Goal: Task Accomplishment & Management: Manage account settings

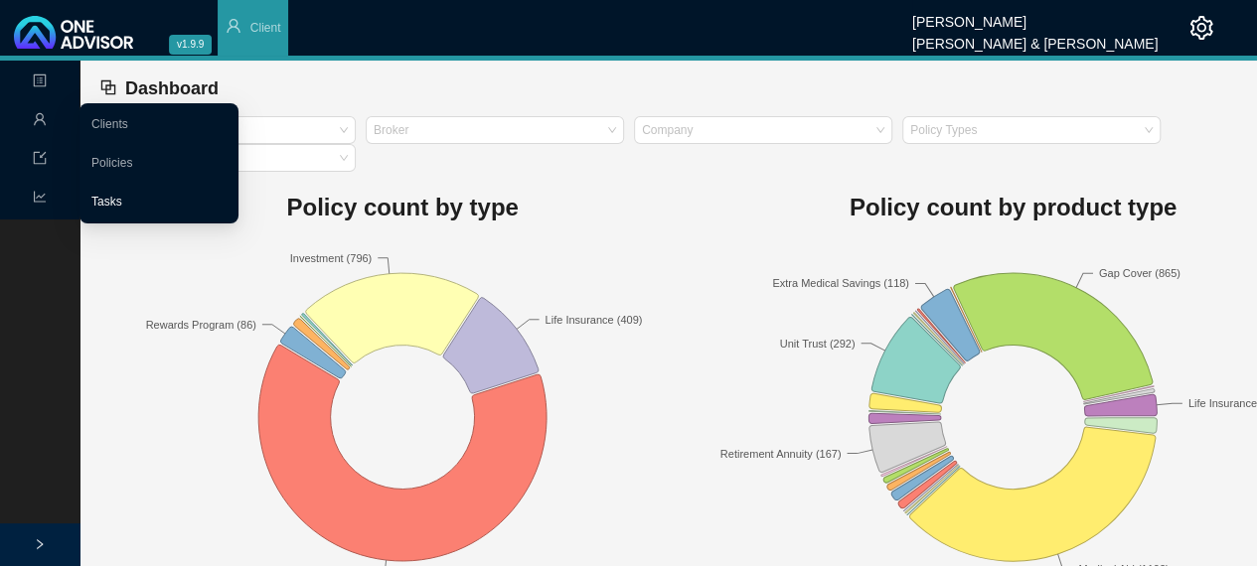
click at [104, 207] on link "Tasks" at bounding box center [106, 202] width 31 height 14
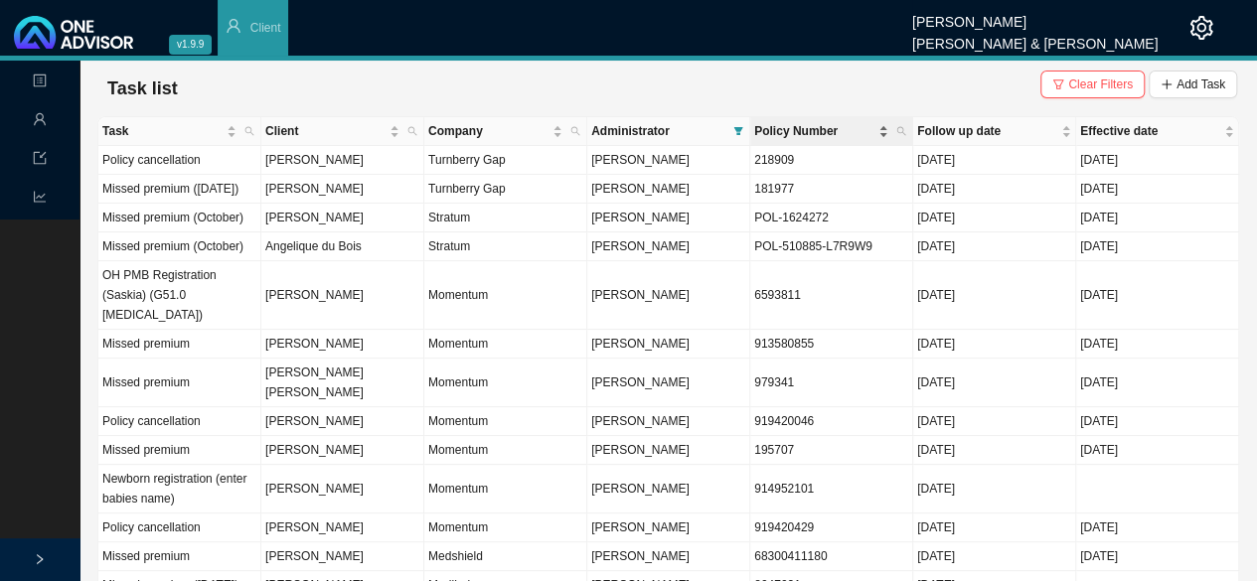
click at [781, 126] on span "Policy Number" at bounding box center [814, 131] width 120 height 20
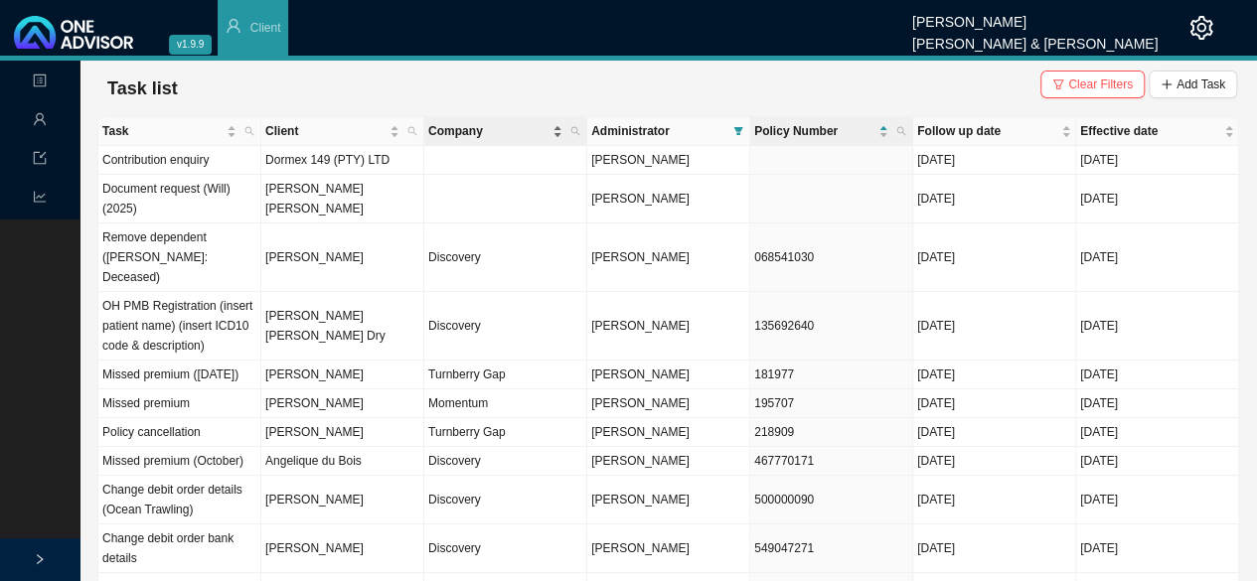
click at [446, 130] on span "Company" at bounding box center [488, 131] width 120 height 20
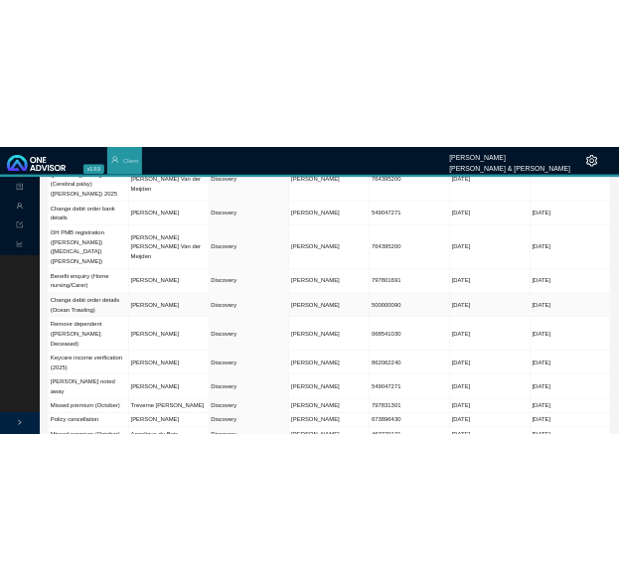
scroll to position [298, 0]
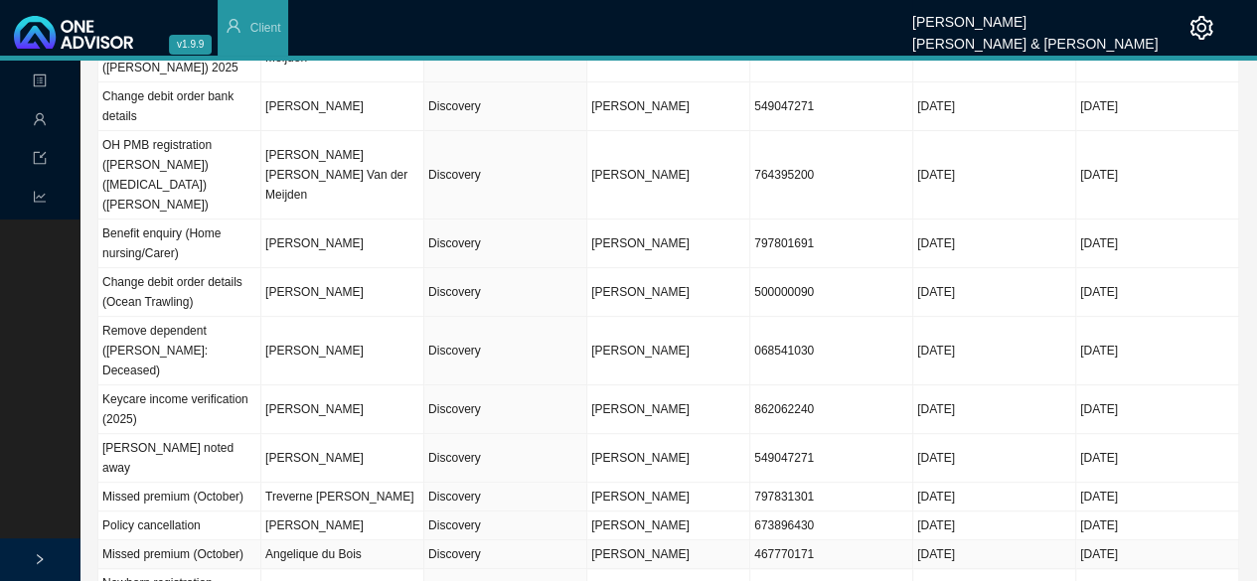
click at [364, 541] on td "Angelique du Bois" at bounding box center [342, 555] width 163 height 29
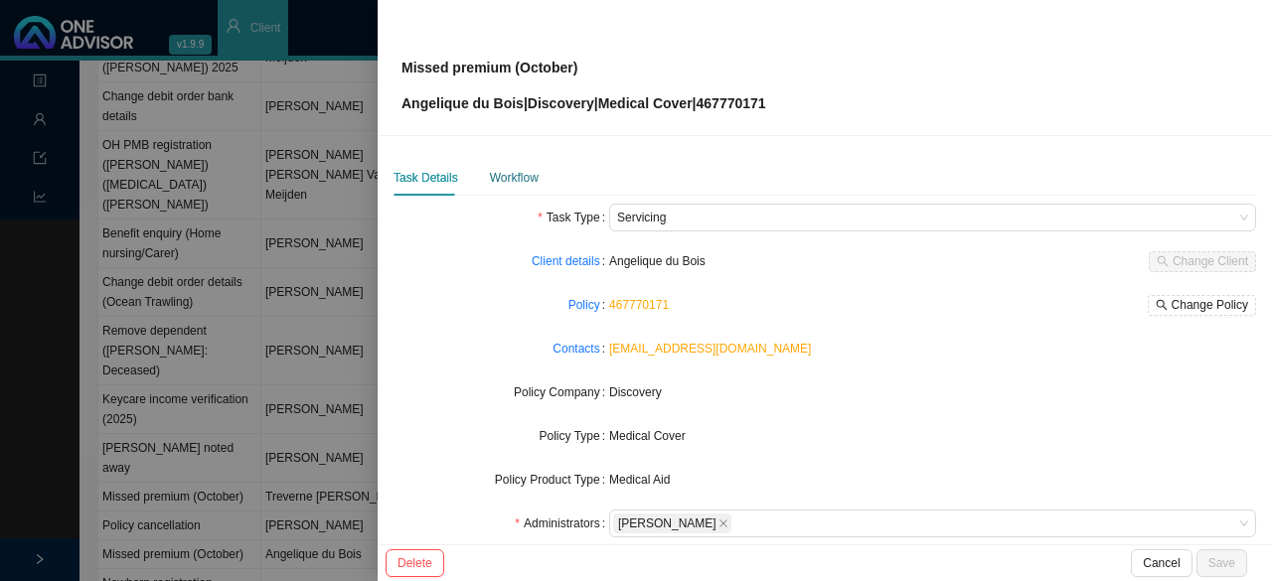
click at [499, 176] on div "Workflow" at bounding box center [514, 178] width 49 height 20
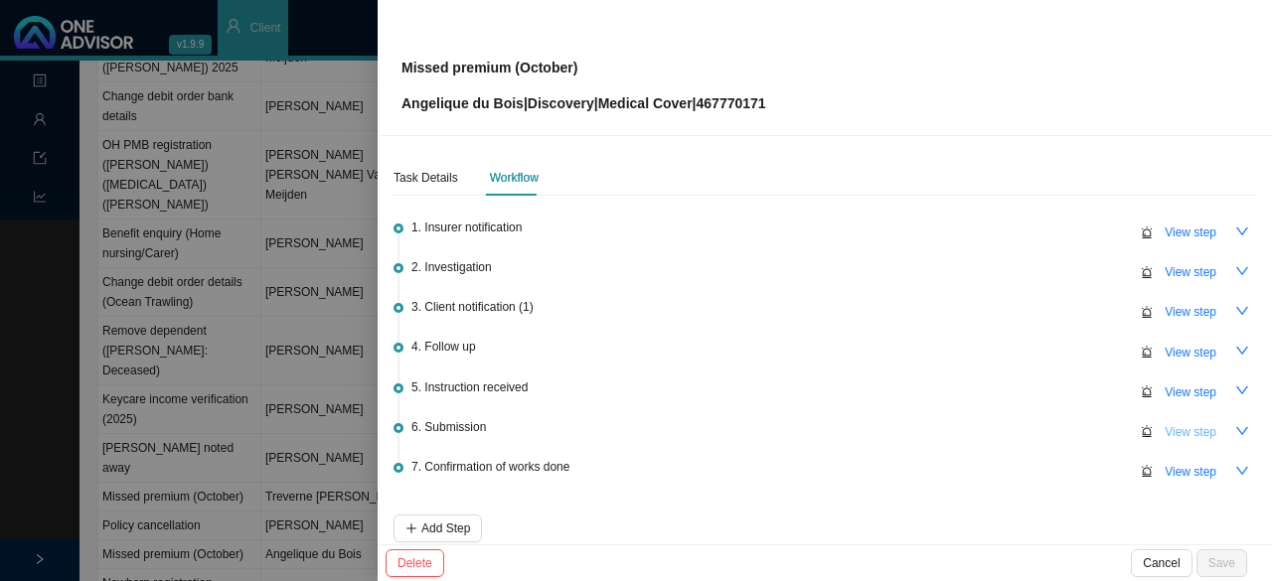
click at [1178, 430] on span "View step" at bounding box center [1191, 432] width 52 height 20
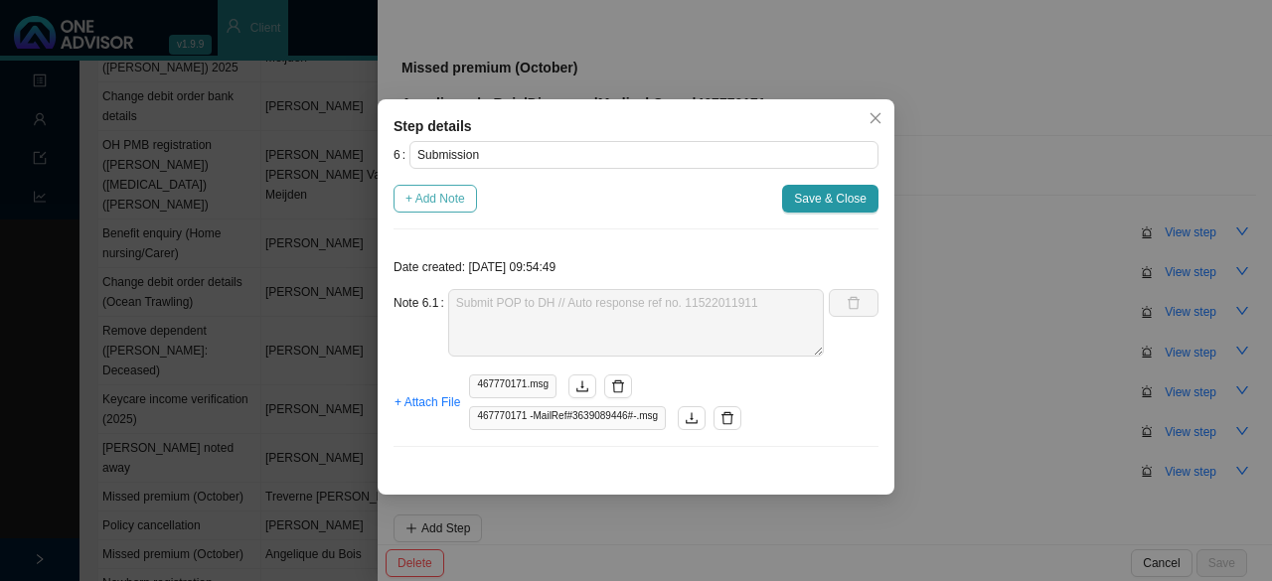
click at [435, 201] on span "+ Add Note" at bounding box center [435, 199] width 60 height 20
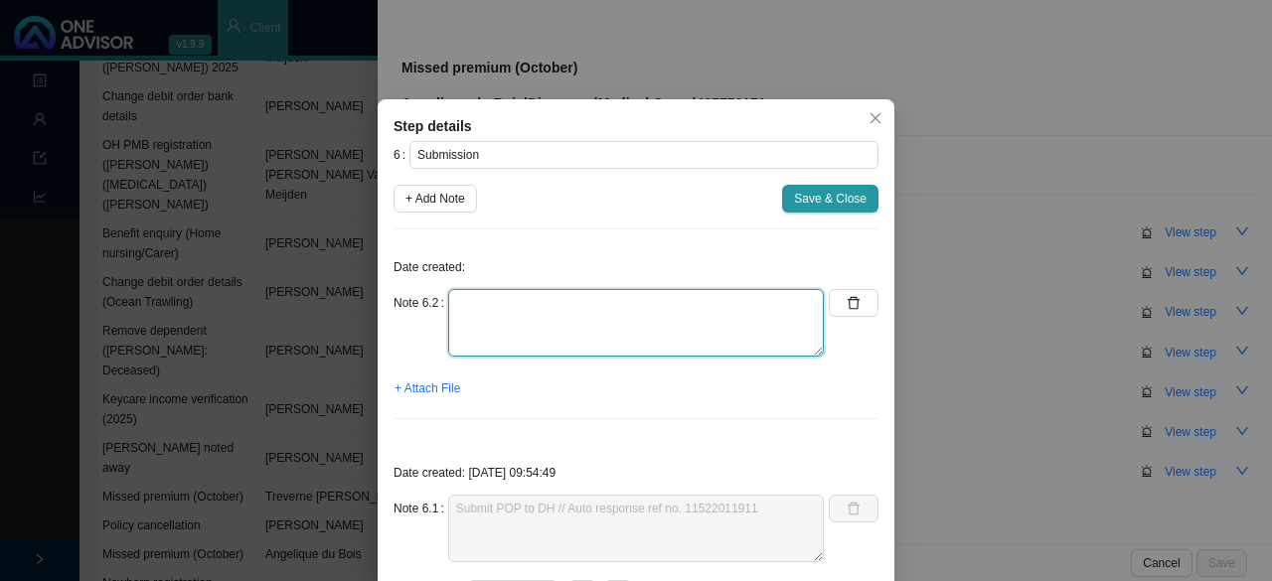
click at [478, 325] on textarea at bounding box center [636, 323] width 376 height 68
type textarea "d"
type textarea "DH correspondence: Unsuspended"
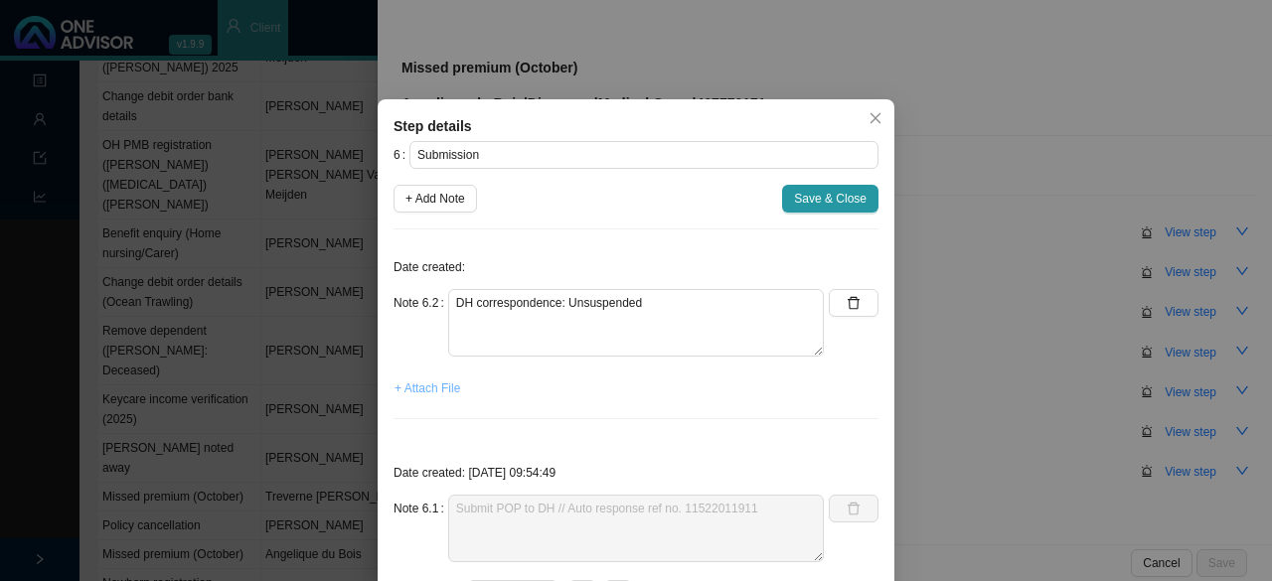
click at [436, 387] on span "+ Attach File" at bounding box center [427, 389] width 66 height 20
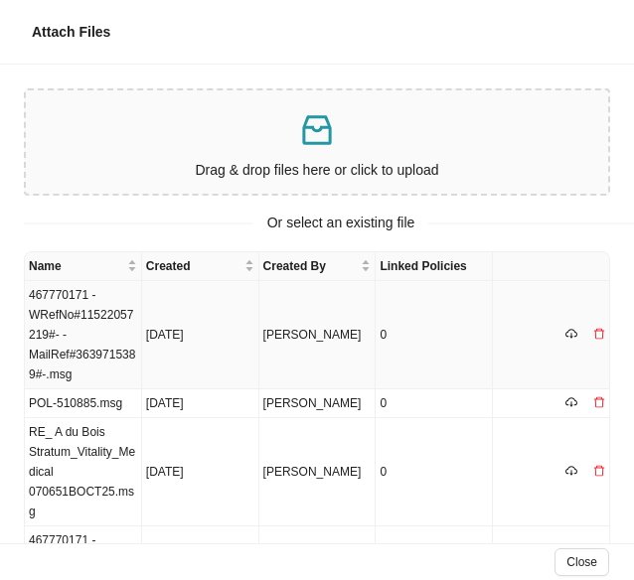
click at [75, 321] on td "467770171 -WRefNo#11522057219#- -MailRef#3639715389#-.msg" at bounding box center [83, 335] width 117 height 108
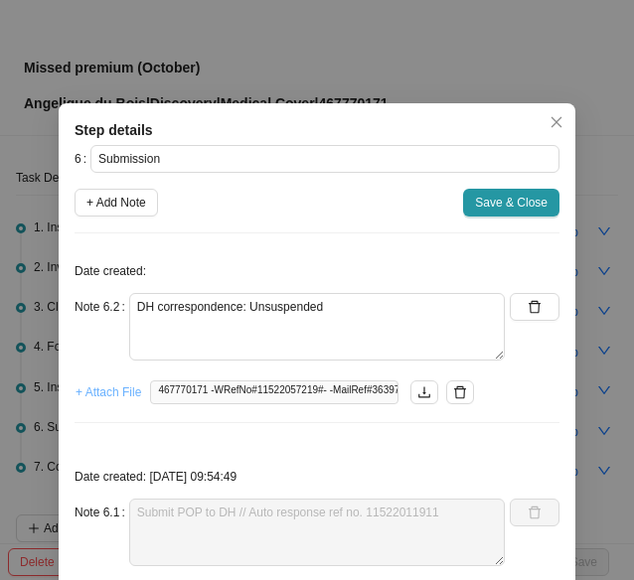
click at [110, 396] on span "+ Attach File" at bounding box center [109, 393] width 66 height 20
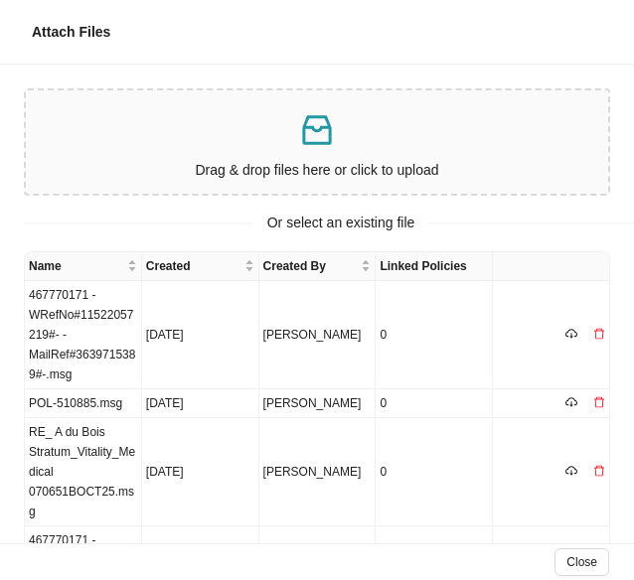
click at [289, 157] on div "Drag & drop files here or click to upload" at bounding box center [317, 141] width 566 height 87
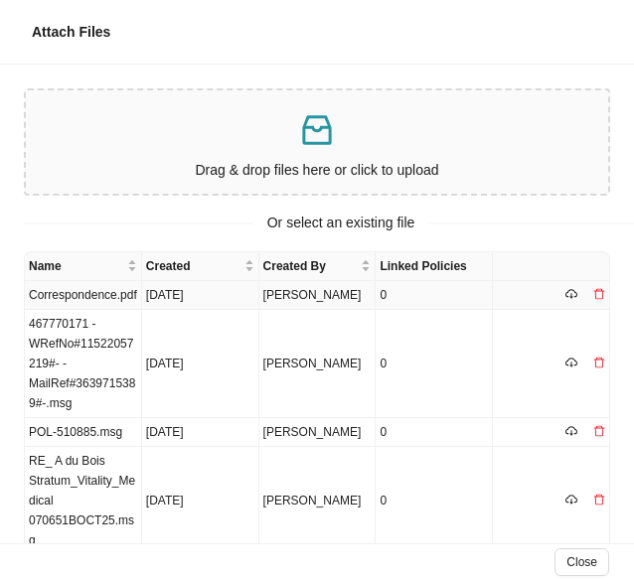
click at [85, 291] on td "Correspondence.pdf" at bounding box center [83, 295] width 117 height 29
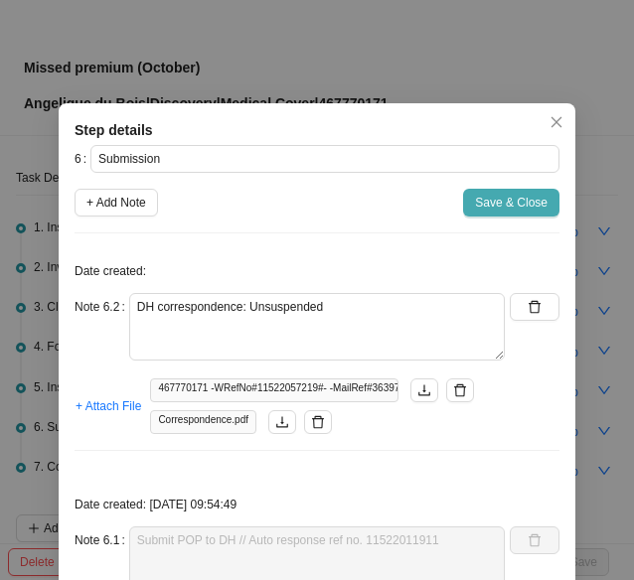
click at [524, 200] on span "Save & Close" at bounding box center [511, 203] width 73 height 20
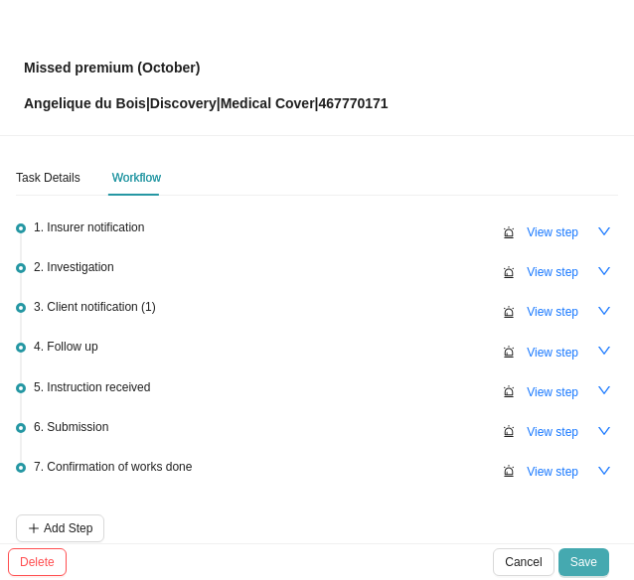
click at [584, 569] on span "Save" at bounding box center [583, 562] width 27 height 20
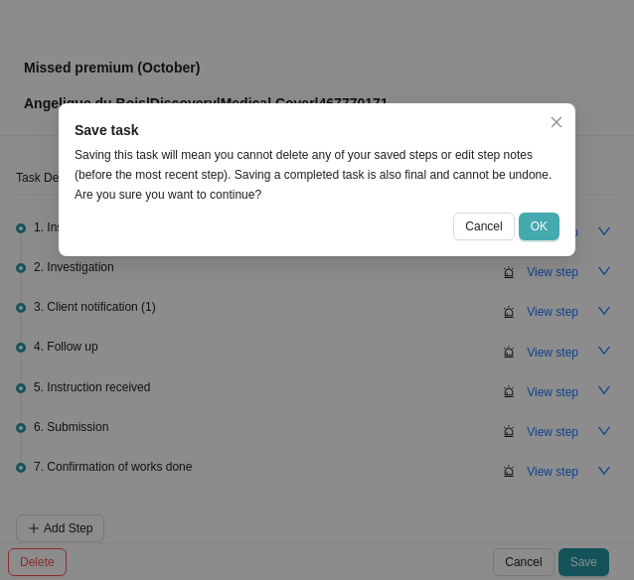
click at [534, 224] on span "OK" at bounding box center [539, 227] width 17 height 20
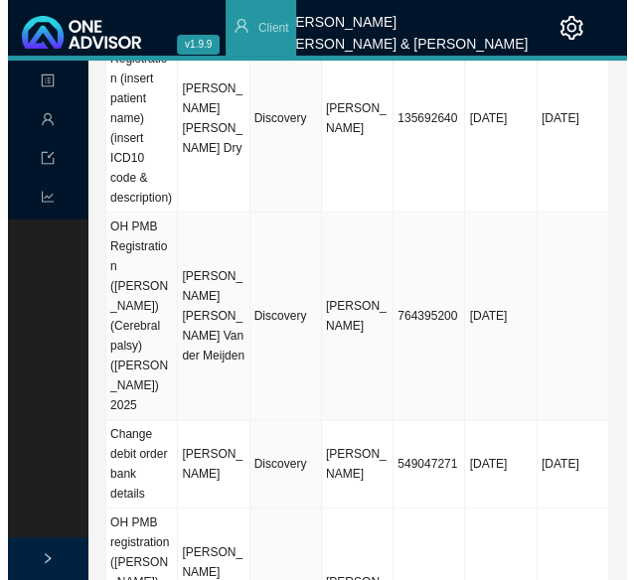
scroll to position [0, 0]
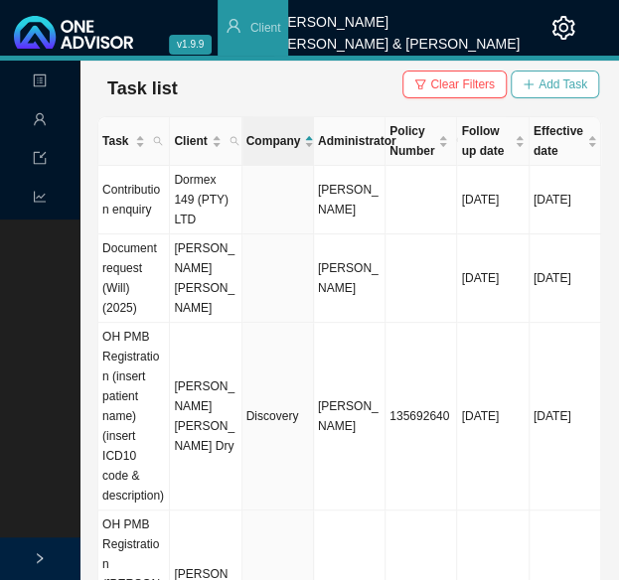
click at [582, 80] on span "Add Task" at bounding box center [563, 85] width 49 height 20
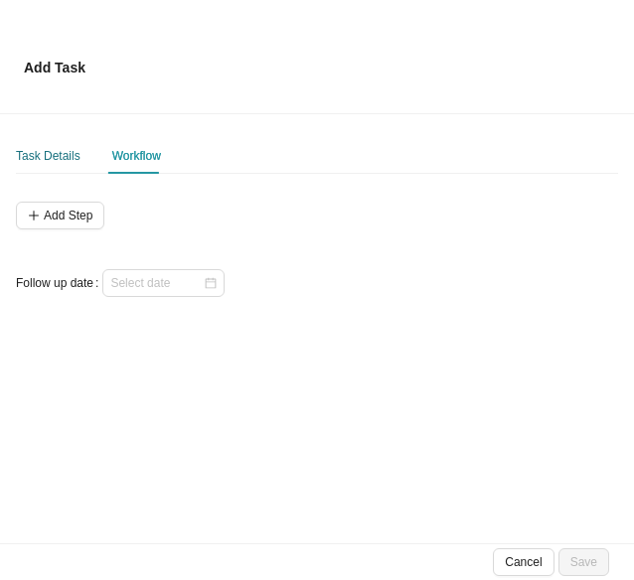
drag, startPoint x: 46, startPoint y: 150, endPoint x: 366, endPoint y: 168, distance: 320.5
click at [46, 150] on div "Task Details" at bounding box center [48, 156] width 65 height 20
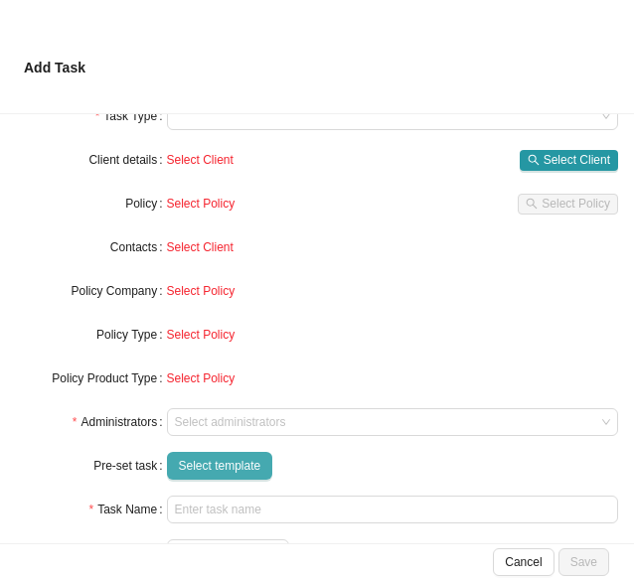
scroll to position [178, 0]
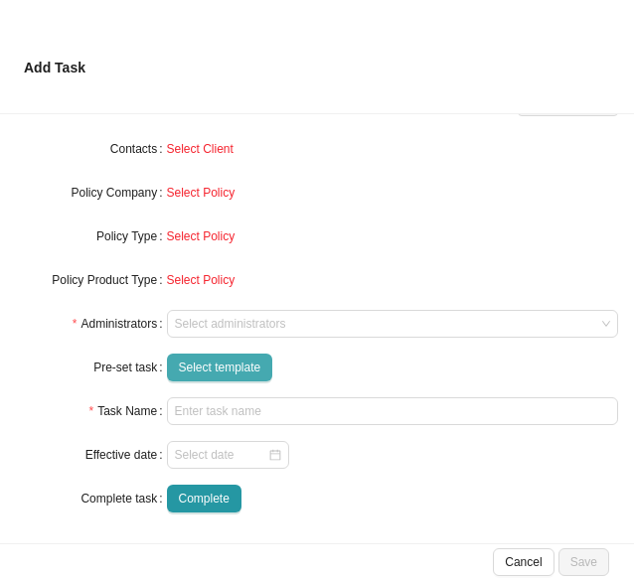
click at [208, 372] on span "Select template" at bounding box center [220, 368] width 82 height 20
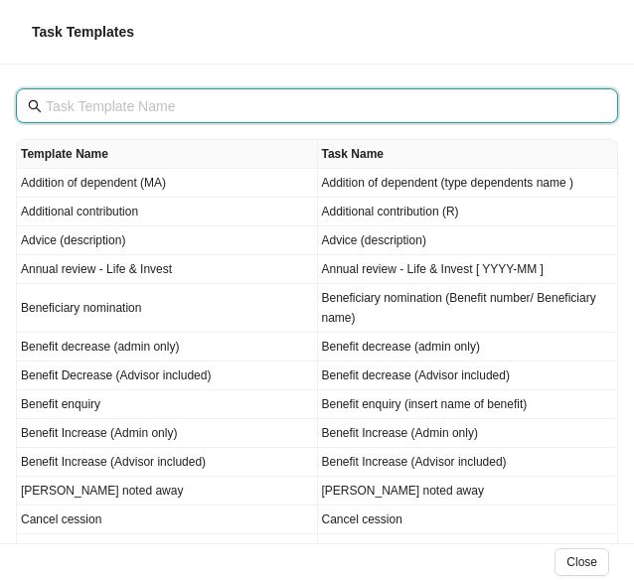
click at [109, 109] on input "text" at bounding box center [319, 106] width 547 height 22
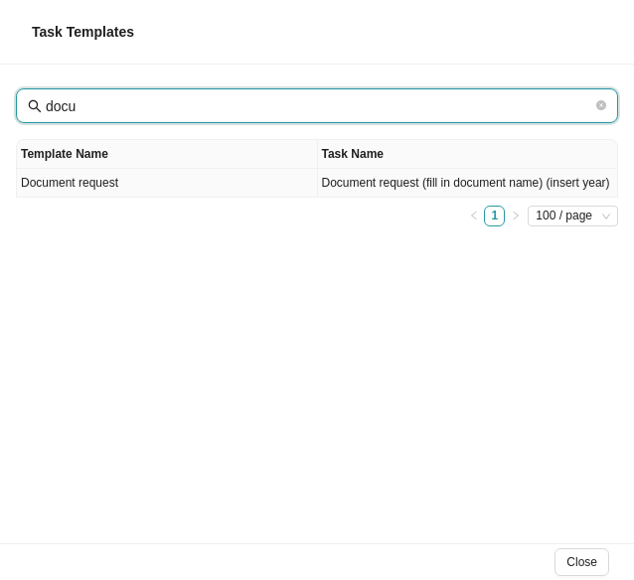
type input "docu"
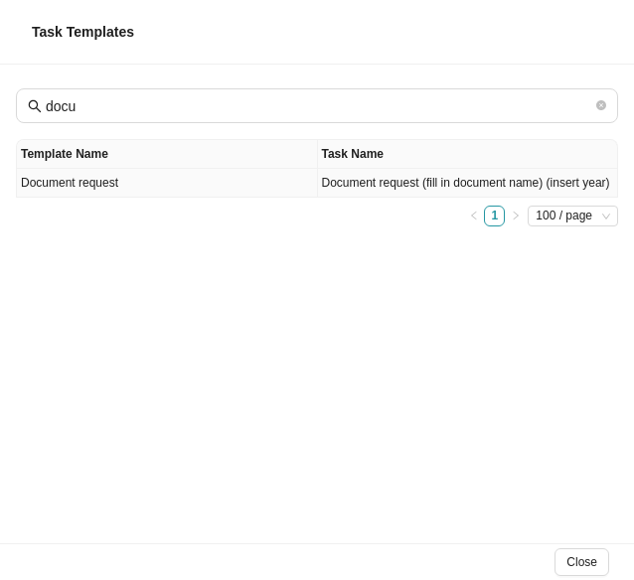
click at [99, 182] on td "Document request" at bounding box center [167, 183] width 301 height 29
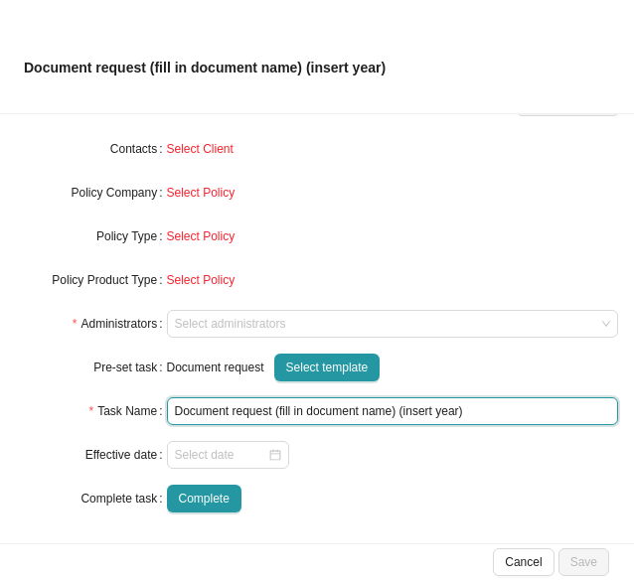
click at [339, 414] on input "Document request (fill in document name) (insert year)" at bounding box center [393, 411] width 452 height 28
drag, startPoint x: 387, startPoint y: 414, endPoint x: 275, endPoint y: 409, distance: 111.4
click at [275, 409] on input "Document request (fill in document name) (insert year)" at bounding box center [393, 411] width 452 height 28
drag, startPoint x: 375, startPoint y: 411, endPoint x: 388, endPoint y: 415, distance: 13.5
click at [377, 412] on input "Document request (Tax certificate) (insert year)" at bounding box center [393, 411] width 452 height 28
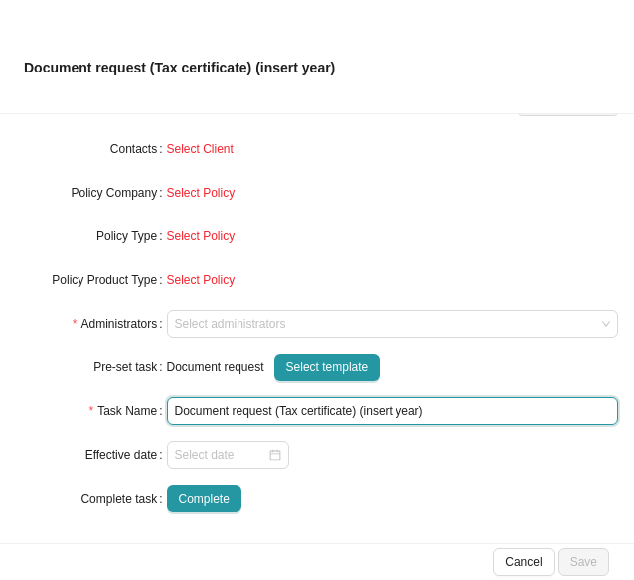
drag, startPoint x: 410, startPoint y: 413, endPoint x: 357, endPoint y: 410, distance: 53.7
click at [357, 410] on input "Document request (Tax certificate) (insert year)" at bounding box center [393, 411] width 452 height 28
type input "Document request (Tax certificate) (End [DATE])"
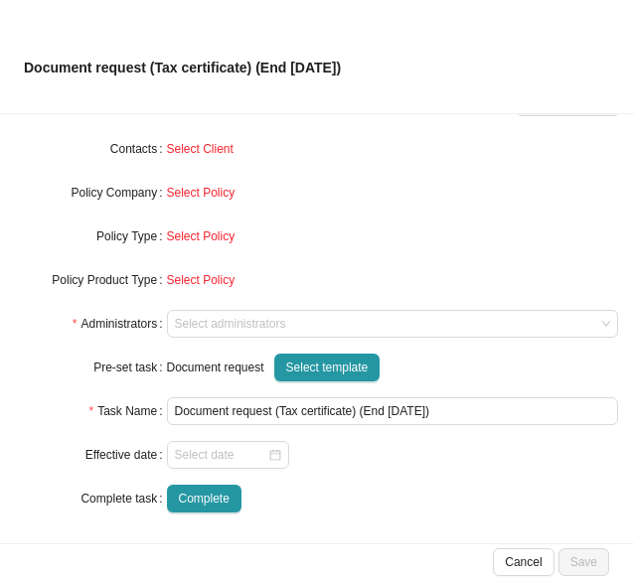
click at [407, 475] on form "Task Type Servicing Client details Select Client Select Client Policy Select Po…" at bounding box center [317, 258] width 602 height 509
click at [269, 456] on div at bounding box center [228, 455] width 106 height 20
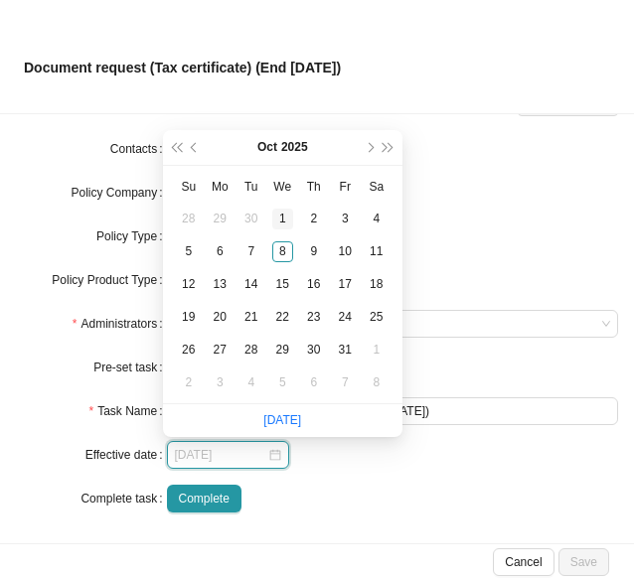
type input "[DATE]"
click at [275, 213] on div "1" at bounding box center [282, 219] width 21 height 21
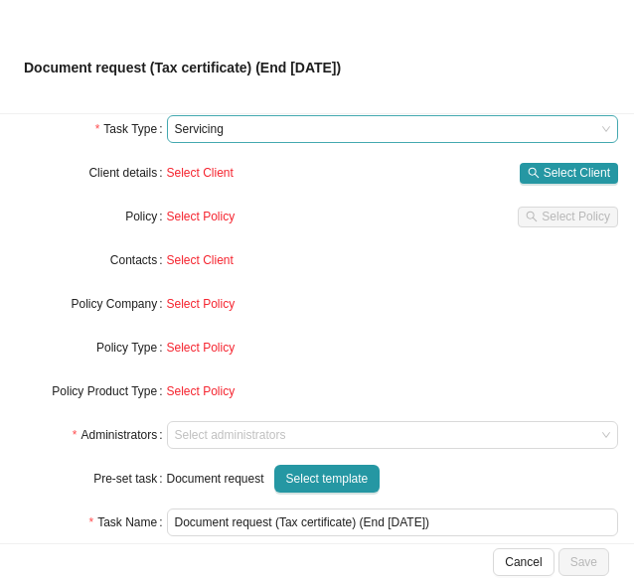
scroll to position [0, 0]
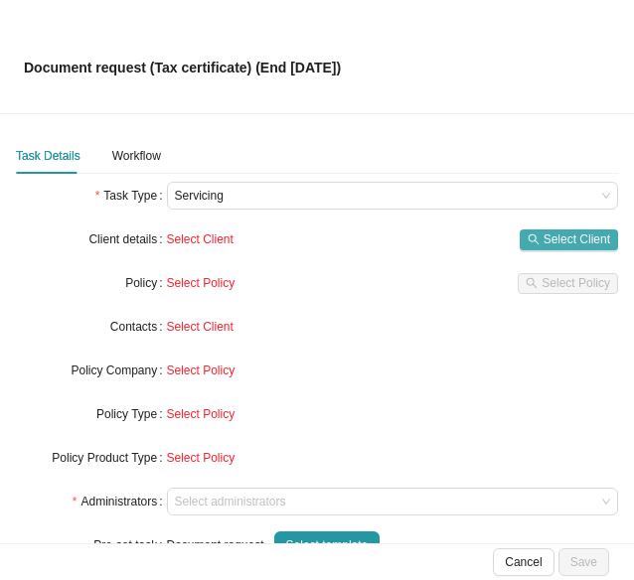
click at [566, 234] on span "Select Client" at bounding box center [577, 240] width 67 height 20
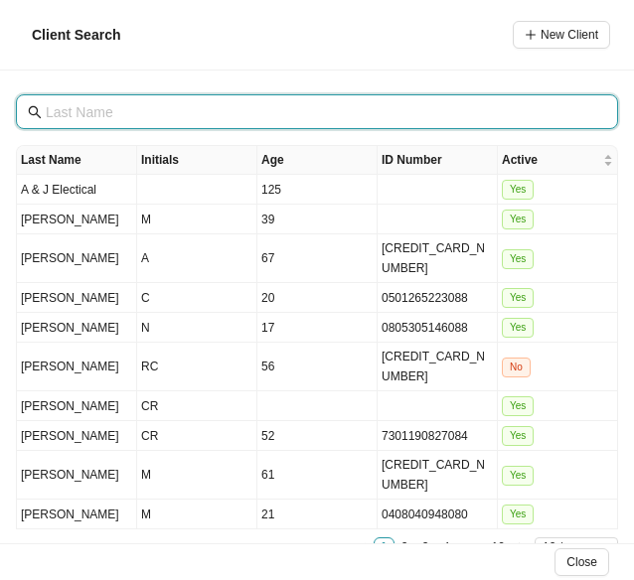
click at [91, 112] on input "text" at bounding box center [319, 112] width 547 height 22
click at [80, 109] on input "text" at bounding box center [319, 112] width 547 height 22
type input "m"
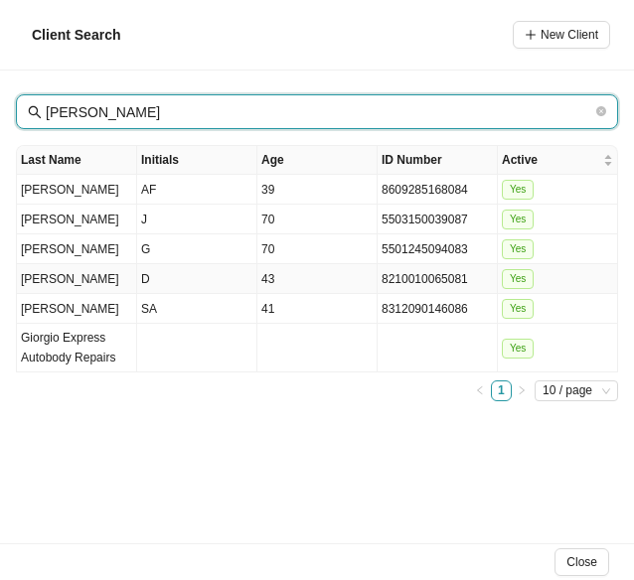
type input "[PERSON_NAME]"
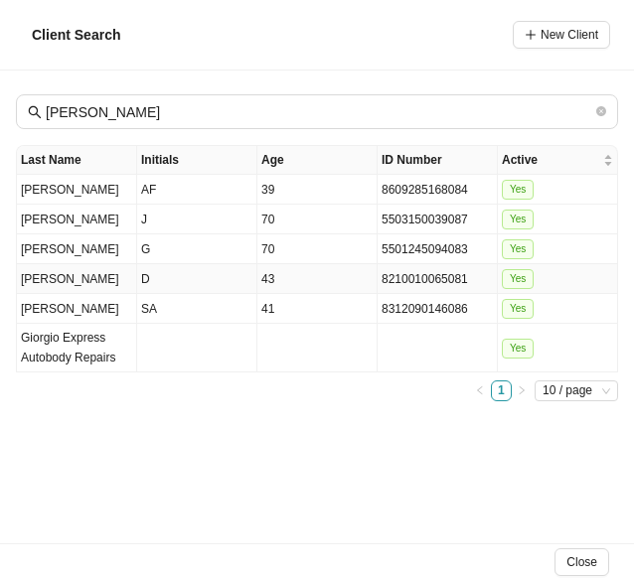
drag, startPoint x: 155, startPoint y: 273, endPoint x: 395, endPoint y: 271, distance: 240.5
click at [158, 273] on td "D" at bounding box center [197, 279] width 120 height 30
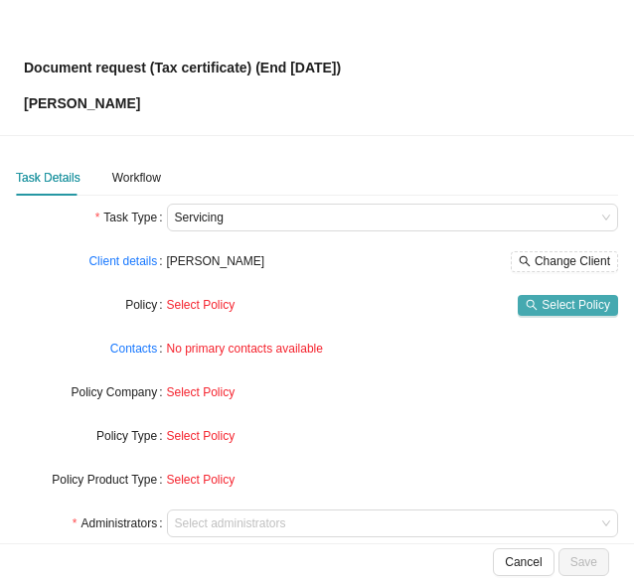
click at [556, 306] on span "Select Policy" at bounding box center [576, 305] width 69 height 20
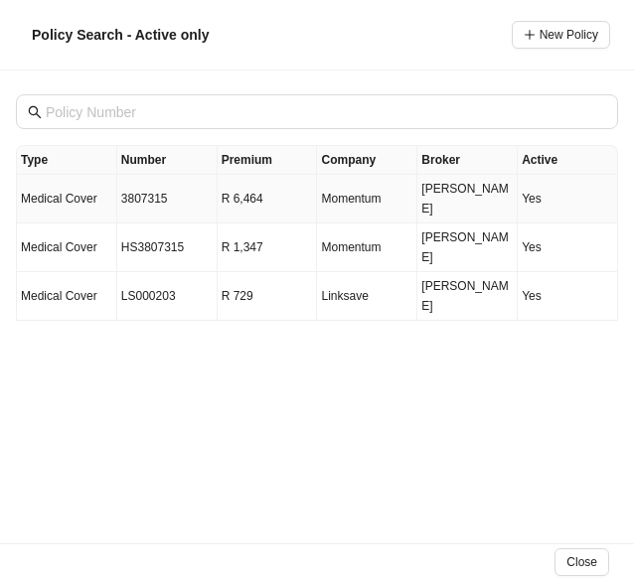
click at [138, 192] on td "3807315" at bounding box center [167, 199] width 100 height 49
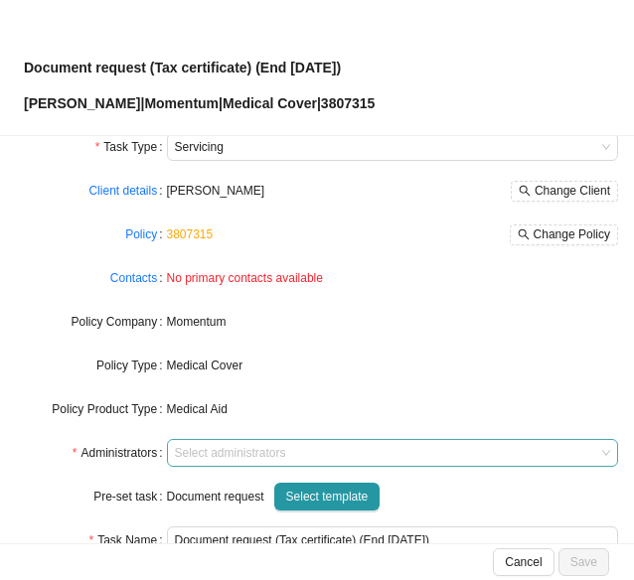
scroll to position [99, 0]
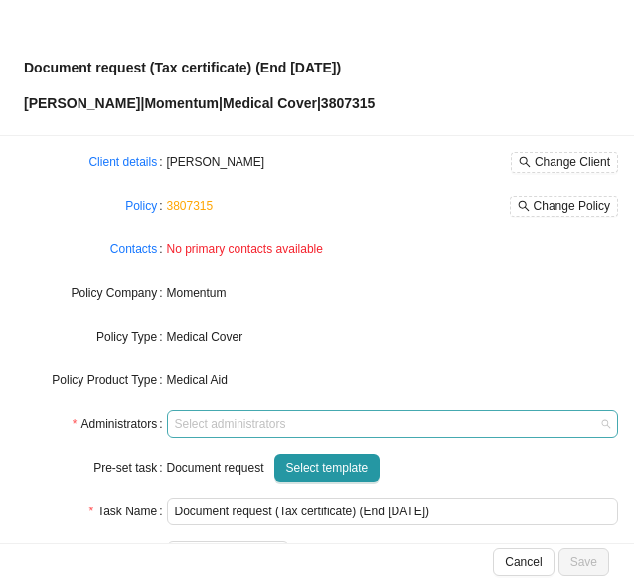
click at [194, 432] on div at bounding box center [383, 424] width 425 height 15
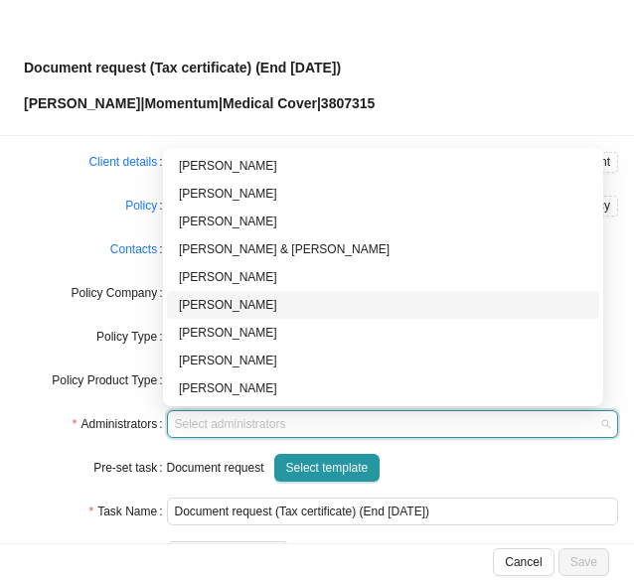
click at [218, 299] on div "[PERSON_NAME]" at bounding box center [383, 305] width 408 height 20
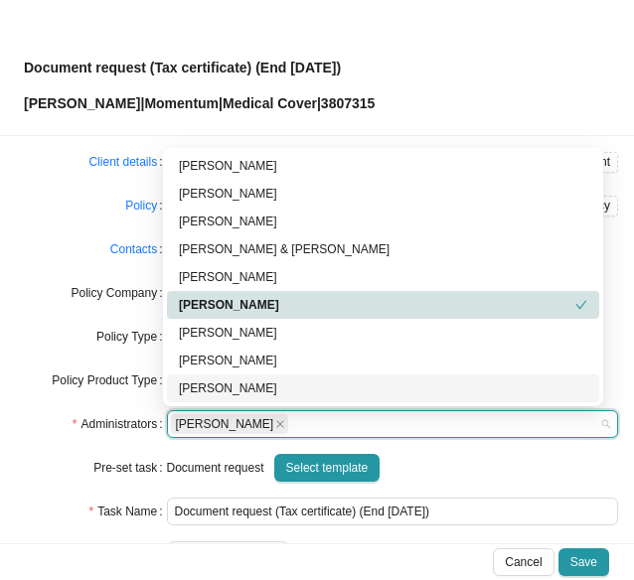
click at [447, 454] on div "Document request Select template" at bounding box center [393, 468] width 452 height 28
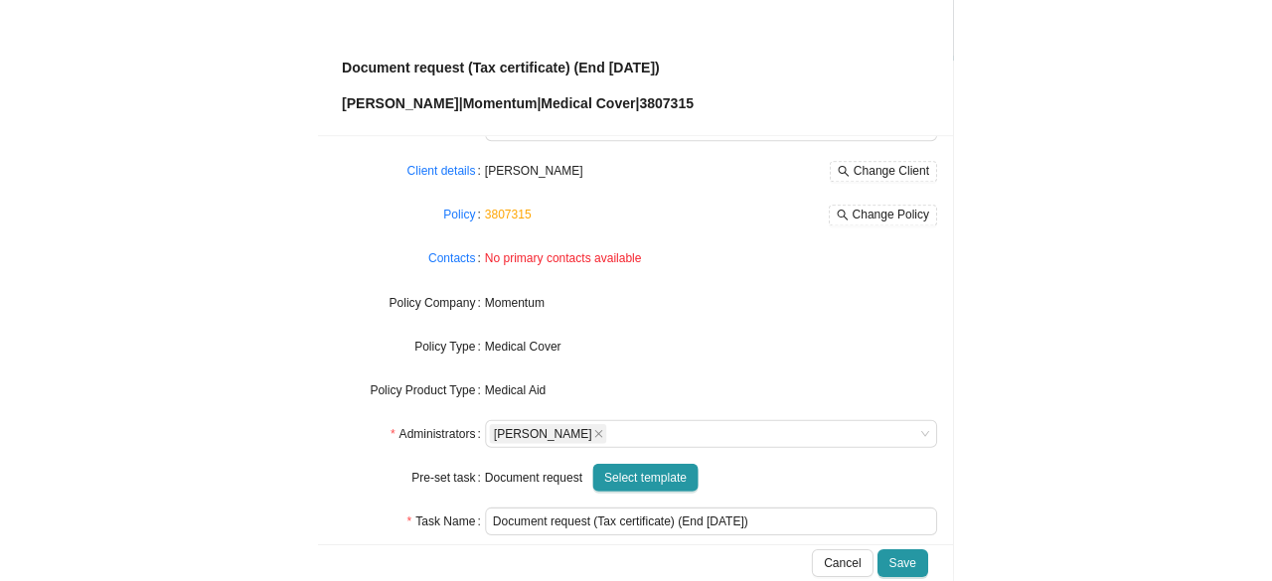
scroll to position [0, 0]
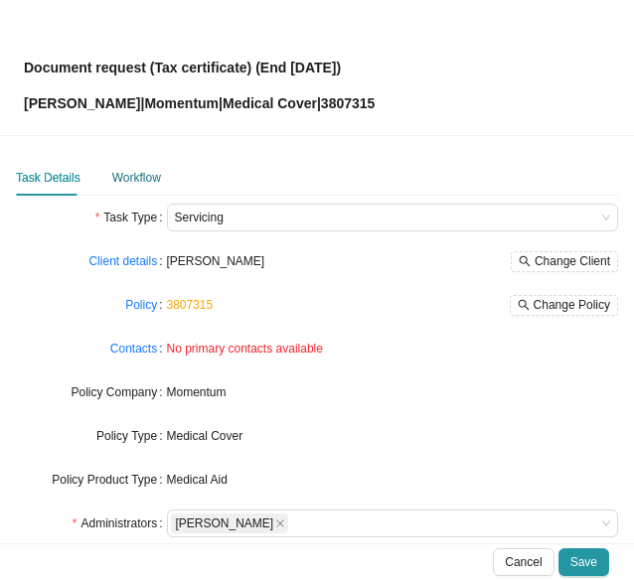
click at [143, 185] on div "Workflow" at bounding box center [136, 178] width 49 height 20
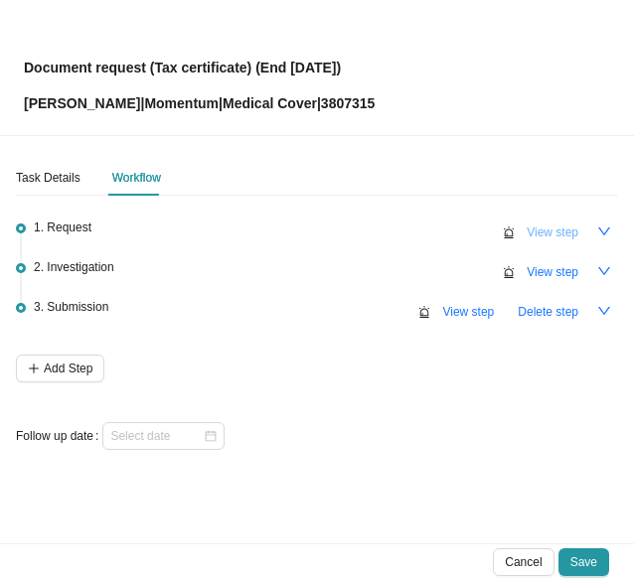
click at [558, 231] on span "View step" at bounding box center [553, 233] width 52 height 20
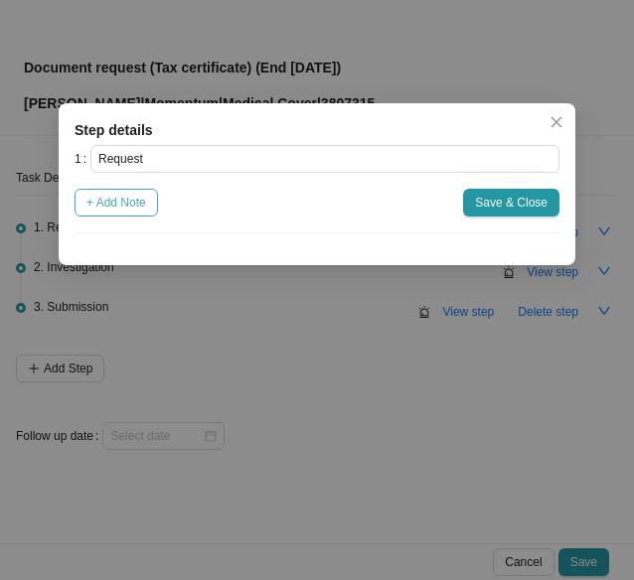
click at [132, 208] on span "+ Add Note" at bounding box center [116, 203] width 60 height 20
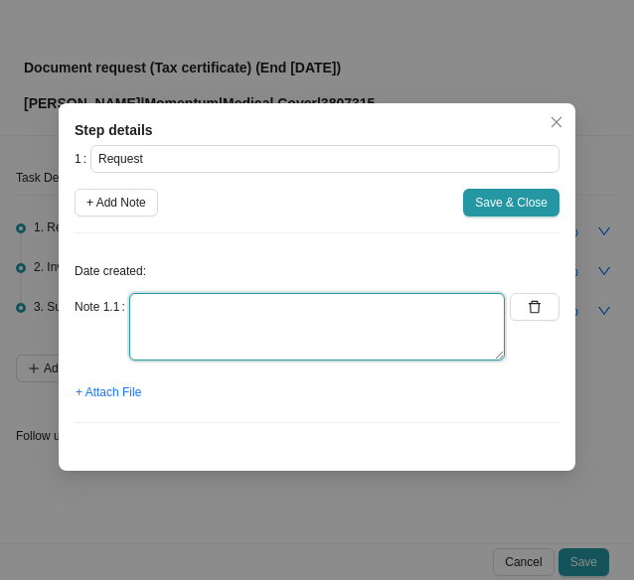
click at [205, 294] on textarea at bounding box center [317, 327] width 376 height 68
paste textarea "'[PERSON_NAME] - EGCS' <[PERSON_NAME][EMAIL_ADDRESS][DOMAIN_NAME]>"
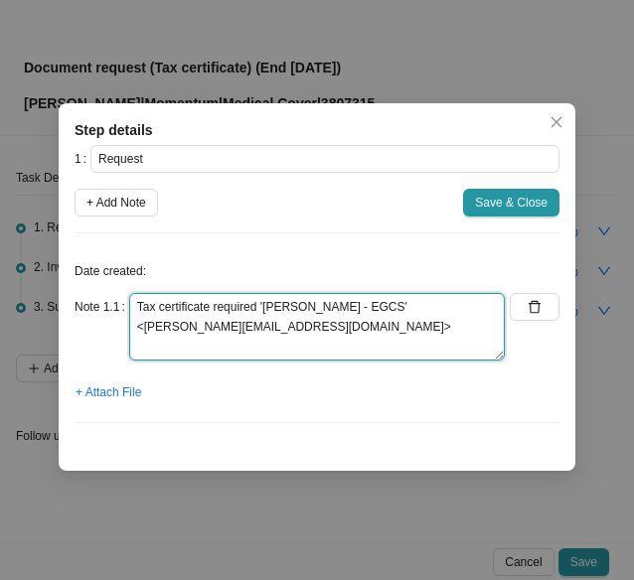
click at [404, 311] on textarea "Tax certificate required '[PERSON_NAME] - EGCS' <[PERSON_NAME][EMAIL_ADDRESS][D…" at bounding box center [317, 327] width 376 height 68
drag, startPoint x: 408, startPoint y: 309, endPoint x: 277, endPoint y: 308, distance: 131.2
click at [265, 305] on textarea "Tax certificate required '[PERSON_NAME] - EGCS' <[PERSON_NAME][EMAIL_ADDRESS][D…" at bounding box center [317, 327] width 376 height 68
click at [431, 308] on textarea "Tax certificate required // send to <[PERSON_NAME][EMAIL_ADDRESS][DOMAIN_NAME]>" at bounding box center [317, 327] width 376 height 68
click at [319, 310] on textarea "Tax certificate required // send to <[PERSON_NAME][EMAIL_ADDRESS][DOMAIN_NAME]" at bounding box center [317, 327] width 376 height 68
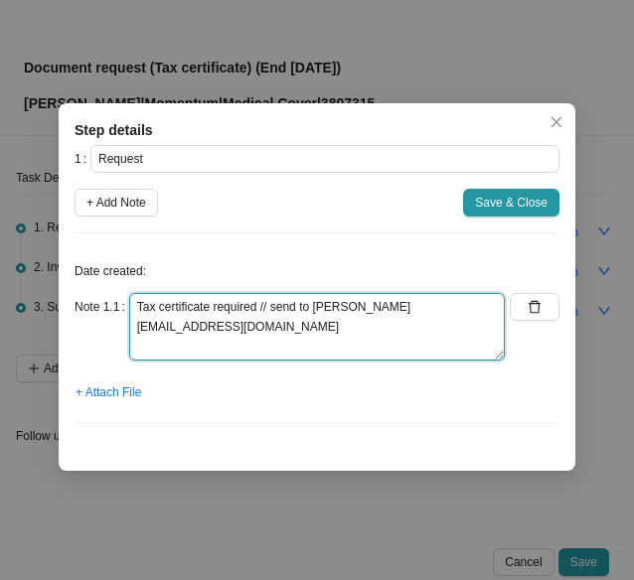
type textarea "Tax certificate required // send to [PERSON_NAME][EMAIL_ADDRESS][DOMAIN_NAME]"
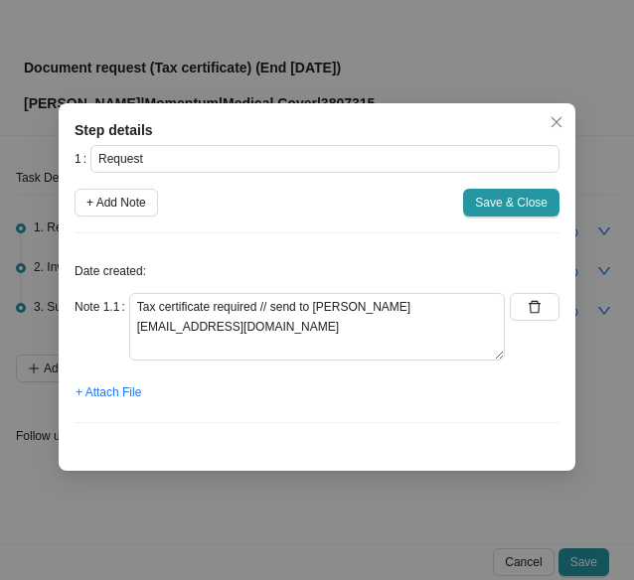
click at [520, 195] on span "Save & Close" at bounding box center [511, 203] width 73 height 20
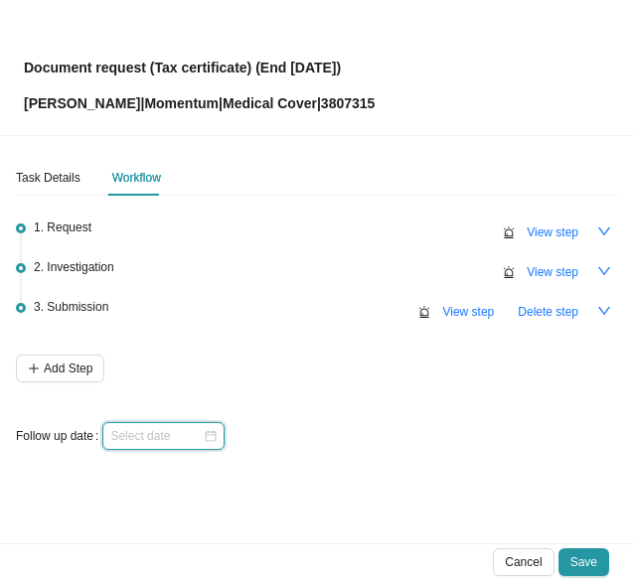
drag, startPoint x: 169, startPoint y: 428, endPoint x: 225, endPoint y: 435, distance: 56.1
click at [171, 428] on input at bounding box center [156, 436] width 92 height 20
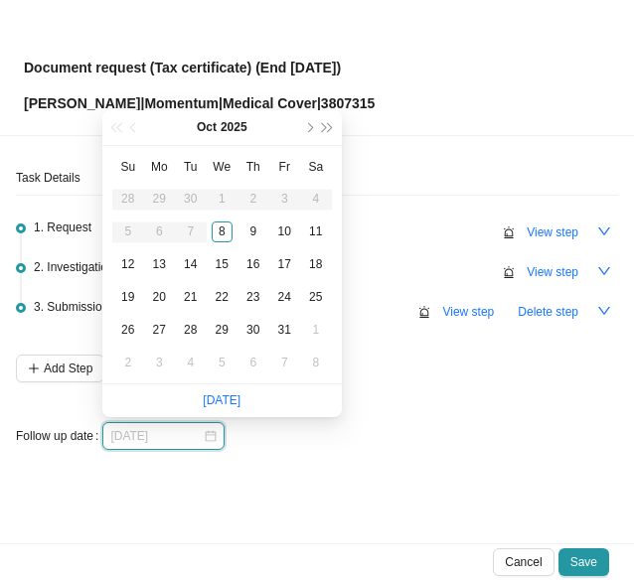
type input "[DATE]"
click at [219, 232] on div "8" at bounding box center [222, 232] width 21 height 21
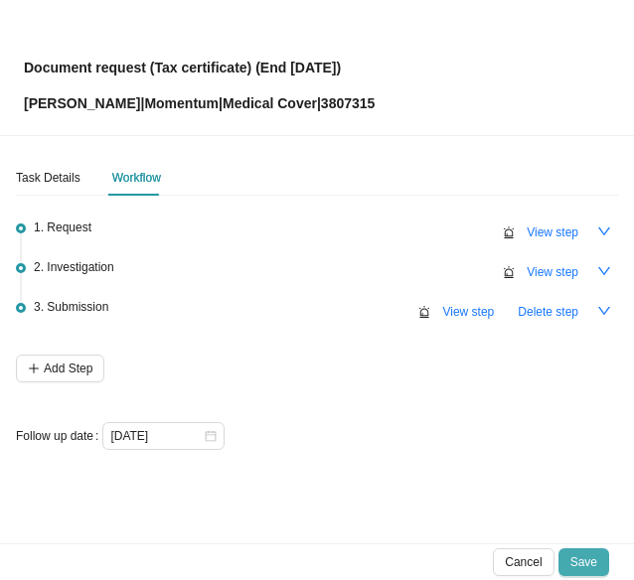
click at [594, 569] on span "Save" at bounding box center [583, 562] width 27 height 20
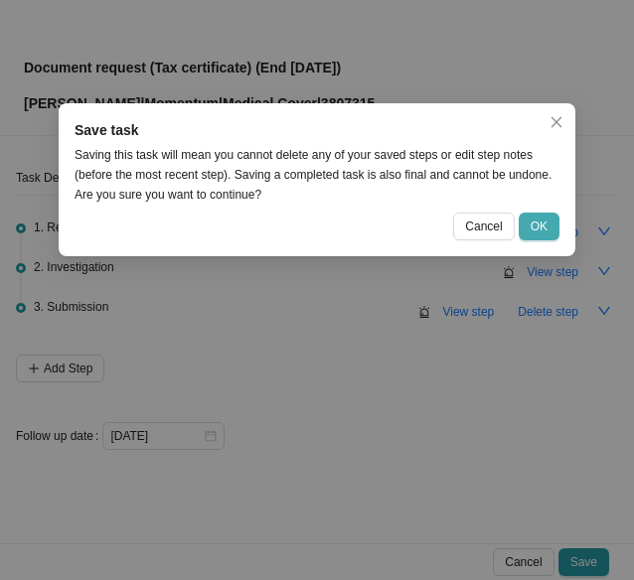
click at [540, 230] on span "OK" at bounding box center [539, 227] width 17 height 20
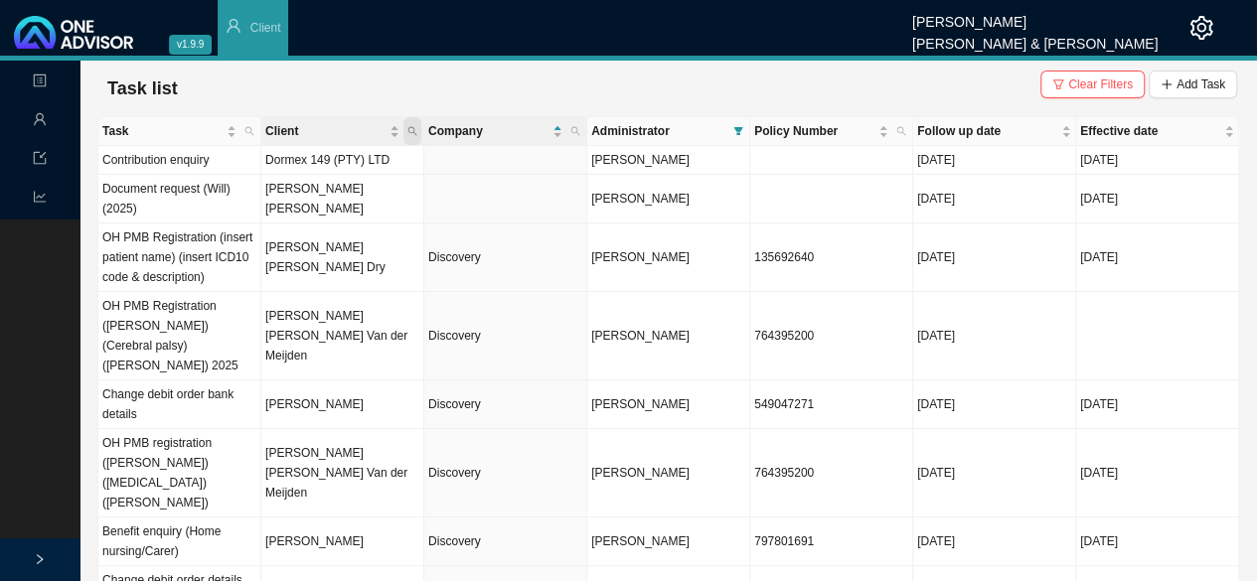
click at [414, 130] on icon "search" at bounding box center [412, 131] width 10 height 10
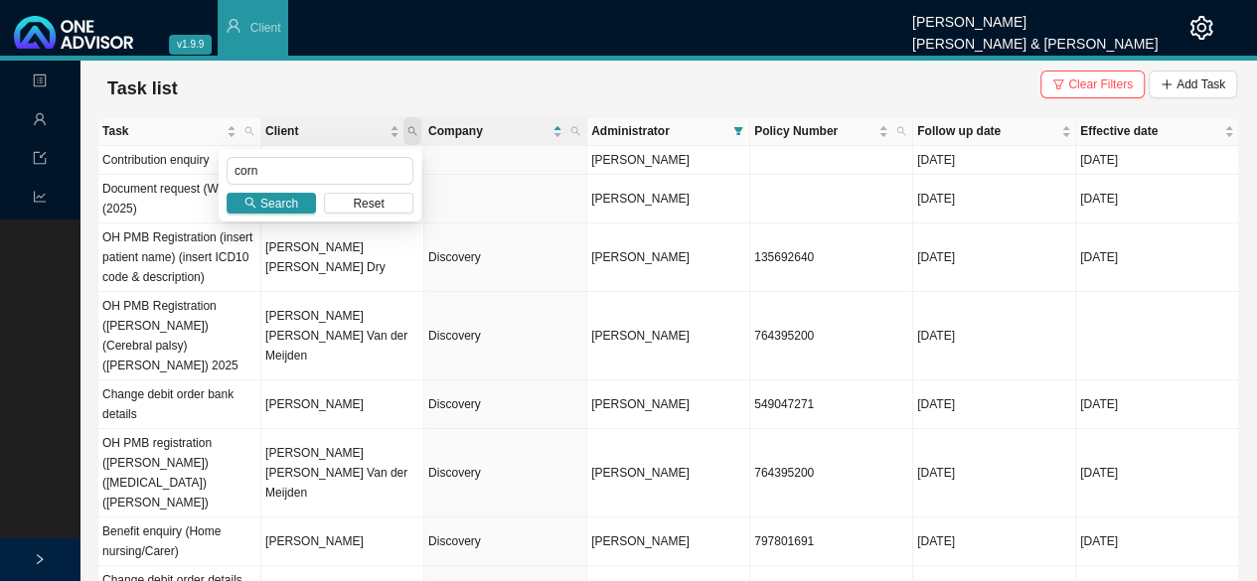
type input "corn"
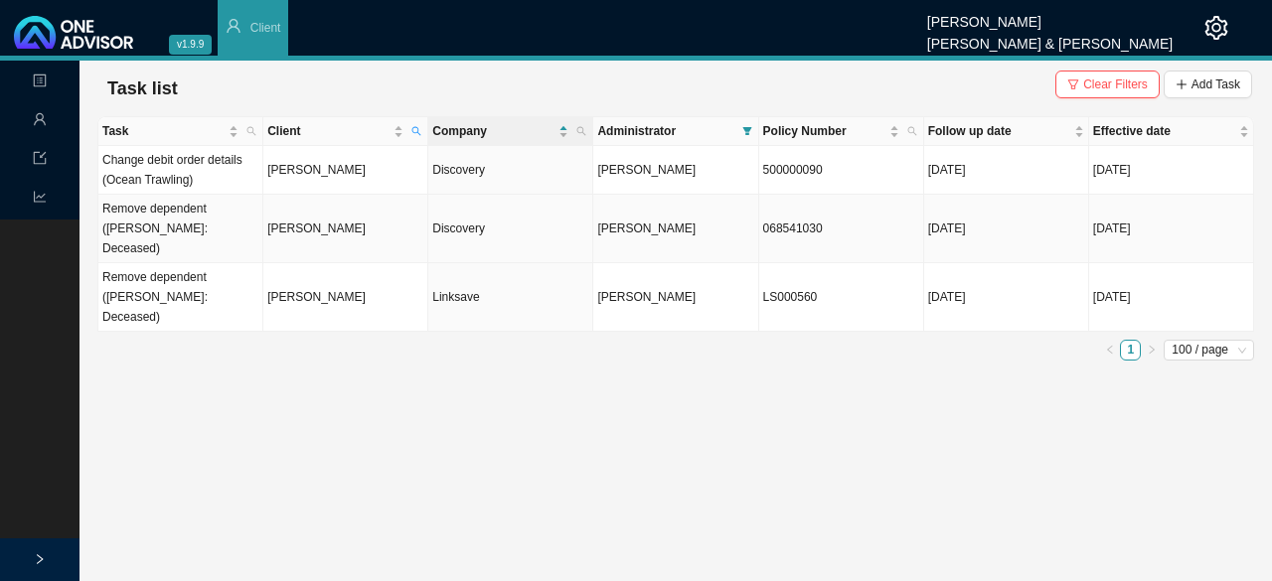
click at [332, 222] on td "[PERSON_NAME]" at bounding box center [345, 229] width 165 height 69
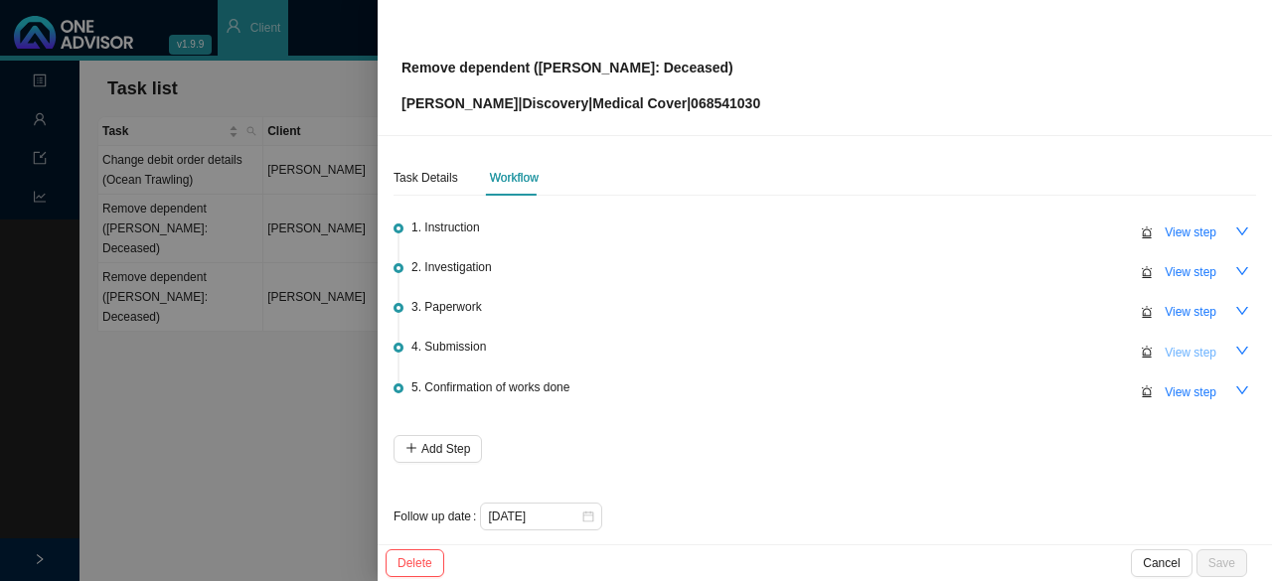
click at [1171, 349] on span "View step" at bounding box center [1191, 353] width 52 height 20
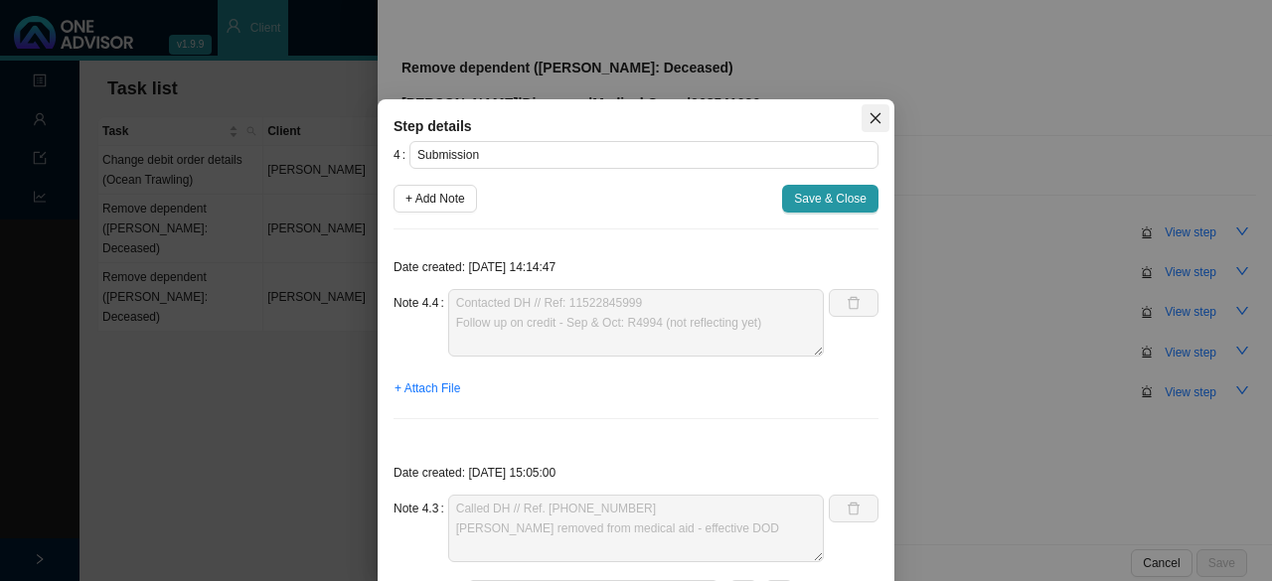
click at [874, 112] on span "Close" at bounding box center [876, 118] width 28 height 14
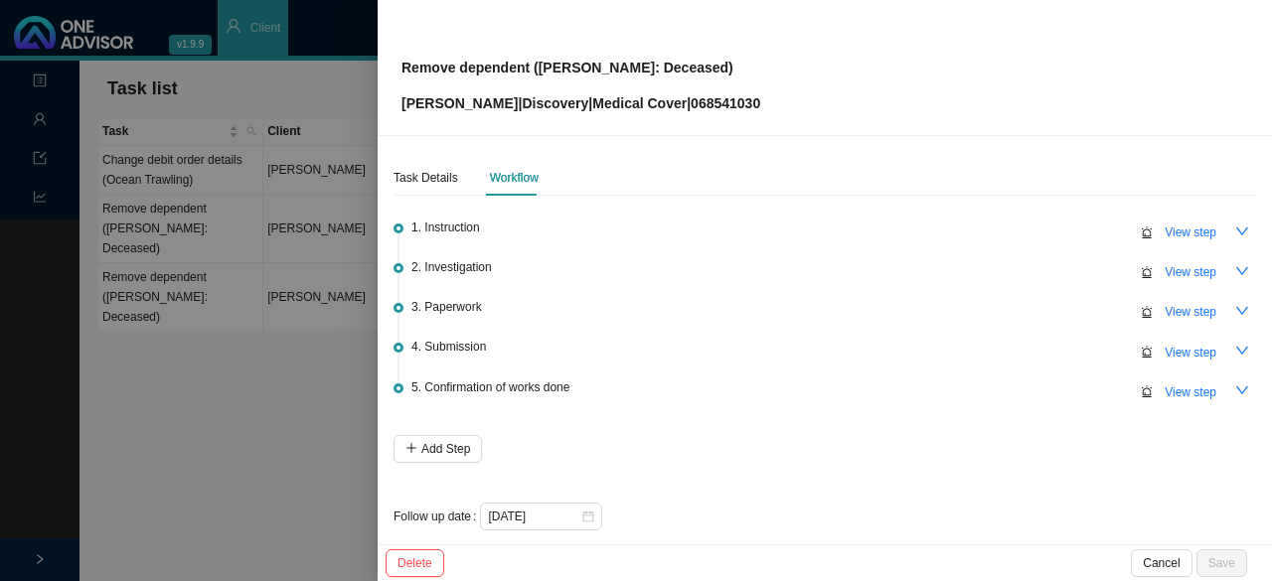
drag, startPoint x: 1179, startPoint y: 388, endPoint x: 1116, endPoint y: 394, distance: 63.0
click at [1178, 387] on span "View step" at bounding box center [1191, 393] width 52 height 20
type input "Confirmation of works done"
type textarea "Informed client: - New premium given (R2497) - [PERSON_NAME] removed, effective…"
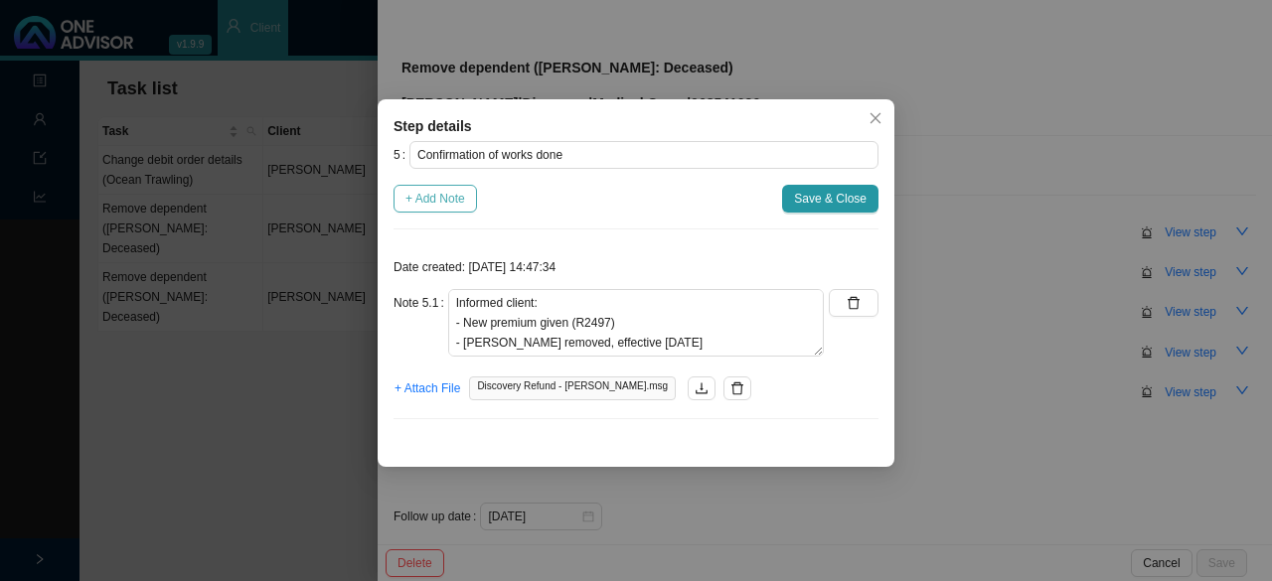
click at [443, 202] on span "+ Add Note" at bounding box center [435, 199] width 60 height 20
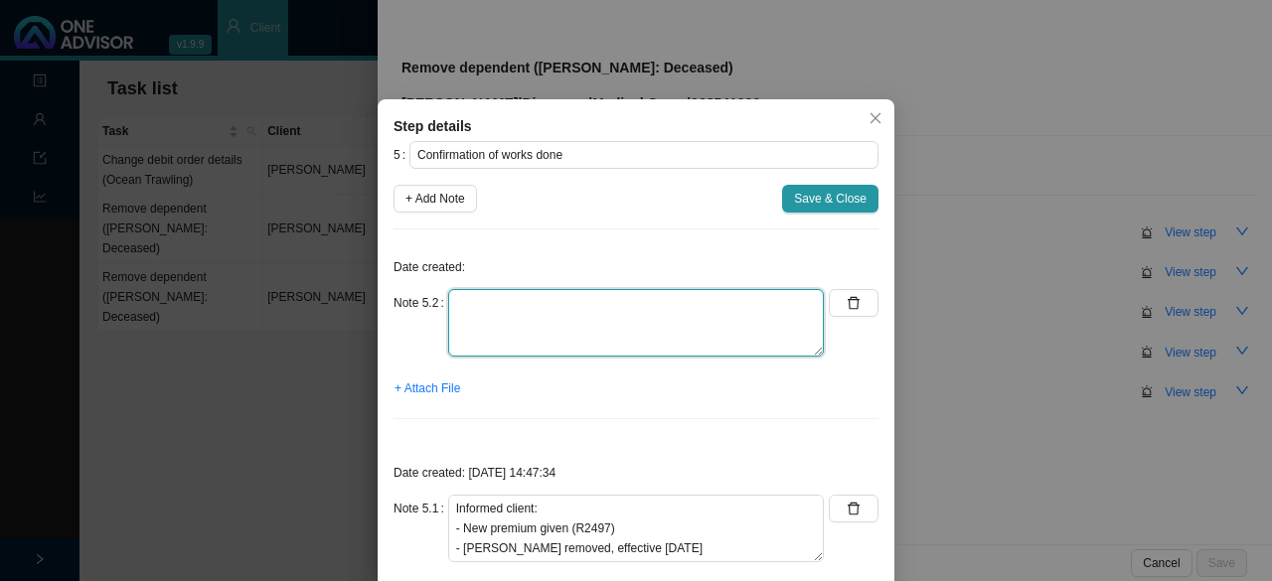
click at [476, 304] on textarea at bounding box center [636, 323] width 376 height 68
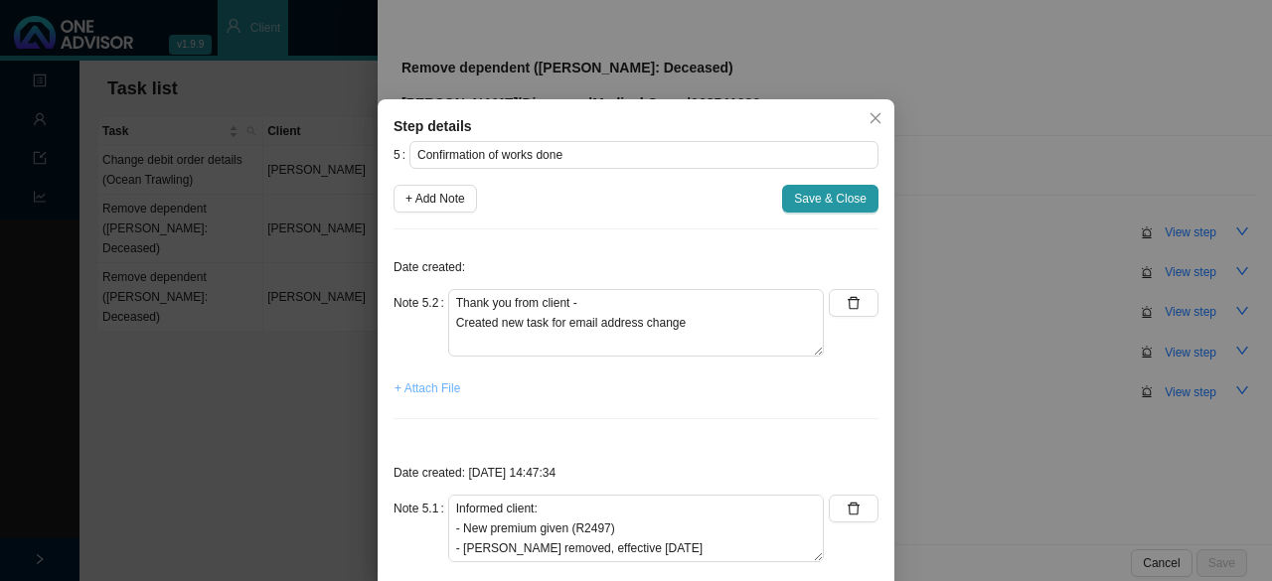
click at [423, 388] on span "+ Attach File" at bounding box center [427, 389] width 66 height 20
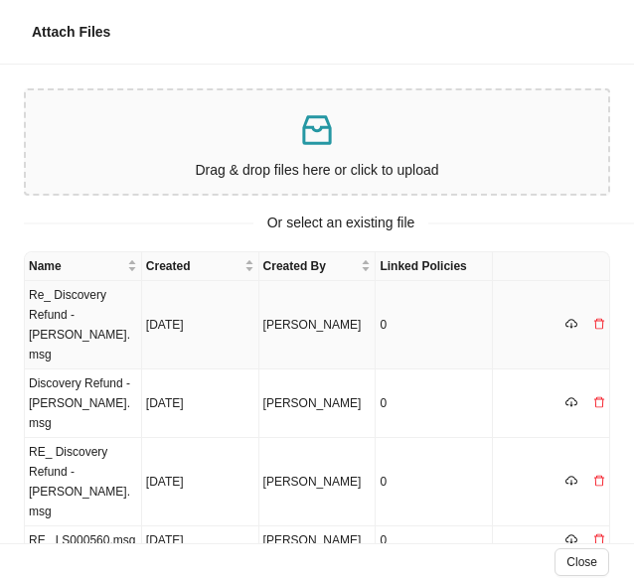
click at [66, 323] on td "Re_ Discovery Refund - [PERSON_NAME].msg" at bounding box center [83, 325] width 117 height 88
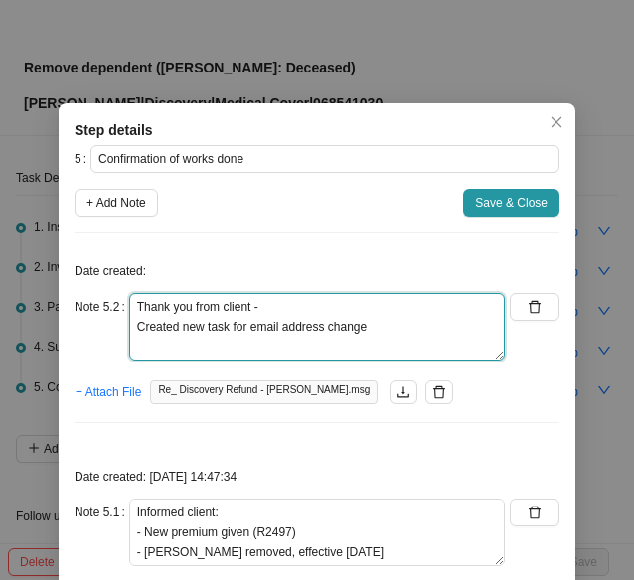
click at [380, 324] on textarea "Thank you from client - Created new task for email address change" at bounding box center [317, 327] width 376 height 68
click at [148, 348] on textarea "Thank you from client - Created new task for email address change (ackowledged …" at bounding box center [317, 327] width 376 height 68
click at [308, 350] on textarea "Thank you from client - Created new task for email address change (acknowledged…" at bounding box center [317, 327] width 376 height 68
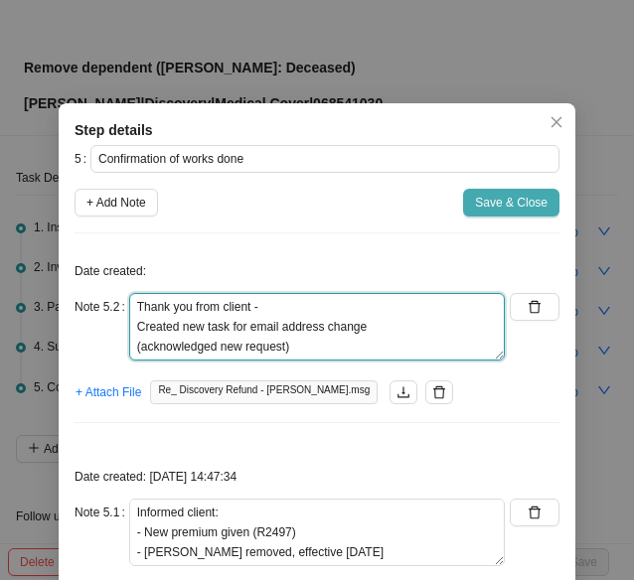
type textarea "Thank you from client - Created new task for email address change (acknowledged…"
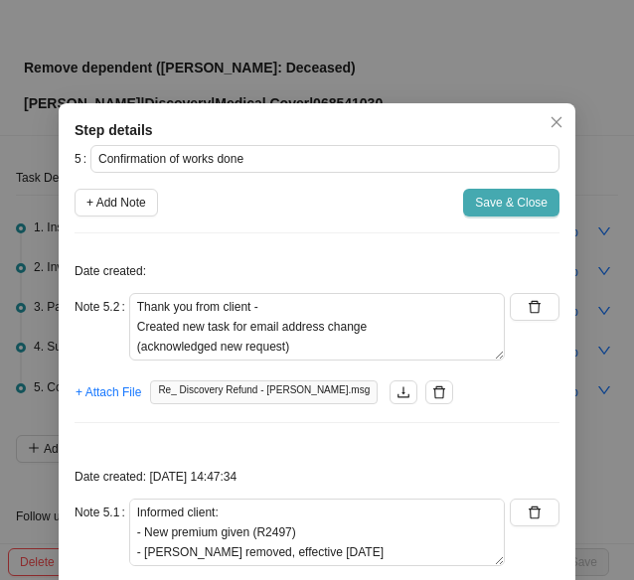
click at [495, 200] on span "Save & Close" at bounding box center [511, 203] width 73 height 20
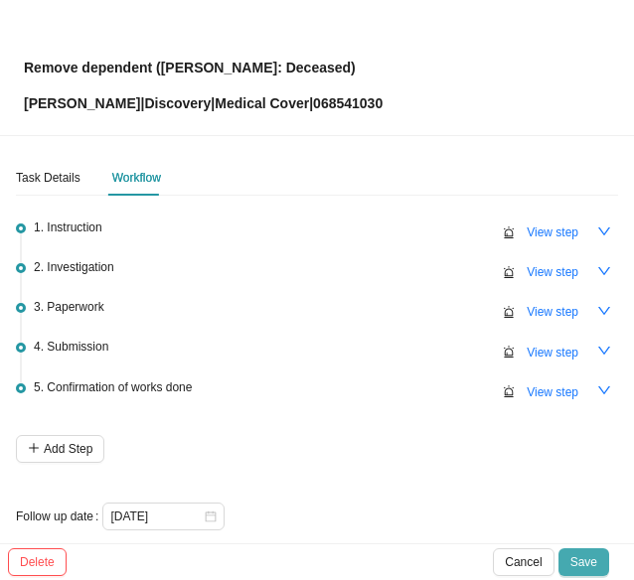
click at [585, 563] on span "Save" at bounding box center [583, 562] width 27 height 20
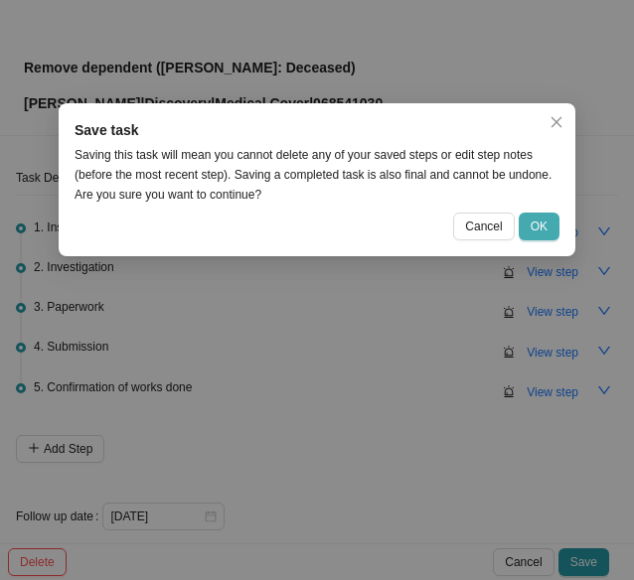
click at [545, 234] on span "OK" at bounding box center [539, 227] width 17 height 20
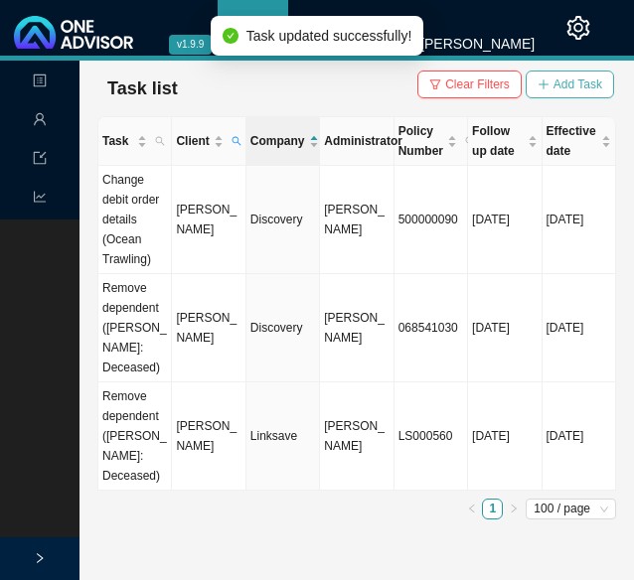
click at [580, 90] on span "Add Task" at bounding box center [577, 85] width 49 height 20
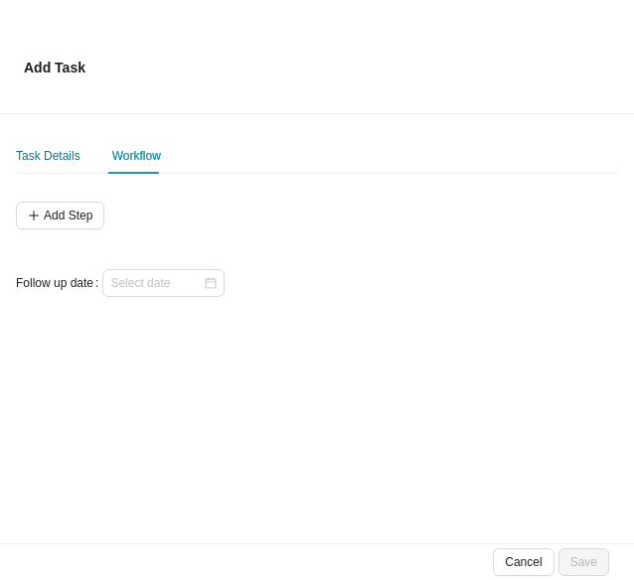
click at [34, 150] on div "Task Details" at bounding box center [48, 156] width 65 height 20
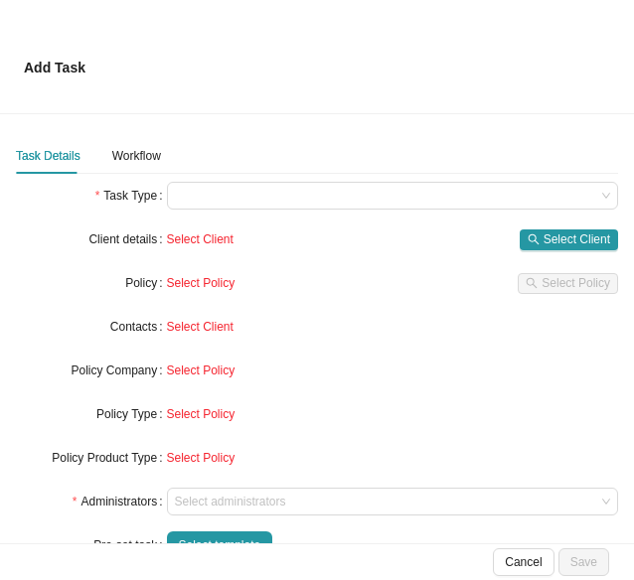
scroll to position [178, 0]
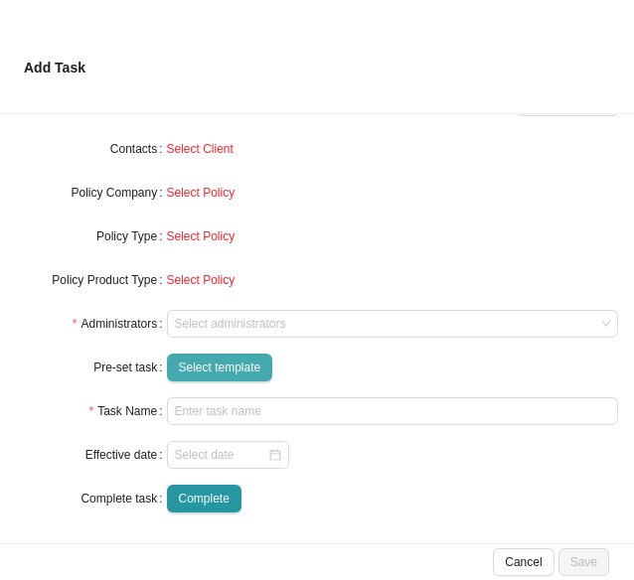
click at [196, 372] on span "Select template" at bounding box center [220, 368] width 82 height 20
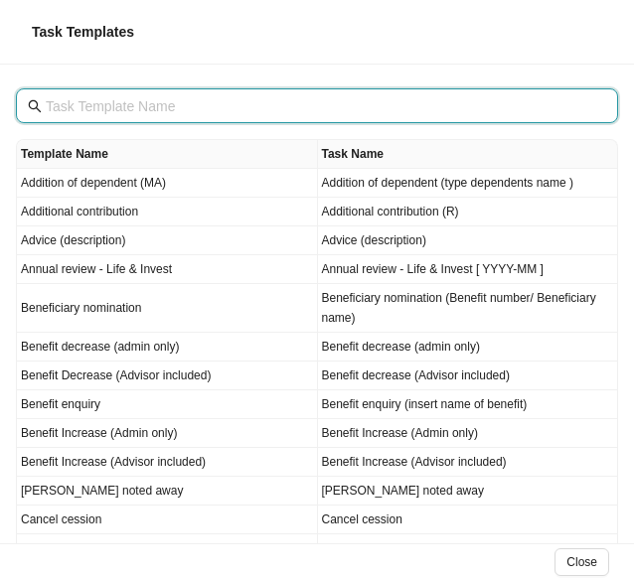
click at [121, 110] on input "text" at bounding box center [319, 106] width 547 height 22
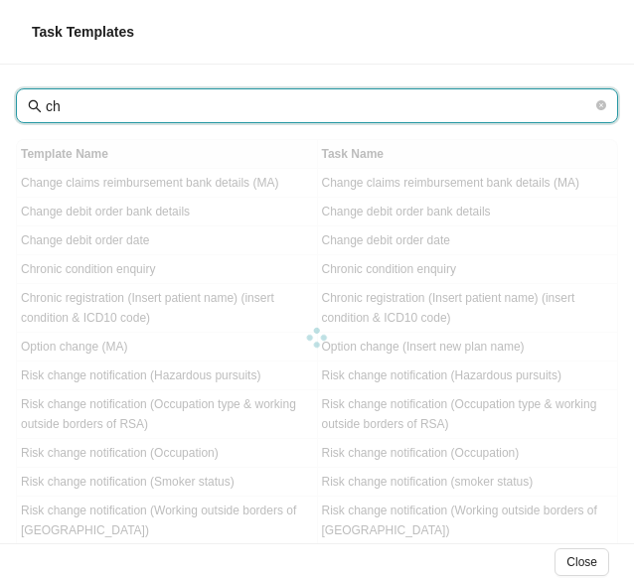
type input "c"
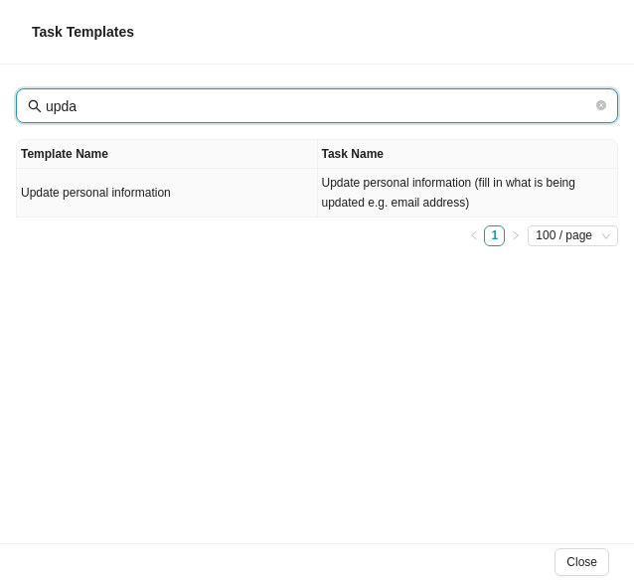
type input "upda"
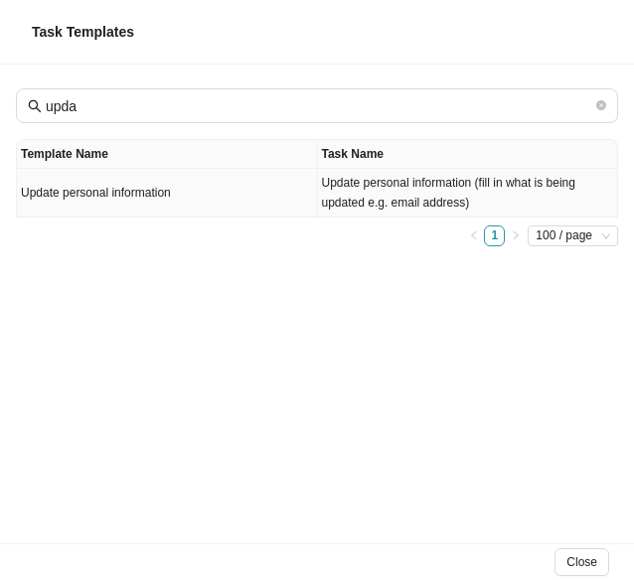
click at [125, 197] on td "Update personal information" at bounding box center [167, 193] width 301 height 49
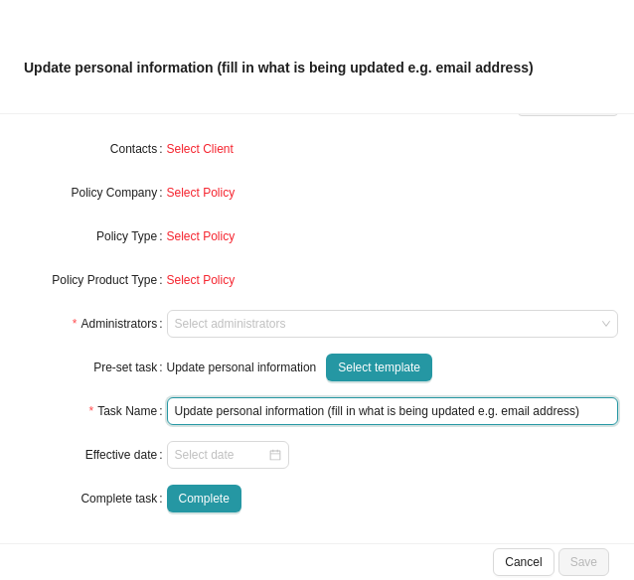
click at [434, 409] on input "Update personal information (fill in what is being updated e.g. email address)" at bounding box center [393, 411] width 452 height 28
drag, startPoint x: 570, startPoint y: 412, endPoint x: 327, endPoint y: 405, distance: 243.6
click at [327, 405] on input "Update personal information (fill in what is being updated e.g. email address)" at bounding box center [393, 411] width 452 height 28
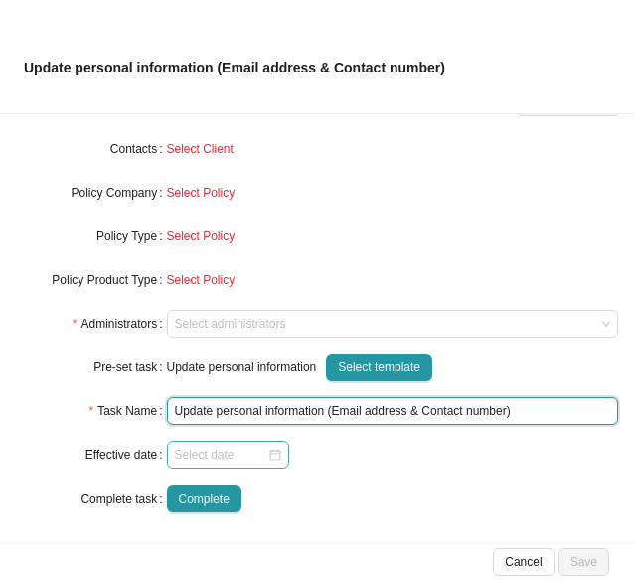
click at [271, 461] on div at bounding box center [228, 455] width 106 height 20
type input "Update personal information (Email address & Contact number)"
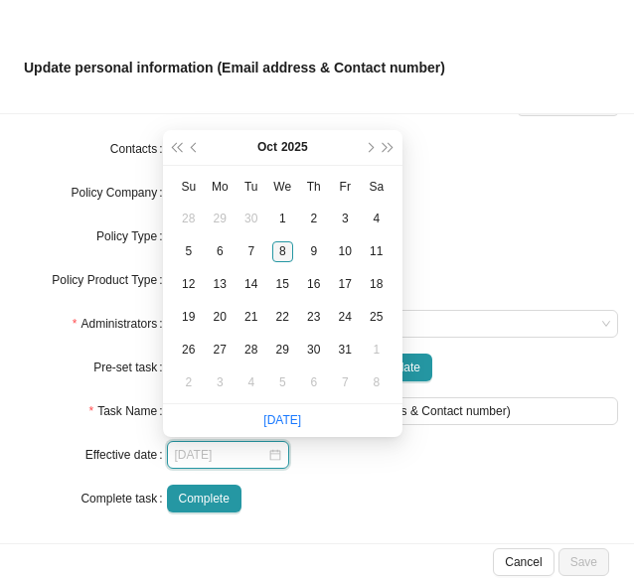
type input "[DATE]"
click at [286, 248] on div "8" at bounding box center [282, 251] width 21 height 21
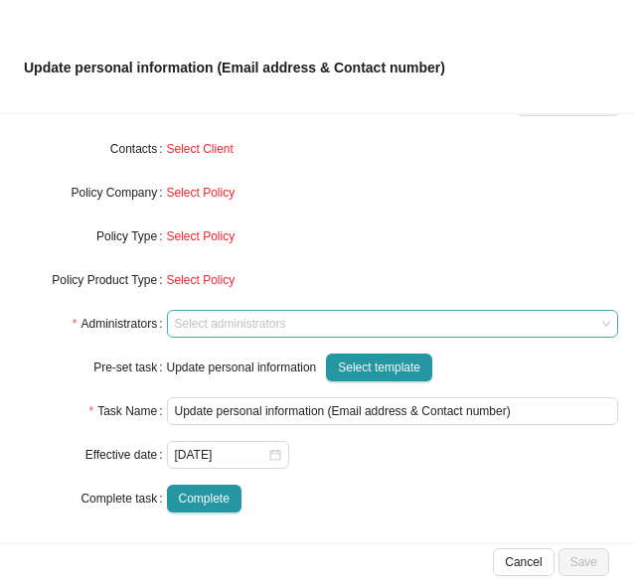
click at [208, 323] on div at bounding box center [383, 324] width 425 height 15
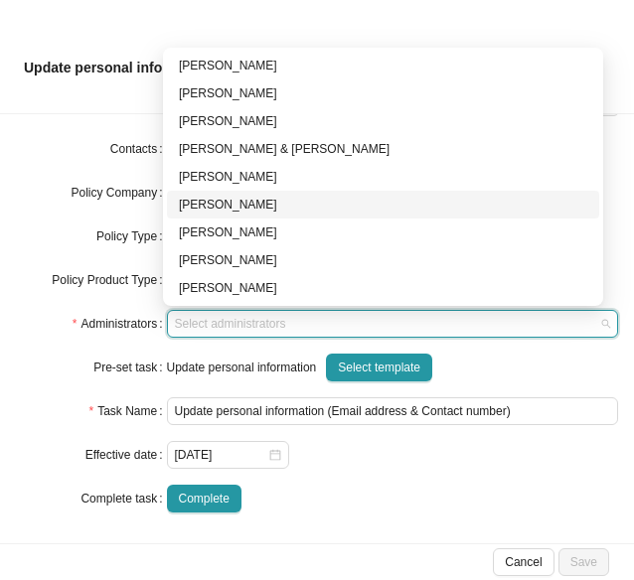
click at [215, 202] on div "[PERSON_NAME]" at bounding box center [383, 205] width 408 height 20
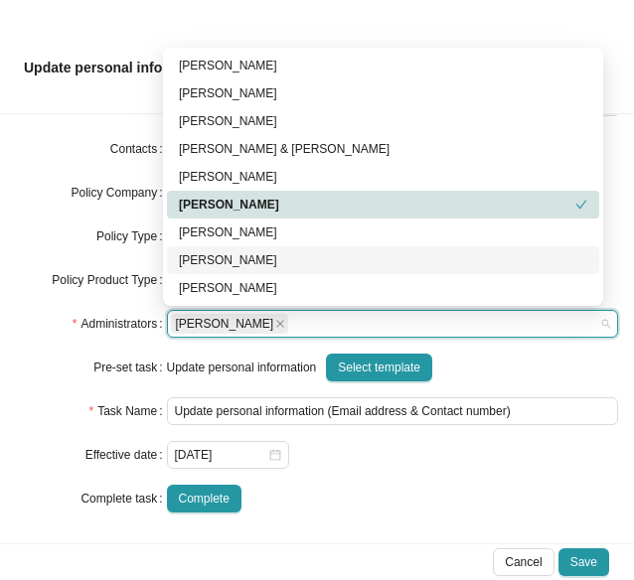
click at [36, 377] on div "Pre-set task" at bounding box center [91, 368] width 151 height 28
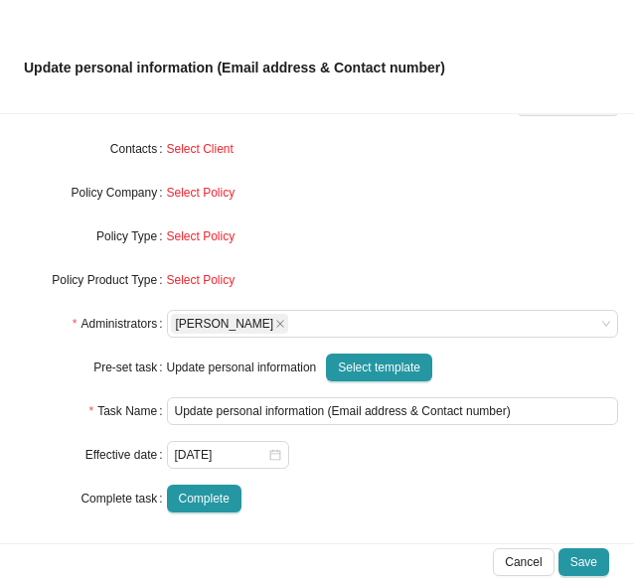
scroll to position [0, 0]
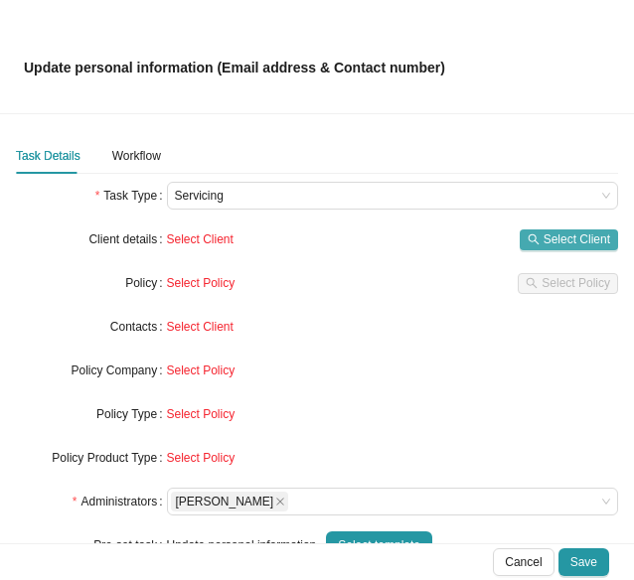
click at [555, 241] on span "Select Client" at bounding box center [577, 240] width 67 height 20
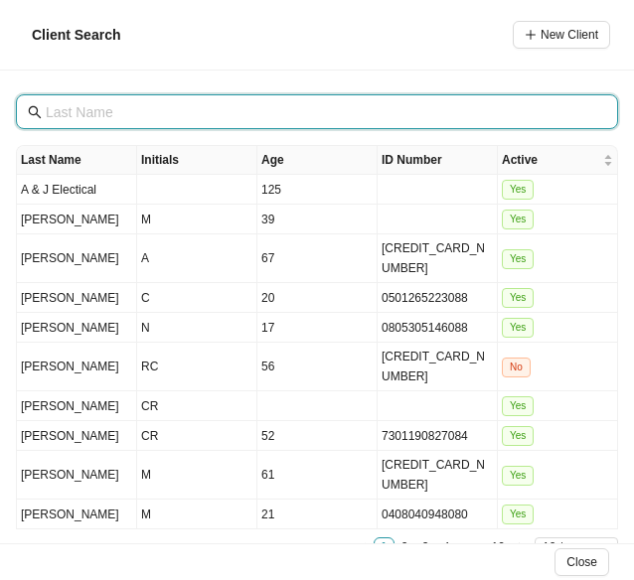
click at [125, 105] on input "text" at bounding box center [319, 112] width 547 height 22
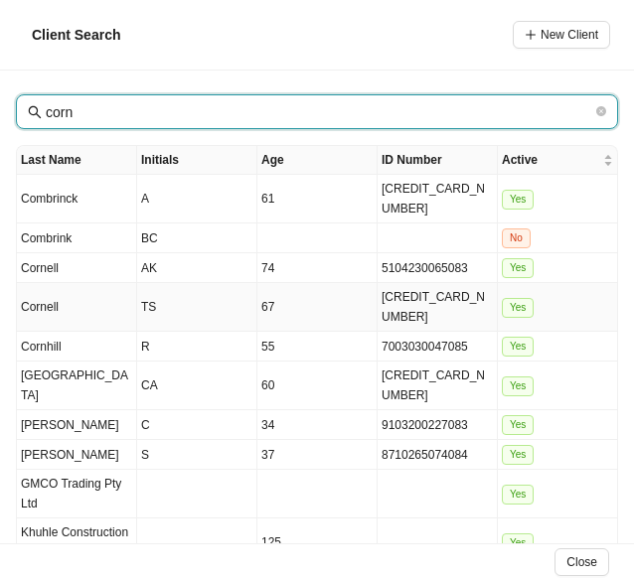
type input "corn"
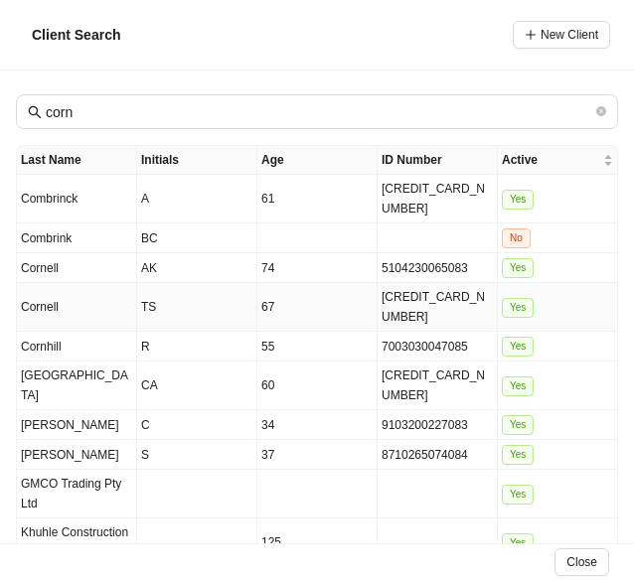
click at [122, 283] on td "Cornell" at bounding box center [77, 307] width 120 height 49
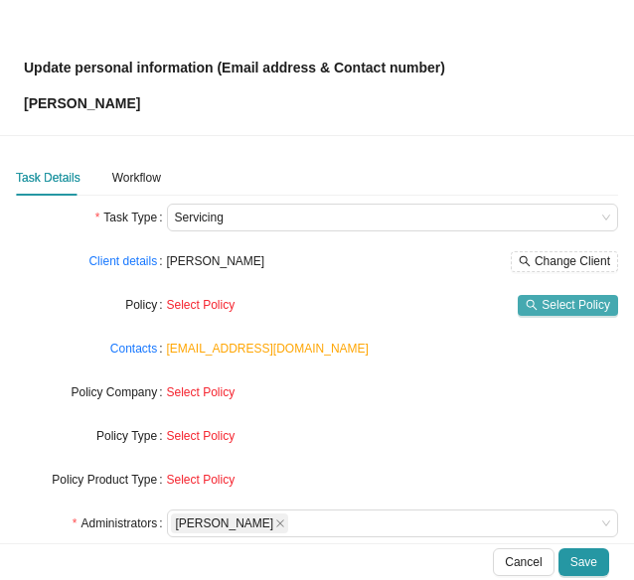
click at [547, 312] on span "Select Policy" at bounding box center [576, 305] width 69 height 20
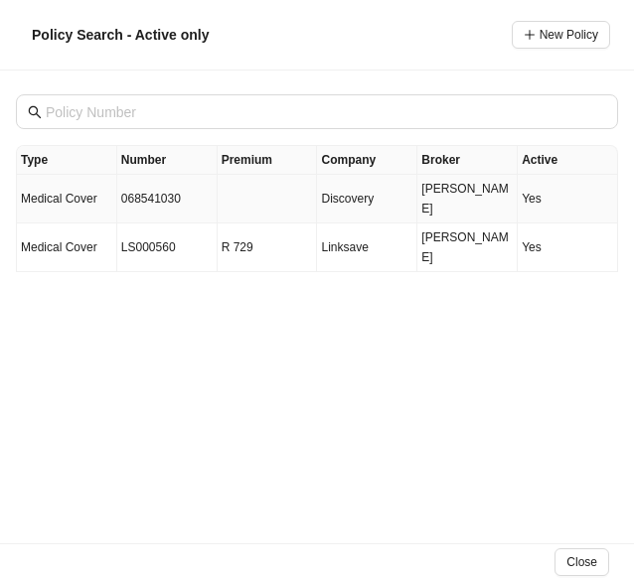
click at [135, 193] on td "068541030" at bounding box center [167, 199] width 100 height 49
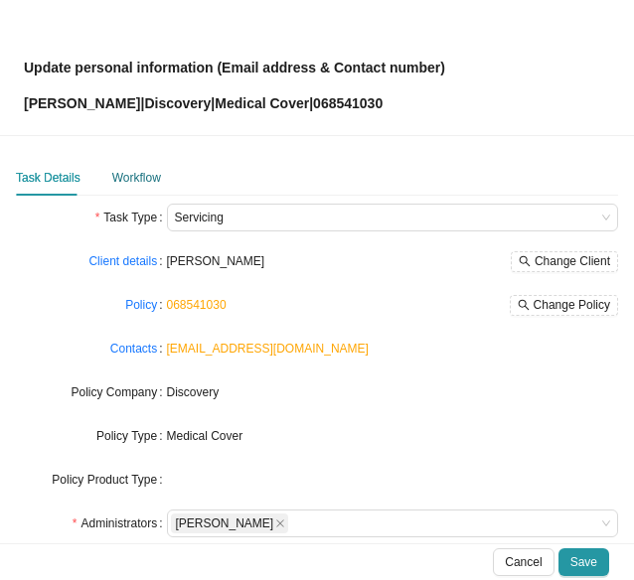
click at [129, 183] on div "Workflow" at bounding box center [136, 178] width 49 height 20
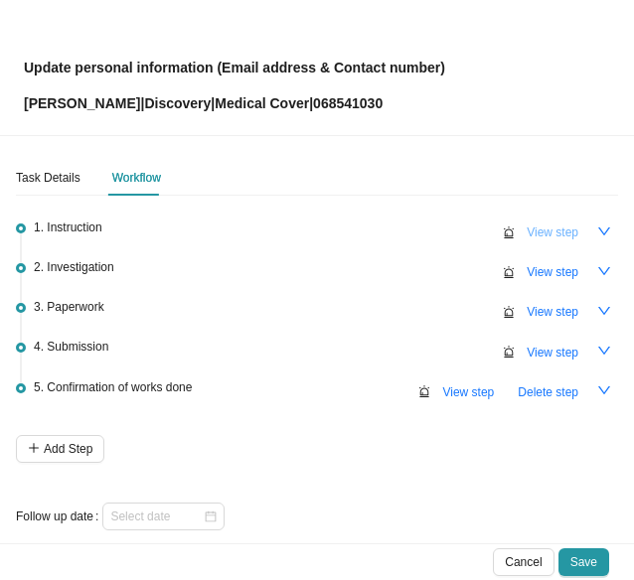
click at [530, 235] on span "View step" at bounding box center [553, 233] width 52 height 20
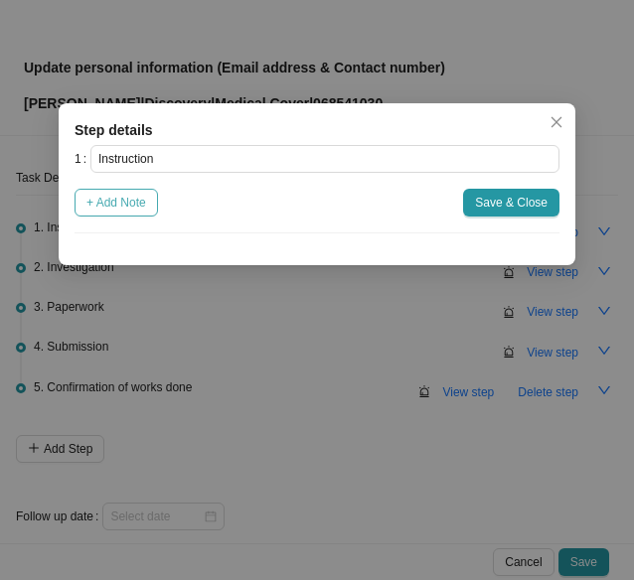
click at [115, 211] on span "+ Add Note" at bounding box center [116, 203] width 60 height 20
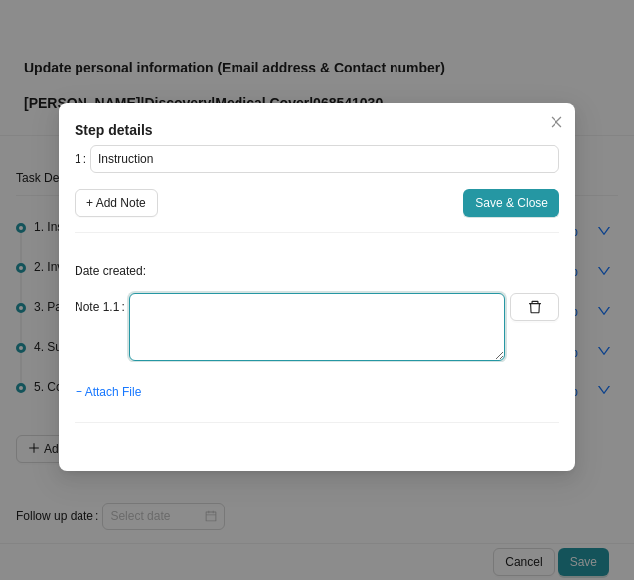
click at [192, 346] on textarea at bounding box center [317, 327] width 376 height 68
type textarea "N"
type textarea "p"
type textarea "Update email address & contact number"
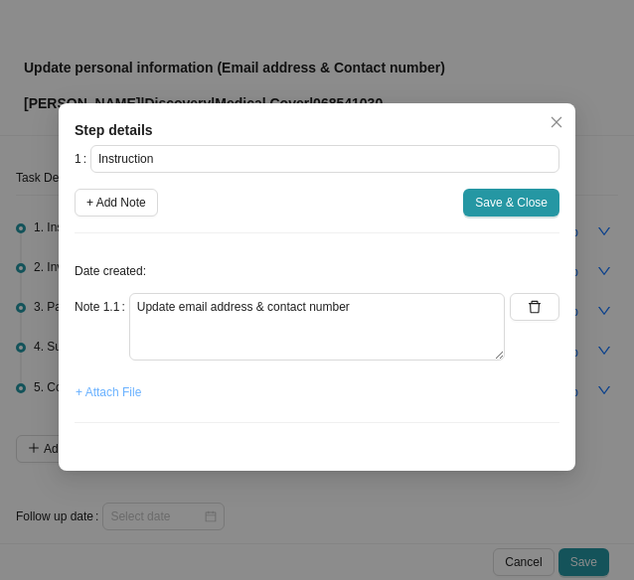
click at [92, 400] on span "+ Attach File" at bounding box center [109, 393] width 66 height 20
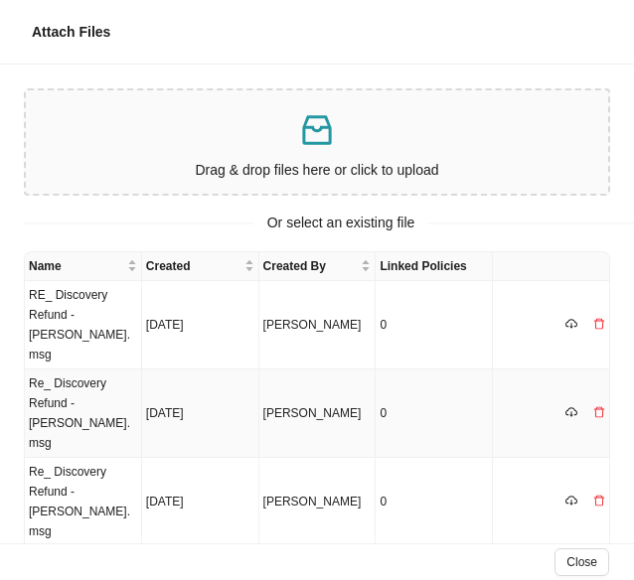
click at [188, 385] on td "[DATE]" at bounding box center [200, 414] width 117 height 88
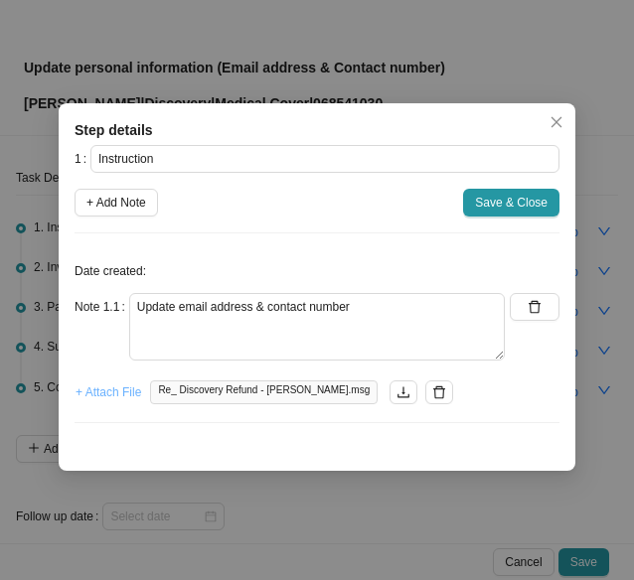
click at [101, 389] on span "+ Attach File" at bounding box center [109, 393] width 66 height 20
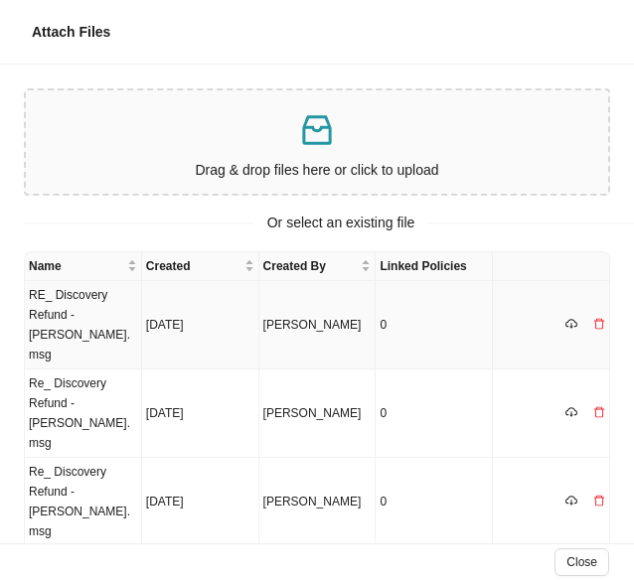
drag, startPoint x: 151, startPoint y: 323, endPoint x: 191, endPoint y: 317, distance: 40.2
click at [155, 323] on td "[DATE]" at bounding box center [200, 325] width 117 height 88
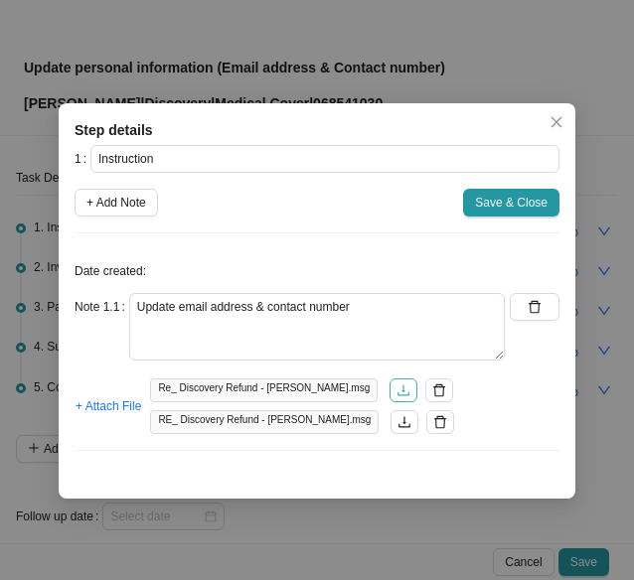
click at [396, 390] on icon "download" at bounding box center [403, 391] width 14 height 14
click at [397, 424] on icon "download" at bounding box center [404, 422] width 14 height 14
click at [535, 204] on span "Save & Close" at bounding box center [511, 203] width 73 height 20
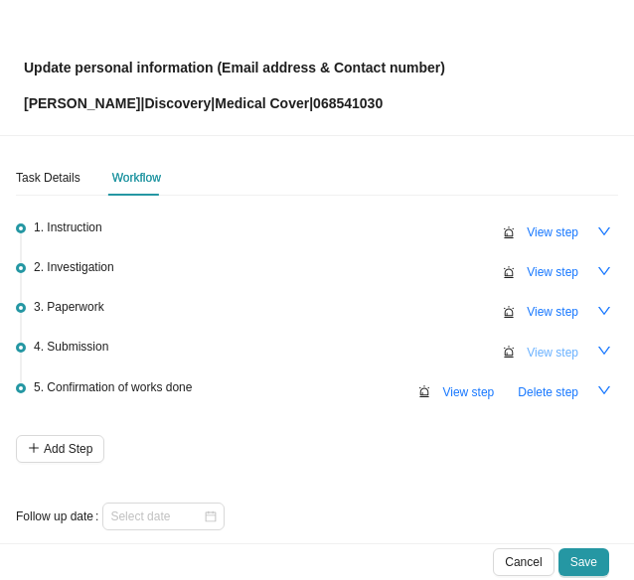
click at [540, 349] on span "View step" at bounding box center [553, 353] width 52 height 20
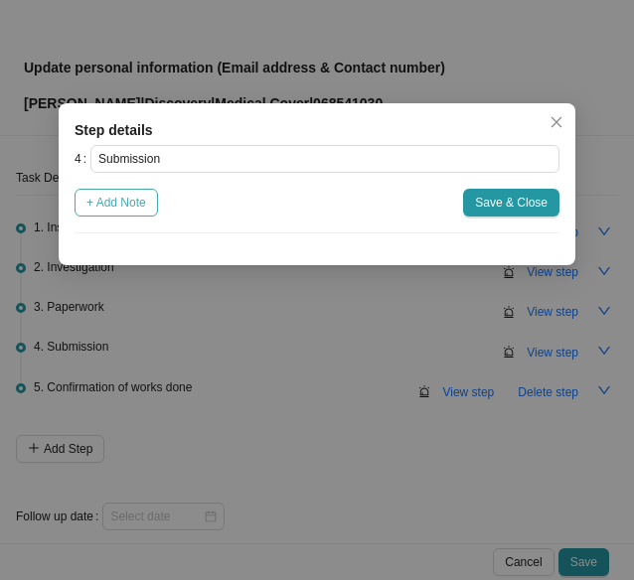
click at [137, 203] on span "+ Add Note" at bounding box center [116, 203] width 60 height 20
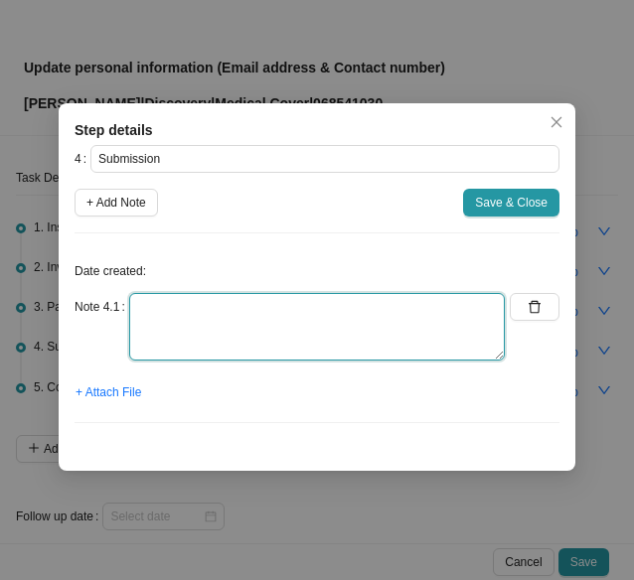
click at [211, 334] on textarea at bounding box center [317, 327] width 376 height 68
type textarea "R"
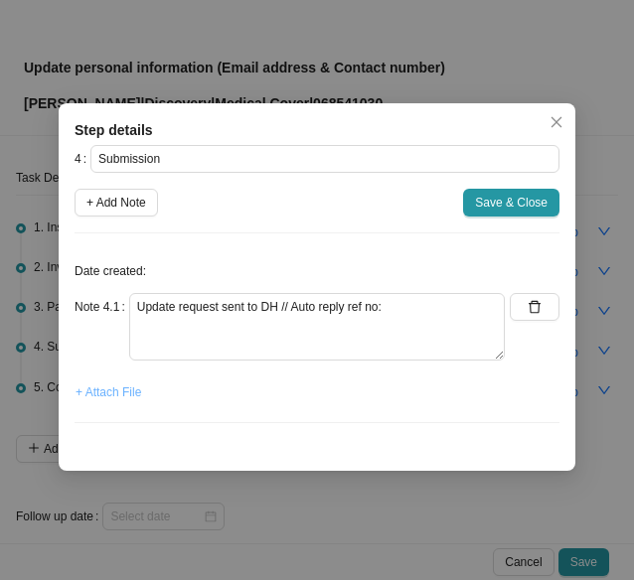
click at [129, 394] on span "+ Attach File" at bounding box center [109, 393] width 66 height 20
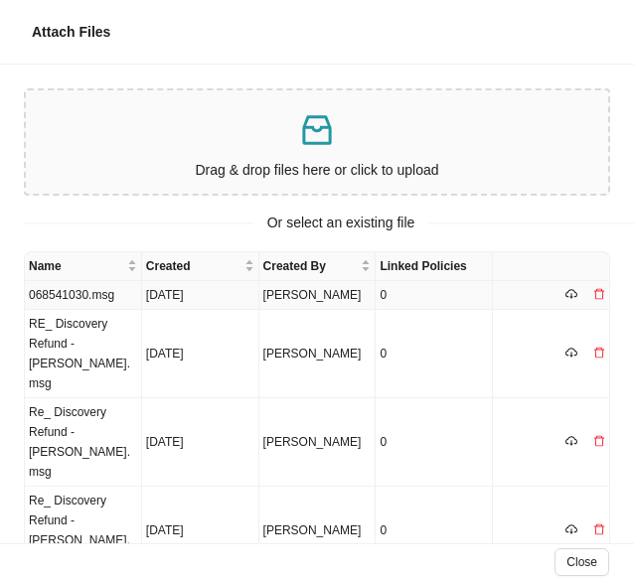
click at [74, 297] on td "068541030.msg" at bounding box center [83, 295] width 117 height 29
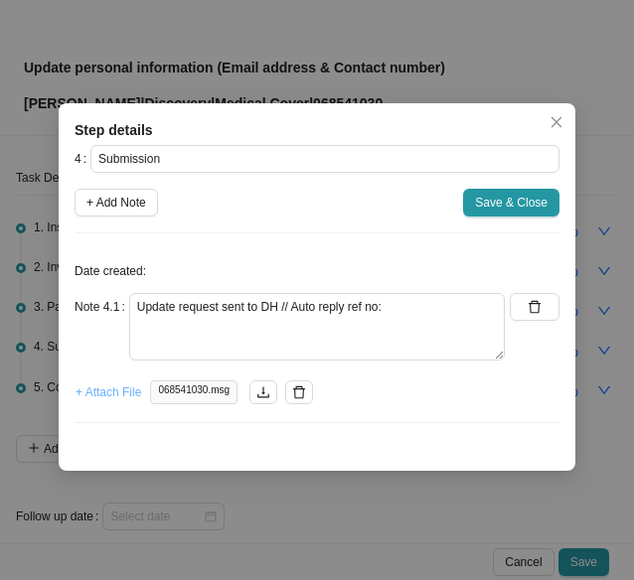
click at [114, 389] on span "+ Attach File" at bounding box center [109, 393] width 66 height 20
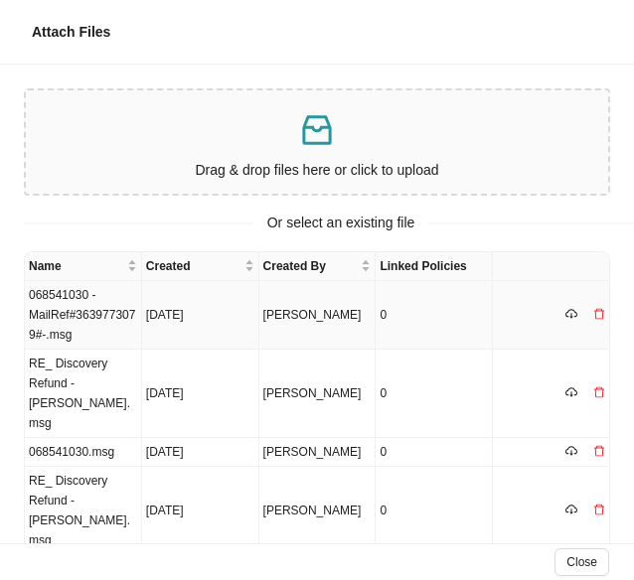
click at [86, 325] on td "068541030 -MailRef#3639773079#-.msg" at bounding box center [83, 315] width 117 height 69
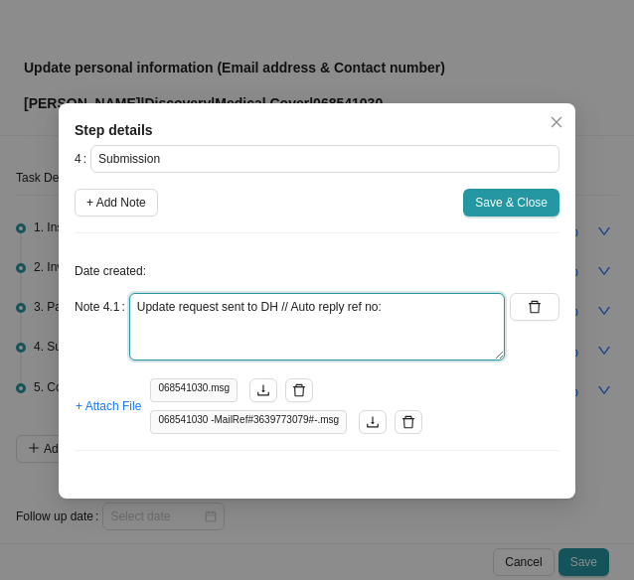
click at [405, 309] on textarea "Update request sent to DH // Auto reply ref no:" at bounding box center [317, 327] width 376 height 68
paste textarea "11524270321"
type textarea "Update request sent to DH // Auto reply ref no: 11524270321"
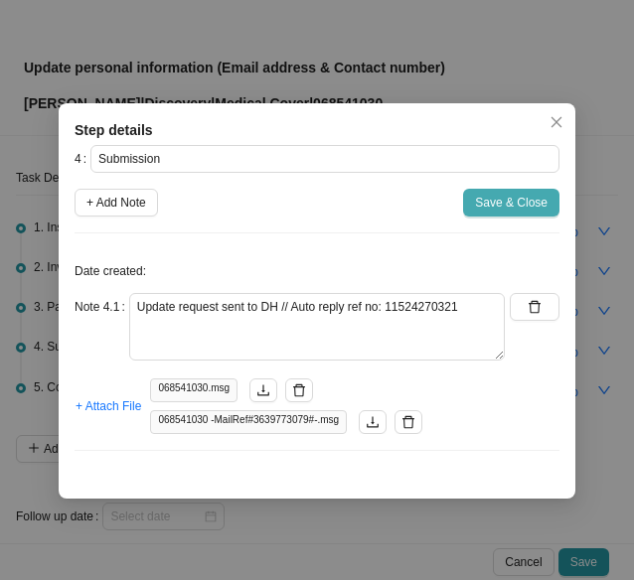
click at [530, 202] on span "Save & Close" at bounding box center [511, 203] width 73 height 20
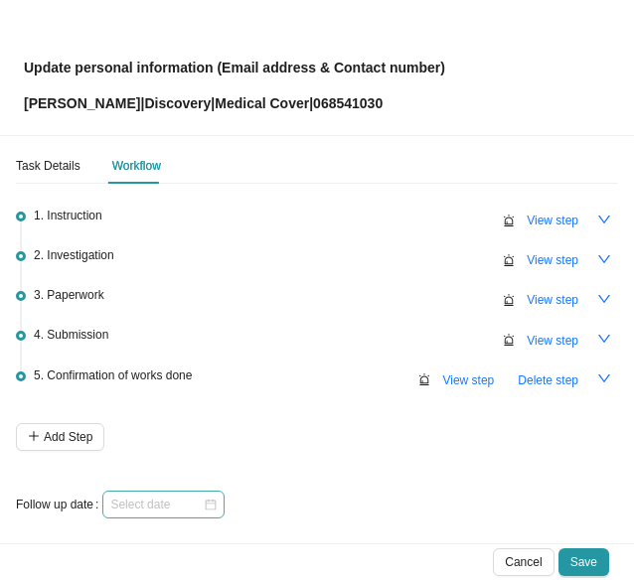
scroll to position [16, 0]
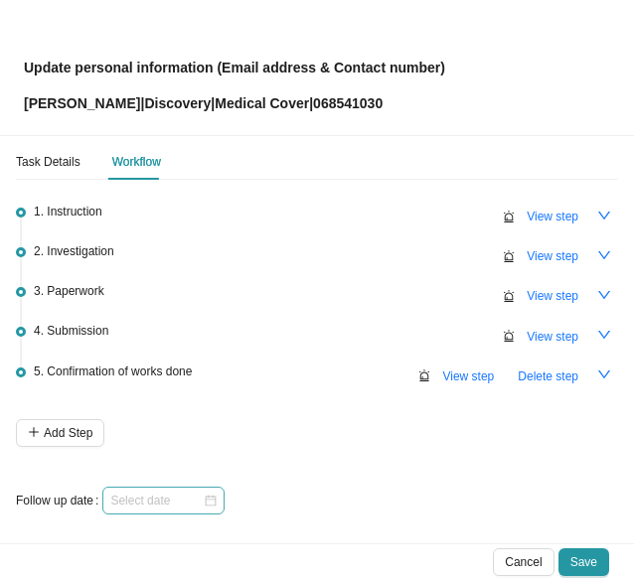
click at [212, 496] on div at bounding box center [163, 501] width 106 height 20
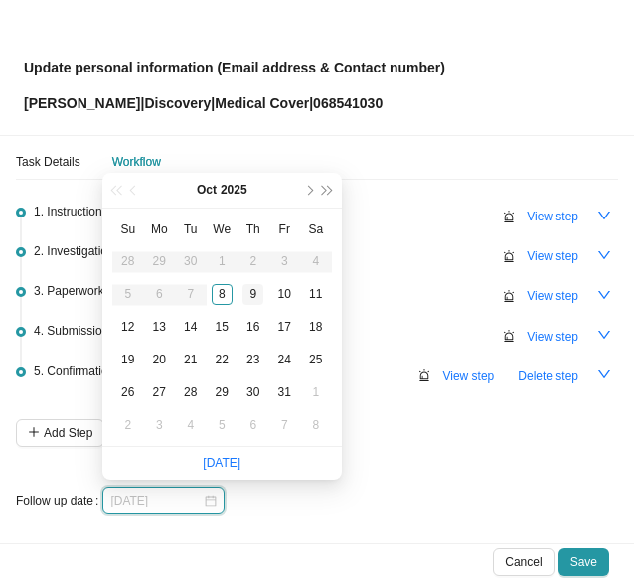
type input "[DATE]"
click at [255, 289] on div "9" at bounding box center [252, 294] width 21 height 21
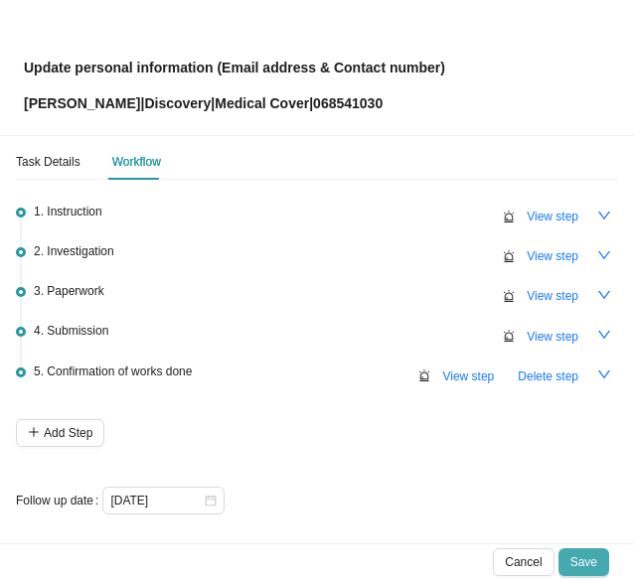
click at [588, 557] on span "Save" at bounding box center [583, 562] width 27 height 20
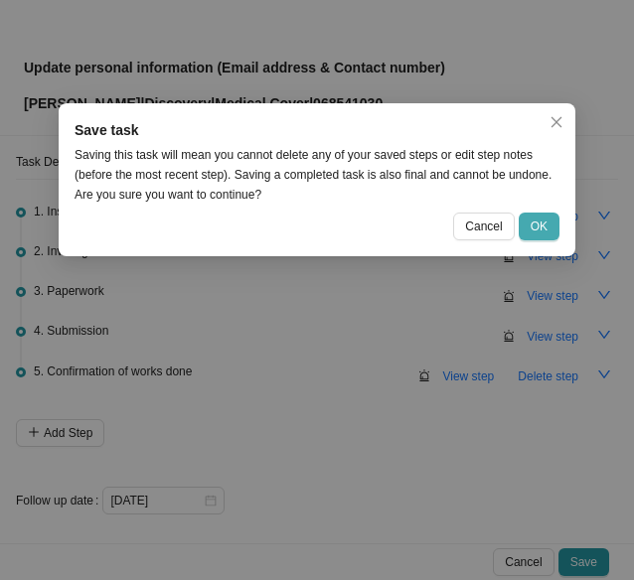
click at [535, 227] on span "OK" at bounding box center [539, 227] width 17 height 20
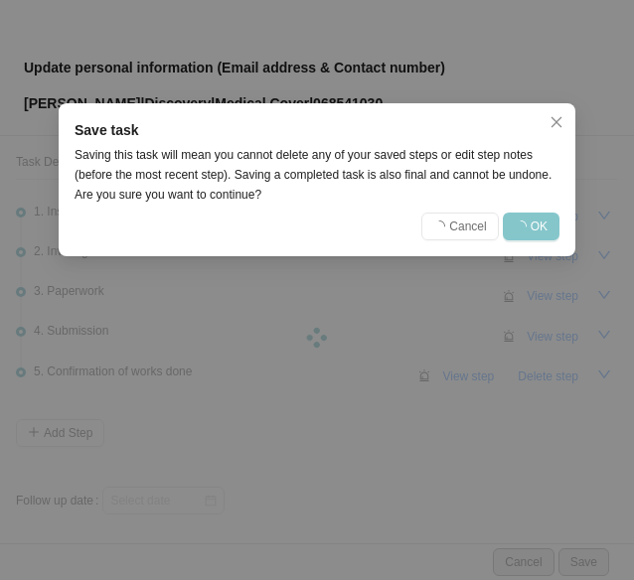
scroll to position [0, 0]
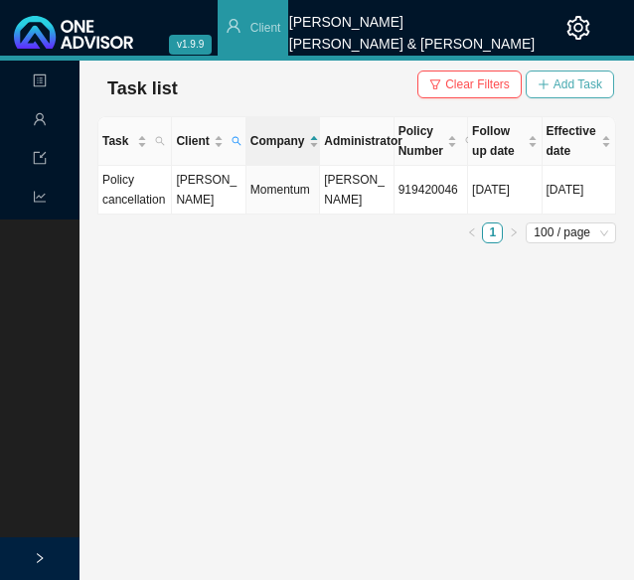
click at [560, 83] on span "Add Task" at bounding box center [577, 85] width 49 height 20
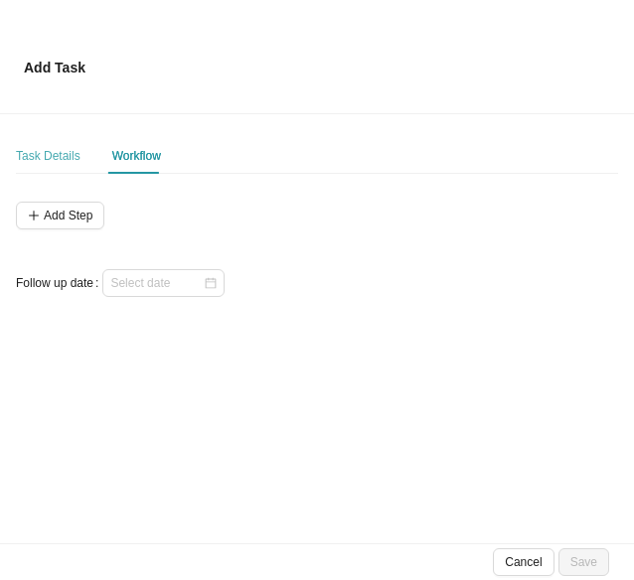
drag, startPoint x: 50, startPoint y: 144, endPoint x: 62, endPoint y: 148, distance: 12.6
click at [52, 144] on div "Task Details" at bounding box center [48, 156] width 65 height 36
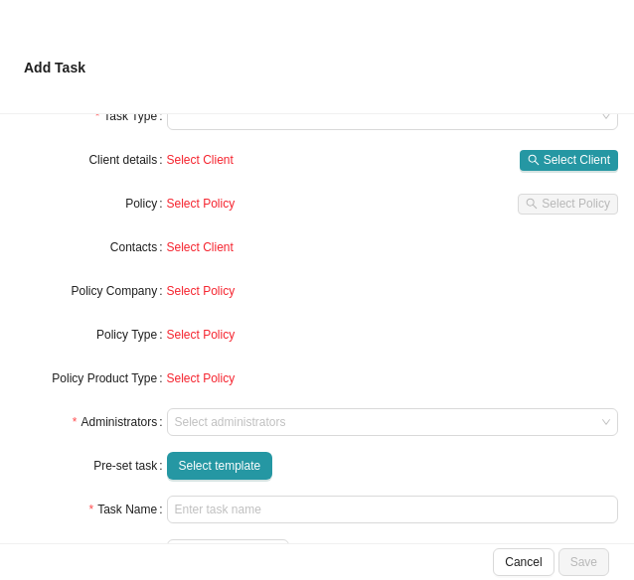
scroll to position [178, 0]
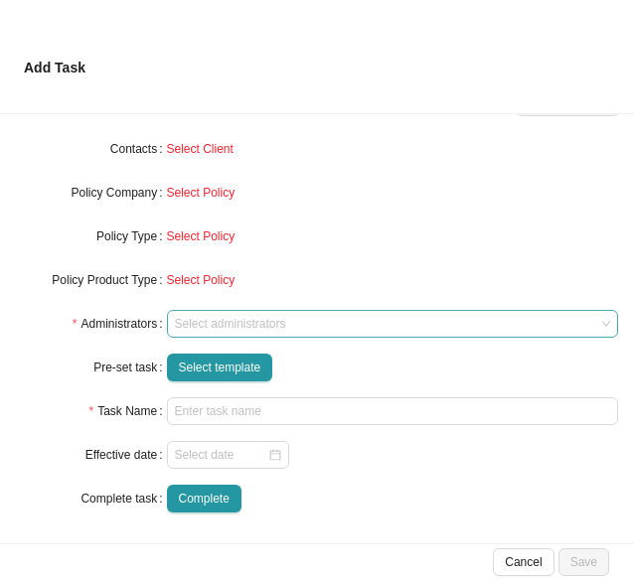
click at [208, 329] on div at bounding box center [383, 324] width 425 height 15
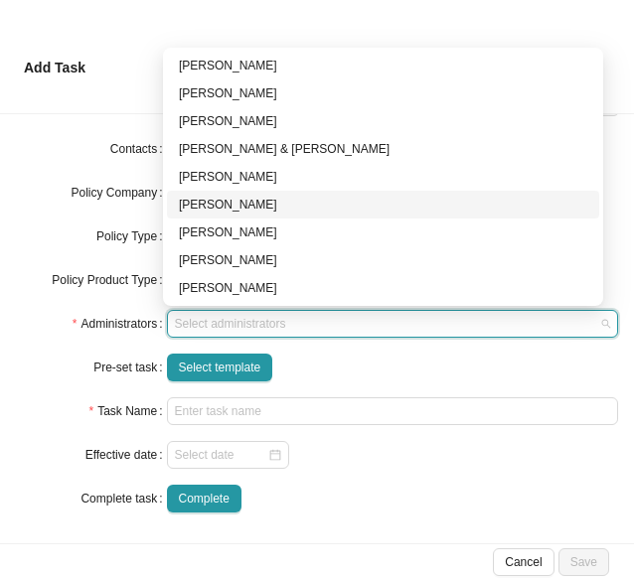
click at [213, 197] on div "[PERSON_NAME]" at bounding box center [383, 205] width 408 height 20
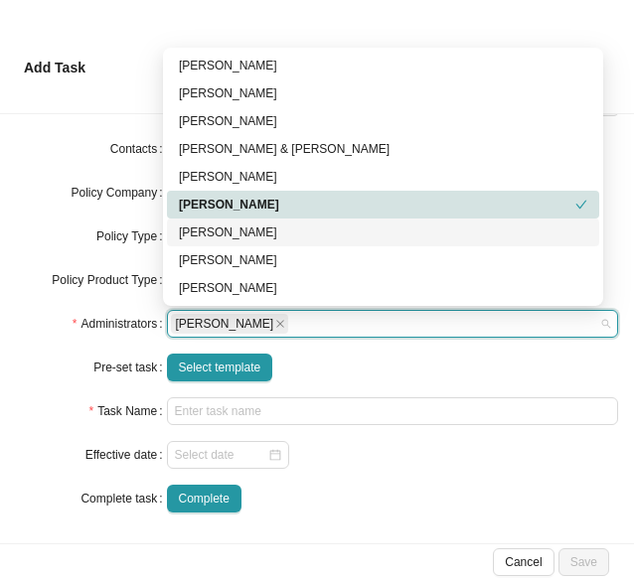
click at [31, 208] on form "Task Type Client details Select Client Select Client Policy Select Policy Selec…" at bounding box center [317, 258] width 602 height 509
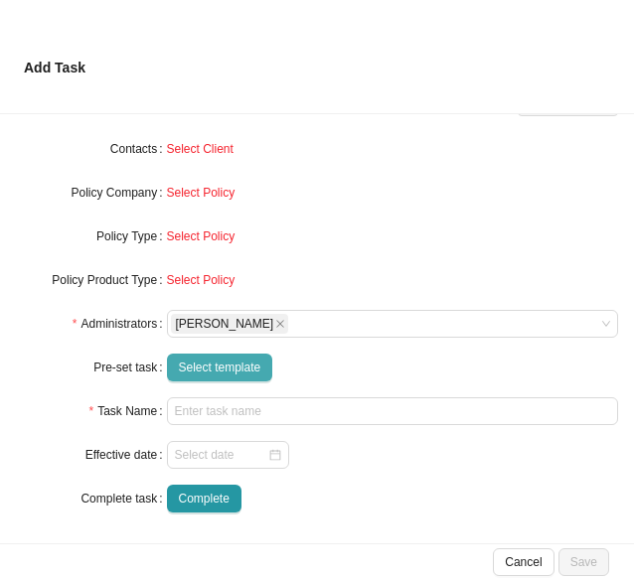
click at [202, 373] on span "Select template" at bounding box center [220, 368] width 82 height 20
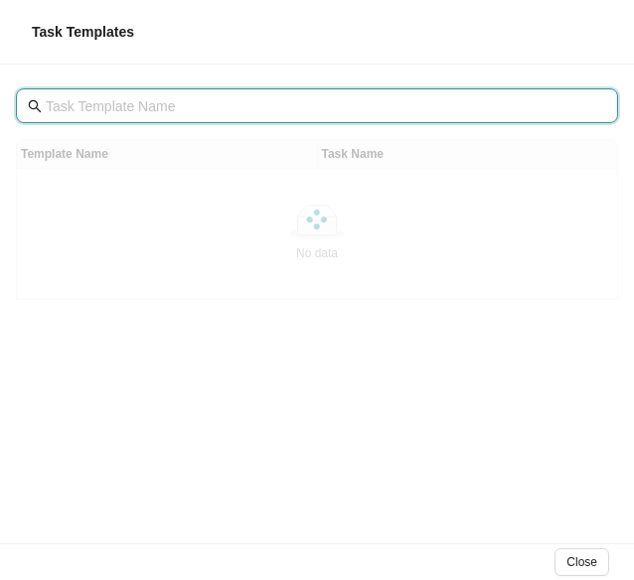
click at [112, 101] on input "text" at bounding box center [319, 106] width 547 height 22
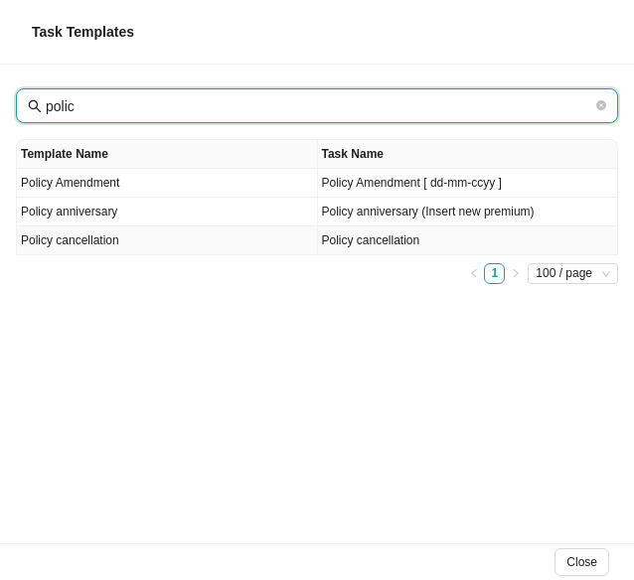
type input "polic"
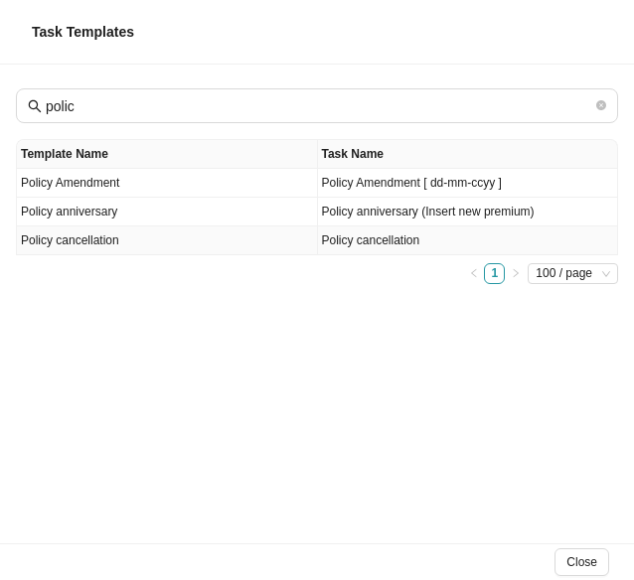
click at [103, 241] on td "Policy cancellation" at bounding box center [167, 241] width 301 height 29
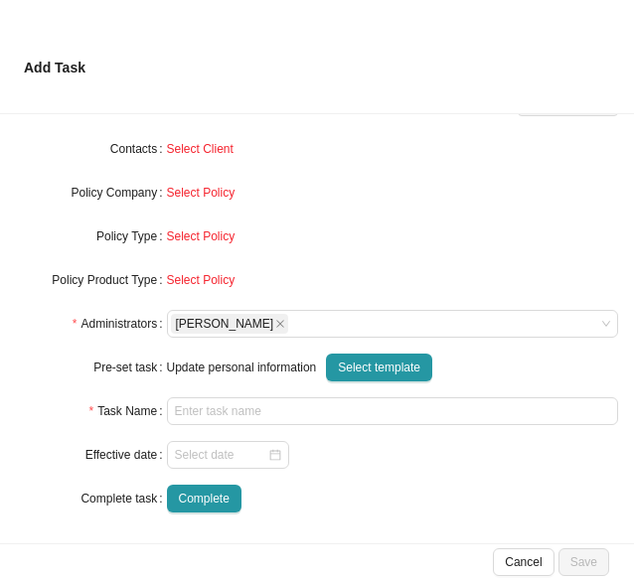
type input "Policy cancellation"
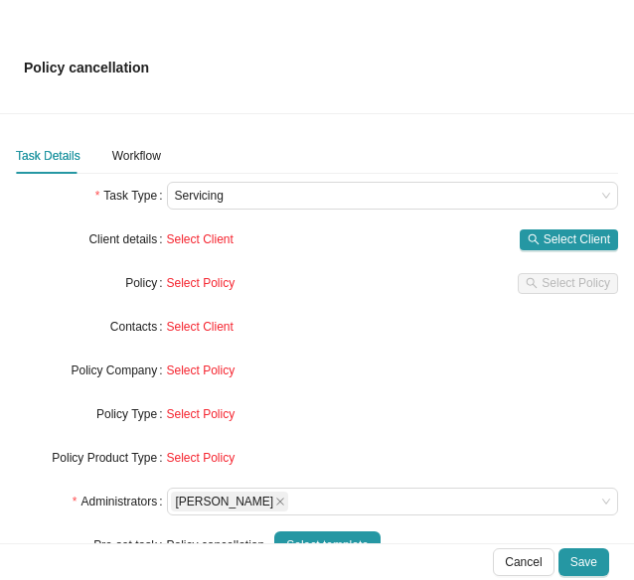
scroll to position [0, 0]
click at [547, 243] on span "Select Client" at bounding box center [577, 240] width 67 height 20
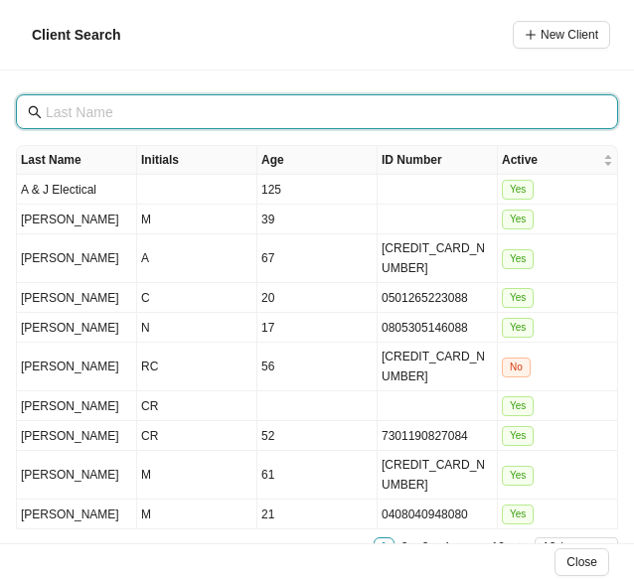
click at [78, 114] on input "text" at bounding box center [319, 112] width 547 height 22
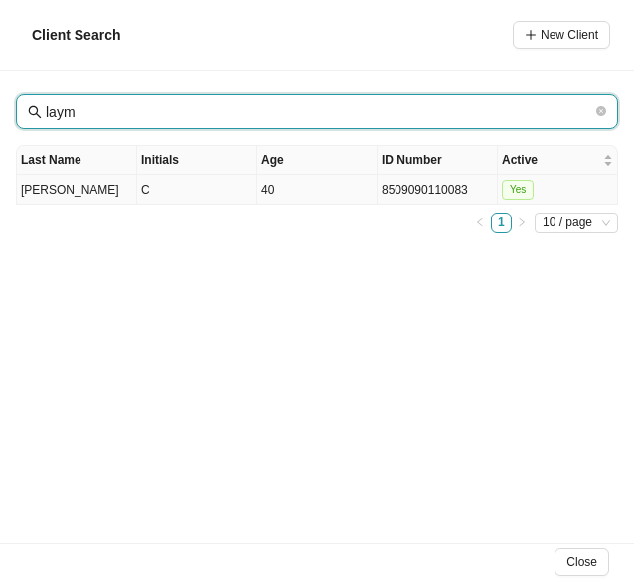
type input "laym"
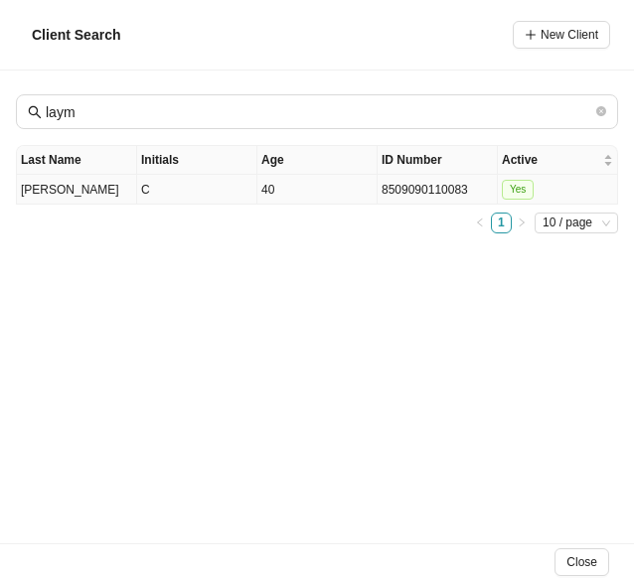
click at [177, 188] on td "C" at bounding box center [197, 190] width 120 height 30
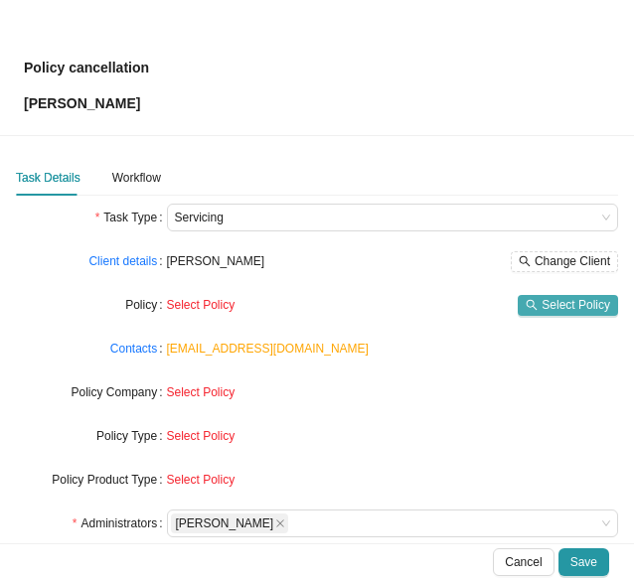
click at [568, 307] on span "Select Policy" at bounding box center [576, 305] width 69 height 20
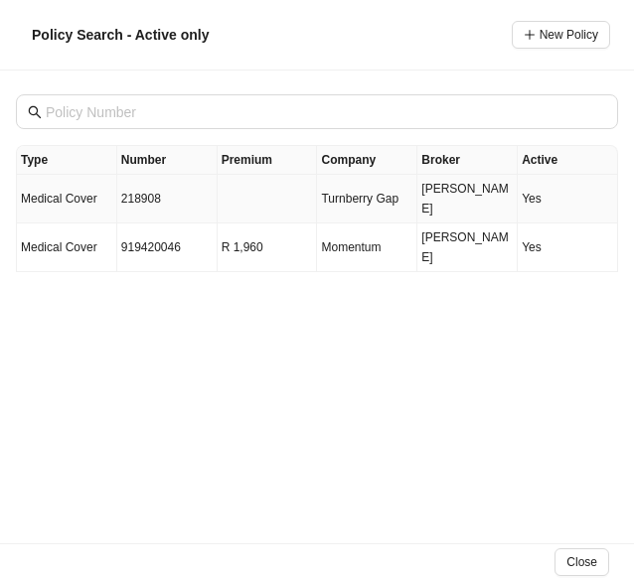
click at [96, 187] on td "Medical Cover" at bounding box center [67, 199] width 100 height 49
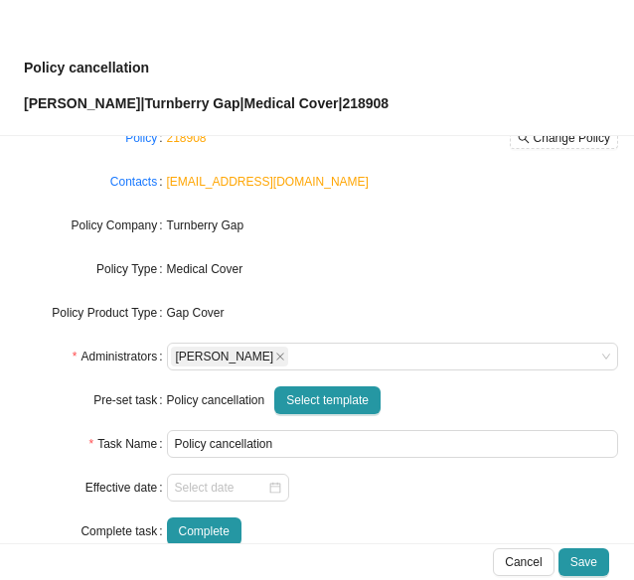
scroll to position [199, 0]
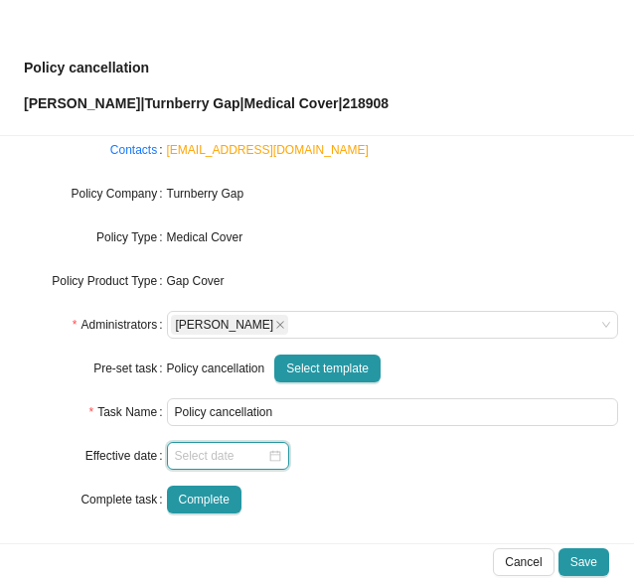
click at [225, 463] on input at bounding box center [221, 456] width 92 height 20
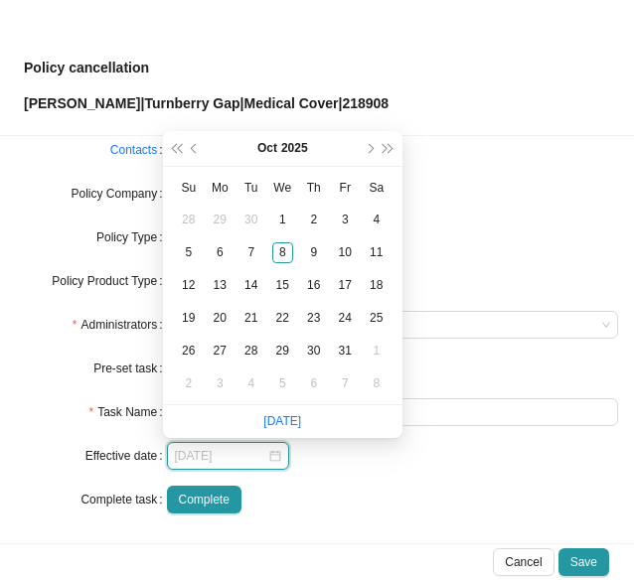
type input "[DATE]"
click at [373, 350] on div "1" at bounding box center [376, 351] width 21 height 21
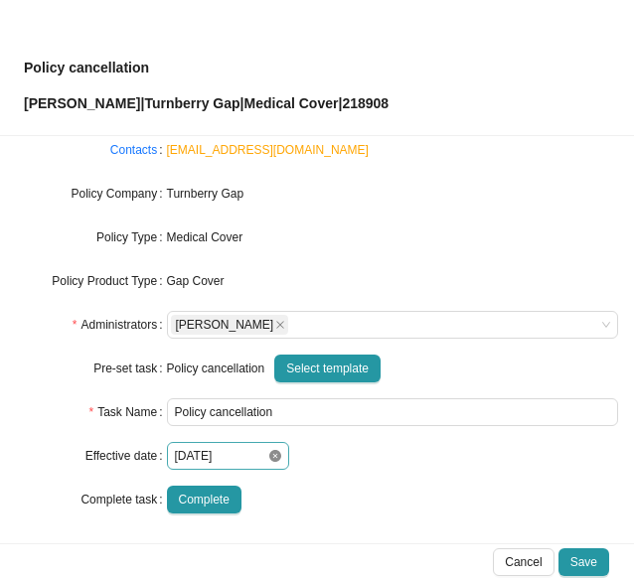
click at [269, 460] on icon "close-circle" at bounding box center [275, 456] width 12 height 12
click at [266, 454] on div at bounding box center [228, 456] width 106 height 20
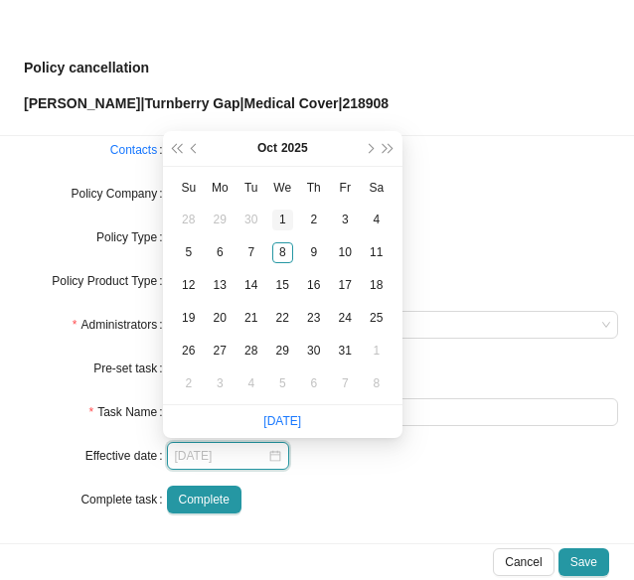
type input "[DATE]"
click at [286, 214] on div "1" at bounding box center [282, 220] width 21 height 21
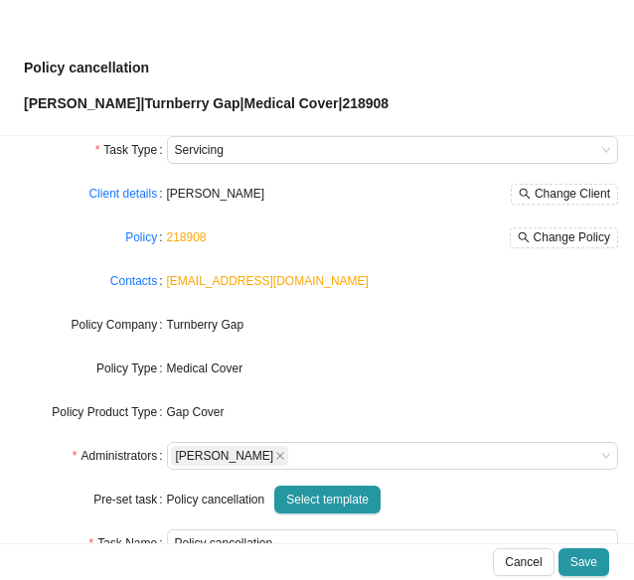
scroll to position [0, 0]
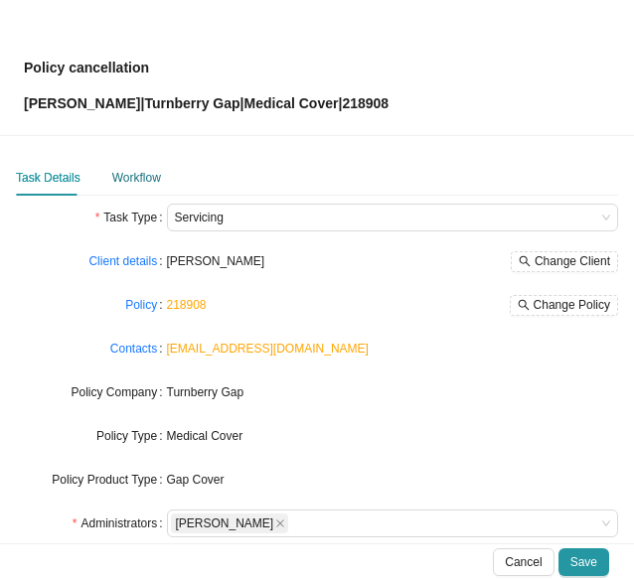
click at [141, 172] on div "Workflow" at bounding box center [136, 178] width 49 height 20
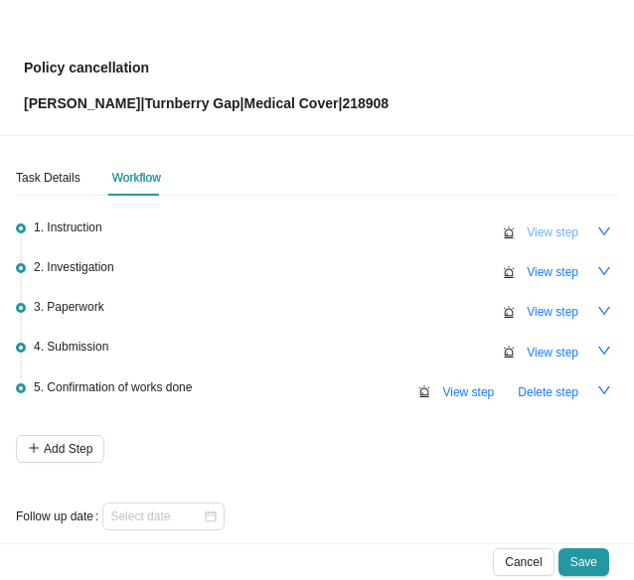
click at [530, 231] on span "View step" at bounding box center [553, 233] width 52 height 20
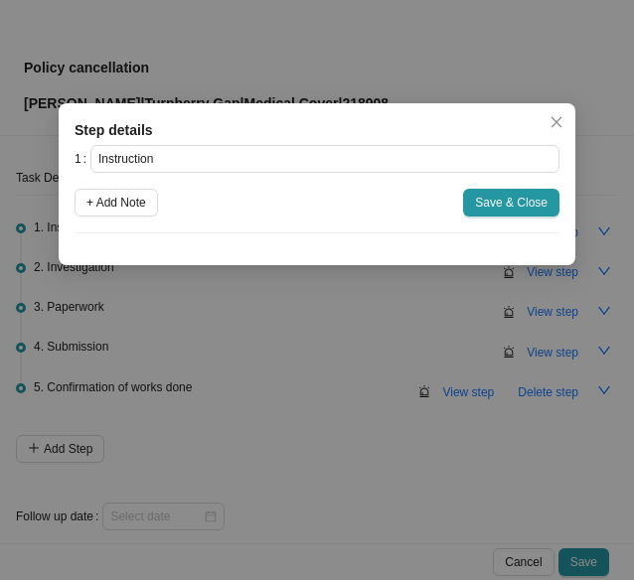
drag, startPoint x: 125, startPoint y: 198, endPoint x: 145, endPoint y: 242, distance: 48.9
click at [124, 197] on span "+ Add Note" at bounding box center [116, 203] width 60 height 20
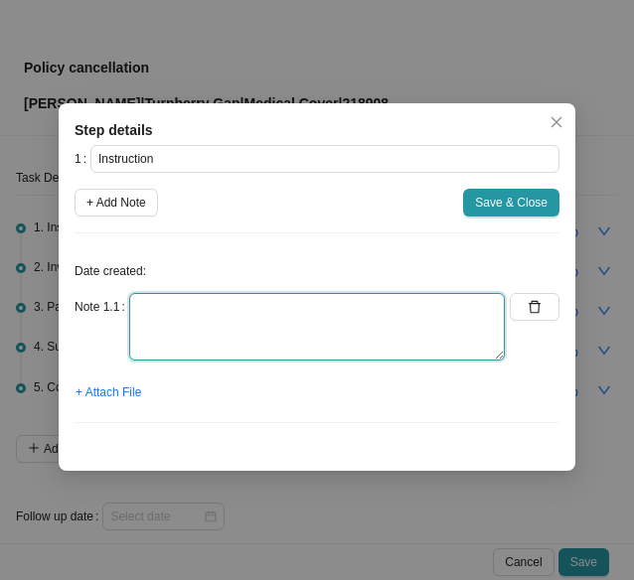
click at [187, 316] on textarea at bounding box center [317, 327] width 376 height 68
type textarea "Connected to medical aid termination"
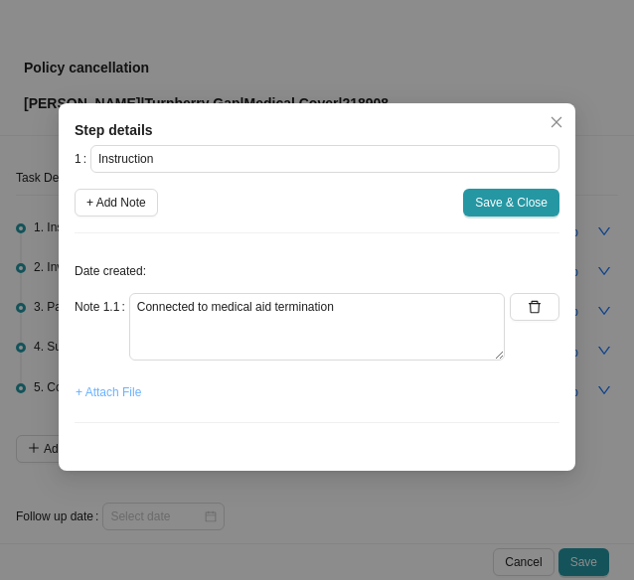
click at [119, 386] on span "+ Attach File" at bounding box center [109, 393] width 66 height 20
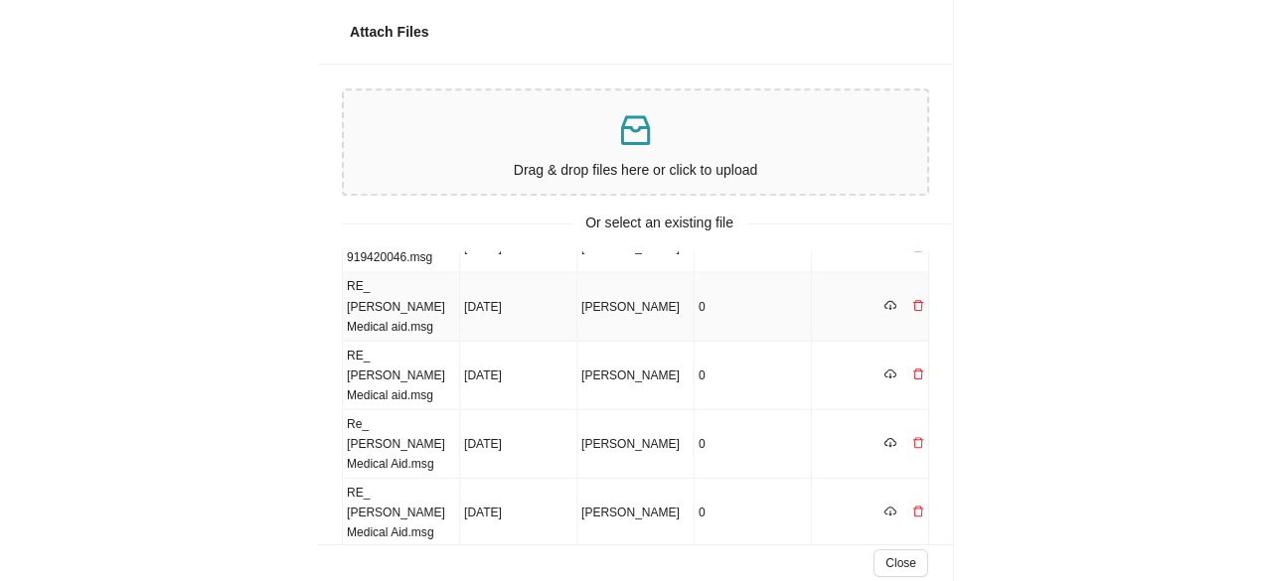
scroll to position [99, 0]
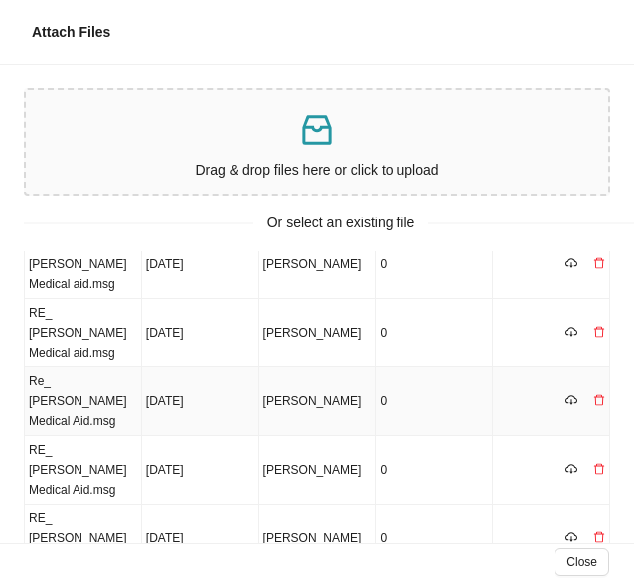
click at [135, 368] on td "Re_ [PERSON_NAME] Medical Aid.msg" at bounding box center [83, 402] width 117 height 69
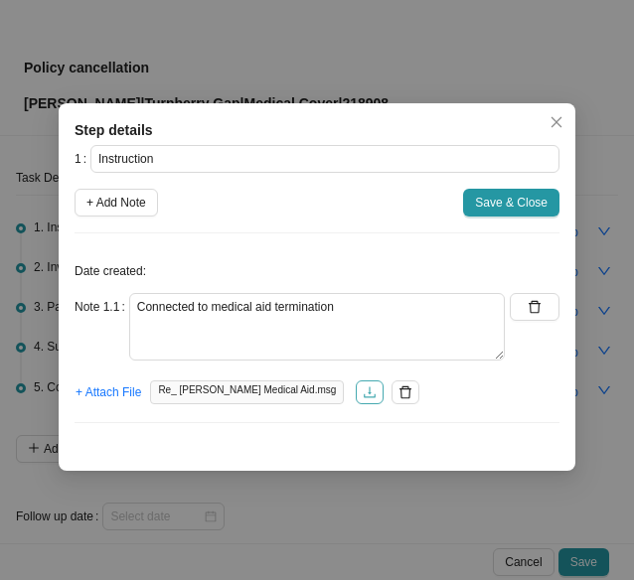
click at [364, 394] on icon "download" at bounding box center [370, 392] width 12 height 11
click at [490, 205] on span "Save & Close" at bounding box center [511, 203] width 73 height 20
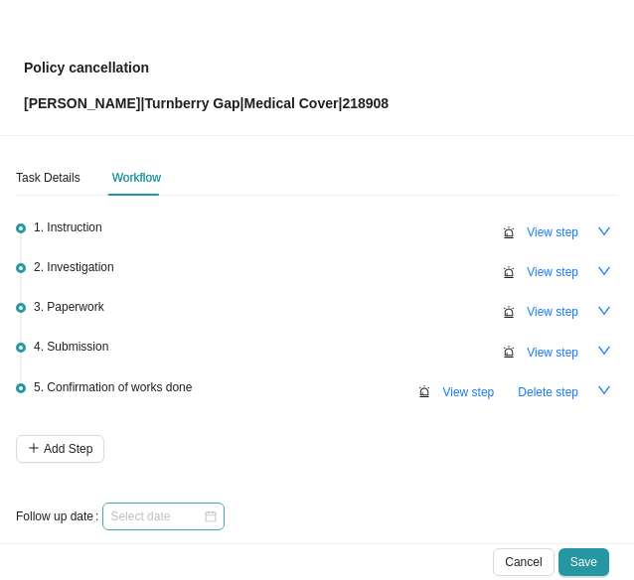
click at [201, 521] on div at bounding box center [163, 517] width 106 height 20
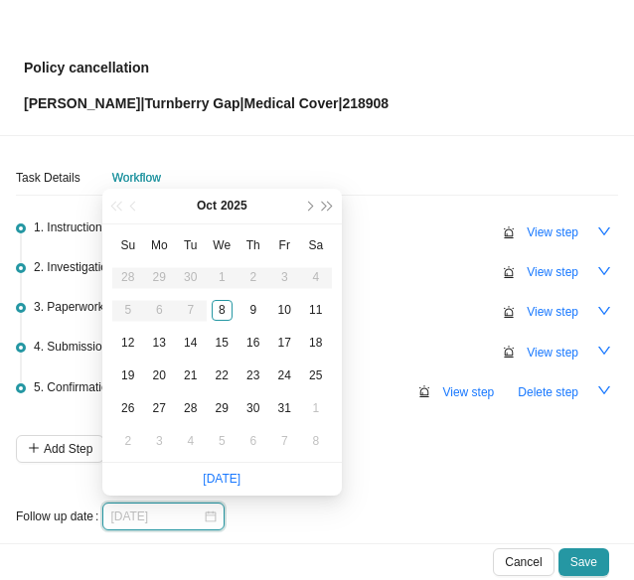
type input "[DATE]"
click at [161, 336] on div "13" at bounding box center [159, 343] width 21 height 21
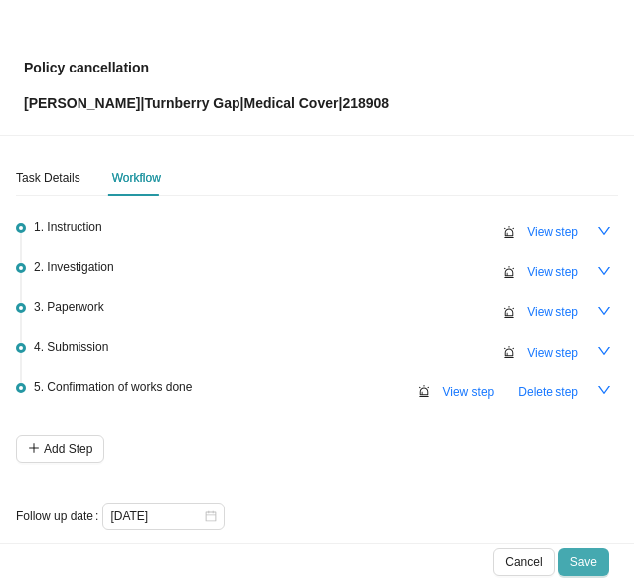
drag, startPoint x: 591, startPoint y: 557, endPoint x: 568, endPoint y: 498, distance: 63.9
click at [590, 556] on span "Save" at bounding box center [583, 562] width 27 height 20
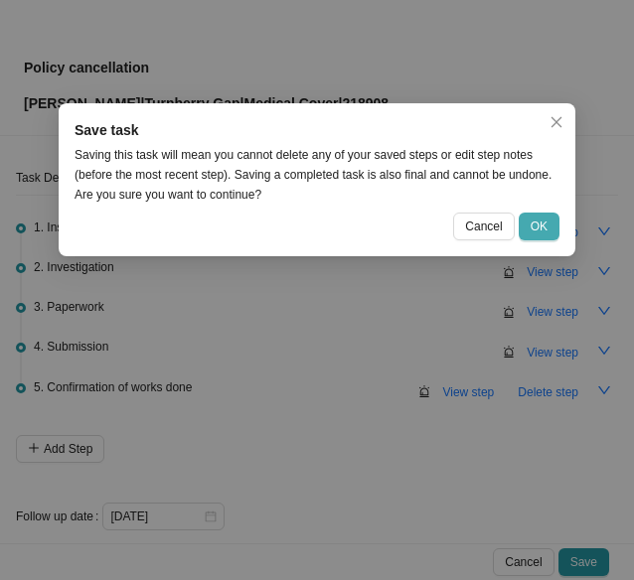
click at [550, 224] on button "OK" at bounding box center [539, 227] width 41 height 28
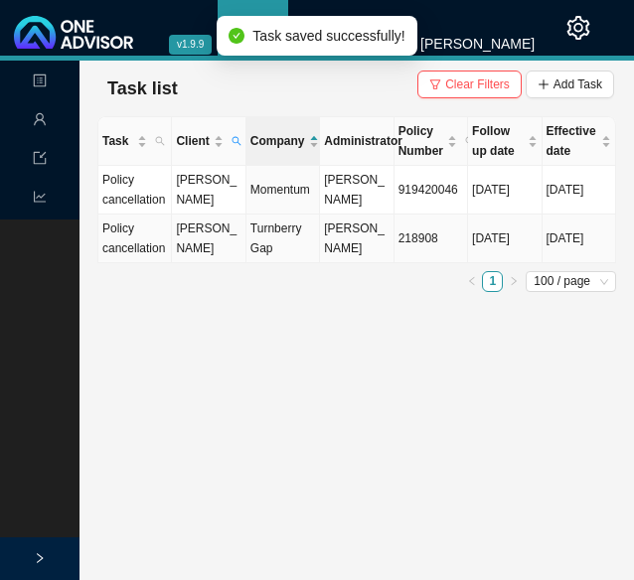
click at [269, 241] on td "Turnberry Gap" at bounding box center [283, 239] width 74 height 49
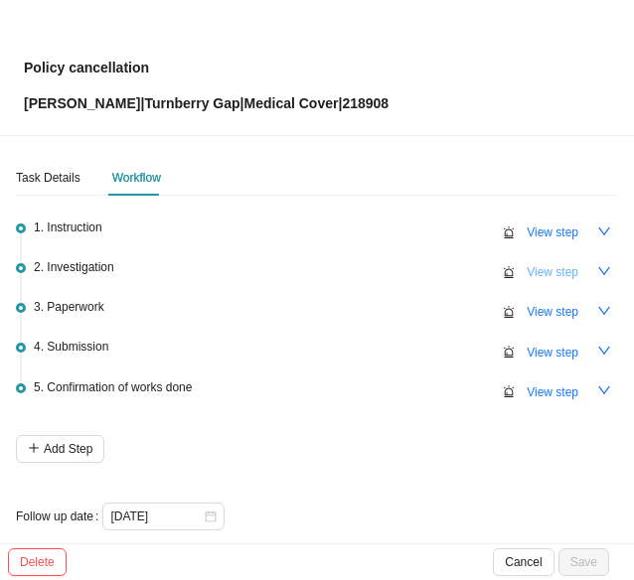
click at [530, 269] on span "View step" at bounding box center [553, 272] width 52 height 20
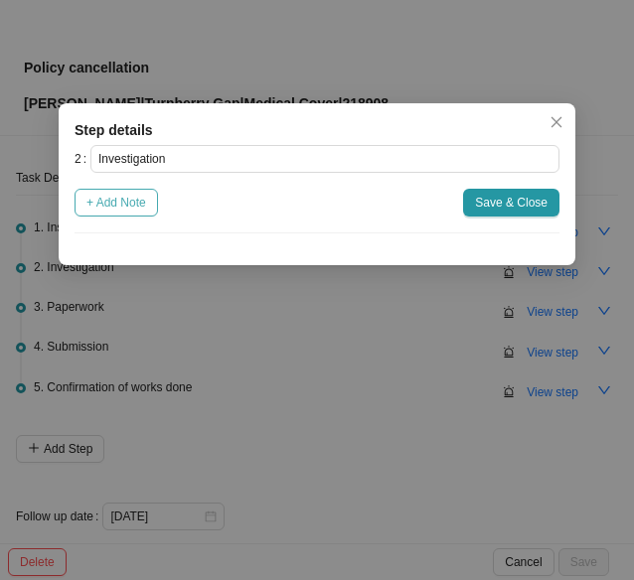
click at [115, 205] on span "+ Add Note" at bounding box center [116, 203] width 60 height 20
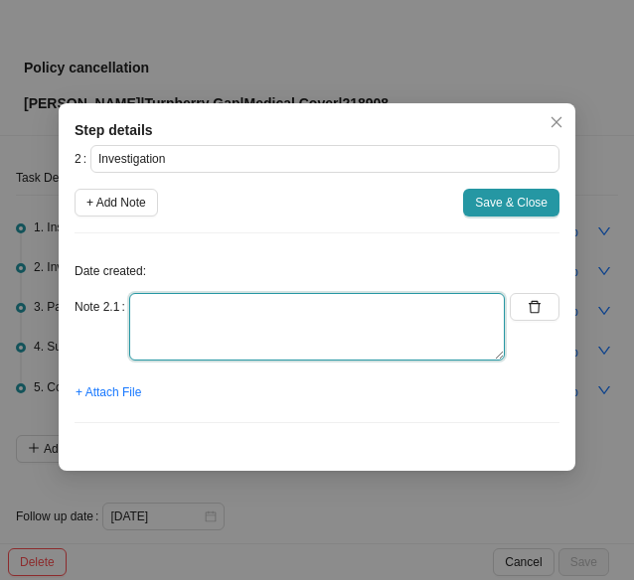
click at [157, 321] on textarea at bounding box center [317, 327] width 376 height 68
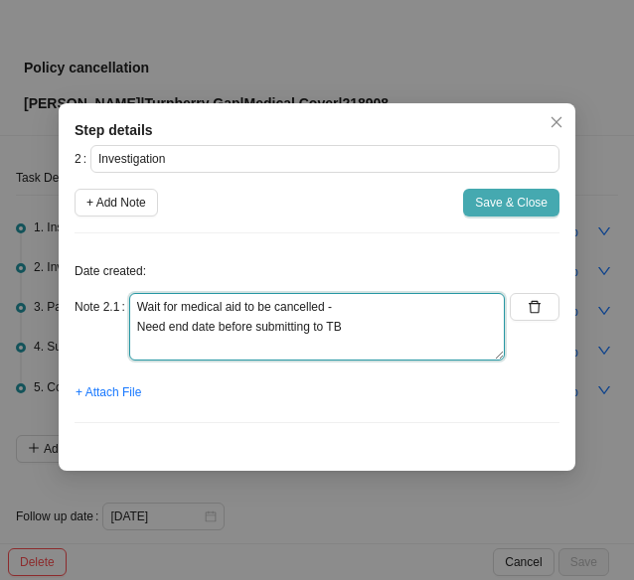
type textarea "Wait for medical aid to be cancelled - Need end date before submitting to TB"
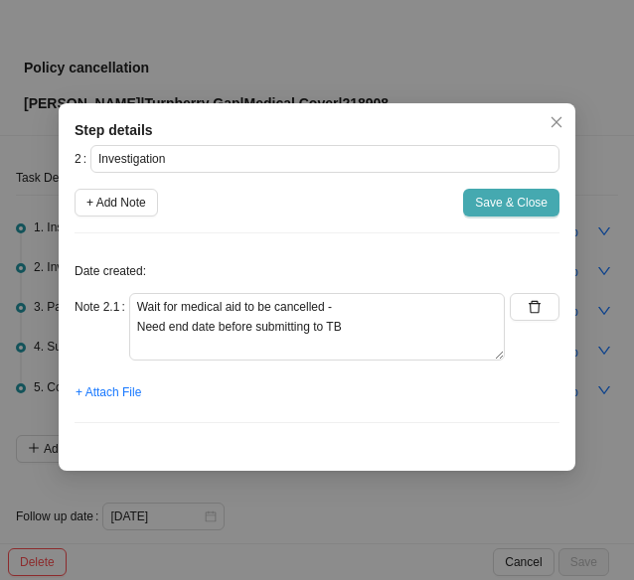
click at [534, 209] on span "Save & Close" at bounding box center [511, 203] width 73 height 20
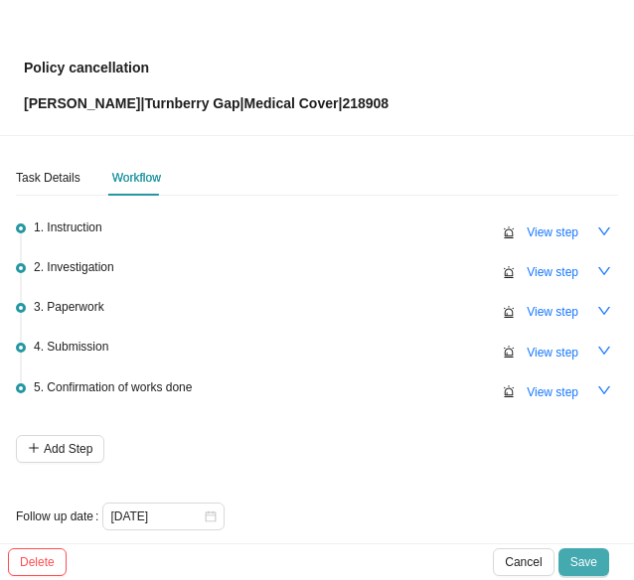
click at [585, 557] on span "Save" at bounding box center [583, 562] width 27 height 20
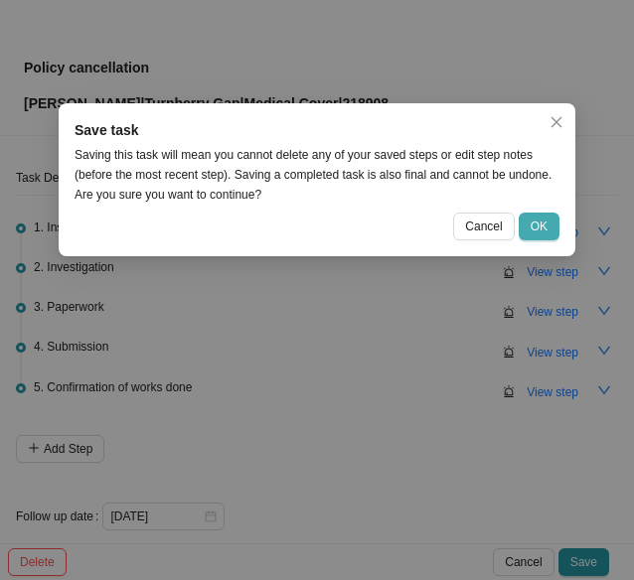
click at [544, 230] on span "OK" at bounding box center [539, 227] width 17 height 20
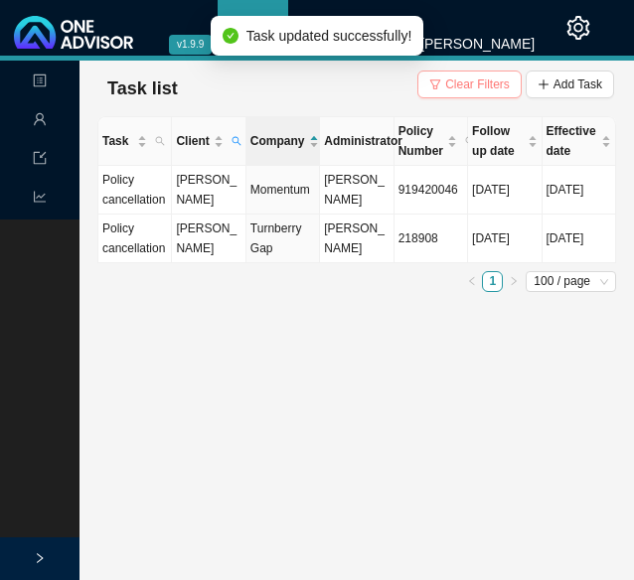
drag, startPoint x: 466, startPoint y: 84, endPoint x: 432, endPoint y: 108, distance: 41.4
click at [465, 84] on span "Clear Filters" at bounding box center [477, 85] width 65 height 20
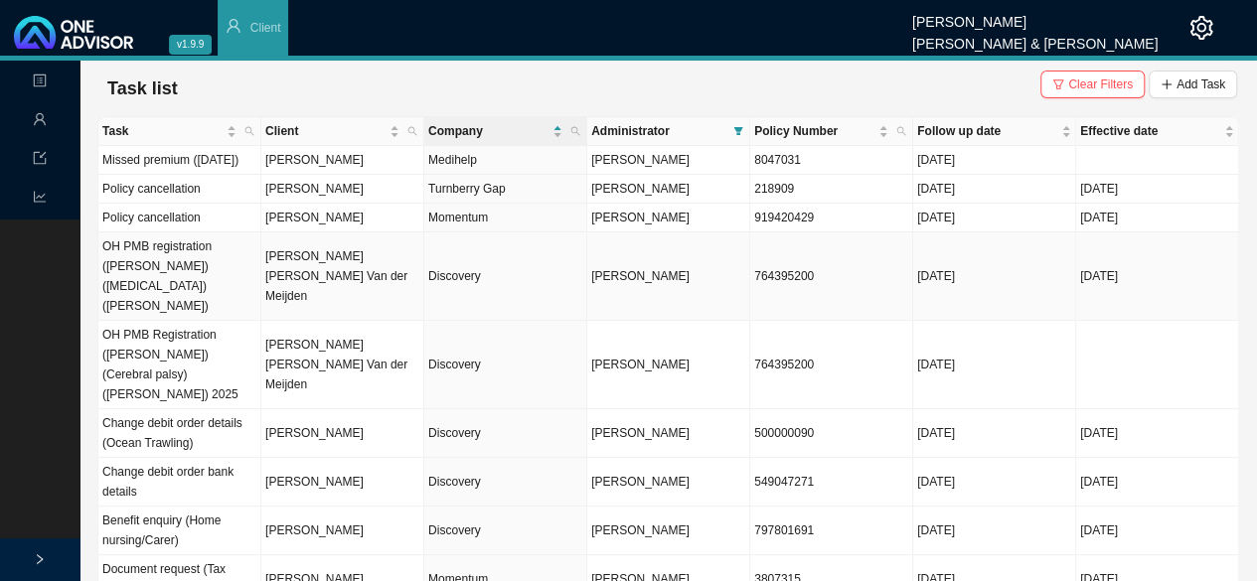
click at [775, 281] on td "764395200" at bounding box center [831, 277] width 163 height 88
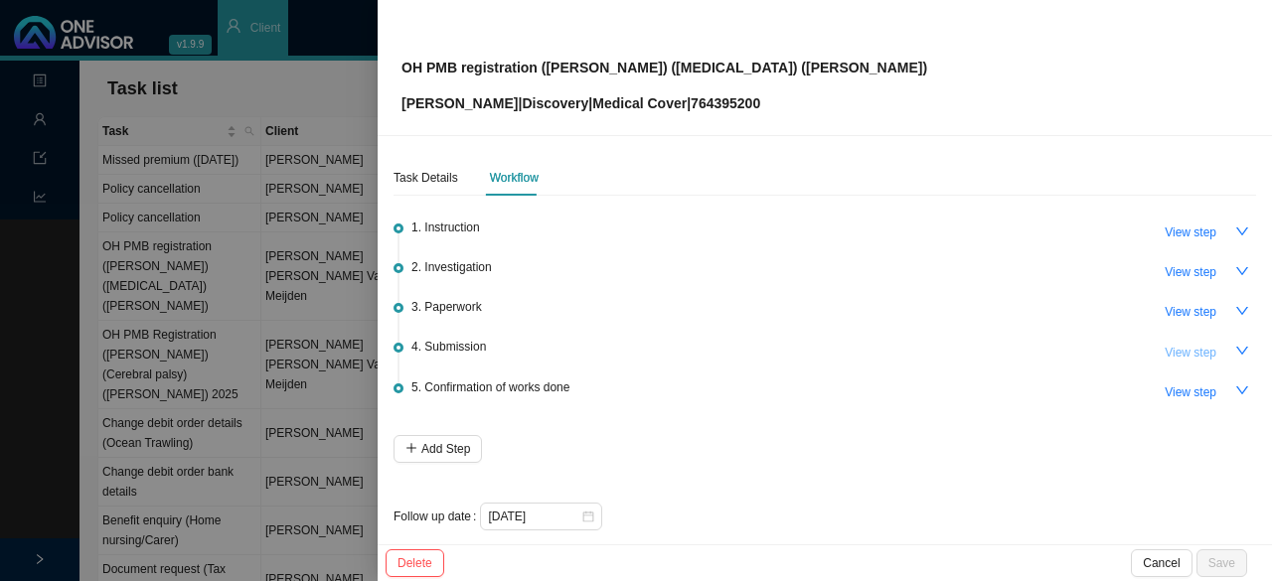
click at [1179, 345] on span "View step" at bounding box center [1191, 353] width 52 height 20
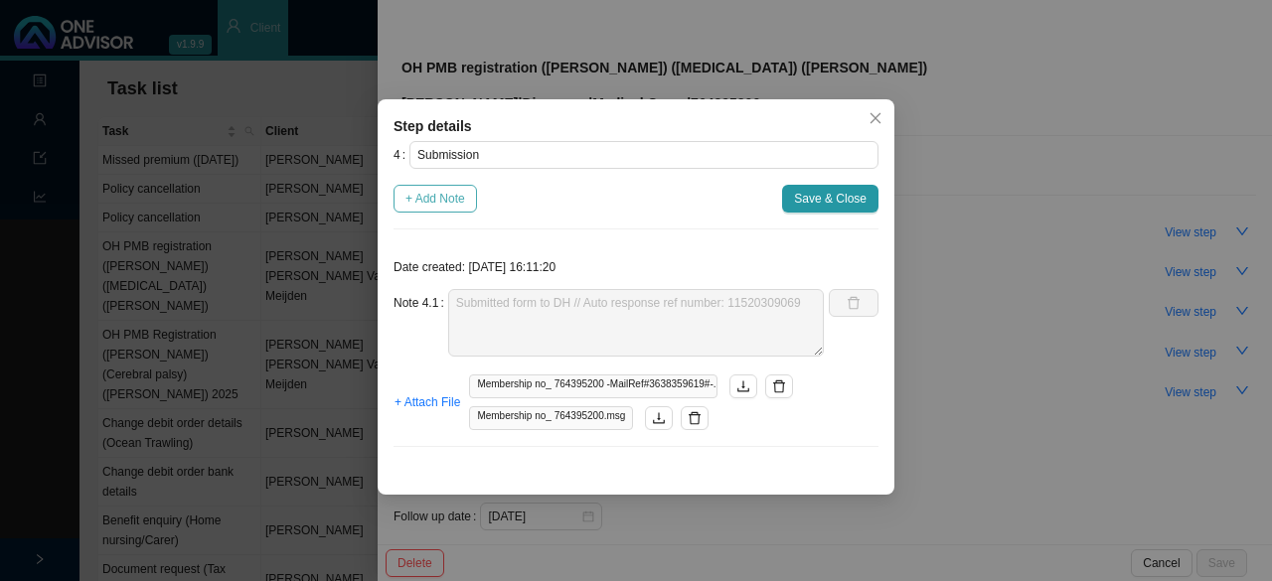
click at [443, 189] on span "+ Add Note" at bounding box center [435, 199] width 60 height 20
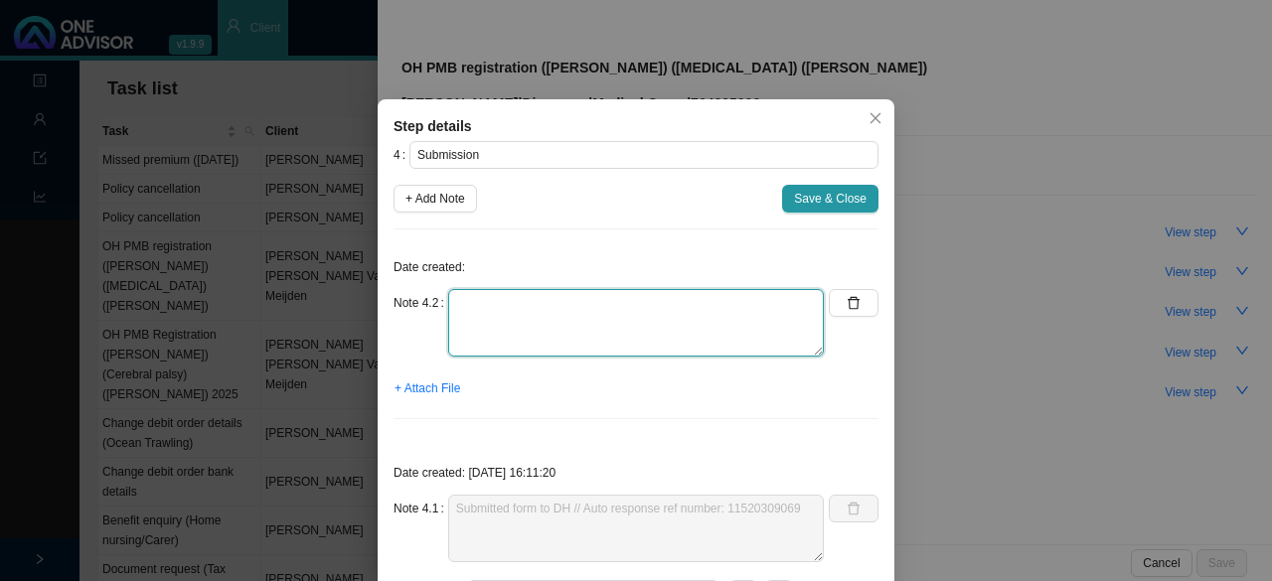
click at [487, 311] on textarea at bounding box center [636, 323] width 376 height 68
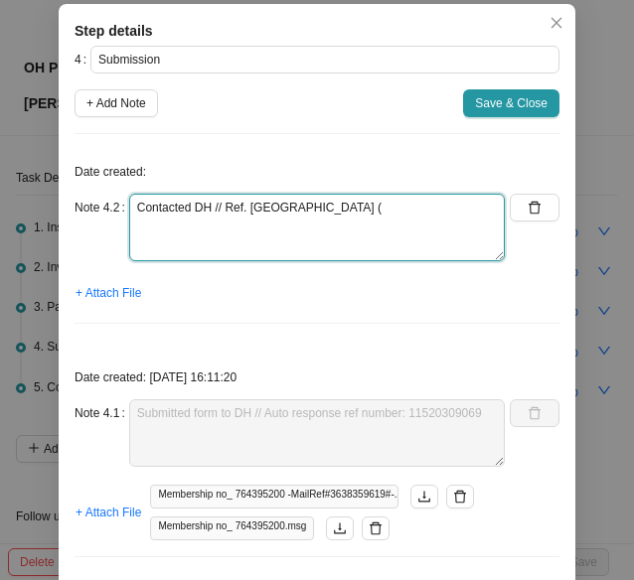
click at [344, 206] on textarea "Contacted DH // Ref. [GEOGRAPHIC_DATA] (" at bounding box center [317, 228] width 376 height 68
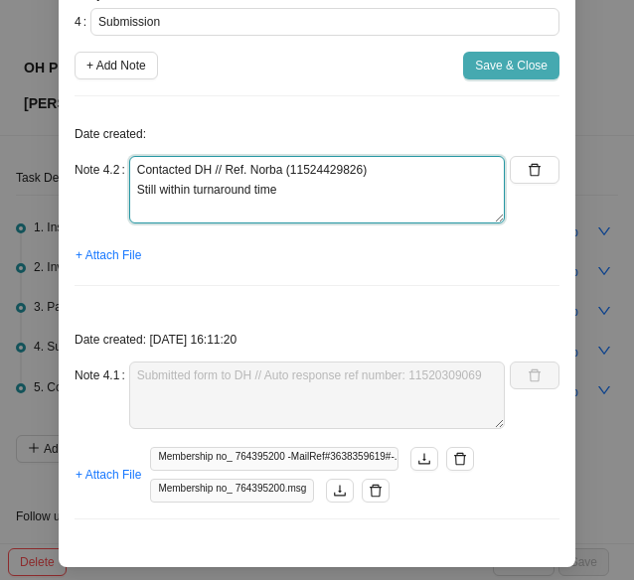
type textarea "Contacted DH // Ref. Norba (11524429826) Still within turnaround time"
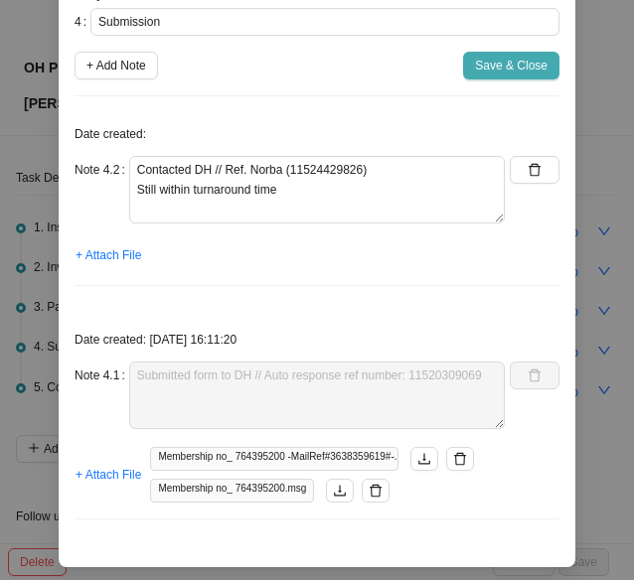
click at [522, 71] on span "Save & Close" at bounding box center [511, 66] width 73 height 20
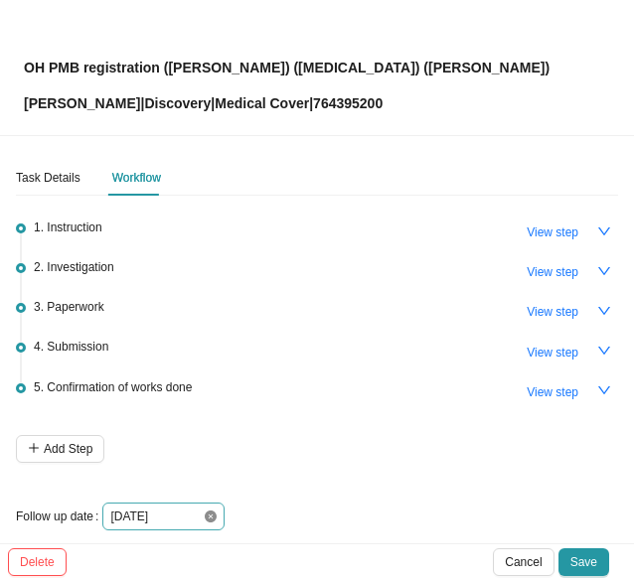
scroll to position [16, 0]
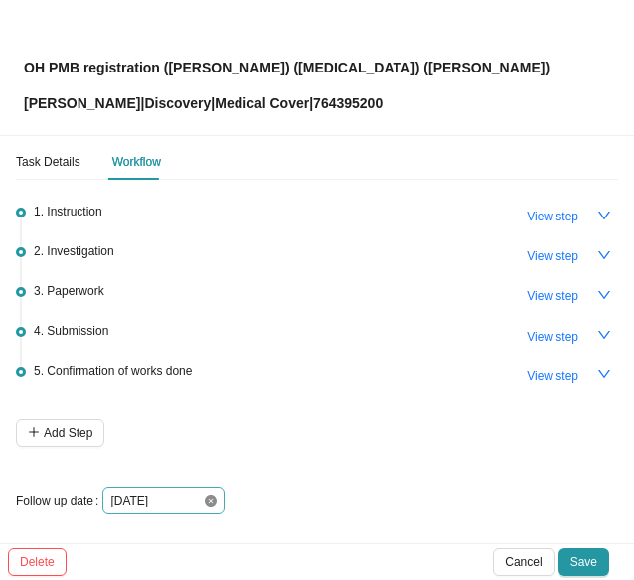
click at [206, 499] on icon "close-circle" at bounding box center [211, 501] width 12 height 12
click at [209, 500] on div at bounding box center [163, 501] width 106 height 20
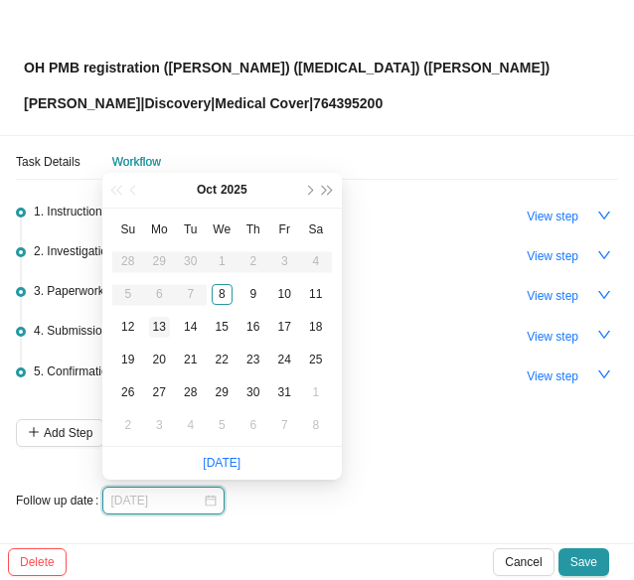
type input "[DATE]"
click at [161, 324] on div "13" at bounding box center [159, 327] width 21 height 21
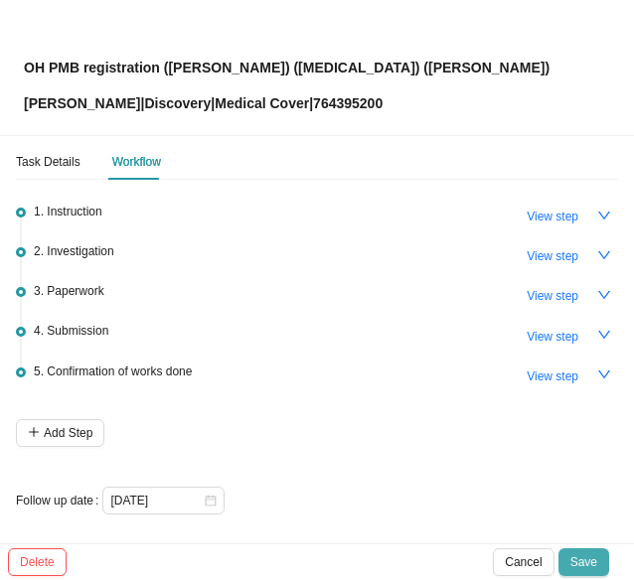
click at [587, 555] on span "Save" at bounding box center [583, 562] width 27 height 20
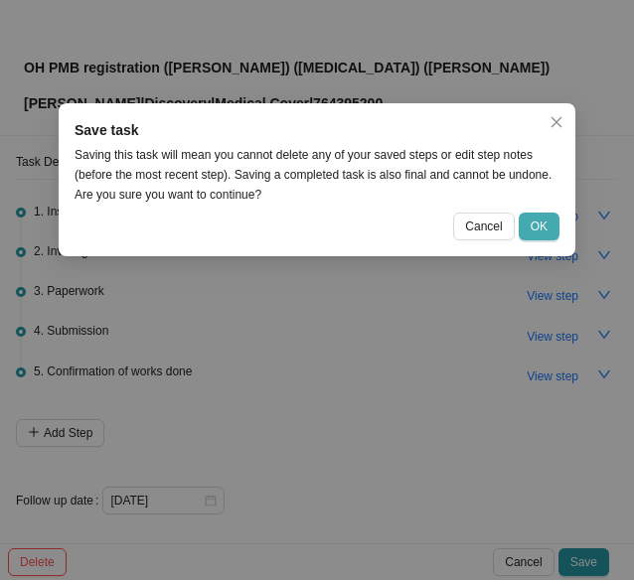
click at [547, 218] on span "OK" at bounding box center [539, 227] width 17 height 20
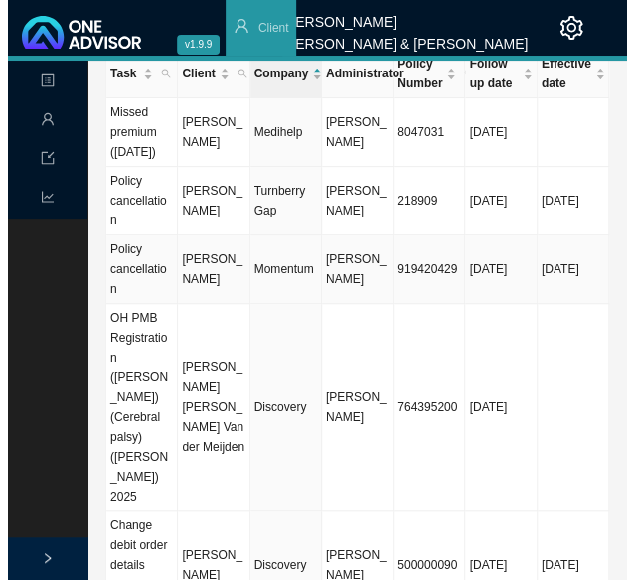
scroll to position [99, 0]
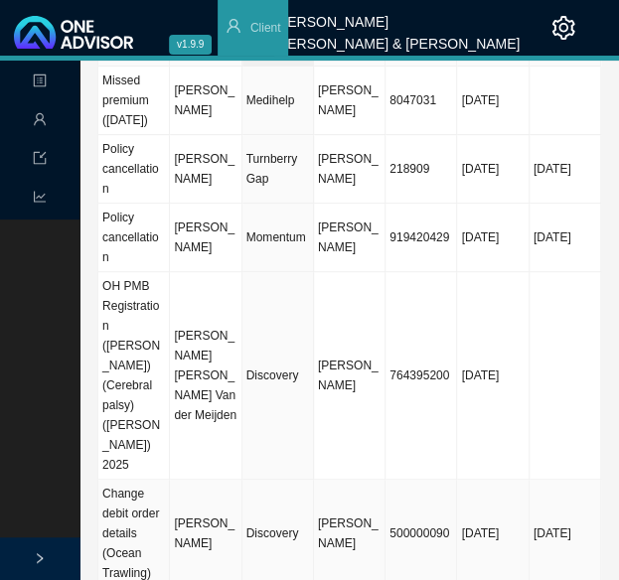
click at [412, 480] on td "500000090" at bounding box center [422, 534] width 72 height 108
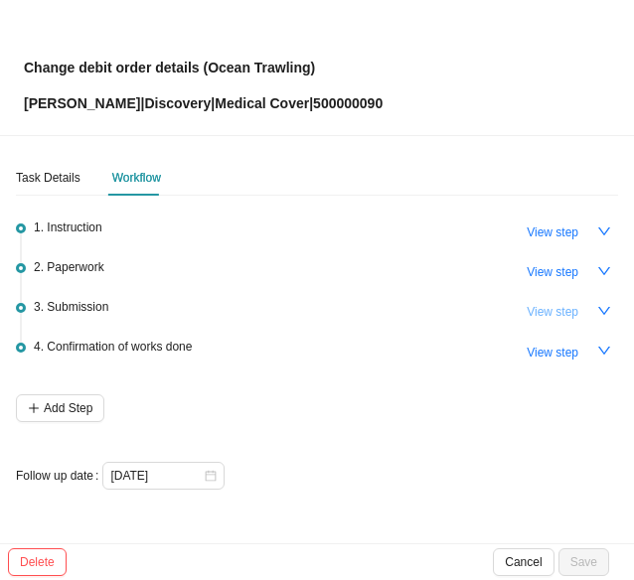
click at [554, 313] on span "View step" at bounding box center [553, 312] width 52 height 20
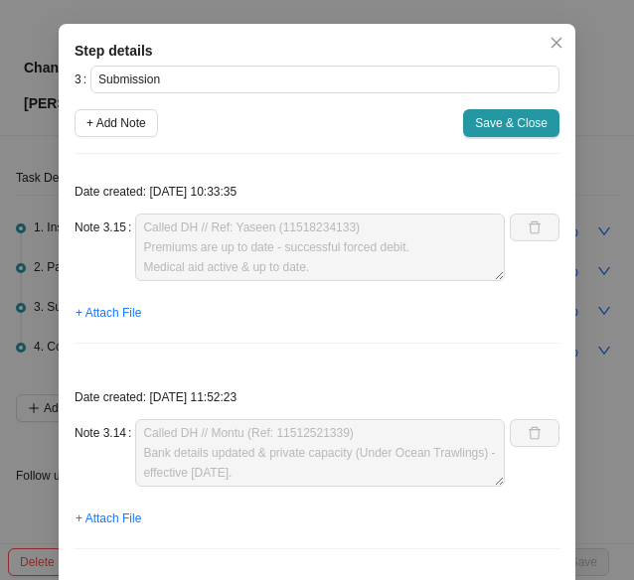
scroll to position [0, 0]
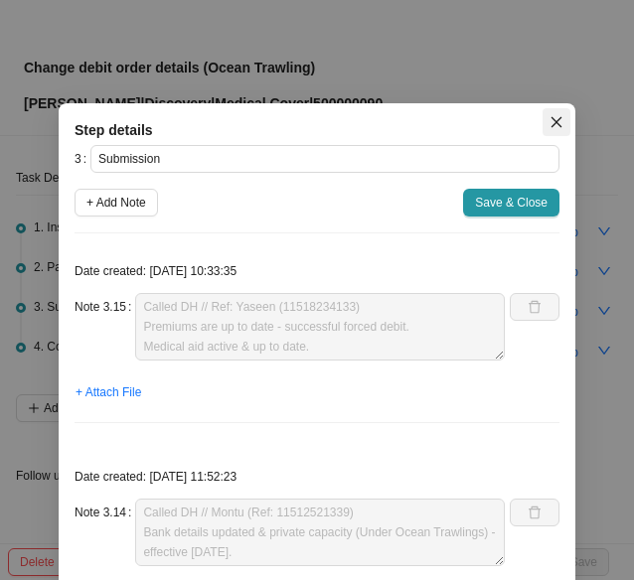
click at [550, 115] on icon "close" at bounding box center [557, 122] width 14 height 14
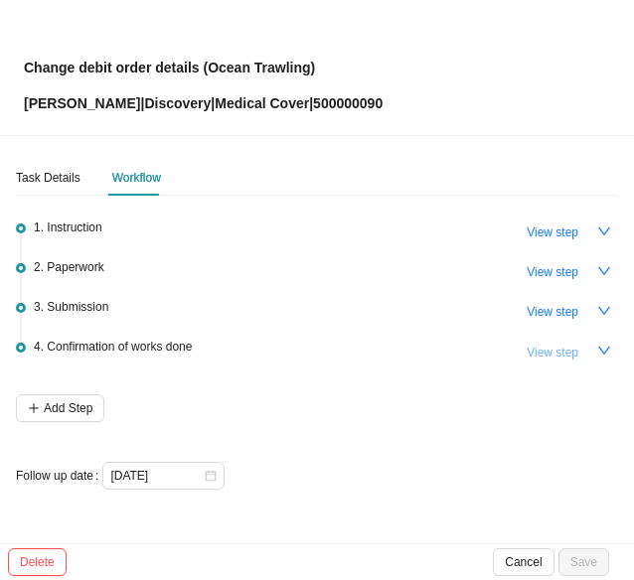
click at [555, 353] on span "View step" at bounding box center [553, 353] width 52 height 20
type input "Confirmation of works done"
type textarea "Informed [PERSON_NAME] & client: - Removed from Sea Harvest employee group, eff…"
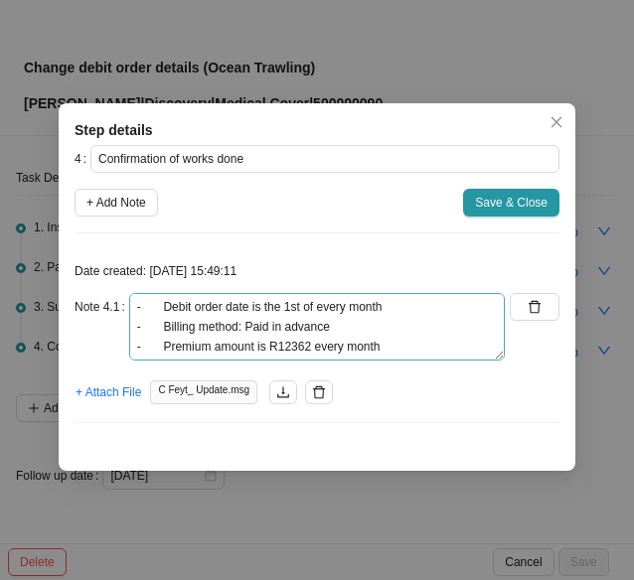
scroll to position [119, 0]
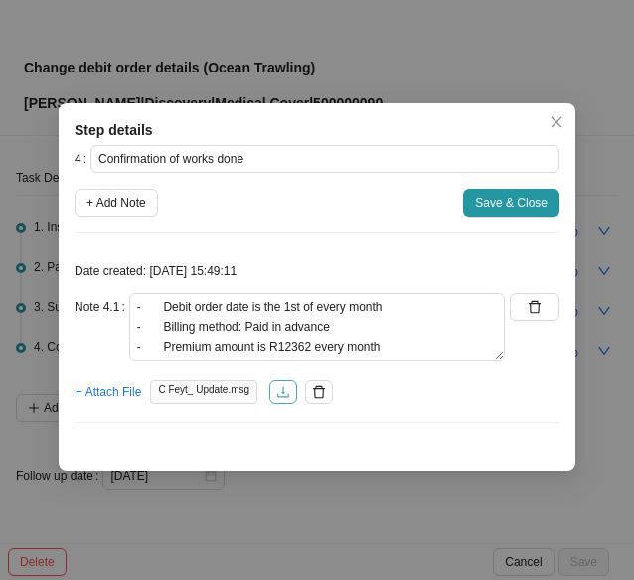
click at [279, 393] on icon "download" at bounding box center [283, 393] width 14 height 14
click at [497, 206] on span "Save & Close" at bounding box center [511, 203] width 73 height 20
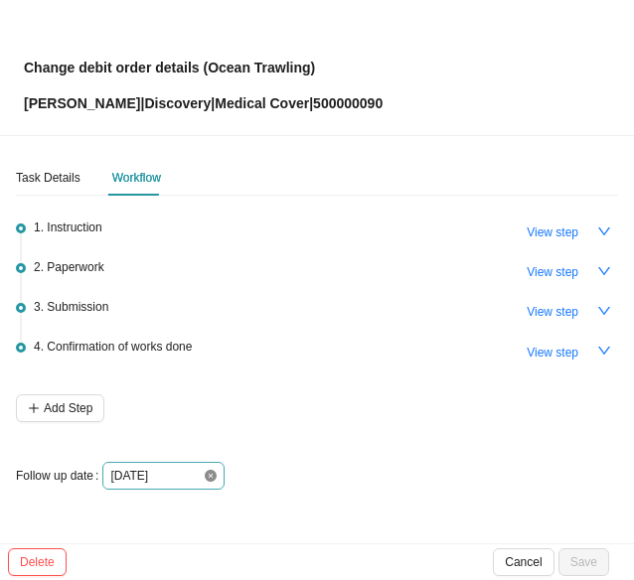
click at [207, 472] on icon "close-circle" at bounding box center [211, 476] width 12 height 12
click at [208, 472] on div at bounding box center [163, 476] width 106 height 20
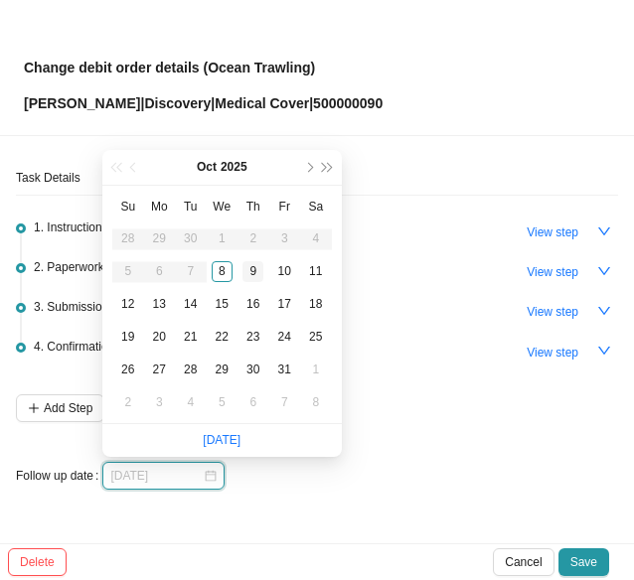
type input "[DATE]"
click at [250, 269] on div "9" at bounding box center [252, 271] width 21 height 21
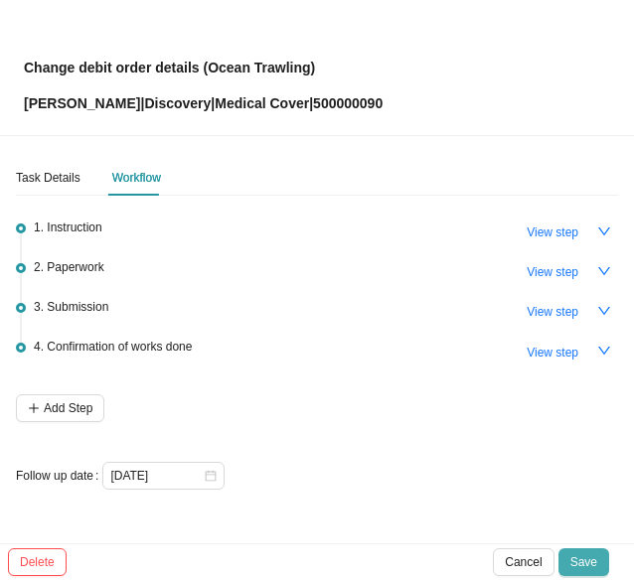
click at [576, 560] on span "Save" at bounding box center [583, 562] width 27 height 20
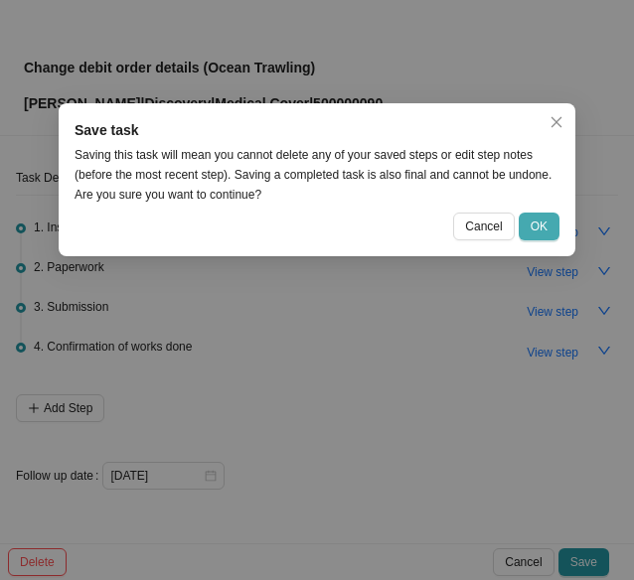
click at [537, 213] on button "OK" at bounding box center [539, 227] width 41 height 28
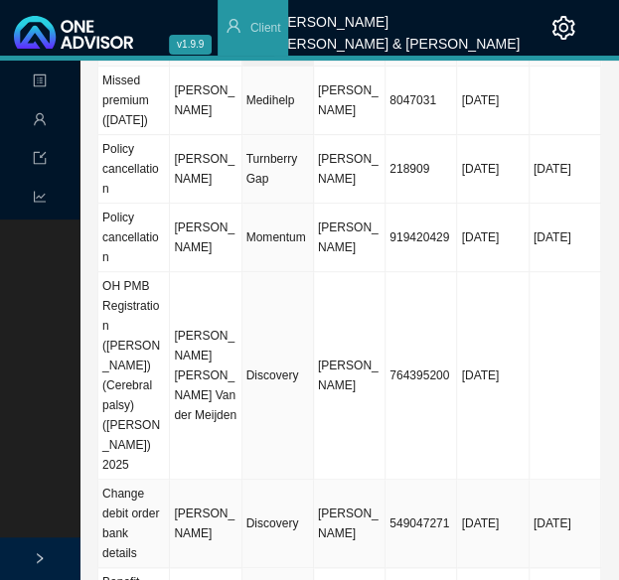
click at [388, 480] on td "549047271" at bounding box center [422, 524] width 72 height 88
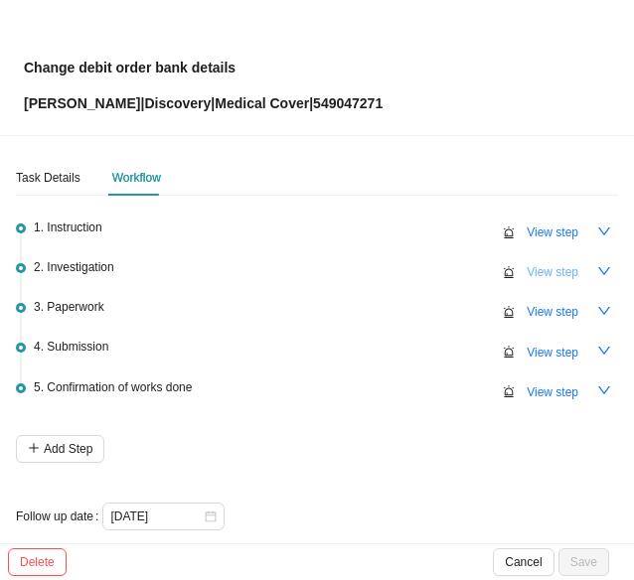
click at [549, 266] on span "View step" at bounding box center [553, 272] width 52 height 20
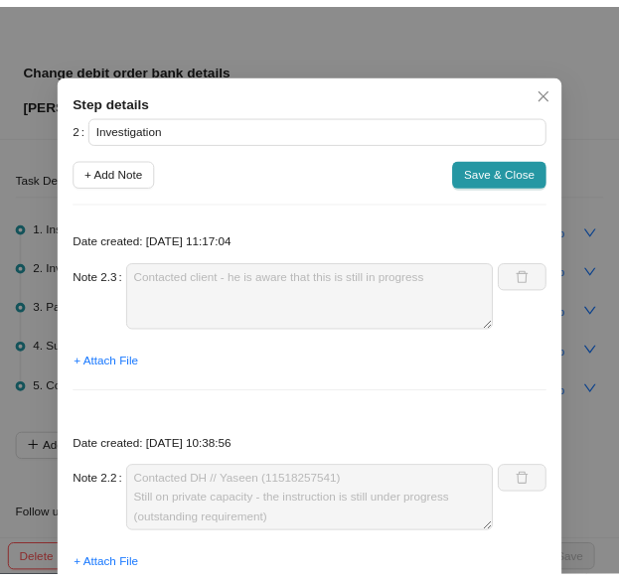
scroll to position [0, 0]
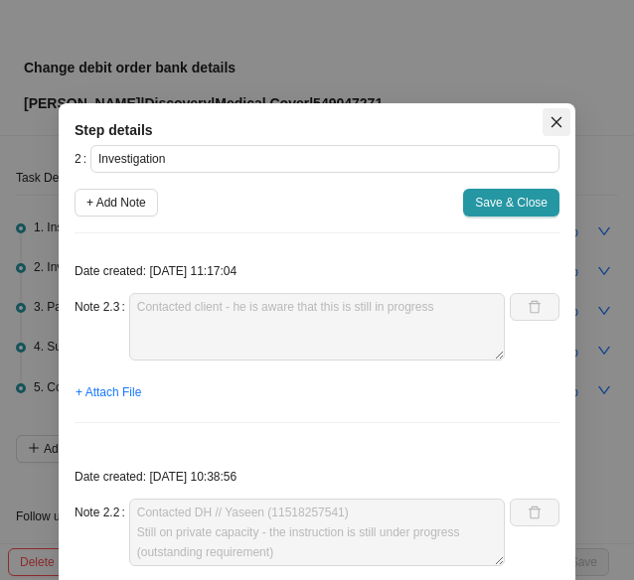
click at [551, 126] on icon "close" at bounding box center [557, 122] width 14 height 14
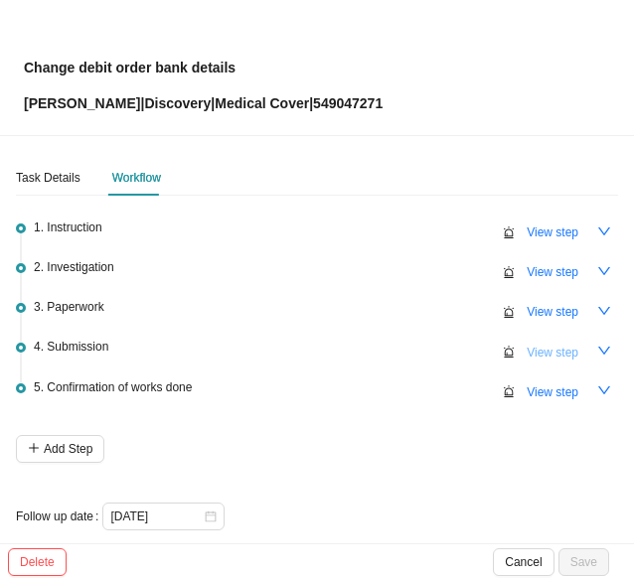
click at [551, 346] on span "View step" at bounding box center [553, 353] width 52 height 20
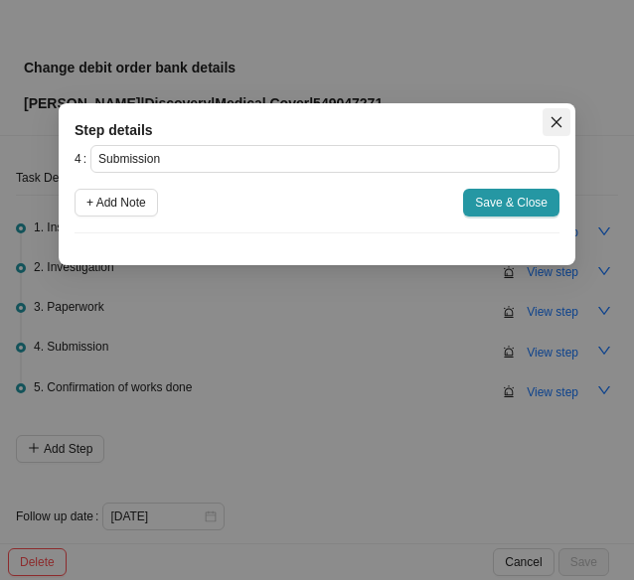
click at [558, 126] on icon "close" at bounding box center [557, 122] width 14 height 14
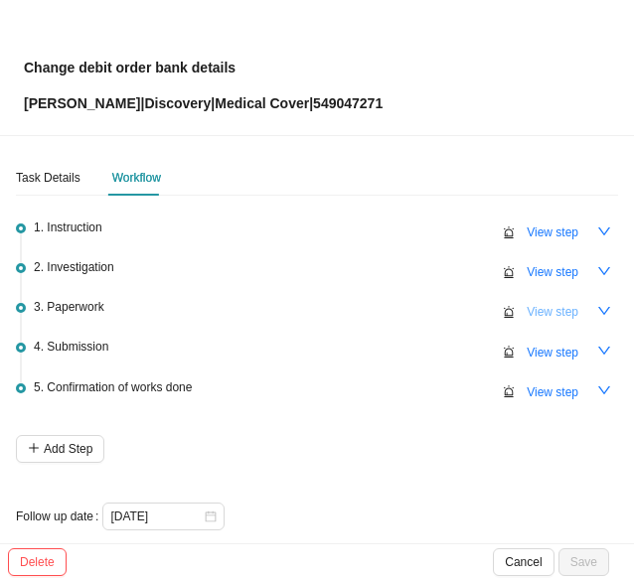
click at [560, 310] on span "View step" at bounding box center [553, 312] width 52 height 20
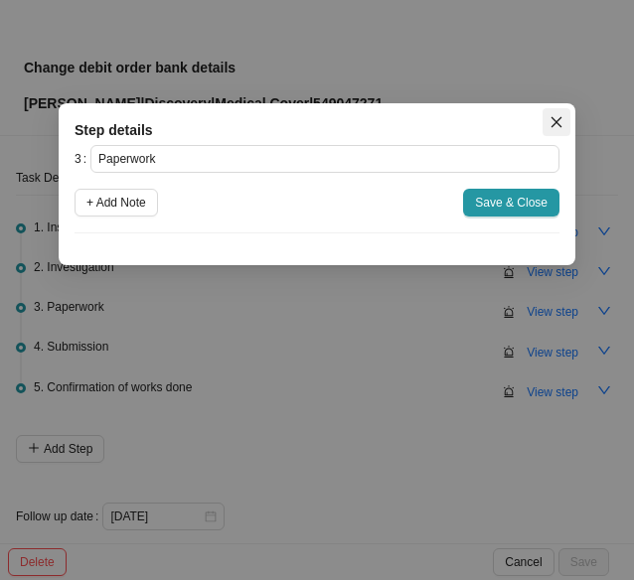
click at [553, 120] on icon "close" at bounding box center [556, 122] width 11 height 11
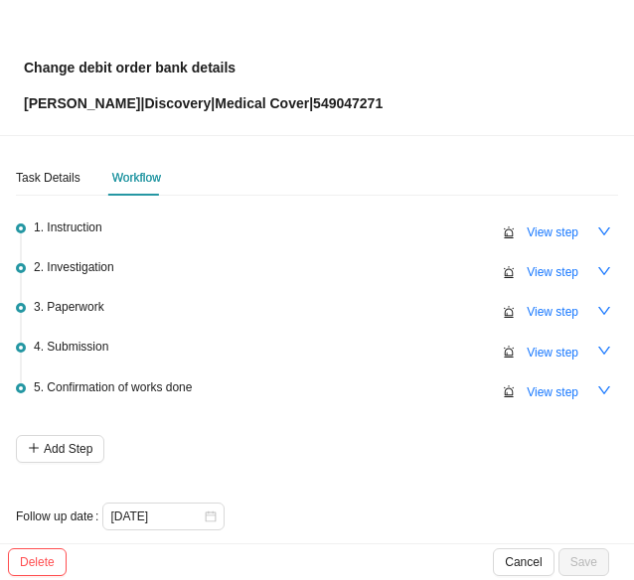
click at [561, 262] on span "View step" at bounding box center [553, 272] width 52 height 20
type input "Investigation"
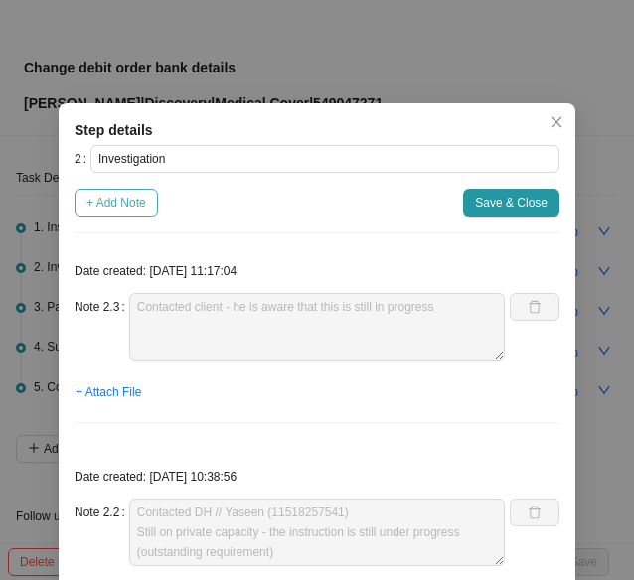
click at [126, 208] on span "+ Add Note" at bounding box center [116, 203] width 60 height 20
type textarea "Contacted client - he is aware that this is still in progress"
type textarea "Contacted DH // Yaseen (11518257541) Still on private capacity - the instructio…"
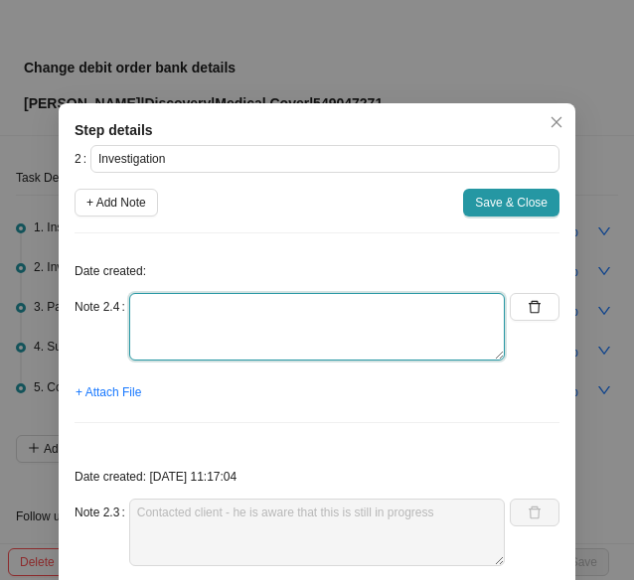
click at [163, 341] on textarea at bounding box center [317, 327] width 376 height 68
click at [129, 325] on textarea "Contacted DH // Ref: Dorba ( [DATE]" at bounding box center [317, 327] width 376 height 68
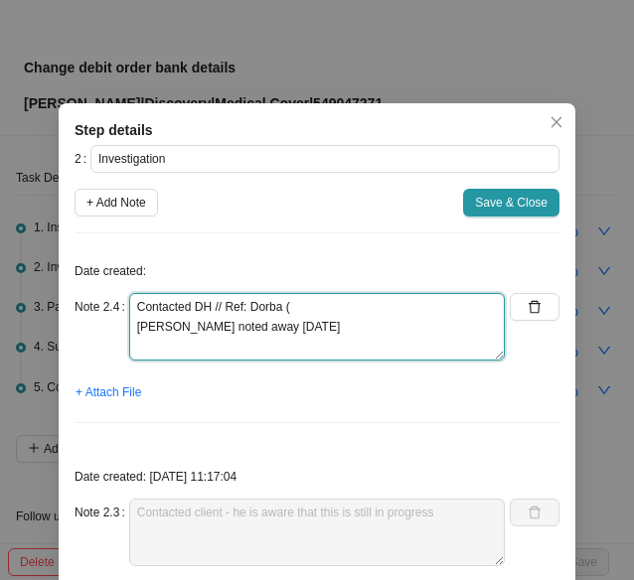
click at [357, 310] on textarea "Contacted DH // Ref: Dorba ( [PERSON_NAME] noted away [DATE]" at bounding box center [317, 327] width 376 height 68
type textarea "Contacted DH // Ref: Dorba (11524470657) [PERSON_NAME] noted away [DATE]"
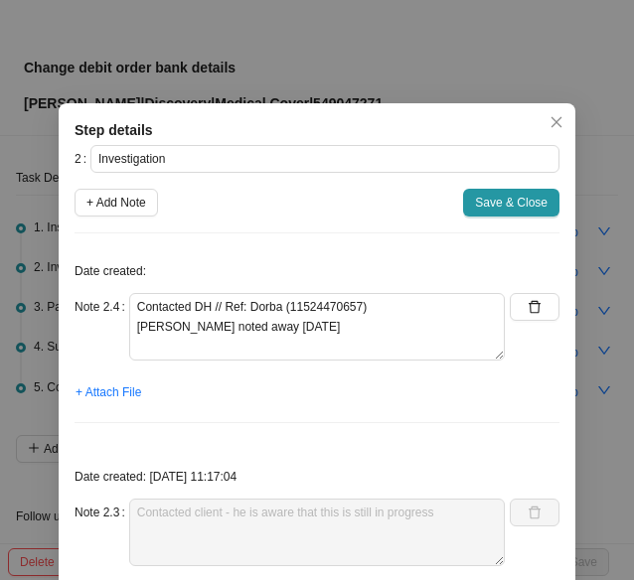
click at [523, 198] on span "Save & Close" at bounding box center [511, 203] width 73 height 20
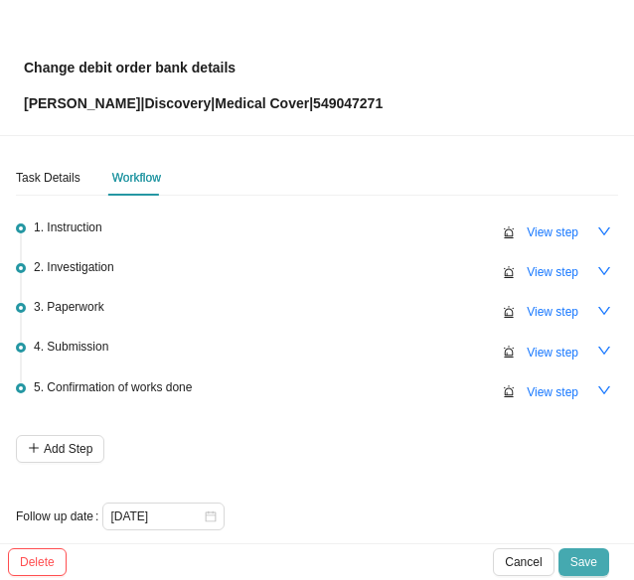
click at [576, 561] on span "Save" at bounding box center [583, 562] width 27 height 20
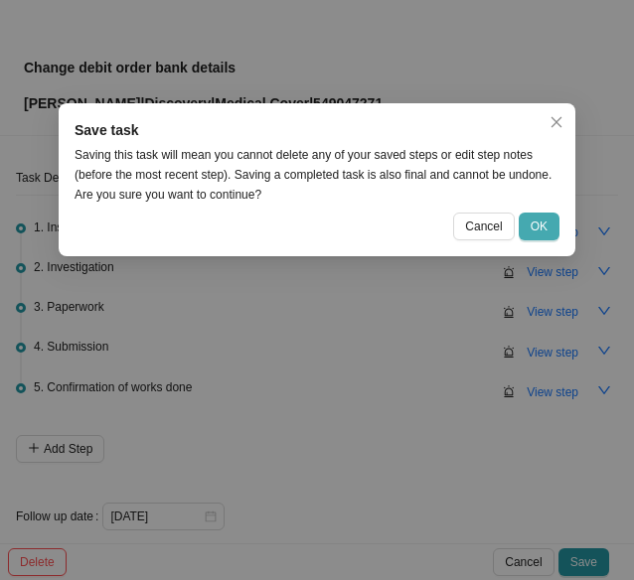
click at [549, 225] on button "OK" at bounding box center [539, 227] width 41 height 28
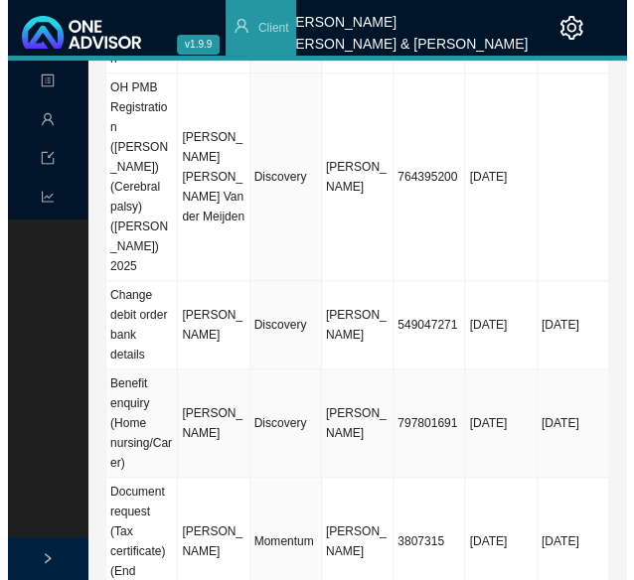
scroll to position [397, 0]
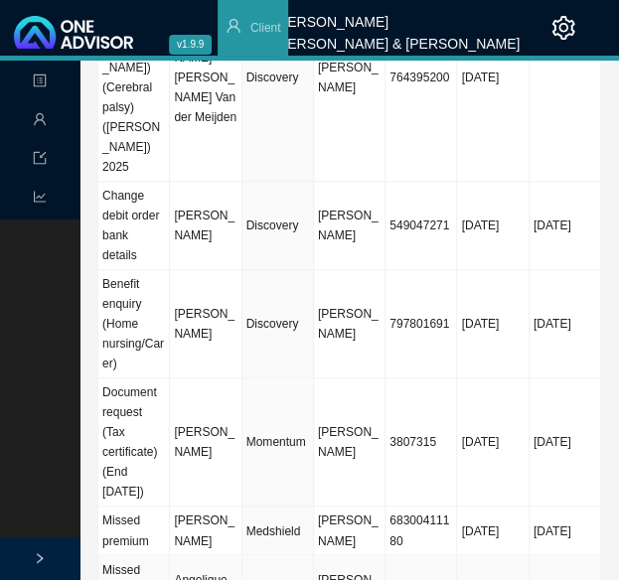
click at [413, 555] on td "467770171" at bounding box center [422, 589] width 72 height 69
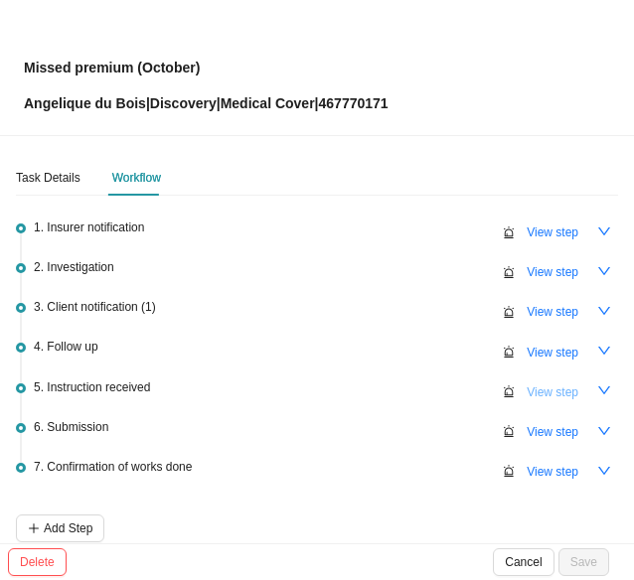
click at [539, 387] on span "View step" at bounding box center [553, 393] width 52 height 20
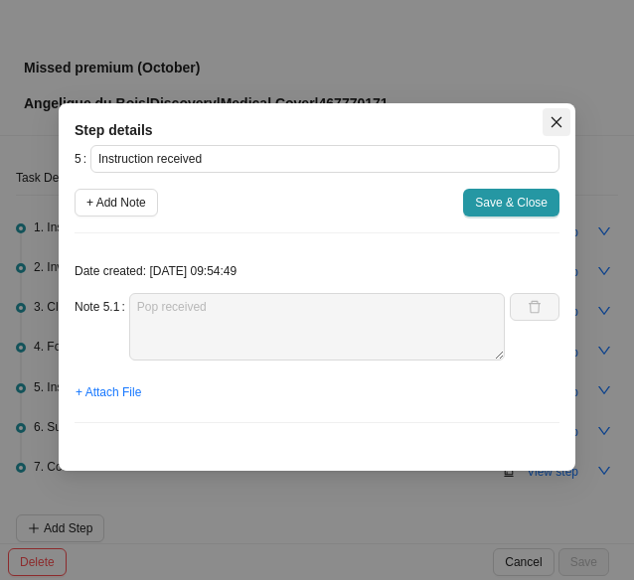
click at [552, 120] on icon "close" at bounding box center [557, 122] width 14 height 14
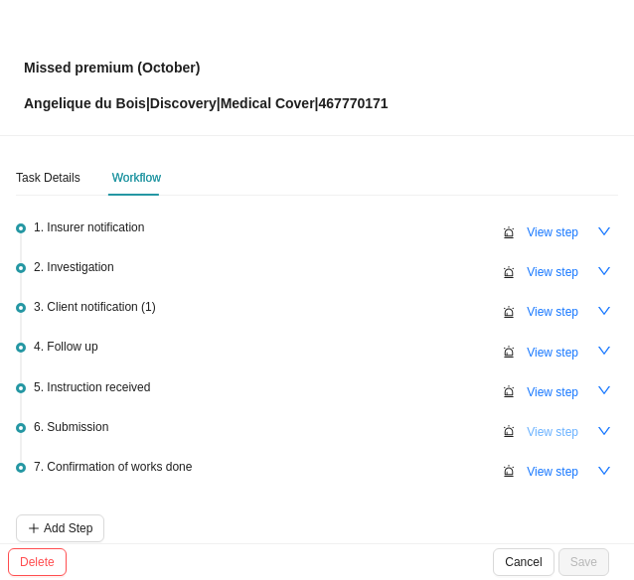
click at [527, 432] on span "View step" at bounding box center [553, 432] width 52 height 20
type input "Submission"
type textarea "DH correspondence: Unsuspended"
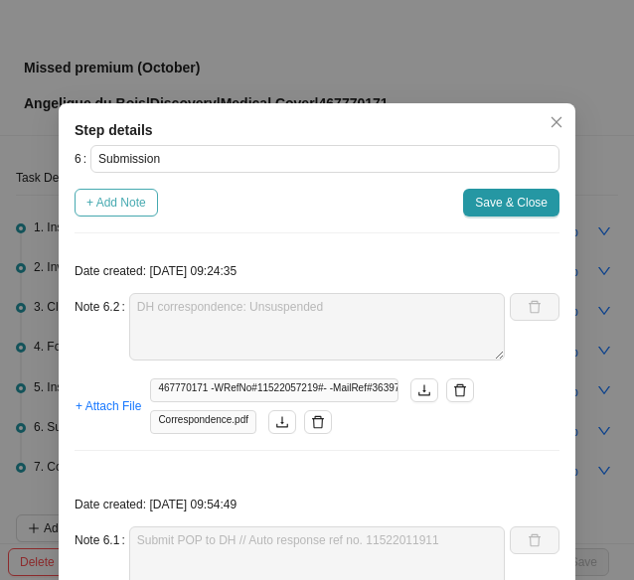
click at [111, 202] on span "+ Add Note" at bounding box center [116, 203] width 60 height 20
type textarea "DH correspondence: Unsuspended"
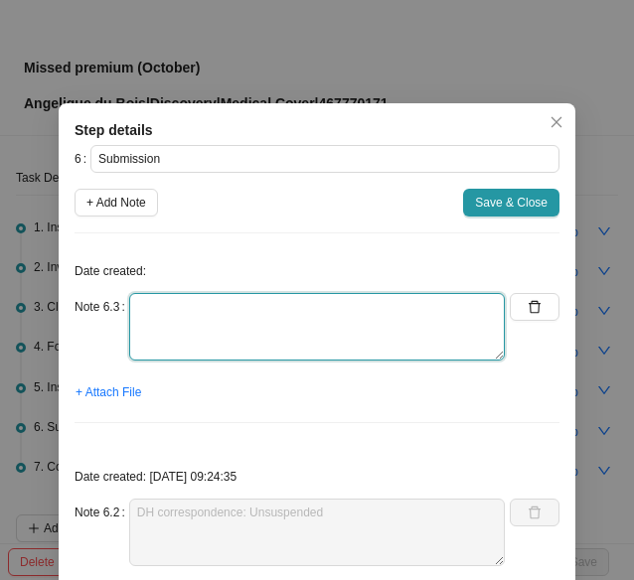
click at [158, 320] on textarea at bounding box center [317, 327] width 376 height 68
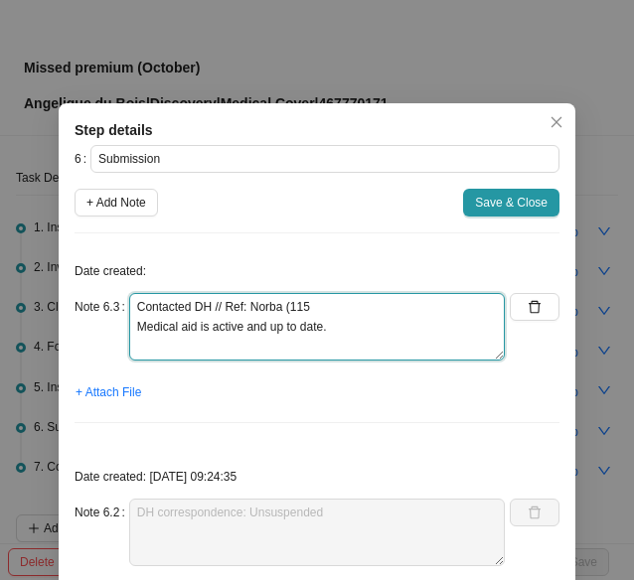
click at [324, 306] on textarea "Contacted DH // Ref: Norba (115 Medical aid is active and up to date." at bounding box center [317, 327] width 376 height 68
click at [332, 332] on textarea "Contacted DH // Ref: Norba (11524484850) Medical aid is active and up to date." at bounding box center [317, 327] width 376 height 68
type textarea "Contacted DH // Ref: Norba (11524484850) Medical aid is active and up to date."
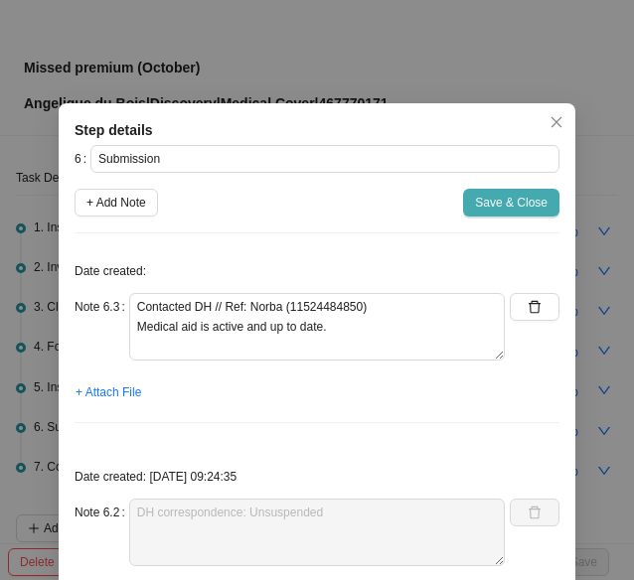
click at [505, 201] on span "Save & Close" at bounding box center [511, 203] width 73 height 20
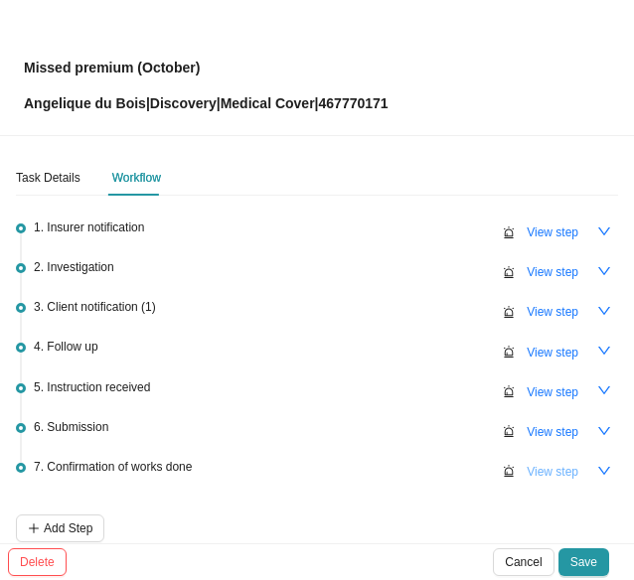
click at [545, 463] on span "View step" at bounding box center [553, 472] width 52 height 20
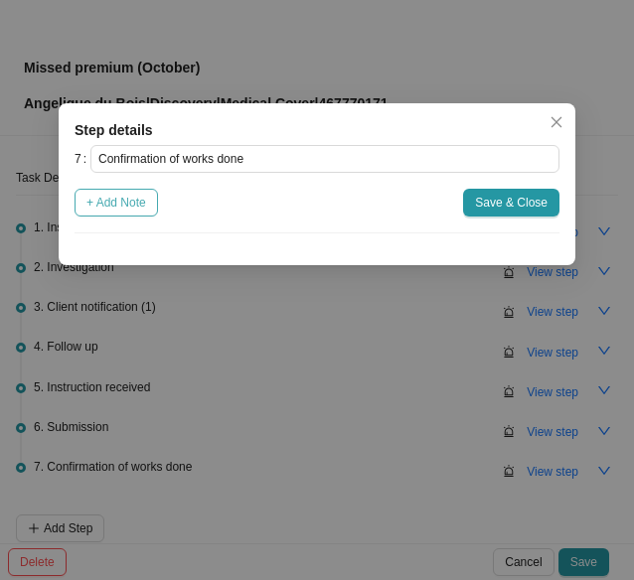
click at [113, 198] on span "+ Add Note" at bounding box center [116, 203] width 60 height 20
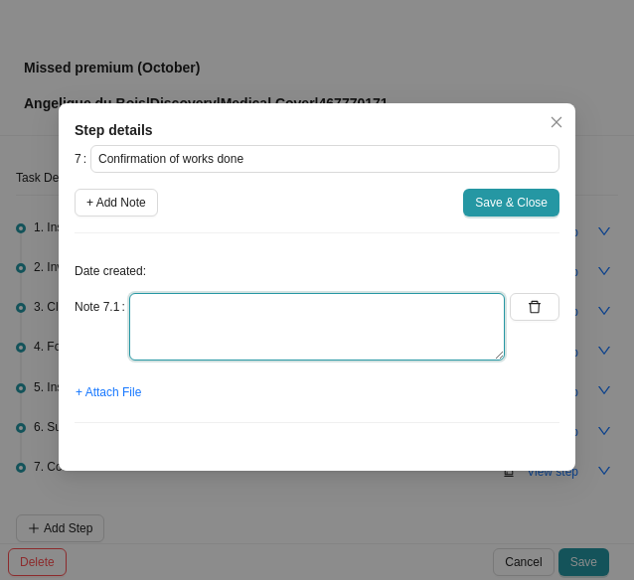
click at [184, 325] on textarea at bounding box center [317, 327] width 376 height 68
type textarea "Informed client // Medical aid is active and up to date."
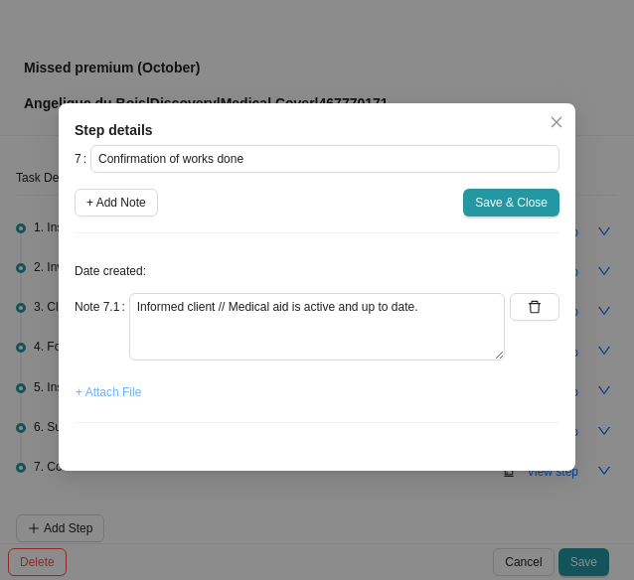
click at [129, 394] on span "+ Attach File" at bounding box center [109, 393] width 66 height 20
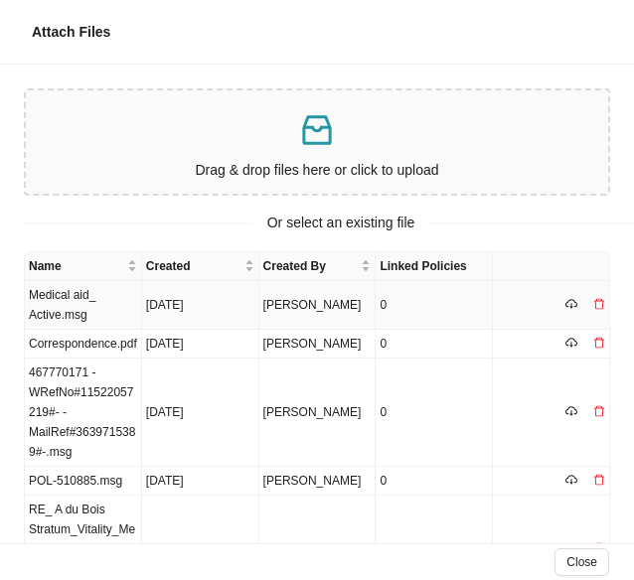
click at [67, 295] on td "Medical aid_ Active.msg" at bounding box center [83, 305] width 117 height 49
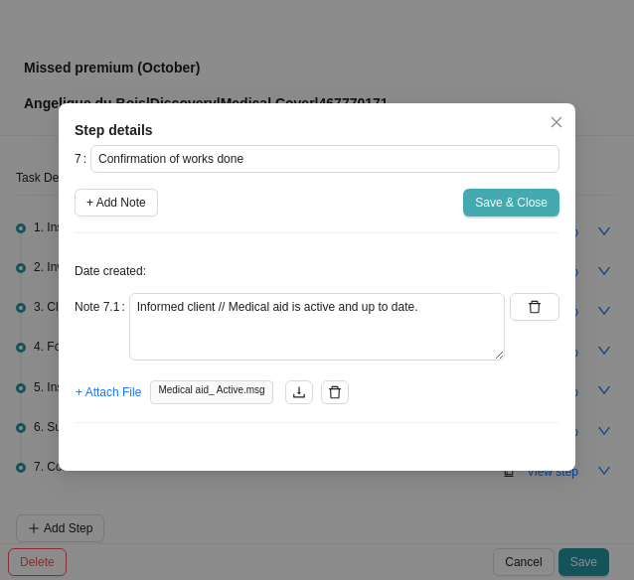
click at [508, 210] on span "Save & Close" at bounding box center [511, 203] width 73 height 20
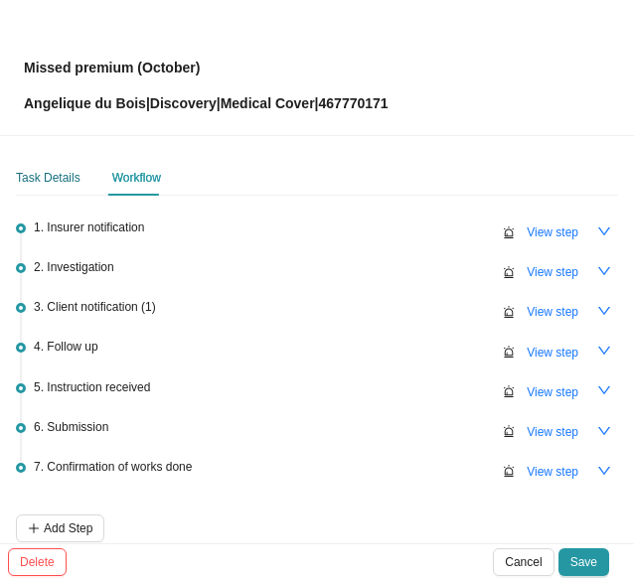
click at [27, 175] on div "Task Details" at bounding box center [48, 178] width 65 height 20
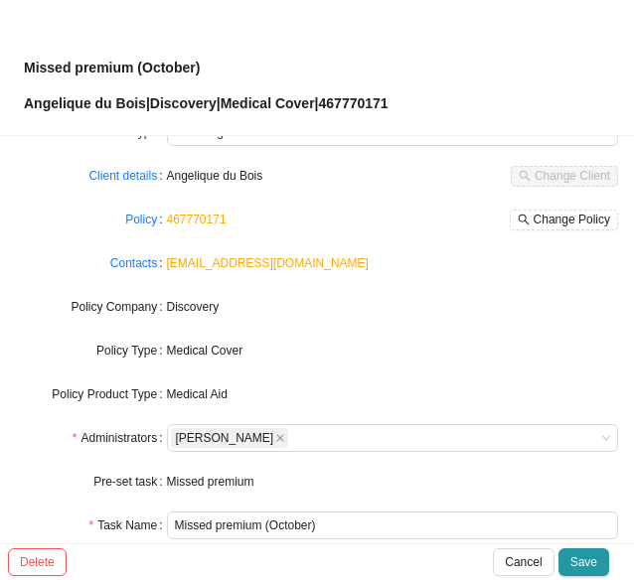
scroll to position [0, 0]
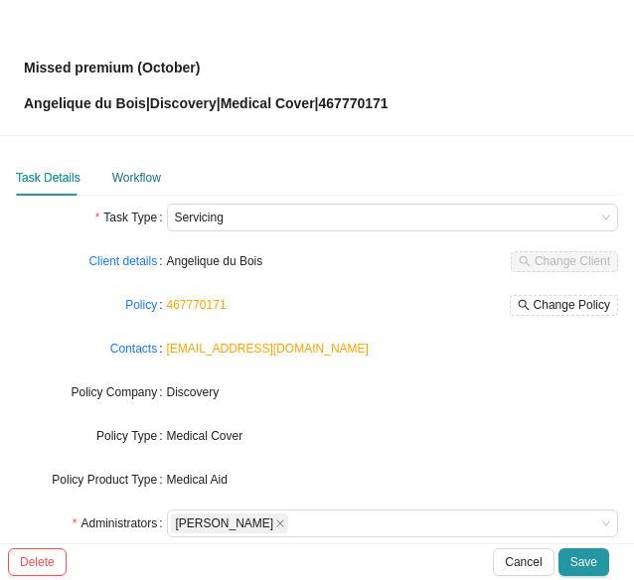
click at [126, 171] on div "Workflow" at bounding box center [136, 178] width 49 height 20
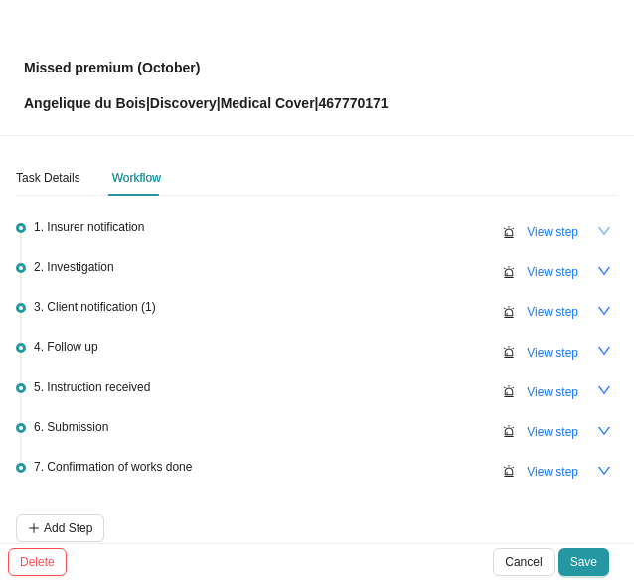
click at [598, 228] on icon "down" at bounding box center [604, 232] width 12 height 8
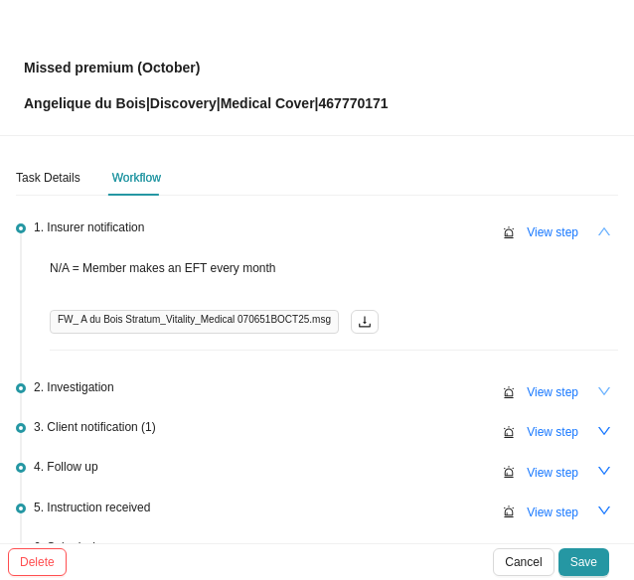
click at [597, 390] on icon "down" at bounding box center [604, 392] width 14 height 14
click at [541, 432] on span "View step" at bounding box center [553, 432] width 52 height 20
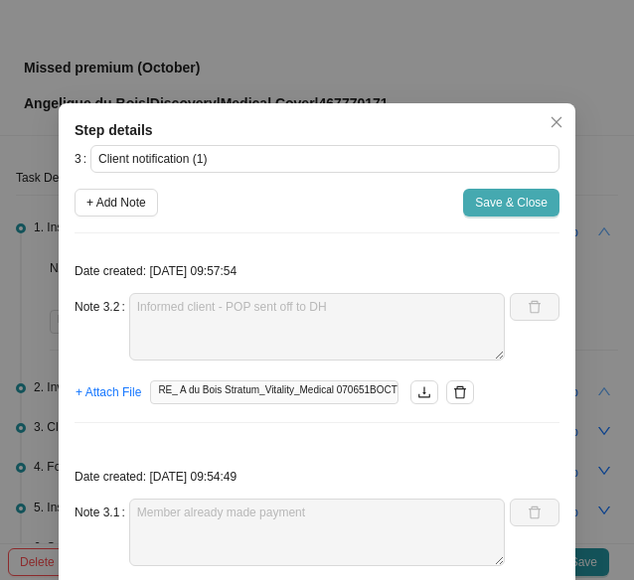
click at [517, 198] on span "Save & Close" at bounding box center [511, 203] width 73 height 20
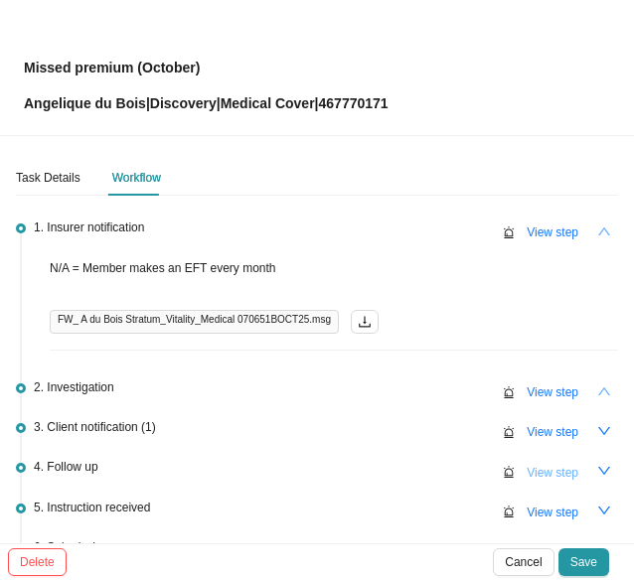
click at [535, 471] on span "View step" at bounding box center [553, 473] width 52 height 20
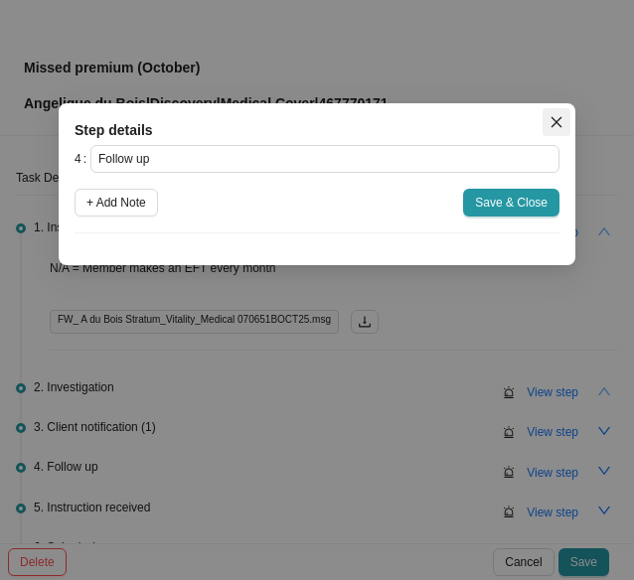
click at [558, 117] on icon "close" at bounding box center [557, 122] width 14 height 14
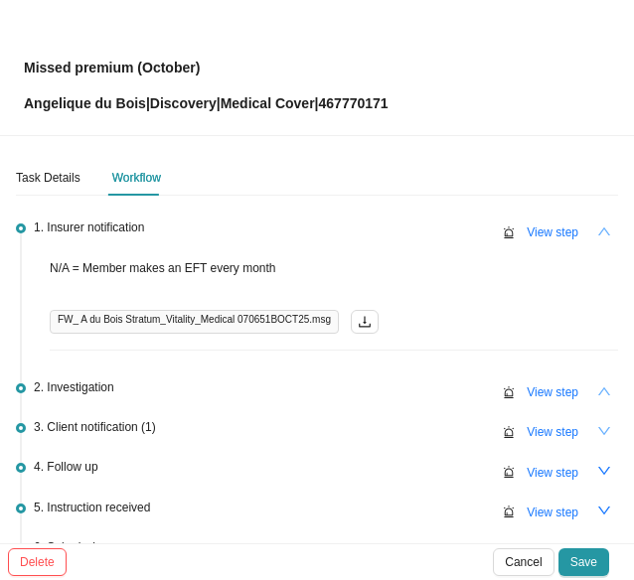
click at [597, 427] on icon "down" at bounding box center [604, 431] width 14 height 14
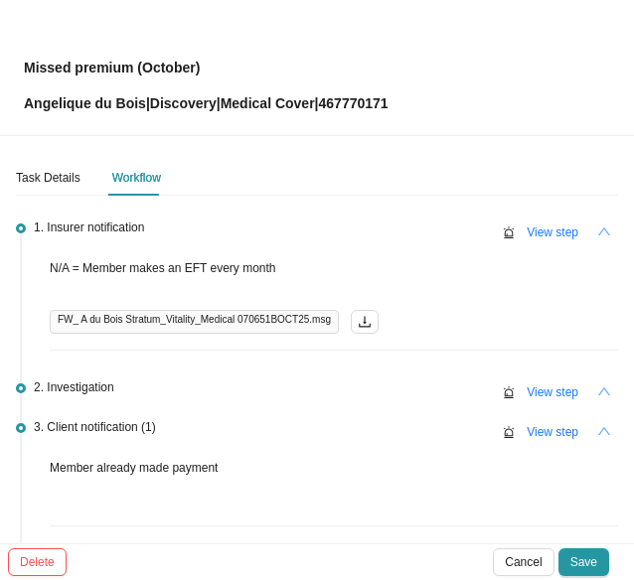
click at [597, 387] on icon "up" at bounding box center [604, 392] width 14 height 14
click at [533, 394] on span "View step" at bounding box center [553, 393] width 52 height 20
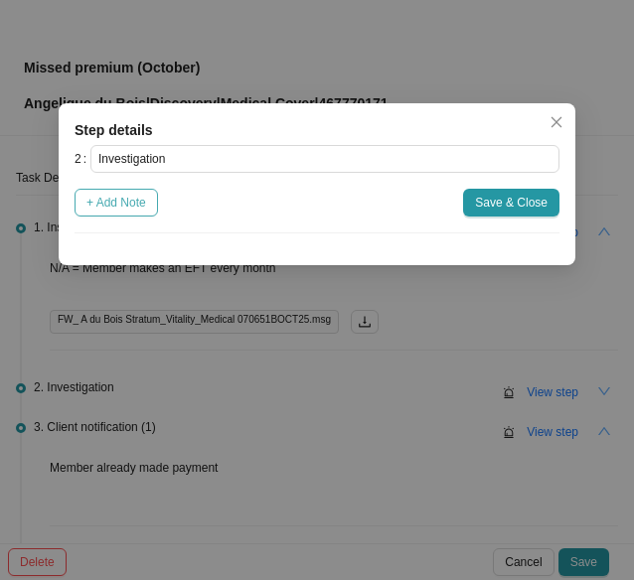
click at [124, 201] on span "+ Add Note" at bounding box center [116, 203] width 60 height 20
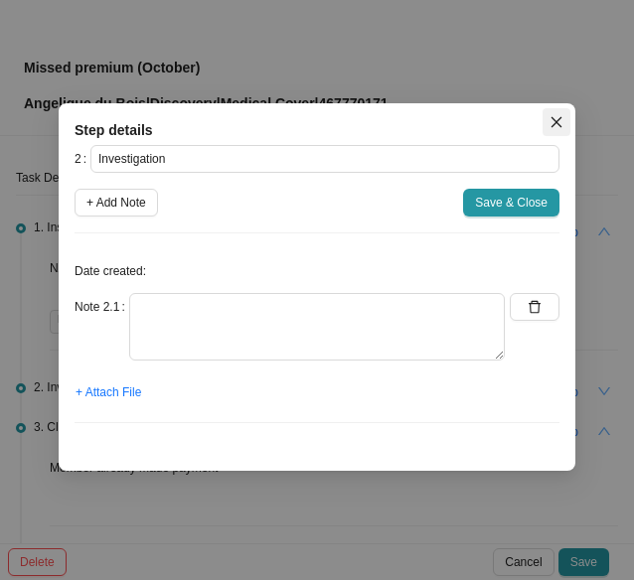
click at [554, 118] on icon "close" at bounding box center [557, 122] width 14 height 14
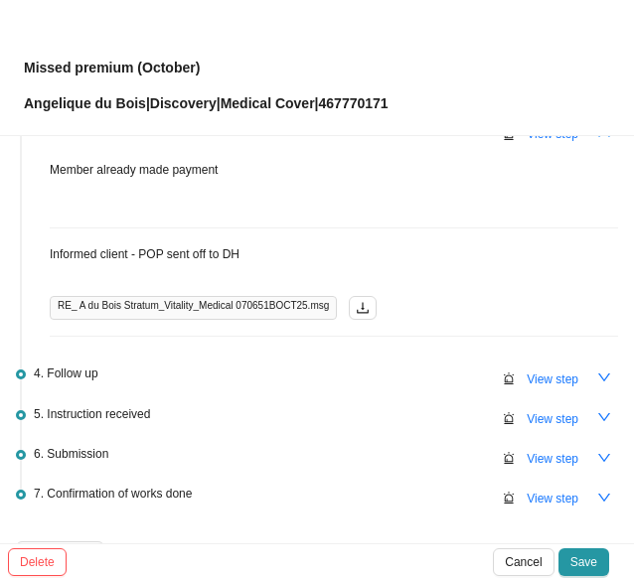
scroll to position [397, 0]
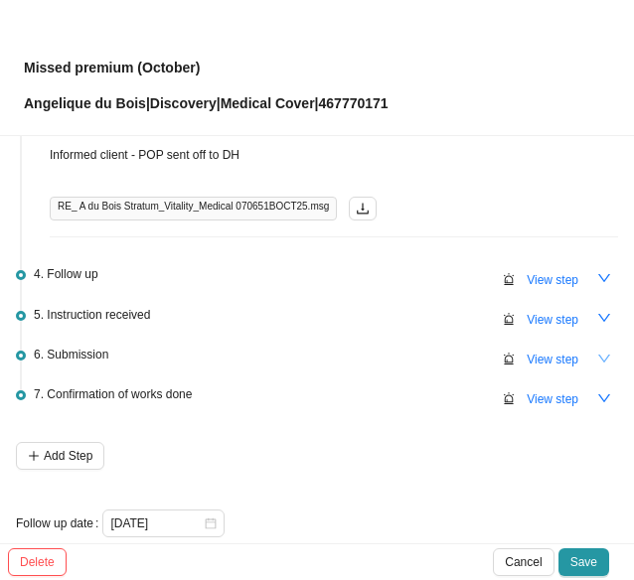
click at [598, 355] on icon "down" at bounding box center [604, 359] width 12 height 8
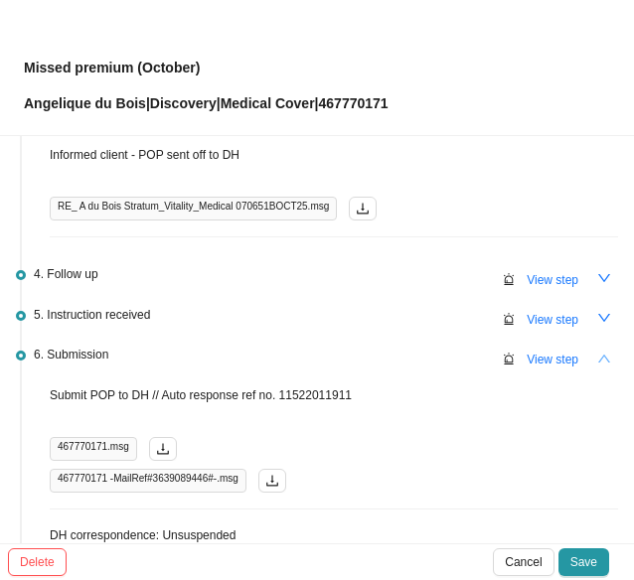
click at [597, 353] on icon "up" at bounding box center [604, 359] width 14 height 14
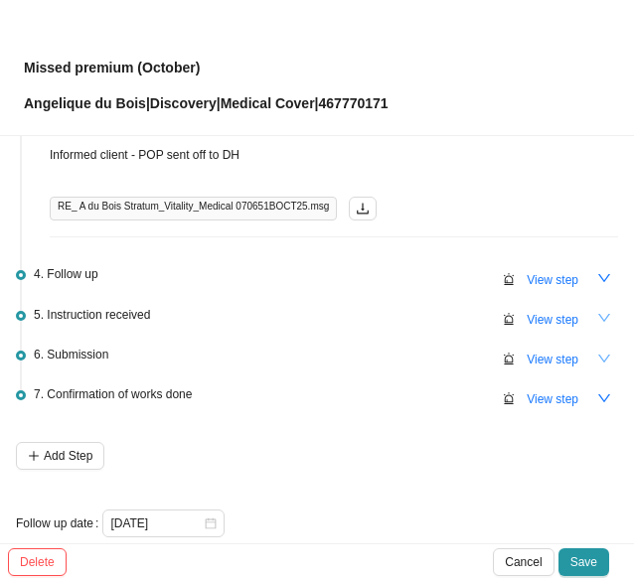
click at [597, 311] on icon "down" at bounding box center [604, 318] width 14 height 14
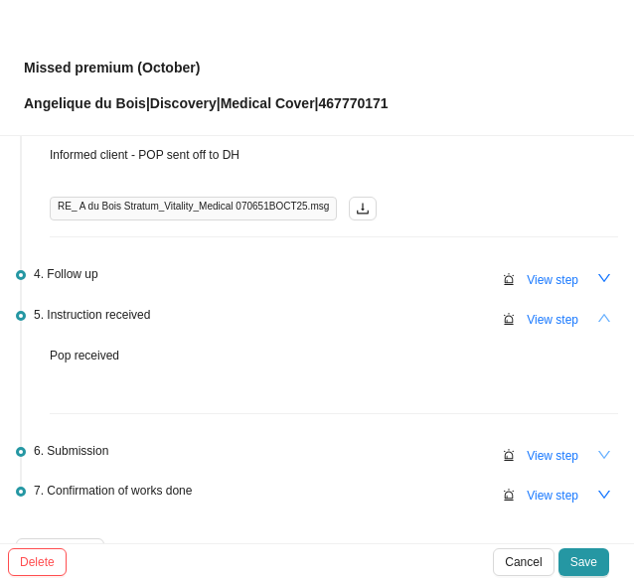
click at [598, 314] on icon "up" at bounding box center [604, 318] width 12 height 8
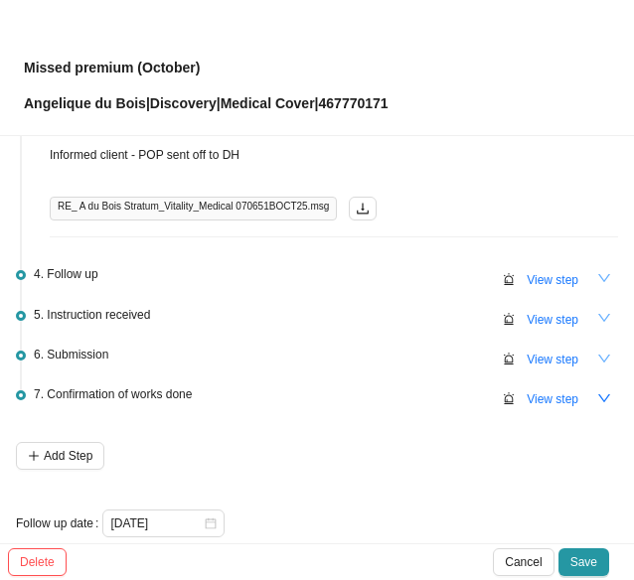
click at [597, 271] on icon "down" at bounding box center [604, 278] width 14 height 14
click at [597, 271] on icon "up" at bounding box center [604, 278] width 14 height 14
click at [537, 273] on span "View step" at bounding box center [553, 280] width 52 height 20
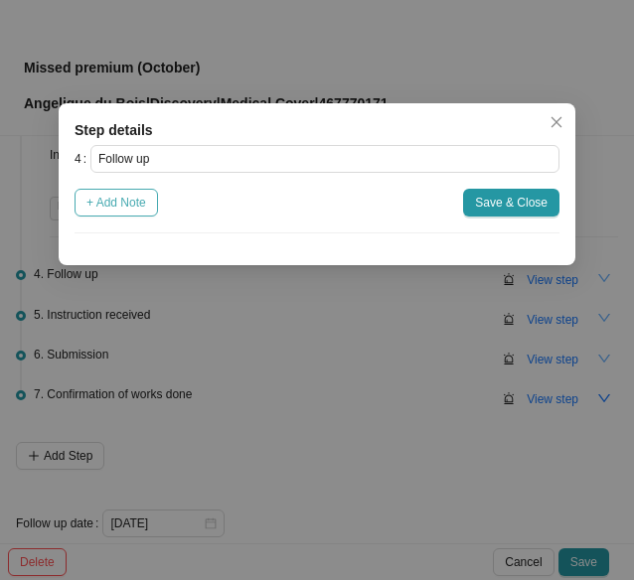
click at [129, 202] on span "+ Add Note" at bounding box center [116, 203] width 60 height 20
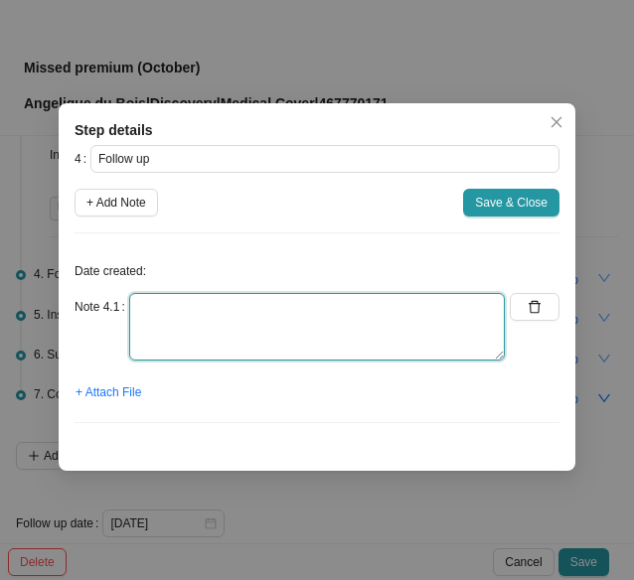
click at [156, 320] on textarea at bounding box center [317, 327] width 376 height 68
click at [163, 316] on textarea at bounding box center [317, 327] width 376 height 68
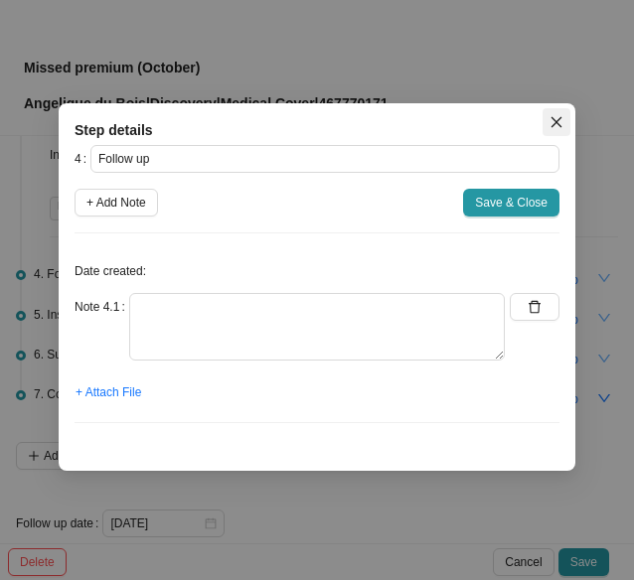
click at [553, 111] on button "Close" at bounding box center [557, 122] width 28 height 28
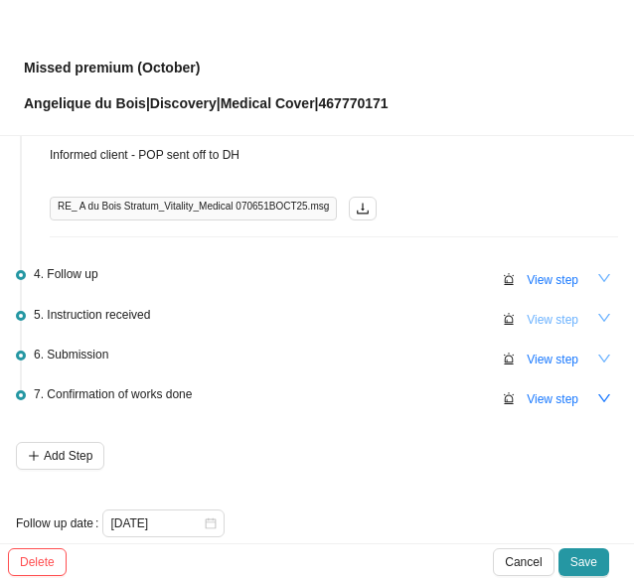
click at [527, 321] on span "View step" at bounding box center [553, 320] width 52 height 20
type input "Instruction received"
type textarea "Pop received"
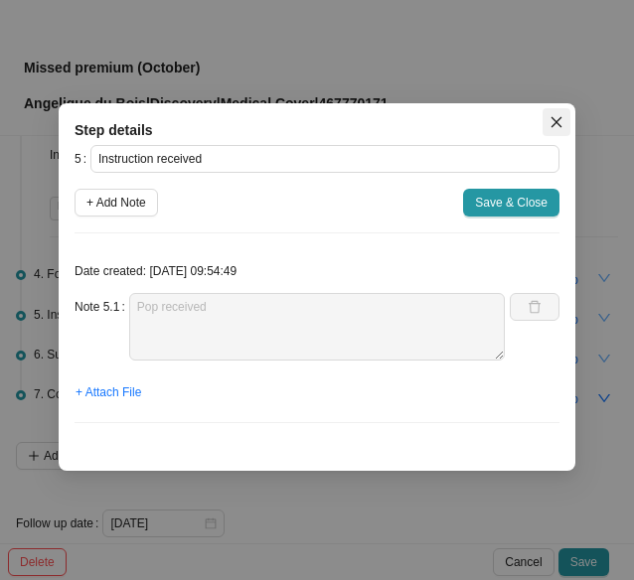
click at [554, 117] on icon "close" at bounding box center [557, 122] width 14 height 14
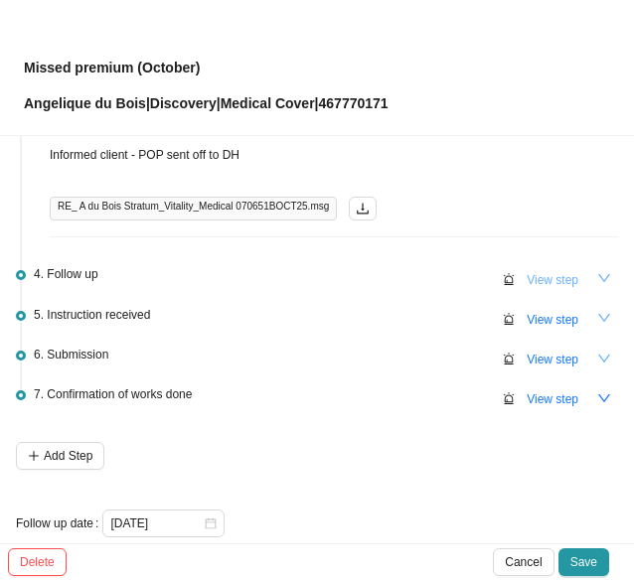
click at [539, 275] on span "View step" at bounding box center [553, 280] width 52 height 20
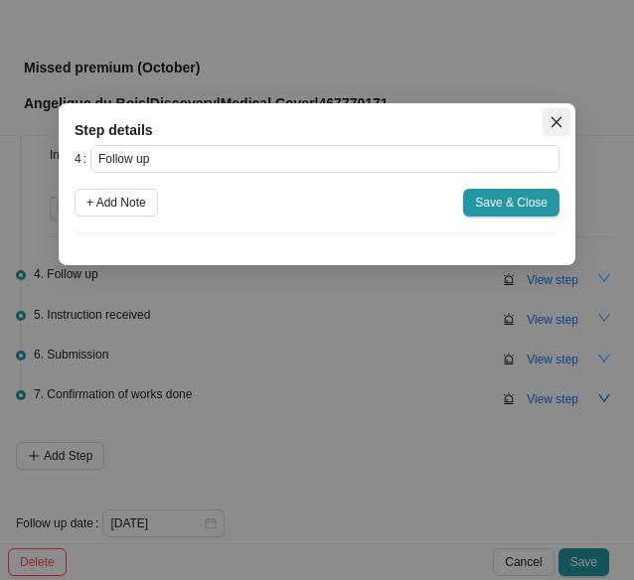
click at [564, 119] on span "Close" at bounding box center [557, 122] width 28 height 14
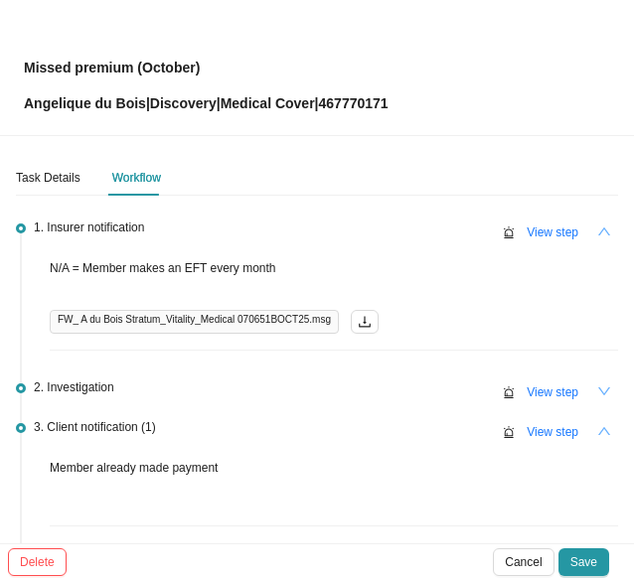
scroll to position [298, 0]
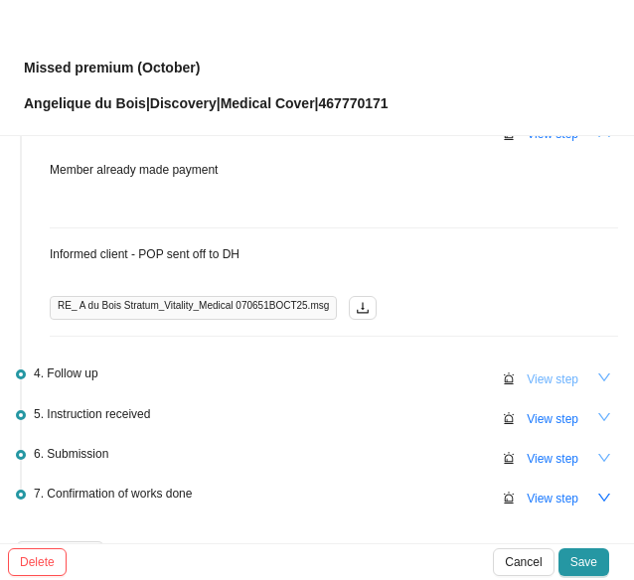
click at [537, 373] on span "View step" at bounding box center [553, 380] width 52 height 20
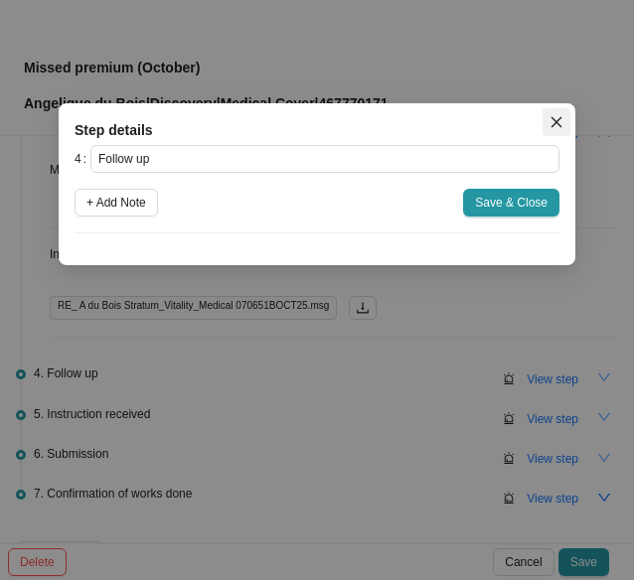
click at [555, 120] on icon "close" at bounding box center [557, 122] width 14 height 14
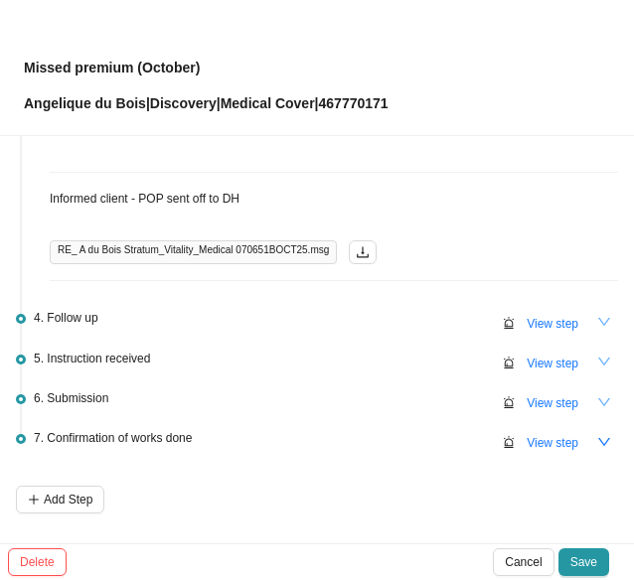
scroll to position [397, 0]
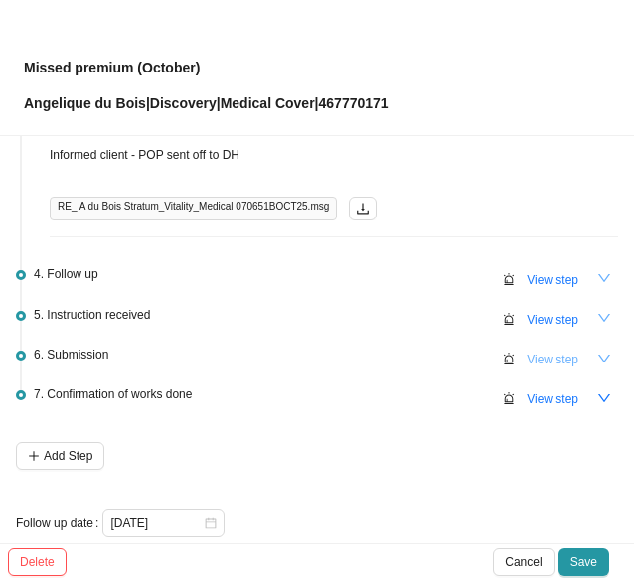
click at [529, 358] on span "View step" at bounding box center [553, 360] width 52 height 20
type input "Submission"
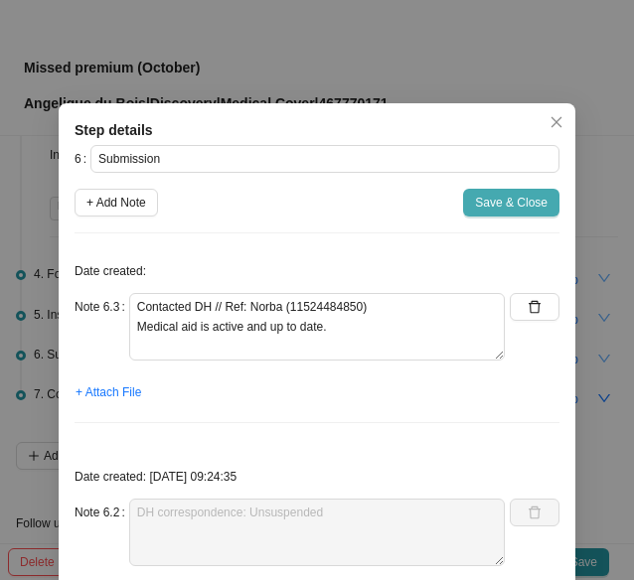
click at [476, 201] on span "Save & Close" at bounding box center [511, 203] width 73 height 20
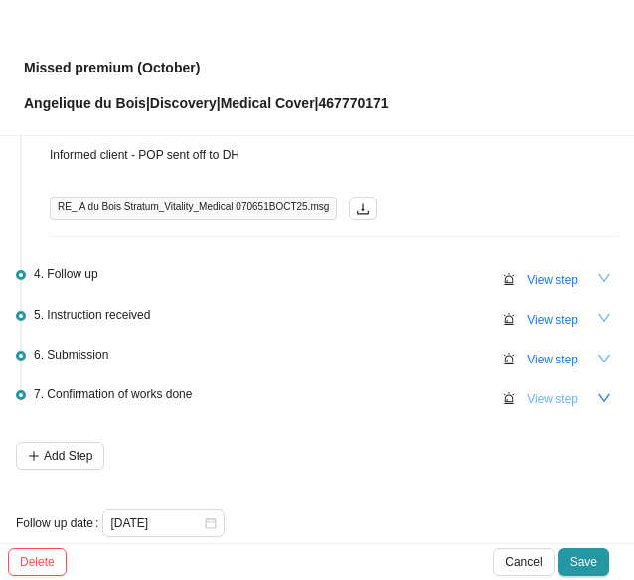
click at [529, 396] on span "View step" at bounding box center [553, 400] width 52 height 20
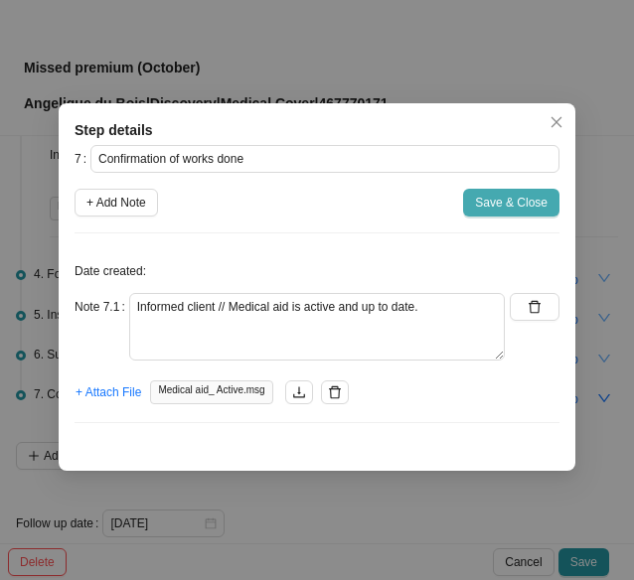
click at [517, 202] on span "Save & Close" at bounding box center [511, 203] width 73 height 20
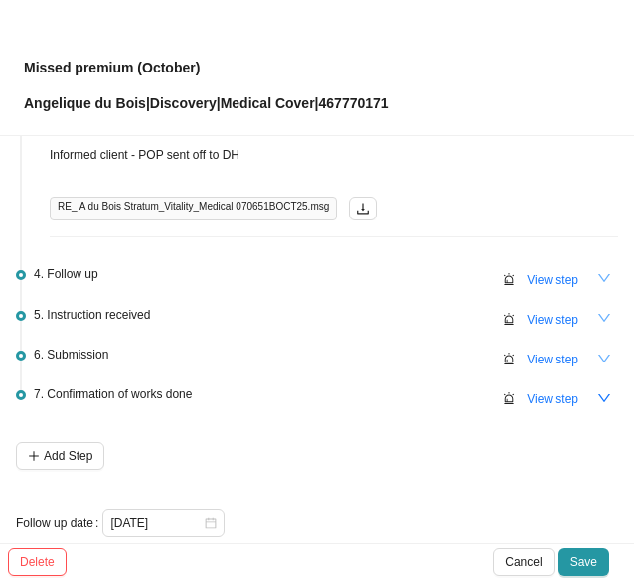
scroll to position [0, 0]
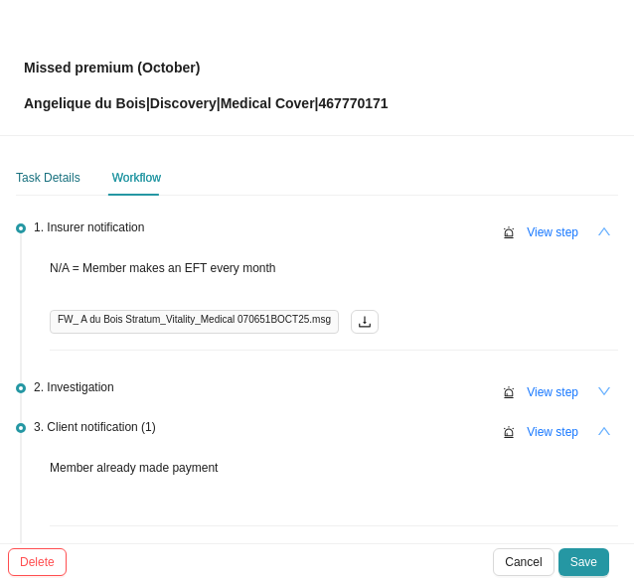
drag, startPoint x: 61, startPoint y: 177, endPoint x: 127, endPoint y: 198, distance: 69.8
click at [61, 176] on div "Task Details" at bounding box center [48, 178] width 65 height 20
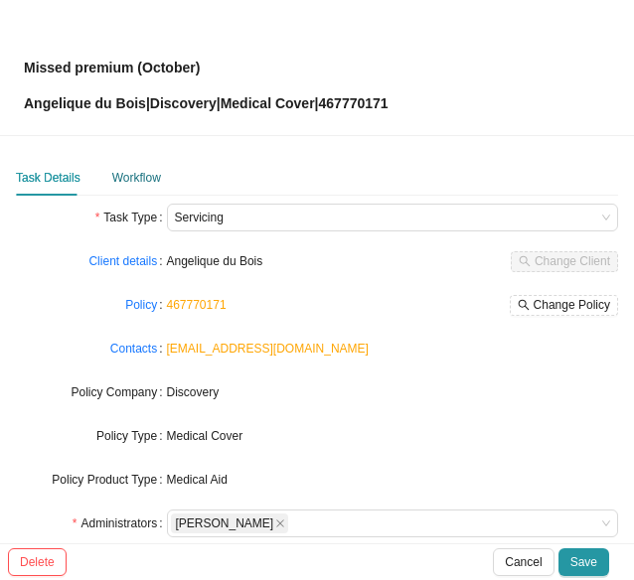
click at [128, 176] on div "Workflow" at bounding box center [136, 178] width 49 height 20
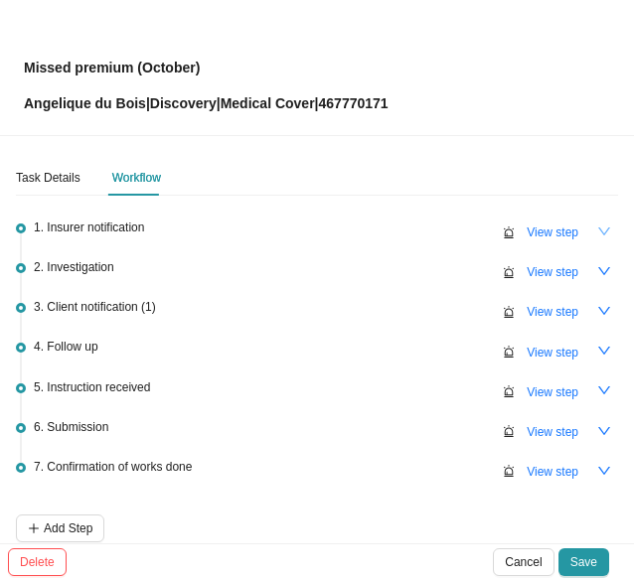
click at [597, 226] on icon "down" at bounding box center [604, 232] width 14 height 14
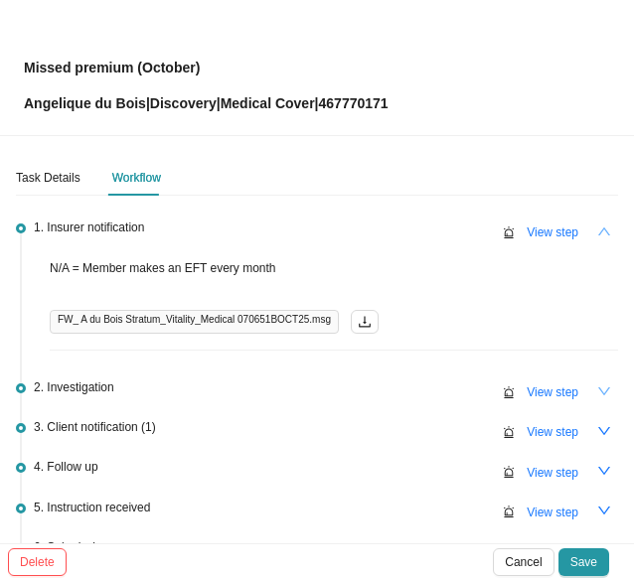
click at [597, 385] on icon "down" at bounding box center [604, 392] width 14 height 14
click at [597, 430] on icon "down" at bounding box center [604, 431] width 14 height 14
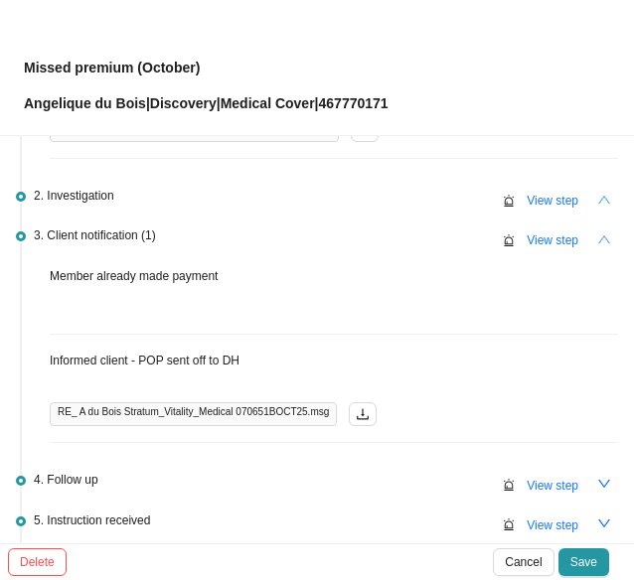
scroll to position [199, 0]
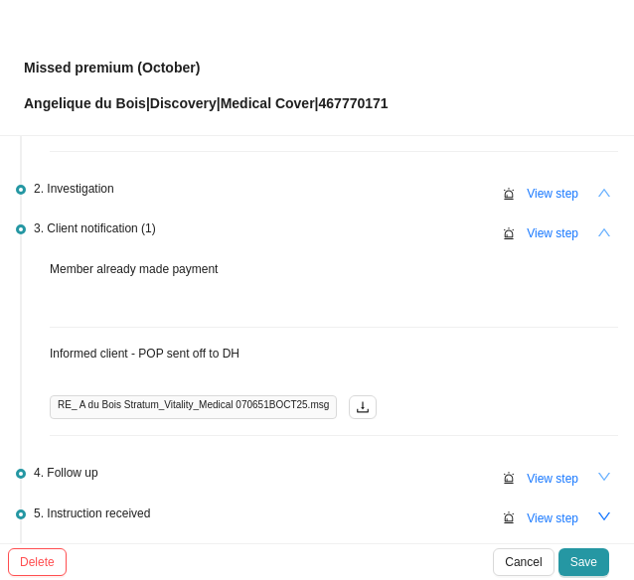
click at [598, 476] on icon "down" at bounding box center [604, 477] width 12 height 8
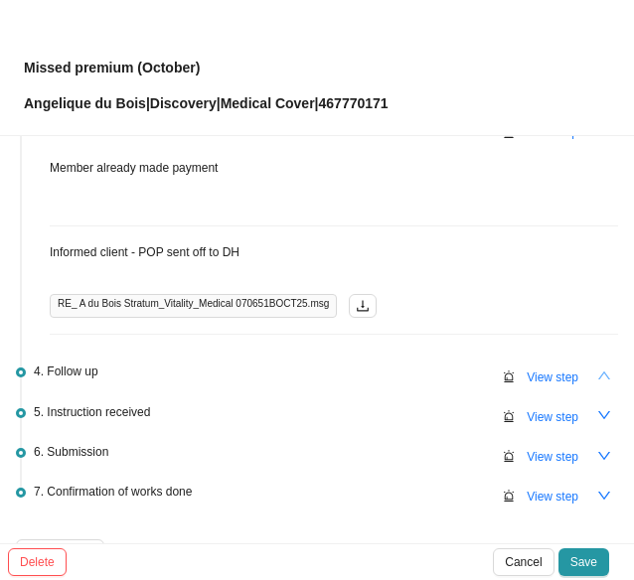
scroll to position [397, 0]
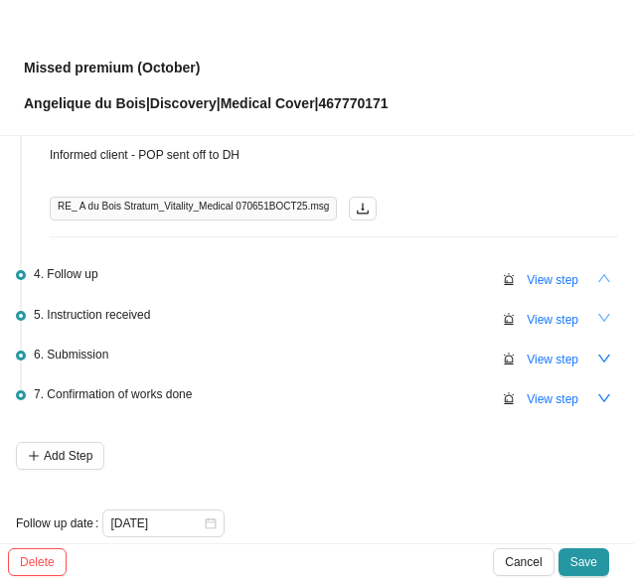
click at [597, 311] on icon "down" at bounding box center [604, 318] width 14 height 14
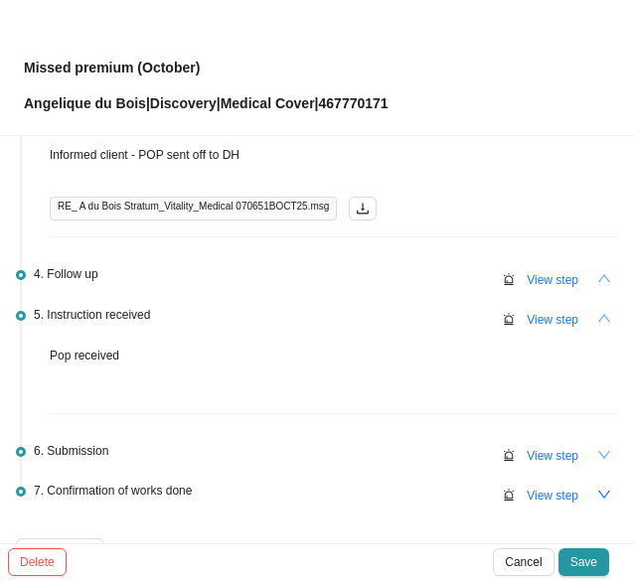
click at [597, 448] on icon "down" at bounding box center [604, 455] width 14 height 14
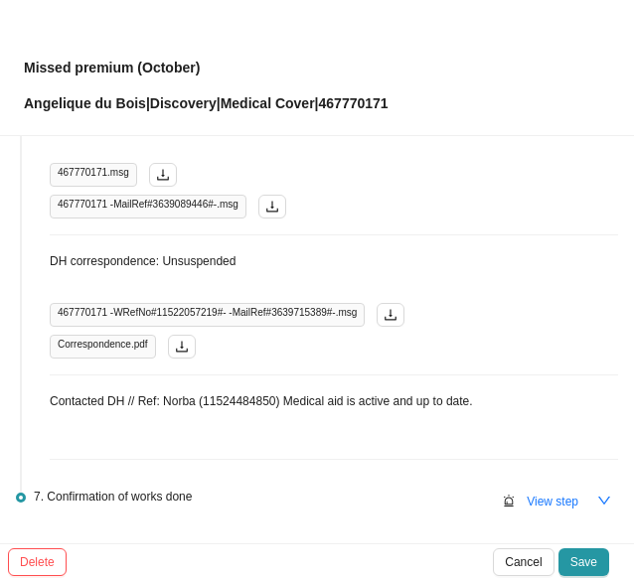
scroll to position [889, 0]
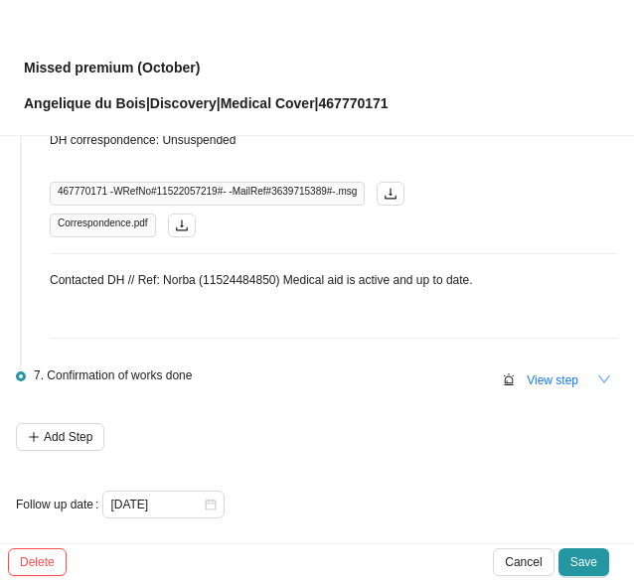
click at [597, 373] on icon "down" at bounding box center [604, 380] width 14 height 14
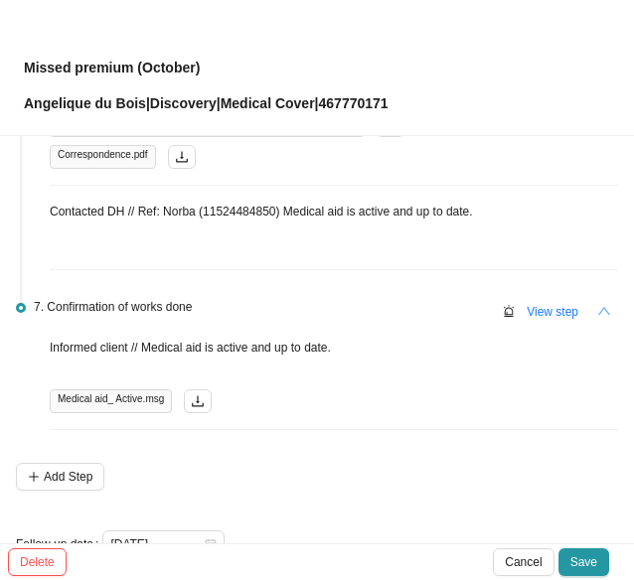
scroll to position [989, 0]
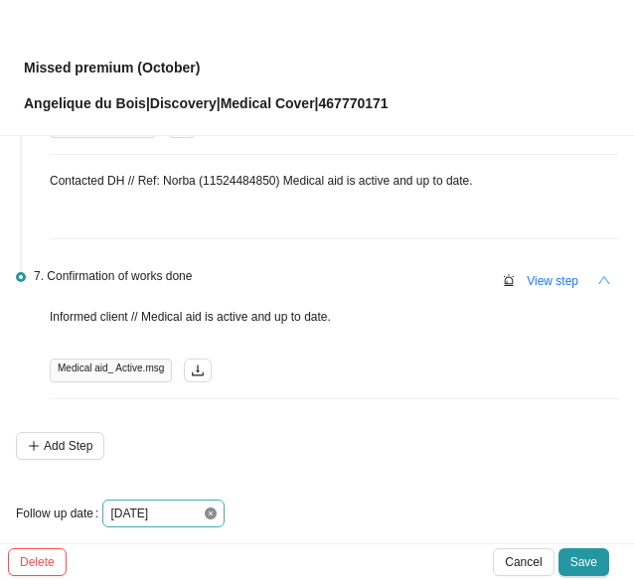
click at [207, 508] on icon "close-circle" at bounding box center [211, 514] width 12 height 12
click at [207, 510] on div at bounding box center [163, 514] width 106 height 20
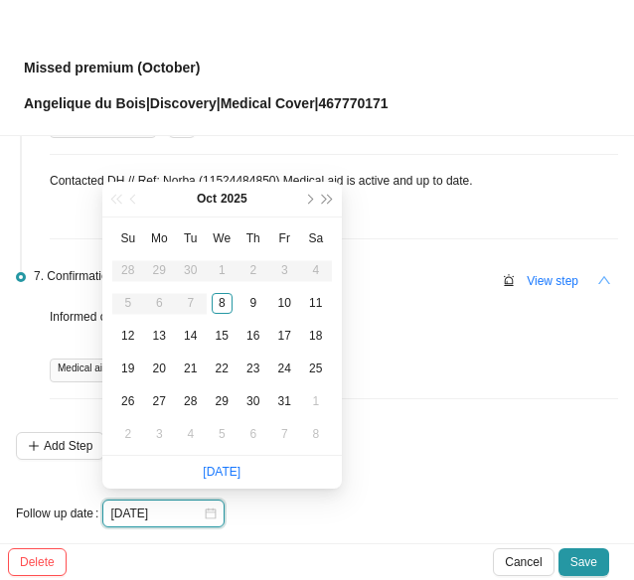
type input "[DATE]"
click at [220, 299] on div "8" at bounding box center [222, 303] width 21 height 21
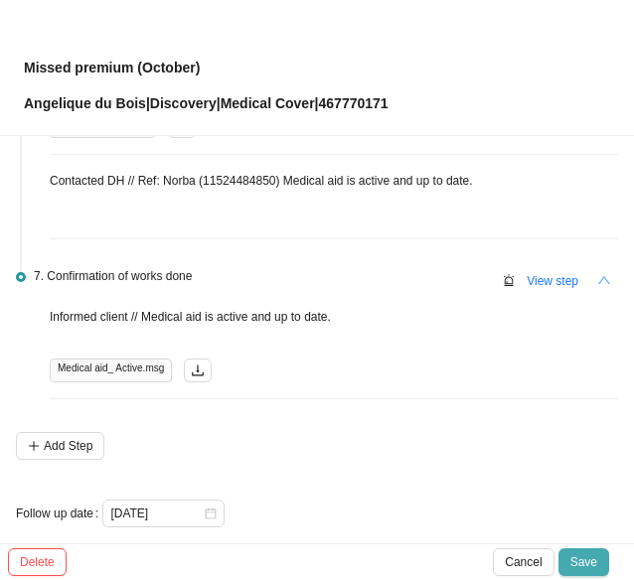
click at [576, 560] on span "Save" at bounding box center [583, 562] width 27 height 20
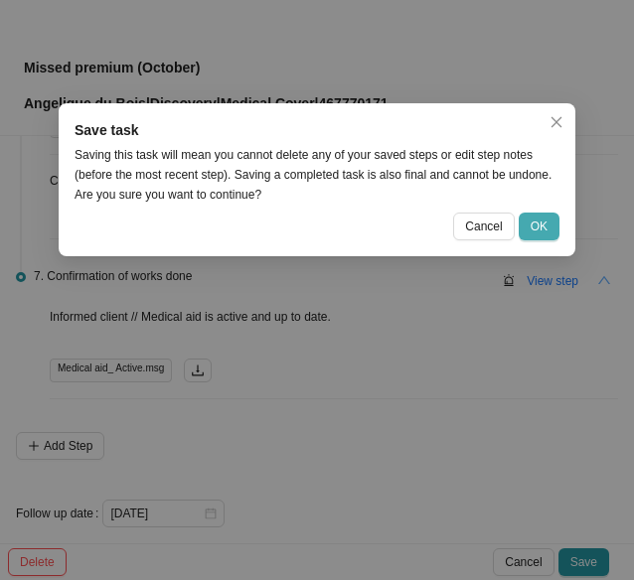
click at [537, 228] on span "OK" at bounding box center [539, 227] width 17 height 20
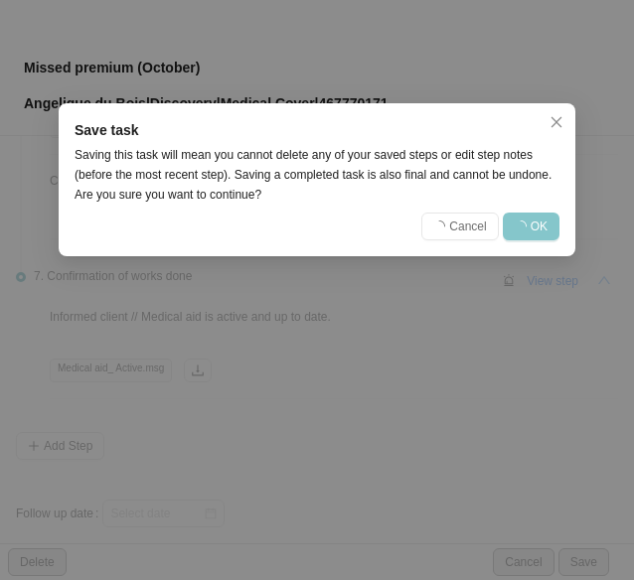
scroll to position [0, 0]
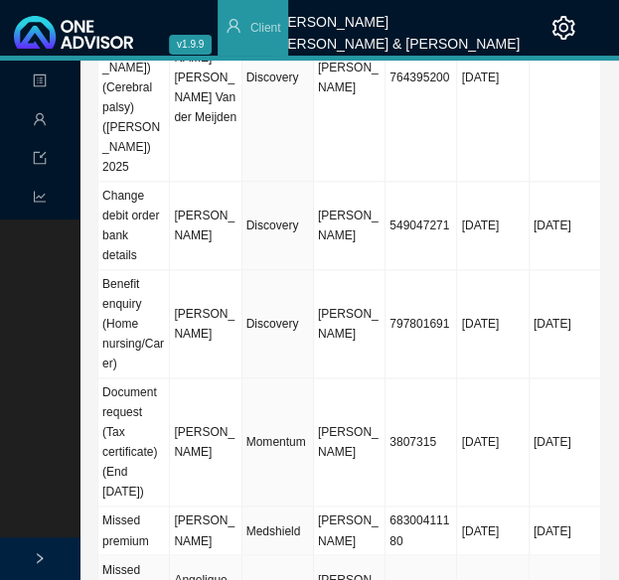
click at [193, 555] on td "Angelique du Bois" at bounding box center [206, 589] width 72 height 69
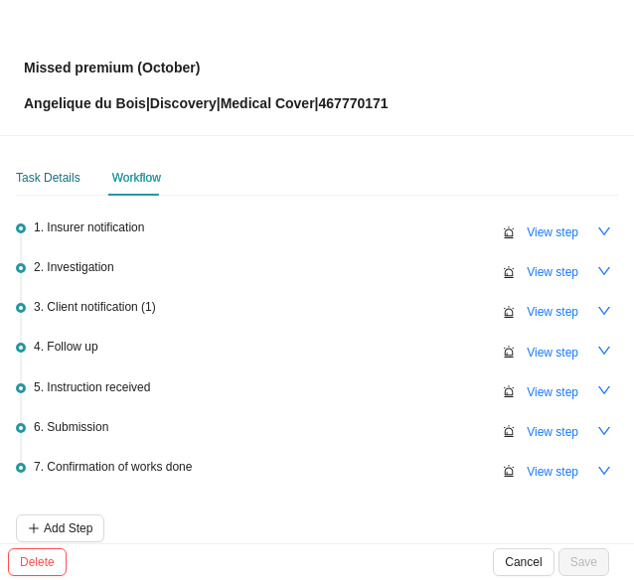
click at [38, 176] on div "Task Details" at bounding box center [48, 178] width 65 height 20
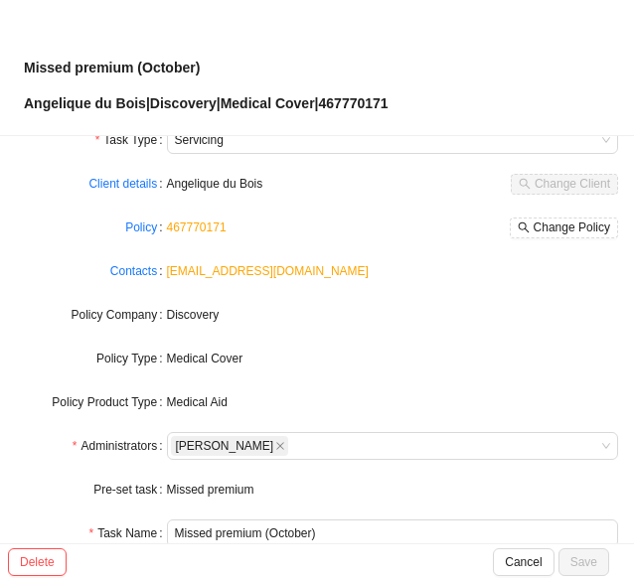
scroll to position [199, 0]
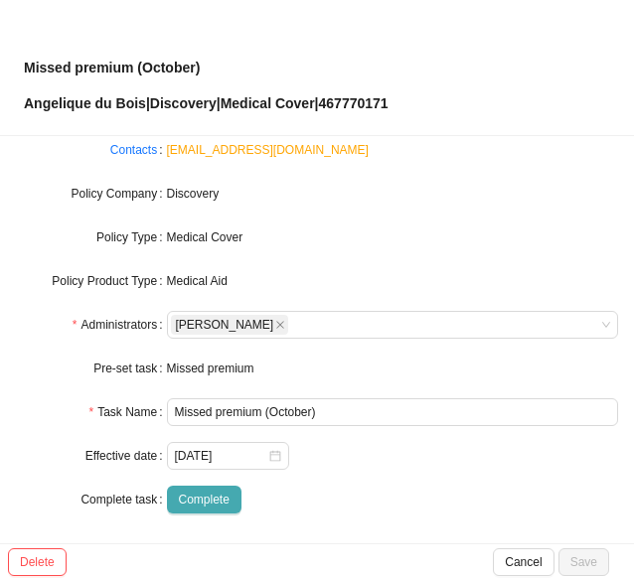
click at [187, 499] on span "Complete" at bounding box center [204, 500] width 51 height 20
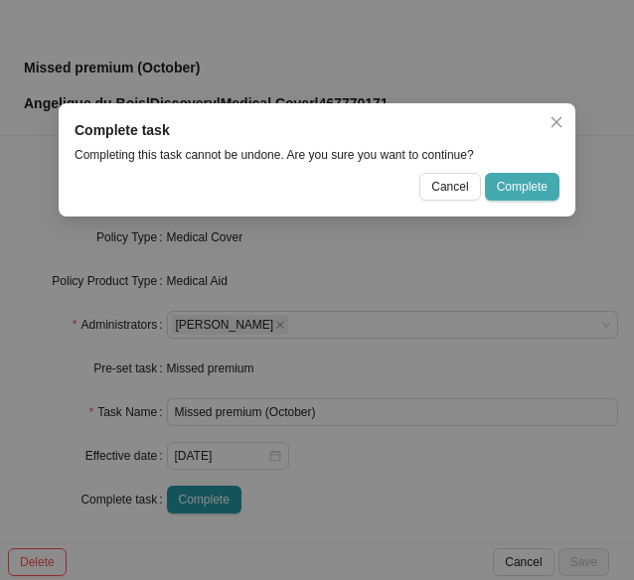
click at [511, 179] on span "Complete" at bounding box center [522, 187] width 51 height 20
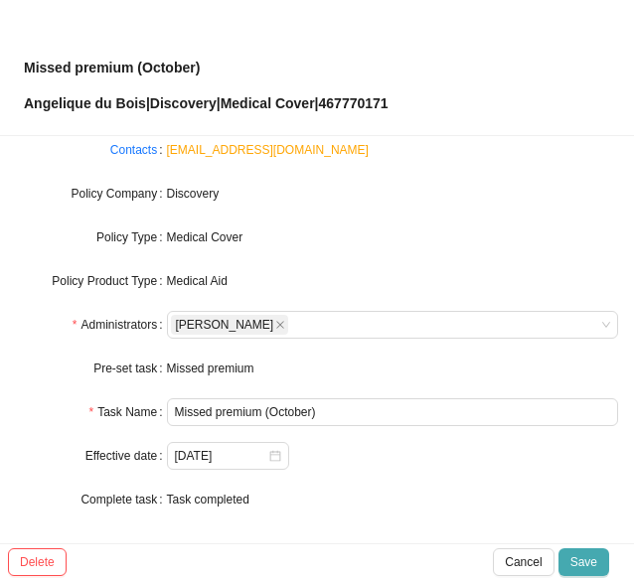
click at [574, 557] on span "Save" at bounding box center [583, 562] width 27 height 20
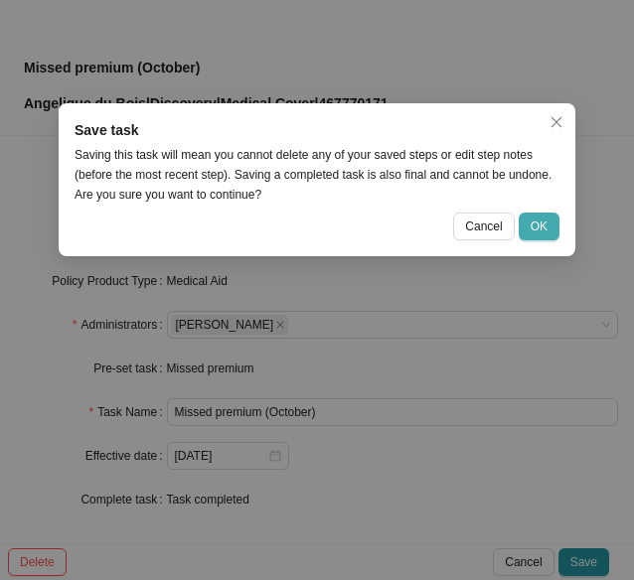
click at [543, 220] on span "OK" at bounding box center [539, 227] width 17 height 20
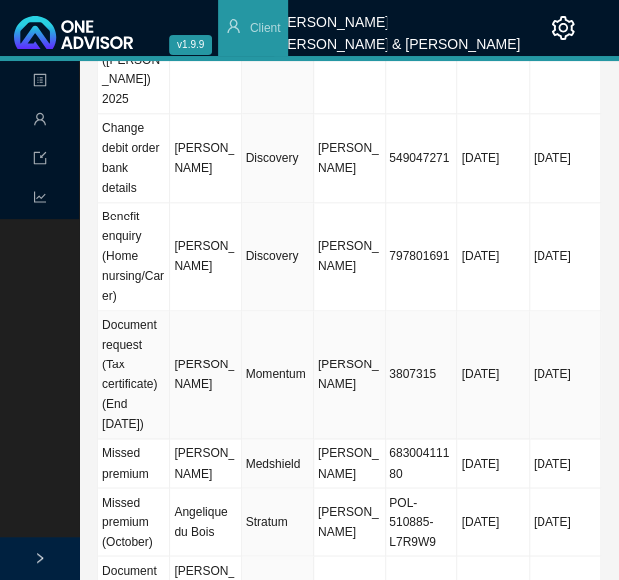
scroll to position [497, 0]
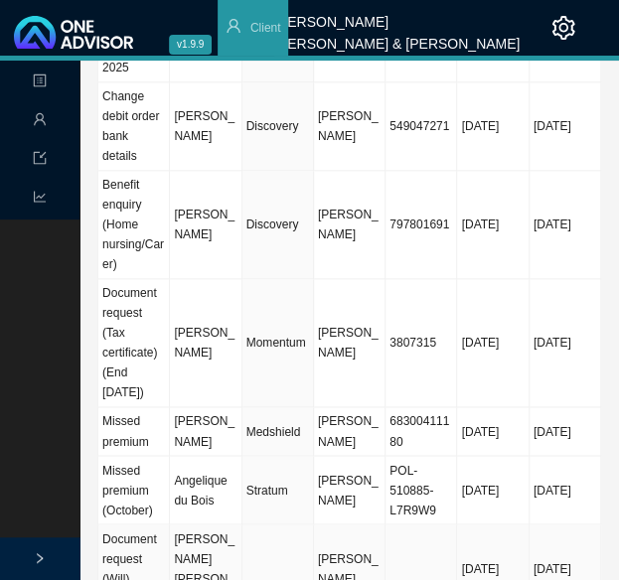
click at [342, 525] on td "[PERSON_NAME]" at bounding box center [350, 569] width 72 height 88
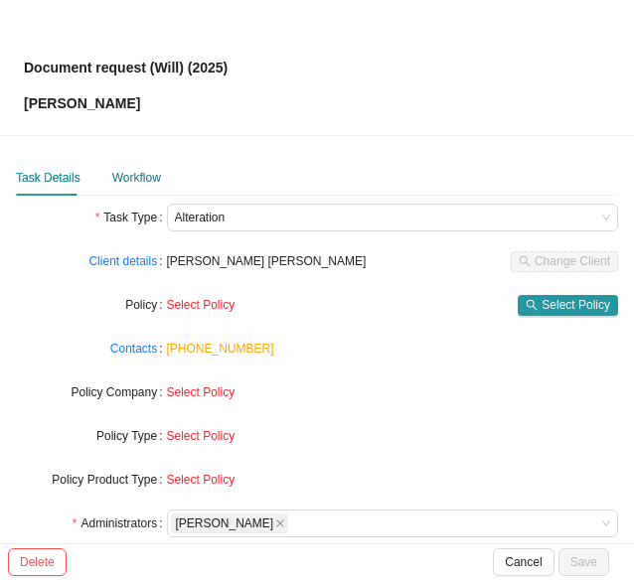
click at [125, 172] on div "Workflow" at bounding box center [136, 178] width 49 height 20
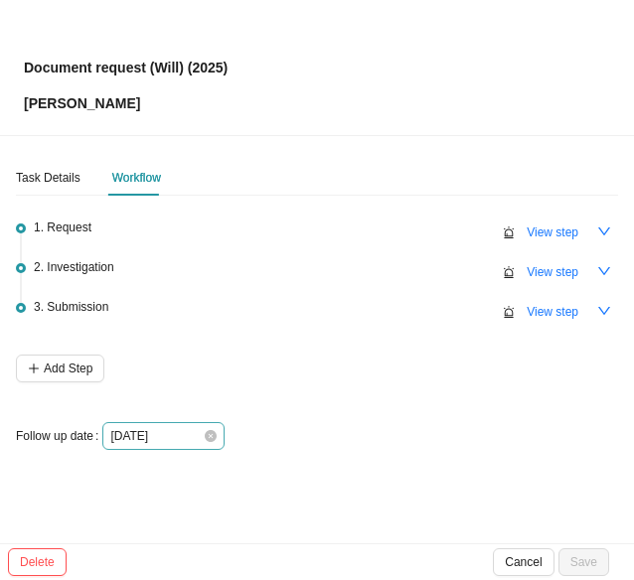
click at [202, 440] on div "[DATE]" at bounding box center [163, 436] width 106 height 20
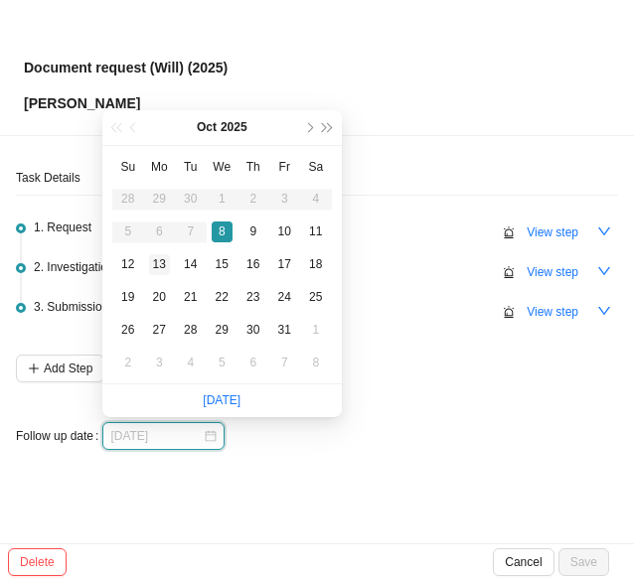
type input "[DATE]"
click at [161, 257] on div "13" at bounding box center [159, 264] width 21 height 21
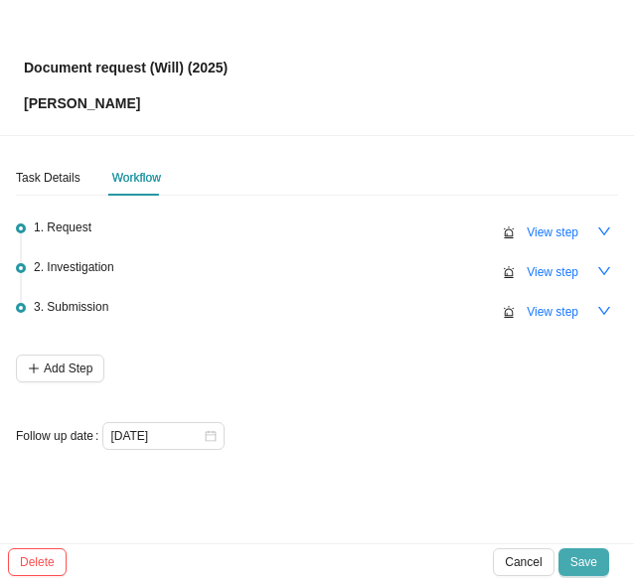
click at [582, 561] on span "Save" at bounding box center [583, 562] width 27 height 20
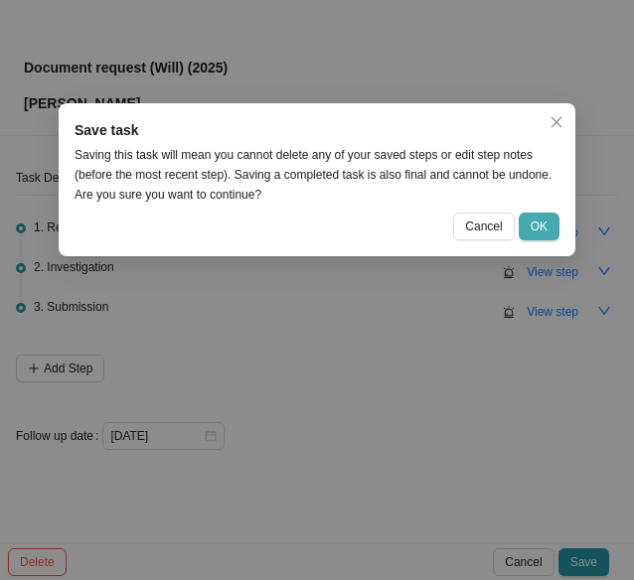
click at [537, 224] on span "OK" at bounding box center [539, 227] width 17 height 20
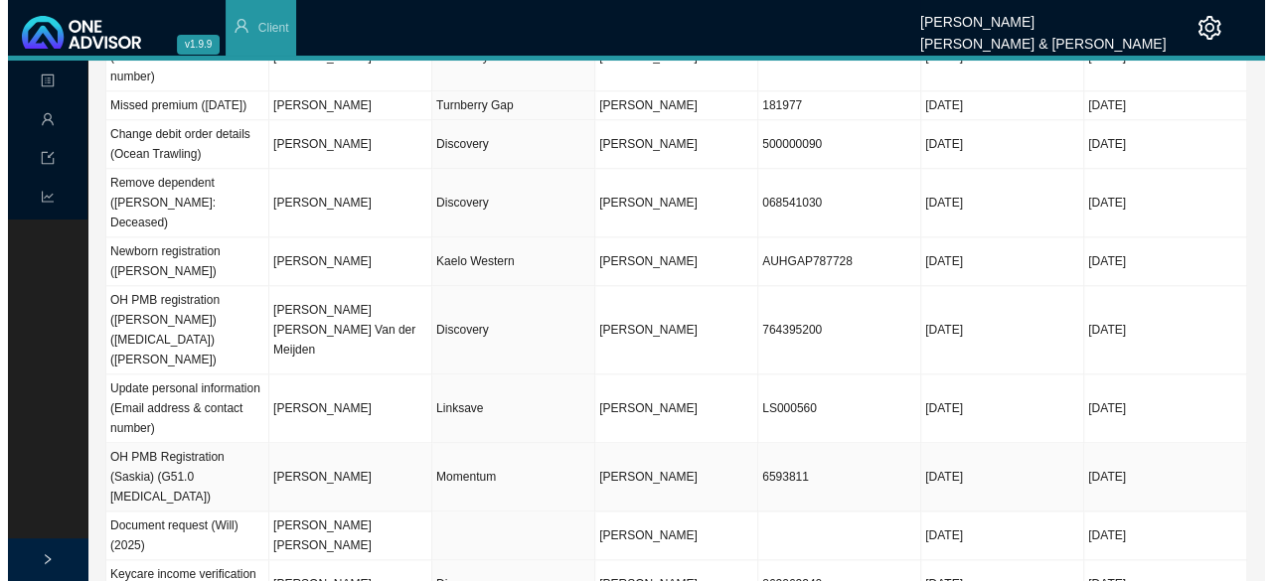
scroll to position [926, 0]
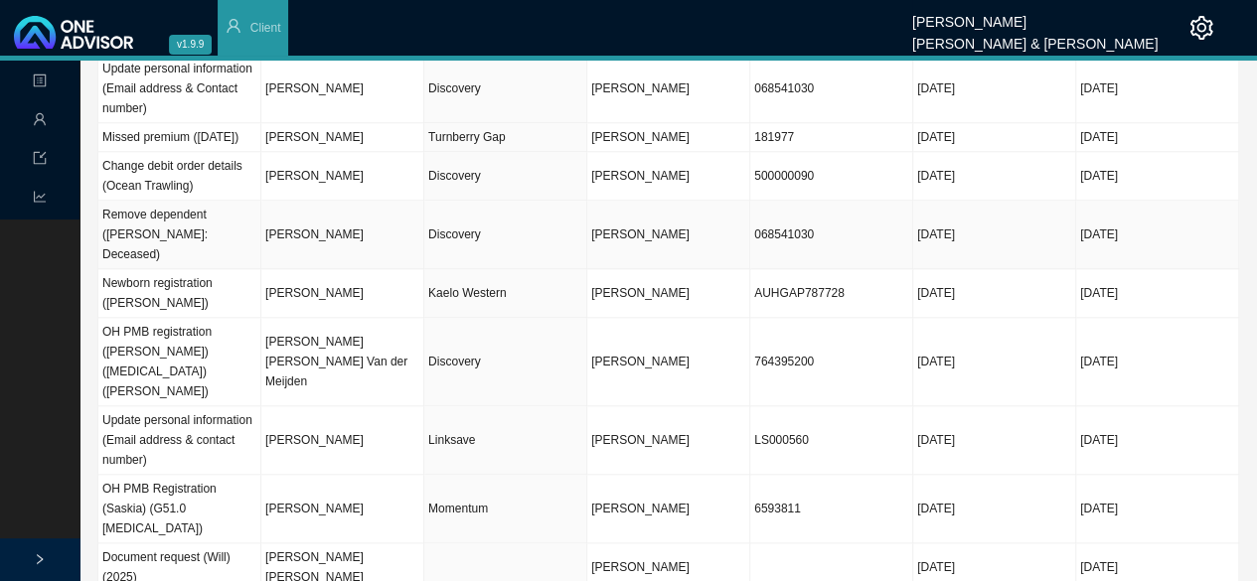
click at [346, 201] on td "[PERSON_NAME]" at bounding box center [342, 235] width 163 height 69
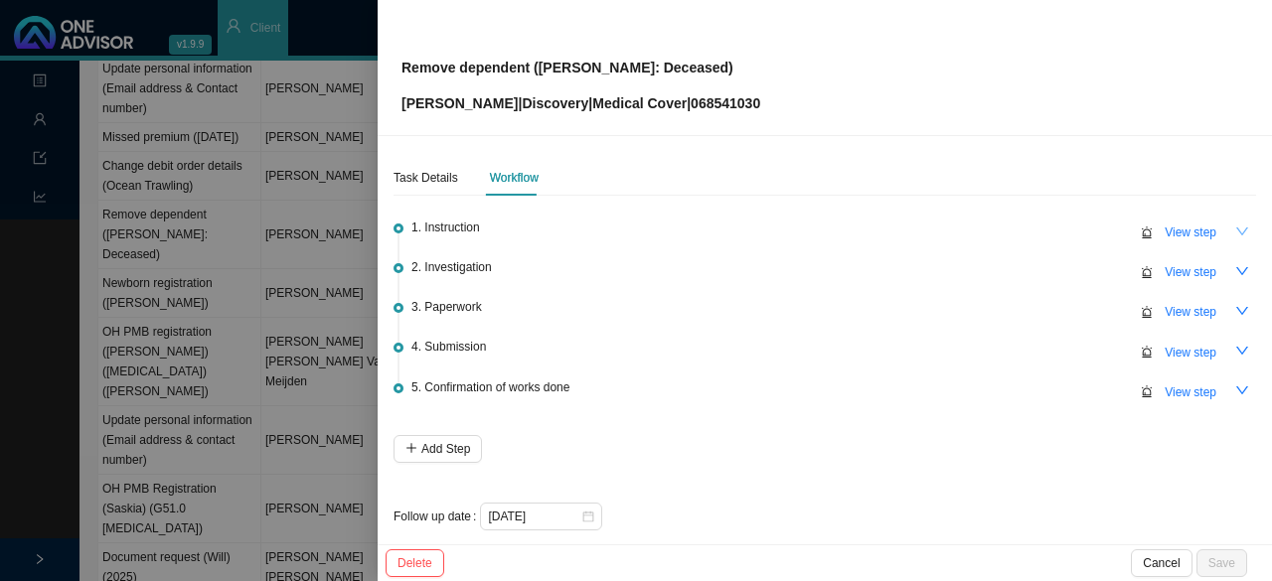
click at [1235, 231] on icon "down" at bounding box center [1242, 232] width 14 height 14
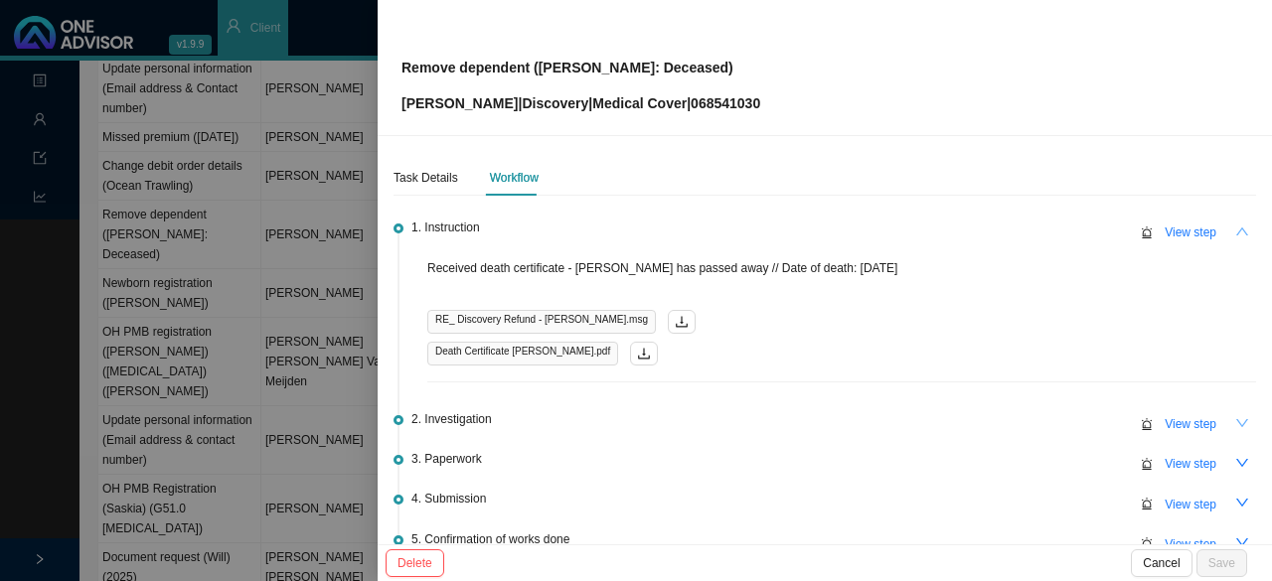
click at [1235, 416] on icon "down" at bounding box center [1242, 423] width 14 height 14
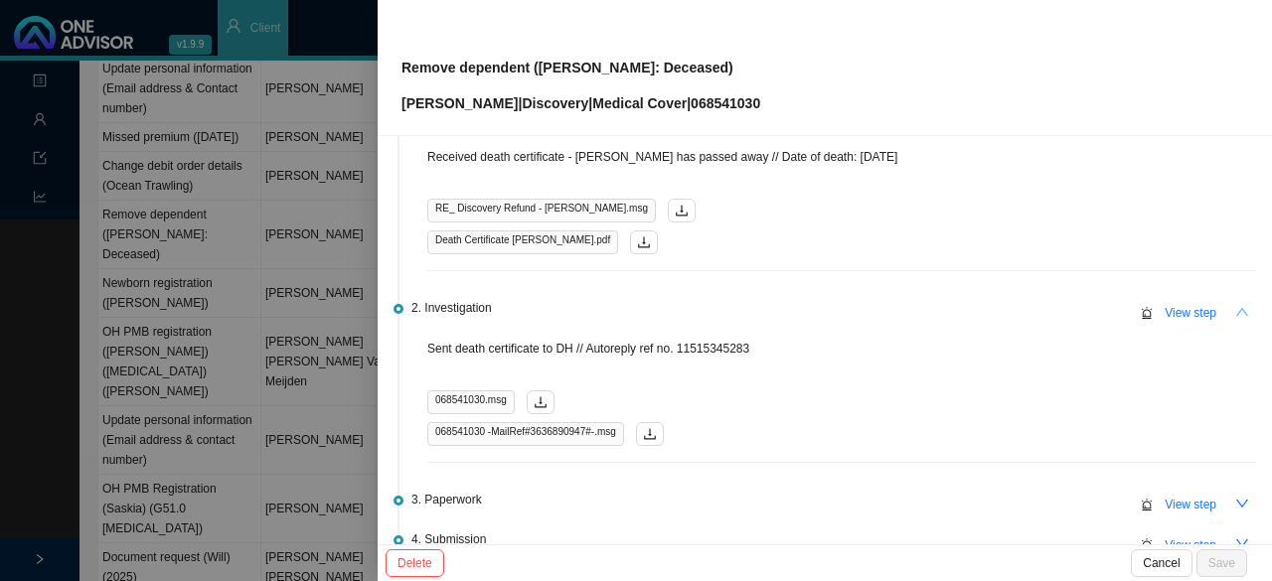
scroll to position [199, 0]
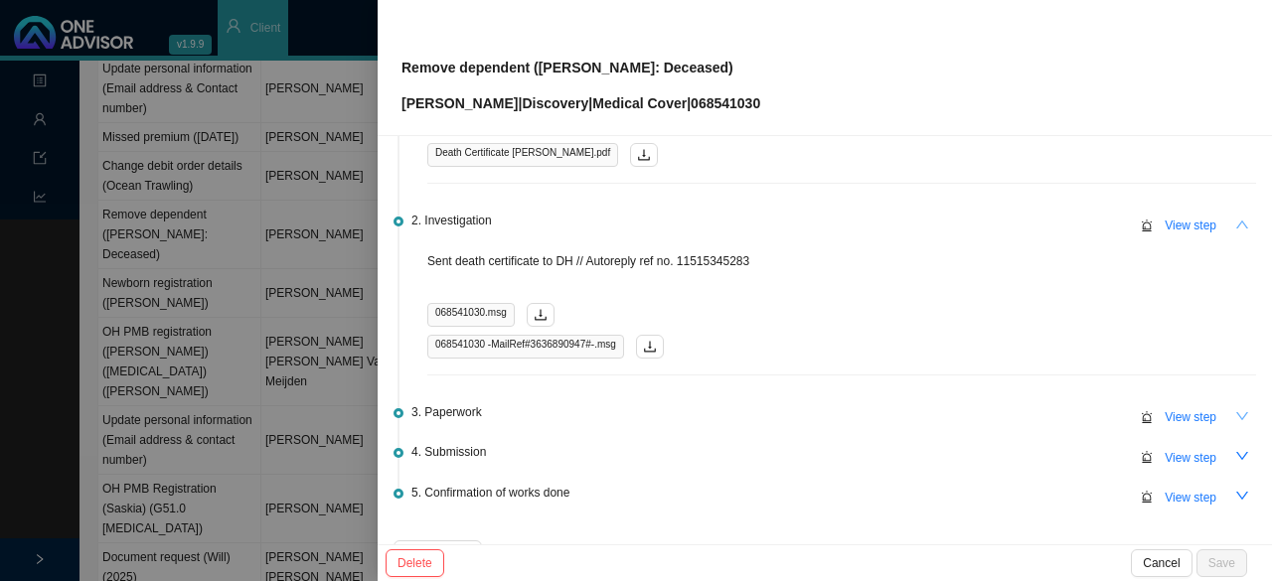
click at [1235, 410] on icon "down" at bounding box center [1242, 416] width 14 height 14
click at [1236, 454] on icon "down" at bounding box center [1242, 456] width 12 height 8
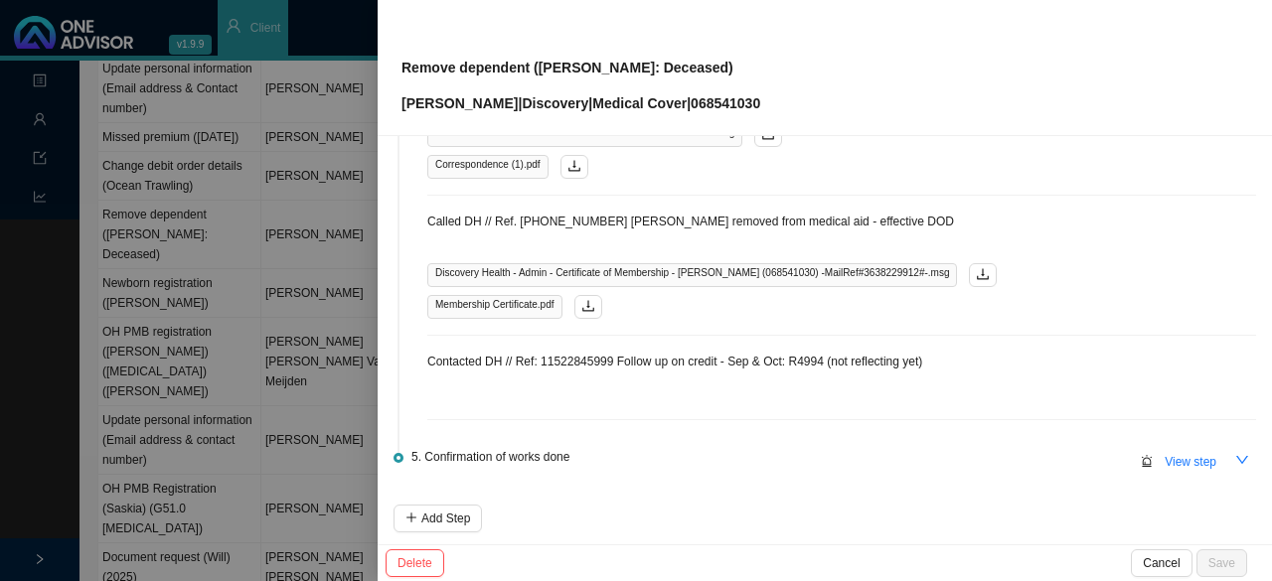
scroll to position [795, 0]
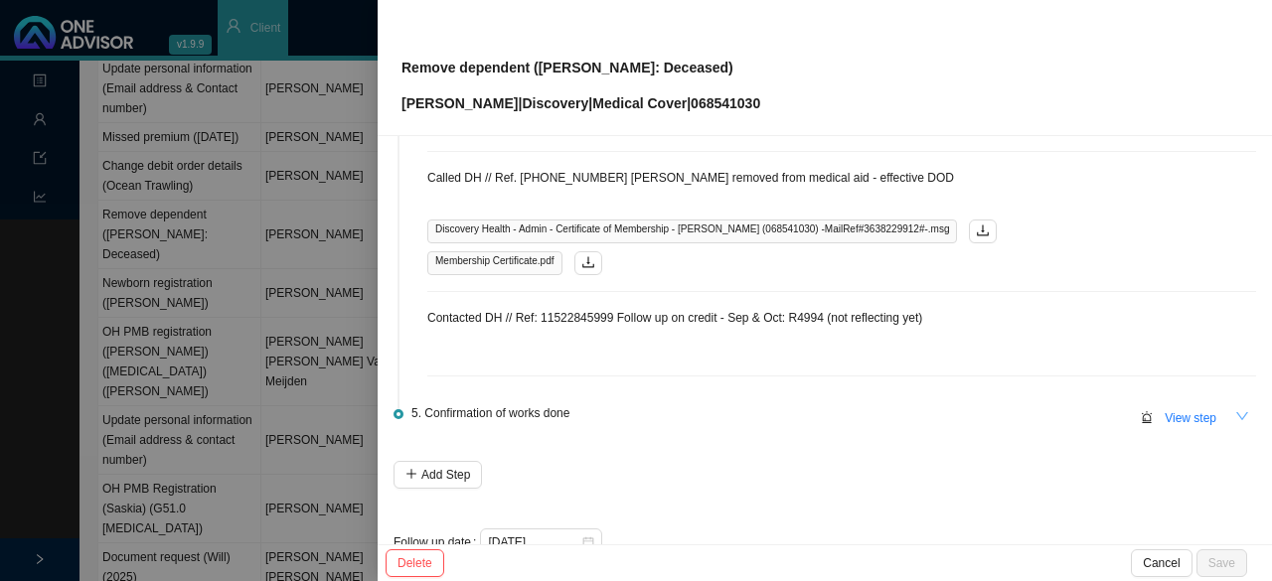
click at [1236, 412] on icon "down" at bounding box center [1242, 416] width 12 height 8
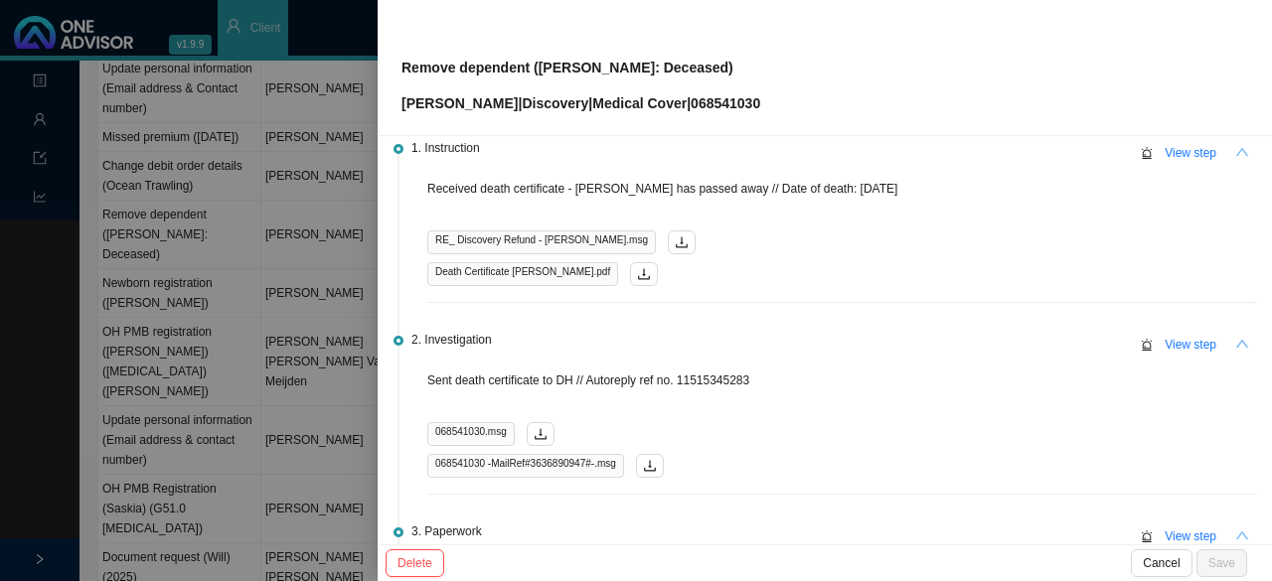
scroll to position [0, 0]
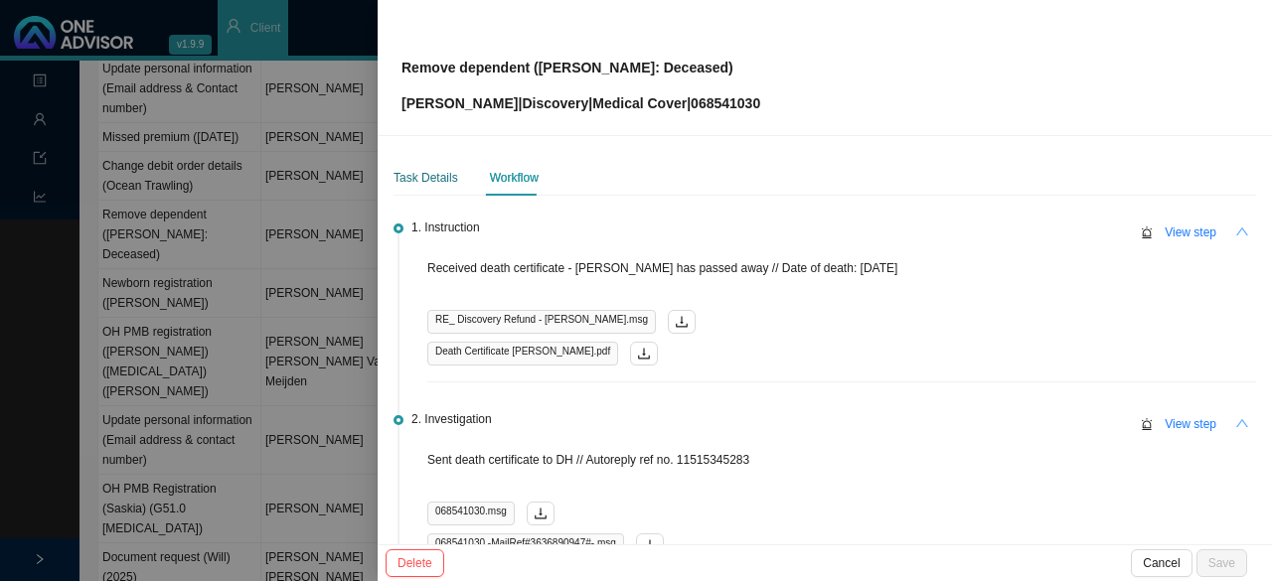
click at [421, 175] on div "Task Details" at bounding box center [426, 178] width 65 height 20
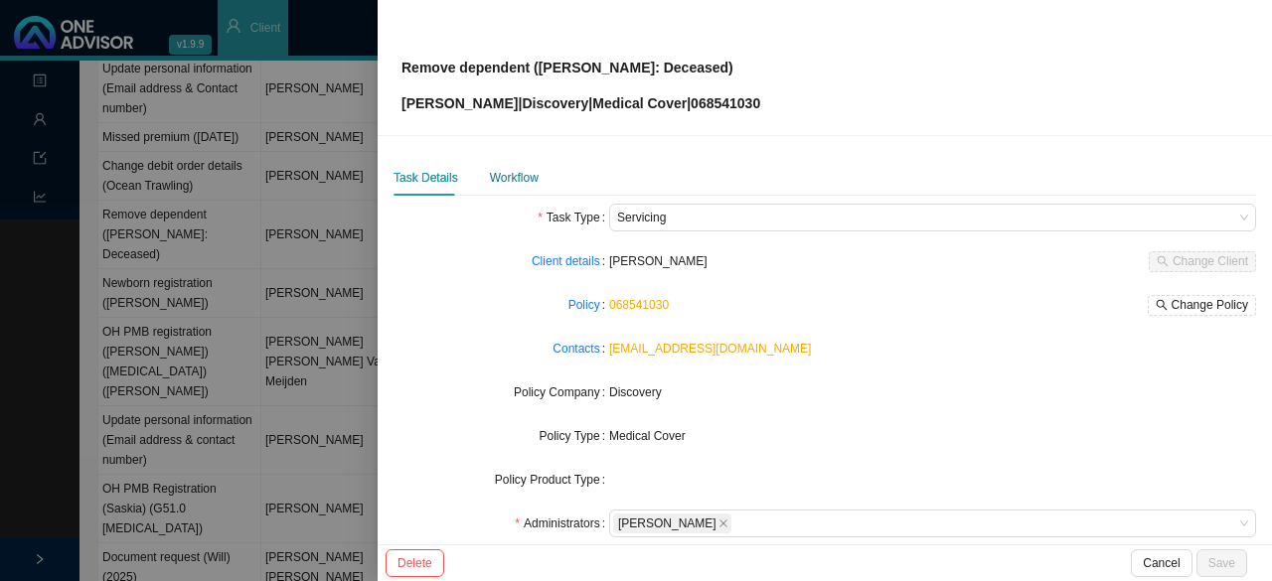
click at [510, 180] on div "Workflow" at bounding box center [514, 178] width 49 height 20
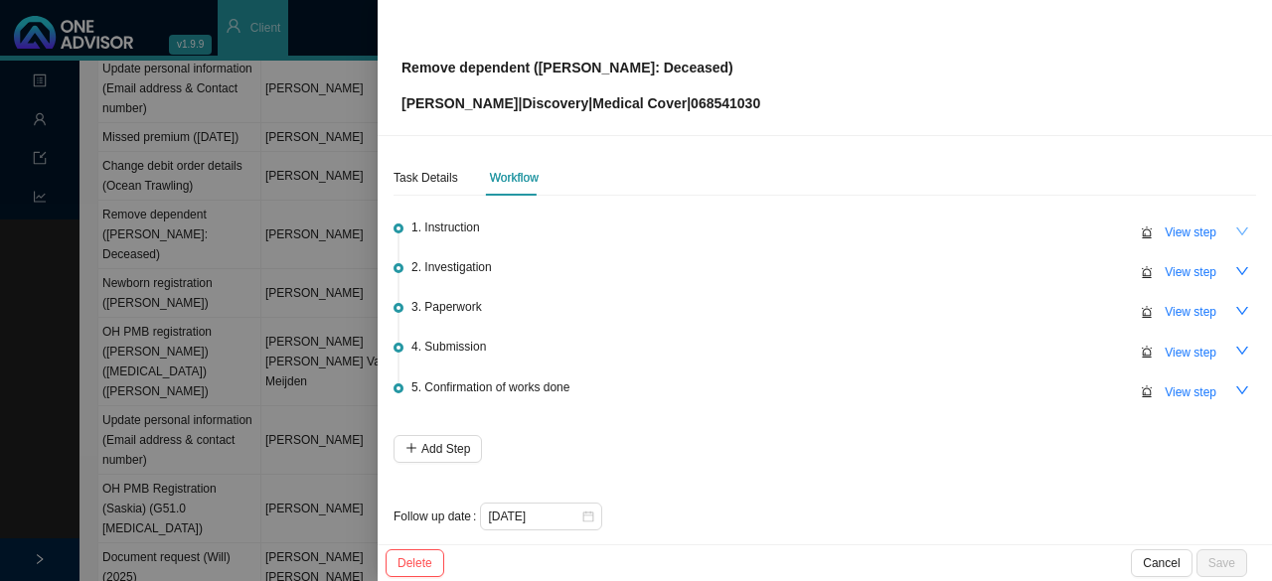
click at [1235, 232] on icon "down" at bounding box center [1242, 232] width 14 height 14
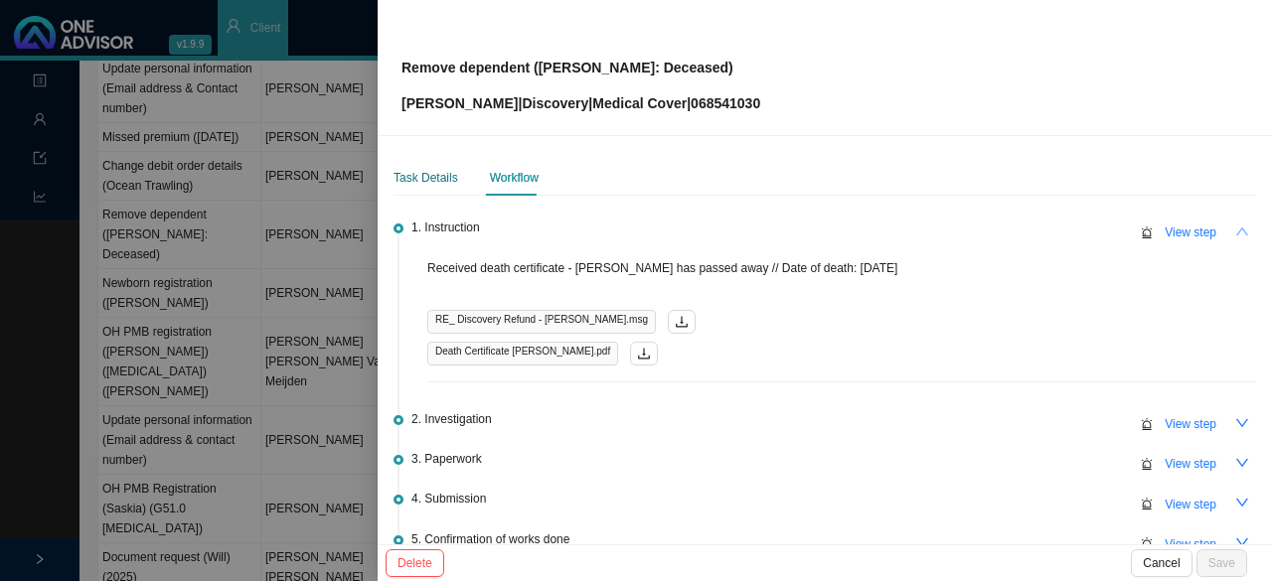
click at [421, 180] on div "Task Details" at bounding box center [426, 178] width 65 height 20
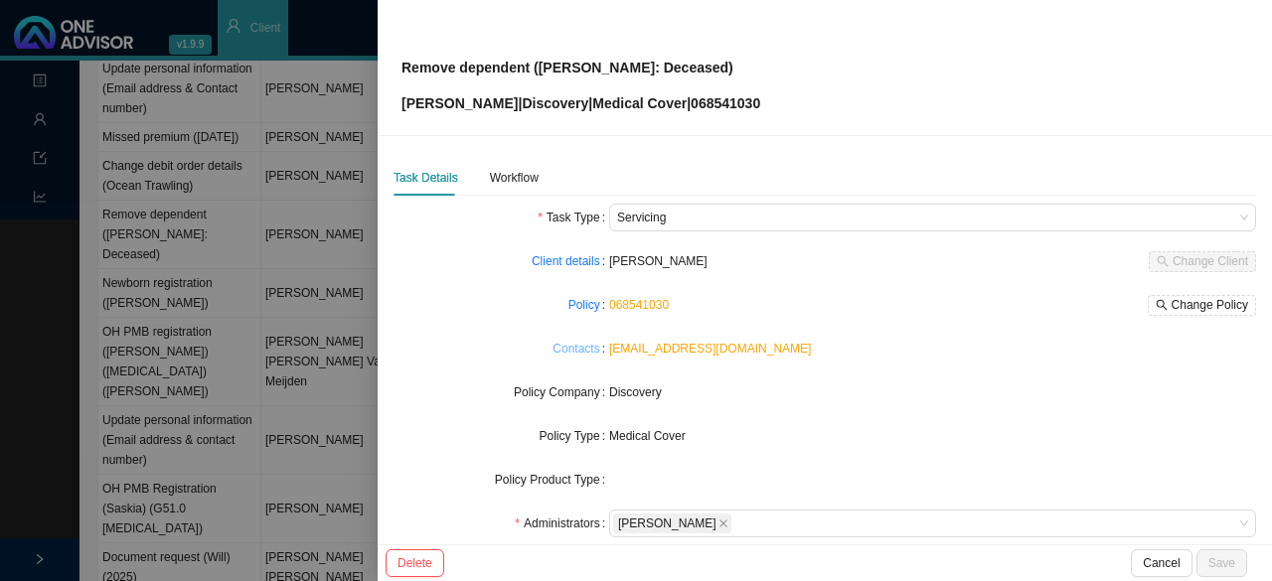
scroll to position [199, 0]
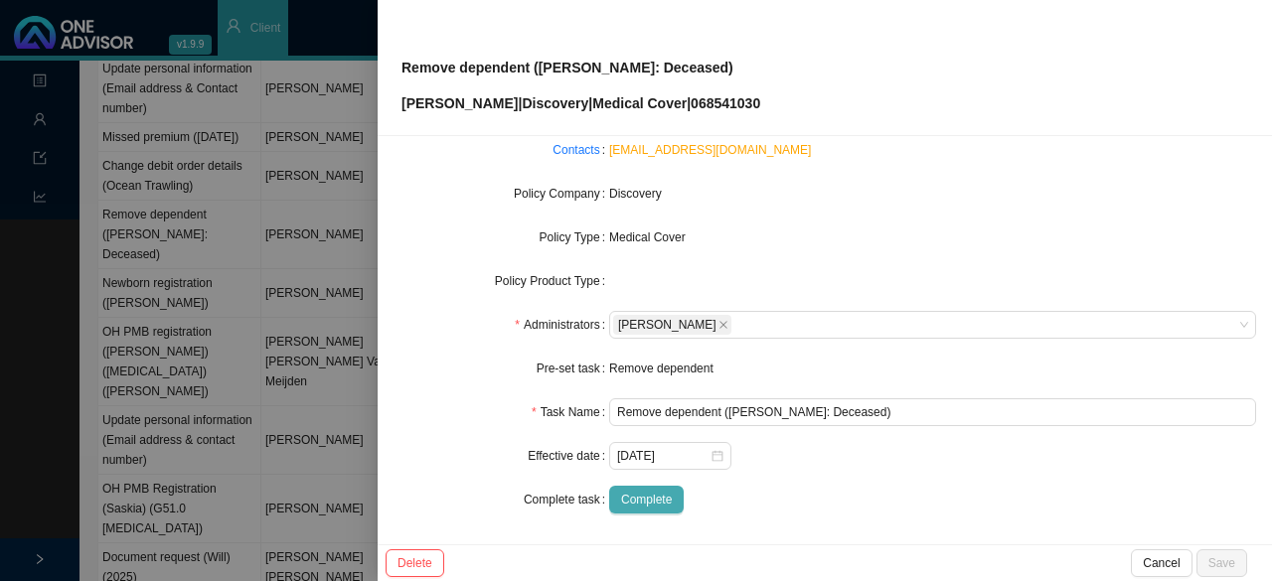
click at [649, 496] on span "Complete" at bounding box center [646, 500] width 51 height 20
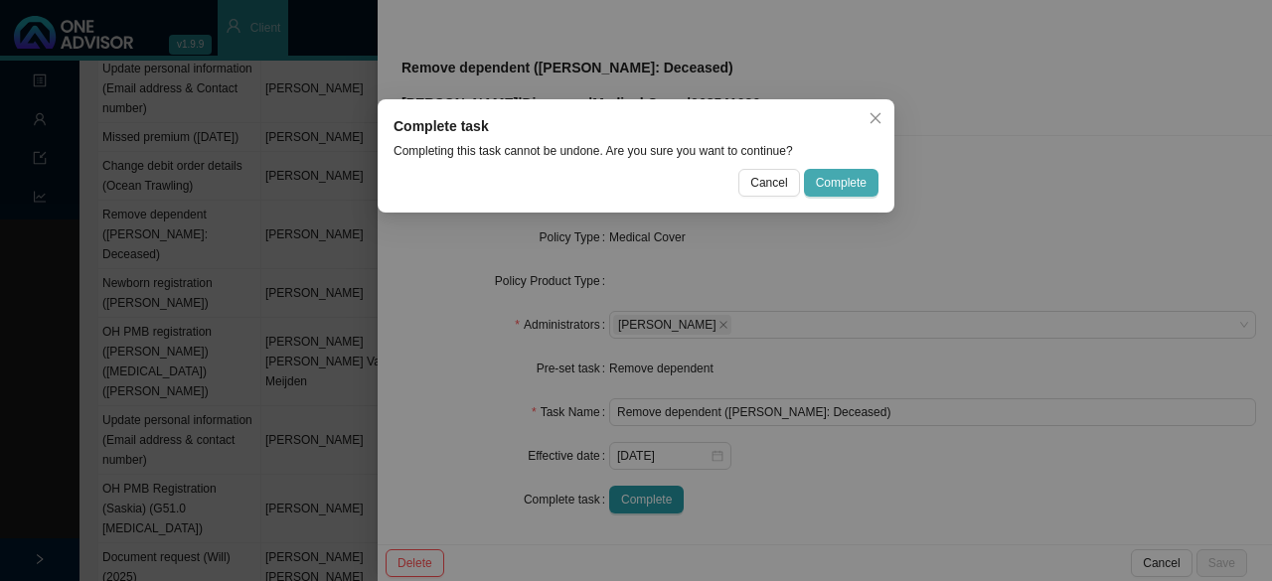
click at [867, 179] on button "Complete" at bounding box center [841, 183] width 75 height 28
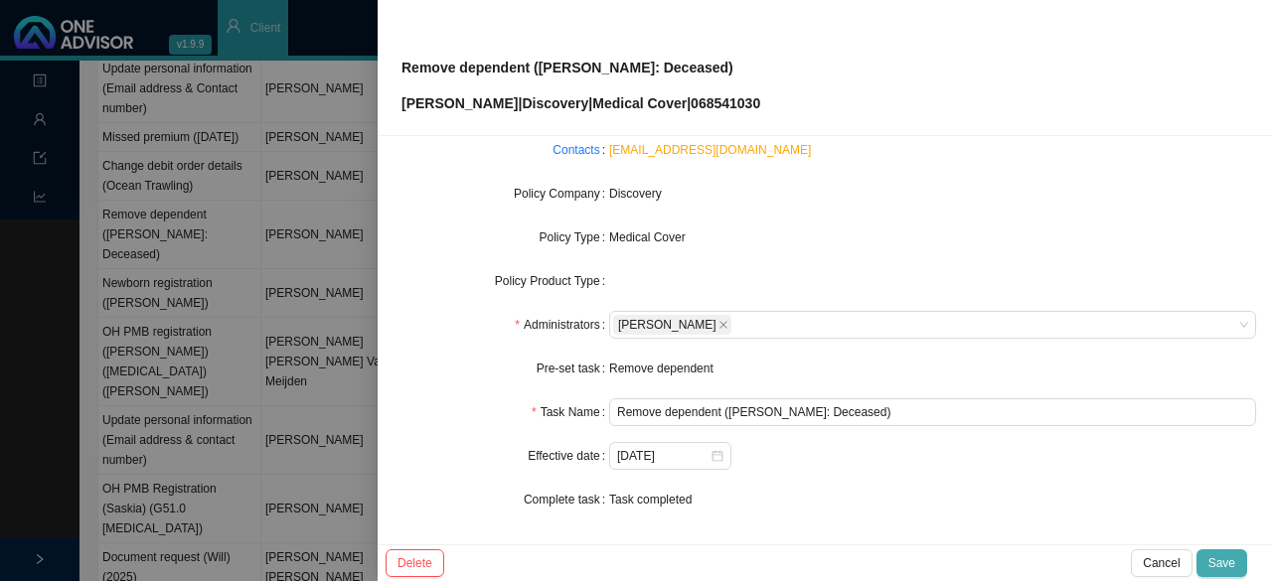
click at [1226, 559] on span "Save" at bounding box center [1221, 563] width 27 height 20
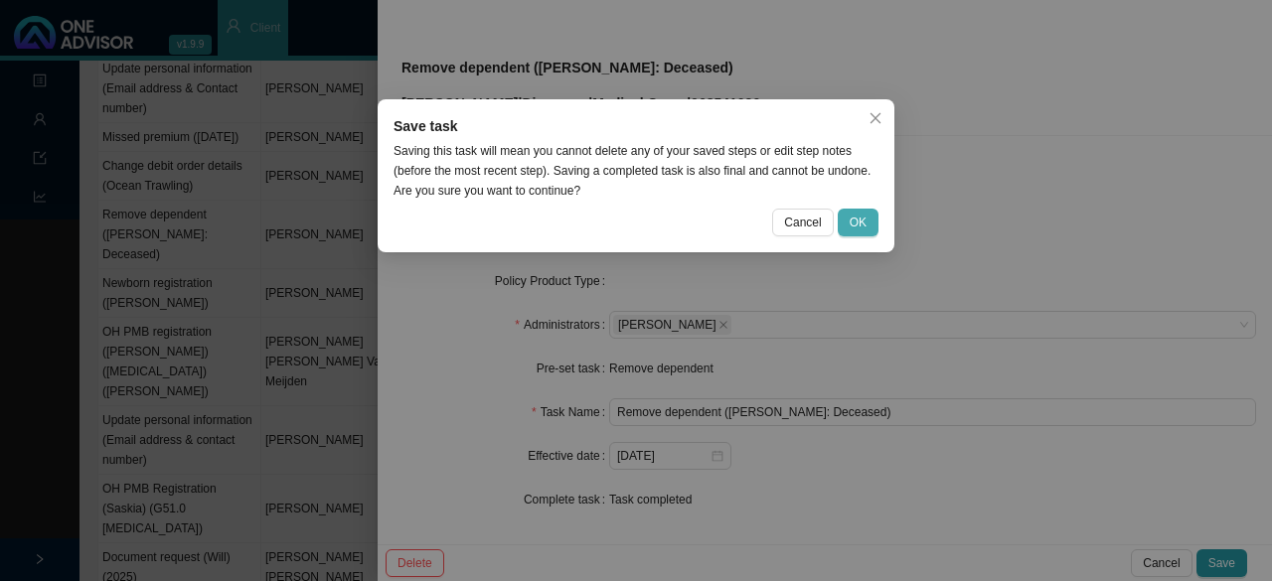
click at [858, 224] on span "OK" at bounding box center [858, 223] width 17 height 20
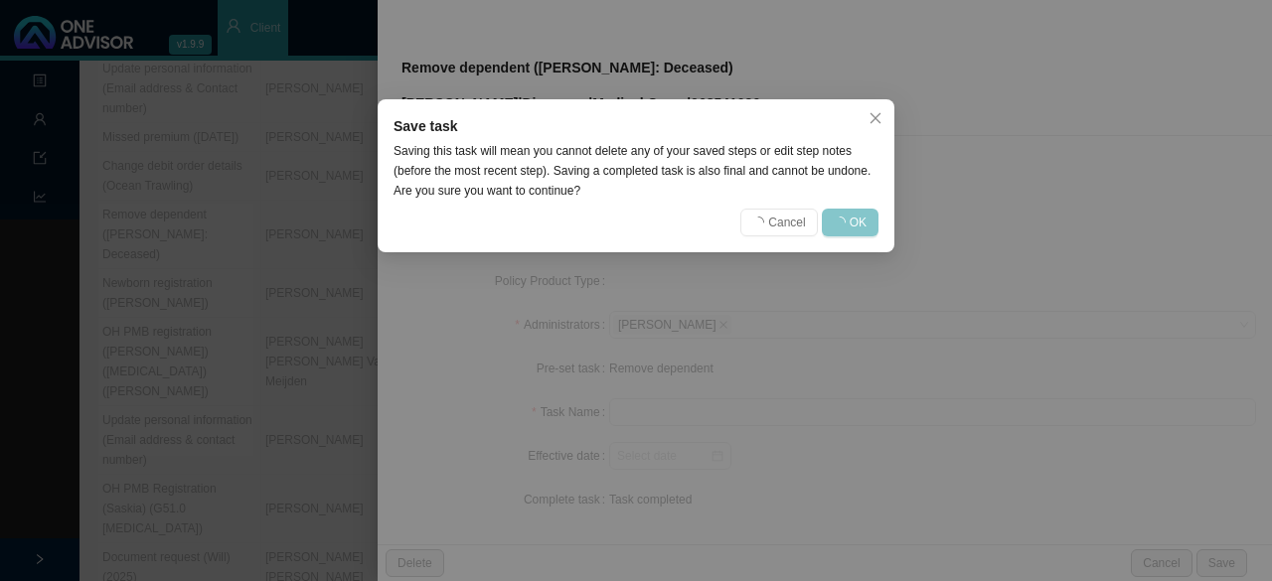
scroll to position [177, 0]
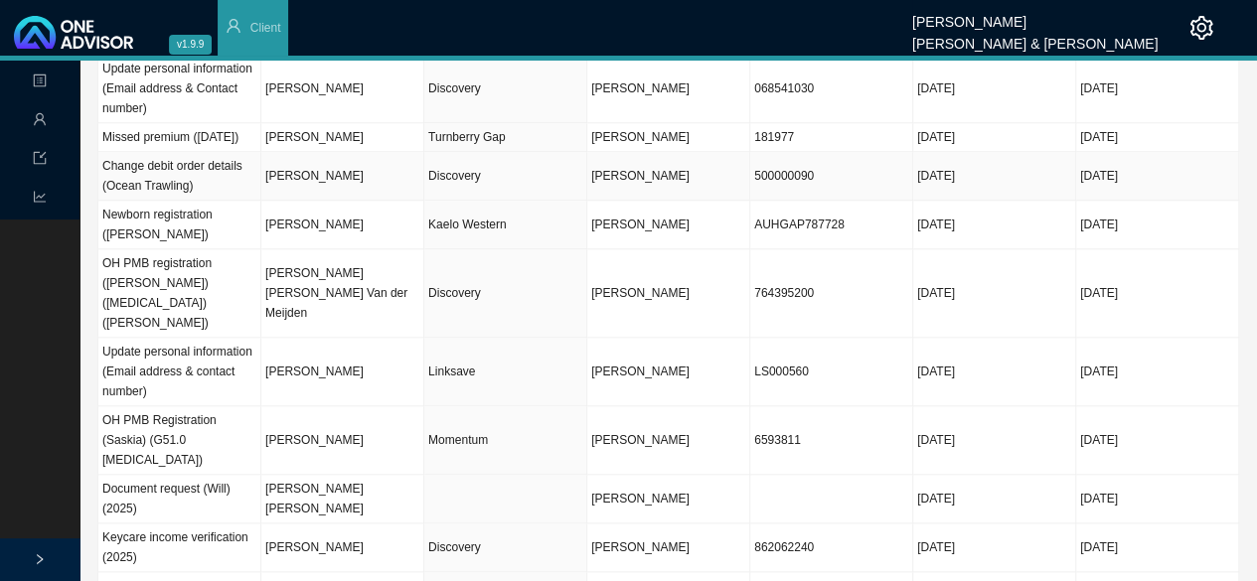
click at [337, 152] on td "[PERSON_NAME]" at bounding box center [342, 176] width 163 height 49
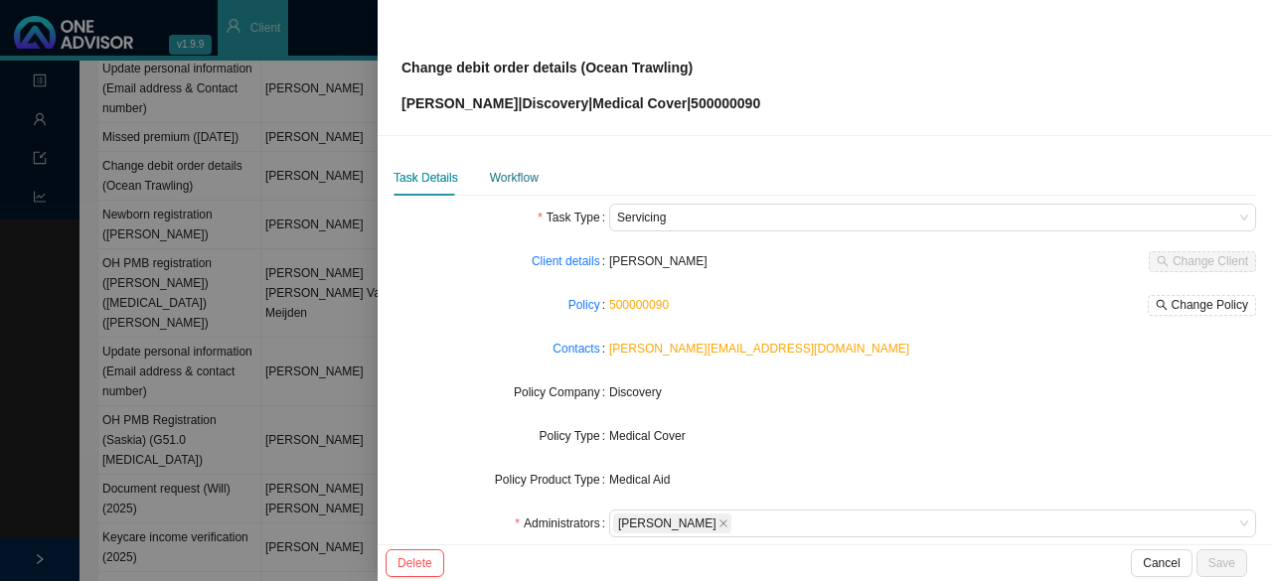
drag, startPoint x: 517, startPoint y: 175, endPoint x: 535, endPoint y: 171, distance: 18.3
click at [517, 174] on div "Workflow" at bounding box center [514, 178] width 49 height 20
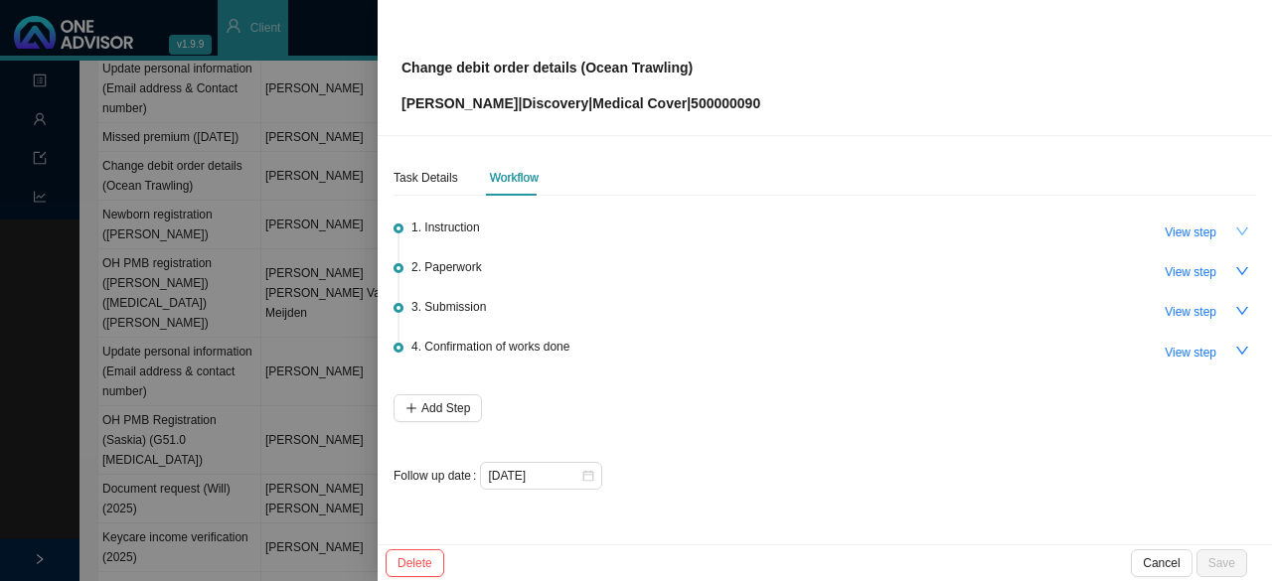
click at [1248, 228] on icon "down" at bounding box center [1242, 232] width 14 height 14
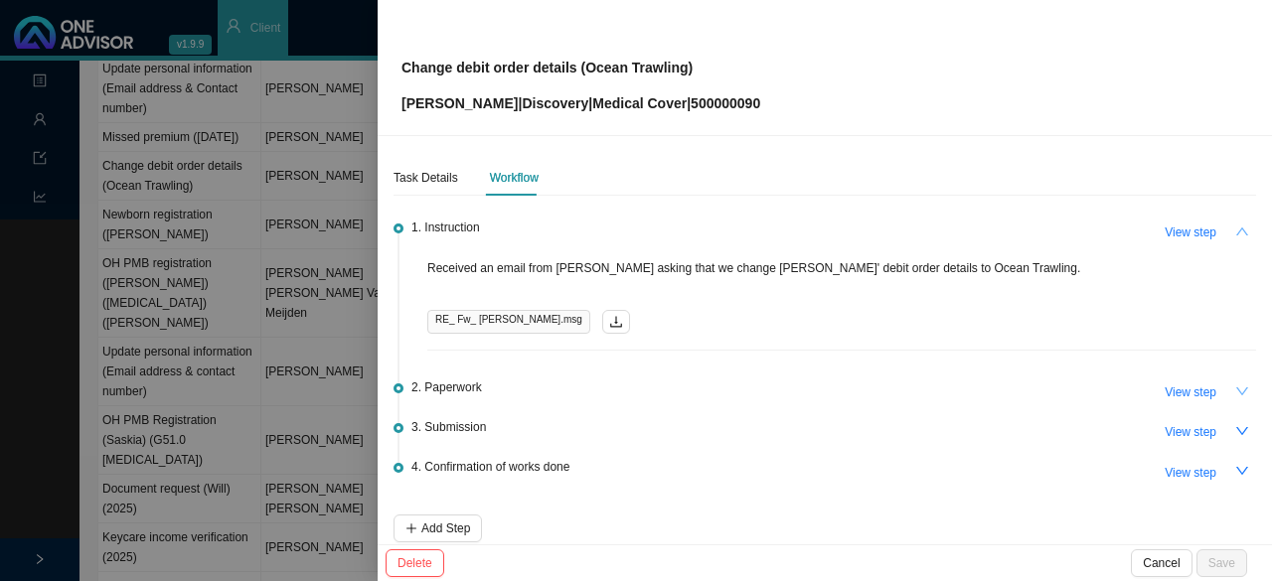
click at [1235, 392] on icon "down" at bounding box center [1242, 392] width 14 height 14
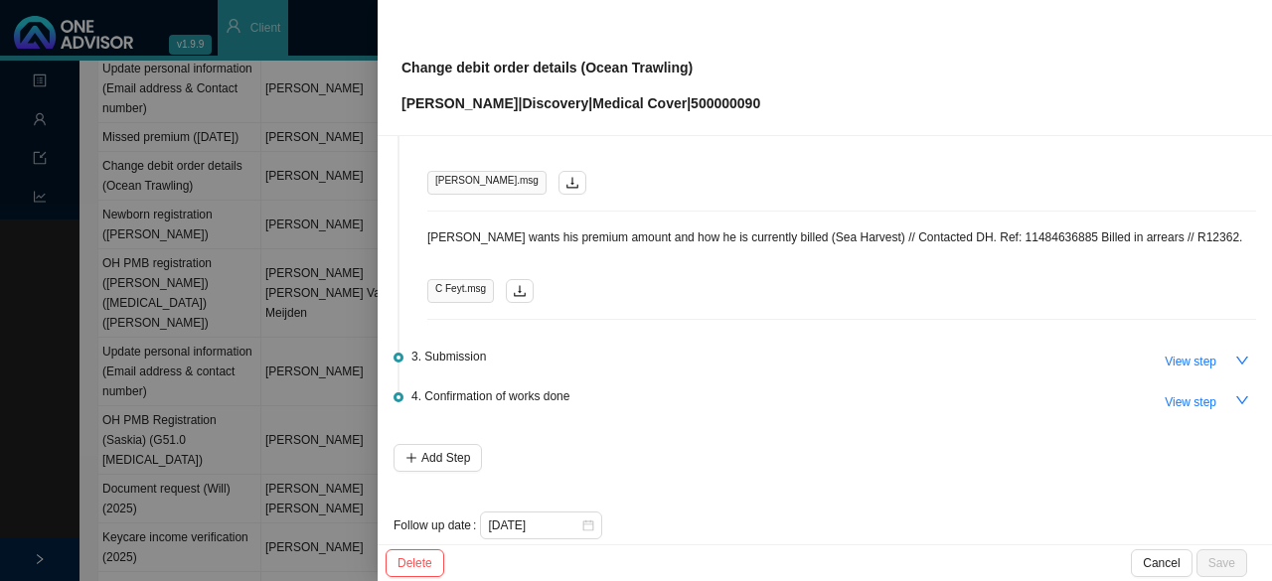
scroll to position [1626, 0]
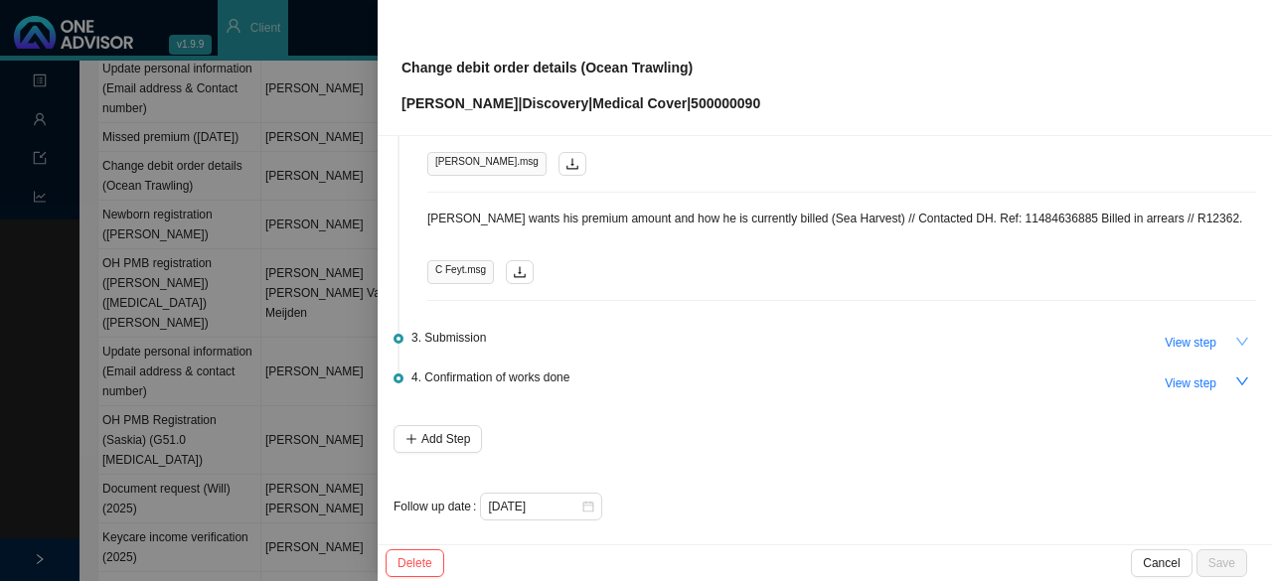
click at [1235, 337] on icon "down" at bounding box center [1242, 342] width 14 height 14
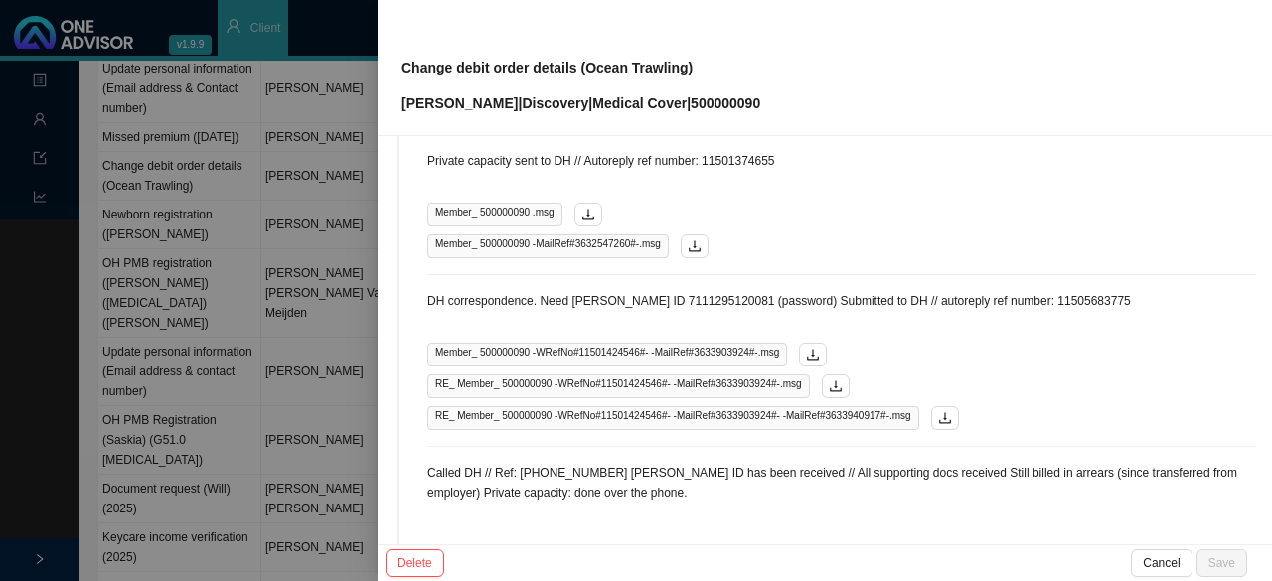
scroll to position [3315, 0]
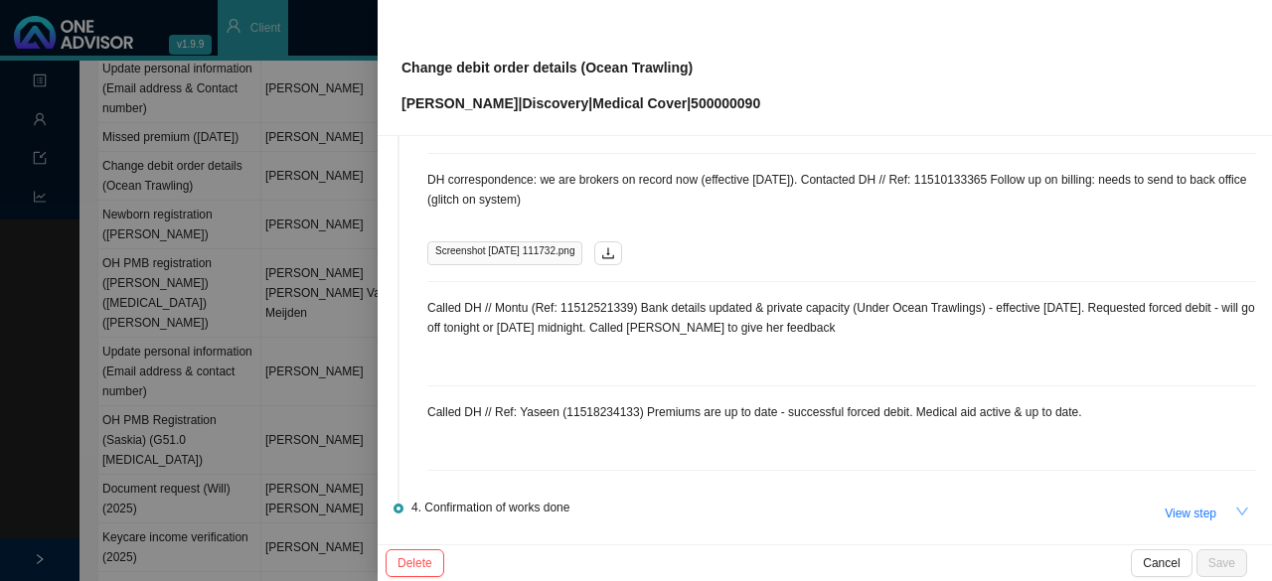
click at [1235, 505] on icon "down" at bounding box center [1242, 512] width 14 height 14
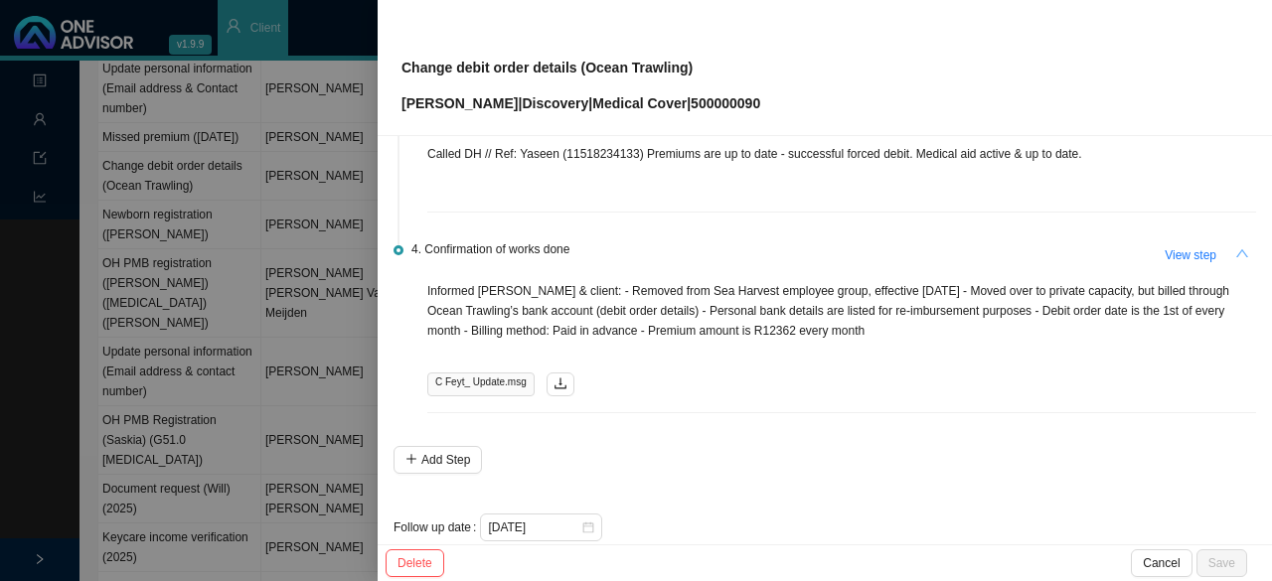
scroll to position [3588, 0]
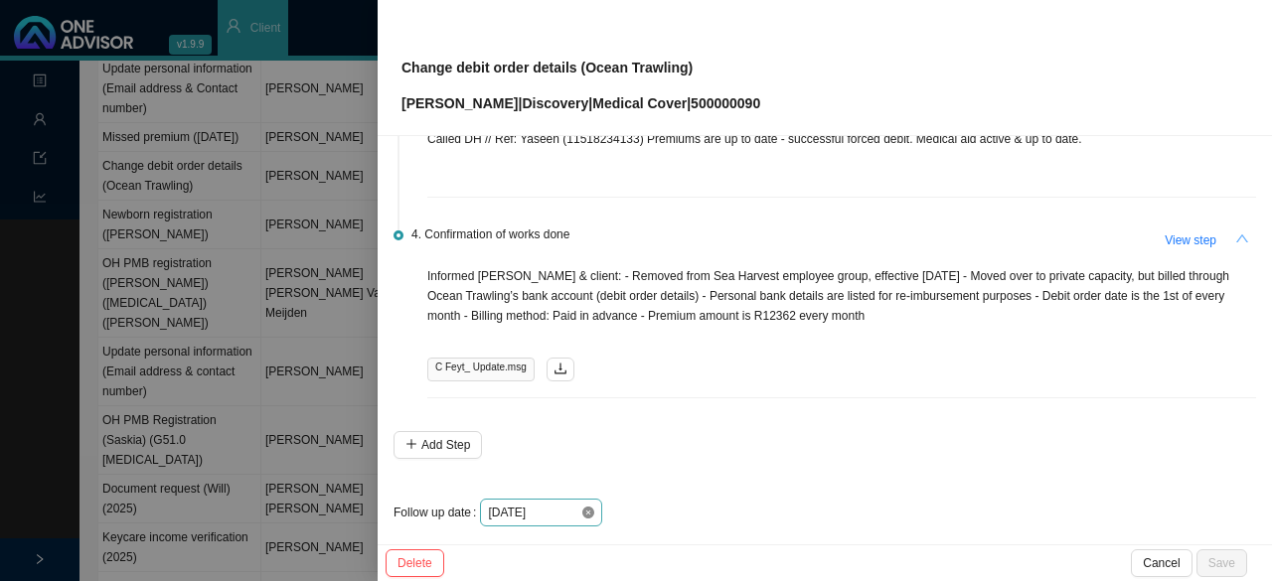
click at [586, 507] on icon "close-circle" at bounding box center [588, 513] width 12 height 12
click at [586, 503] on div at bounding box center [541, 513] width 106 height 20
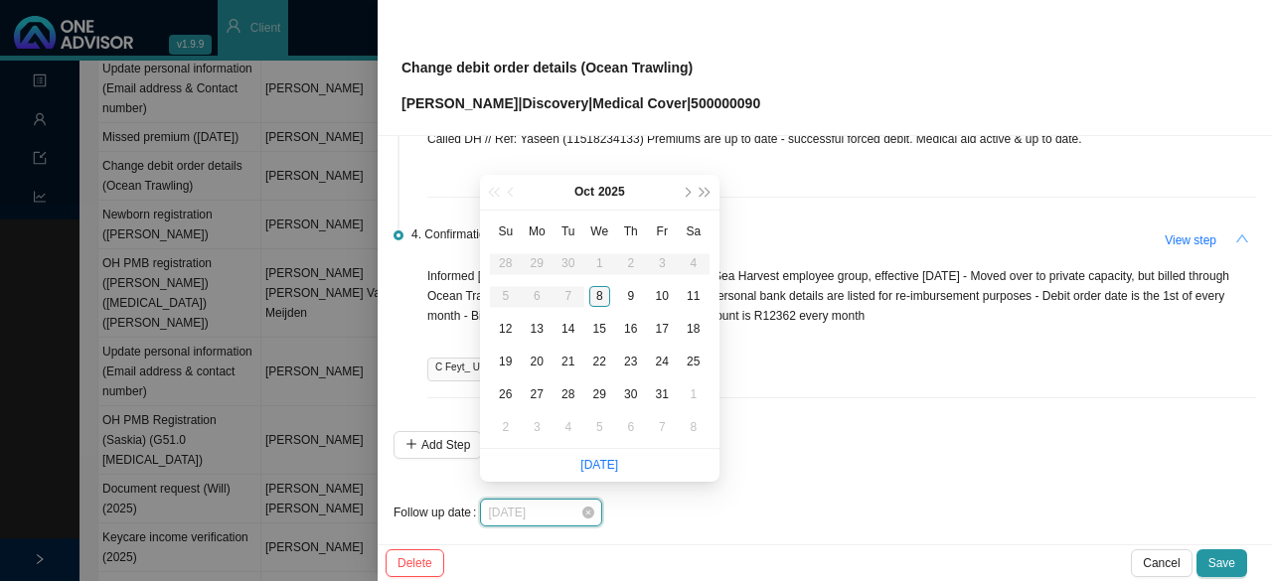
type input "[DATE]"
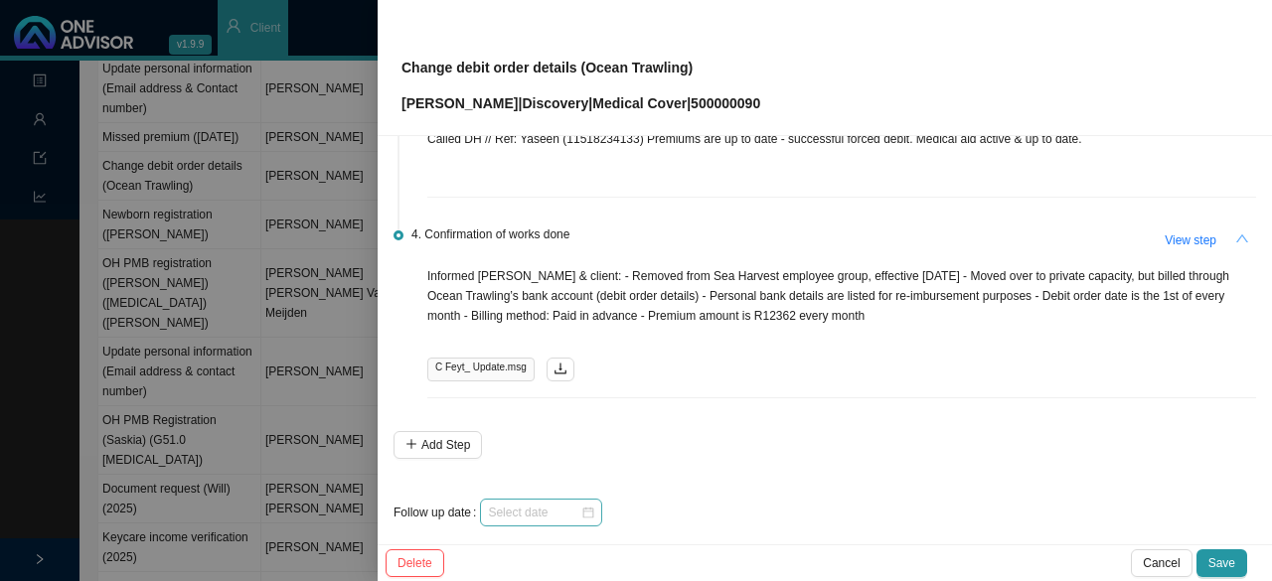
click at [586, 503] on div at bounding box center [541, 513] width 106 height 20
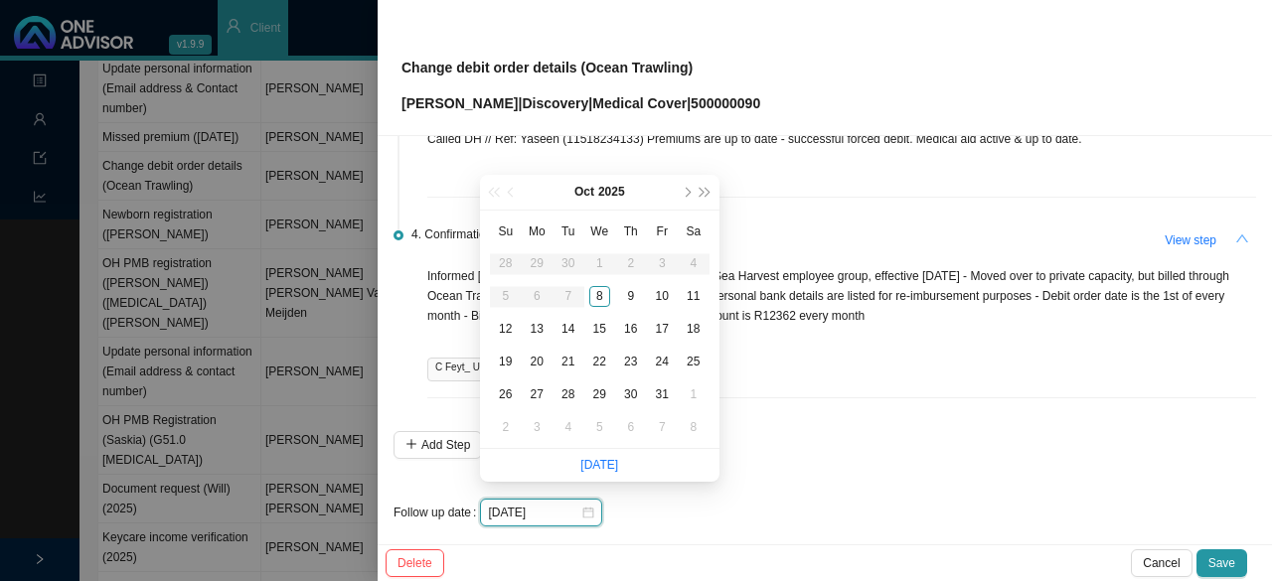
type input "[DATE]"
click at [596, 292] on div "8" at bounding box center [599, 296] width 21 height 21
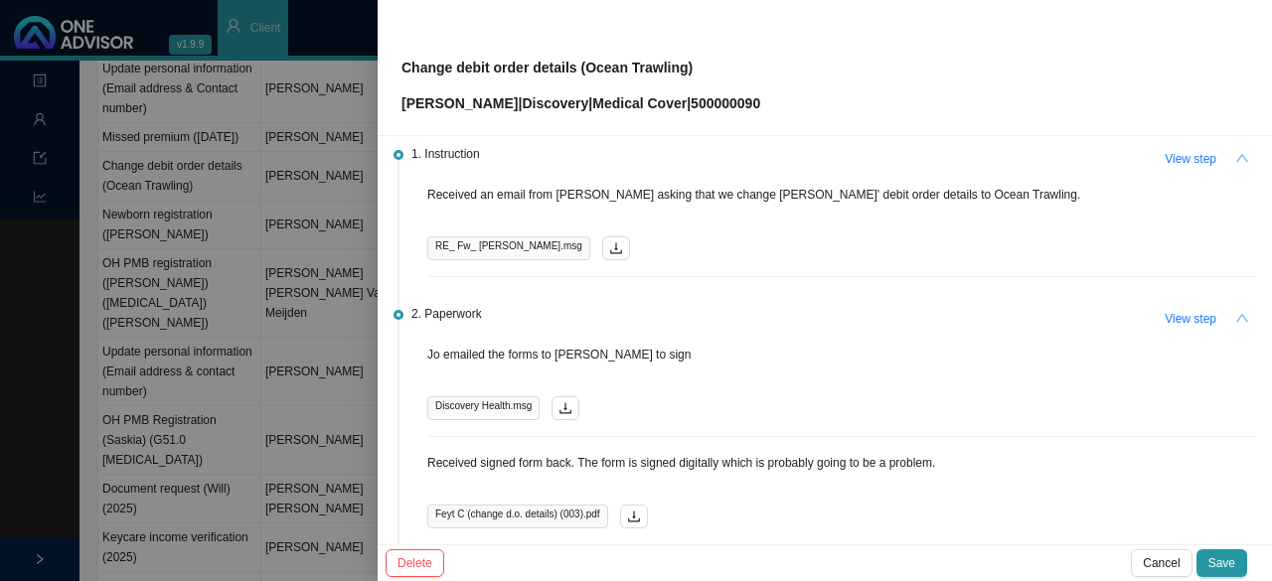
scroll to position [0, 0]
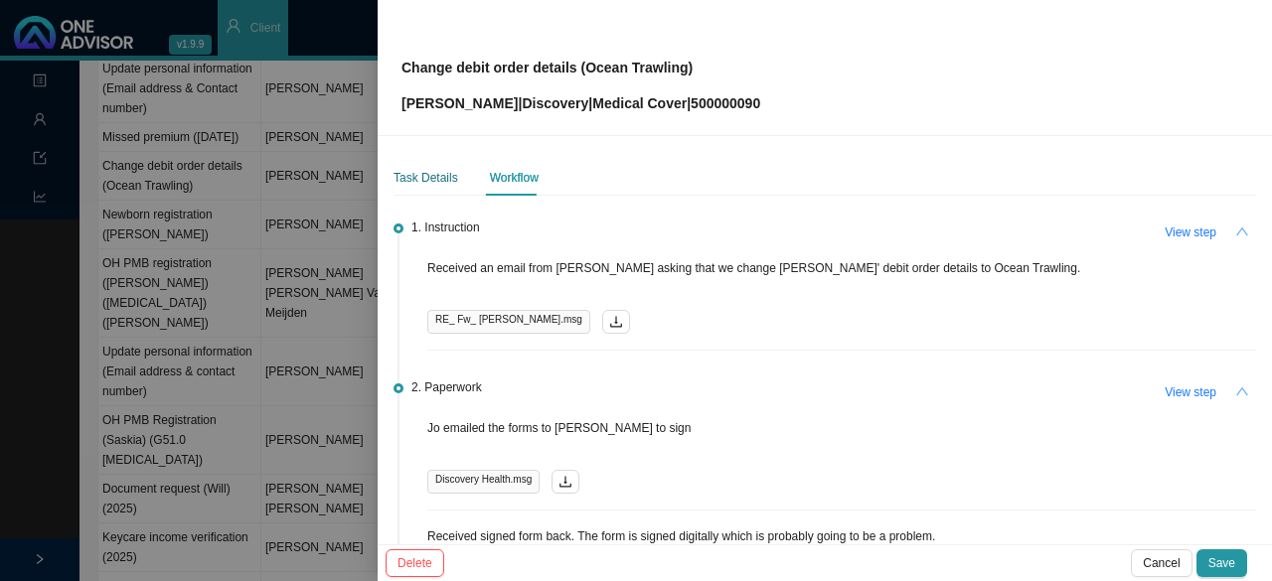
click at [438, 176] on div "Task Details" at bounding box center [426, 178] width 65 height 20
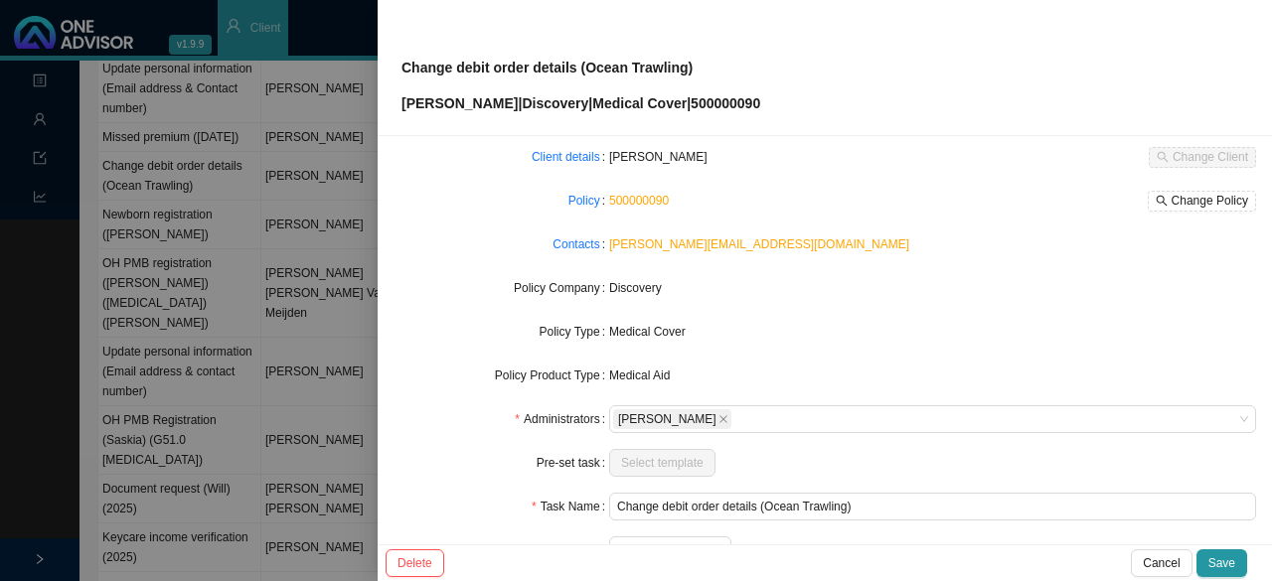
scroll to position [199, 0]
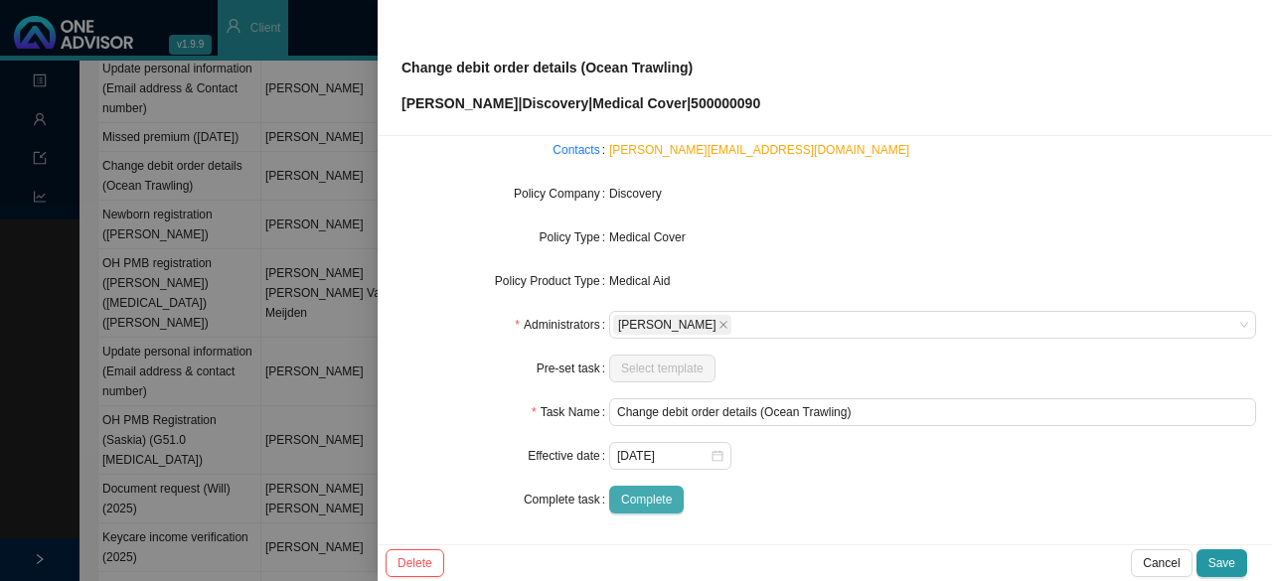
click at [634, 503] on span "Complete" at bounding box center [646, 500] width 51 height 20
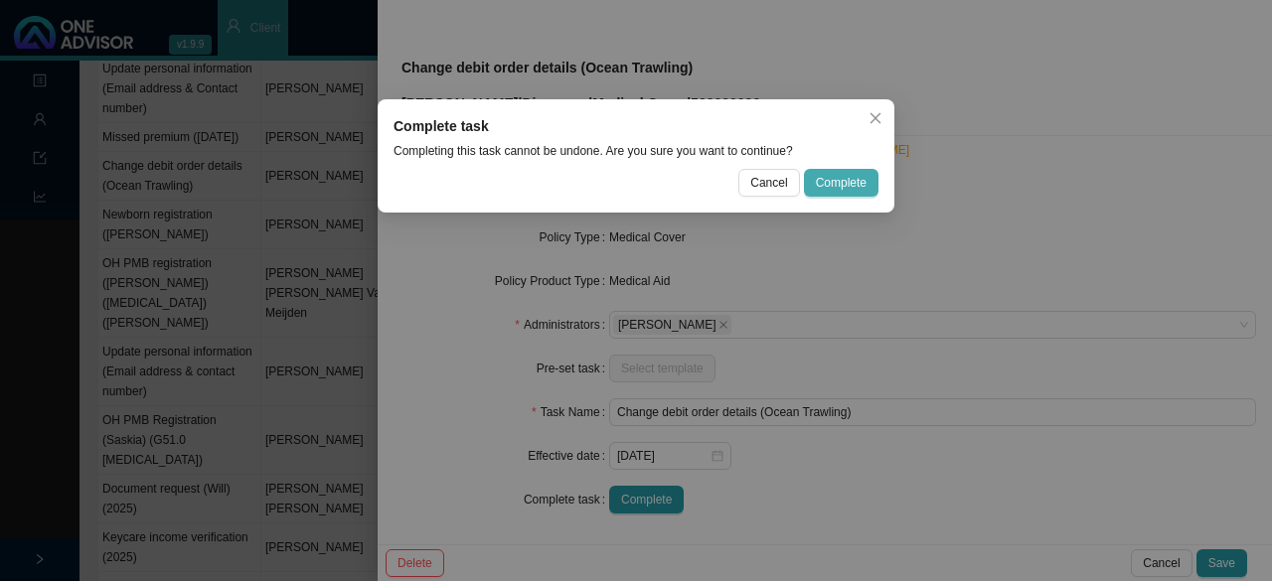
click at [840, 175] on span "Complete" at bounding box center [841, 183] width 51 height 20
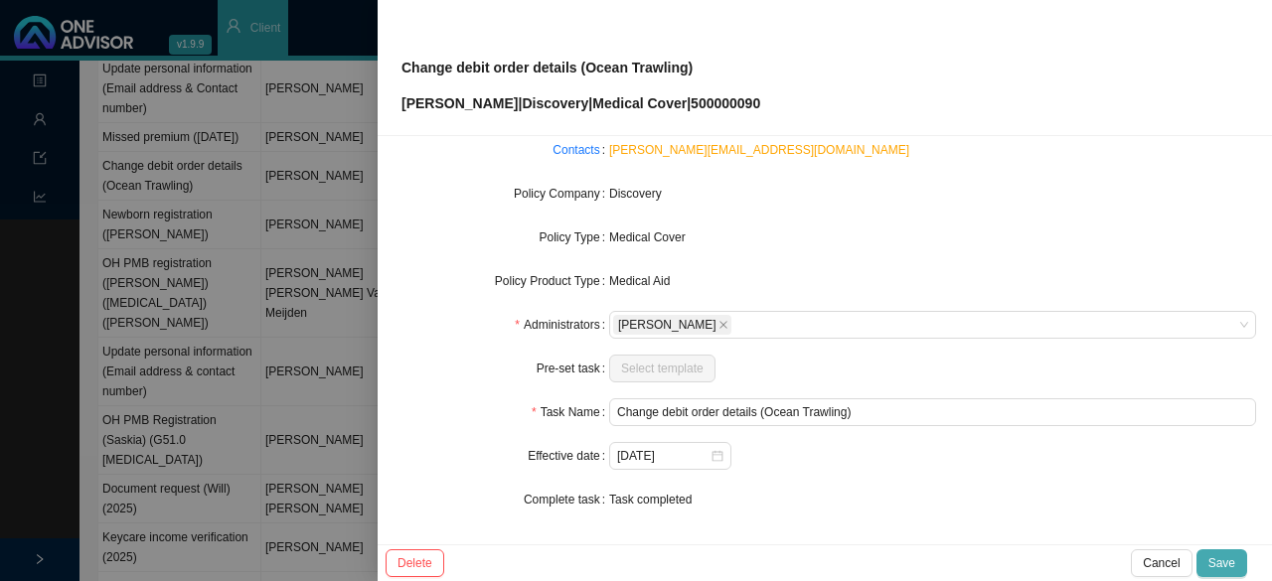
click at [1233, 561] on span "Save" at bounding box center [1221, 563] width 27 height 20
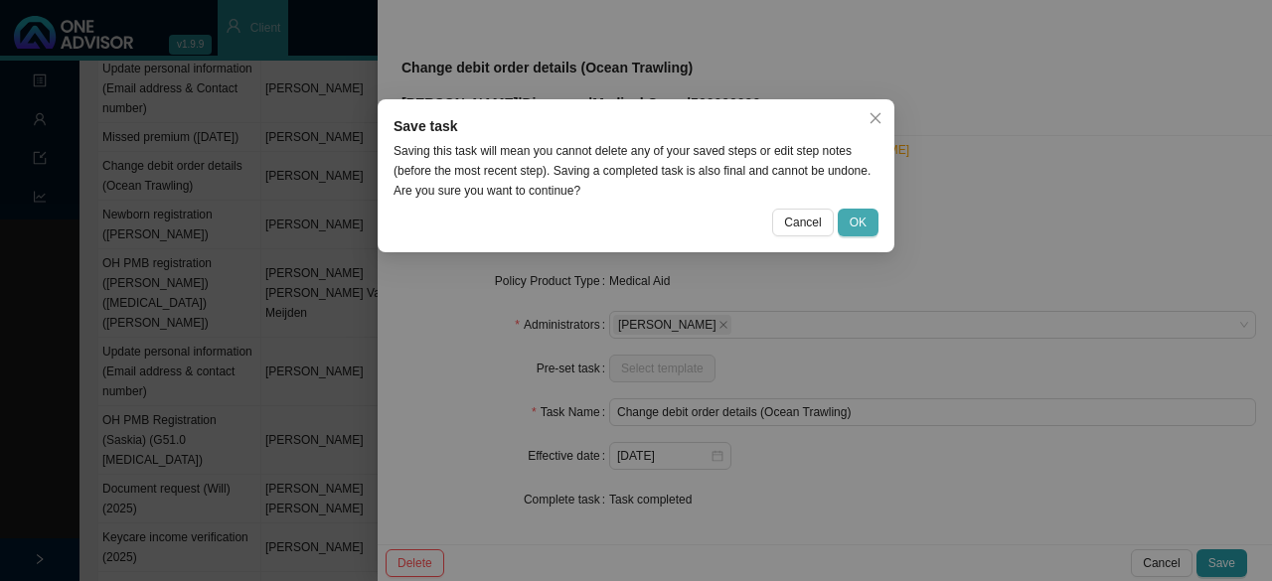
click at [853, 217] on span "OK" at bounding box center [858, 223] width 17 height 20
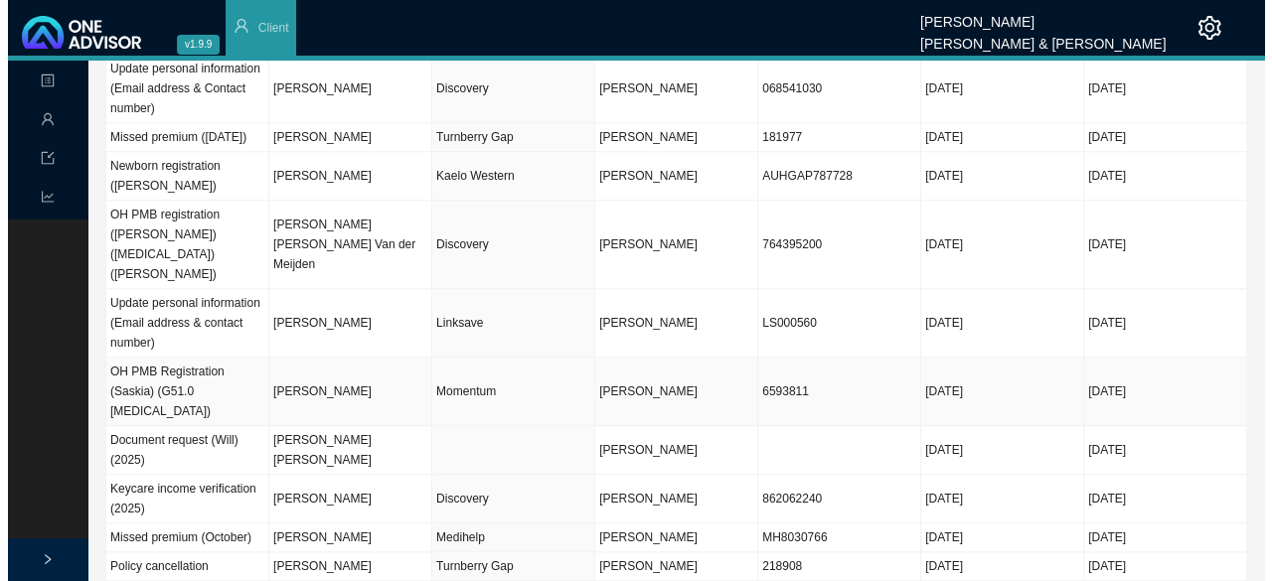
scroll to position [827, 0]
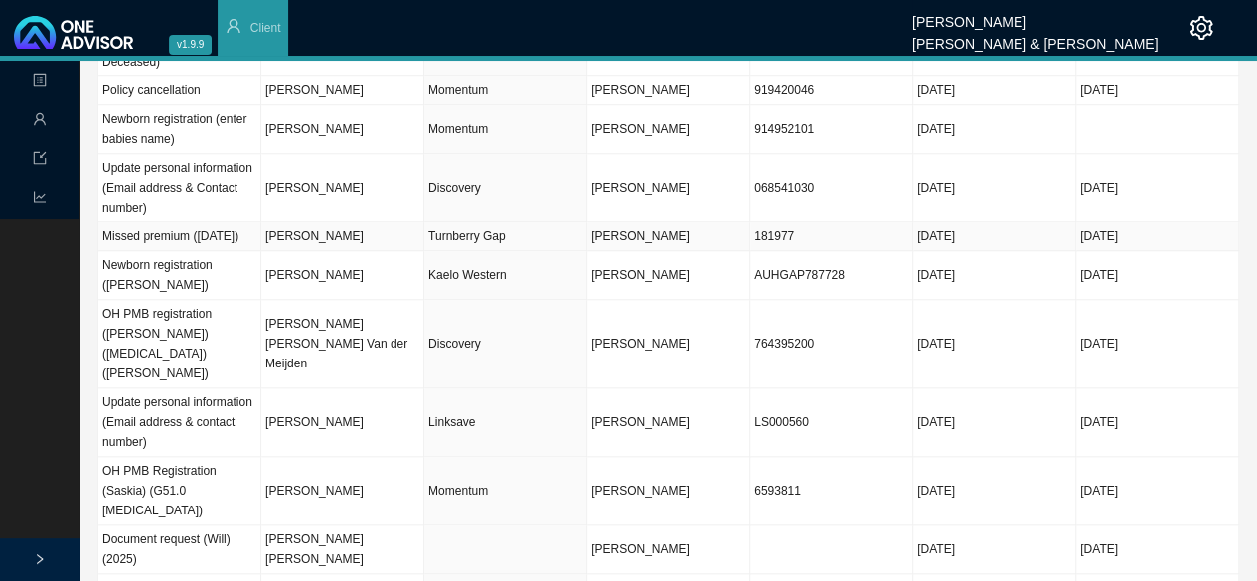
click at [358, 223] on td "[PERSON_NAME]" at bounding box center [342, 237] width 163 height 29
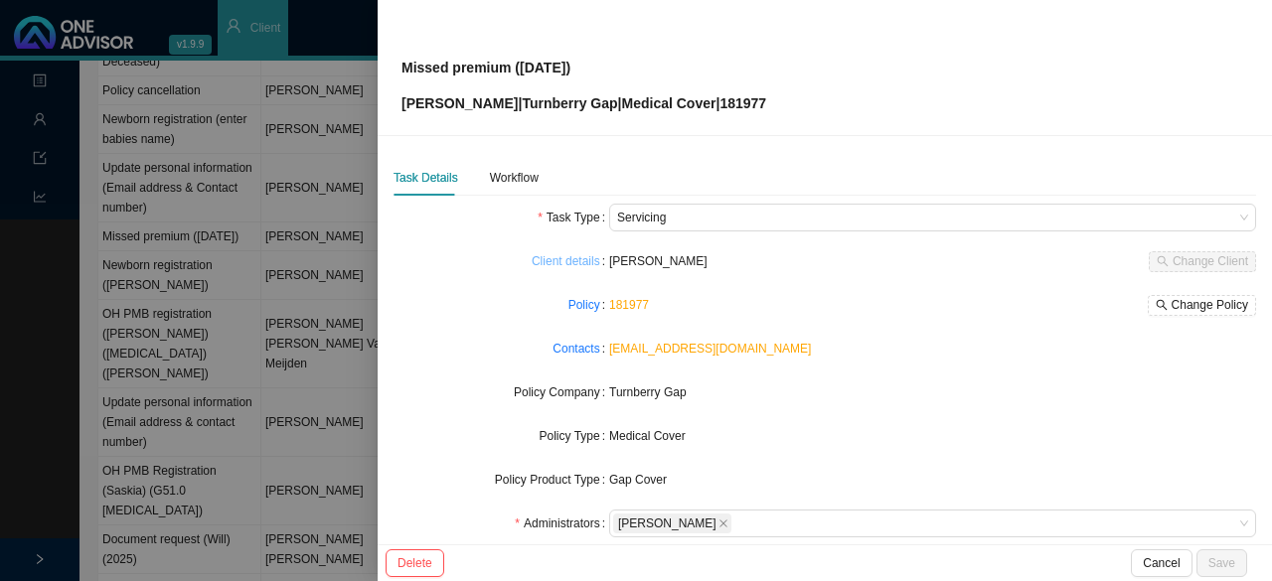
click at [554, 259] on link "Client details" at bounding box center [566, 261] width 69 height 20
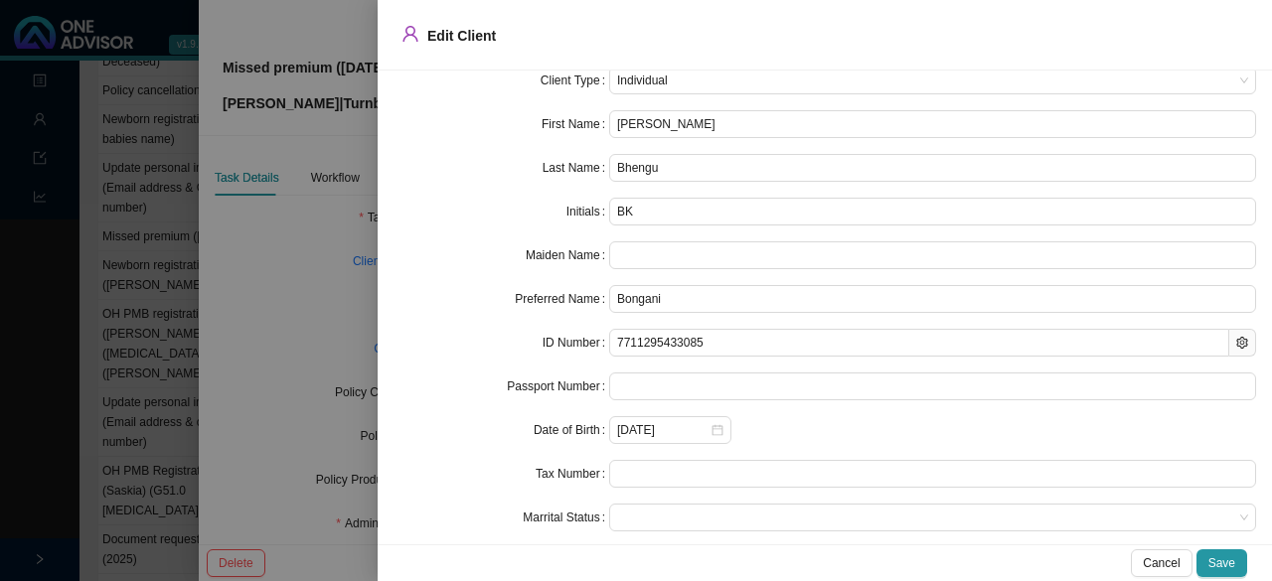
scroll to position [0, 0]
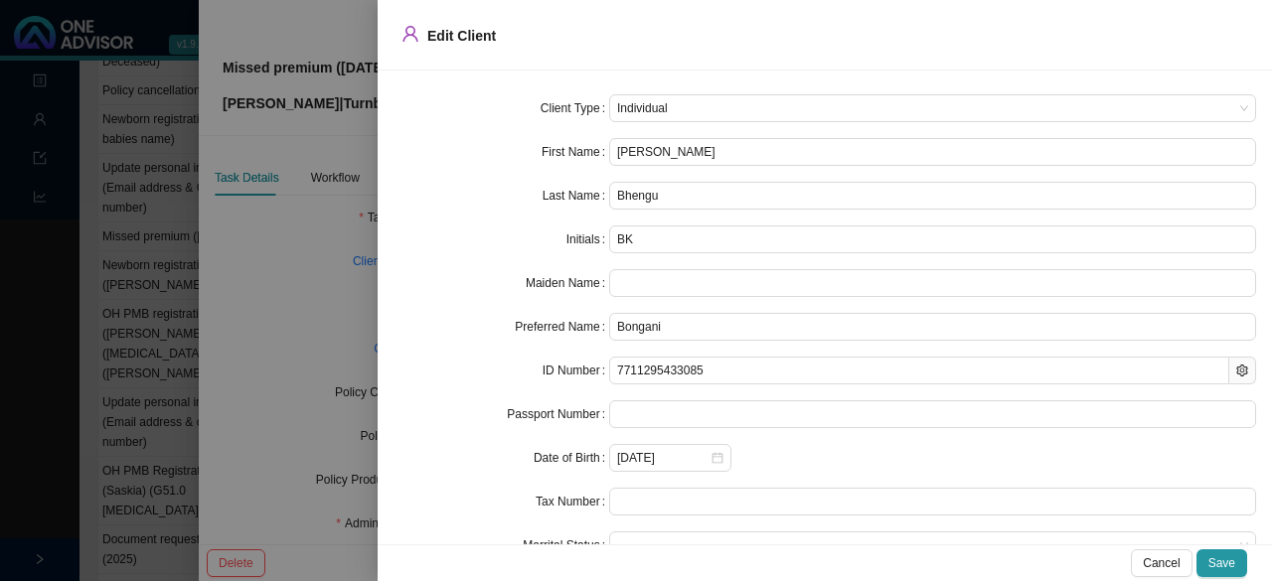
click at [326, 285] on div at bounding box center [636, 290] width 1272 height 581
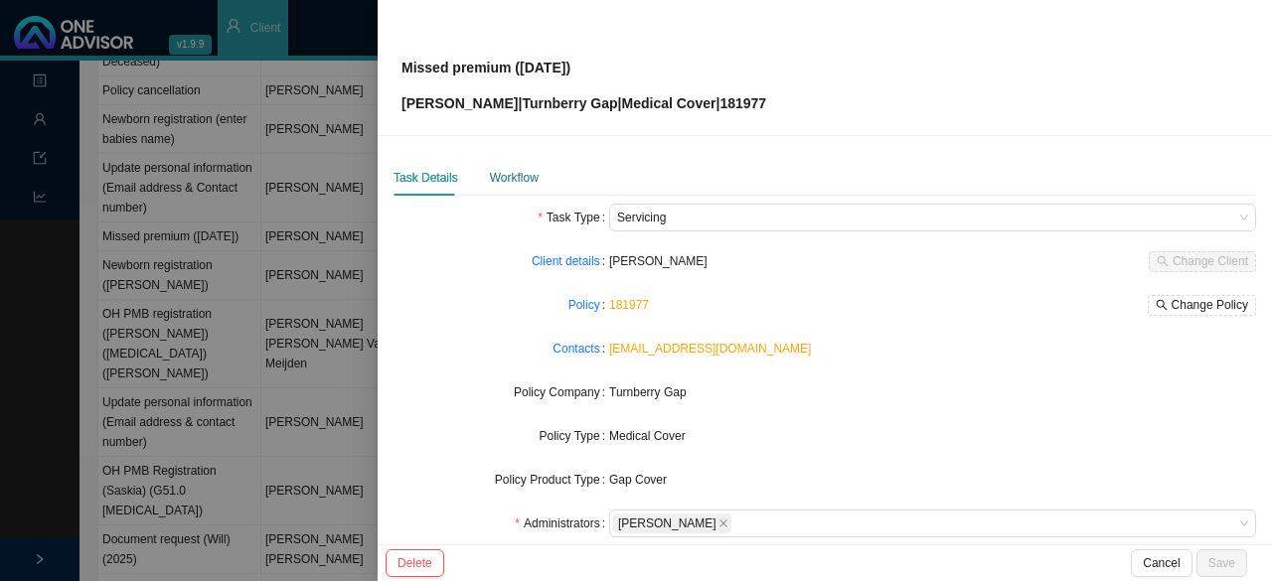
click at [505, 173] on div "Workflow" at bounding box center [514, 178] width 49 height 20
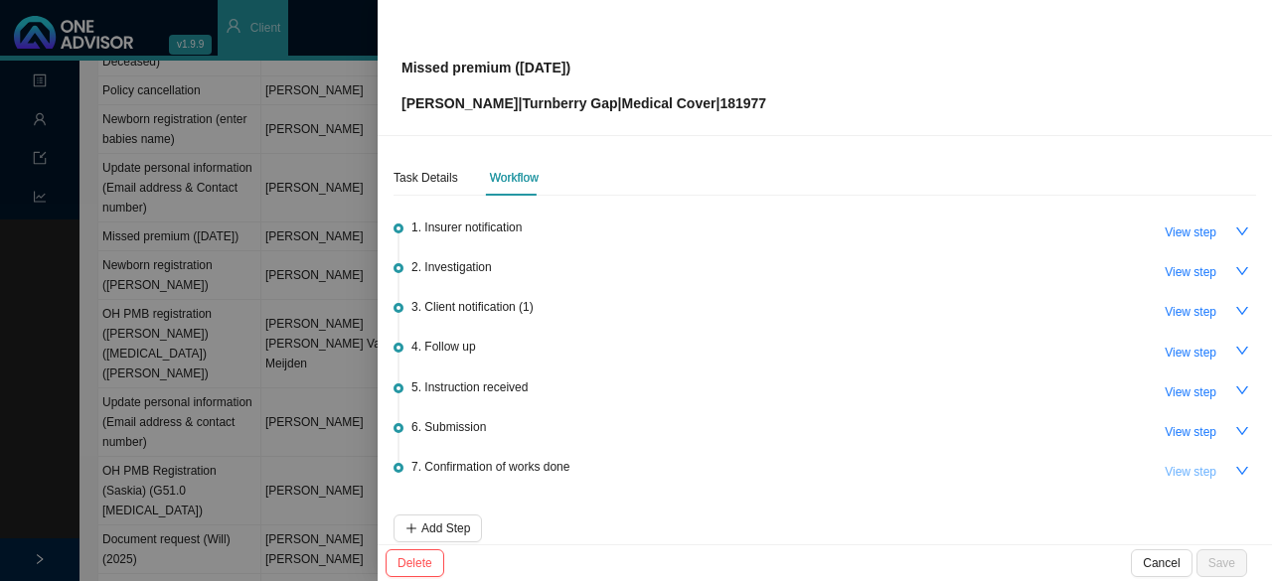
click at [1188, 466] on span "View step" at bounding box center [1191, 472] width 52 height 20
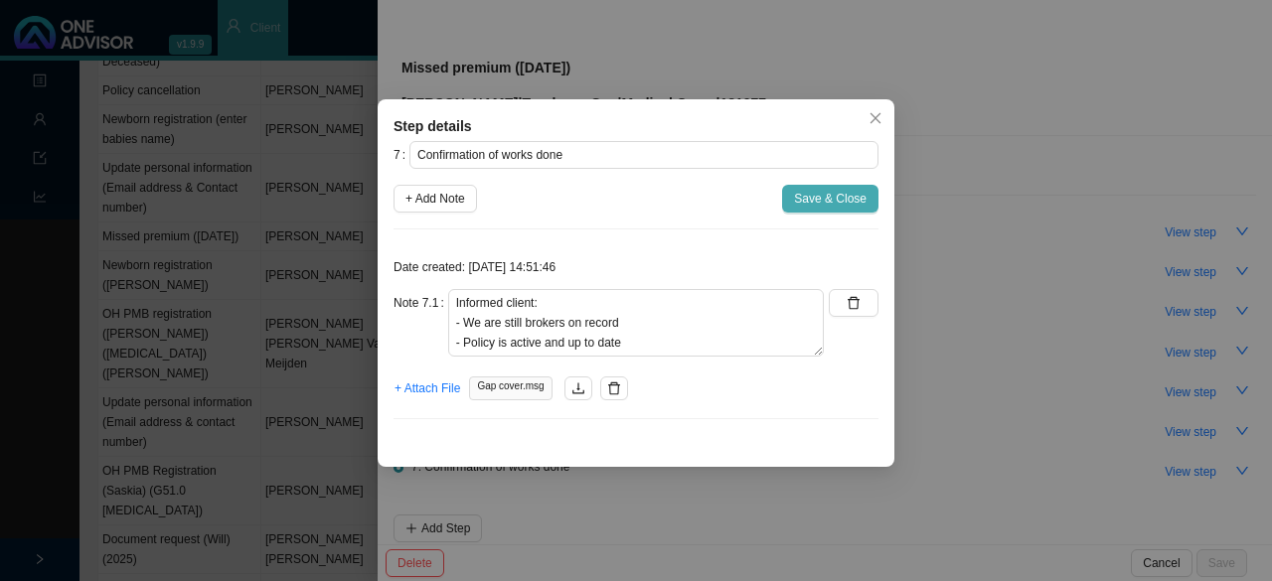
click at [819, 194] on span "Save & Close" at bounding box center [830, 199] width 73 height 20
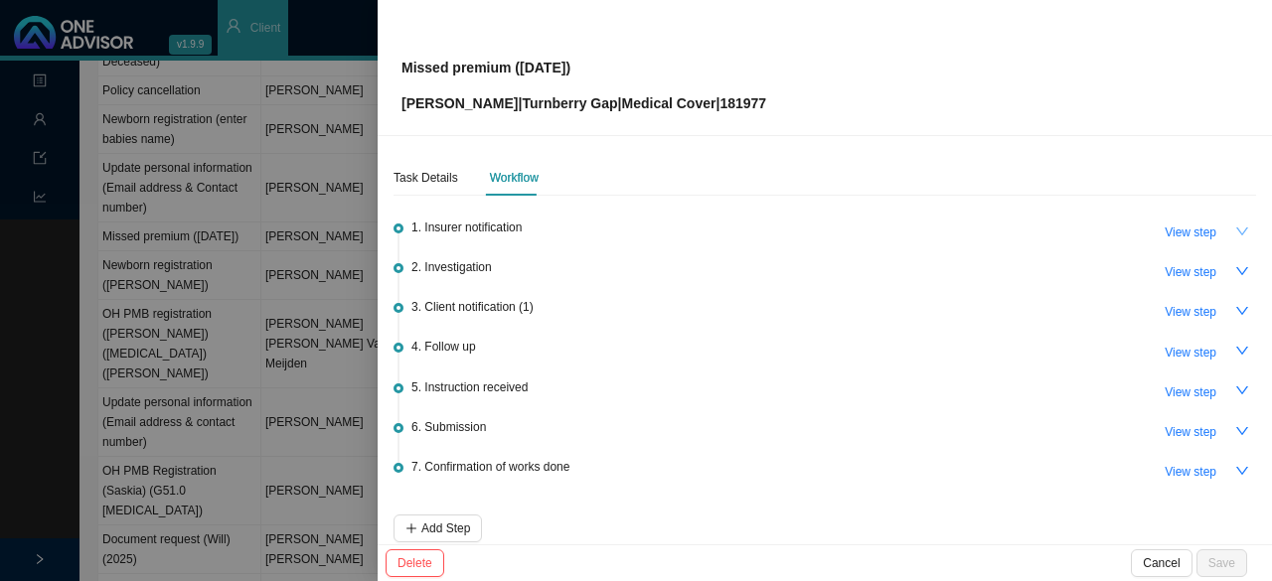
click at [1235, 230] on icon "down" at bounding box center [1242, 232] width 14 height 14
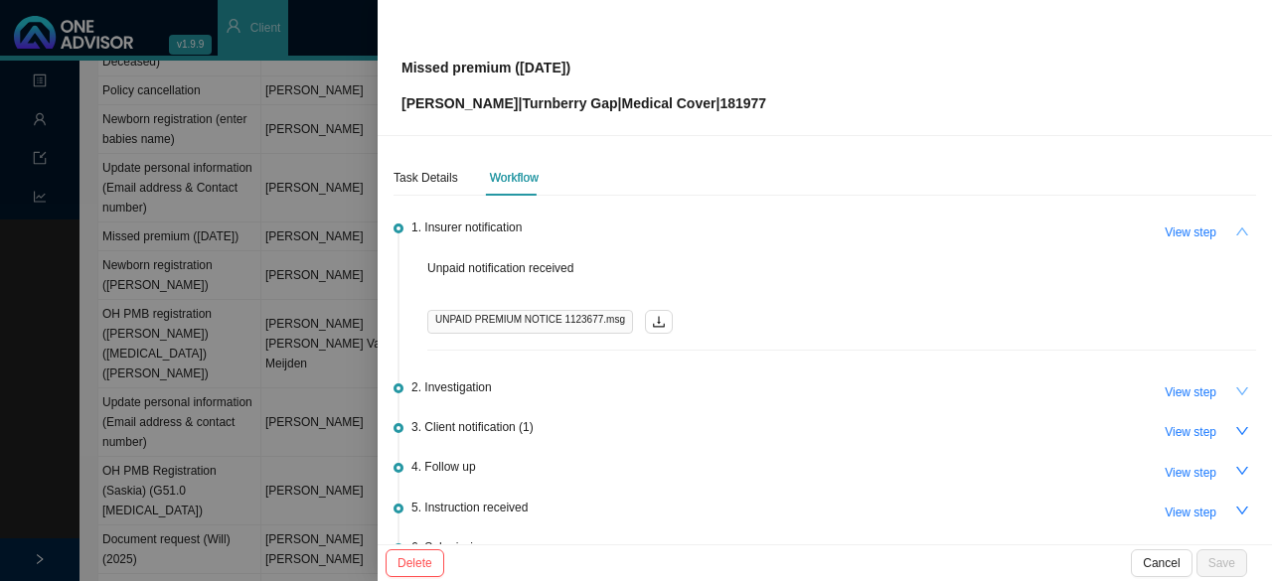
click at [1235, 385] on icon "down" at bounding box center [1242, 392] width 14 height 14
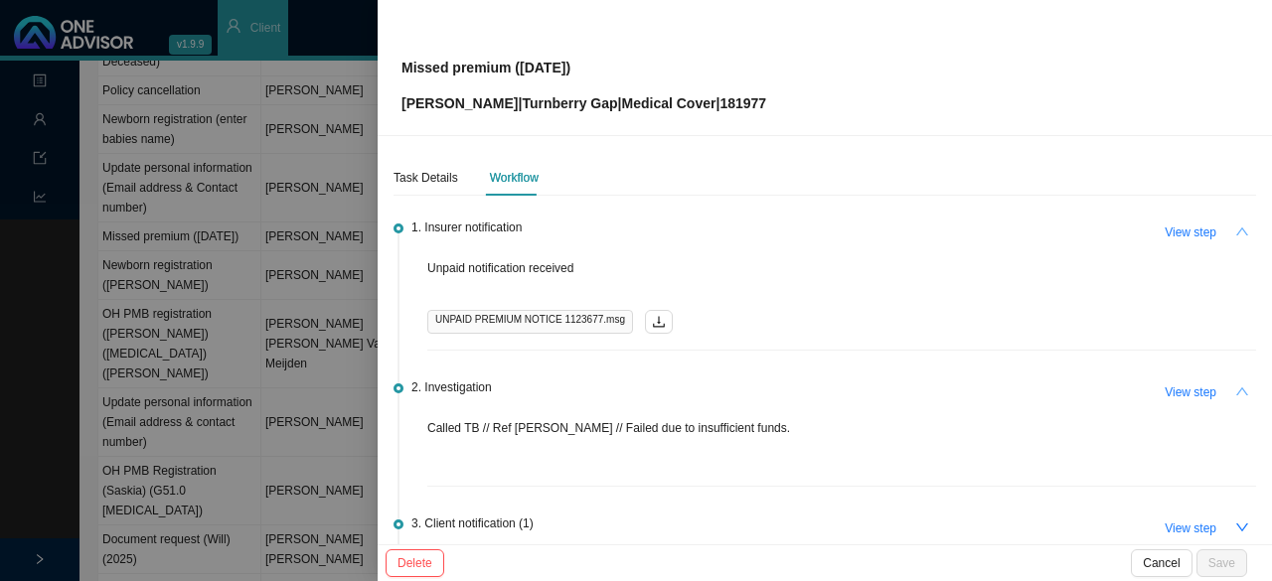
scroll to position [99, 0]
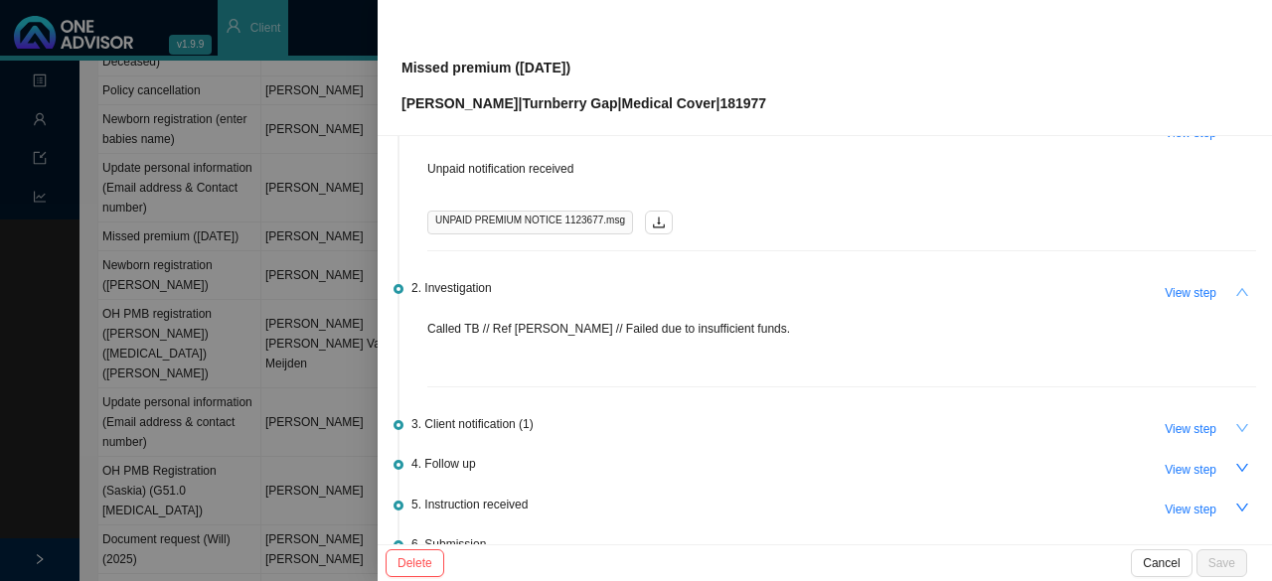
click at [1236, 428] on icon "down" at bounding box center [1242, 428] width 12 height 8
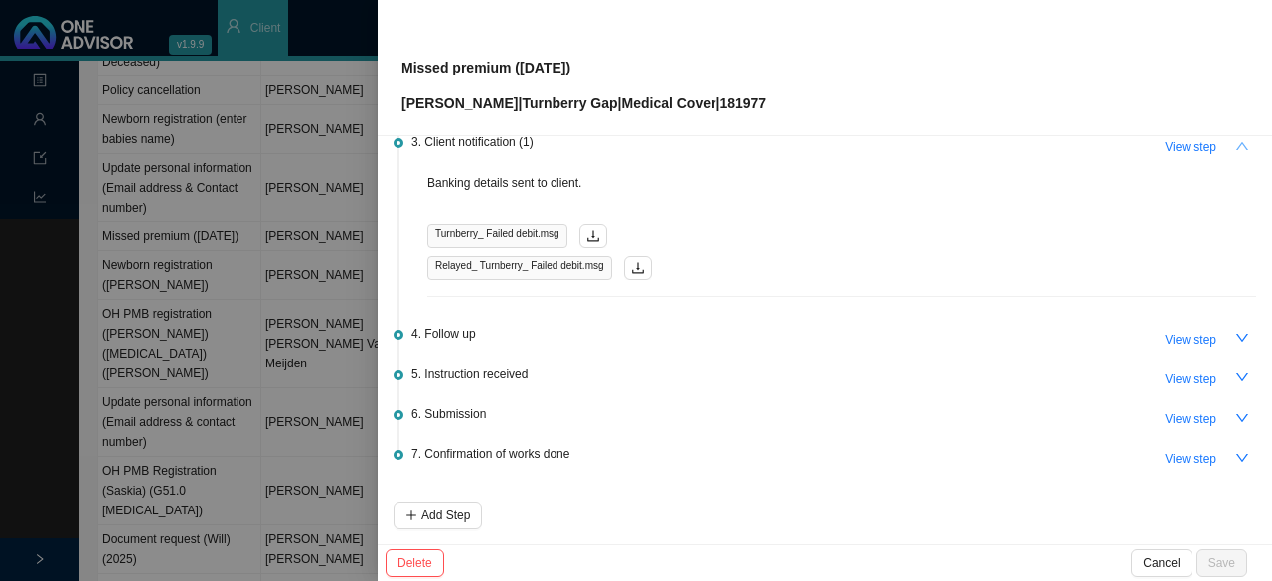
scroll to position [397, 0]
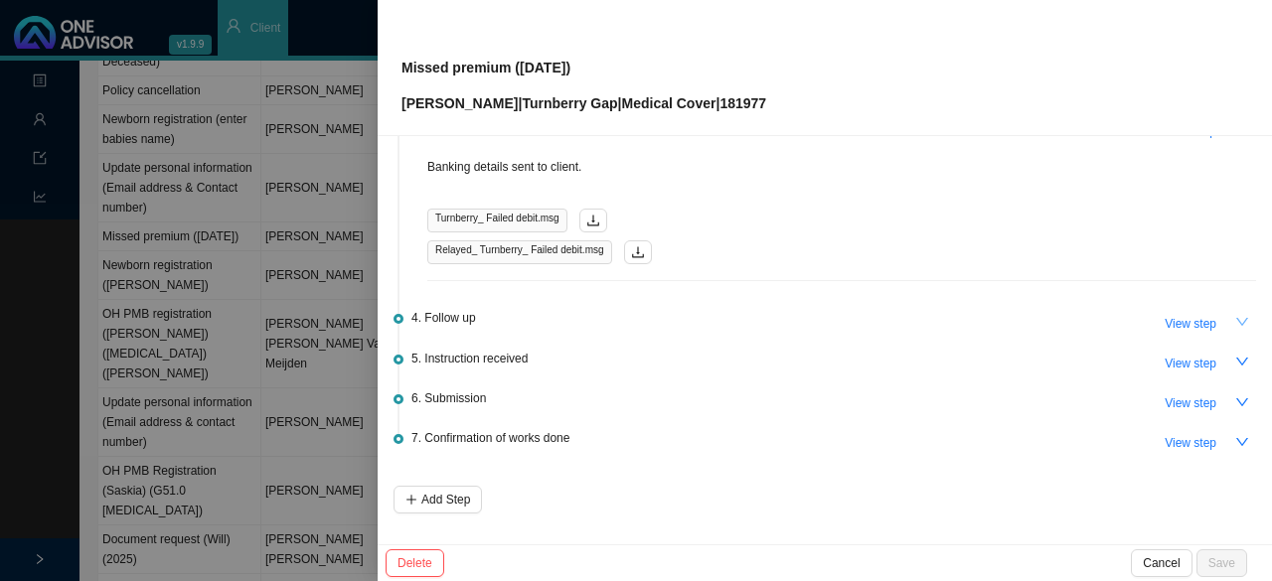
click at [1235, 317] on icon "down" at bounding box center [1242, 322] width 14 height 14
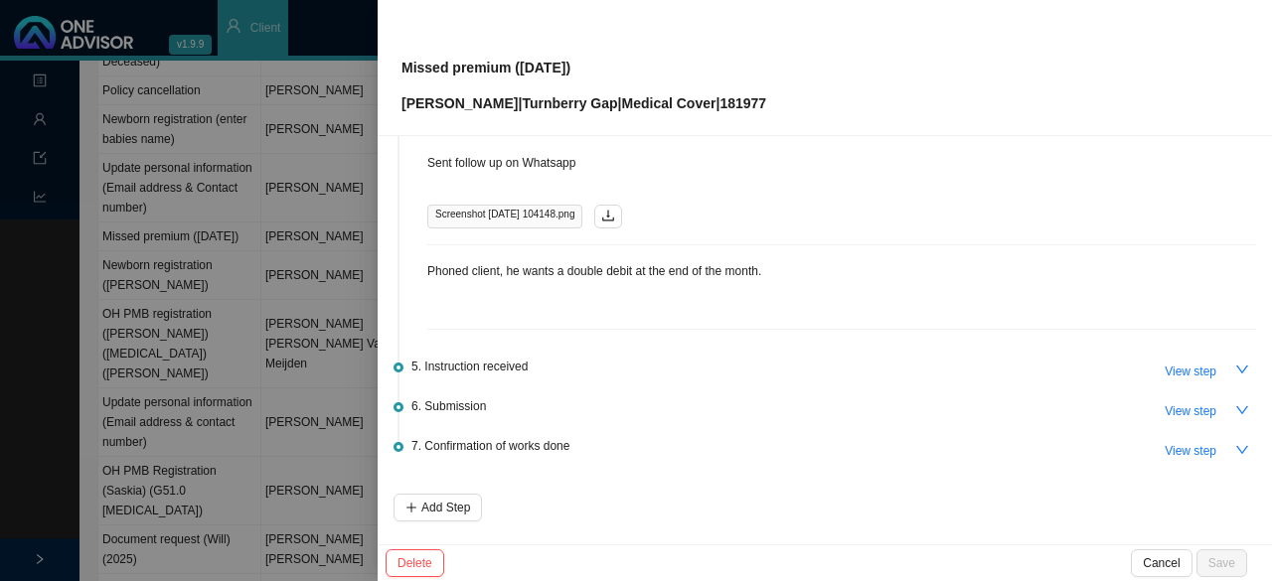
scroll to position [596, 0]
click at [1235, 364] on icon "down" at bounding box center [1242, 368] width 14 height 14
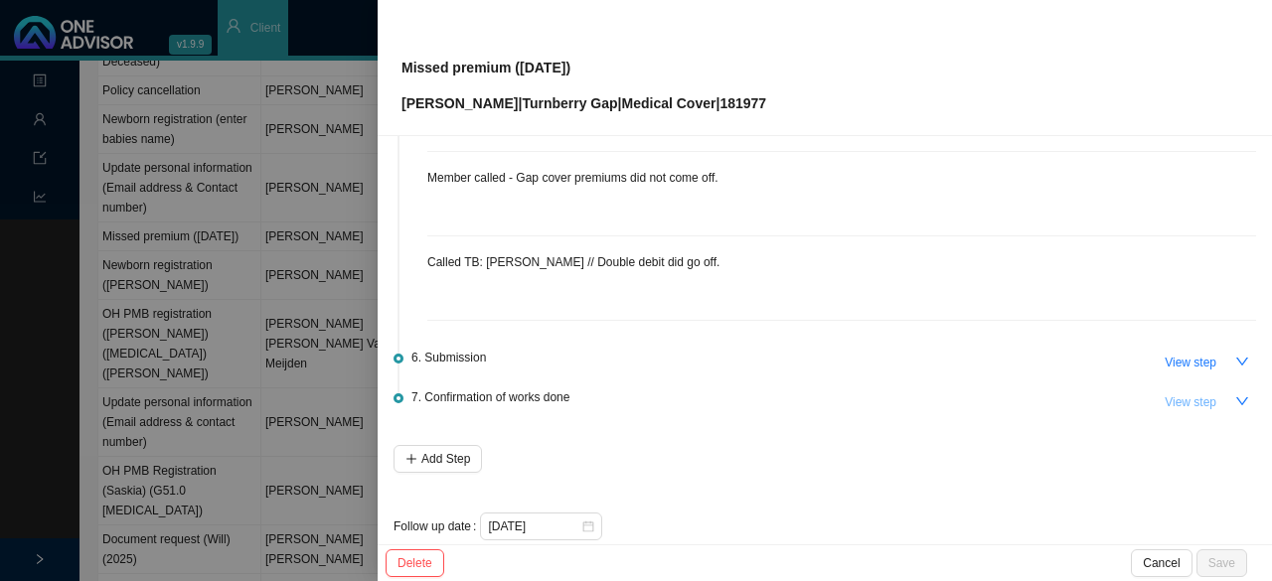
scroll to position [1228, 0]
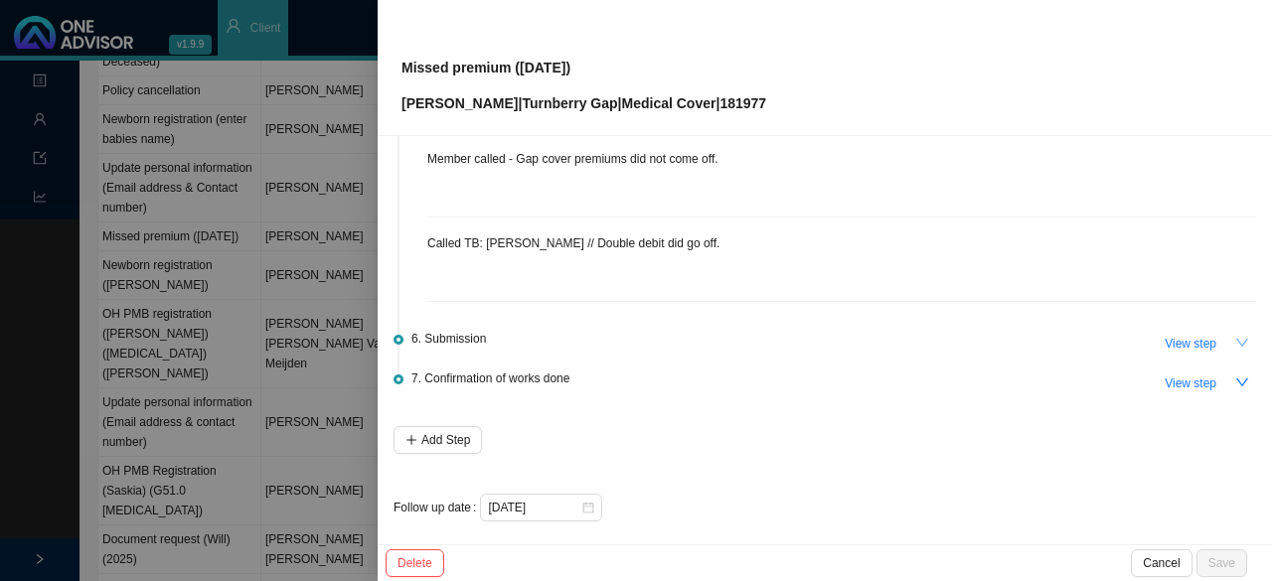
click at [1236, 339] on icon "down" at bounding box center [1242, 343] width 12 height 8
click at [1165, 334] on span "View step" at bounding box center [1191, 344] width 52 height 20
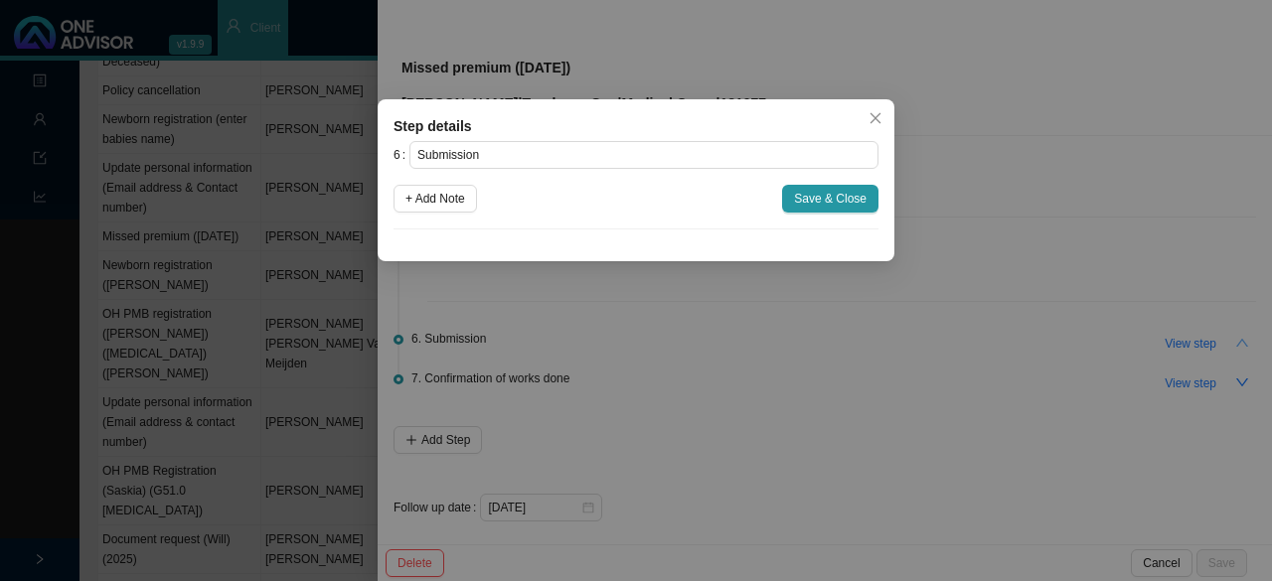
drag, startPoint x: 445, startPoint y: 198, endPoint x: 452, endPoint y: 237, distance: 40.4
click at [446, 198] on span "+ Add Note" at bounding box center [435, 199] width 60 height 20
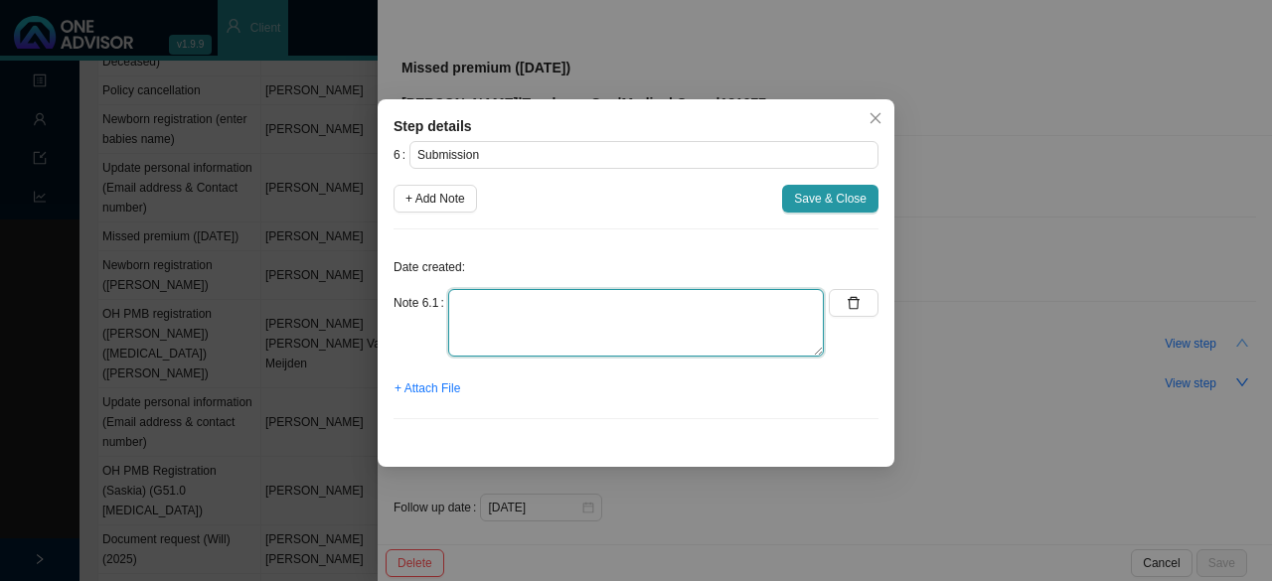
click at [471, 299] on textarea at bounding box center [636, 323] width 376 height 68
type textarea "N/A - double debit was successful"
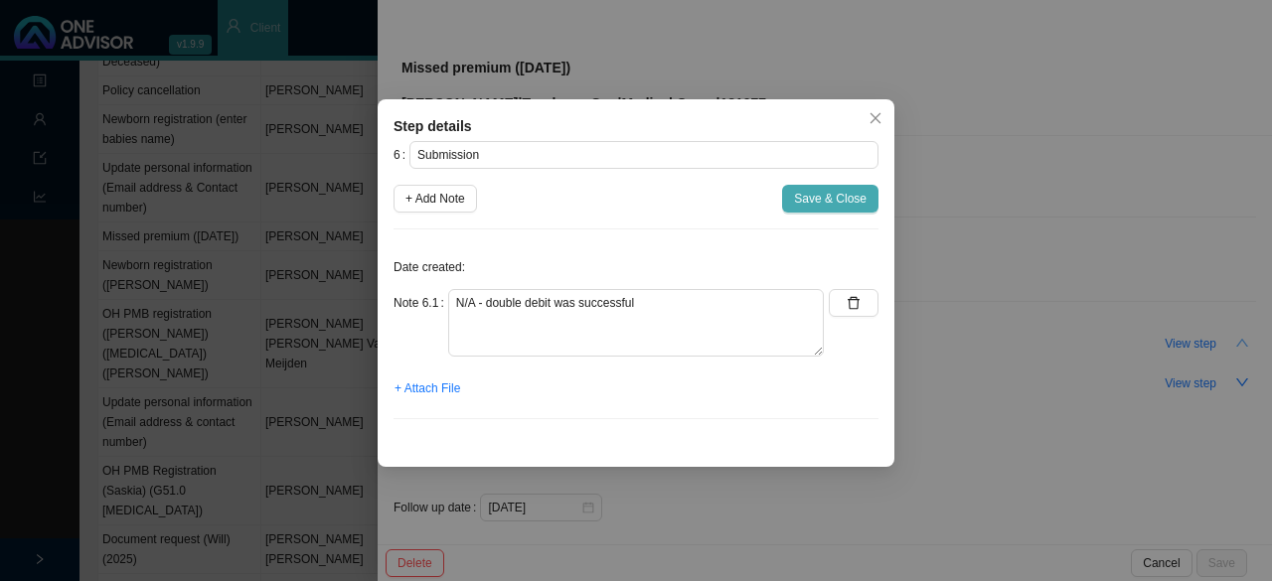
click at [848, 202] on span "Save & Close" at bounding box center [830, 199] width 73 height 20
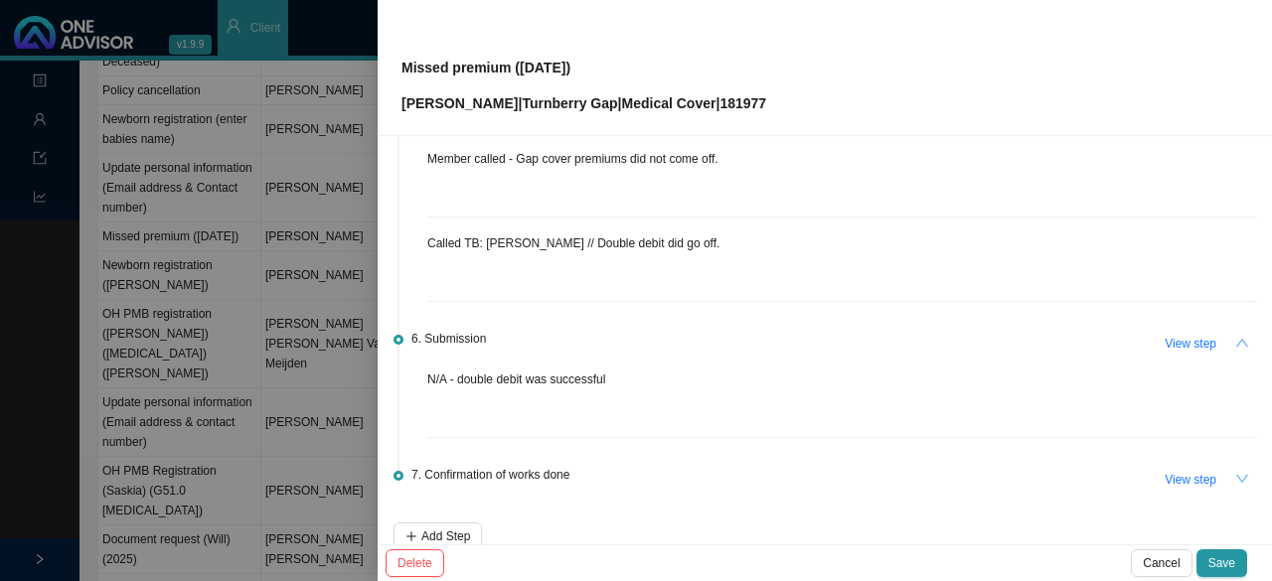
click at [1235, 472] on icon "down" at bounding box center [1242, 479] width 14 height 14
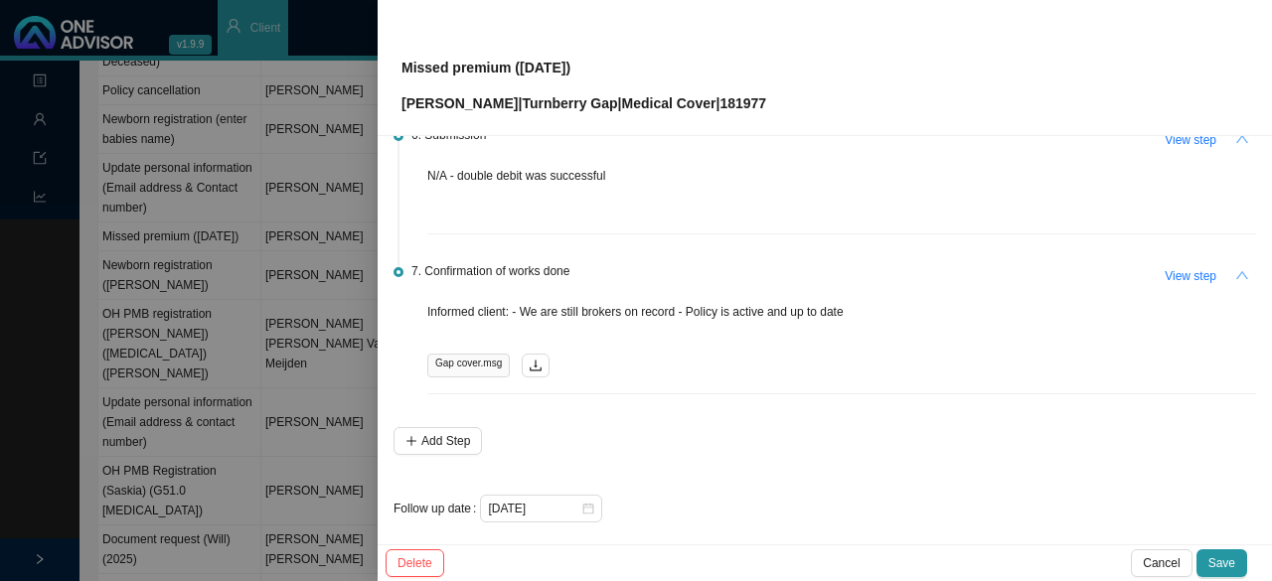
scroll to position [1433, 0]
click at [589, 502] on icon "close-circle" at bounding box center [588, 508] width 12 height 12
click at [568, 502] on input at bounding box center [534, 508] width 92 height 20
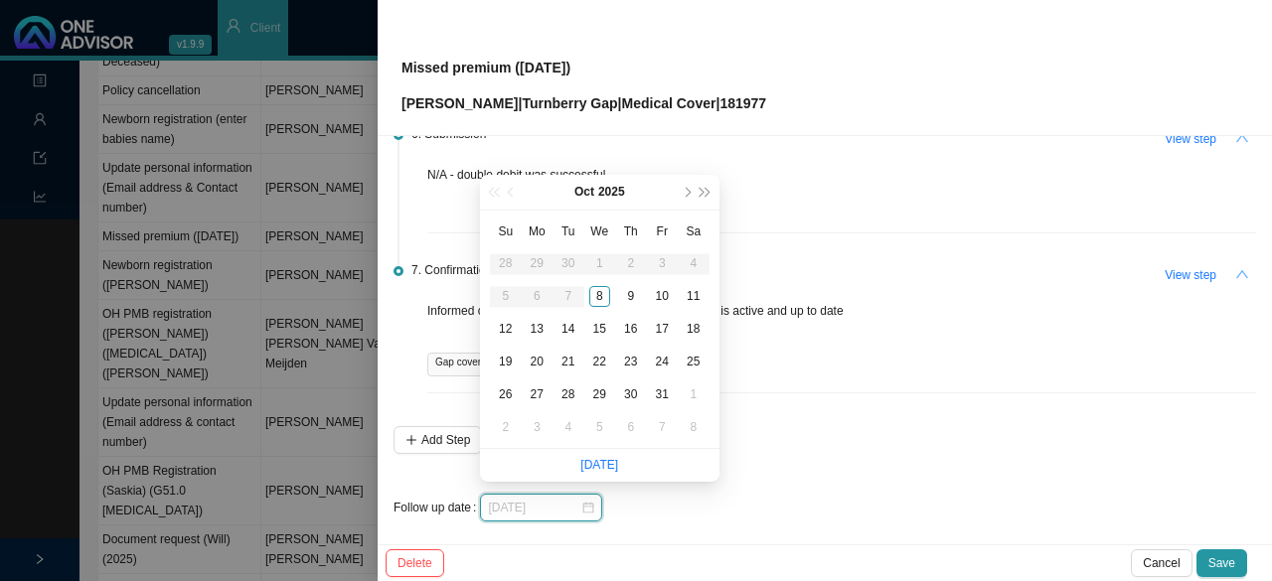
type input "[DATE]"
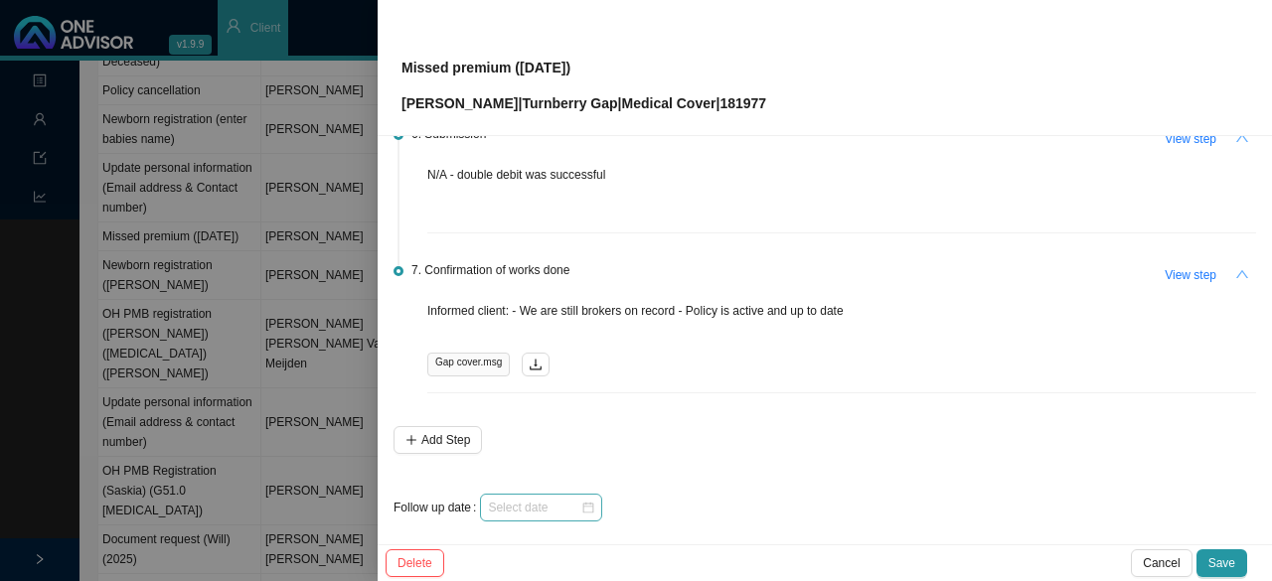
drag, startPoint x: 586, startPoint y: 505, endPoint x: 591, endPoint y: 482, distance: 23.4
click at [586, 505] on div at bounding box center [541, 508] width 106 height 20
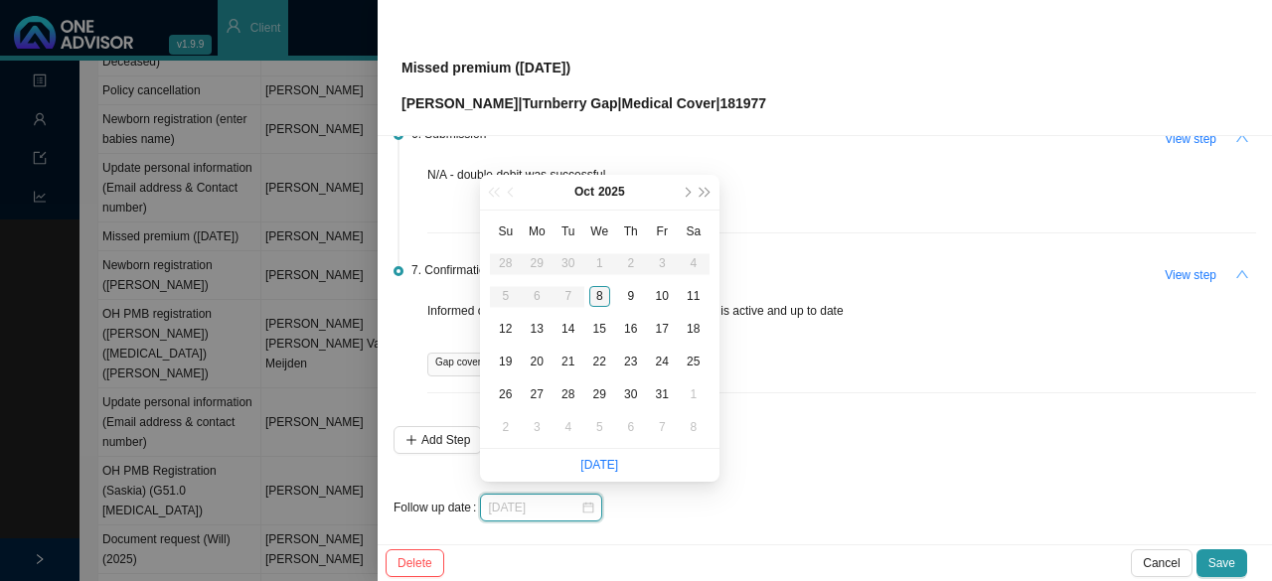
type input "[DATE]"
click at [599, 292] on div "8" at bounding box center [599, 296] width 21 height 21
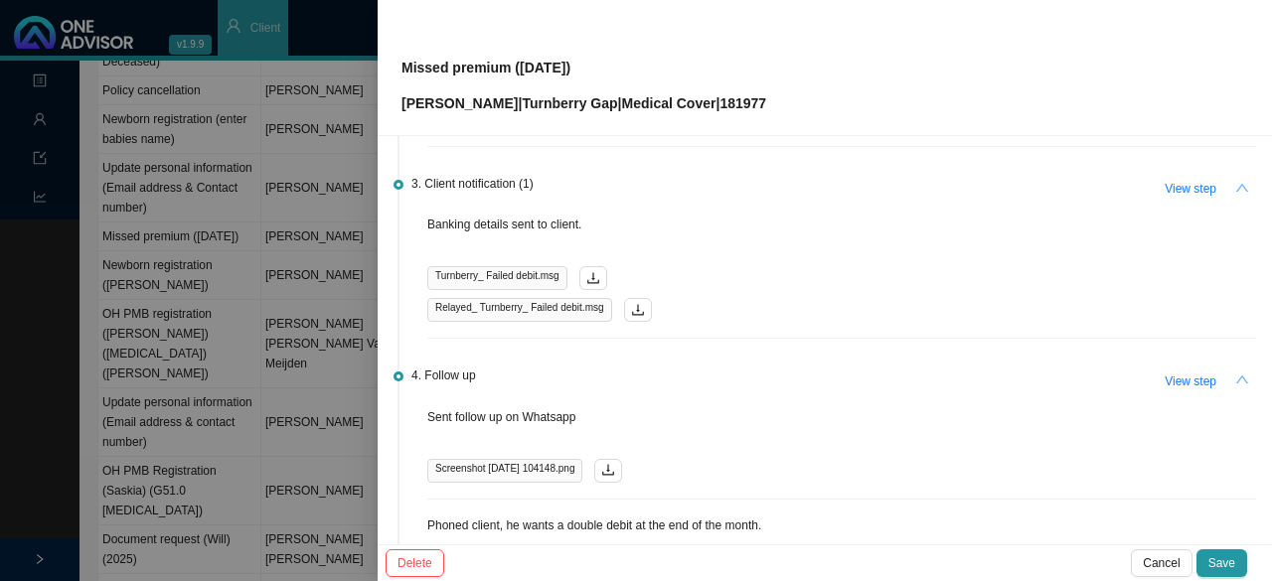
scroll to position [0, 0]
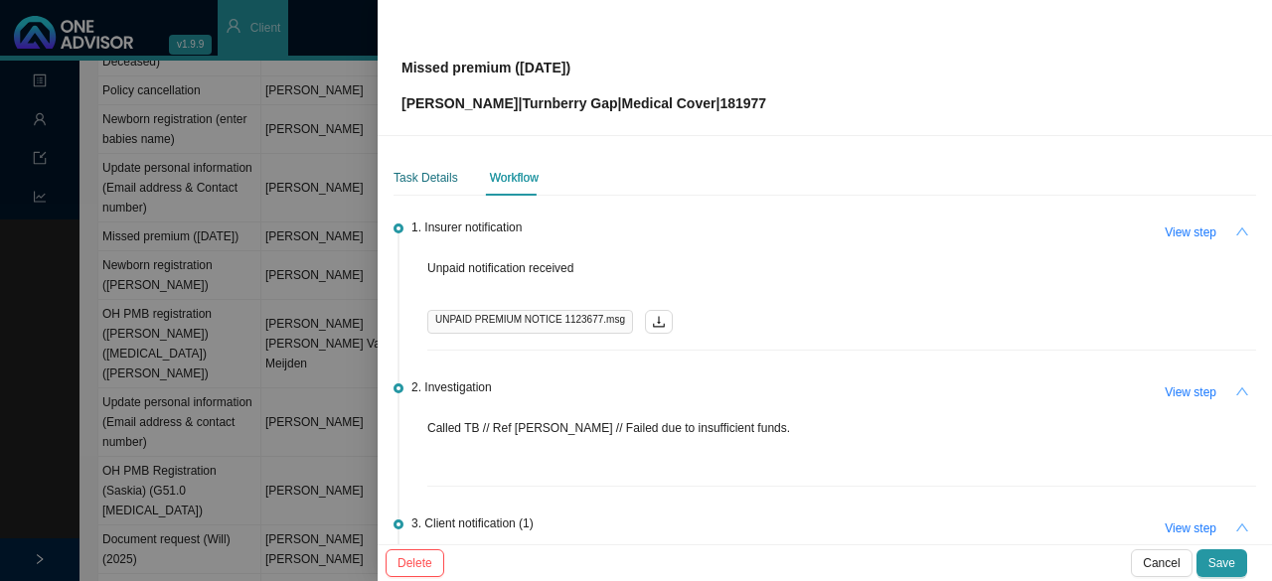
click at [414, 177] on div "Task Details" at bounding box center [426, 178] width 65 height 20
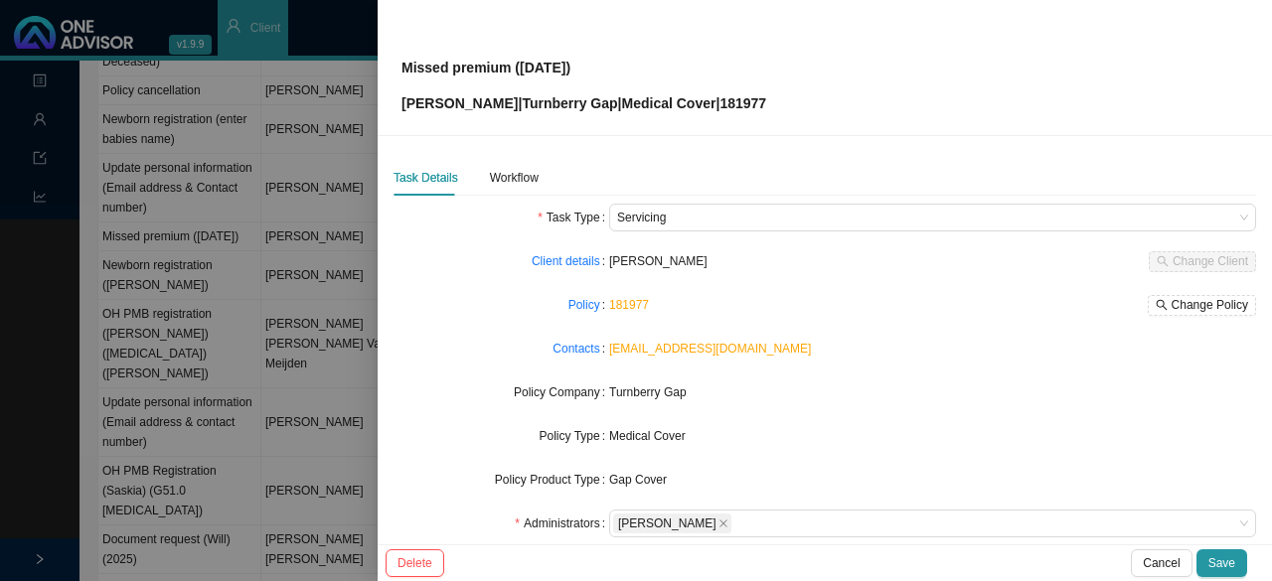
scroll to position [199, 0]
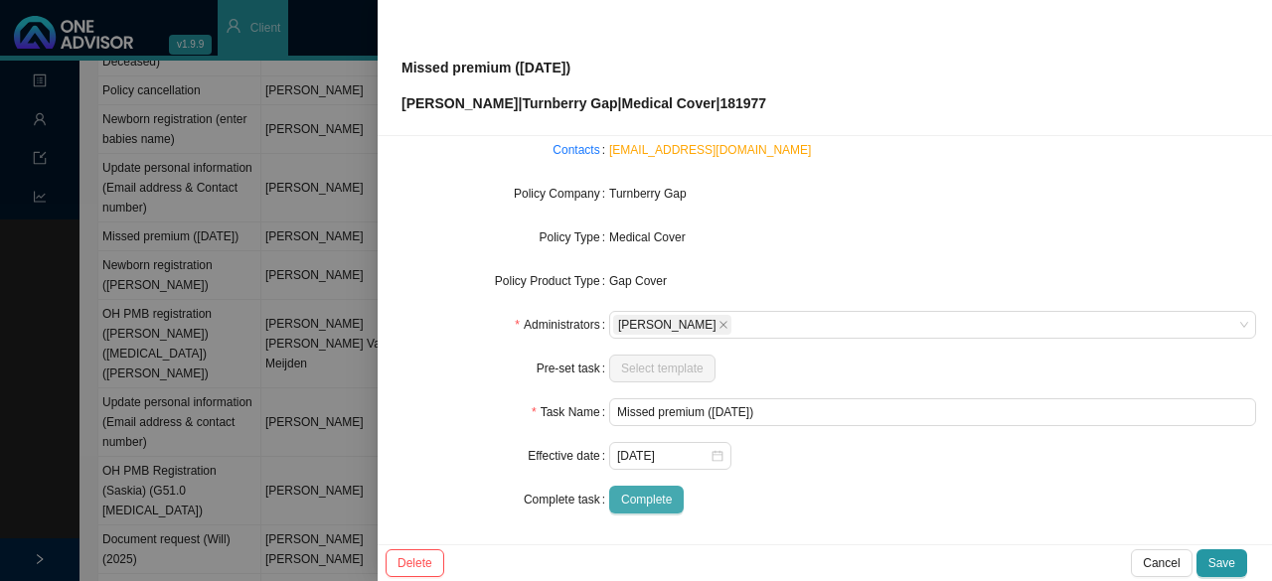
click at [650, 498] on span "Complete" at bounding box center [646, 500] width 51 height 20
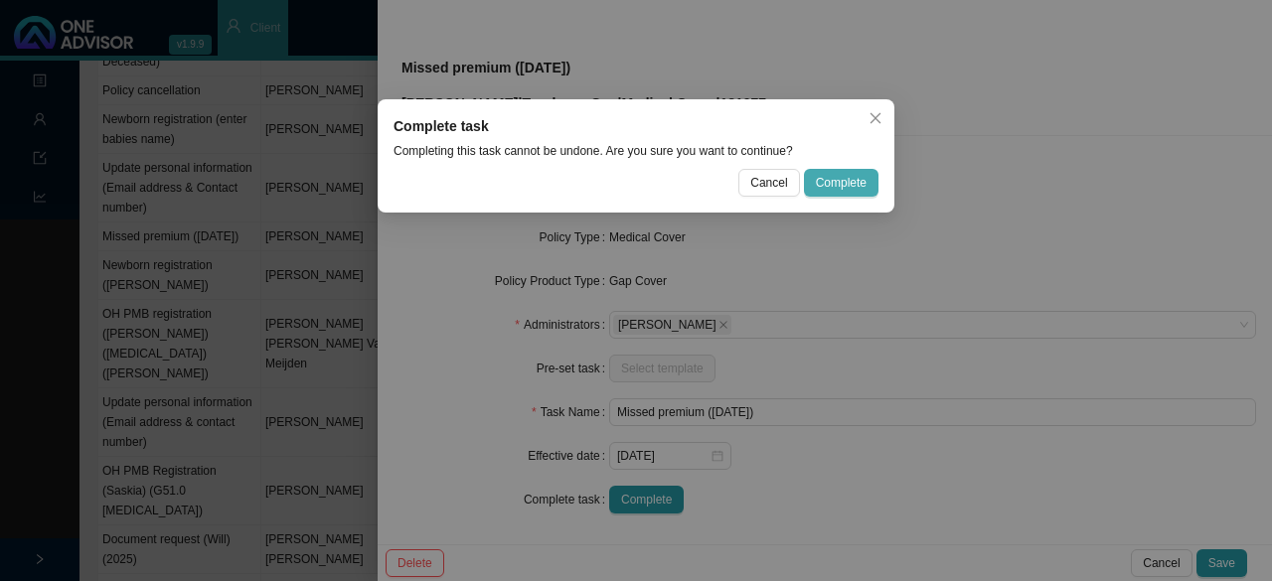
click at [853, 183] on span "Complete" at bounding box center [841, 183] width 51 height 20
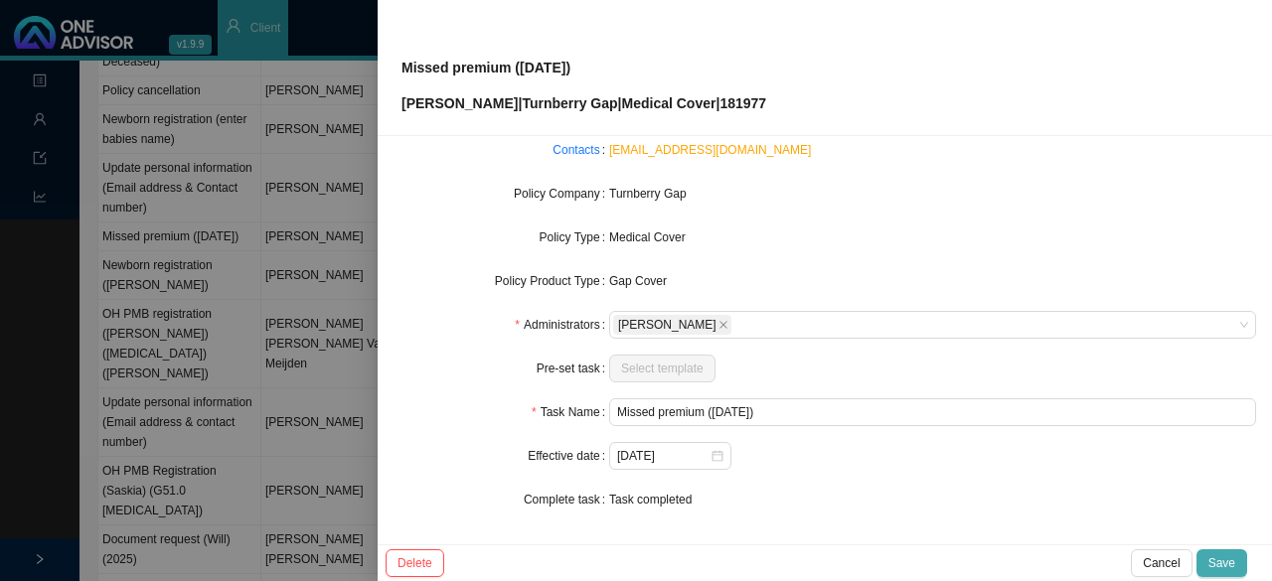
click at [1223, 562] on span "Save" at bounding box center [1221, 563] width 27 height 20
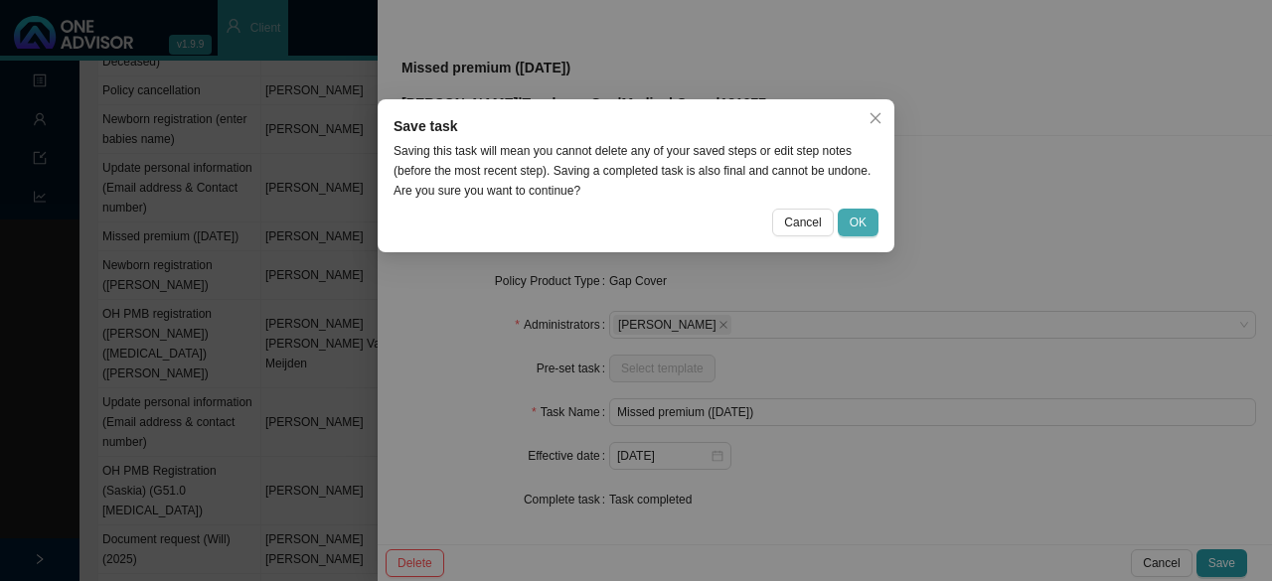
click at [854, 224] on span "OK" at bounding box center [858, 223] width 17 height 20
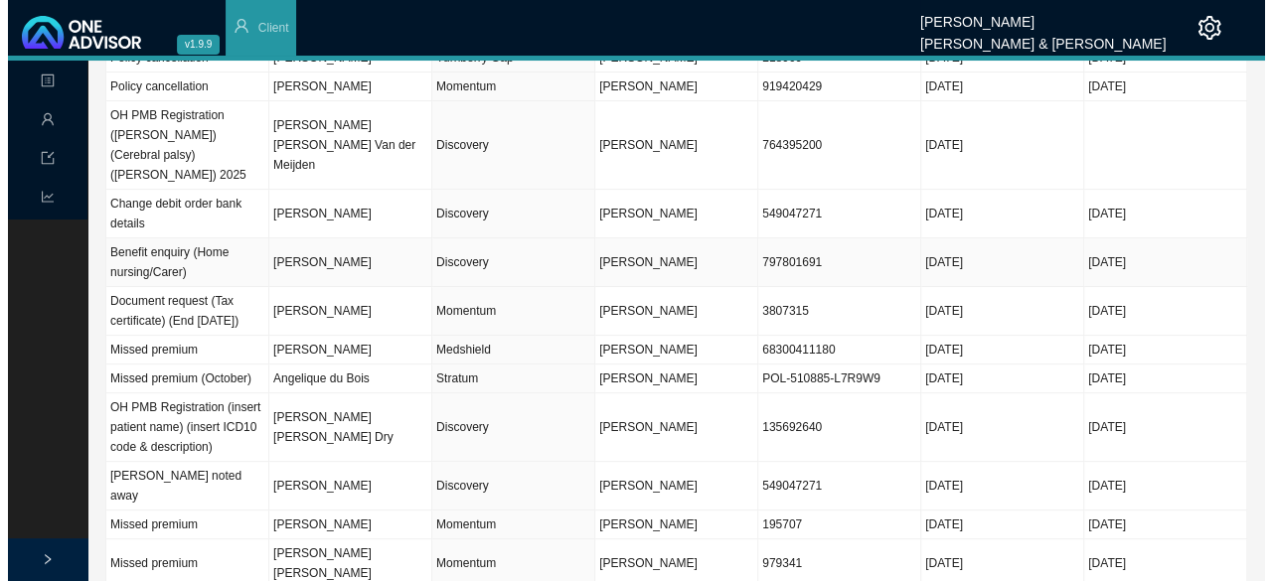
scroll to position [0, 0]
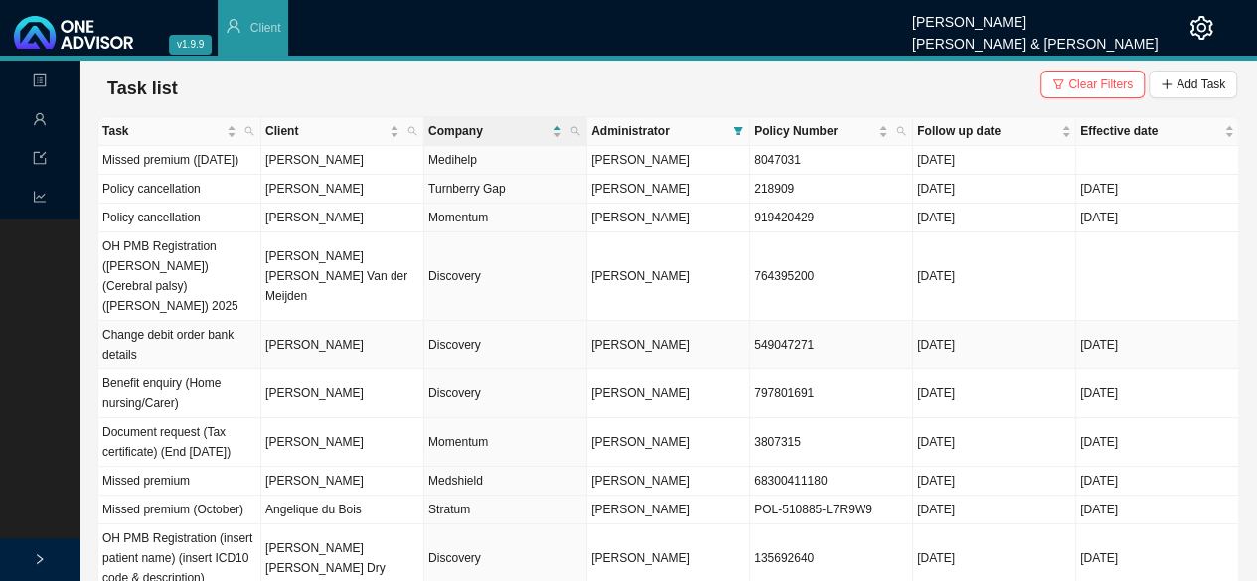
click at [467, 347] on td "Discovery" at bounding box center [505, 345] width 163 height 49
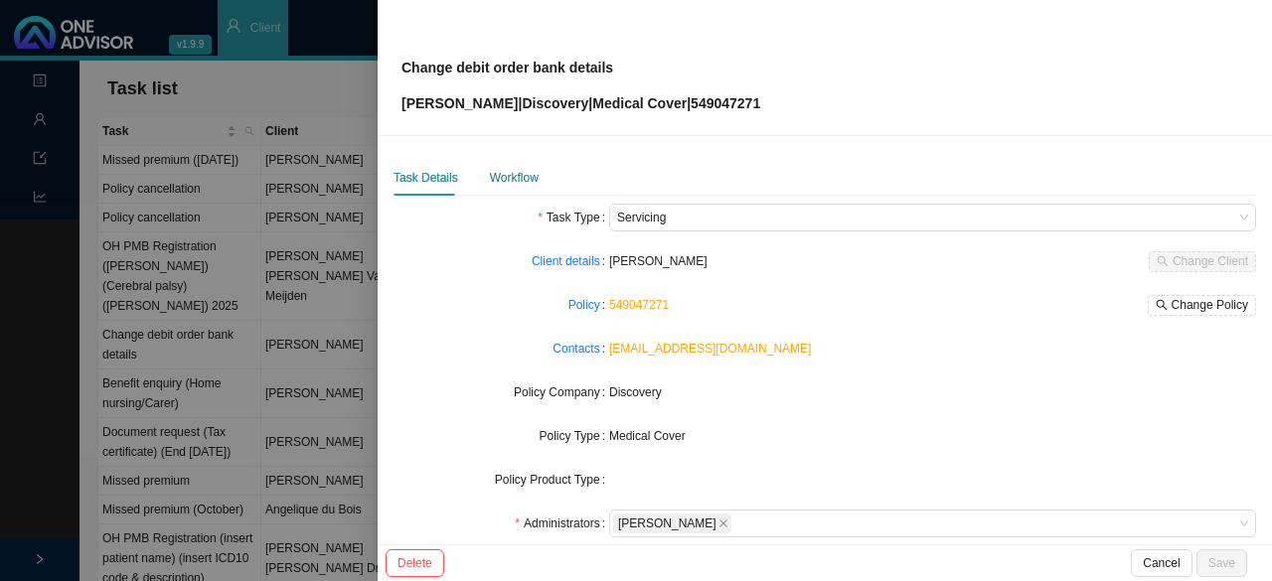
click at [502, 181] on div "Workflow" at bounding box center [514, 178] width 49 height 20
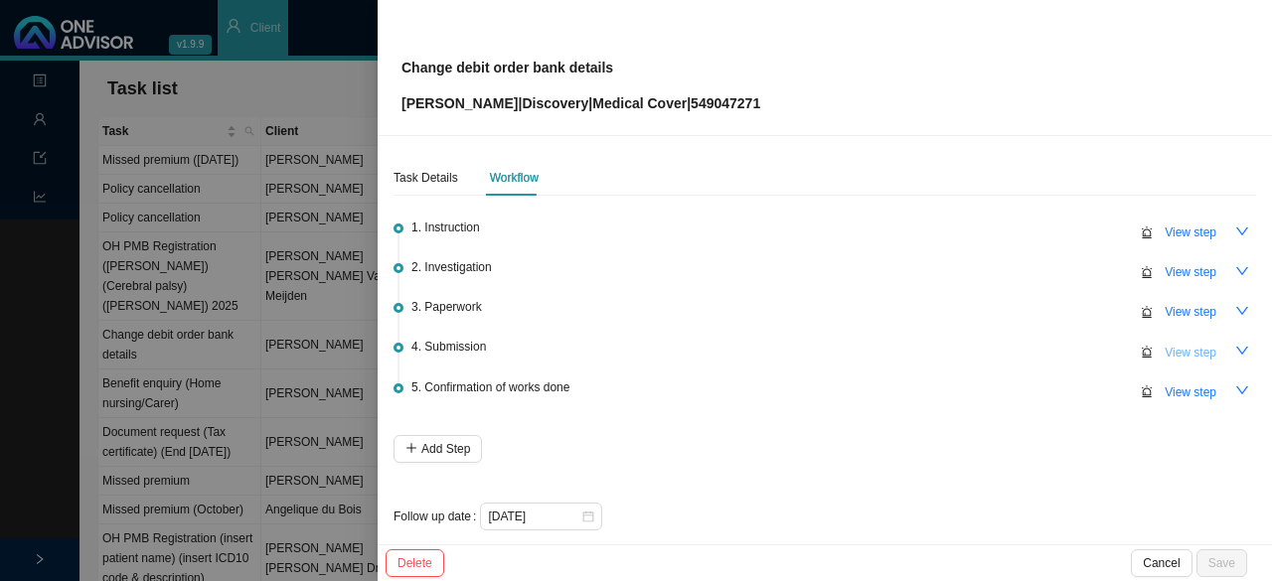
click at [1165, 353] on span "View step" at bounding box center [1191, 353] width 52 height 20
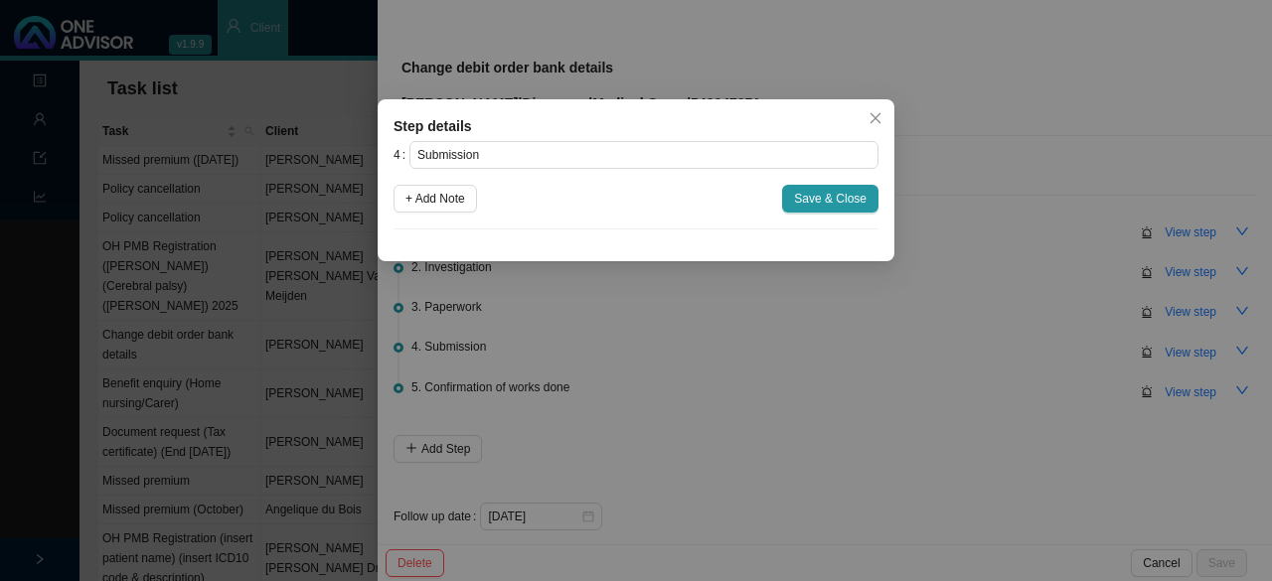
drag, startPoint x: 876, startPoint y: 109, endPoint x: 917, endPoint y: 116, distance: 41.3
click at [882, 110] on button "Close" at bounding box center [876, 118] width 28 height 28
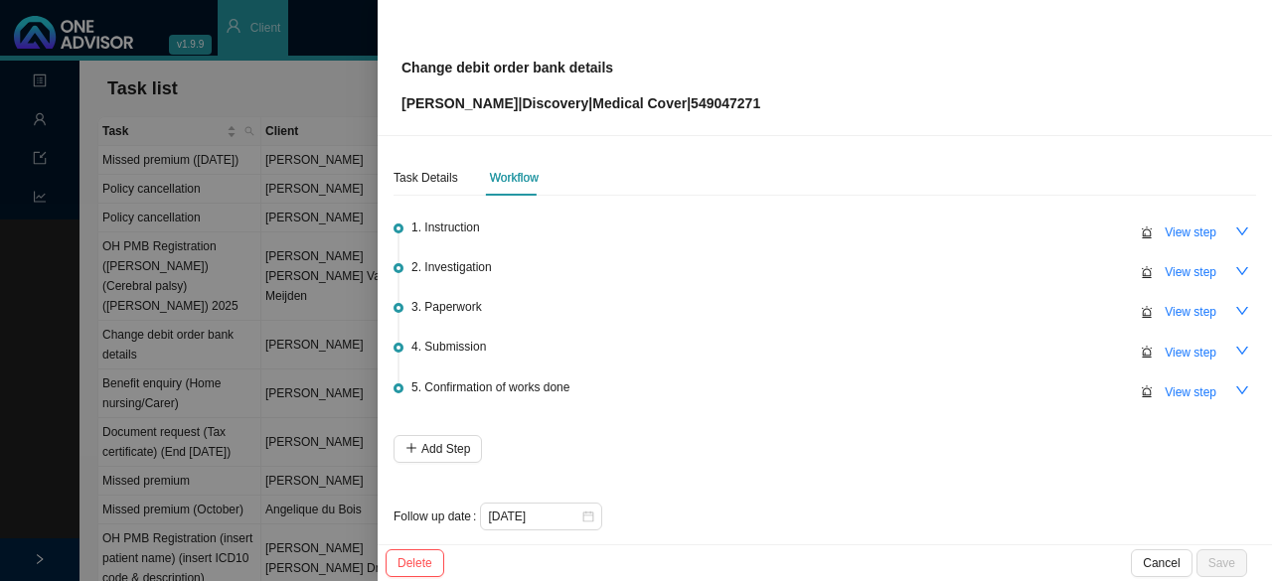
click at [1186, 306] on span "View step" at bounding box center [1191, 312] width 52 height 20
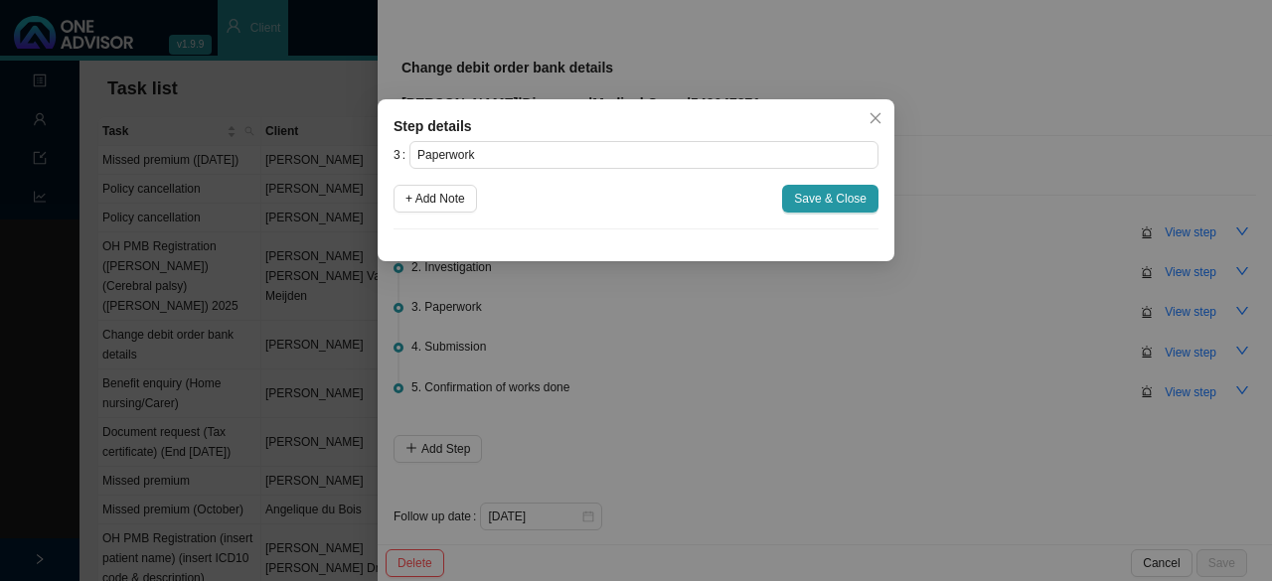
drag, startPoint x: 878, startPoint y: 110, endPoint x: 1164, endPoint y: 241, distance: 313.9
click at [882, 110] on button "Close" at bounding box center [876, 118] width 28 height 28
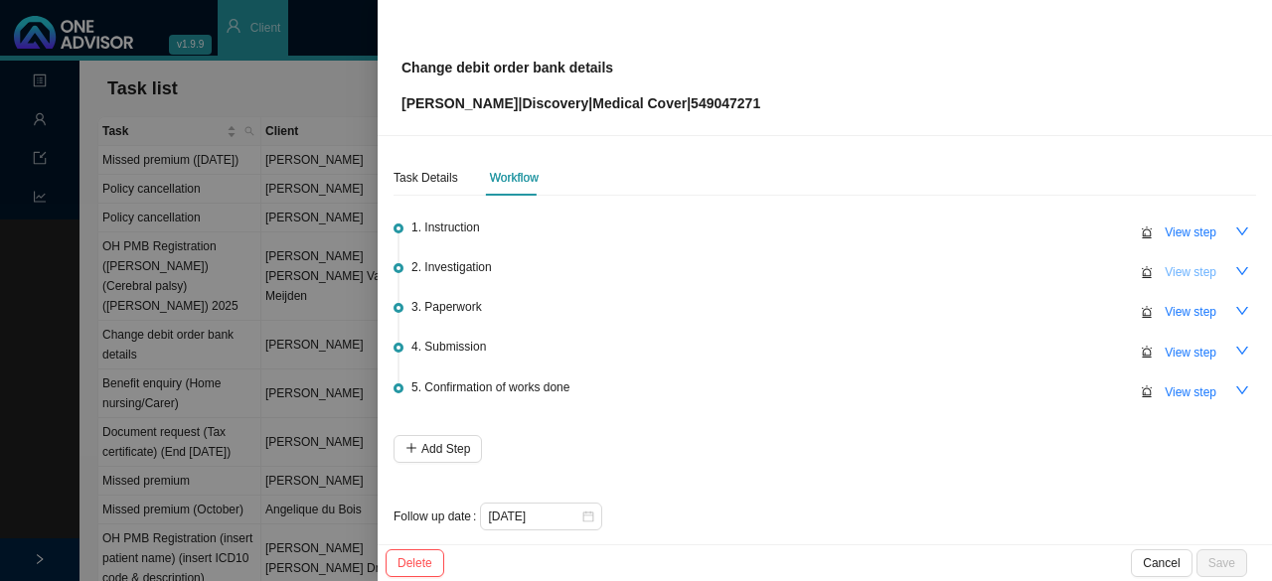
click at [1181, 269] on span "View step" at bounding box center [1191, 272] width 52 height 20
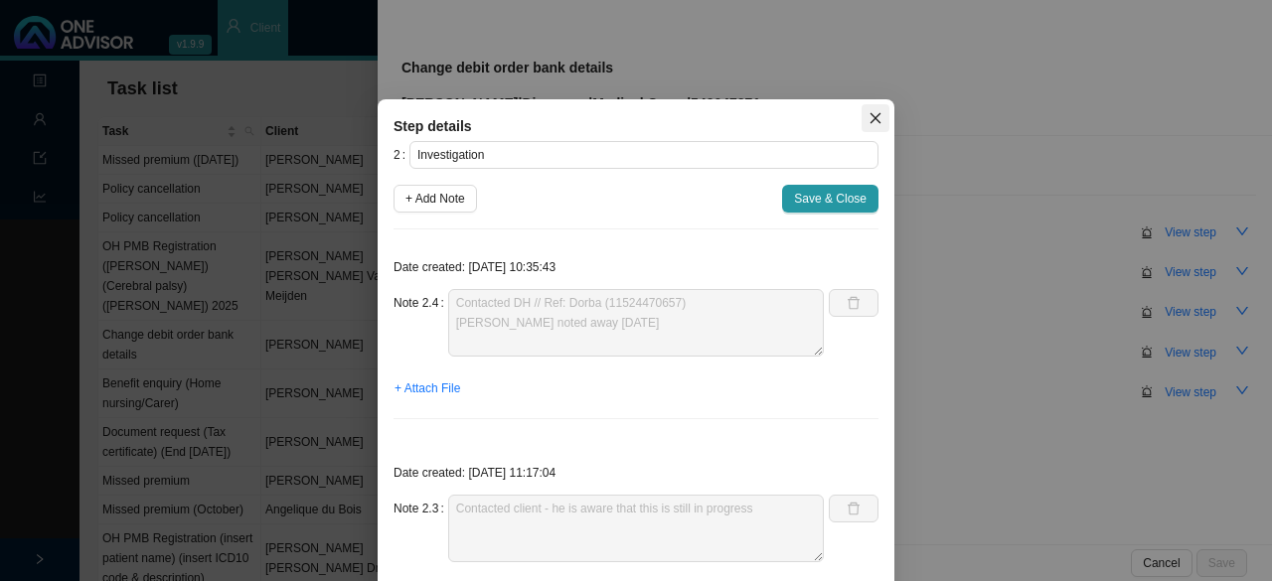
click at [870, 120] on icon "close" at bounding box center [875, 118] width 11 height 11
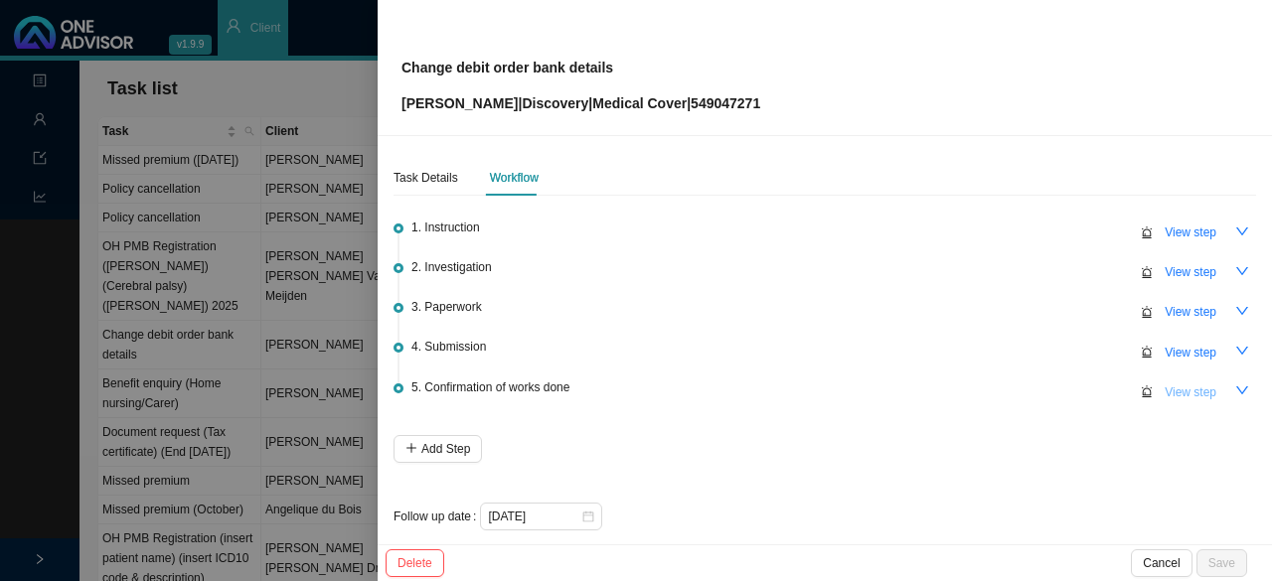
click at [1170, 393] on span "View step" at bounding box center [1191, 393] width 52 height 20
type input "Confirmation of works done"
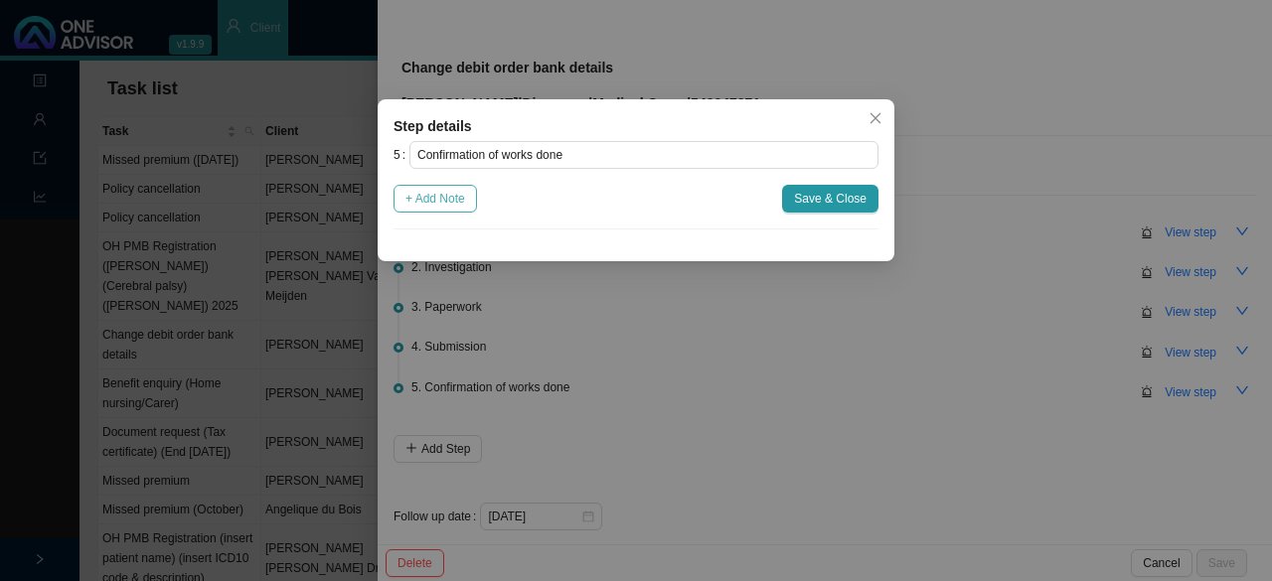
click at [454, 204] on span "+ Add Note" at bounding box center [435, 199] width 60 height 20
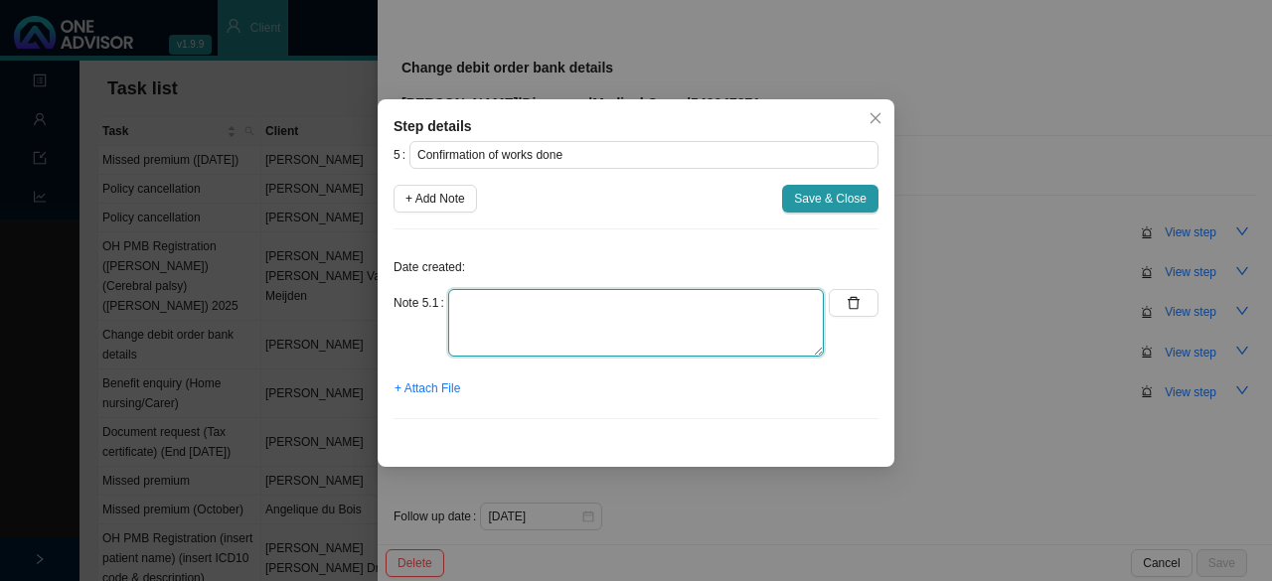
click at [484, 322] on textarea at bounding box center [636, 323] width 376 height 68
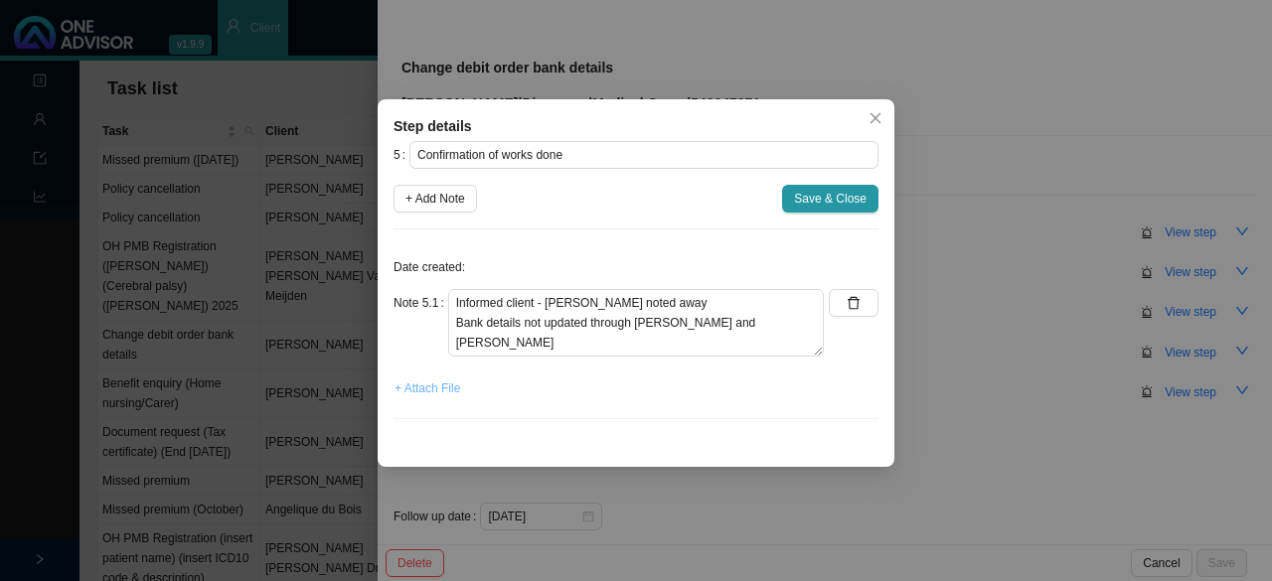
click at [432, 390] on span "+ Attach File" at bounding box center [427, 389] width 66 height 20
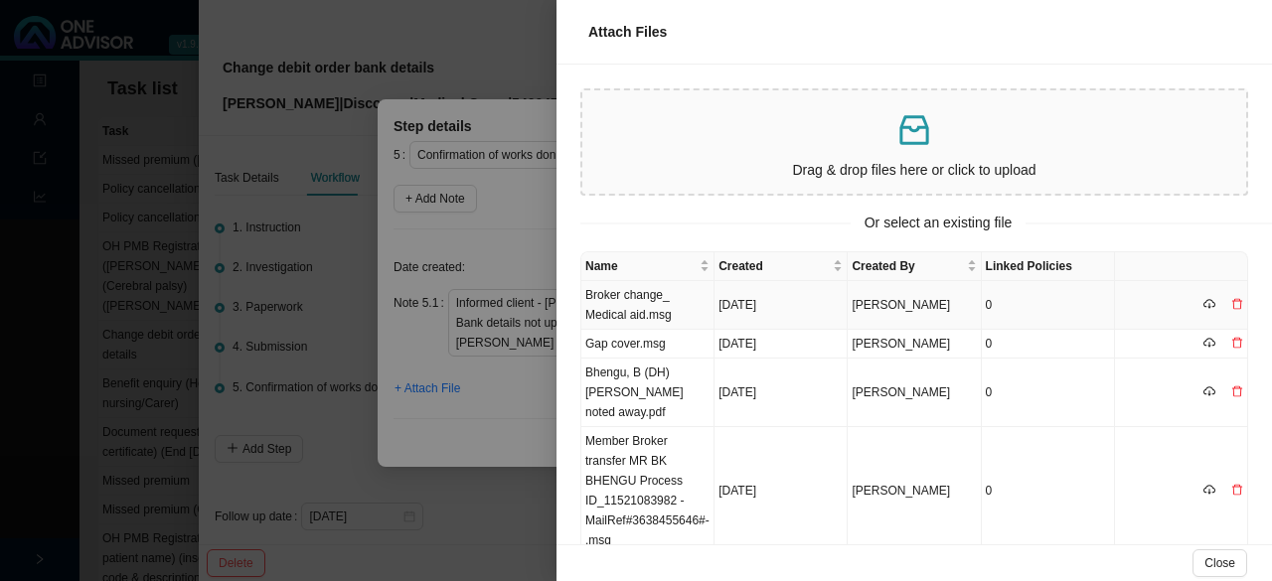
click at [641, 305] on td "Broker change_ Medical aid.msg" at bounding box center [647, 305] width 133 height 49
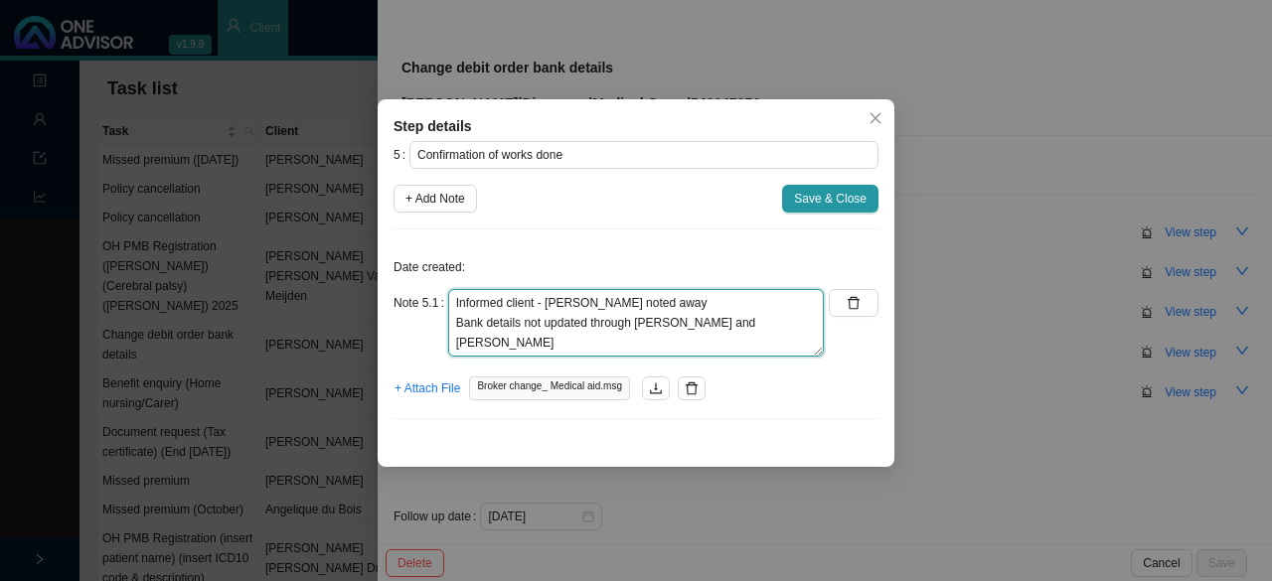
click at [674, 289] on textarea "Informed client - [PERSON_NAME] noted away Bank details not updated through [PE…" at bounding box center [636, 323] width 376 height 68
type textarea "Informed client - [PERSON_NAME] noted away (Effective [DATE]) Bank details not …"
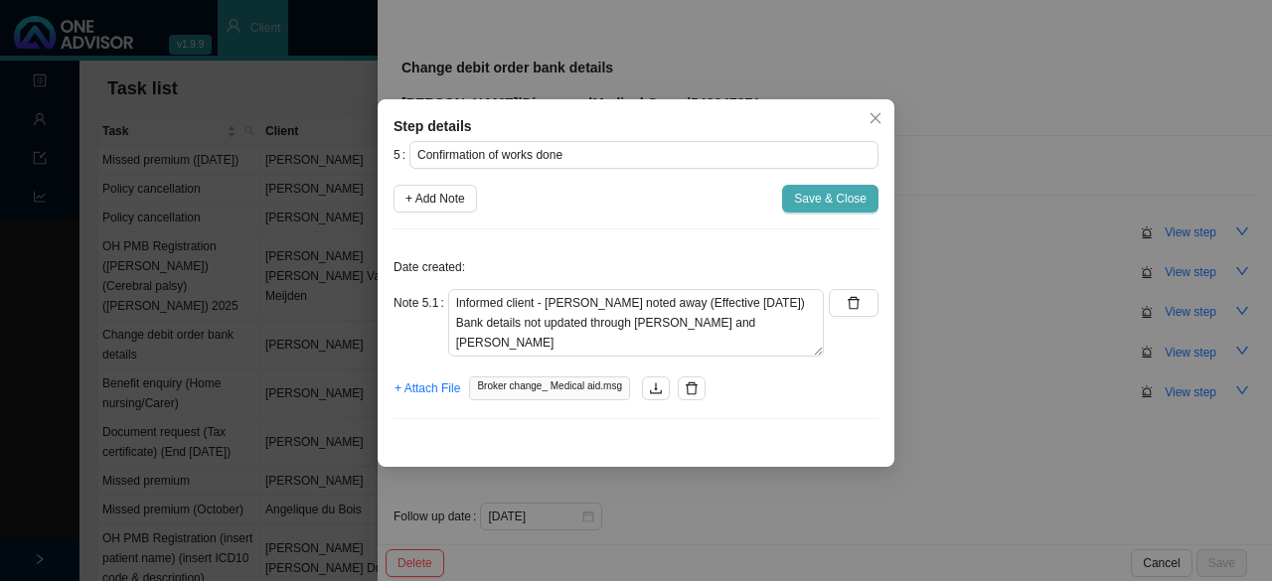
click at [821, 197] on span "Save & Close" at bounding box center [830, 199] width 73 height 20
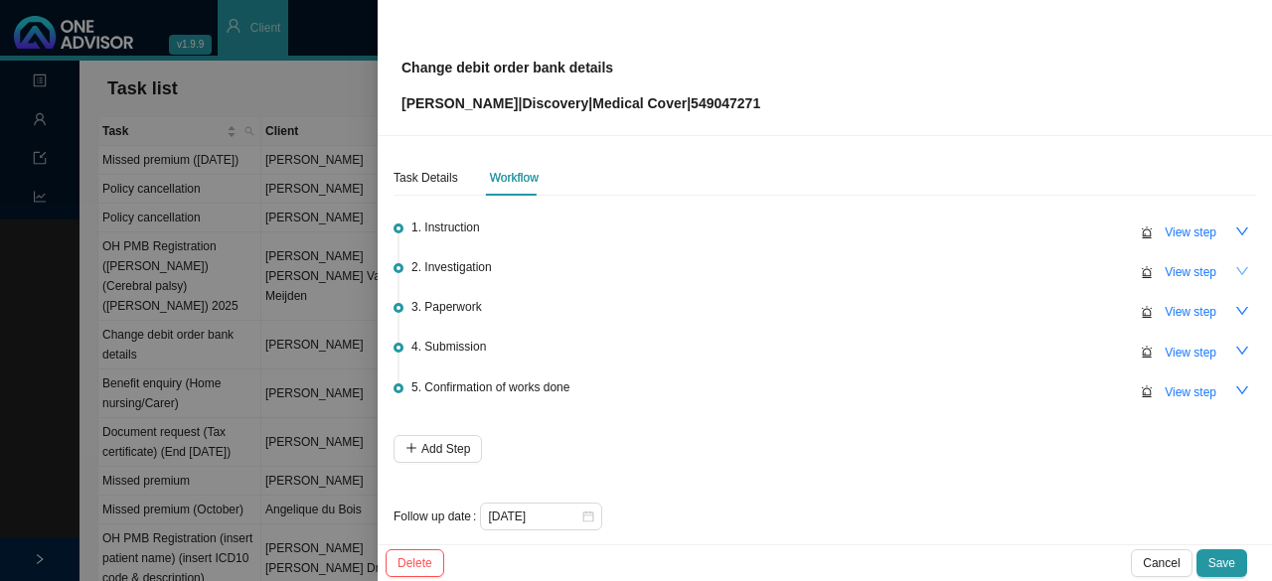
click at [1235, 270] on icon "down" at bounding box center [1242, 271] width 14 height 14
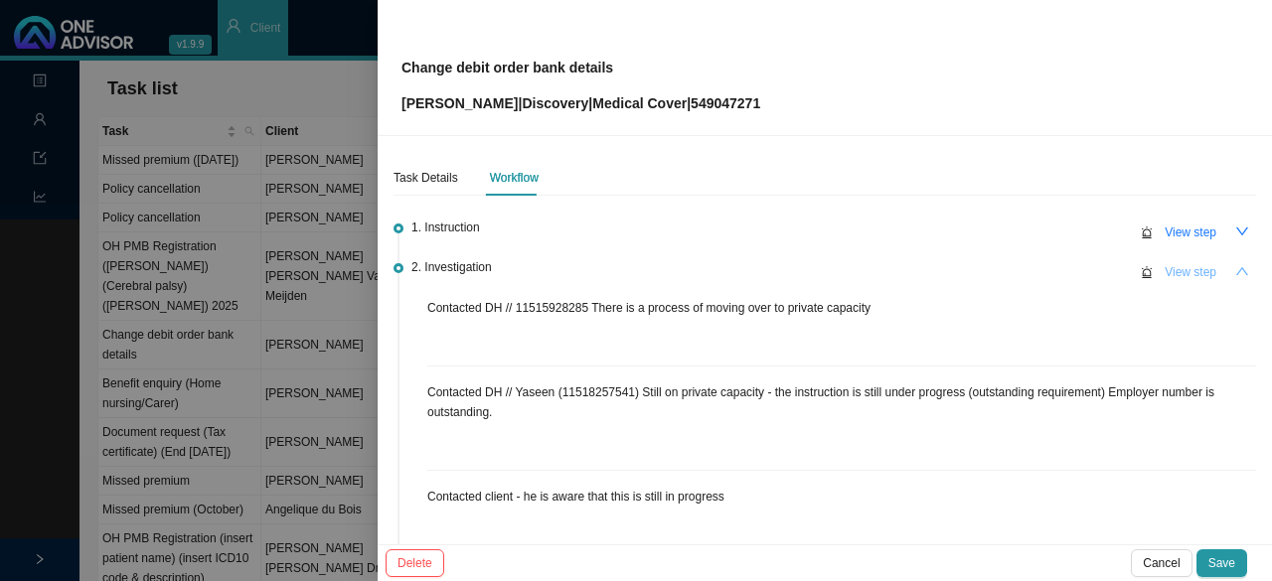
click at [1171, 272] on span "View step" at bounding box center [1191, 272] width 52 height 20
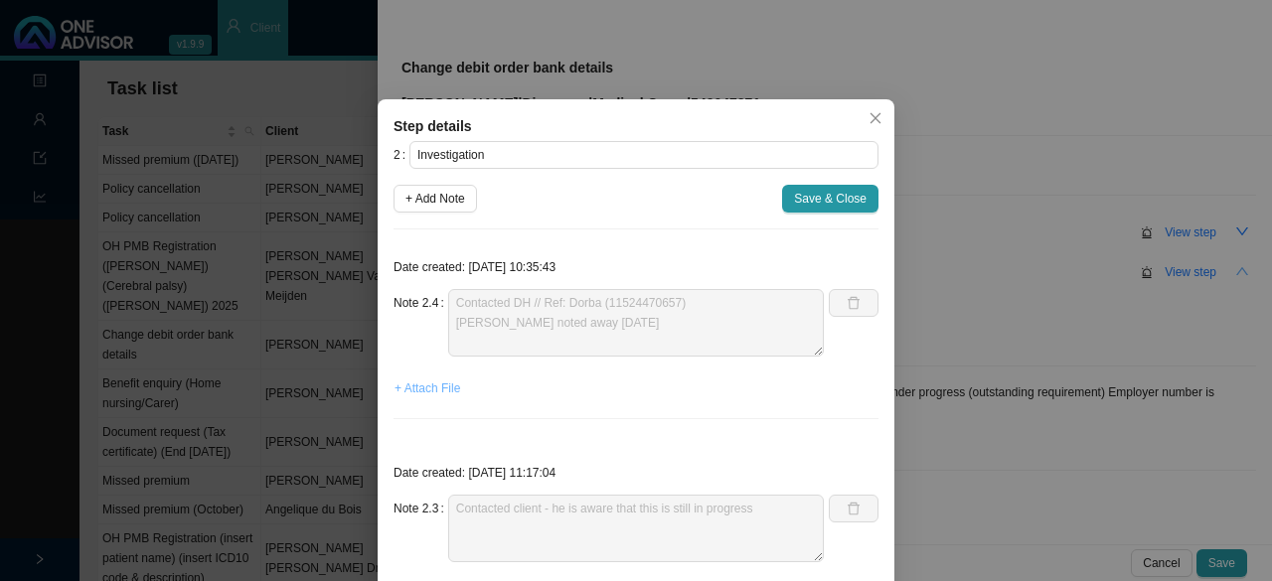
click at [422, 385] on span "+ Attach File" at bounding box center [427, 389] width 66 height 20
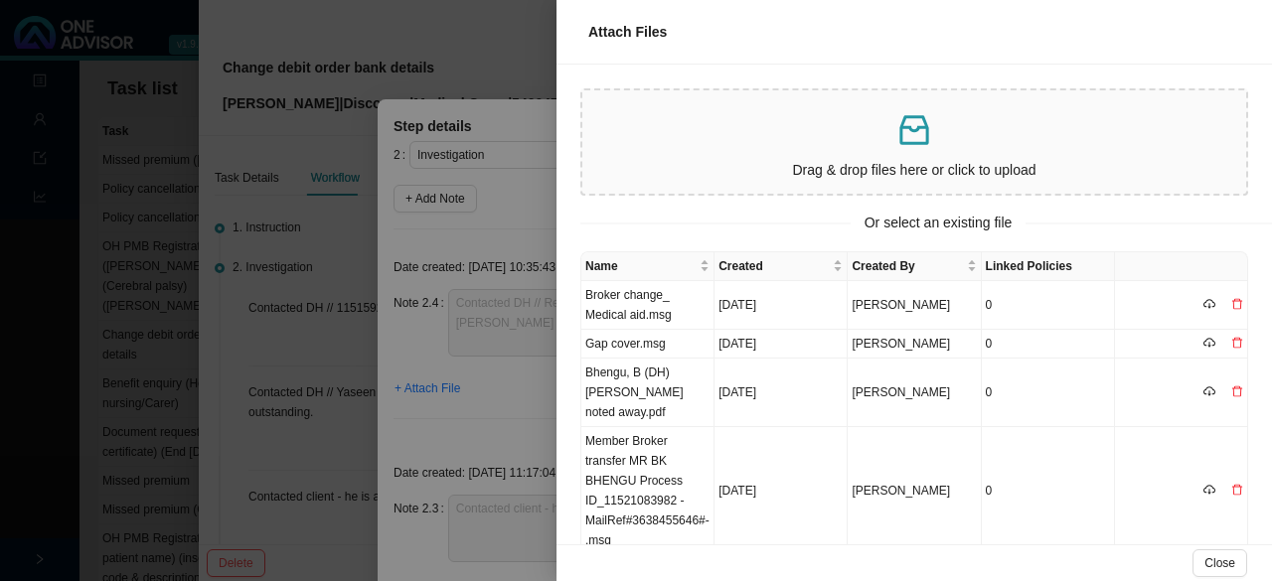
click at [834, 162] on p "Drag & drop files here or click to upload" at bounding box center [914, 170] width 648 height 23
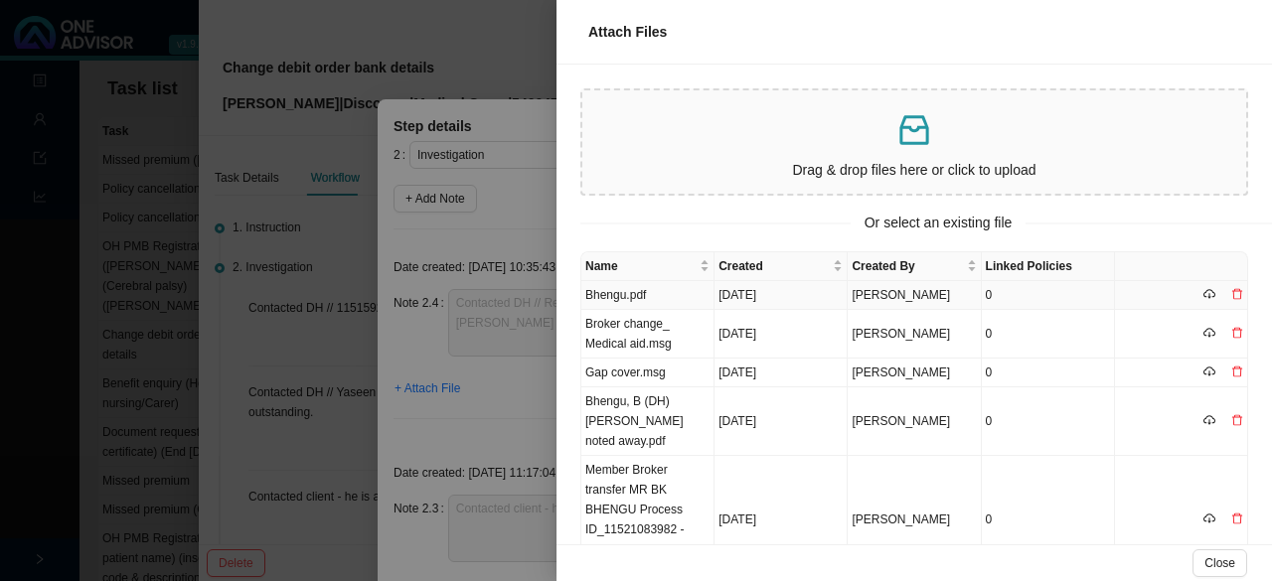
drag, startPoint x: 630, startPoint y: 299, endPoint x: 651, endPoint y: 296, distance: 21.1
click at [632, 298] on td "Bhengu.pdf" at bounding box center [647, 295] width 133 height 29
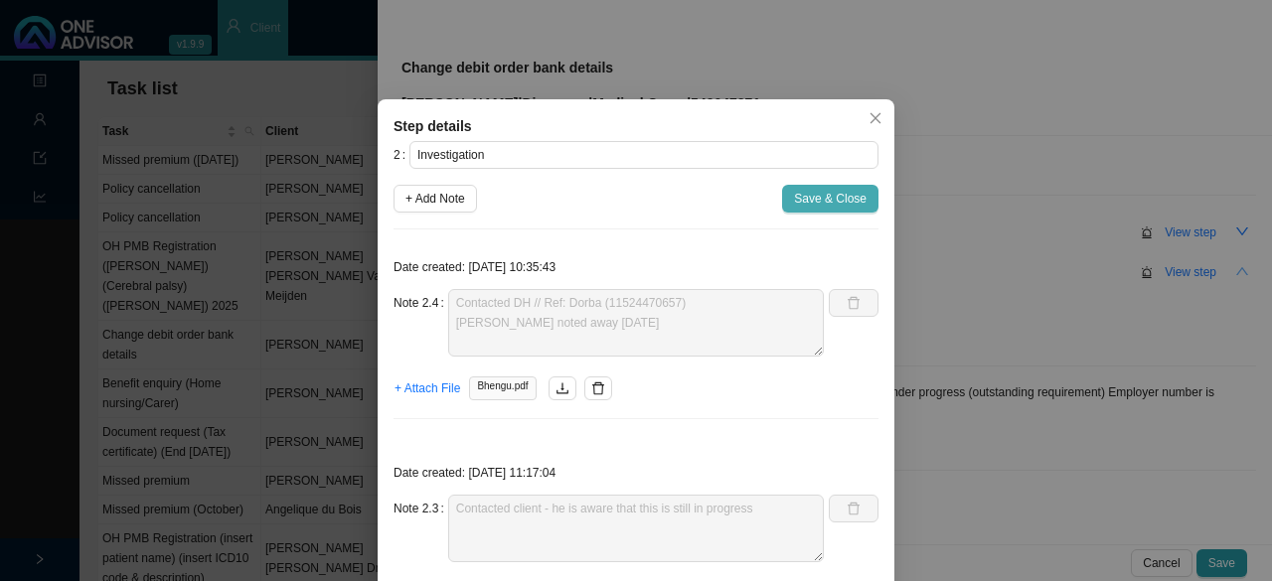
click at [805, 206] on span "Save & Close" at bounding box center [830, 199] width 73 height 20
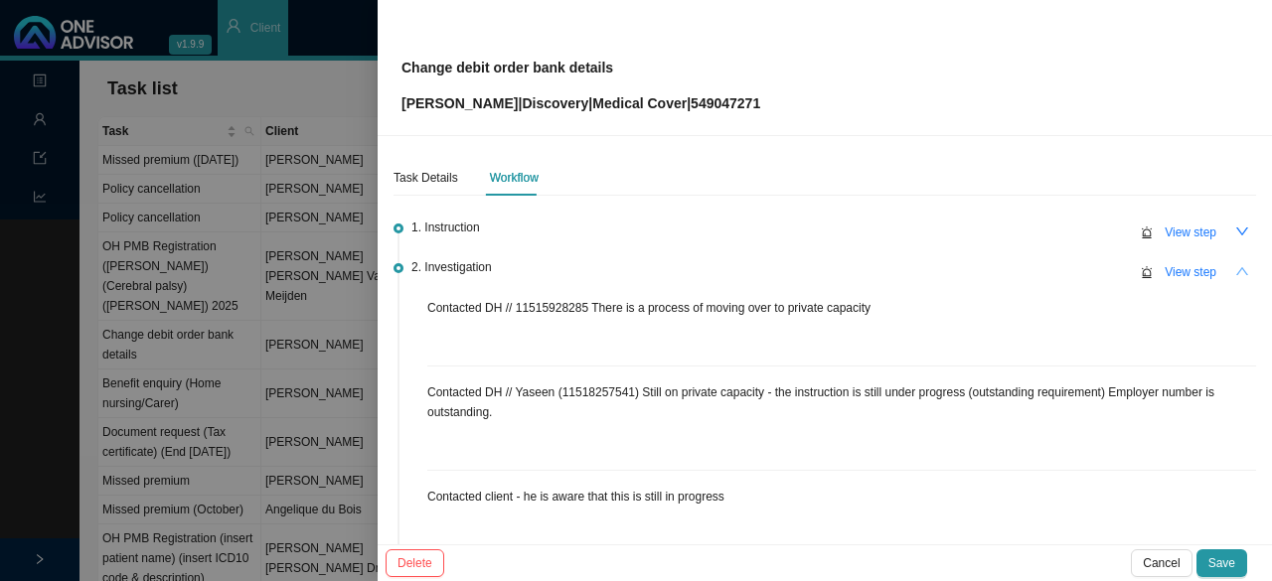
scroll to position [298, 0]
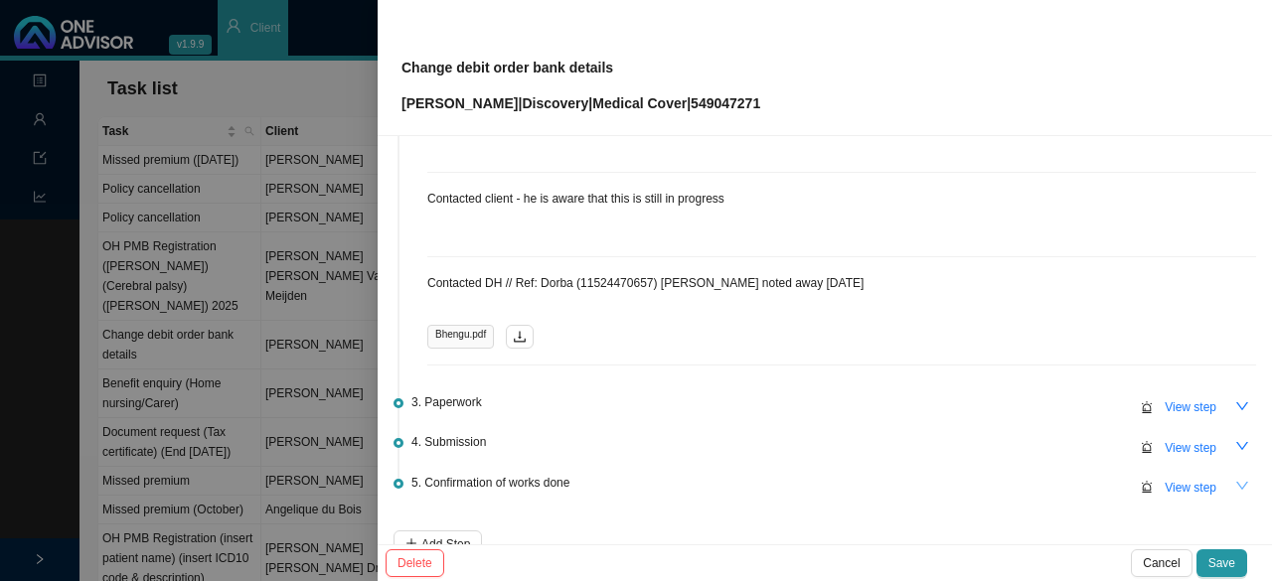
click at [1235, 488] on icon "down" at bounding box center [1242, 486] width 14 height 14
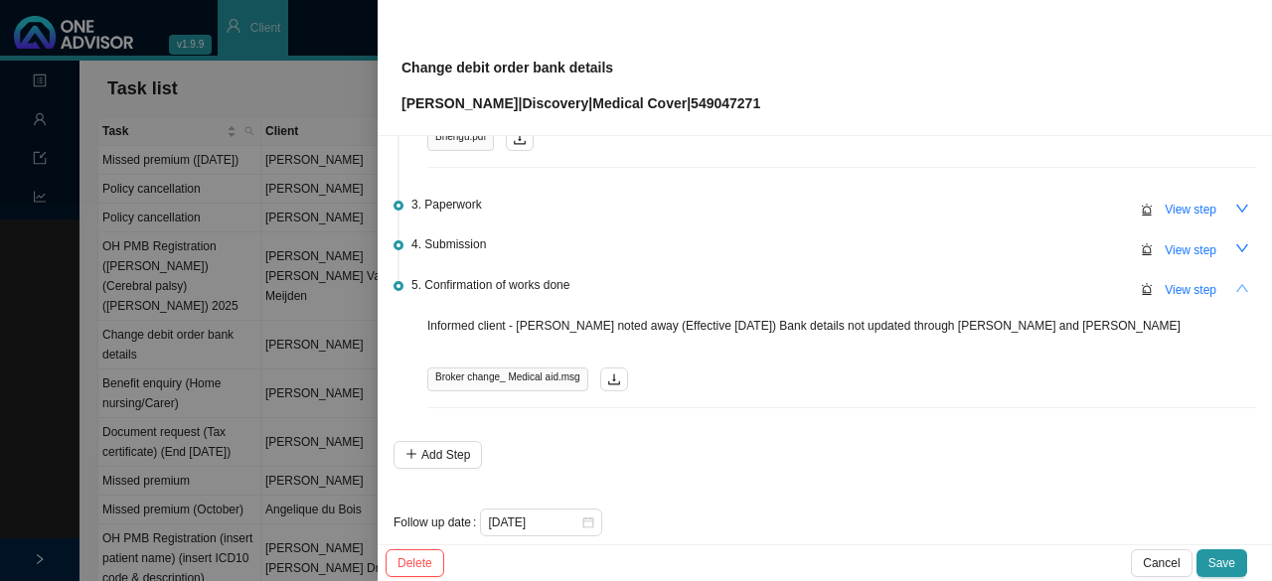
scroll to position [497, 0]
click at [1181, 239] on span "View step" at bounding box center [1191, 249] width 52 height 20
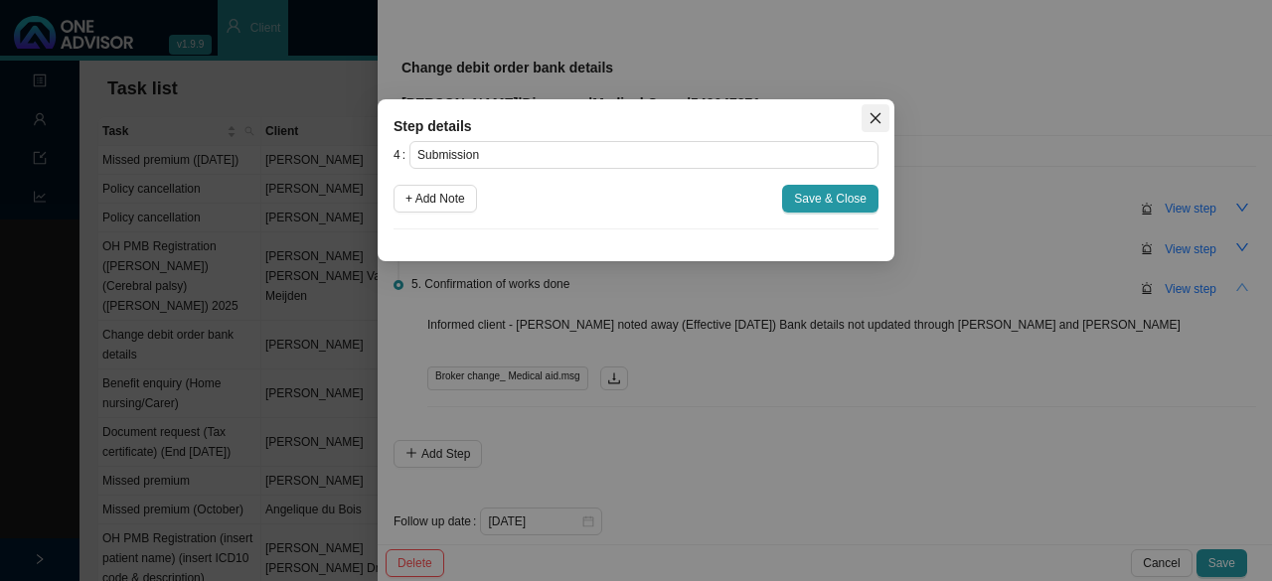
click at [876, 112] on icon "close" at bounding box center [875, 118] width 14 height 14
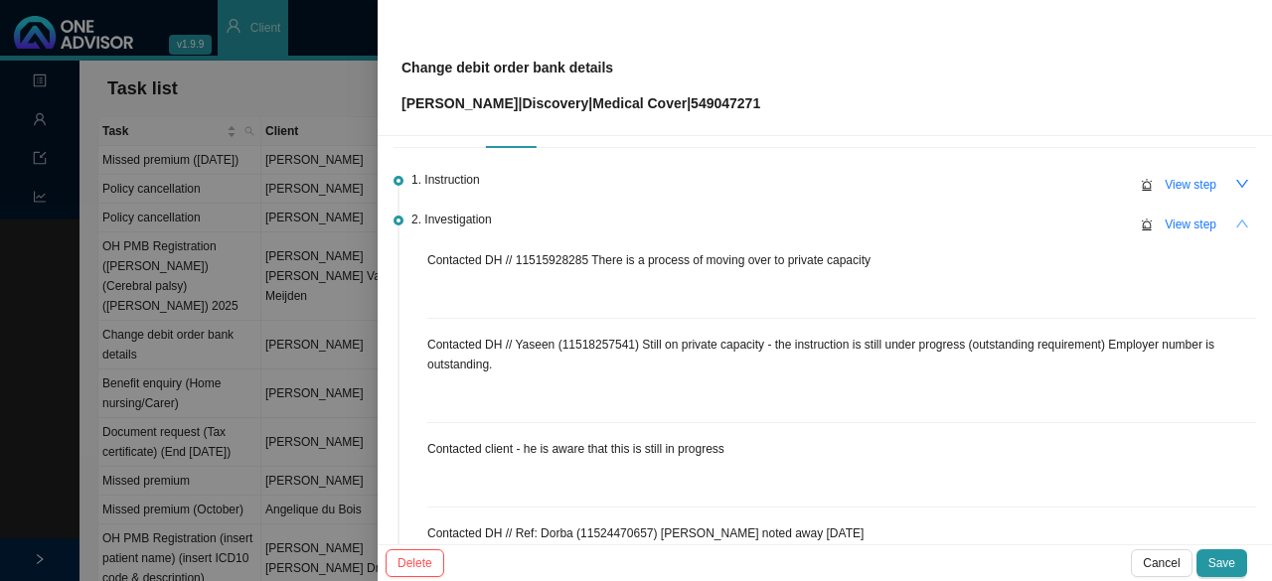
scroll to position [0, 0]
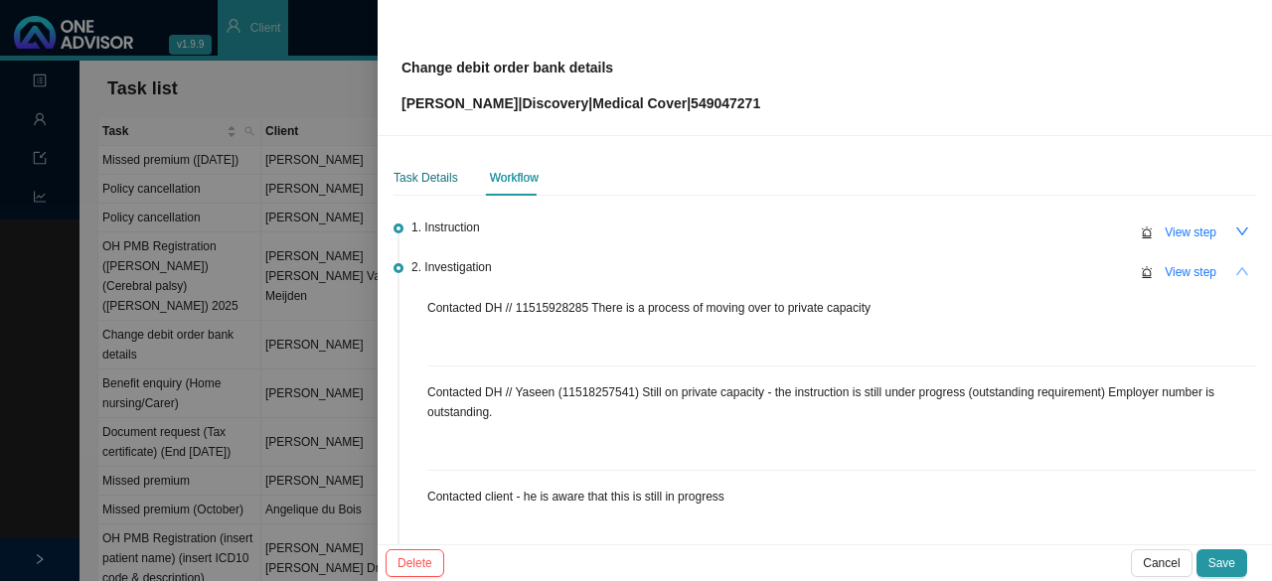
click at [429, 172] on div "Task Details" at bounding box center [426, 178] width 65 height 20
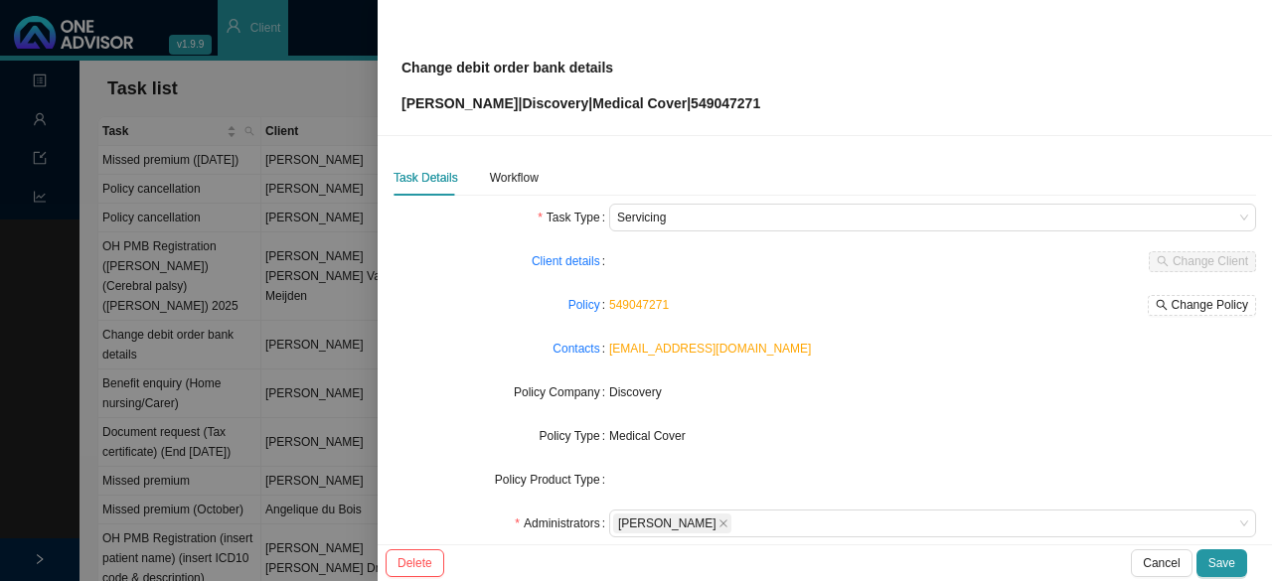
scroll to position [199, 0]
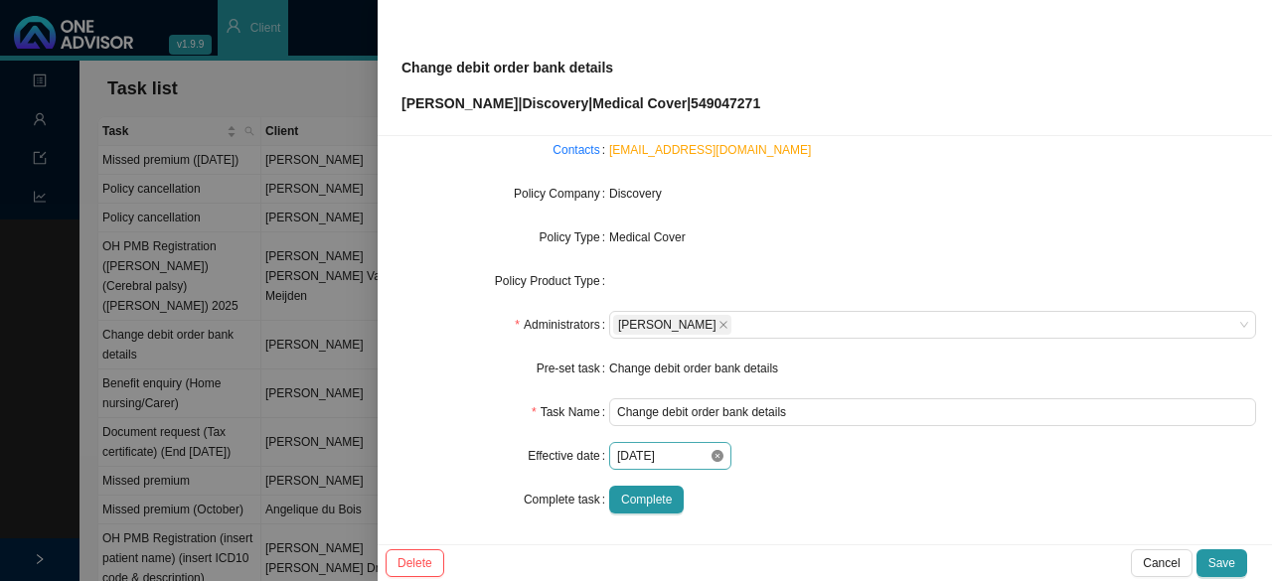
click at [713, 458] on icon "close-circle" at bounding box center [717, 456] width 12 height 12
click at [711, 458] on div at bounding box center [670, 456] width 106 height 20
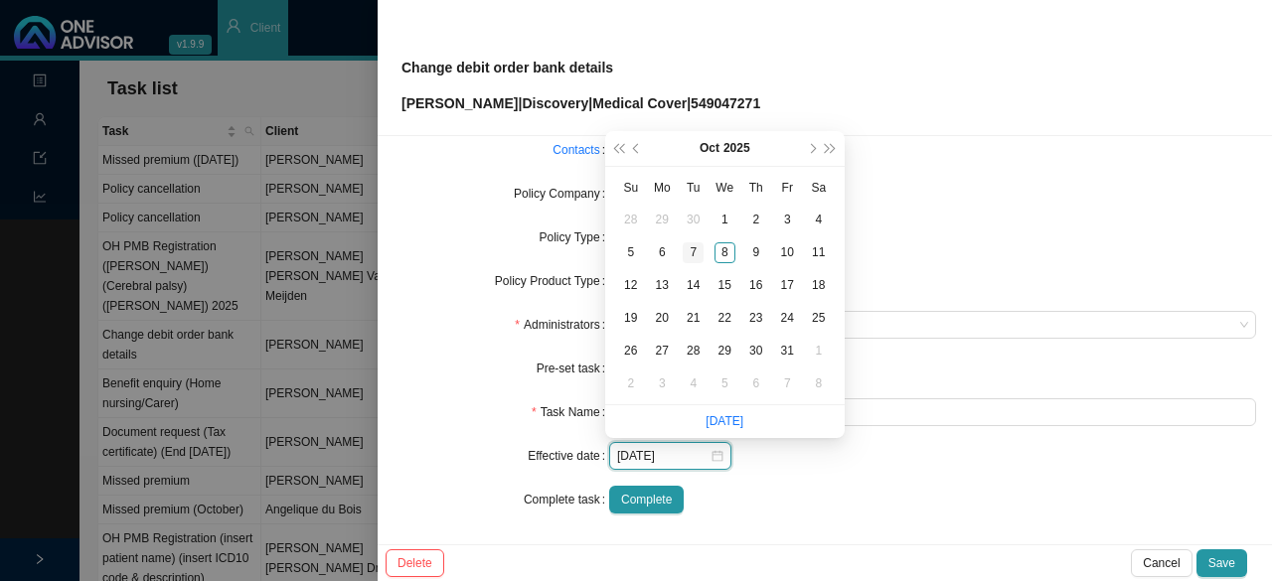
type input "[DATE]"
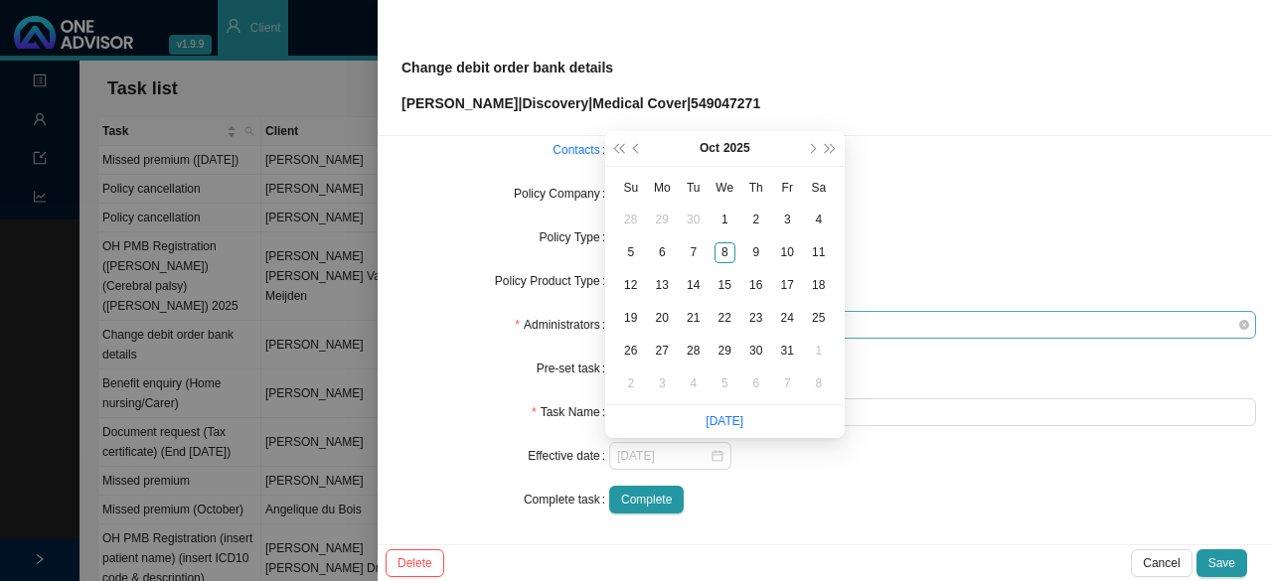
drag, startPoint x: 725, startPoint y: 215, endPoint x: 760, endPoint y: 311, distance: 102.5
click at [725, 214] on div "1" at bounding box center [724, 220] width 21 height 21
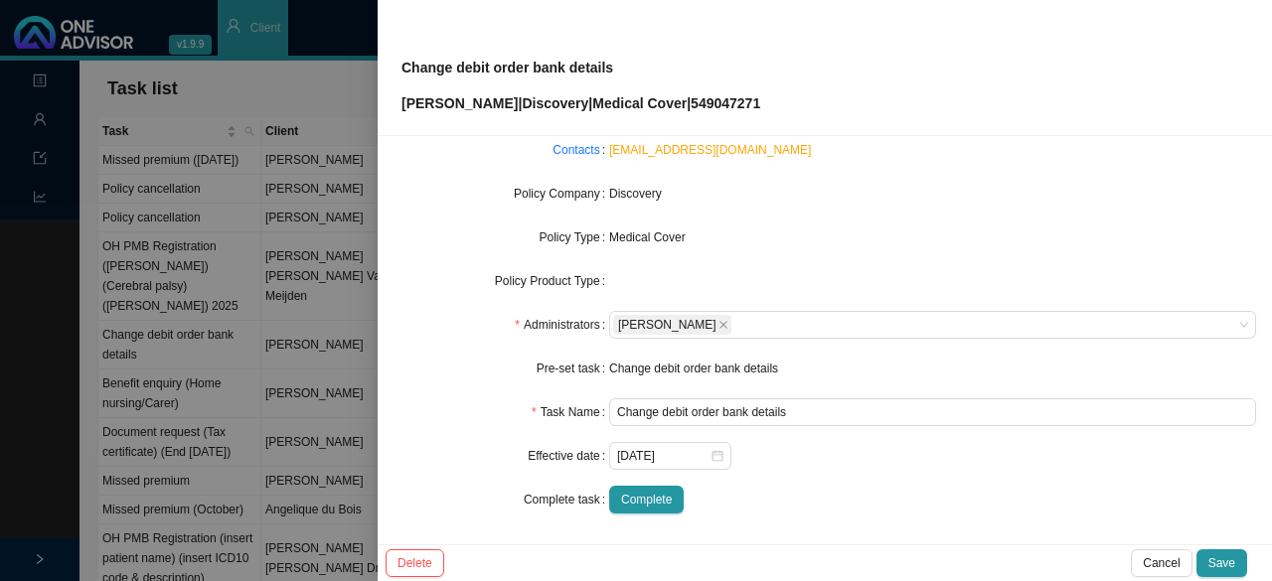
click at [814, 486] on div "Complete" at bounding box center [932, 500] width 647 height 28
click at [648, 495] on span "Complete" at bounding box center [646, 500] width 51 height 20
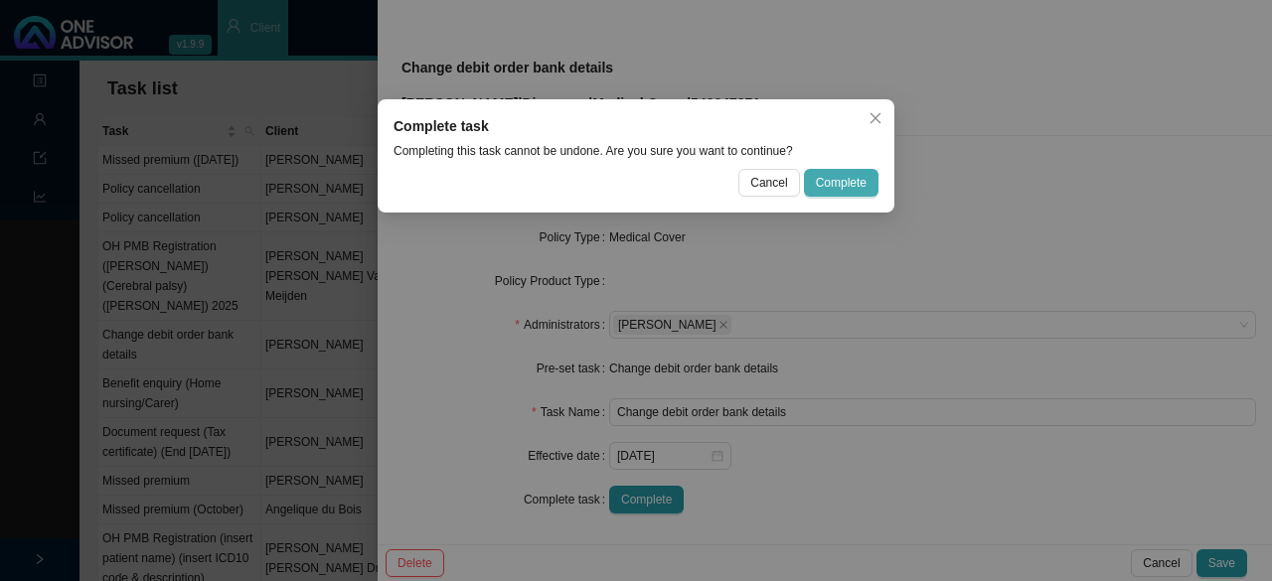
click at [851, 180] on span "Complete" at bounding box center [841, 183] width 51 height 20
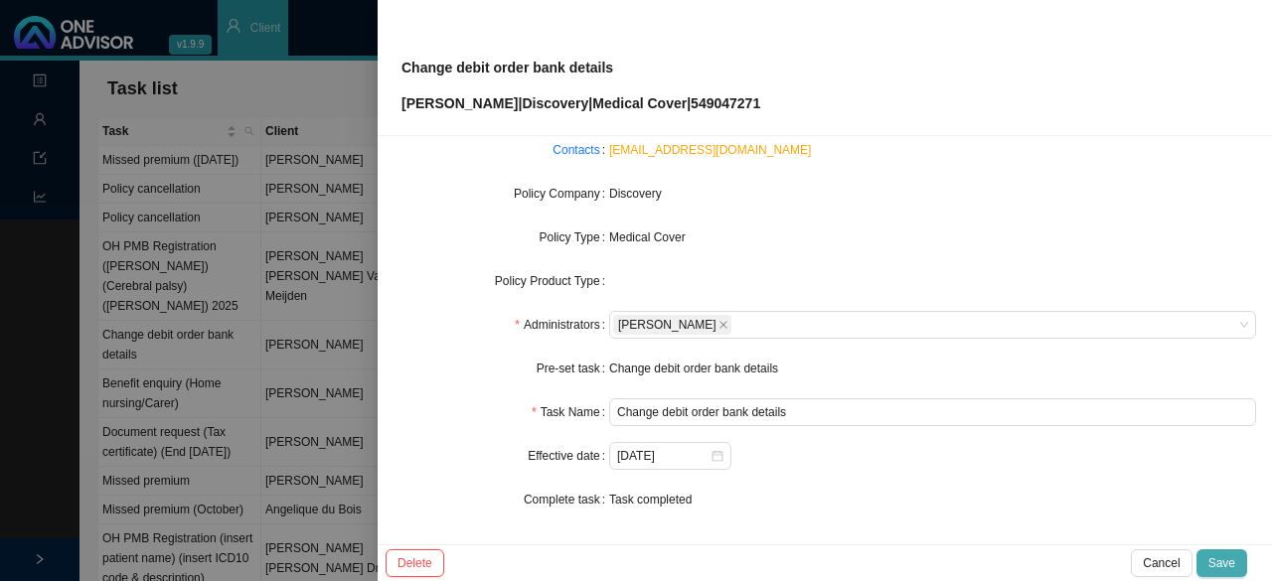
drag, startPoint x: 1231, startPoint y: 559, endPoint x: 1225, endPoint y: 547, distance: 14.2
click at [1230, 559] on span "Save" at bounding box center [1221, 563] width 27 height 20
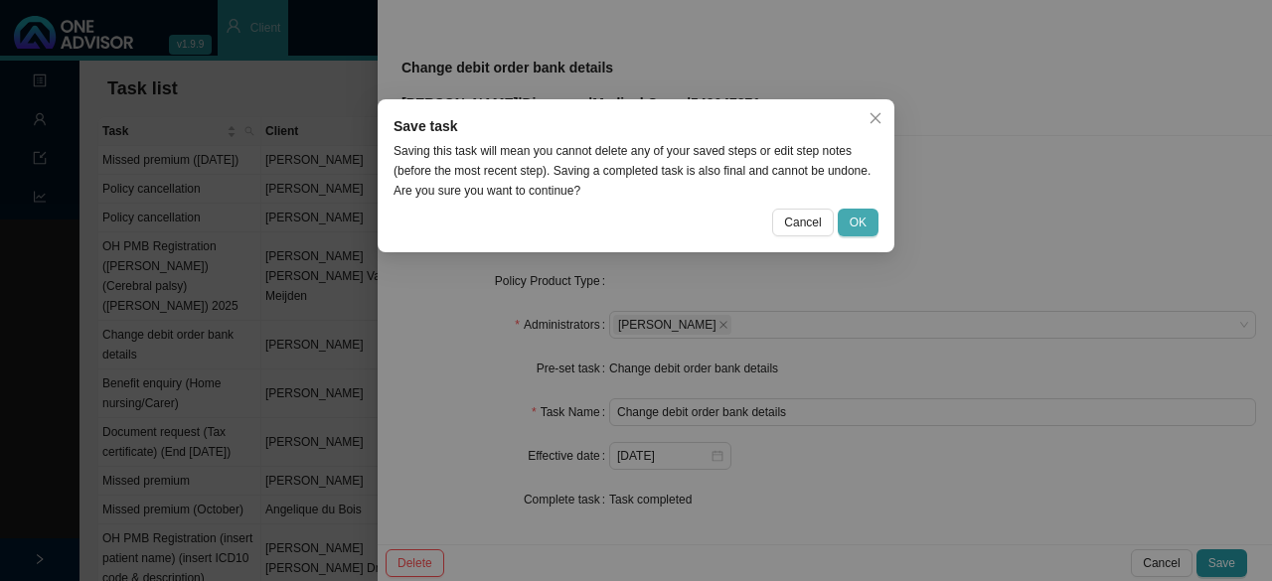
click at [860, 222] on span "OK" at bounding box center [858, 223] width 17 height 20
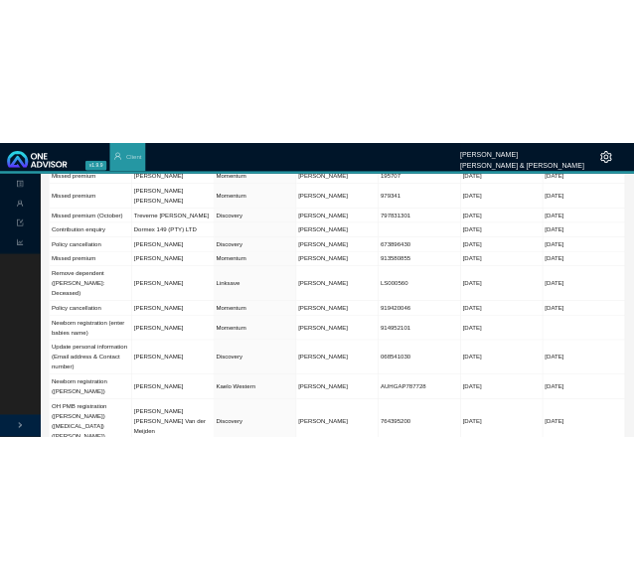
scroll to position [435, 0]
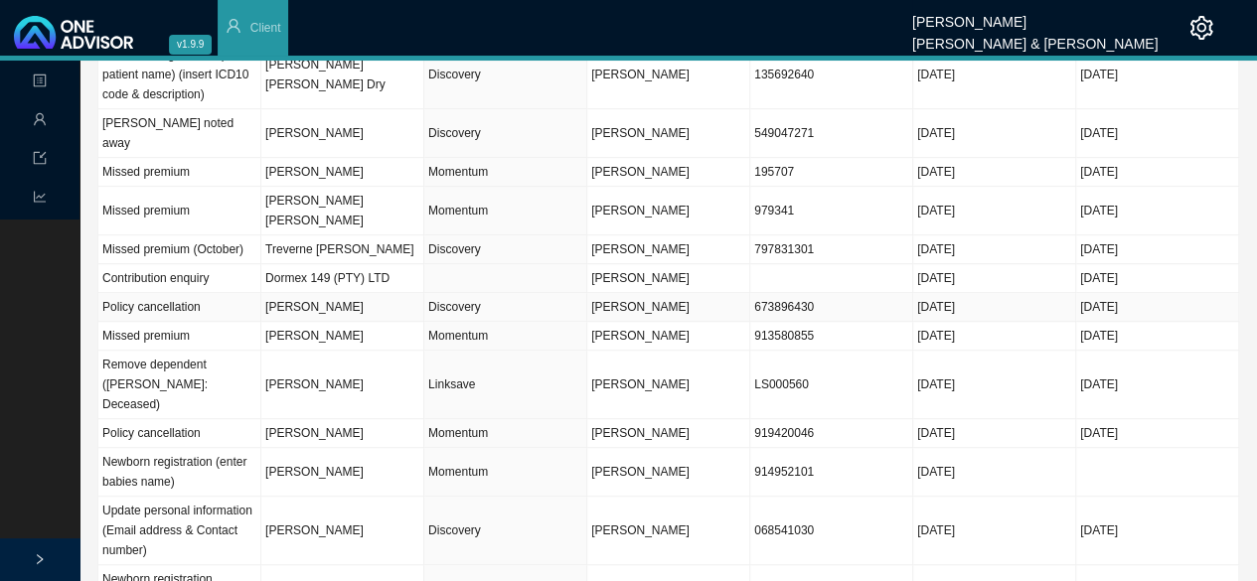
click at [438, 293] on td "Discovery" at bounding box center [505, 307] width 163 height 29
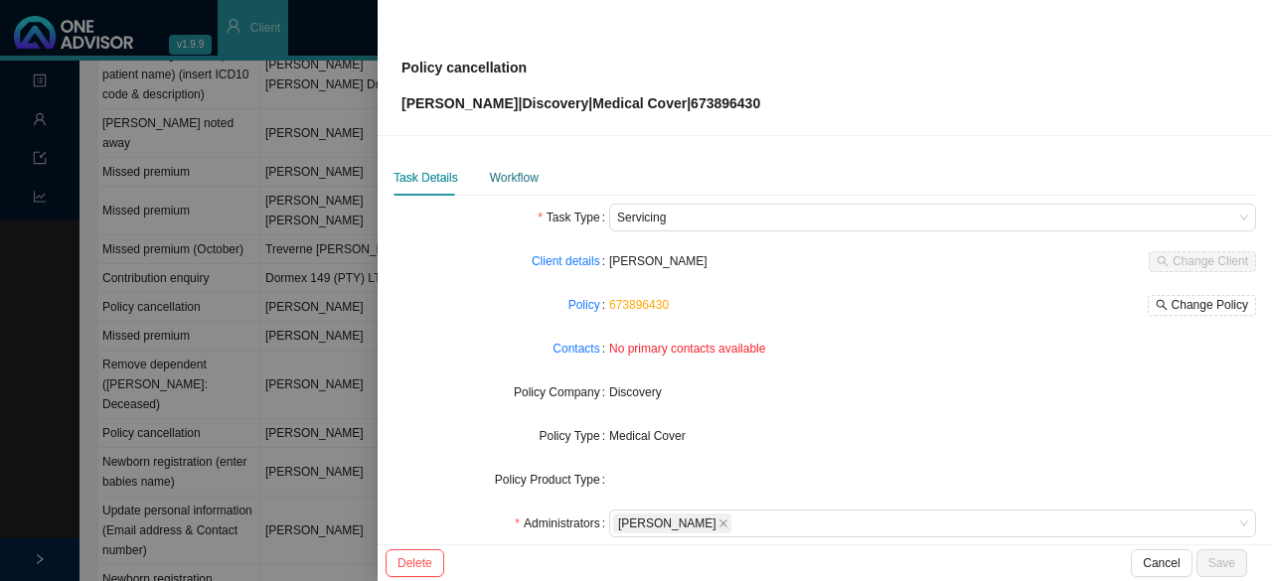
click at [523, 182] on div "Workflow" at bounding box center [514, 178] width 49 height 20
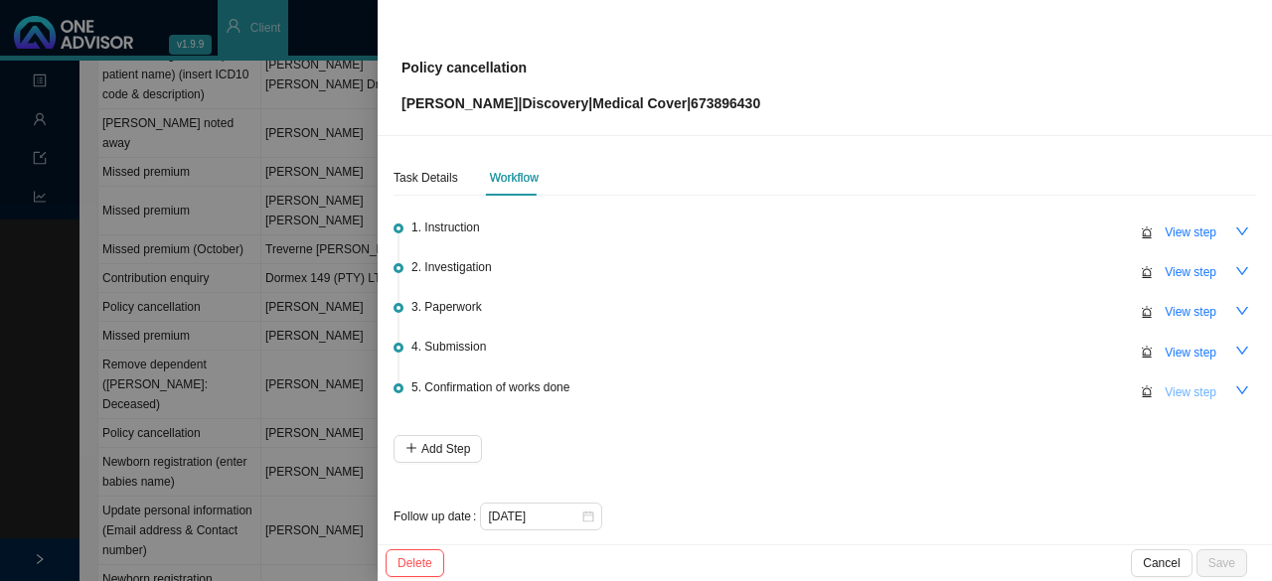
click at [1187, 388] on span "View step" at bounding box center [1191, 393] width 52 height 20
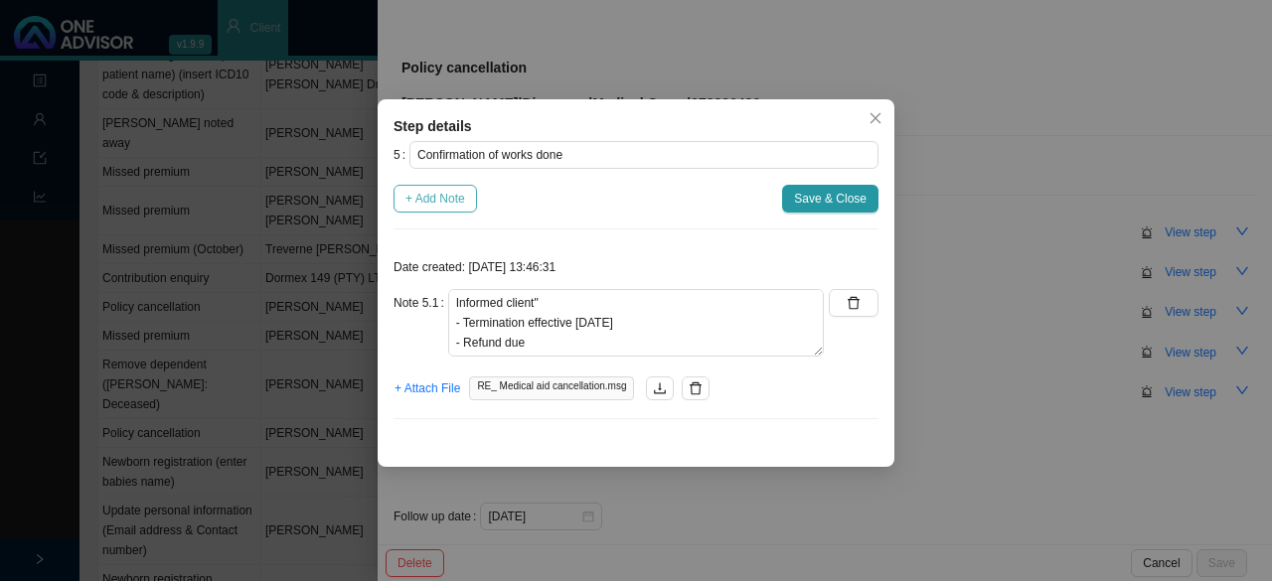
click at [440, 198] on span "+ Add Note" at bounding box center [435, 199] width 60 height 20
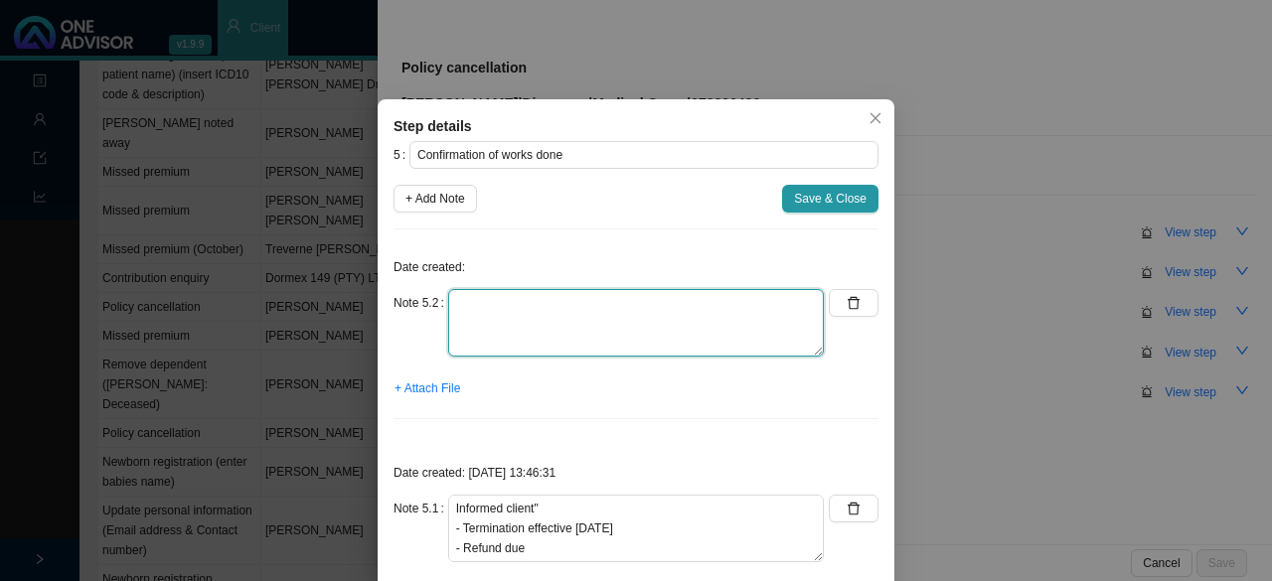
click at [465, 333] on textarea at bounding box center [636, 323] width 376 height 68
type textarea "Response from [PERSON_NAME] // Bank details received"
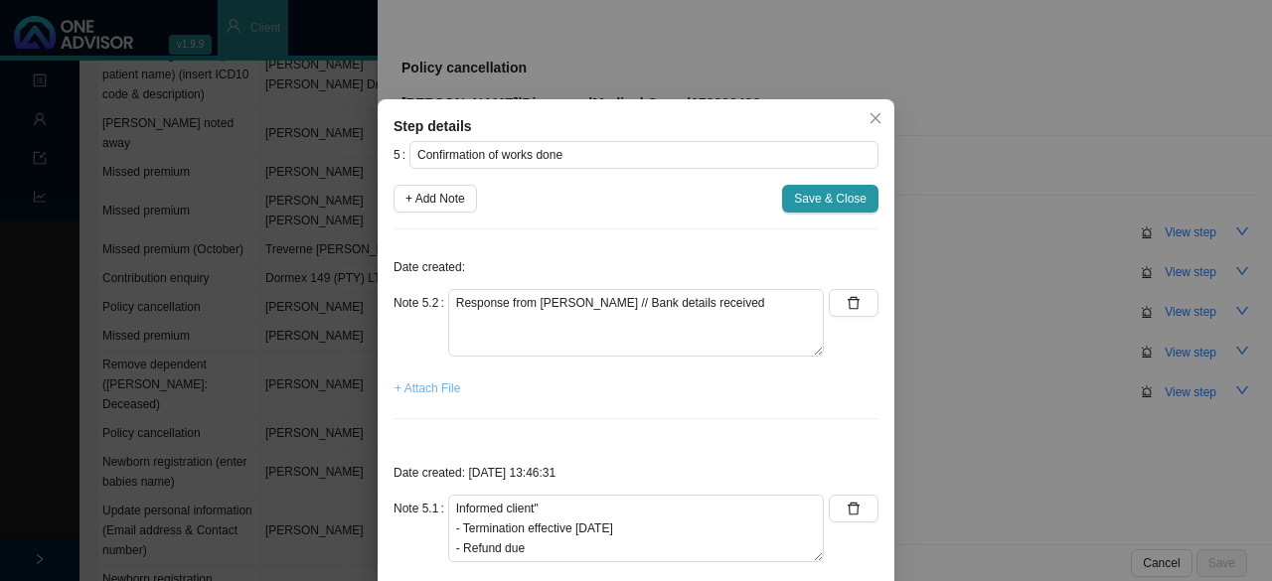
click at [427, 383] on span "+ Attach File" at bounding box center [427, 389] width 66 height 20
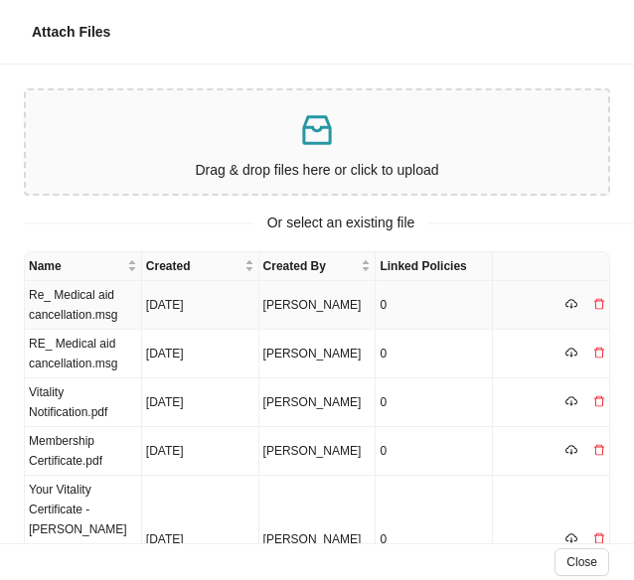
click at [65, 303] on td "Re_ Medical aid cancellation.msg" at bounding box center [83, 305] width 117 height 49
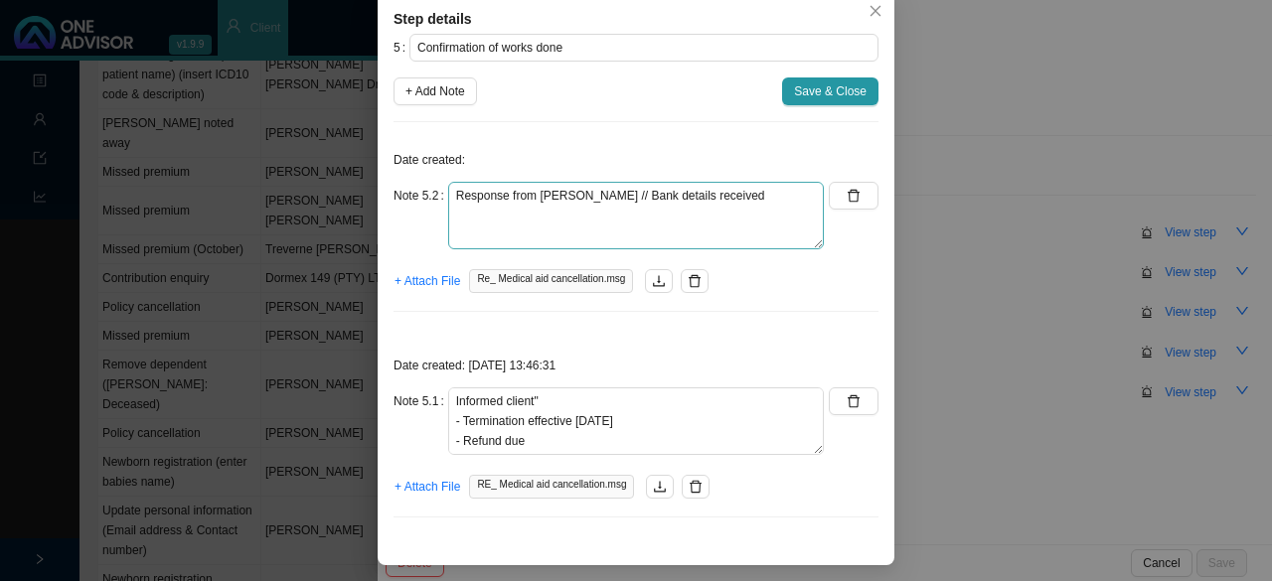
scroll to position [104, 0]
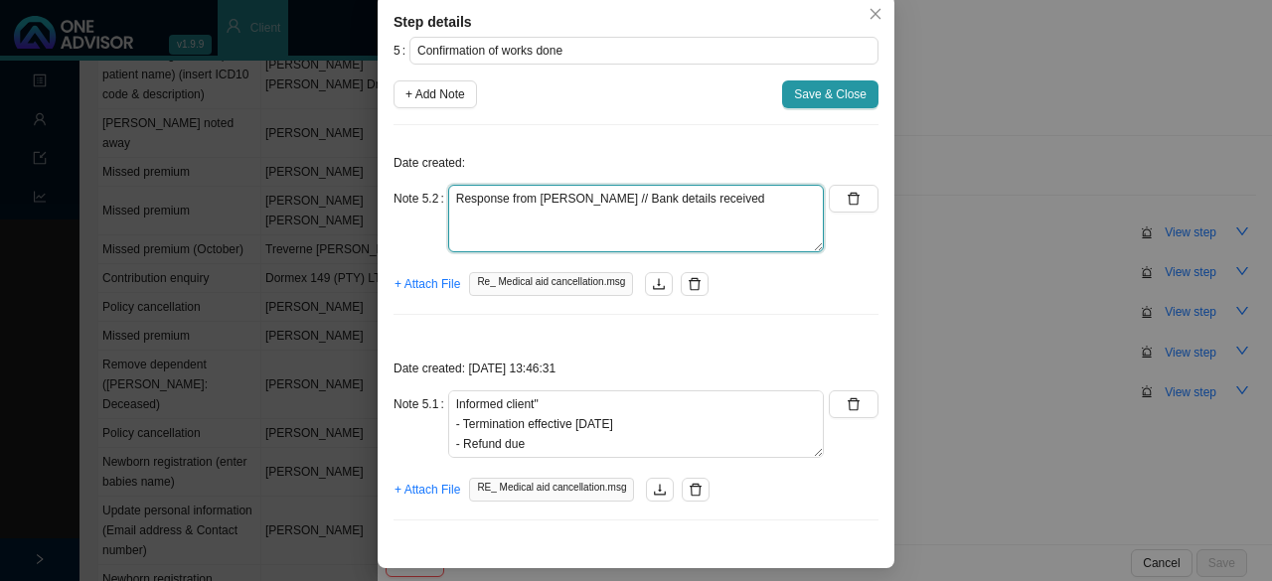
click at [715, 189] on textarea "Response from [PERSON_NAME] // Bank details received" at bounding box center [636, 219] width 376 height 68
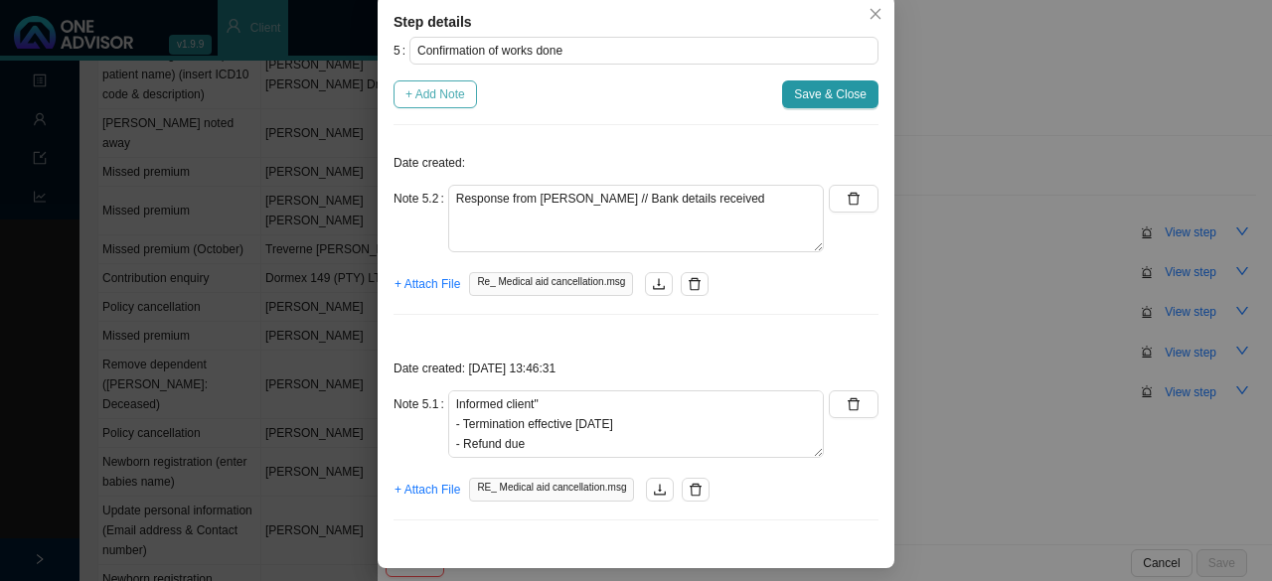
click at [431, 90] on span "+ Add Note" at bounding box center [435, 94] width 60 height 20
type textarea "Response from [PERSON_NAME] // Bank details received"
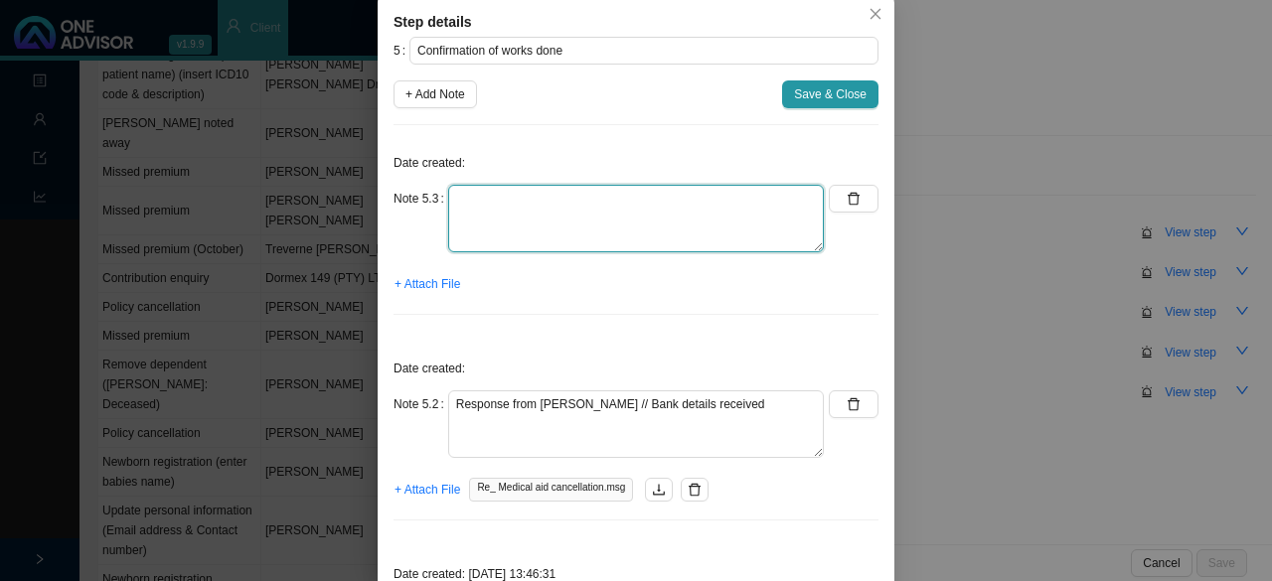
click at [505, 210] on textarea at bounding box center [636, 219] width 376 height 68
type textarea "C"
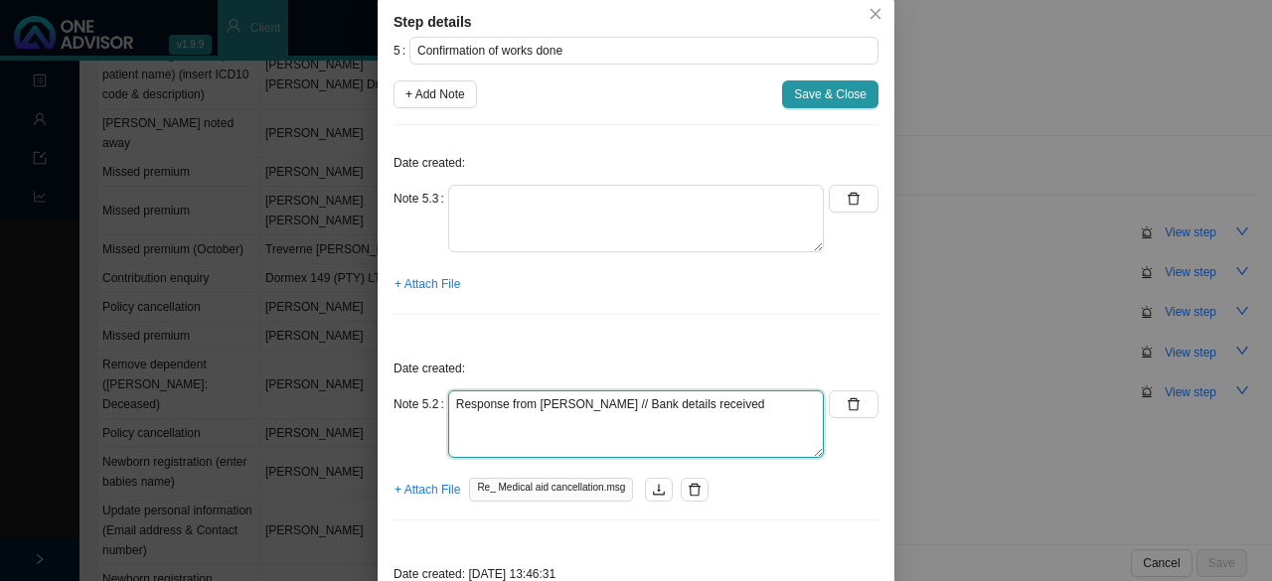
click at [704, 400] on textarea "Response from [PERSON_NAME] // Bank details received" at bounding box center [636, 425] width 376 height 68
paste textarea "11524574477"
type textarea "Response from [PERSON_NAME] // Bank details received Contacted DH // 1152457447…"
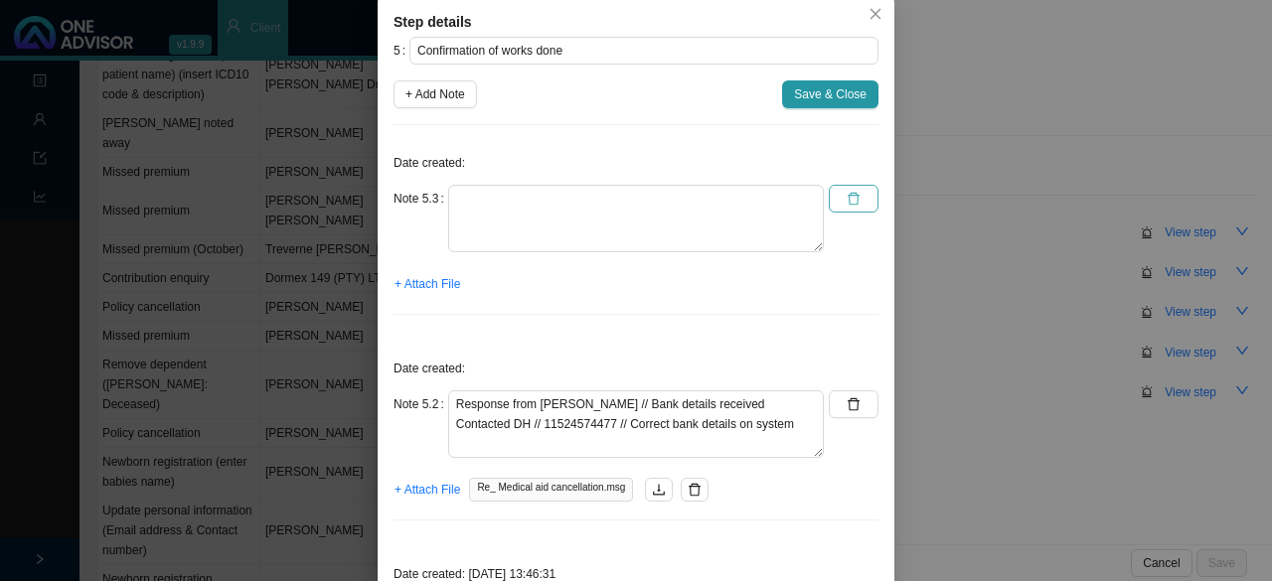
drag, startPoint x: 850, startPoint y: 194, endPoint x: 851, endPoint y: 211, distance: 16.9
click at [851, 194] on icon "delete" at bounding box center [854, 199] width 12 height 13
type textarea "Response from [PERSON_NAME] // Bank details received Contacted DH // 1152457447…"
type textarea "Informed client" - Termination effective [DATE] - Refund due - Backdate request…"
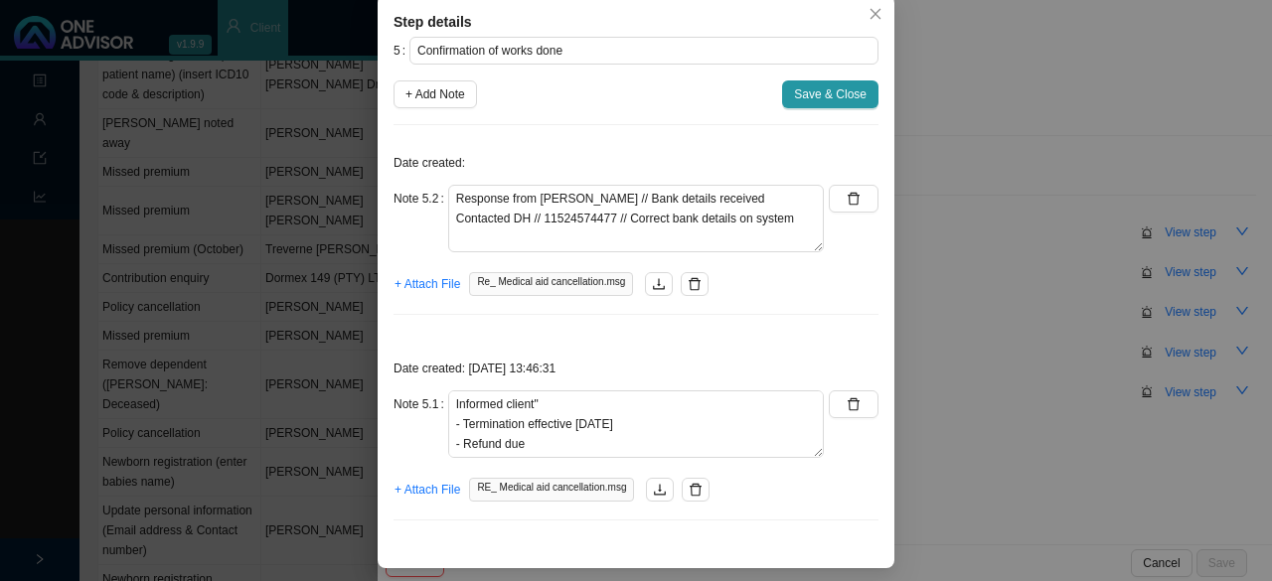
scroll to position [0, 0]
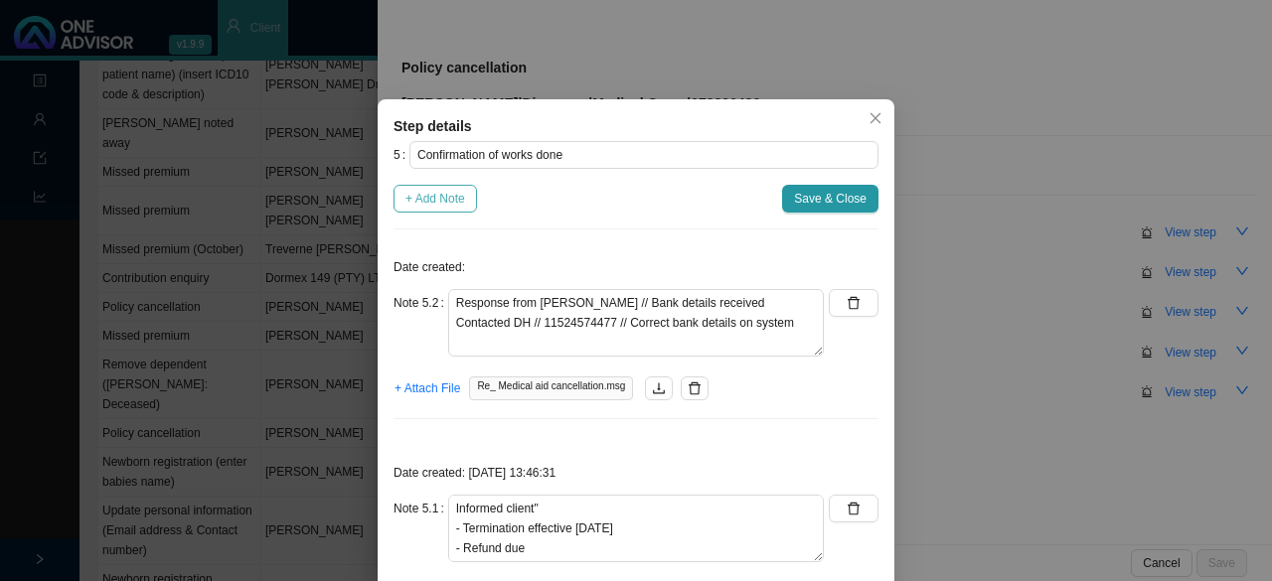
click at [431, 199] on span "+ Add Note" at bounding box center [435, 199] width 60 height 20
type textarea "Response from [PERSON_NAME] // Bank details received Contacted DH // 1152457447…"
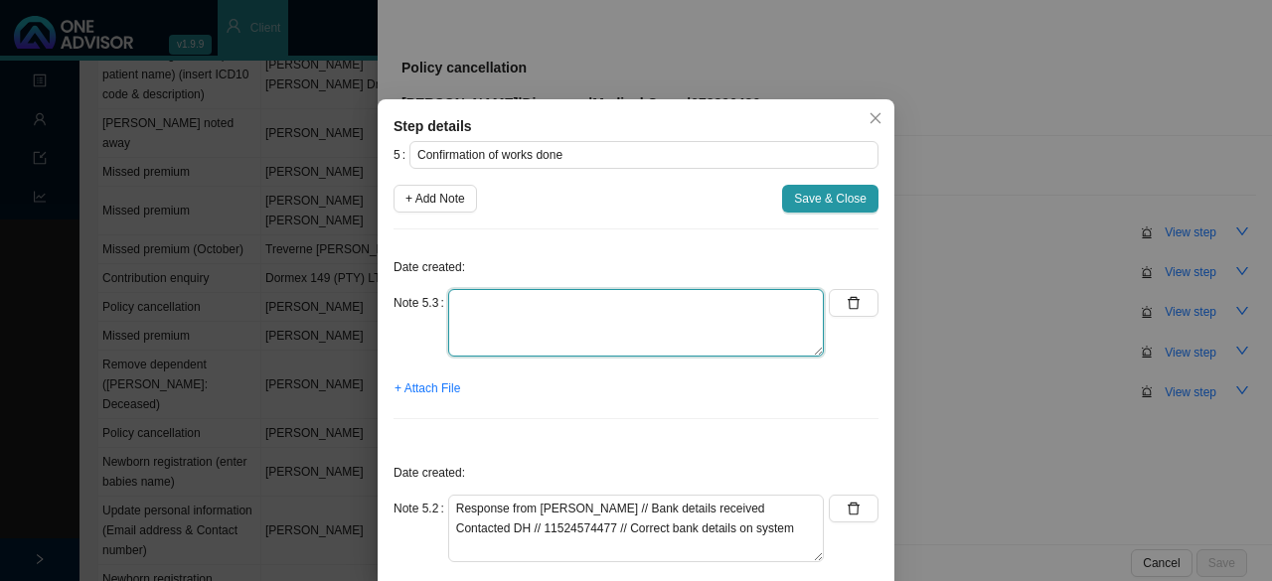
click at [507, 335] on textarea at bounding box center [636, 323] width 376 height 68
type textarea "S"
paste textarea "R4086."
click at [448, 322] on textarea "Feedback to [PERSON_NAME] - Refund initiated. R4086." at bounding box center [636, 323] width 376 height 68
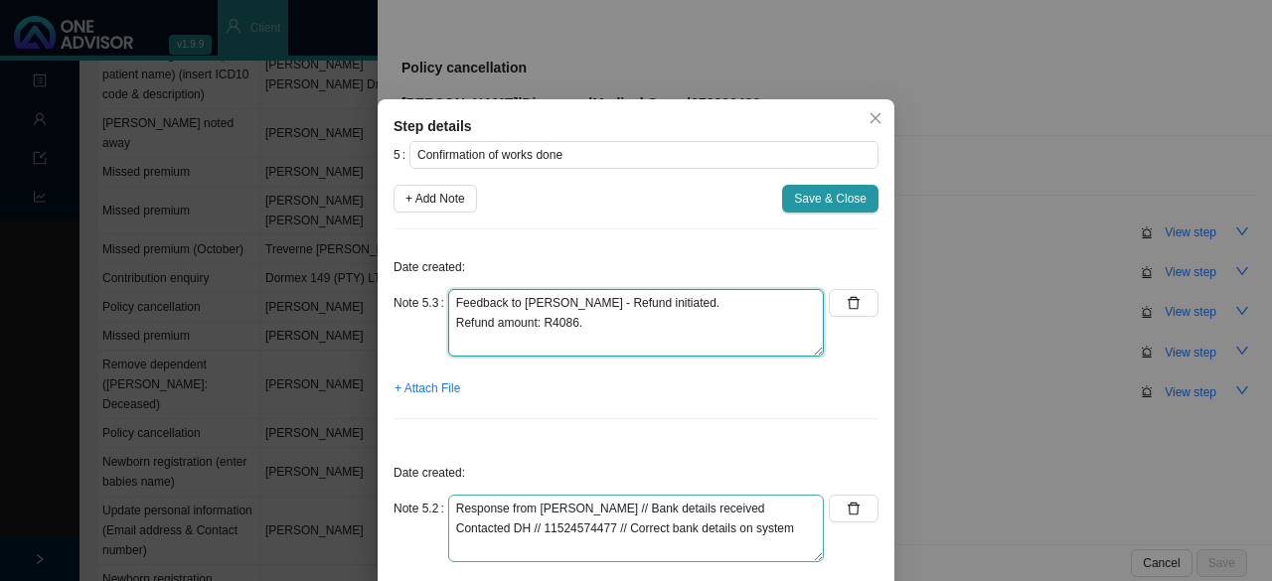
type textarea "Feedback to [PERSON_NAME] - Refund initiated. Refund amount: R4086."
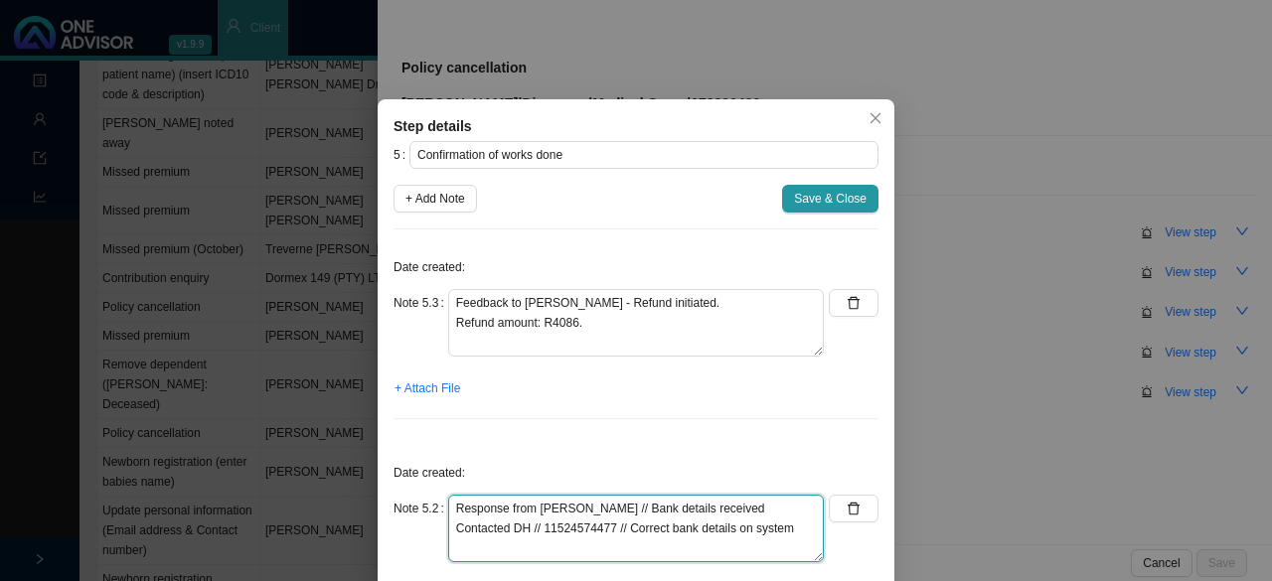
click at [799, 524] on textarea "Response from [PERSON_NAME] // Bank details received Contacted DH // 1152457447…" at bounding box center [636, 529] width 376 height 68
type textarea "Response from [PERSON_NAME] // Bank details received Contacted DH // 1152457447…"
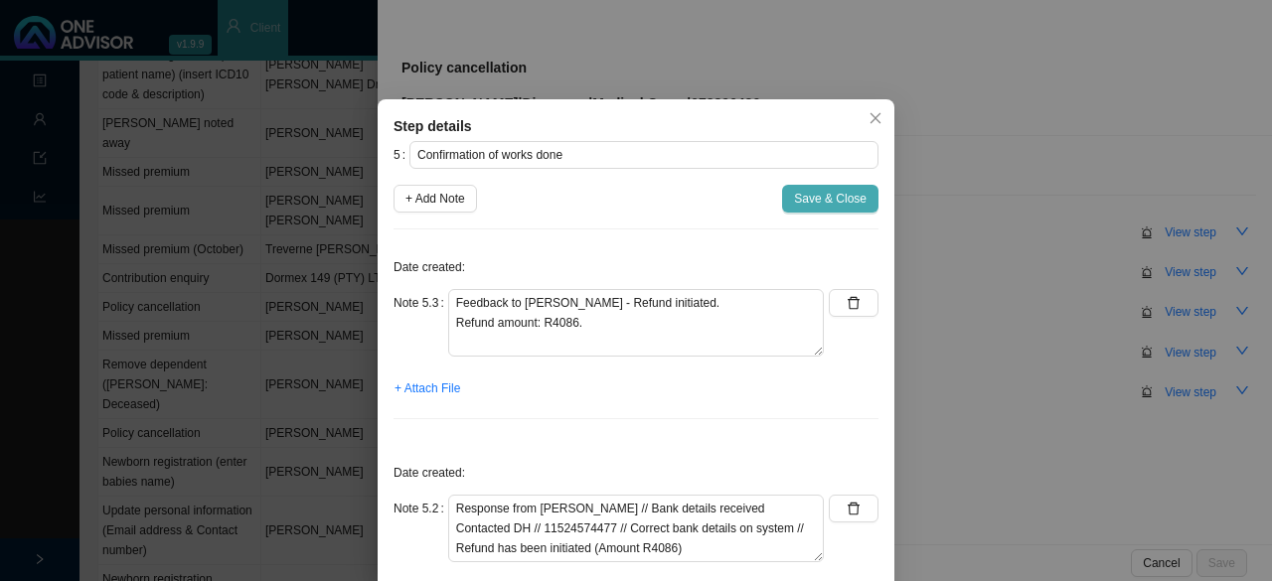
click at [824, 206] on span "Save & Close" at bounding box center [830, 199] width 73 height 20
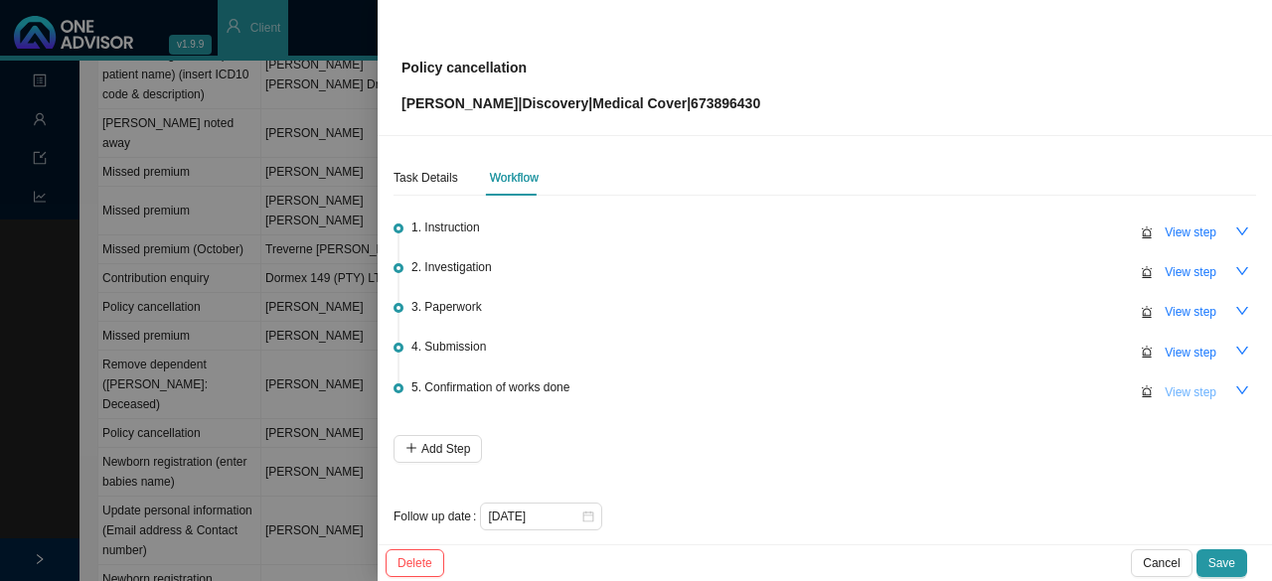
click at [1165, 391] on span "View step" at bounding box center [1191, 393] width 52 height 20
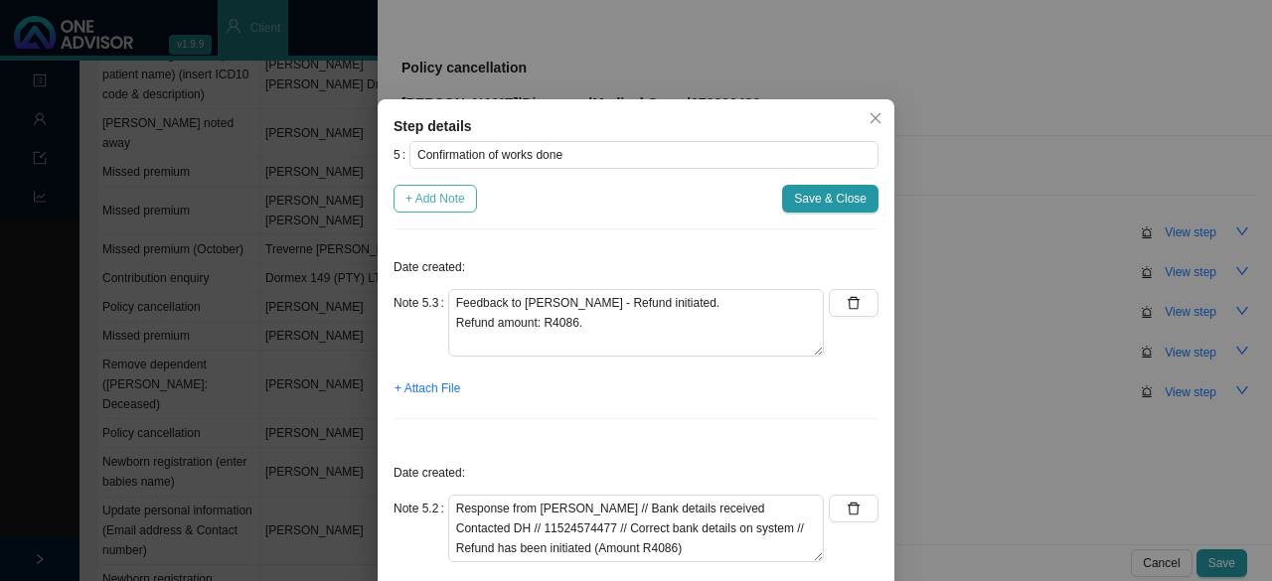
click at [424, 200] on span "+ Add Note" at bounding box center [435, 199] width 60 height 20
type textarea "Feedback to [PERSON_NAME] - Refund initiated. Refund amount: R4086."
type textarea "Response from [PERSON_NAME] // Bank details received Contacted DH // 1152457447…"
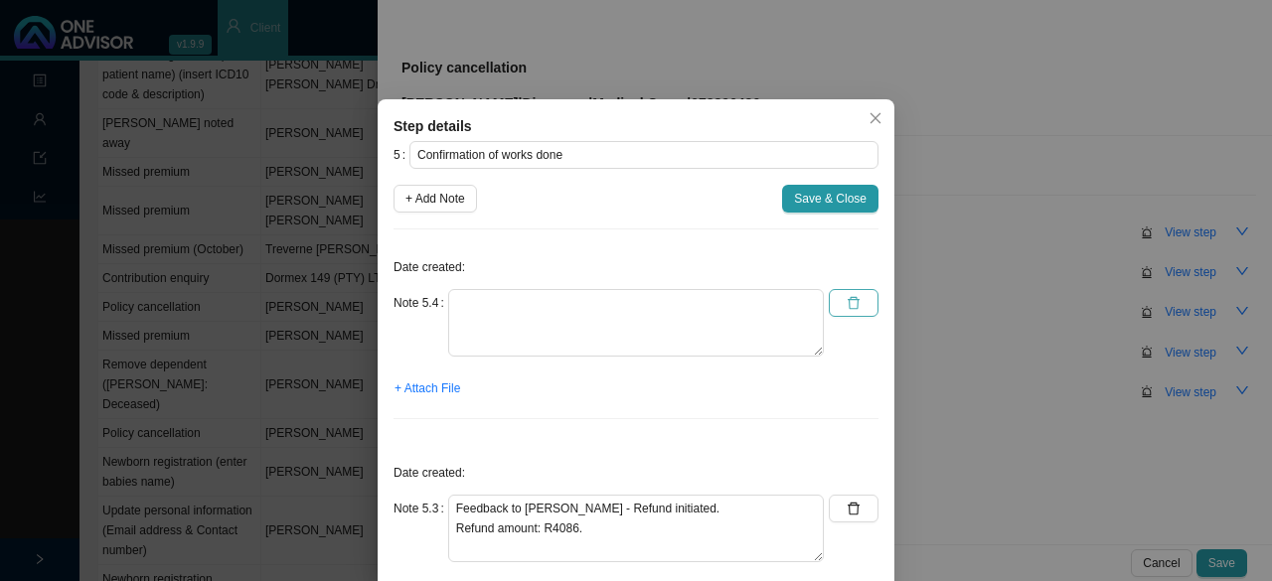
click at [854, 303] on button "button" at bounding box center [854, 303] width 50 height 28
type textarea "Feedback to [PERSON_NAME] - Refund initiated. Refund amount: R4086."
type textarea "Response from [PERSON_NAME] // Bank details received Contacted DH // 1152457447…"
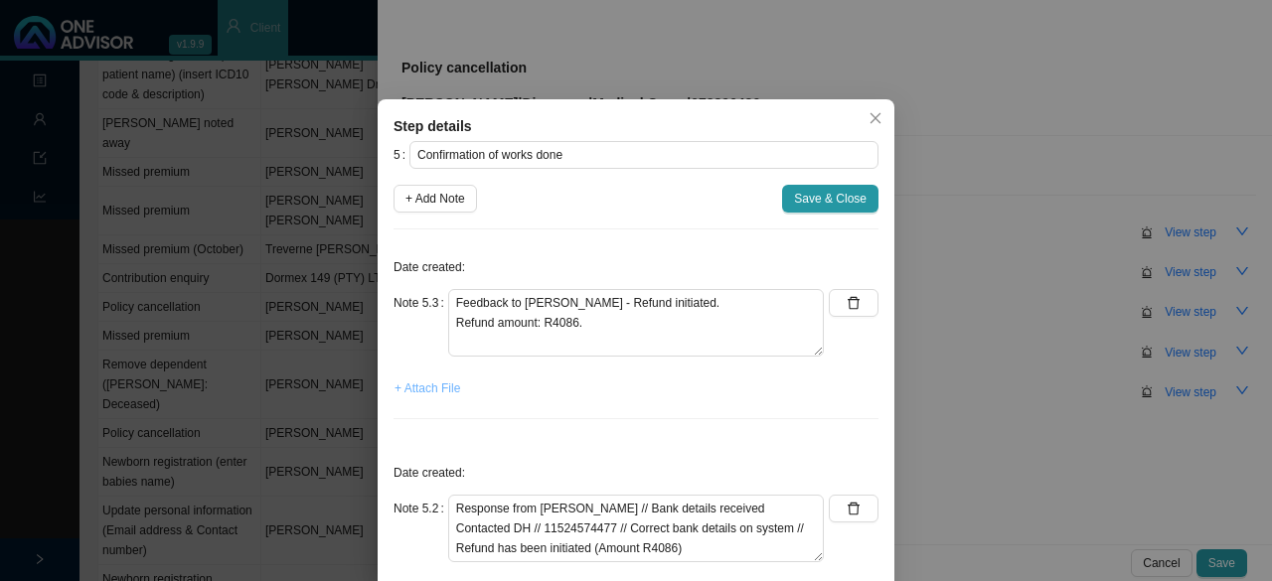
click at [433, 375] on button "+ Attach File" at bounding box center [428, 389] width 68 height 28
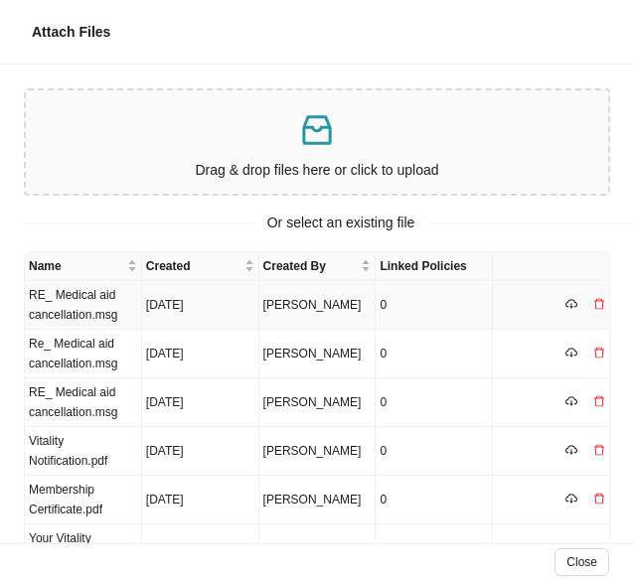
click at [93, 308] on td "RE_ Medical aid cancellation.msg" at bounding box center [83, 305] width 117 height 49
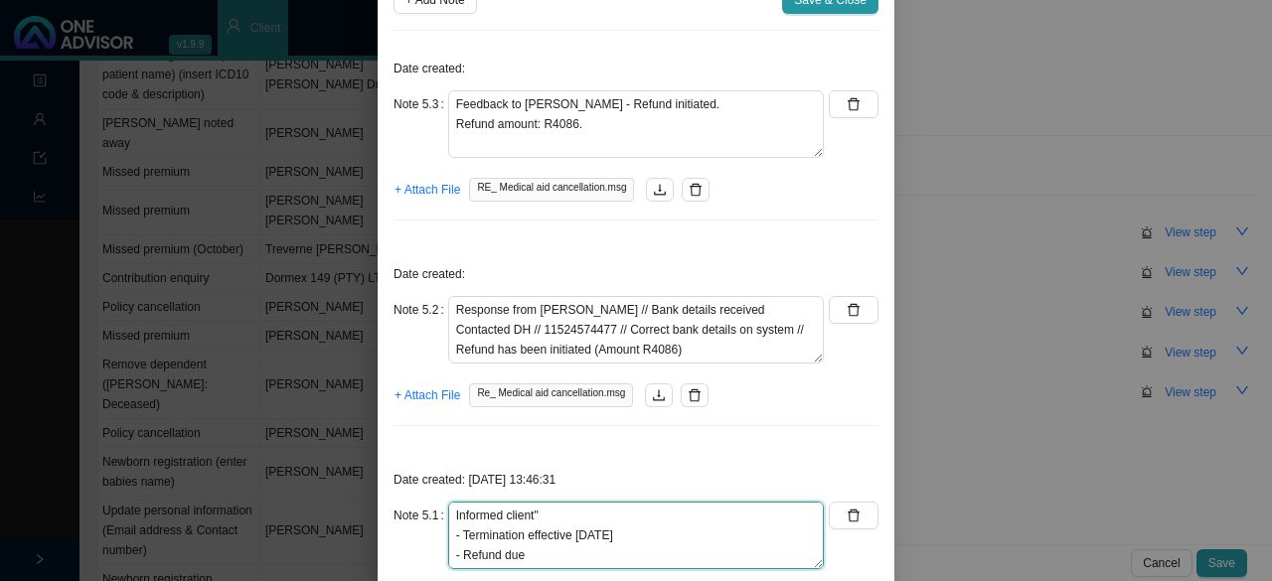
click at [551, 514] on textarea "Informed client" - Termination effective [DATE] - Refund due - Backdate request…" at bounding box center [636, 536] width 376 height 68
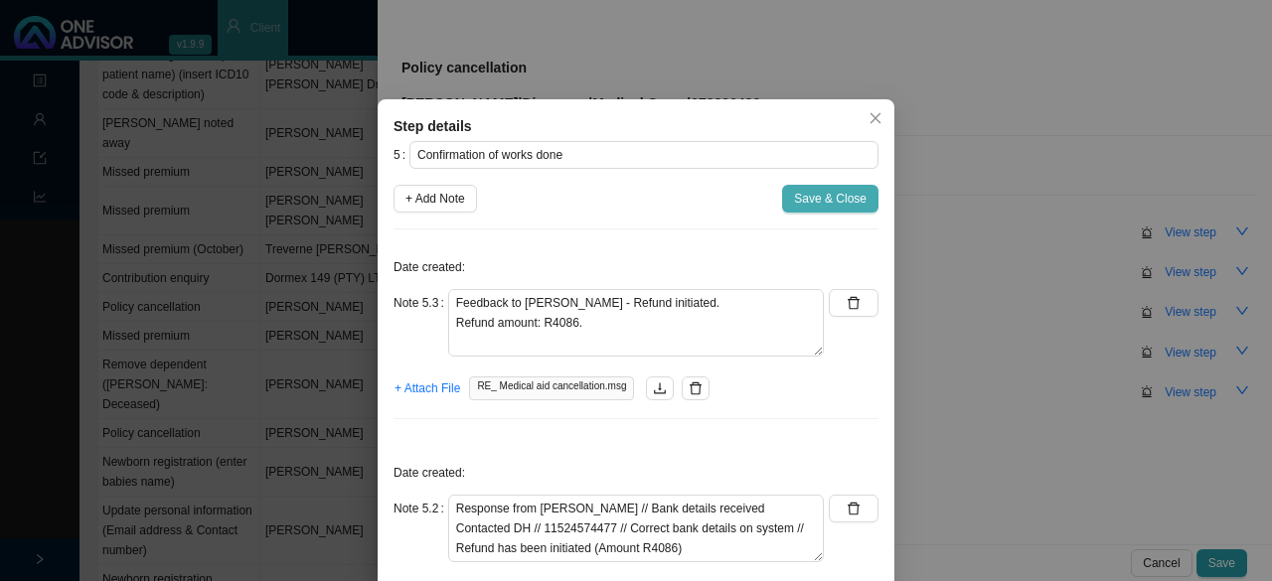
type textarea "Informed client: - Termination effective [DATE] - Refund due - Backdate request…"
click at [823, 192] on span "Save & Close" at bounding box center [830, 199] width 73 height 20
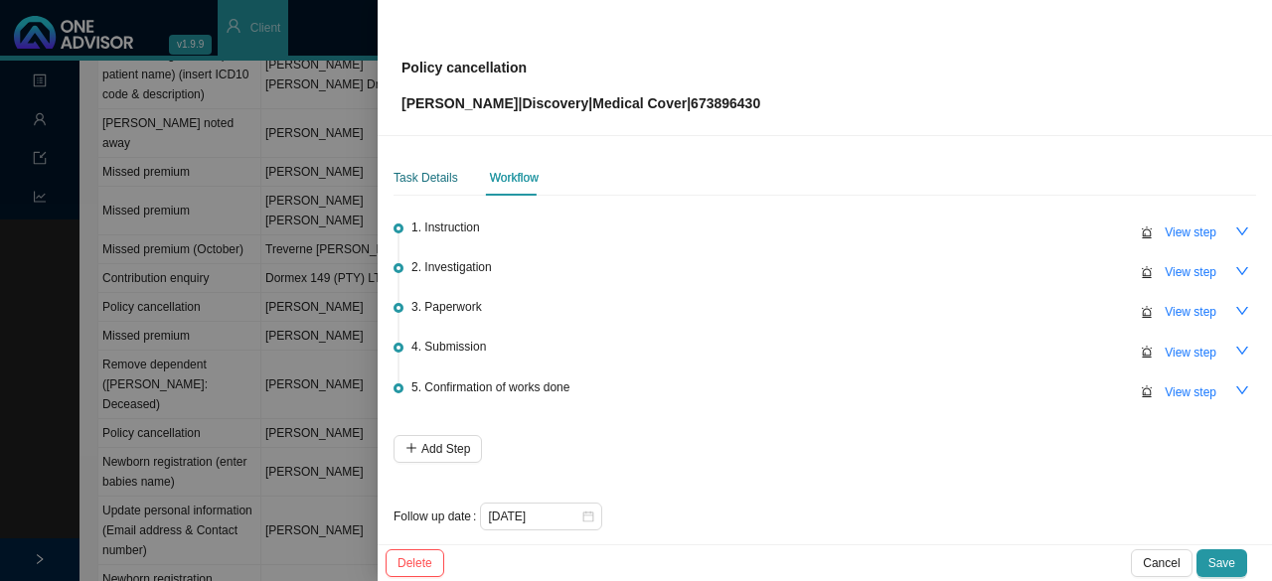
click at [404, 169] on div "Task Details" at bounding box center [426, 178] width 65 height 20
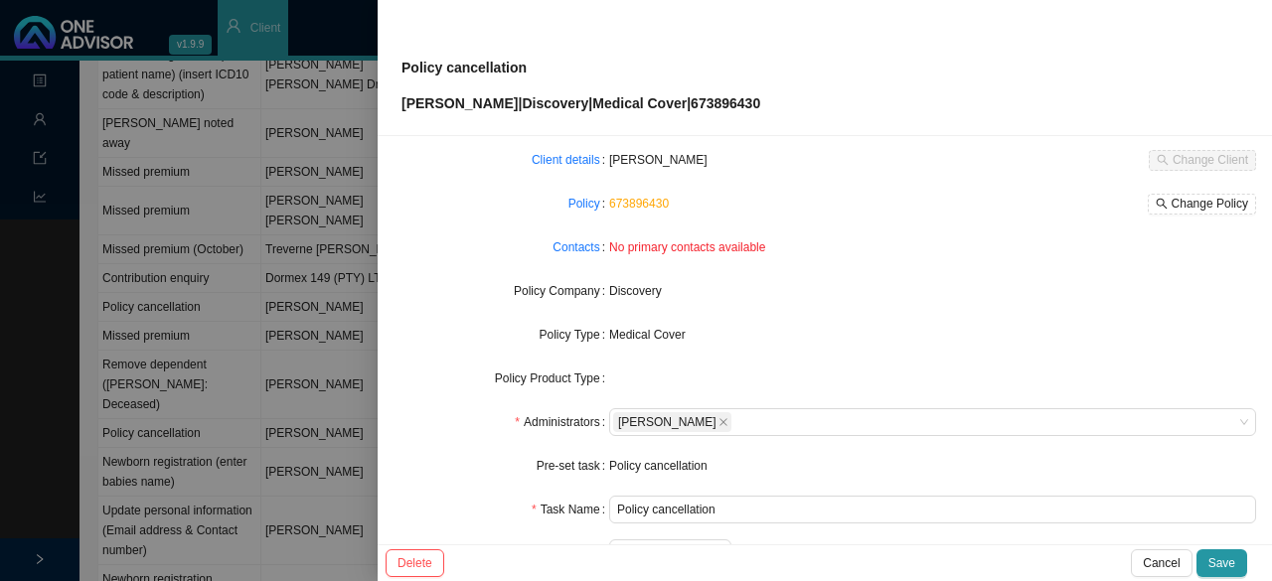
scroll to position [199, 0]
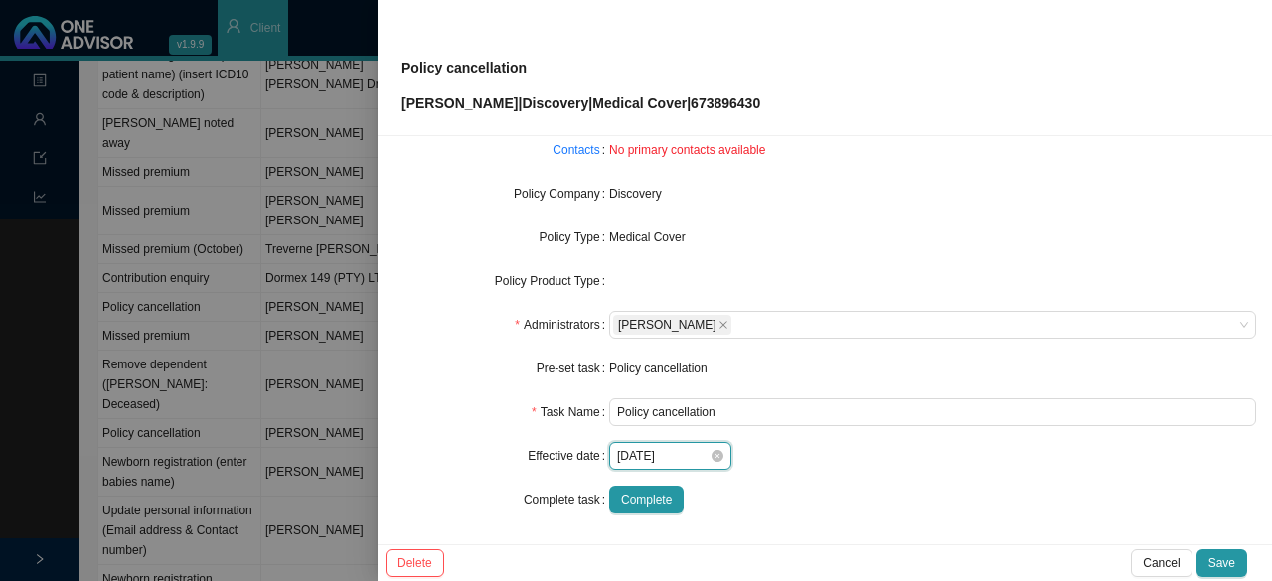
click at [699, 463] on input "[DATE]" at bounding box center [663, 456] width 92 height 20
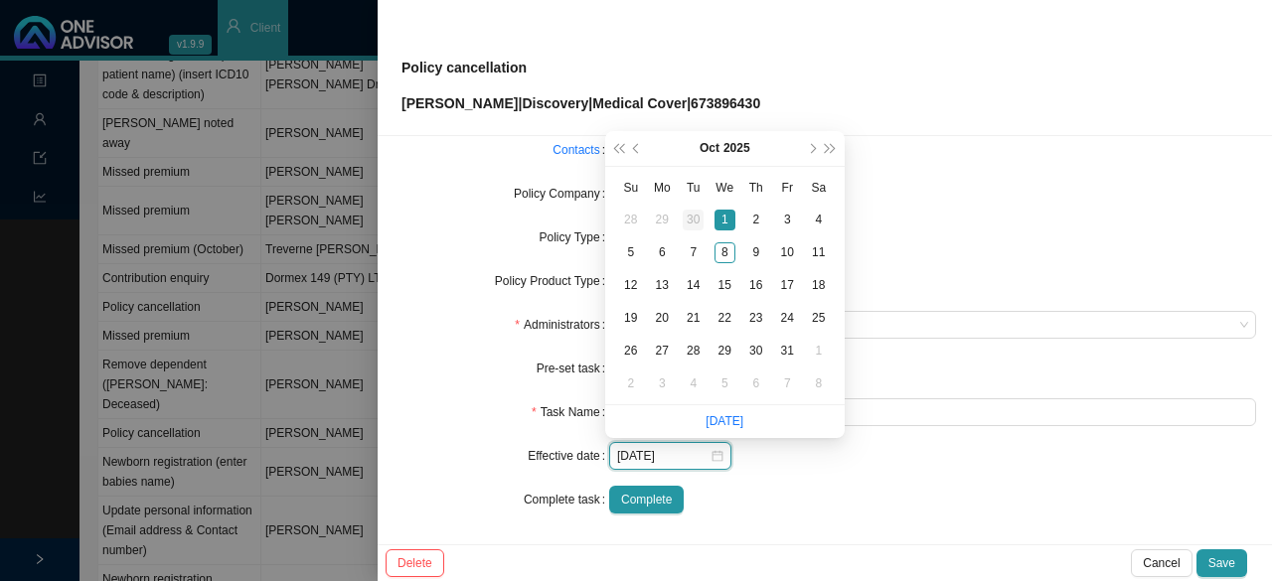
type input "[DATE]"
click at [692, 222] on div "30" at bounding box center [693, 220] width 21 height 21
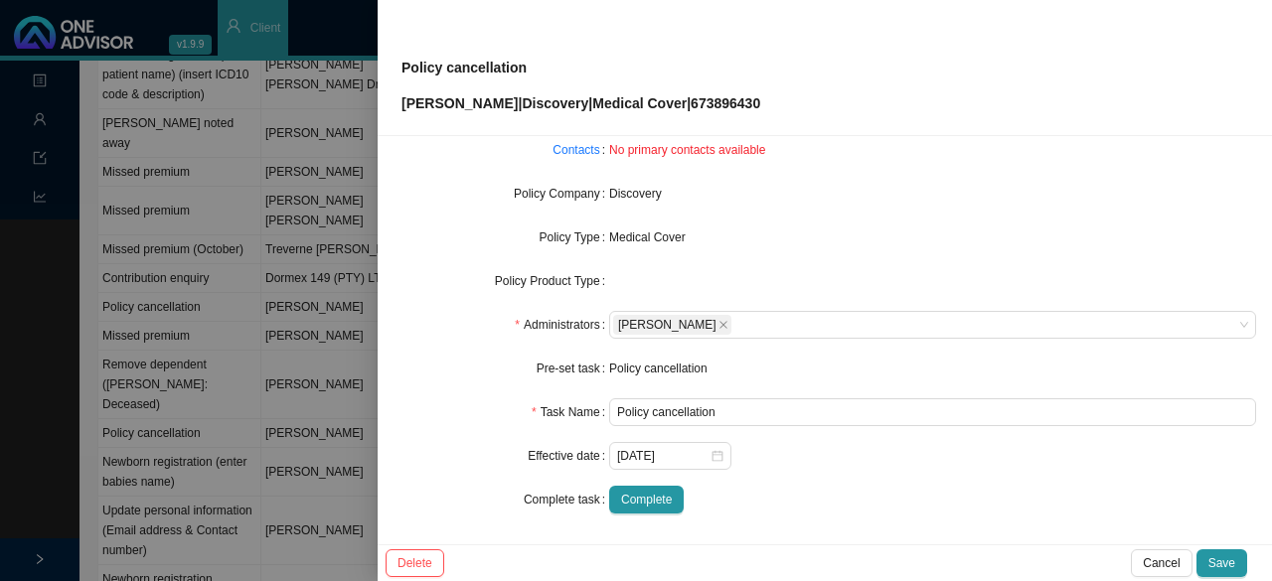
scroll to position [0, 0]
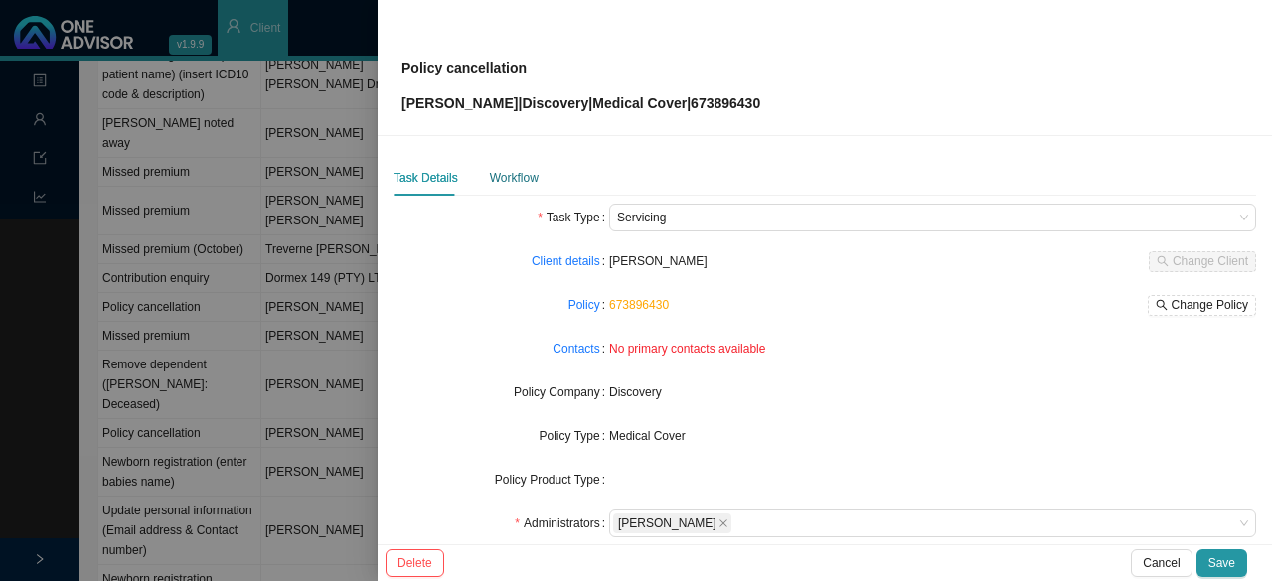
click at [500, 182] on div "Workflow" at bounding box center [514, 178] width 49 height 20
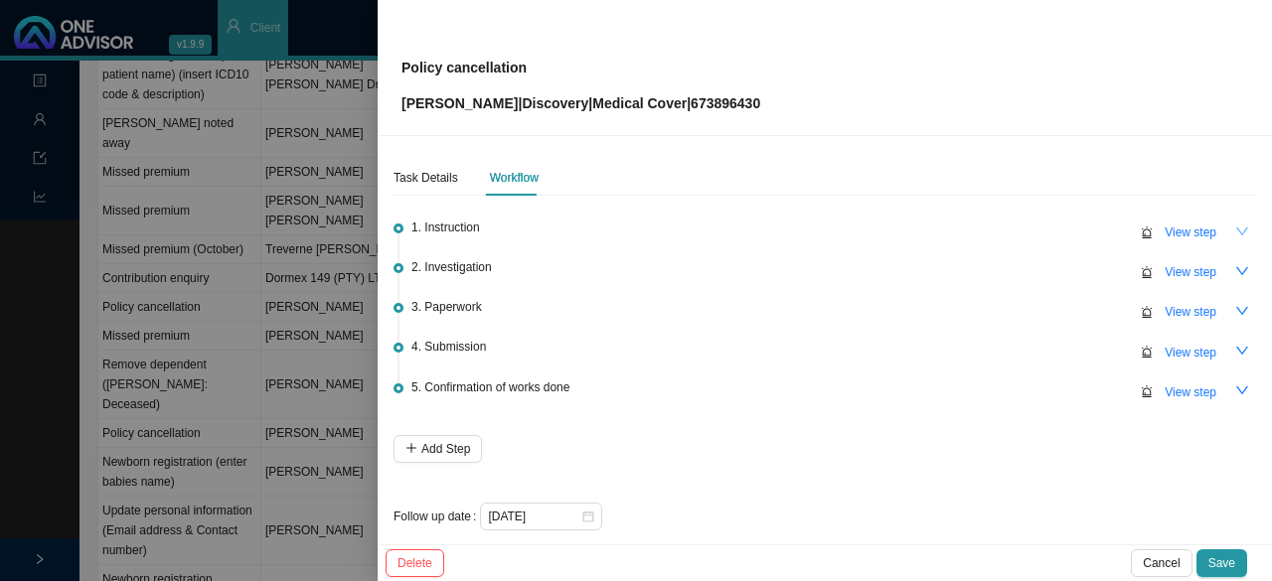
click at [1235, 229] on icon "down" at bounding box center [1242, 232] width 14 height 14
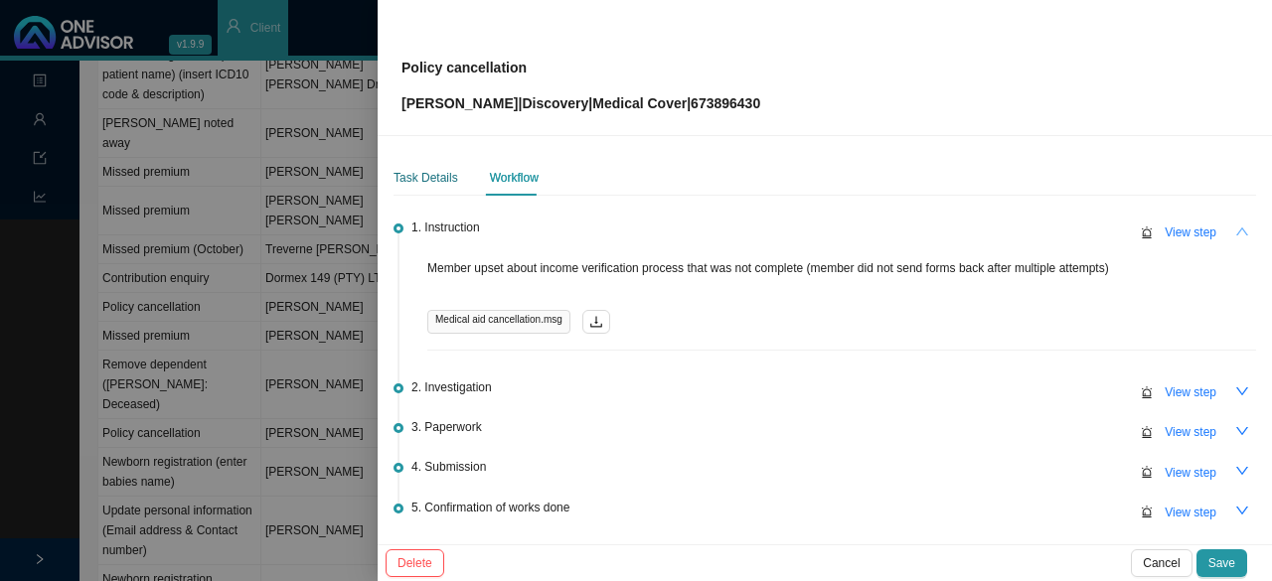
drag, startPoint x: 423, startPoint y: 169, endPoint x: 737, endPoint y: 196, distance: 315.1
click at [425, 169] on div "Task Details" at bounding box center [426, 178] width 65 height 20
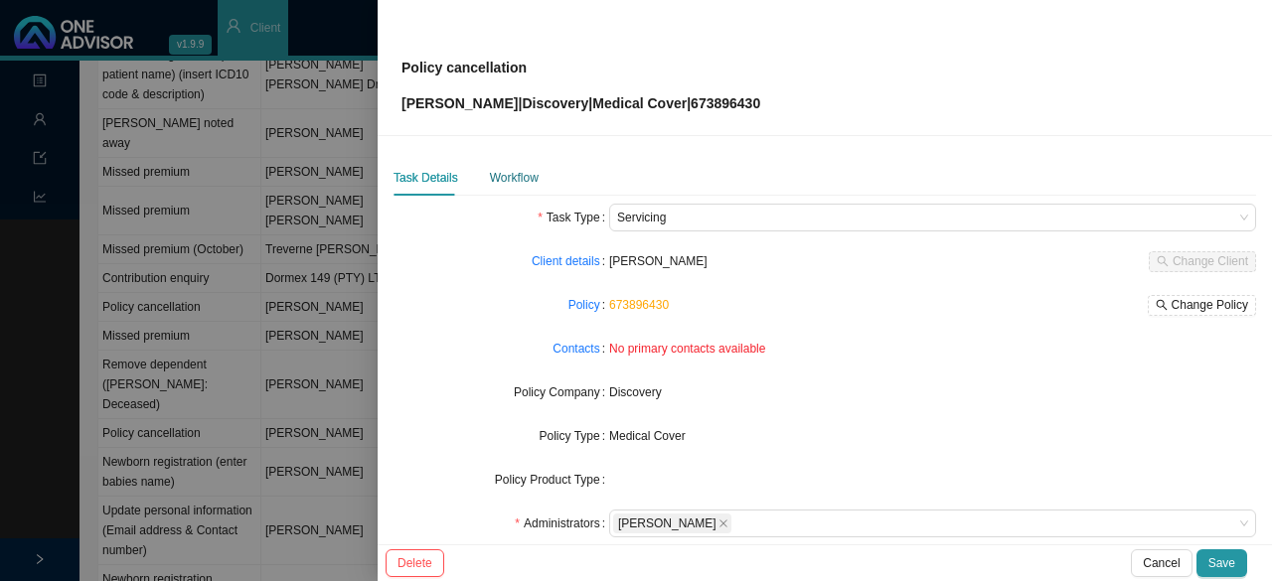
click at [508, 181] on div "Workflow" at bounding box center [514, 178] width 49 height 20
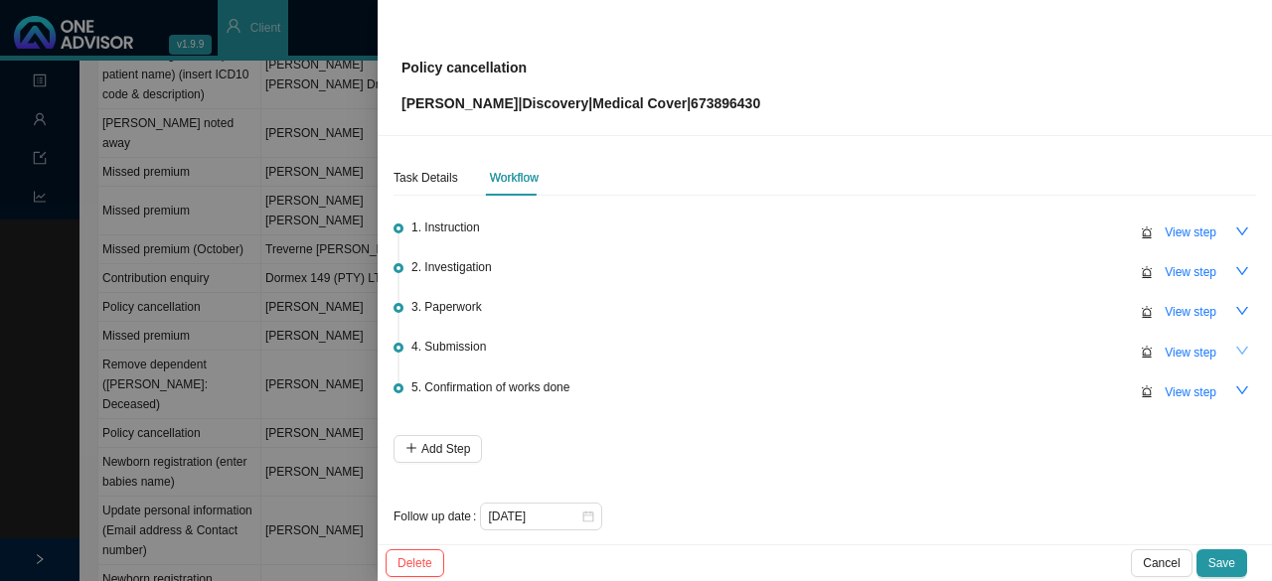
click at [1235, 345] on icon "down" at bounding box center [1242, 351] width 14 height 14
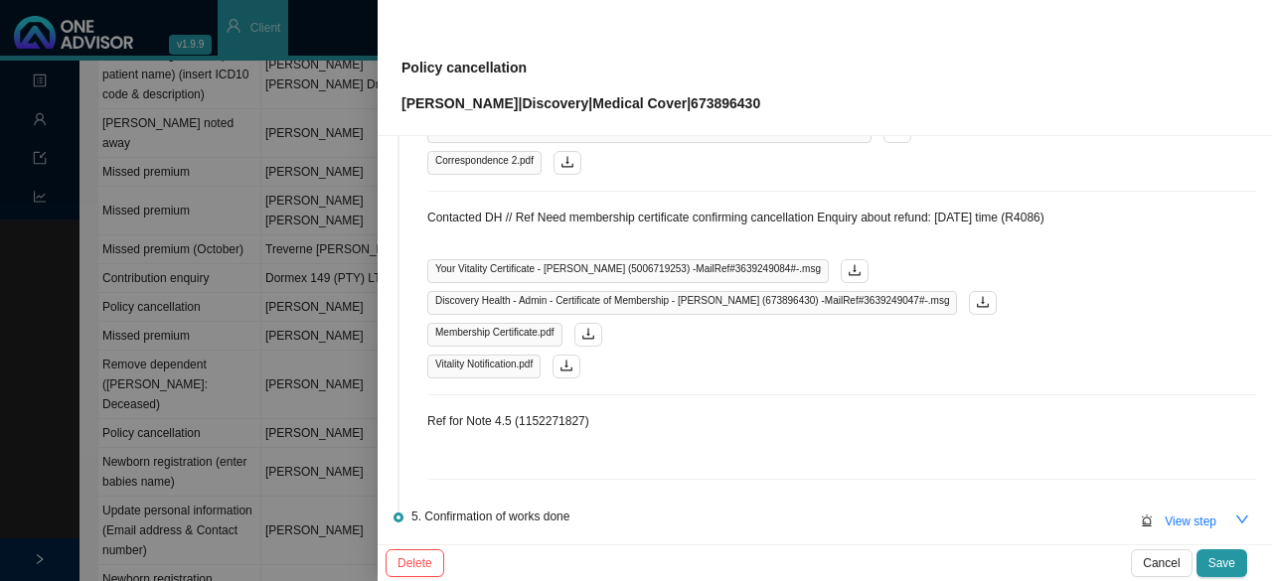
scroll to position [872, 0]
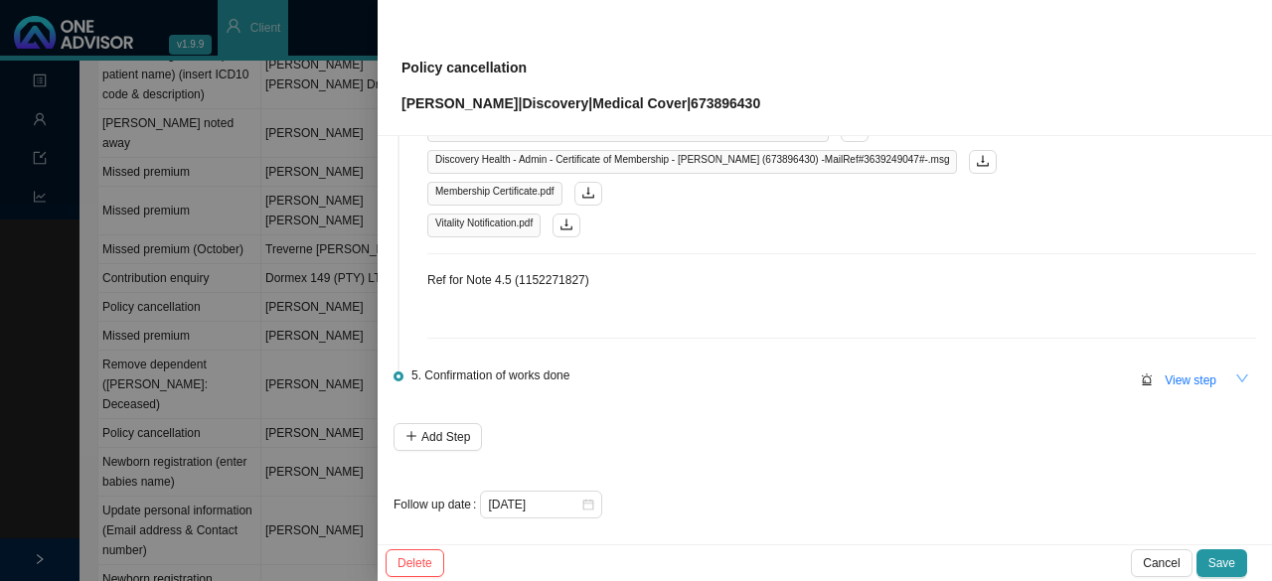
click at [1235, 372] on icon "down" at bounding box center [1242, 379] width 14 height 14
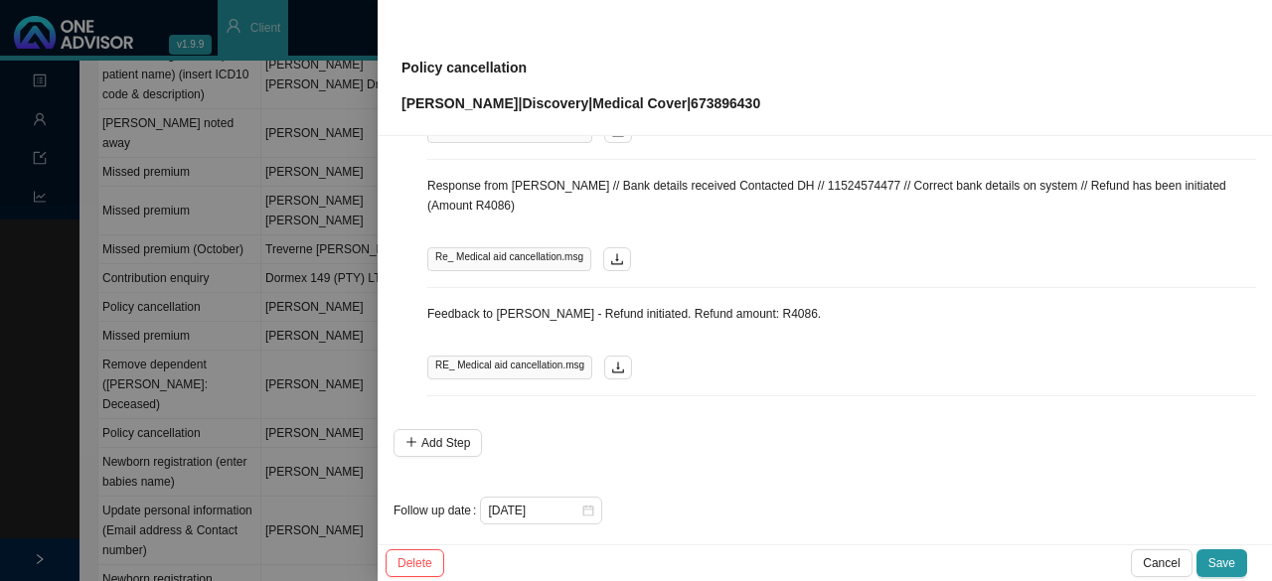
scroll to position [1216, 0]
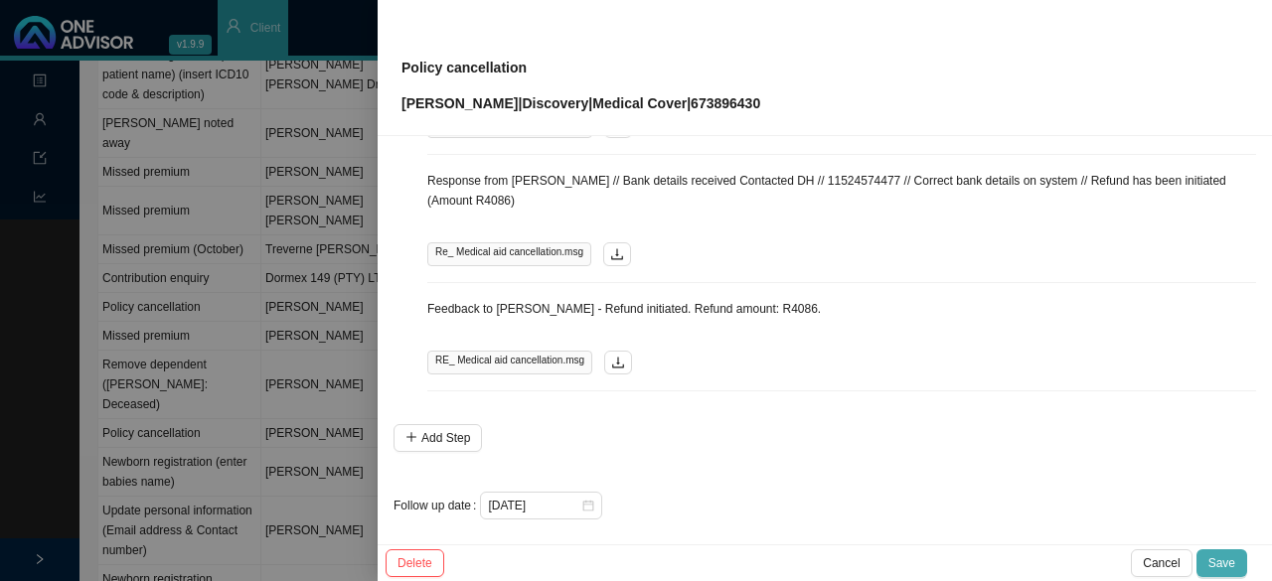
click at [1218, 563] on span "Save" at bounding box center [1221, 563] width 27 height 20
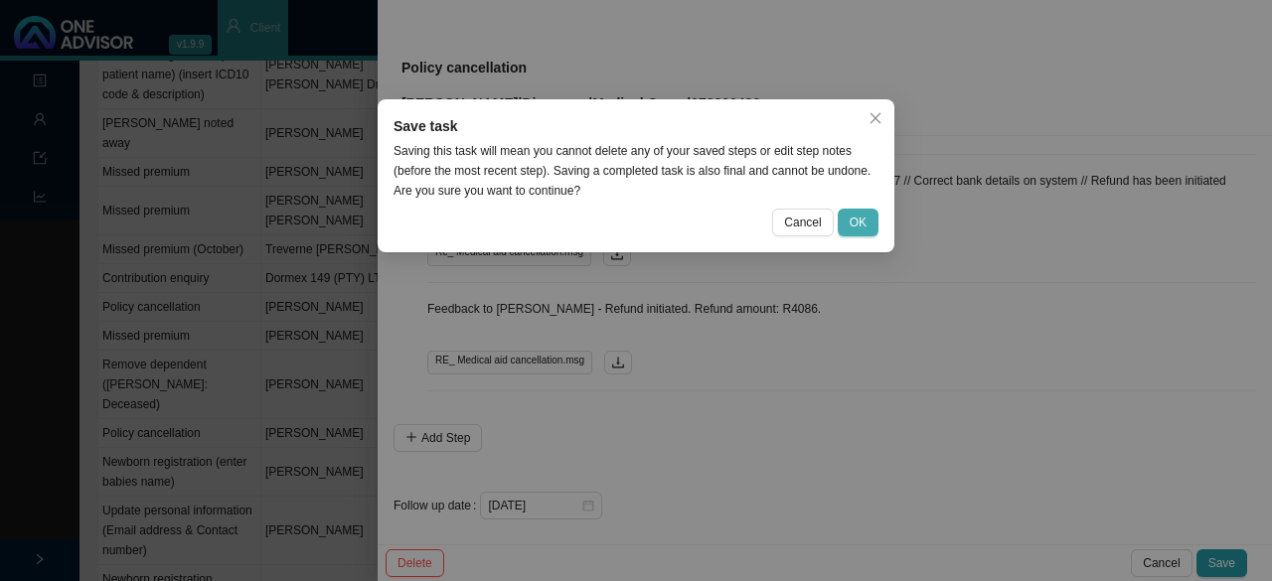
click at [853, 228] on span "OK" at bounding box center [858, 223] width 17 height 20
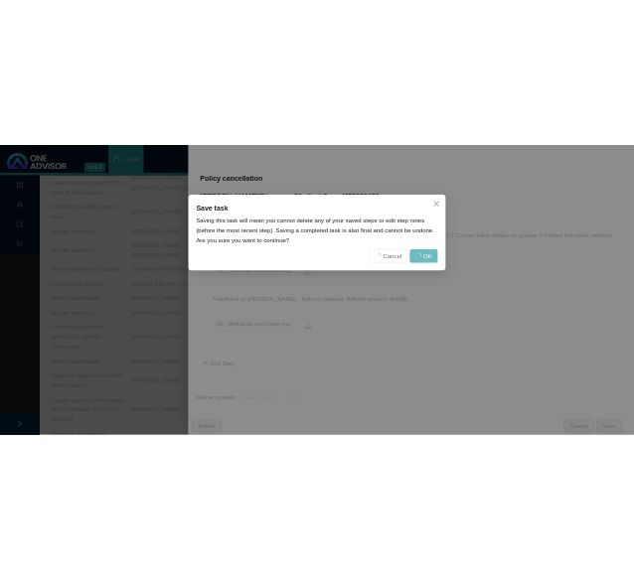
scroll to position [0, 0]
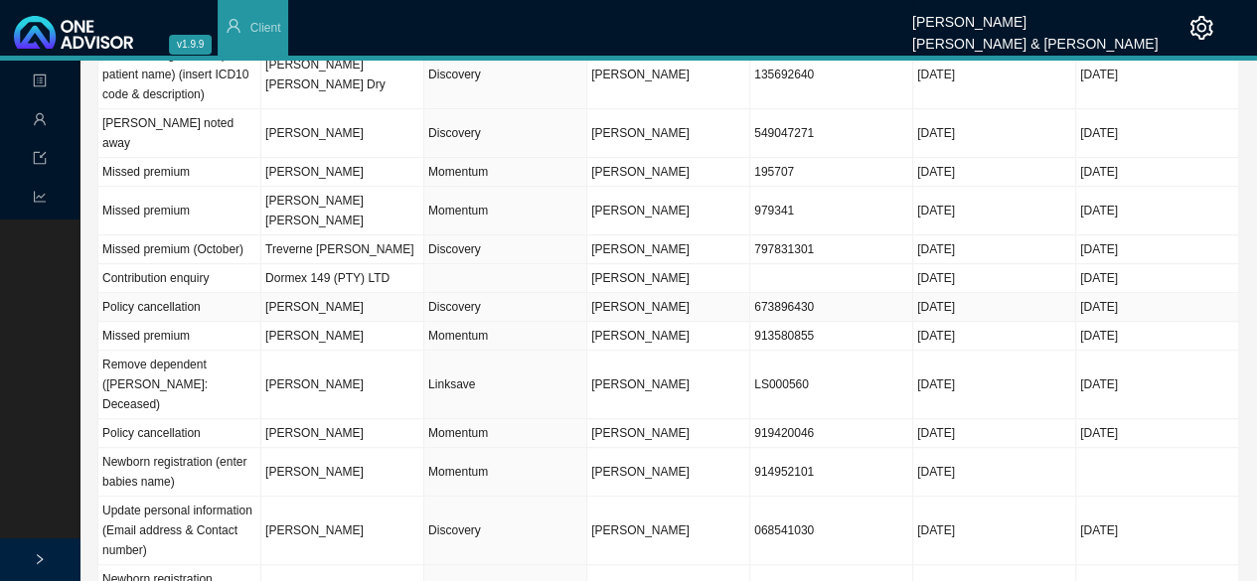
click at [443, 293] on td "Discovery" at bounding box center [505, 307] width 163 height 29
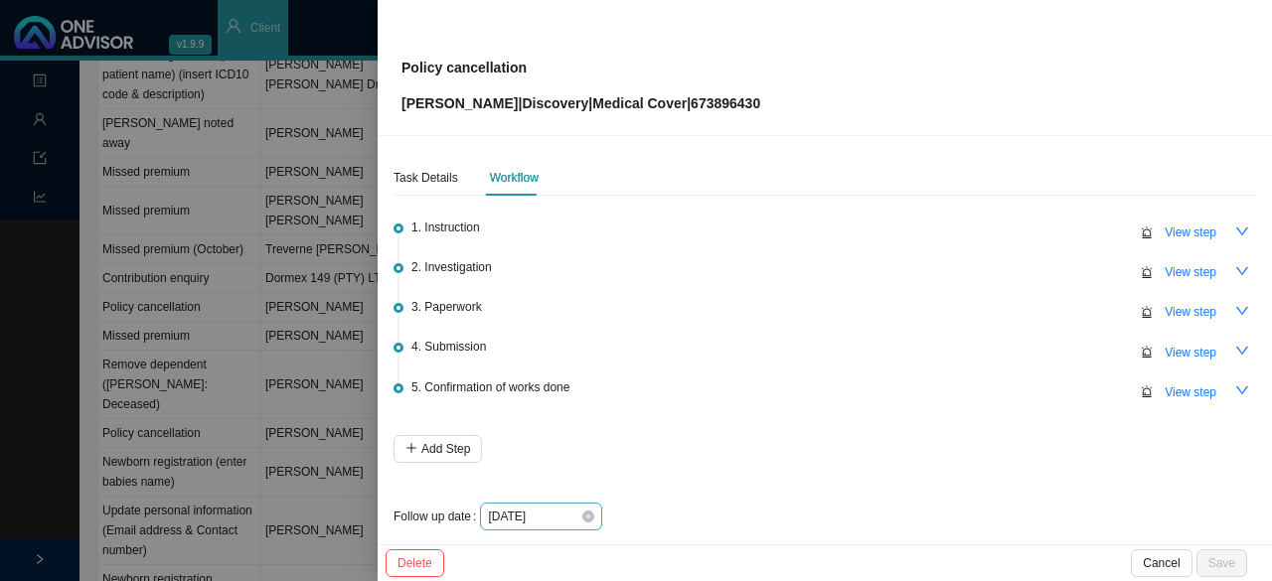
click at [588, 520] on div "[DATE]" at bounding box center [541, 517] width 106 height 20
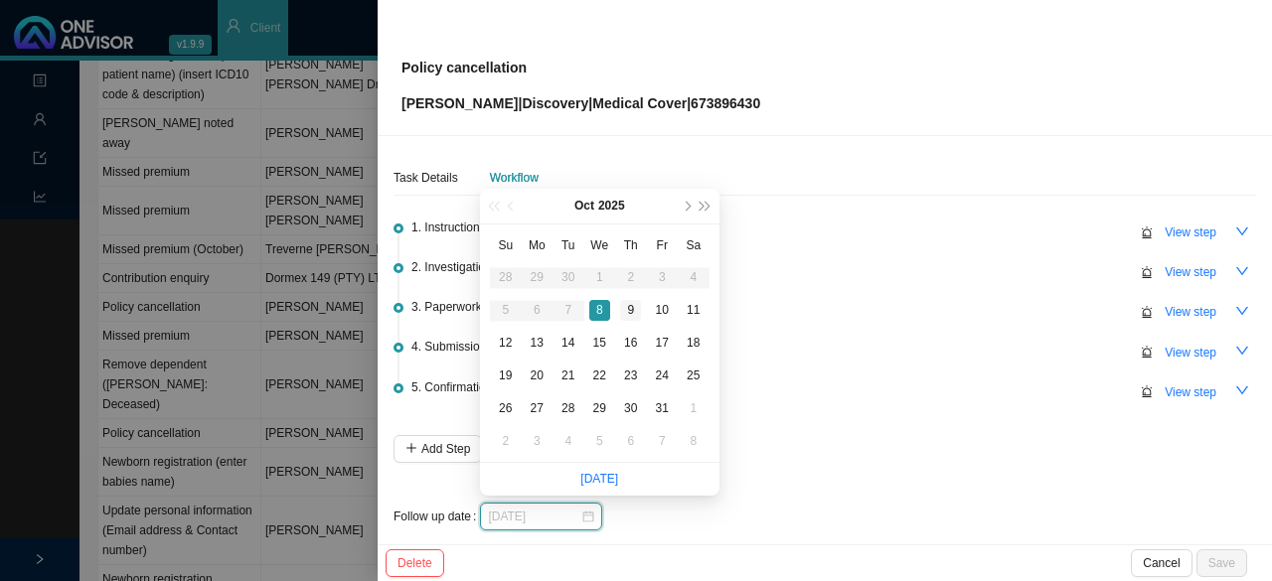
type input "[DATE]"
click at [630, 309] on div "9" at bounding box center [630, 310] width 21 height 21
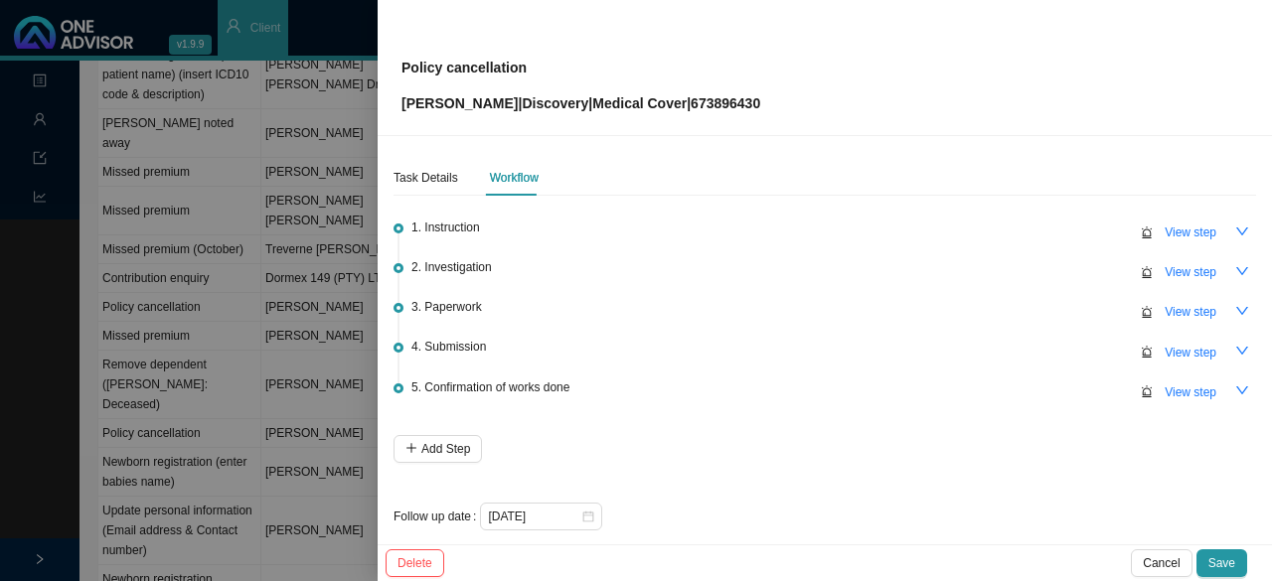
click at [1214, 563] on span "Save" at bounding box center [1221, 563] width 27 height 20
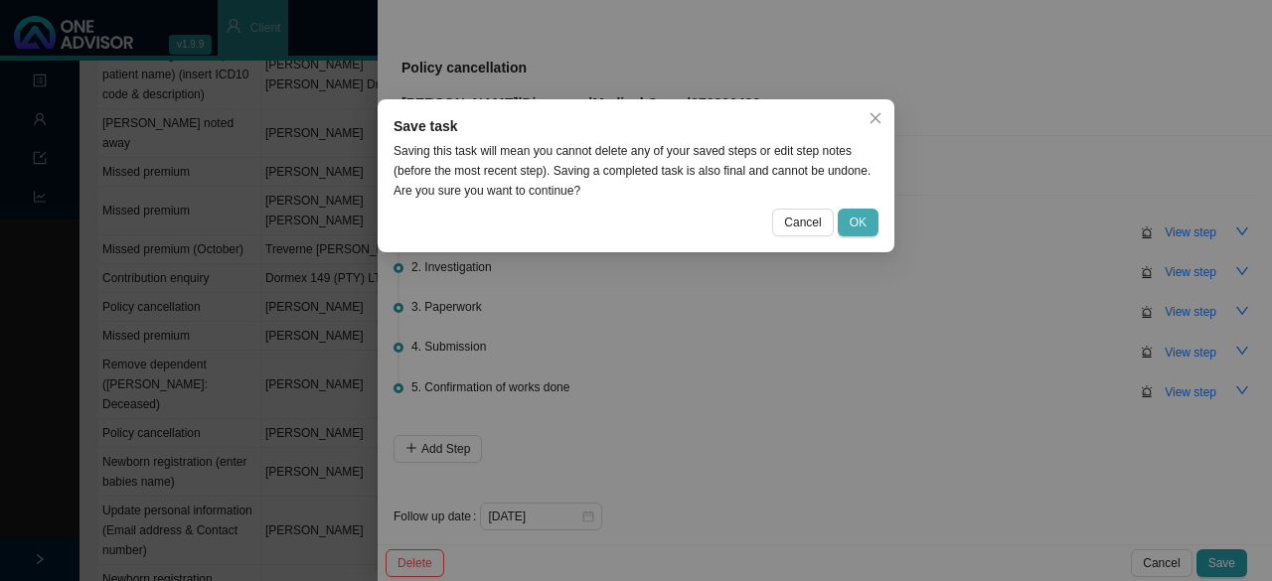
drag, startPoint x: 863, startPoint y: 219, endPoint x: 881, endPoint y: 225, distance: 19.8
click at [863, 218] on span "OK" at bounding box center [858, 223] width 17 height 20
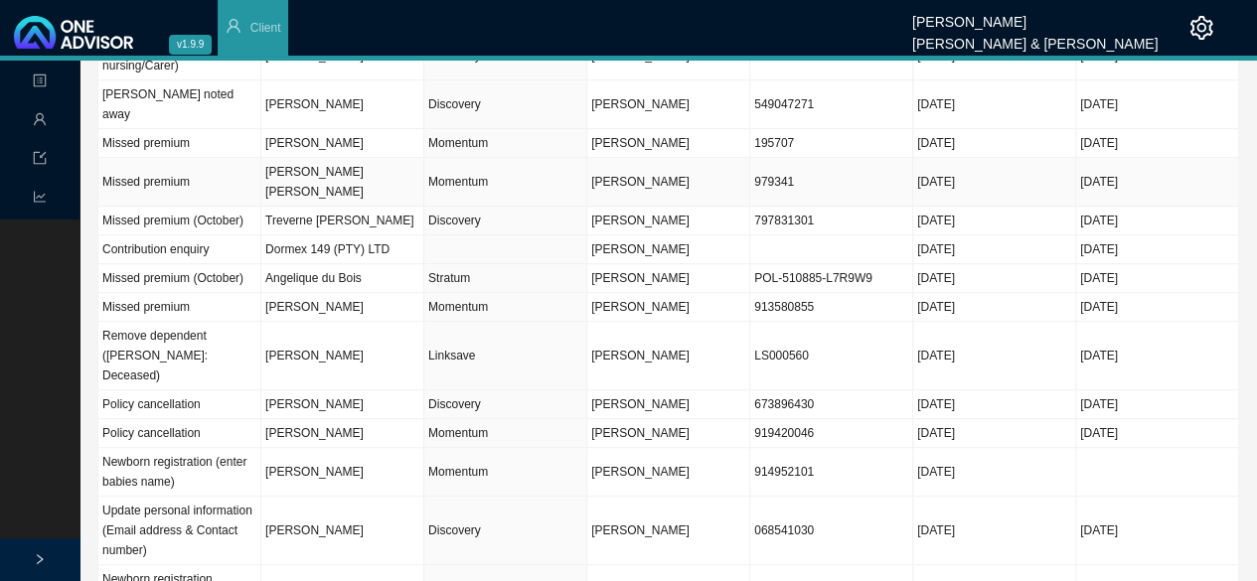
click at [323, 158] on td "[PERSON_NAME] [PERSON_NAME]" at bounding box center [342, 182] width 163 height 49
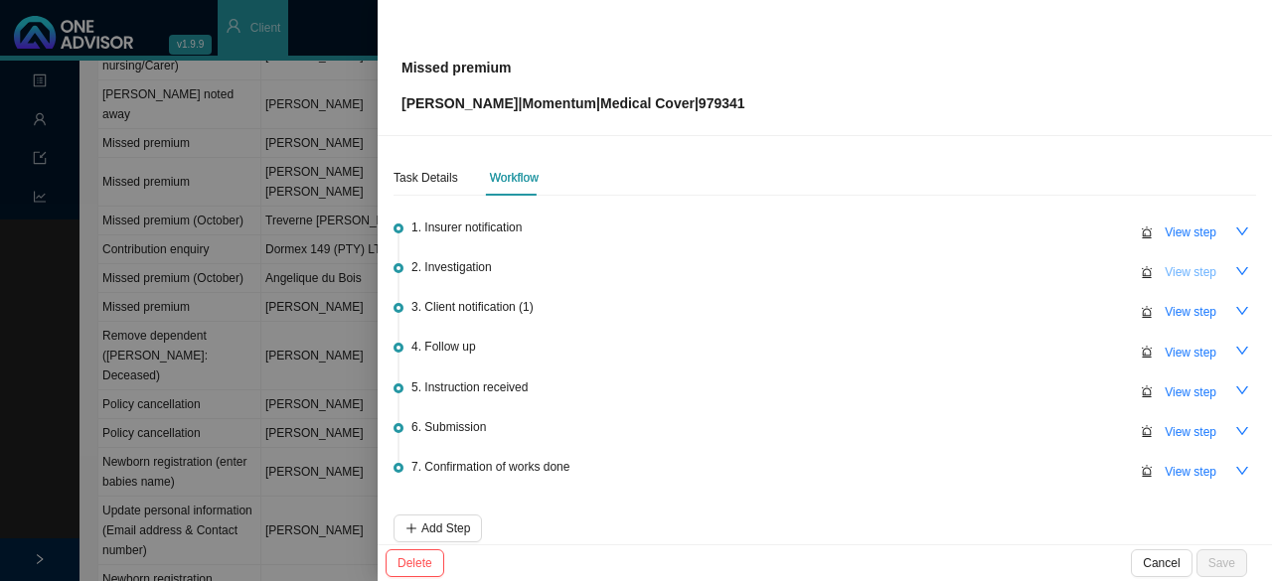
click at [1175, 269] on span "View step" at bounding box center [1191, 272] width 52 height 20
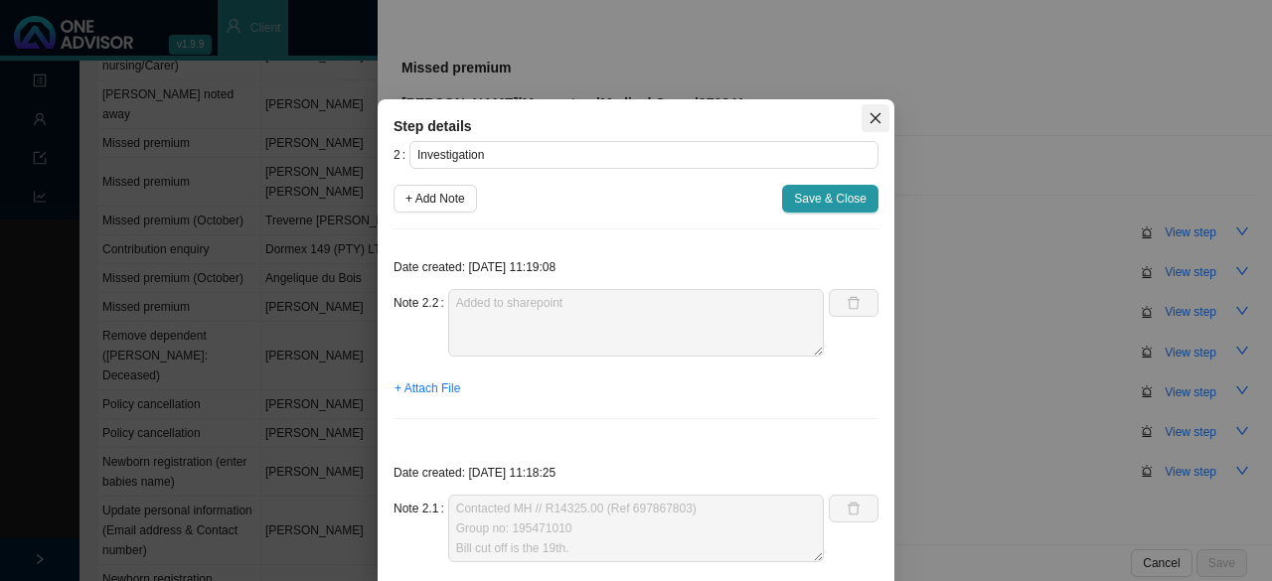
click at [868, 120] on icon "close" at bounding box center [875, 118] width 14 height 14
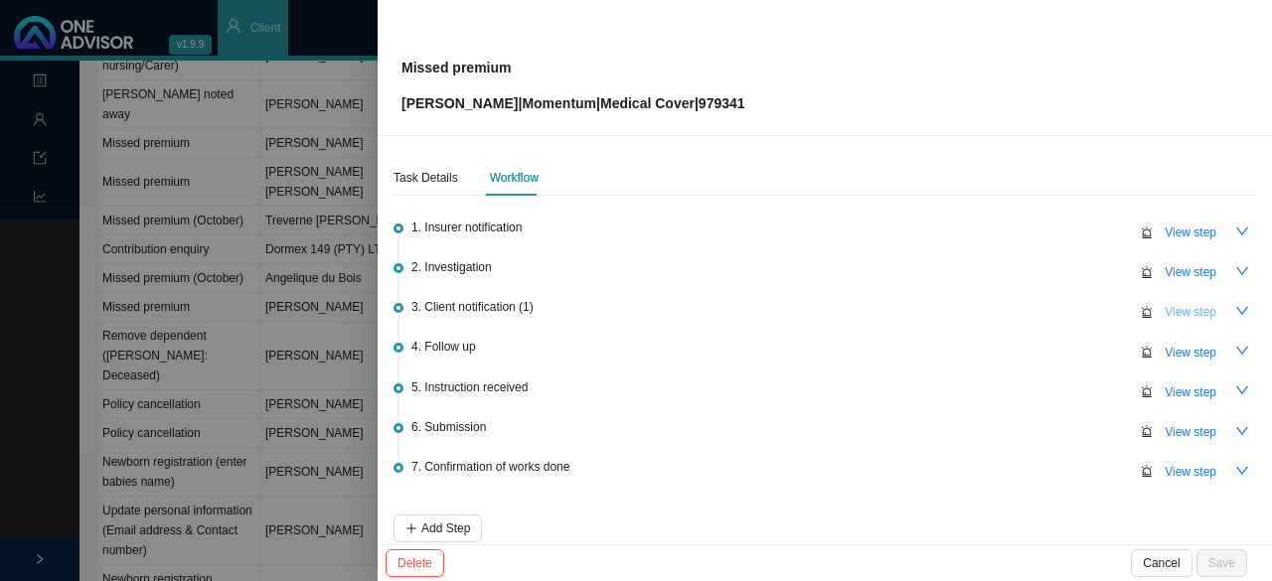
click at [1188, 312] on span "View step" at bounding box center [1191, 312] width 52 height 20
type input "Client notification (1)"
type textarea "Informed client on email & whatsapp Member will make payment next week. Informe…"
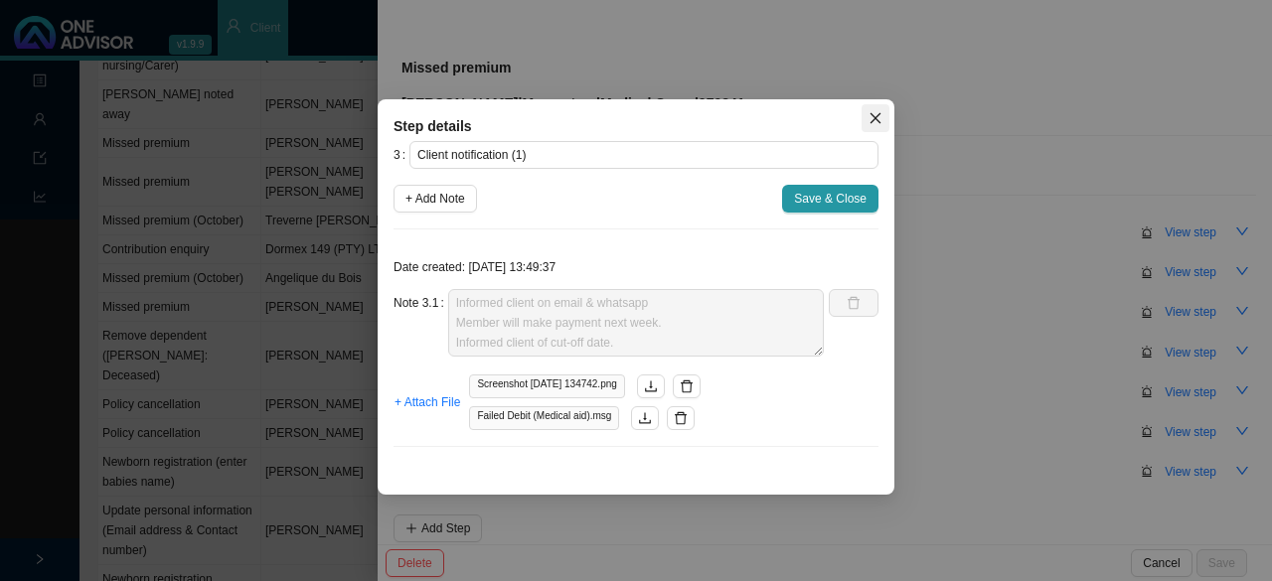
click at [875, 111] on icon "close" at bounding box center [875, 118] width 14 height 14
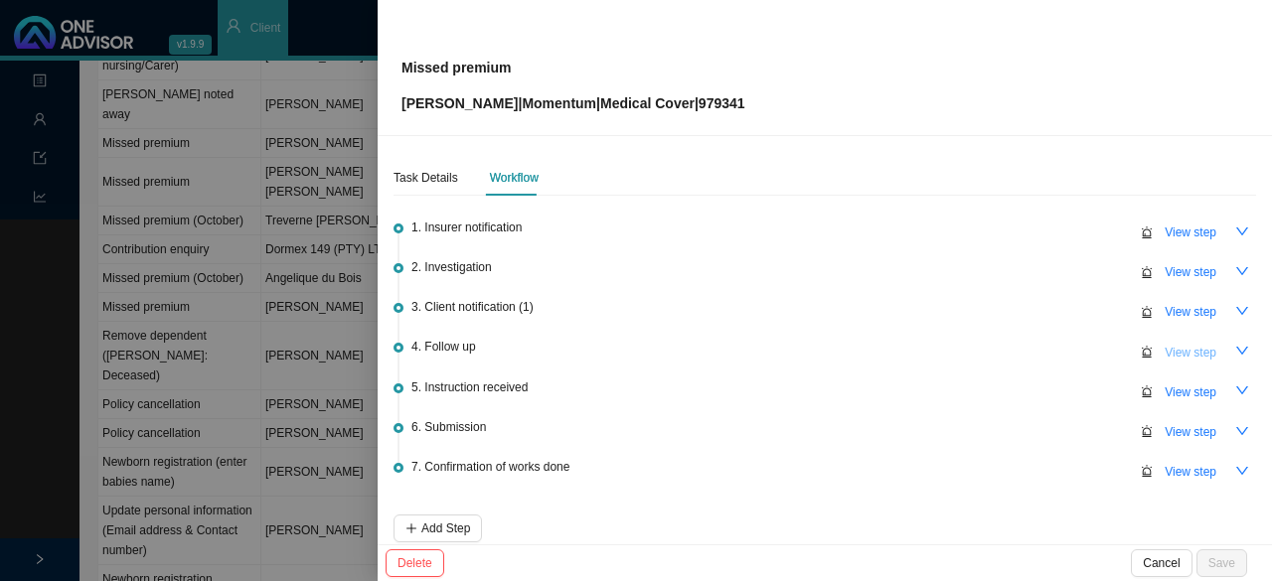
click at [1166, 346] on span "View step" at bounding box center [1191, 353] width 52 height 20
type input "Follow up"
type textarea "Checked on VIA (MH) - still suspended Follow up on whatsapp"
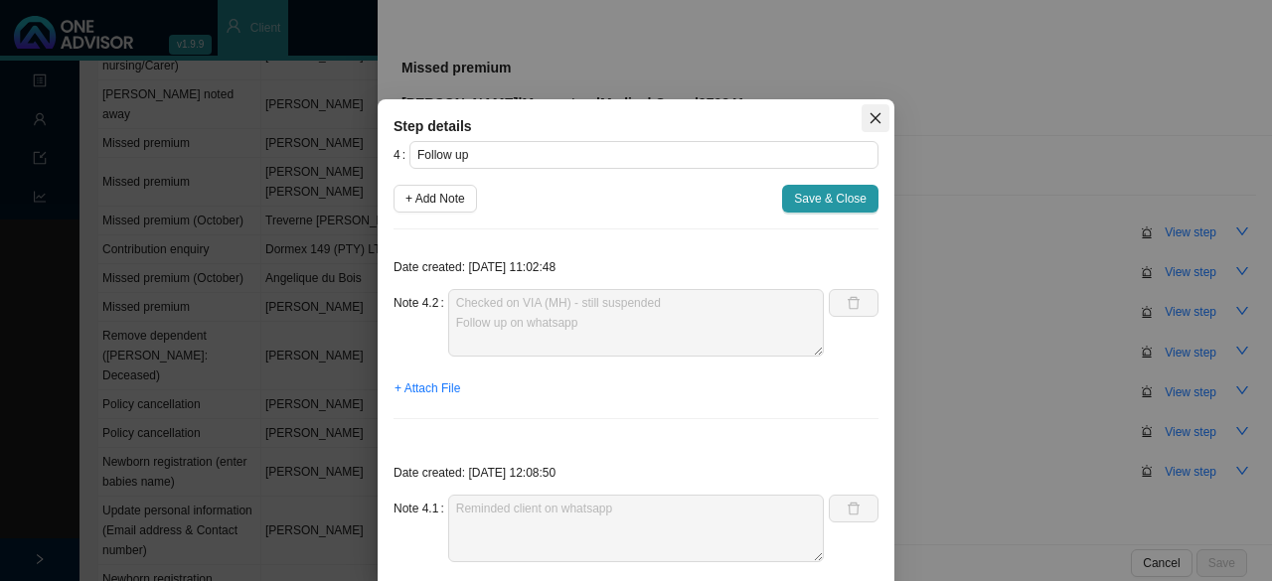
click at [870, 113] on icon "close" at bounding box center [875, 118] width 14 height 14
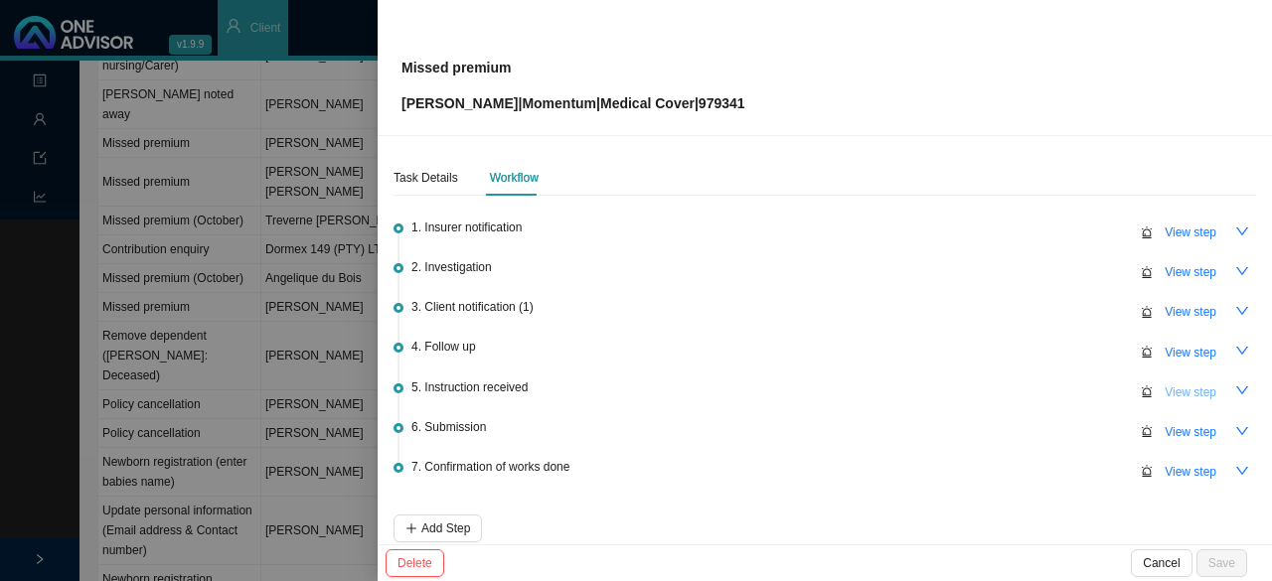
click at [1176, 389] on span "View step" at bounding box center [1191, 393] width 52 height 20
type input "Instruction received"
type textarea "Member's premium failed again. She will send through proof of payment when she …"
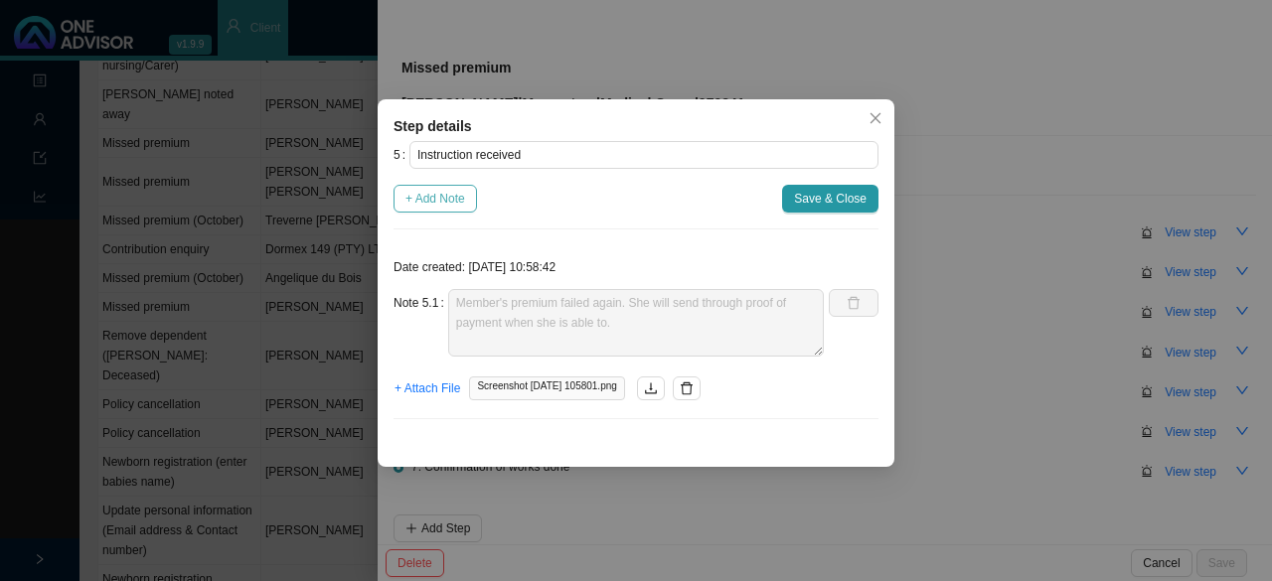
click at [451, 198] on span "+ Add Note" at bounding box center [435, 199] width 60 height 20
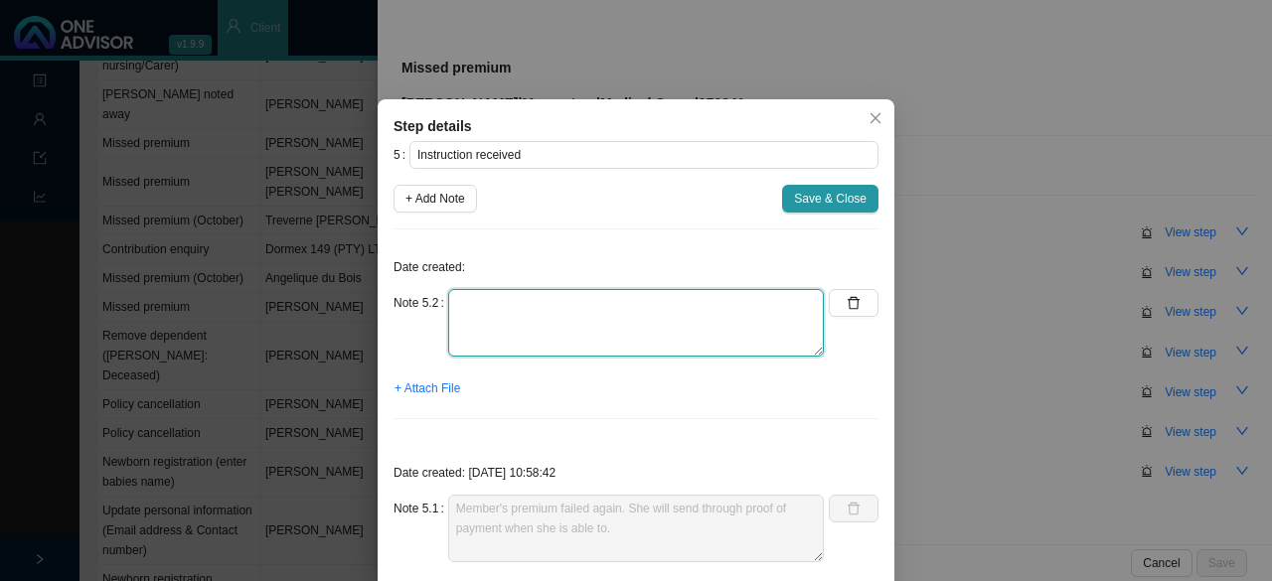
click at [523, 339] on textarea at bounding box center [636, 323] width 376 height 68
type textarea "POP sent through"
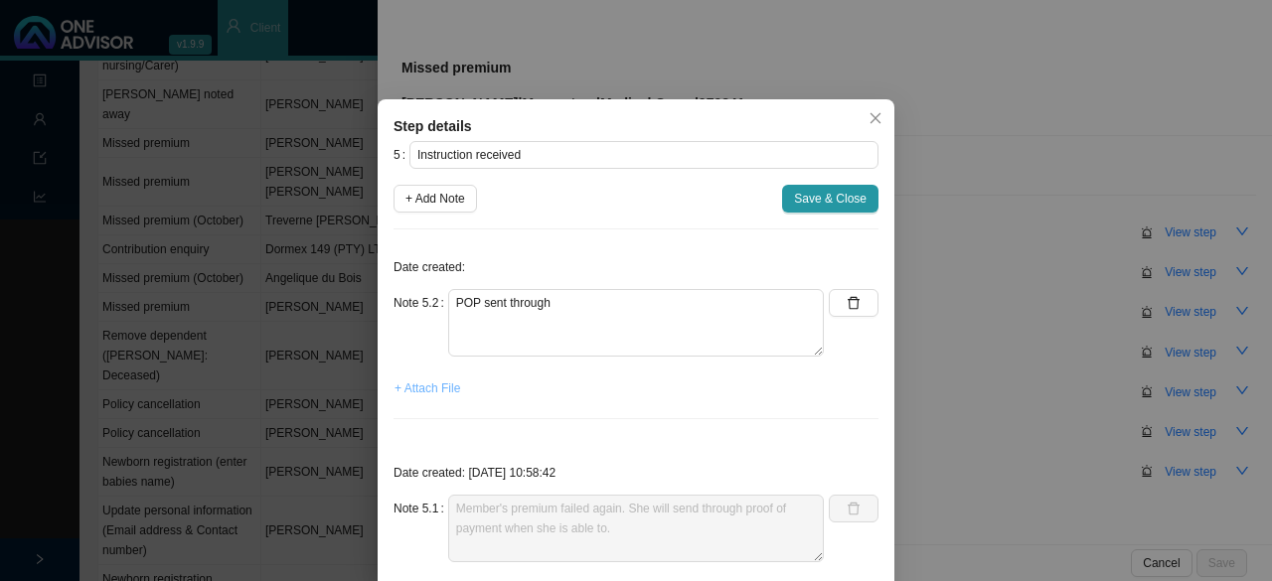
click at [438, 392] on span "+ Attach File" at bounding box center [427, 389] width 66 height 20
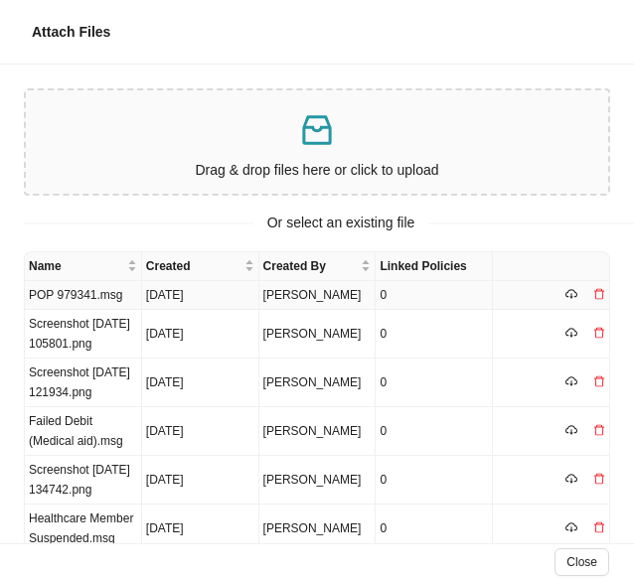
click at [62, 295] on td "POP 979341.msg" at bounding box center [83, 295] width 117 height 29
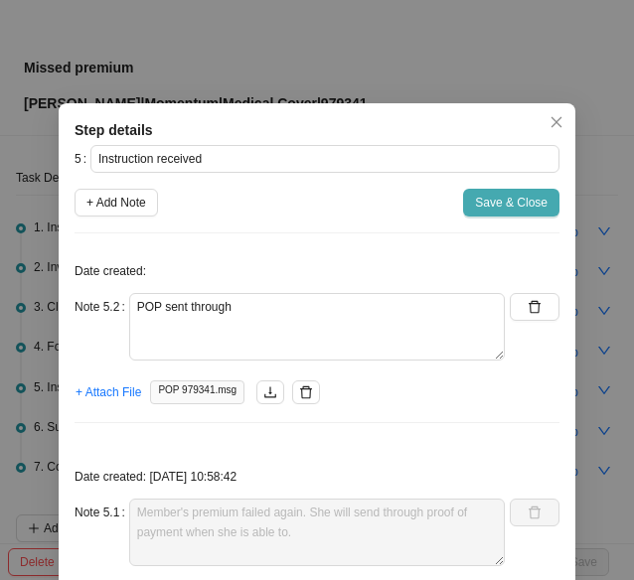
click at [499, 202] on span "Save & Close" at bounding box center [511, 203] width 73 height 20
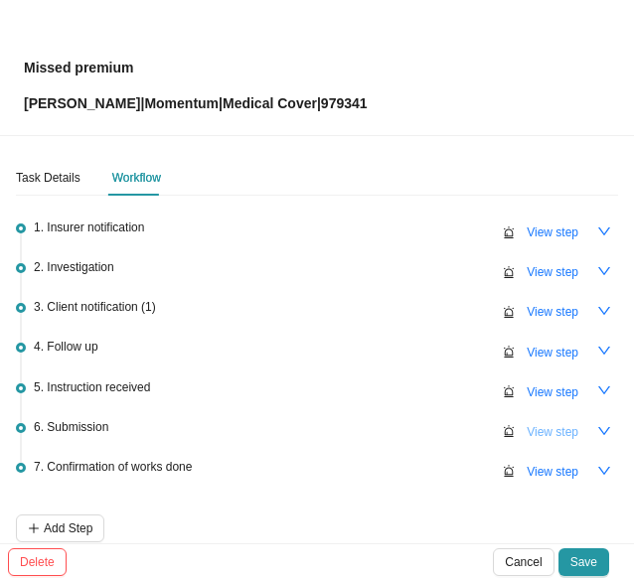
click at [554, 428] on span "View step" at bounding box center [553, 432] width 52 height 20
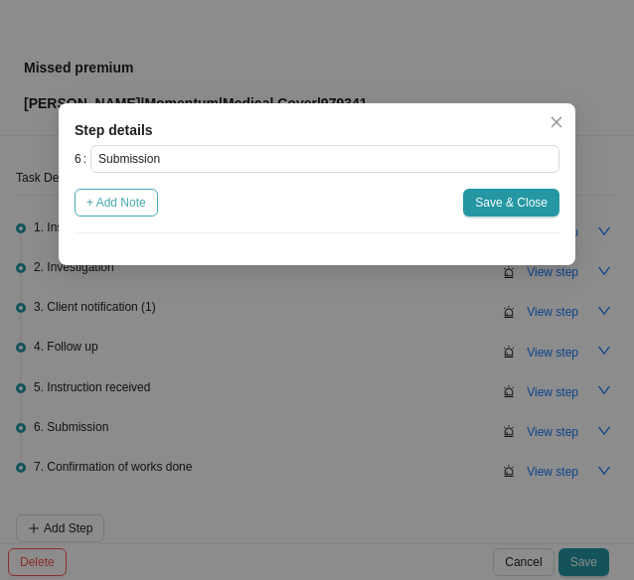
click at [115, 203] on span "+ Add Note" at bounding box center [116, 203] width 60 height 20
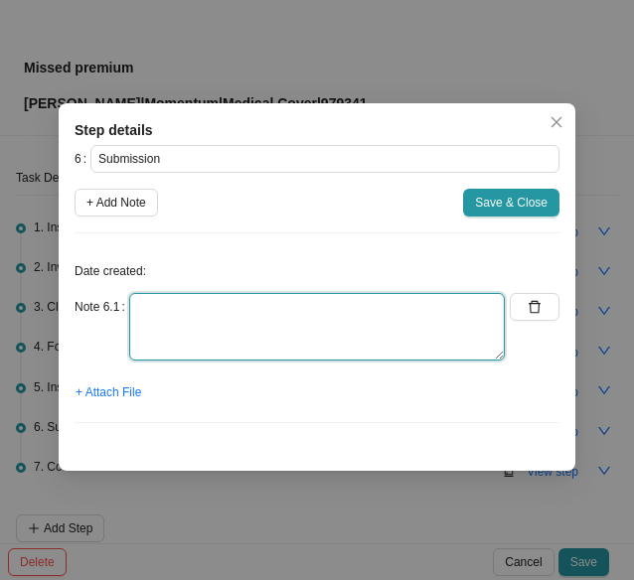
click at [163, 333] on textarea at bounding box center [317, 327] width 376 height 68
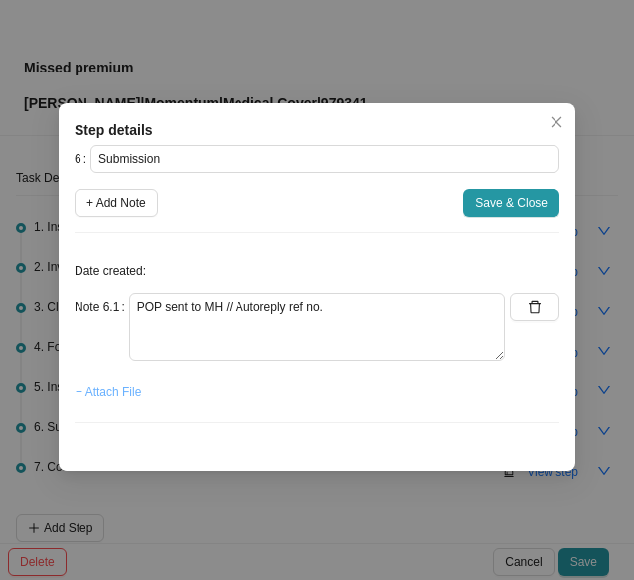
click at [127, 384] on span "+ Attach File" at bounding box center [109, 393] width 66 height 20
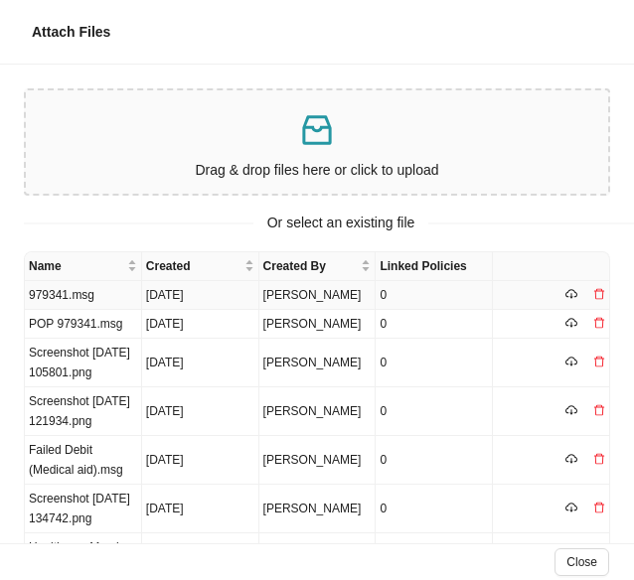
click at [62, 292] on td "979341.msg" at bounding box center [83, 295] width 117 height 29
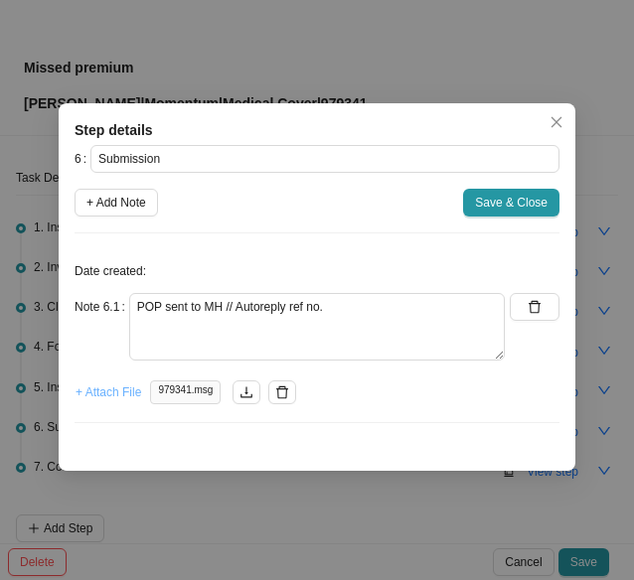
click at [113, 394] on span "+ Attach File" at bounding box center [109, 393] width 66 height 20
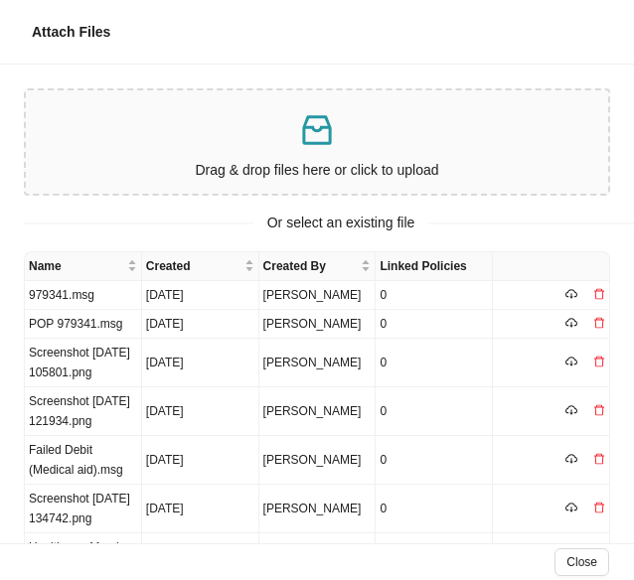
click at [260, 156] on div "Drag & drop files here or click to upload" at bounding box center [317, 141] width 566 height 87
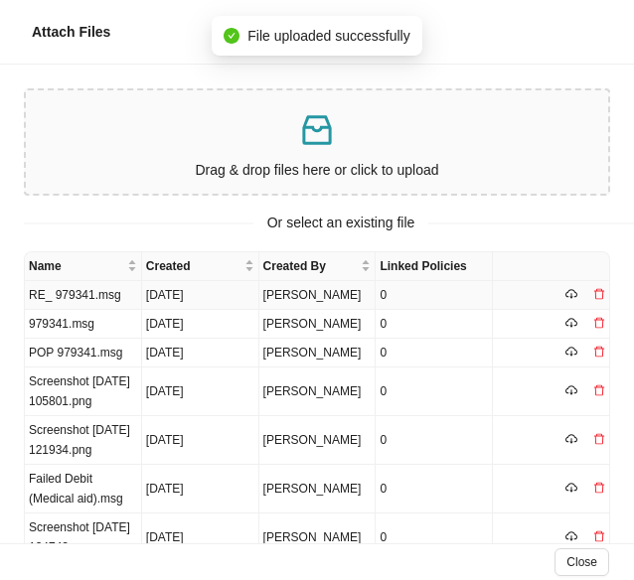
click at [74, 295] on td "RE_ 979341.msg" at bounding box center [83, 295] width 117 height 29
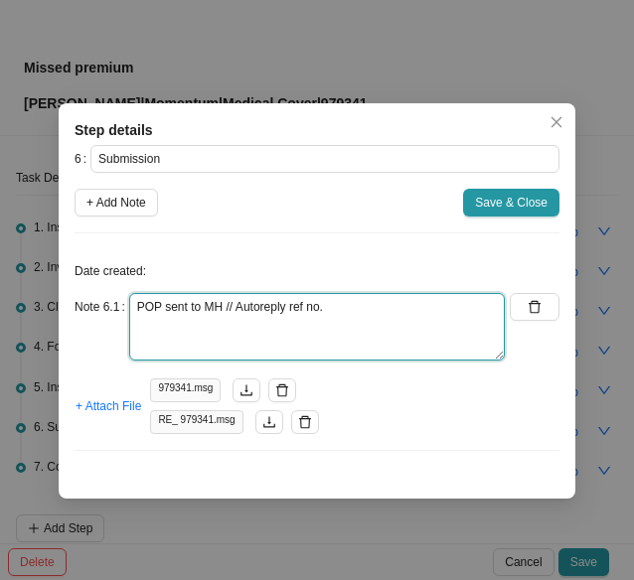
click at [376, 302] on textarea "POP sent to MH // Autoreply ref no." at bounding box center [317, 327] width 376 height 68
paste textarea "701495913."
type textarea "POP sent to MH // Autoreply ref no. 701495913."
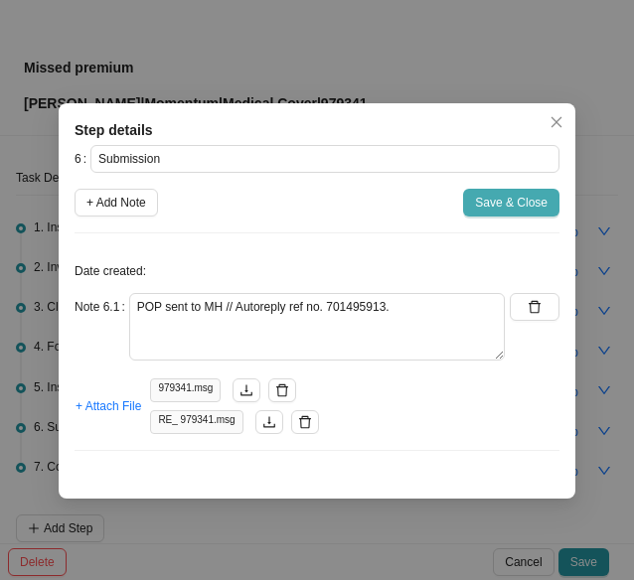
click at [490, 209] on span "Save & Close" at bounding box center [511, 203] width 73 height 20
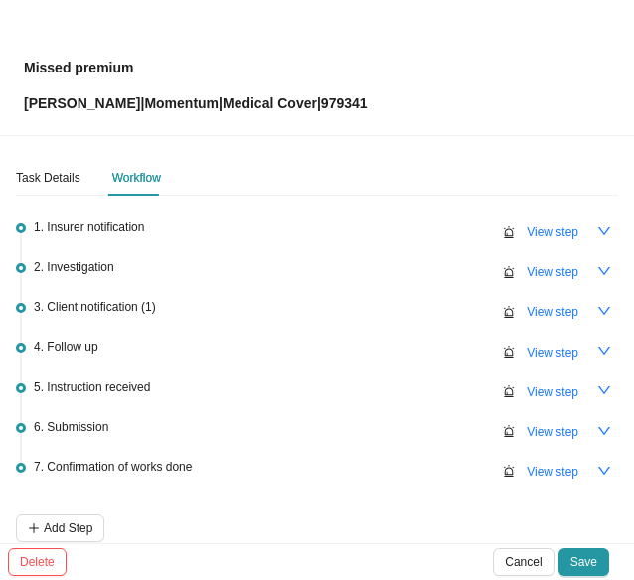
scroll to position [93, 0]
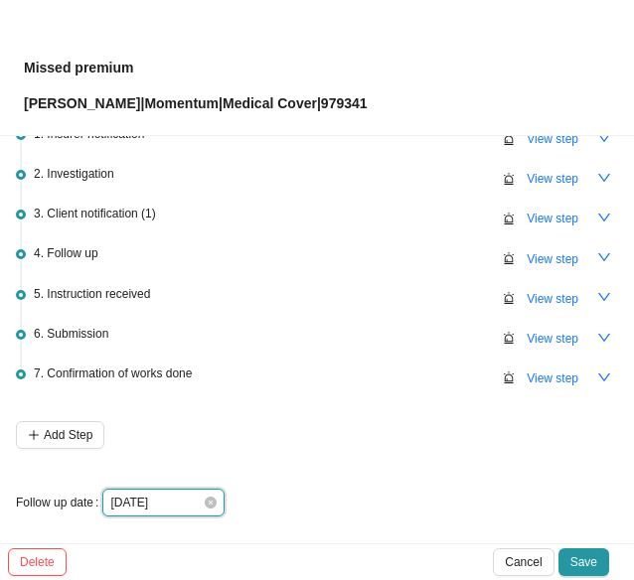
click at [191, 498] on input "[DATE]" at bounding box center [156, 503] width 92 height 20
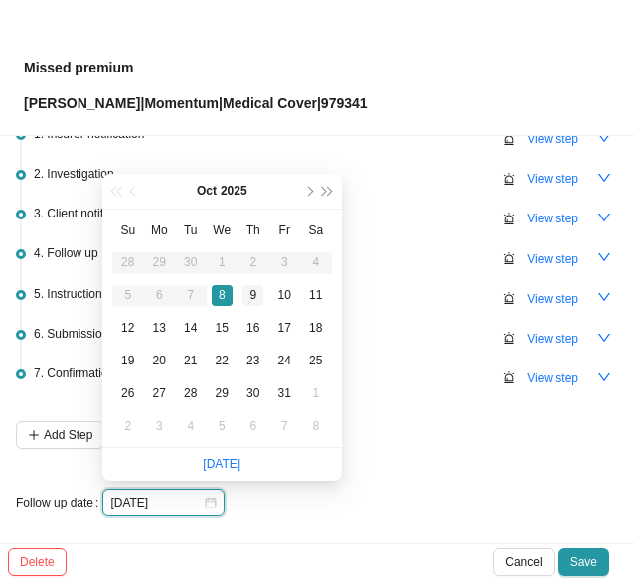
type input "[DATE]"
click at [254, 289] on div "9" at bounding box center [252, 295] width 21 height 21
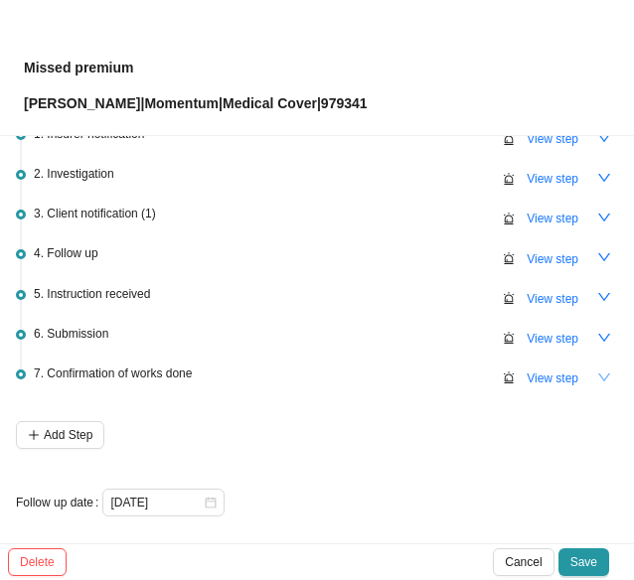
click at [596, 372] on button "button" at bounding box center [604, 378] width 28 height 28
click at [572, 329] on button "View step" at bounding box center [553, 339] width 76 height 28
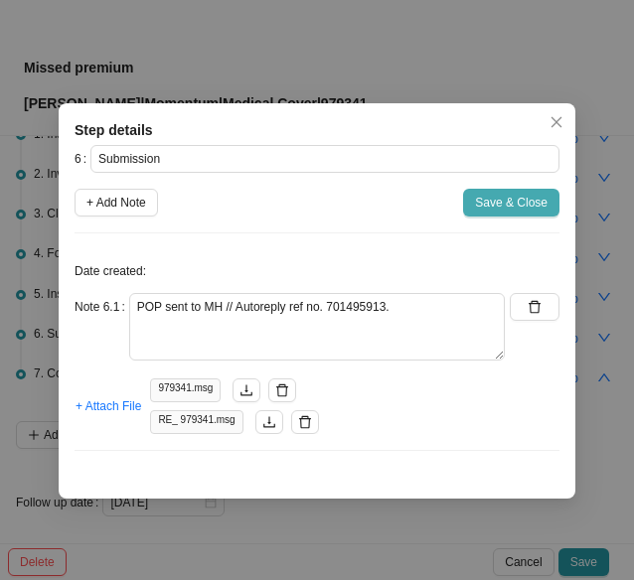
click at [503, 206] on span "Save & Close" at bounding box center [511, 203] width 73 height 20
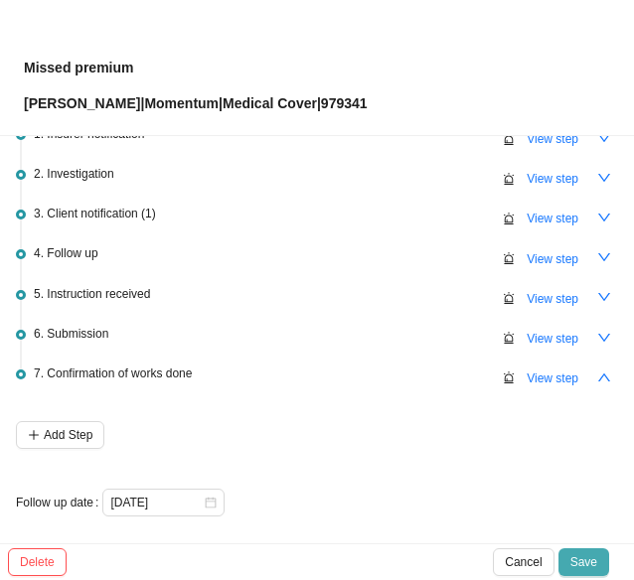
click at [572, 554] on span "Save" at bounding box center [583, 562] width 27 height 20
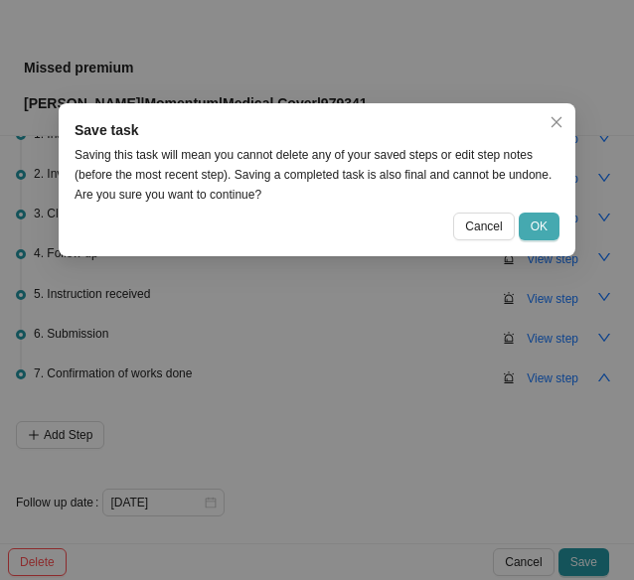
click at [539, 227] on span "OK" at bounding box center [539, 227] width 17 height 20
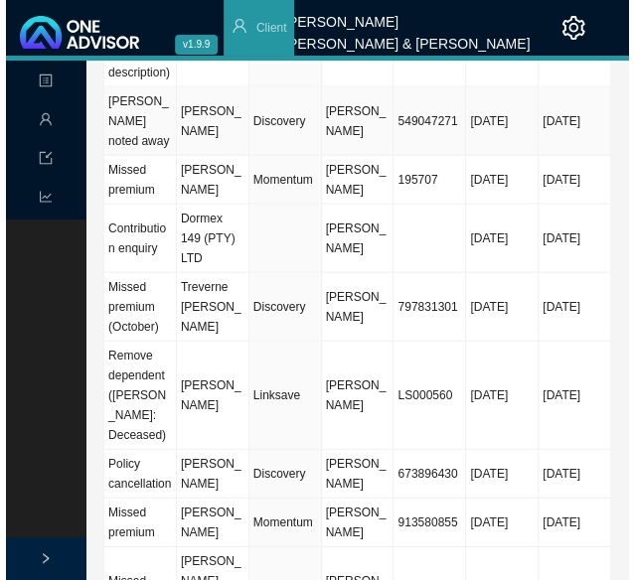
scroll to position [1093, 0]
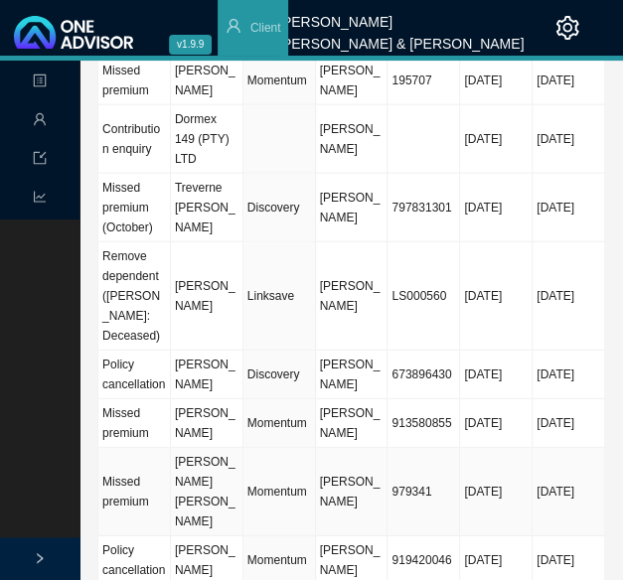
click at [258, 448] on td "Momentum" at bounding box center [279, 492] width 73 height 88
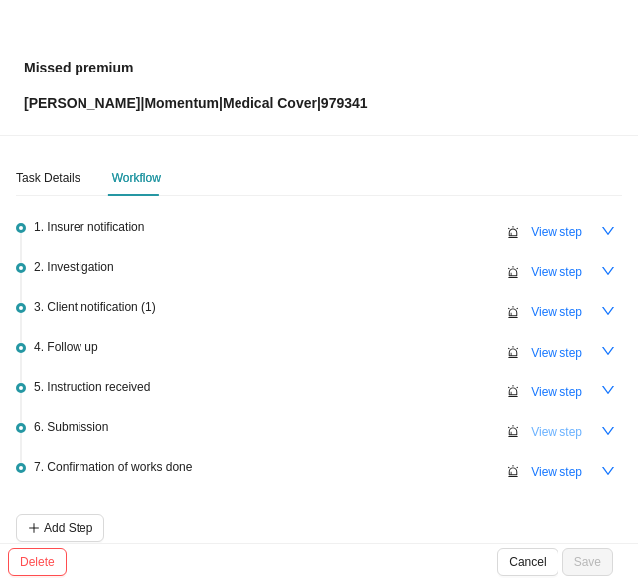
click at [538, 425] on span "View step" at bounding box center [557, 432] width 52 height 20
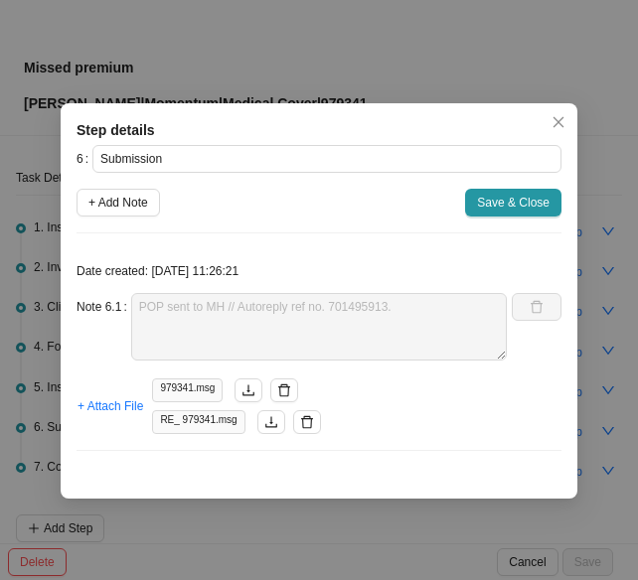
click at [360, 124] on div "Step details" at bounding box center [319, 130] width 485 height 22
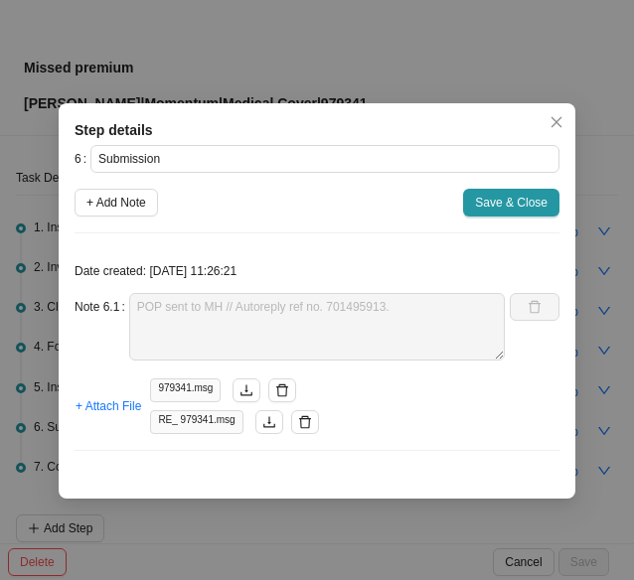
drag, startPoint x: 117, startPoint y: 207, endPoint x: 133, endPoint y: 228, distance: 26.2
click at [117, 207] on span "+ Add Note" at bounding box center [116, 203] width 60 height 20
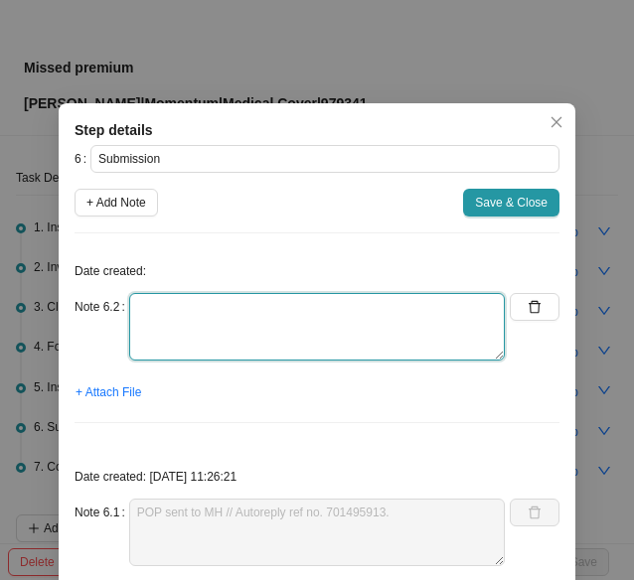
click at [184, 326] on textarea at bounding box center [317, 327] width 376 height 68
type textarea "MH correspondence: Suspension lifted Medical aid is active"
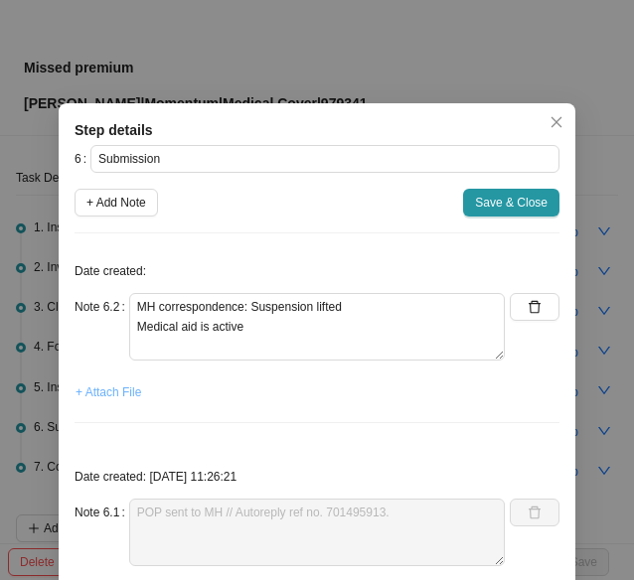
click at [126, 393] on span "+ Attach File" at bounding box center [109, 393] width 66 height 20
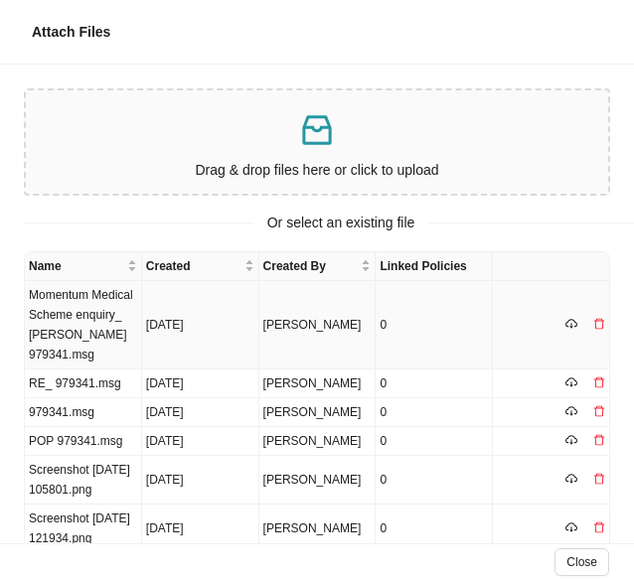
click at [95, 319] on td "Momentum Medical Scheme enquiry_ [PERSON_NAME] 979341.msg" at bounding box center [83, 325] width 117 height 88
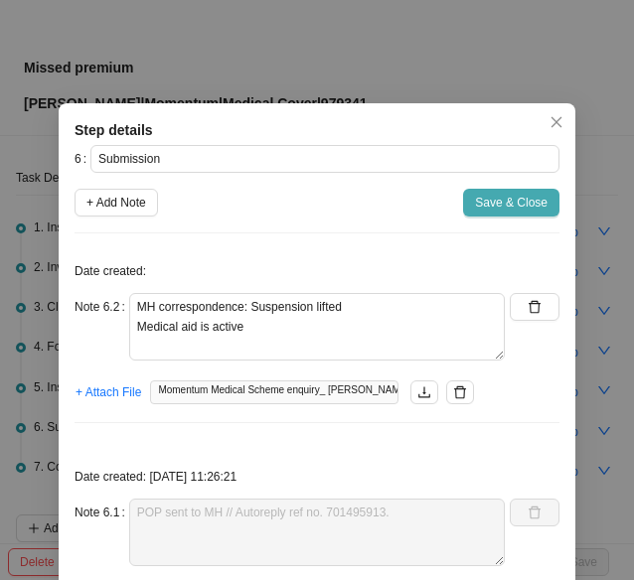
click at [501, 204] on span "Save & Close" at bounding box center [511, 203] width 73 height 20
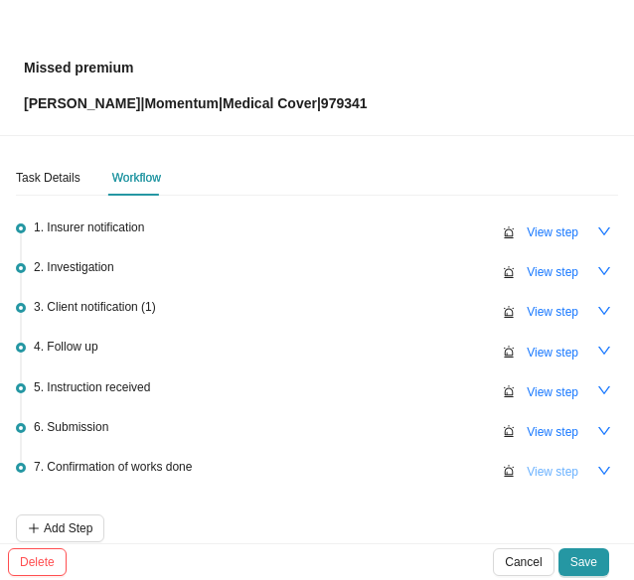
click at [527, 473] on span "View step" at bounding box center [553, 472] width 52 height 20
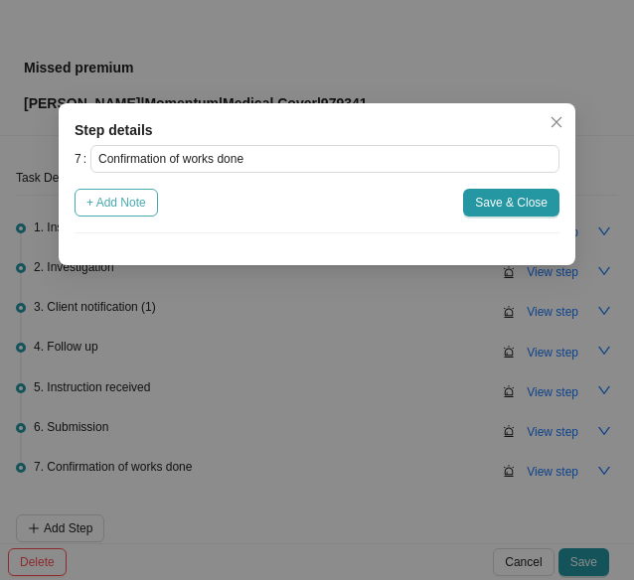
click at [110, 204] on span "+ Add Note" at bounding box center [116, 203] width 60 height 20
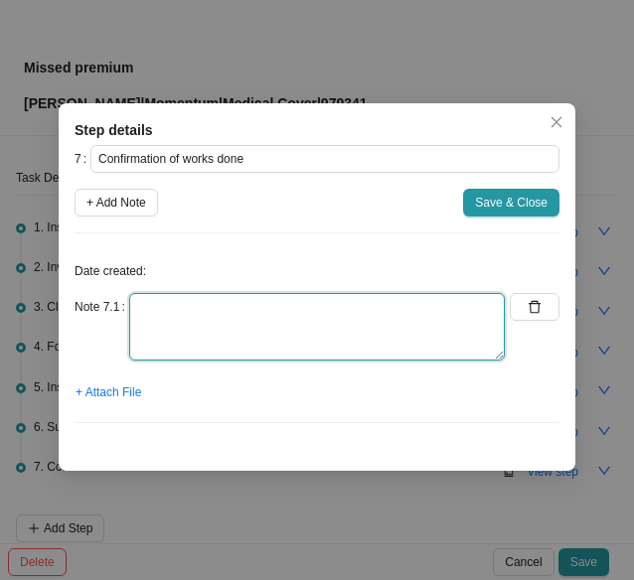
click at [185, 319] on textarea at bounding box center [317, 327] width 376 height 68
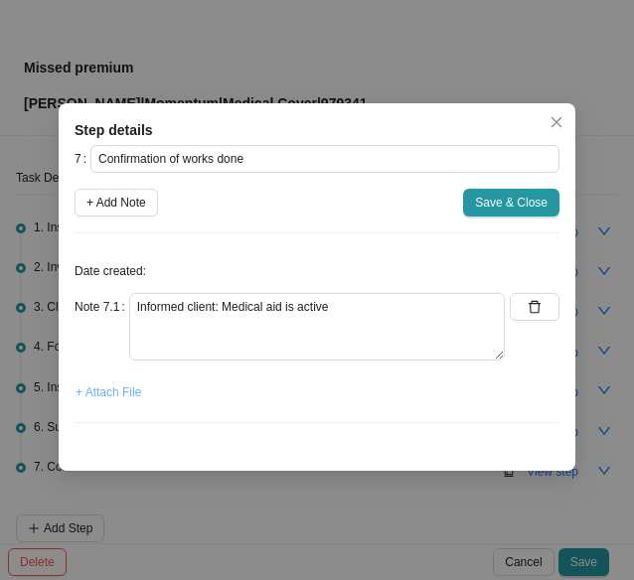
click at [91, 398] on span "+ Attach File" at bounding box center [109, 393] width 66 height 20
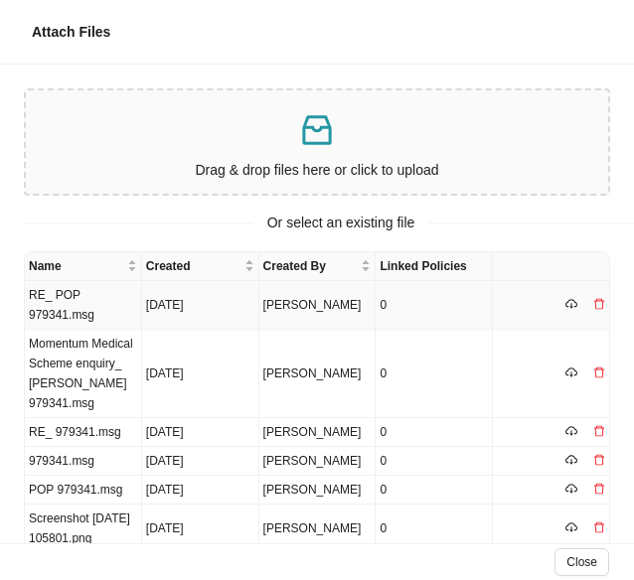
click at [81, 308] on td "RE_ POP 979341.msg" at bounding box center [83, 305] width 117 height 49
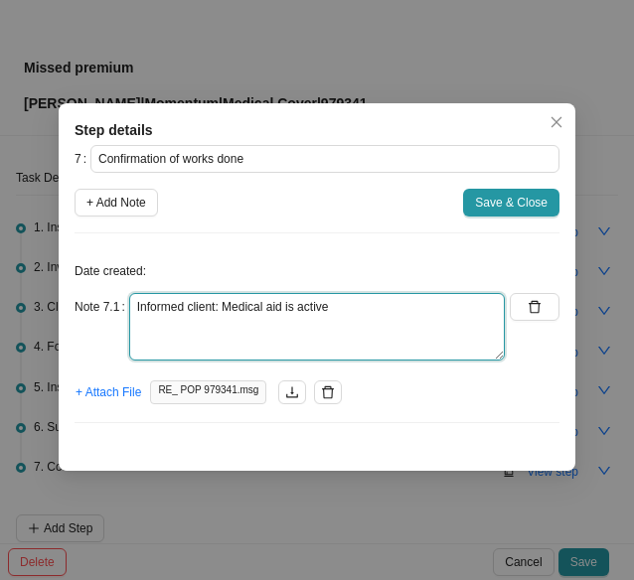
click at [372, 309] on textarea "Informed client: Medical aid is active" at bounding box center [317, 327] width 376 height 68
type textarea "Informed client: Medical aid is active Informed on w/app too"
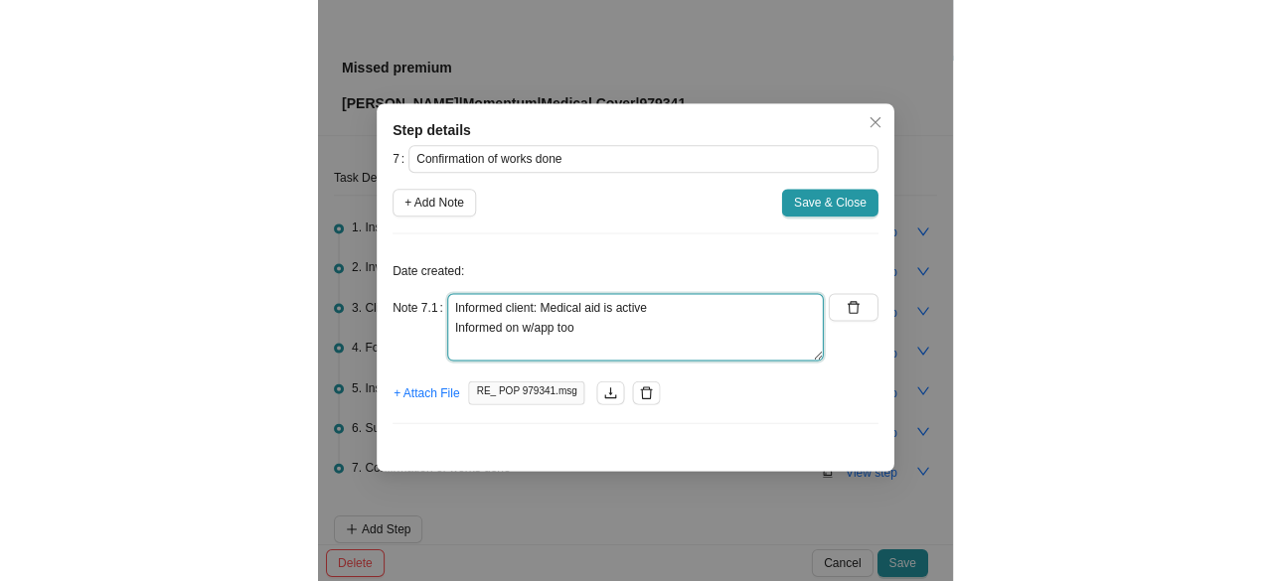
scroll to position [833, 0]
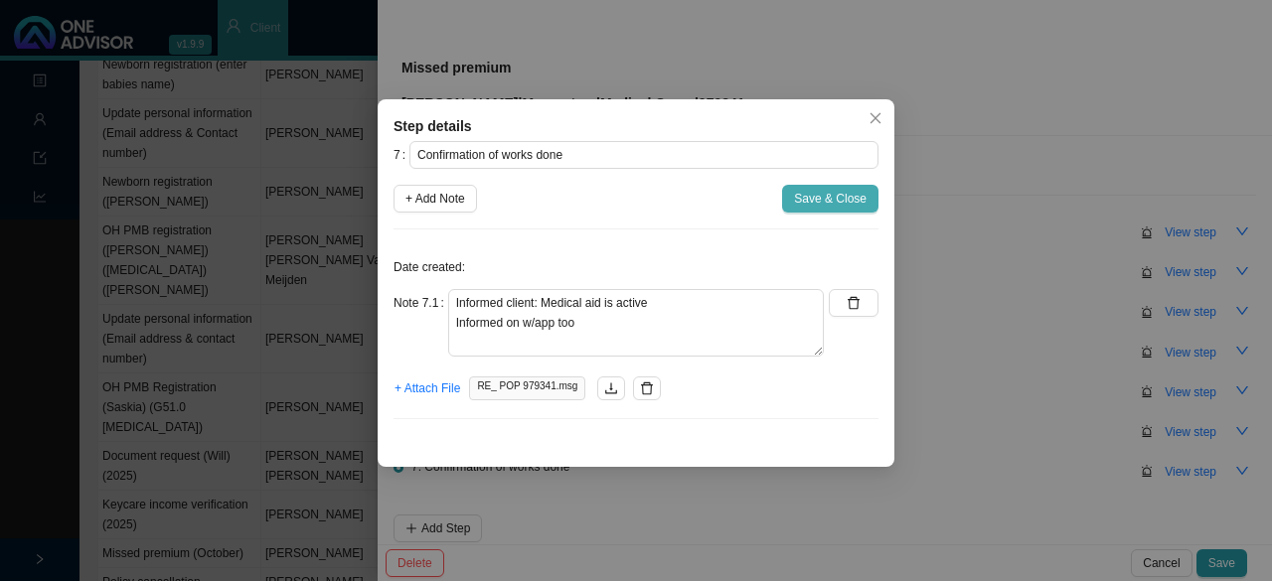
click at [828, 198] on span "Save & Close" at bounding box center [830, 199] width 73 height 20
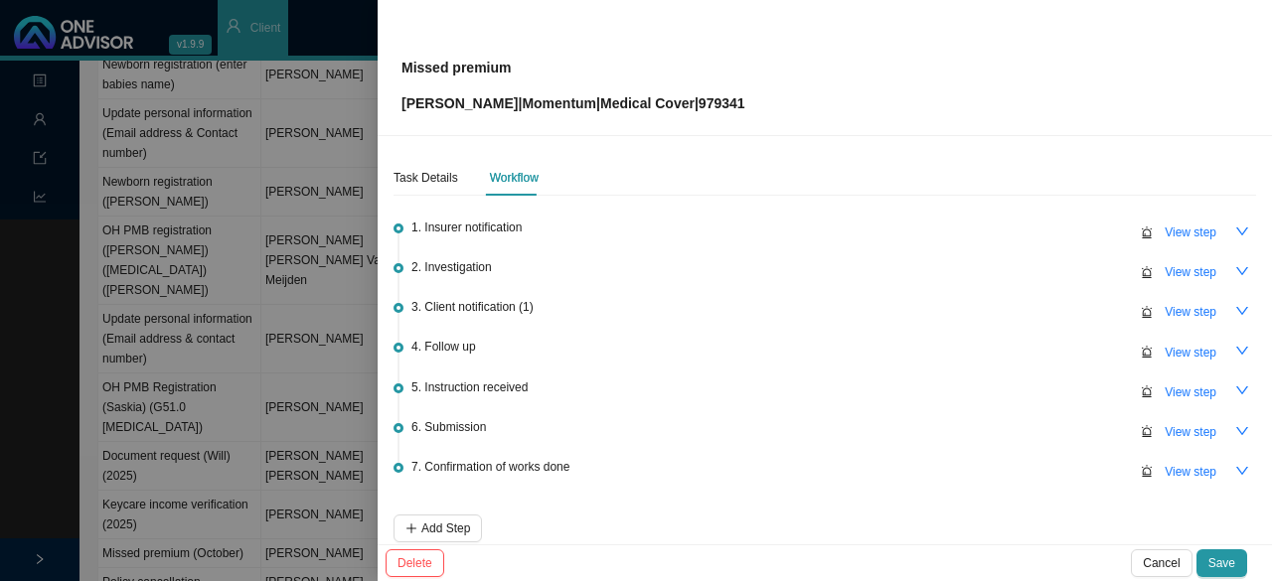
scroll to position [92, 0]
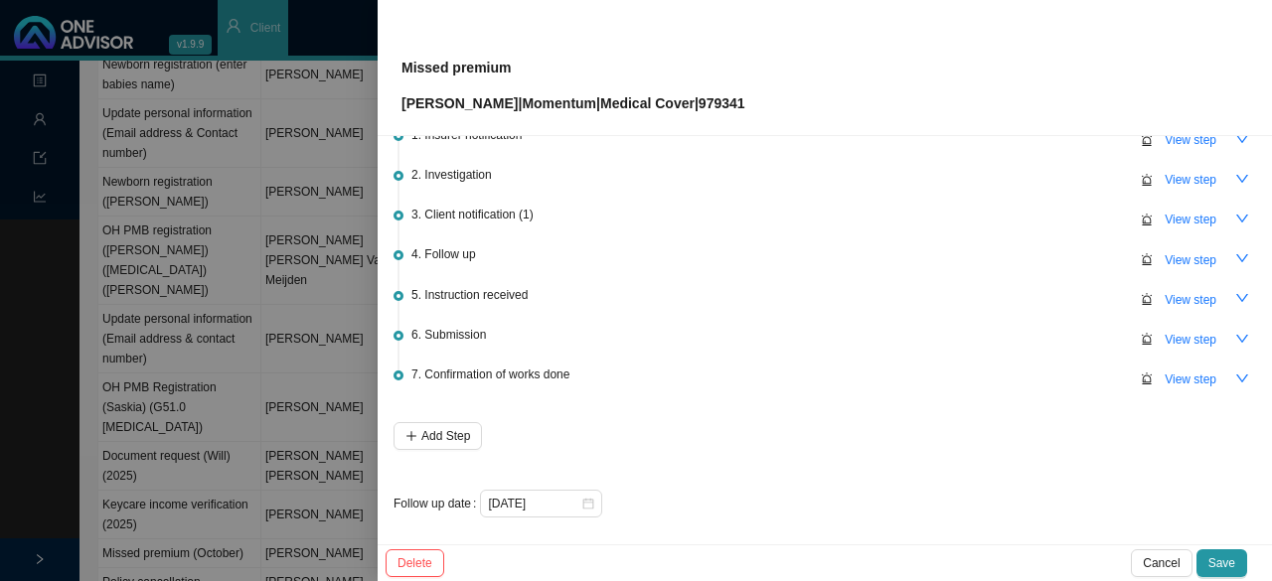
click at [1220, 558] on span "Save" at bounding box center [1221, 563] width 27 height 20
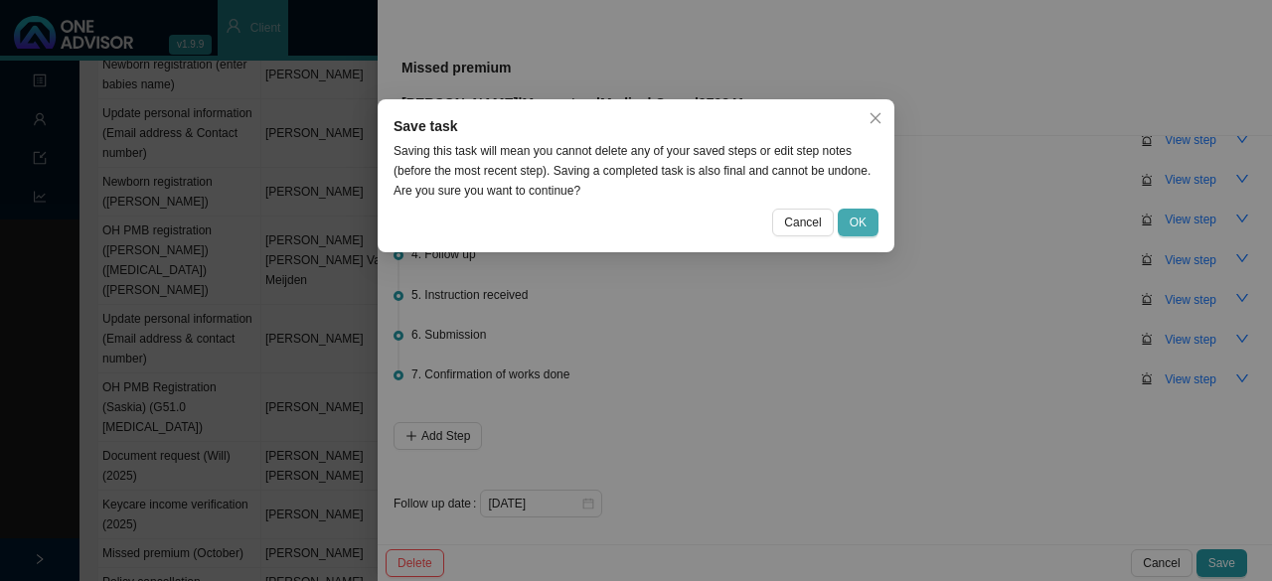
click at [862, 221] on span "OK" at bounding box center [858, 223] width 17 height 20
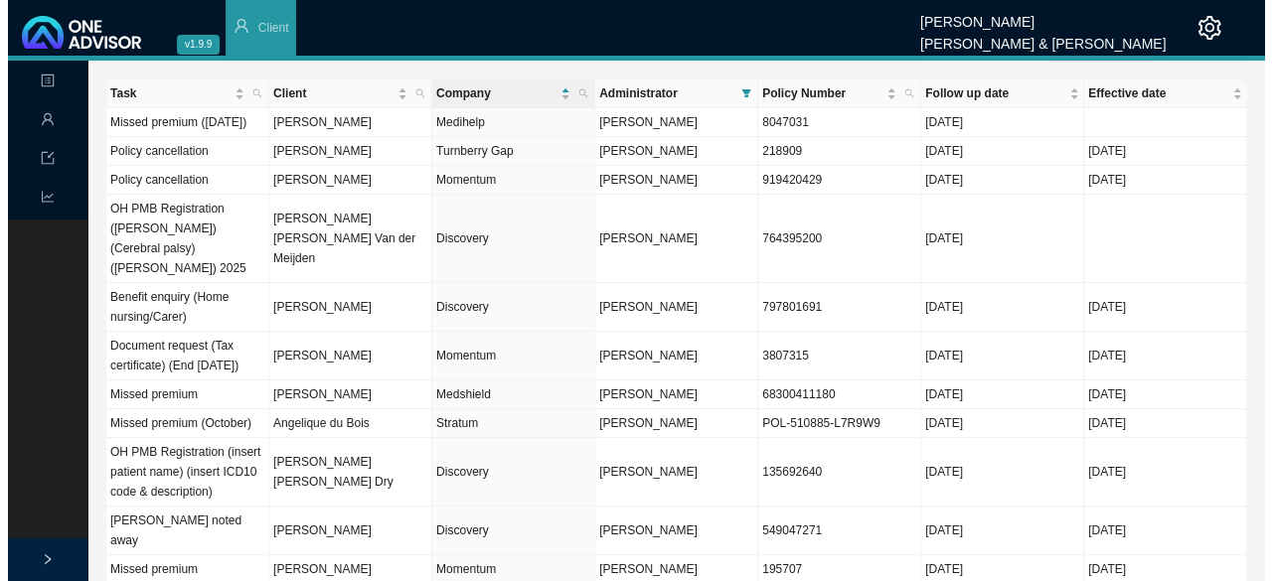
scroll to position [0, 0]
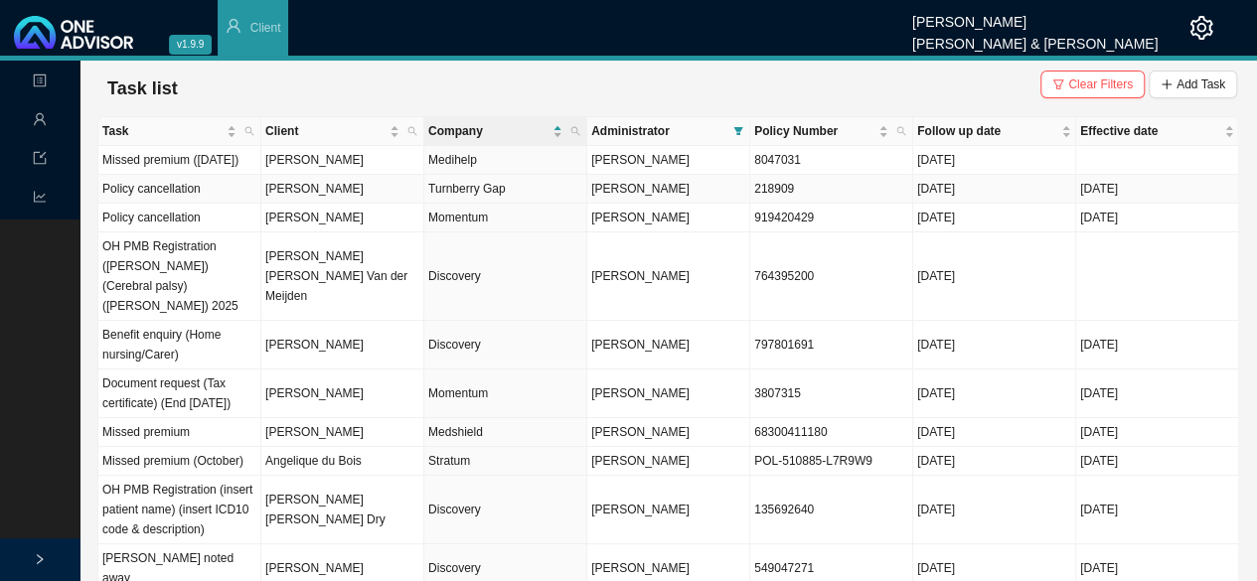
click at [302, 204] on td "[PERSON_NAME]" at bounding box center [342, 189] width 163 height 29
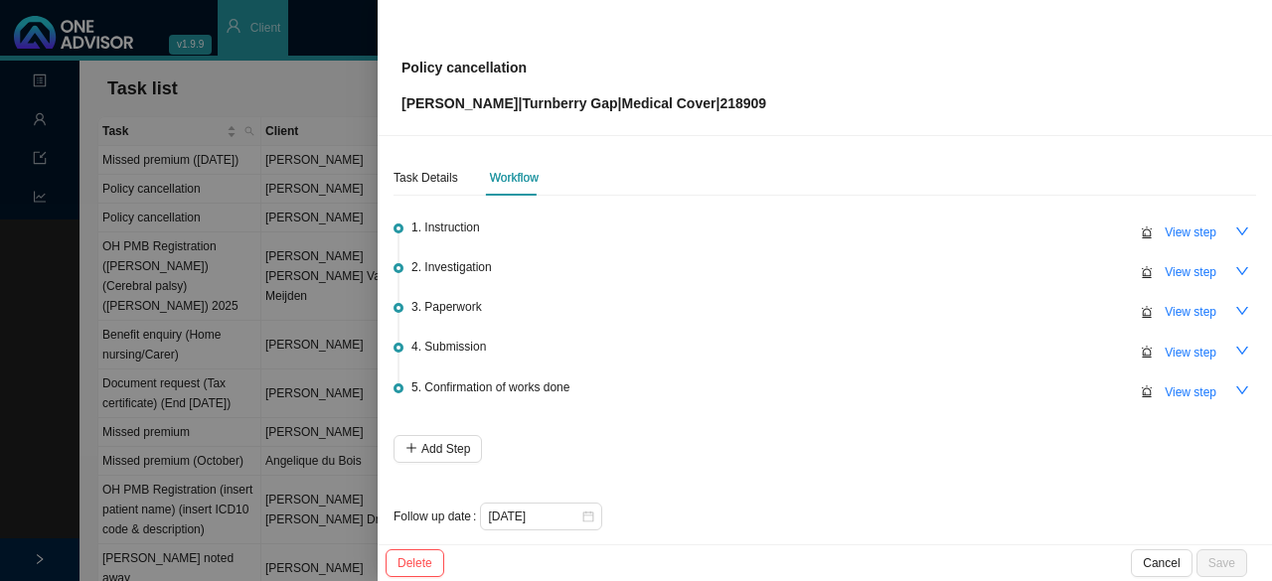
click at [315, 37] on div at bounding box center [636, 290] width 1272 height 581
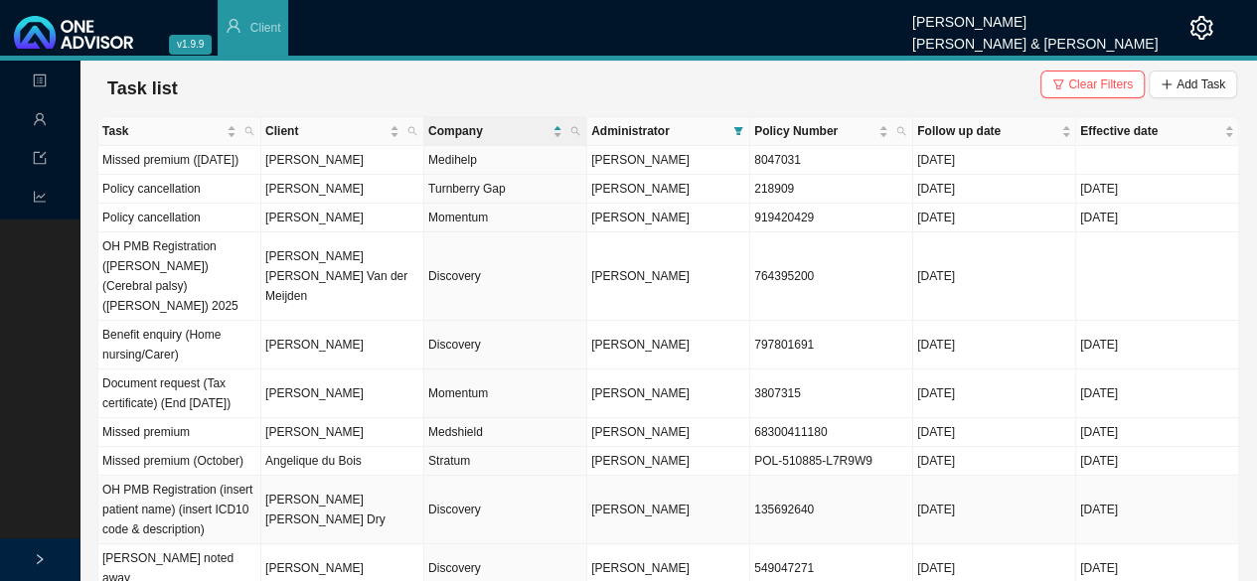
click at [342, 504] on td "[PERSON_NAME] [PERSON_NAME] Dry" at bounding box center [342, 510] width 163 height 69
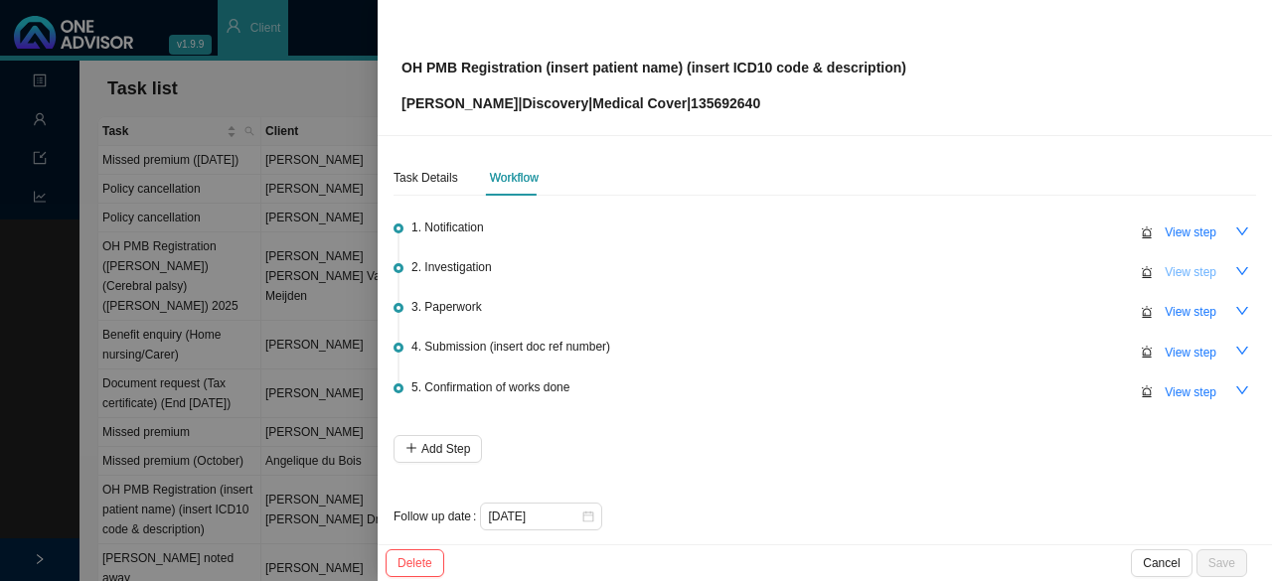
click at [1171, 274] on span "View step" at bounding box center [1191, 272] width 52 height 20
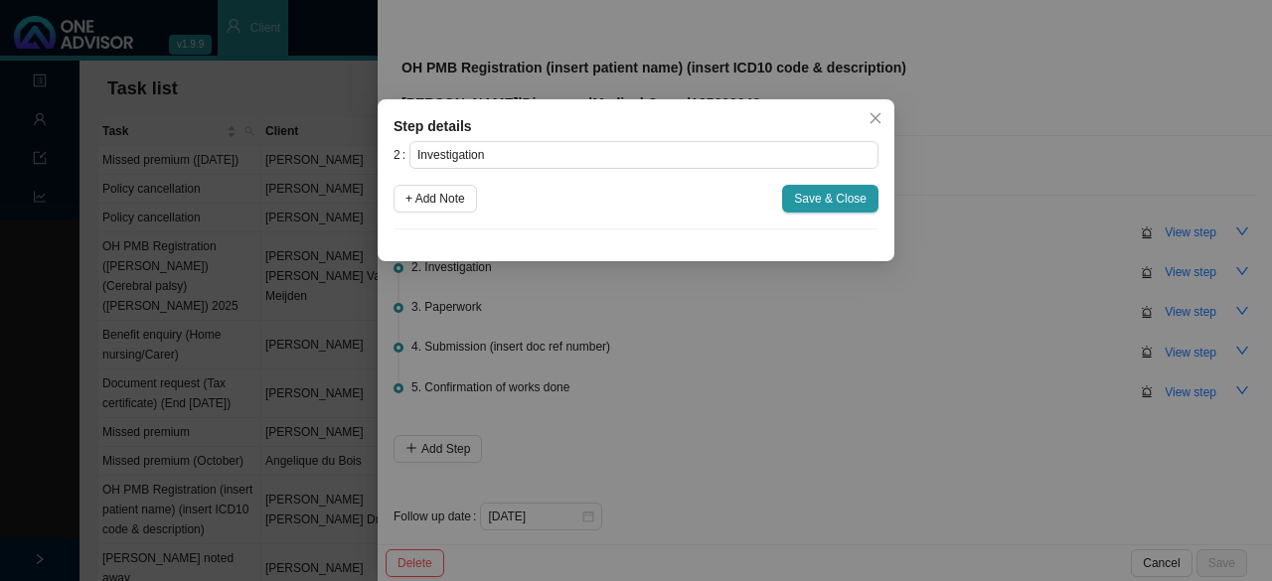
drag, startPoint x: 873, startPoint y: 115, endPoint x: 964, endPoint y: 192, distance: 118.5
click at [874, 115] on icon "close" at bounding box center [875, 118] width 14 height 14
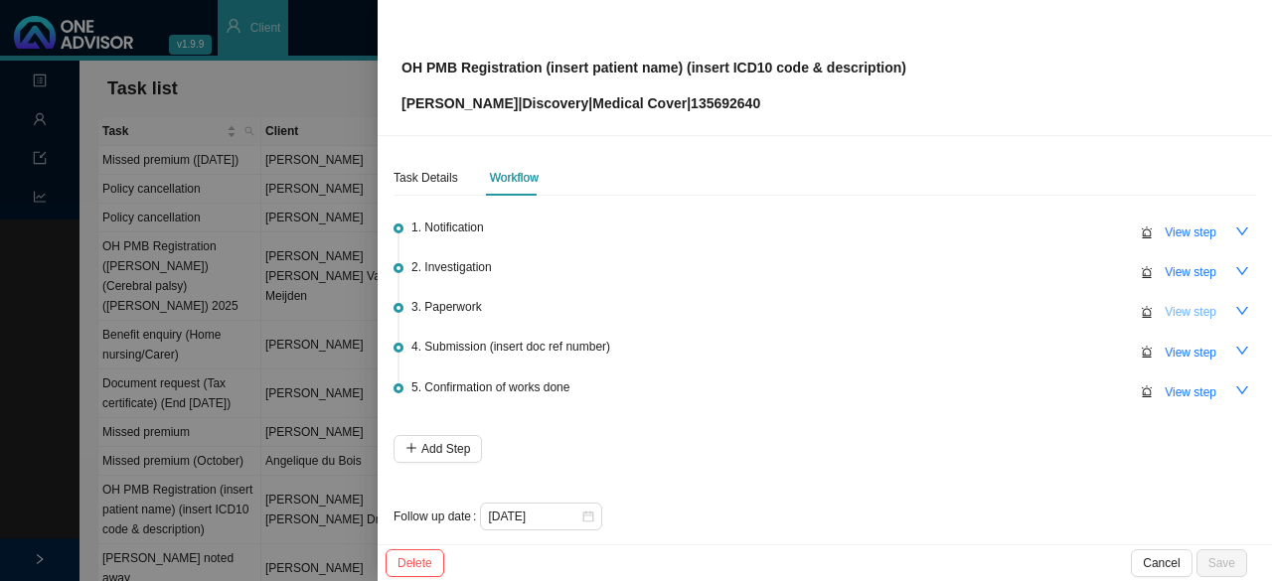
click at [1181, 314] on span "View step" at bounding box center [1191, 312] width 52 height 20
type input "Paperwork"
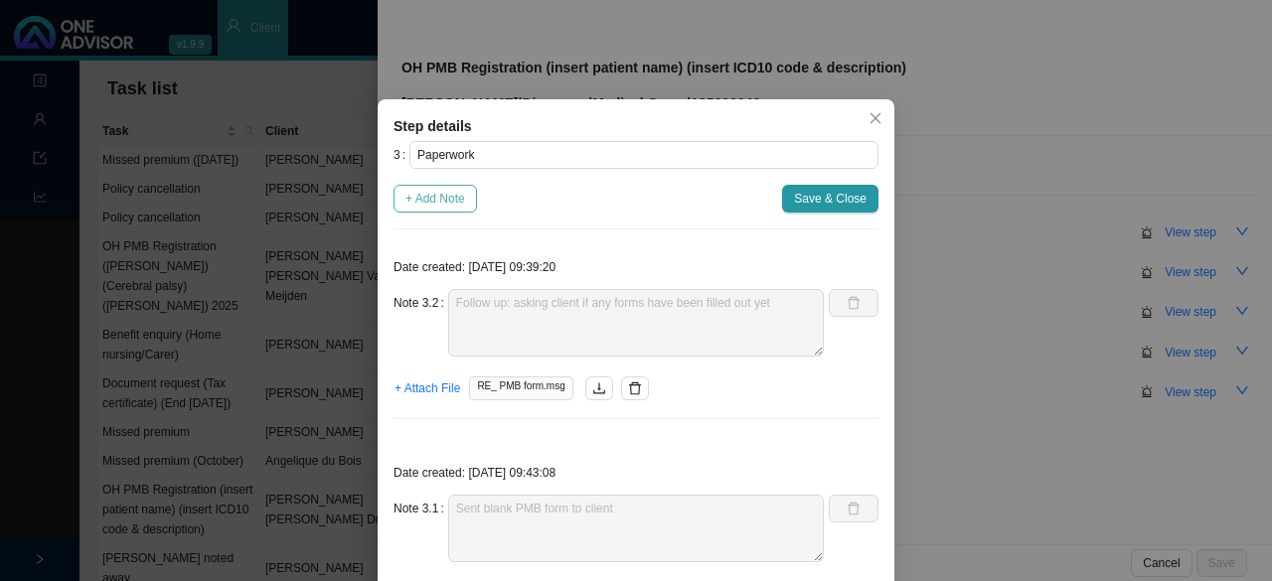
click at [441, 190] on span "+ Add Note" at bounding box center [435, 199] width 60 height 20
type textarea "Follow up: asking client if any forms have been filled out yet"
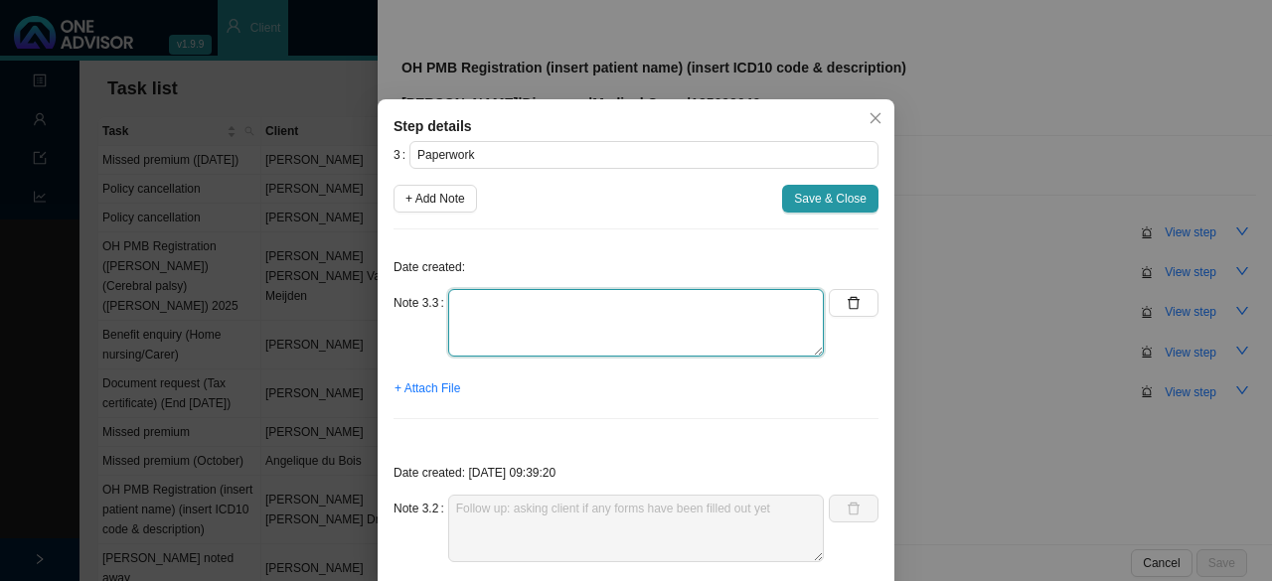
click at [467, 327] on textarea at bounding box center [636, 323] width 376 height 68
type textarea "Phone call with client - She is trying her best to get forms sorted out"
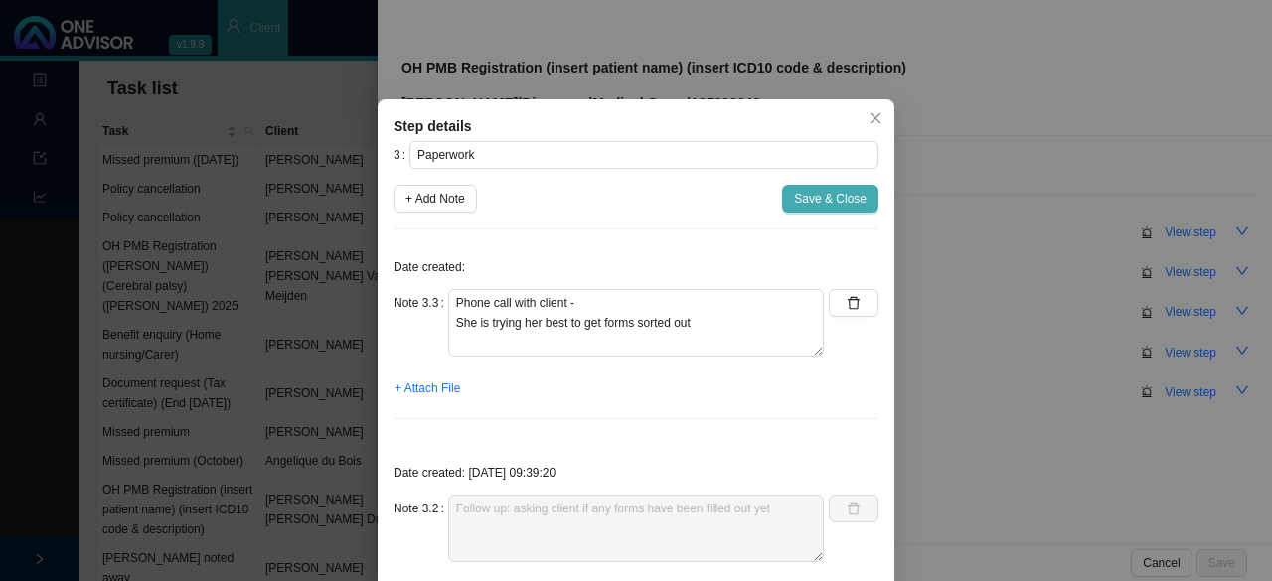
click at [827, 204] on span "Save & Close" at bounding box center [830, 199] width 73 height 20
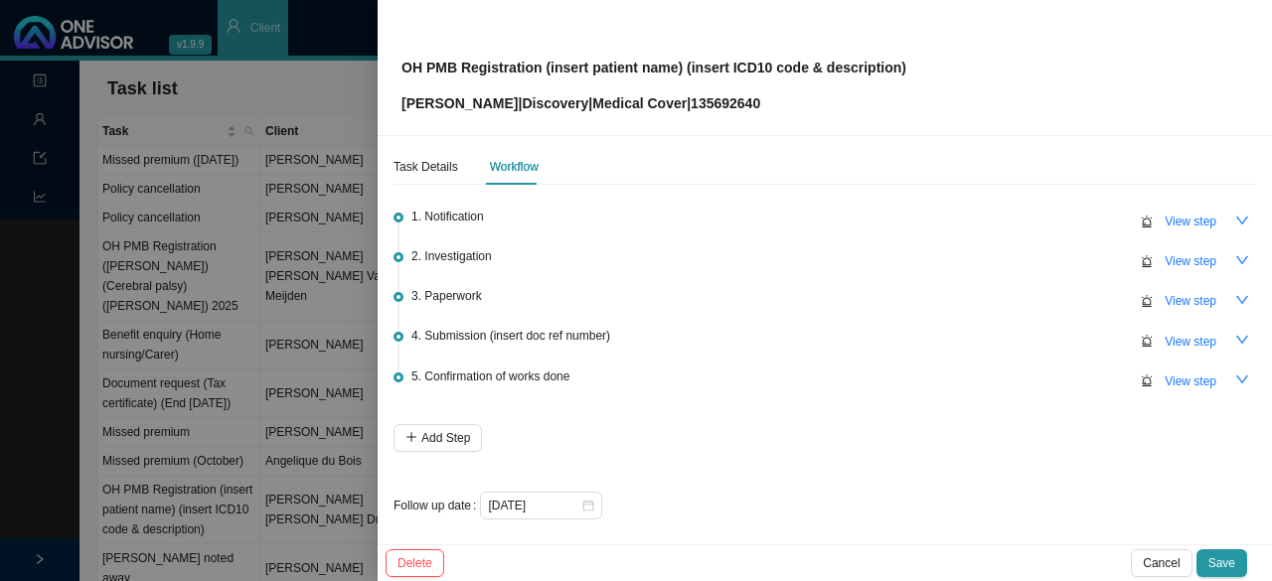
scroll to position [14, 0]
click at [588, 500] on icon "close-circle" at bounding box center [588, 503] width 12 height 12
click at [588, 500] on div at bounding box center [541, 503] width 106 height 20
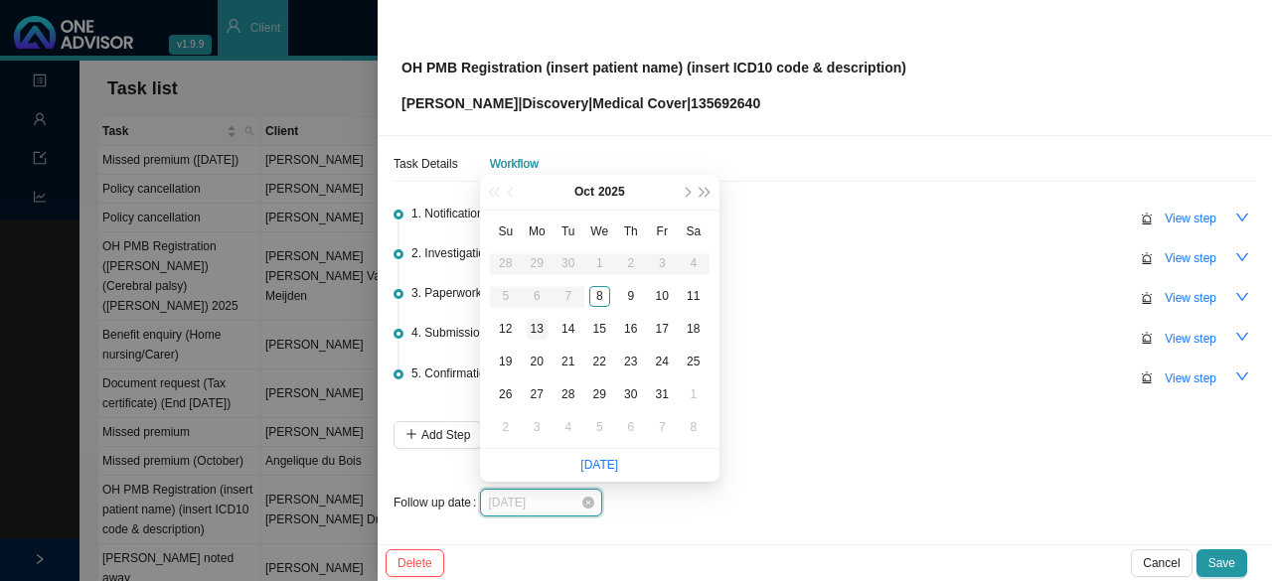
type input "[DATE]"
drag, startPoint x: 540, startPoint y: 324, endPoint x: 540, endPoint y: 296, distance: 27.8
click at [540, 321] on div "13" at bounding box center [537, 329] width 21 height 21
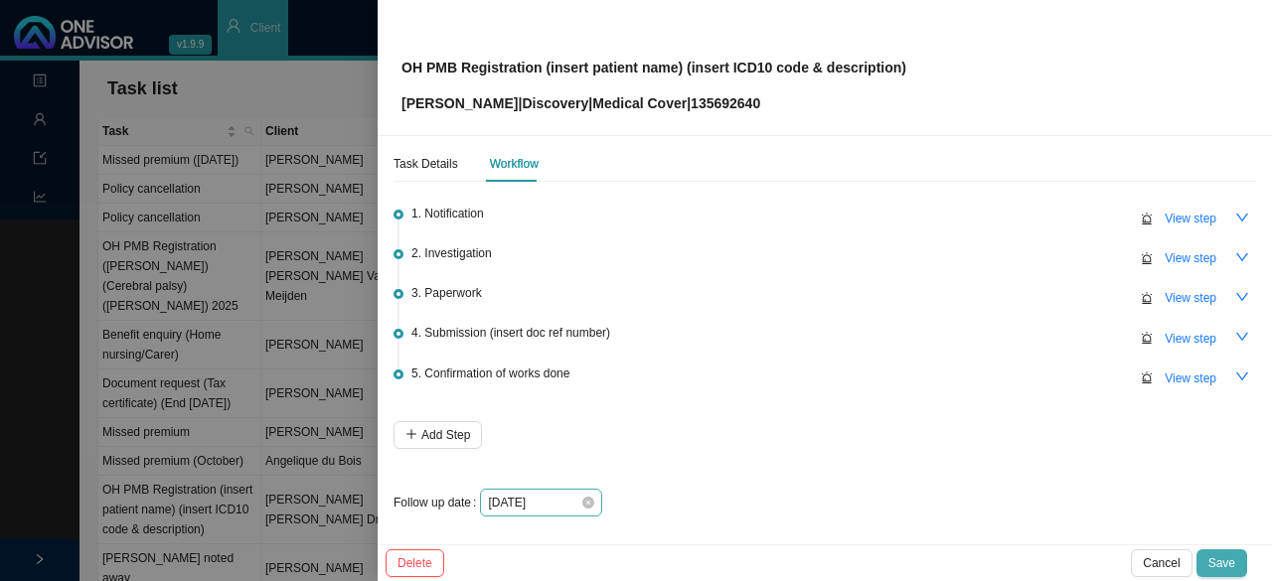
click at [1222, 563] on span "Save" at bounding box center [1221, 563] width 27 height 20
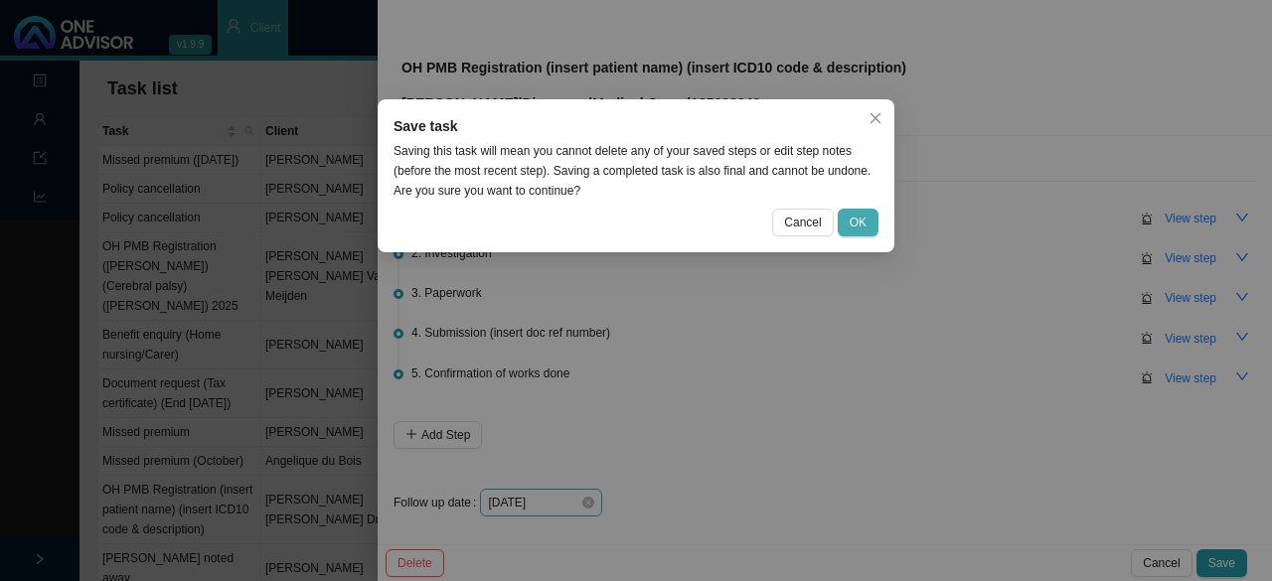
click at [854, 220] on span "OK" at bounding box center [858, 223] width 17 height 20
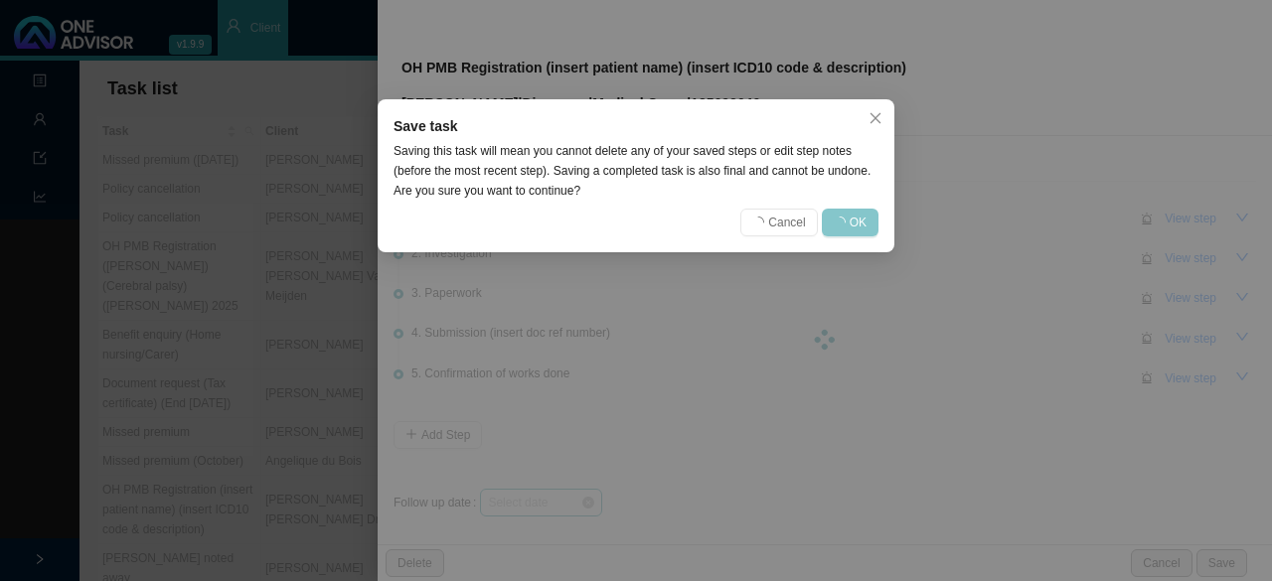
scroll to position [0, 0]
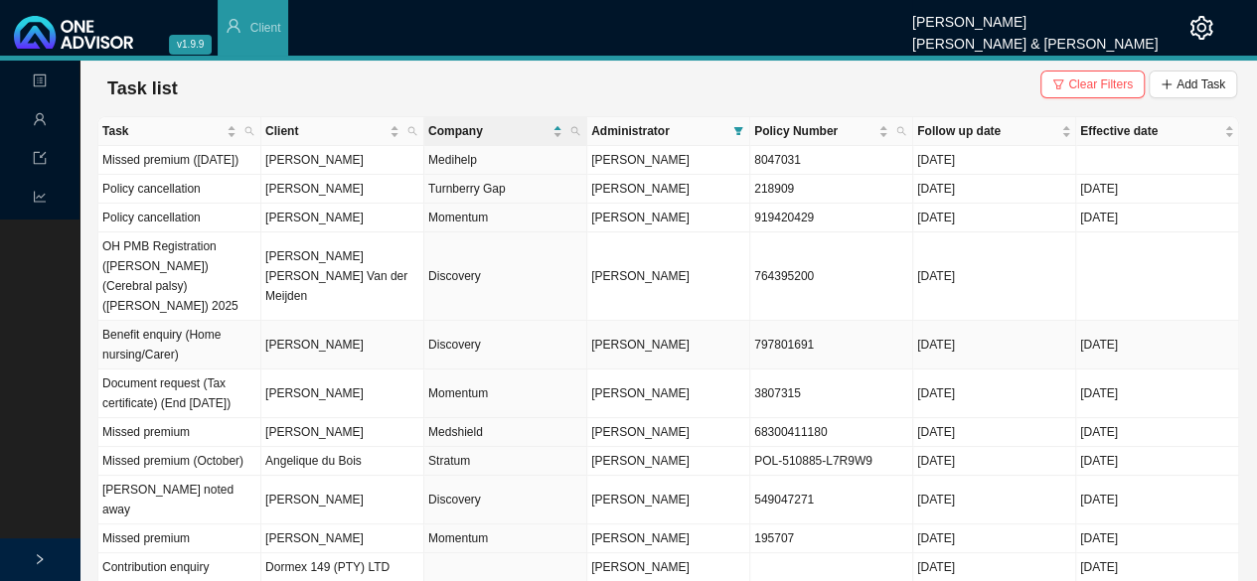
click at [303, 347] on td "[PERSON_NAME]" at bounding box center [342, 345] width 163 height 49
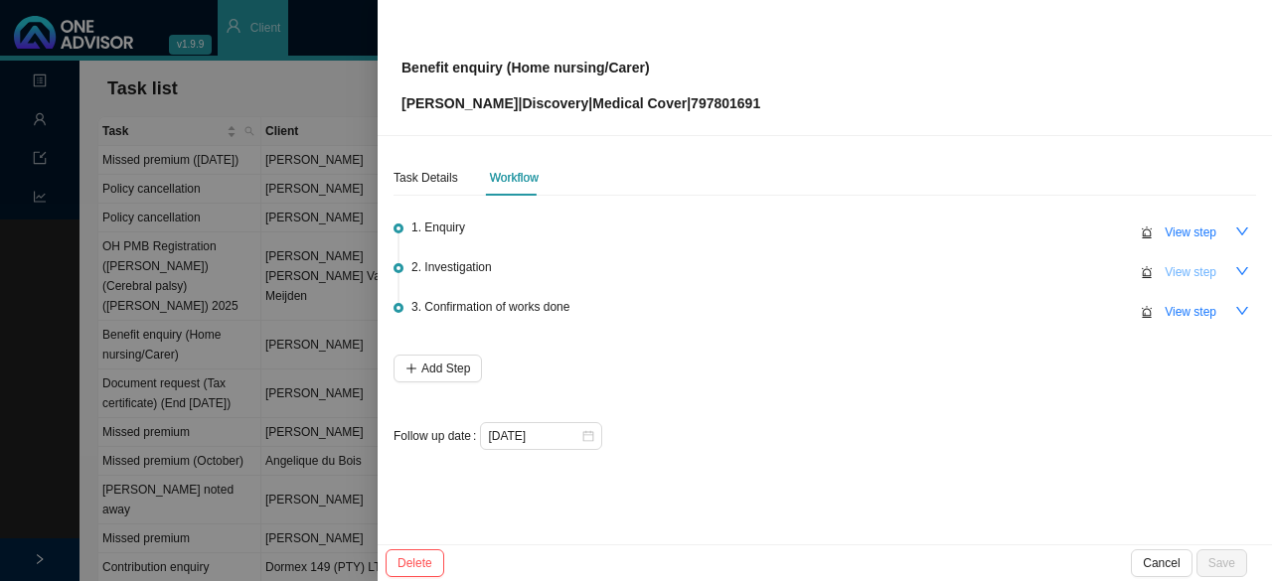
click at [1202, 273] on span "View step" at bounding box center [1191, 272] width 52 height 20
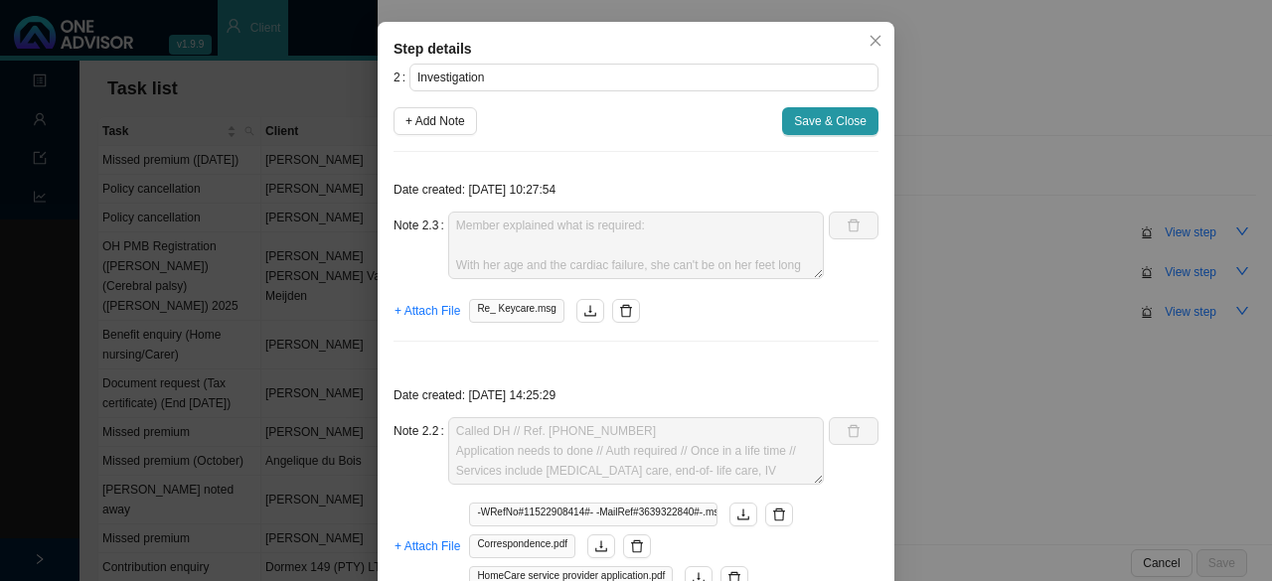
scroll to position [199, 0]
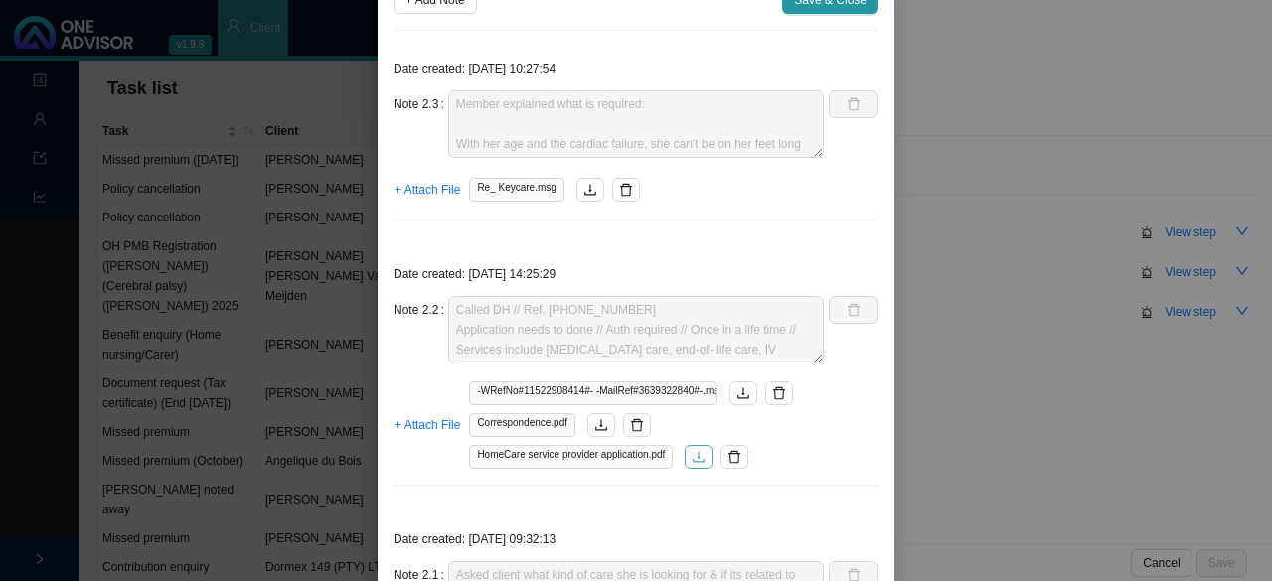
click at [694, 456] on icon "download" at bounding box center [700, 456] width 12 height 11
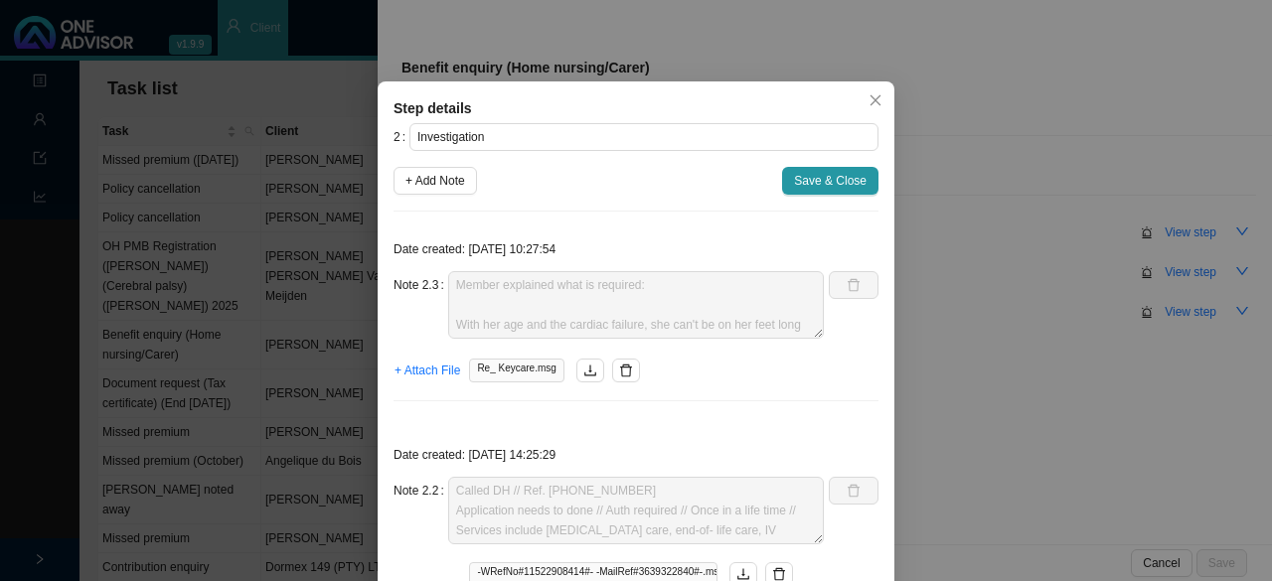
scroll to position [0, 0]
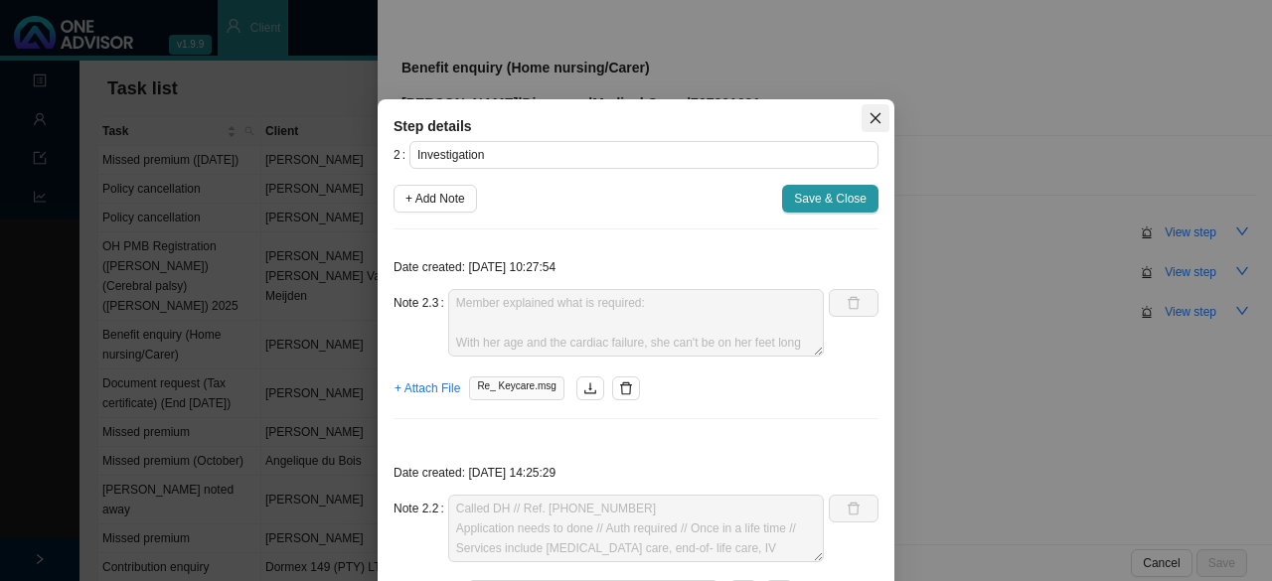
click at [870, 114] on icon "close" at bounding box center [875, 118] width 14 height 14
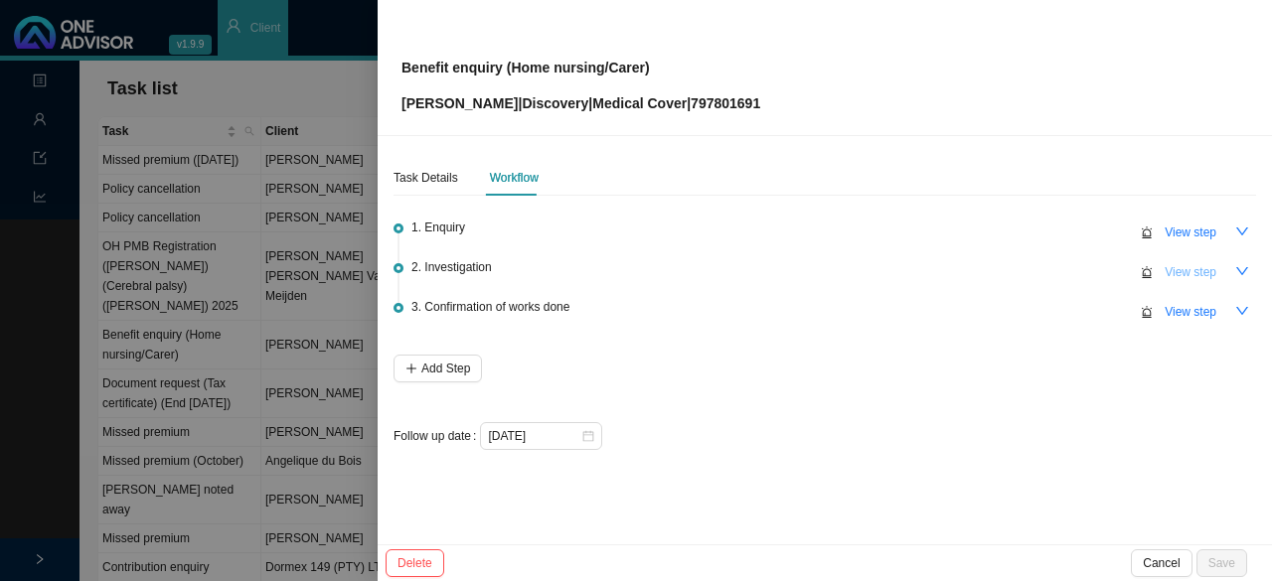
click at [1206, 277] on span "View step" at bounding box center [1191, 272] width 52 height 20
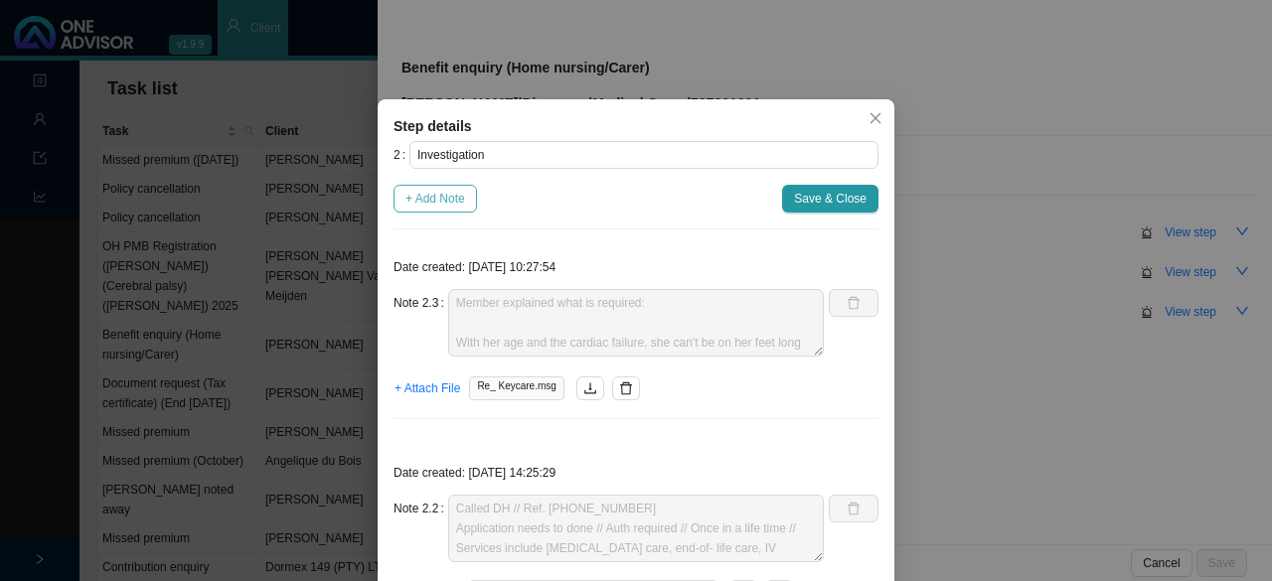
click at [430, 198] on span "+ Add Note" at bounding box center [435, 199] width 60 height 20
type textarea "Member explained what is required: With her age and the cardiac failure, she ca…"
type textarea "Called DH // Ref. [PHONE_NUMBER] Application needs to done // Auth required // …"
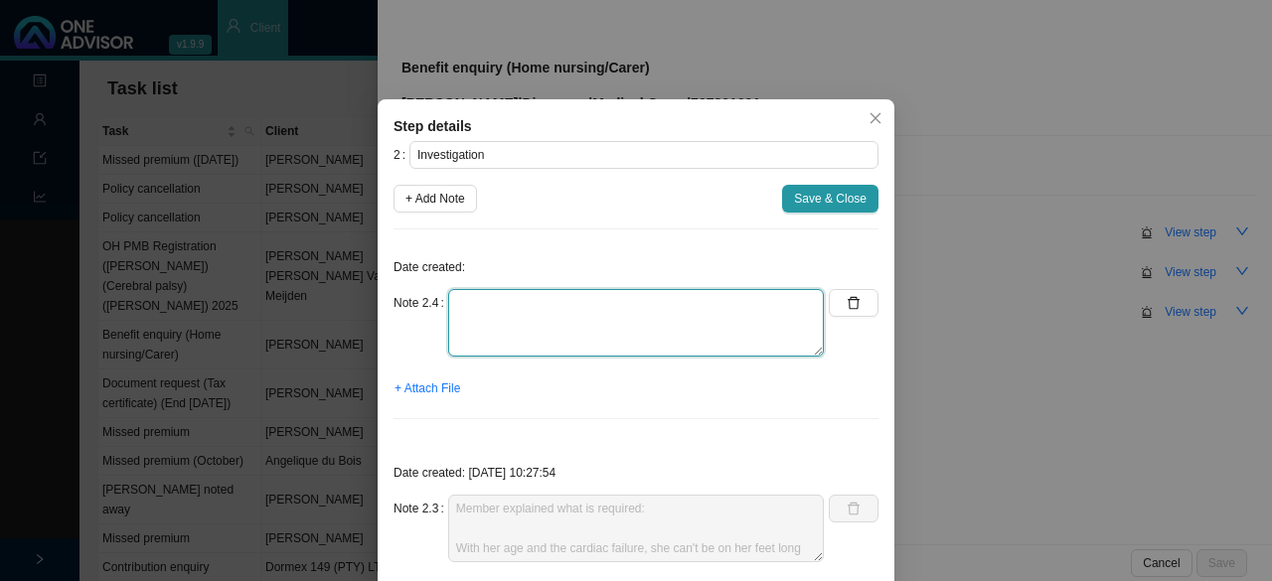
click at [493, 317] on textarea at bounding box center [636, 323] width 376 height 68
type textarea "Form sent to client // Treating doctor to complete"
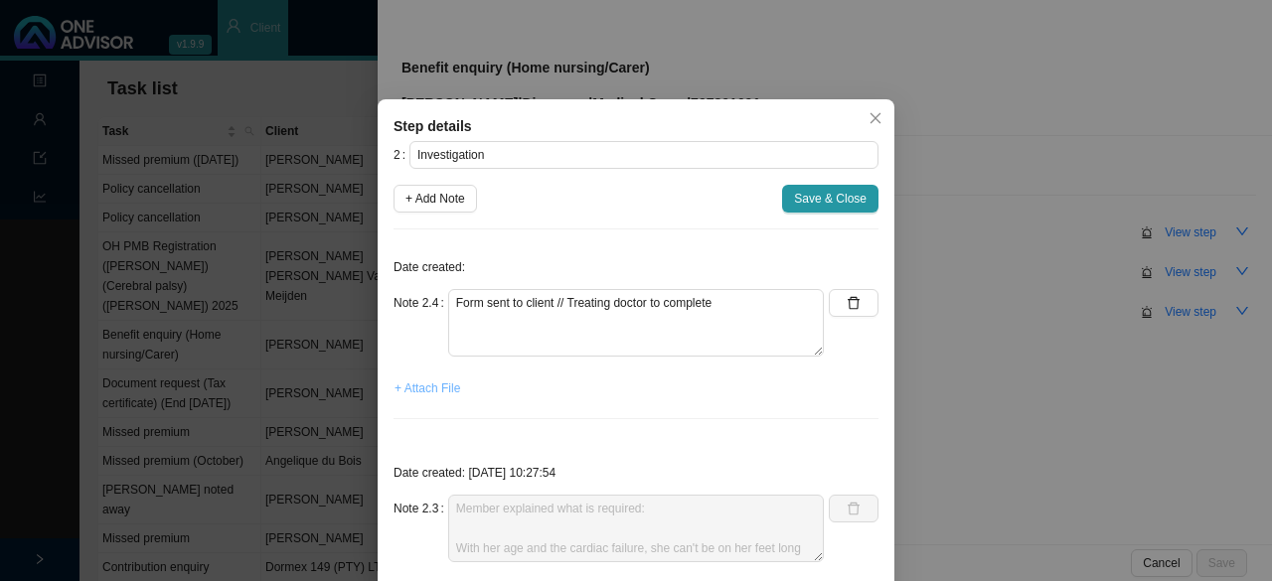
click at [425, 391] on span "+ Attach File" at bounding box center [427, 389] width 66 height 20
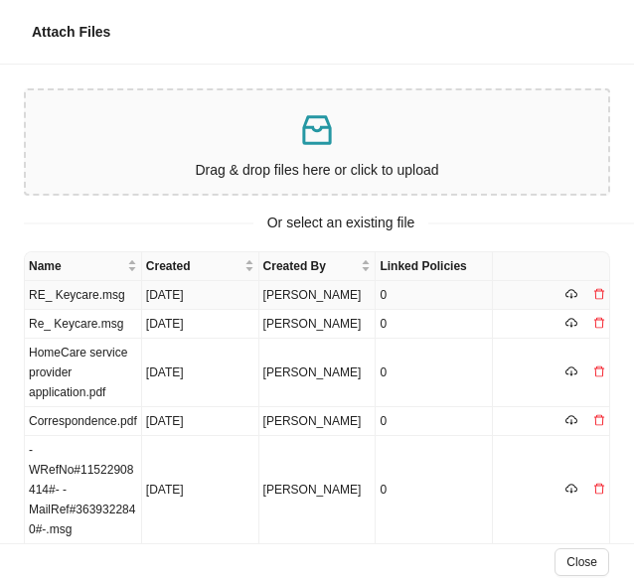
click at [84, 296] on td "RE_ Keycare.msg" at bounding box center [83, 295] width 117 height 29
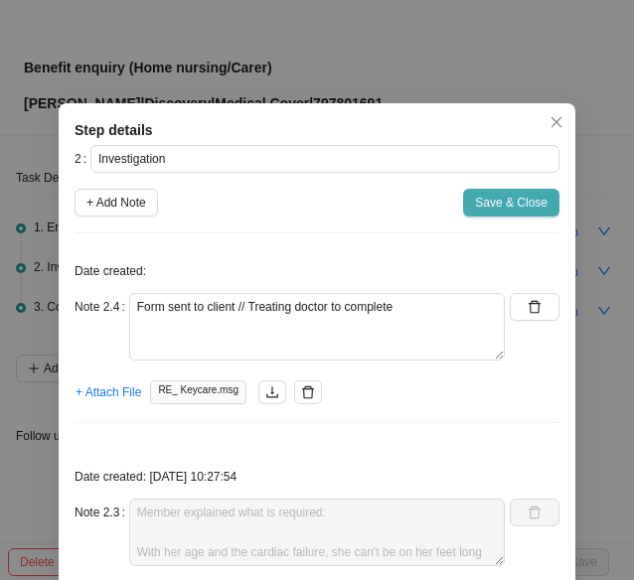
click at [524, 202] on span "Save & Close" at bounding box center [511, 203] width 73 height 20
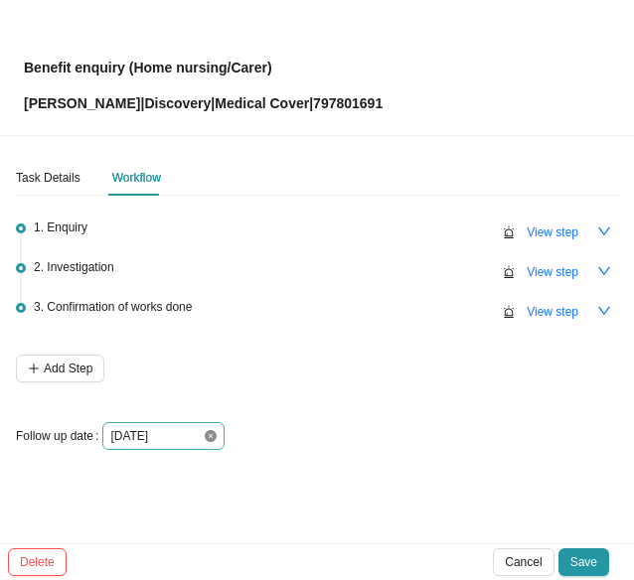
click at [213, 433] on icon "close-circle" at bounding box center [211, 436] width 12 height 12
click at [209, 434] on div at bounding box center [163, 436] width 106 height 20
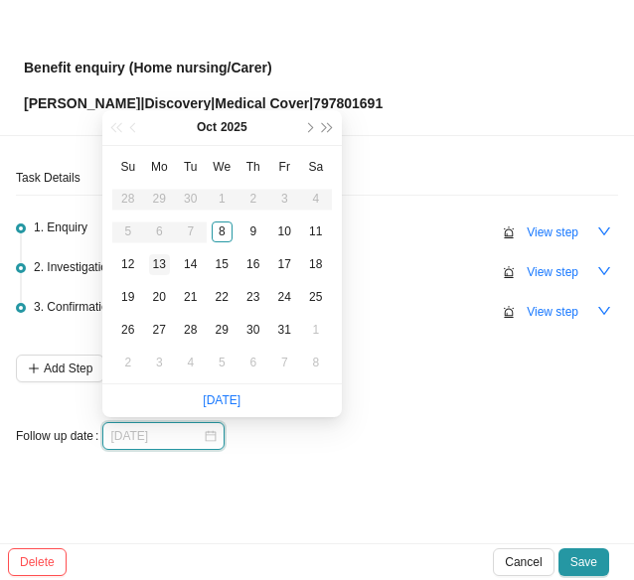
type input "[DATE]"
click at [161, 260] on div "13" at bounding box center [159, 264] width 21 height 21
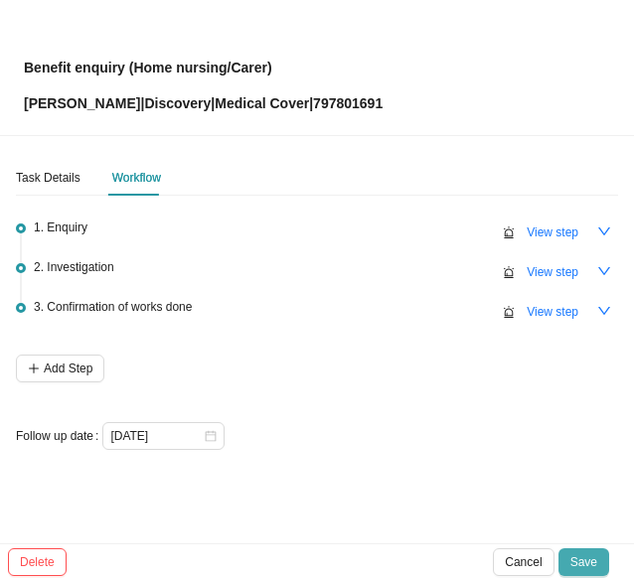
click at [592, 562] on span "Save" at bounding box center [583, 562] width 27 height 20
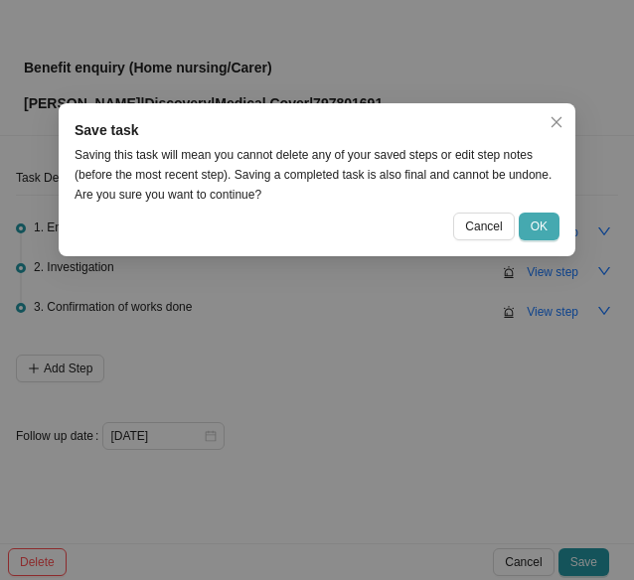
click at [533, 230] on span "OK" at bounding box center [539, 227] width 17 height 20
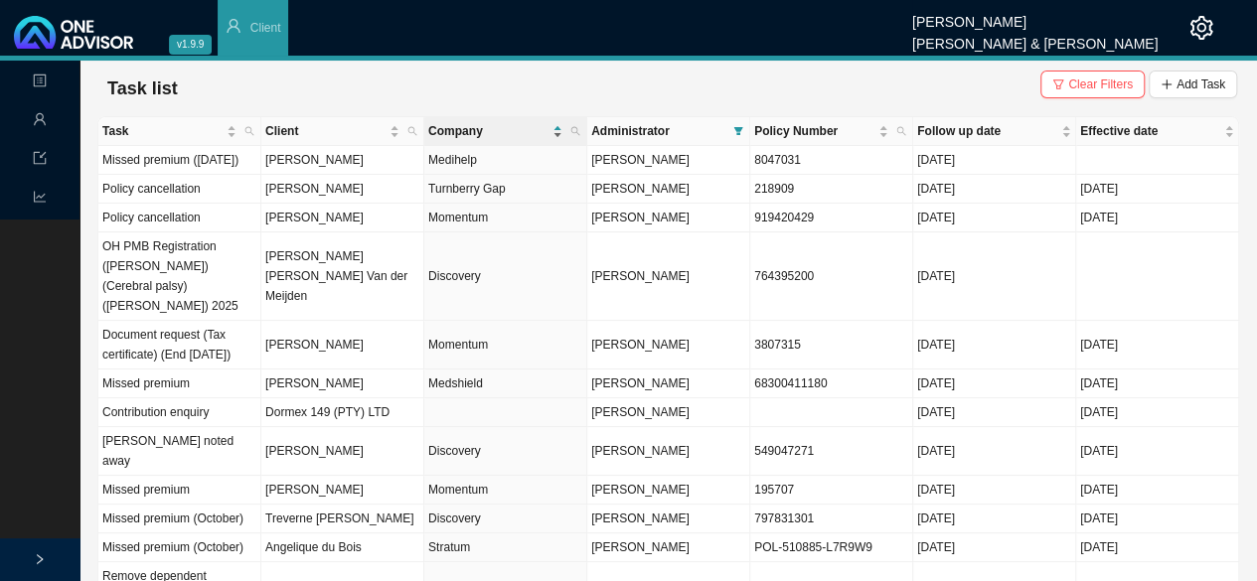
click at [458, 134] on span "Company" at bounding box center [488, 131] width 120 height 20
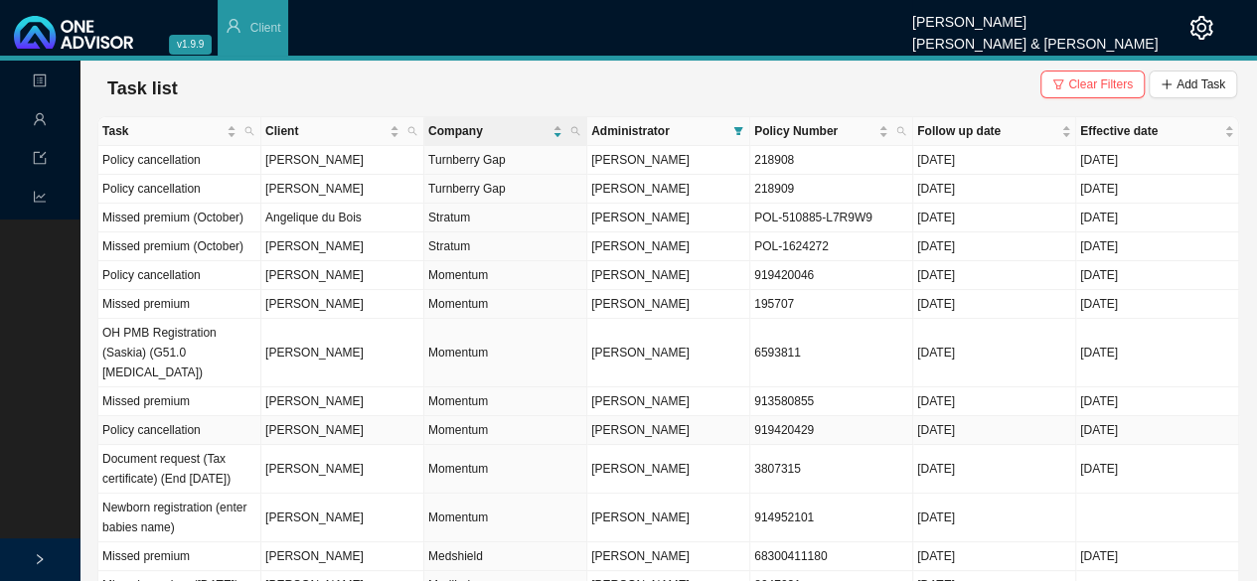
click at [330, 416] on td "[PERSON_NAME]" at bounding box center [342, 430] width 163 height 29
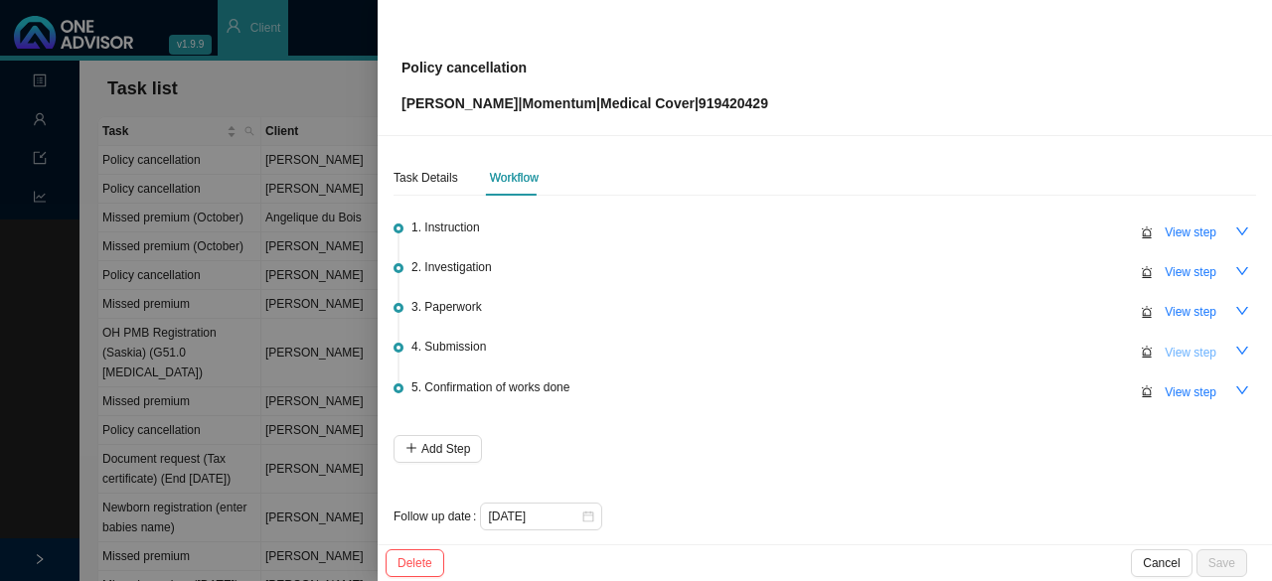
click at [1178, 347] on span "View step" at bounding box center [1191, 353] width 52 height 20
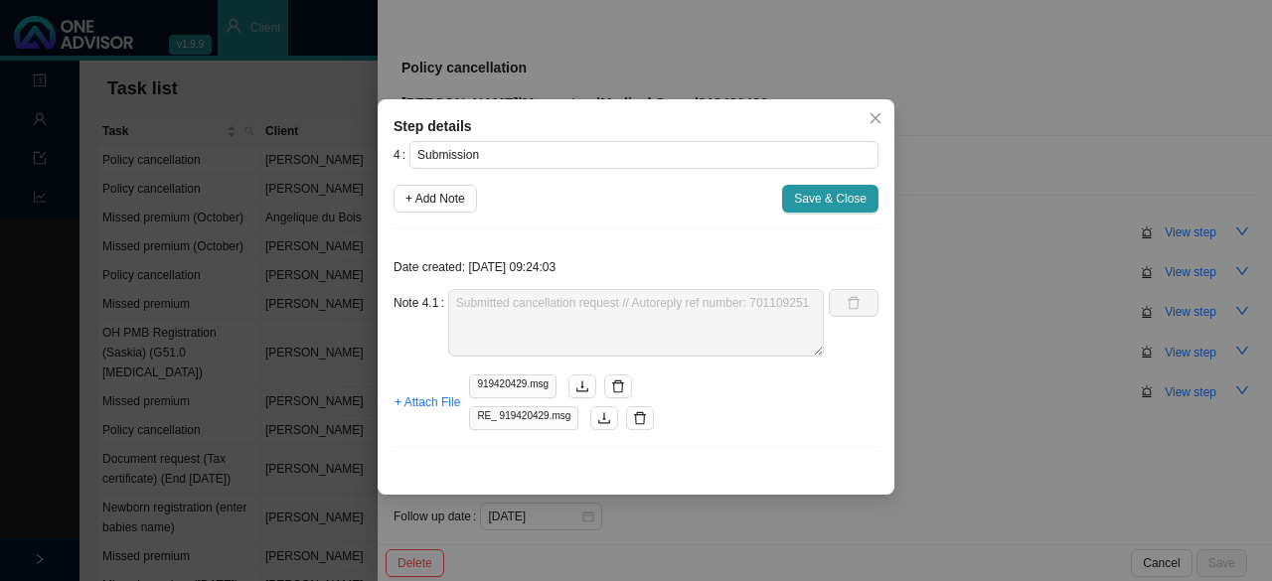
click at [433, 196] on span "+ Add Note" at bounding box center [435, 199] width 60 height 20
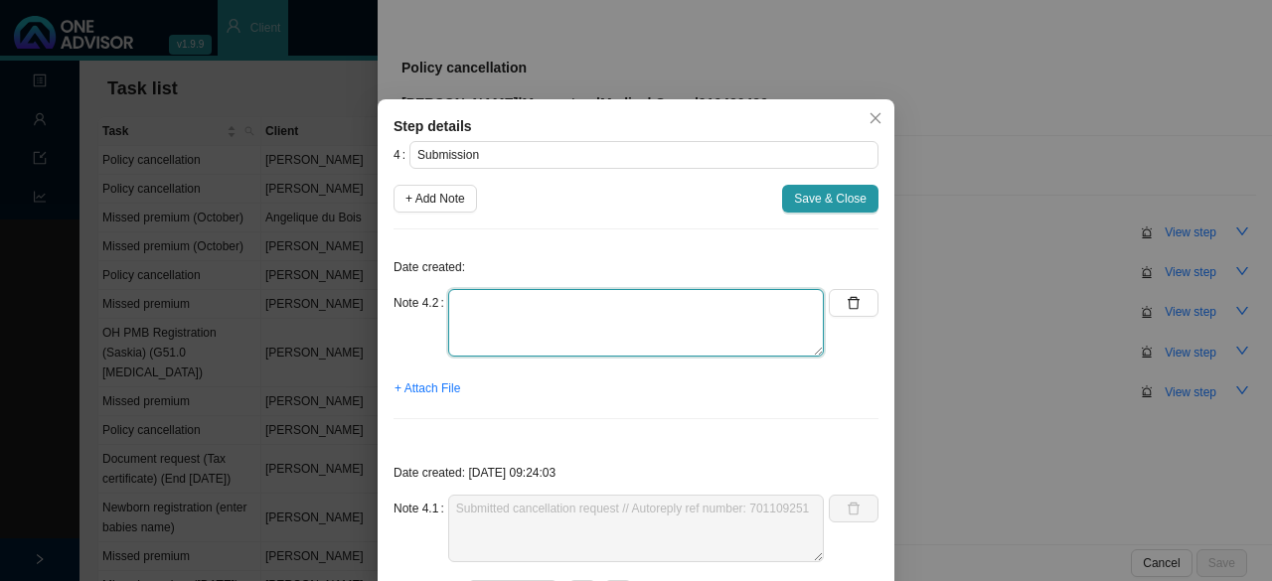
click at [505, 314] on textarea at bounding box center [636, 323] width 376 height 68
click at [640, 299] on textarea "Contacted MH // Ref. Zenzelo ( Still with fund department // still in progress" at bounding box center [636, 323] width 376 height 68
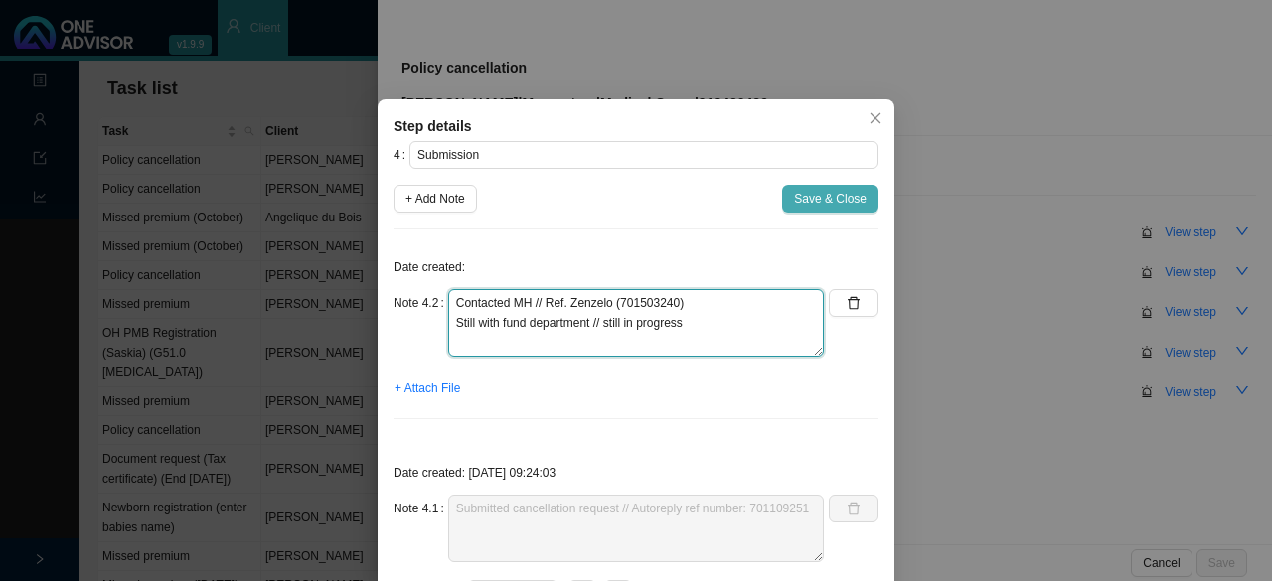
type textarea "Contacted MH // Ref. Zenzelo (701503240) Still with fund department // still in…"
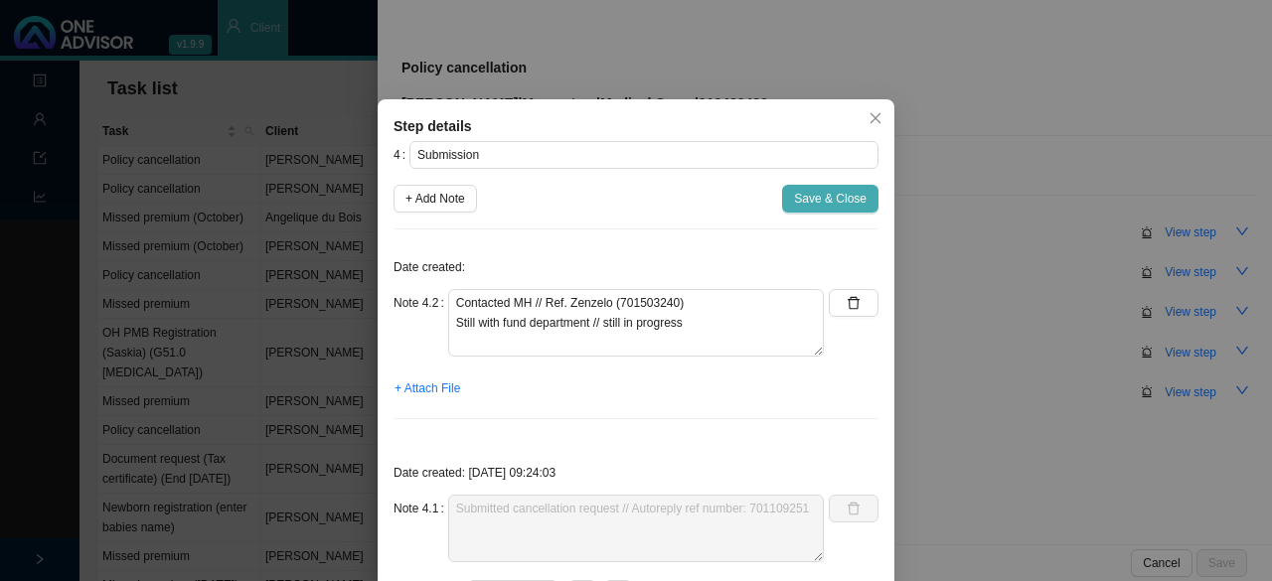
click at [849, 196] on span "Save & Close" at bounding box center [830, 199] width 73 height 20
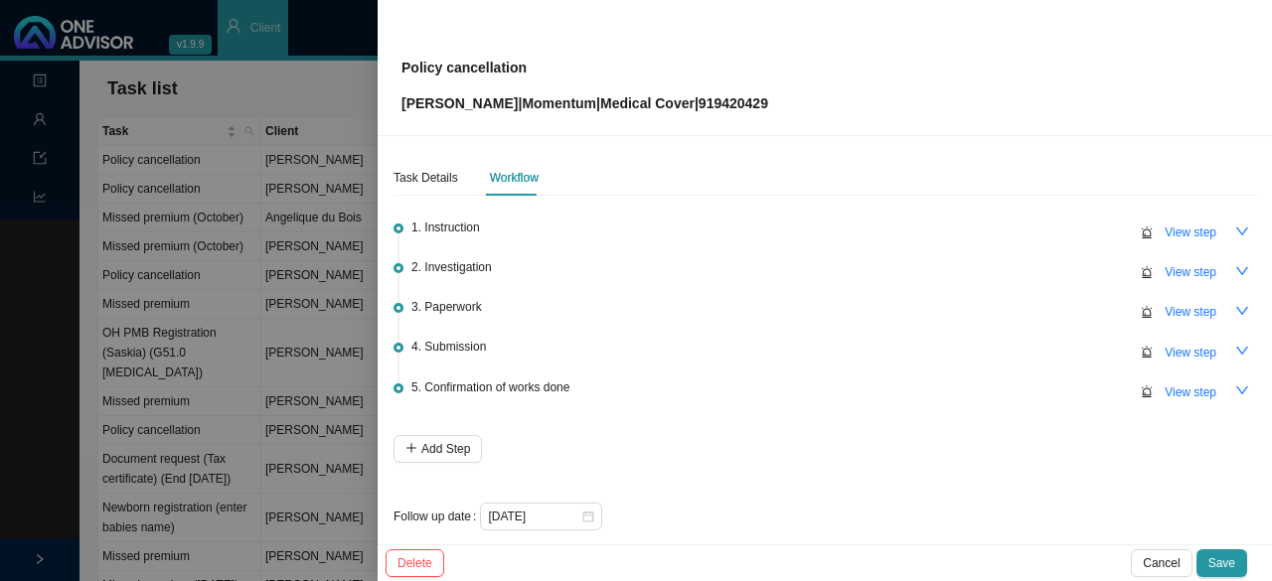
scroll to position [14, 0]
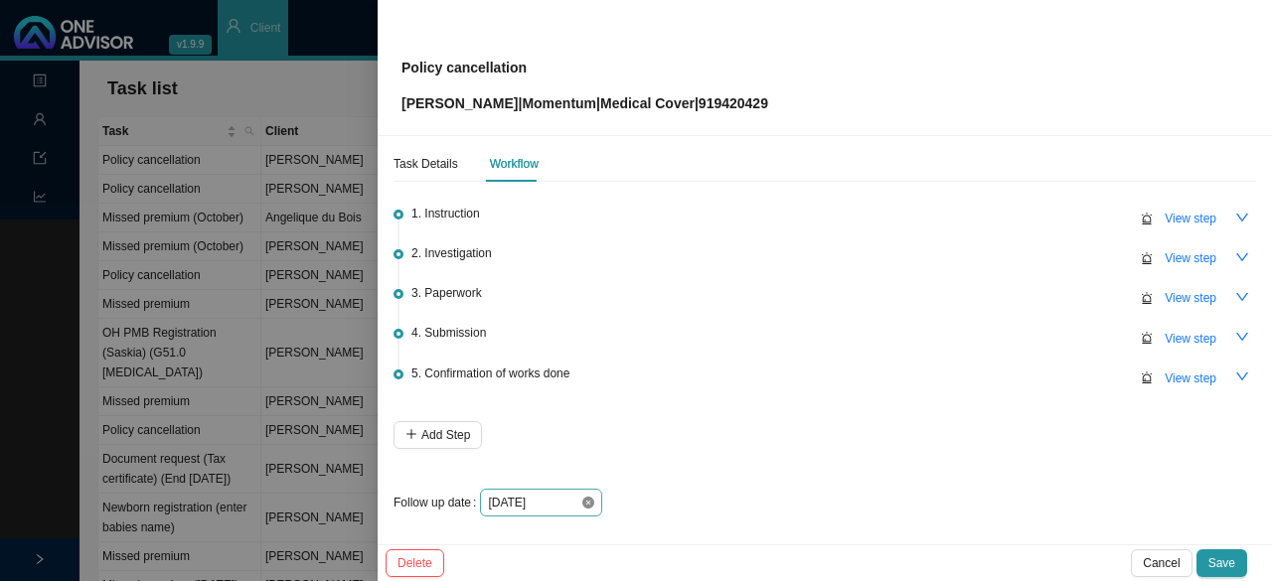
click at [588, 502] on icon "close-circle" at bounding box center [588, 503] width 12 height 12
click at [588, 502] on div at bounding box center [541, 503] width 106 height 20
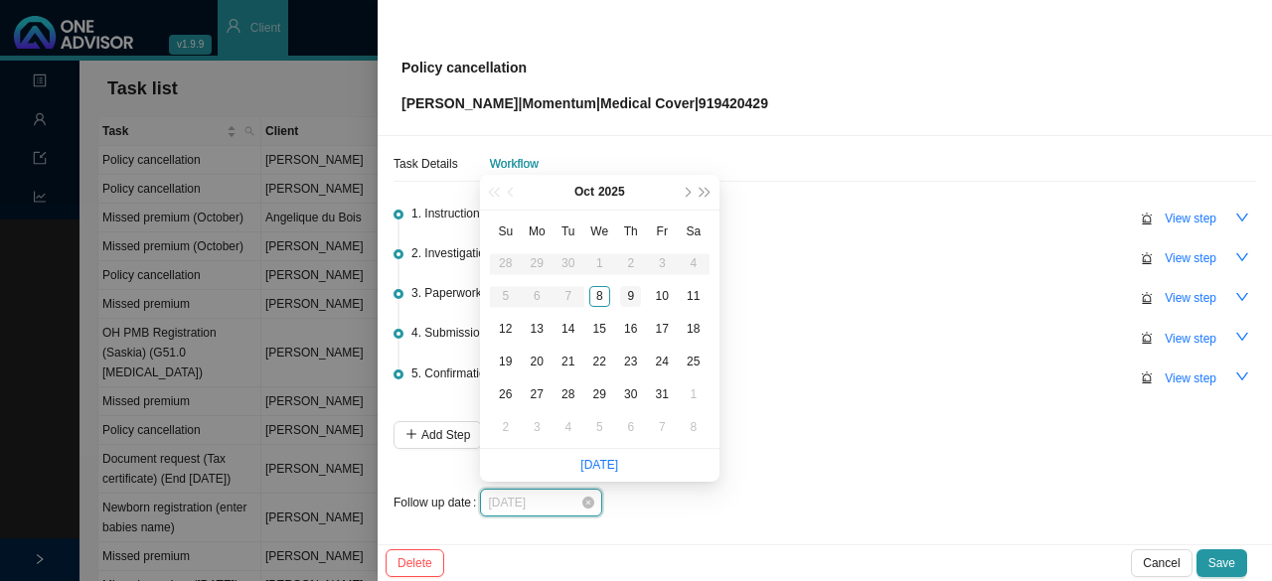
type input "[DATE]"
drag, startPoint x: 632, startPoint y: 293, endPoint x: 665, endPoint y: 301, distance: 33.7
click at [632, 293] on div "9" at bounding box center [630, 296] width 21 height 21
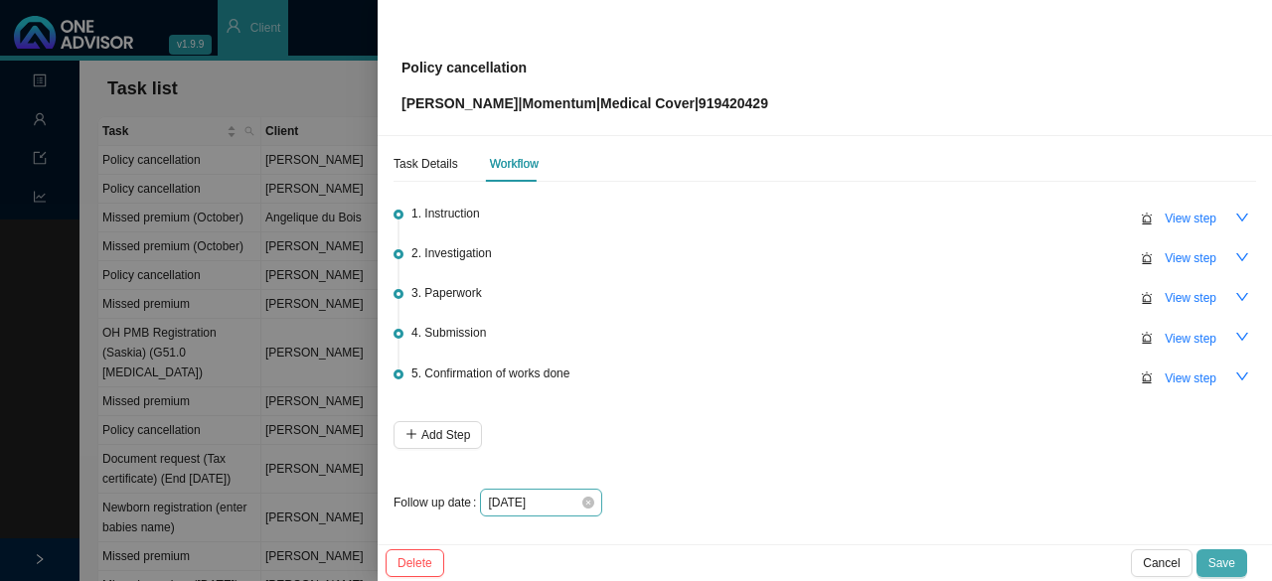
click at [1223, 560] on span "Save" at bounding box center [1221, 563] width 27 height 20
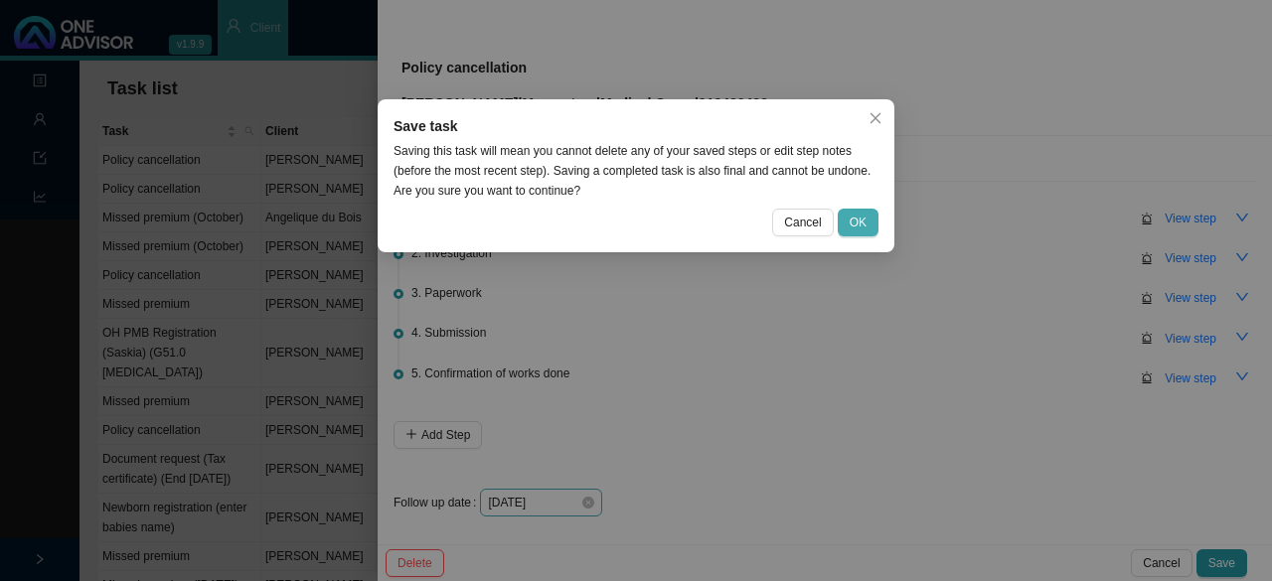
click at [872, 220] on button "OK" at bounding box center [858, 223] width 41 height 28
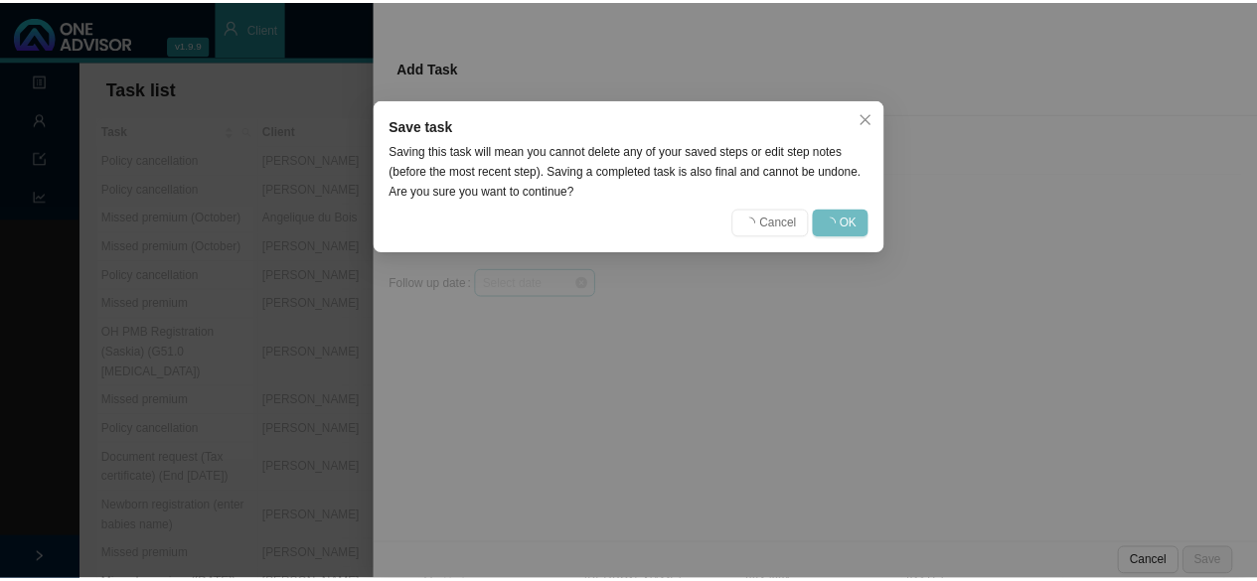
scroll to position [0, 0]
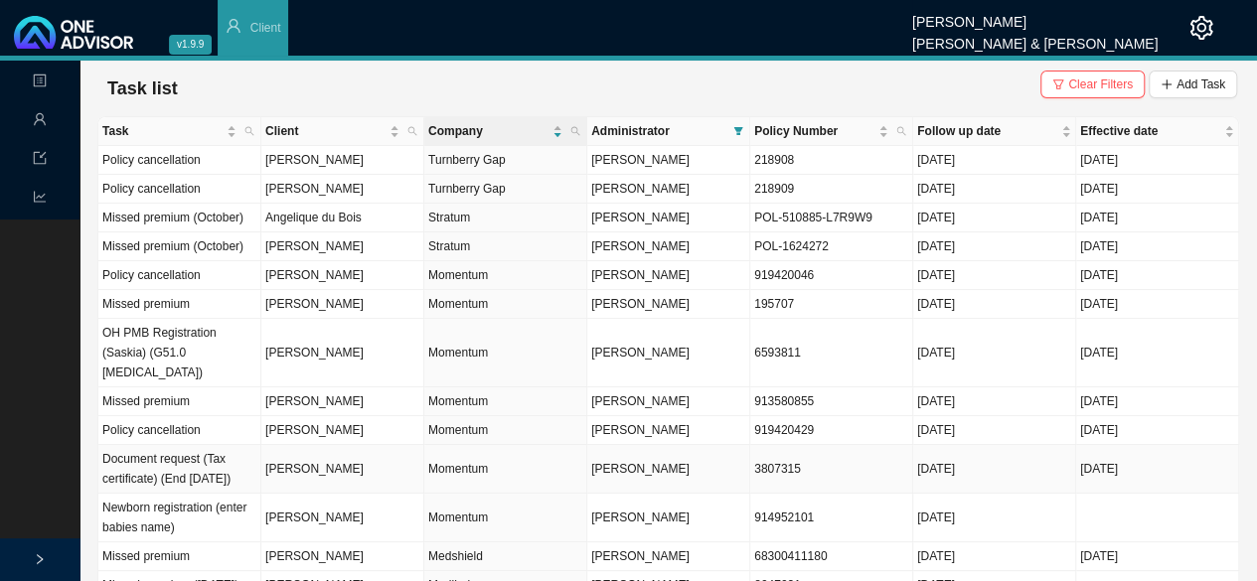
click at [497, 457] on td "Momentum" at bounding box center [505, 469] width 163 height 49
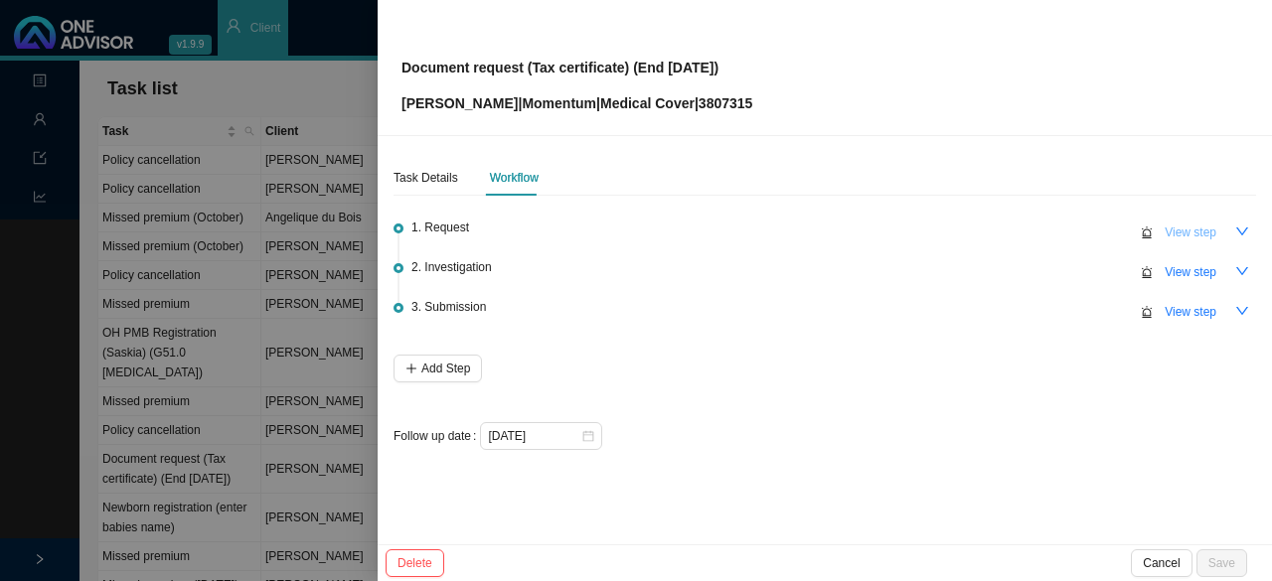
click at [1189, 223] on span "View step" at bounding box center [1191, 233] width 52 height 20
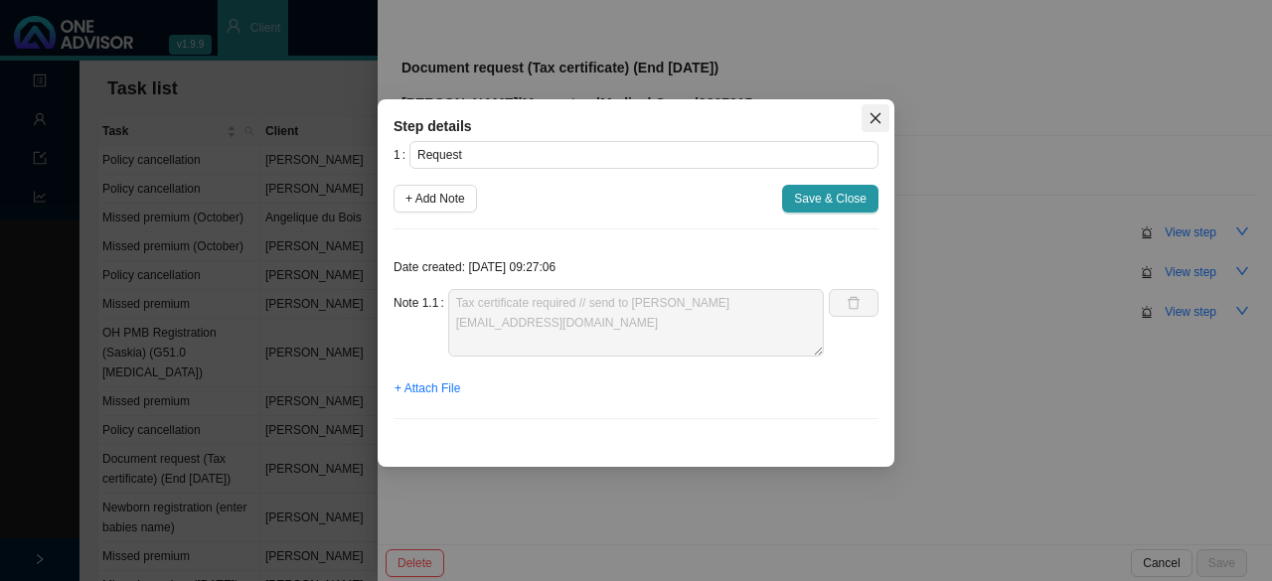
click at [870, 117] on icon "close" at bounding box center [875, 118] width 14 height 14
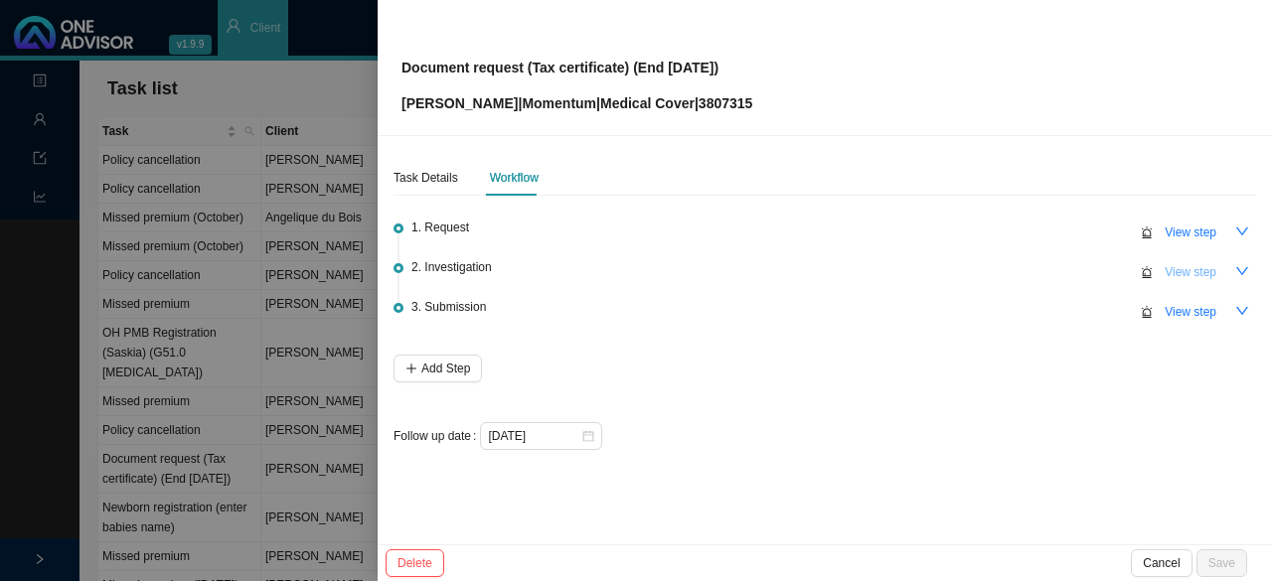
click at [1186, 271] on span "View step" at bounding box center [1191, 272] width 52 height 20
type input "Investigation"
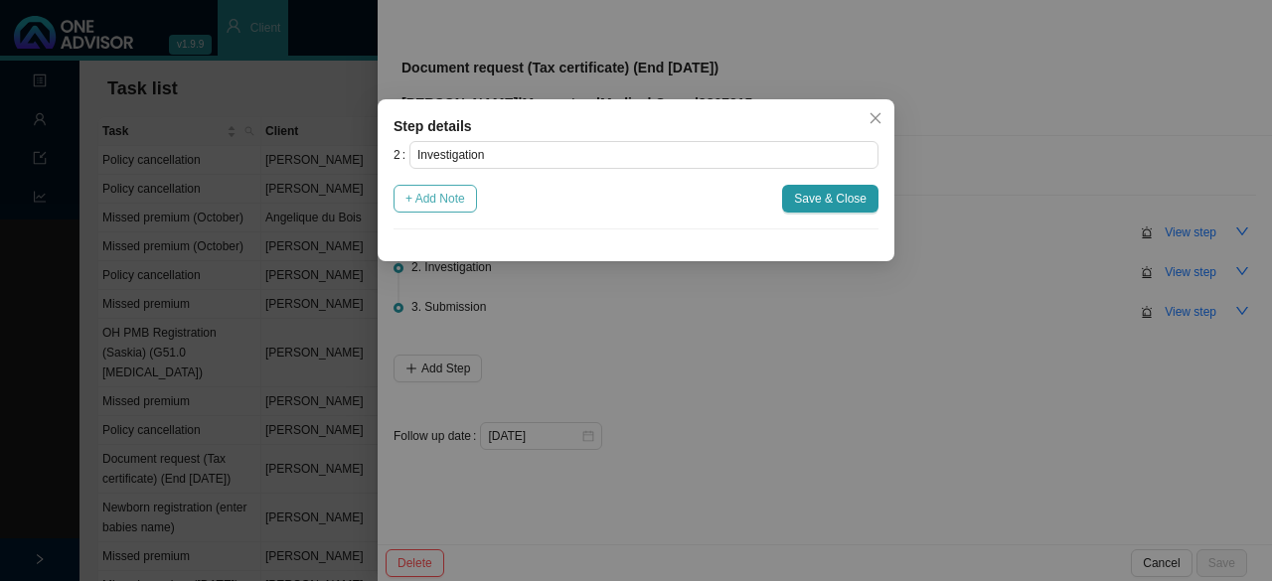
click at [427, 196] on span "+ Add Note" at bounding box center [435, 199] width 60 height 20
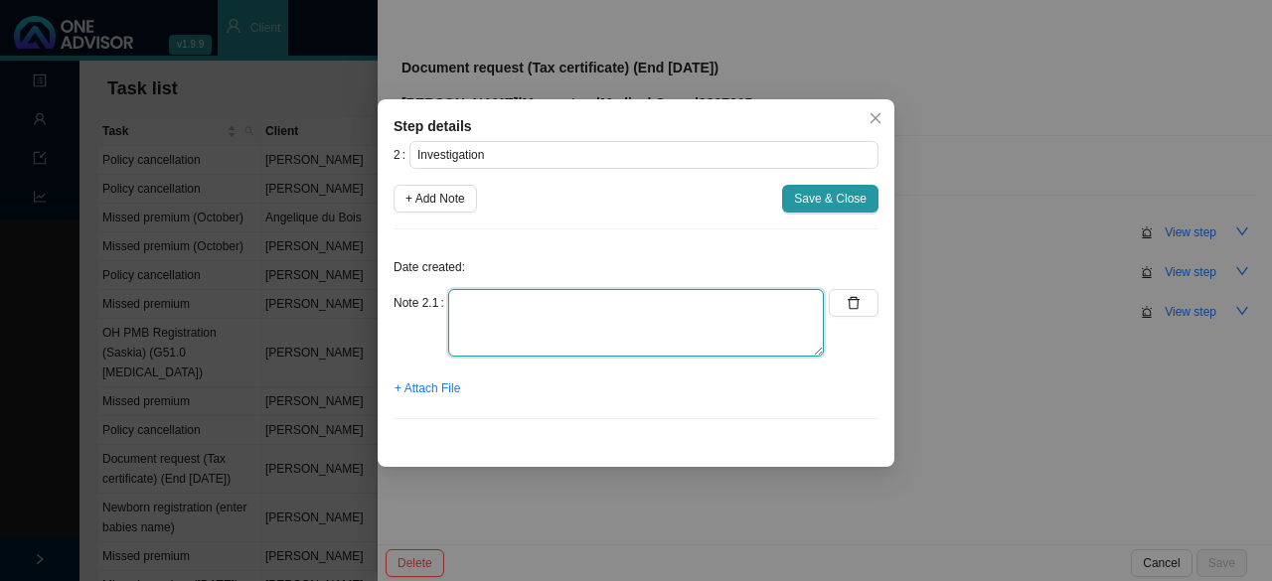
click at [491, 327] on textarea at bounding box center [636, 323] width 376 height 68
click at [648, 305] on textarea "Contacted MH // Ref. [GEOGRAPHIC_DATA]" at bounding box center [636, 323] width 376 height 68
drag, startPoint x: 648, startPoint y: 303, endPoint x: 660, endPoint y: 301, distance: 12.1
click at [650, 302] on textarea "Contacted MH // Ref. Senzelo Requested tax certificate" at bounding box center [636, 323] width 376 height 68
click at [661, 301] on textarea "Contacted MH // Ref. Senzelo (701 Requested tax certificate" at bounding box center [636, 323] width 376 height 68
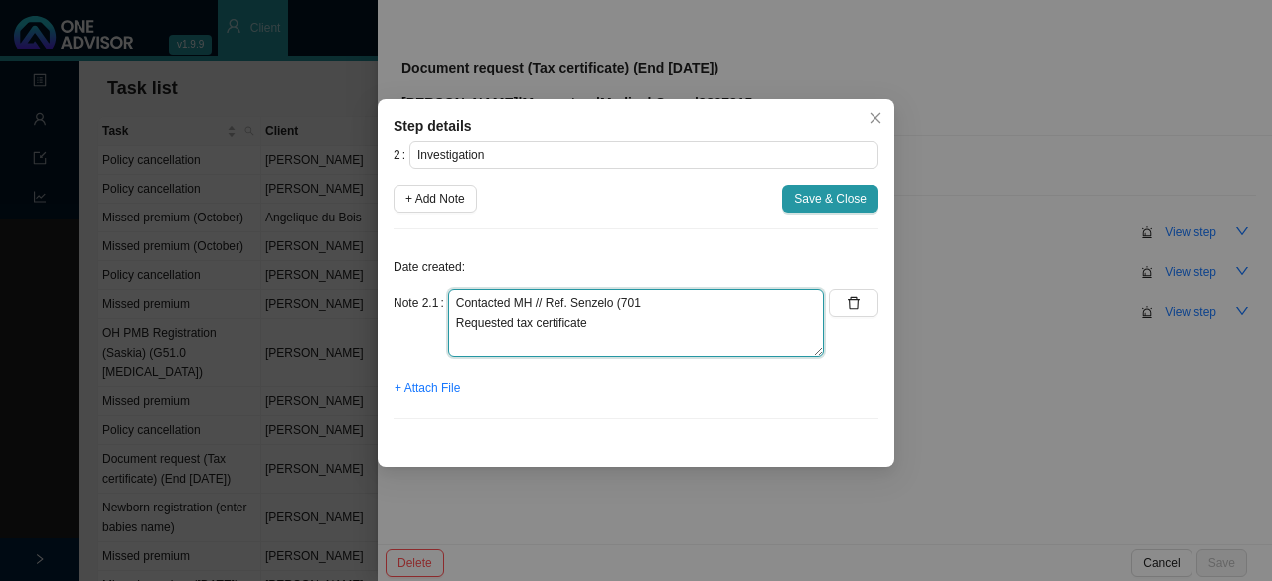
click at [670, 303] on textarea "Contacted MH // Ref. Senzelo (701 Requested tax certificate" at bounding box center [636, 323] width 376 height 68
click at [647, 295] on textarea "Contacted MH // Ref. Senzelo (701 Requested tax certificate" at bounding box center [636, 323] width 376 height 68
type textarea "Contacted MH // Ref. Senzelo (701503787) Requested tax certificate"
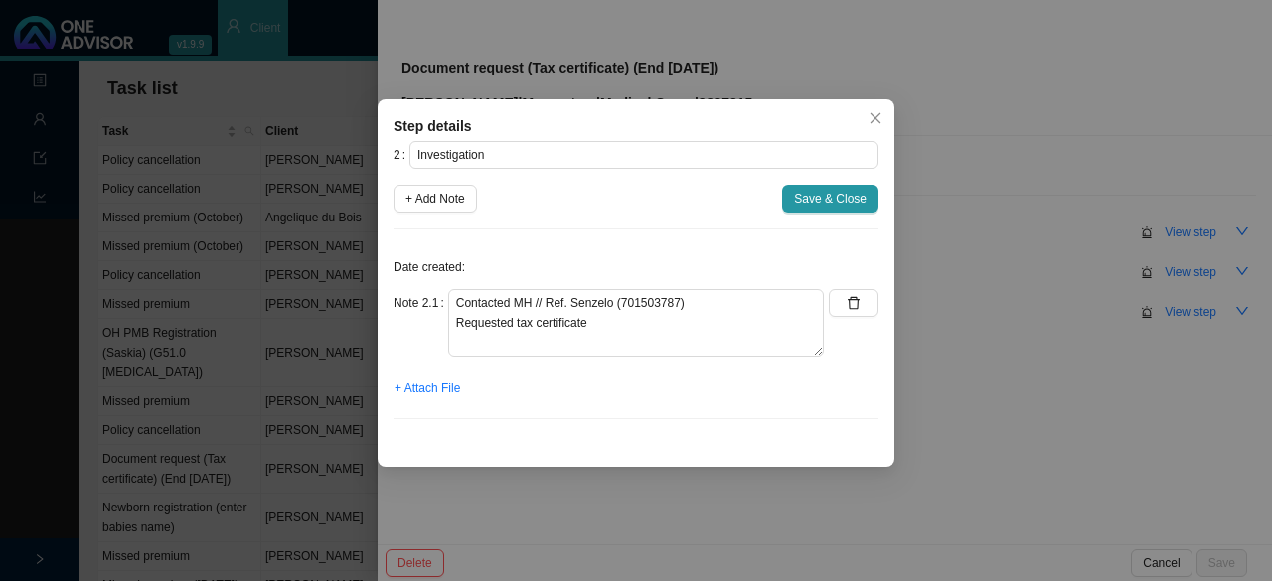
click at [839, 189] on span "Save & Close" at bounding box center [830, 199] width 73 height 20
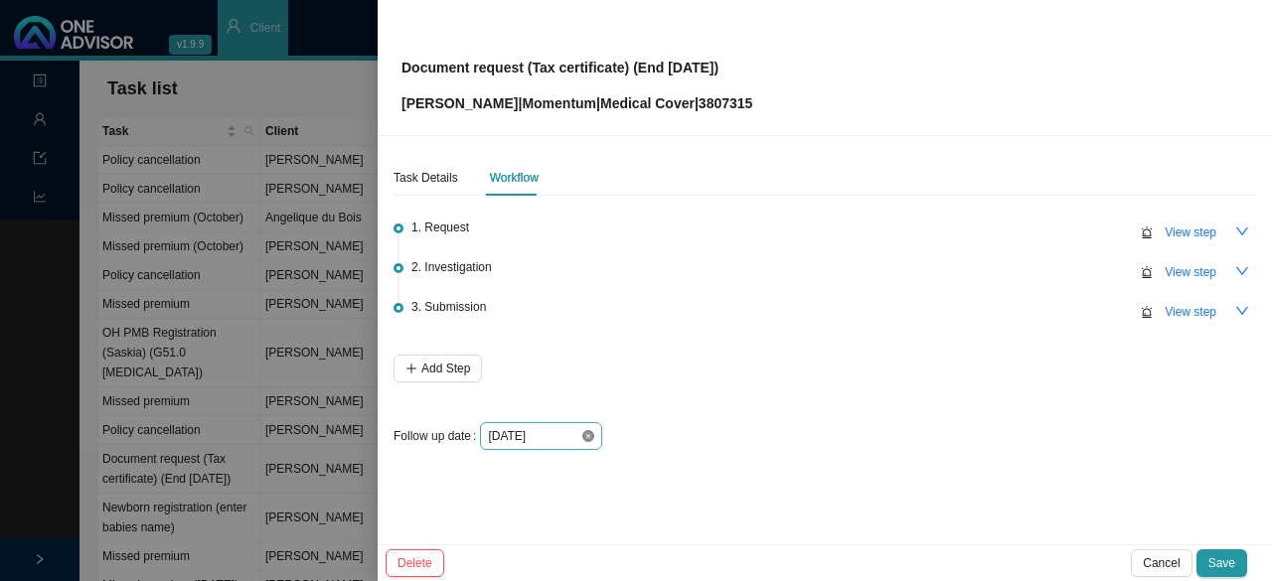
click at [582, 434] on icon "close-circle" at bounding box center [588, 436] width 12 height 12
click at [587, 434] on div at bounding box center [541, 436] width 106 height 20
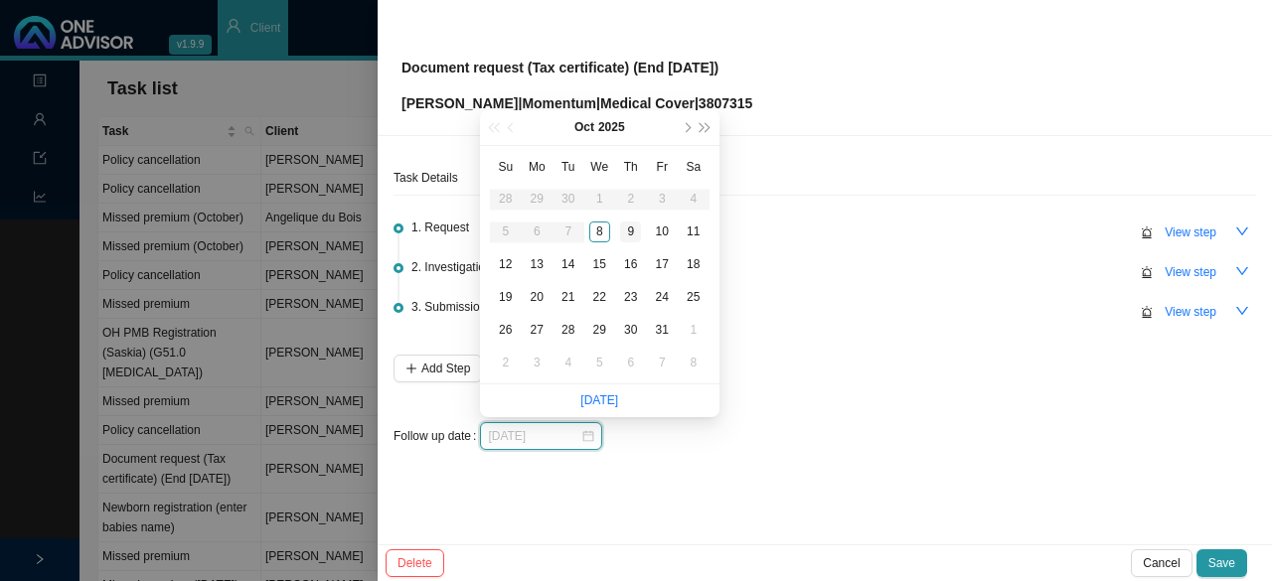
type input "[DATE]"
click at [630, 232] on div "9" at bounding box center [630, 232] width 21 height 21
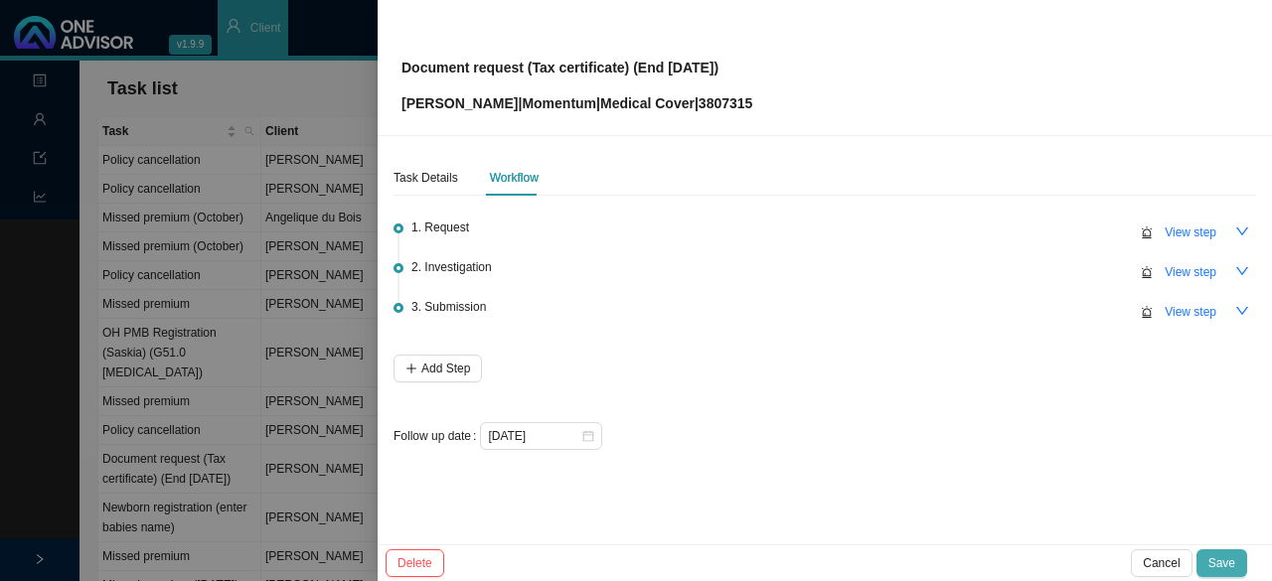
click at [1226, 554] on span "Save" at bounding box center [1221, 563] width 27 height 20
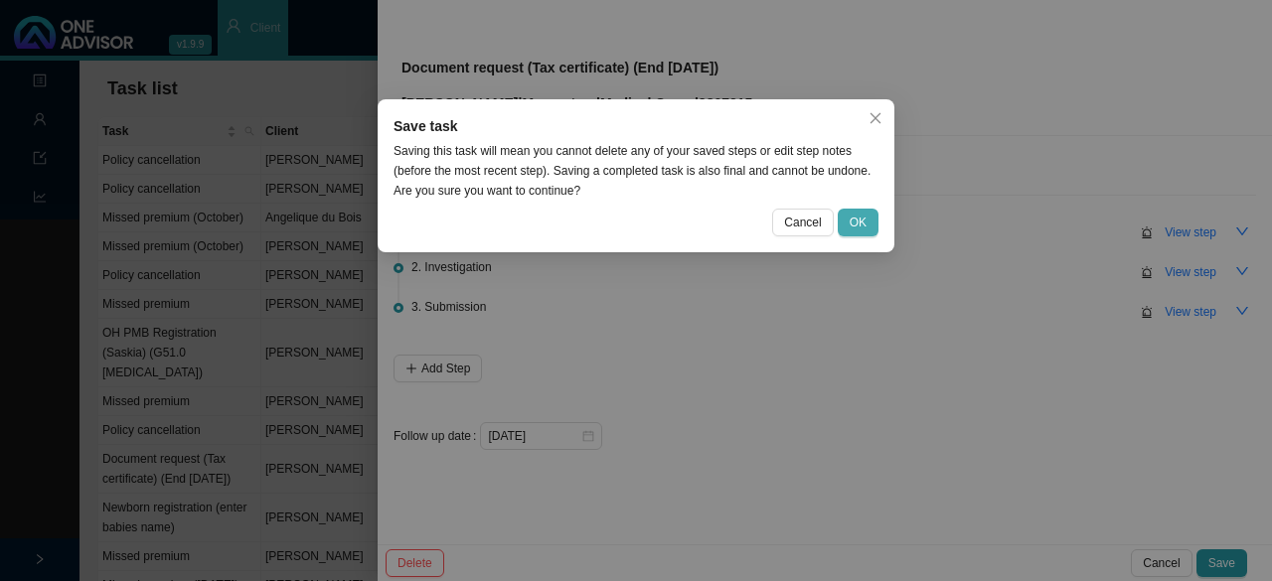
click at [855, 222] on span "OK" at bounding box center [858, 223] width 17 height 20
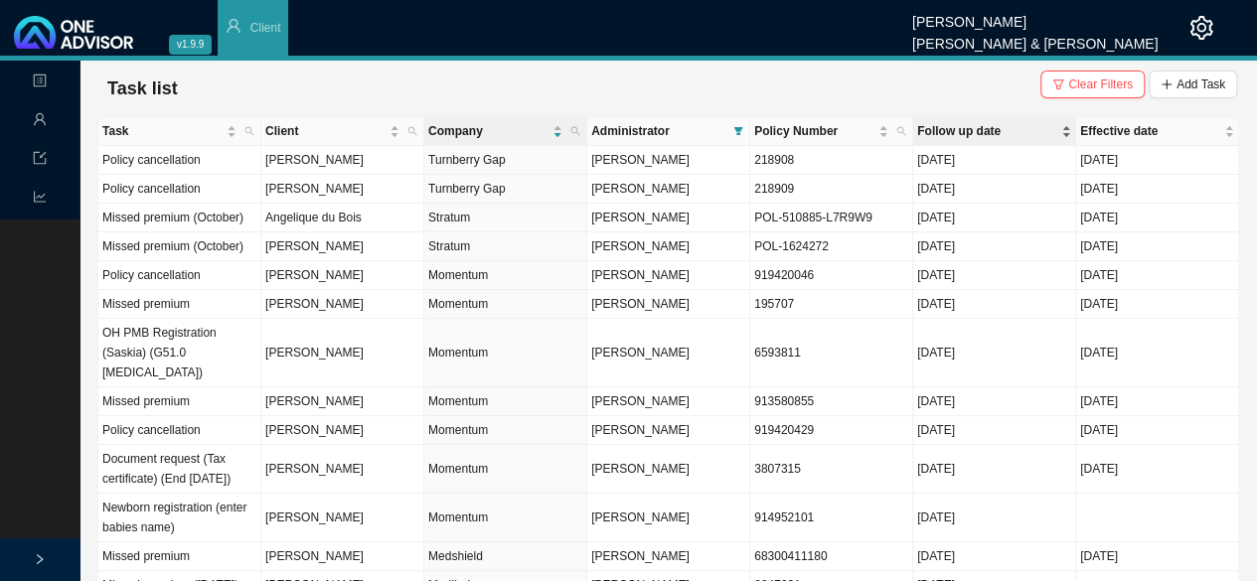
click at [947, 124] on span "Follow up date" at bounding box center [987, 131] width 140 height 20
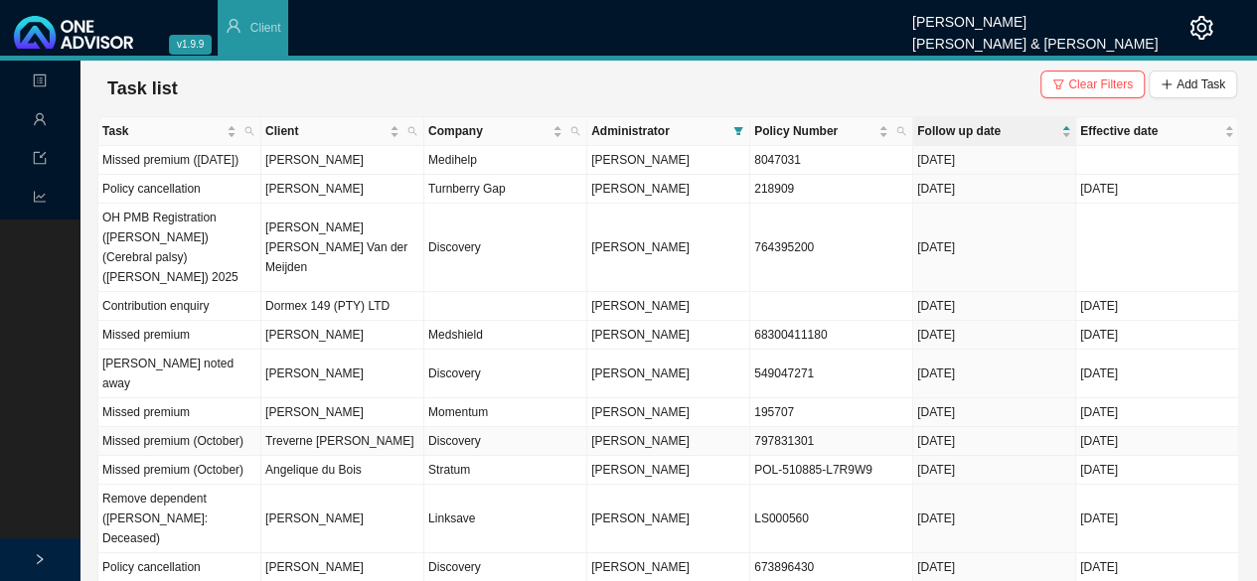
drag, startPoint x: 471, startPoint y: 419, endPoint x: 496, endPoint y: 414, distance: 25.3
click at [473, 427] on td "Discovery" at bounding box center [505, 441] width 163 height 29
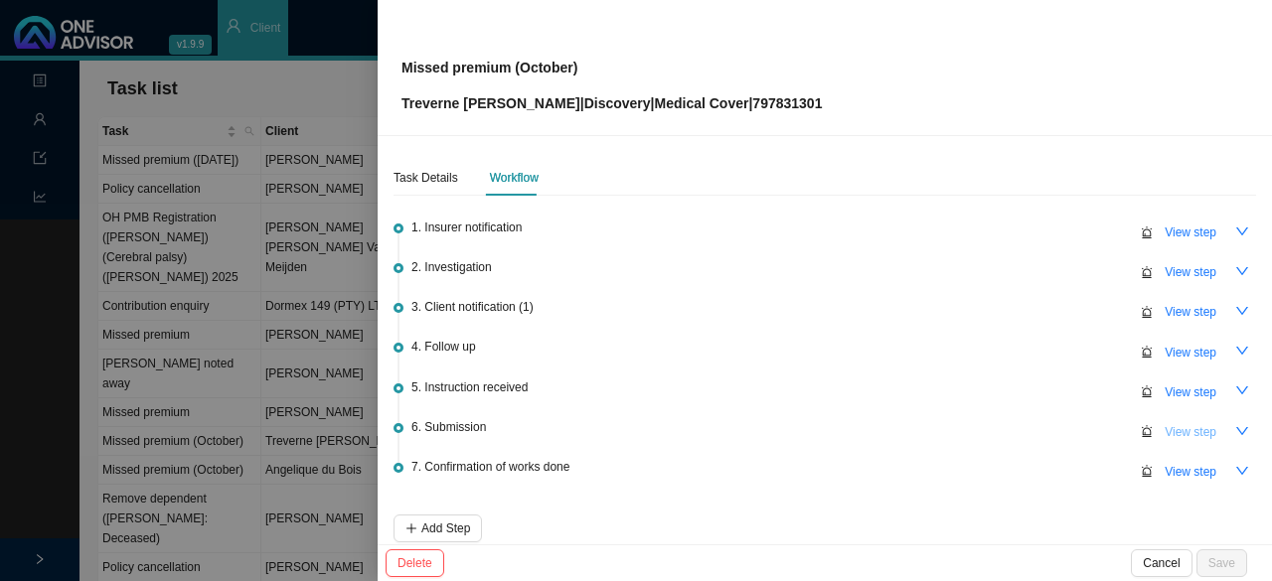
click at [1190, 425] on span "View step" at bounding box center [1191, 432] width 52 height 20
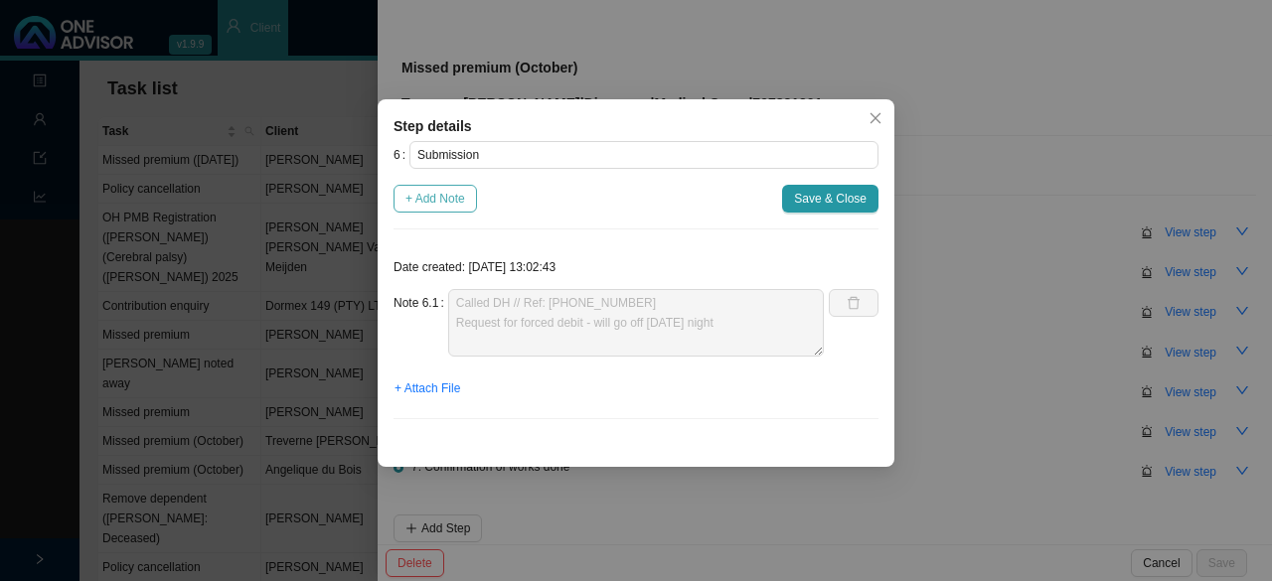
click at [441, 195] on span "+ Add Note" at bounding box center [435, 199] width 60 height 20
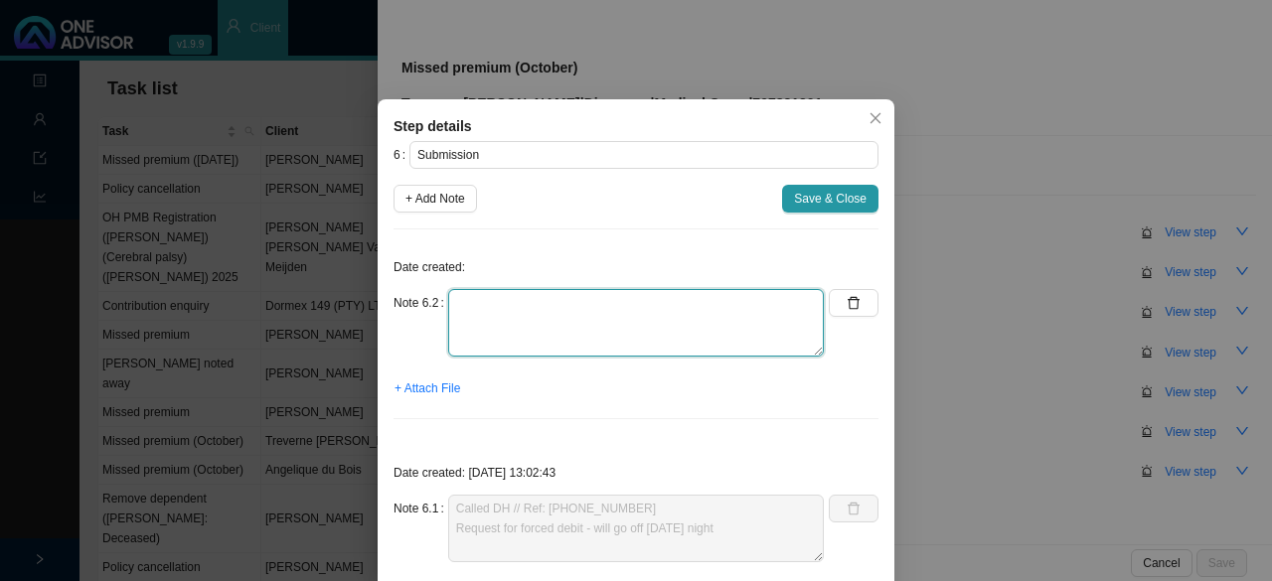
click at [501, 341] on textarea at bounding box center [636, 323] width 376 height 68
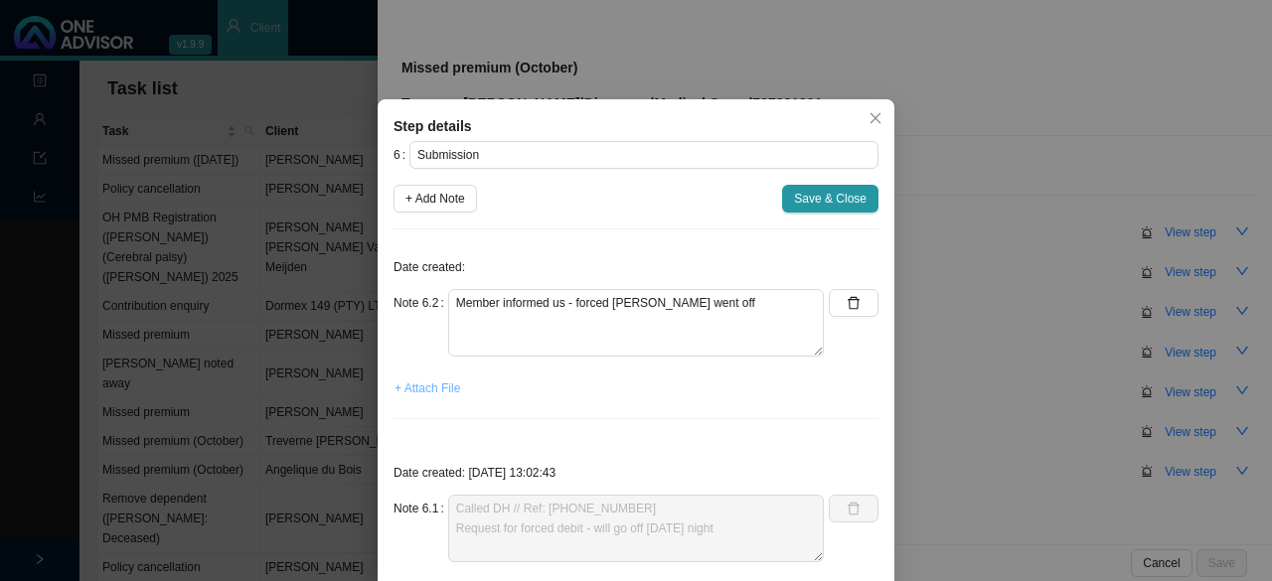
click at [417, 389] on span "+ Attach File" at bounding box center [427, 389] width 66 height 20
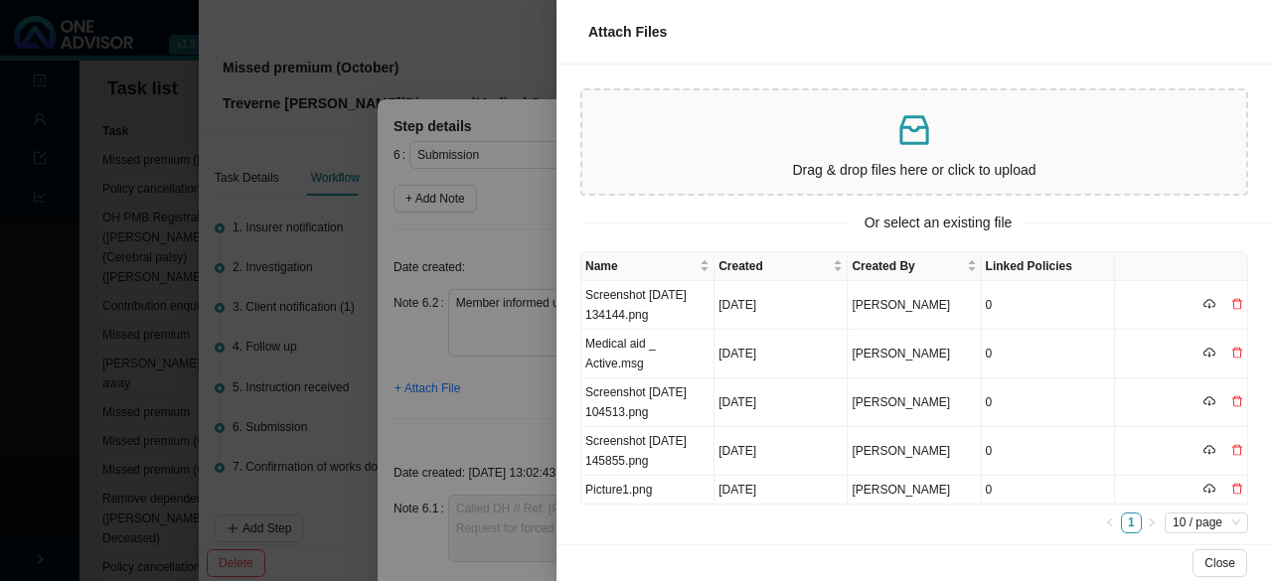
click at [823, 135] on p at bounding box center [914, 130] width 648 height 41
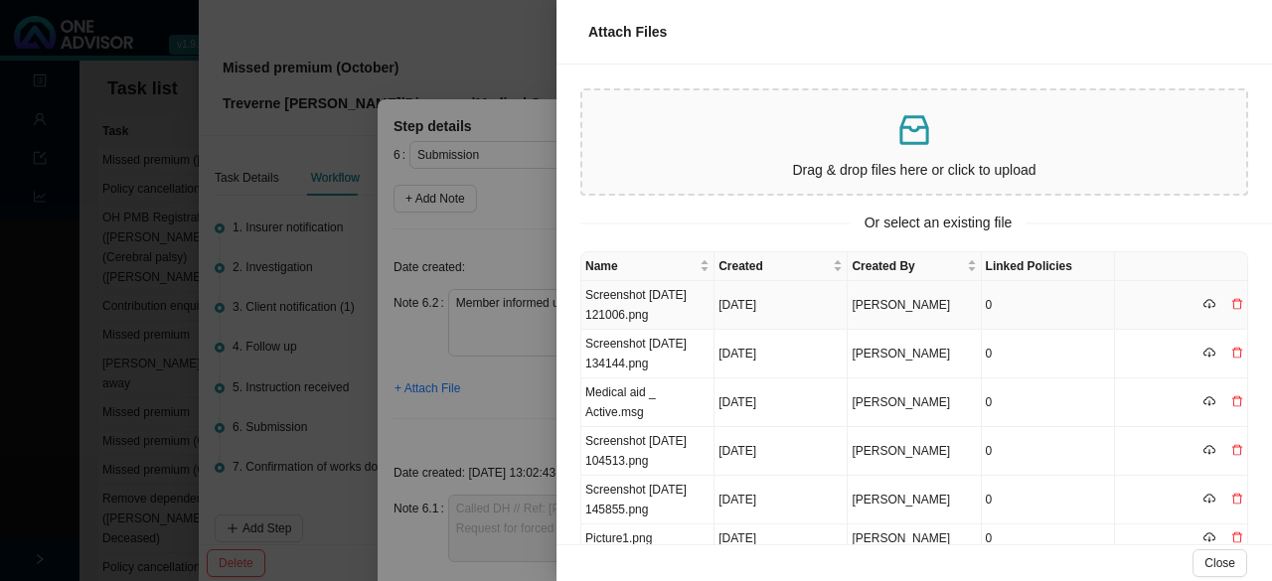
click at [647, 300] on td "Screenshot [DATE] 121006.png" at bounding box center [647, 305] width 133 height 49
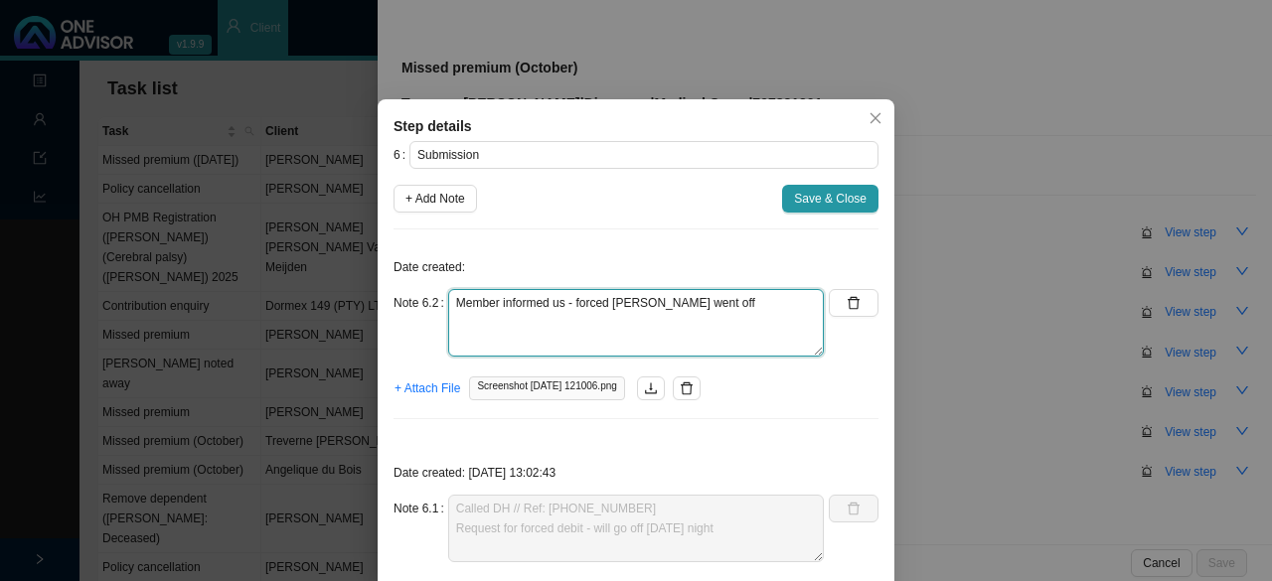
click at [722, 301] on textarea "Member informed us - forced [PERSON_NAME] went off" at bounding box center [636, 323] width 376 height 68
type textarea "Member informed us - forced [PERSON_NAME] went off (DH cannot confirm yet - nee…"
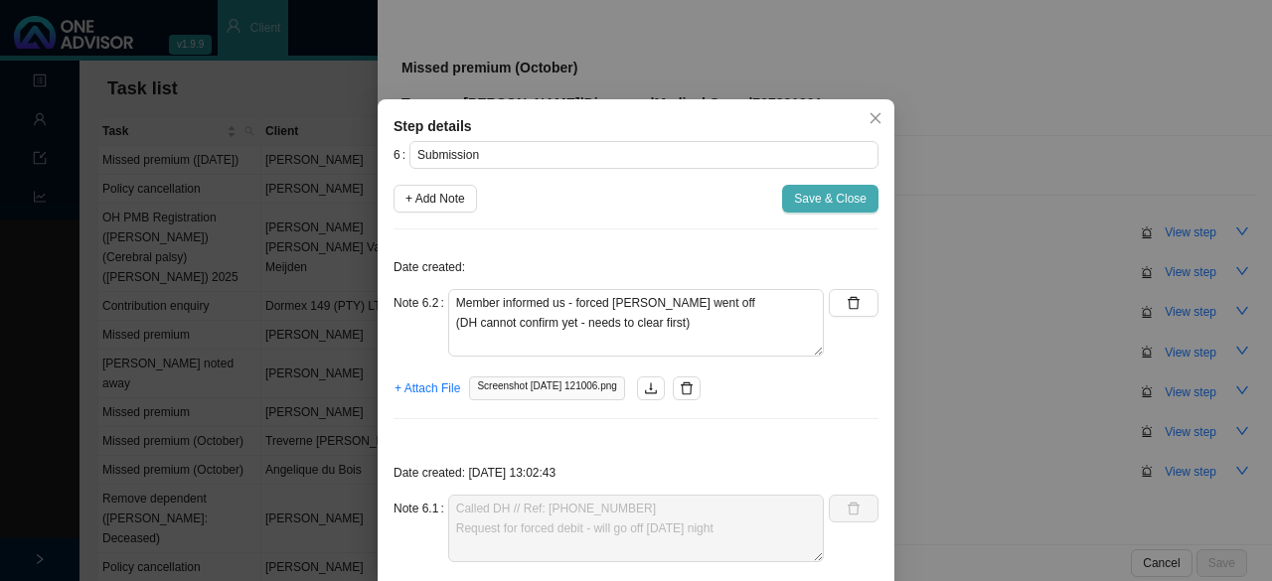
click at [841, 197] on span "Save & Close" at bounding box center [830, 199] width 73 height 20
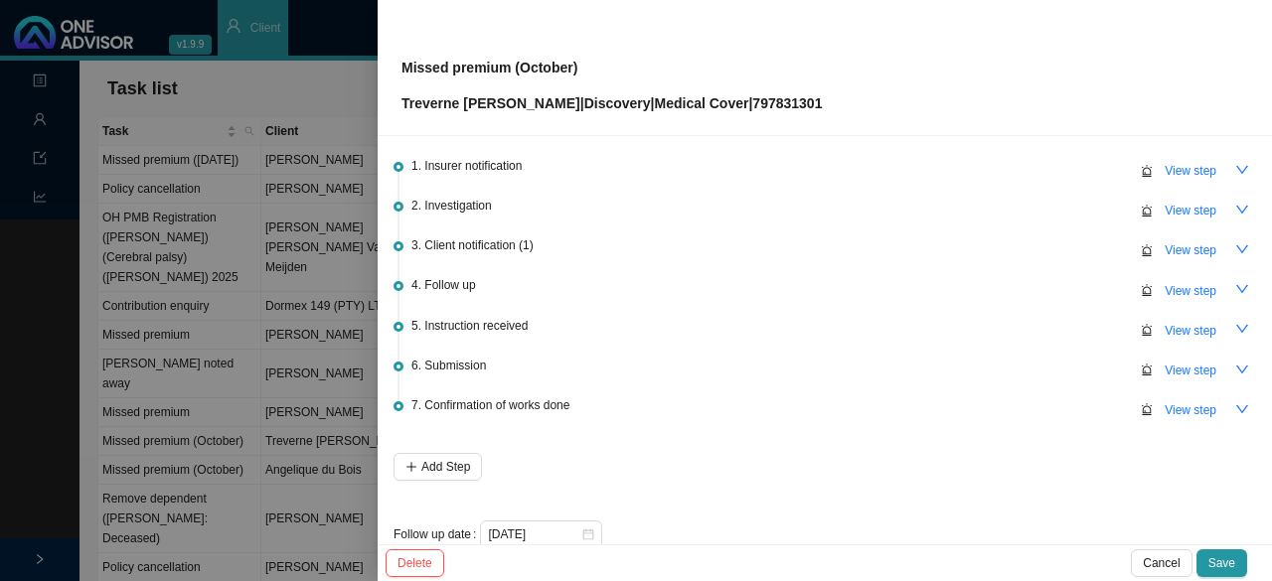
scroll to position [92, 0]
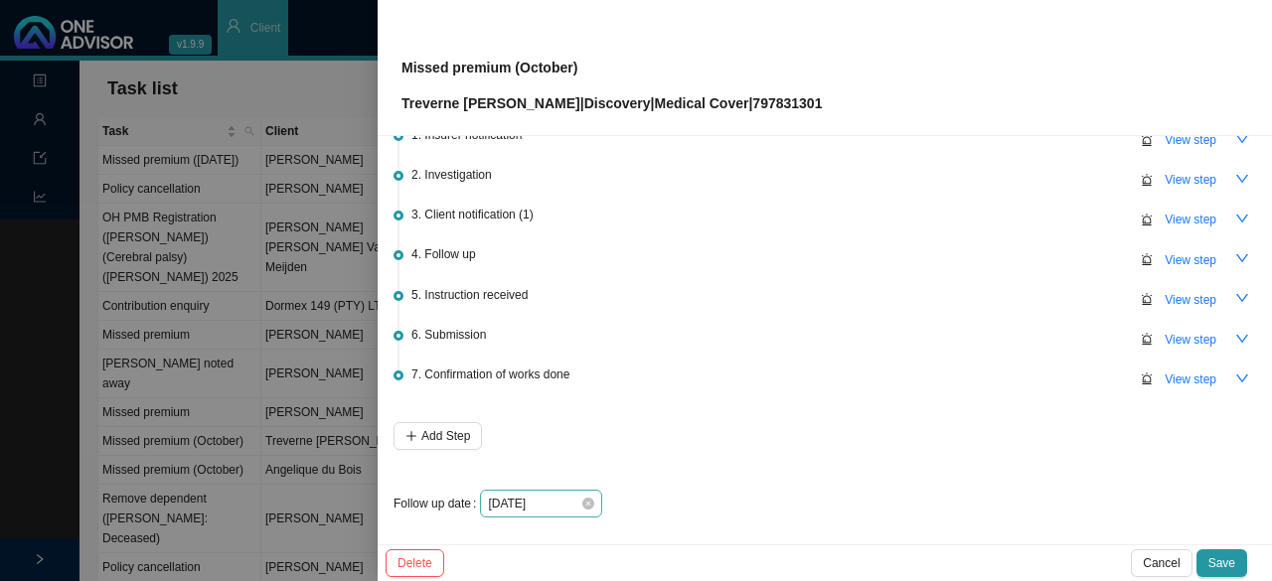
click at [585, 508] on div "[DATE]" at bounding box center [541, 504] width 106 height 20
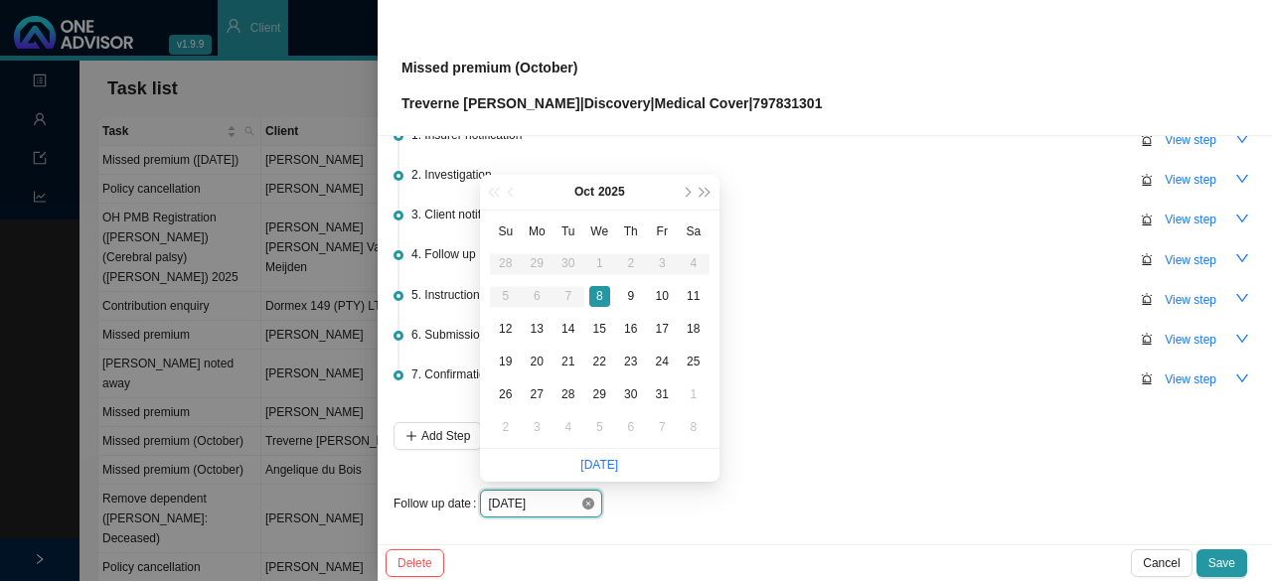
click at [586, 500] on icon "close-circle" at bounding box center [588, 504] width 12 height 12
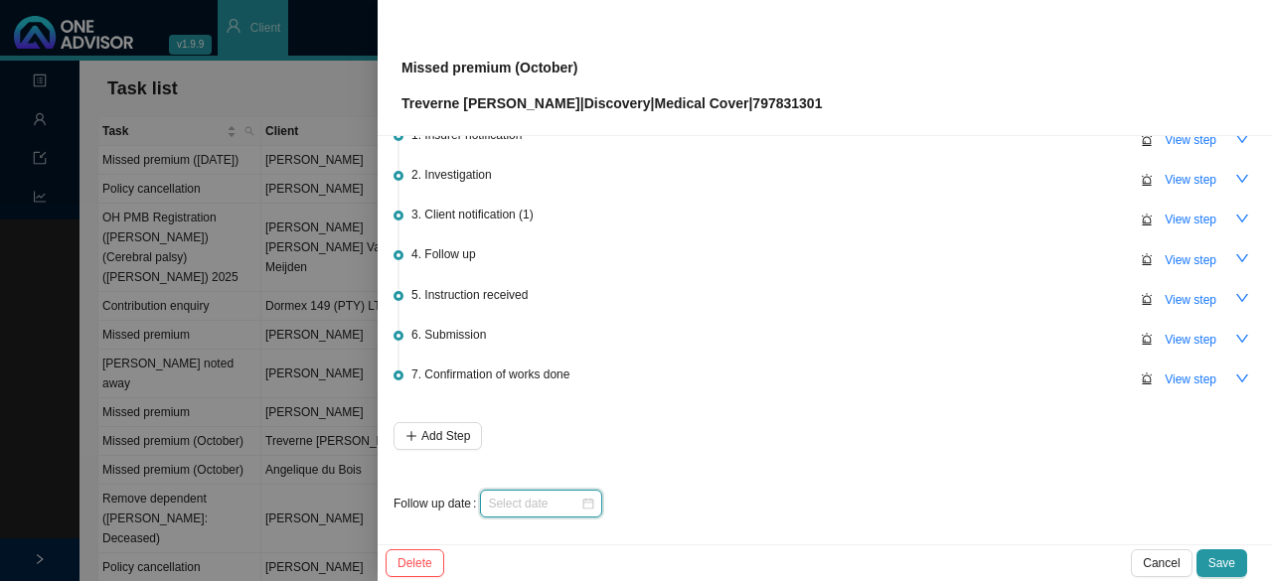
click at [586, 500] on div at bounding box center [541, 504] width 106 height 20
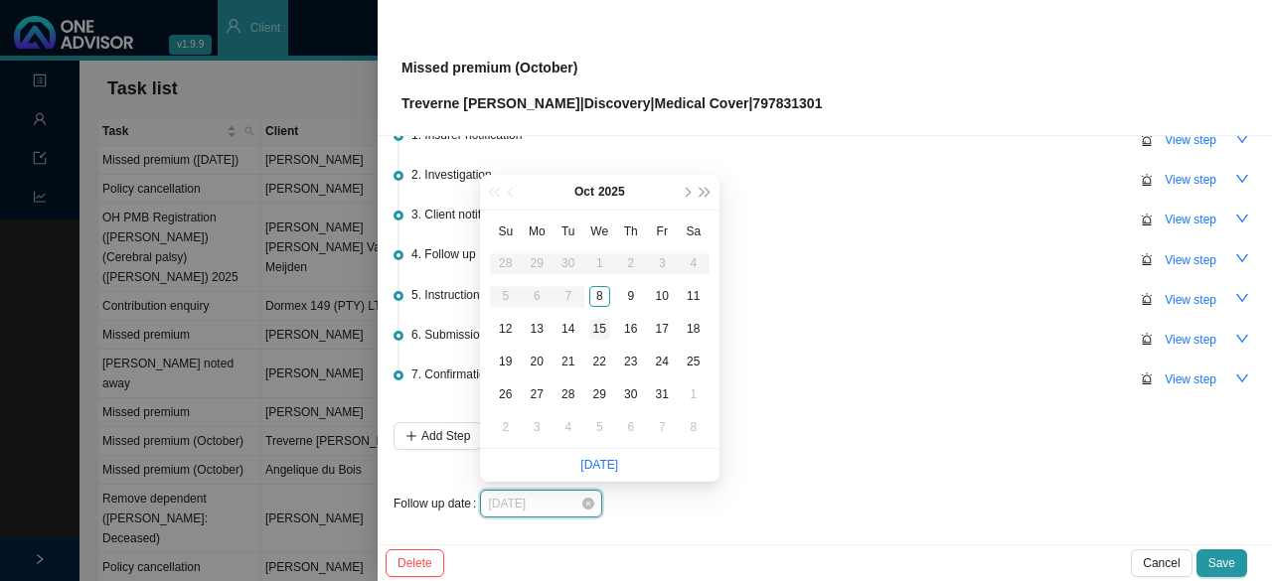
type input "[DATE]"
click at [628, 289] on div "9" at bounding box center [630, 296] width 21 height 21
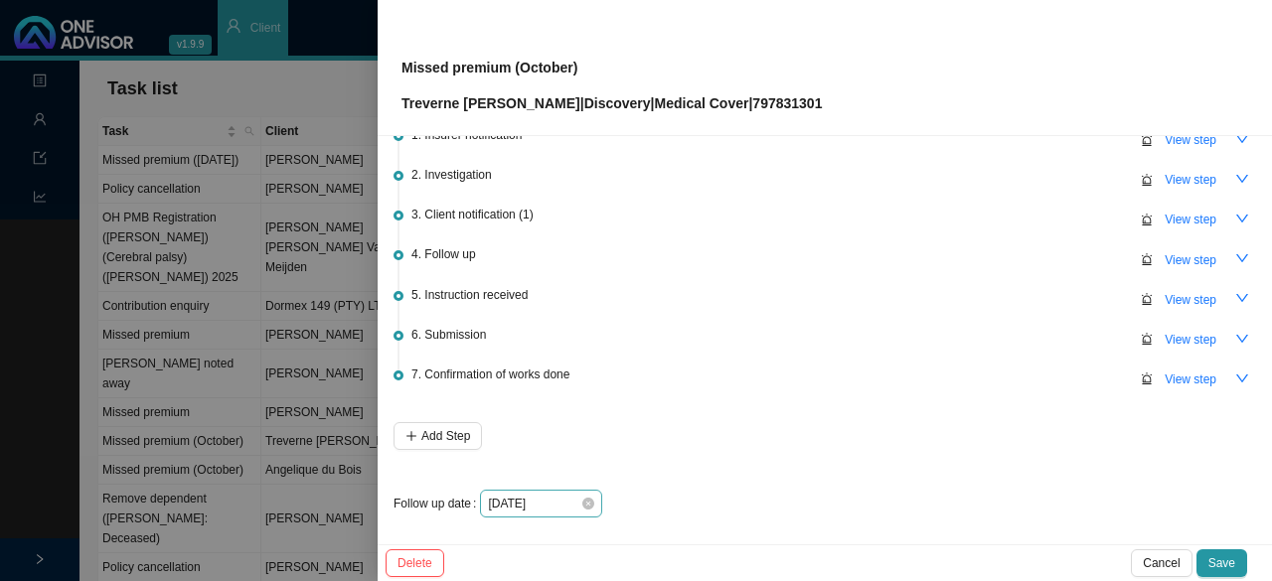
drag, startPoint x: 1233, startPoint y: 560, endPoint x: 1233, endPoint y: 546, distance: 14.9
click at [1233, 554] on span "Save" at bounding box center [1221, 563] width 27 height 20
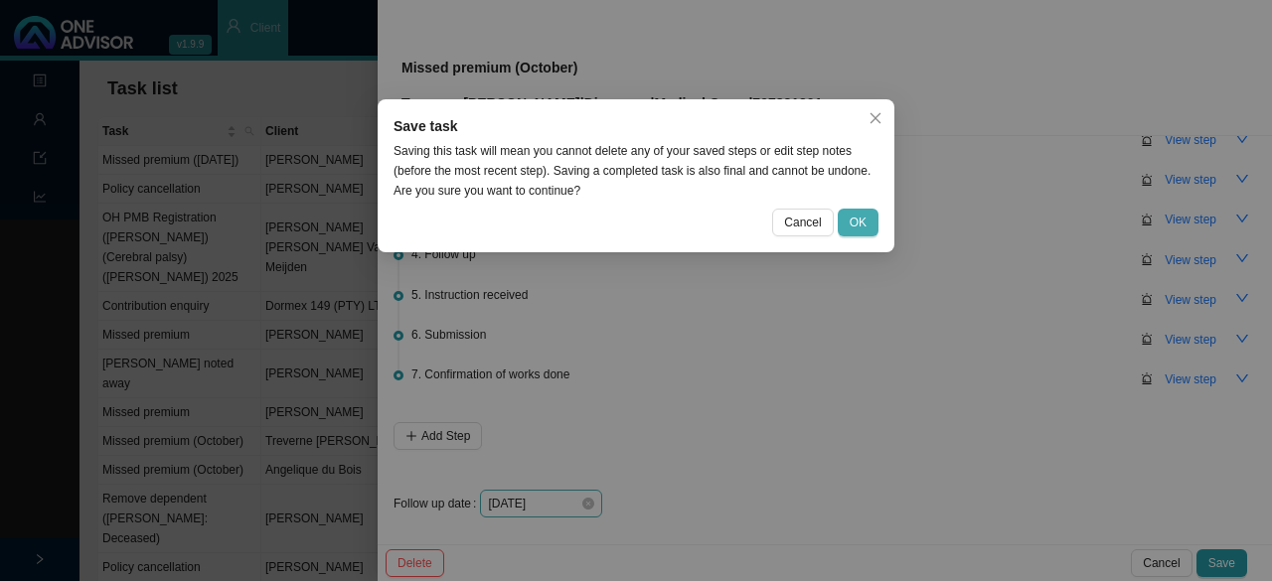
click at [859, 226] on span "OK" at bounding box center [858, 223] width 17 height 20
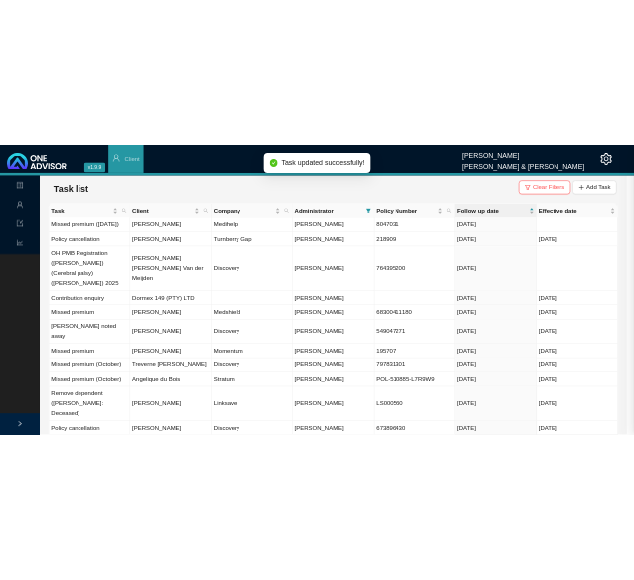
scroll to position [0, 0]
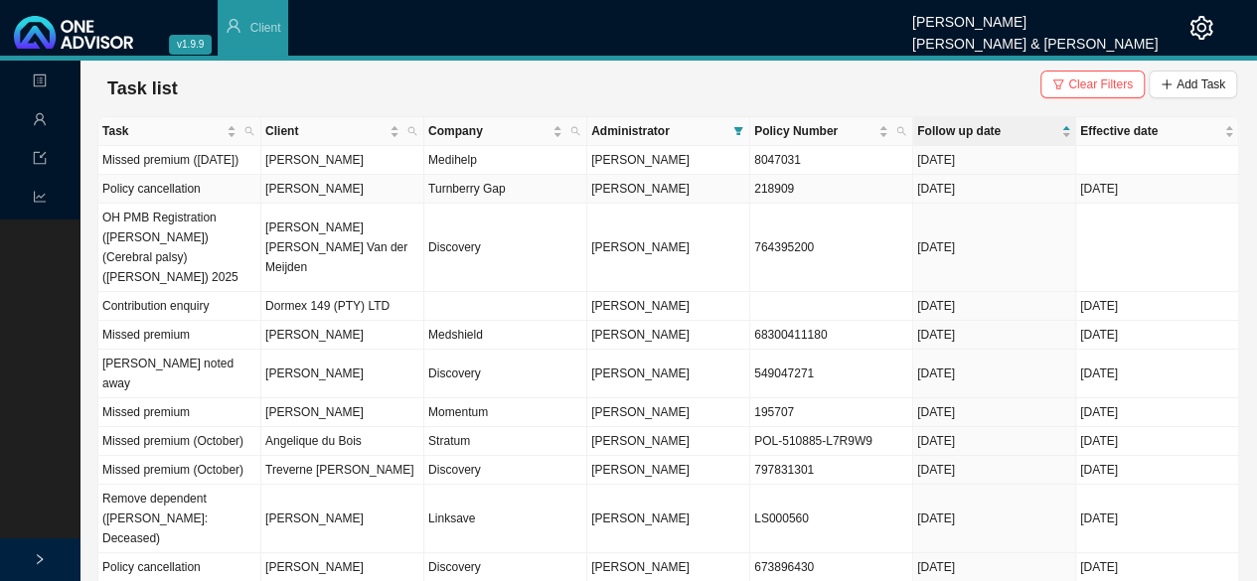
click at [473, 204] on td "Turnberry Gap" at bounding box center [505, 189] width 163 height 29
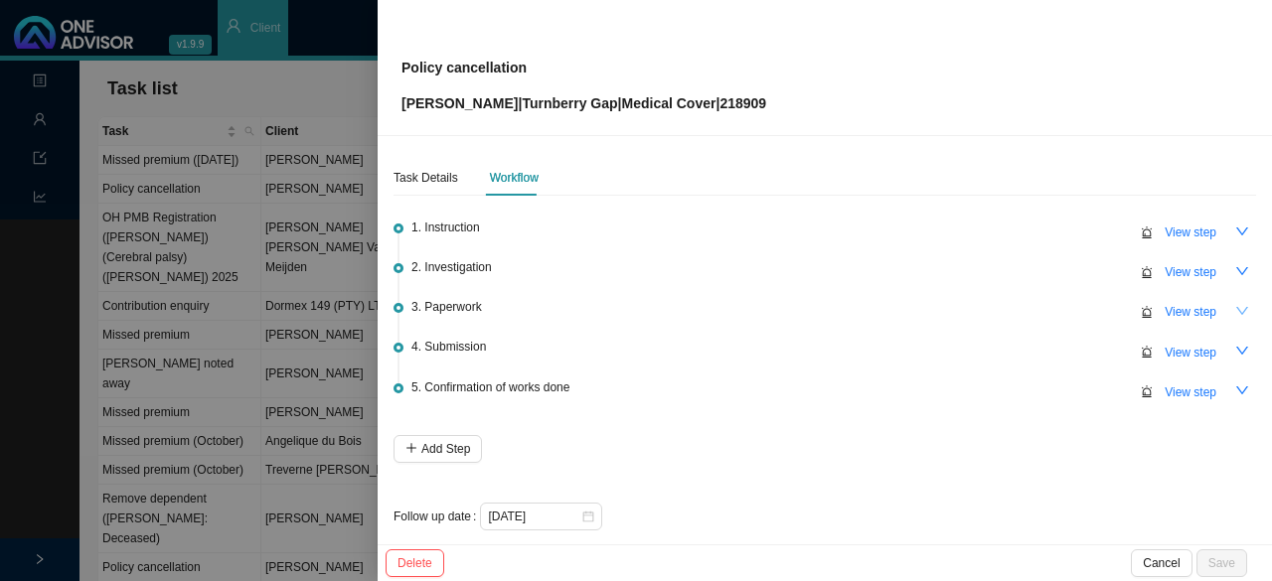
click at [1235, 307] on icon "down" at bounding box center [1242, 311] width 14 height 14
click at [1182, 343] on span "View step" at bounding box center [1191, 353] width 52 height 20
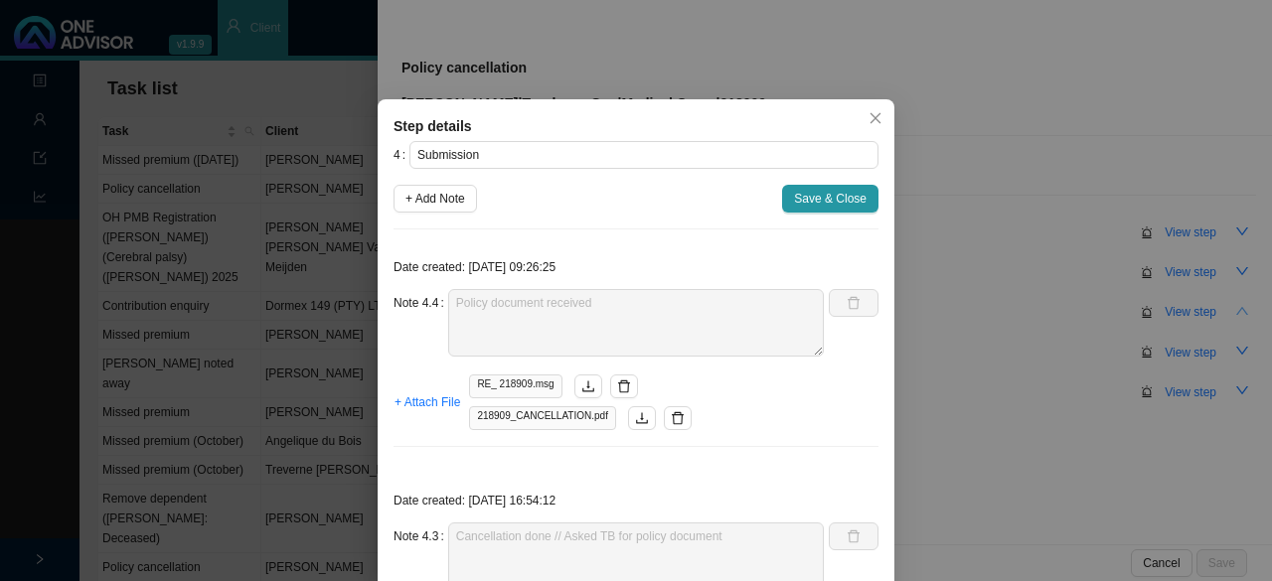
click at [452, 200] on span "+ Add Note" at bounding box center [435, 199] width 60 height 20
type textarea "Policy document received"
type textarea "Cancellation done // Asked TB for policy document"
type textarea "TB correspondence: query will be attended to Unable to attach auto response ema…"
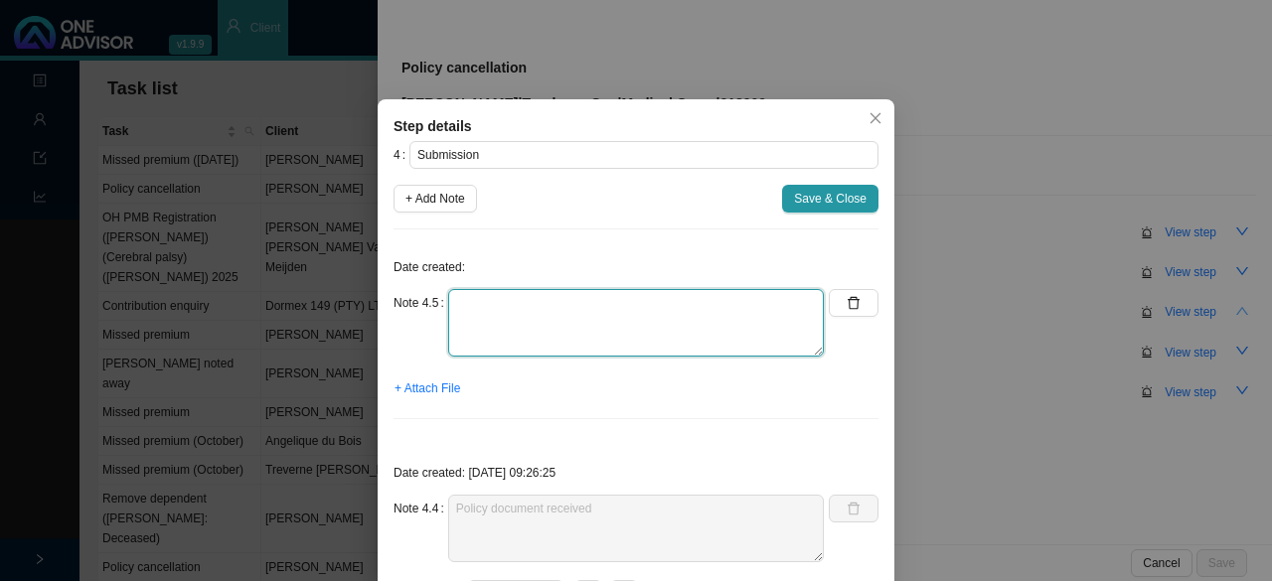
click at [481, 333] on textarea at bounding box center [636, 323] width 376 height 68
type textarea "TB correspondence:"
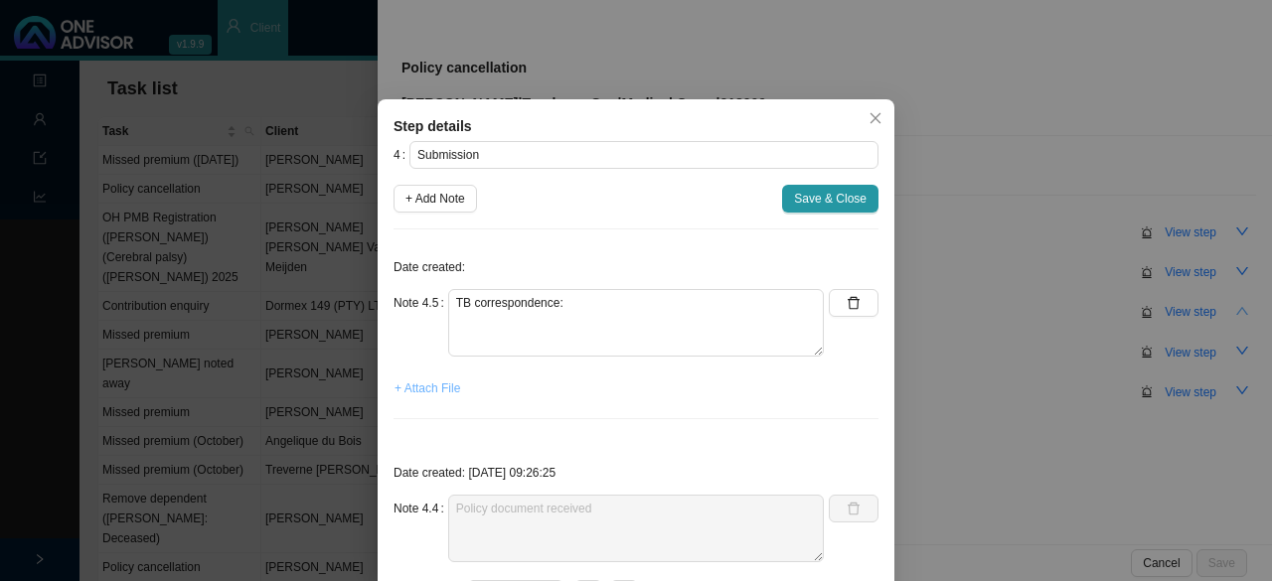
click at [431, 385] on span "+ Attach File" at bounding box center [427, 389] width 66 height 20
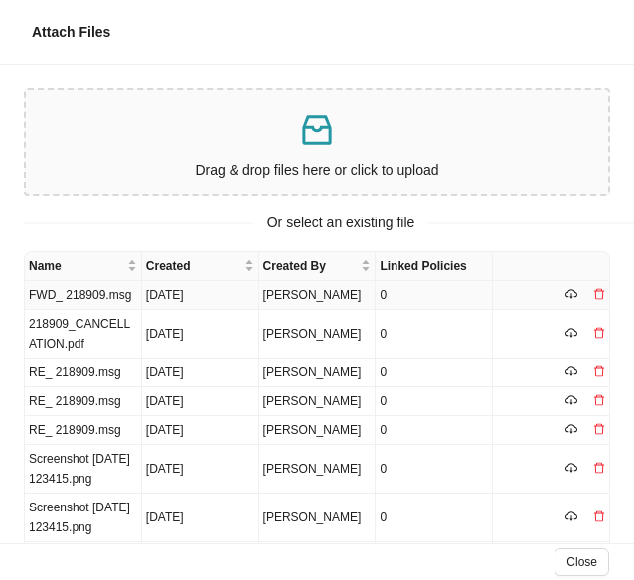
click at [87, 289] on td "FWD_ 218909.msg" at bounding box center [83, 295] width 117 height 29
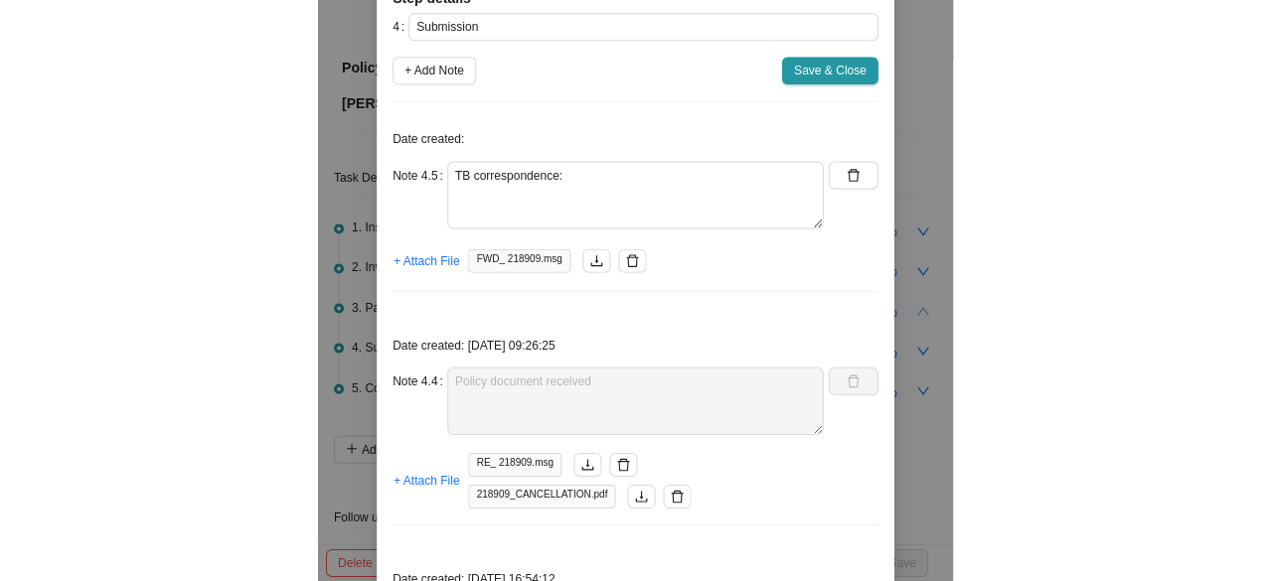
scroll to position [199, 0]
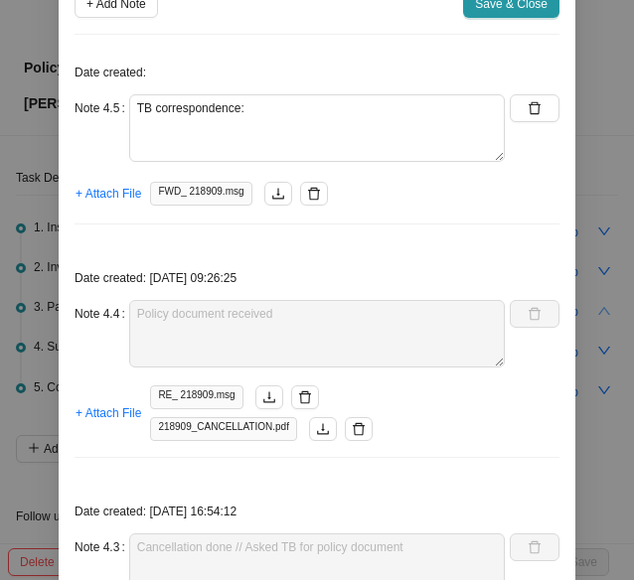
drag, startPoint x: 297, startPoint y: 189, endPoint x: 372, endPoint y: 207, distance: 76.6
click at [308, 189] on icon "delete" at bounding box center [314, 194] width 12 height 13
click at [106, 192] on span "+ Attach File" at bounding box center [109, 194] width 66 height 20
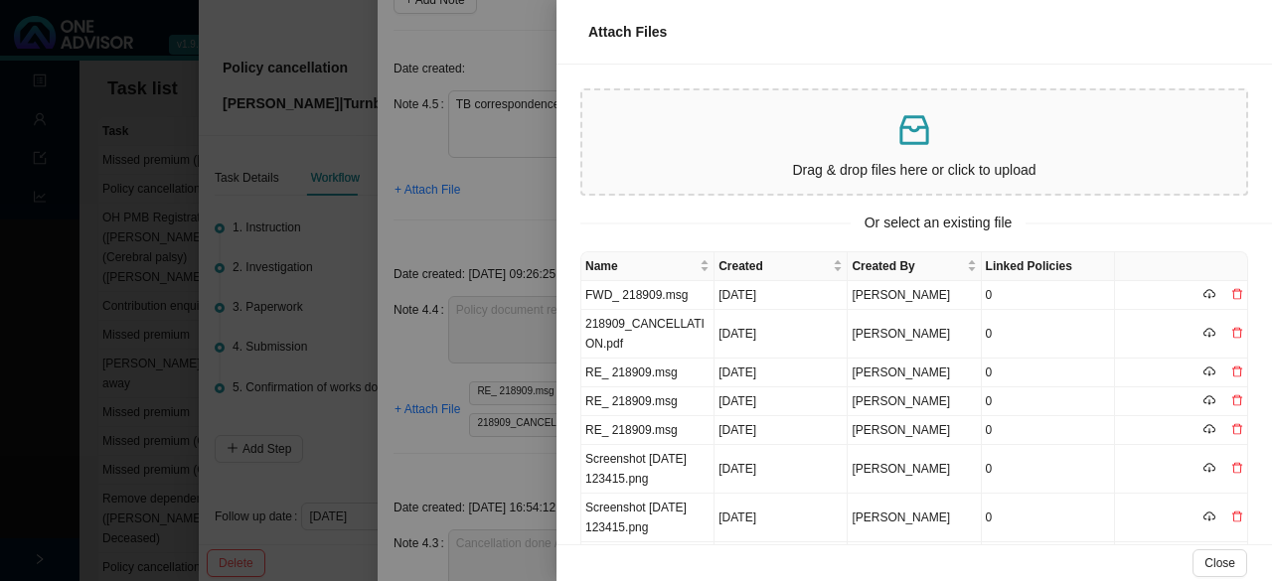
click at [497, 232] on div at bounding box center [636, 290] width 1272 height 581
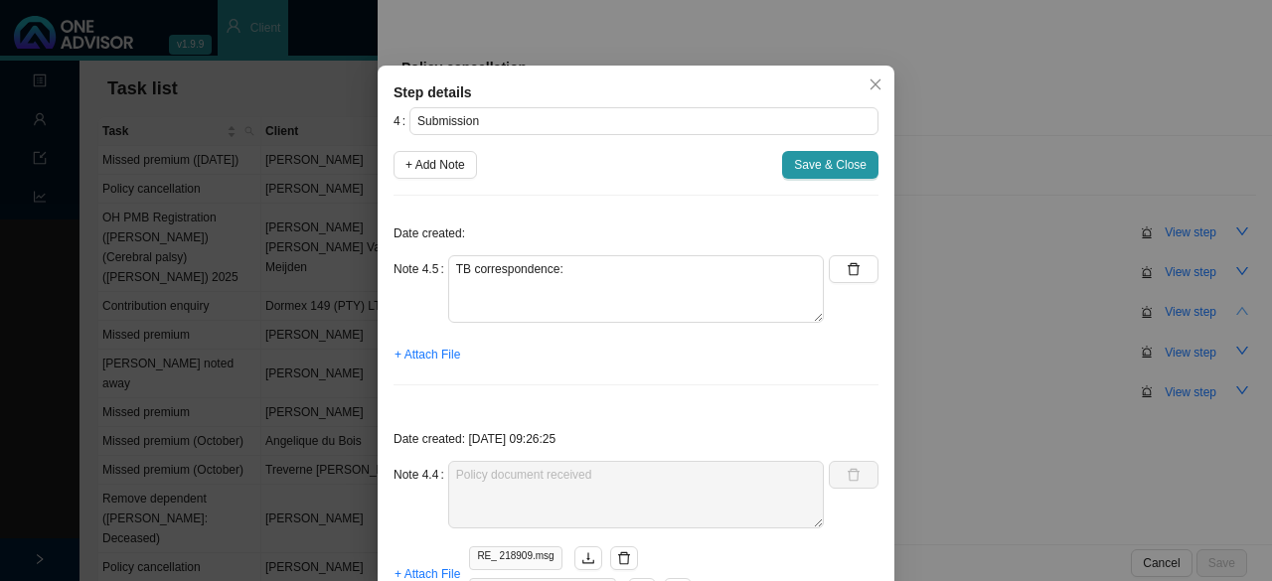
scroll to position [0, 0]
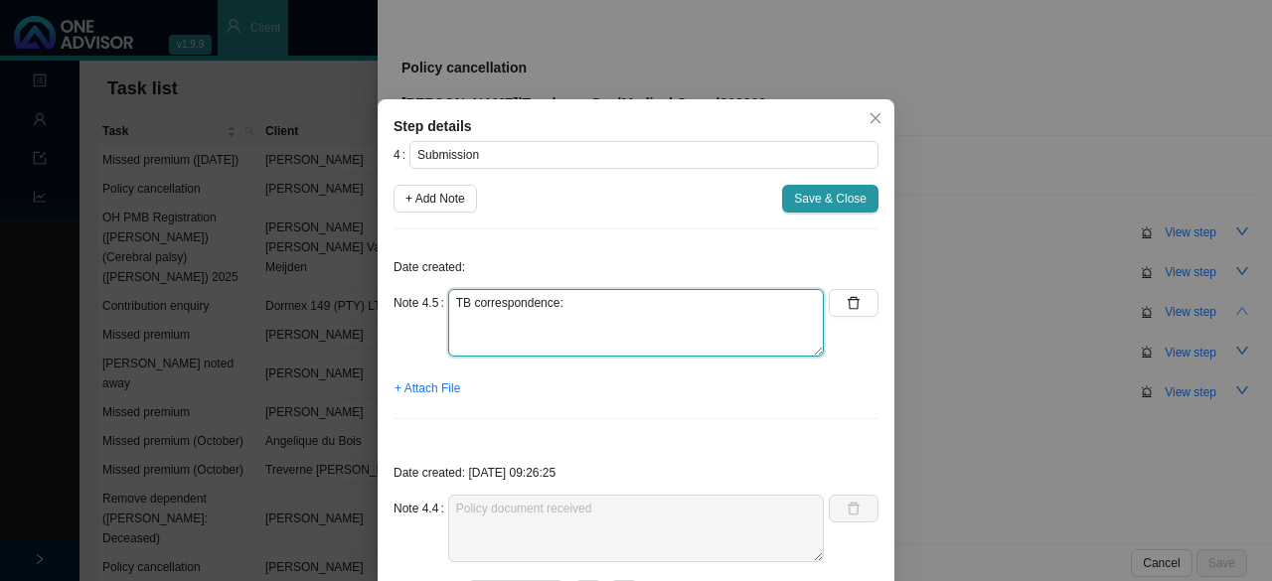
click at [577, 302] on textarea "TB correspondence:" at bounding box center [636, 323] width 376 height 68
drag, startPoint x: 604, startPoint y: 315, endPoint x: 299, endPoint y: 280, distance: 307.0
click at [299, 280] on div "Step details 4 Submission + Add Note Save & Close Date created: Note 4.5 TB cor…" at bounding box center [636, 290] width 1272 height 581
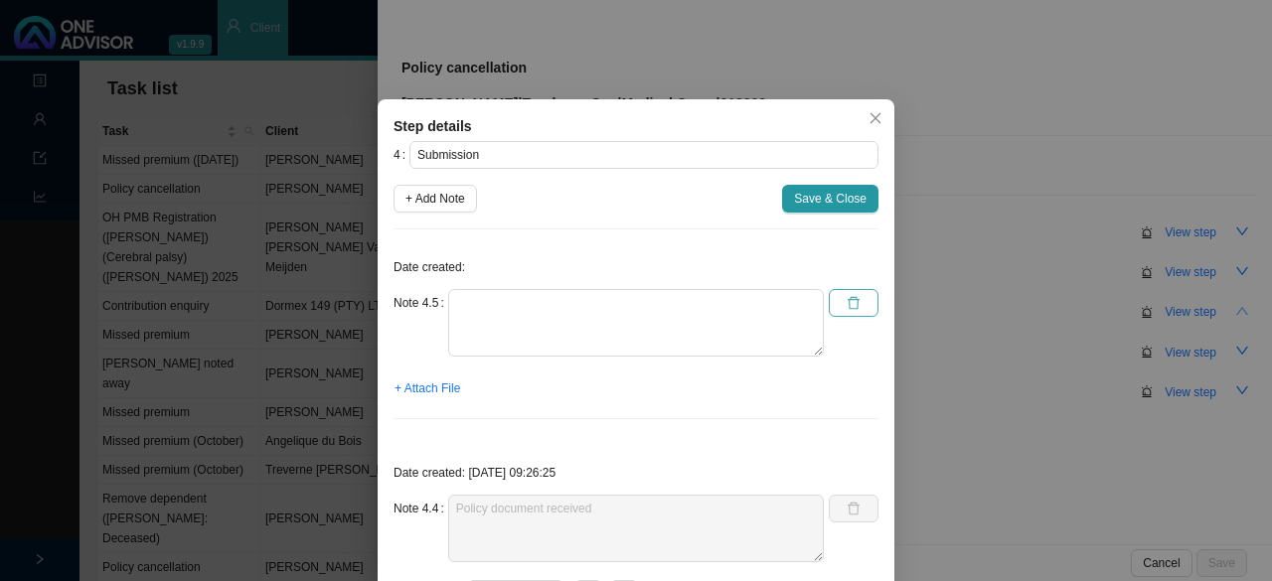
click at [855, 308] on button "button" at bounding box center [854, 303] width 50 height 28
type textarea "Policy document received"
type textarea "Cancellation done // Asked TB for policy document"
type textarea "TB correspondence: query will be attended to Unable to attach auto response ema…"
type textarea "Submitted cancellation request // Autoreply ref: REF-T00848171"
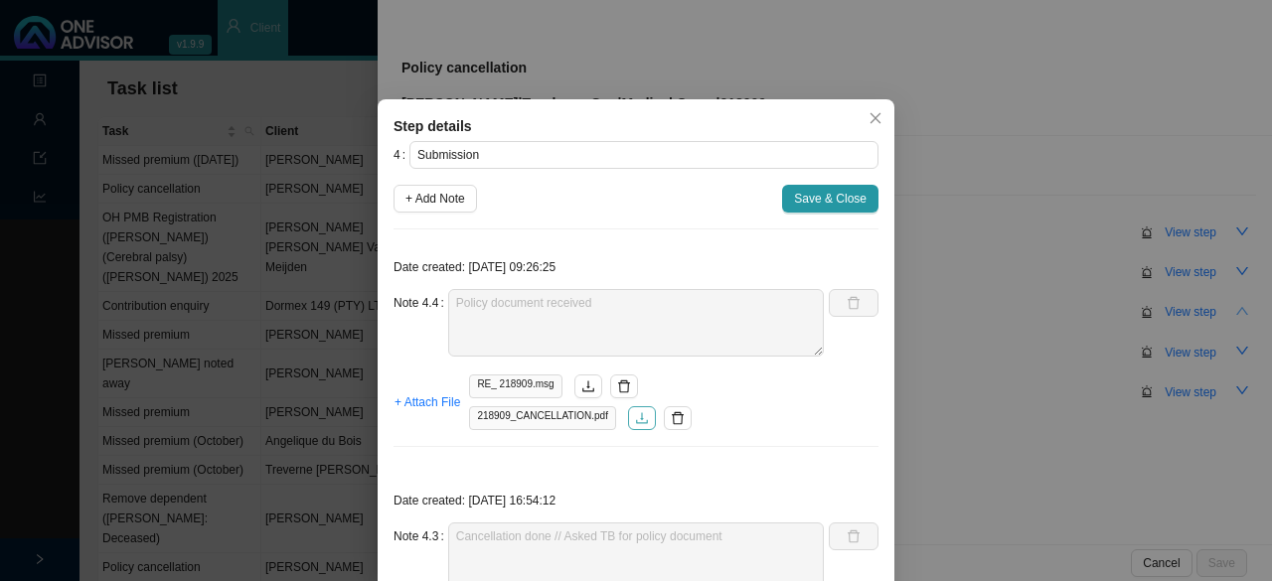
click at [636, 422] on icon "download" at bounding box center [642, 417] width 12 height 11
click at [581, 383] on icon "download" at bounding box center [588, 387] width 14 height 14
click at [875, 120] on span "Close" at bounding box center [876, 118] width 28 height 14
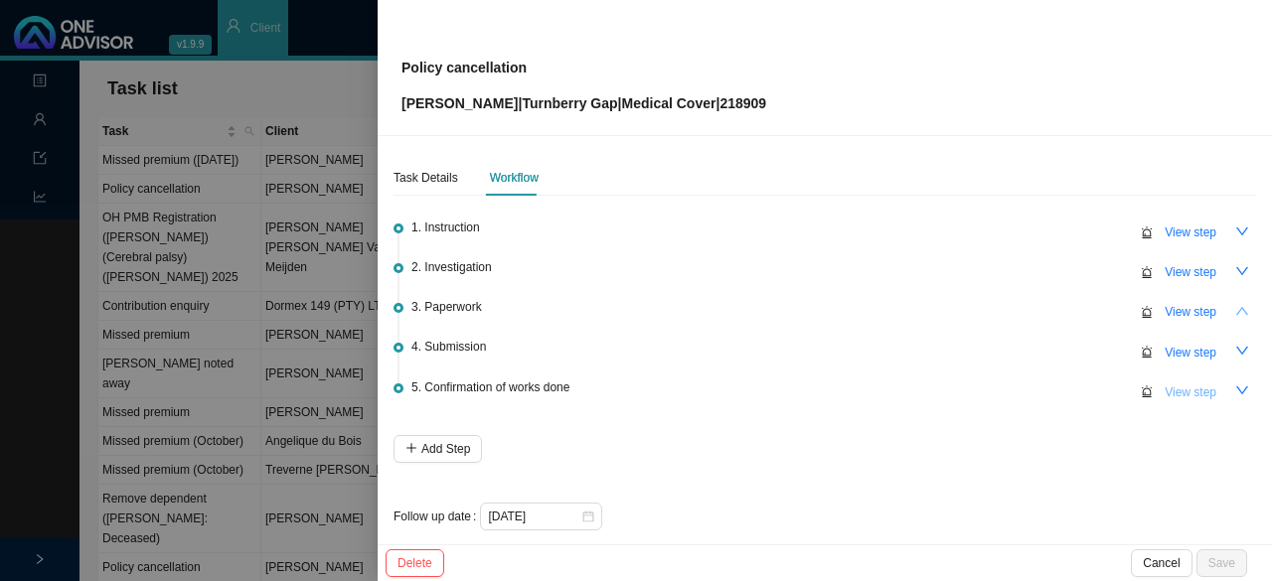
click at [1178, 386] on span "View step" at bounding box center [1191, 393] width 52 height 20
type input "Confirmation of works done"
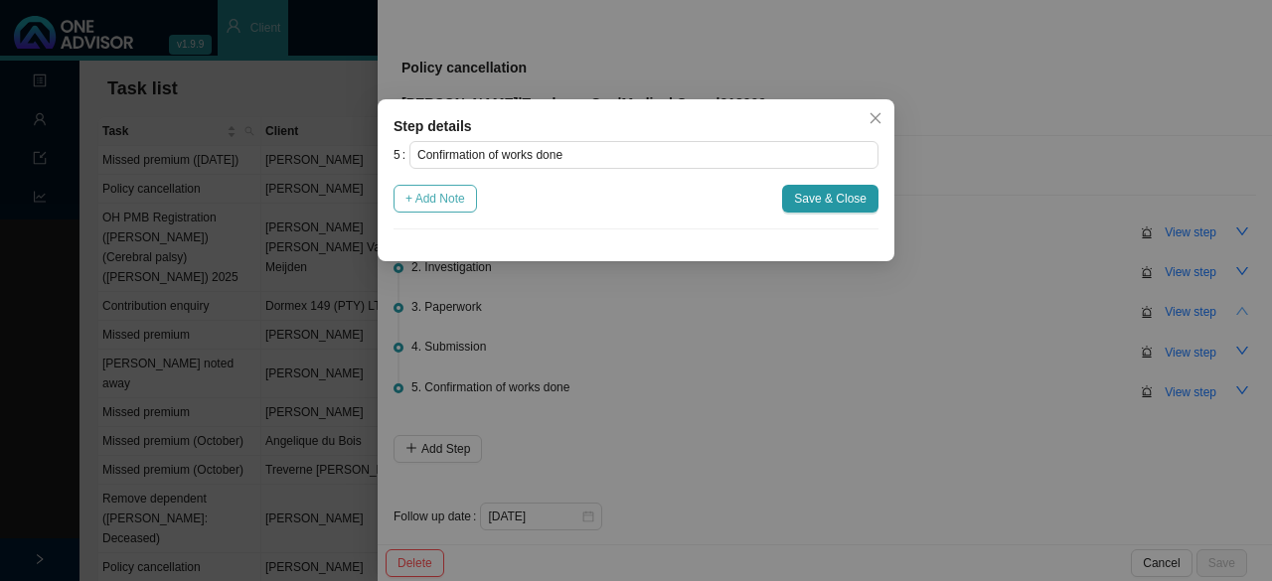
click at [451, 190] on span "+ Add Note" at bounding box center [435, 199] width 60 height 20
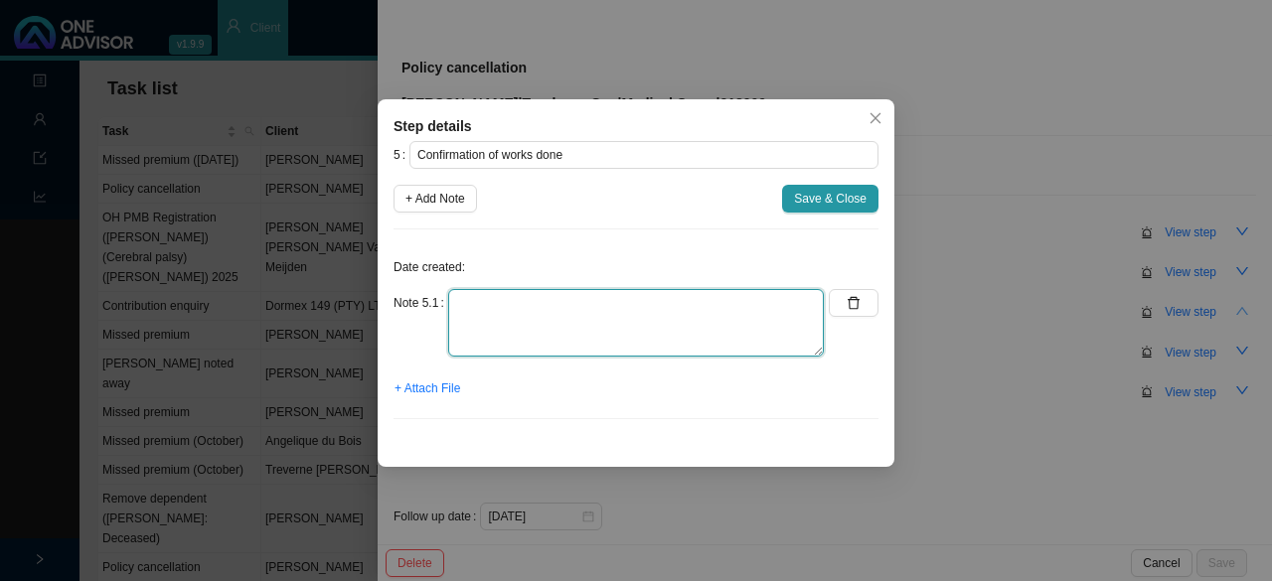
click at [513, 314] on textarea at bounding box center [636, 323] width 376 height 68
type textarea "Informed client: Gap cover terminated (effective [DATE])"
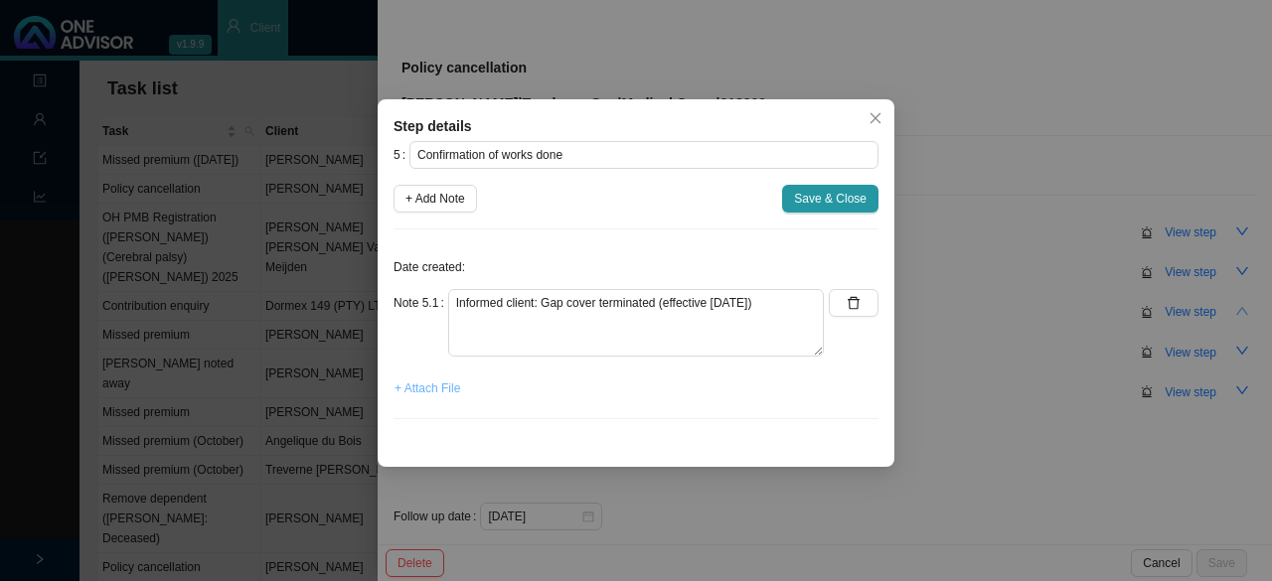
click at [417, 379] on span "+ Attach File" at bounding box center [427, 389] width 66 height 20
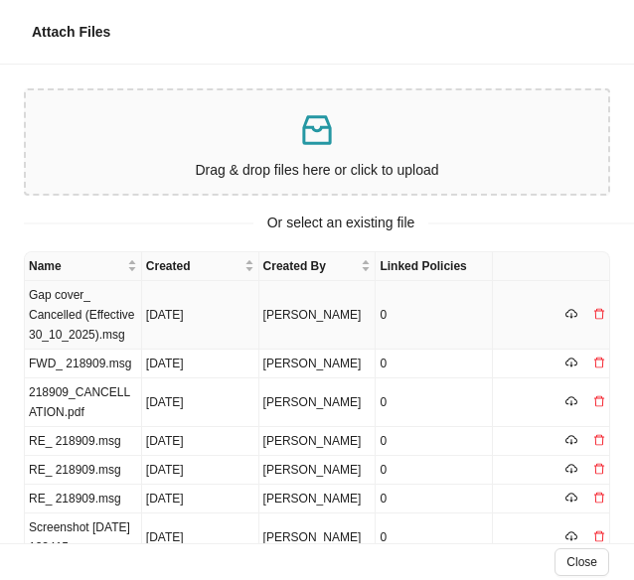
drag, startPoint x: 139, startPoint y: 314, endPoint x: 270, endPoint y: 295, distance: 132.5
click at [142, 313] on td "[DATE]" at bounding box center [200, 315] width 117 height 69
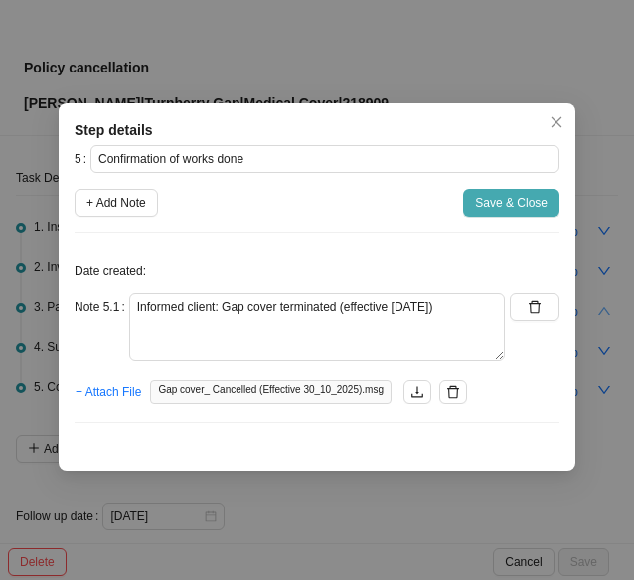
click at [492, 201] on span "Save & Close" at bounding box center [511, 203] width 73 height 20
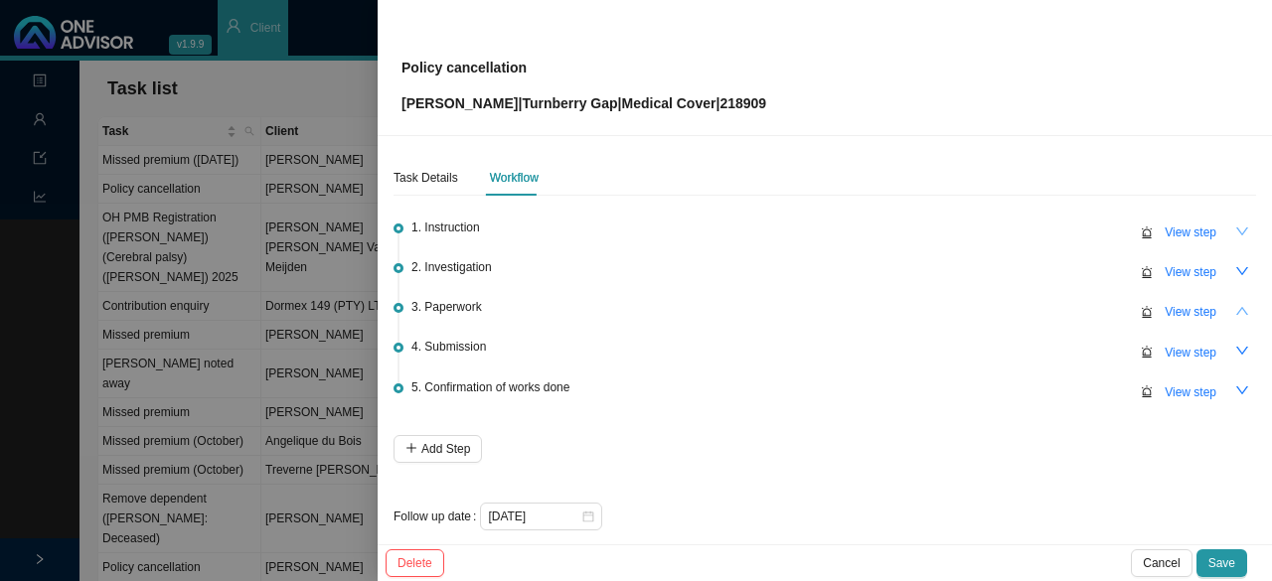
click at [1235, 228] on icon "down" at bounding box center [1242, 232] width 14 height 14
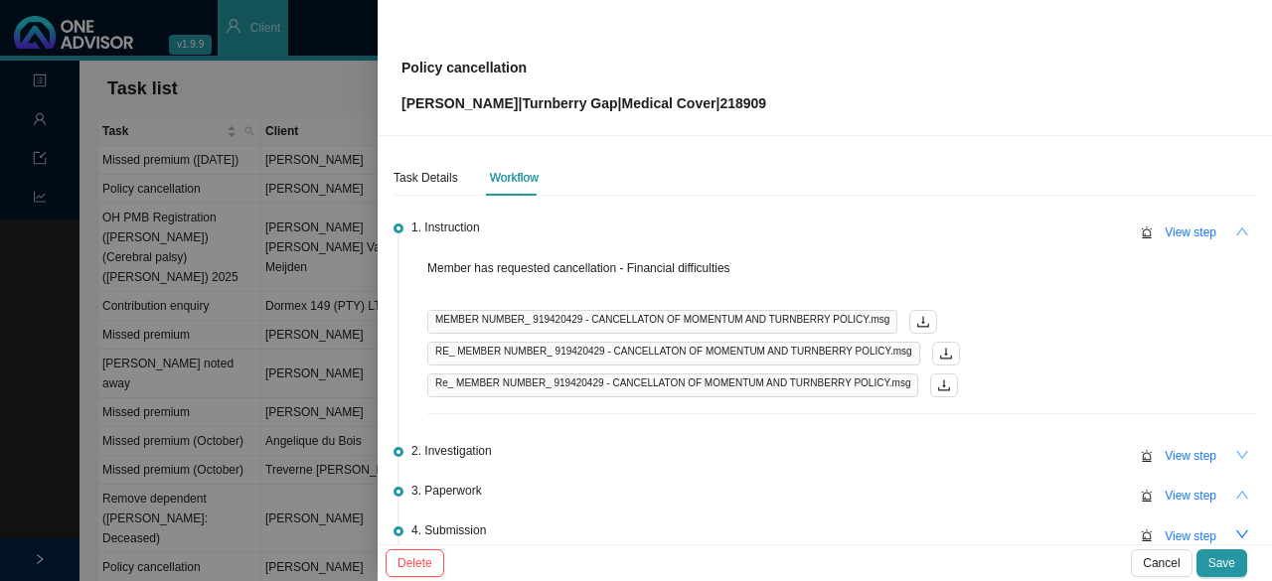
click at [1235, 456] on icon "down" at bounding box center [1242, 455] width 14 height 14
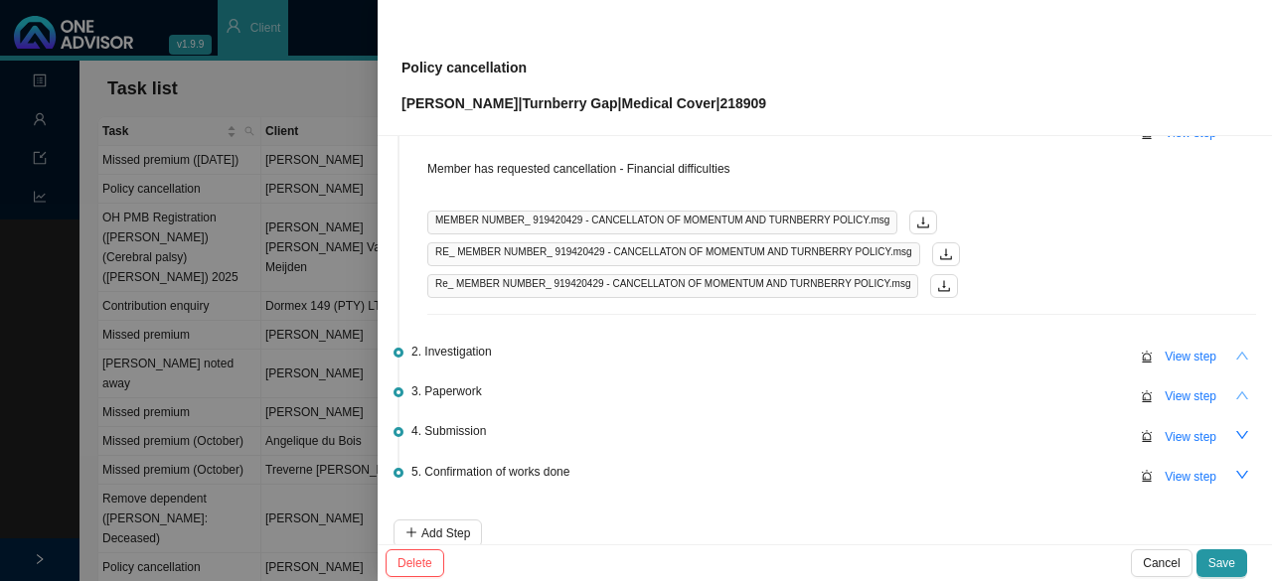
click at [1235, 396] on icon "up" at bounding box center [1242, 396] width 14 height 14
click at [1167, 349] on span "View step" at bounding box center [1191, 357] width 52 height 20
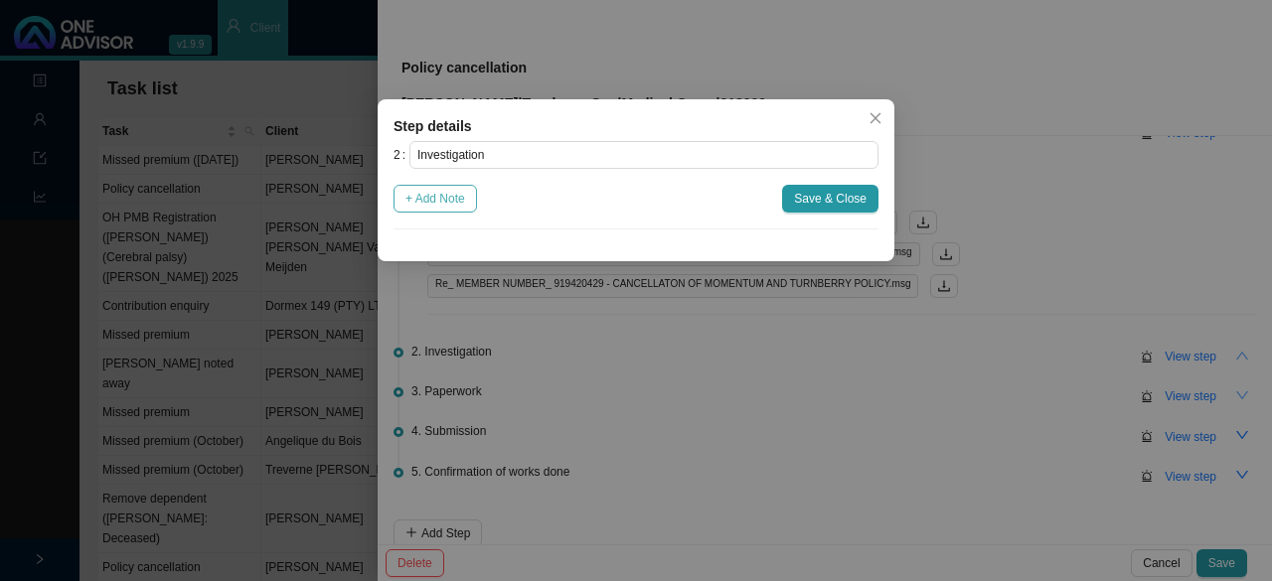
click at [448, 202] on span "+ Add Note" at bounding box center [435, 199] width 60 height 20
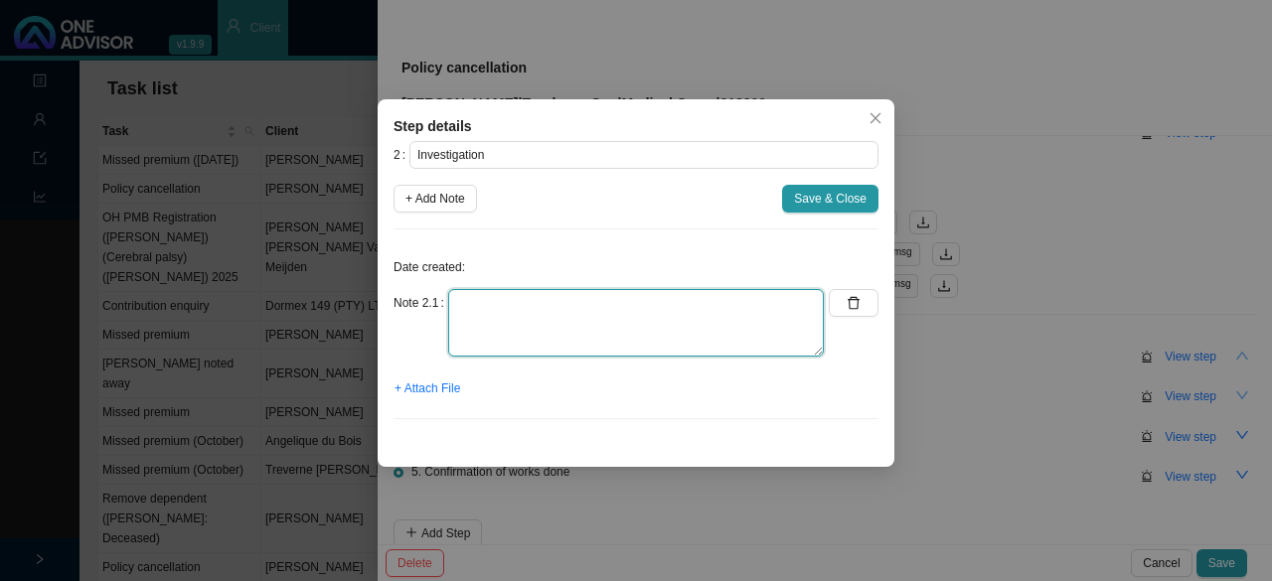
click at [499, 327] on textarea at bounding box center [636, 323] width 376 height 68
drag, startPoint x: 488, startPoint y: 302, endPoint x: 441, endPoint y: 298, distance: 46.9
click at [441, 298] on div "Note 2.1 N/A" at bounding box center [609, 323] width 430 height 68
type textarea "N/A"
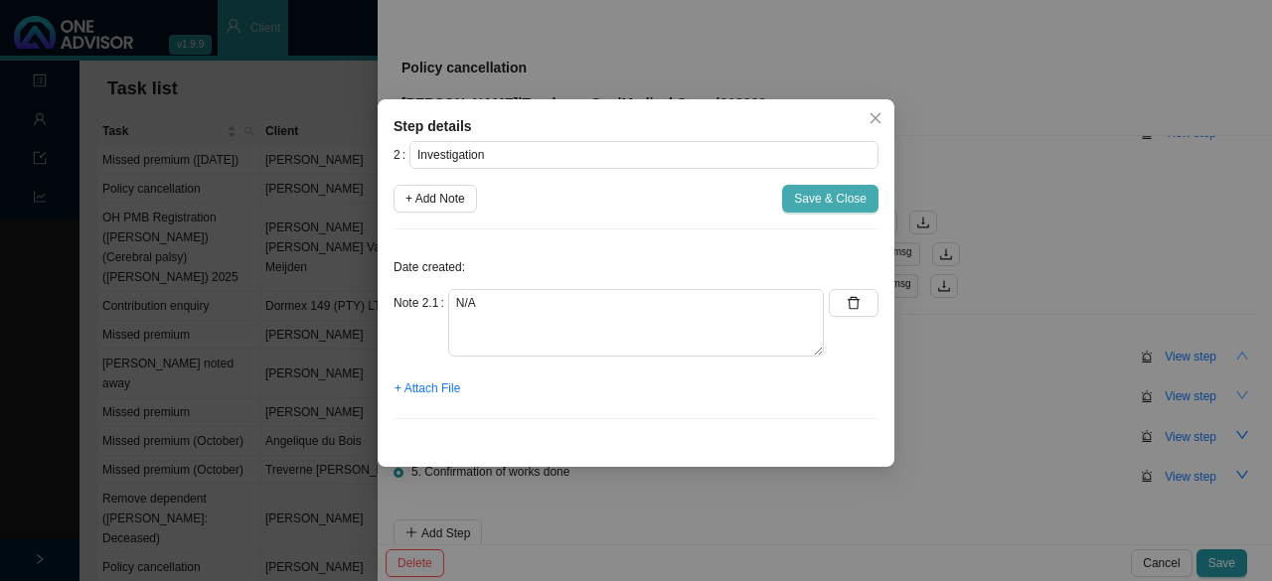
click at [819, 195] on span "Save & Close" at bounding box center [830, 199] width 73 height 20
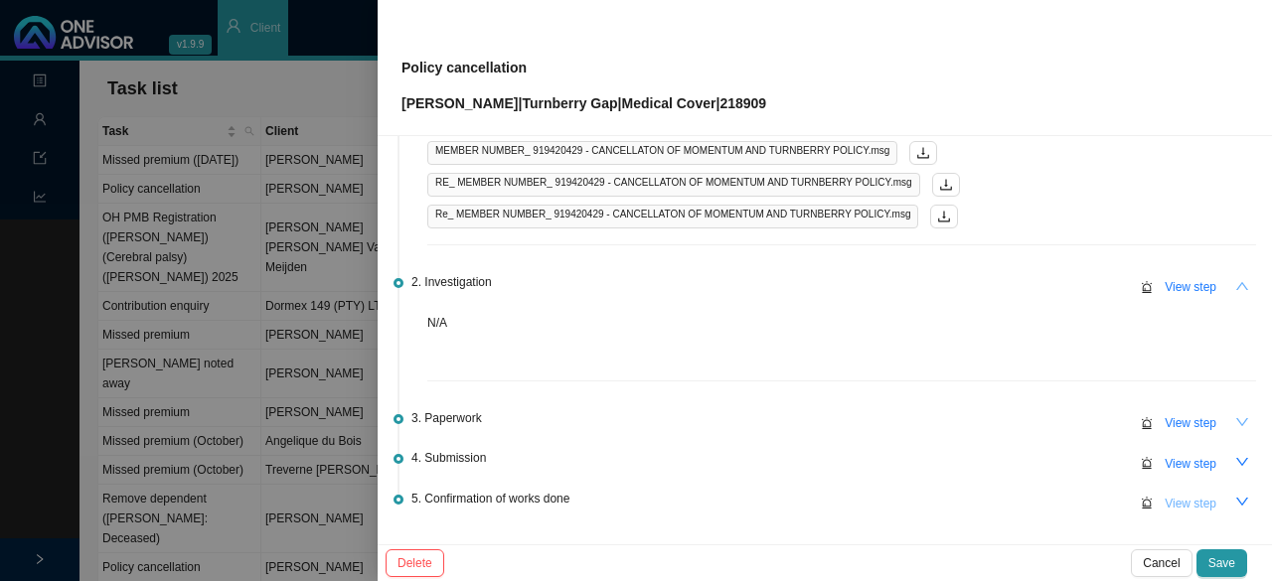
scroll to position [199, 0]
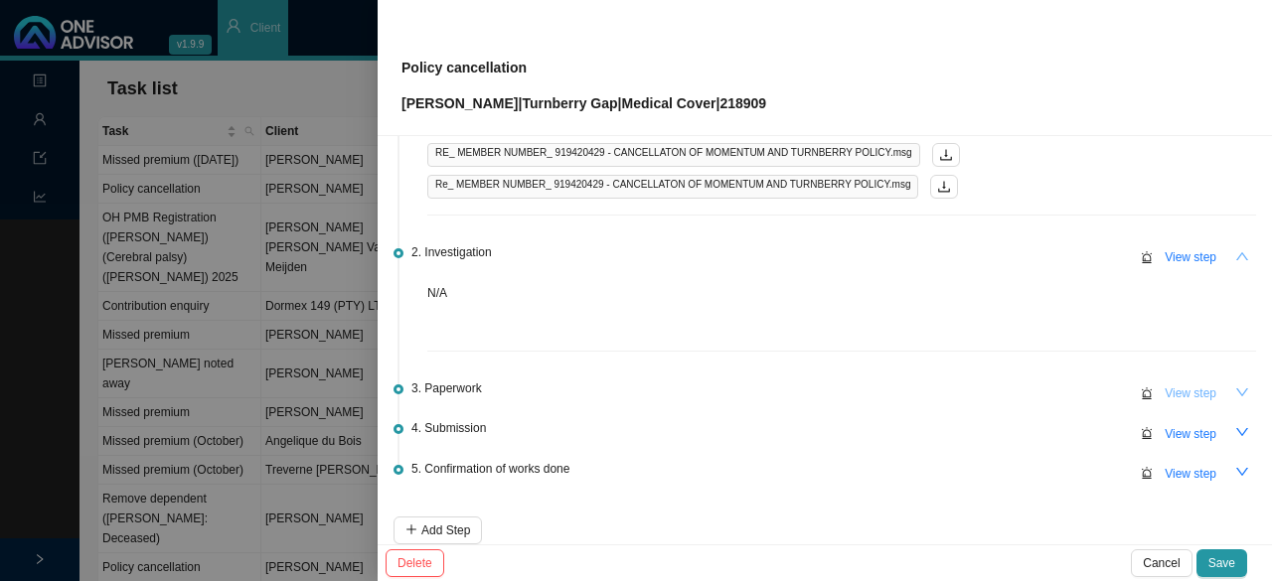
click at [1166, 386] on span "View step" at bounding box center [1191, 394] width 52 height 20
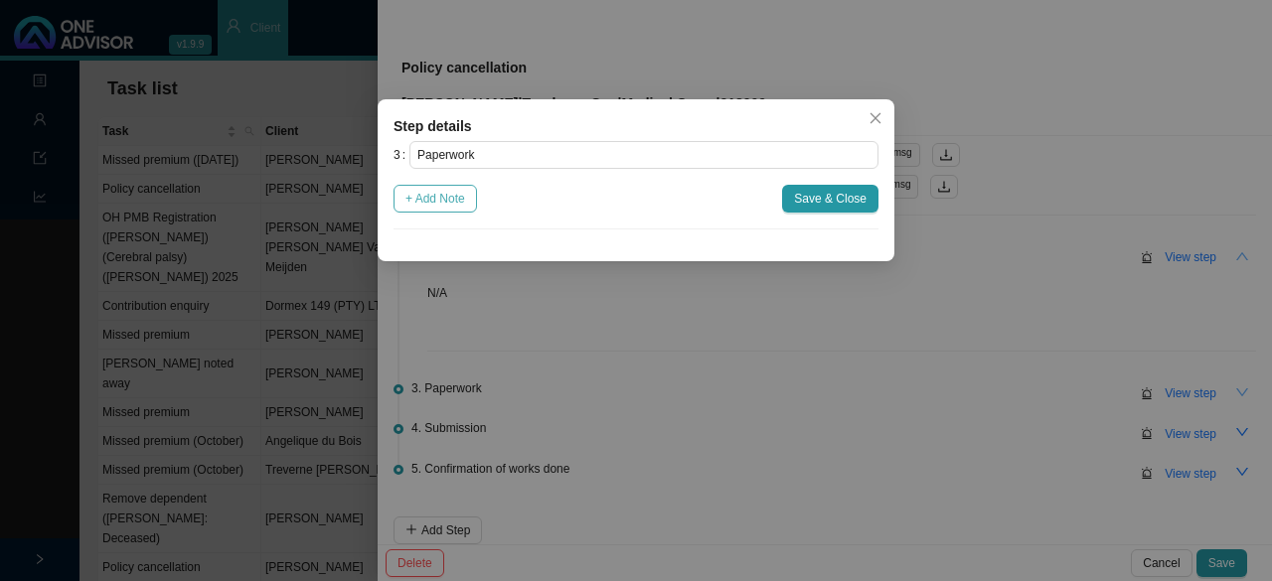
click at [433, 196] on span "+ Add Note" at bounding box center [435, 199] width 60 height 20
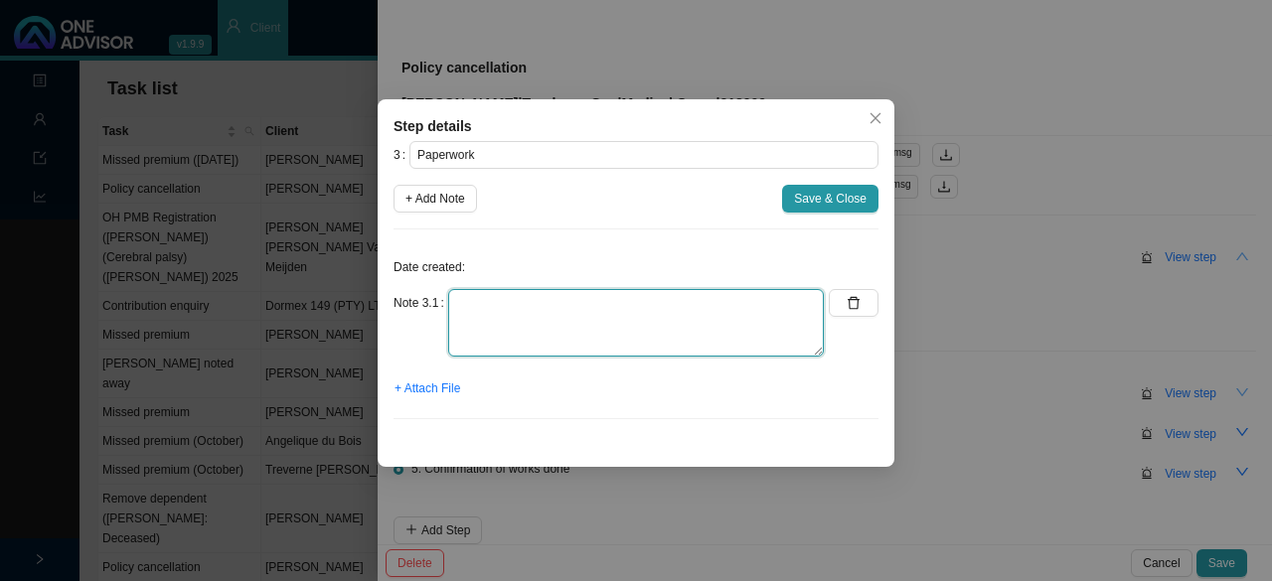
click at [479, 320] on textarea at bounding box center [636, 323] width 376 height 68
paste textarea "N/A"
type textarea "N/A"
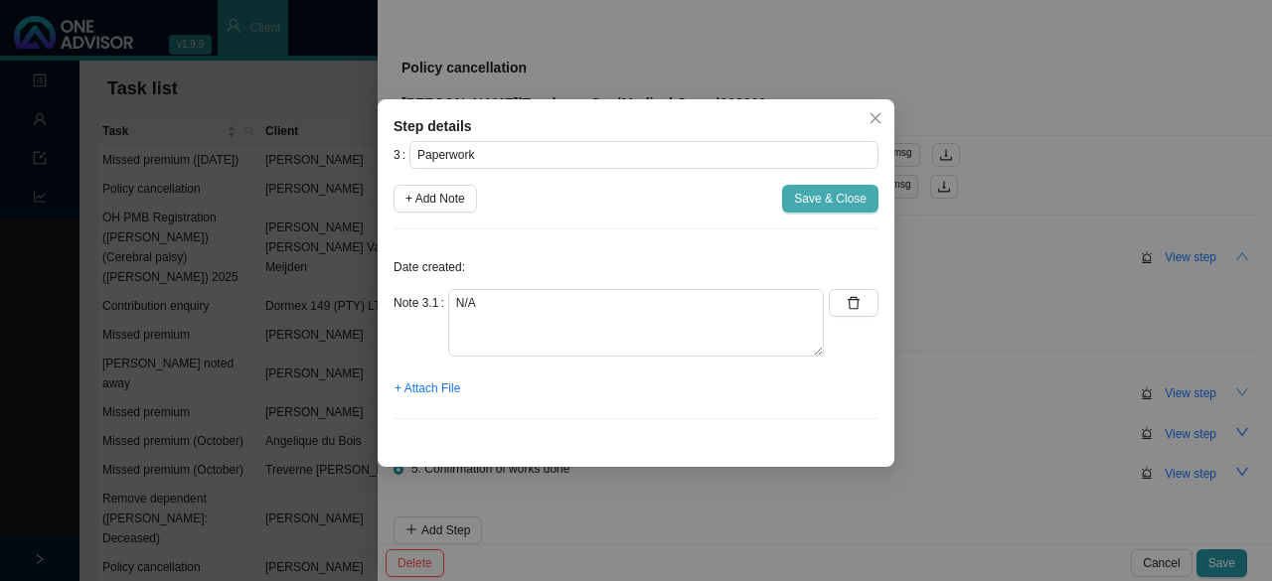
click at [837, 200] on span "Save & Close" at bounding box center [830, 199] width 73 height 20
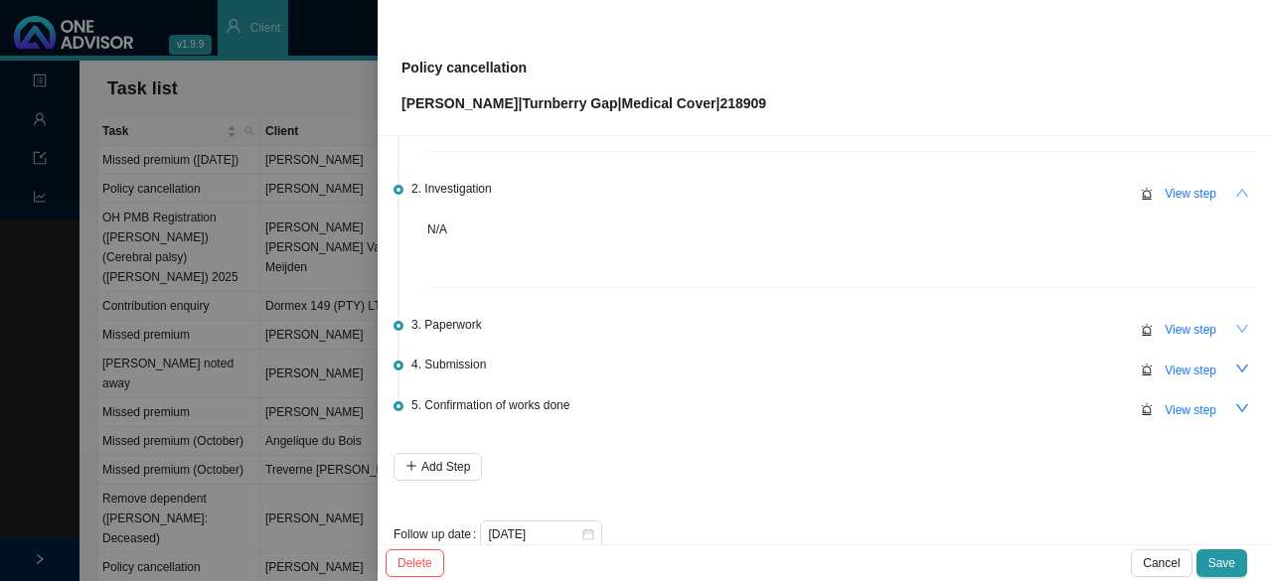
scroll to position [294, 0]
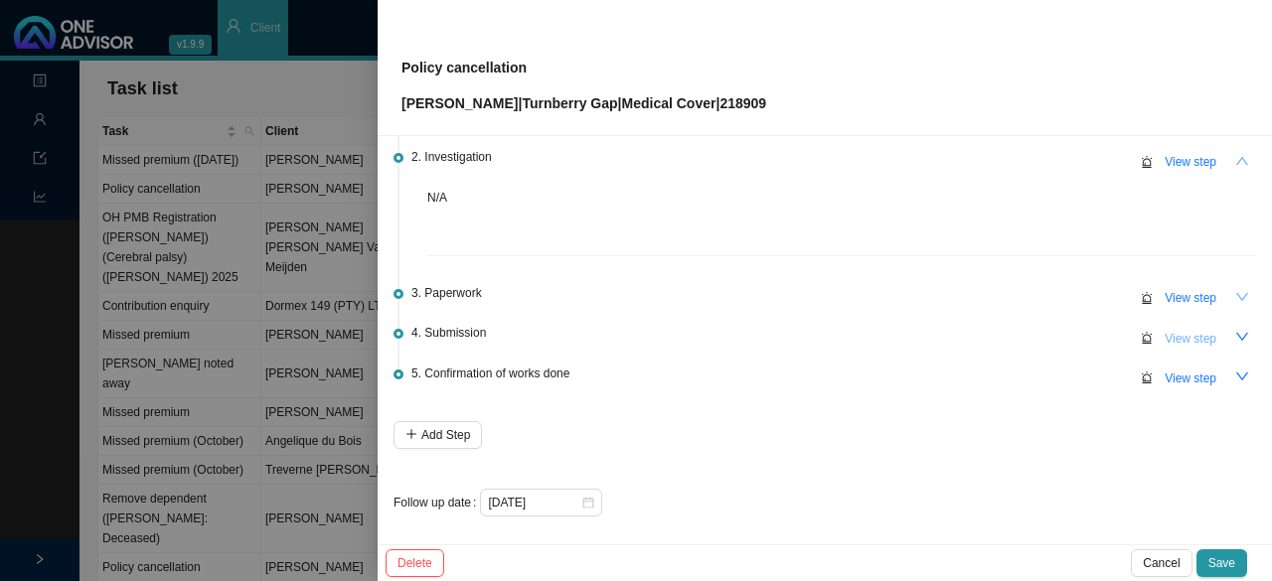
click at [1177, 335] on span "View step" at bounding box center [1191, 339] width 52 height 20
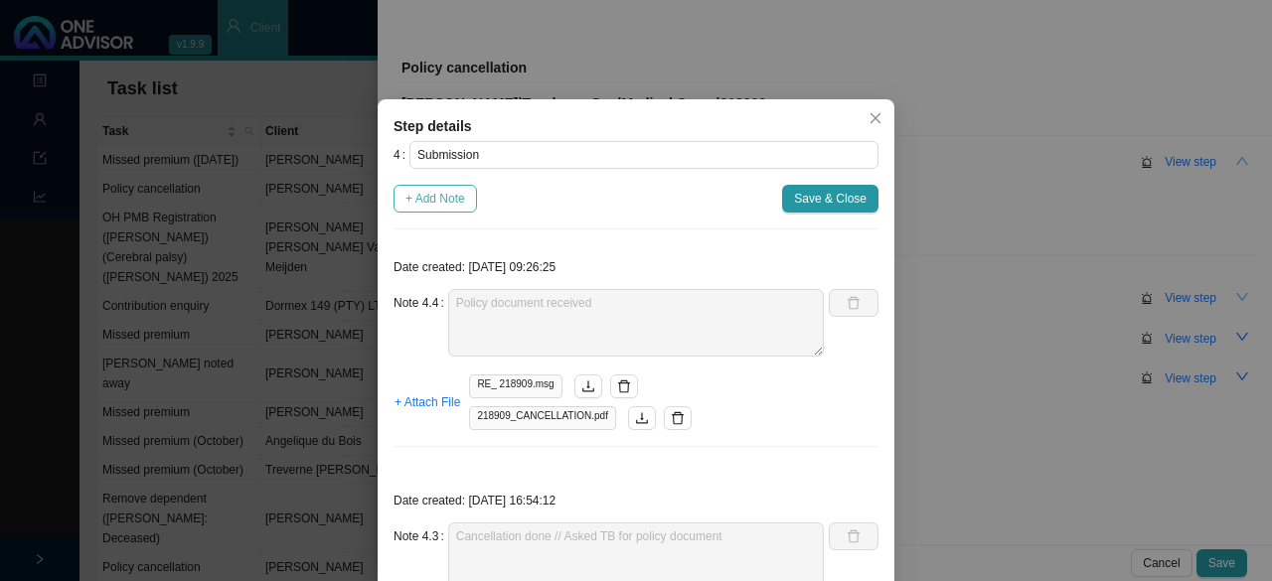
click at [443, 202] on span "+ Add Note" at bounding box center [435, 199] width 60 height 20
type textarea "Policy document received"
type textarea "Cancellation done // Asked TB for policy document"
type textarea "TB correspondence: query will be attended to Unable to attach auto response ema…"
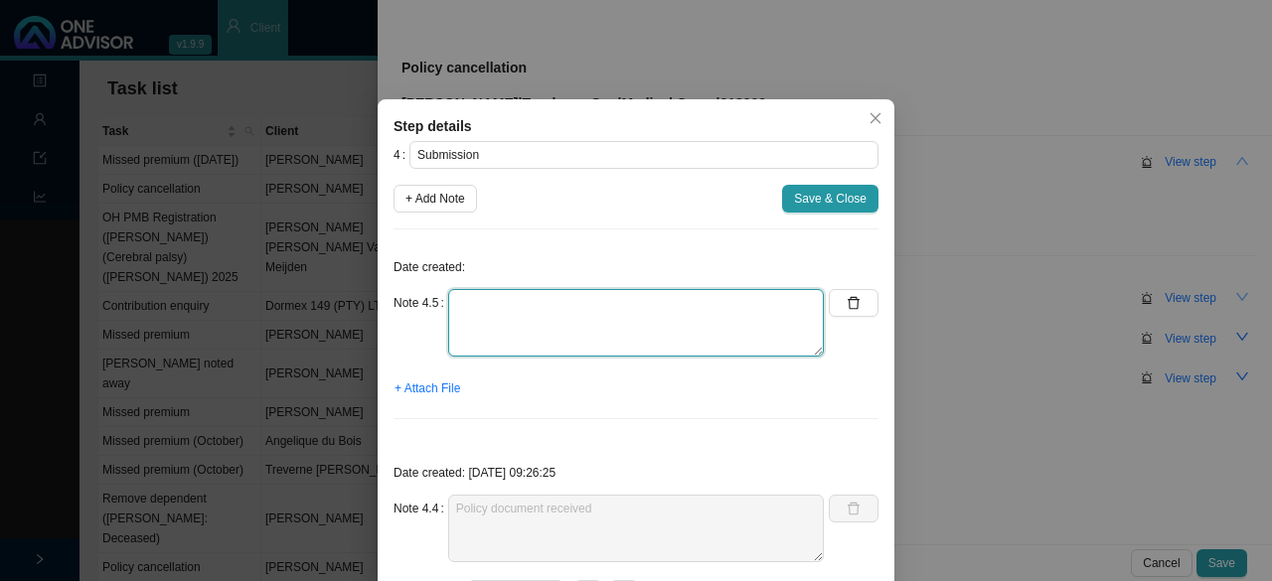
click at [511, 337] on textarea at bounding box center [636, 323] width 376 height 68
type textarea "Contacted TB // ref. [PERSON_NAME] Policy is cancelled (effective [DATE])"
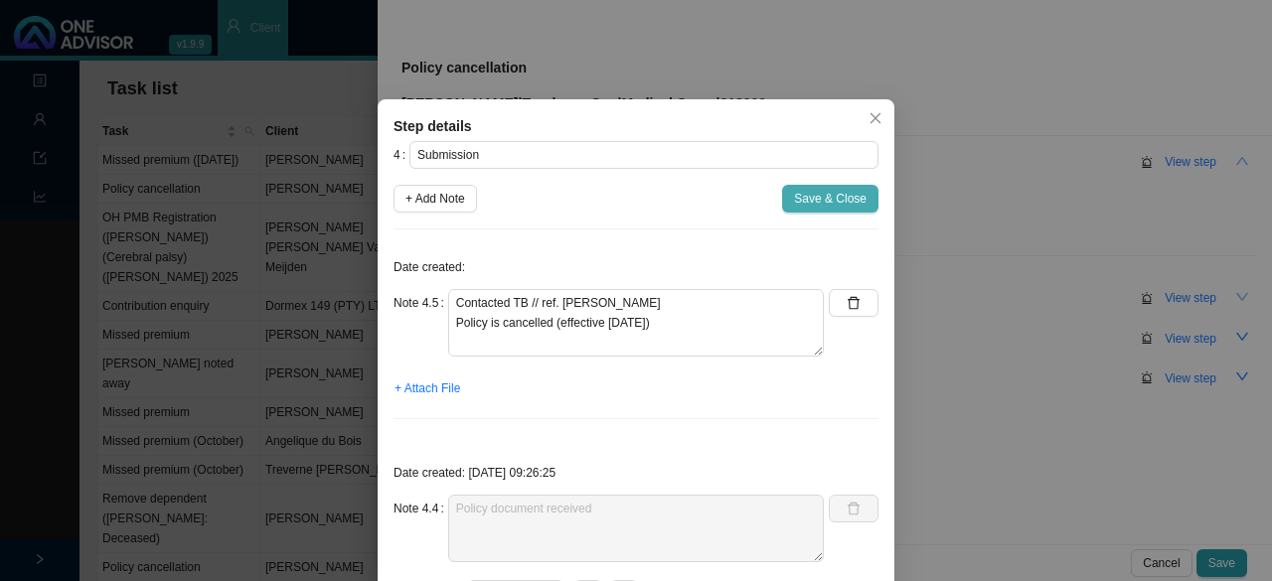
click at [823, 202] on span "Save & Close" at bounding box center [830, 199] width 73 height 20
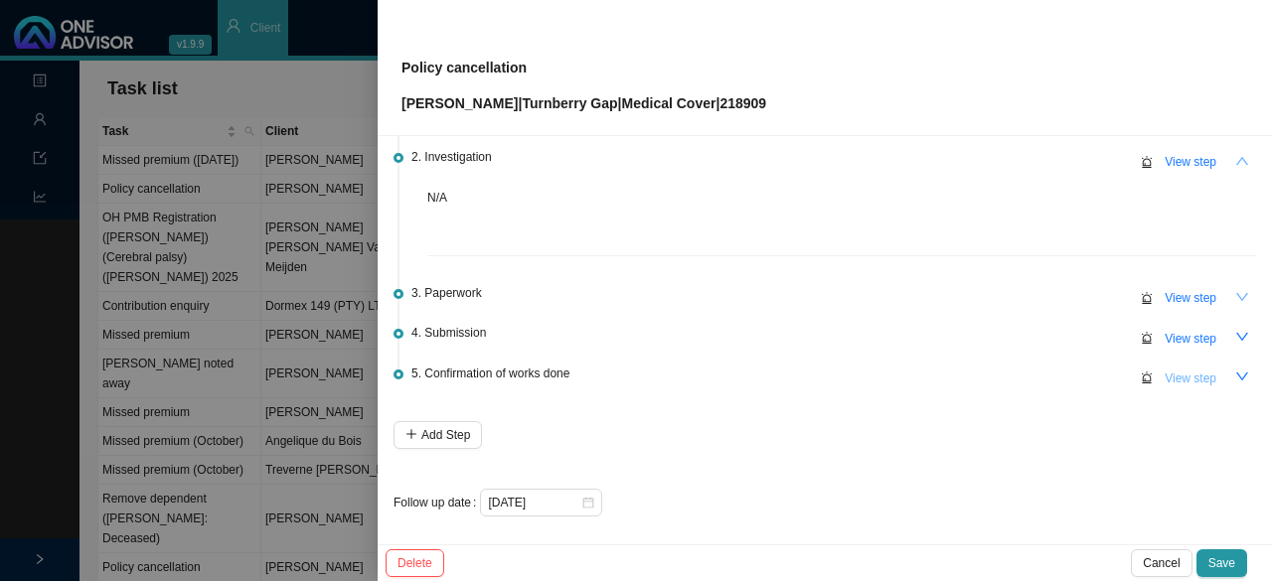
click at [1194, 378] on span "View step" at bounding box center [1191, 379] width 52 height 20
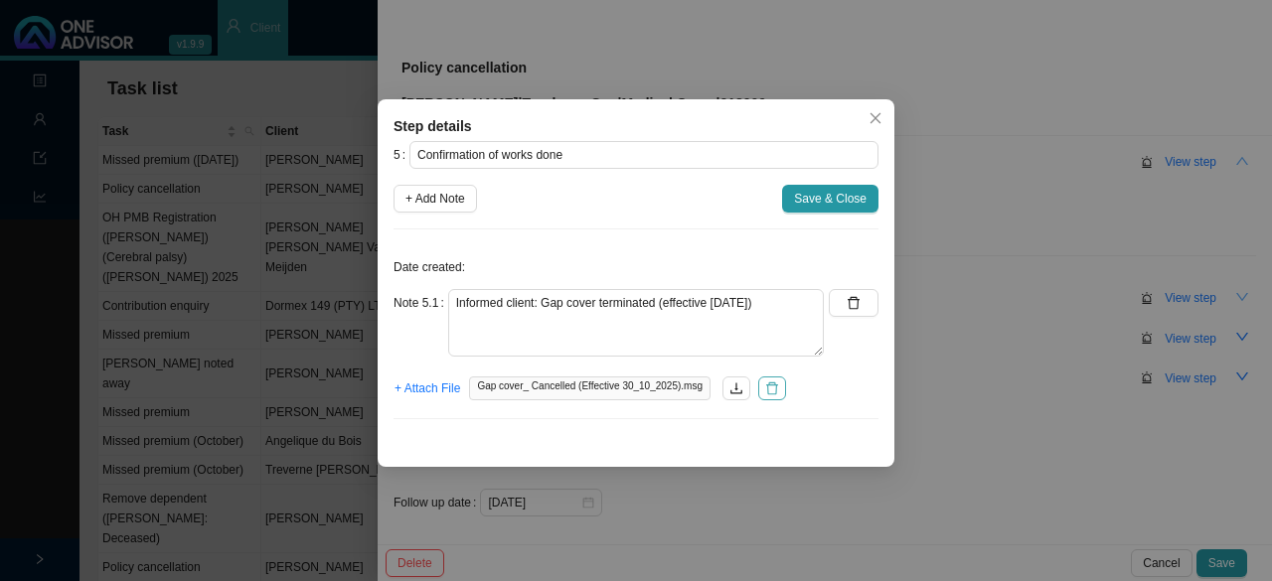
click at [765, 386] on icon "delete" at bounding box center [772, 389] width 14 height 14
click at [441, 382] on span "+ Attach File" at bounding box center [427, 389] width 66 height 20
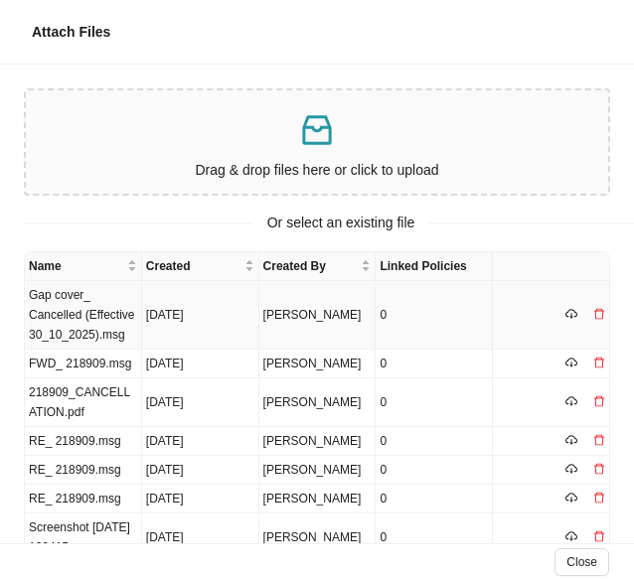
click at [87, 317] on td "Gap cover_ Cancelled (Effective 30_10_2025).msg" at bounding box center [83, 315] width 117 height 69
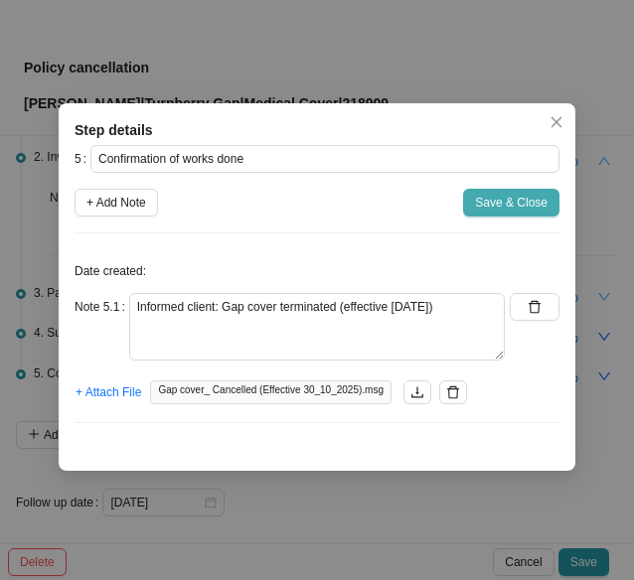
click at [496, 208] on span "Save & Close" at bounding box center [511, 203] width 73 height 20
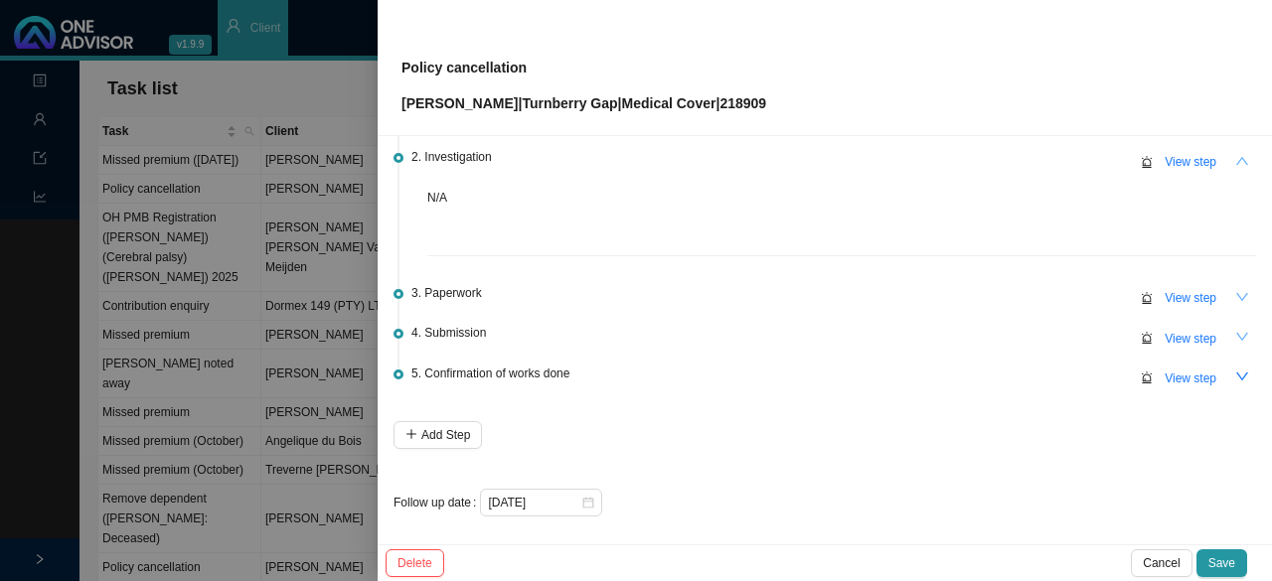
click at [1235, 335] on icon "down" at bounding box center [1242, 337] width 14 height 14
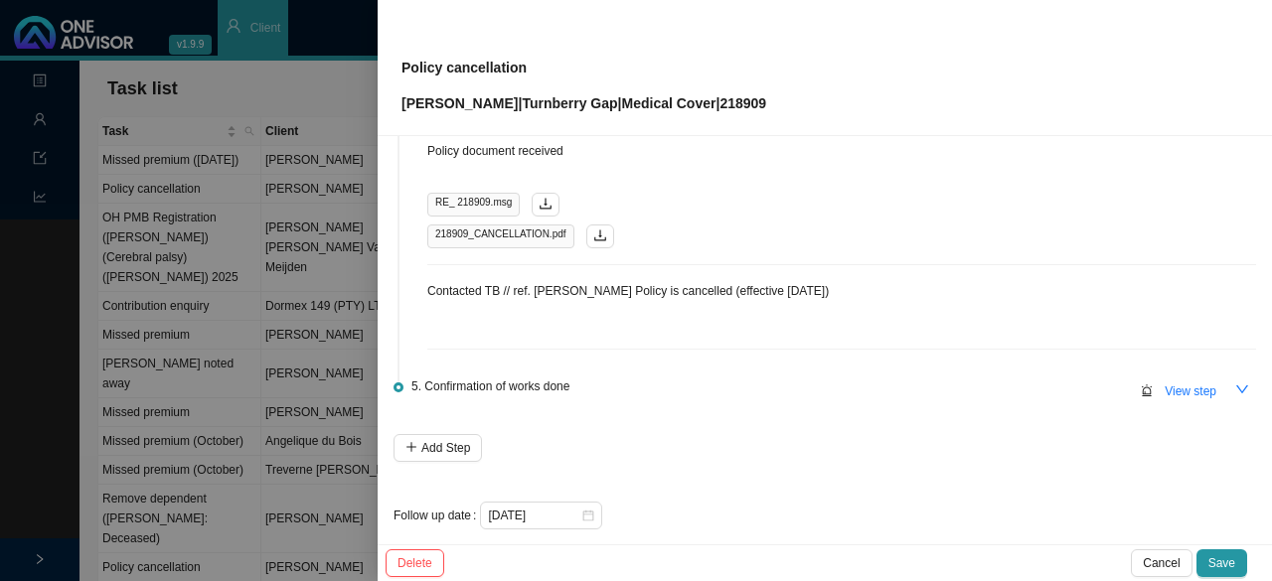
scroll to position [949, 0]
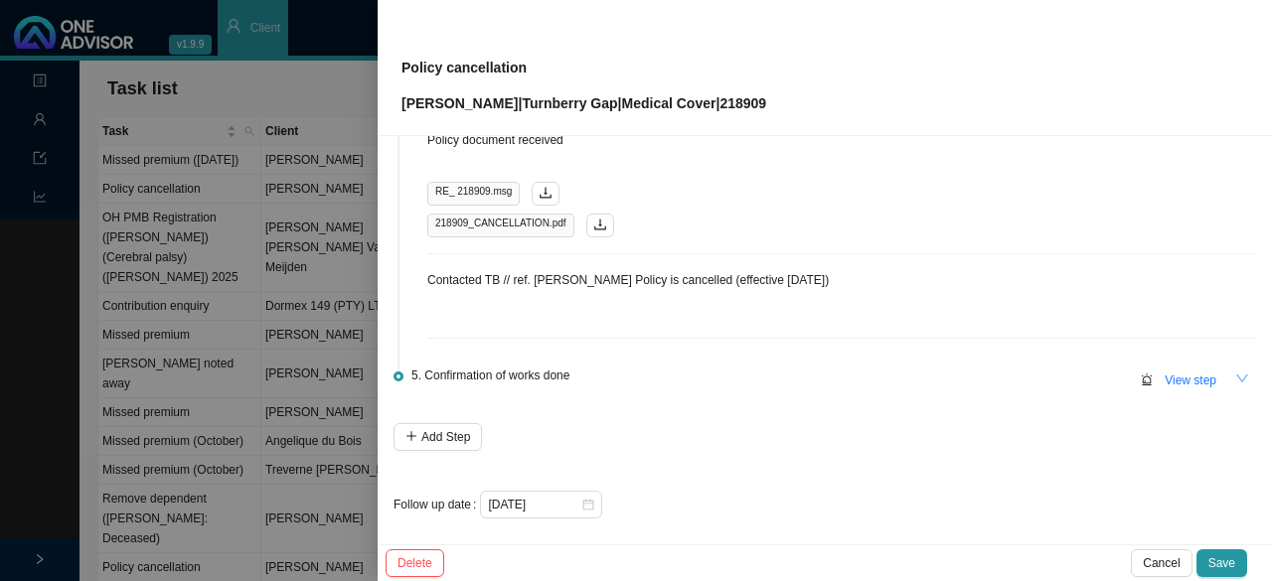
click at [1235, 375] on icon "down" at bounding box center [1242, 379] width 14 height 14
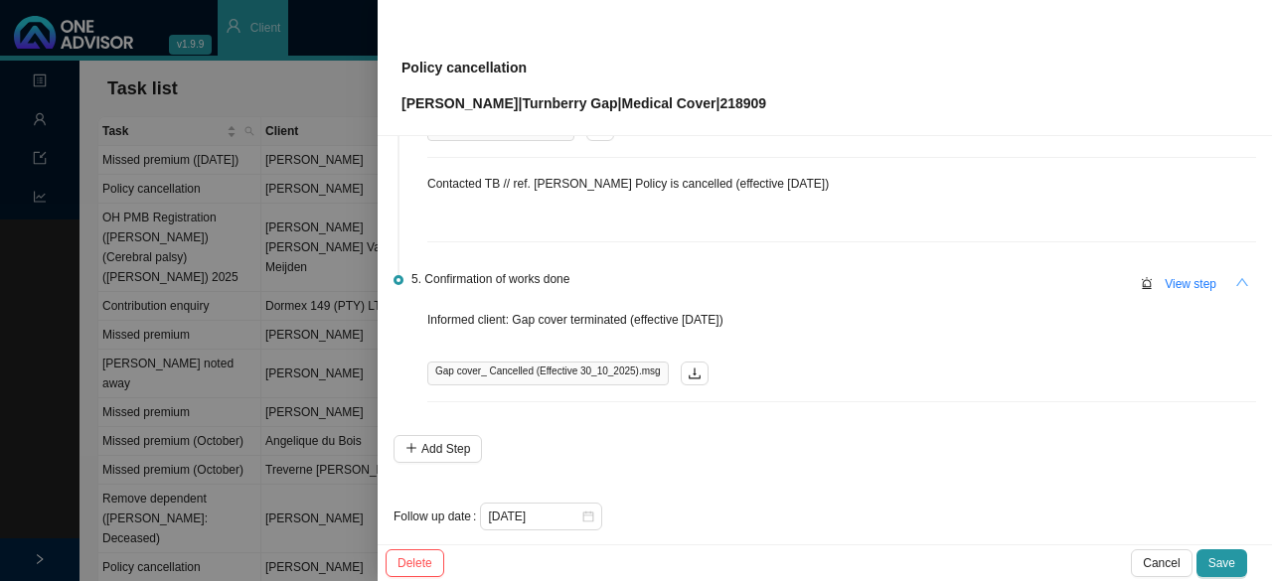
scroll to position [1056, 0]
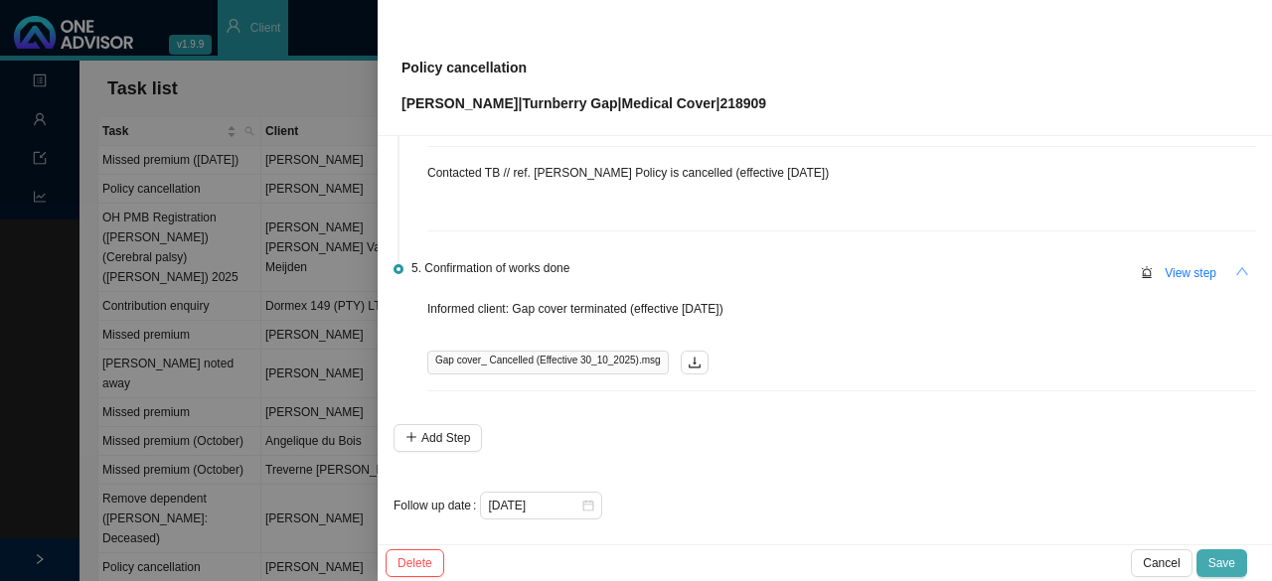
click at [1218, 559] on span "Save" at bounding box center [1221, 563] width 27 height 20
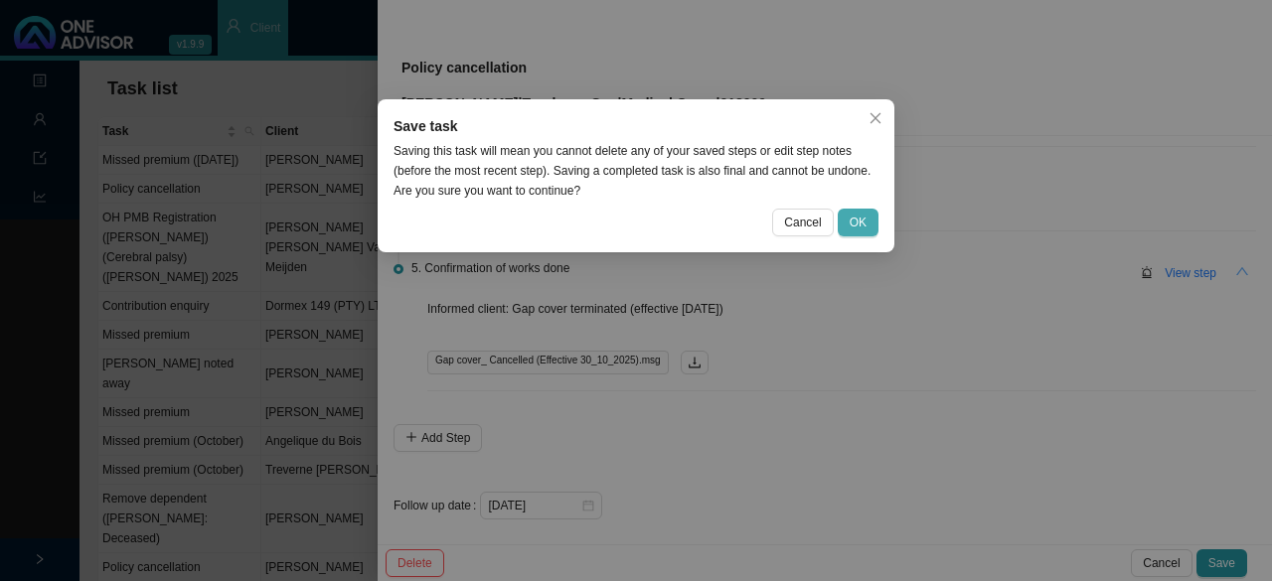
click at [842, 217] on button "OK" at bounding box center [858, 223] width 41 height 28
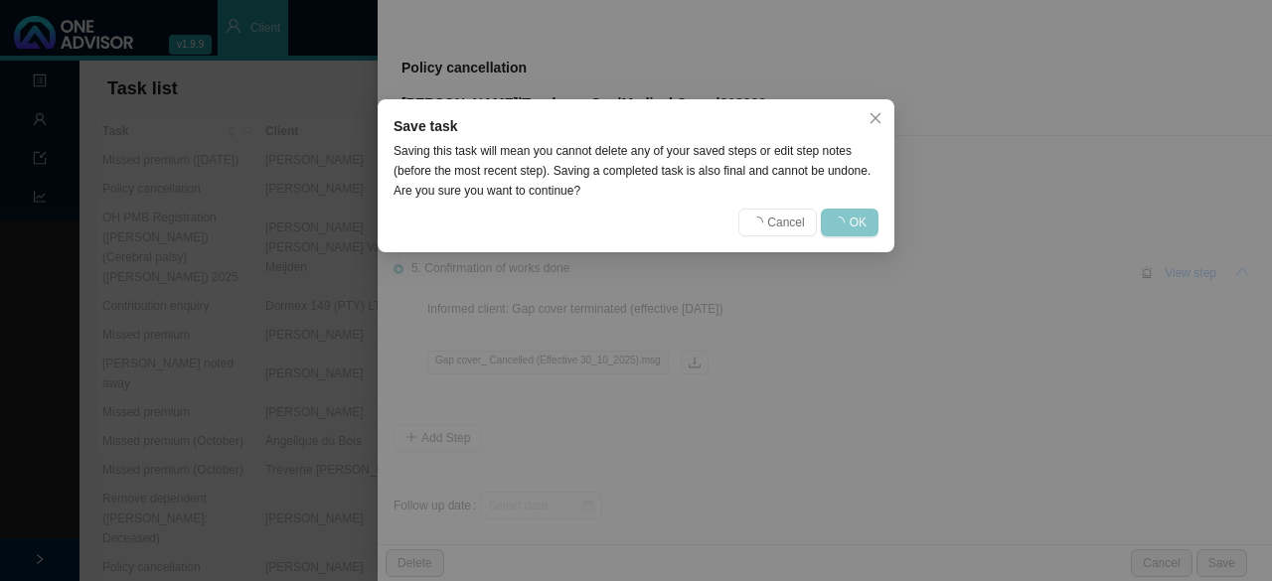
scroll to position [0, 0]
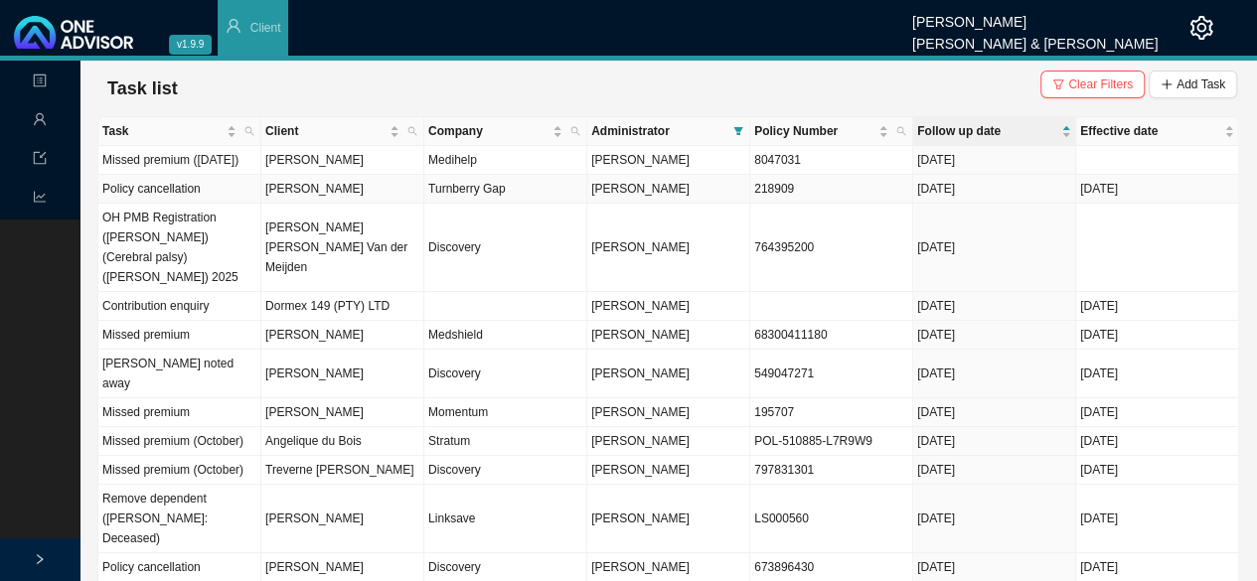
click at [381, 204] on td "[PERSON_NAME]" at bounding box center [342, 189] width 163 height 29
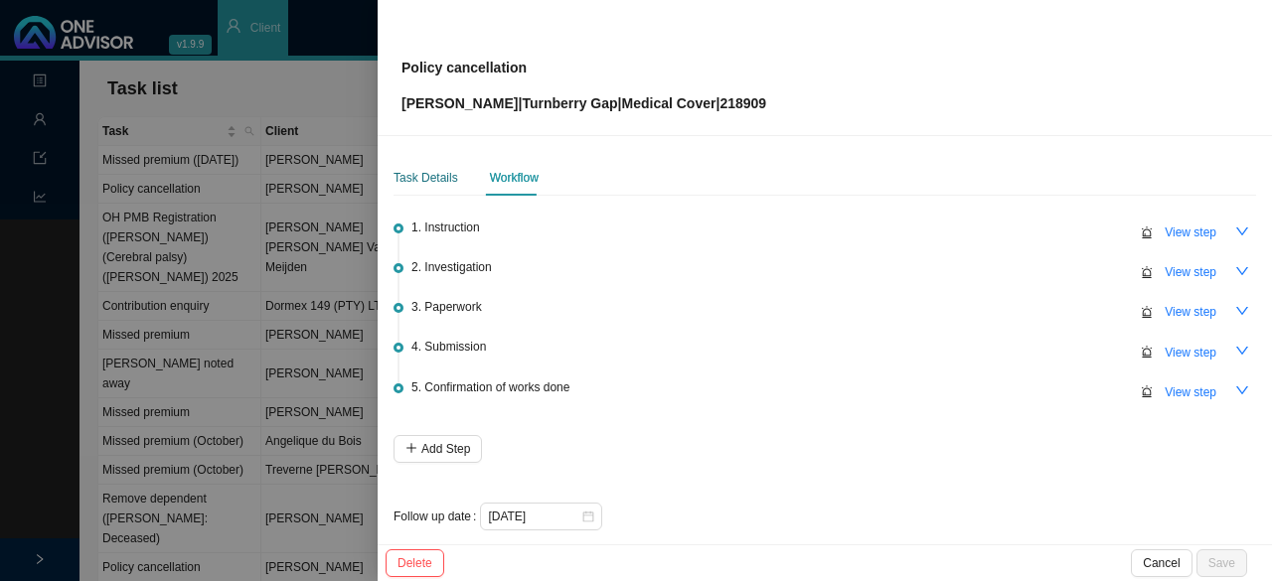
click at [443, 182] on div "Task Details" at bounding box center [426, 178] width 65 height 20
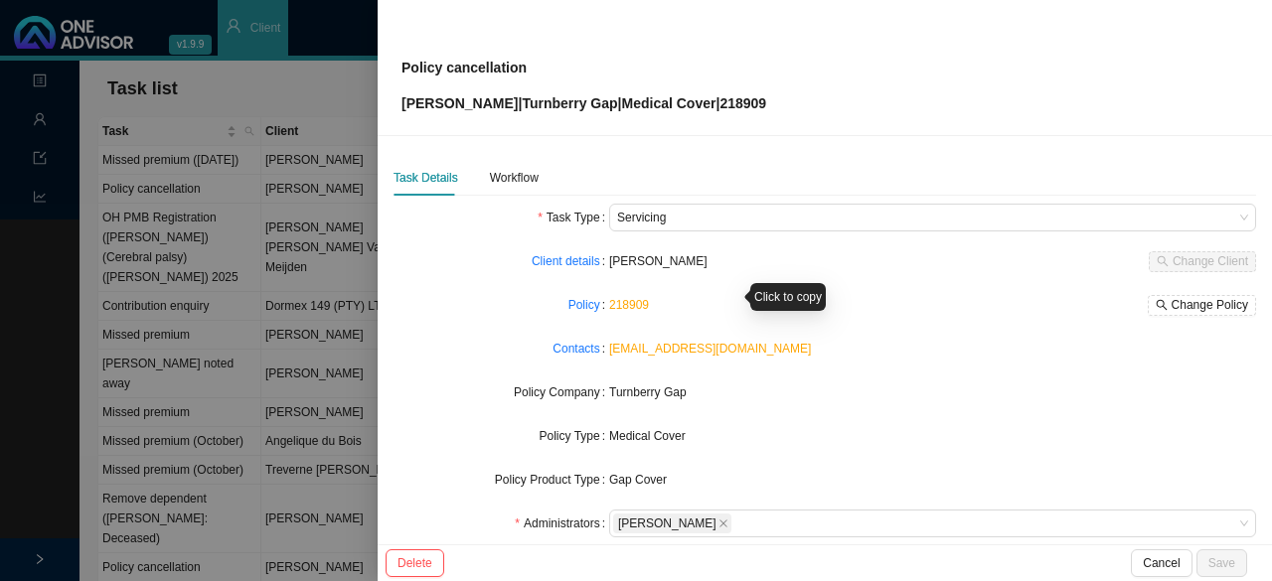
scroll to position [199, 0]
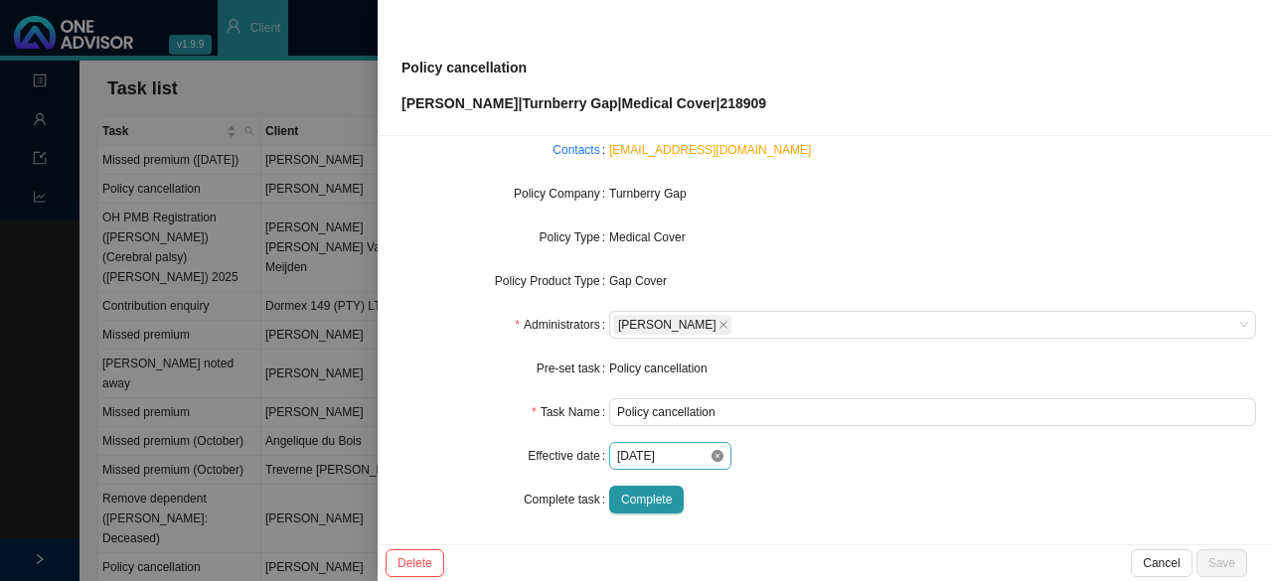
click at [711, 455] on icon "close-circle" at bounding box center [717, 456] width 12 height 12
click at [674, 454] on input at bounding box center [663, 456] width 92 height 20
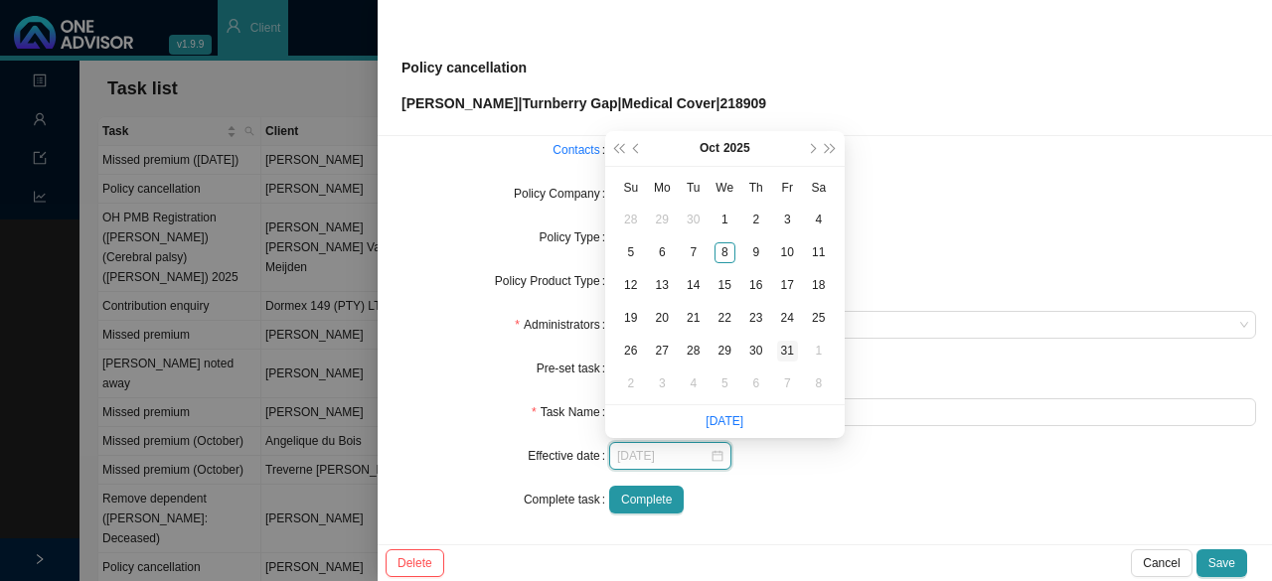
type input "[DATE]"
click at [787, 350] on div "31" at bounding box center [787, 351] width 21 height 21
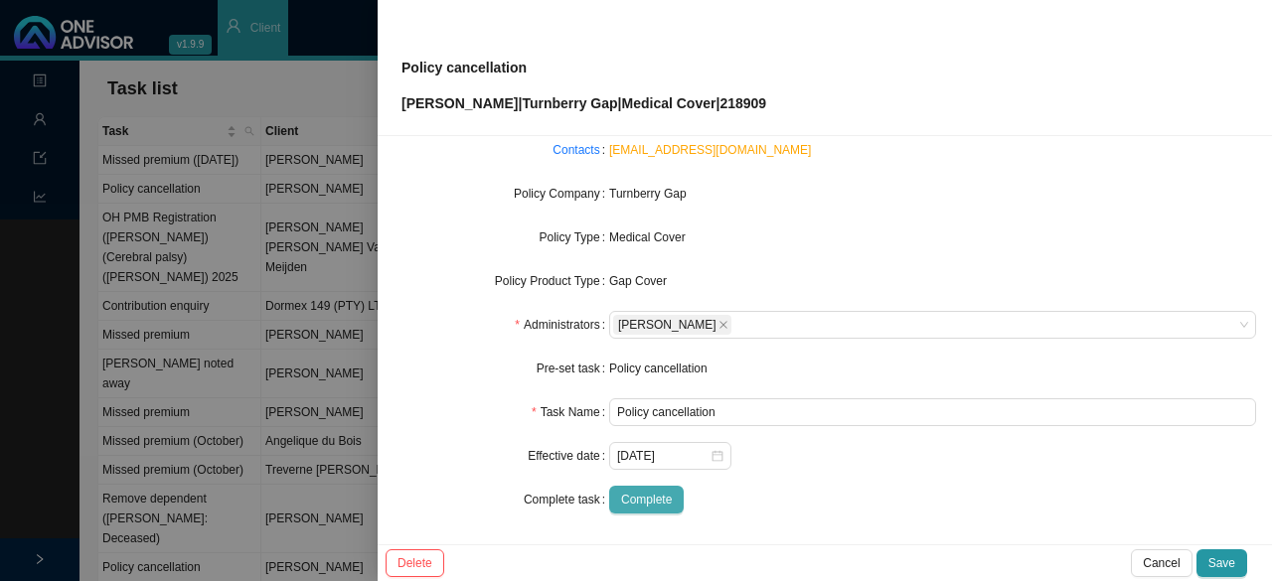
click at [623, 500] on span "Complete" at bounding box center [646, 500] width 51 height 20
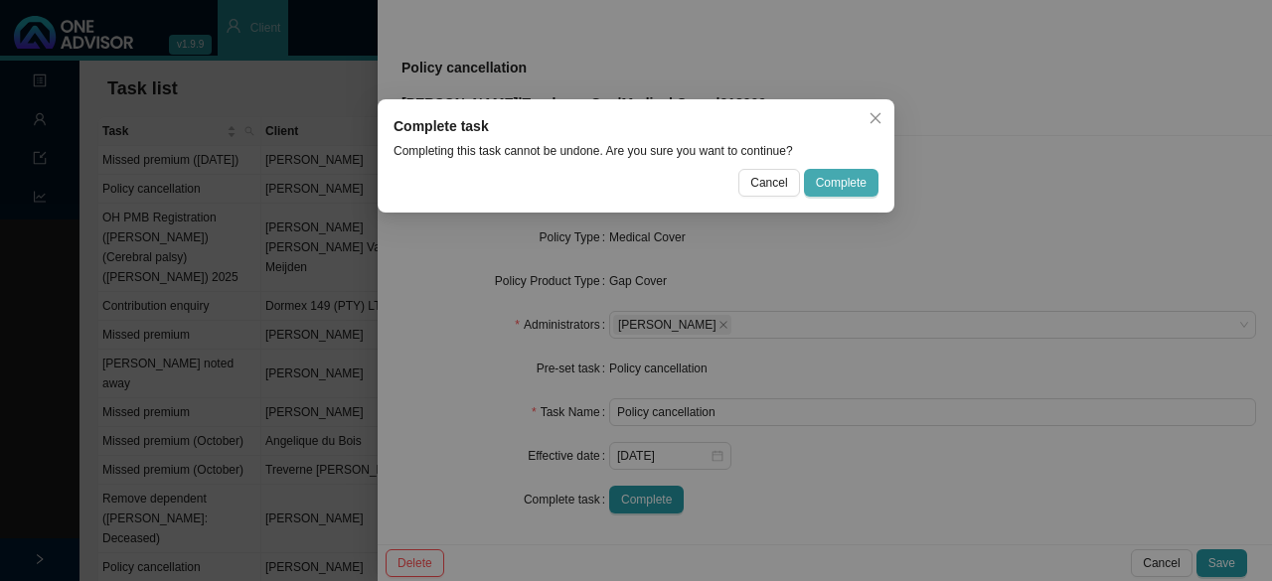
click at [847, 184] on span "Complete" at bounding box center [841, 183] width 51 height 20
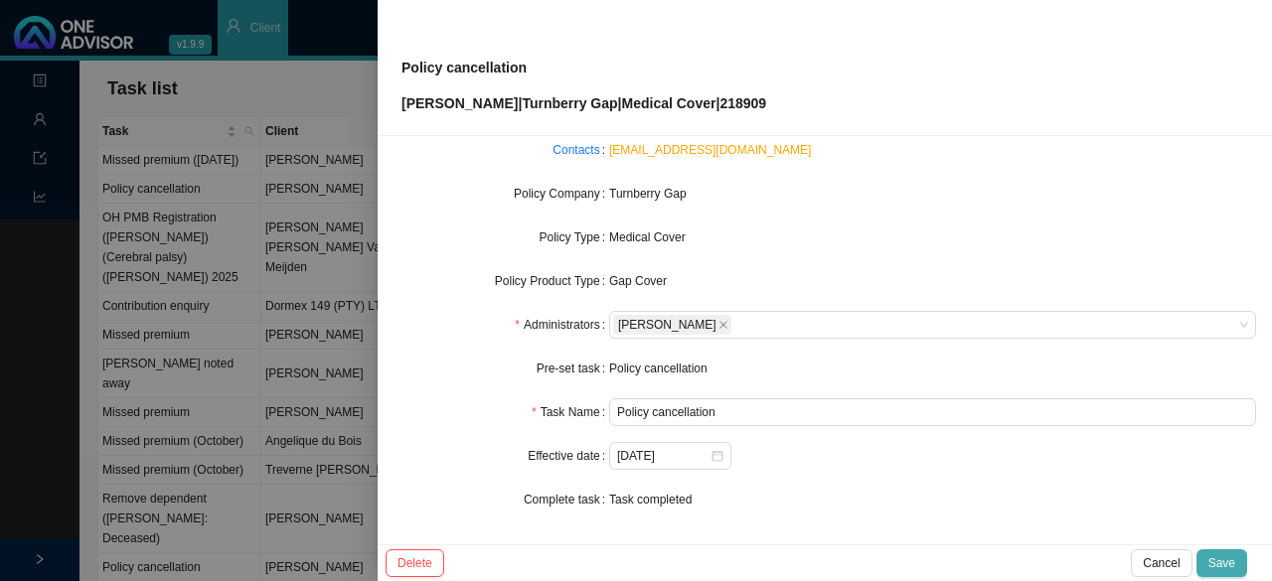
click at [1223, 566] on span "Save" at bounding box center [1221, 563] width 27 height 20
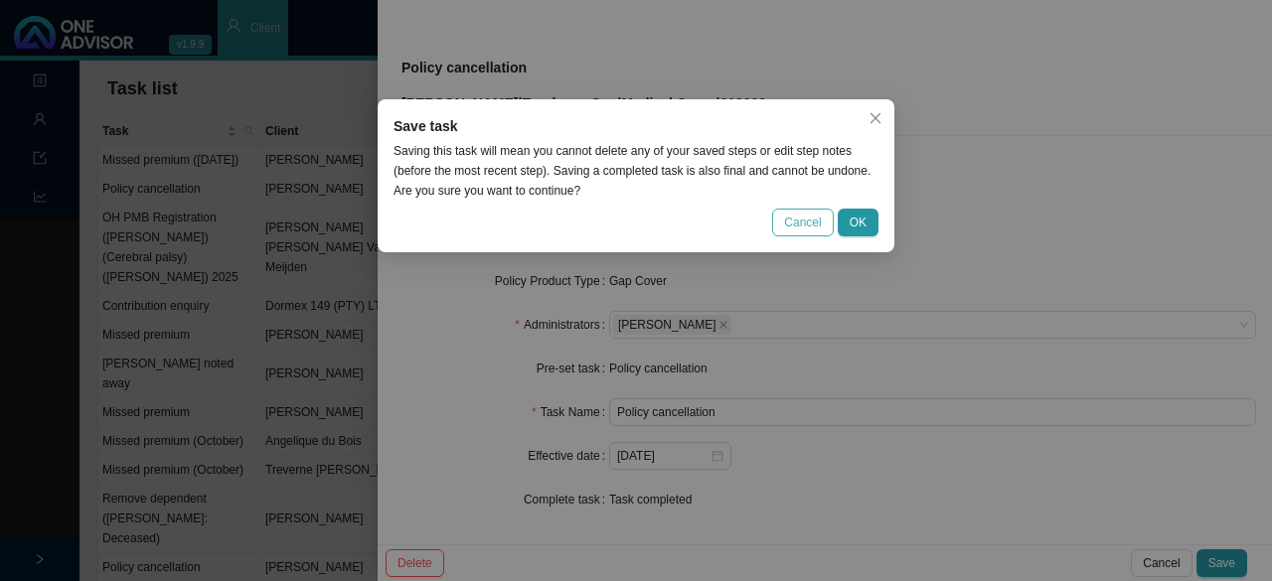
click at [828, 226] on button "Cancel" at bounding box center [802, 223] width 61 height 28
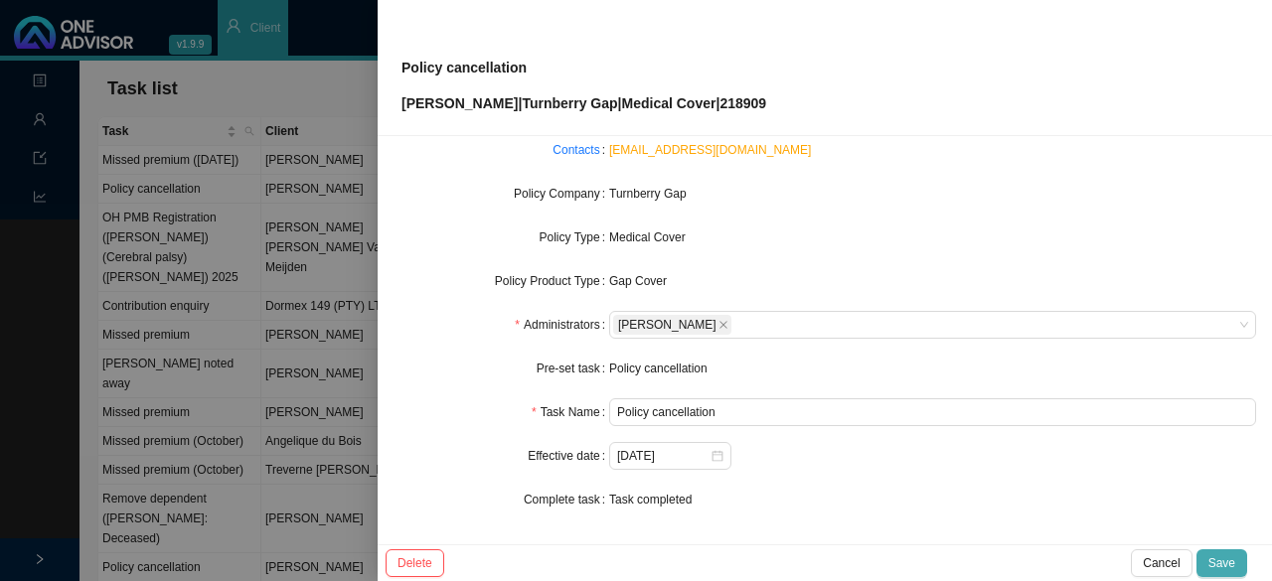
click at [1232, 563] on span "Save" at bounding box center [1221, 563] width 27 height 20
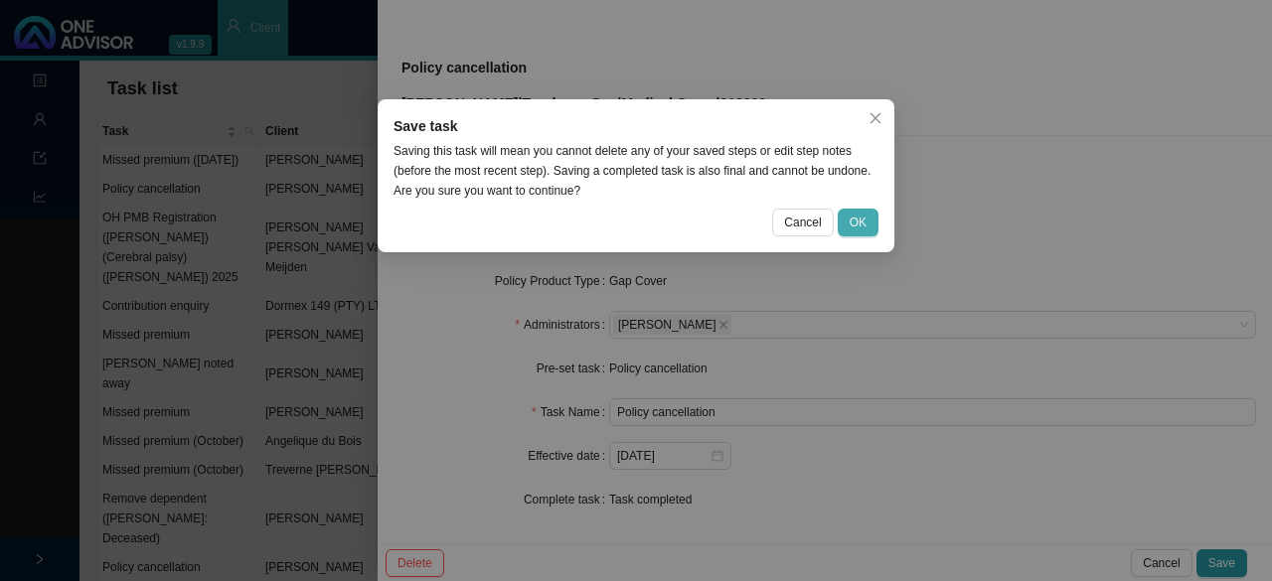
click at [863, 218] on span "OK" at bounding box center [858, 223] width 17 height 20
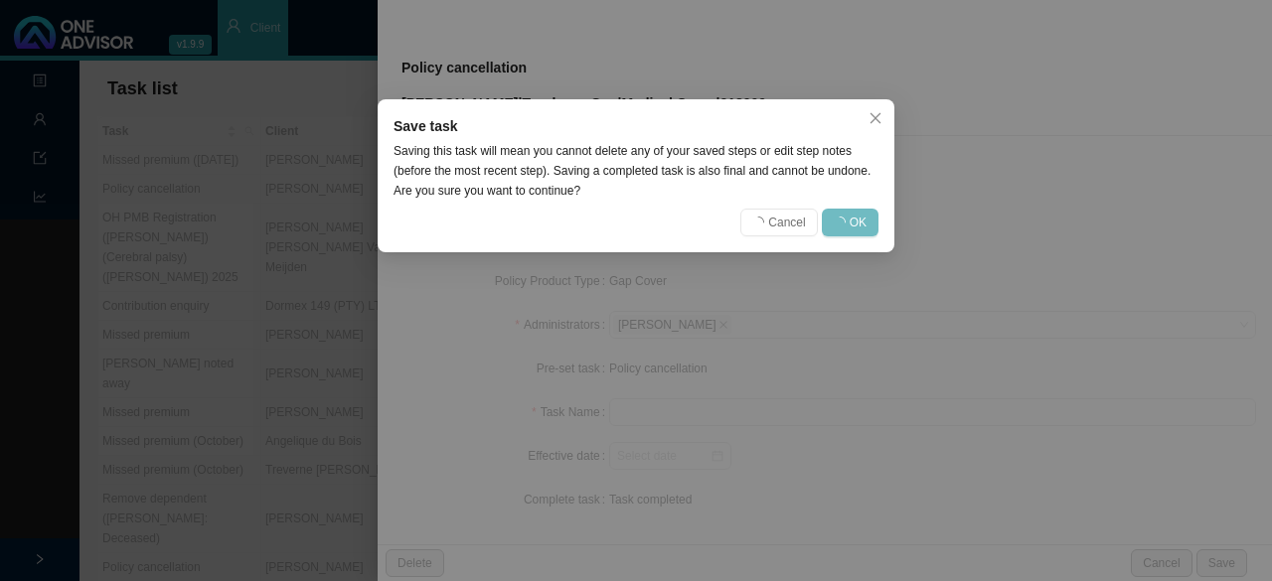
scroll to position [177, 0]
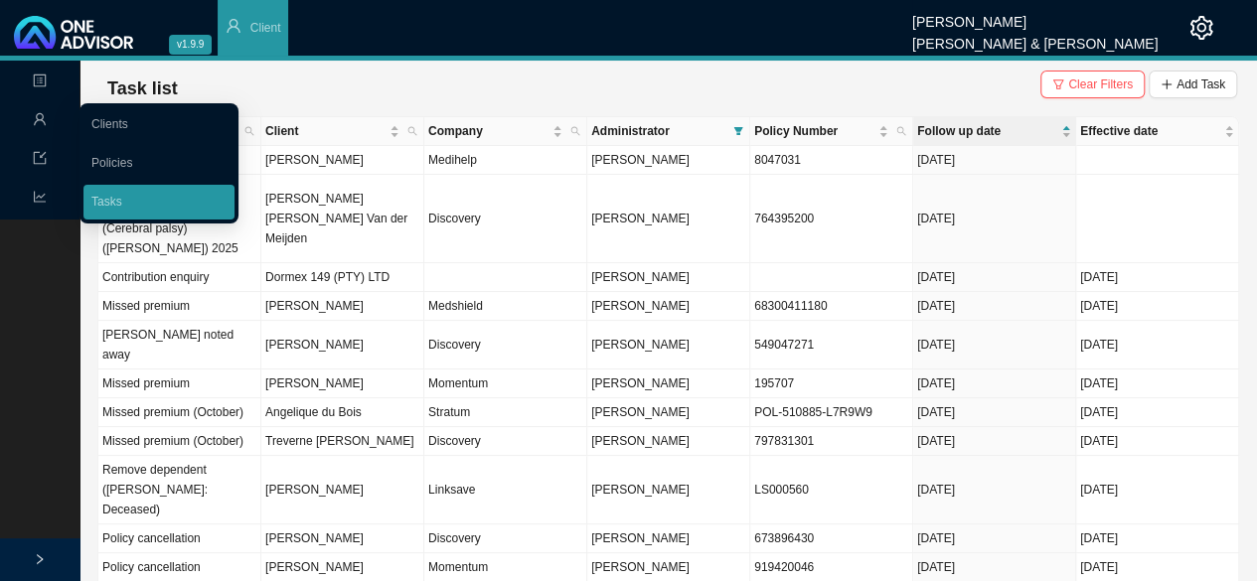
click at [106, 122] on link "Clients" at bounding box center [109, 124] width 37 height 14
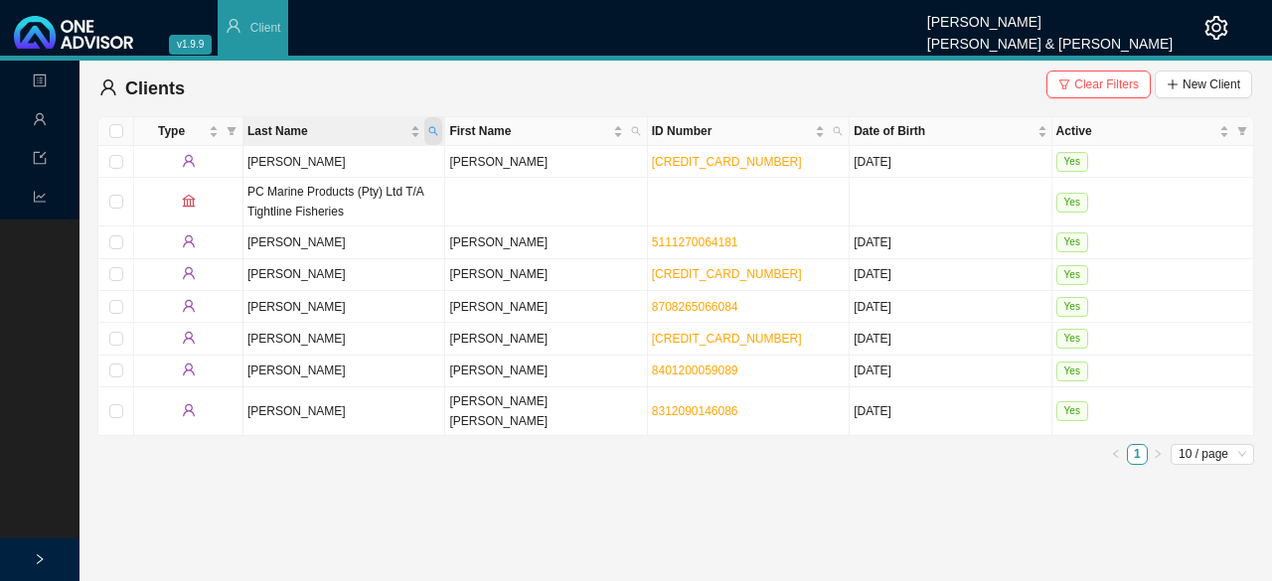
click at [437, 124] on span "Last Name" at bounding box center [433, 131] width 18 height 28
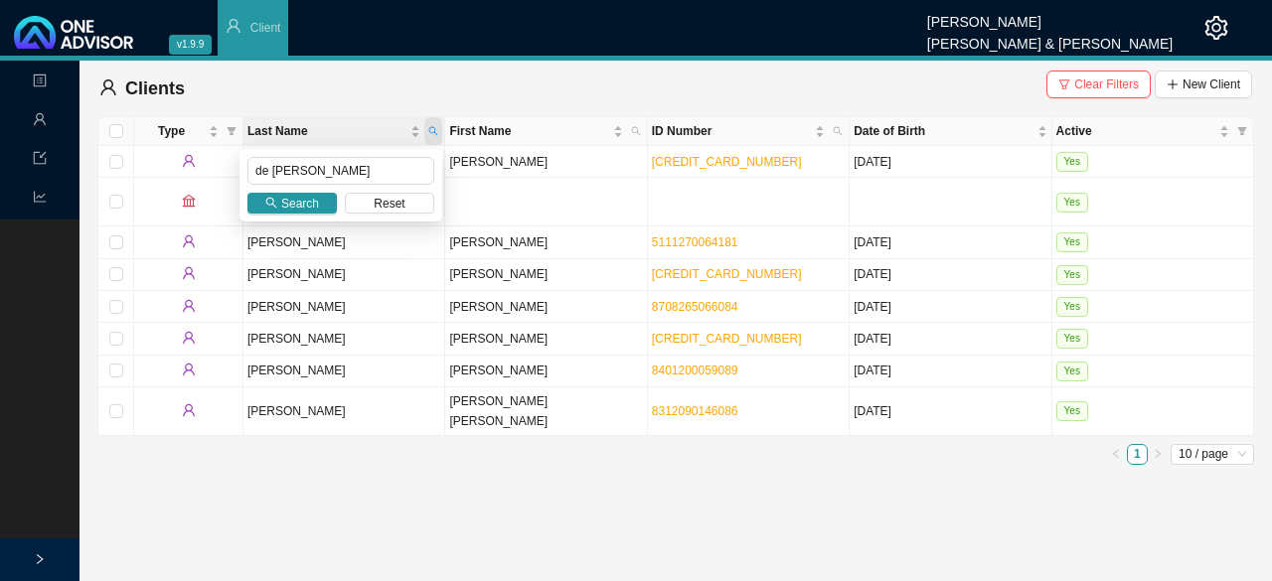
type input "de [PERSON_NAME]"
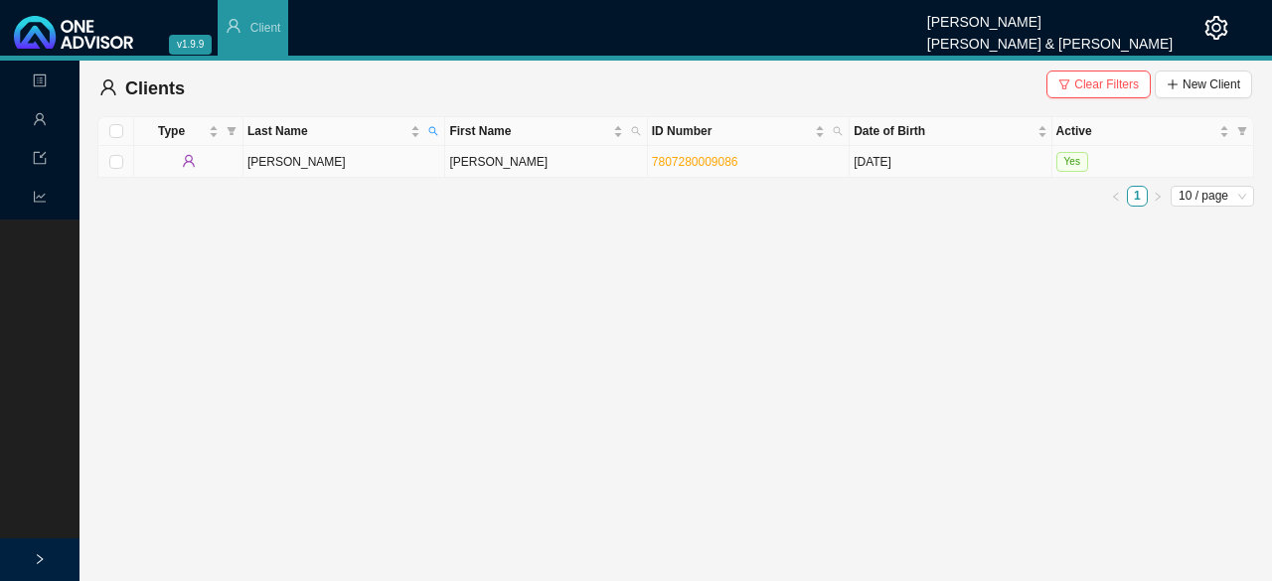
click at [301, 159] on td "[PERSON_NAME]" at bounding box center [344, 162] width 202 height 32
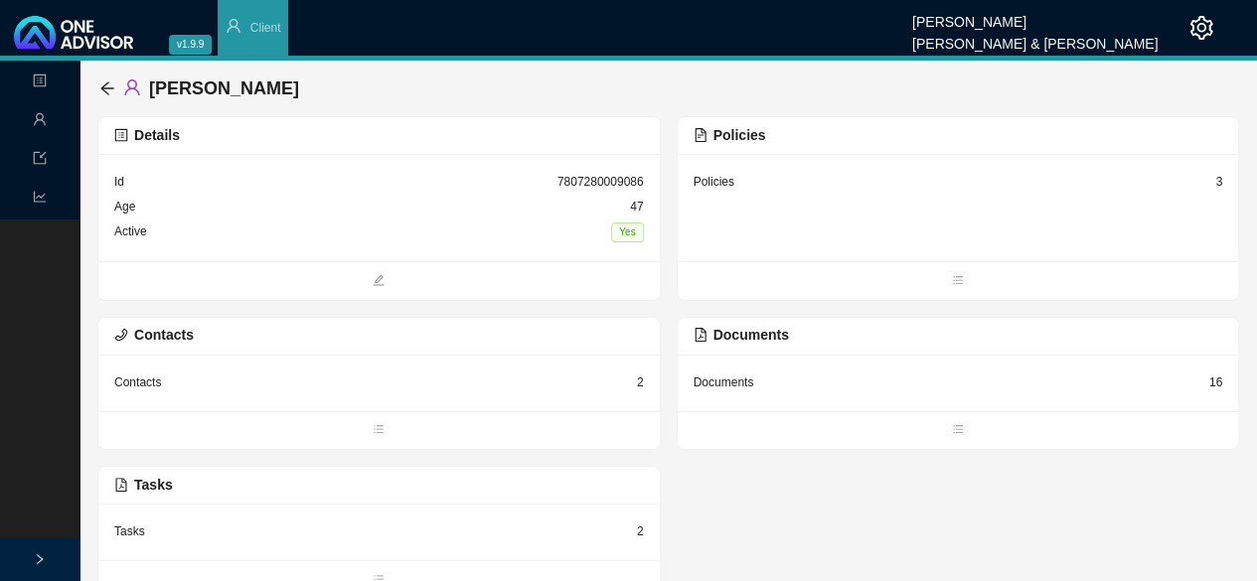
click at [739, 172] on div "Policies 3" at bounding box center [959, 182] width 530 height 25
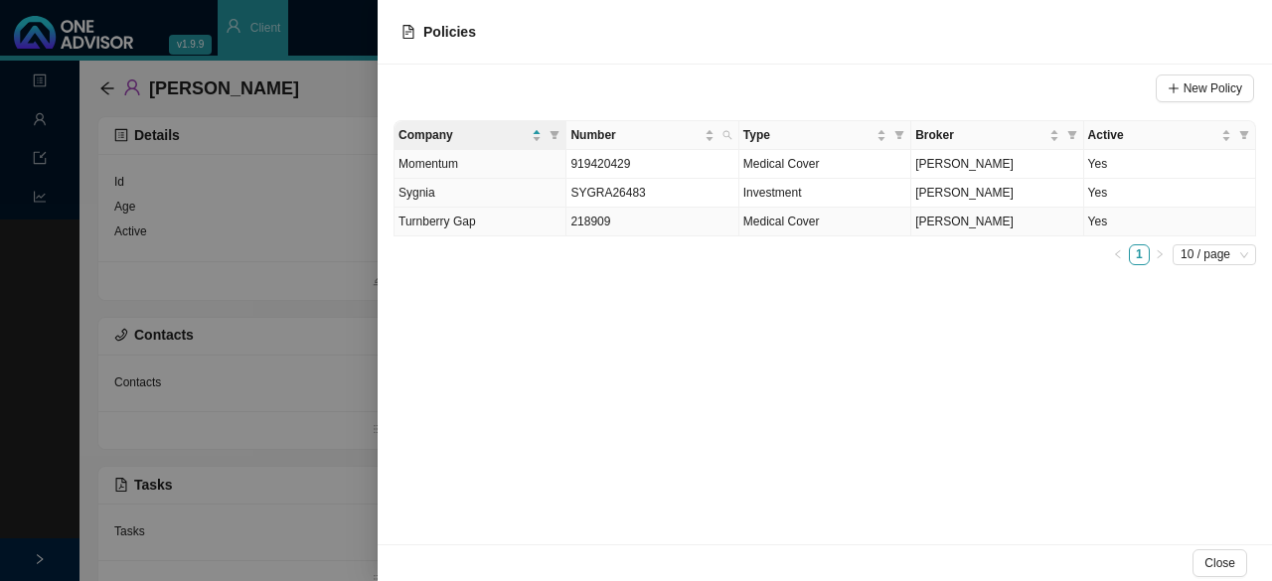
click at [590, 222] on span "218909" at bounding box center [590, 222] width 40 height 14
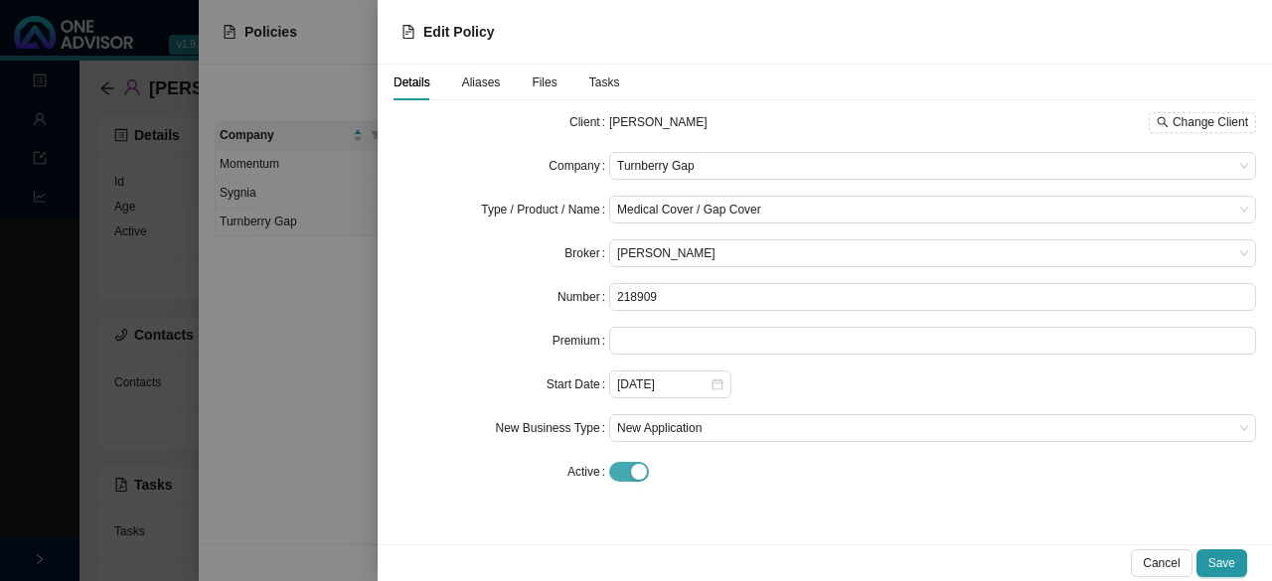
drag, startPoint x: 618, startPoint y: 467, endPoint x: 747, endPoint y: 452, distance: 130.0
click at [618, 467] on span "button" at bounding box center [629, 472] width 40 height 20
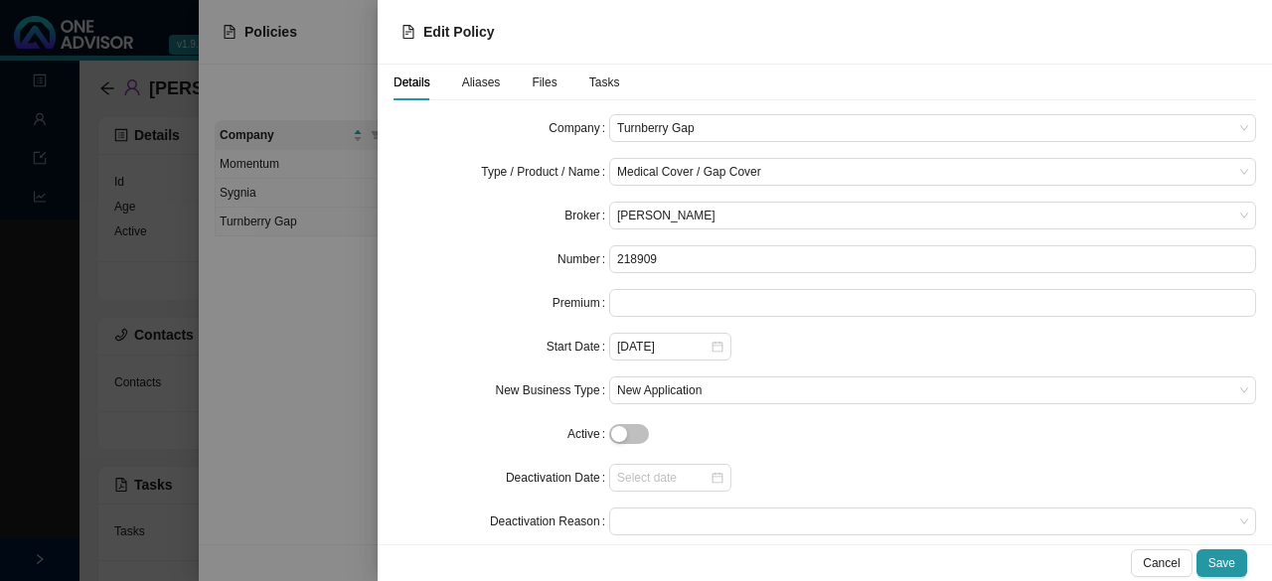
scroll to position [60, 0]
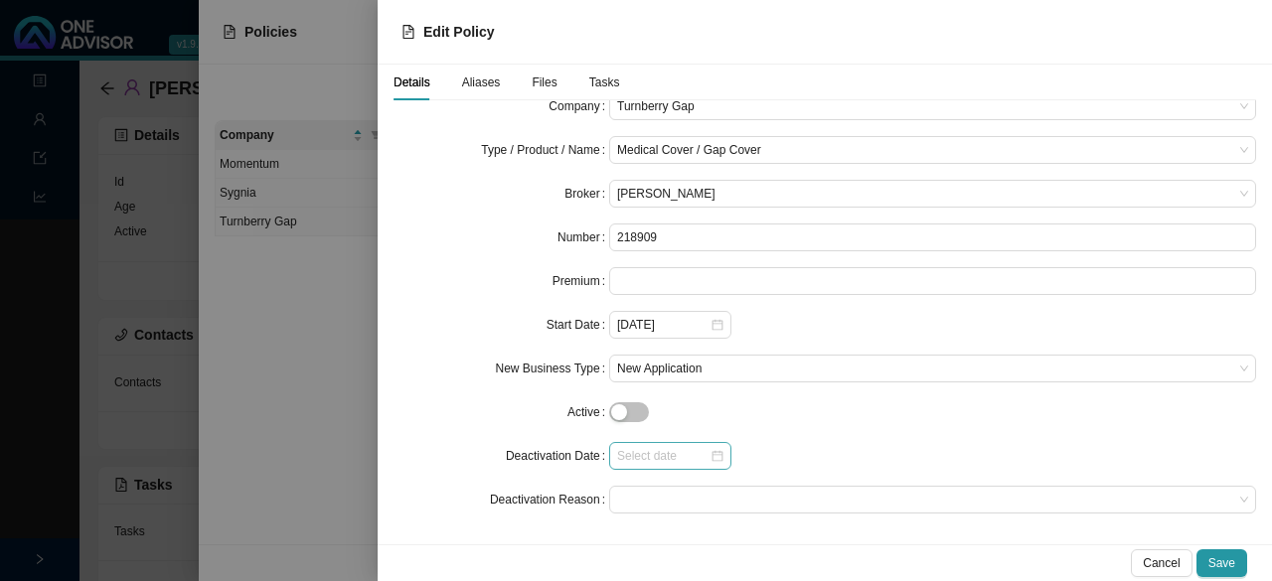
click at [715, 457] on div at bounding box center [670, 456] width 106 height 20
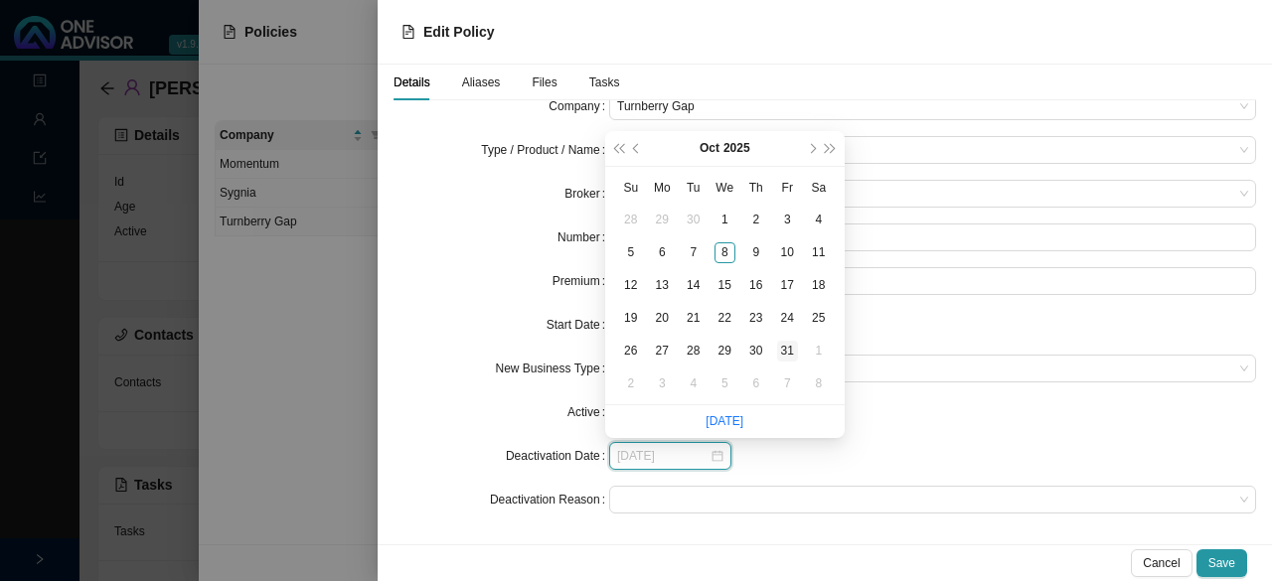
type input "[DATE]"
click at [791, 349] on div "31" at bounding box center [787, 351] width 21 height 21
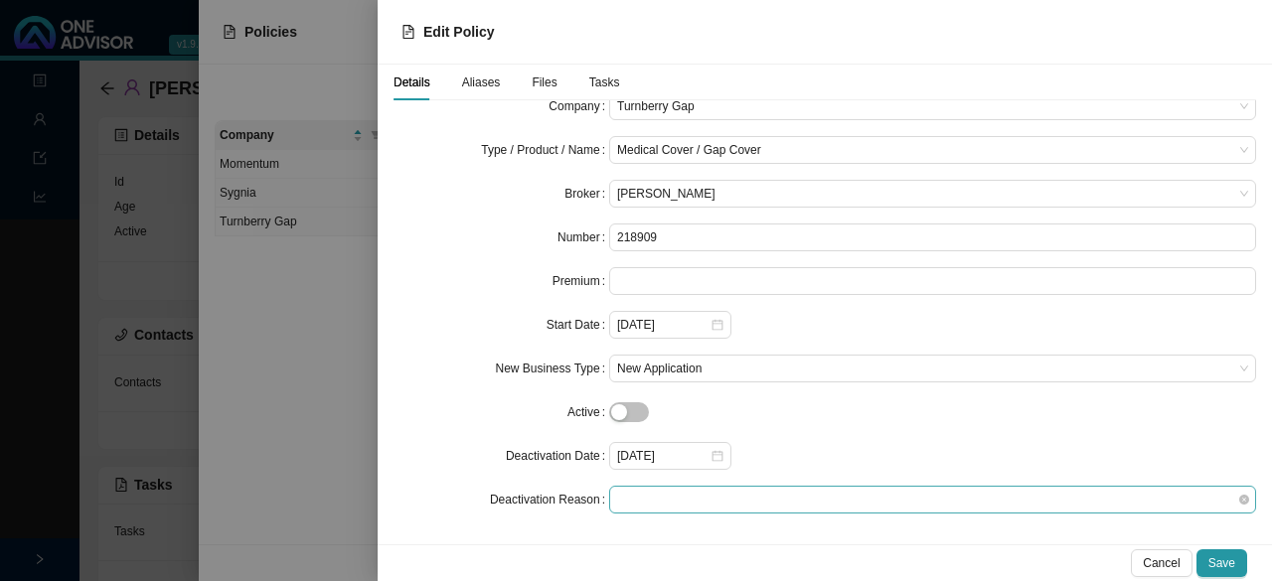
click at [664, 496] on span at bounding box center [932, 500] width 631 height 26
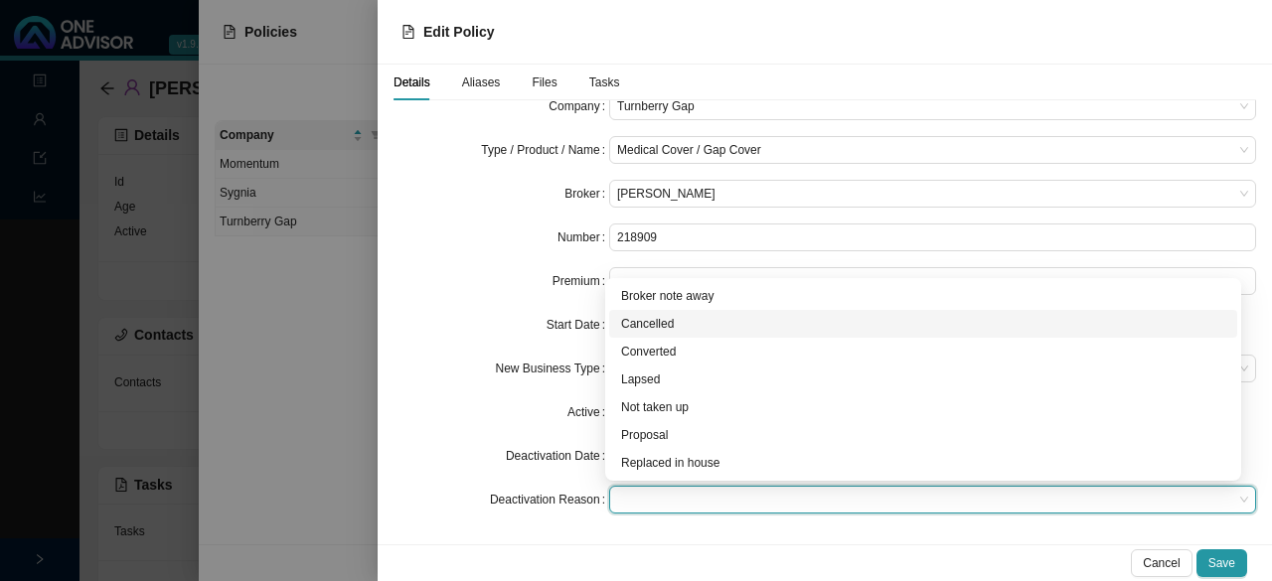
click at [661, 323] on div "Cancelled" at bounding box center [923, 324] width 604 height 20
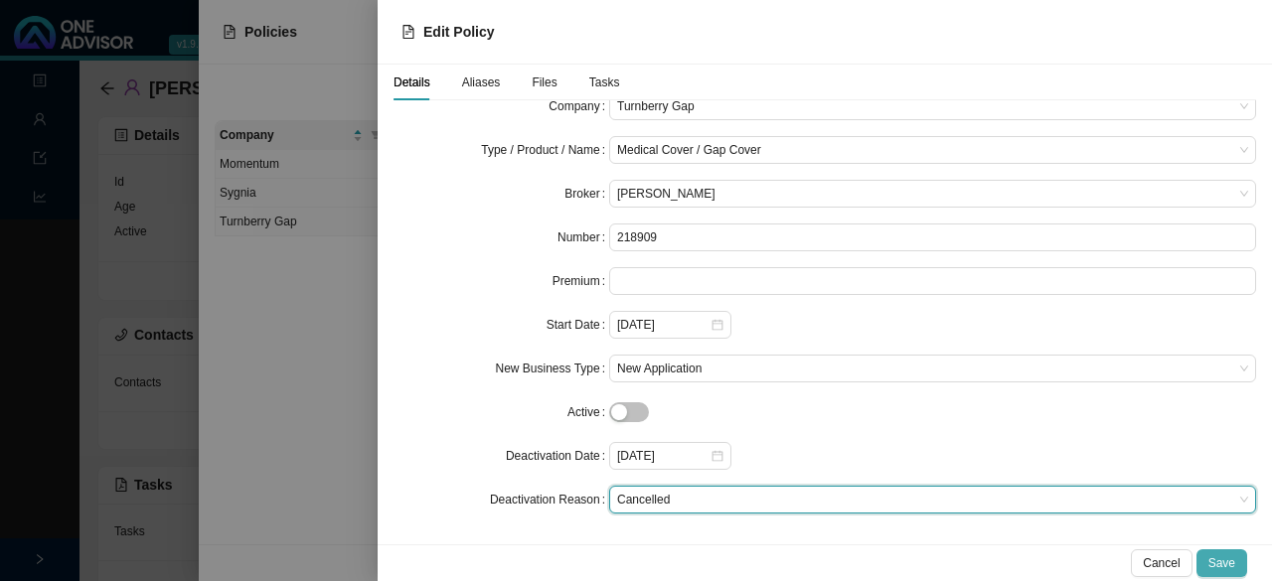
click at [1226, 558] on span "Save" at bounding box center [1221, 563] width 27 height 20
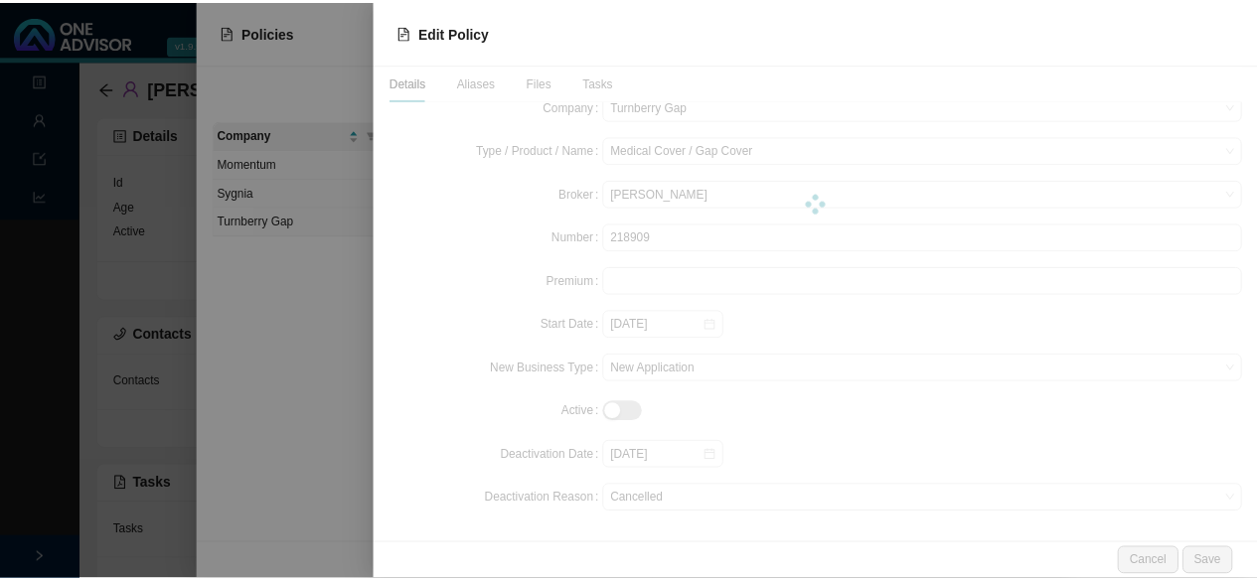
scroll to position [0, 0]
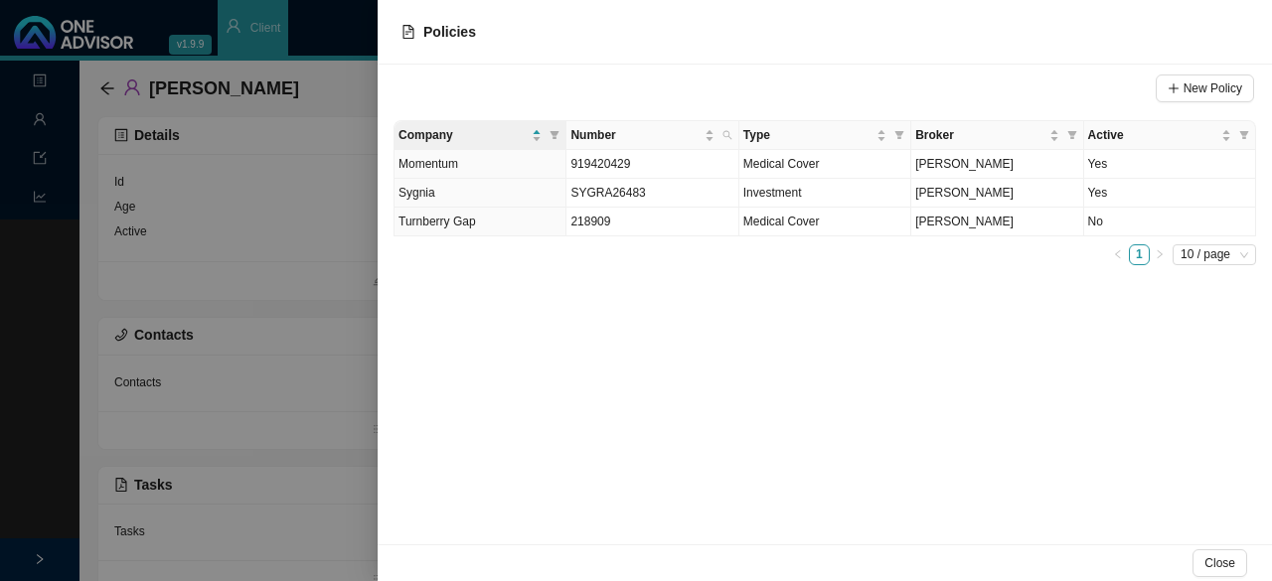
click at [181, 102] on div at bounding box center [636, 290] width 1272 height 581
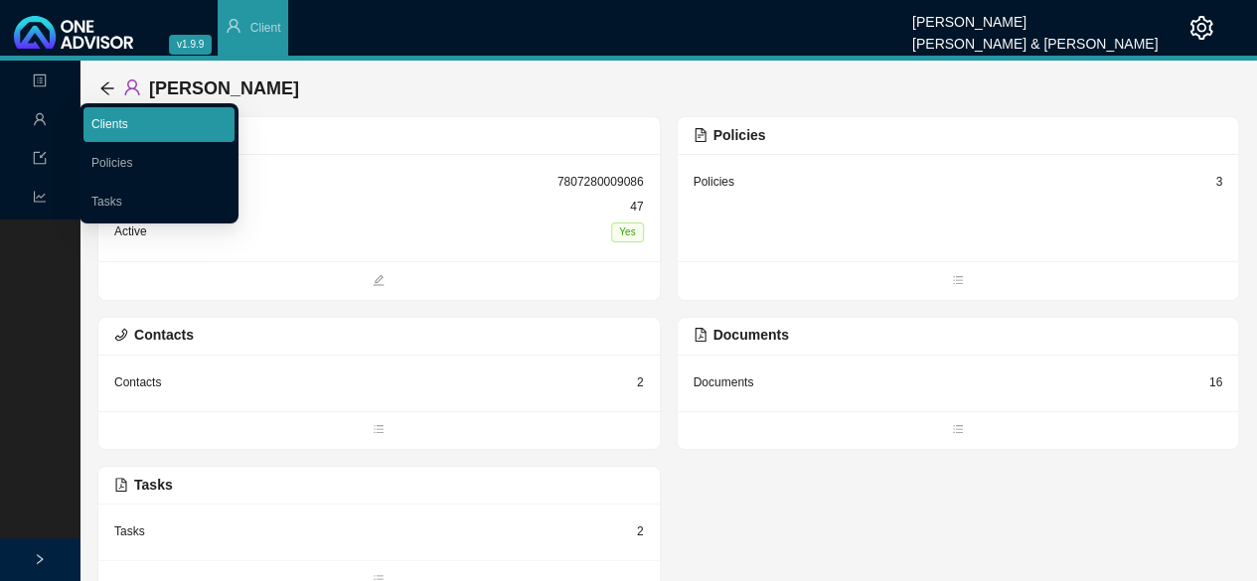
click at [124, 117] on link "Clients" at bounding box center [109, 124] width 37 height 14
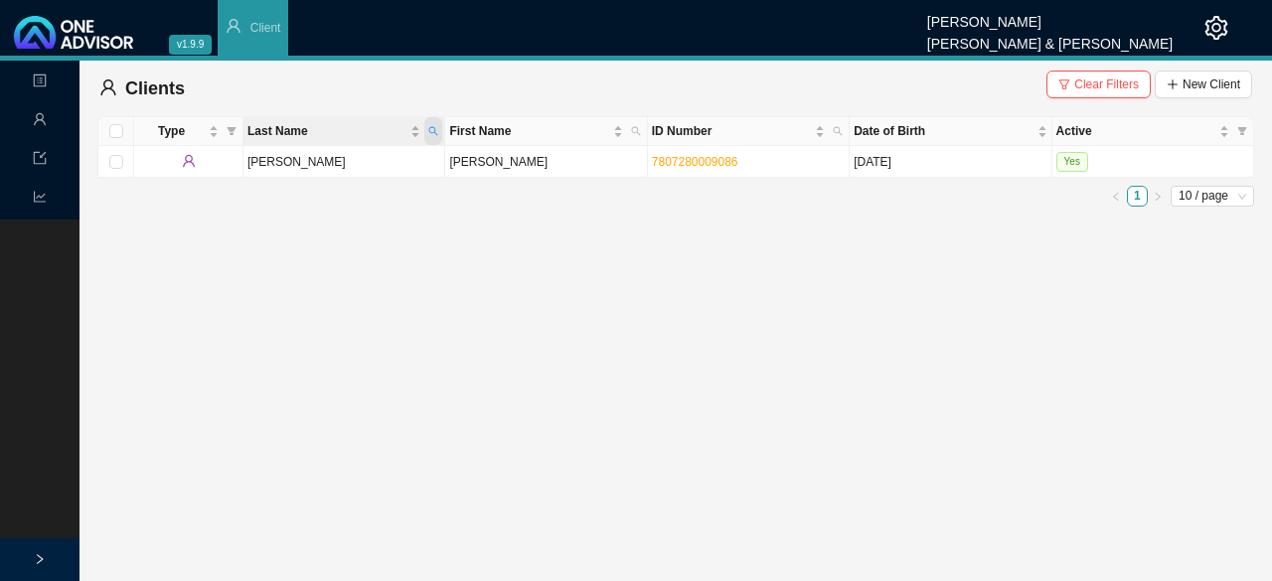
click at [437, 131] on icon "search" at bounding box center [433, 131] width 10 height 10
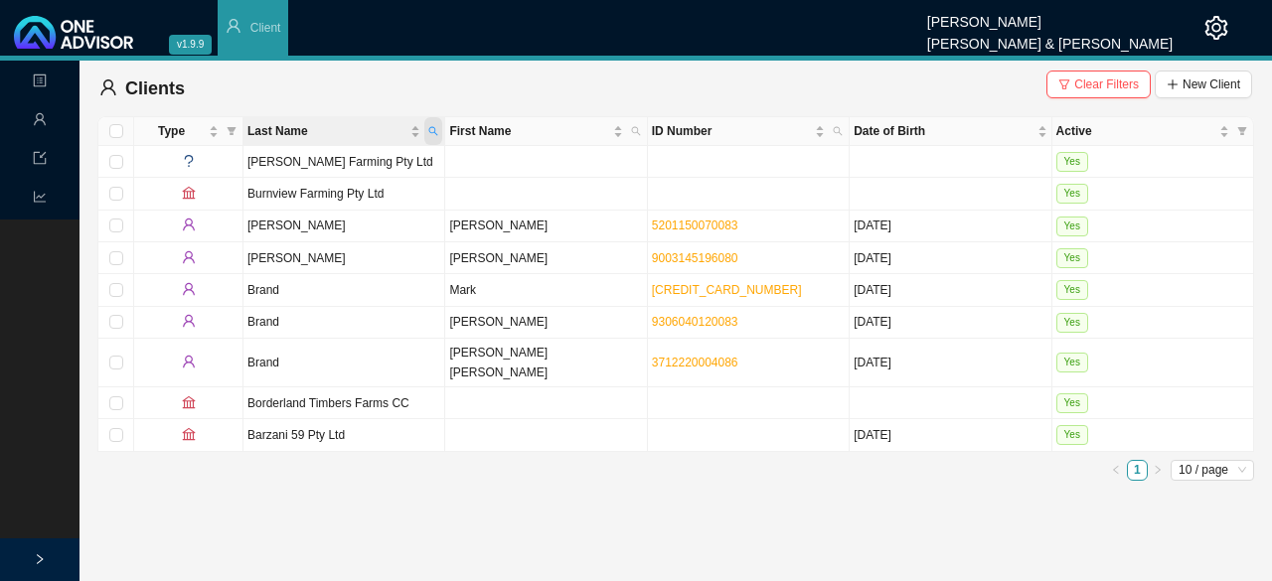
click at [435, 126] on icon "search" at bounding box center [433, 131] width 10 height 10
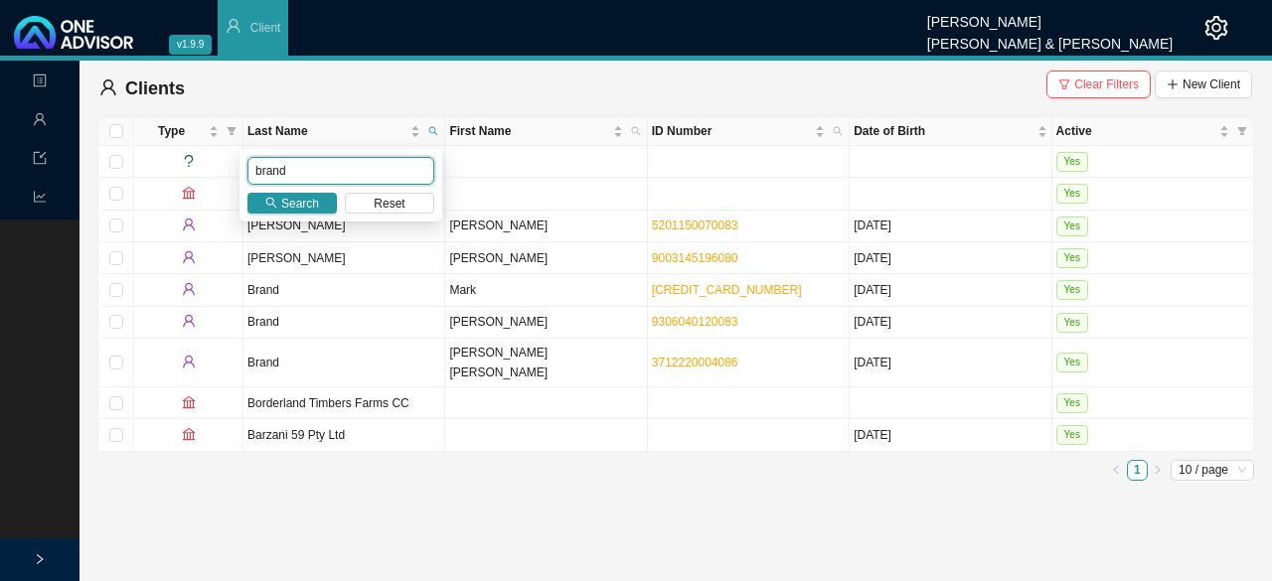
click at [314, 168] on input "brand" at bounding box center [340, 171] width 187 height 28
click at [178, 147] on body "v1.9.9 [PERSON_NAME] & [PERSON_NAME] Client Landing Management Data Reports Cli…" at bounding box center [636, 290] width 1272 height 581
type input "oost"
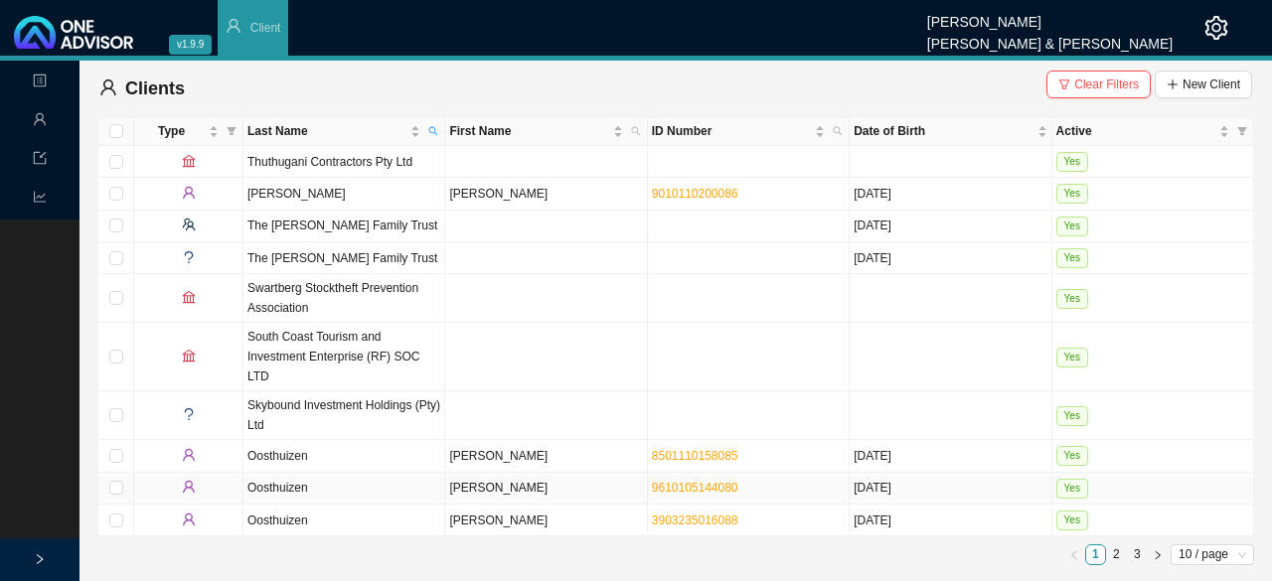
click at [511, 473] on td "[PERSON_NAME]" at bounding box center [546, 489] width 202 height 32
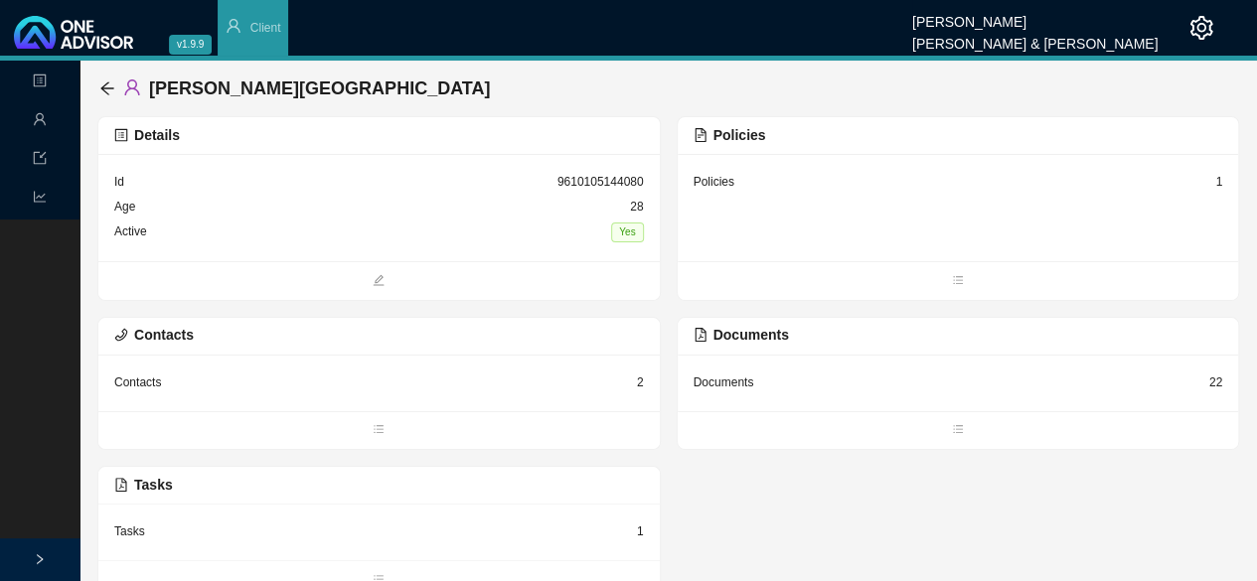
click at [726, 184] on div "Policies" at bounding box center [714, 182] width 41 height 20
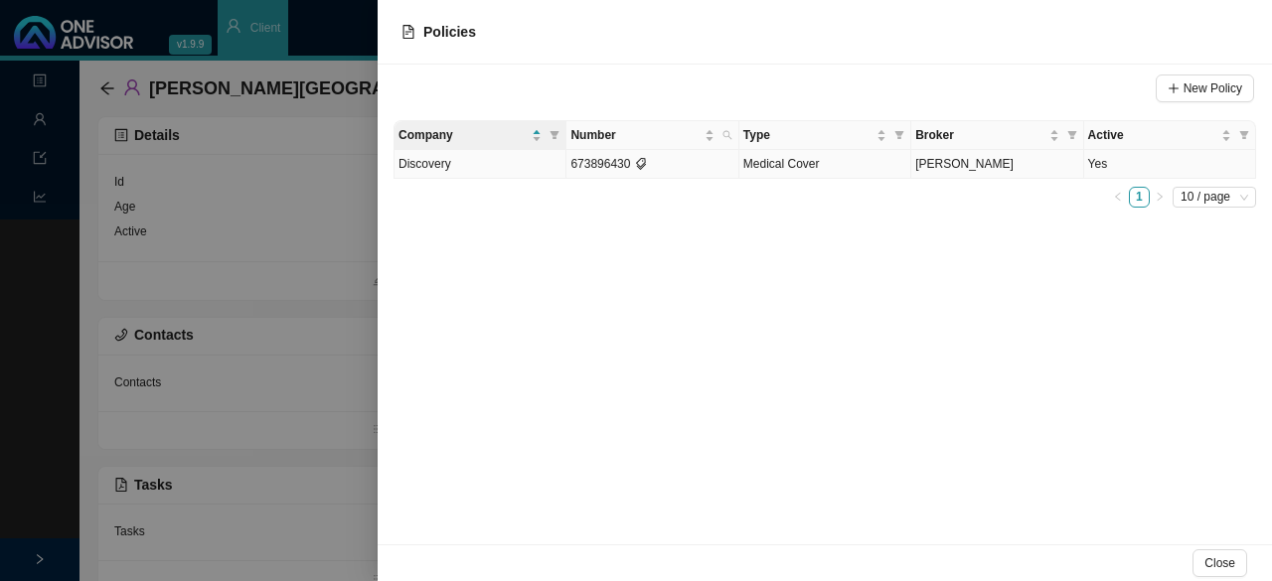
click at [582, 159] on td "673896430" at bounding box center [652, 164] width 172 height 29
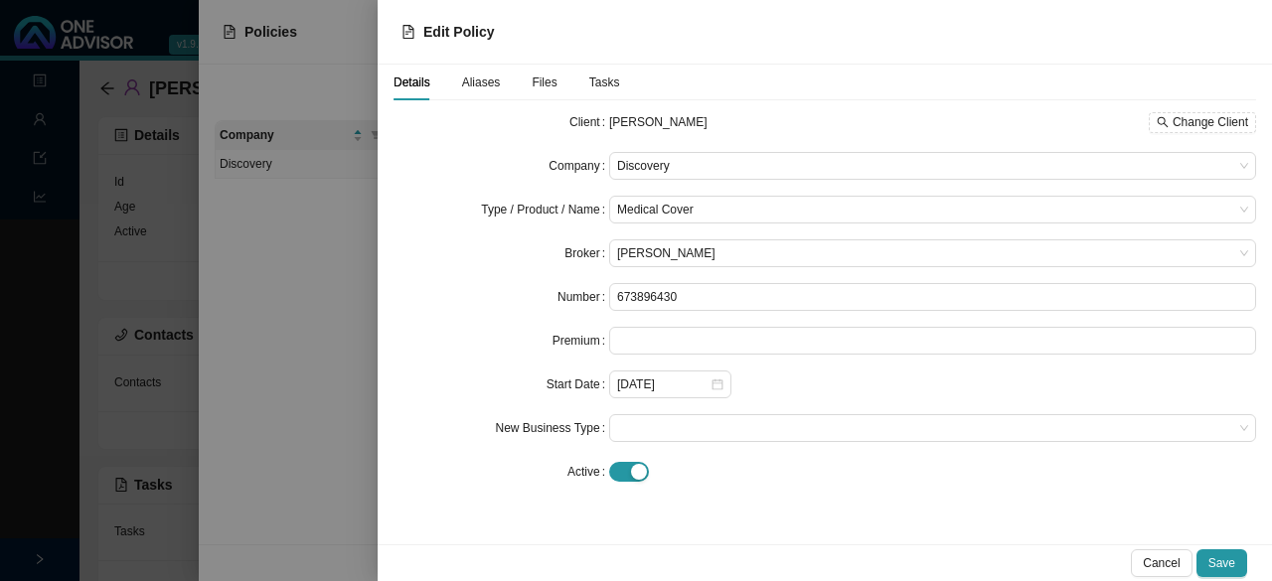
click at [605, 82] on span "Tasks" at bounding box center [604, 83] width 31 height 12
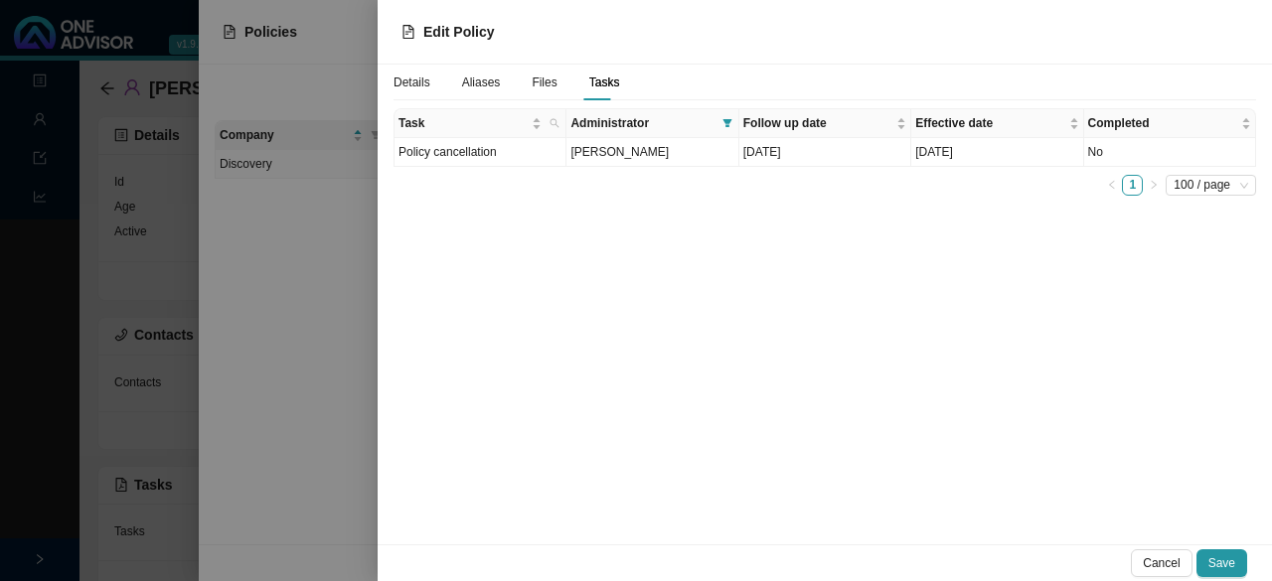
click at [415, 82] on span "Details" at bounding box center [412, 83] width 37 height 12
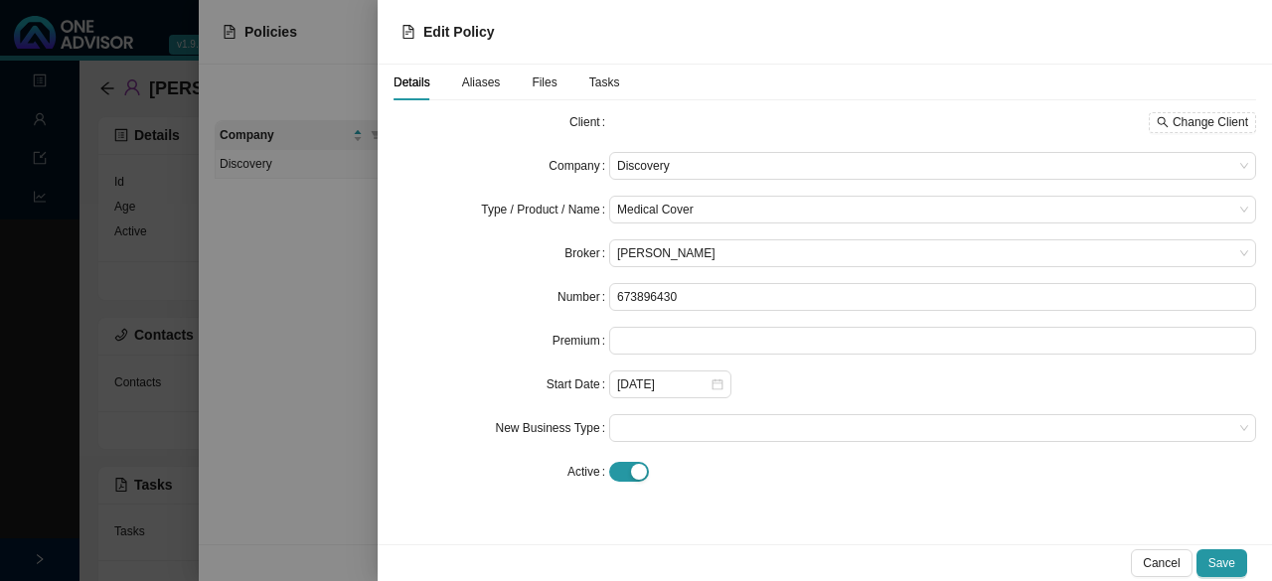
click at [318, 307] on div at bounding box center [636, 290] width 1272 height 581
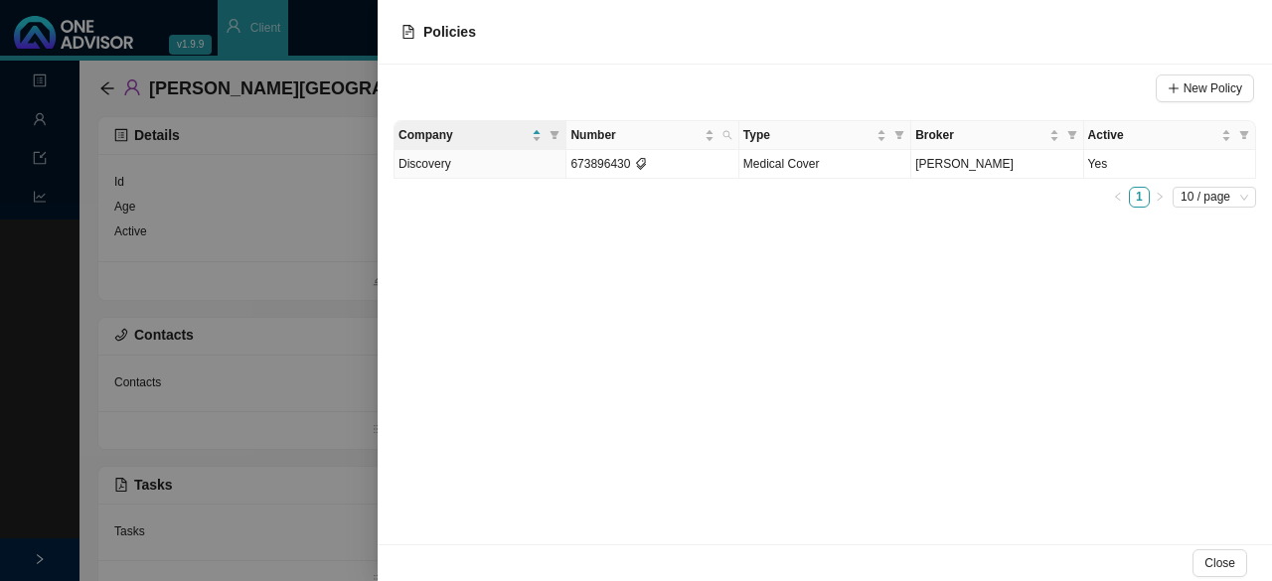
click at [314, 225] on div at bounding box center [636, 290] width 1272 height 581
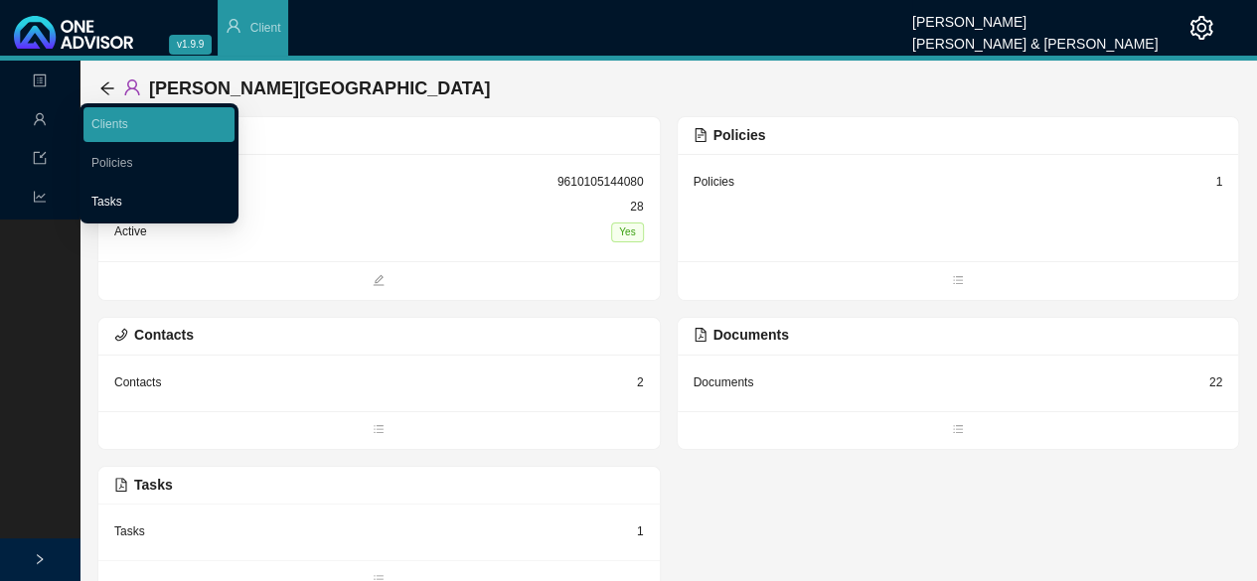
click at [119, 202] on link "Tasks" at bounding box center [106, 202] width 31 height 14
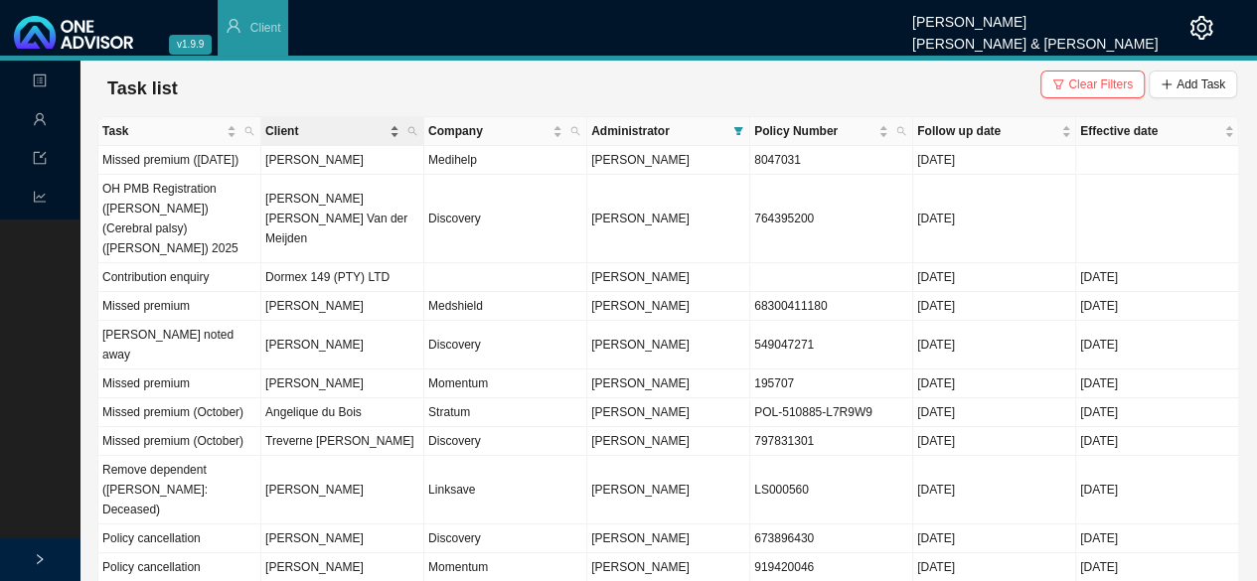
click at [295, 126] on span "Client" at bounding box center [325, 131] width 120 height 20
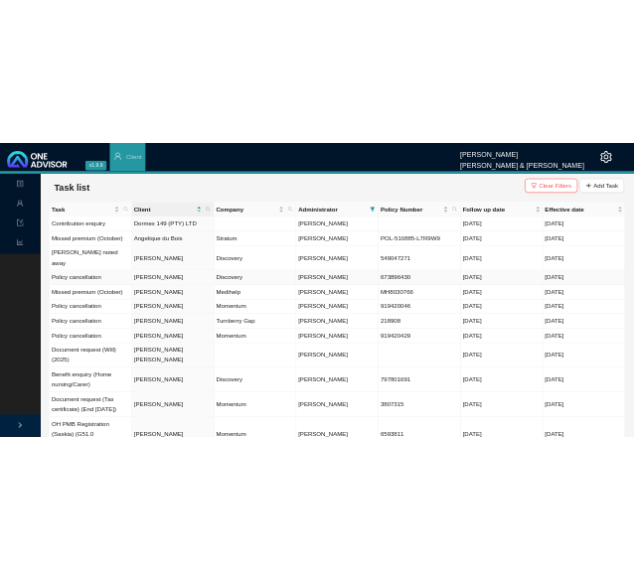
scroll to position [99, 0]
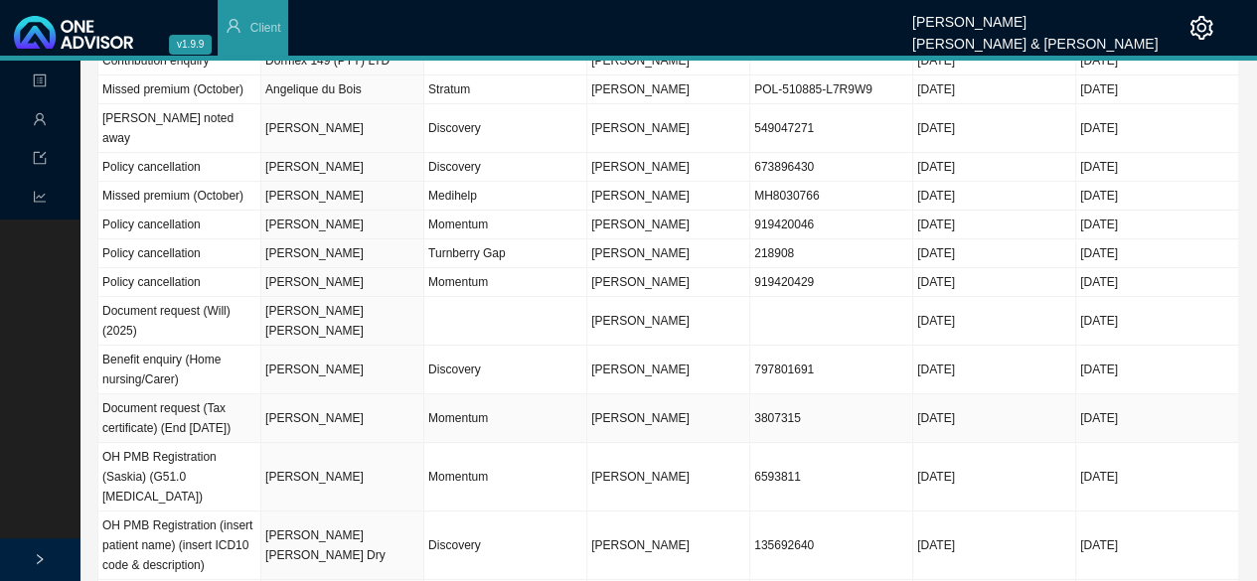
click at [310, 401] on td "[PERSON_NAME]" at bounding box center [342, 418] width 163 height 49
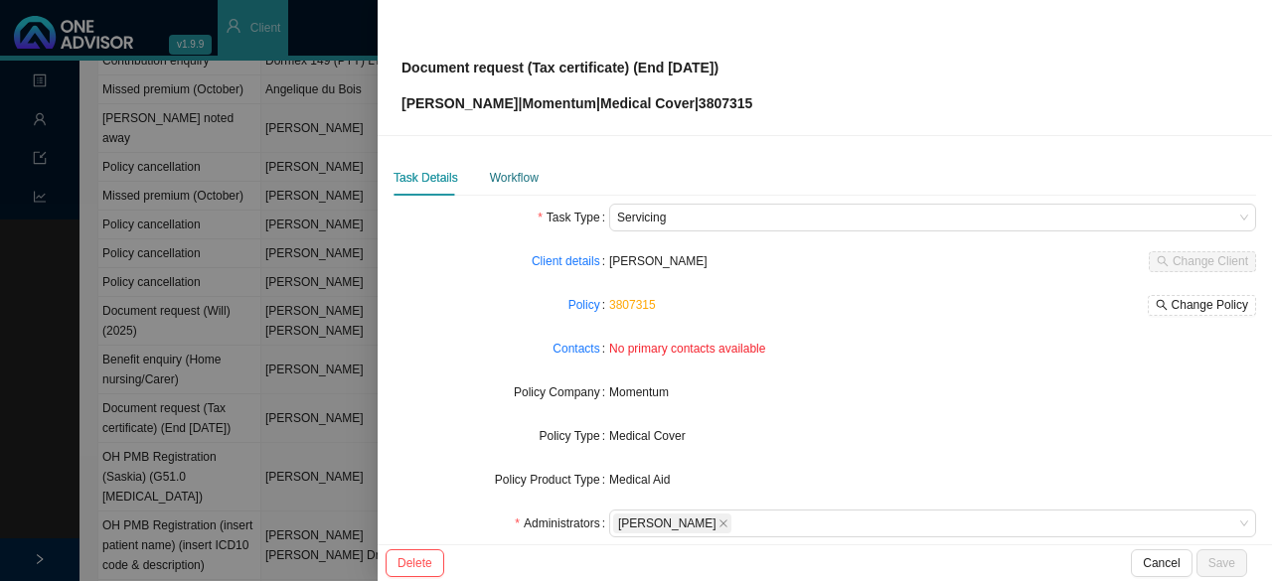
click at [503, 176] on div "Workflow" at bounding box center [514, 178] width 49 height 20
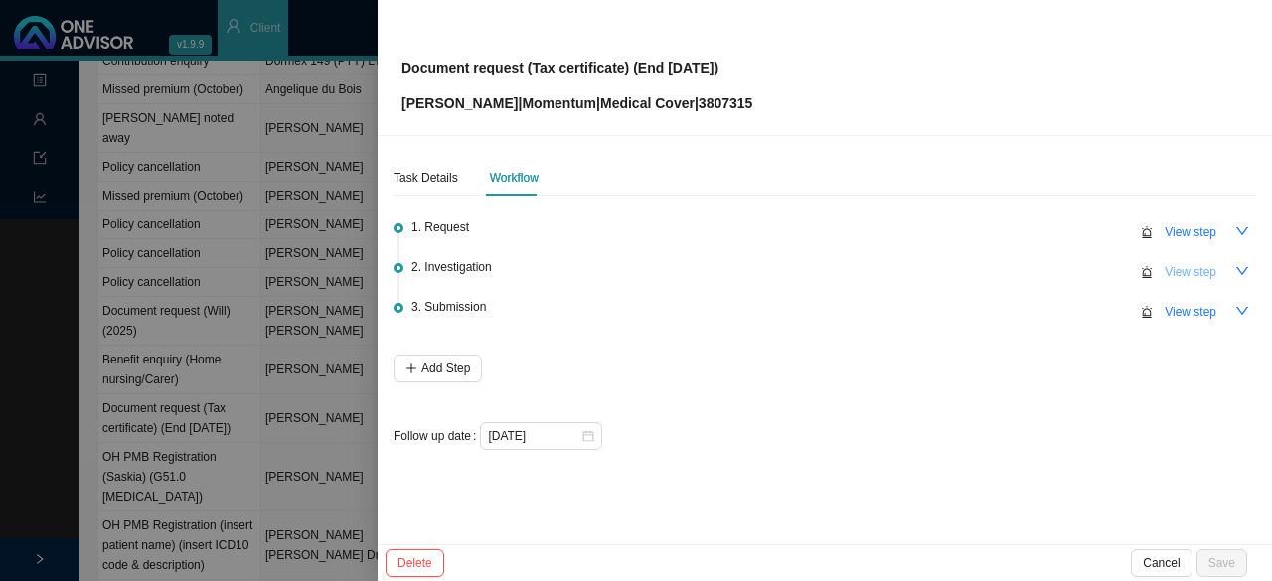
click at [1223, 269] on button "View step" at bounding box center [1191, 272] width 76 height 28
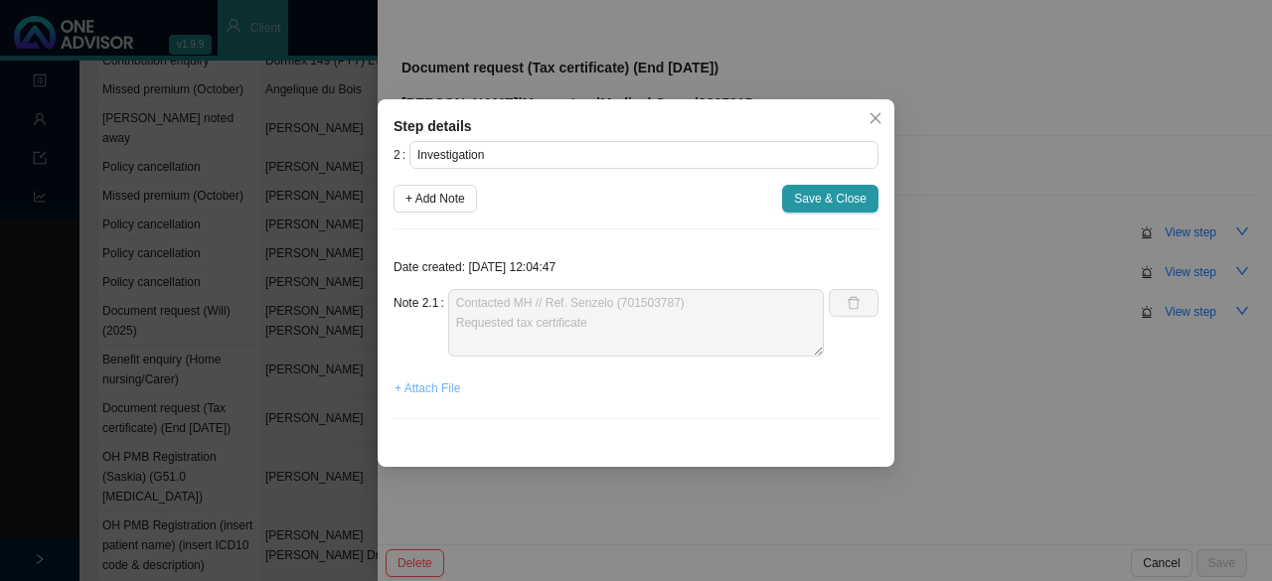
click at [440, 384] on span "+ Attach File" at bounding box center [427, 389] width 66 height 20
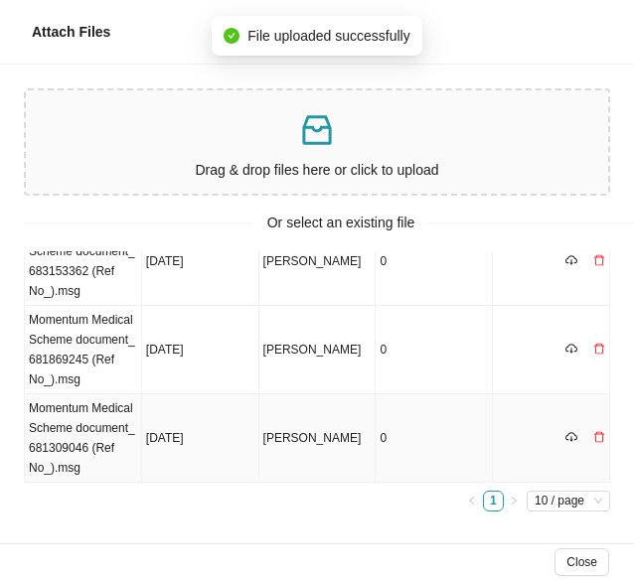
scroll to position [119, 0]
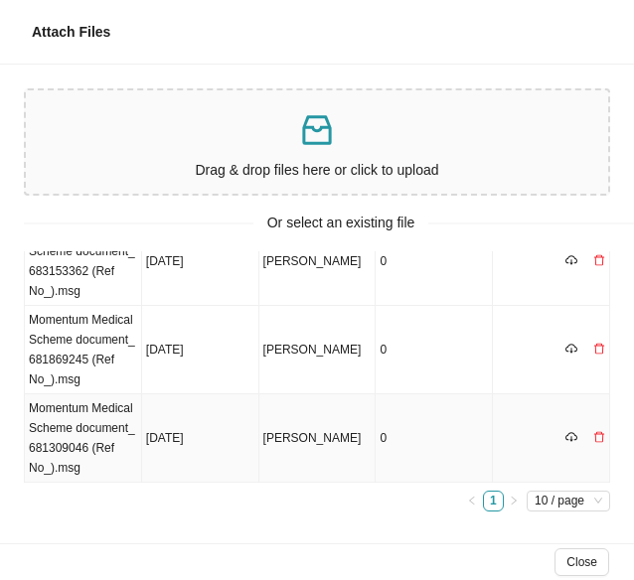
click at [60, 432] on td "Momentum Medical Scheme document_ 681309046 (Ref No_).msg" at bounding box center [83, 438] width 117 height 88
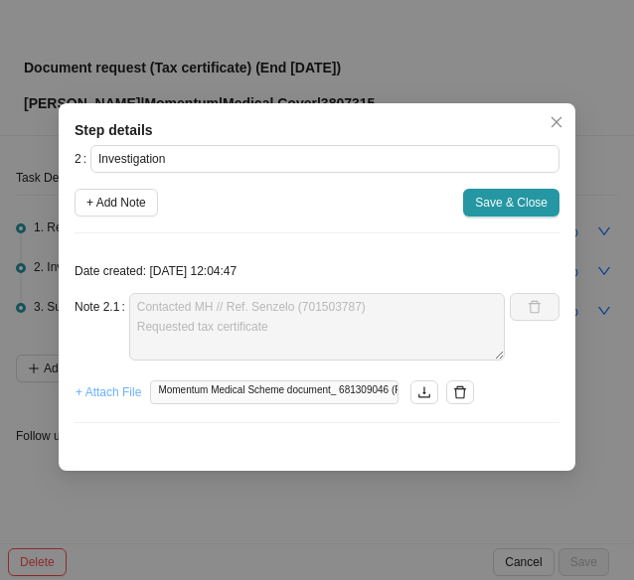
click at [113, 392] on span "+ Attach File" at bounding box center [109, 393] width 66 height 20
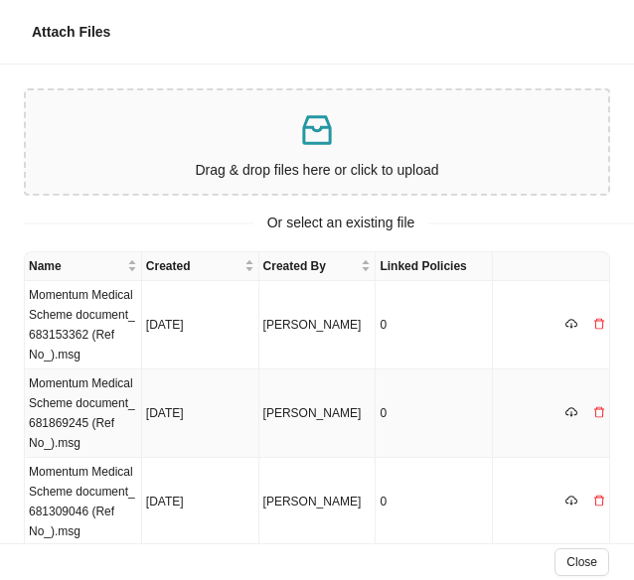
scroll to position [99, 0]
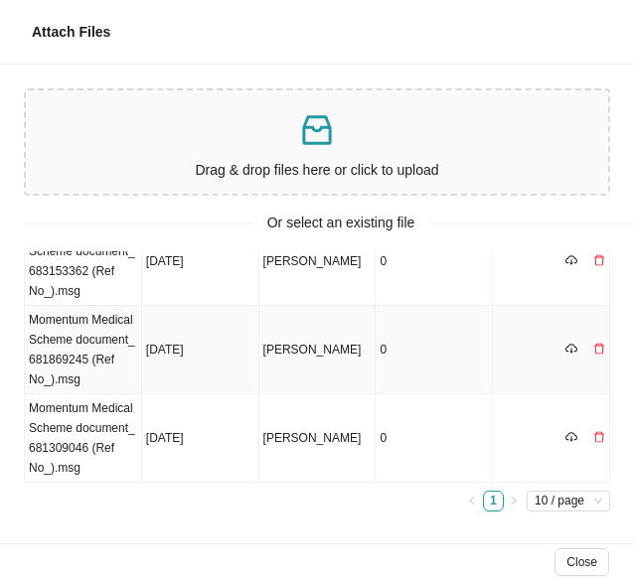
click at [84, 355] on td "Momentum Medical Scheme document_ 681869245 (Ref No_).msg" at bounding box center [83, 350] width 117 height 88
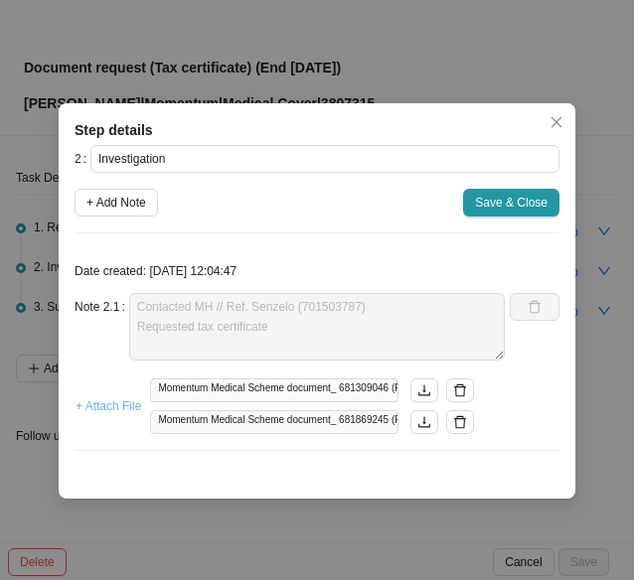
click at [118, 402] on span "+ Attach File" at bounding box center [109, 406] width 66 height 20
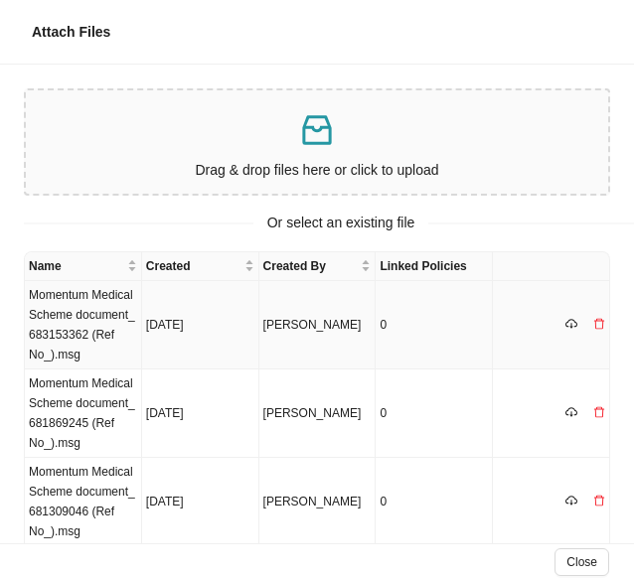
click at [105, 341] on td "Momentum Medical Scheme document_ 683153362 (Ref No_).msg" at bounding box center [83, 325] width 117 height 88
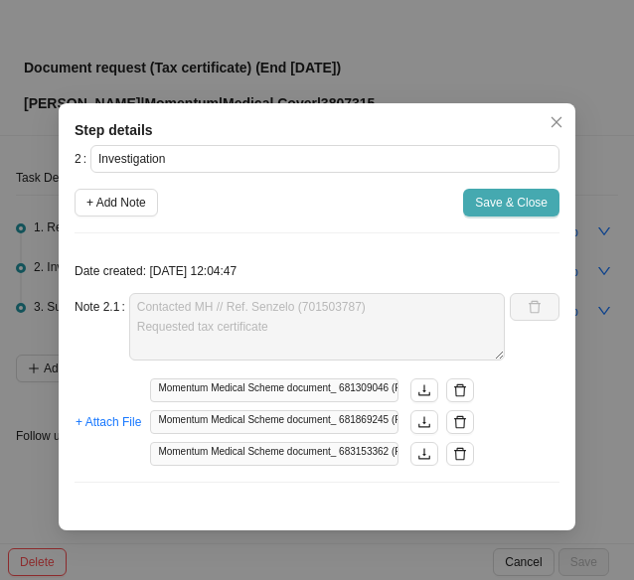
click at [497, 197] on span "Save & Close" at bounding box center [511, 203] width 73 height 20
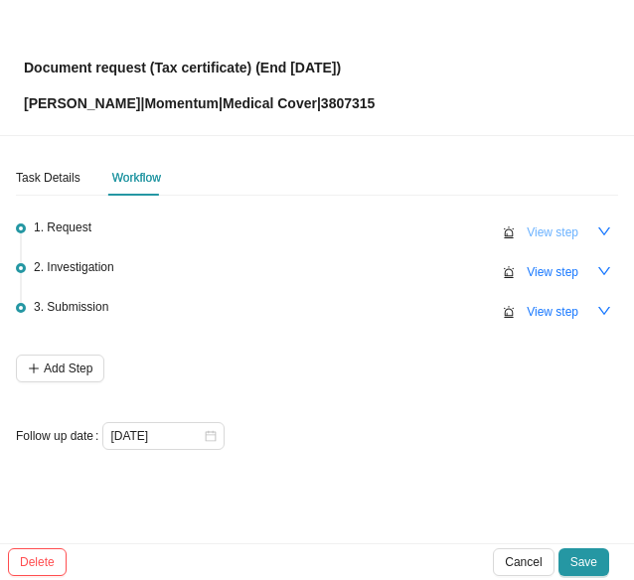
click at [548, 236] on span "View step" at bounding box center [553, 233] width 52 height 20
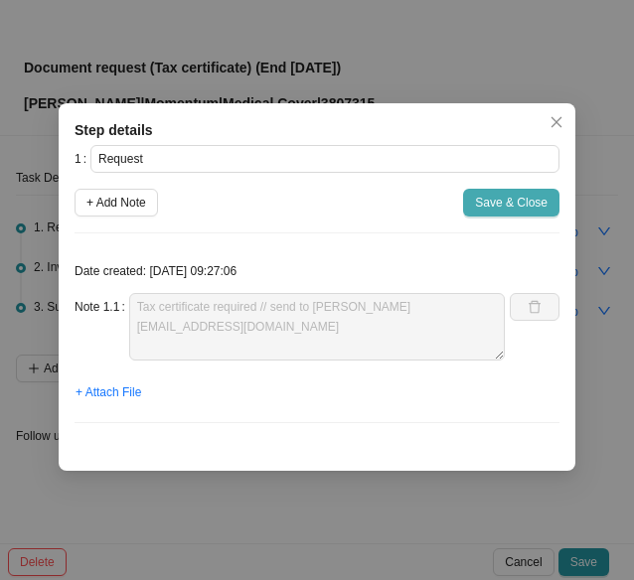
click at [513, 204] on span "Save & Close" at bounding box center [511, 203] width 73 height 20
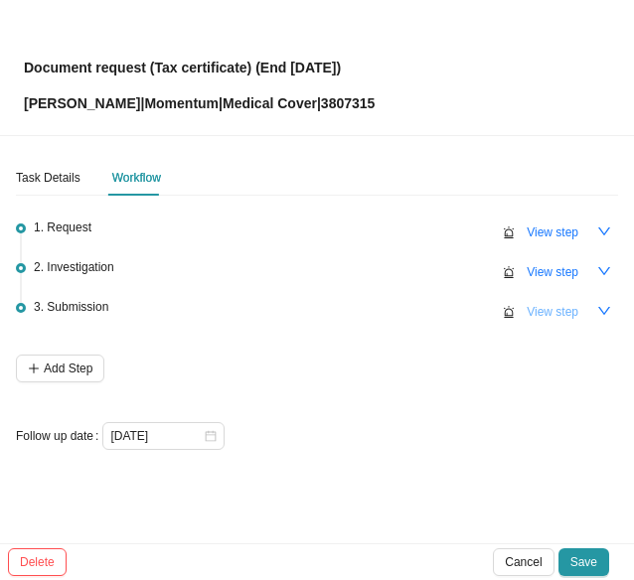
click at [558, 307] on span "View step" at bounding box center [553, 312] width 52 height 20
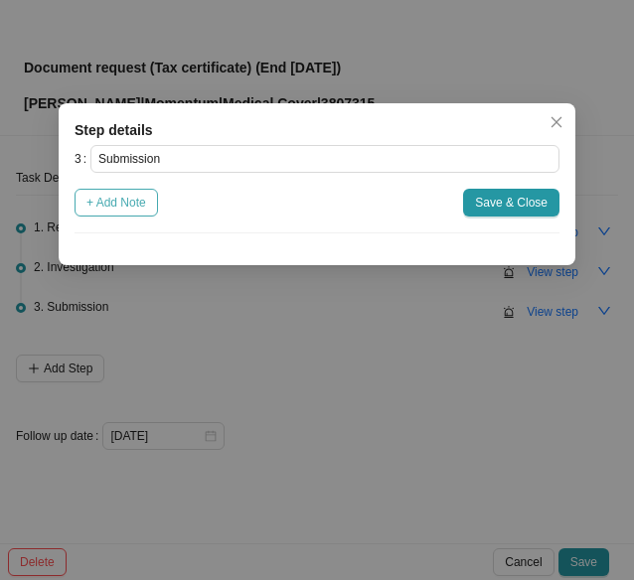
click at [114, 201] on span "+ Add Note" at bounding box center [116, 203] width 60 height 20
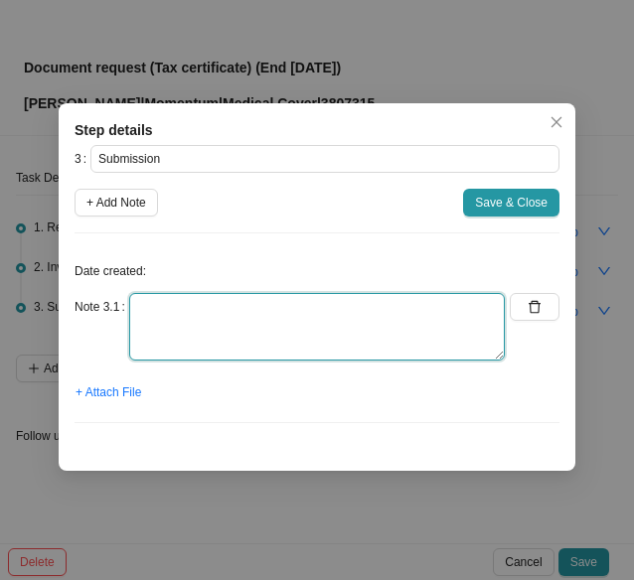
click at [191, 327] on textarea at bounding box center [317, 327] width 376 height 68
type textarea "Sent tax certificates to [PERSON_NAME]"
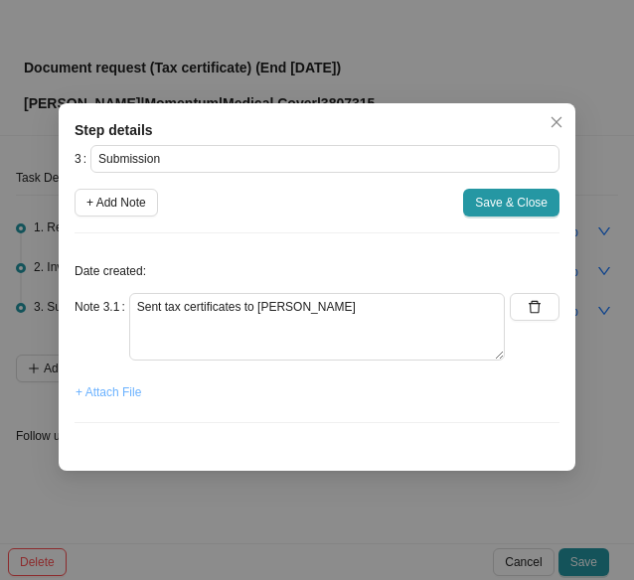
click at [129, 393] on span "+ Attach File" at bounding box center [109, 393] width 66 height 20
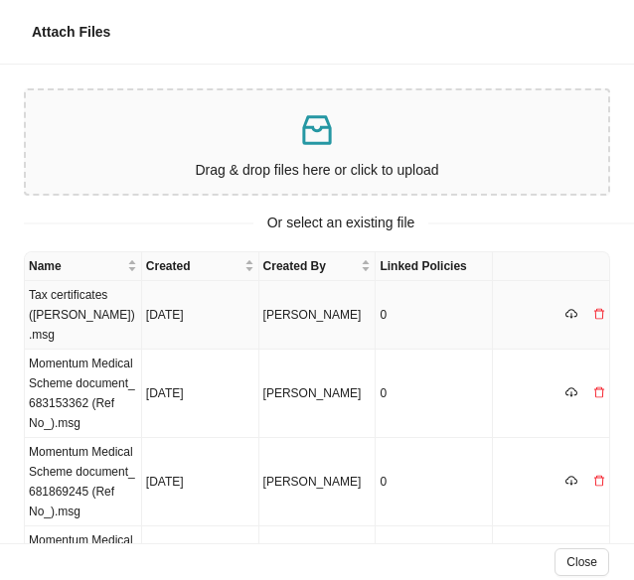
click at [81, 313] on td "Tax certificates ([PERSON_NAME]).msg" at bounding box center [83, 315] width 117 height 69
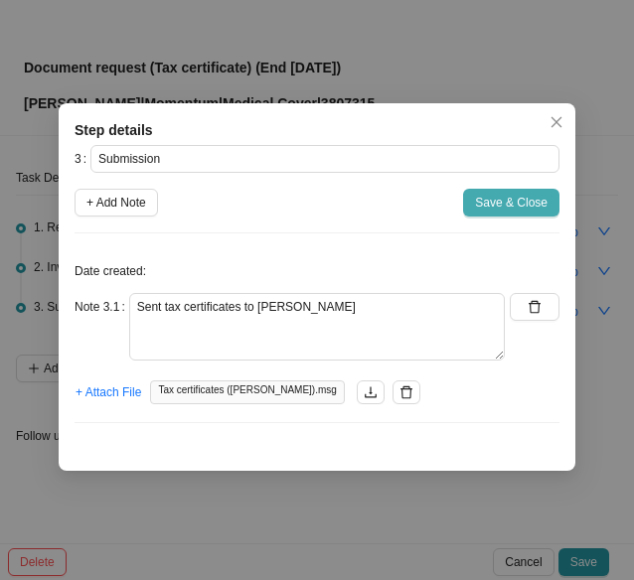
click at [511, 206] on span "Save & Close" at bounding box center [511, 203] width 73 height 20
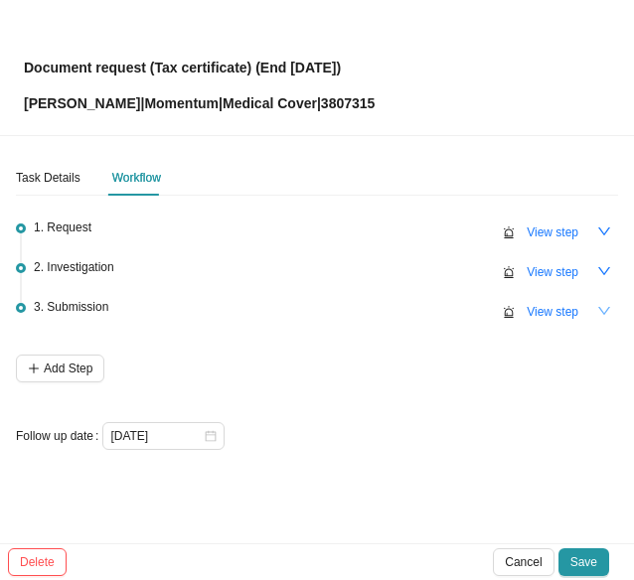
click at [607, 305] on icon "down" at bounding box center [604, 311] width 14 height 14
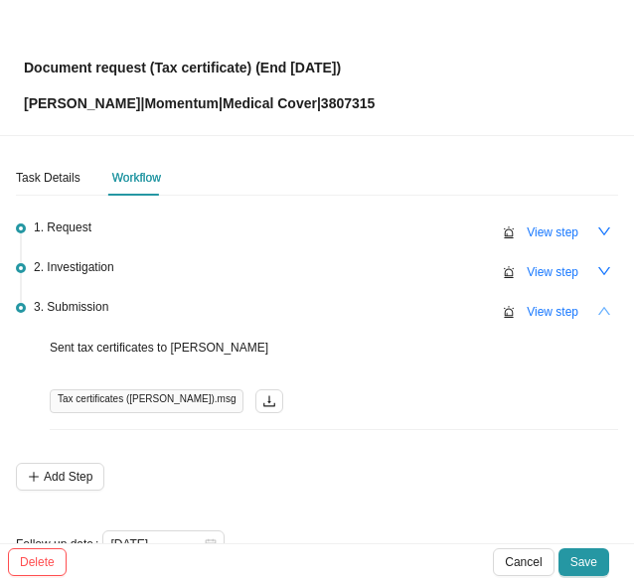
scroll to position [44, 0]
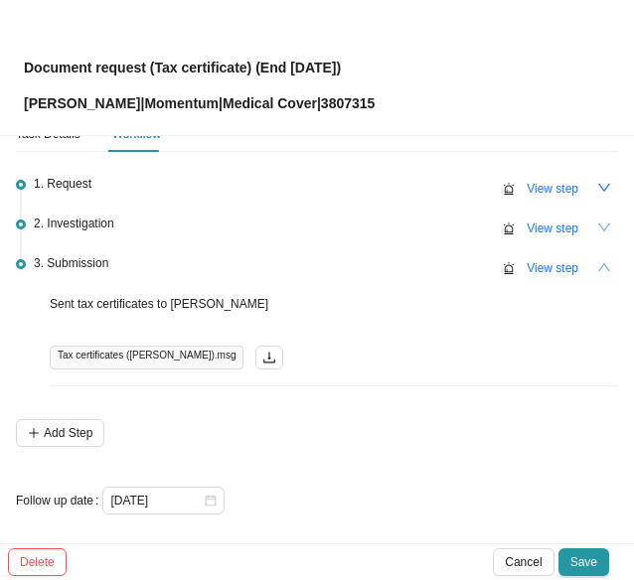
click at [598, 226] on button "button" at bounding box center [604, 228] width 28 height 28
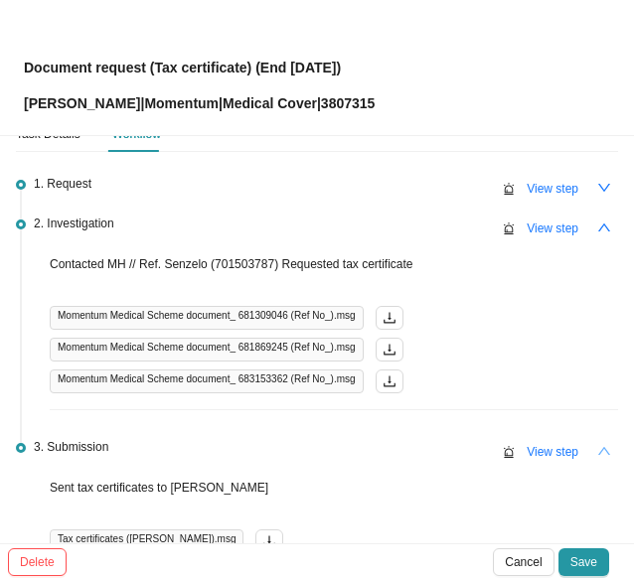
drag, startPoint x: 594, startPoint y: 184, endPoint x: 527, endPoint y: 282, distance: 119.3
click at [597, 185] on icon "down" at bounding box center [604, 188] width 14 height 14
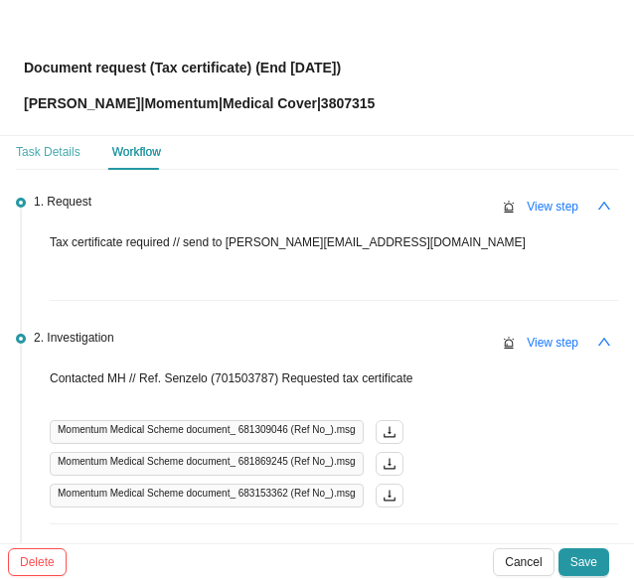
scroll to position [0, 0]
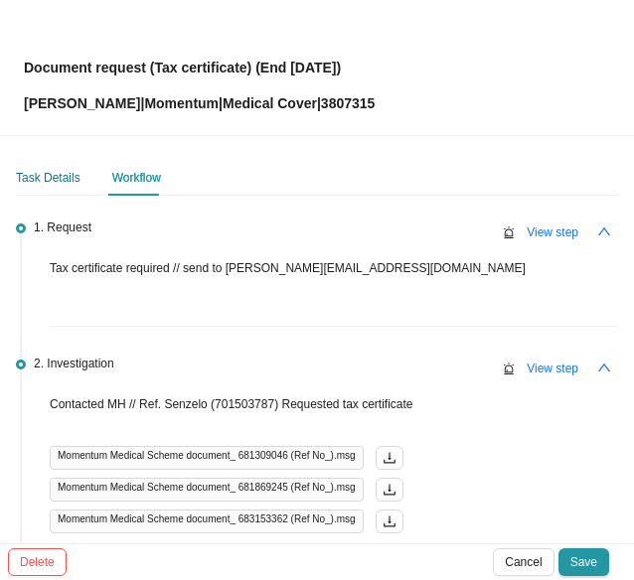
click at [46, 185] on div "Task Details" at bounding box center [48, 178] width 65 height 20
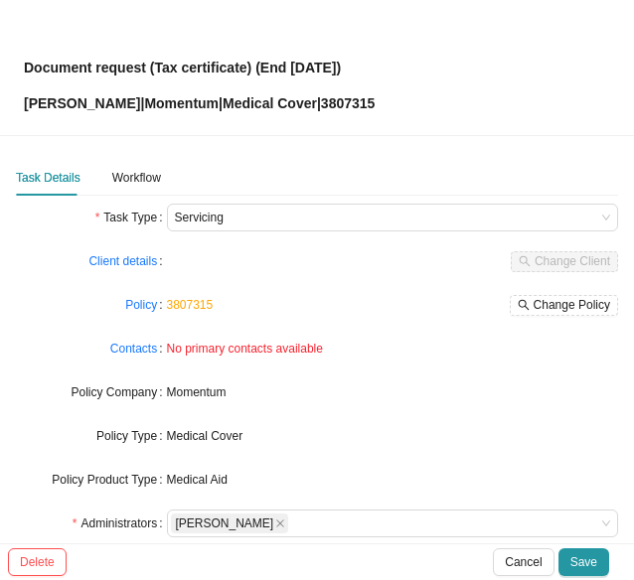
scroll to position [199, 0]
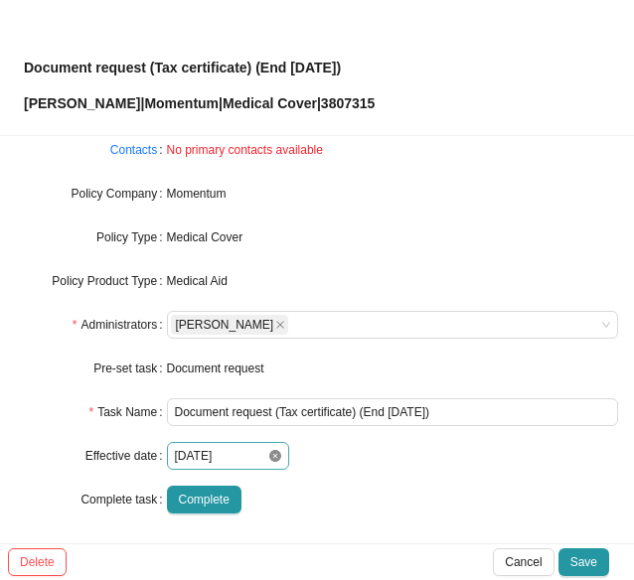
click at [270, 459] on icon "close-circle" at bounding box center [275, 456] width 12 height 12
click at [266, 456] on div at bounding box center [228, 456] width 106 height 20
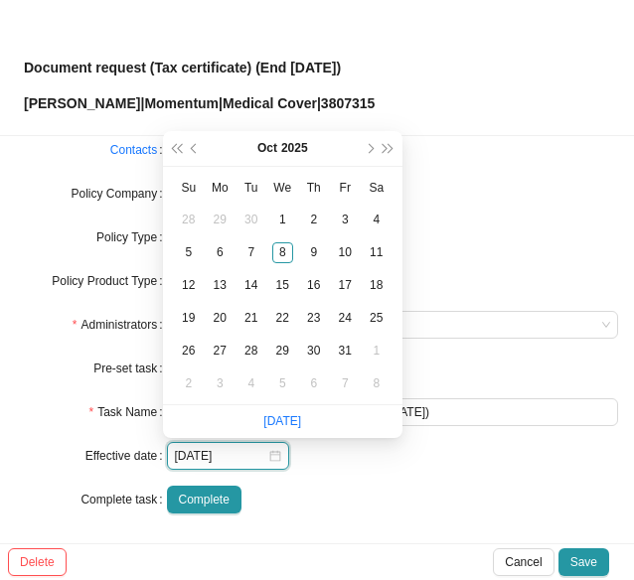
type input "[DATE]"
click at [196, 142] on button "prev-year" at bounding box center [195, 148] width 19 height 35
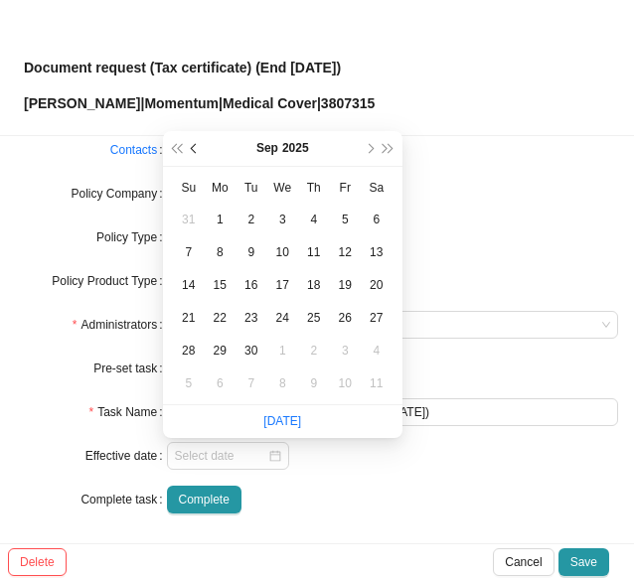
click at [196, 142] on button "prev-year" at bounding box center [195, 148] width 19 height 35
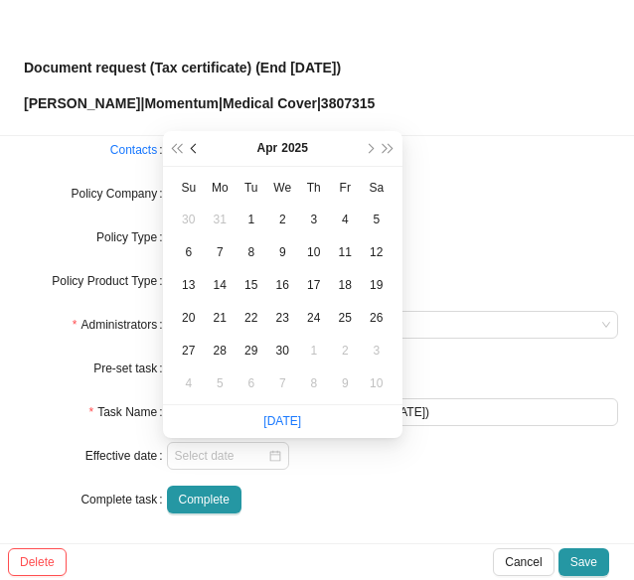
click at [196, 142] on button "prev-year" at bounding box center [195, 148] width 19 height 35
click at [195, 142] on button "prev-year" at bounding box center [195, 148] width 19 height 35
type input "[DATE]"
drag, startPoint x: 346, startPoint y: 346, endPoint x: 362, endPoint y: 339, distance: 17.4
click at [349, 346] on div "28" at bounding box center [345, 351] width 21 height 21
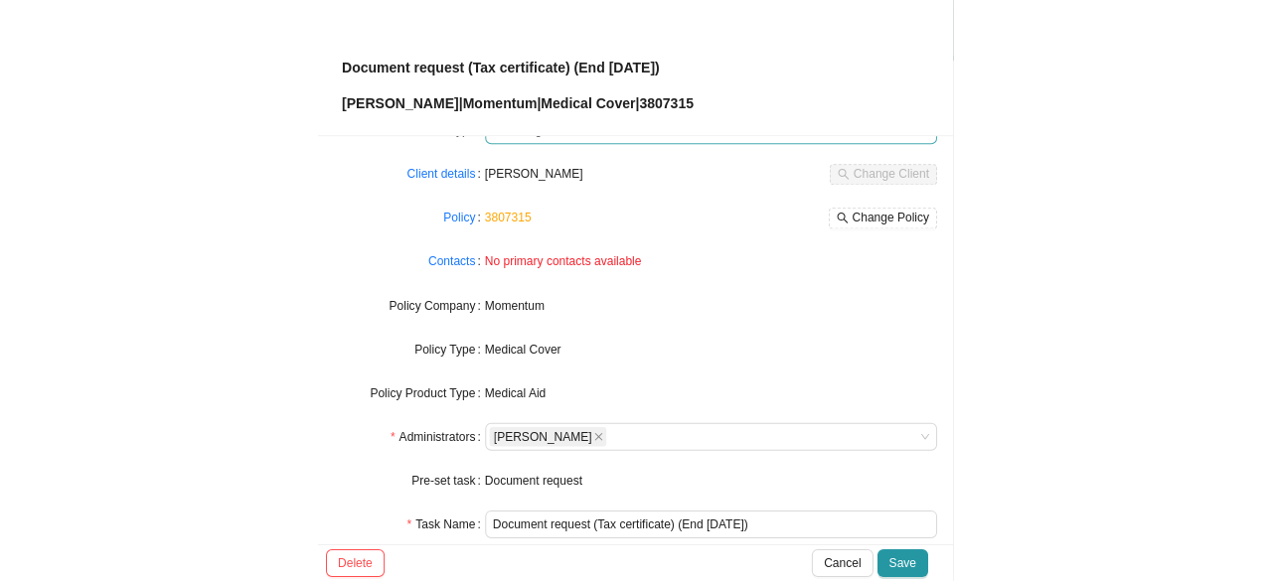
scroll to position [0, 0]
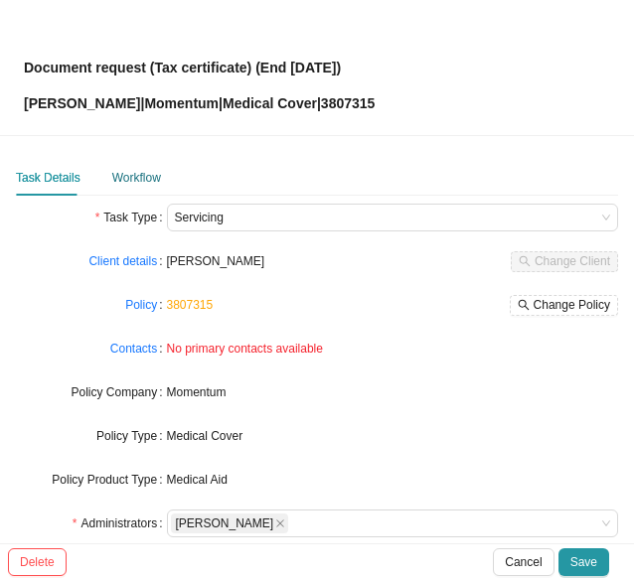
drag, startPoint x: 144, startPoint y: 172, endPoint x: 165, endPoint y: 181, distance: 22.7
click at [143, 171] on div "Workflow" at bounding box center [136, 178] width 49 height 20
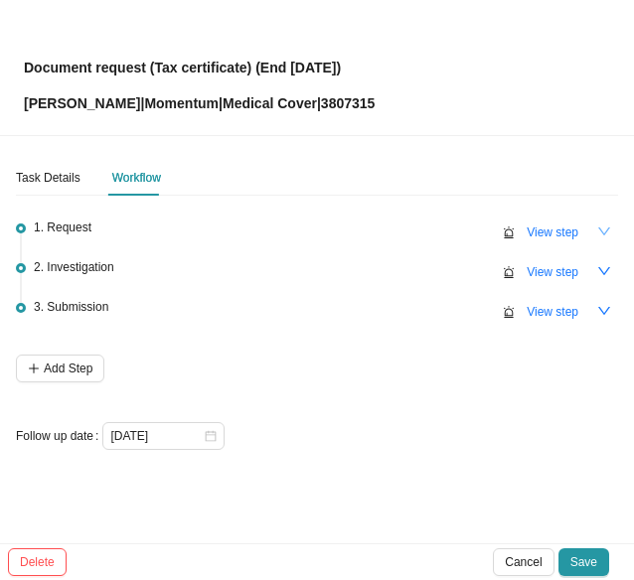
click at [604, 229] on icon "down" at bounding box center [604, 232] width 14 height 14
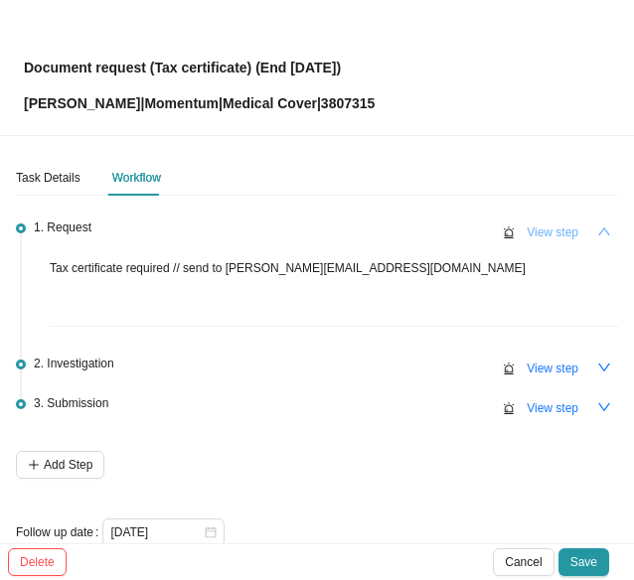
click at [538, 227] on span "View step" at bounding box center [553, 233] width 52 height 20
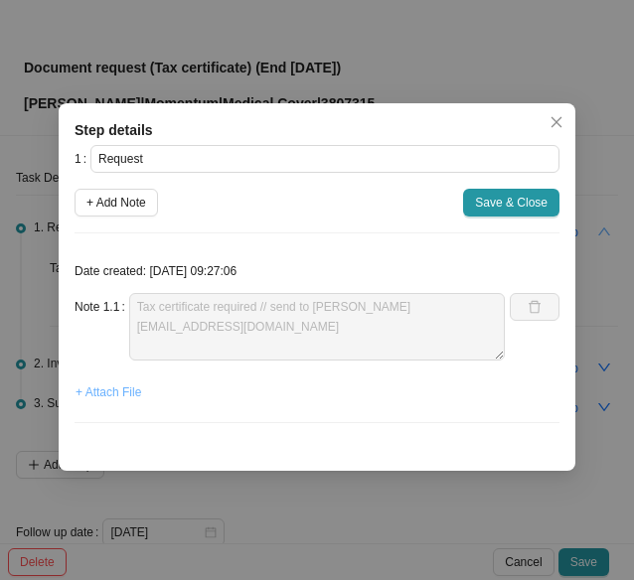
click at [114, 393] on span "+ Attach File" at bounding box center [109, 393] width 66 height 20
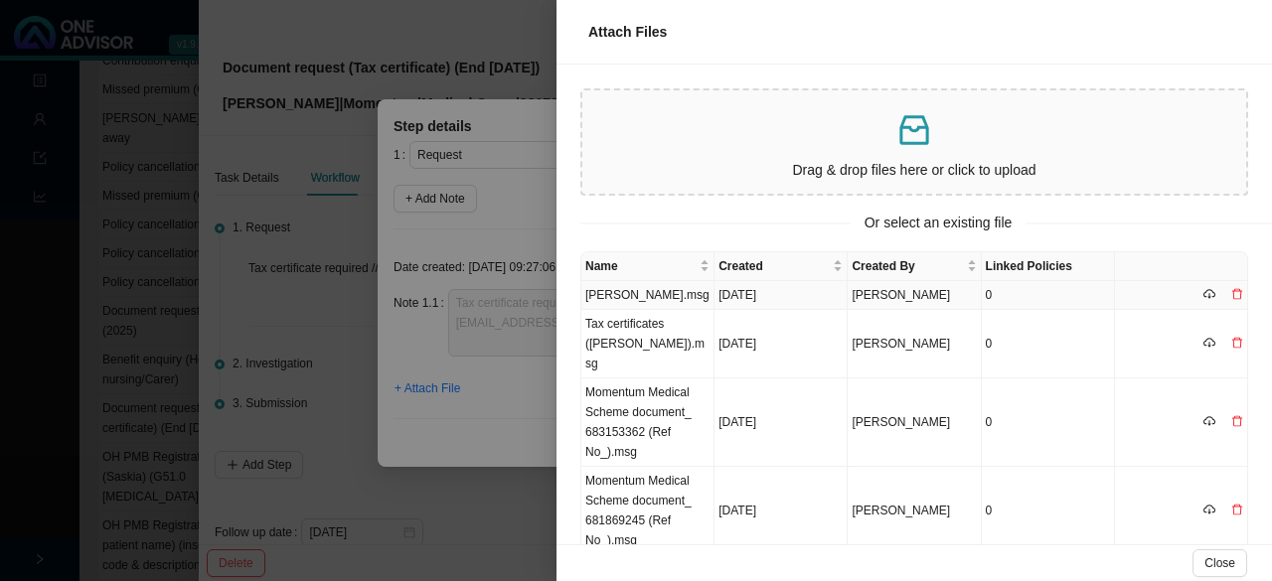
click at [646, 296] on td "[PERSON_NAME].msg" at bounding box center [647, 295] width 133 height 29
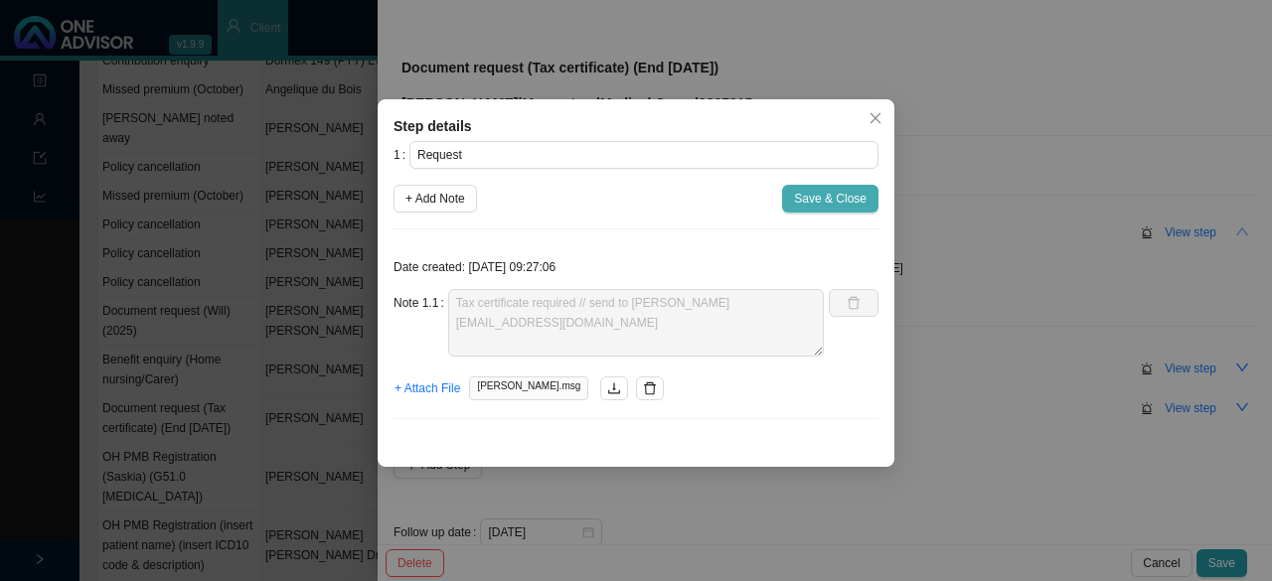
click at [813, 203] on span "Save & Close" at bounding box center [830, 199] width 73 height 20
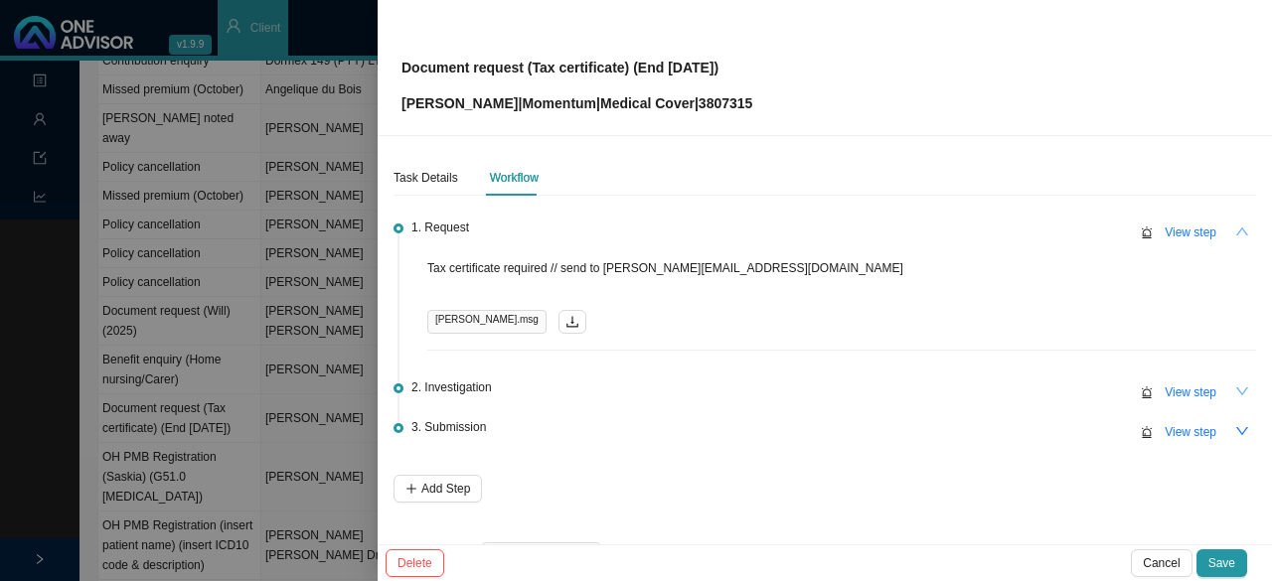
click at [1235, 392] on icon "down" at bounding box center [1242, 392] width 14 height 14
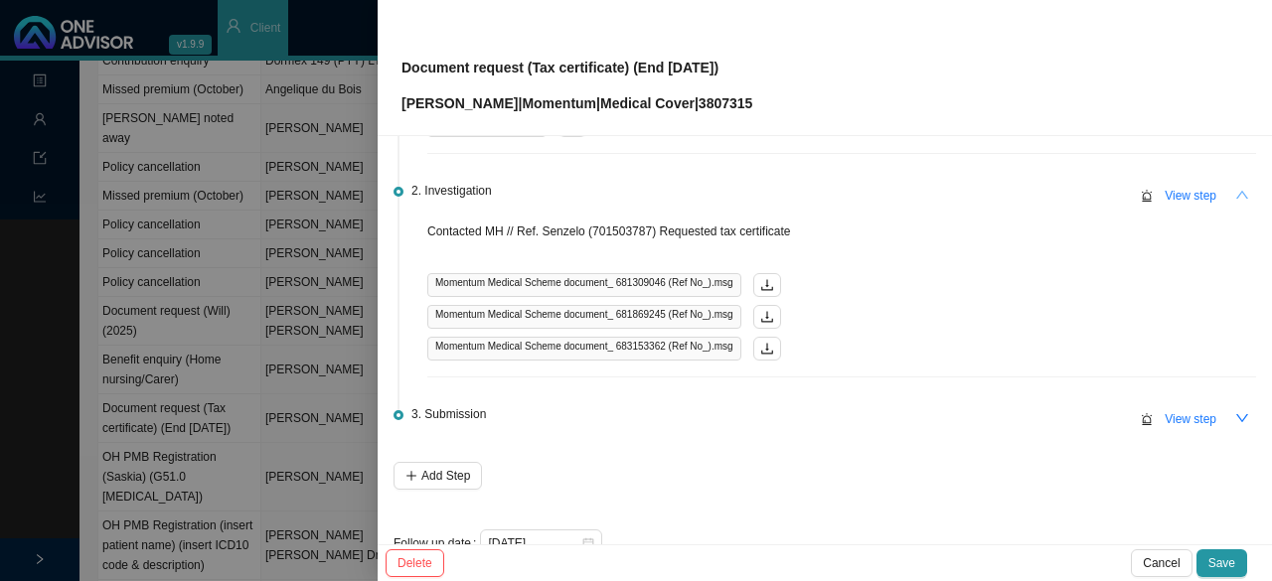
scroll to position [199, 0]
click at [1175, 194] on span "View step" at bounding box center [1191, 194] width 52 height 20
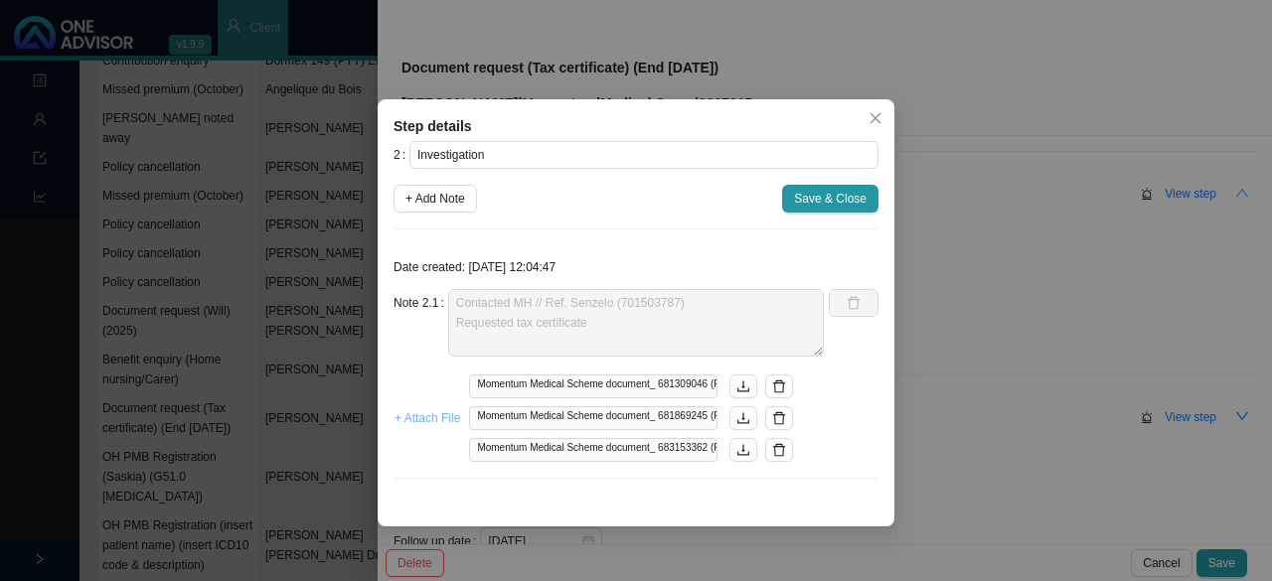
click at [424, 413] on span "+ Attach File" at bounding box center [427, 418] width 66 height 20
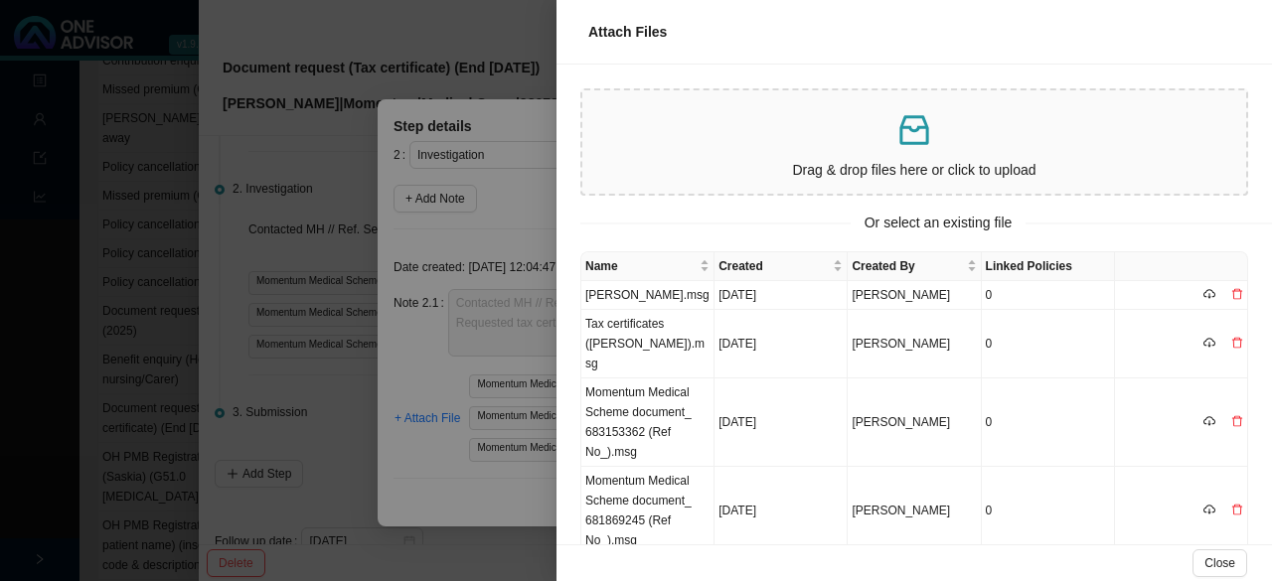
click at [807, 172] on p "Drag & drop files here or click to upload" at bounding box center [914, 170] width 648 height 23
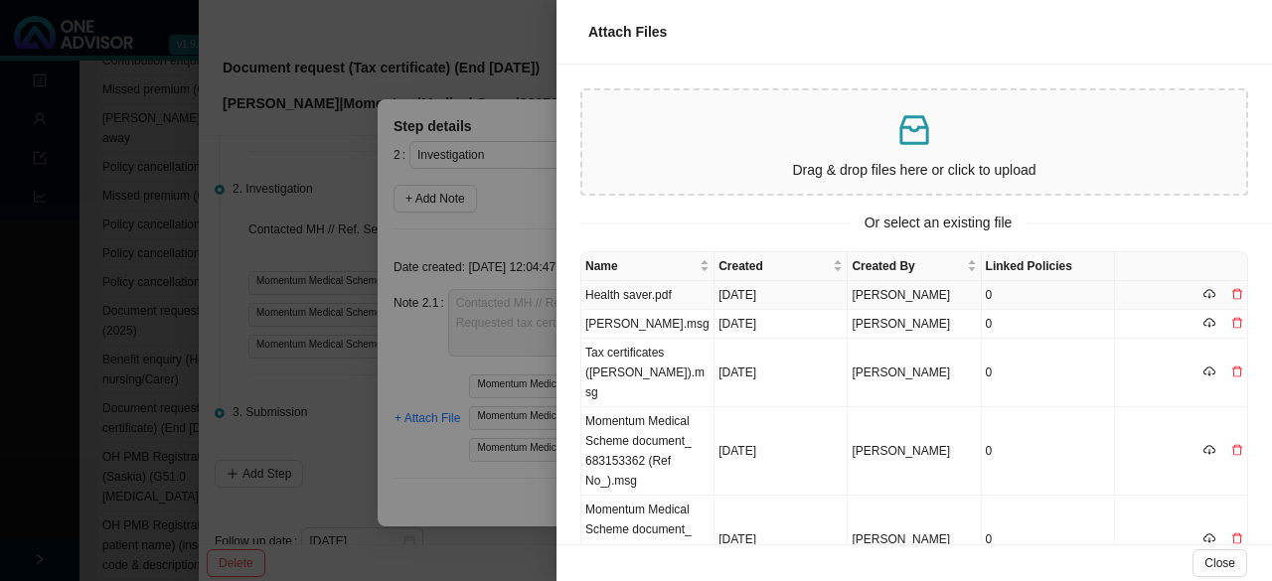
click at [640, 298] on td "Health saver.pdf" at bounding box center [647, 295] width 133 height 29
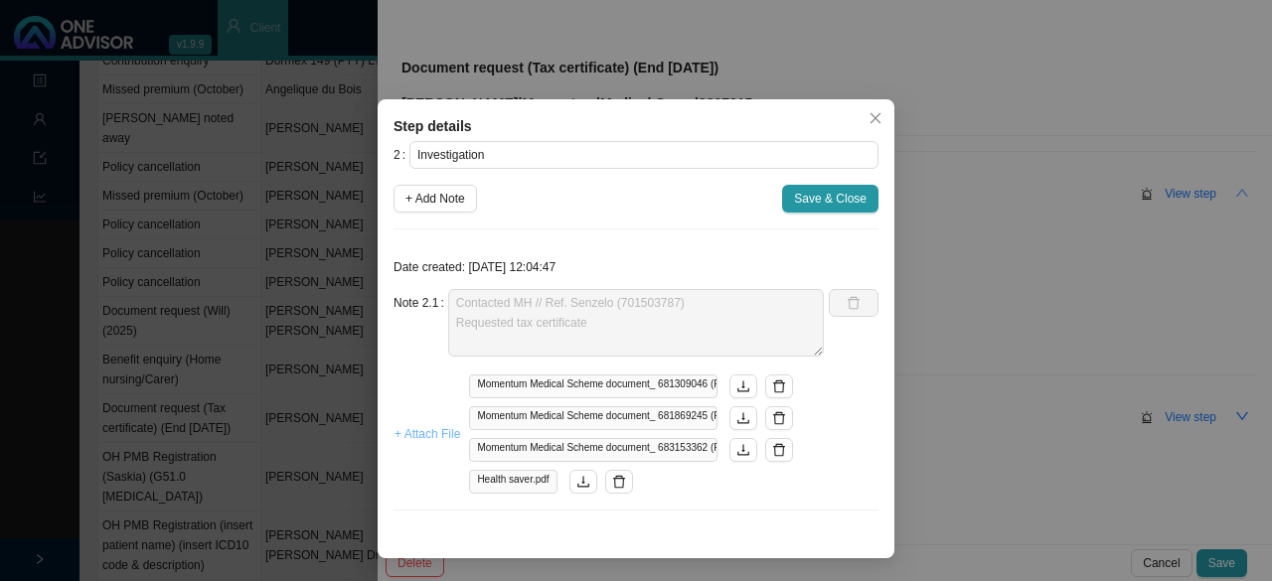
click at [429, 436] on span "+ Attach File" at bounding box center [427, 434] width 66 height 20
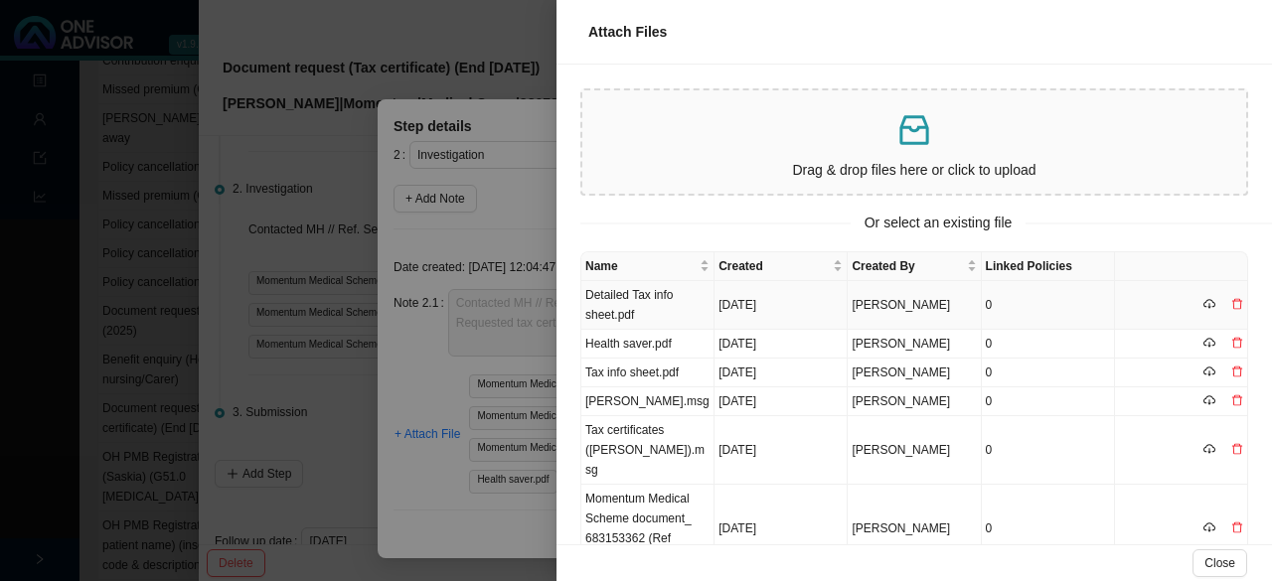
click at [626, 309] on td "Detailed Tax info sheet.pdf" at bounding box center [647, 305] width 133 height 49
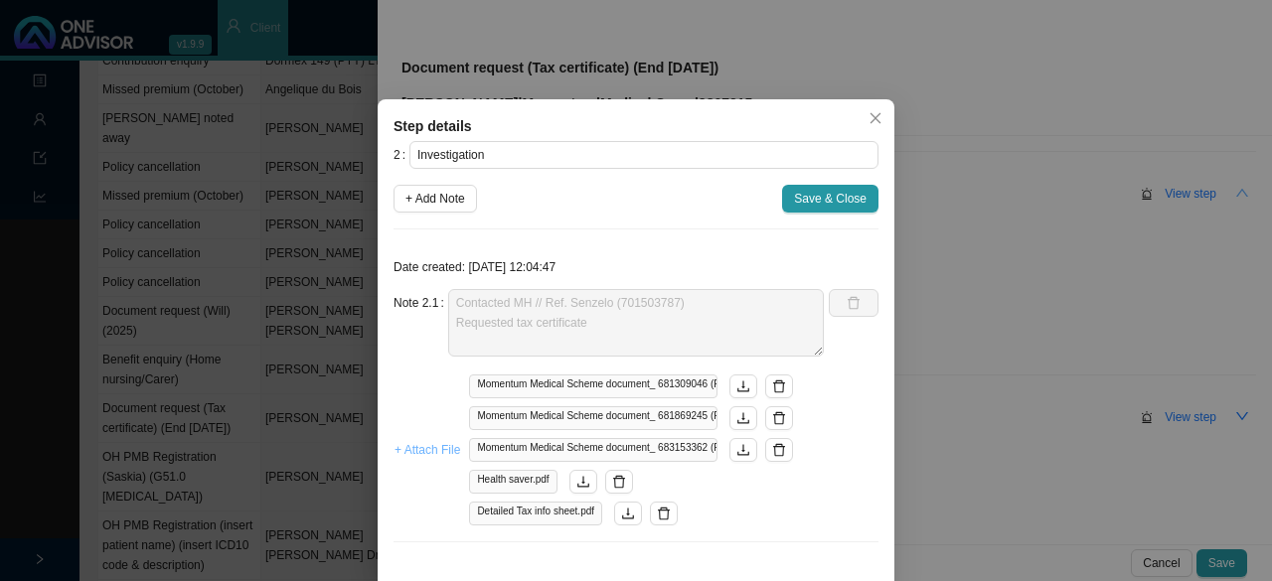
click at [417, 441] on span "+ Attach File" at bounding box center [427, 450] width 66 height 20
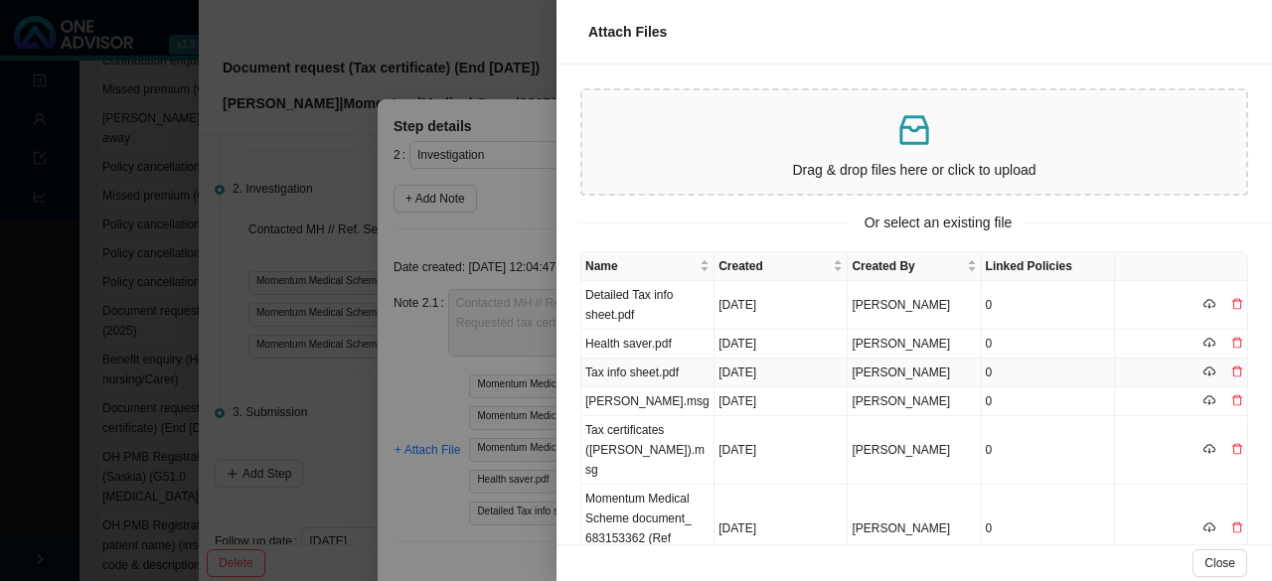
click at [626, 372] on td "Tax info sheet.pdf" at bounding box center [647, 373] width 133 height 29
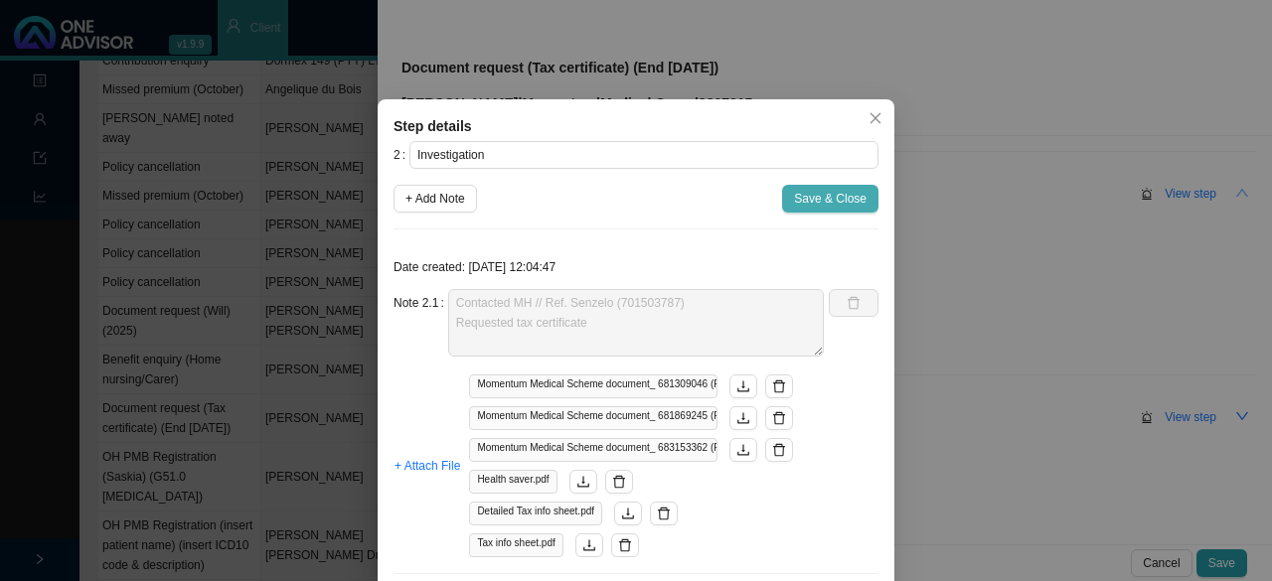
click at [801, 201] on span "Save & Close" at bounding box center [830, 199] width 73 height 20
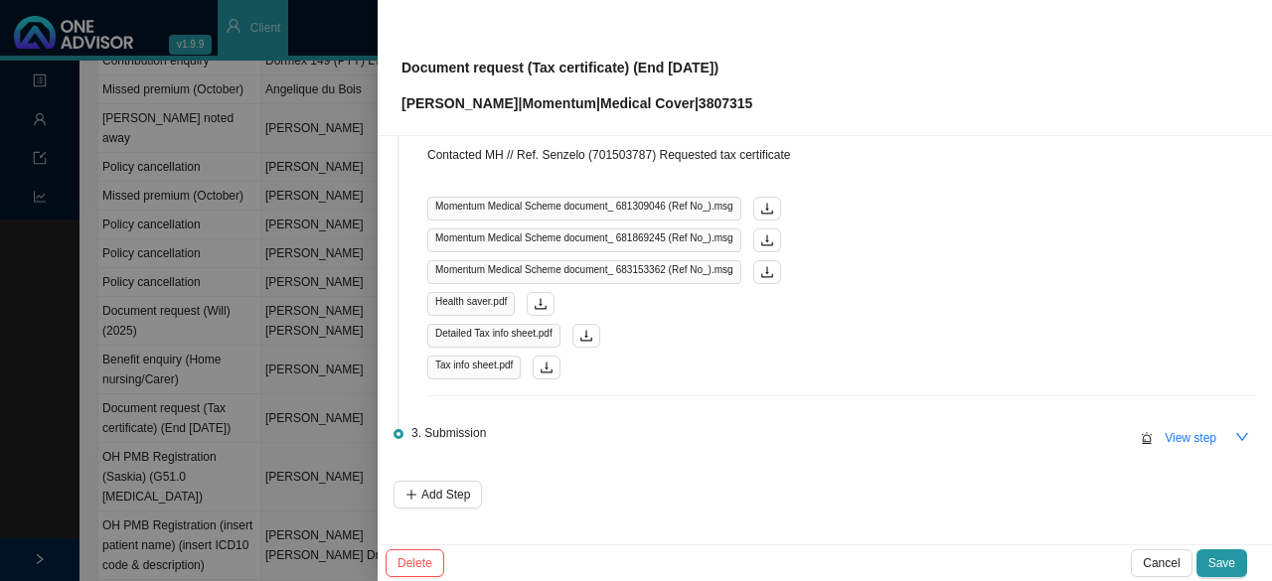
scroll to position [334, 0]
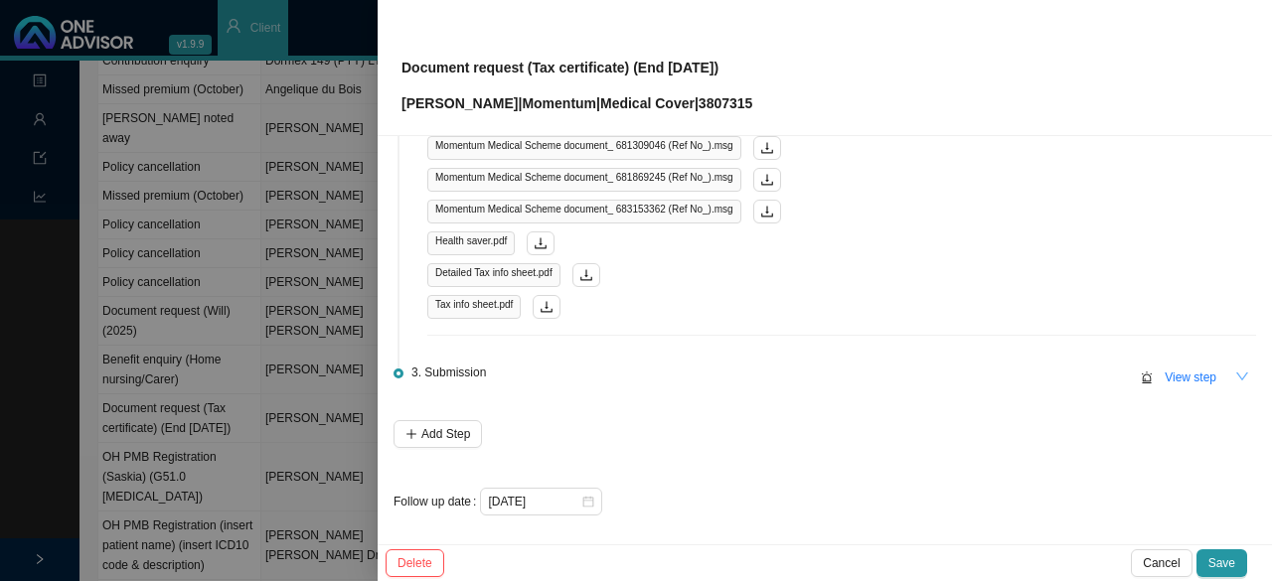
click at [1235, 373] on icon "down" at bounding box center [1242, 377] width 14 height 14
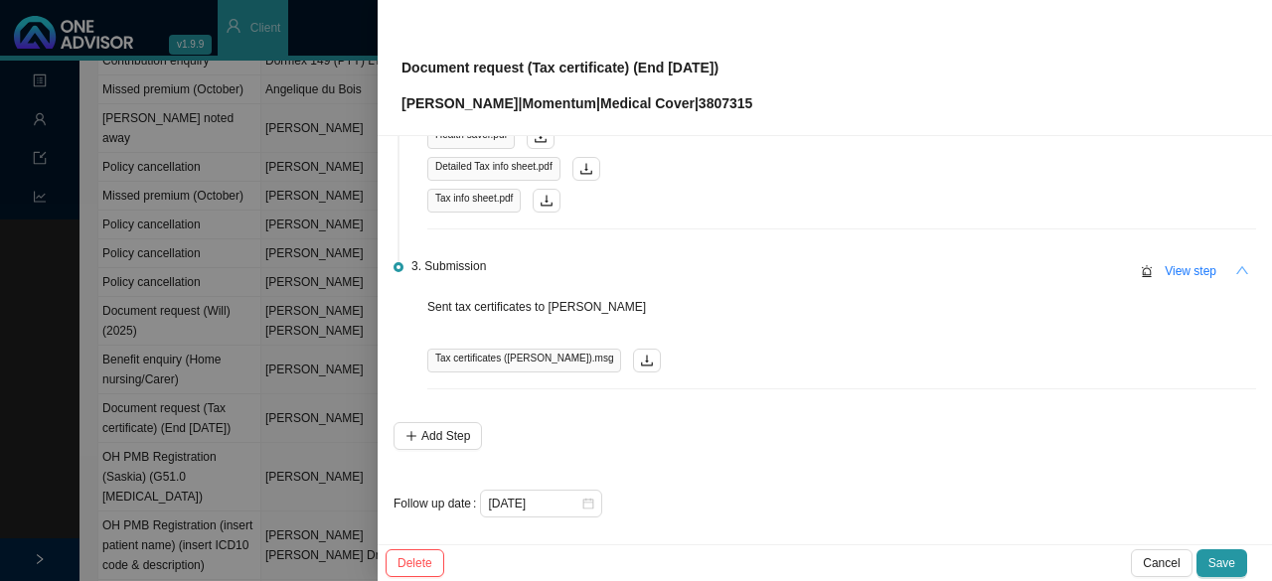
scroll to position [441, 0]
click at [1222, 557] on span "Save" at bounding box center [1221, 563] width 27 height 20
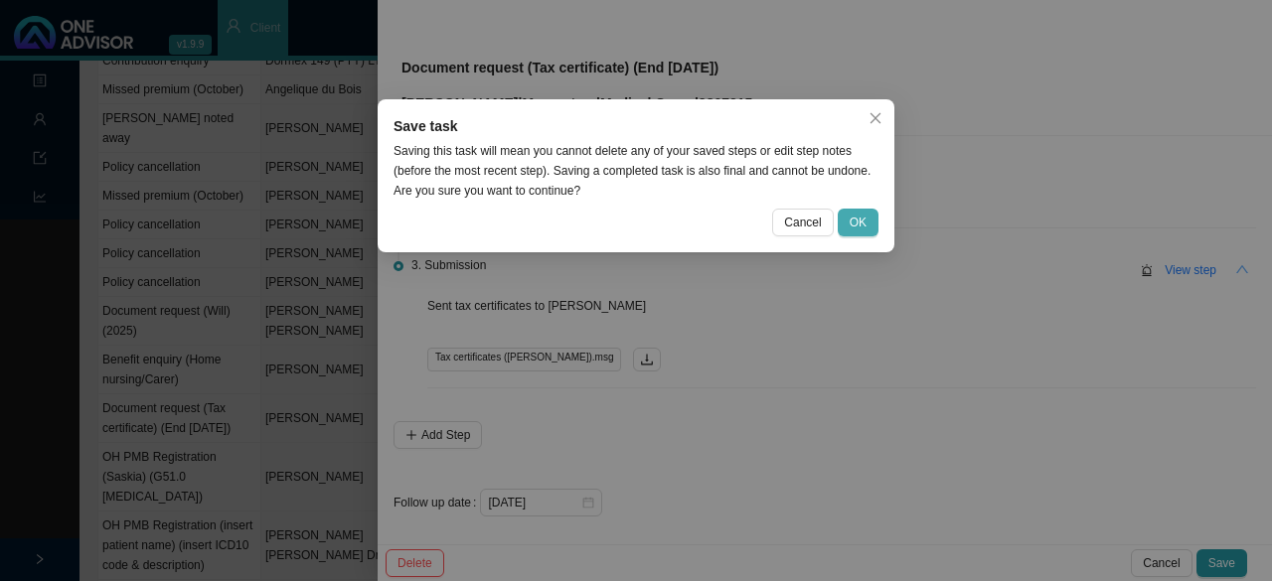
click at [859, 229] on span "OK" at bounding box center [858, 223] width 17 height 20
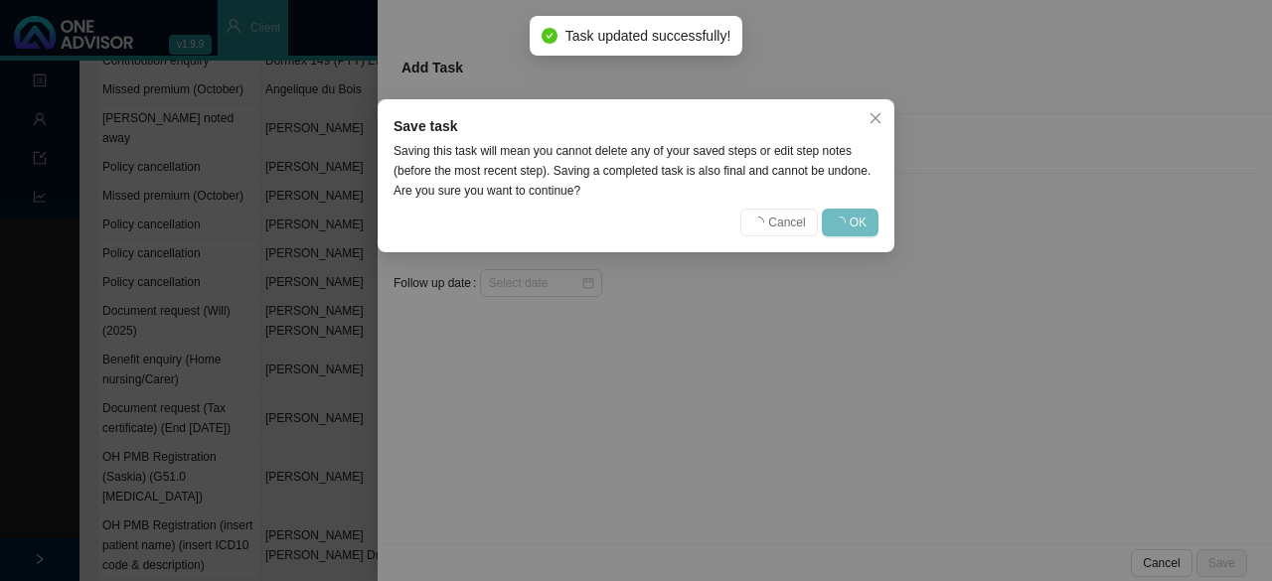
scroll to position [0, 0]
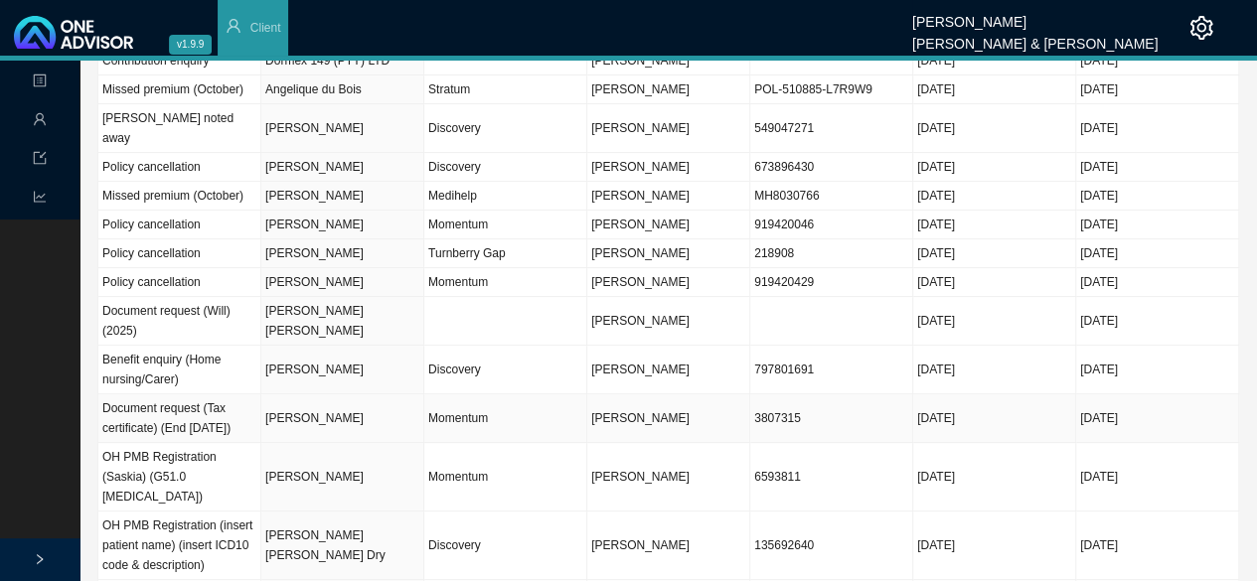
click at [336, 396] on td "[PERSON_NAME]" at bounding box center [342, 418] width 163 height 49
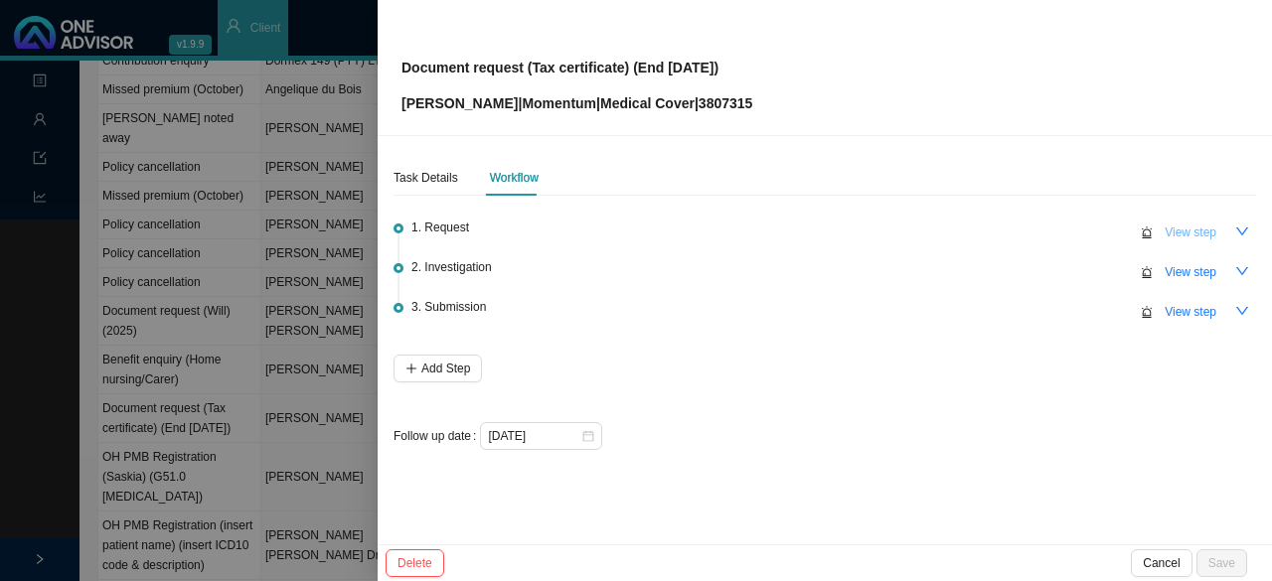
click at [1226, 227] on button "View step" at bounding box center [1191, 233] width 76 height 28
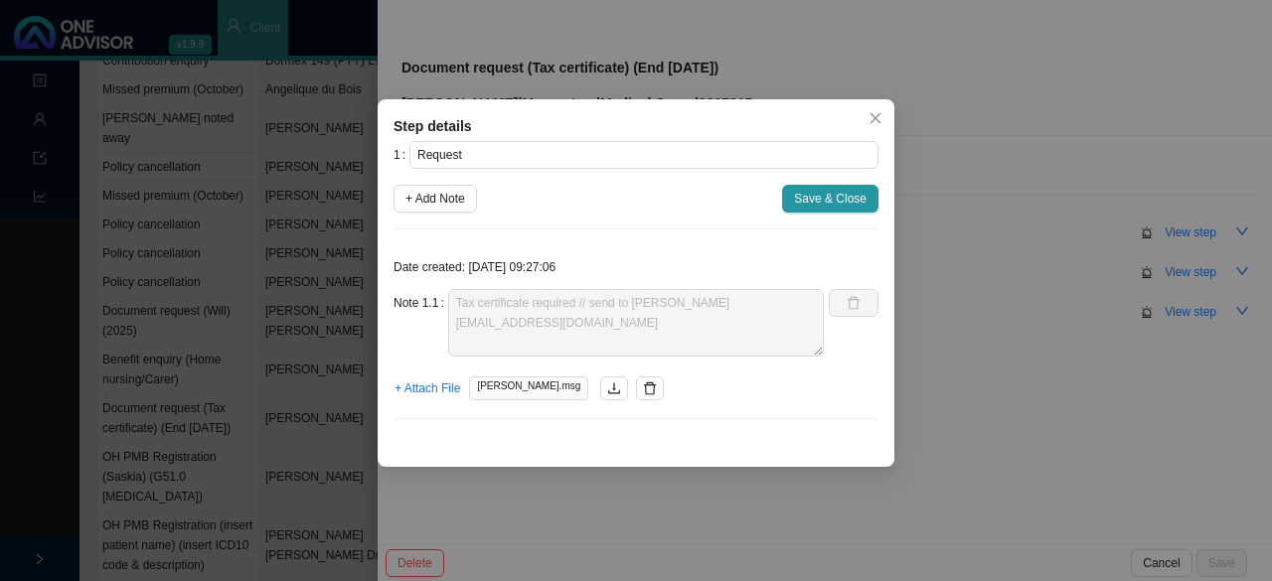
drag, startPoint x: 873, startPoint y: 112, endPoint x: 1012, endPoint y: 158, distance: 145.5
click at [887, 116] on span "Close" at bounding box center [876, 118] width 28 height 14
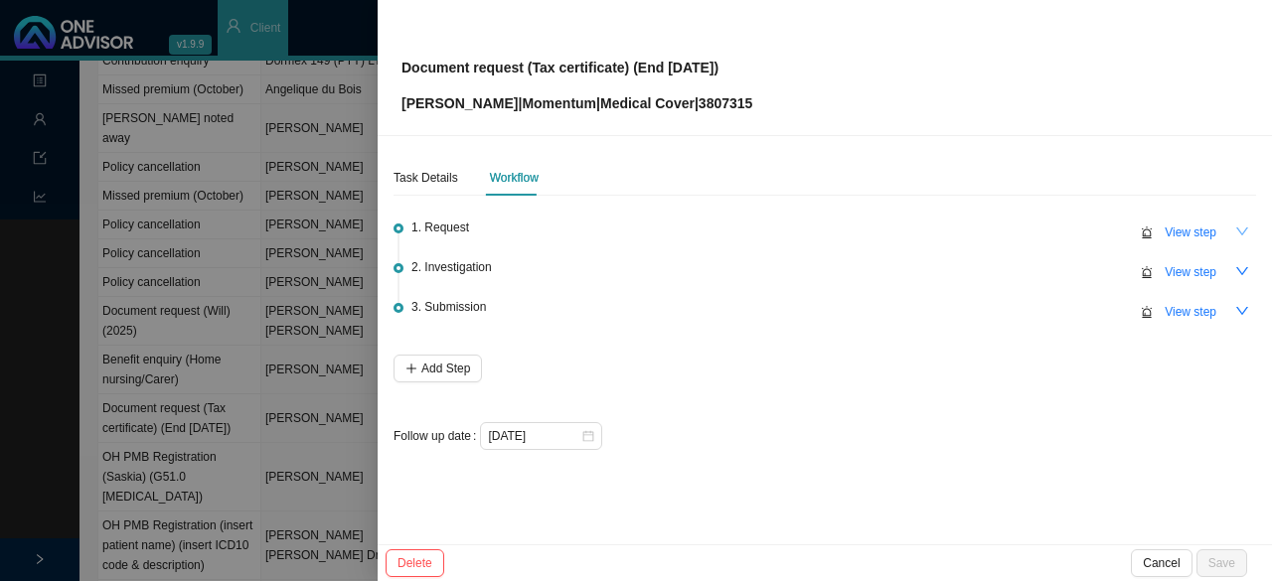
click at [1242, 228] on icon "down" at bounding box center [1242, 232] width 14 height 14
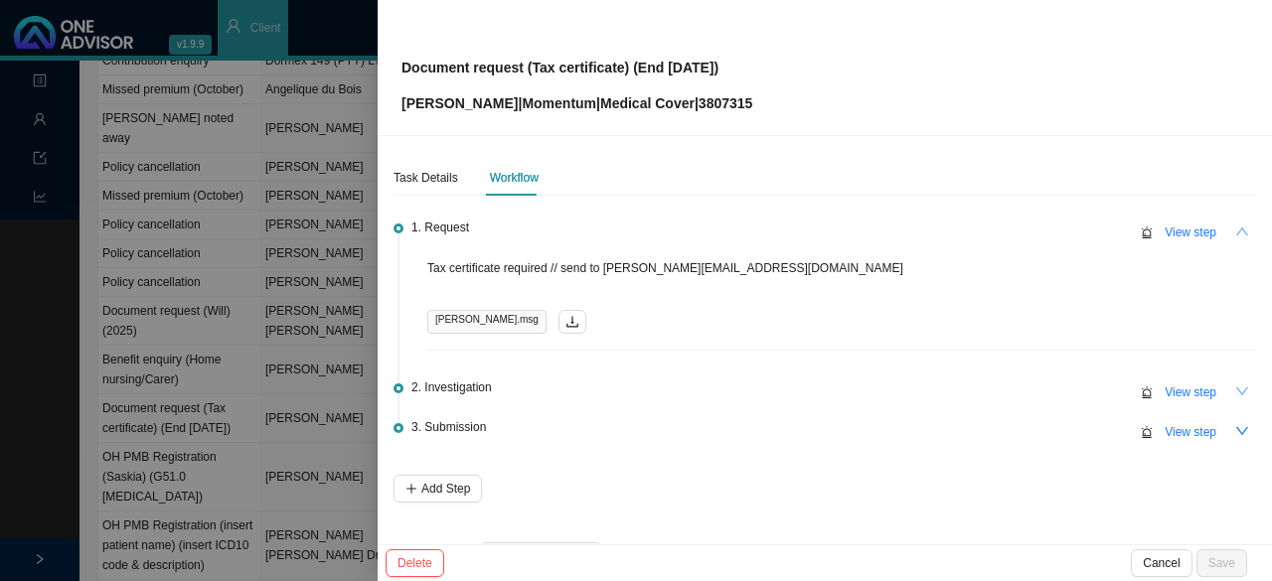
click at [1235, 391] on icon "down" at bounding box center [1242, 392] width 14 height 14
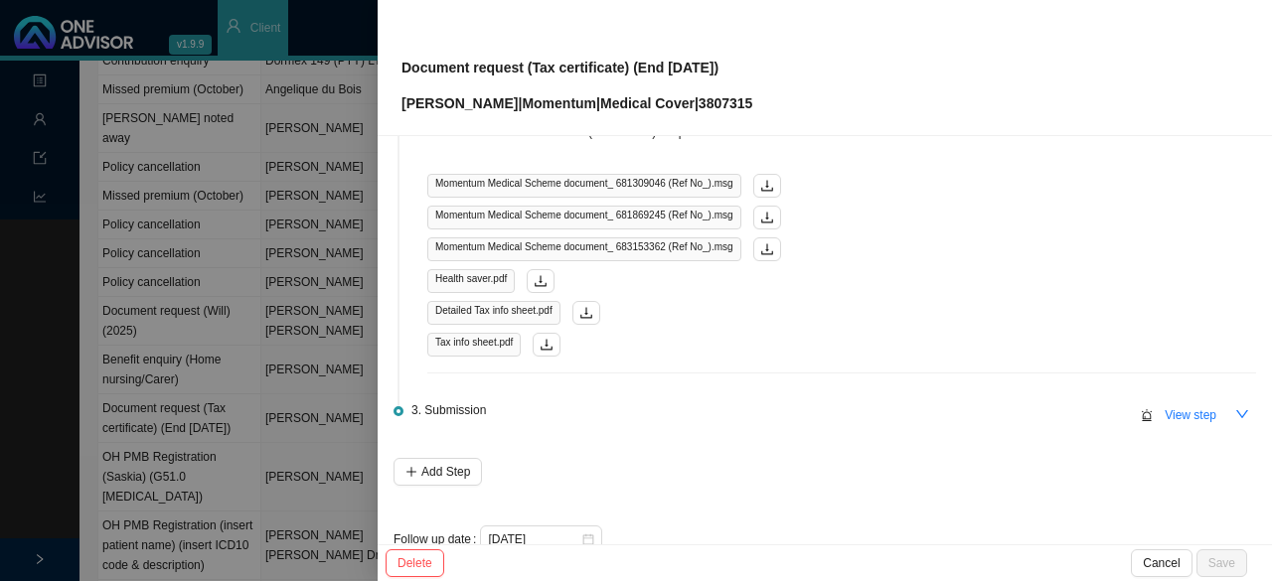
scroll to position [298, 0]
click at [1235, 411] on icon "down" at bounding box center [1242, 412] width 14 height 14
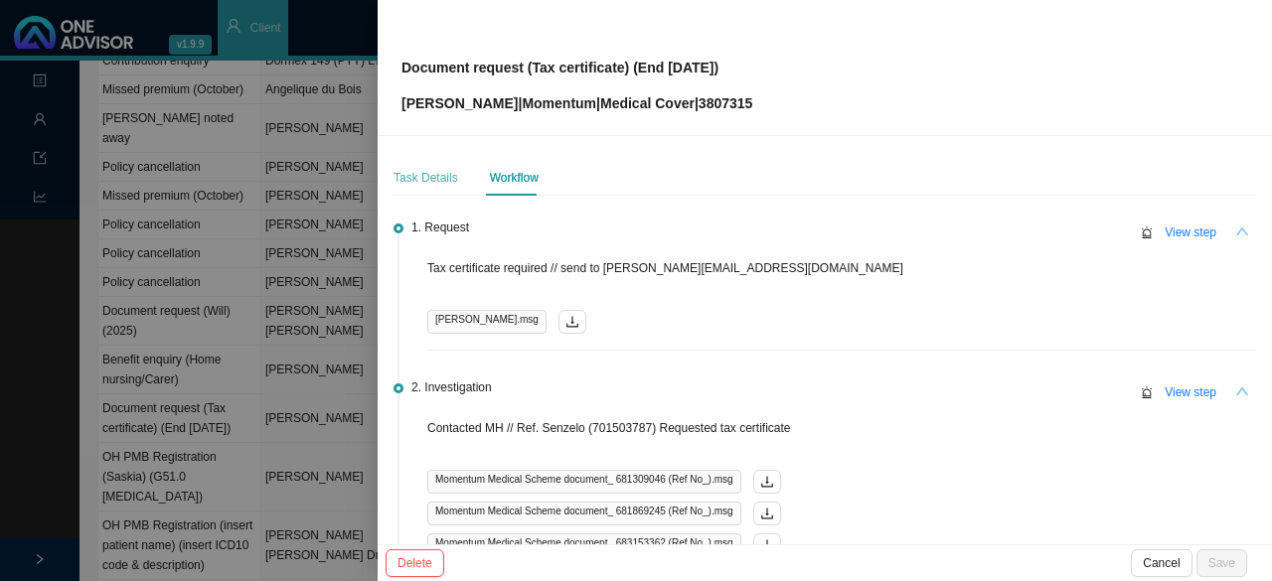
scroll to position [0, 0]
click at [441, 174] on div "Task Details" at bounding box center [426, 178] width 65 height 20
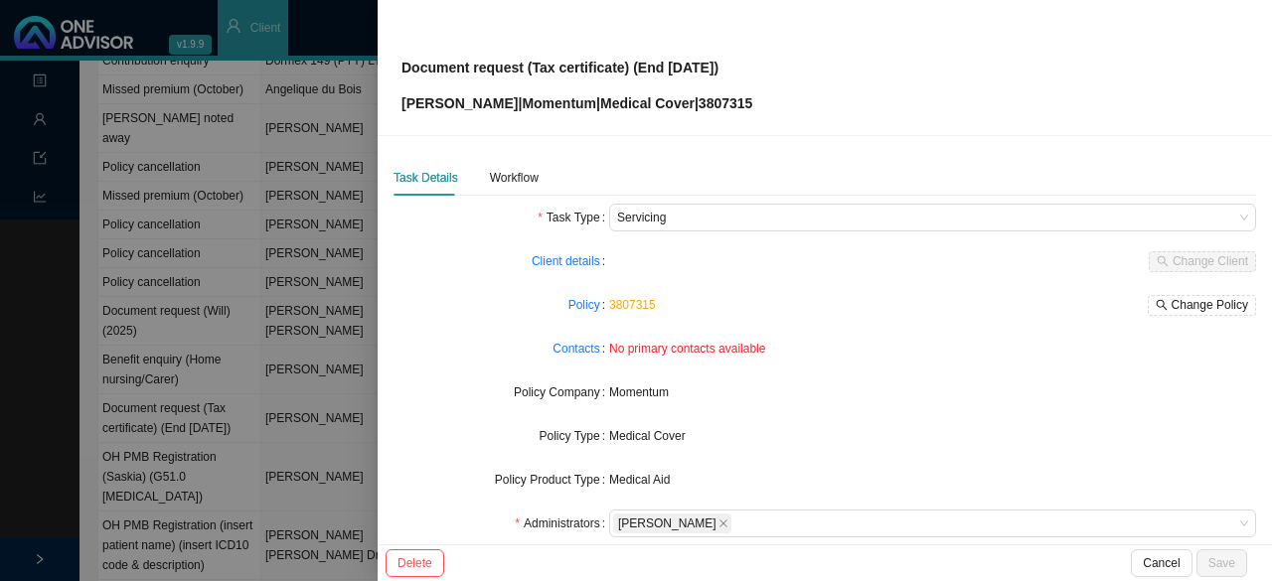
scroll to position [199, 0]
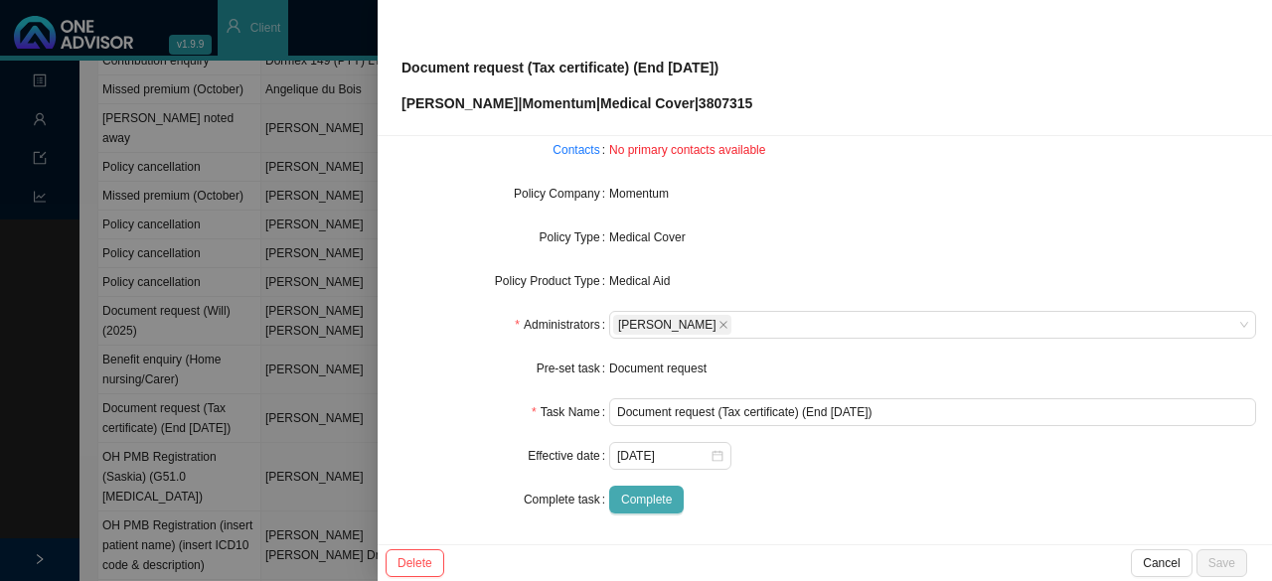
click at [653, 498] on span "Complete" at bounding box center [646, 500] width 51 height 20
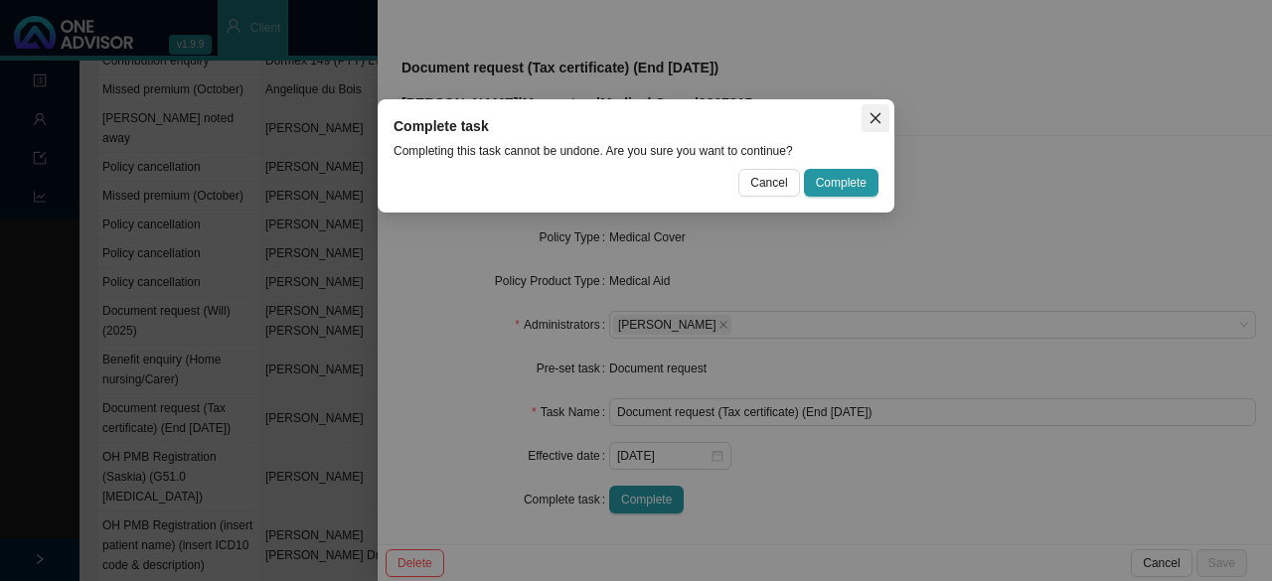
click at [874, 115] on icon "close" at bounding box center [875, 118] width 14 height 14
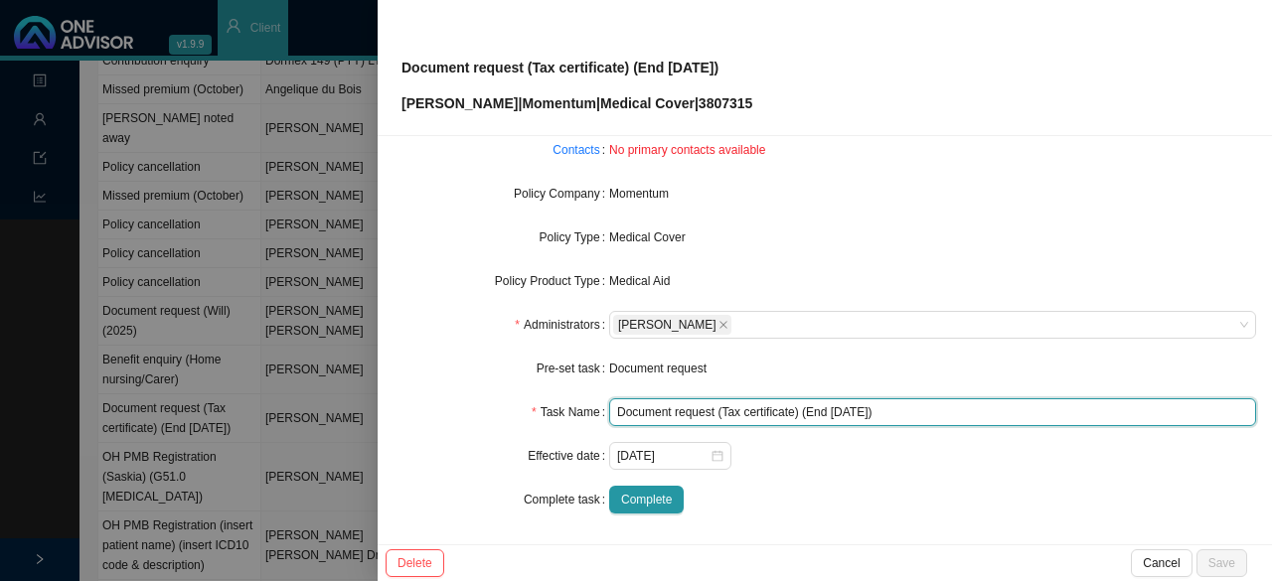
click at [786, 412] on input "Document request (Tax certificate) (End [DATE])" at bounding box center [932, 412] width 647 height 28
click at [825, 411] on input "Document request (Tax certificates) (End [DATE])" at bounding box center [932, 412] width 647 height 28
drag, startPoint x: 912, startPoint y: 414, endPoint x: 799, endPoint y: 412, distance: 113.3
click at [799, 412] on input "Document request (Tax certificates) (Ending [DATE])" at bounding box center [932, 412] width 647 height 28
click at [793, 408] on input "Document request (Tax certificates)" at bounding box center [932, 412] width 647 height 28
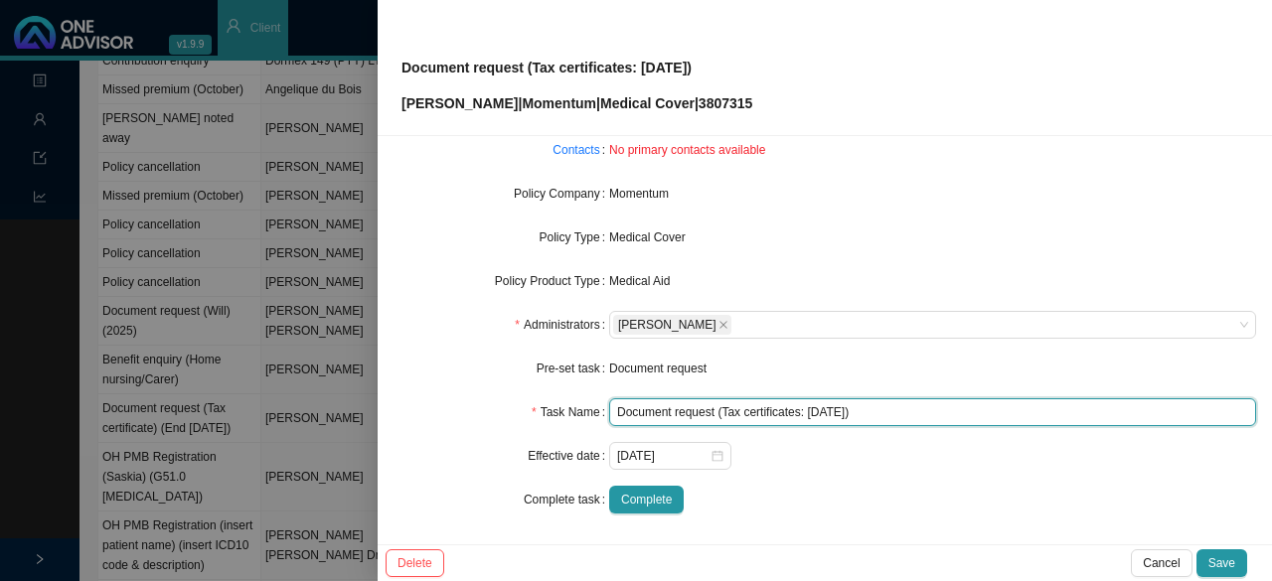
drag, startPoint x: 846, startPoint y: 416, endPoint x: 793, endPoint y: 410, distance: 53.0
click at [793, 410] on input "Document request (Tax certificates: [DATE])" at bounding box center [932, 412] width 647 height 28
type input "Document request (Tax certificates)"
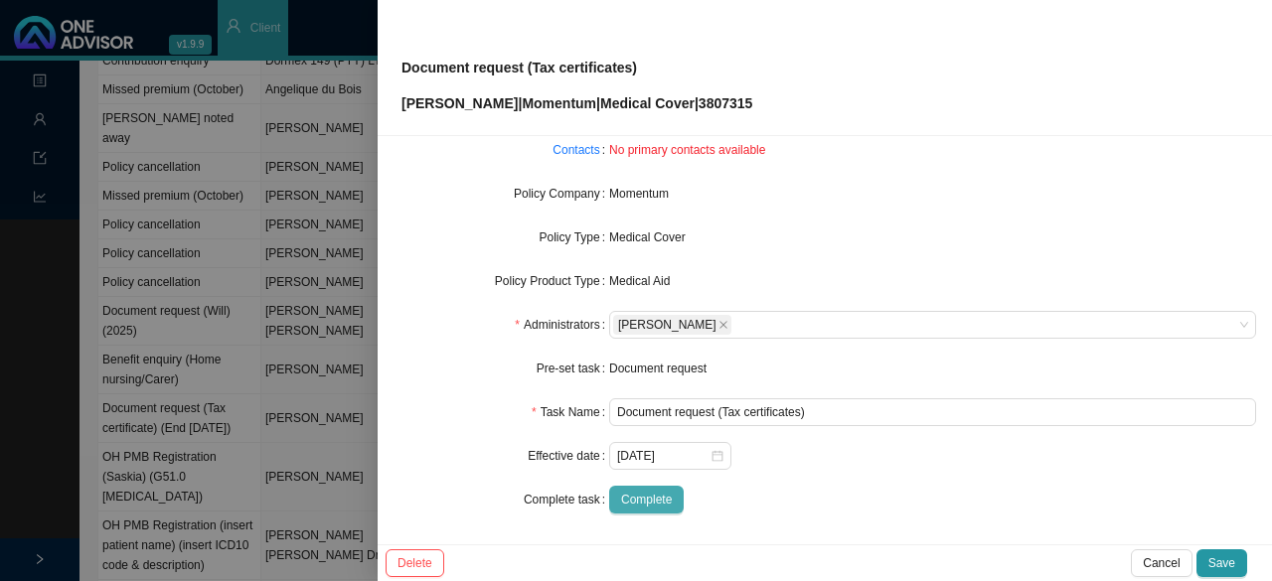
click at [654, 500] on span "Complete" at bounding box center [646, 500] width 51 height 20
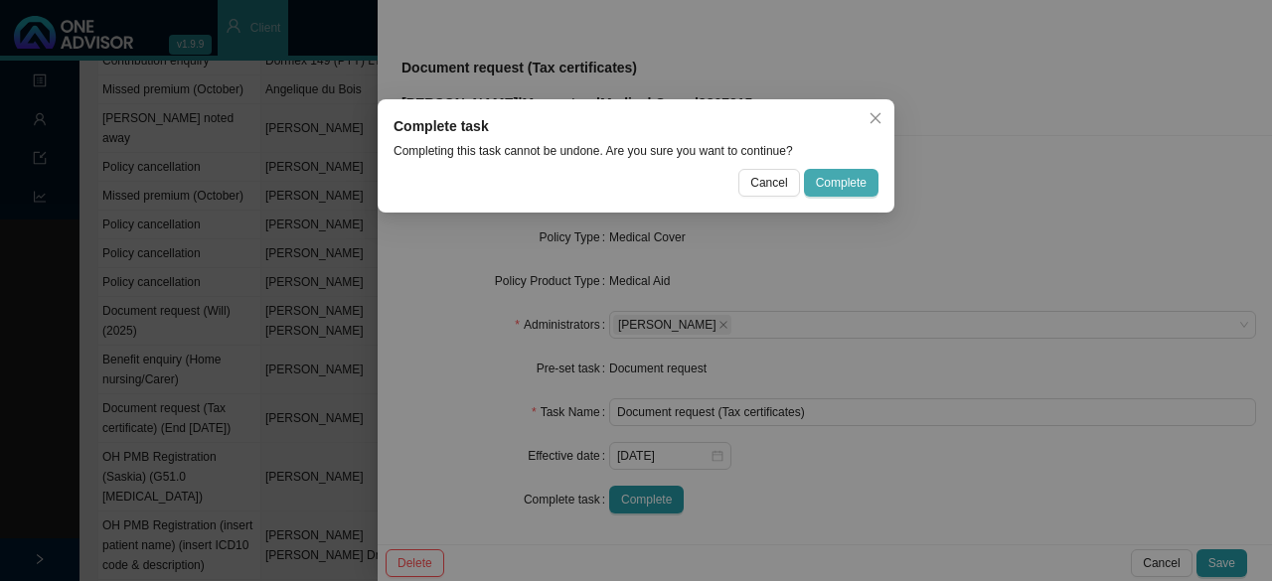
click at [835, 179] on span "Complete" at bounding box center [841, 183] width 51 height 20
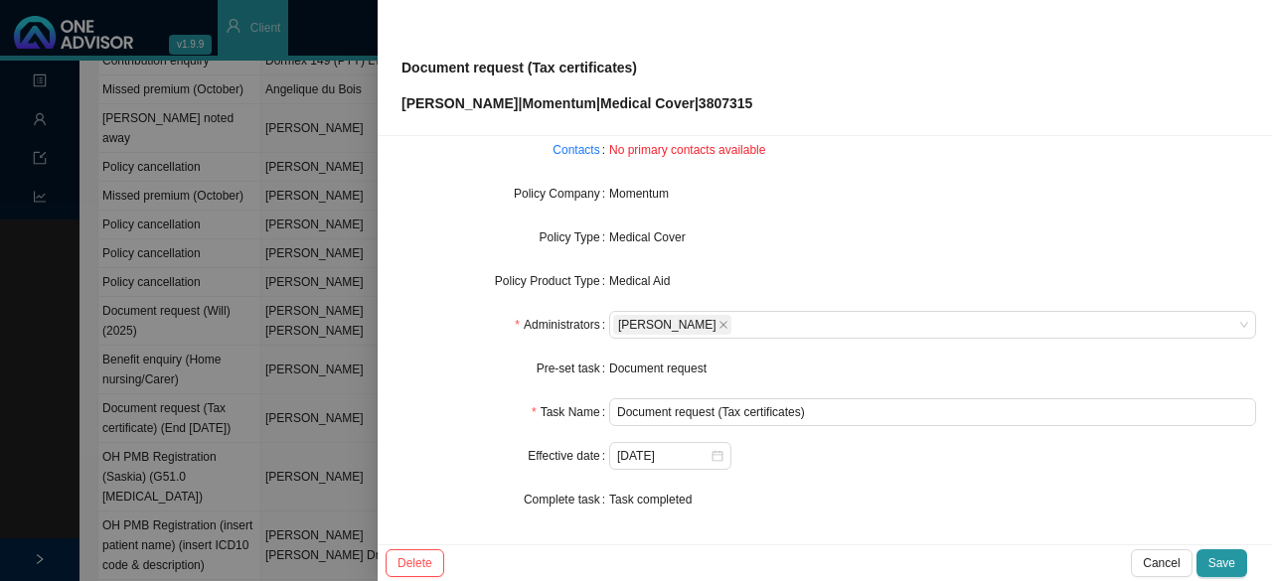
scroll to position [0, 0]
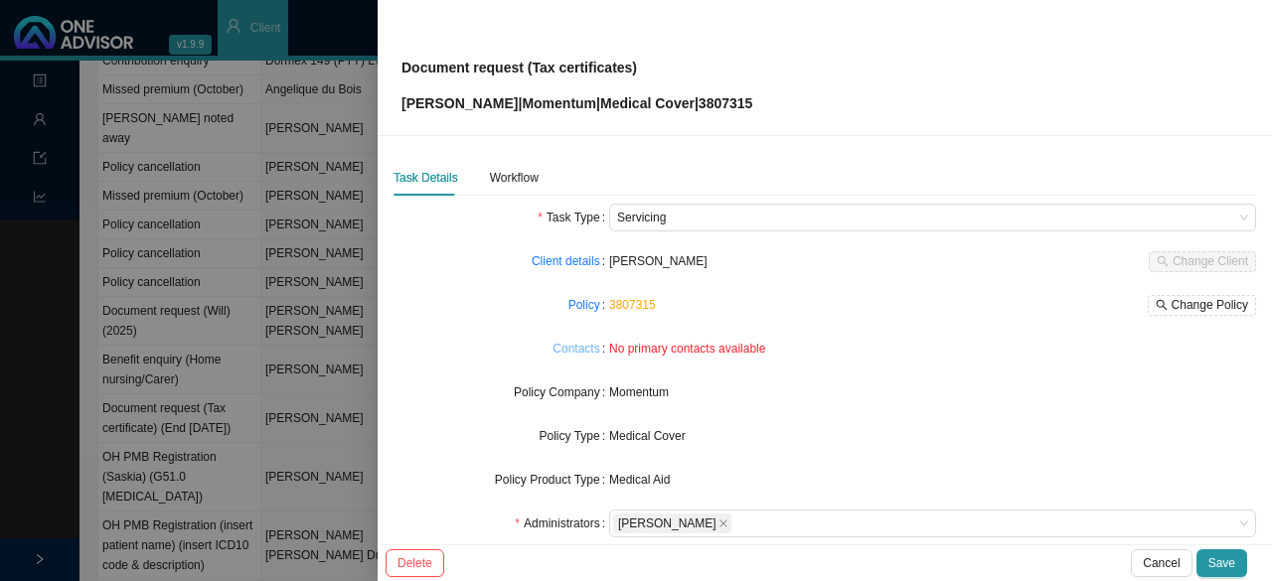
click at [581, 345] on link "Contacts" at bounding box center [575, 349] width 47 height 20
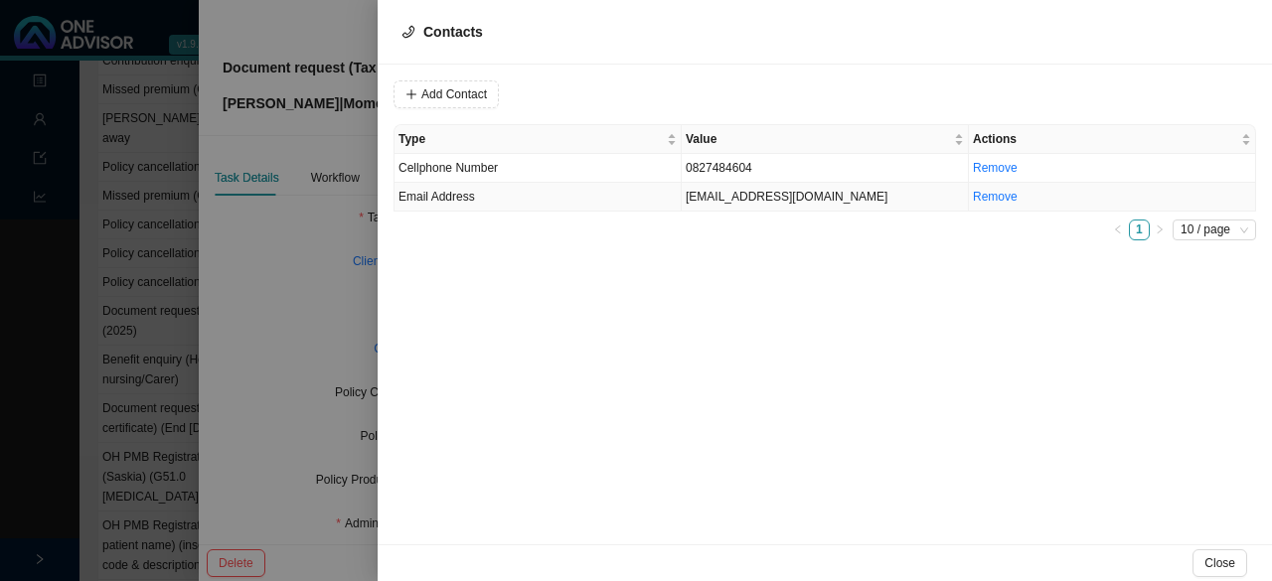
click at [724, 202] on td "[EMAIL_ADDRESS][DOMAIN_NAME]" at bounding box center [825, 197] width 287 height 29
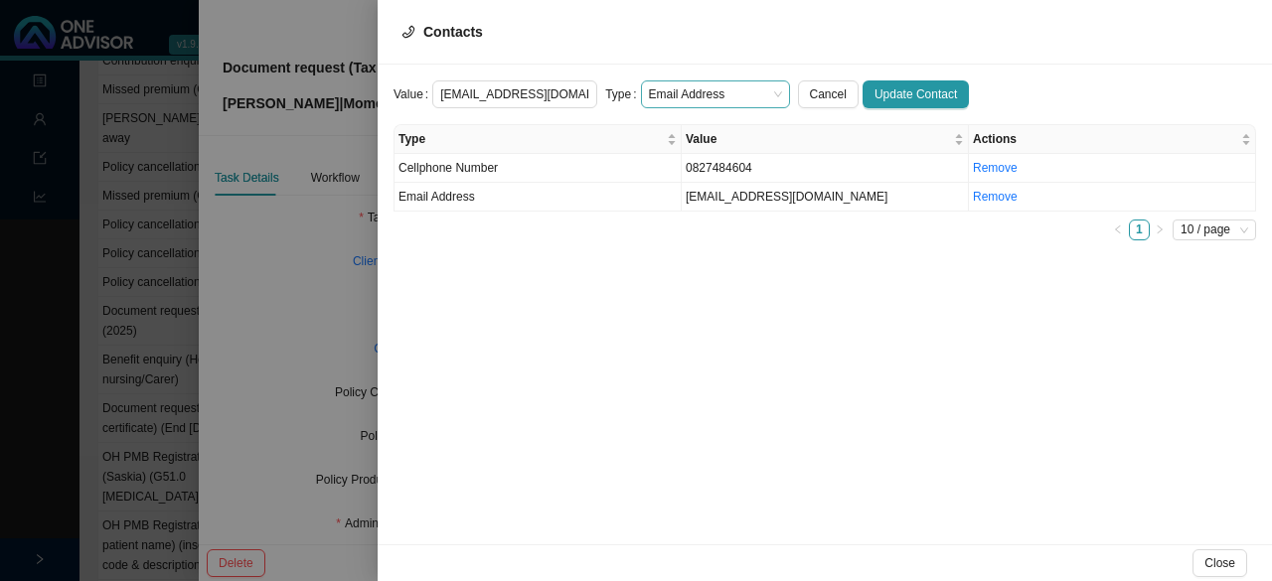
click at [713, 91] on span "Email Address" at bounding box center [715, 94] width 133 height 26
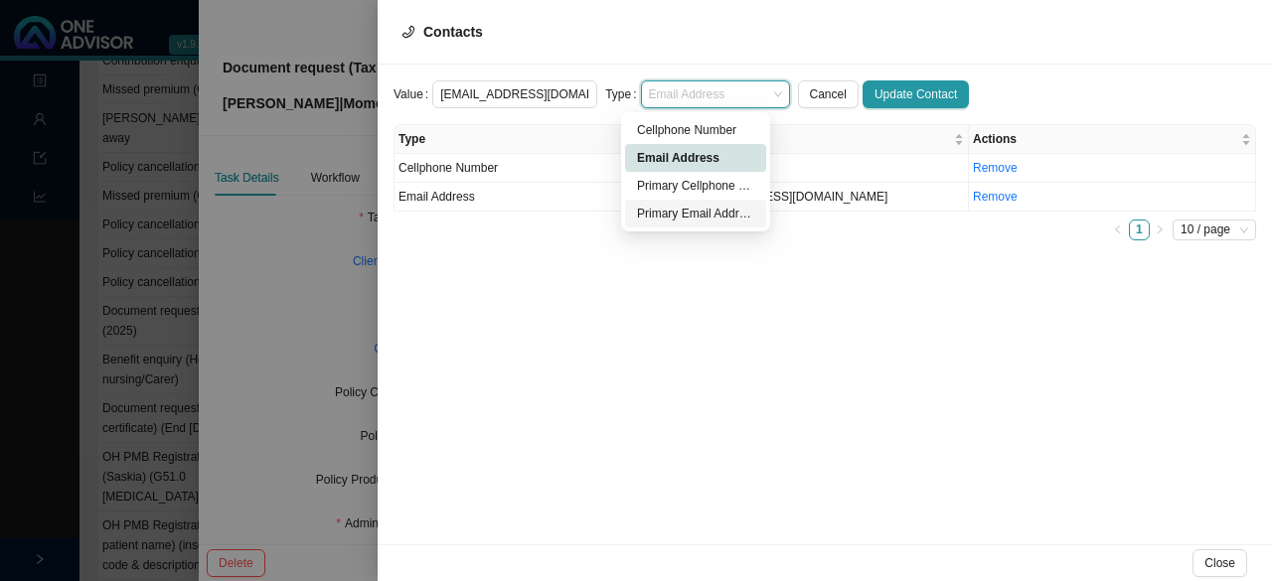
drag, startPoint x: 701, startPoint y: 218, endPoint x: 793, endPoint y: 204, distance: 93.5
click at [704, 216] on div "Primary Email Address" at bounding box center [695, 214] width 117 height 20
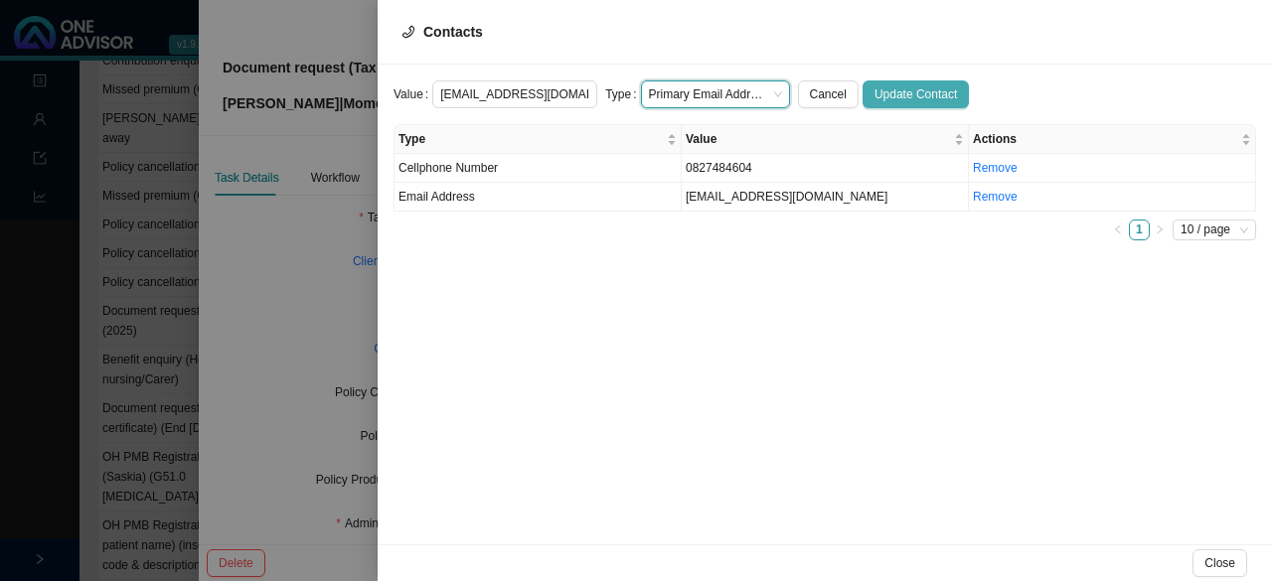
click at [888, 92] on span "Update Contact" at bounding box center [915, 94] width 82 height 20
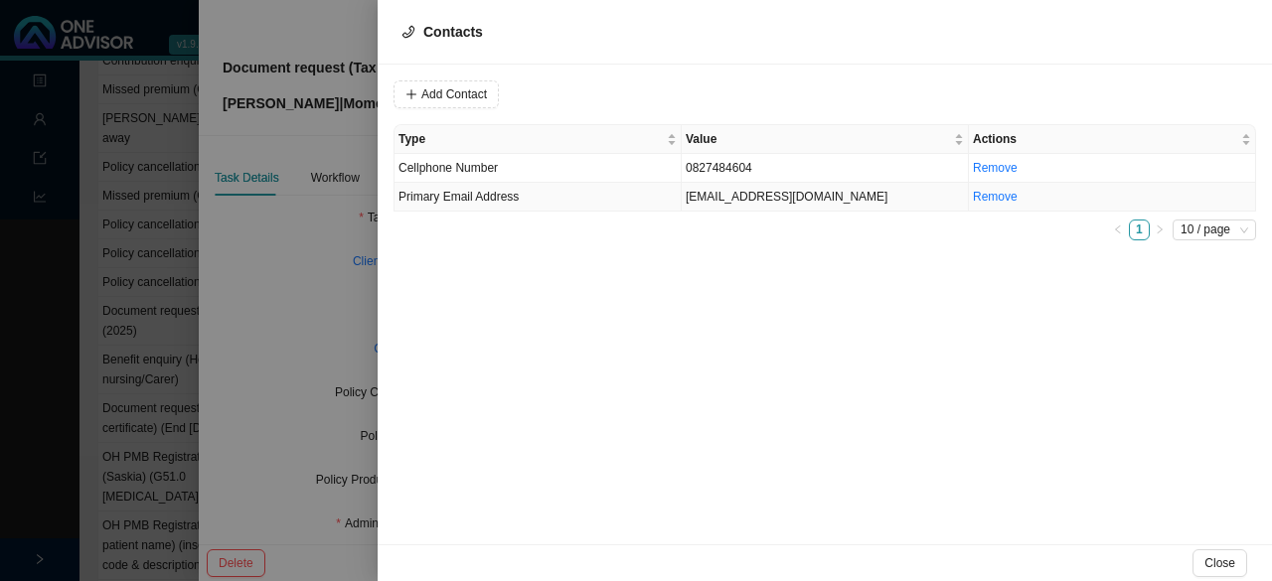
click at [743, 200] on td "[EMAIL_ADDRESS][DOMAIN_NAME]" at bounding box center [825, 197] width 287 height 29
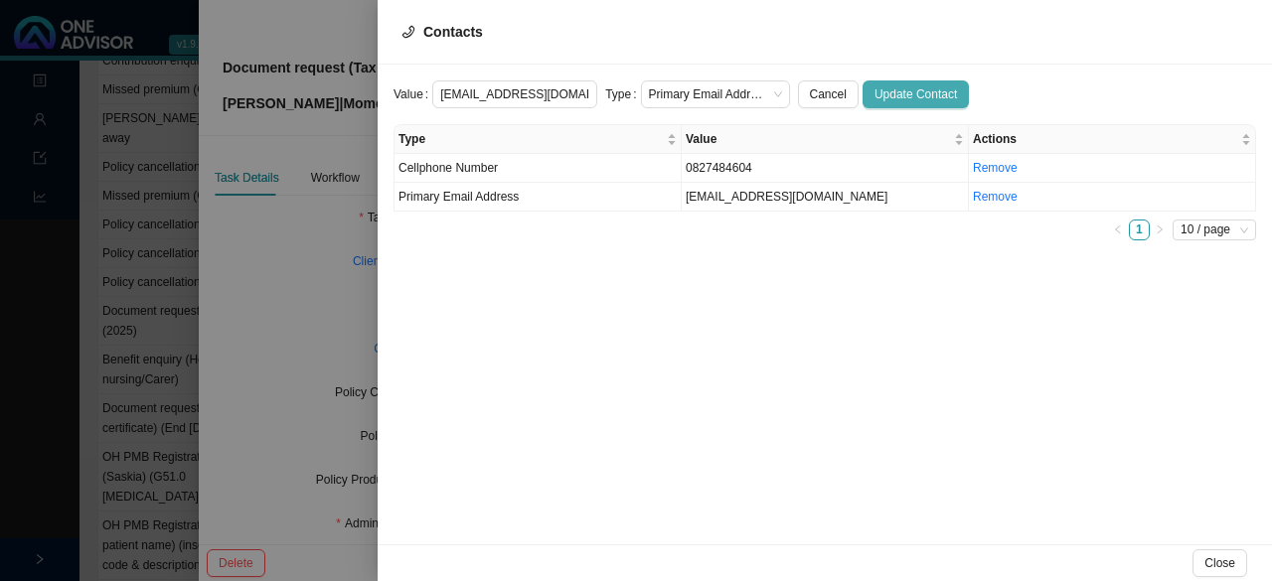
click at [893, 93] on span "Update Contact" at bounding box center [915, 94] width 82 height 20
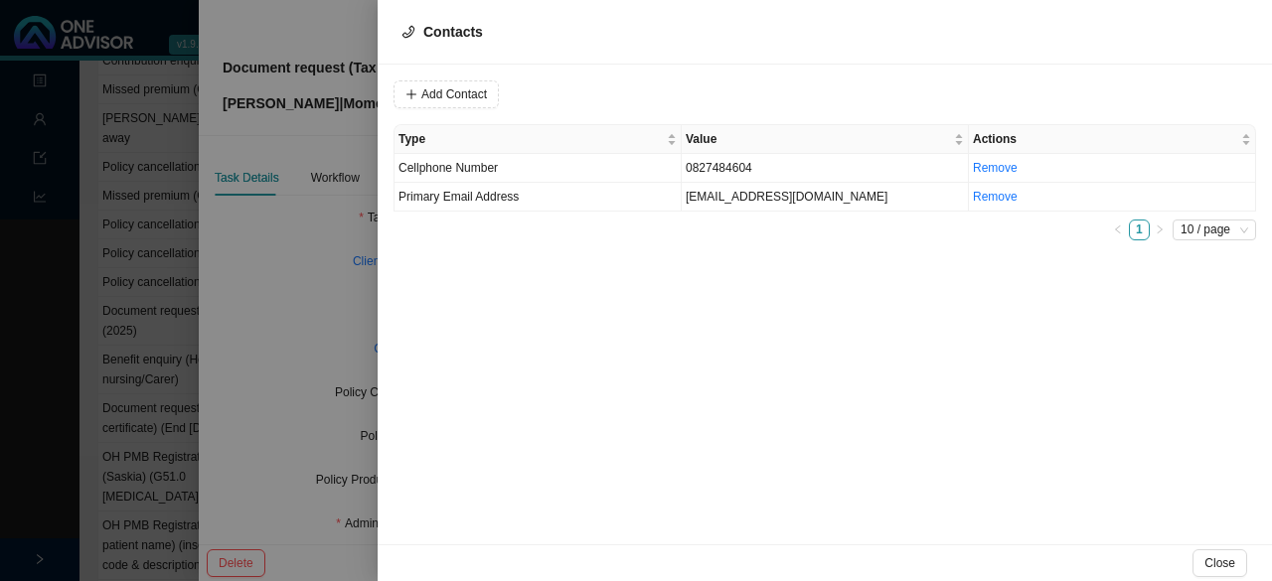
drag, startPoint x: 1221, startPoint y: 565, endPoint x: 792, endPoint y: 501, distance: 434.1
click at [1221, 565] on span "Close" at bounding box center [1219, 563] width 31 height 20
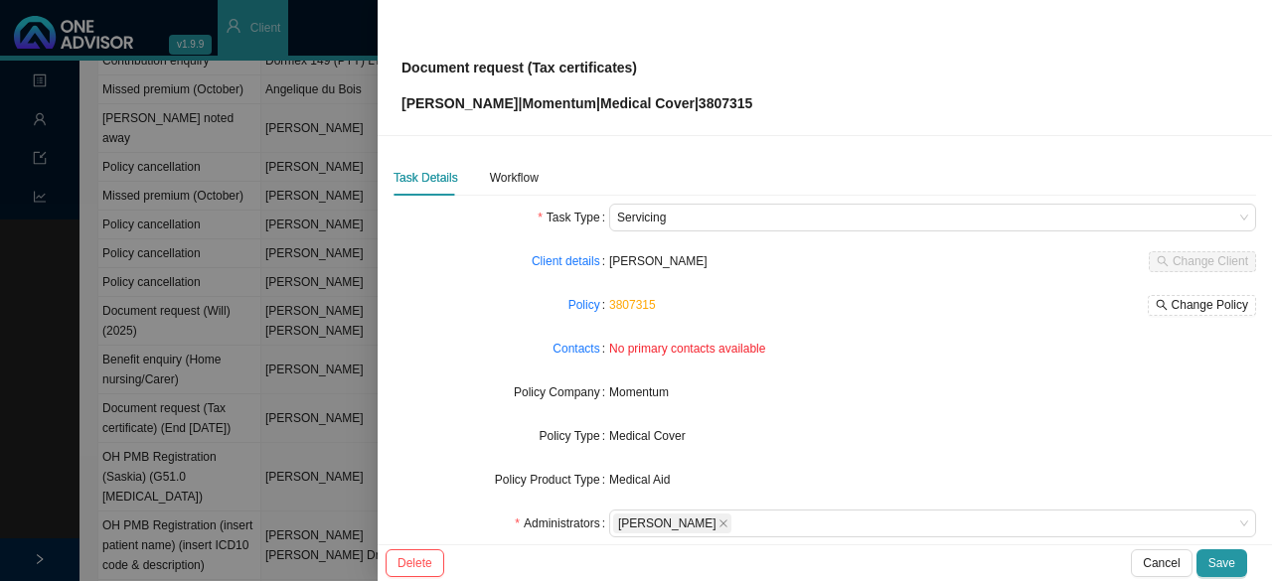
drag, startPoint x: 775, startPoint y: 360, endPoint x: 853, endPoint y: 349, distance: 78.3
click at [782, 357] on div "No primary contacts available" at bounding box center [932, 349] width 647 height 28
click at [512, 309] on div "Policy" at bounding box center [502, 305] width 216 height 28
click at [520, 182] on div "Workflow" at bounding box center [514, 178] width 49 height 20
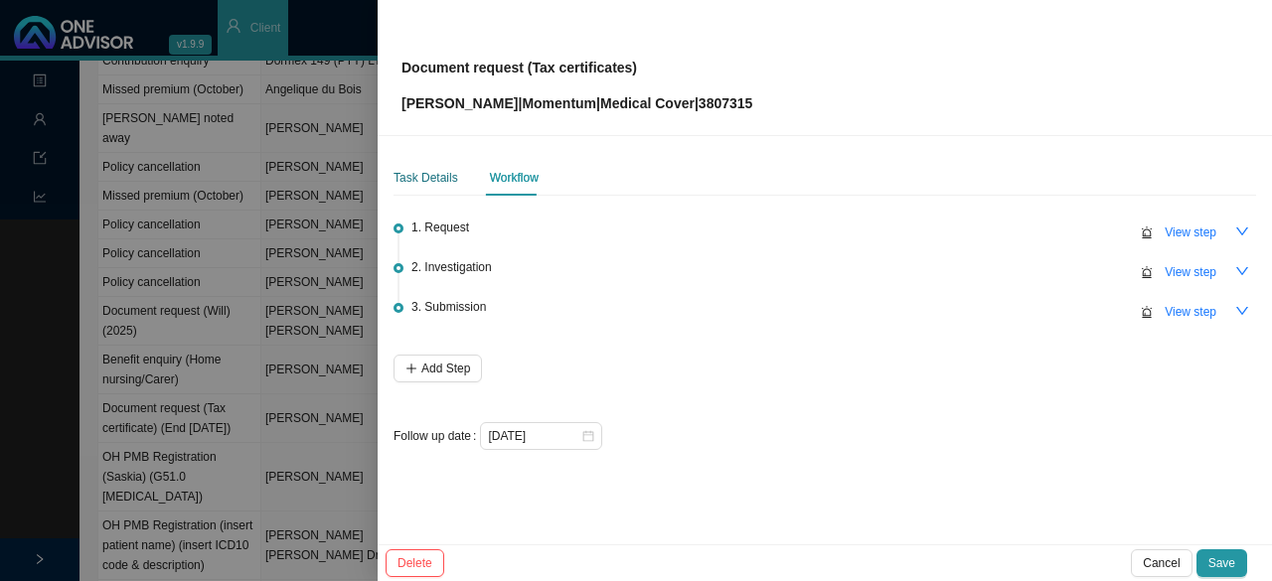
click at [429, 177] on div "Task Details" at bounding box center [426, 178] width 65 height 20
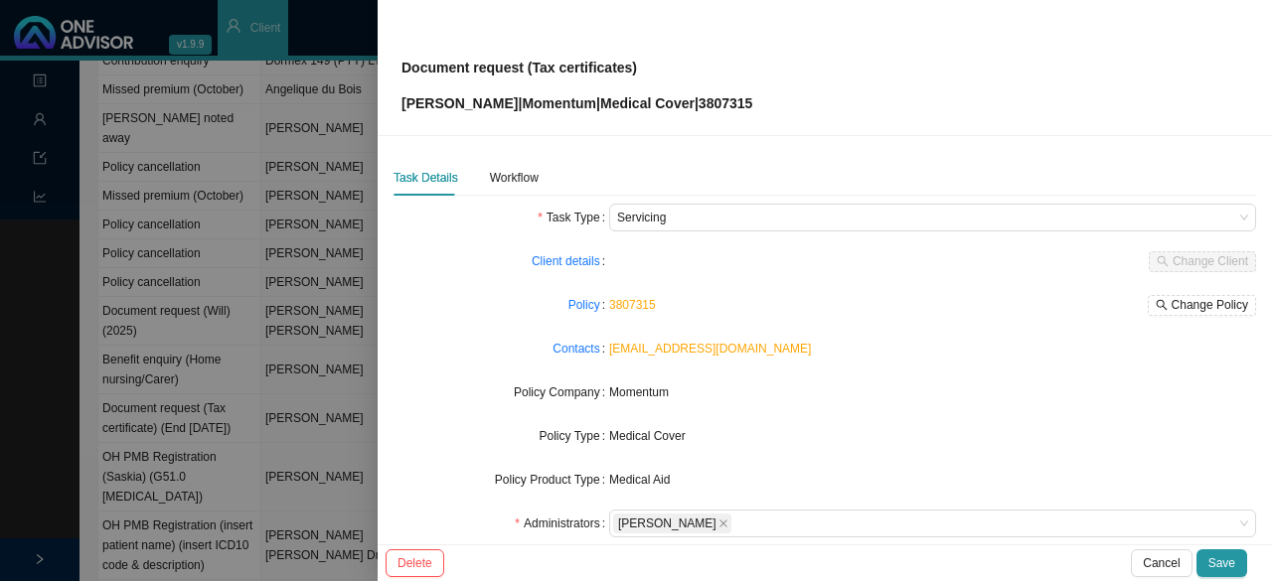
scroll to position [199, 0]
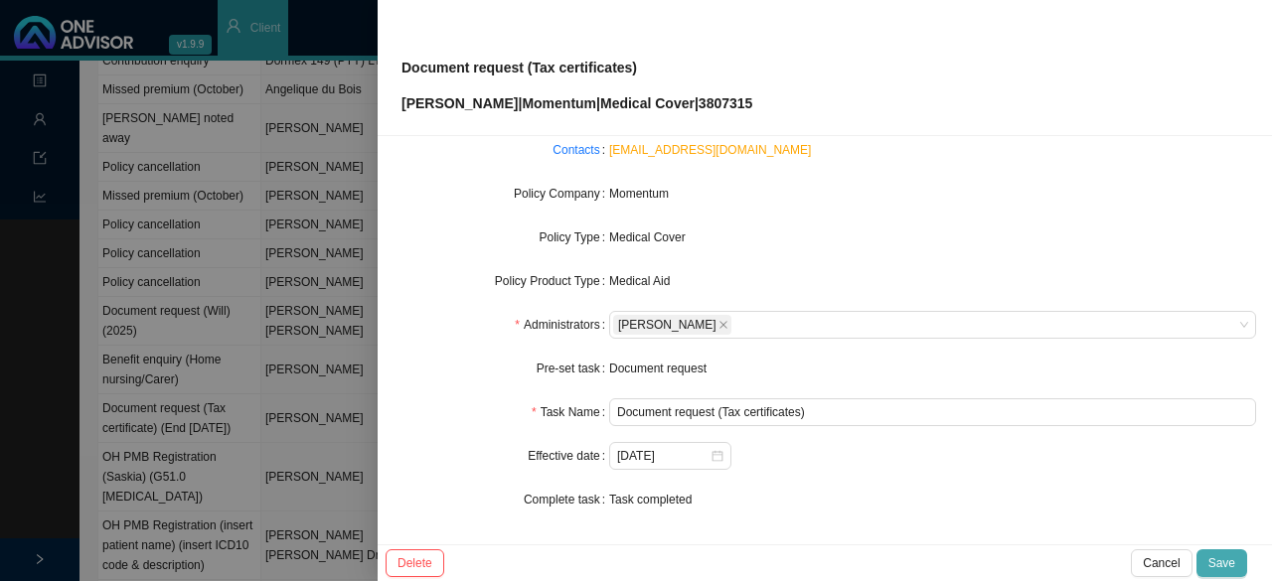
click at [1222, 568] on span "Save" at bounding box center [1221, 563] width 27 height 20
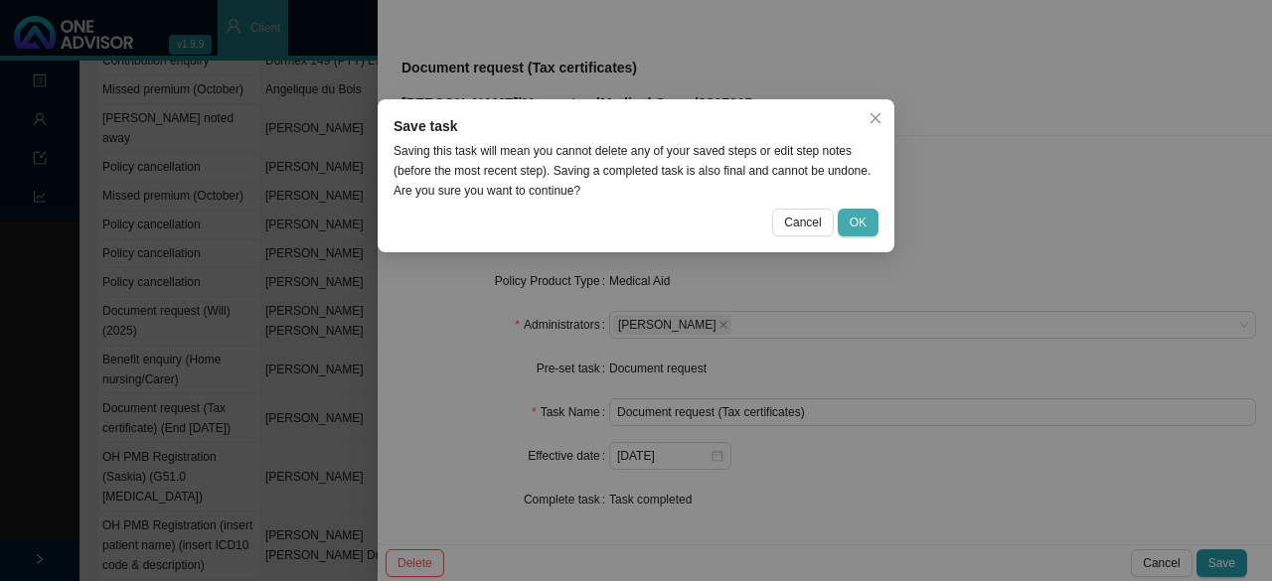
click at [862, 226] on span "OK" at bounding box center [858, 223] width 17 height 20
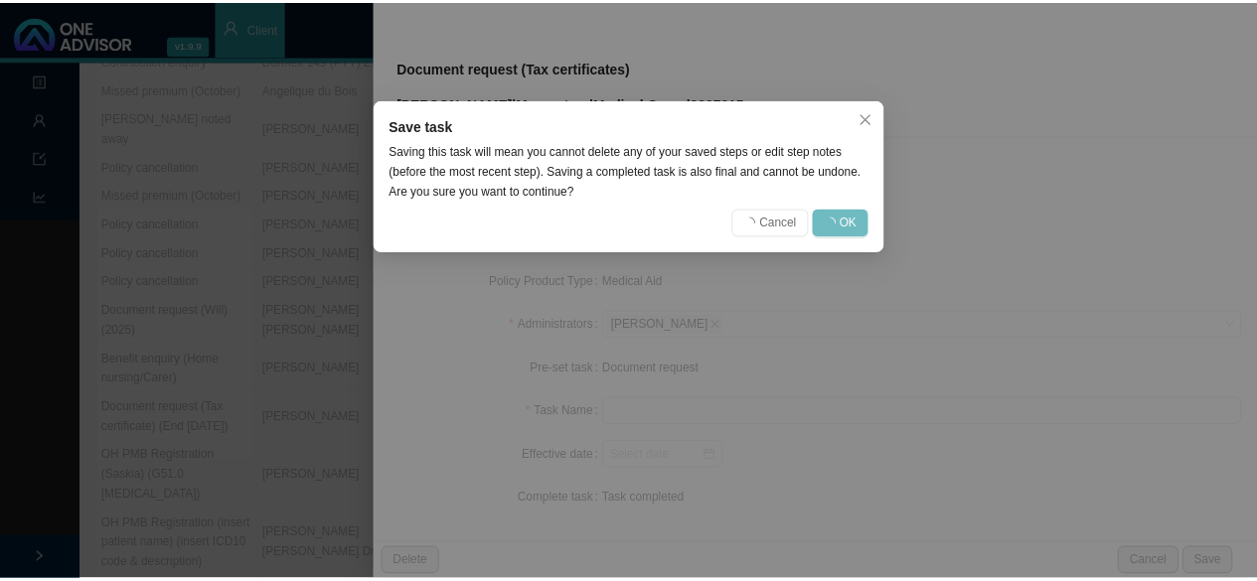
scroll to position [177, 0]
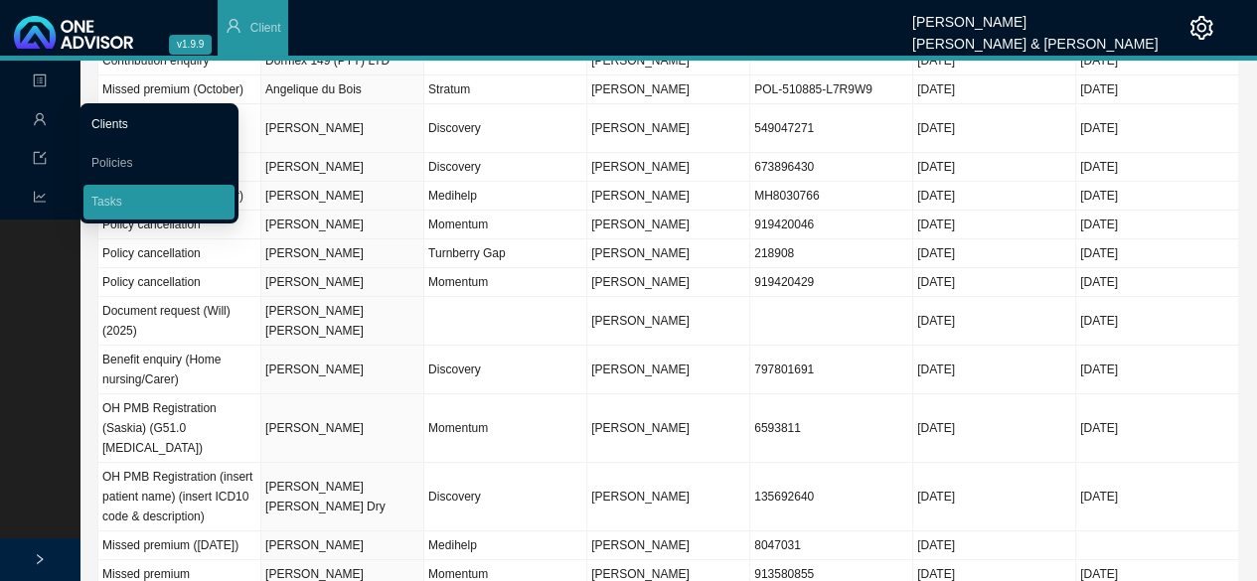
click at [128, 117] on link "Clients" at bounding box center [109, 124] width 37 height 14
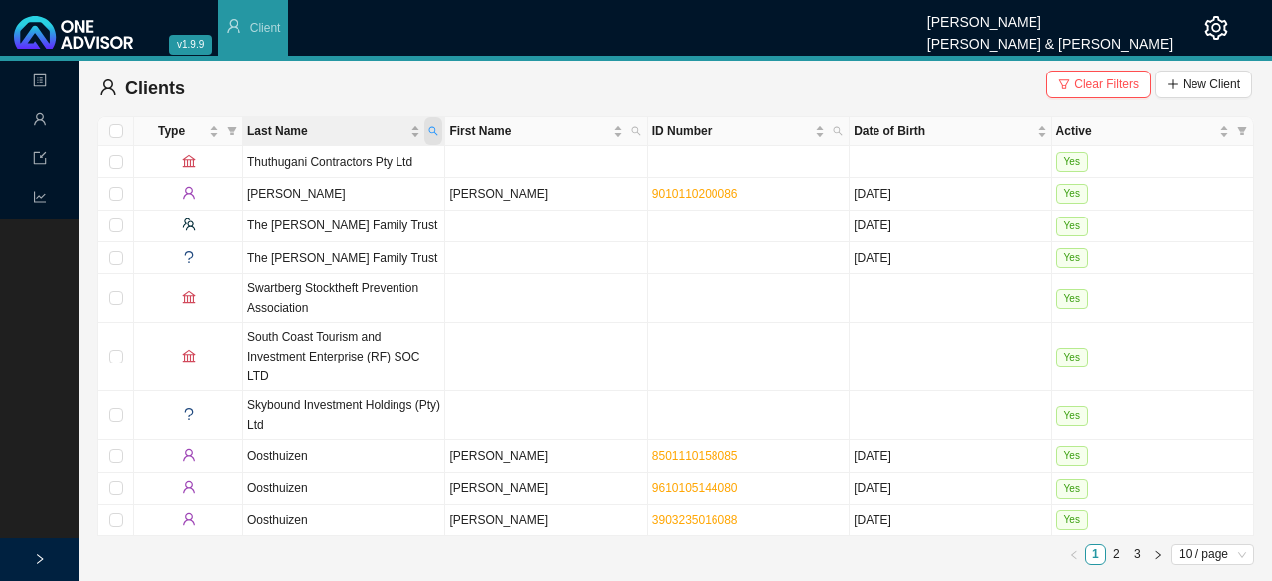
click at [437, 124] on span "Last Name" at bounding box center [433, 131] width 18 height 28
type input "[PERSON_NAME]"
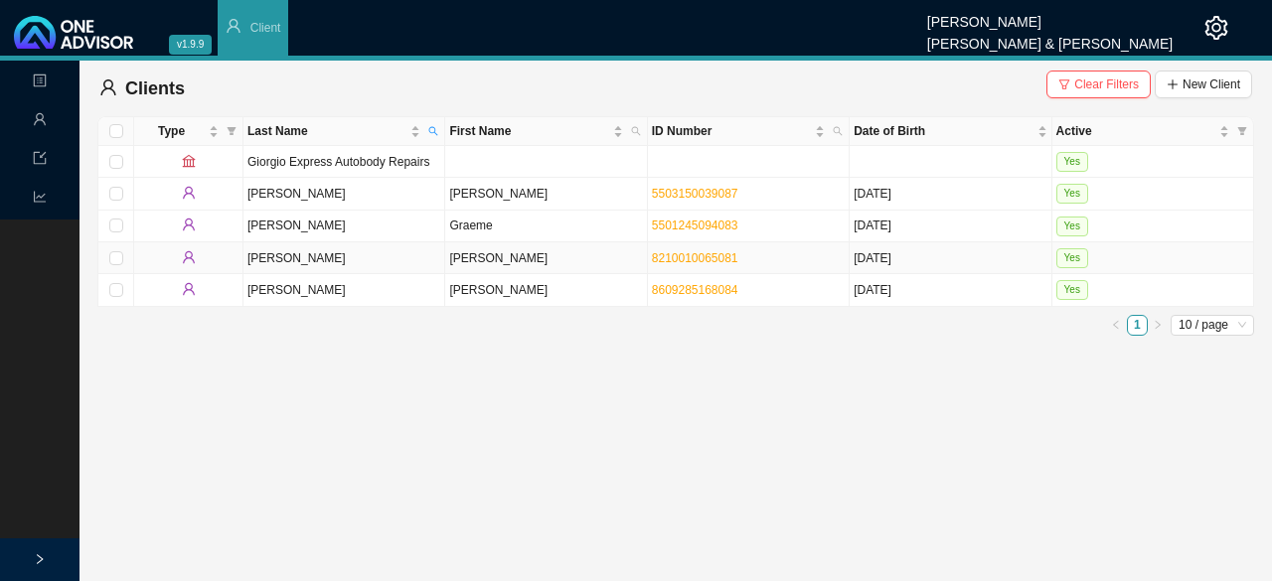
click at [266, 255] on td "[PERSON_NAME]" at bounding box center [344, 258] width 202 height 32
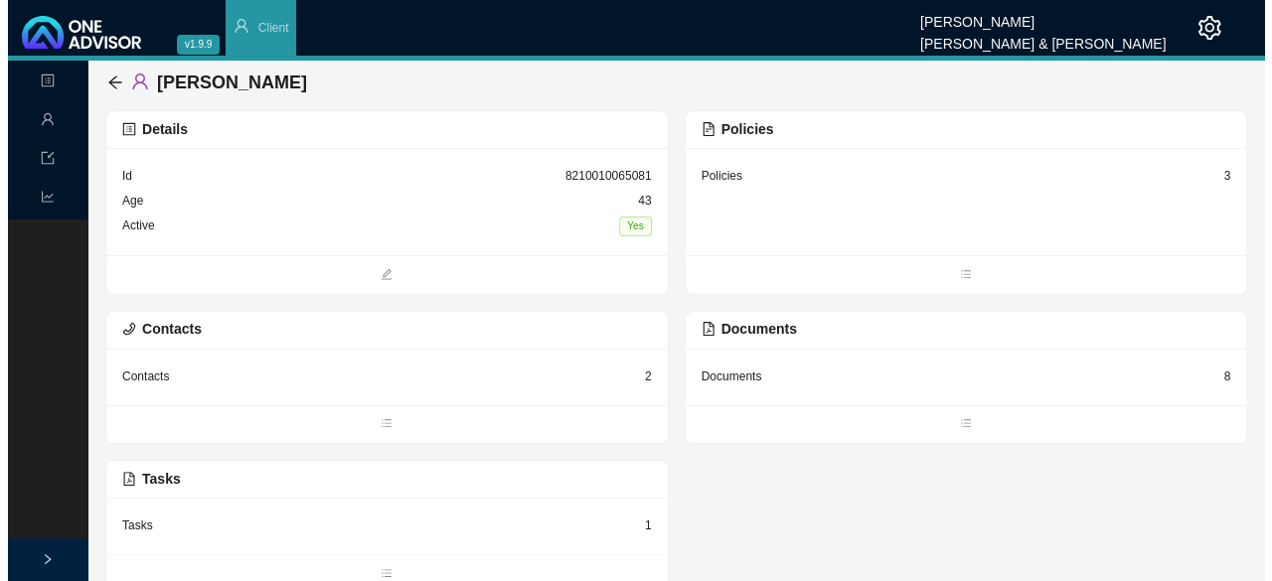
scroll to position [14, 0]
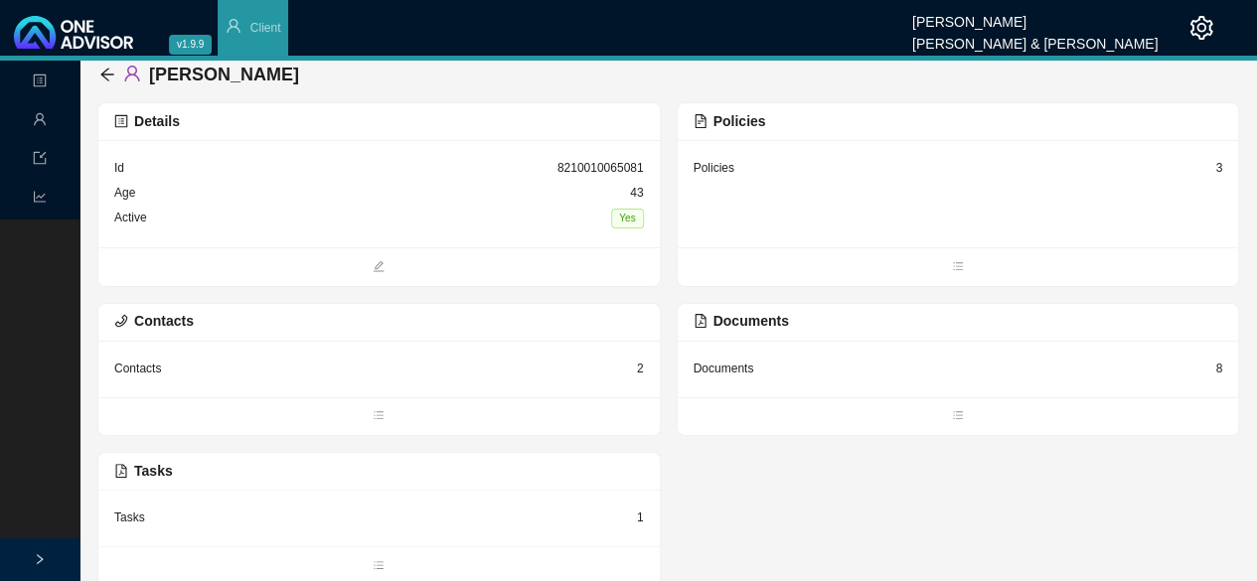
click at [135, 511] on div "Tasks" at bounding box center [129, 518] width 31 height 20
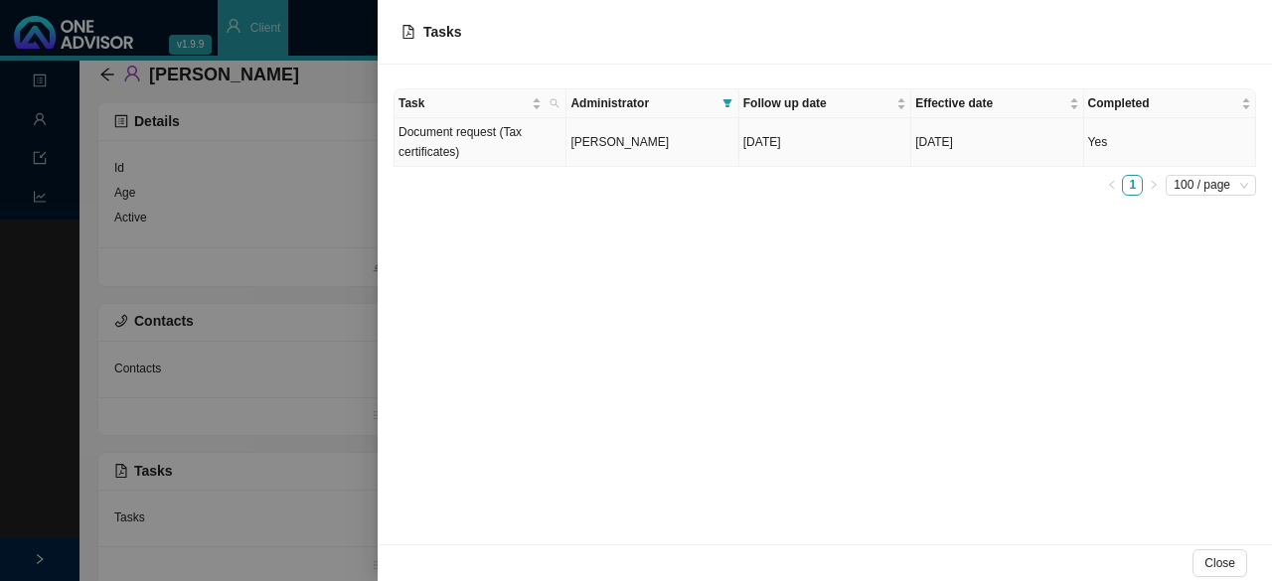
click at [464, 128] on td "Document request (Tax certificates)" at bounding box center [480, 142] width 172 height 49
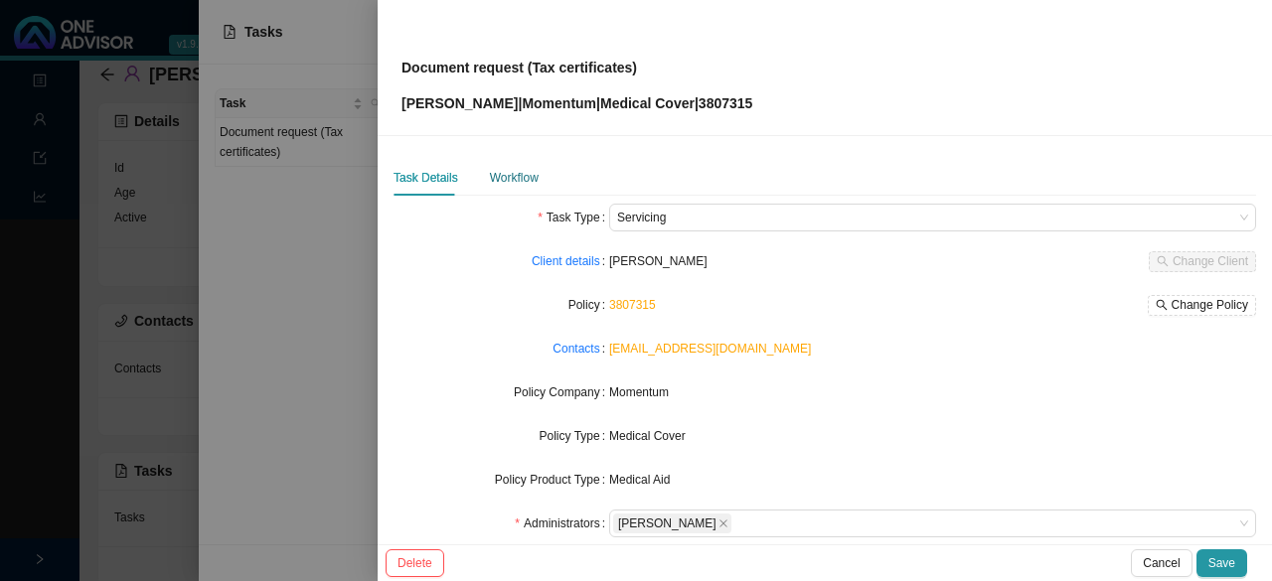
drag, startPoint x: 501, startPoint y: 178, endPoint x: 513, endPoint y: 174, distance: 12.6
click at [501, 178] on div "Workflow" at bounding box center [514, 178] width 49 height 20
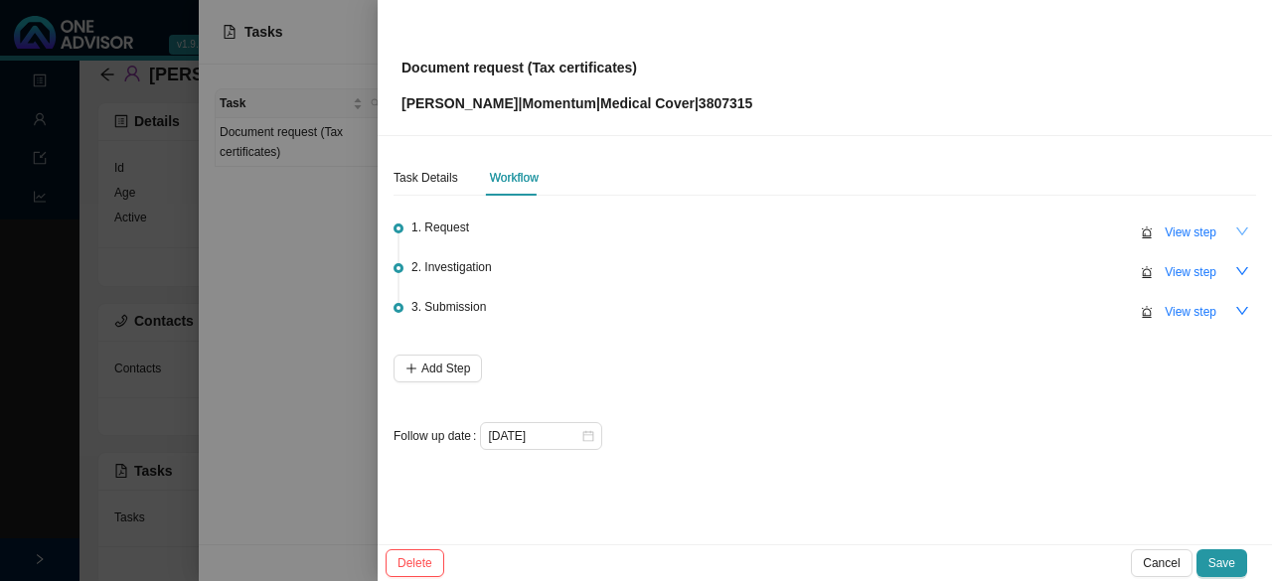
click at [1239, 233] on icon "down" at bounding box center [1242, 232] width 14 height 14
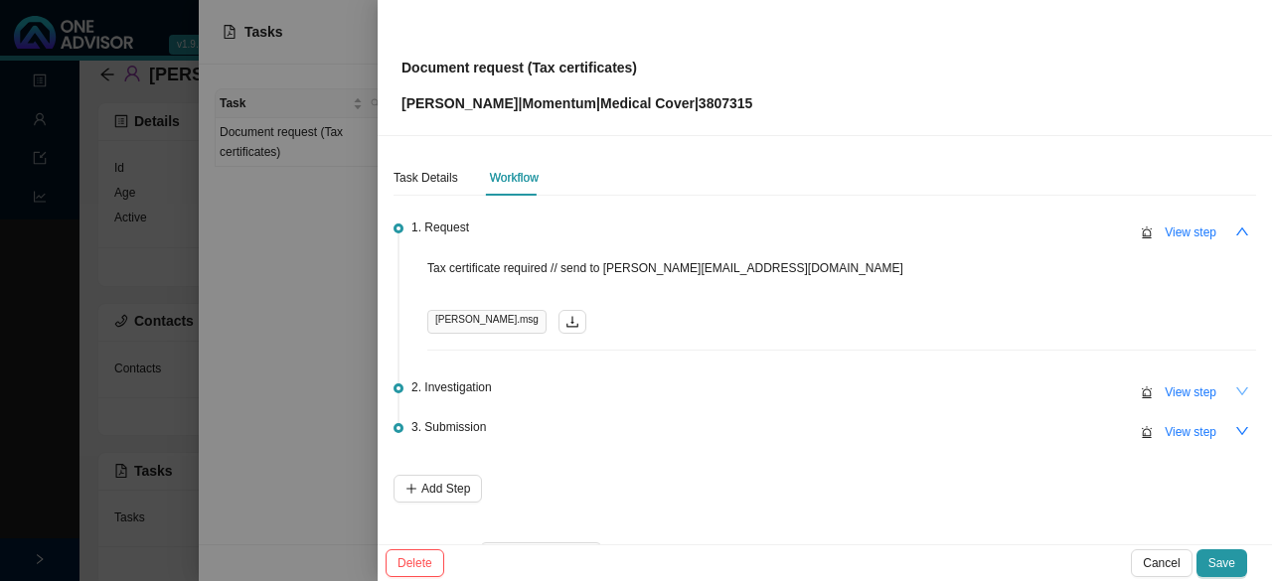
click at [1235, 390] on icon "down" at bounding box center [1242, 392] width 14 height 14
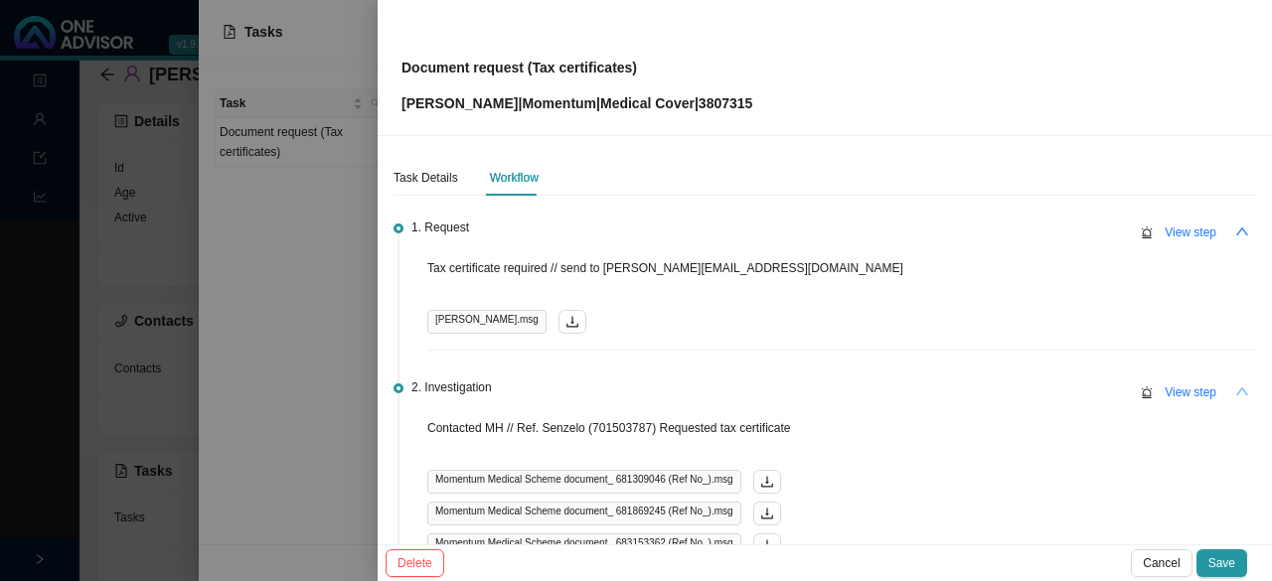
scroll to position [199, 0]
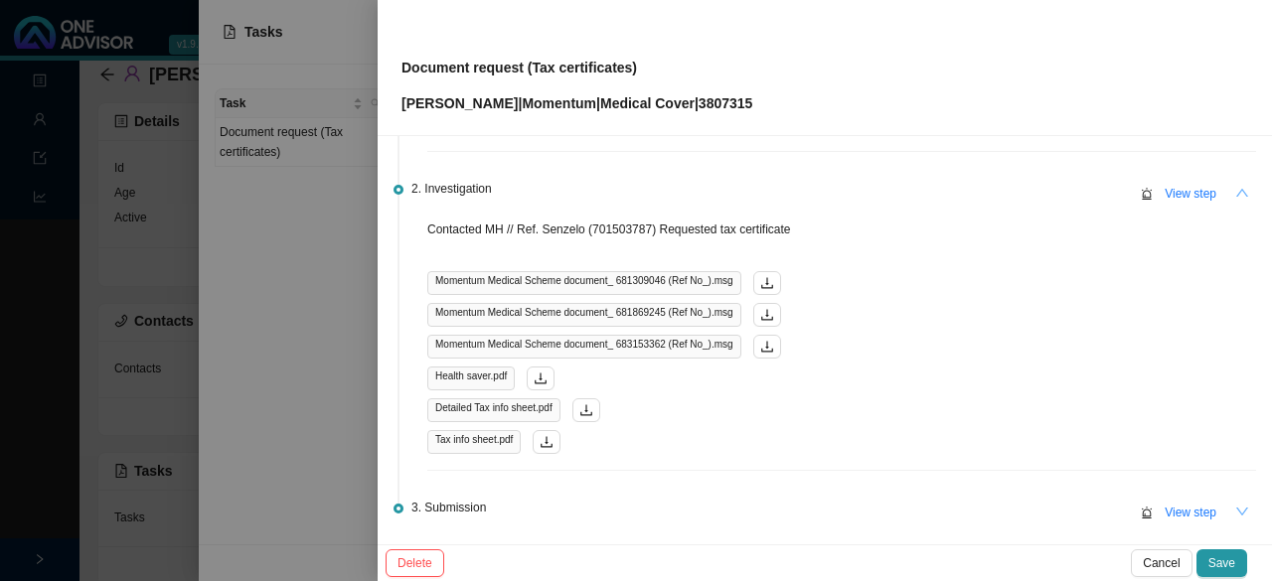
click at [1235, 512] on icon "down" at bounding box center [1242, 512] width 14 height 14
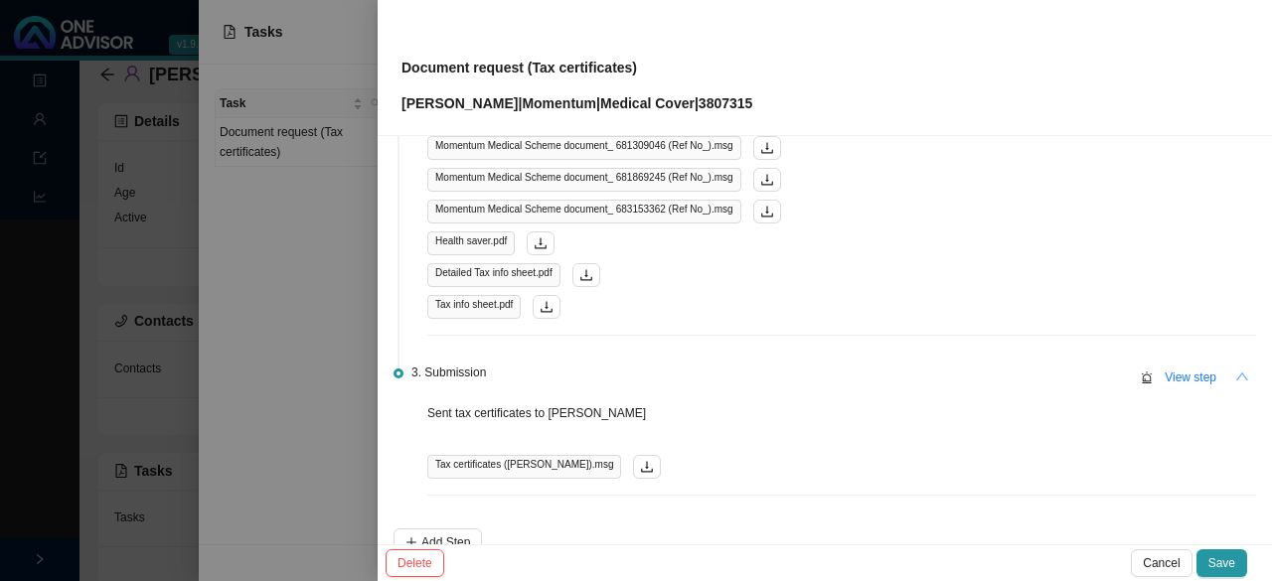
scroll to position [397, 0]
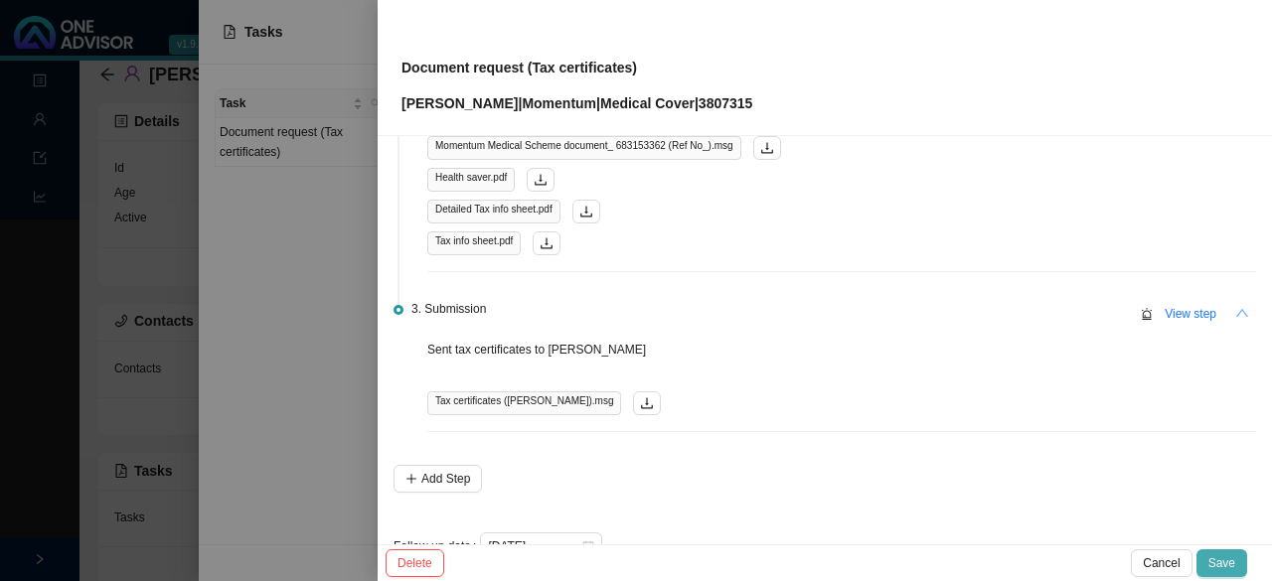
click at [1218, 555] on span "Save" at bounding box center [1221, 563] width 27 height 20
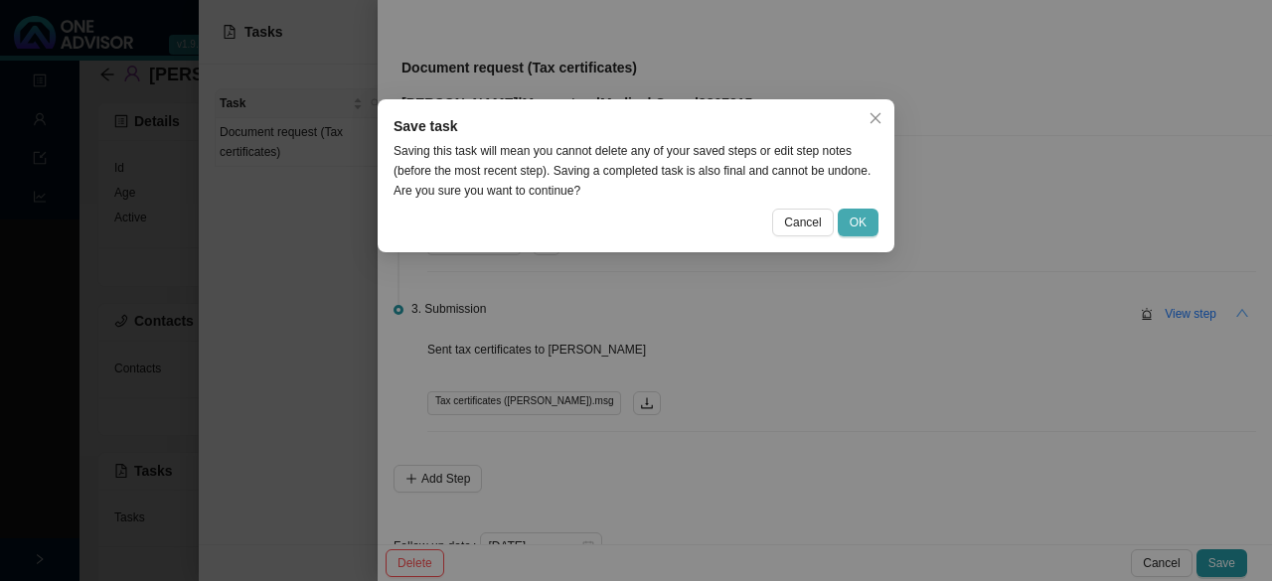
click at [855, 213] on span "OK" at bounding box center [858, 223] width 17 height 20
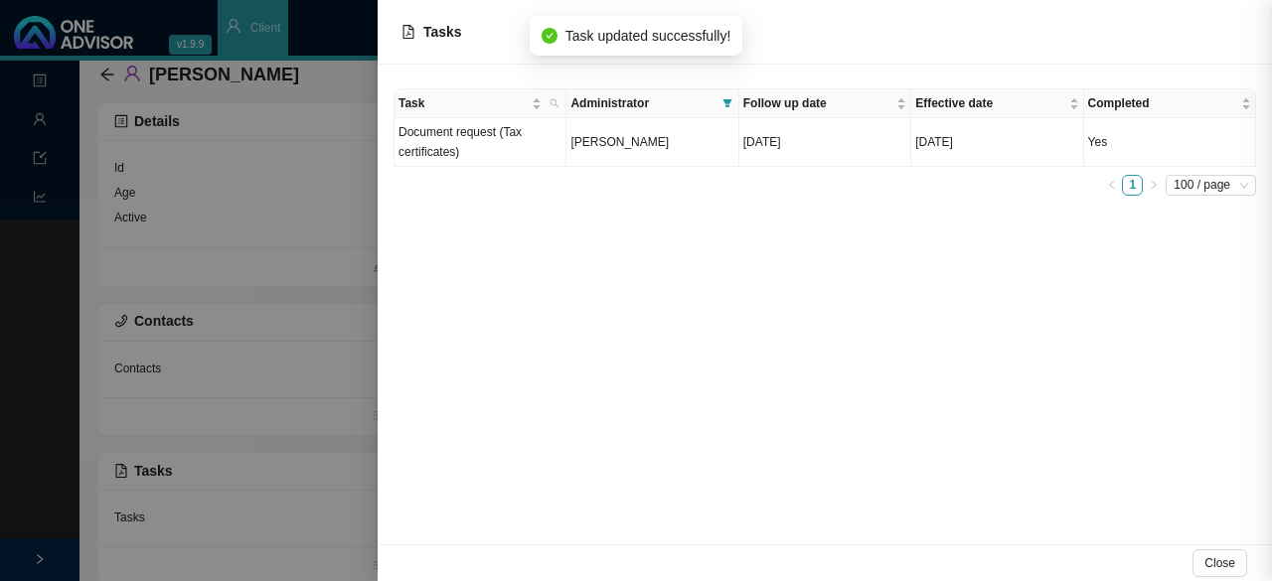
scroll to position [0, 0]
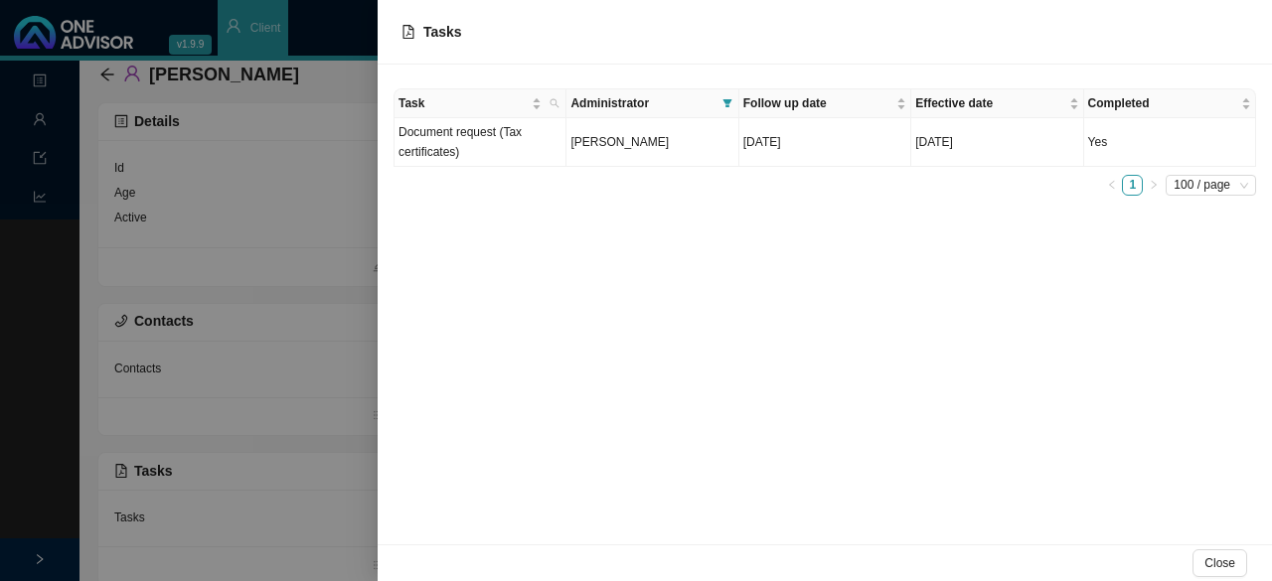
click at [545, 200] on div "Task Administrator Follow up date Effective date Completed Document request (Ta…" at bounding box center [825, 145] width 863 height 115
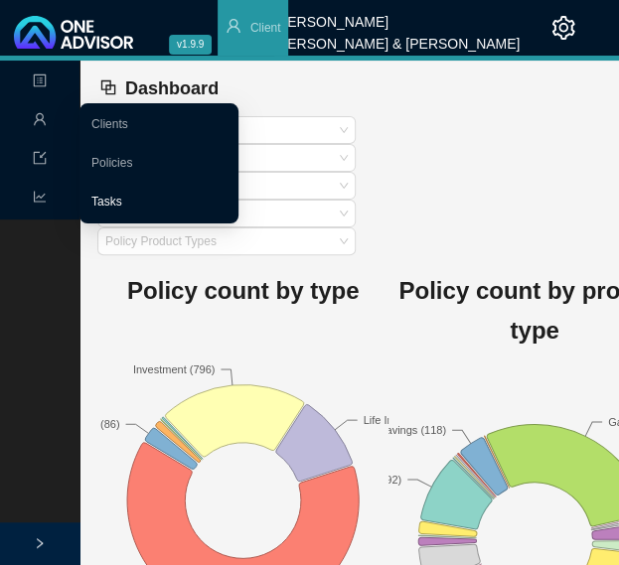
click at [122, 198] on link "Tasks" at bounding box center [106, 202] width 31 height 14
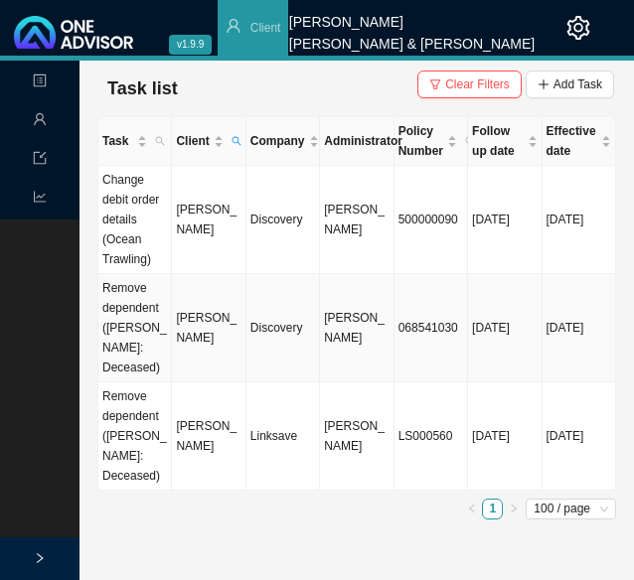
click at [201, 314] on td "[PERSON_NAME]" at bounding box center [209, 328] width 74 height 108
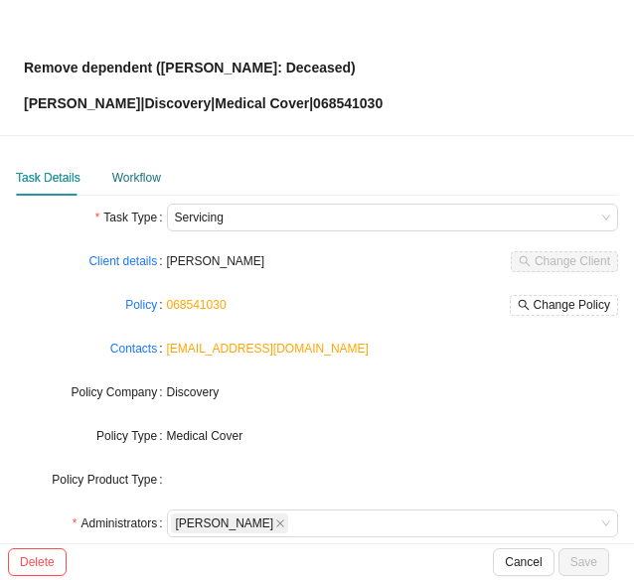
drag, startPoint x: 145, startPoint y: 172, endPoint x: 169, endPoint y: 179, distance: 24.8
click at [145, 172] on div "Workflow" at bounding box center [136, 178] width 49 height 20
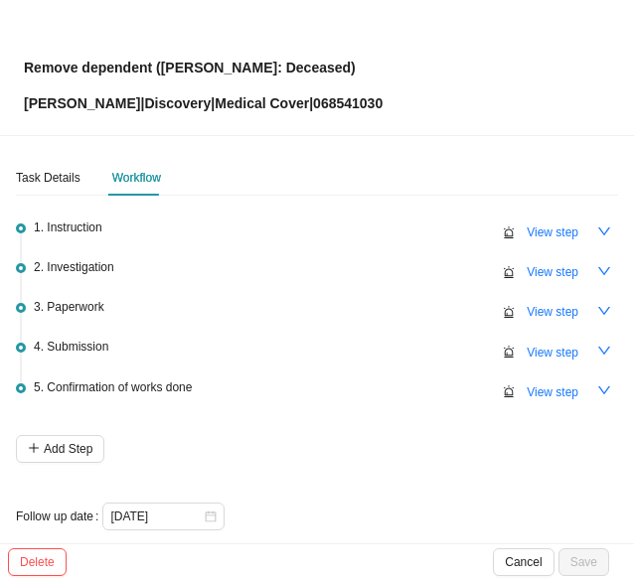
scroll to position [16, 0]
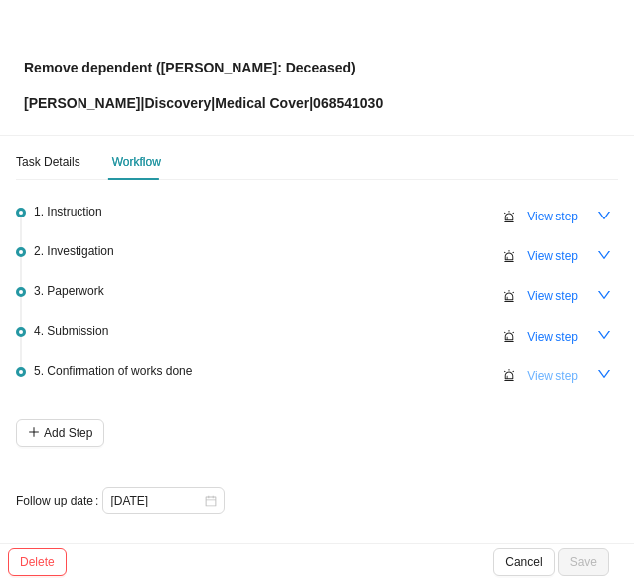
click at [527, 372] on span "View step" at bounding box center [553, 377] width 52 height 20
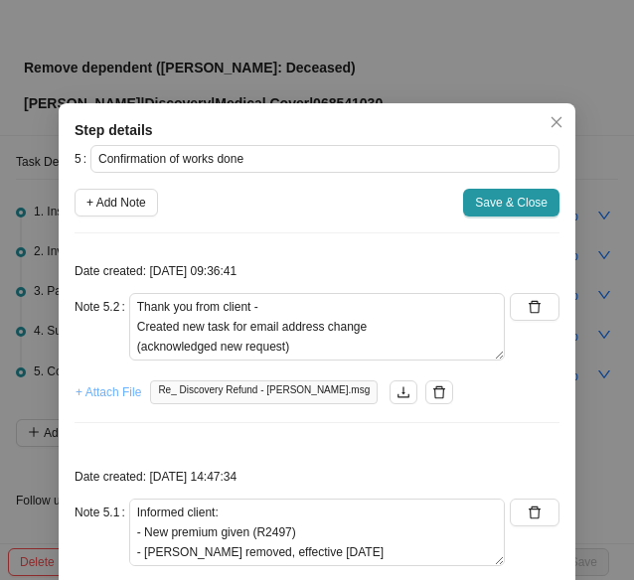
click at [103, 387] on span "+ Attach File" at bounding box center [109, 393] width 66 height 20
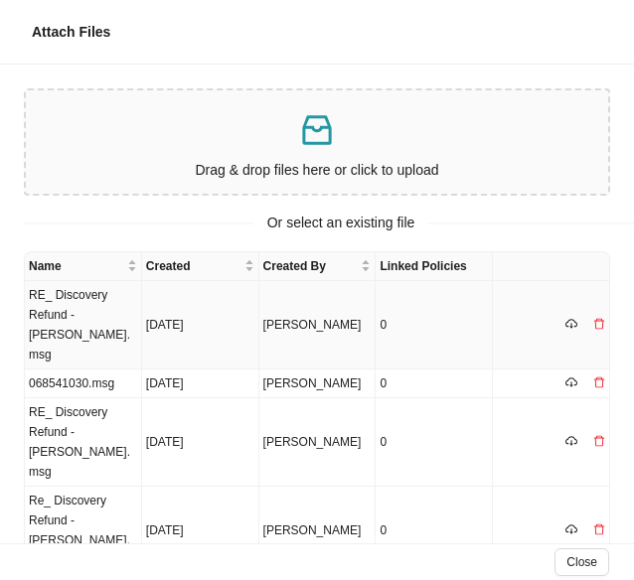
click at [79, 306] on td "RE_ Discovery Refund - [PERSON_NAME].msg" at bounding box center [83, 325] width 117 height 88
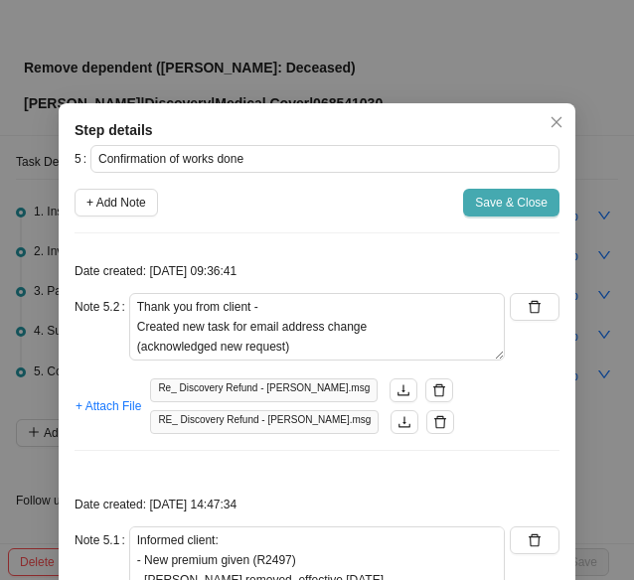
click at [498, 200] on span "Save & Close" at bounding box center [511, 203] width 73 height 20
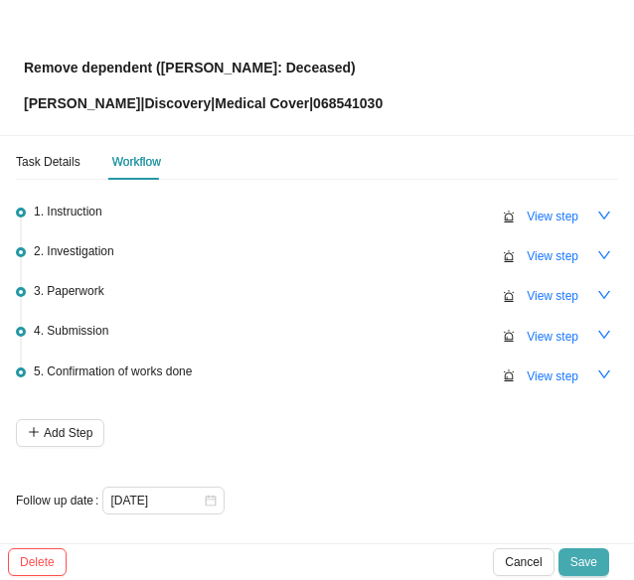
click at [594, 563] on span "Save" at bounding box center [583, 562] width 27 height 20
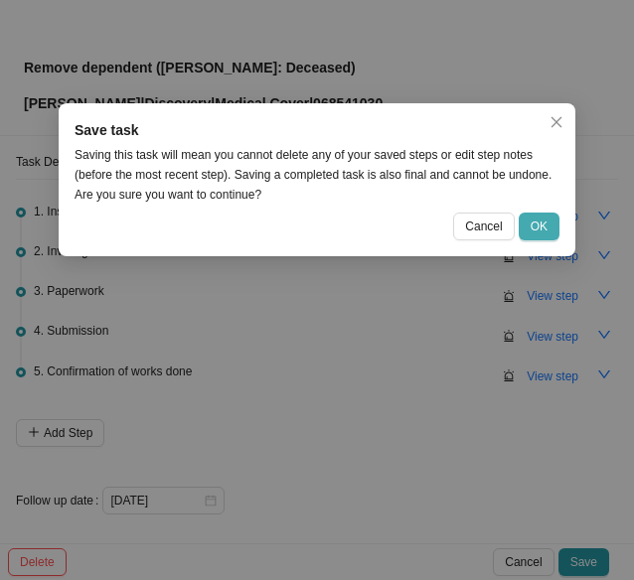
click at [539, 223] on span "OK" at bounding box center [539, 227] width 17 height 20
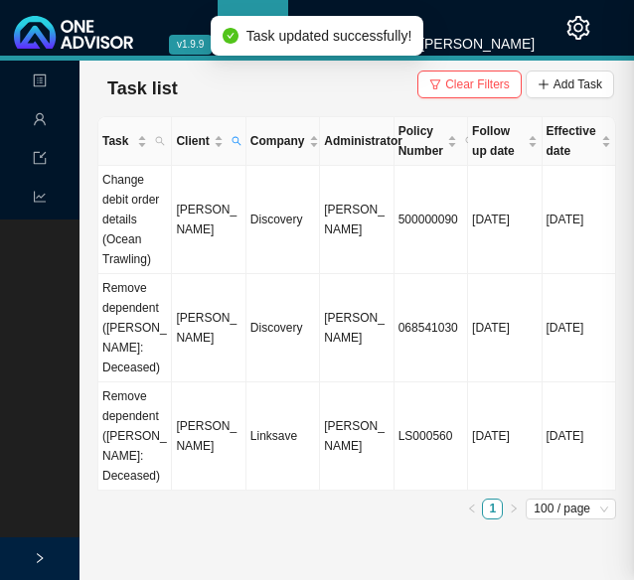
scroll to position [0, 0]
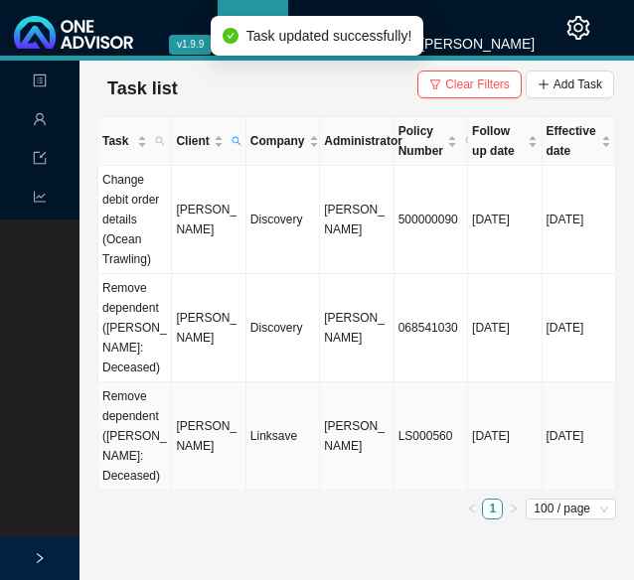
click at [310, 407] on td "Linksave" at bounding box center [283, 437] width 74 height 108
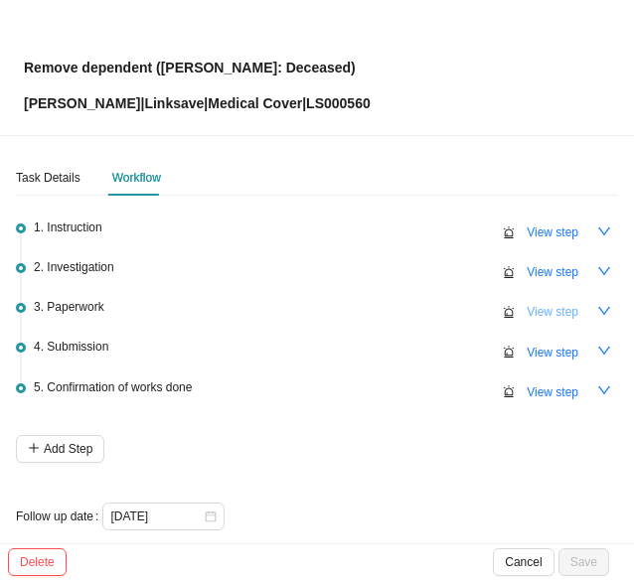
click at [541, 306] on span "View step" at bounding box center [553, 312] width 52 height 20
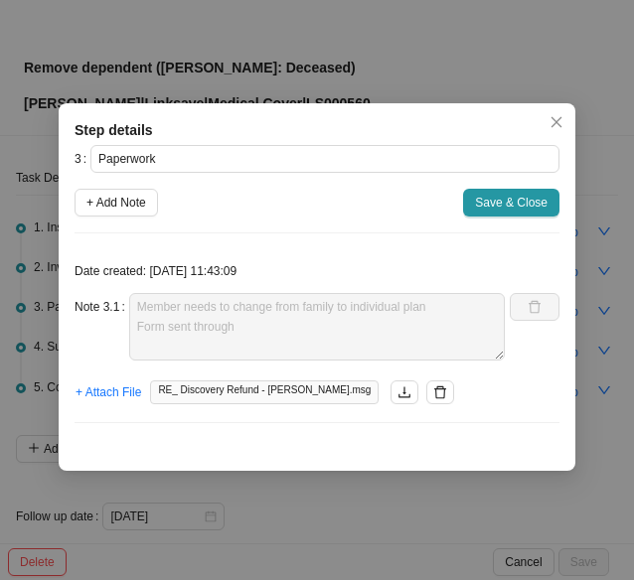
drag, startPoint x: 123, startPoint y: 202, endPoint x: 142, endPoint y: 232, distance: 35.3
click at [123, 200] on span "+ Add Note" at bounding box center [116, 203] width 60 height 20
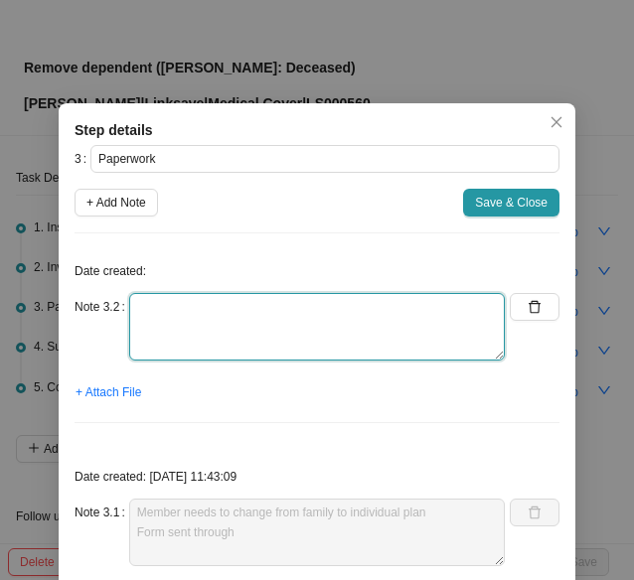
click at [165, 325] on textarea at bounding box center [317, 327] width 376 height 68
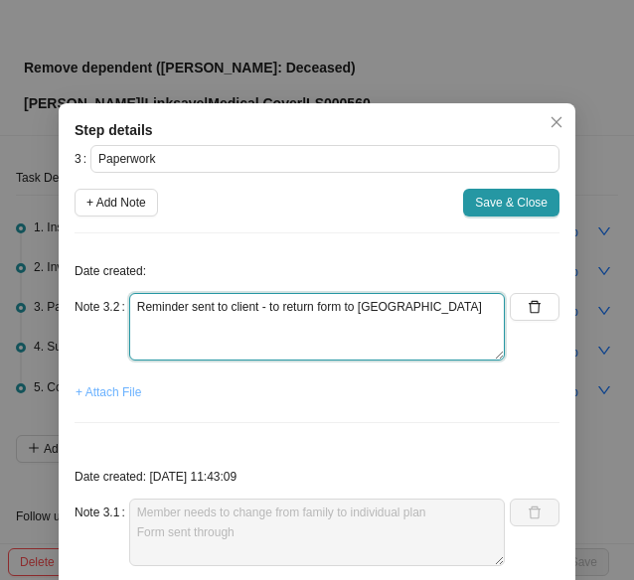
type textarea "Reminder sent to client - to return form to us"
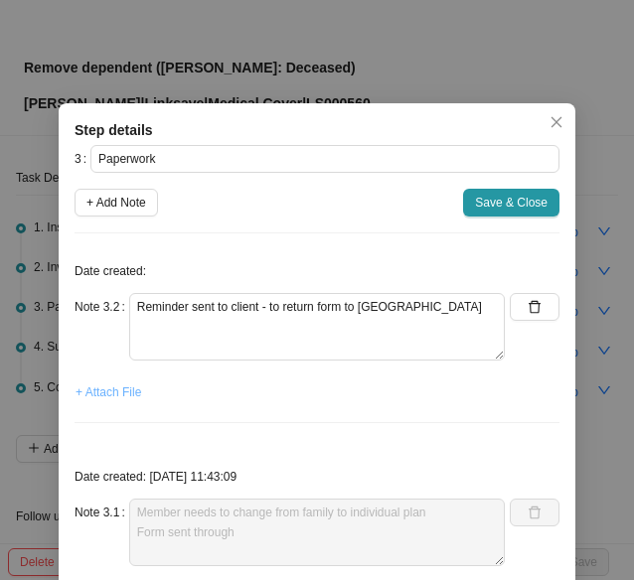
click at [113, 391] on span "+ Attach File" at bounding box center [109, 393] width 66 height 20
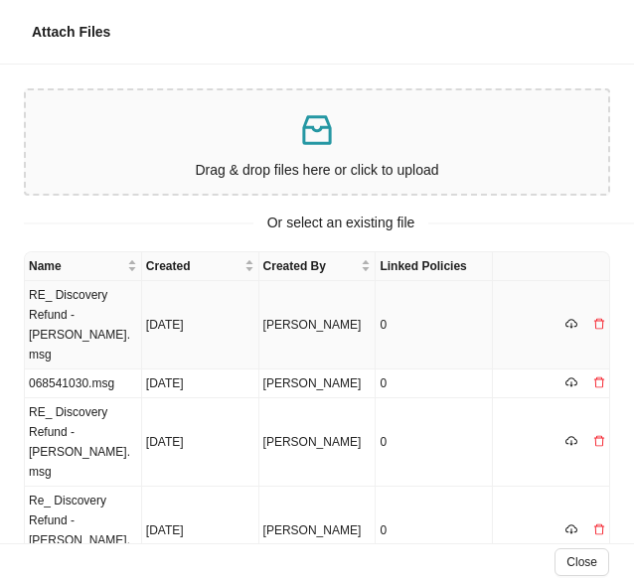
click at [113, 307] on td "RE_ Discovery Refund - [PERSON_NAME].msg" at bounding box center [83, 325] width 117 height 88
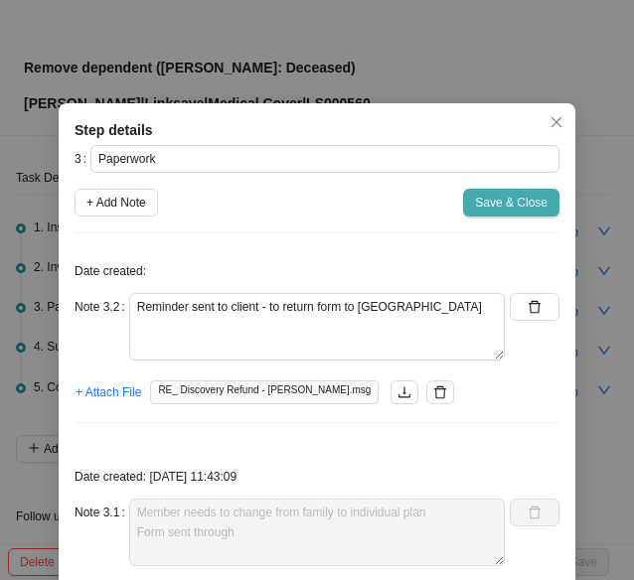
click at [503, 211] on span "Save & Close" at bounding box center [511, 203] width 73 height 20
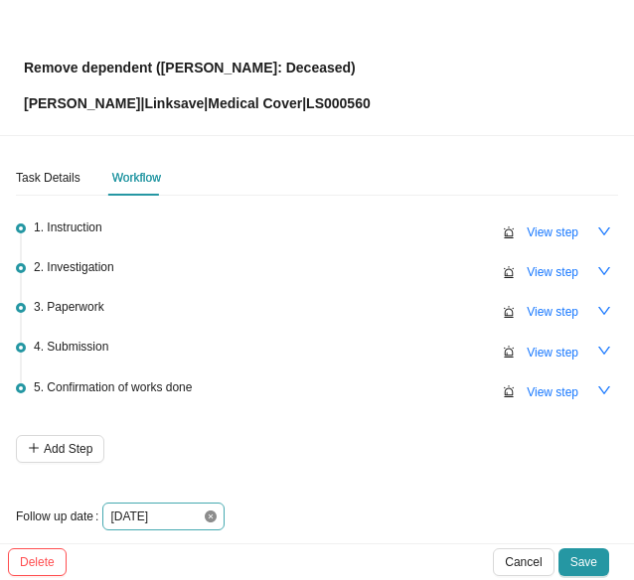
click at [207, 519] on icon "close-circle" at bounding box center [211, 517] width 12 height 12
click at [208, 514] on div at bounding box center [163, 517] width 106 height 20
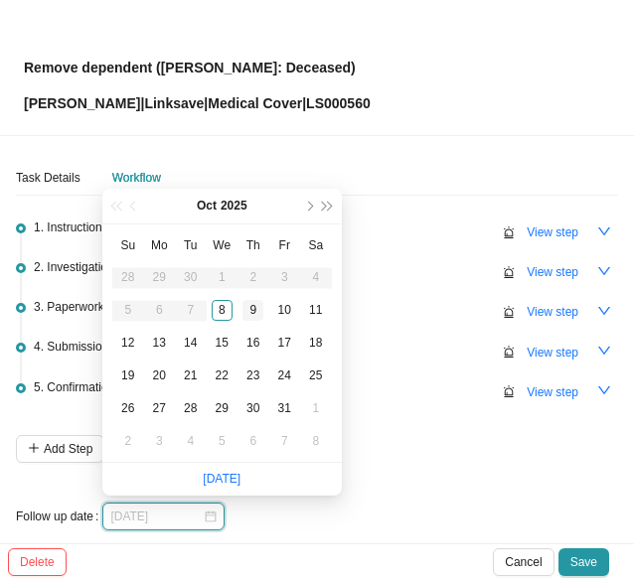
type input "[DATE]"
click at [251, 301] on div "9" at bounding box center [252, 310] width 21 height 21
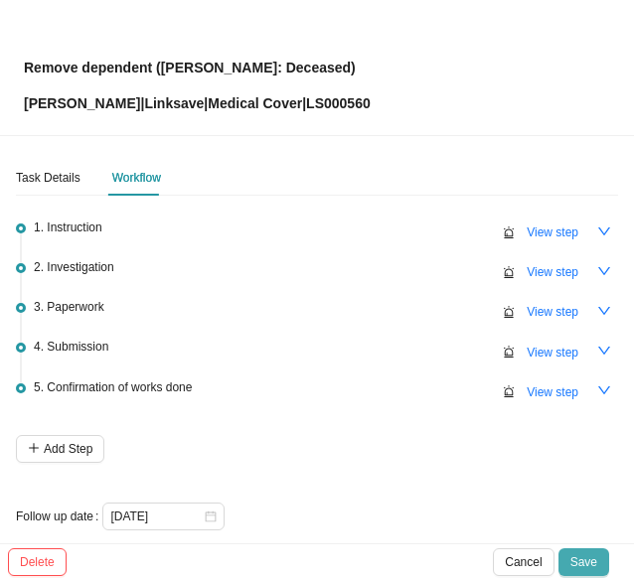
click at [597, 561] on button "Save" at bounding box center [583, 563] width 51 height 28
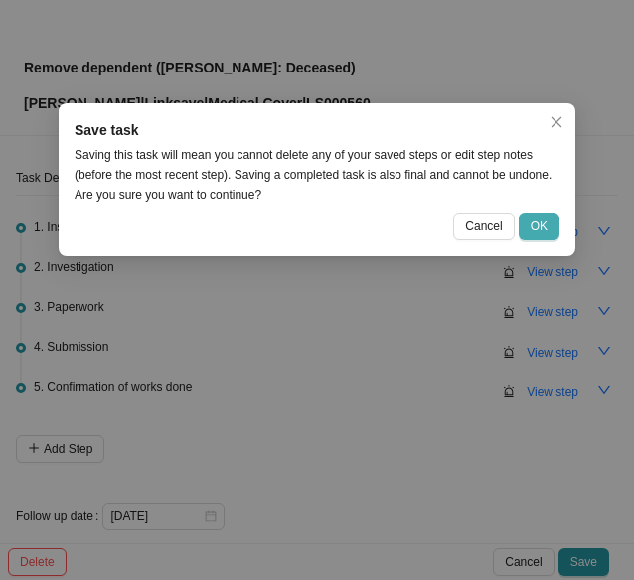
click at [537, 222] on span "OK" at bounding box center [539, 227] width 17 height 20
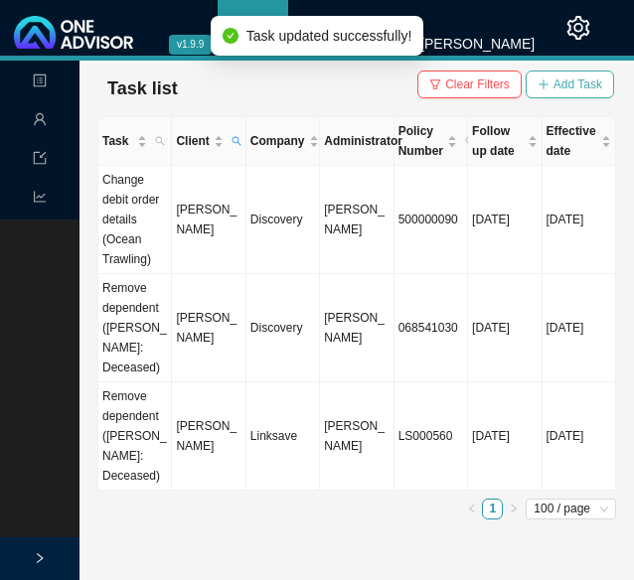
click at [571, 86] on span "Add Task" at bounding box center [577, 85] width 49 height 20
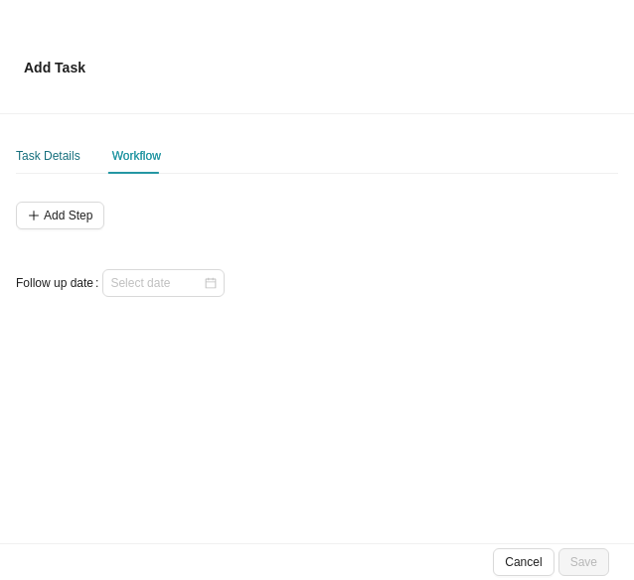
click at [42, 160] on div "Task Details" at bounding box center [48, 156] width 65 height 20
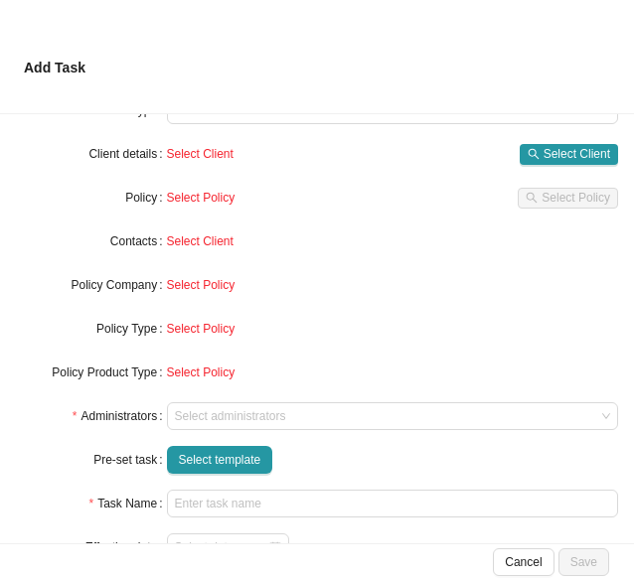
scroll to position [178, 0]
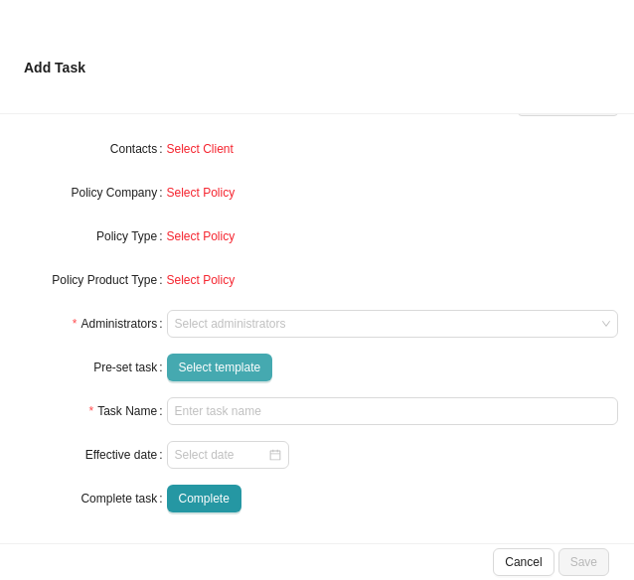
click at [231, 366] on span "Select template" at bounding box center [220, 368] width 82 height 20
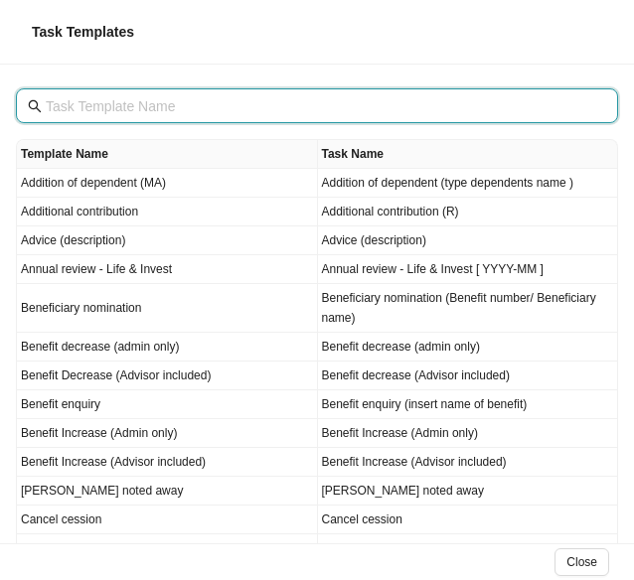
click at [129, 112] on input "text" at bounding box center [319, 106] width 547 height 22
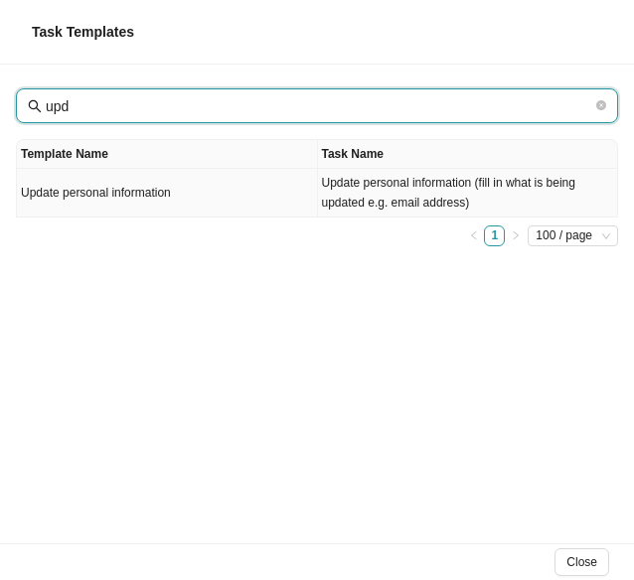
type input "upd"
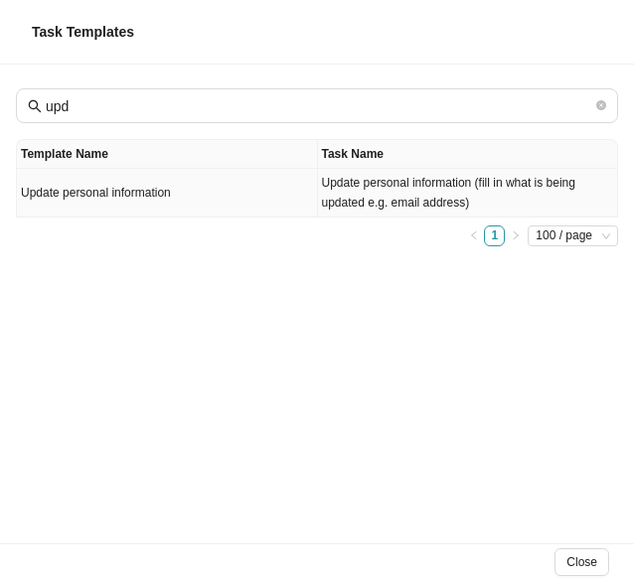
click at [144, 194] on td "Update personal information" at bounding box center [167, 193] width 301 height 49
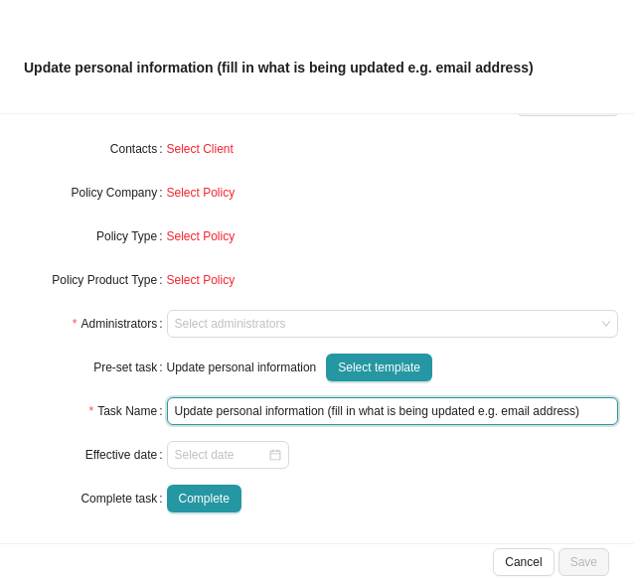
click at [379, 419] on input "Update personal information (fill in what is being updated e.g. email address)" at bounding box center [393, 411] width 452 height 28
drag, startPoint x: 572, startPoint y: 410, endPoint x: 328, endPoint y: 412, distance: 244.5
click at [328, 412] on input "Update personal information (fill in what is being updated e.g. email address)" at bounding box center [393, 411] width 452 height 28
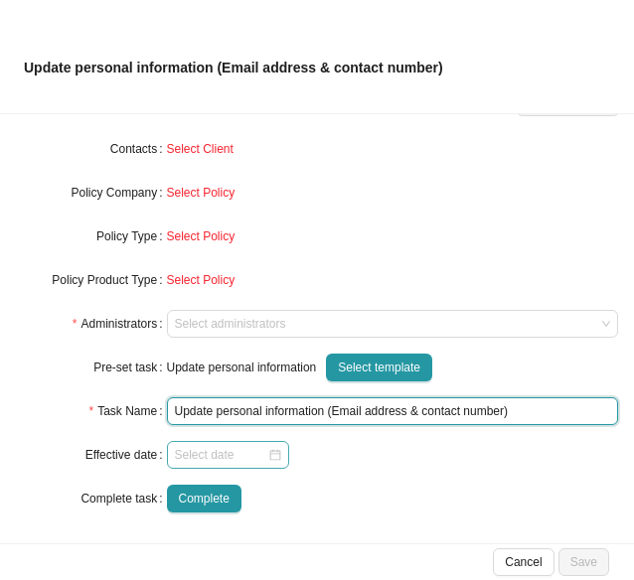
type input "Update personal information (Email address & contact number)"
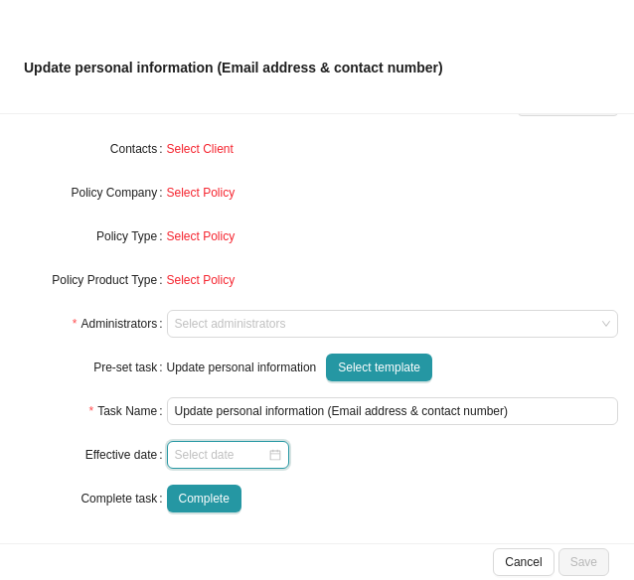
click at [227, 461] on input at bounding box center [221, 455] width 92 height 20
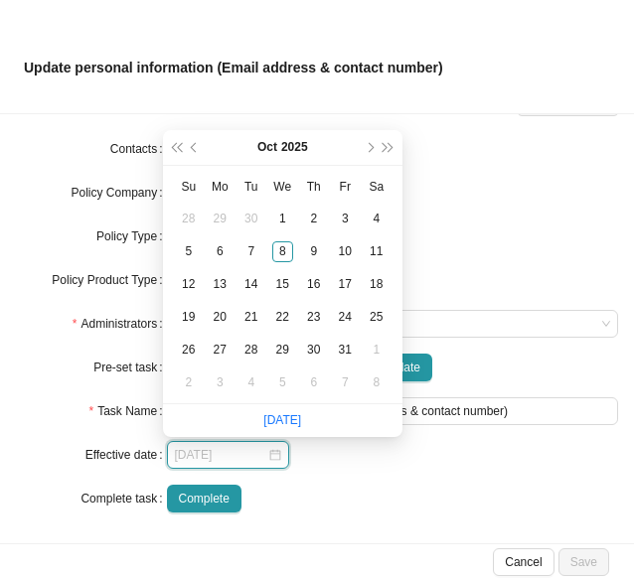
type input "[DATE]"
click at [278, 216] on div "1" at bounding box center [282, 219] width 21 height 21
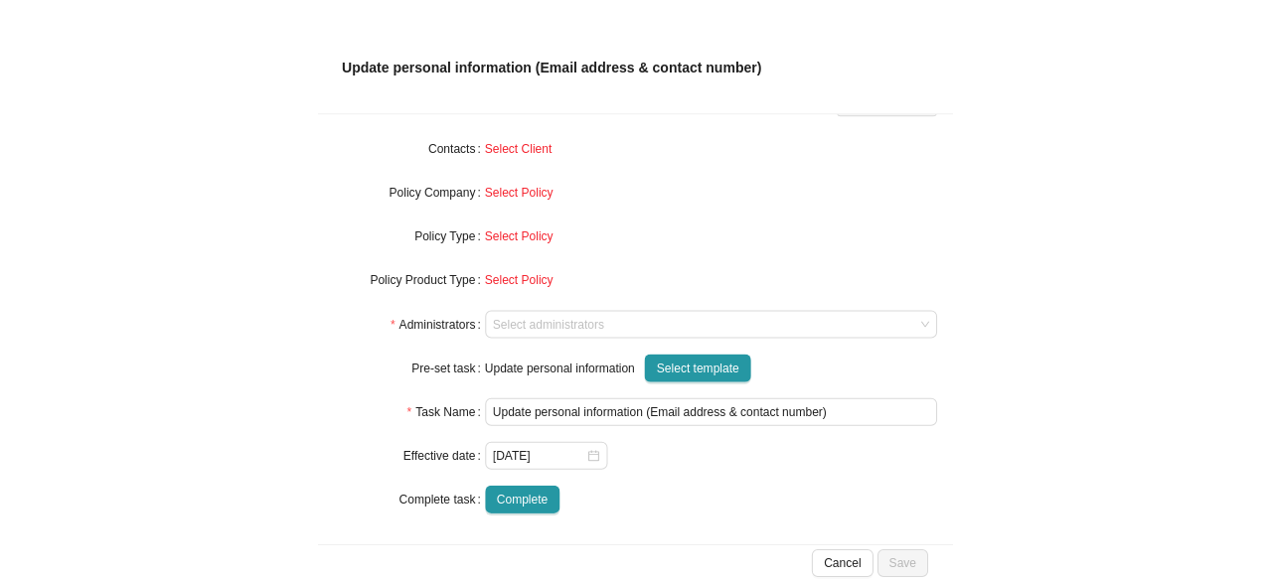
scroll to position [0, 0]
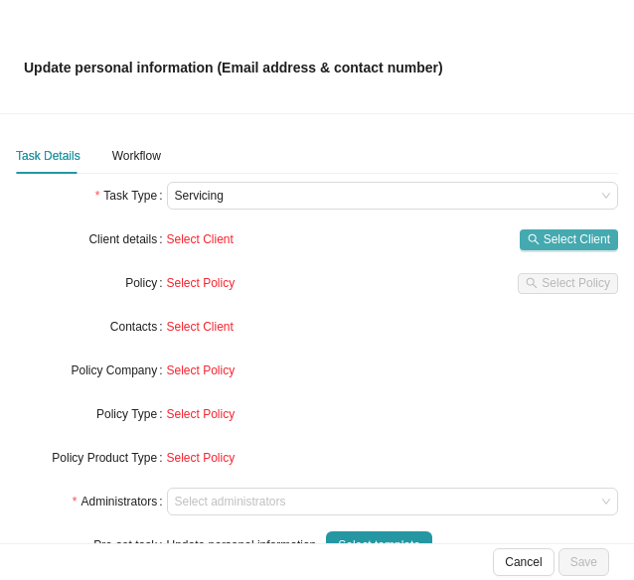
click at [544, 232] on span "Select Client" at bounding box center [577, 240] width 67 height 20
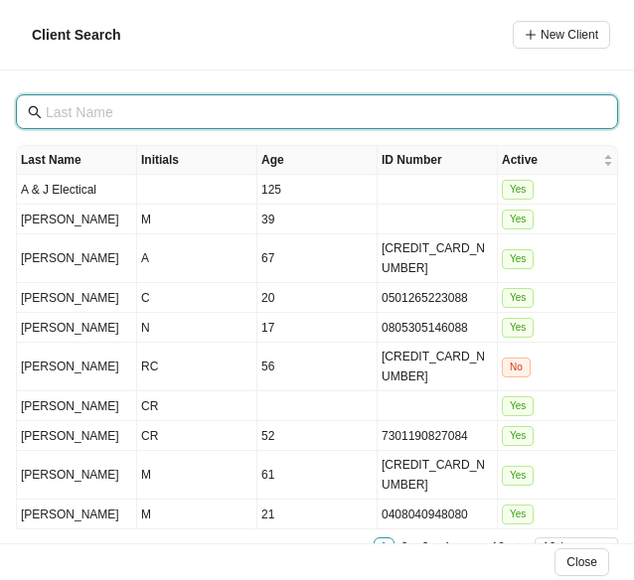
click at [56, 111] on input "text" at bounding box center [319, 112] width 547 height 22
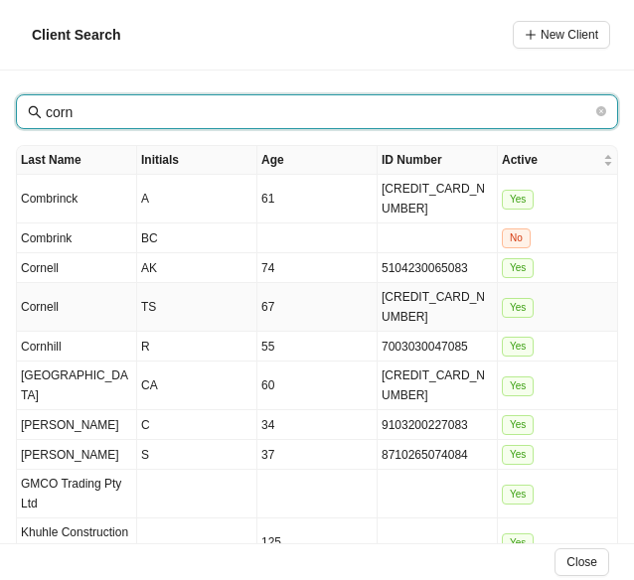
type input "corn"
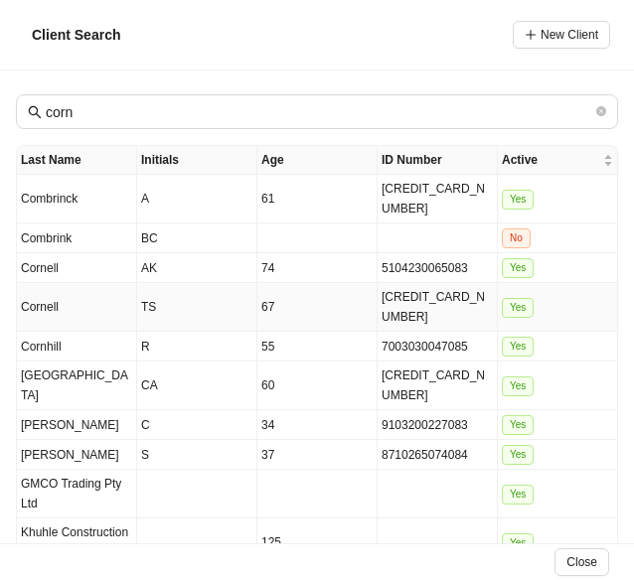
click at [127, 283] on td "Cornell" at bounding box center [77, 307] width 120 height 49
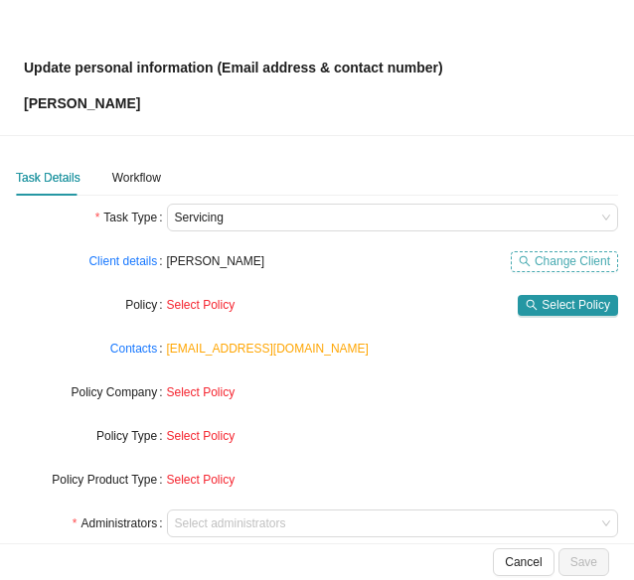
click at [560, 259] on span "Change Client" at bounding box center [573, 261] width 76 height 20
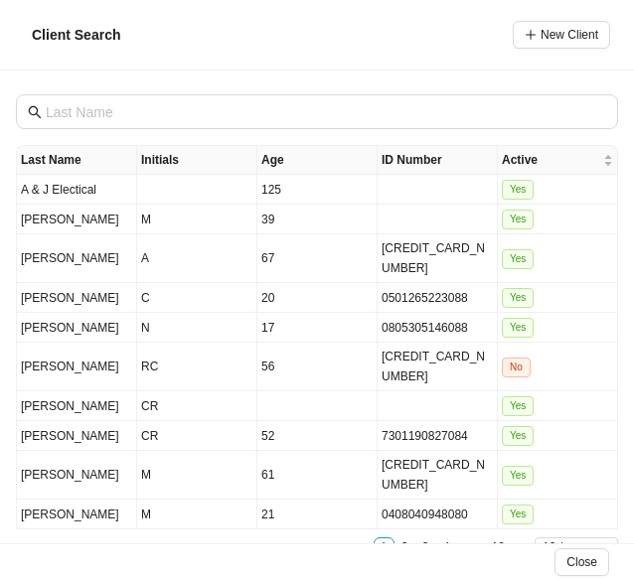
click at [153, 51] on div "Client Search New Client" at bounding box center [317, 35] width 634 height 71
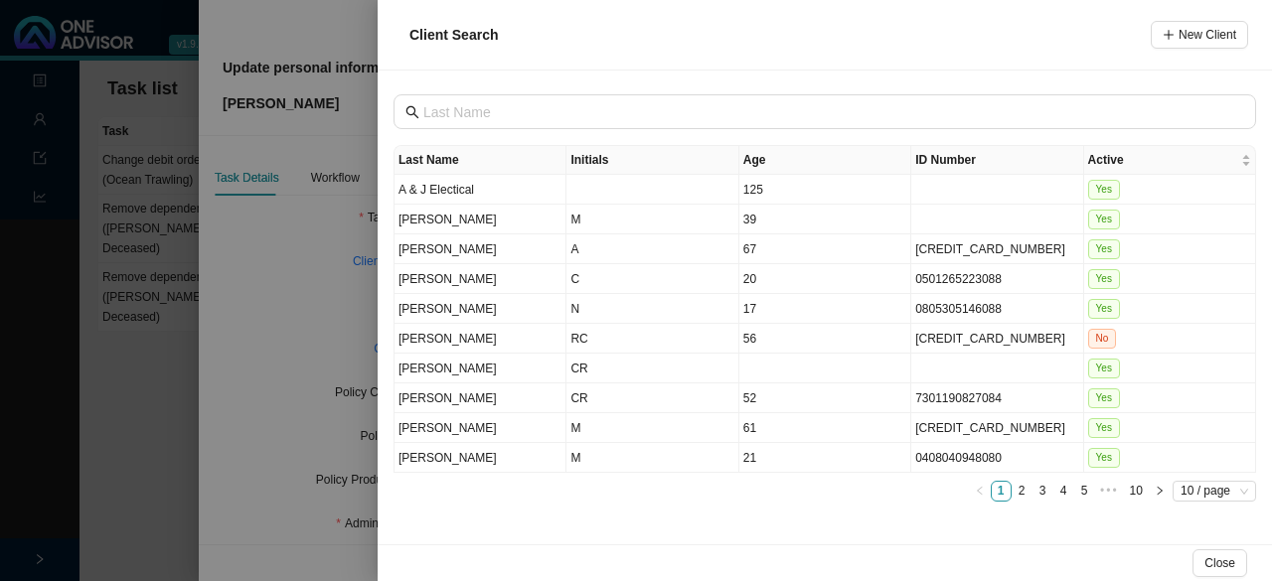
click at [271, 302] on div at bounding box center [636, 290] width 1272 height 581
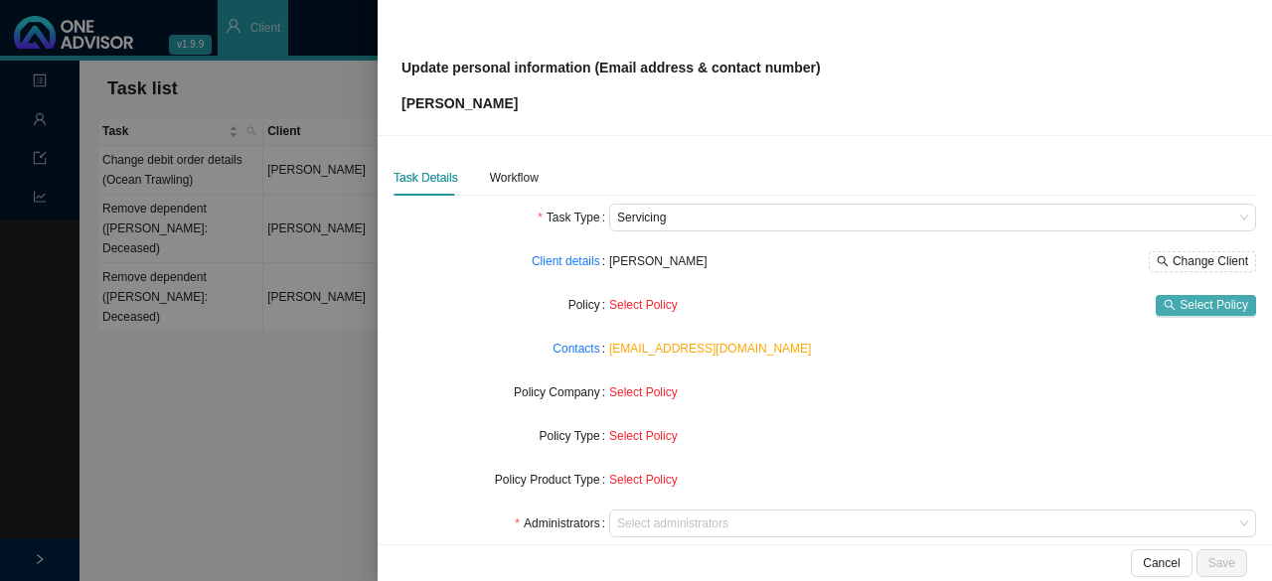
click at [633, 303] on span "Select Policy" at bounding box center [1214, 305] width 69 height 20
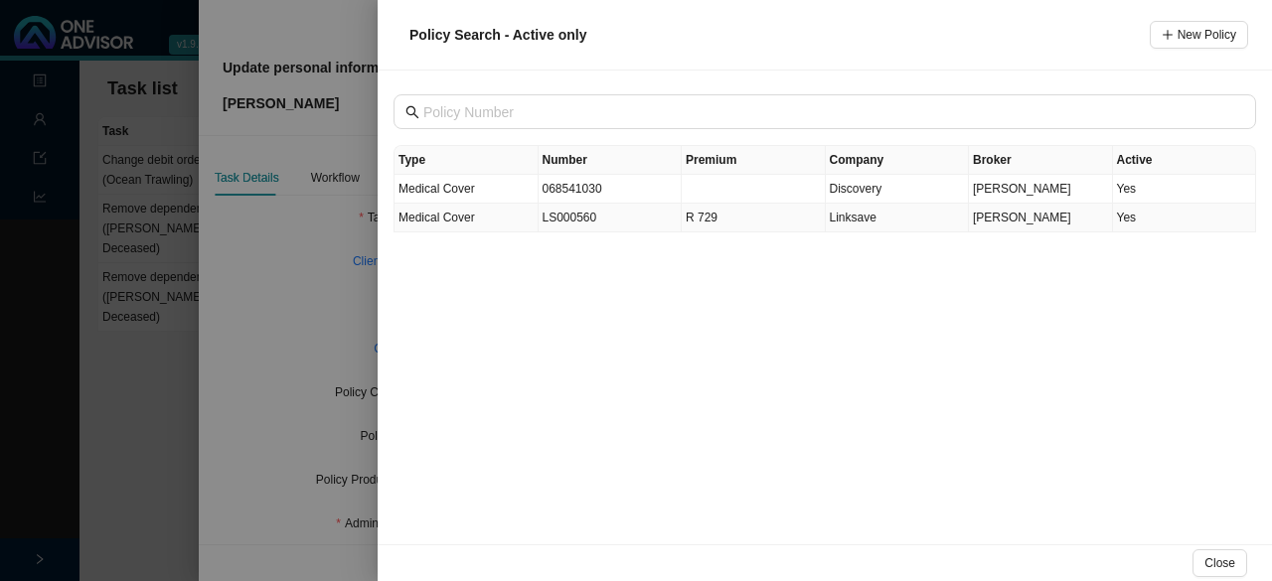
click at [553, 219] on td "LS000560" at bounding box center [611, 218] width 144 height 29
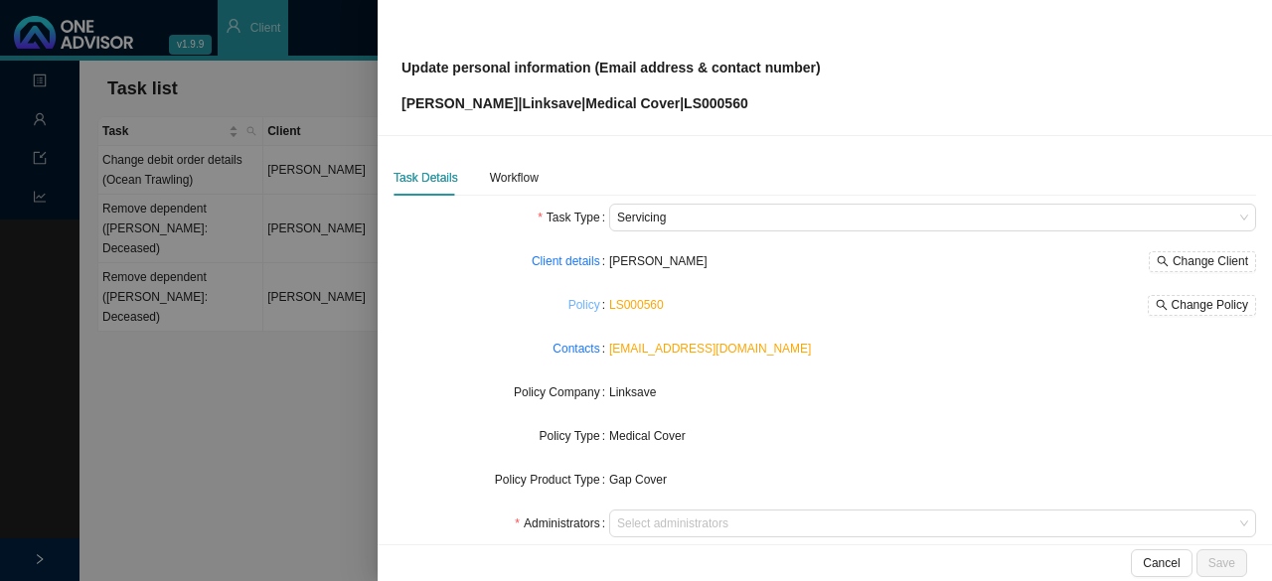
click at [574, 306] on link "Policy" at bounding box center [584, 305] width 32 height 20
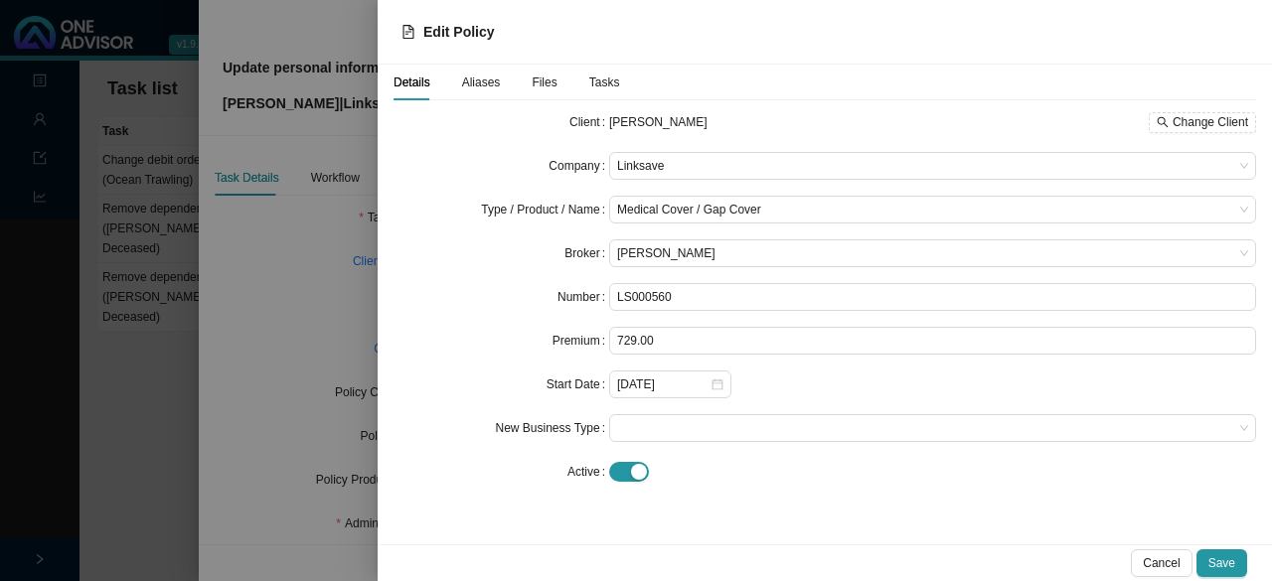
click at [487, 313] on form "Client Timothy Stuart Cornell Change Client Company Linksave Type / Product / N…" at bounding box center [825, 297] width 863 height 378
click at [255, 285] on div at bounding box center [636, 290] width 1272 height 581
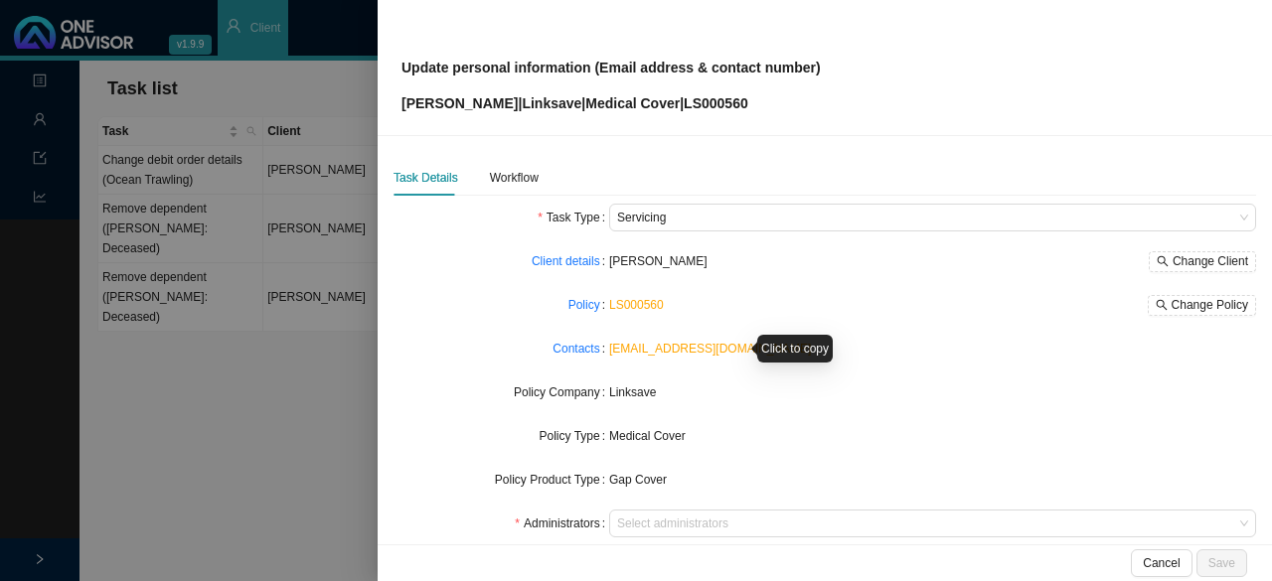
click at [633, 348] on link "[EMAIL_ADDRESS][DOMAIN_NAME]" at bounding box center [710, 349] width 202 height 14
click at [570, 344] on link "Contacts" at bounding box center [575, 349] width 47 height 20
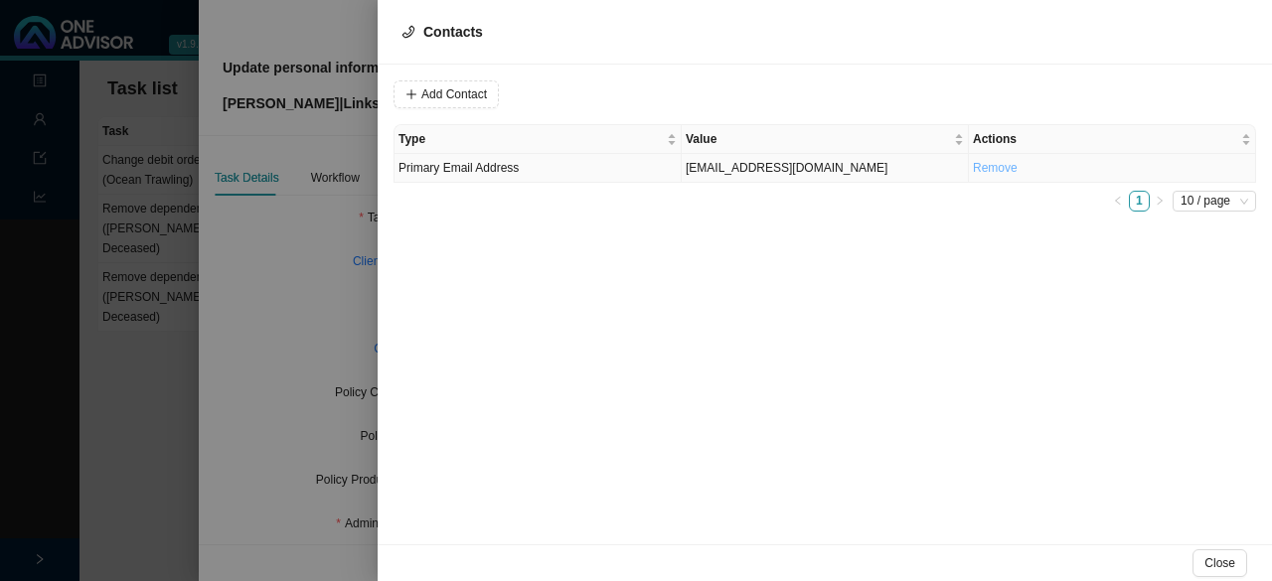
click at [633, 166] on link "Remove" at bounding box center [995, 168] width 45 height 14
click at [633, 126] on span "Yes" at bounding box center [1076, 125] width 20 height 20
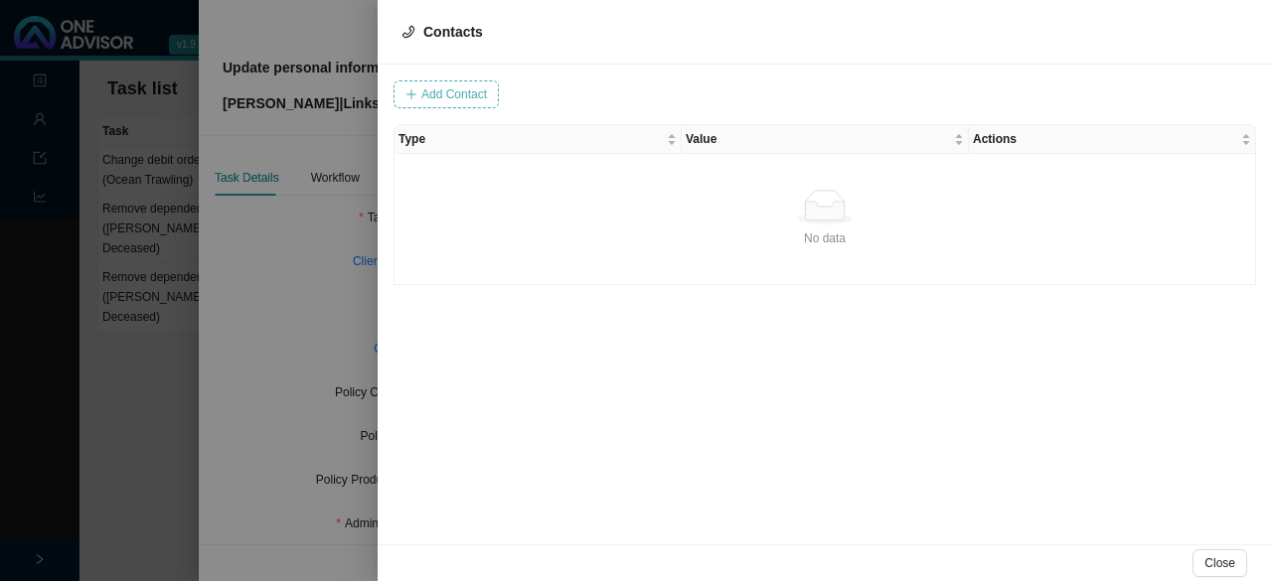
click at [429, 95] on span "Add Contact" at bounding box center [454, 94] width 66 height 20
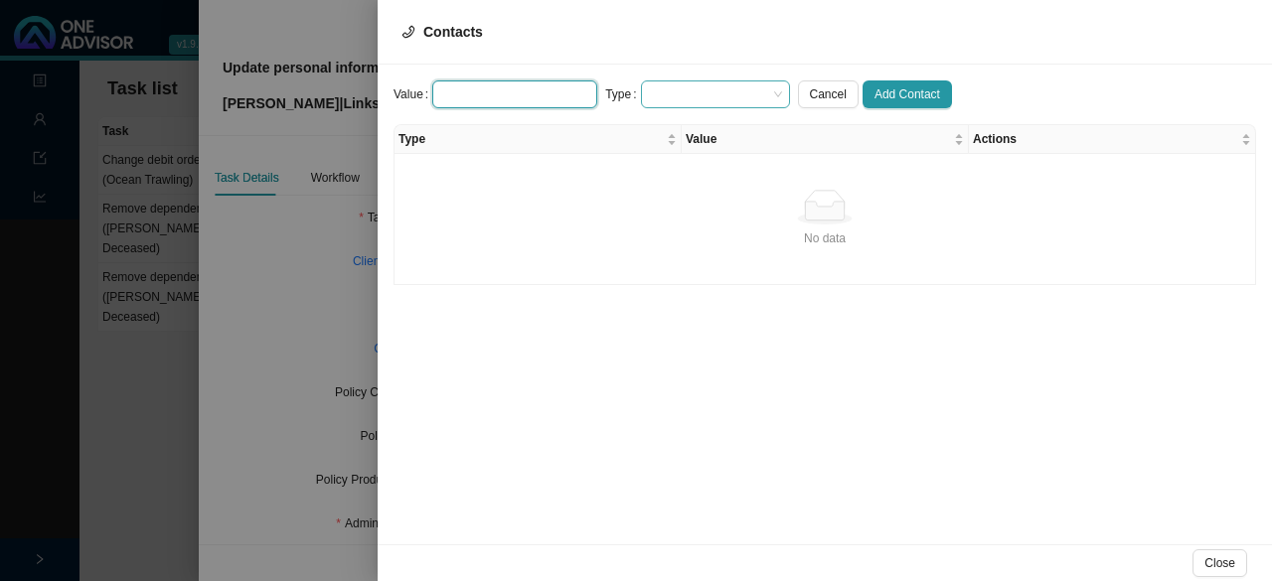
click at [633, 87] on span at bounding box center [715, 94] width 133 height 26
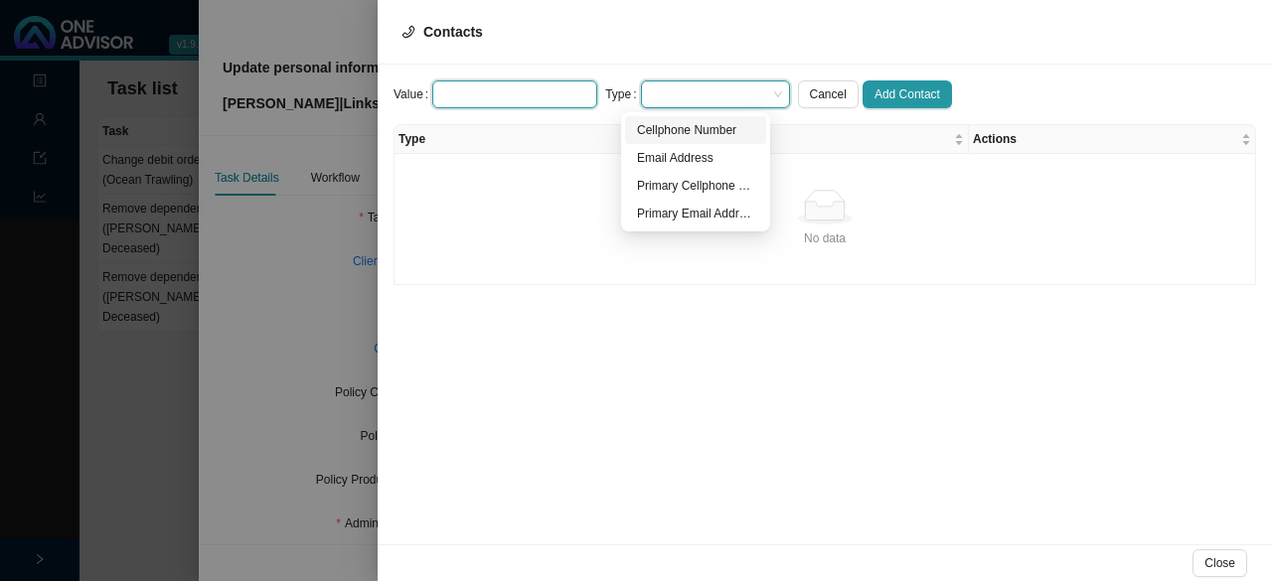
click at [511, 89] on input "text" at bounding box center [514, 94] width 165 height 28
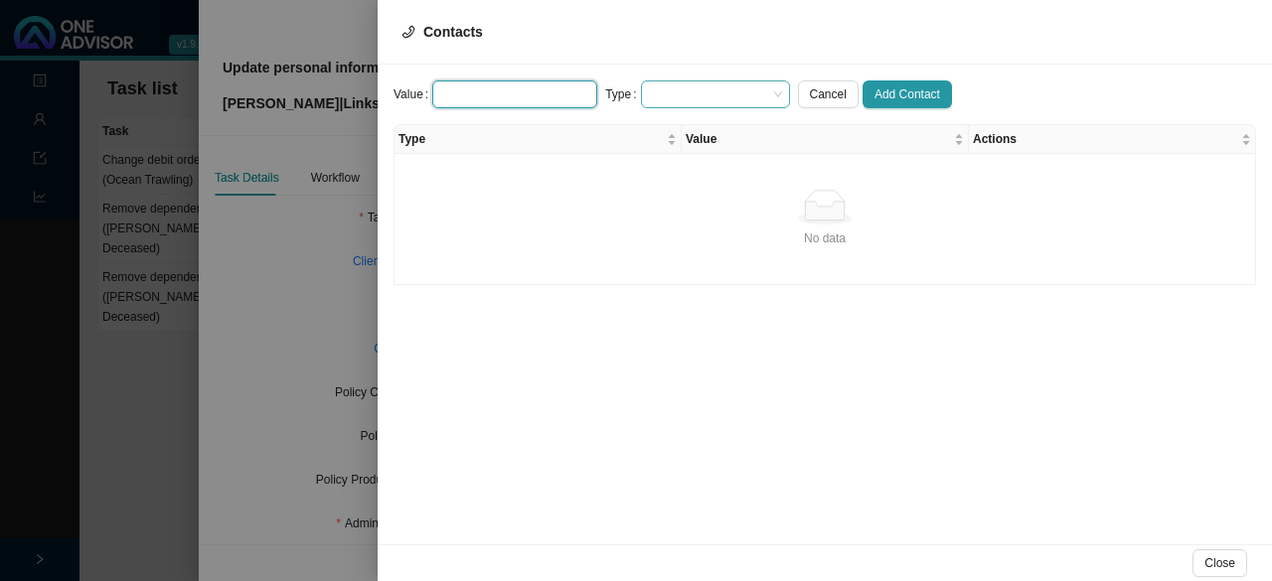
paste input "[EMAIL_ADDRESS][DOMAIN_NAME]"
click at [633, 88] on span at bounding box center [715, 94] width 133 height 26
type input "[EMAIL_ADDRESS][DOMAIN_NAME]"
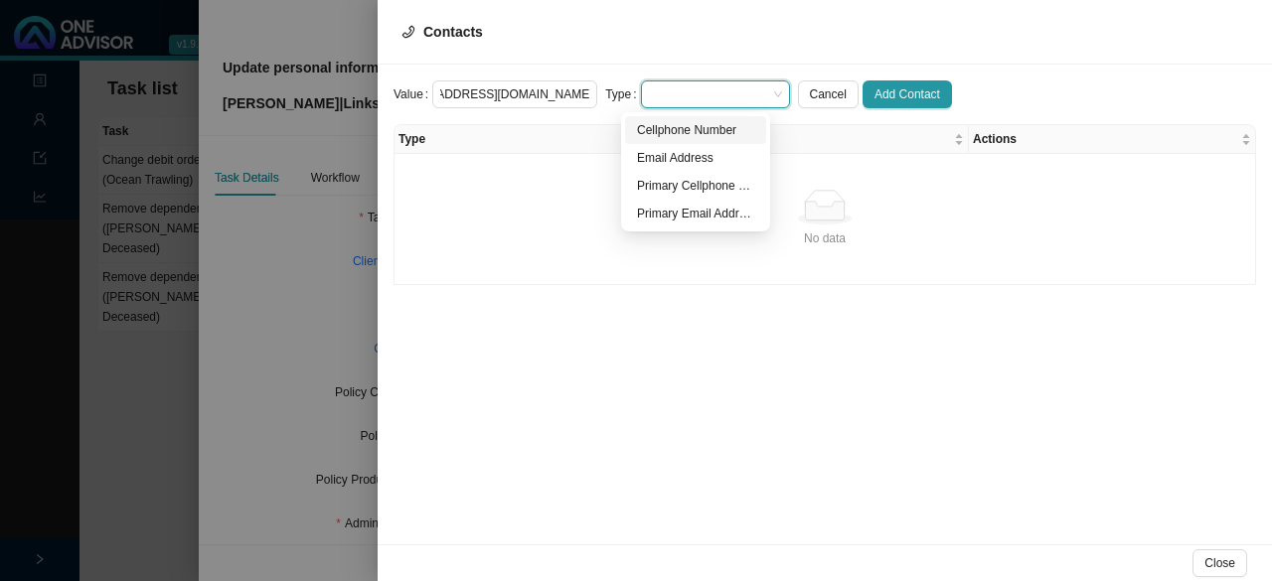
scroll to position [0, 0]
click at [633, 213] on div "Primary Email Address" at bounding box center [695, 214] width 117 height 20
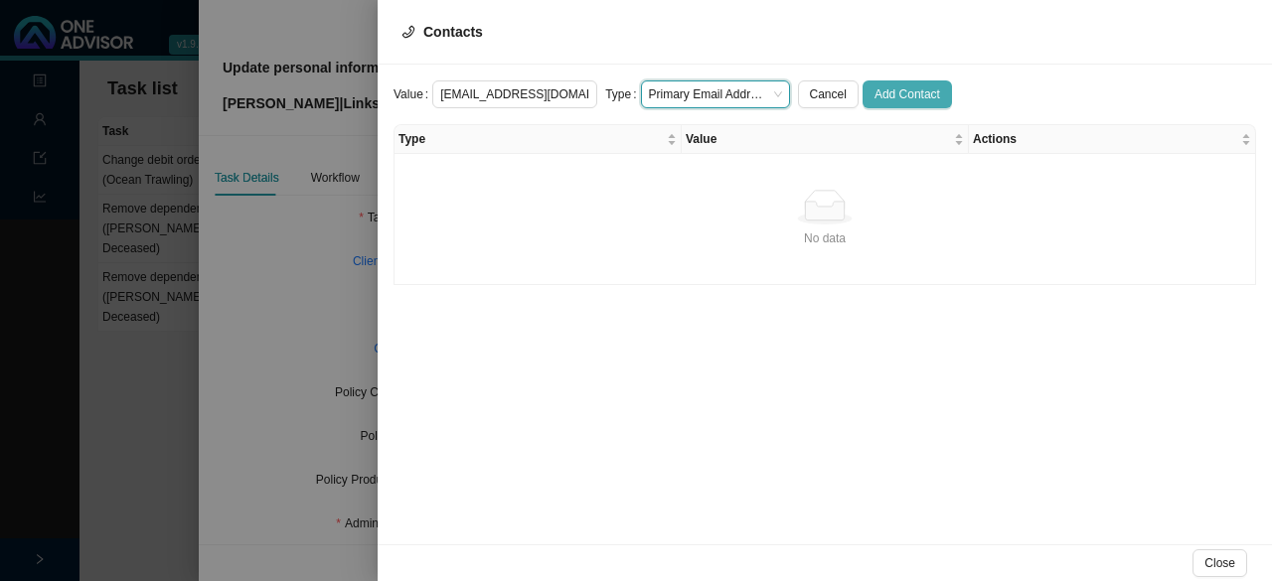
click at [633, 94] on span "Add Contact" at bounding box center [907, 94] width 66 height 20
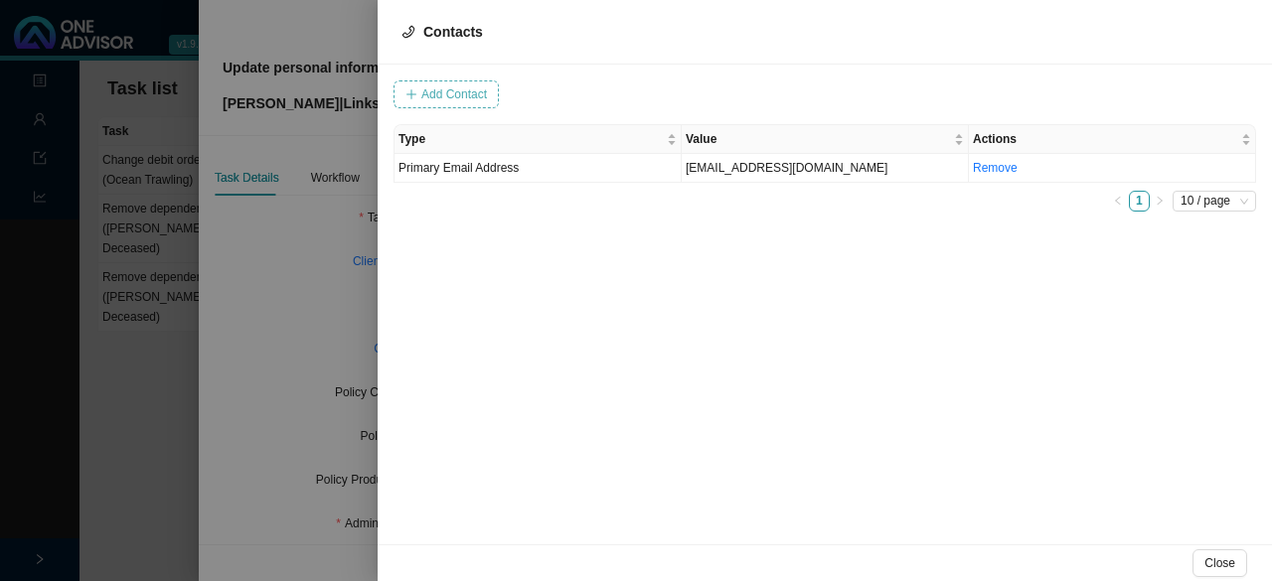
click at [464, 90] on span "Add Contact" at bounding box center [454, 94] width 66 height 20
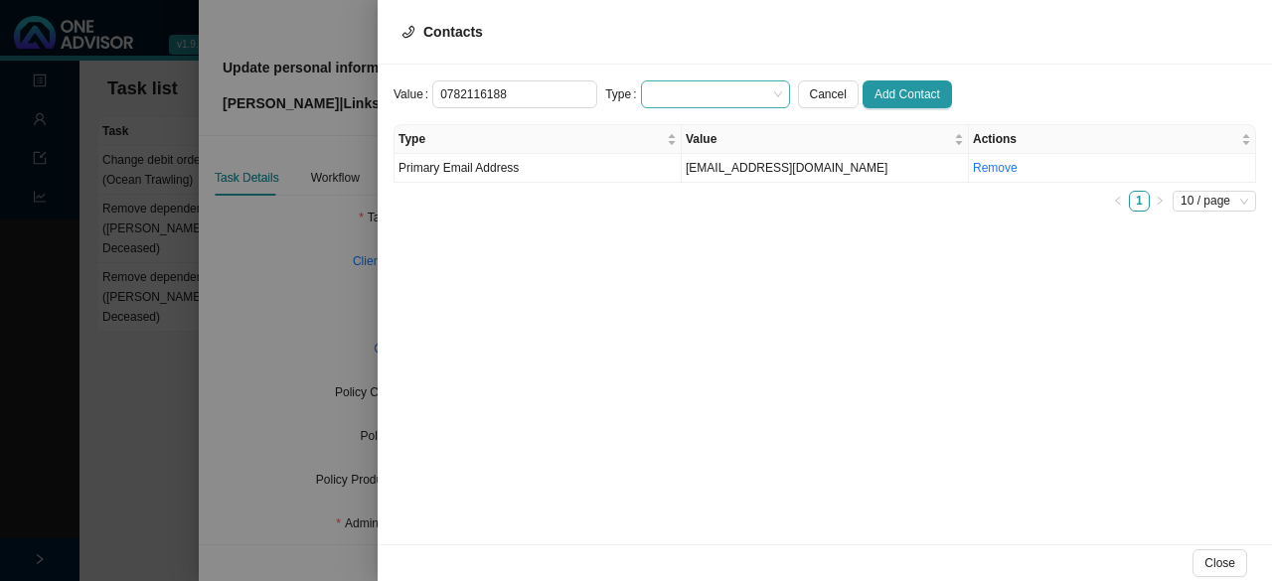
click at [633, 94] on span at bounding box center [715, 94] width 133 height 26
type input "0782116188"
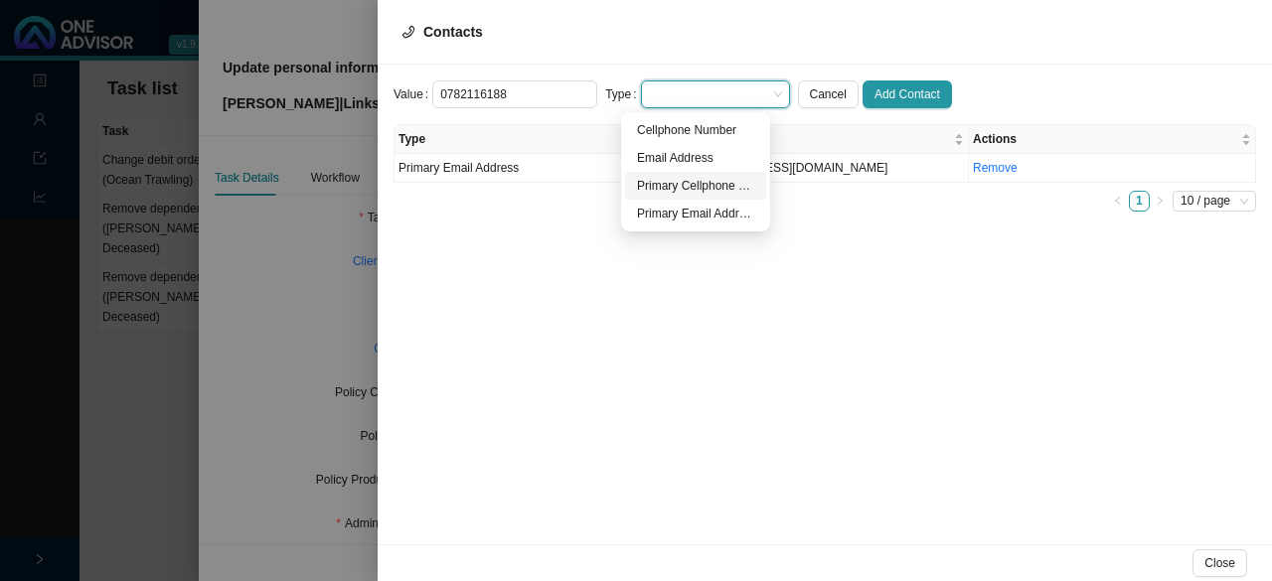
click at [633, 186] on div "Primary Cellphone Number" at bounding box center [695, 186] width 117 height 20
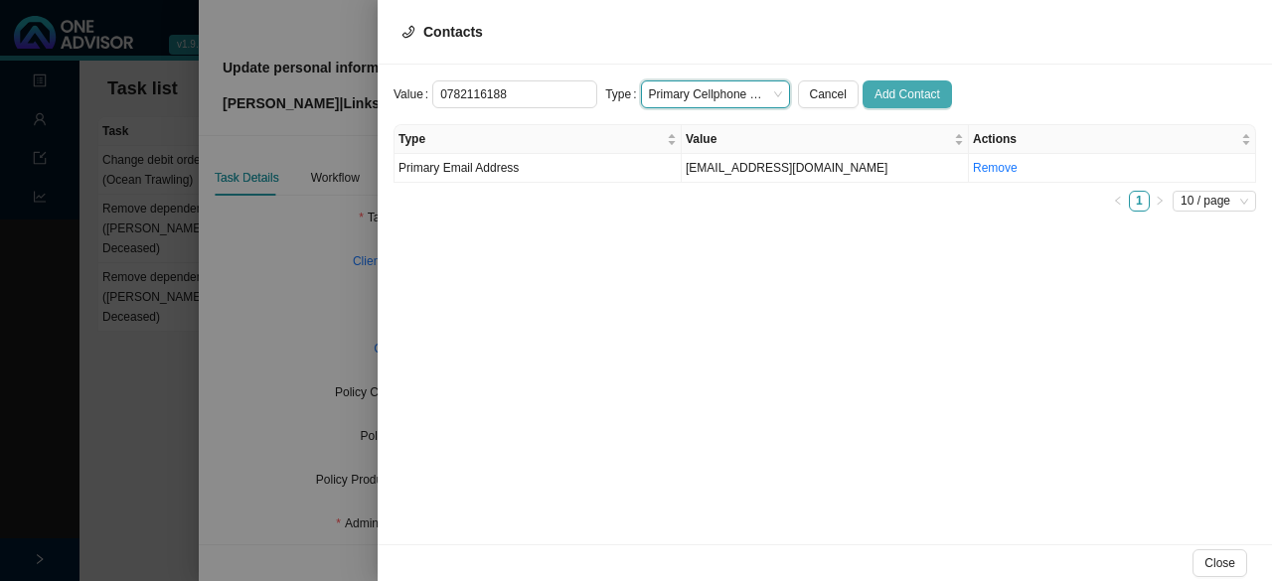
click at [633, 84] on span "Add Contact" at bounding box center [907, 94] width 66 height 20
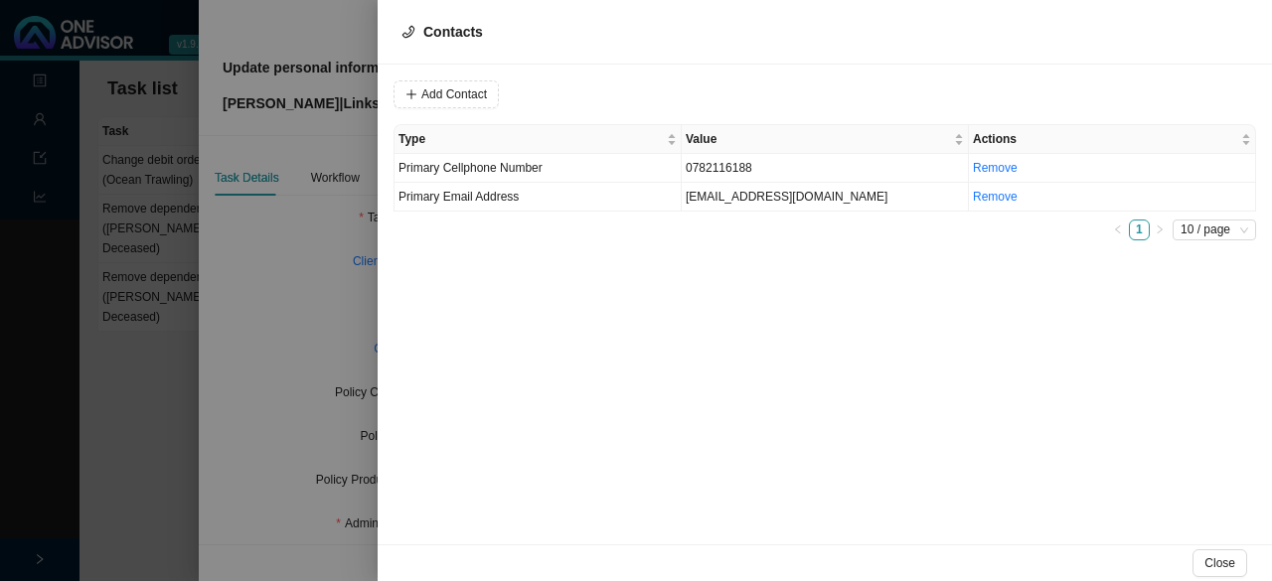
drag, startPoint x: 263, startPoint y: 310, endPoint x: 288, endPoint y: 308, distance: 24.9
click at [263, 309] on div at bounding box center [636, 290] width 1272 height 581
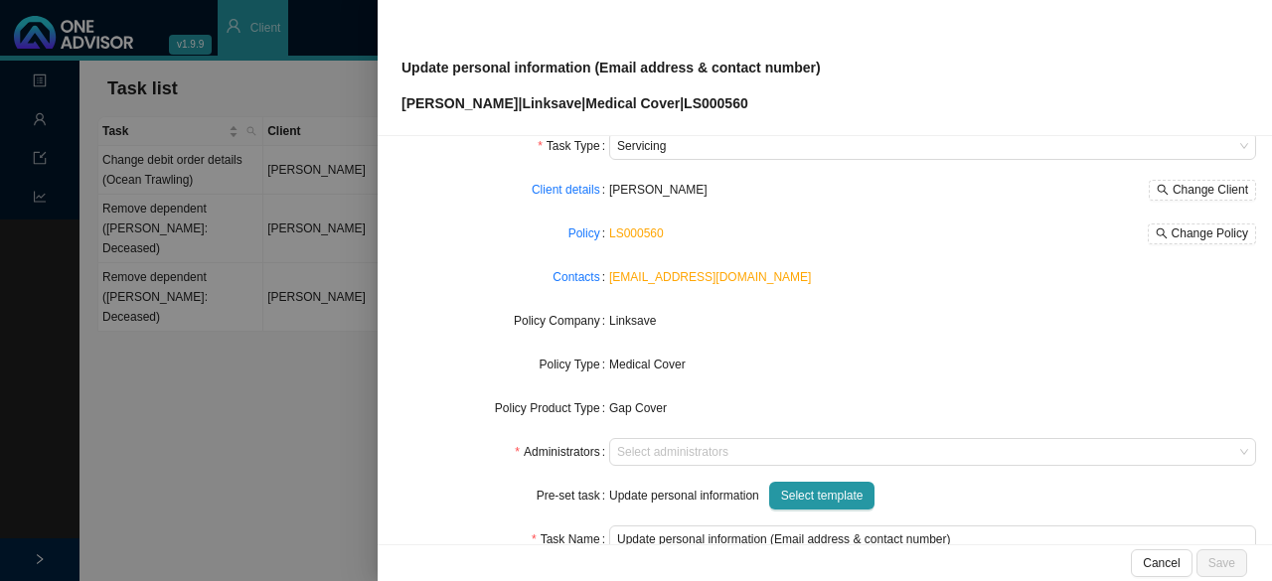
scroll to position [99, 0]
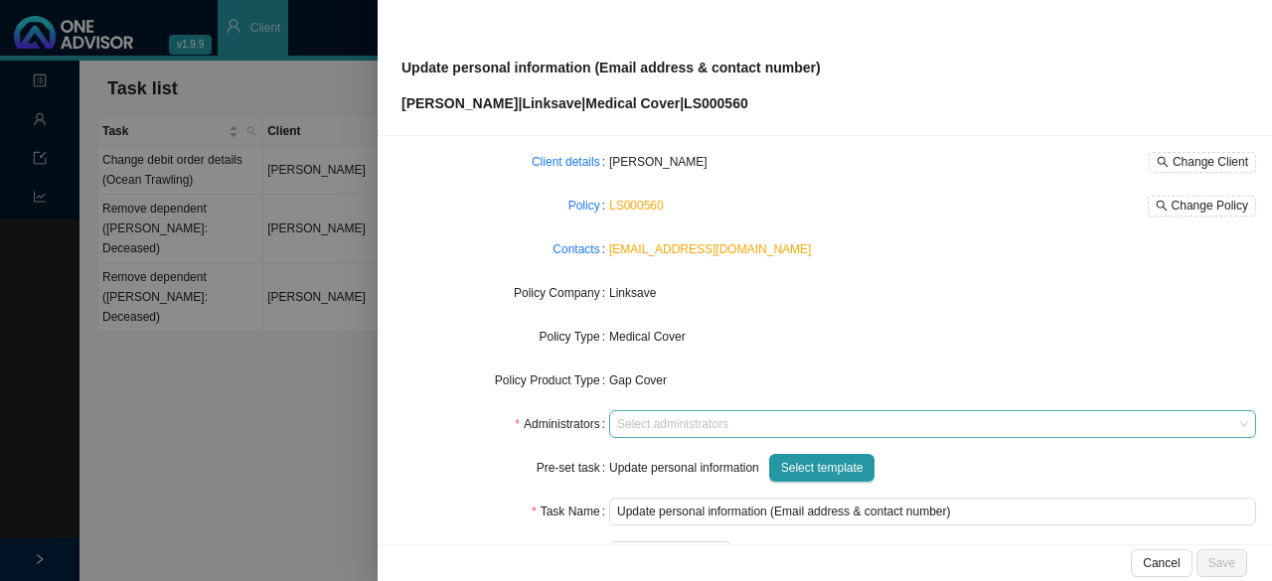
click at [633, 429] on div at bounding box center [923, 424] width 620 height 15
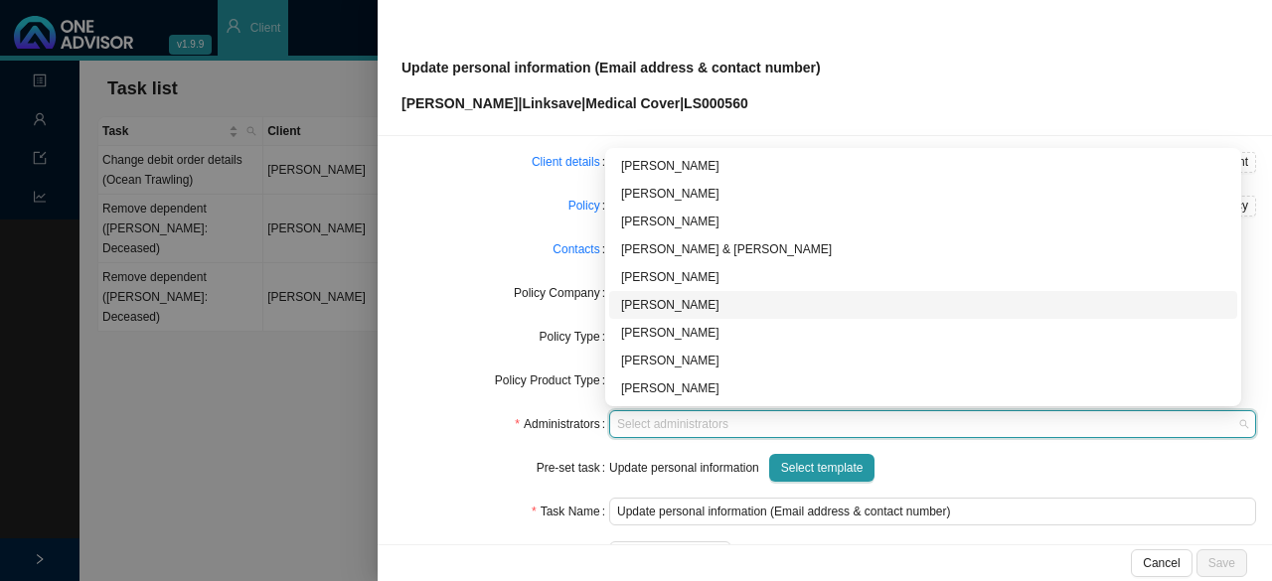
click at [633, 306] on div "[PERSON_NAME]" at bounding box center [923, 305] width 604 height 20
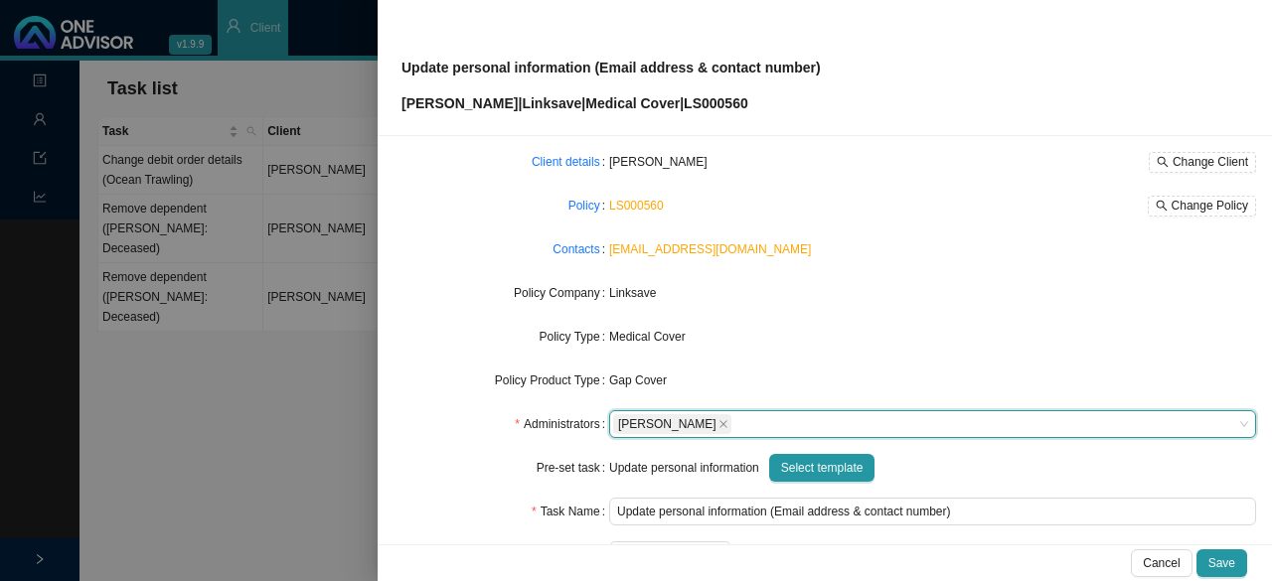
click at [468, 470] on div "Pre-set task" at bounding box center [502, 468] width 216 height 28
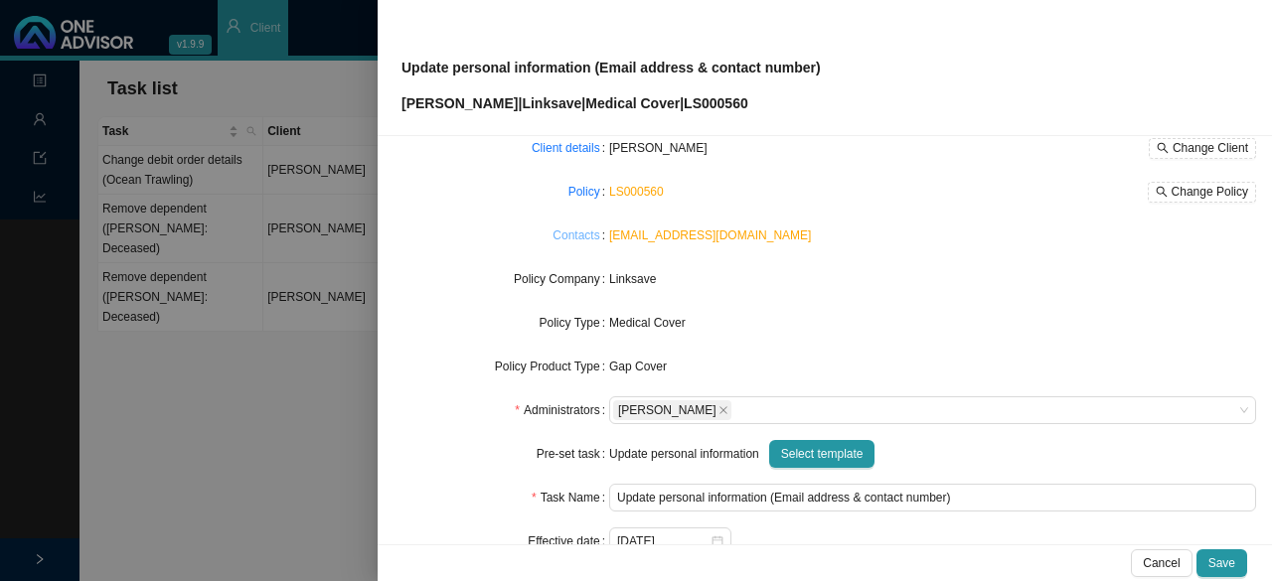
scroll to position [0, 0]
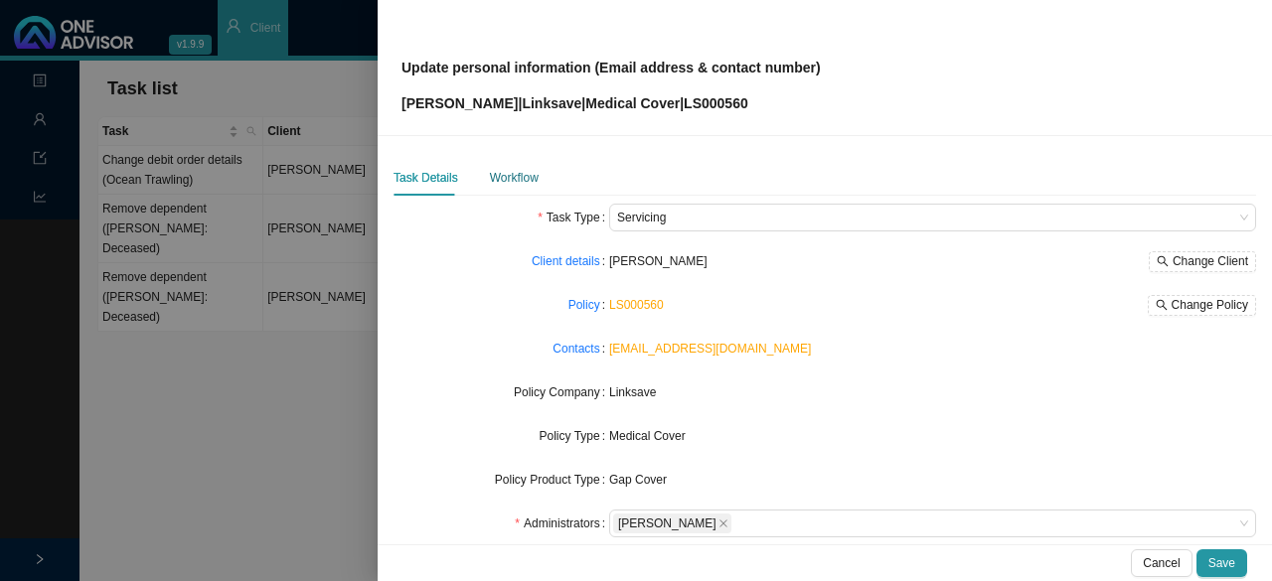
click at [506, 182] on div "Workflow" at bounding box center [514, 178] width 49 height 20
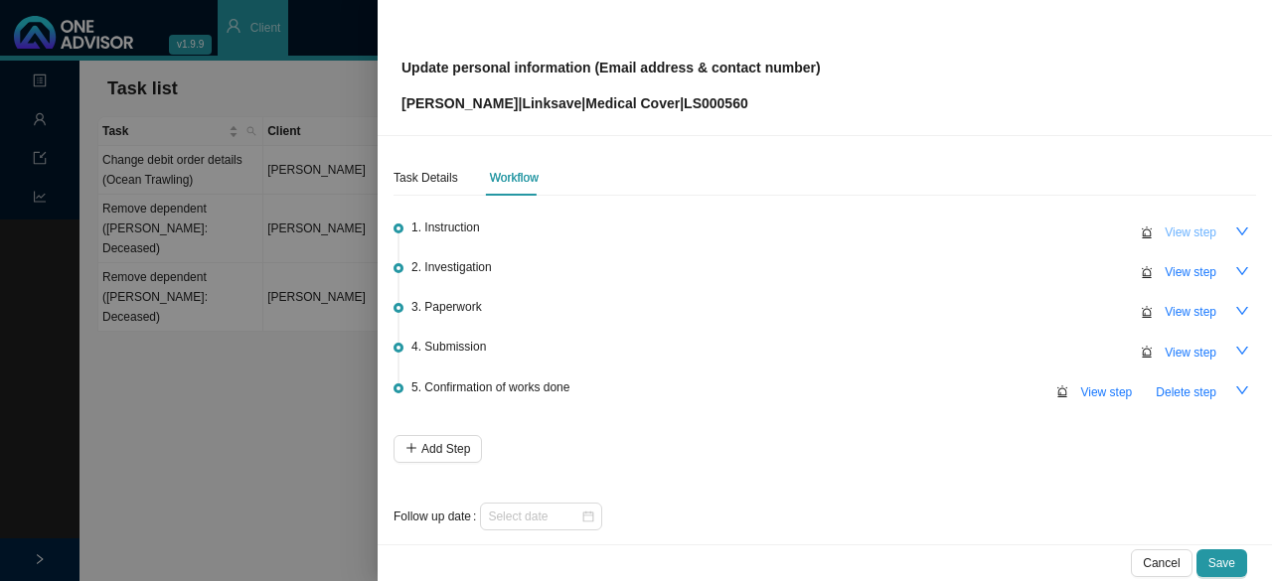
click at [633, 230] on span "View step" at bounding box center [1191, 233] width 52 height 20
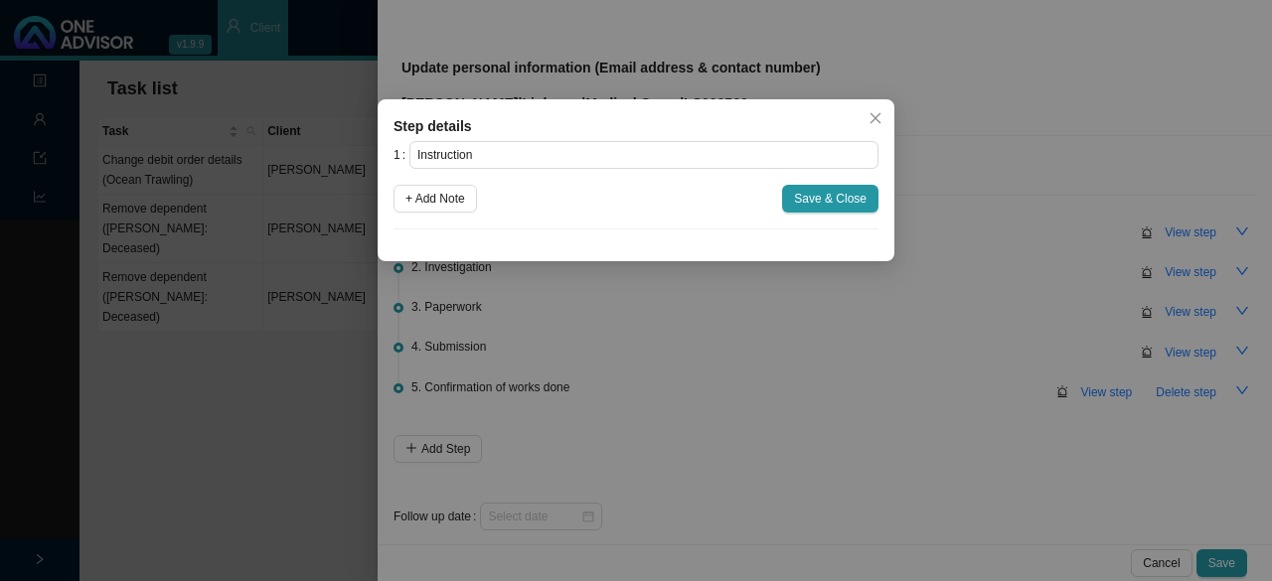
drag, startPoint x: 432, startPoint y: 200, endPoint x: 462, endPoint y: 239, distance: 49.7
click at [435, 201] on span "+ Add Note" at bounding box center [435, 199] width 60 height 20
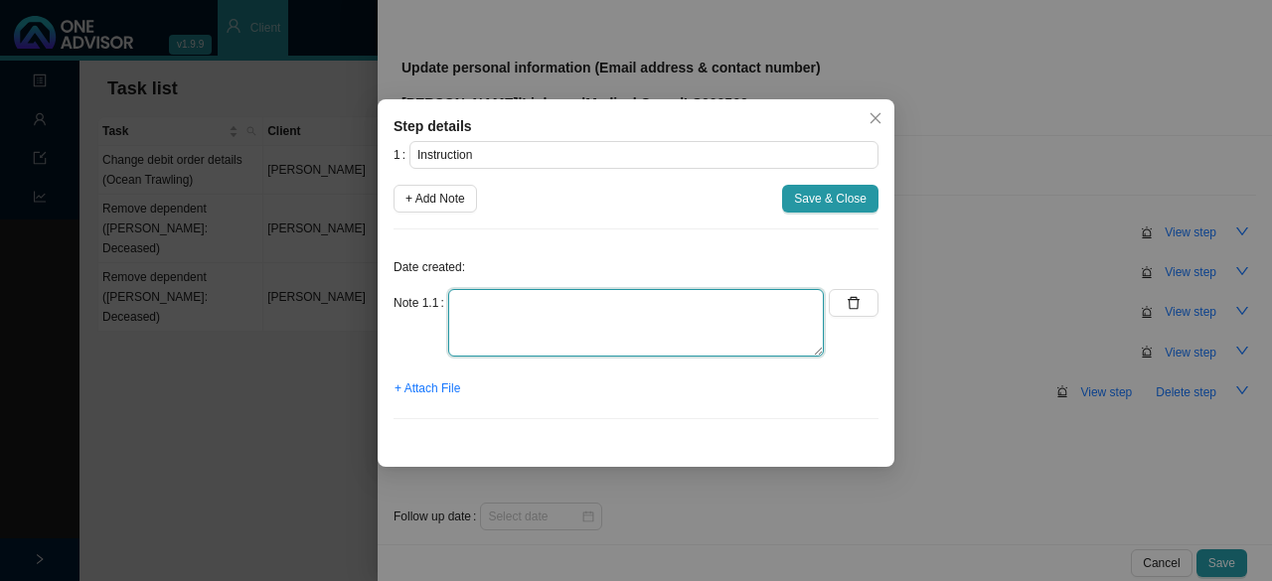
click at [488, 306] on textarea at bounding box center [636, 323] width 376 height 68
type textarea "M"
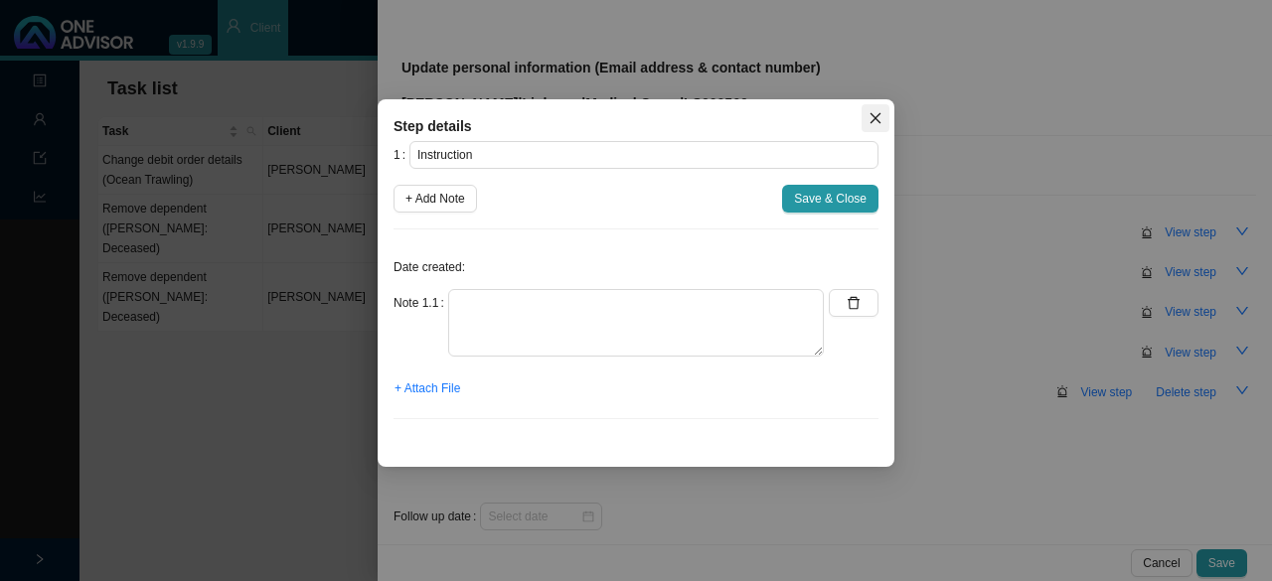
click at [633, 116] on icon "close" at bounding box center [875, 118] width 14 height 14
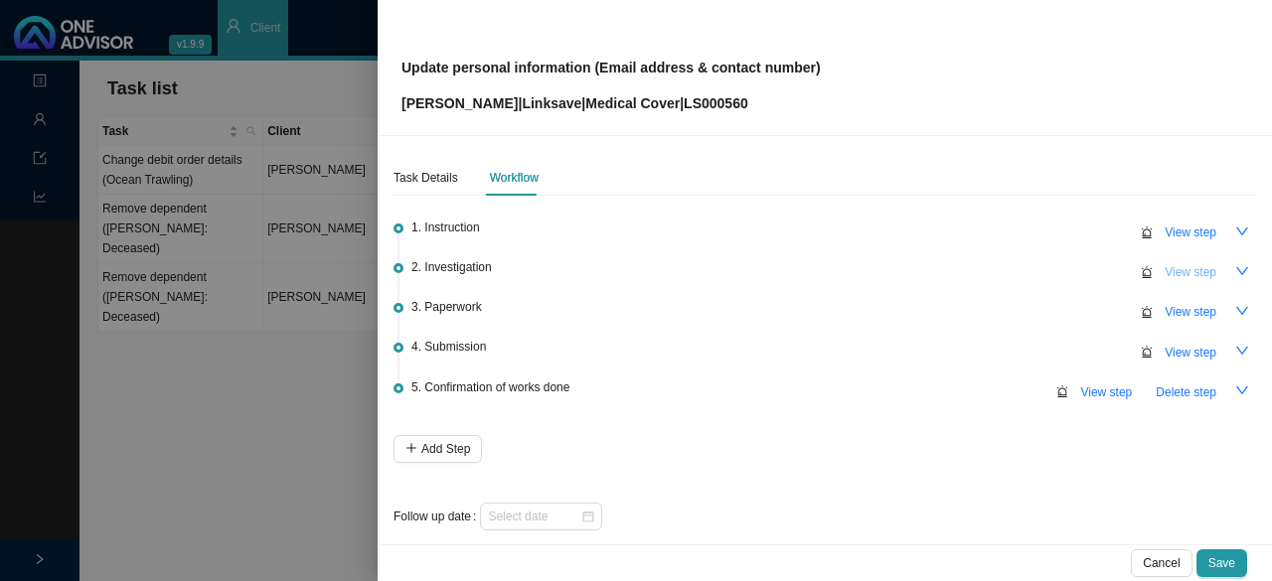
click at [633, 265] on span "View step" at bounding box center [1191, 272] width 52 height 20
type input "Investigation"
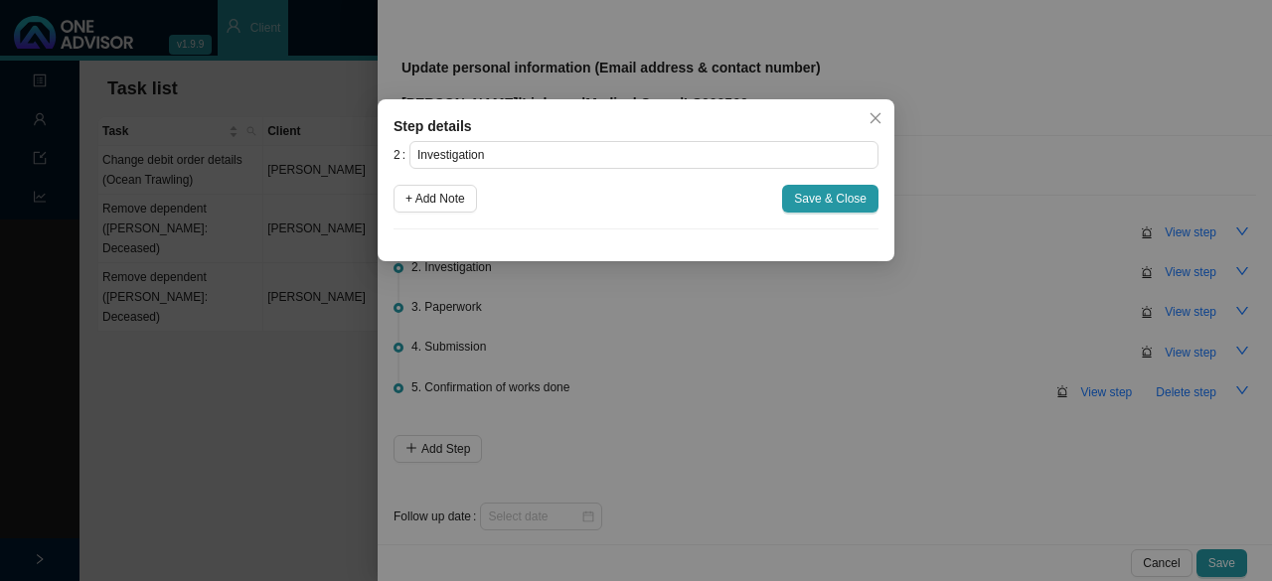
drag, startPoint x: 427, startPoint y: 192, endPoint x: 436, endPoint y: 233, distance: 41.7
click at [431, 194] on span "+ Add Note" at bounding box center [435, 199] width 60 height 20
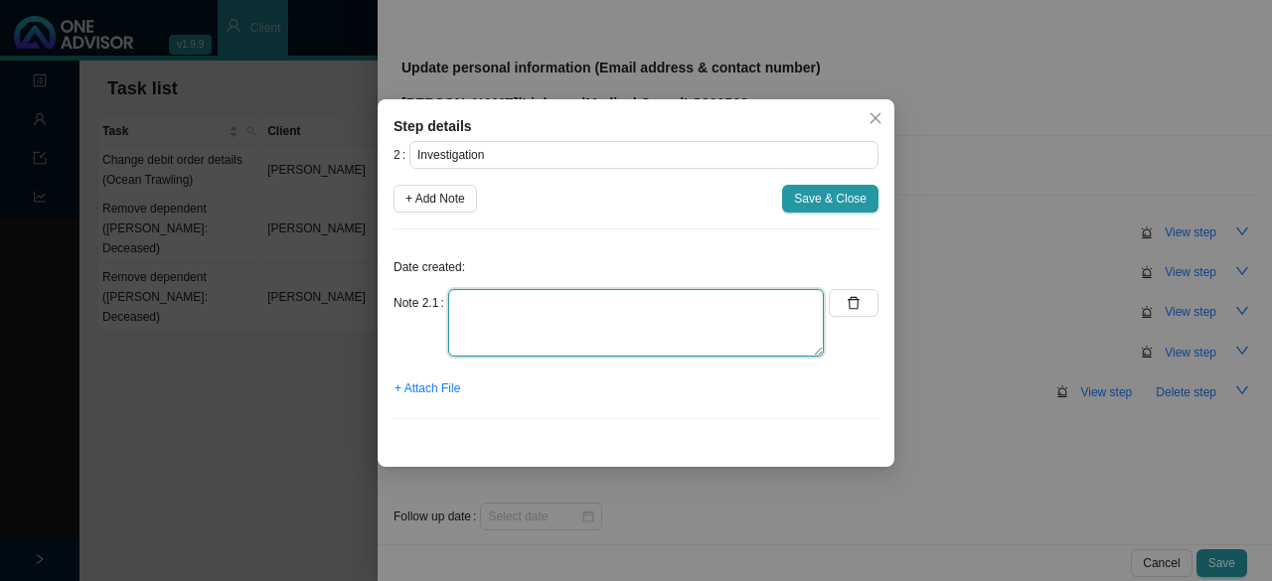
click at [469, 325] on textarea at bounding box center [636, 323] width 376 height 68
type textarea "Updated OA & membership list"
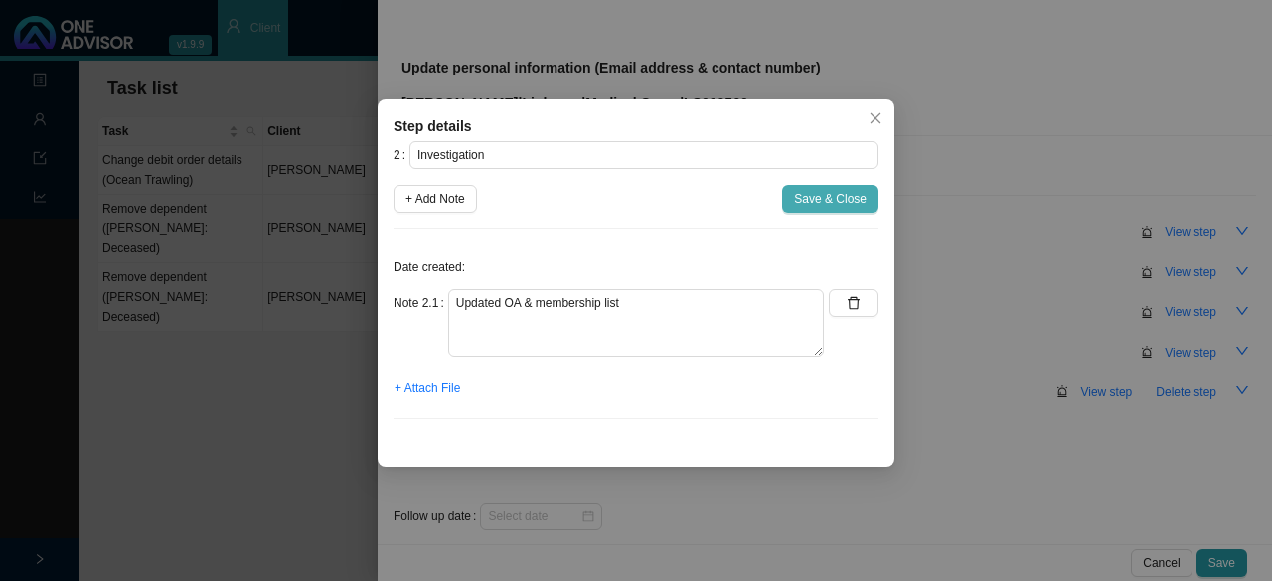
click at [633, 203] on span "Save & Close" at bounding box center [830, 199] width 73 height 20
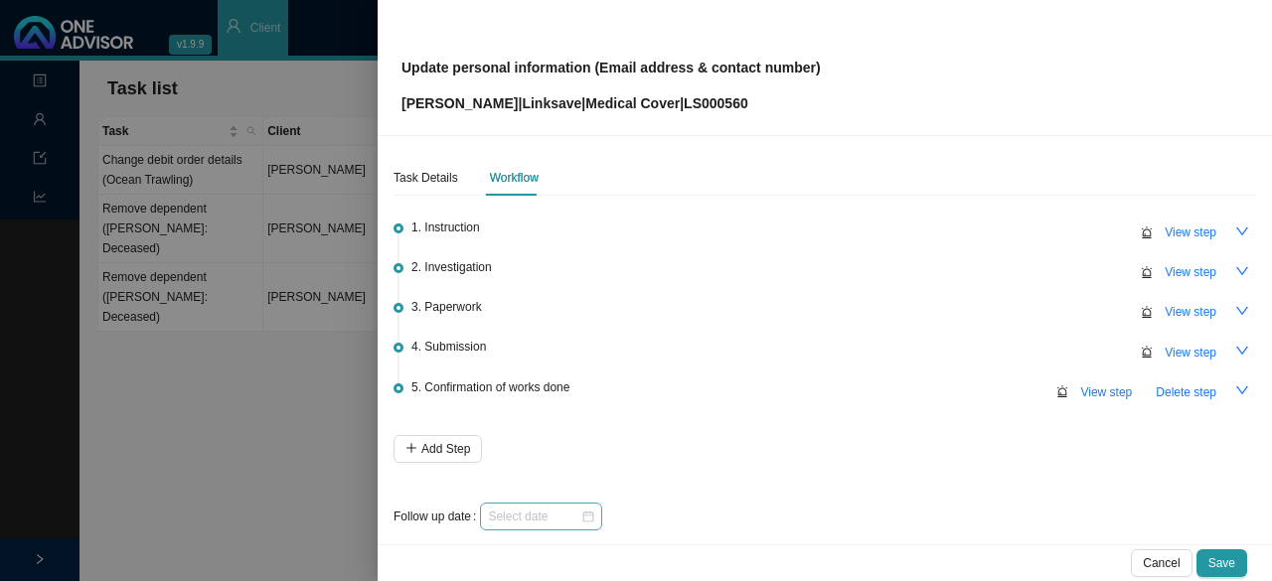
click at [582, 517] on div at bounding box center [541, 517] width 106 height 20
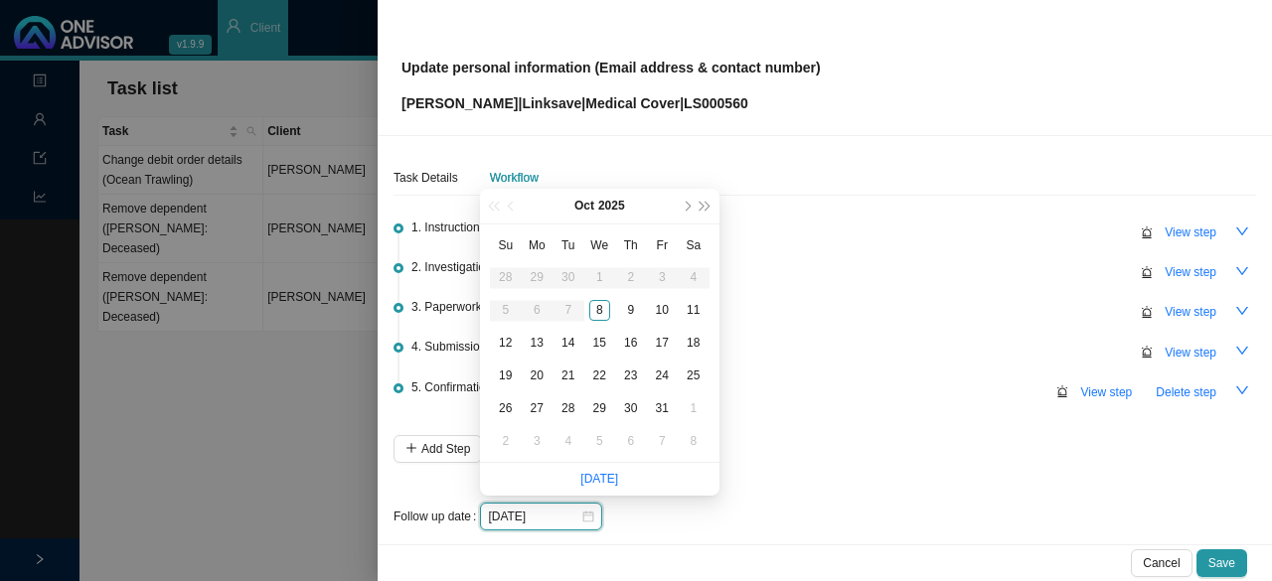
type input "[DATE]"
click at [539, 339] on div "13" at bounding box center [537, 343] width 21 height 21
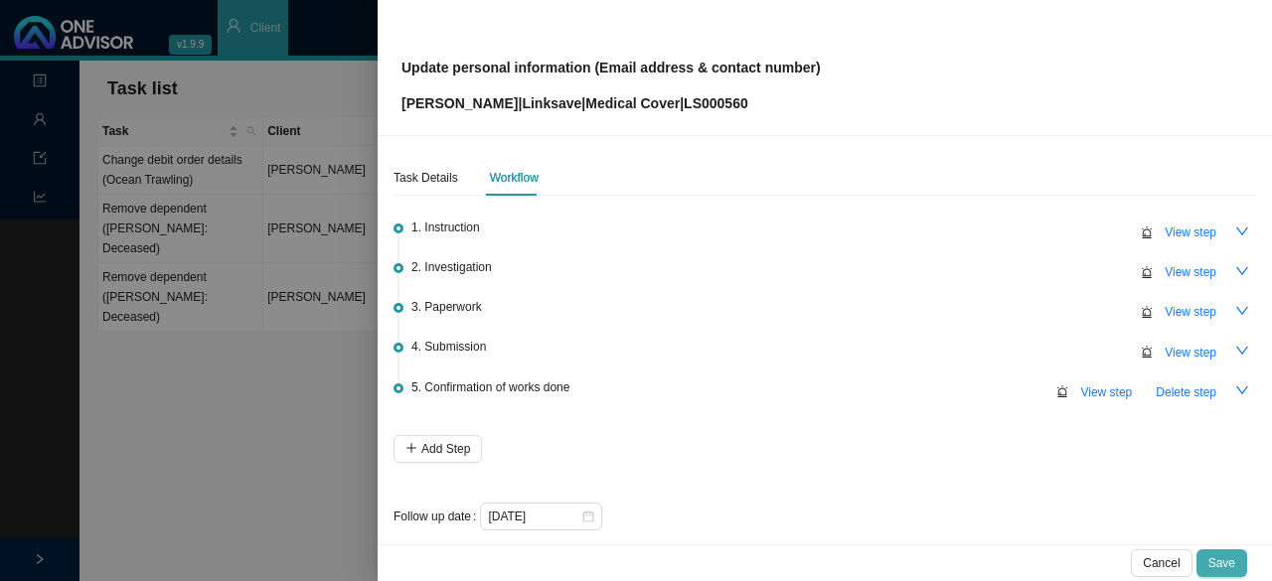
click at [633, 559] on span "Save" at bounding box center [1221, 563] width 27 height 20
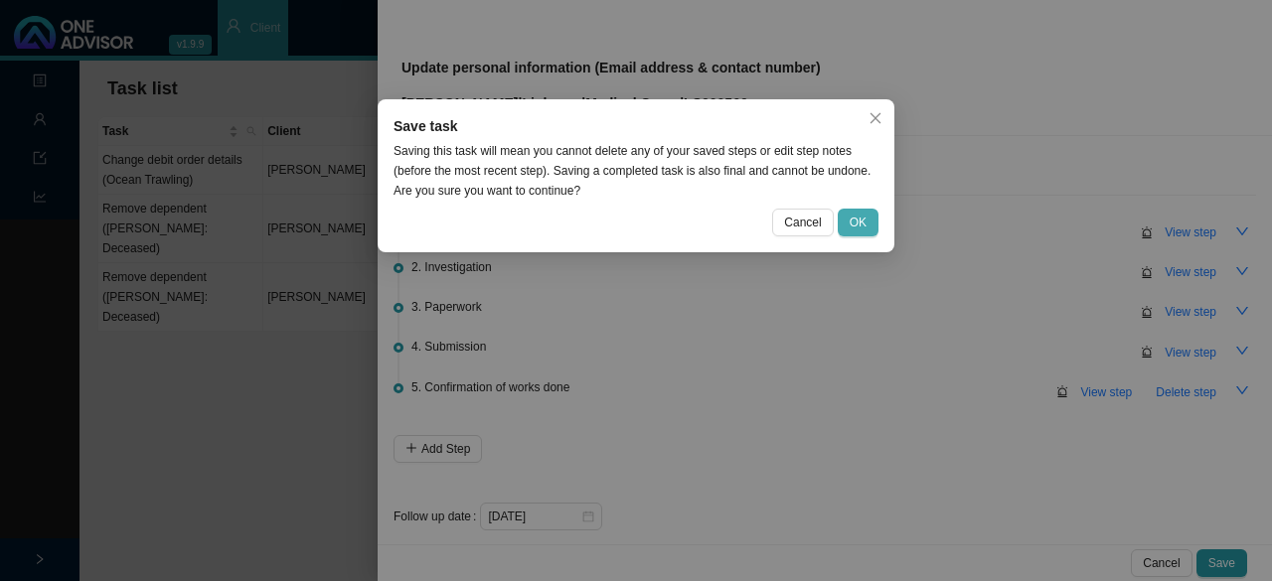
click at [633, 229] on button "OK" at bounding box center [858, 223] width 41 height 28
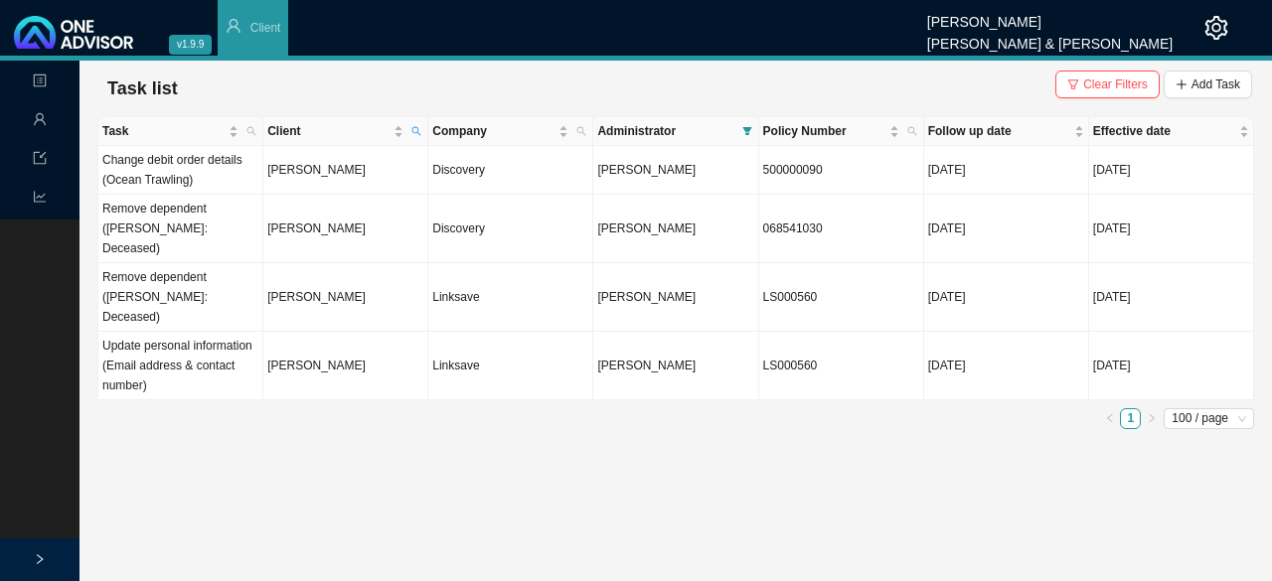
drag, startPoint x: 851, startPoint y: 444, endPoint x: 795, endPoint y: 379, distance: 86.0
click at [633, 442] on main "Landing Management Data Reports Task list Clear Filters Add Task Task Client Co…" at bounding box center [636, 321] width 1272 height 521
click at [418, 134] on icon "search" at bounding box center [416, 131] width 10 height 10
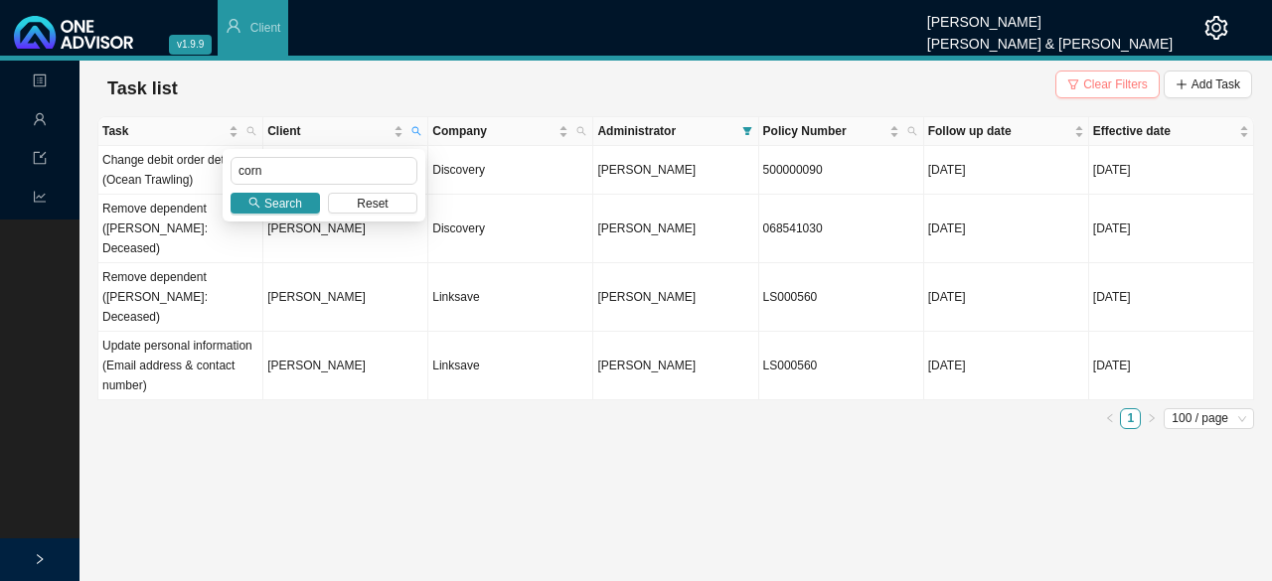
click at [633, 82] on span "Clear Filters" at bounding box center [1115, 85] width 65 height 20
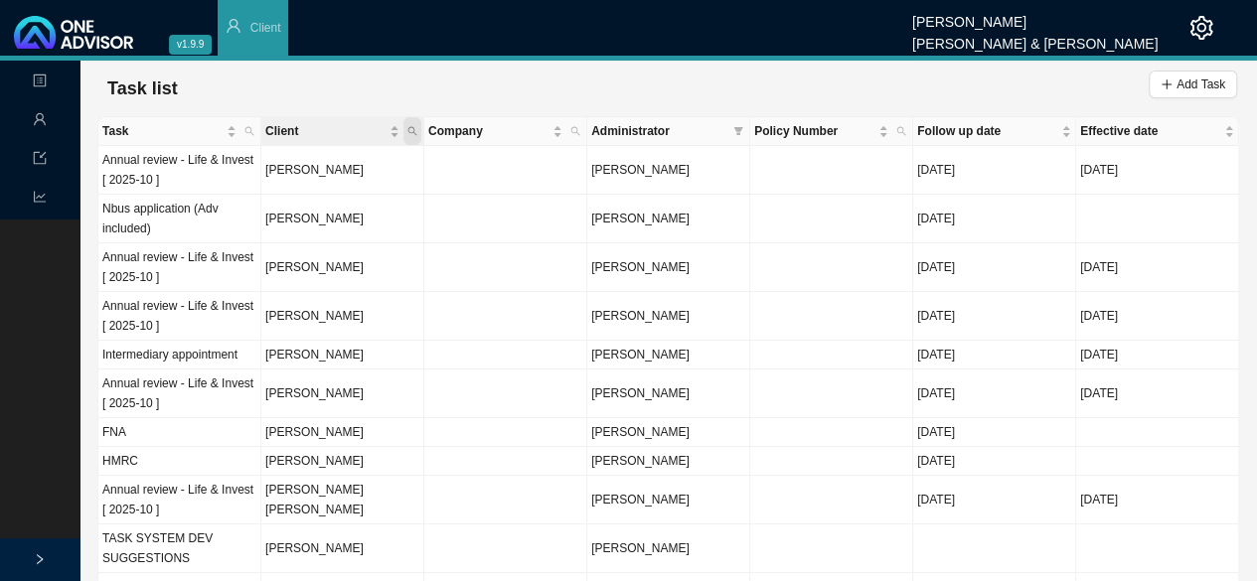
click at [415, 130] on icon "search" at bounding box center [412, 131] width 10 height 10
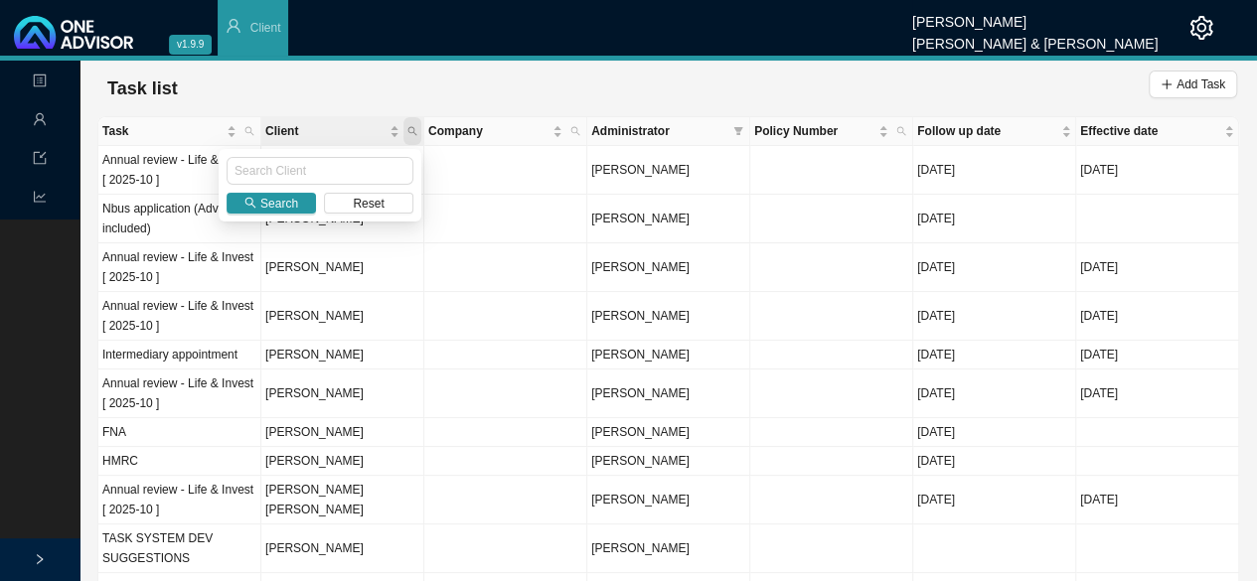
click at [415, 126] on icon "search" at bounding box center [412, 131] width 10 height 10
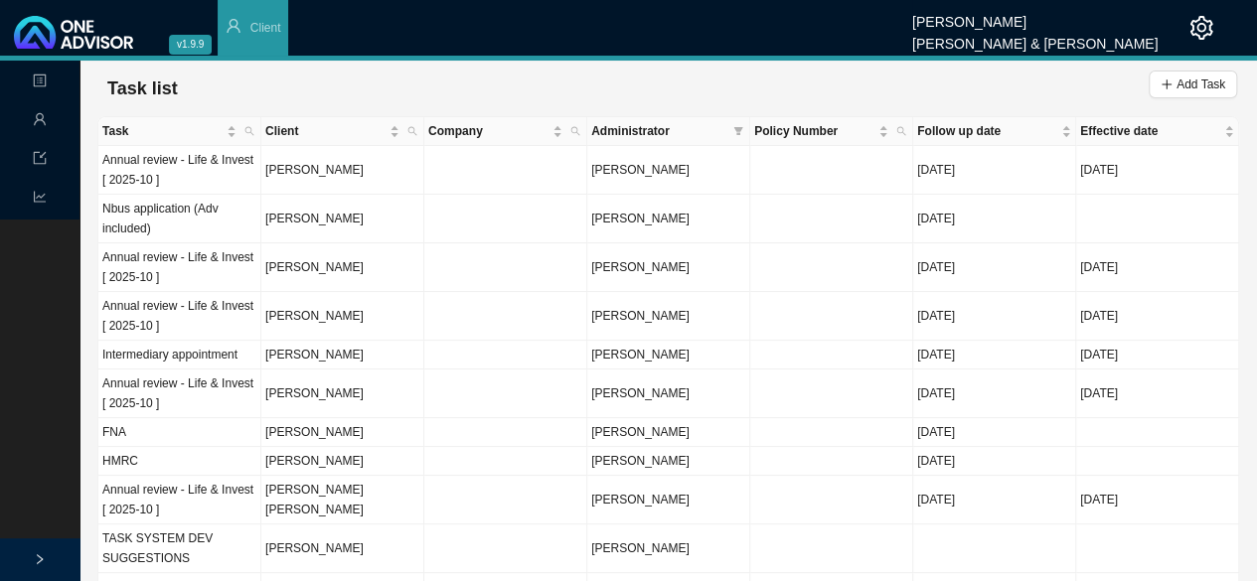
click at [633, 130] on span "Administrator" at bounding box center [658, 131] width 134 height 20
click at [633, 126] on icon "filter" at bounding box center [738, 131] width 10 height 10
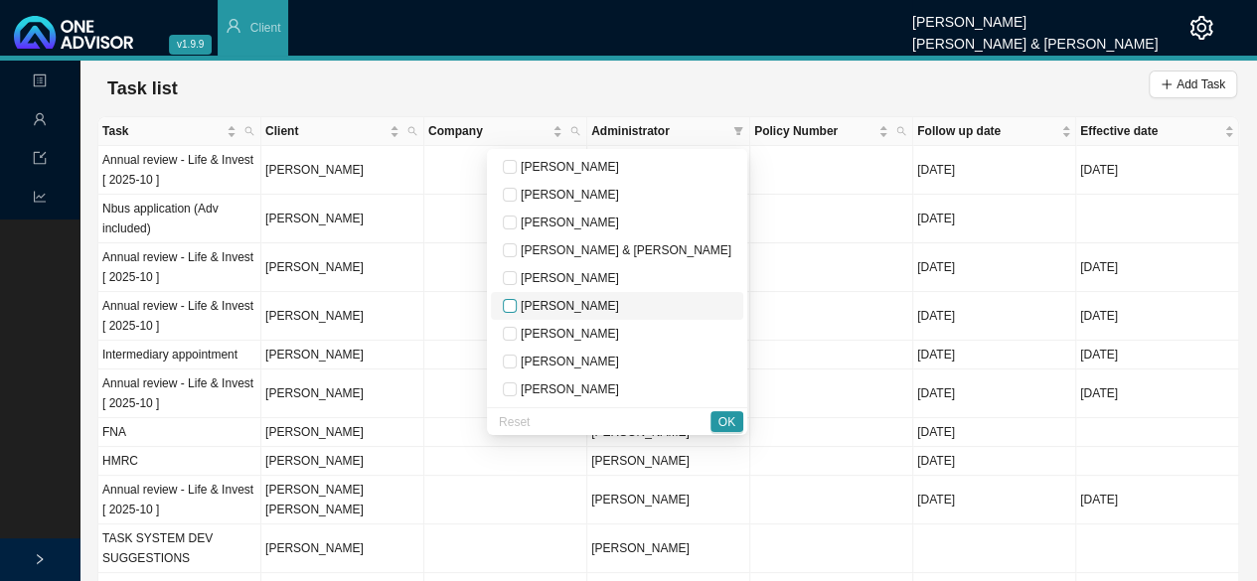
click at [517, 303] on input "checkbox" at bounding box center [510, 306] width 14 height 14
checkbox input "true"
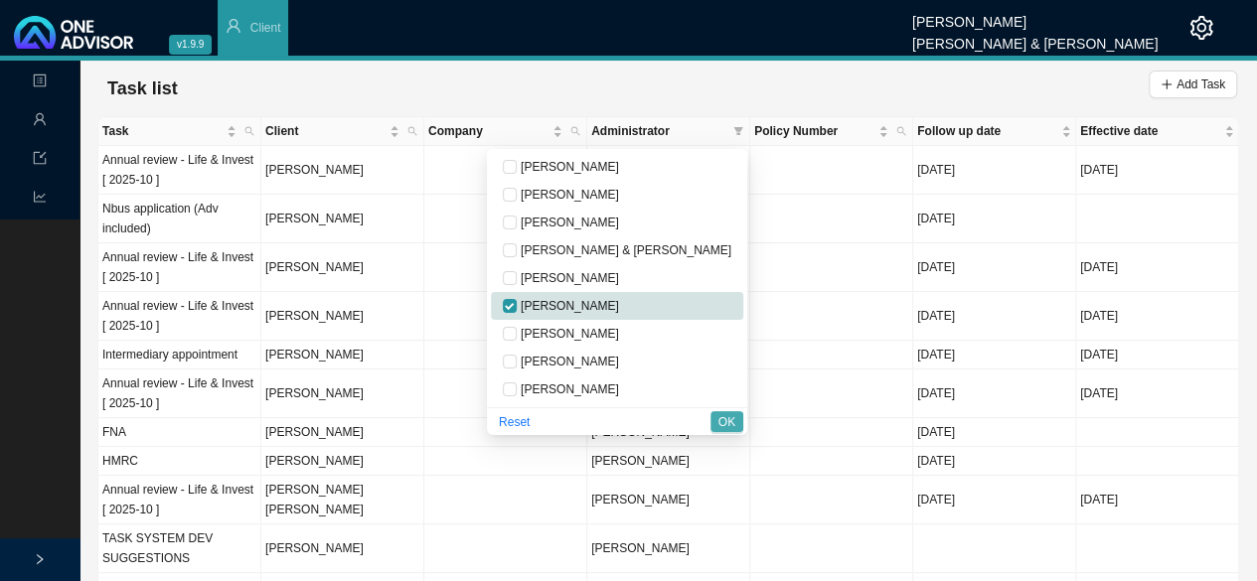
click at [633, 416] on button "OK" at bounding box center [726, 421] width 33 height 21
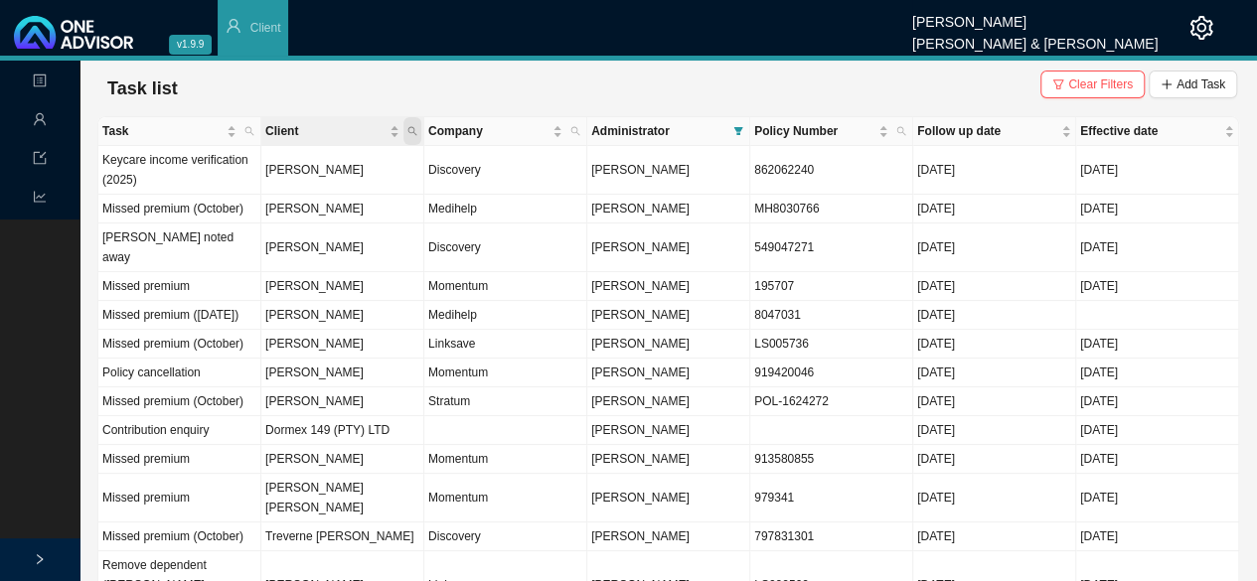
click at [415, 126] on icon "search" at bounding box center [412, 131] width 10 height 10
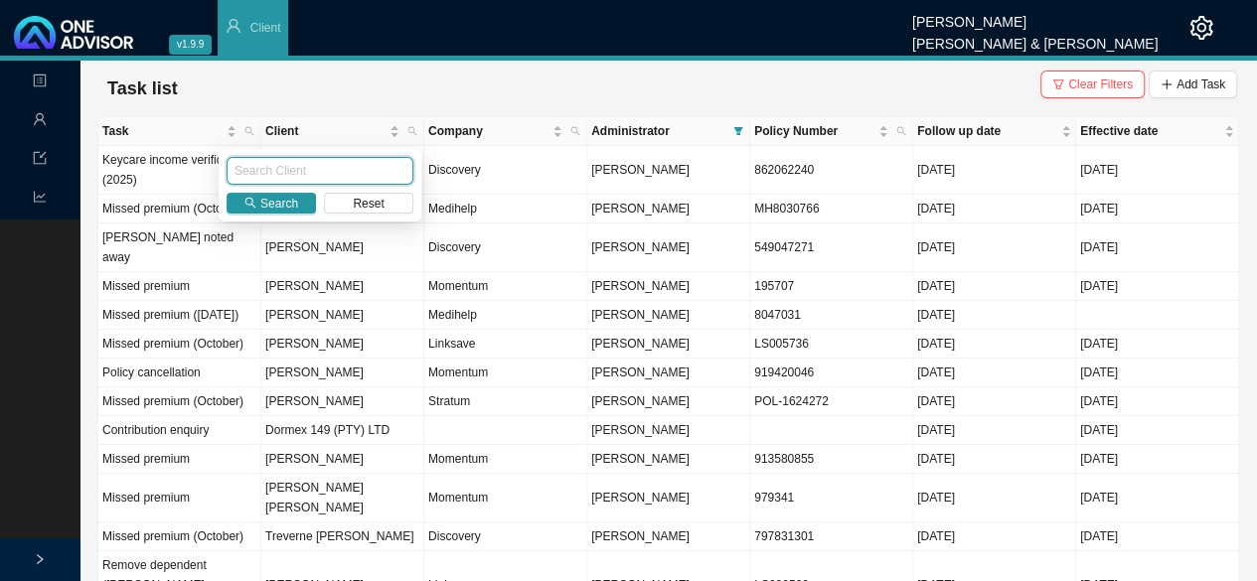
click at [253, 171] on input "text" at bounding box center [320, 171] width 187 height 28
type input "layman"
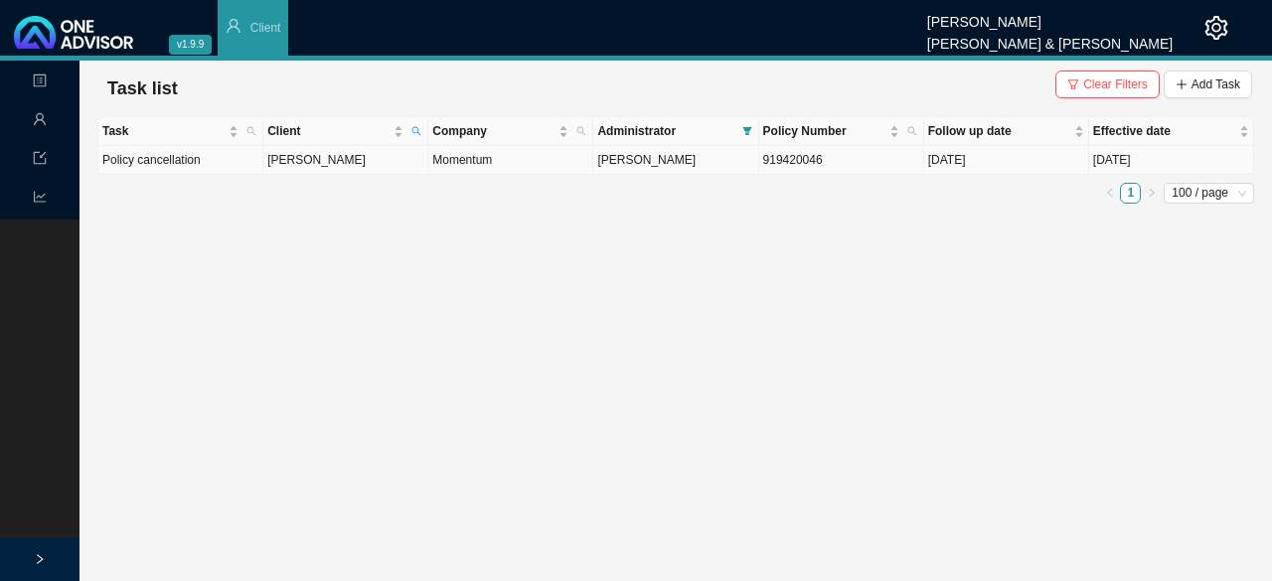
click at [310, 160] on td "[PERSON_NAME]" at bounding box center [345, 160] width 165 height 29
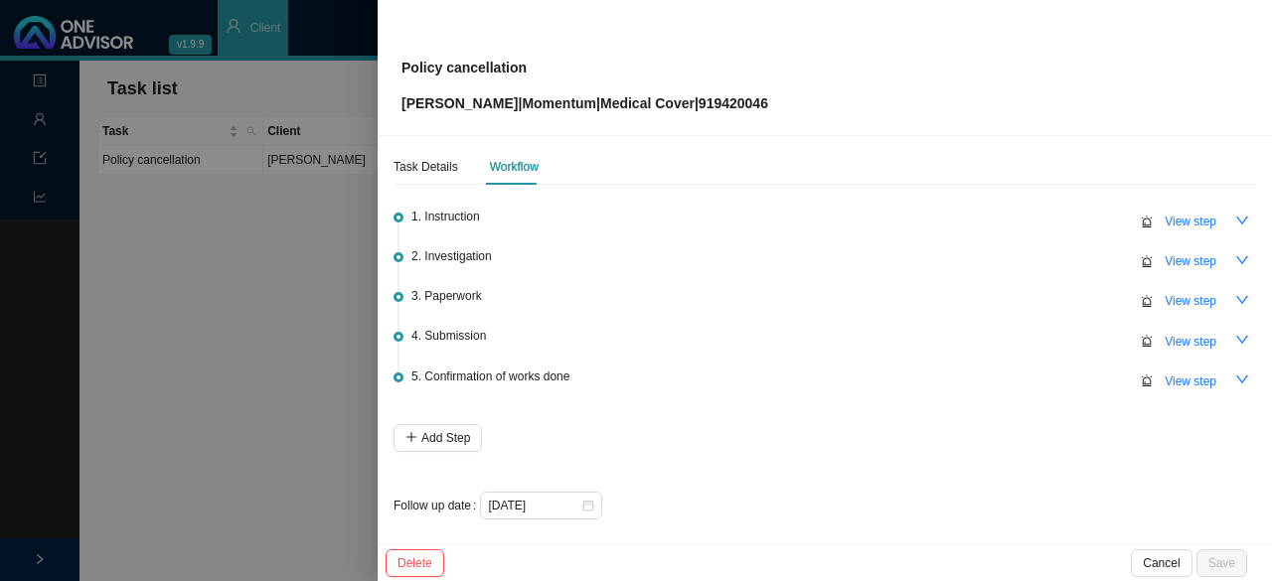
scroll to position [14, 0]
click at [633, 294] on span "View step" at bounding box center [1191, 298] width 52 height 20
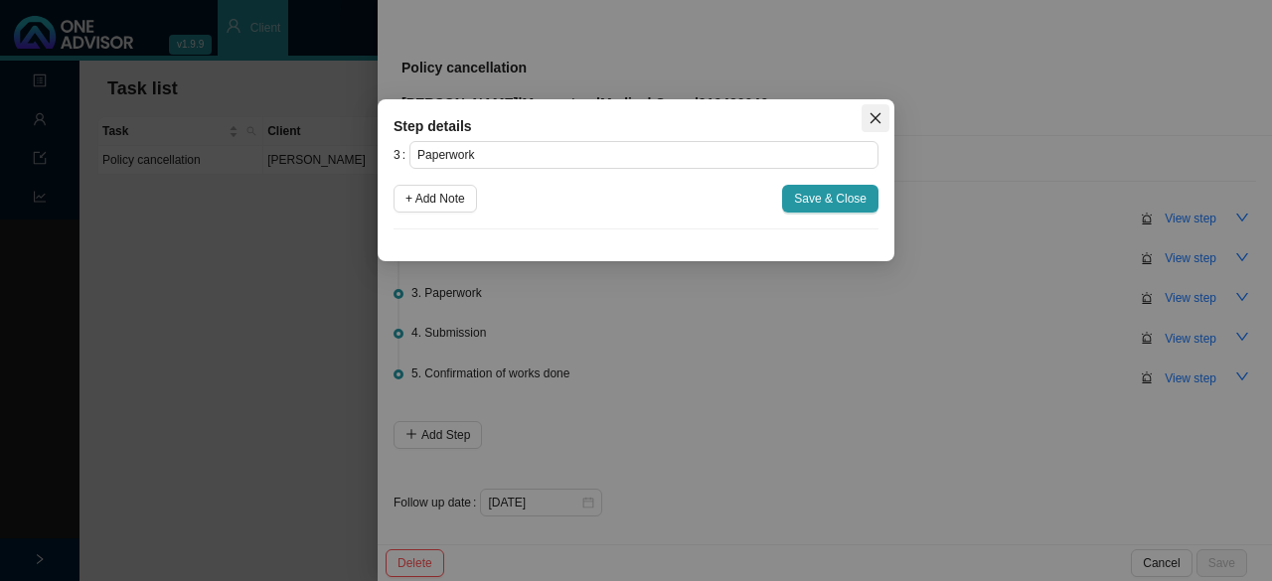
click at [633, 116] on icon "close" at bounding box center [875, 118] width 14 height 14
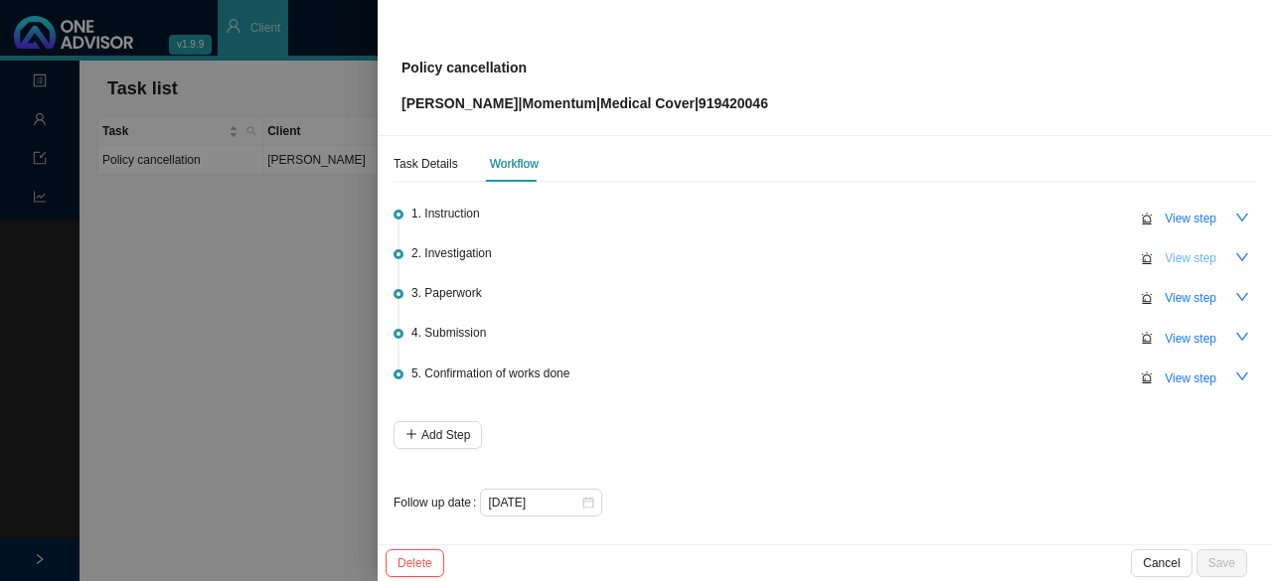
click at [633, 252] on span "View step" at bounding box center [1191, 258] width 52 height 20
type input "Investigation"
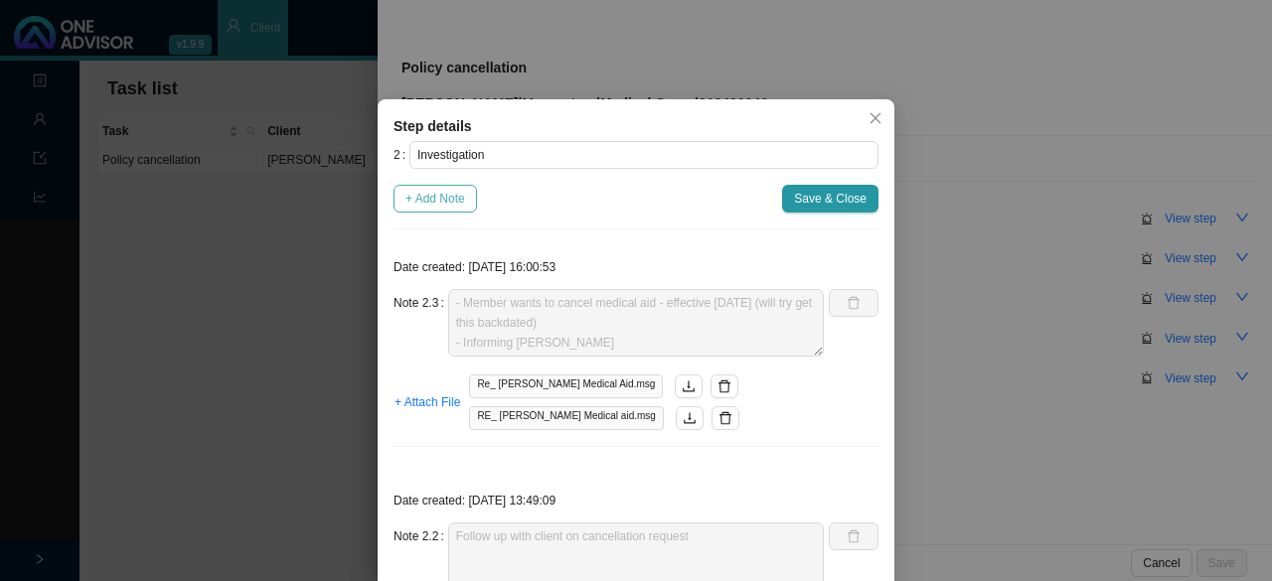
click at [432, 202] on span "+ Add Note" at bounding box center [435, 199] width 60 height 20
type textarea "- Member wants to cancel medical aid - effective 01.10.2025 (will try get this …"
type textarea "Follow up with client on cancellation request"
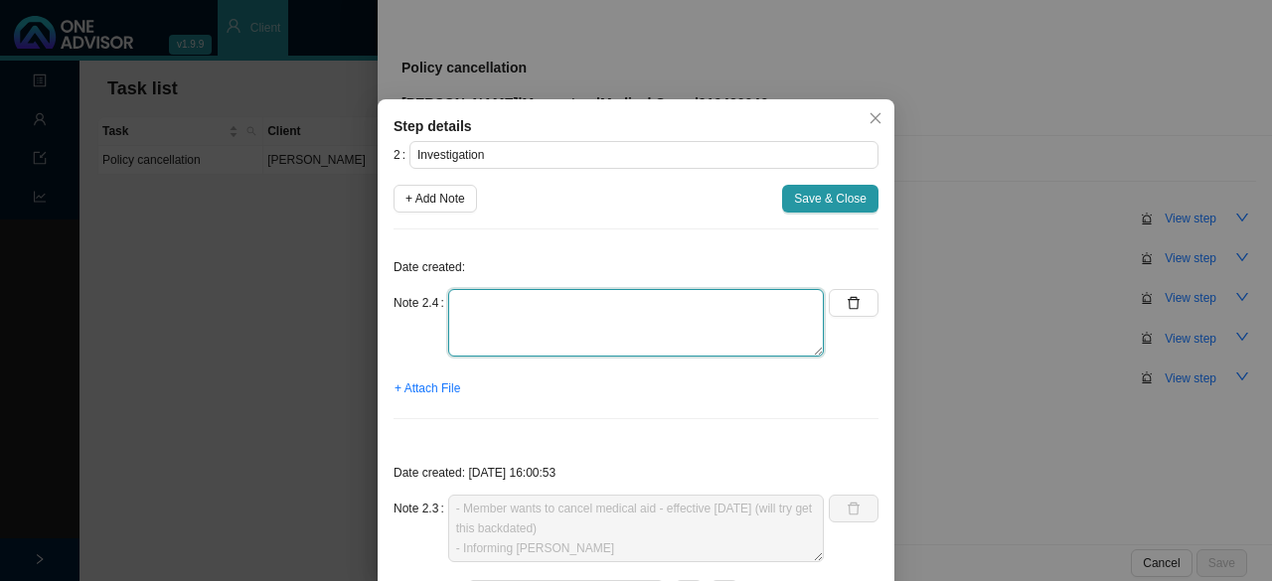
click at [485, 311] on textarea at bounding box center [636, 323] width 376 height 68
type textarea "Leeann is aware (Carmen has resigned)"
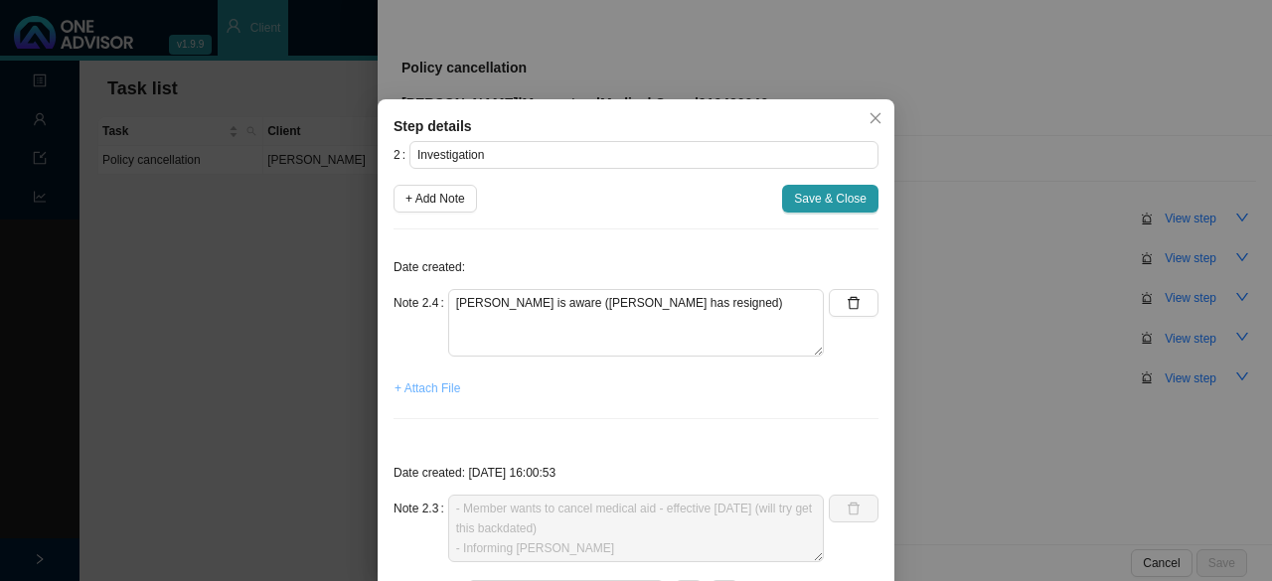
click at [427, 385] on span "+ Attach File" at bounding box center [427, 389] width 66 height 20
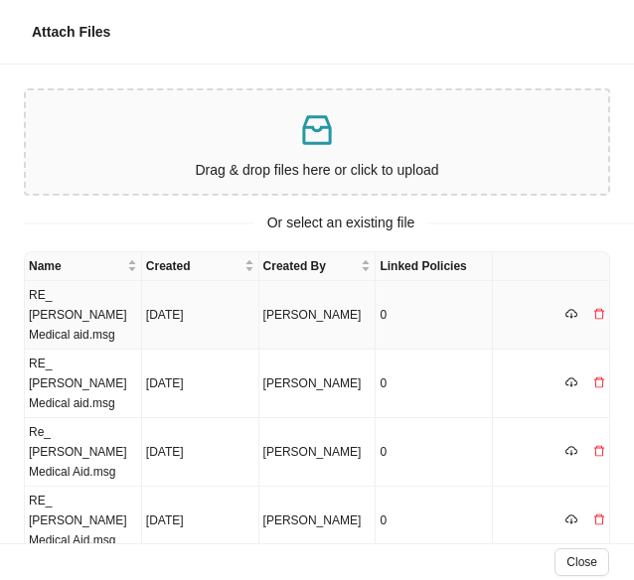
click at [69, 303] on td "RE_ [PERSON_NAME] Medical aid.msg" at bounding box center [83, 315] width 117 height 69
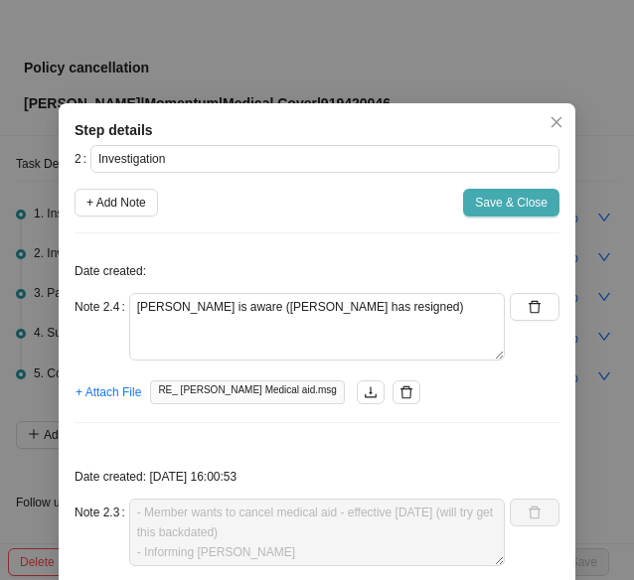
click at [497, 202] on span "Save & Close" at bounding box center [511, 203] width 73 height 20
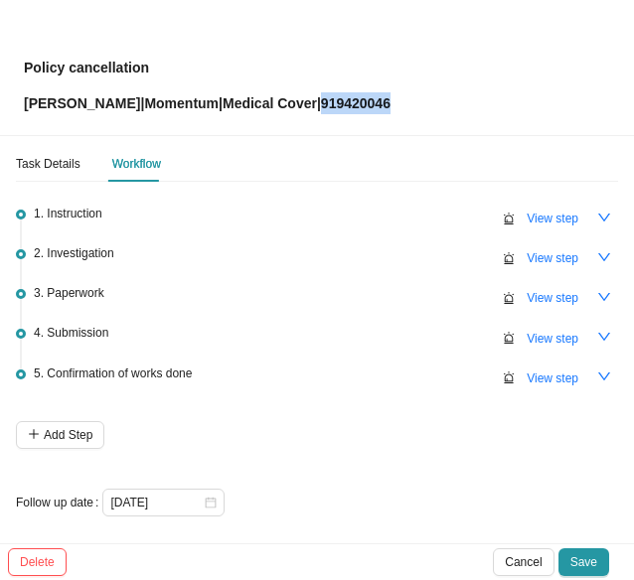
drag, startPoint x: 407, startPoint y: 105, endPoint x: 327, endPoint y: 107, distance: 80.5
click at [327, 107] on div "Policy cancellation Carmen Layman | Momentum | Medical Cover | 919420046" at bounding box center [317, 67] width 586 height 93
copy p "919420046"
click at [530, 337] on span "View step" at bounding box center [553, 339] width 52 height 20
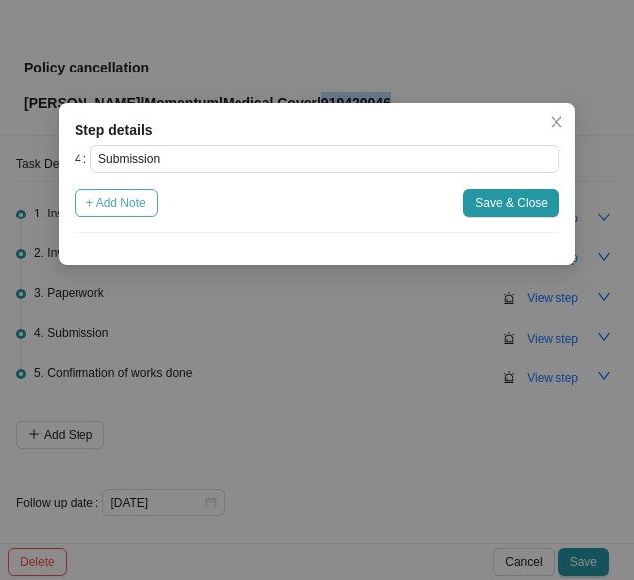
click at [127, 199] on span "+ Add Note" at bounding box center [116, 203] width 60 height 20
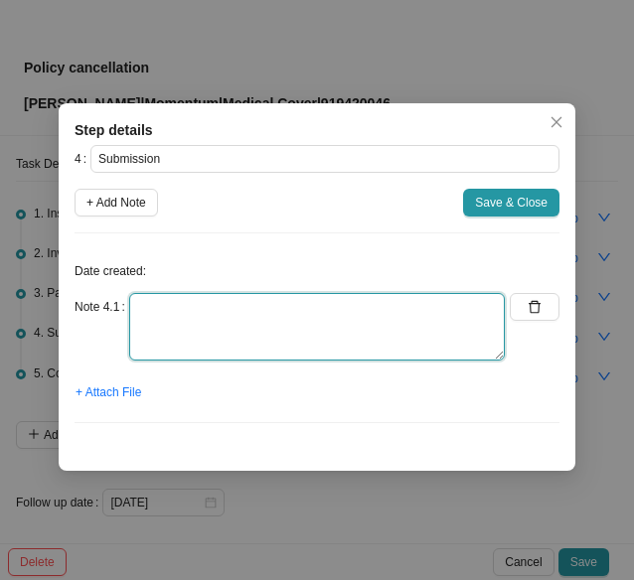
click at [161, 324] on textarea at bounding box center [317, 327] width 376 height 68
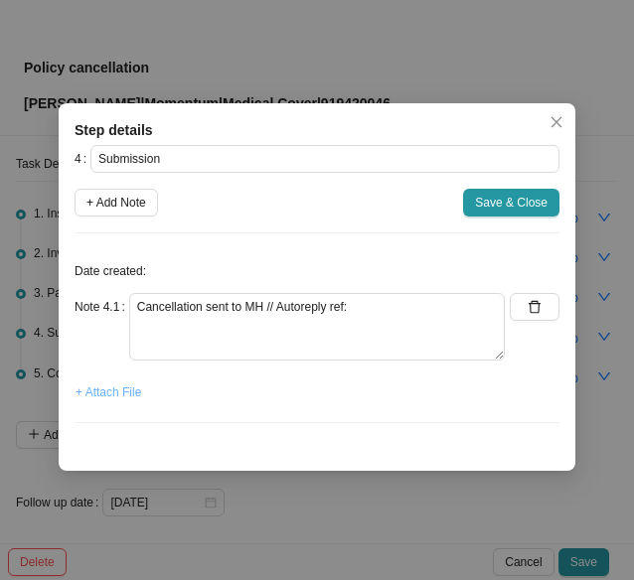
click at [103, 395] on span "+ Attach File" at bounding box center [109, 393] width 66 height 20
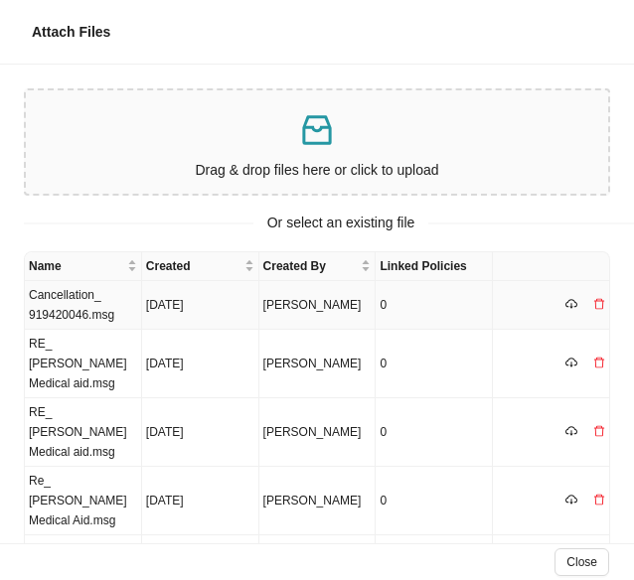
drag, startPoint x: 91, startPoint y: 314, endPoint x: 114, endPoint y: 309, distance: 23.4
click at [92, 313] on td "Cancellation_ 919420046.msg" at bounding box center [83, 305] width 117 height 49
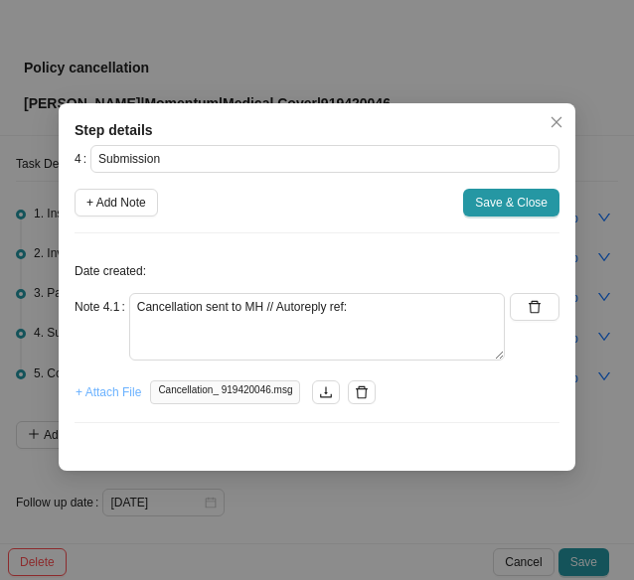
click at [119, 389] on span "+ Attach File" at bounding box center [109, 393] width 66 height 20
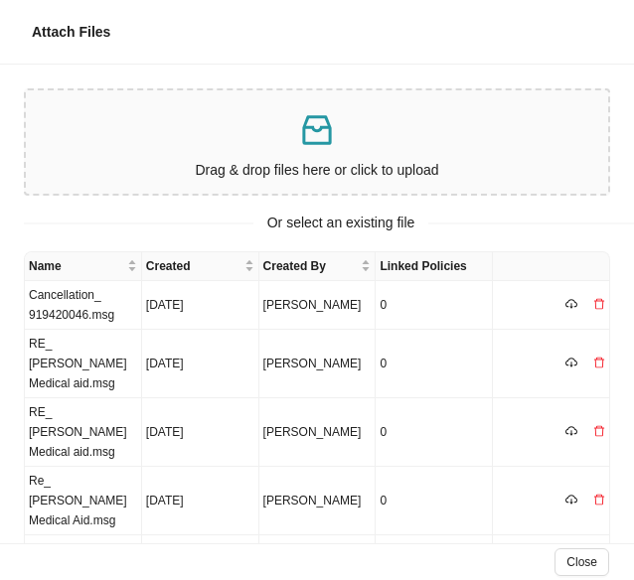
click at [174, 170] on p "Drag & drop files here or click to upload" at bounding box center [317, 170] width 566 height 23
click at [215, 160] on p "Drag & drop files here or click to upload" at bounding box center [317, 170] width 566 height 23
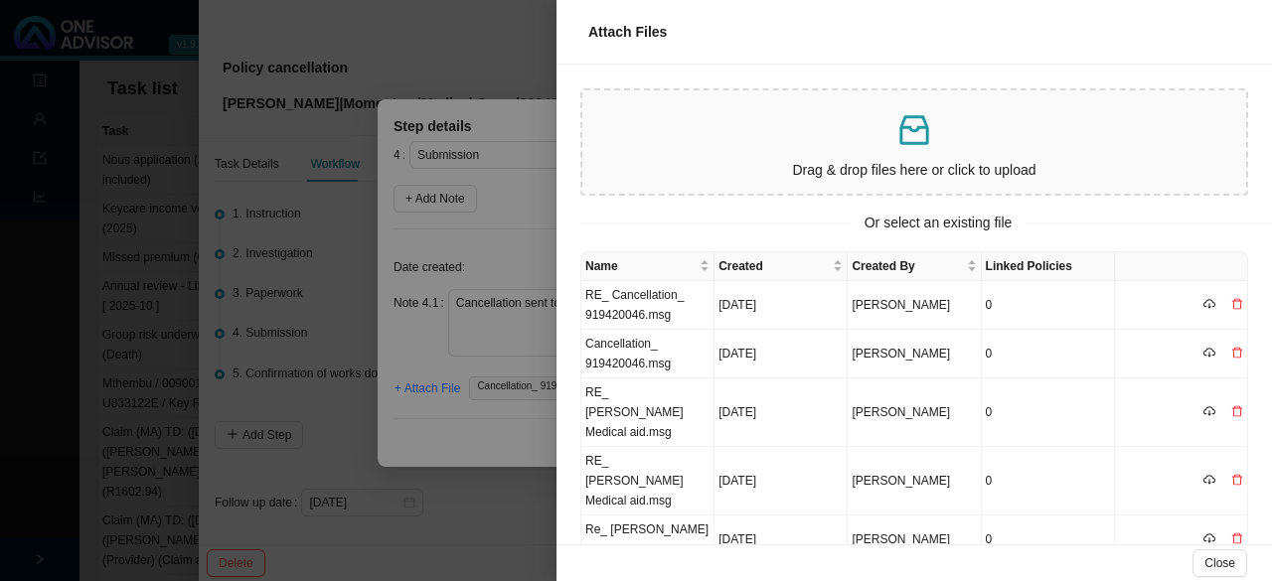
click at [470, 234] on div at bounding box center [636, 290] width 1272 height 581
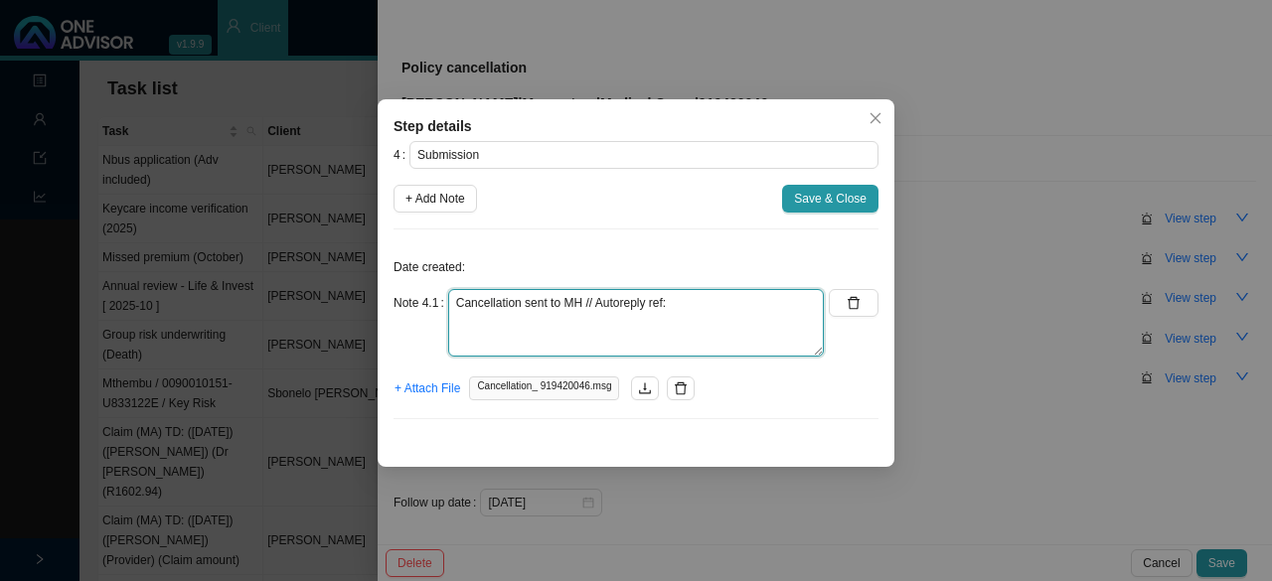
click at [633, 305] on textarea "Cancellation sent to MH // Autoreply ref:" at bounding box center [636, 323] width 376 height 68
paste textarea "701471437"
type textarea "Cancellation sent to MH // Autoreply ref: 701471437"
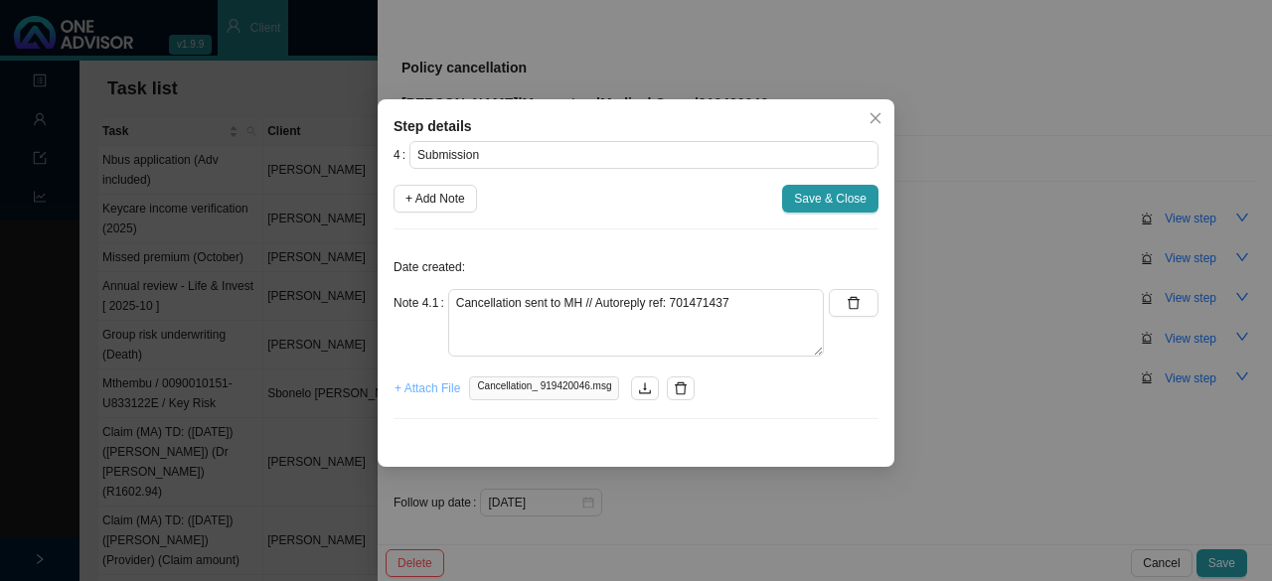
click at [422, 388] on span "+ Attach File" at bounding box center [427, 389] width 66 height 20
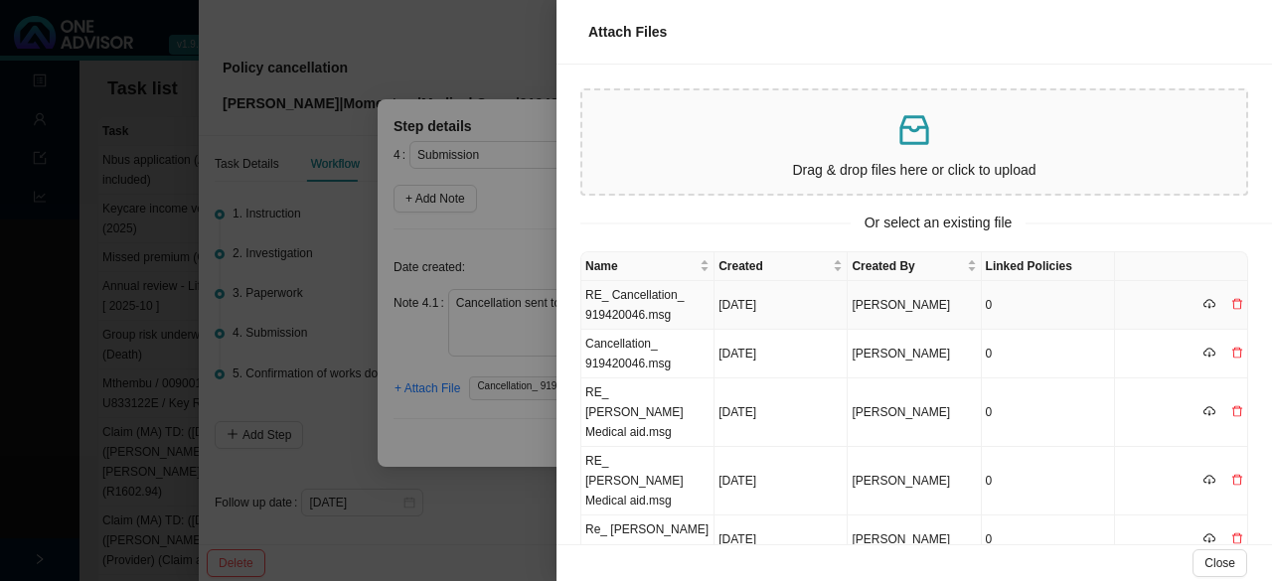
click at [633, 309] on td "RE_ Cancellation_ 919420046.msg" at bounding box center [647, 305] width 133 height 49
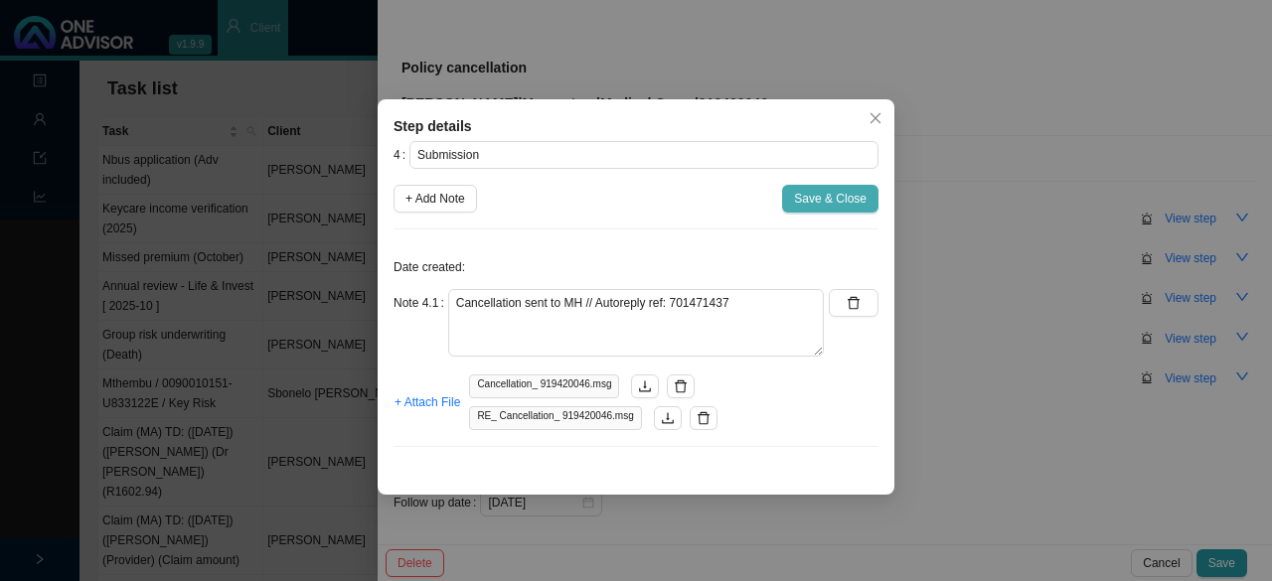
click at [633, 192] on span "Save & Close" at bounding box center [830, 199] width 73 height 20
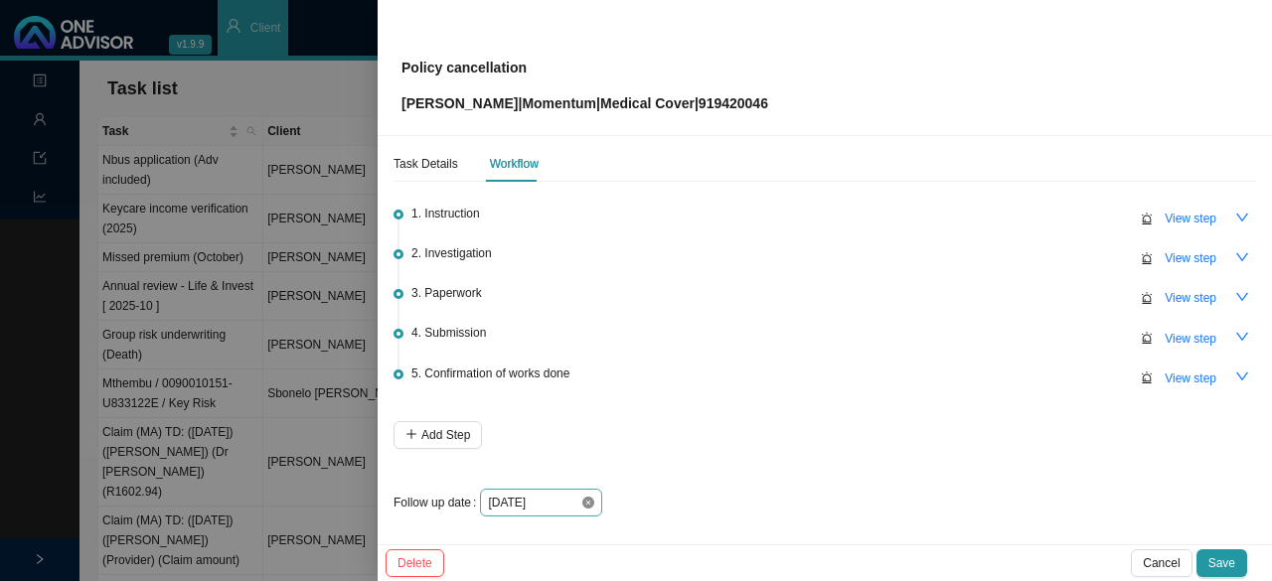
click at [590, 498] on icon "close-circle" at bounding box center [588, 503] width 12 height 12
click at [581, 500] on div at bounding box center [541, 503] width 106 height 20
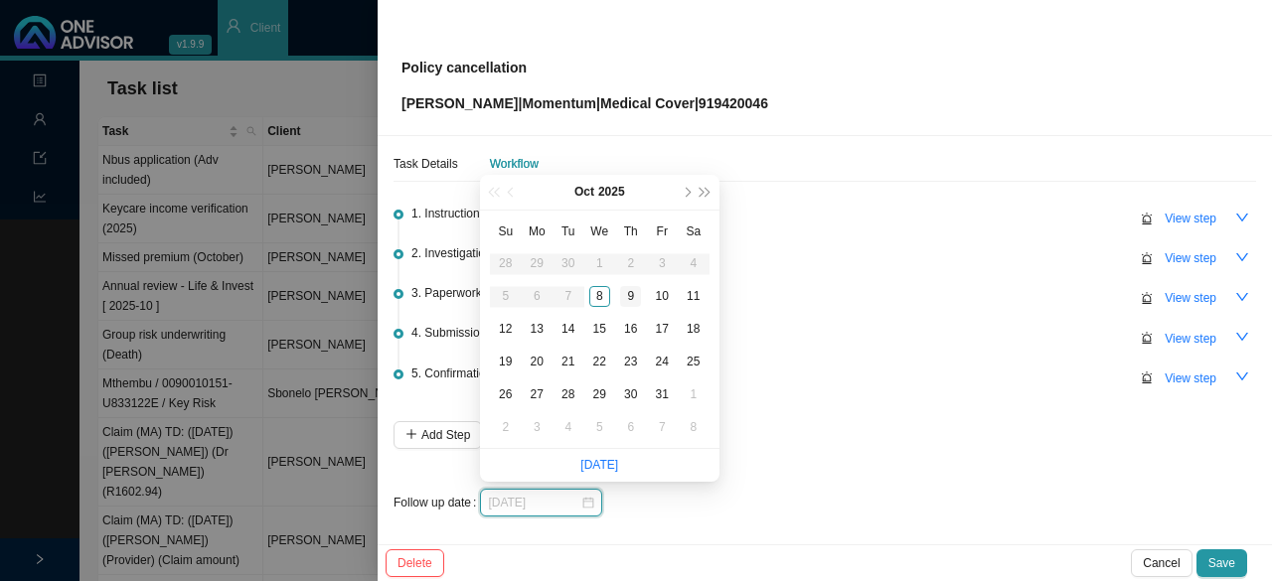
type input "[DATE]"
click at [631, 295] on div "9" at bounding box center [630, 296] width 21 height 21
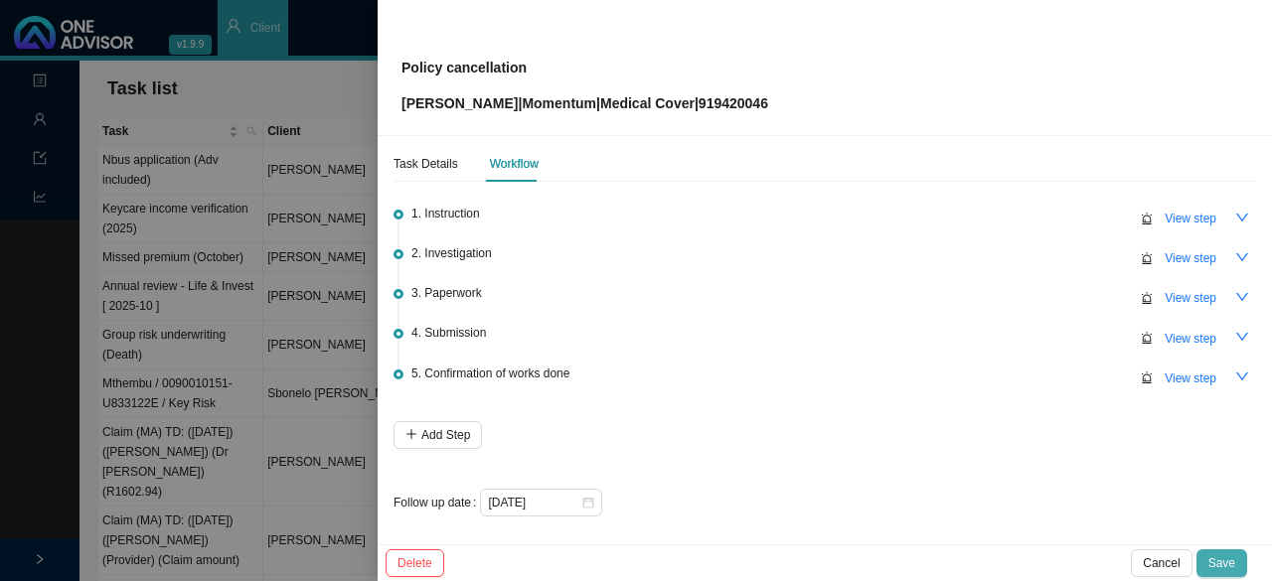
click at [633, 561] on span "Save" at bounding box center [1221, 563] width 27 height 20
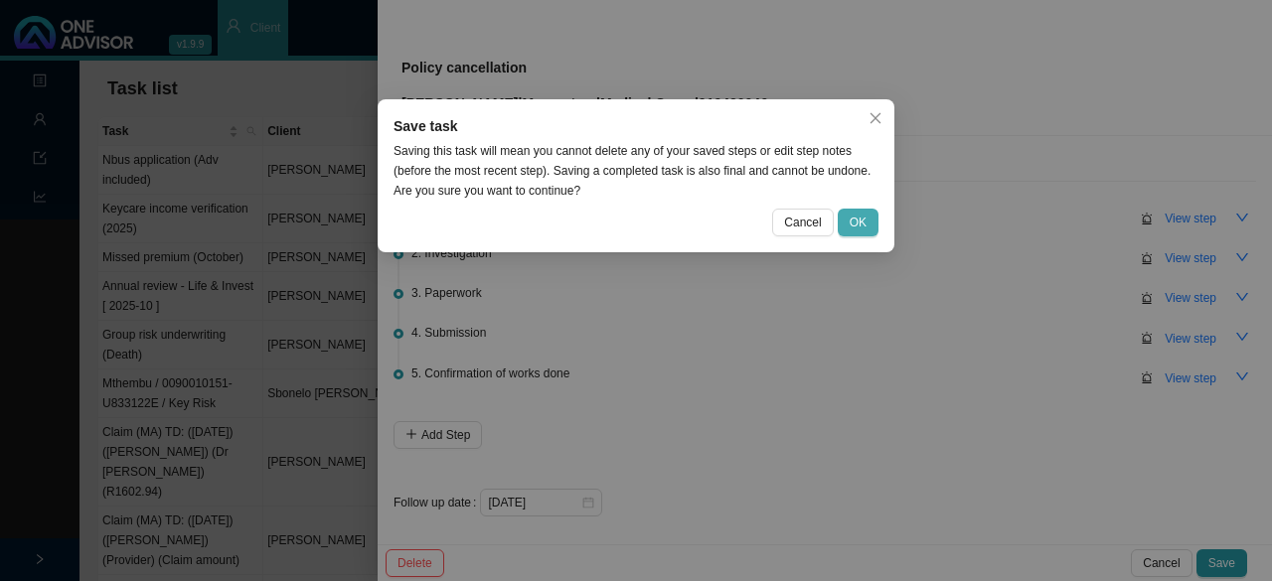
click at [633, 222] on span "OK" at bounding box center [858, 223] width 17 height 20
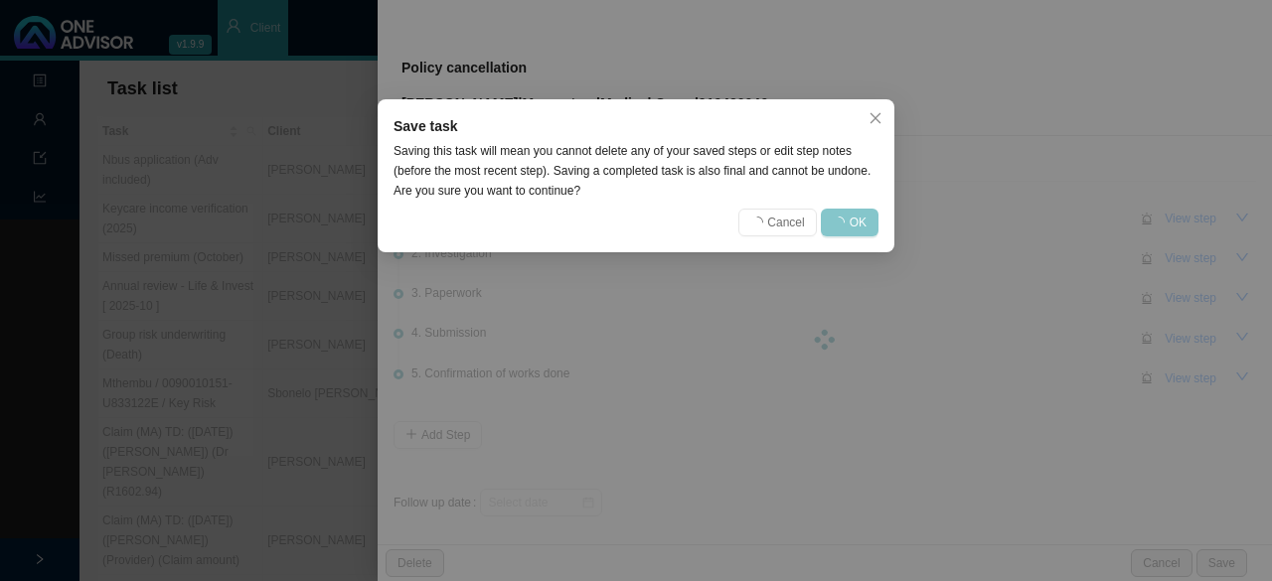
scroll to position [0, 0]
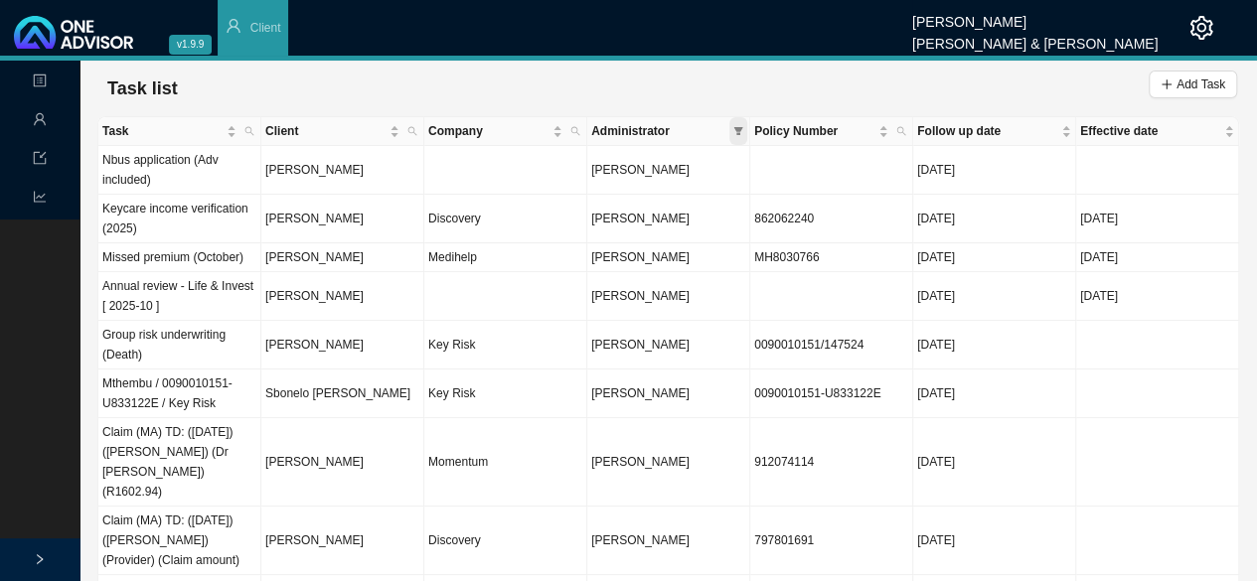
click at [633, 128] on icon "filter" at bounding box center [738, 131] width 9 height 8
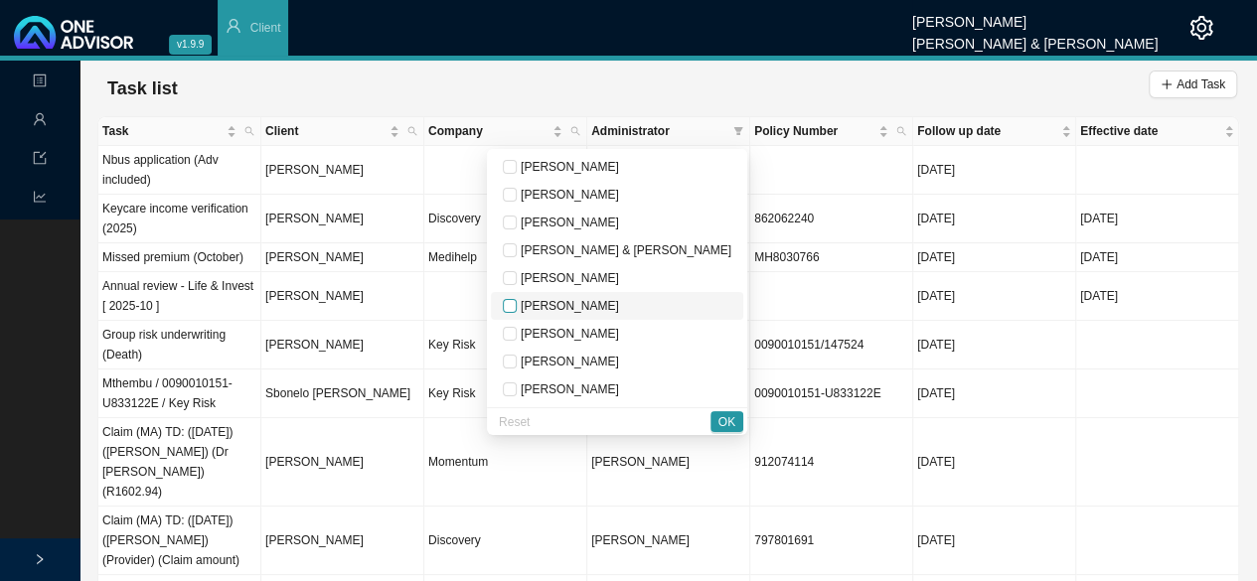
drag, startPoint x: 585, startPoint y: 305, endPoint x: 595, endPoint y: 304, distance: 10.0
click at [517, 305] on input "checkbox" at bounding box center [510, 306] width 14 height 14
checkbox input "true"
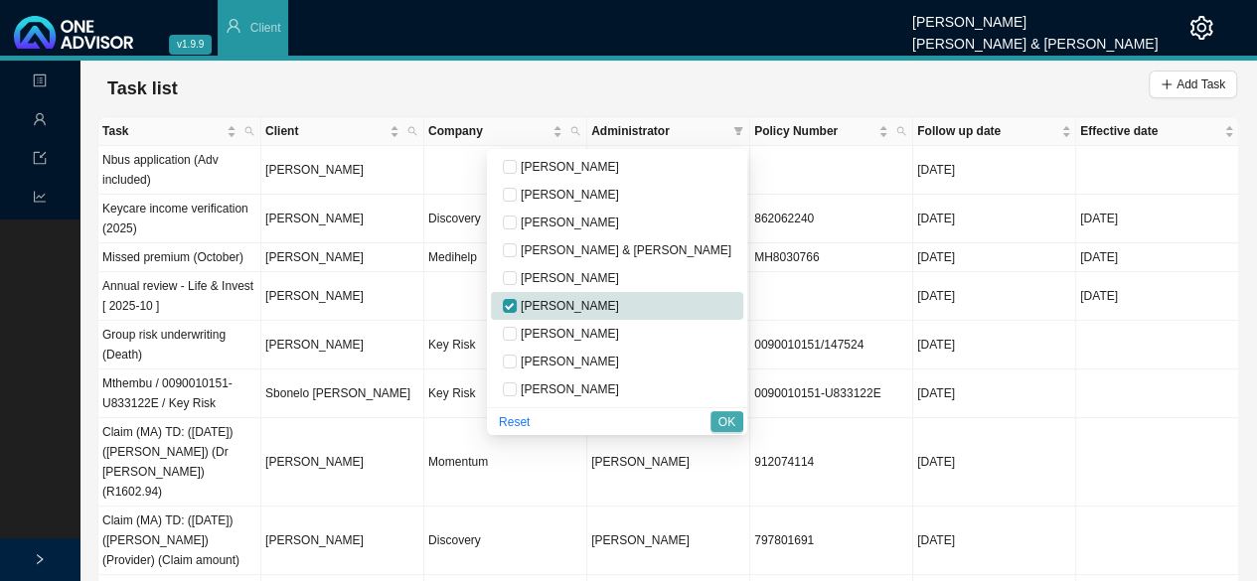
click at [633, 423] on span "OK" at bounding box center [726, 422] width 17 height 20
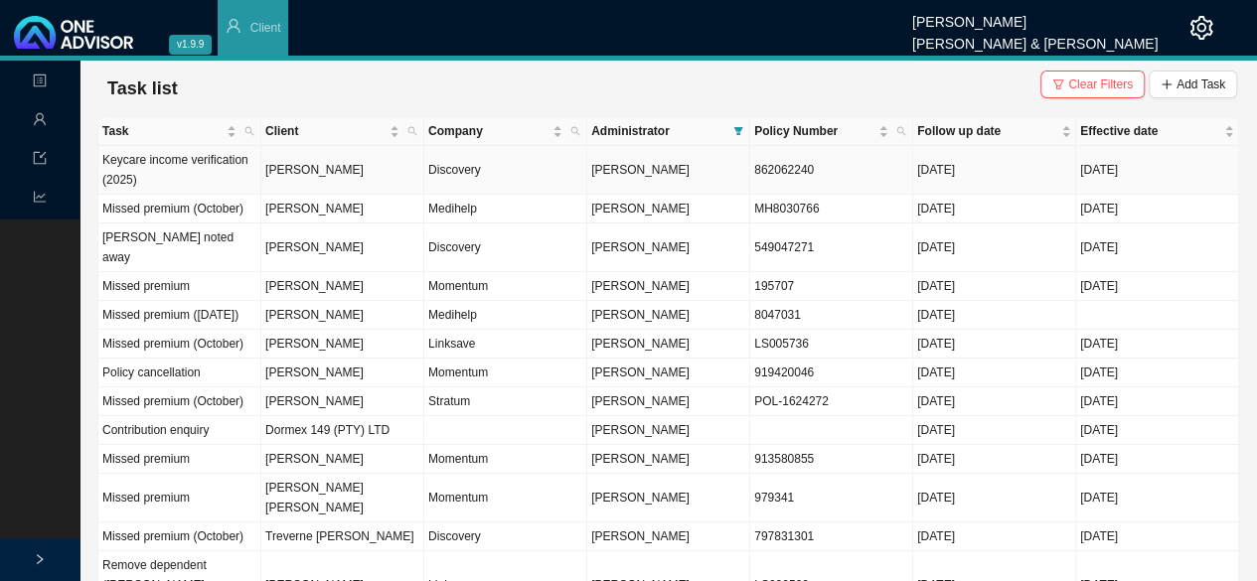
click at [272, 168] on td "[PERSON_NAME]" at bounding box center [342, 170] width 163 height 49
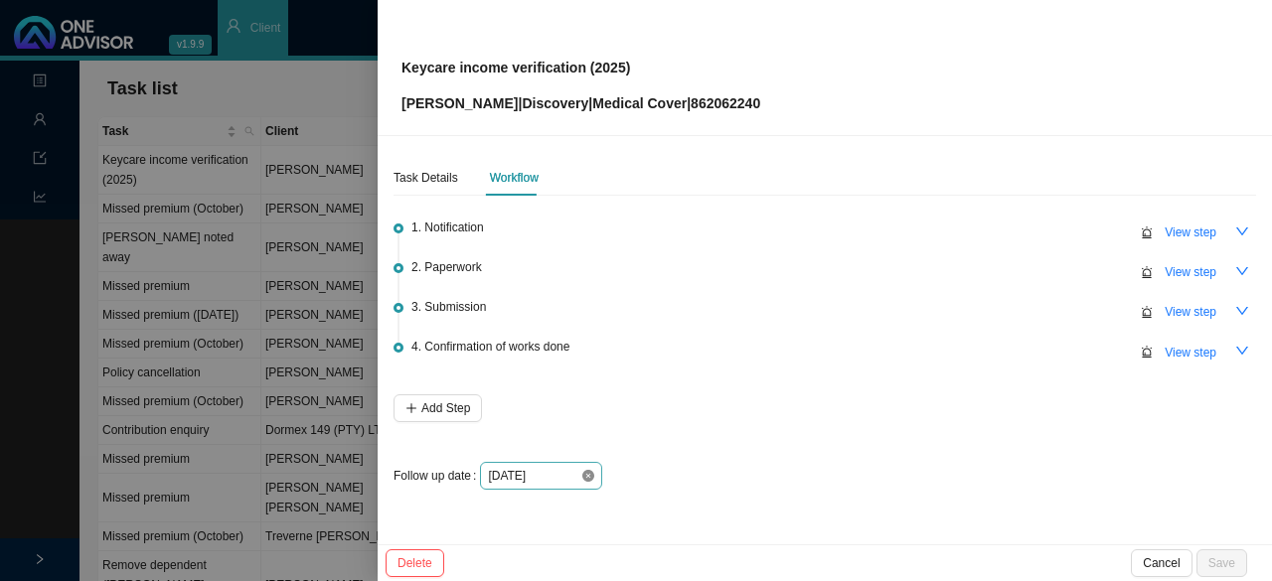
click at [584, 476] on icon "close-circle" at bounding box center [588, 476] width 12 height 12
click at [585, 474] on div at bounding box center [541, 476] width 106 height 20
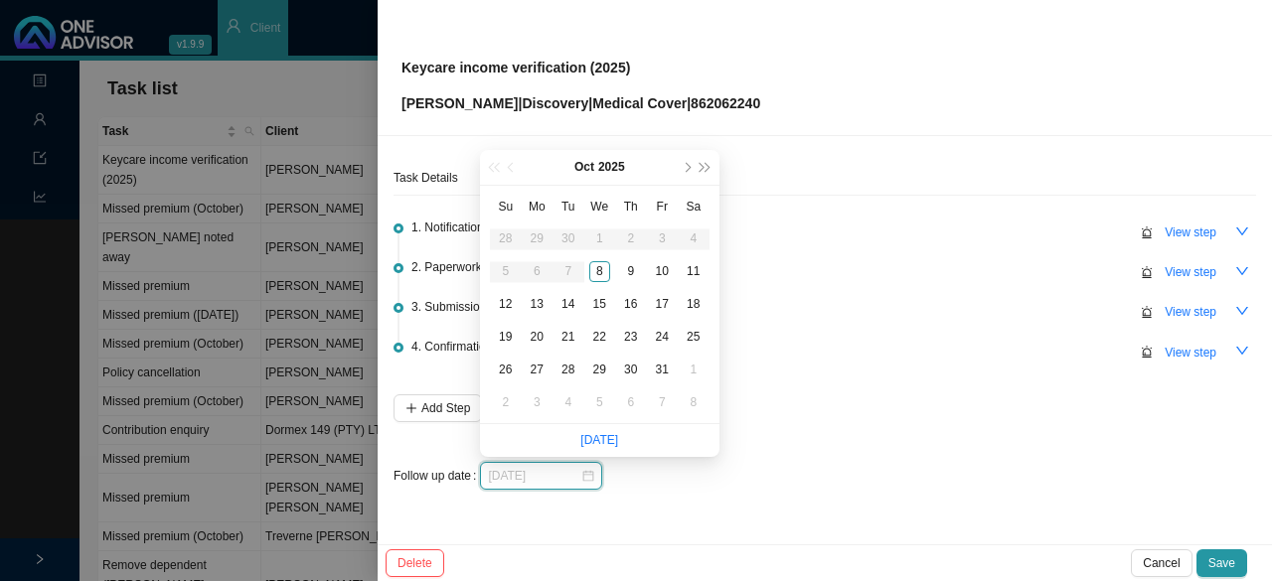
type input "[DATE]"
drag, startPoint x: 535, startPoint y: 298, endPoint x: 821, endPoint y: 400, distance: 303.9
click at [537, 299] on div "13" at bounding box center [537, 304] width 21 height 21
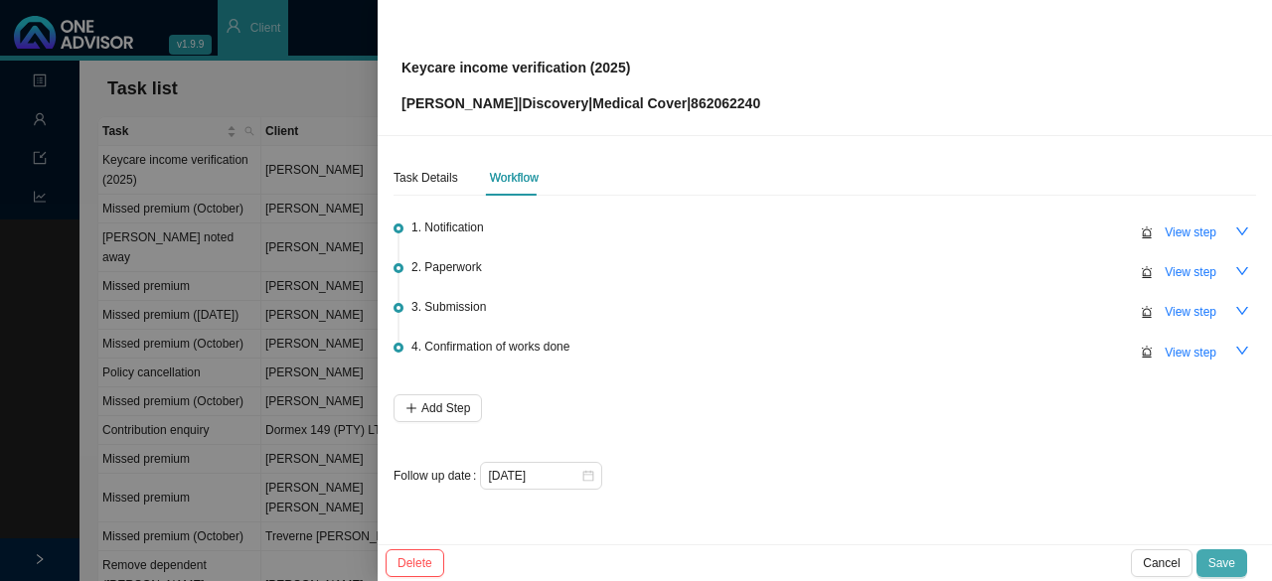
click at [633, 558] on span "Save" at bounding box center [1221, 563] width 27 height 20
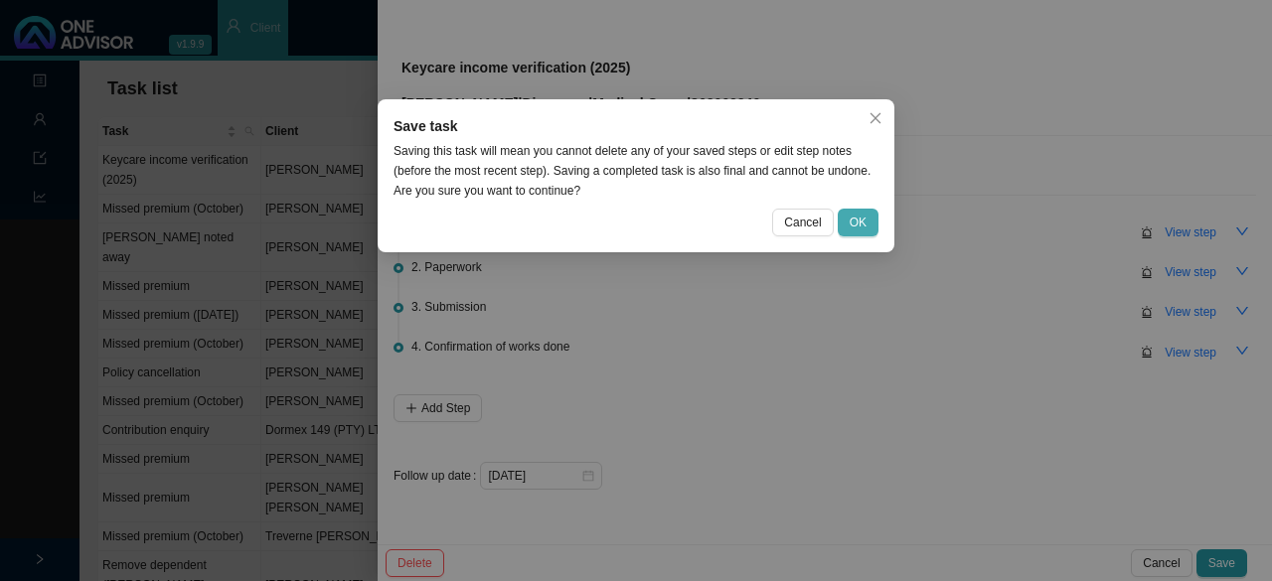
click at [633, 226] on button "OK" at bounding box center [858, 223] width 41 height 28
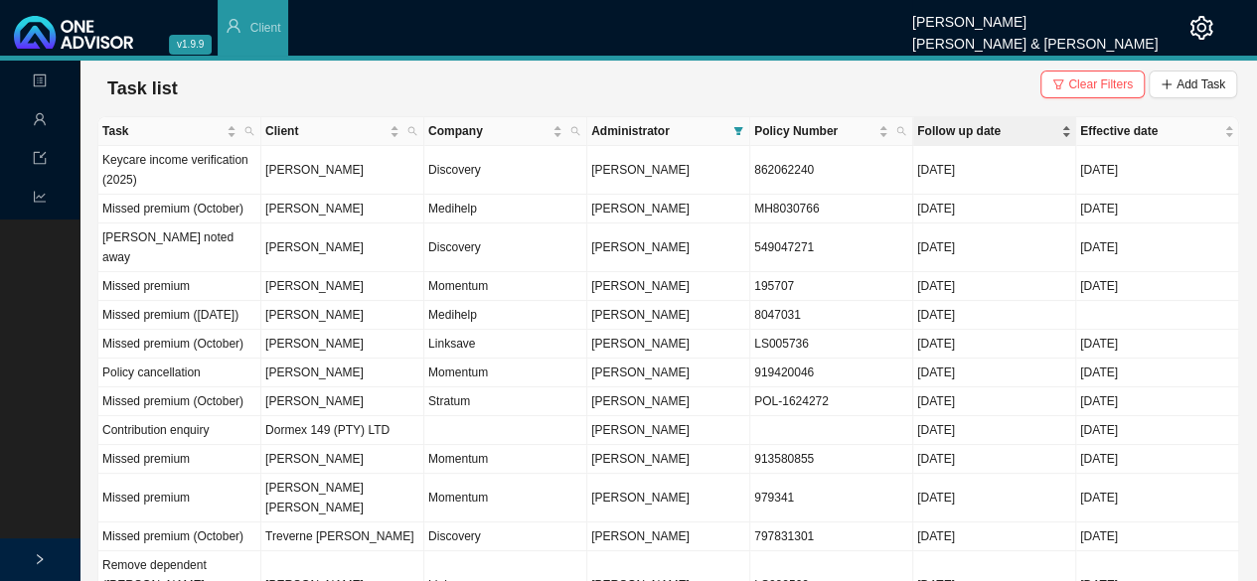
click at [633, 134] on span "Follow up date" at bounding box center [987, 131] width 140 height 20
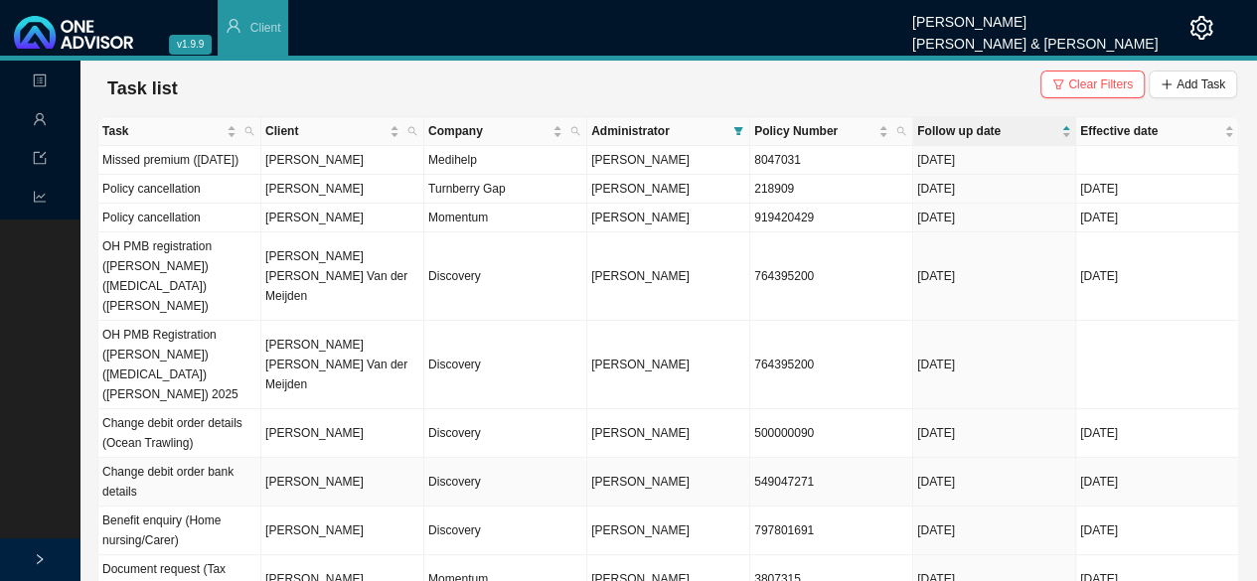
click at [301, 462] on td "[PERSON_NAME]" at bounding box center [342, 482] width 163 height 49
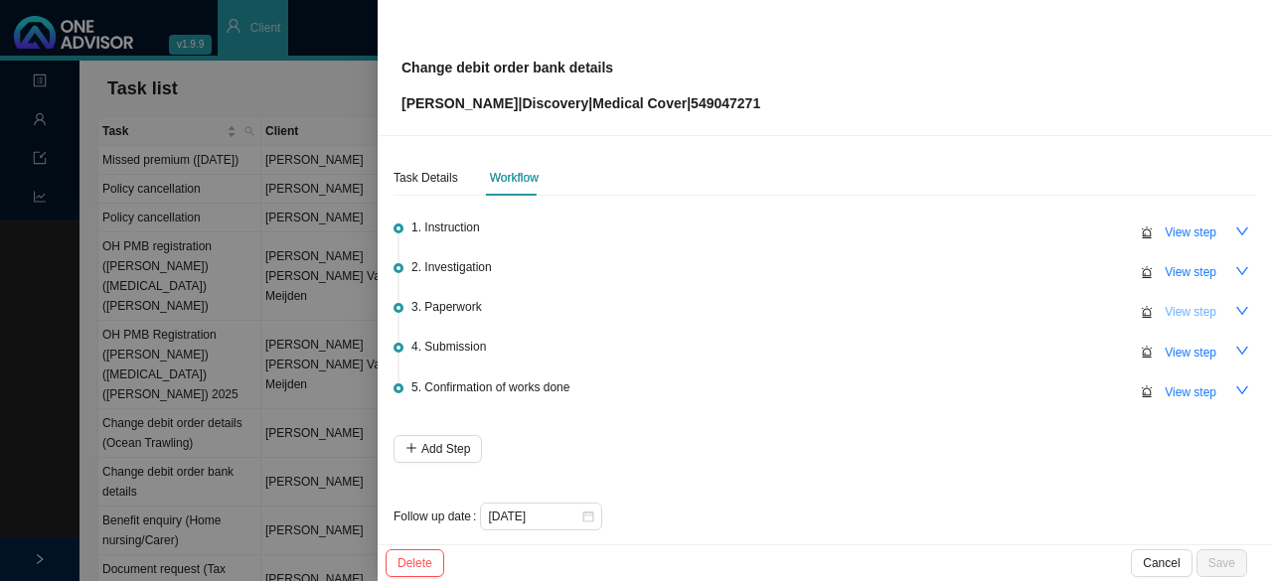
click at [633, 307] on span "View step" at bounding box center [1191, 312] width 52 height 20
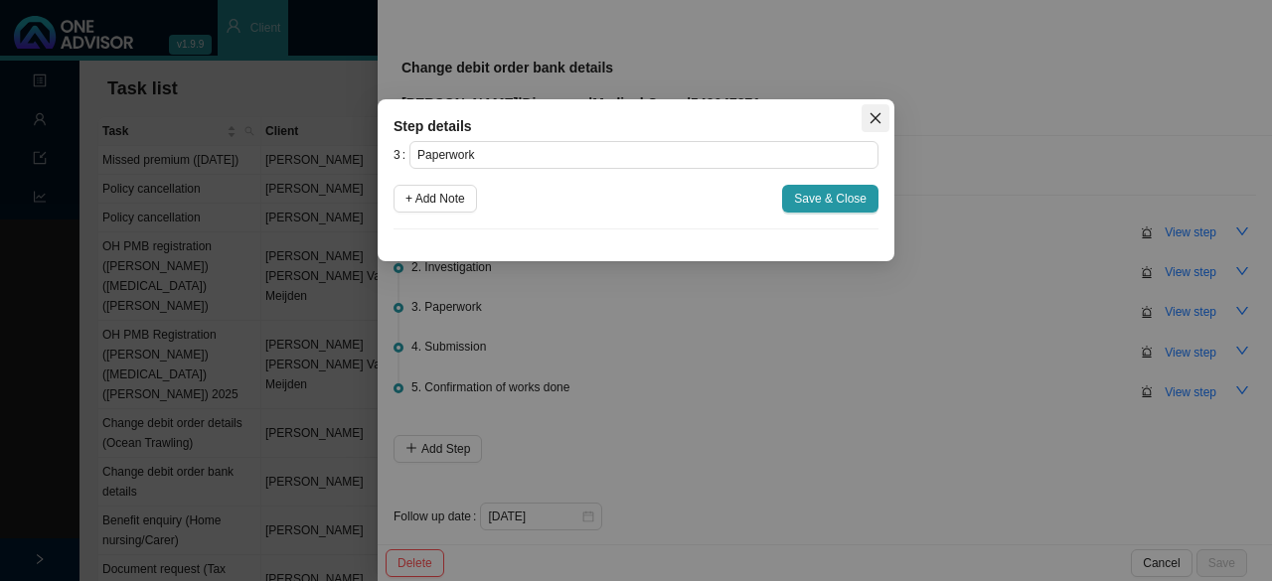
click at [633, 119] on icon "close" at bounding box center [875, 118] width 14 height 14
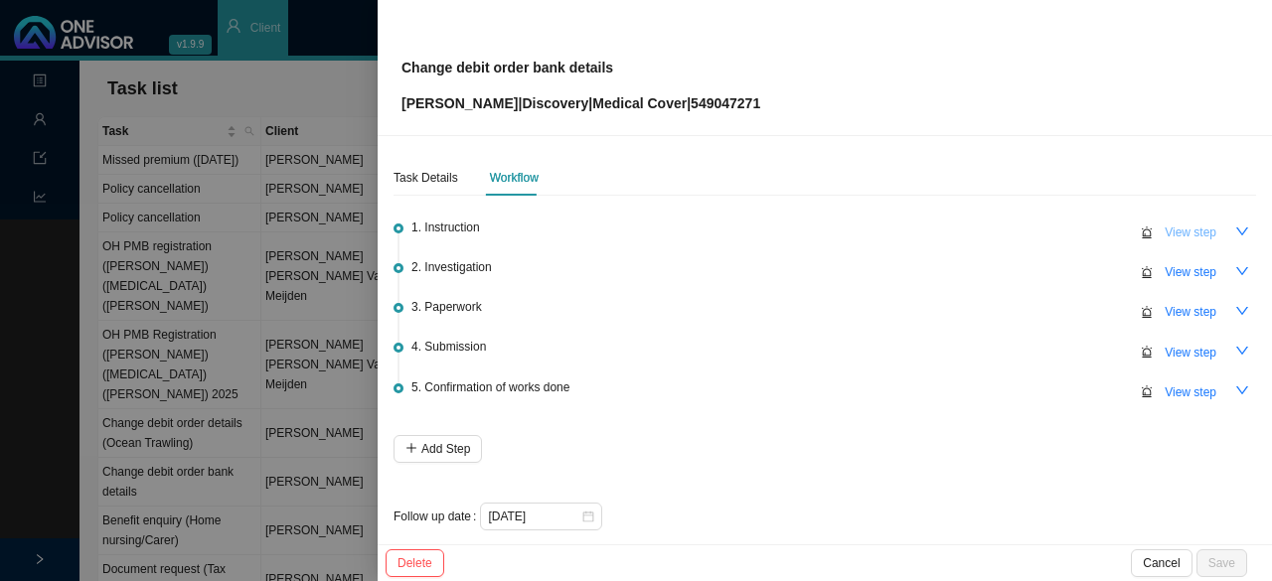
click at [633, 230] on span "View step" at bounding box center [1191, 233] width 52 height 20
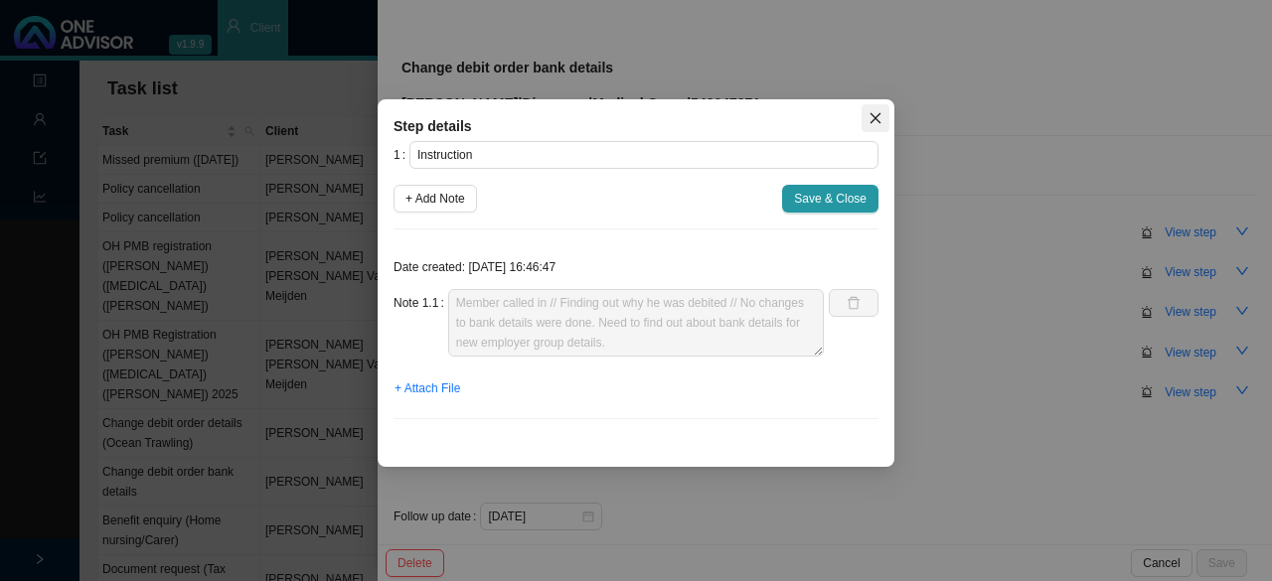
click at [633, 125] on button "Close" at bounding box center [876, 118] width 28 height 28
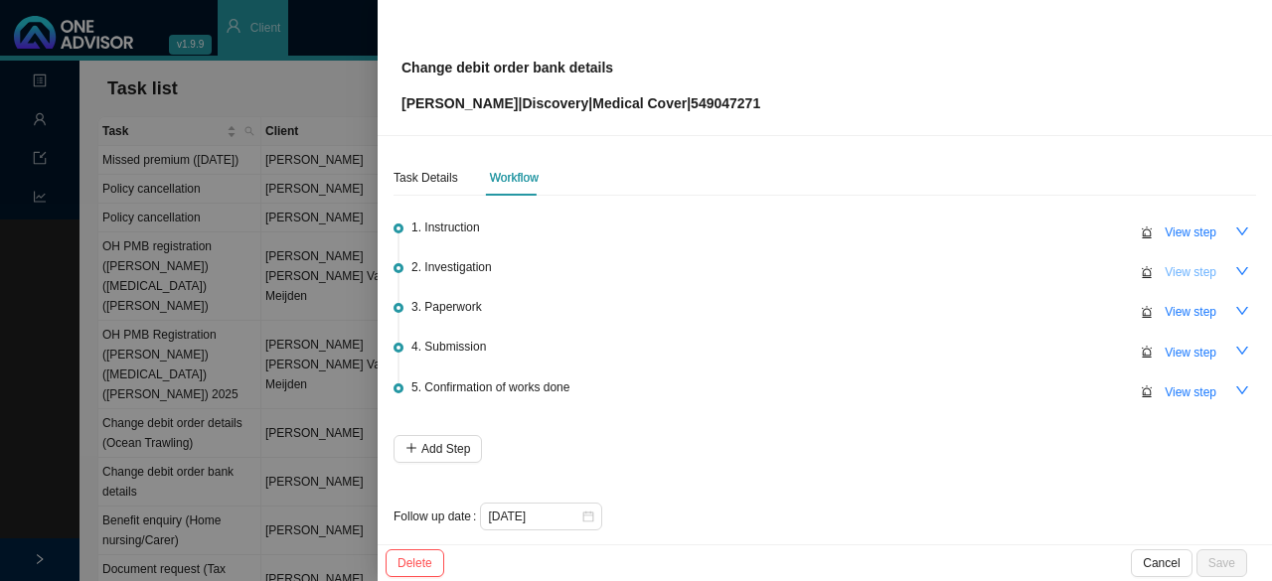
click at [633, 269] on span "View step" at bounding box center [1191, 272] width 52 height 20
type input "Investigation"
type textarea "Contacted client - he is aware that this is still in progress"
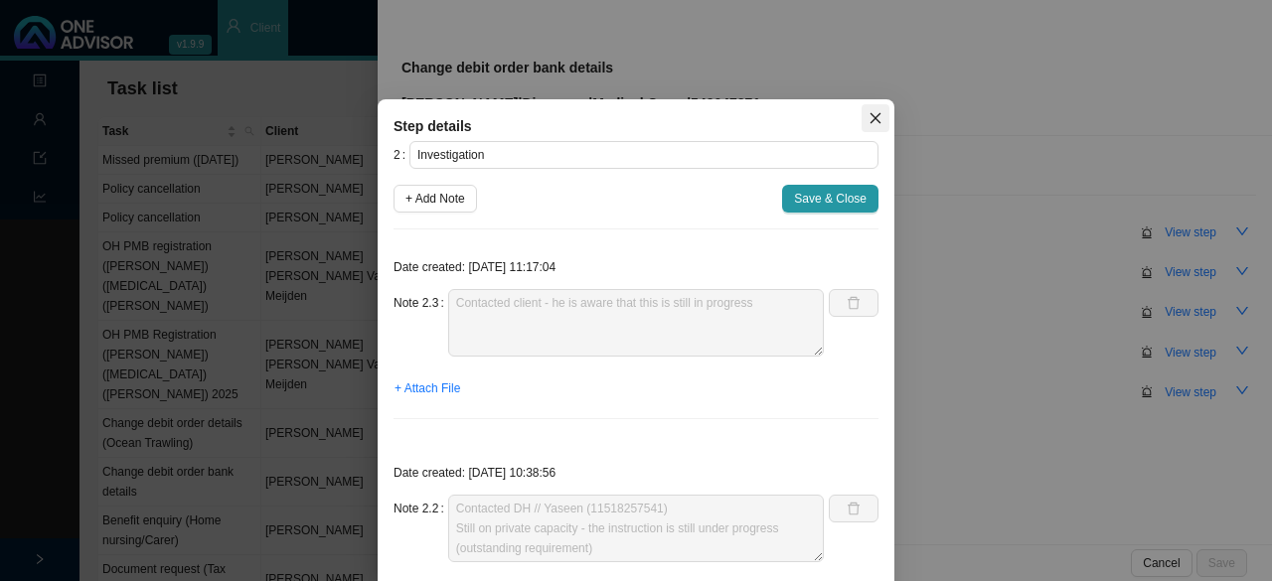
click at [633, 122] on icon "close" at bounding box center [875, 118] width 14 height 14
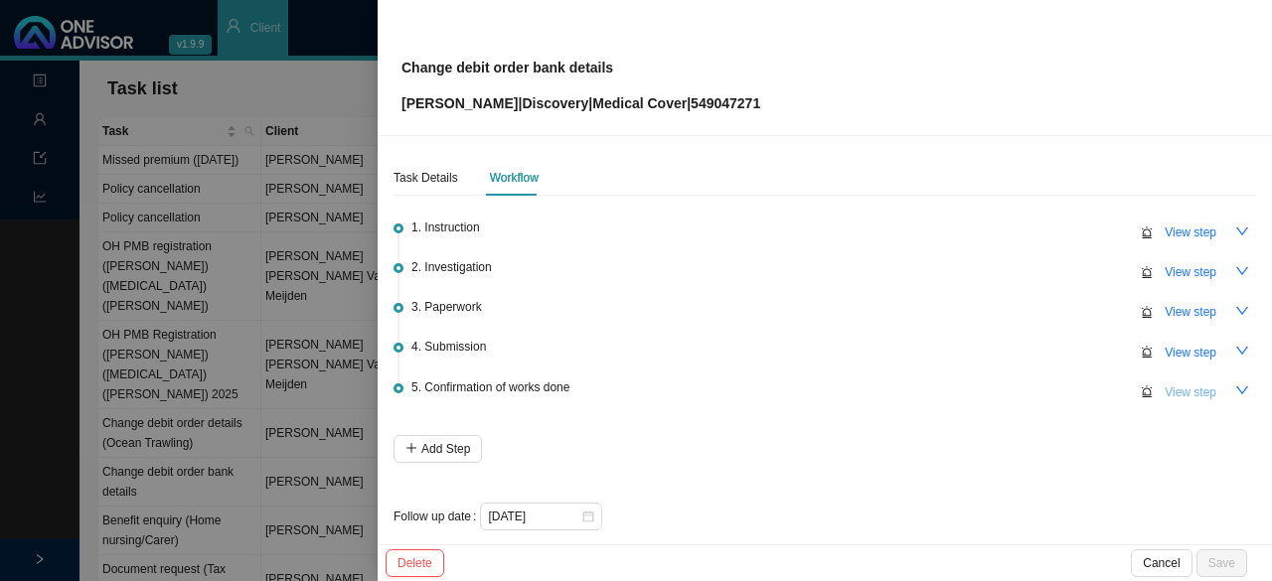
click at [633, 385] on span "View step" at bounding box center [1191, 393] width 52 height 20
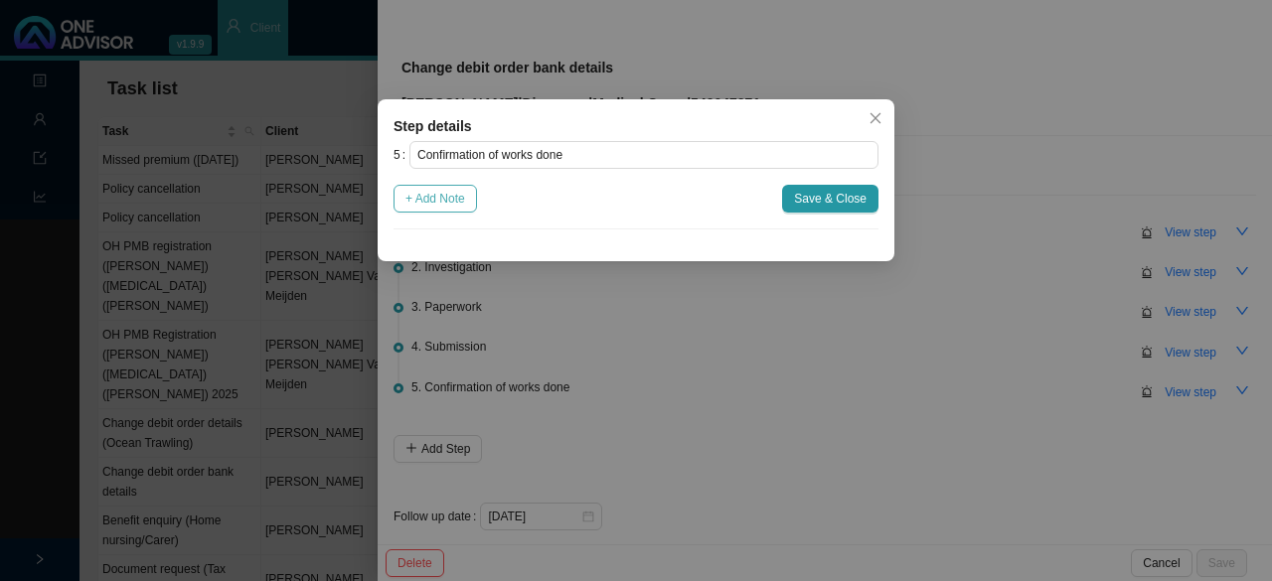
click at [433, 202] on span "+ Add Note" at bounding box center [435, 199] width 60 height 20
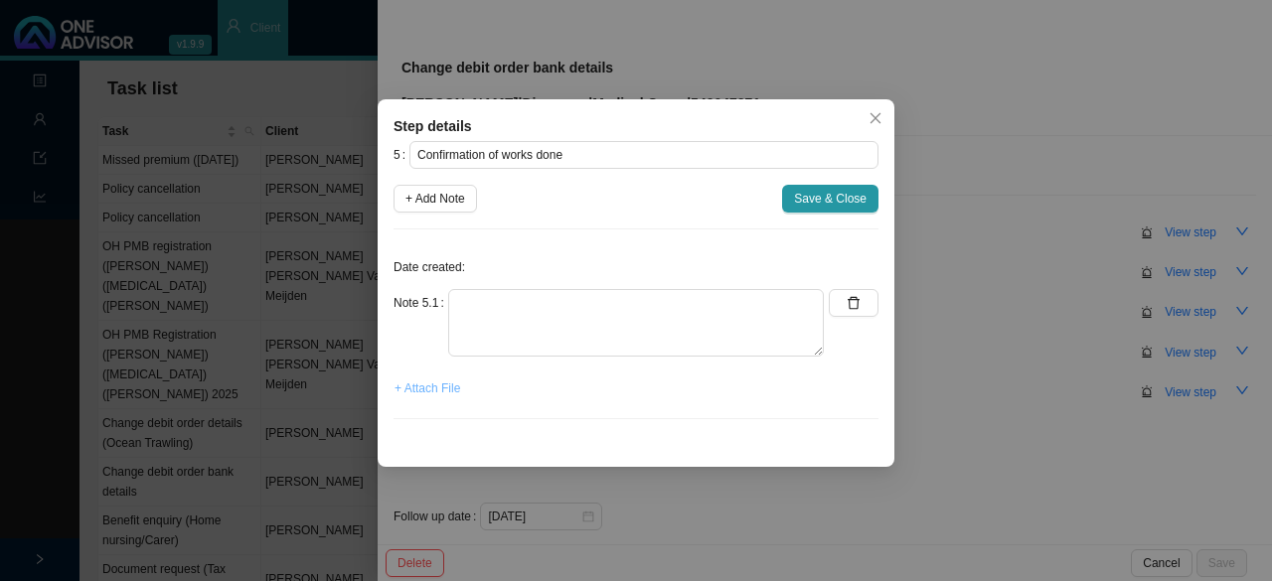
click at [409, 392] on span "+ Attach File" at bounding box center [427, 389] width 66 height 20
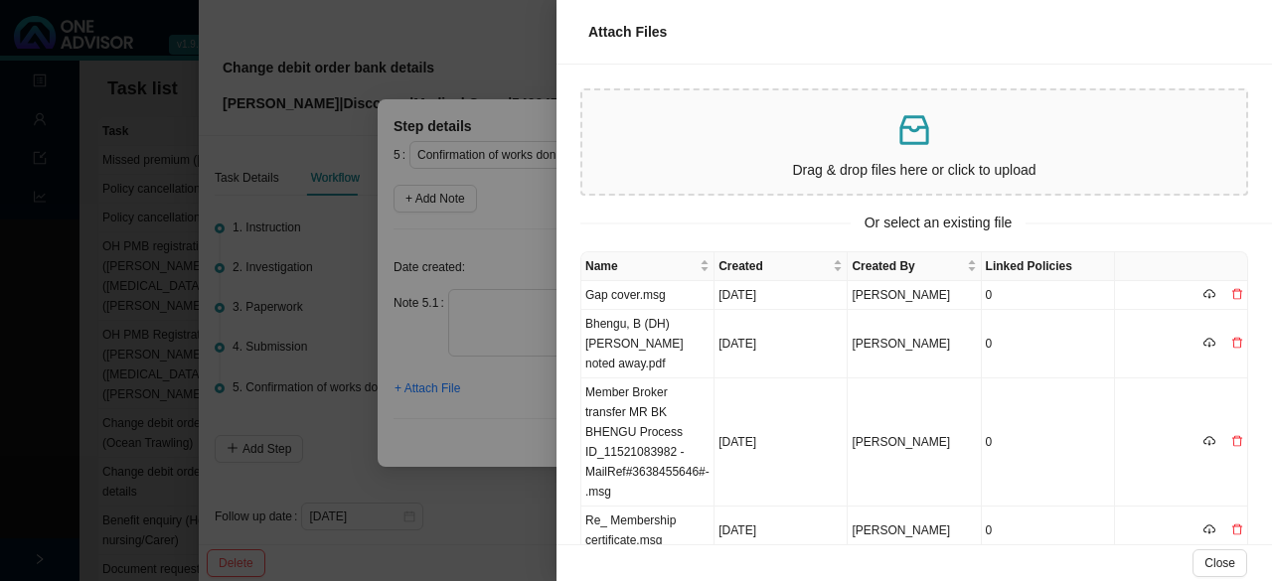
click at [488, 494] on div at bounding box center [636, 290] width 1272 height 581
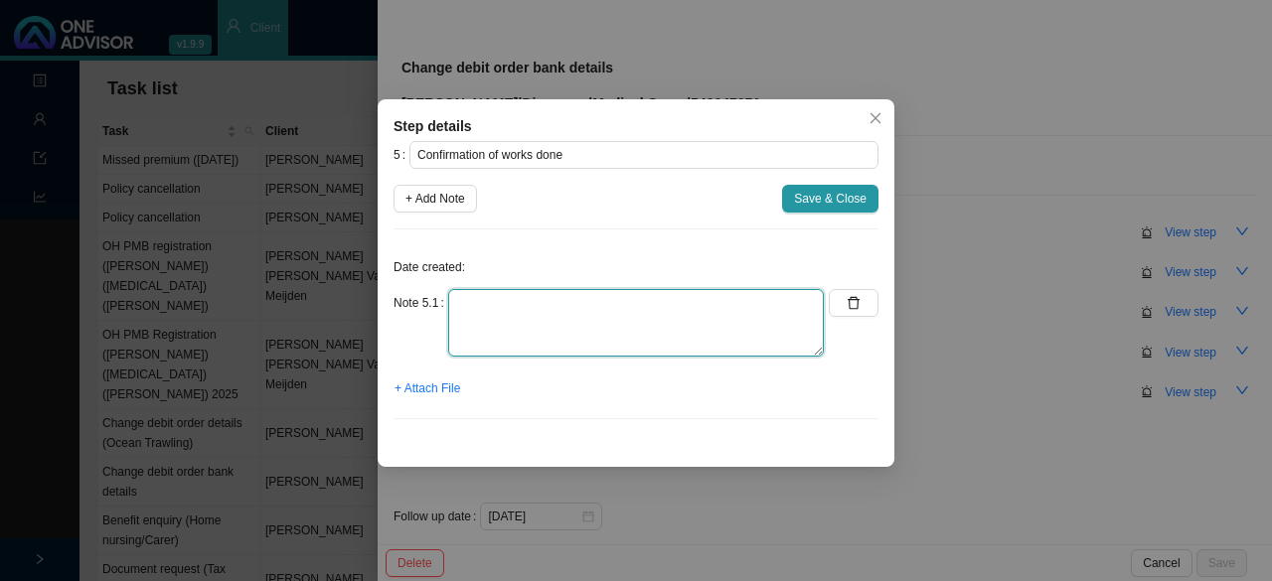
click at [484, 313] on textarea at bounding box center [636, 323] width 376 height 68
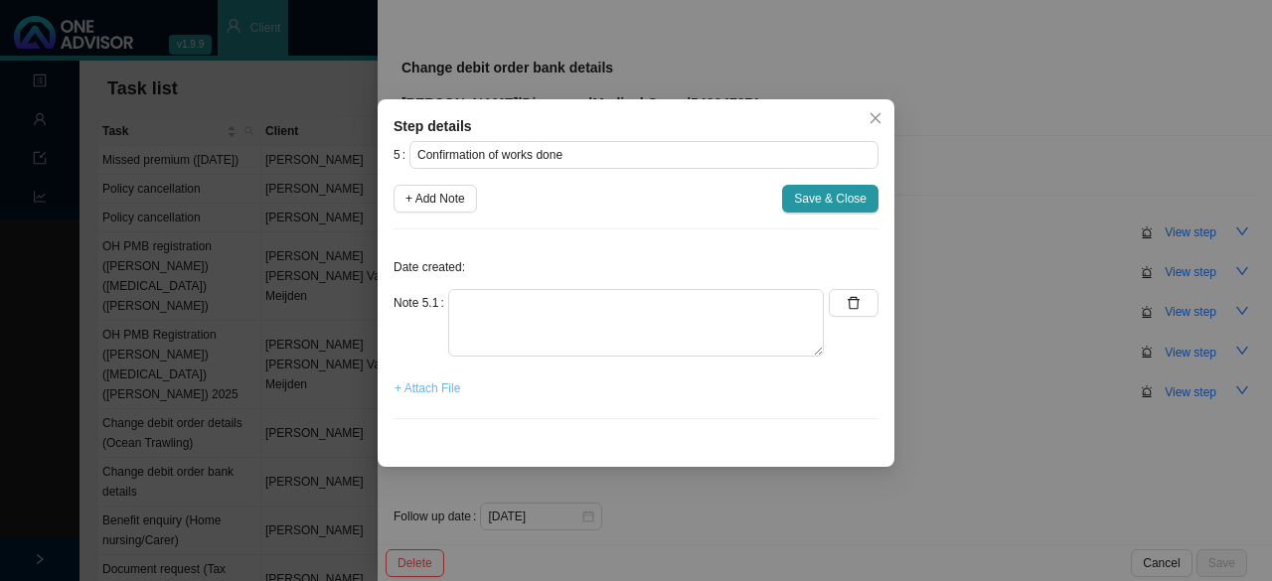
click at [438, 392] on span "+ Attach File" at bounding box center [427, 389] width 66 height 20
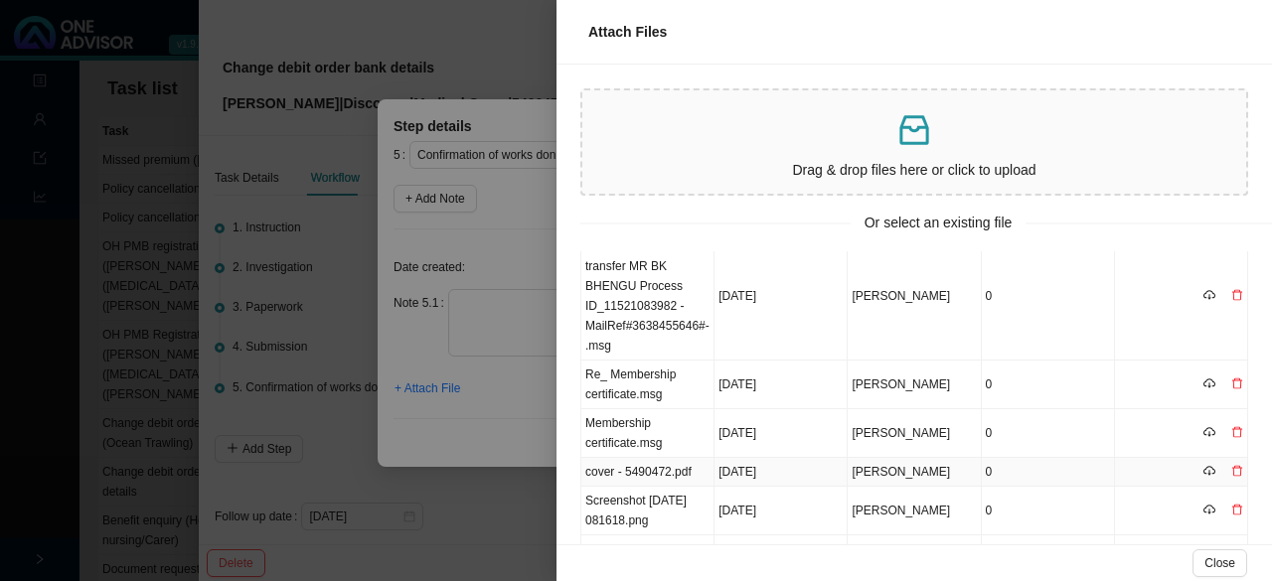
scroll to position [119, 0]
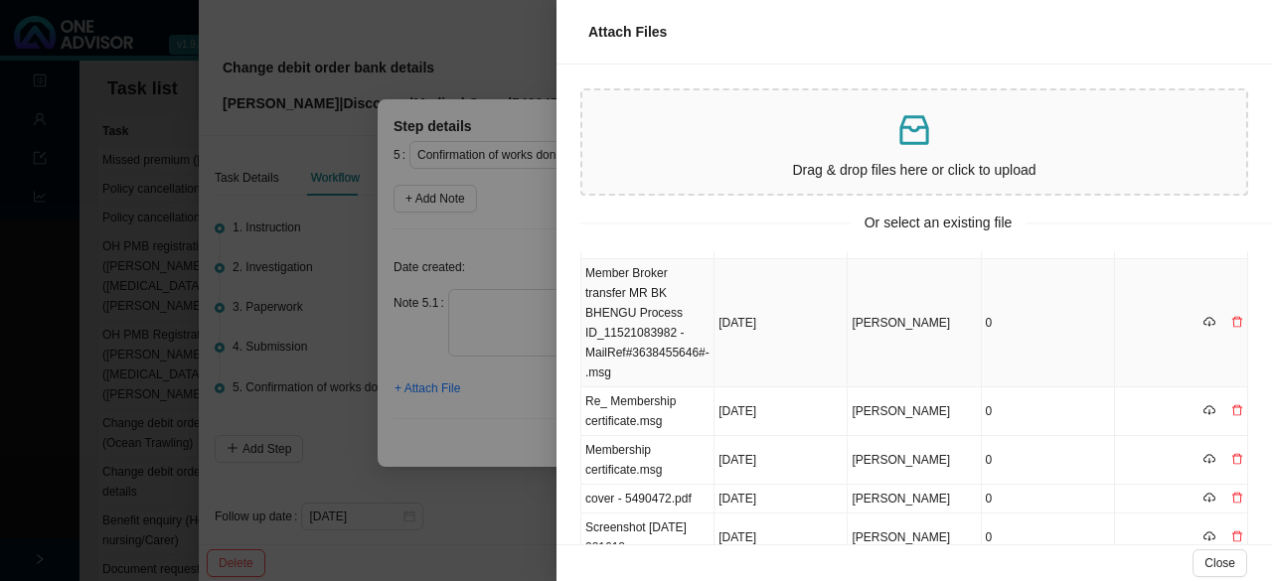
click at [633, 326] on td "Member Broker transfer MR BK BHENGU Process ID_11521083982 -MailRef#3638455646#…" at bounding box center [647, 323] width 133 height 128
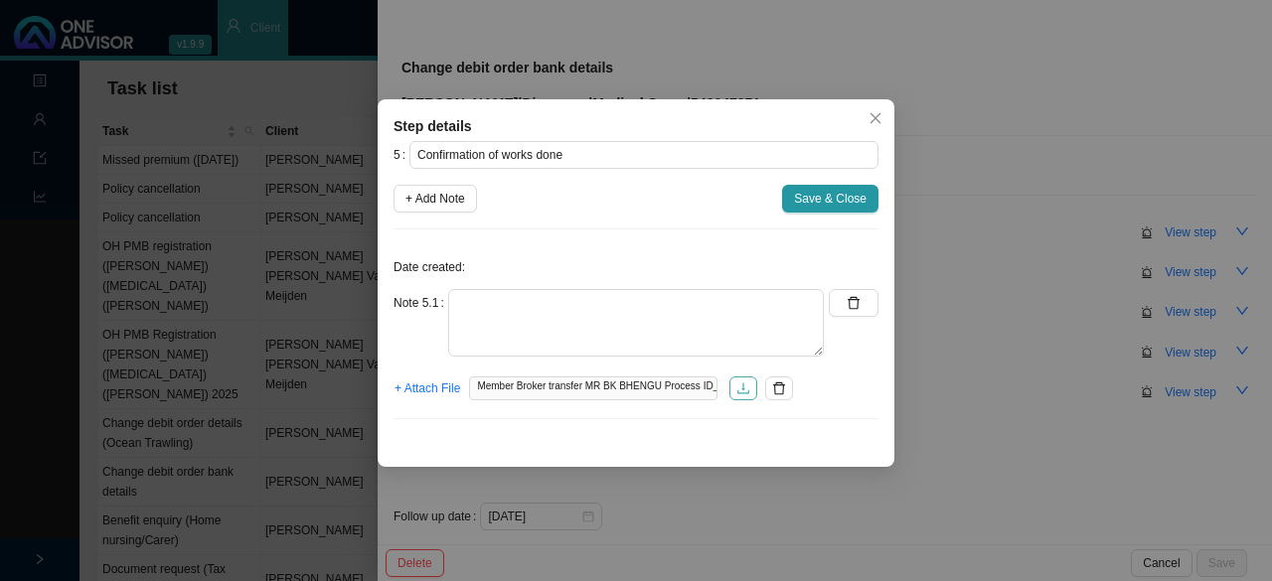
click at [633, 388] on icon "download" at bounding box center [743, 389] width 14 height 14
click at [633, 389] on icon "delete" at bounding box center [779, 389] width 14 height 14
click at [633, 121] on icon "close" at bounding box center [875, 118] width 14 height 14
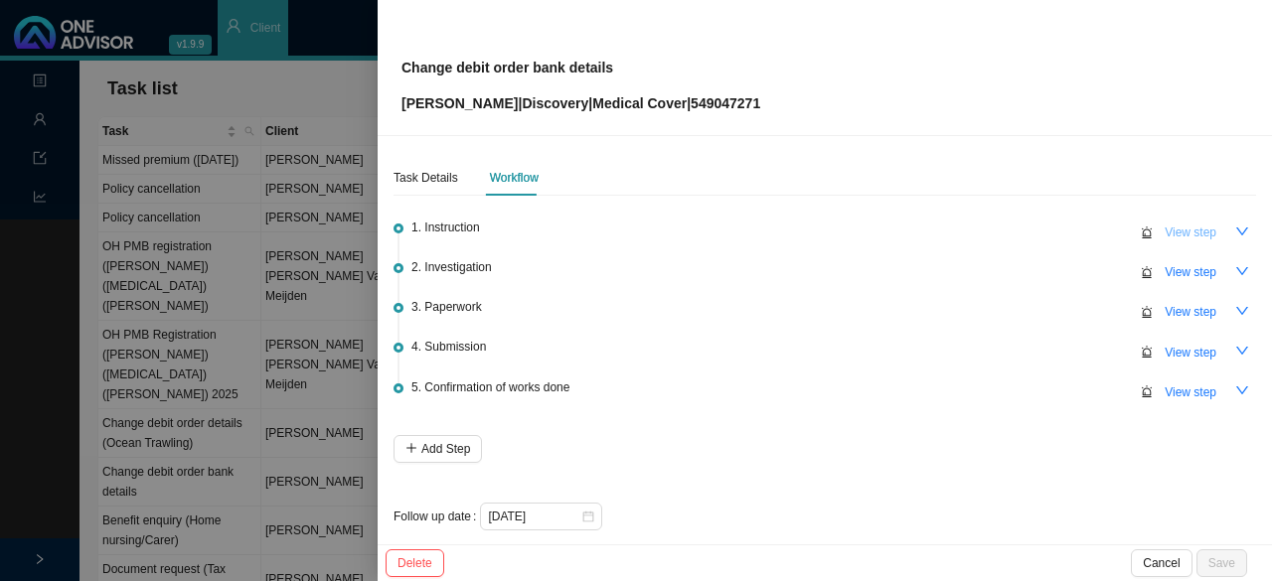
click at [633, 233] on span "View step" at bounding box center [1191, 233] width 52 height 20
type input "Instruction"
type textarea "Member called in // Finding out why he was debited // No changes to bank detail…"
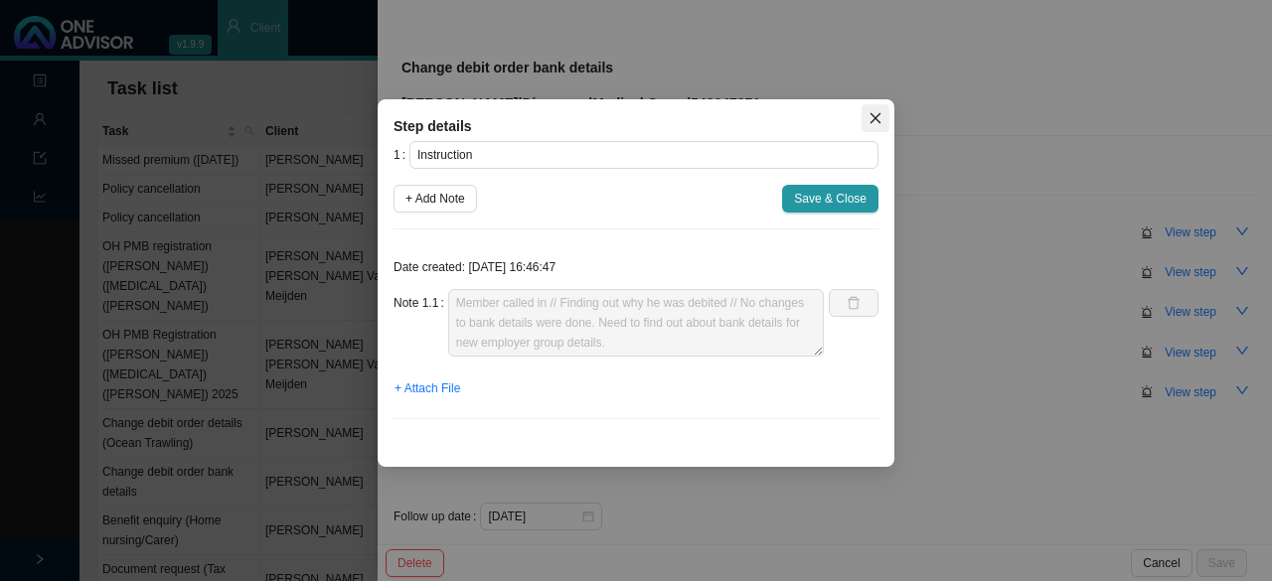
click at [633, 117] on icon "close" at bounding box center [875, 118] width 11 height 11
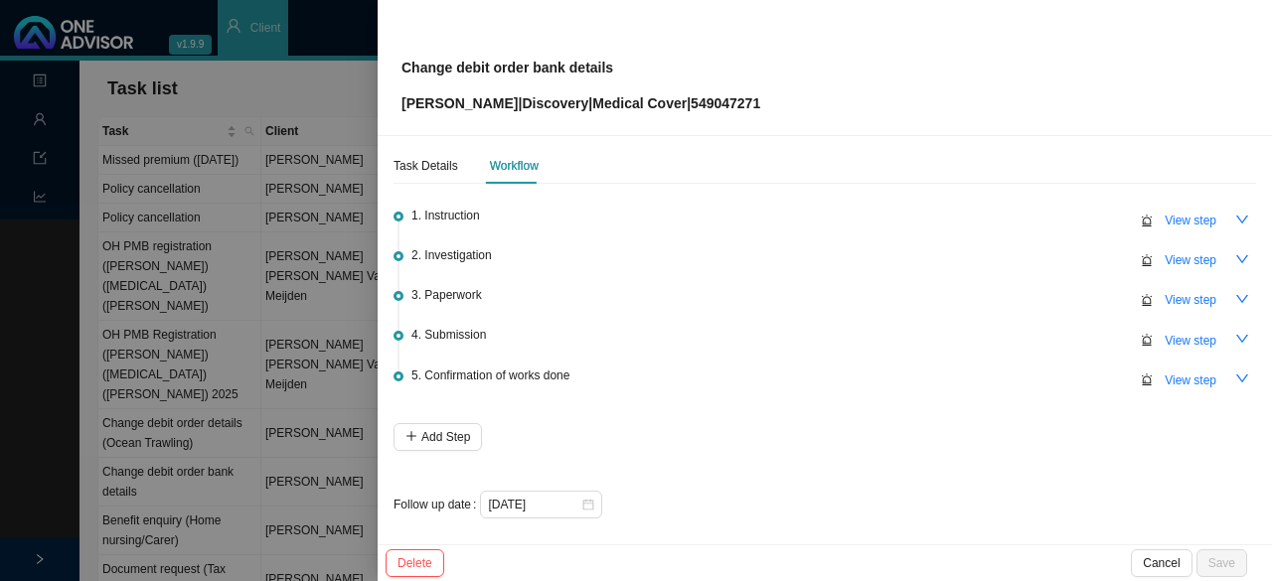
scroll to position [14, 0]
click at [264, 77] on div at bounding box center [636, 290] width 1272 height 581
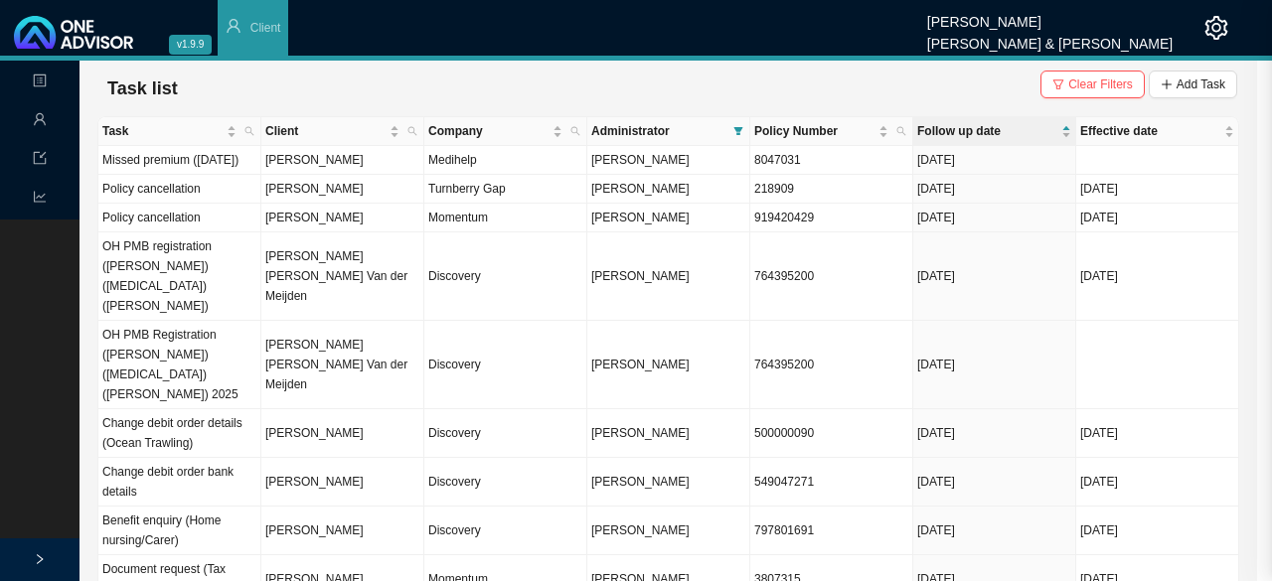
scroll to position [0, 0]
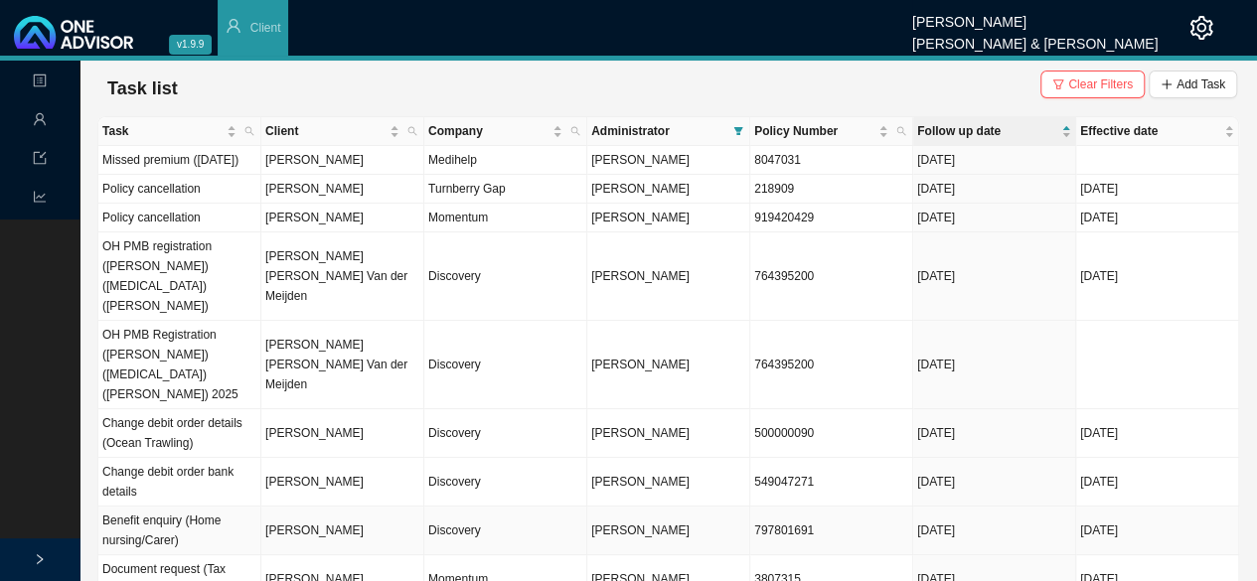
click at [320, 509] on td "[PERSON_NAME]" at bounding box center [342, 531] width 163 height 49
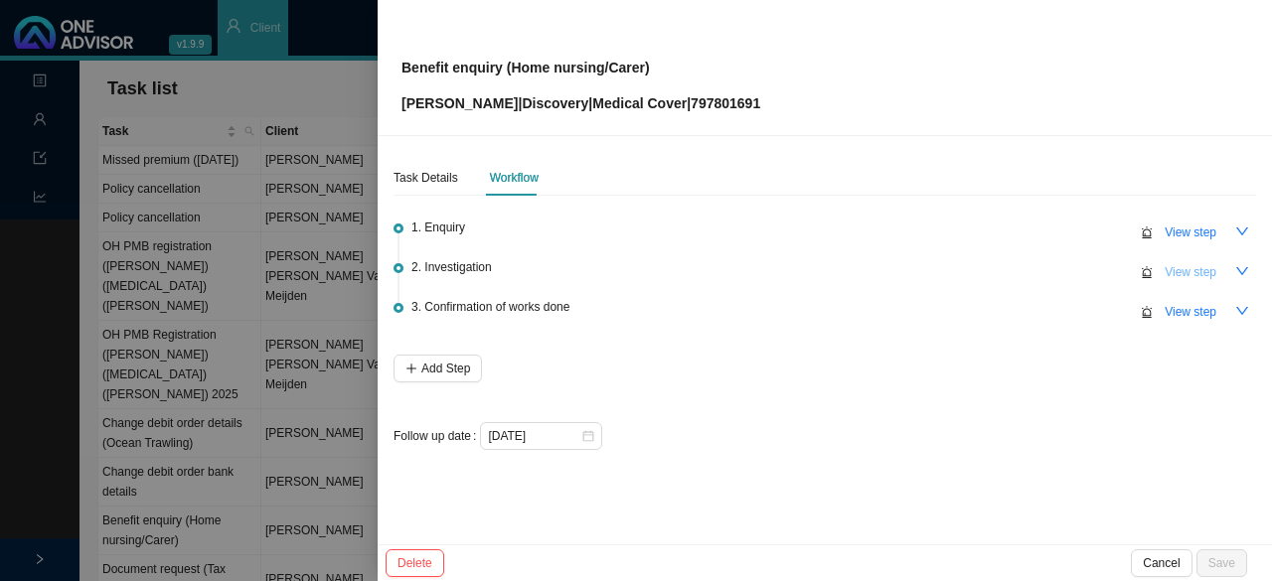
click at [633, 274] on span "View step" at bounding box center [1191, 272] width 52 height 20
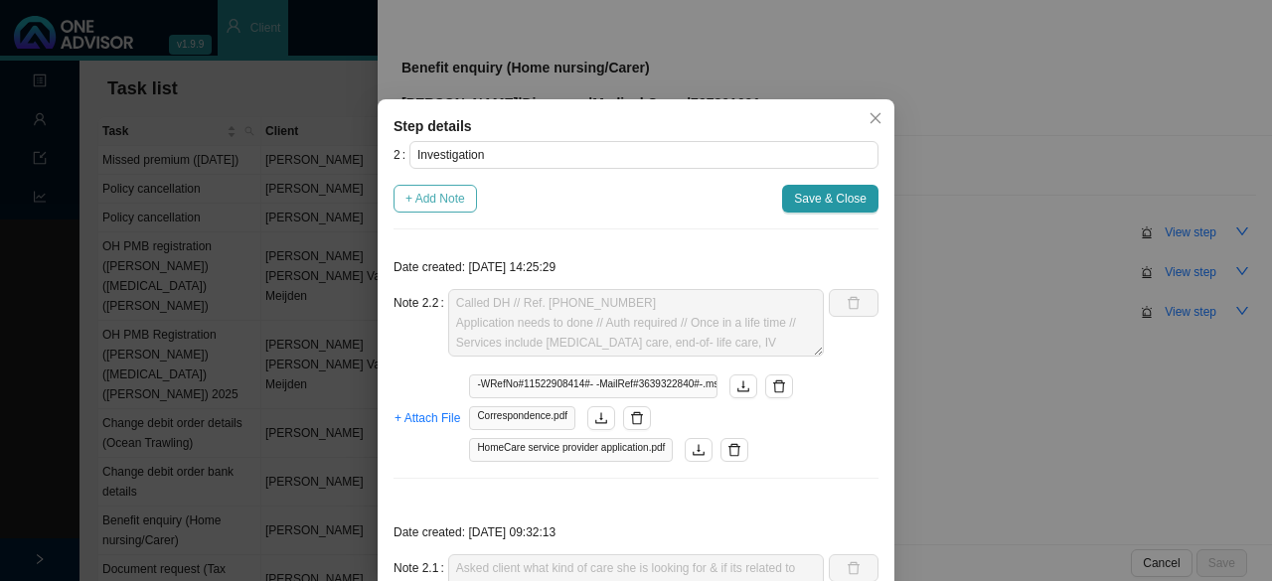
click at [421, 191] on span "+ Add Note" at bounding box center [435, 199] width 60 height 20
type textarea "Called DH // Ref. [PHONE_NUMBER] Application needs to done // Auth required // …"
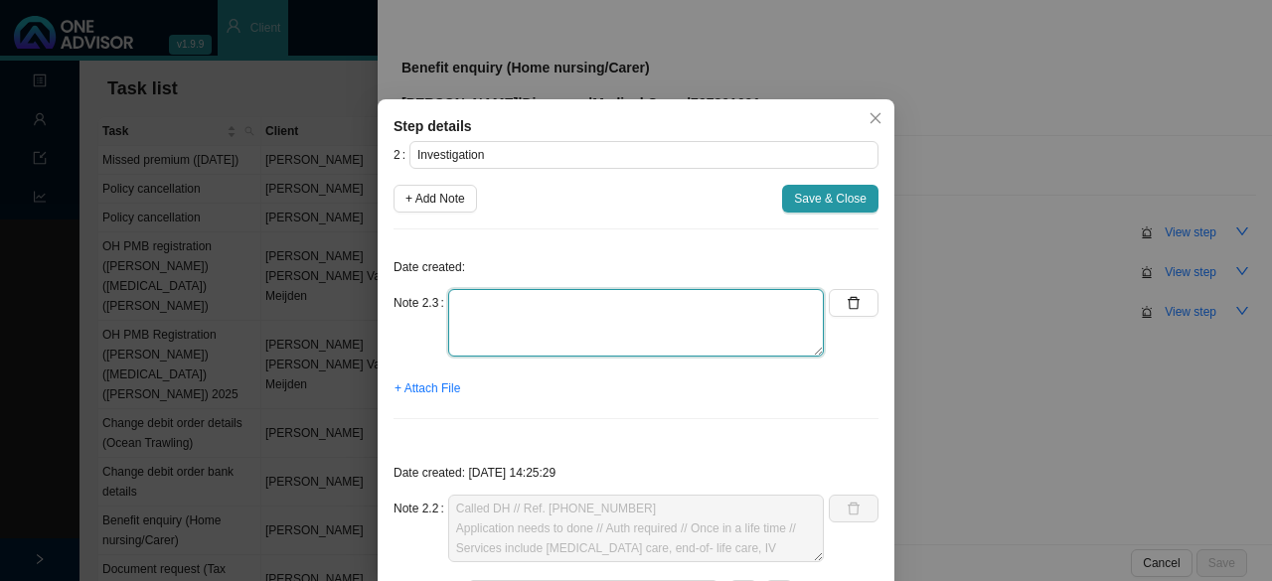
click at [480, 321] on textarea at bounding box center [636, 323] width 376 height 68
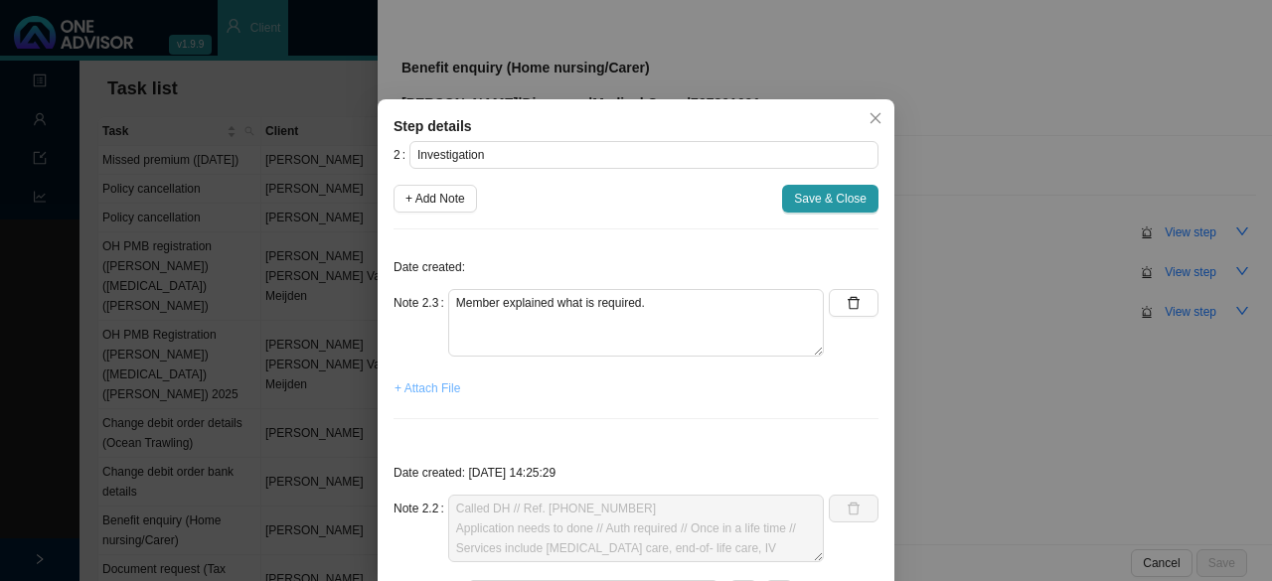
click at [415, 391] on span "+ Attach File" at bounding box center [427, 389] width 66 height 20
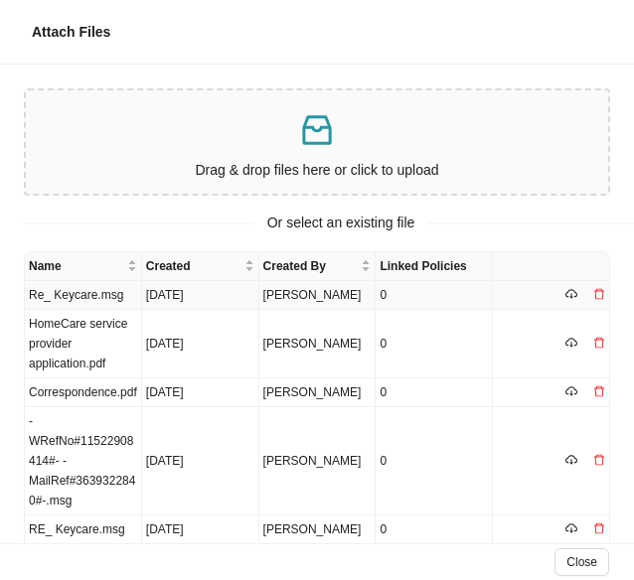
click at [74, 301] on td "Re_ Keycare.msg" at bounding box center [83, 295] width 117 height 29
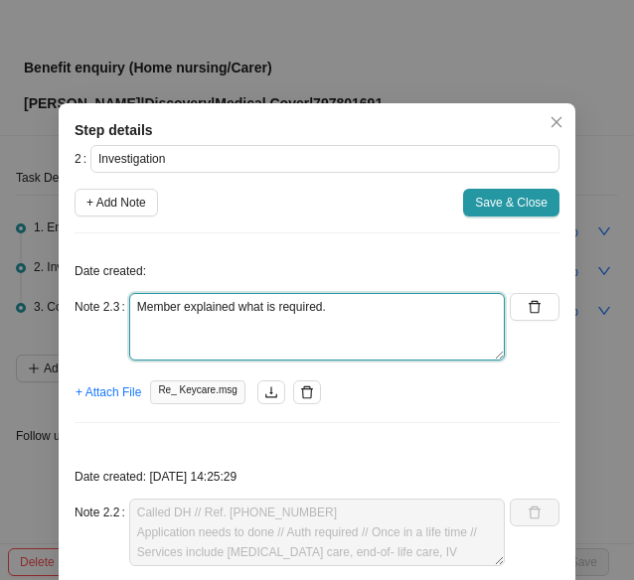
click at [330, 309] on textarea "Member explained what is required." at bounding box center [317, 327] width 376 height 68
paste textarea "With her age and the cardiac failure, she can't be on her feet long and gets ou…"
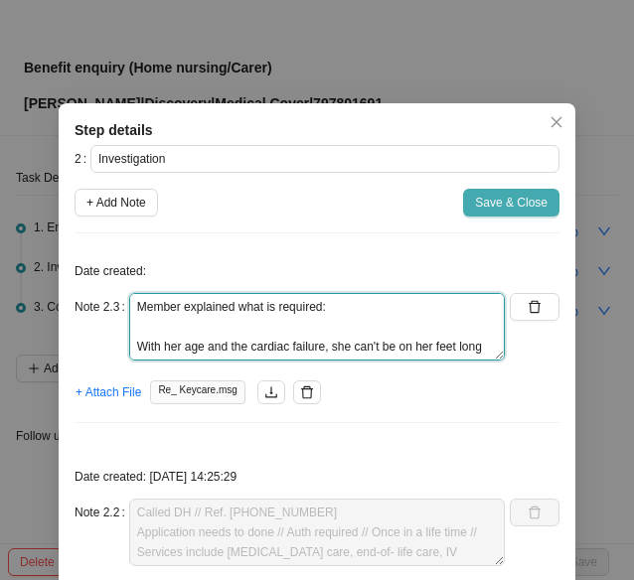
type textarea "Member explained what is required: With her age and the cardiac failure, she ca…"
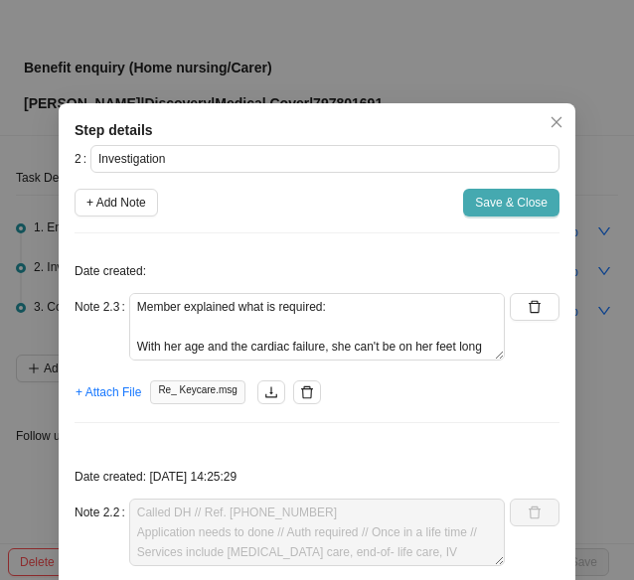
click at [518, 195] on span "Save & Close" at bounding box center [511, 203] width 73 height 20
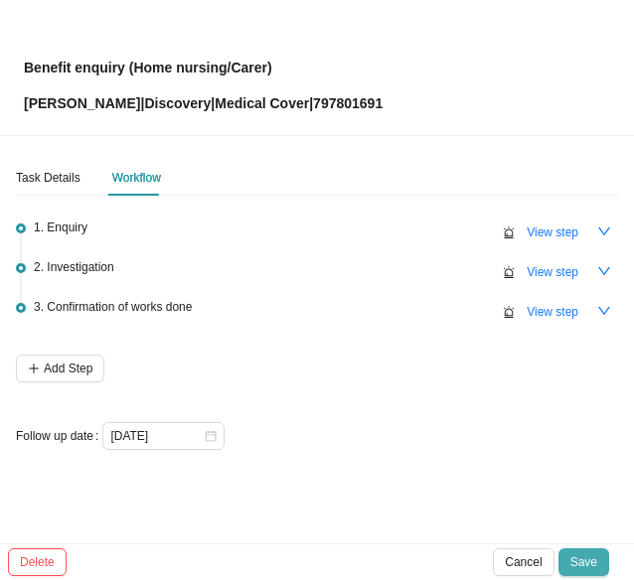
click at [582, 550] on button "Save" at bounding box center [583, 563] width 51 height 28
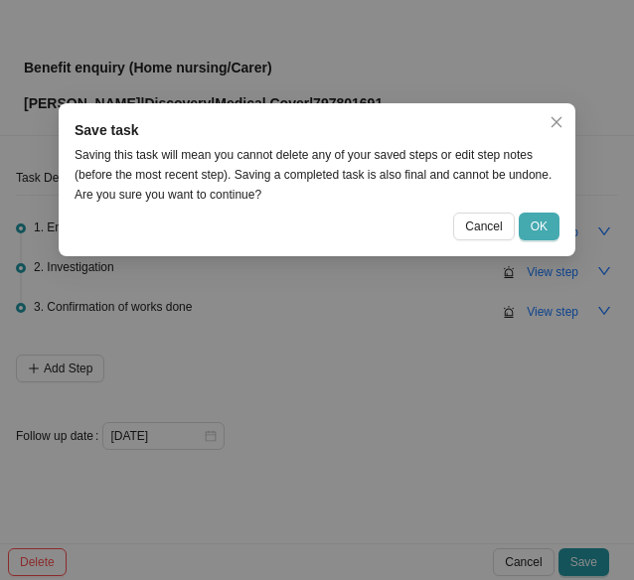
click at [549, 226] on button "OK" at bounding box center [539, 227] width 41 height 28
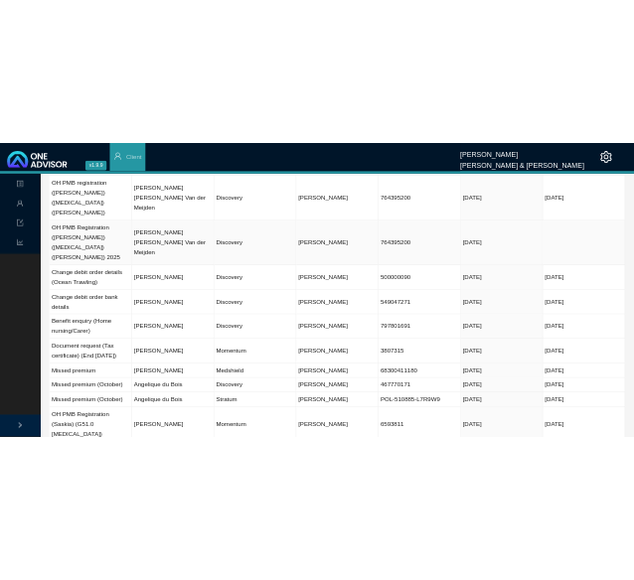
scroll to position [199, 0]
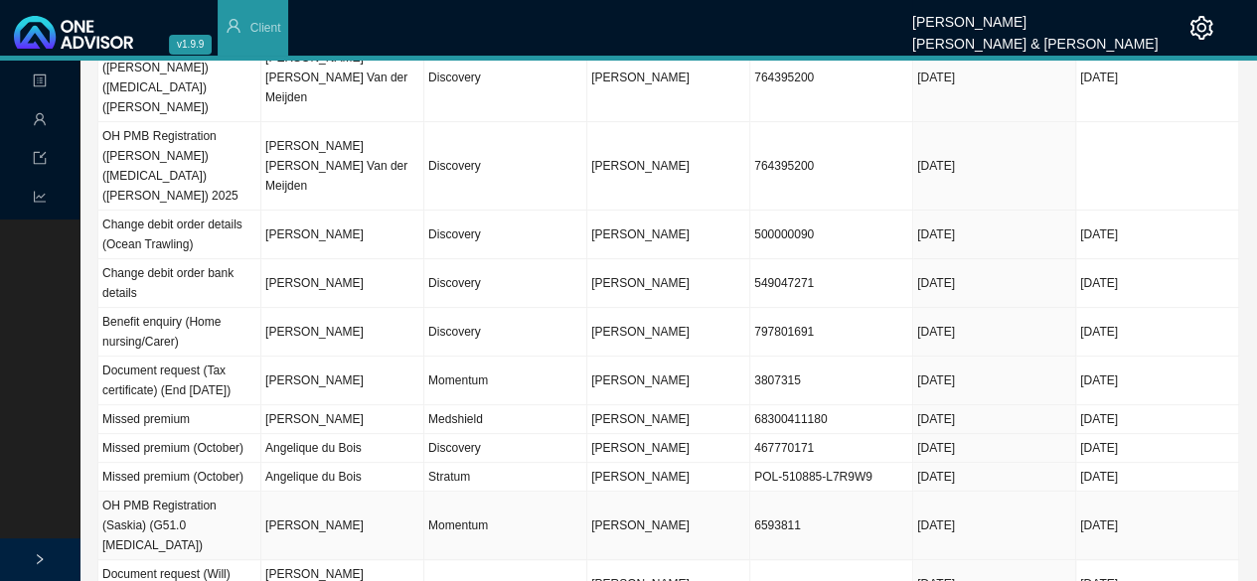
click at [433, 497] on td "Momentum" at bounding box center [505, 526] width 163 height 69
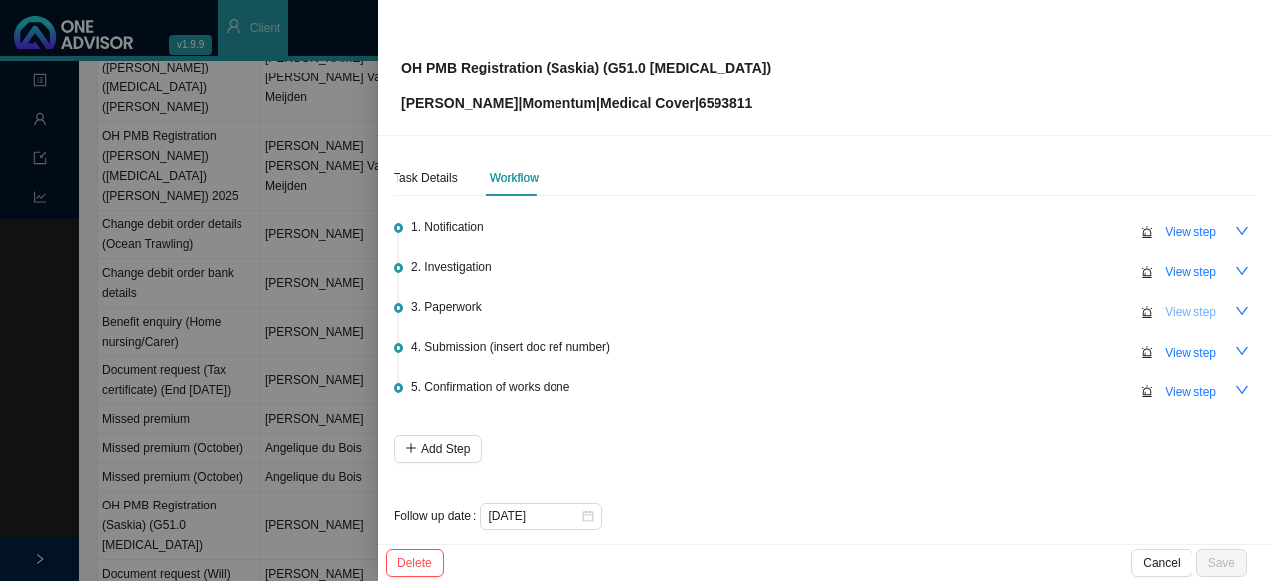
click at [633, 309] on span "View step" at bounding box center [1191, 312] width 52 height 20
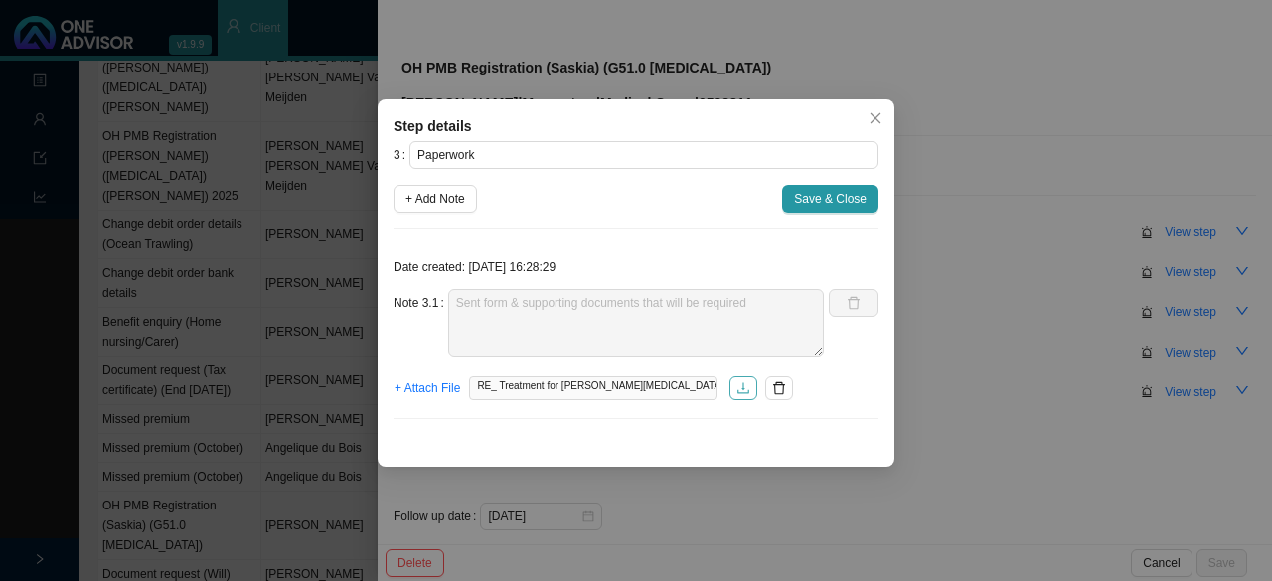
click at [633, 391] on icon "download" at bounding box center [743, 389] width 14 height 14
drag, startPoint x: 441, startPoint y: 196, endPoint x: 572, endPoint y: 292, distance: 162.8
click at [441, 196] on span "+ Add Note" at bounding box center [435, 199] width 60 height 20
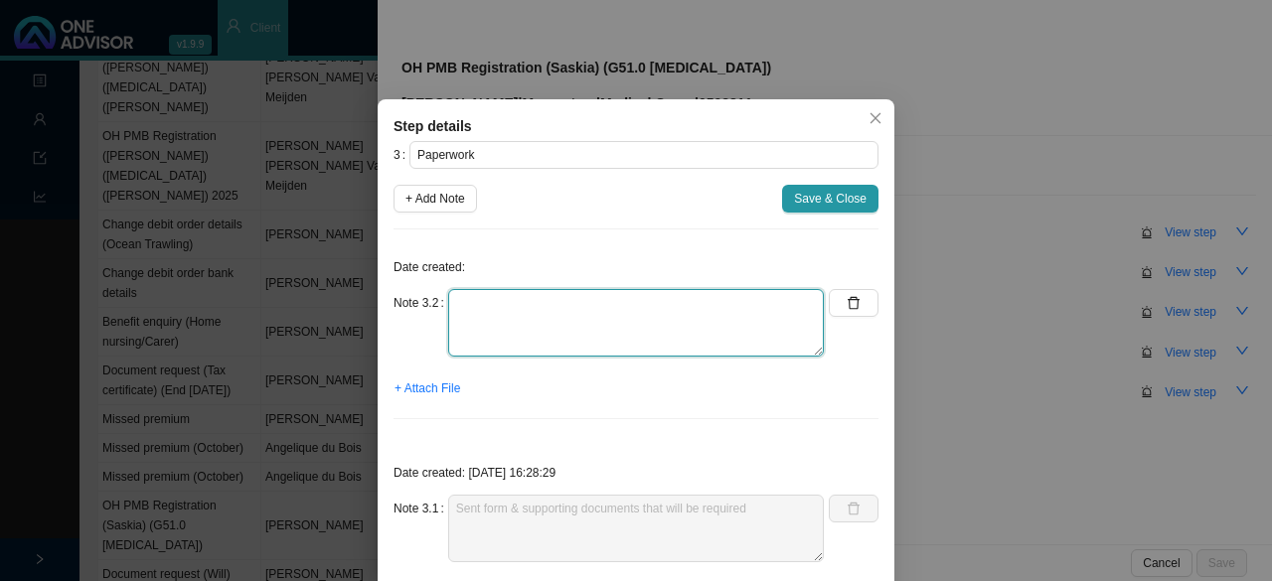
click at [528, 334] on textarea at bounding box center [636, 323] width 376 height 68
type textarea "Follow up with client (no forms received yet)"
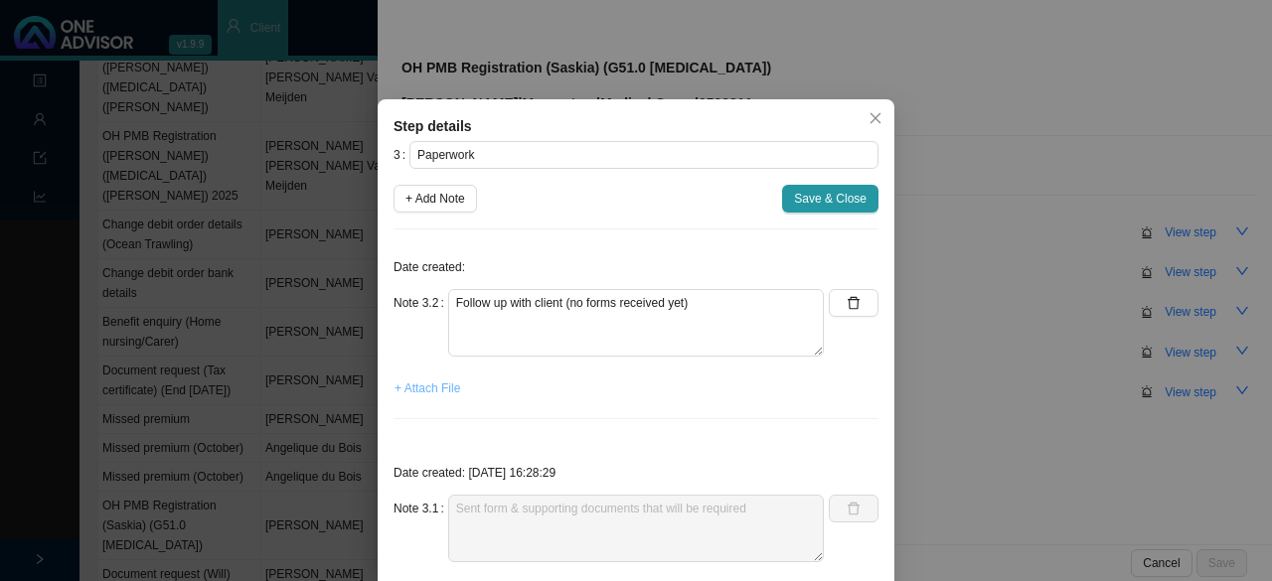
click at [427, 389] on span "+ Attach File" at bounding box center [427, 389] width 66 height 20
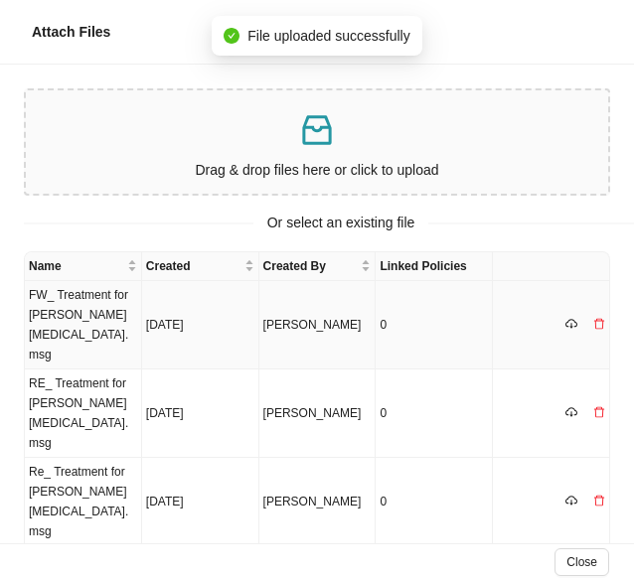
click at [95, 305] on td "FW_ Treatment for Bell's Palsy.msg" at bounding box center [83, 325] width 117 height 88
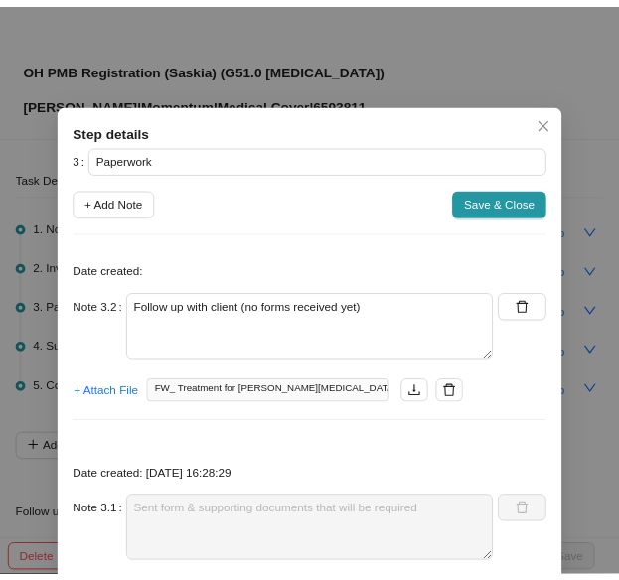
scroll to position [109, 0]
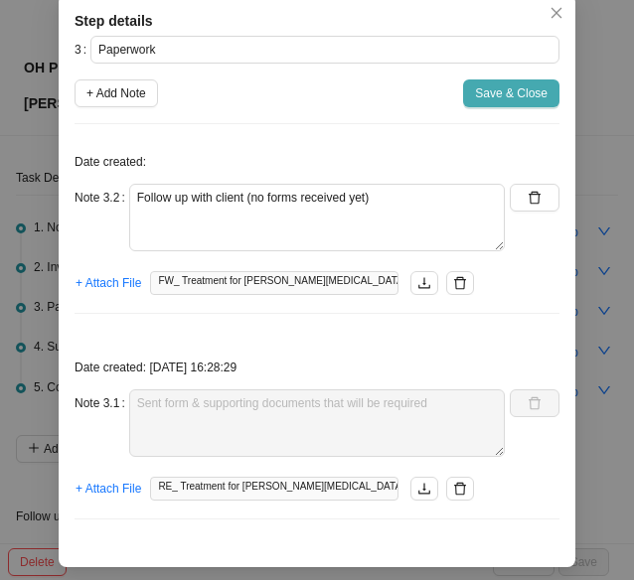
click at [517, 94] on span "Save & Close" at bounding box center [511, 93] width 73 height 20
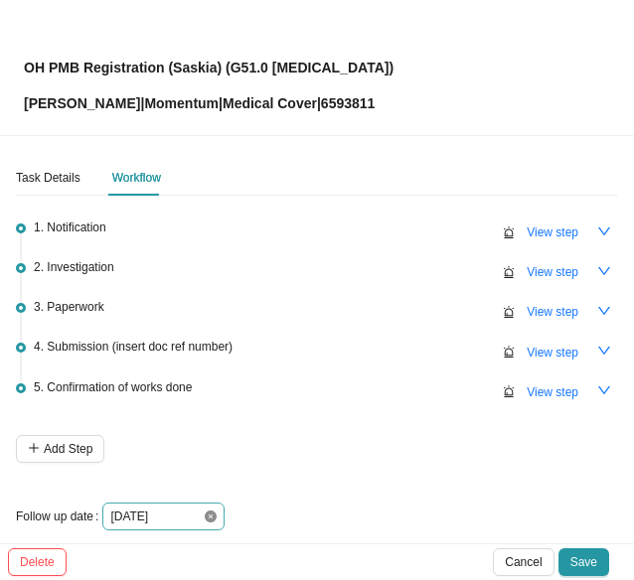
click at [211, 513] on icon "close-circle" at bounding box center [211, 517] width 12 height 12
click at [211, 513] on div at bounding box center [163, 517] width 106 height 20
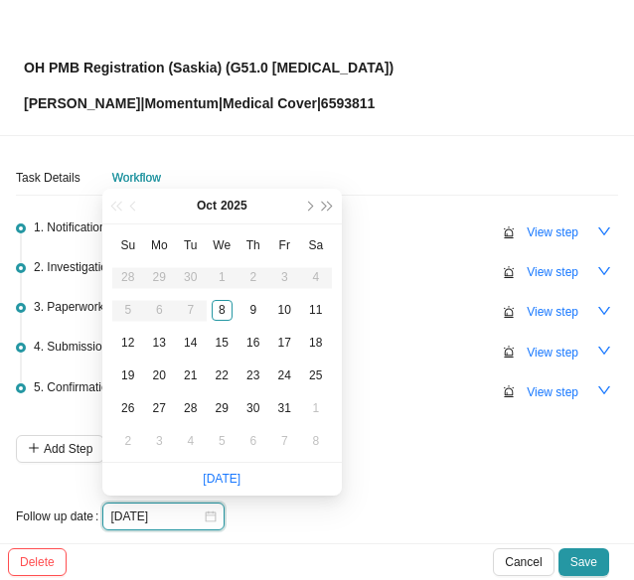
type input "[DATE]"
drag, startPoint x: 157, startPoint y: 338, endPoint x: 176, endPoint y: 336, distance: 19.0
click at [157, 338] on div "13" at bounding box center [159, 343] width 21 height 21
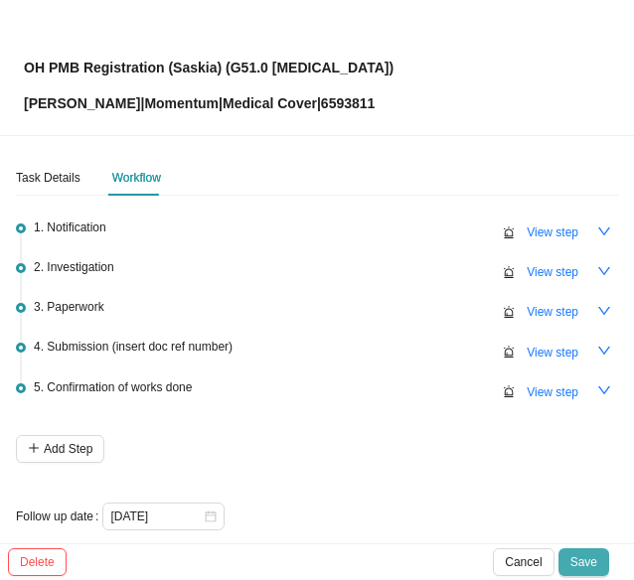
click at [592, 559] on span "Save" at bounding box center [583, 562] width 27 height 20
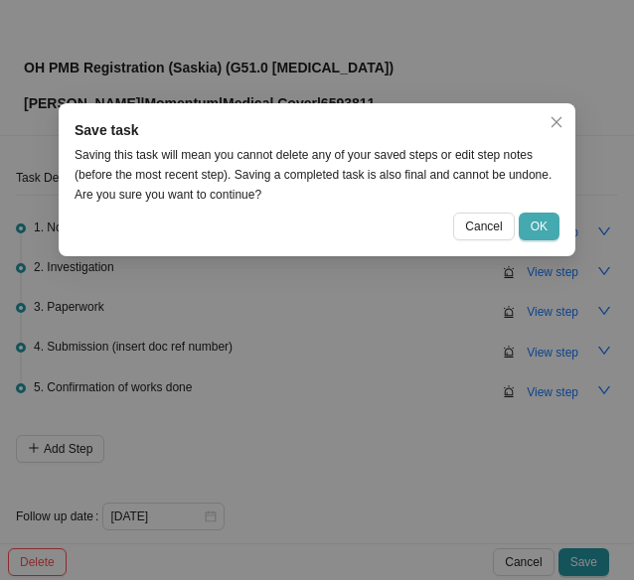
click at [537, 218] on span "OK" at bounding box center [539, 227] width 17 height 20
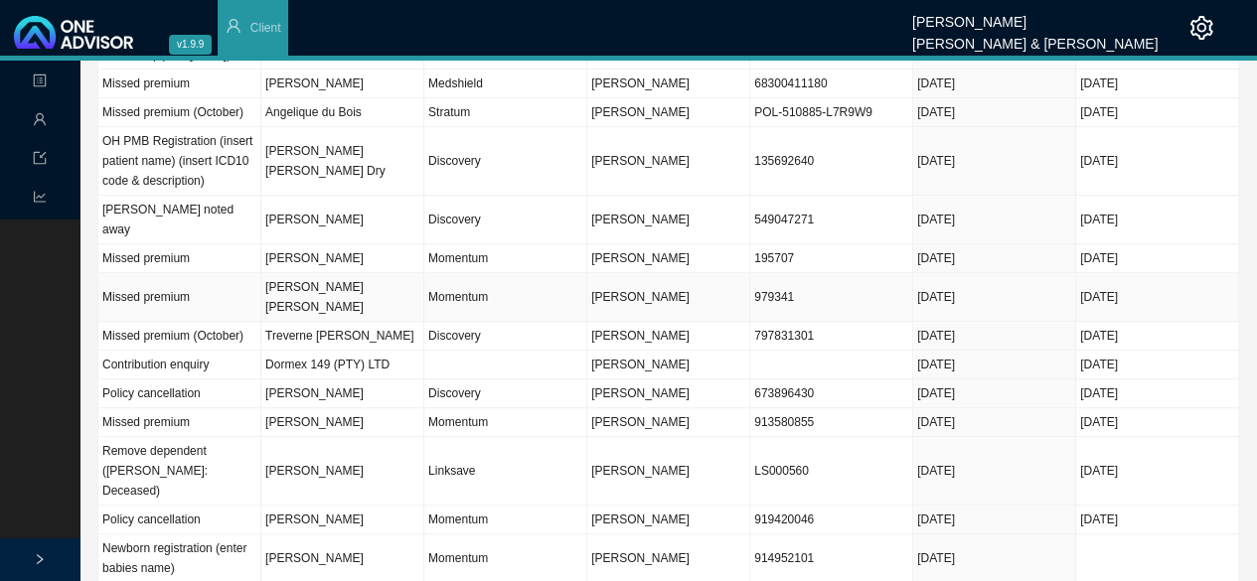
scroll to position [0, 0]
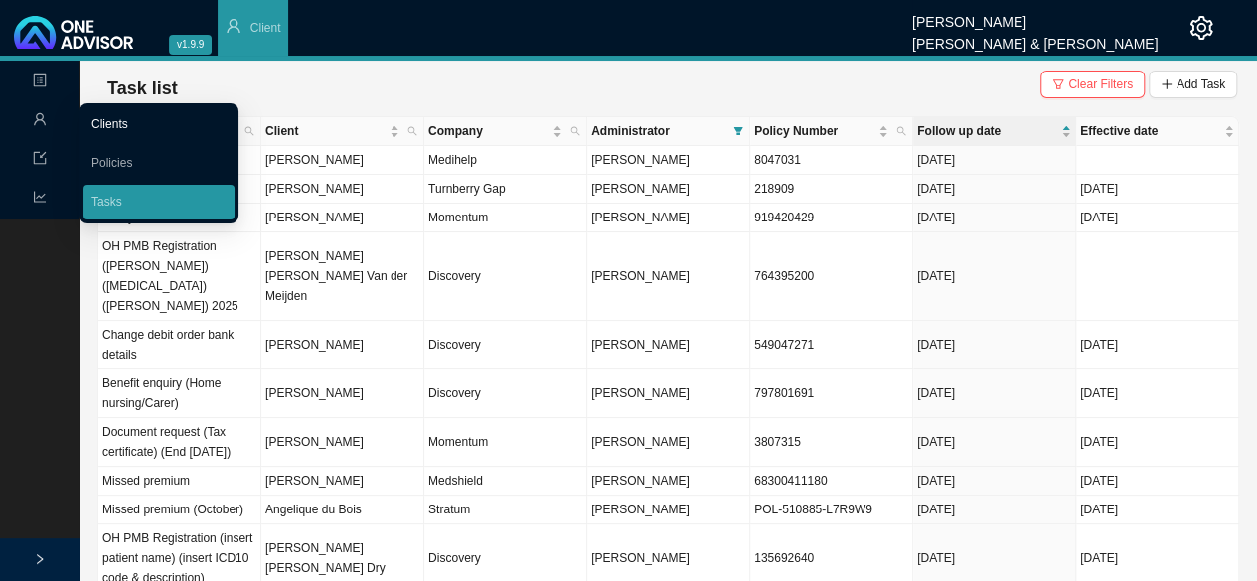
click at [125, 123] on link "Clients" at bounding box center [109, 124] width 37 height 14
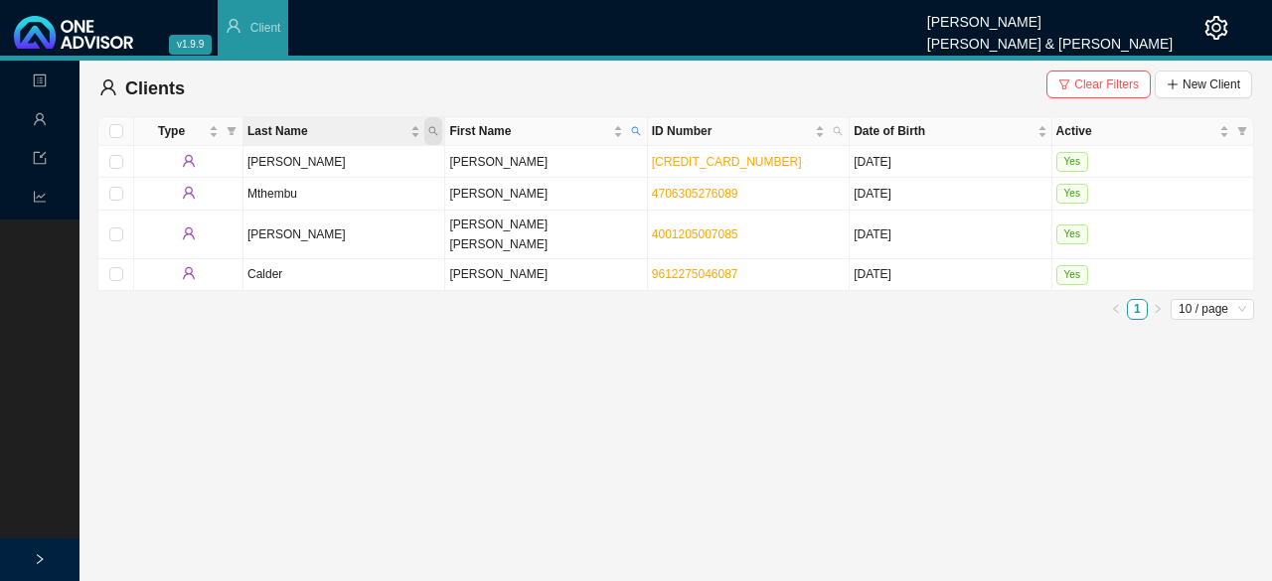
click at [432, 123] on span "Last Name" at bounding box center [433, 131] width 18 height 28
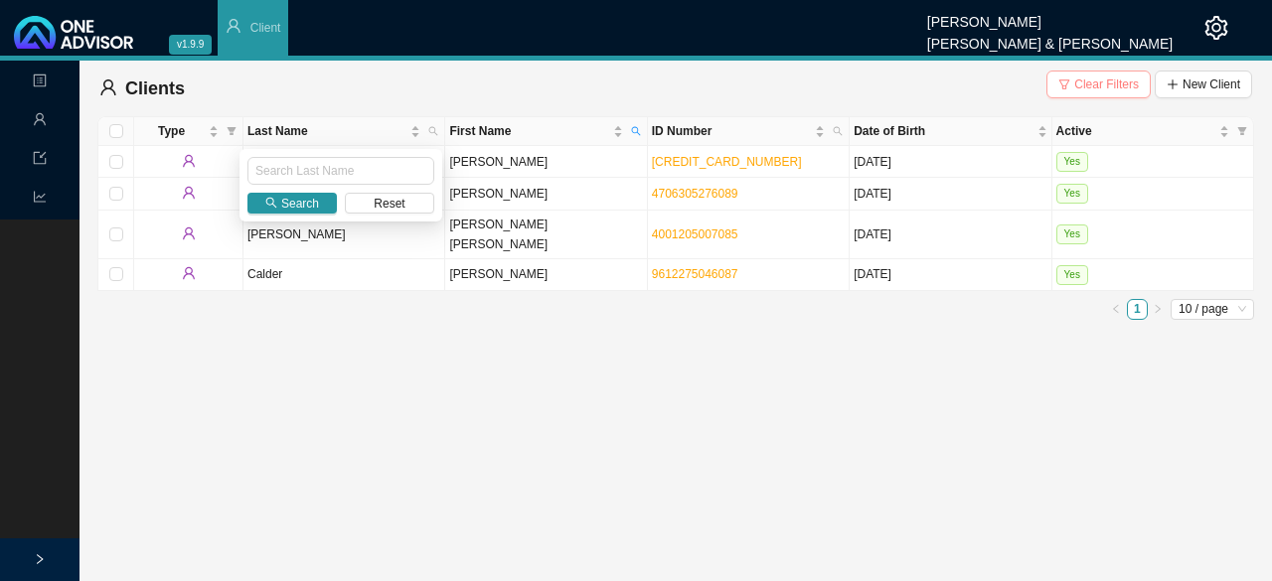
click at [633, 89] on span "Clear Filters" at bounding box center [1106, 85] width 65 height 20
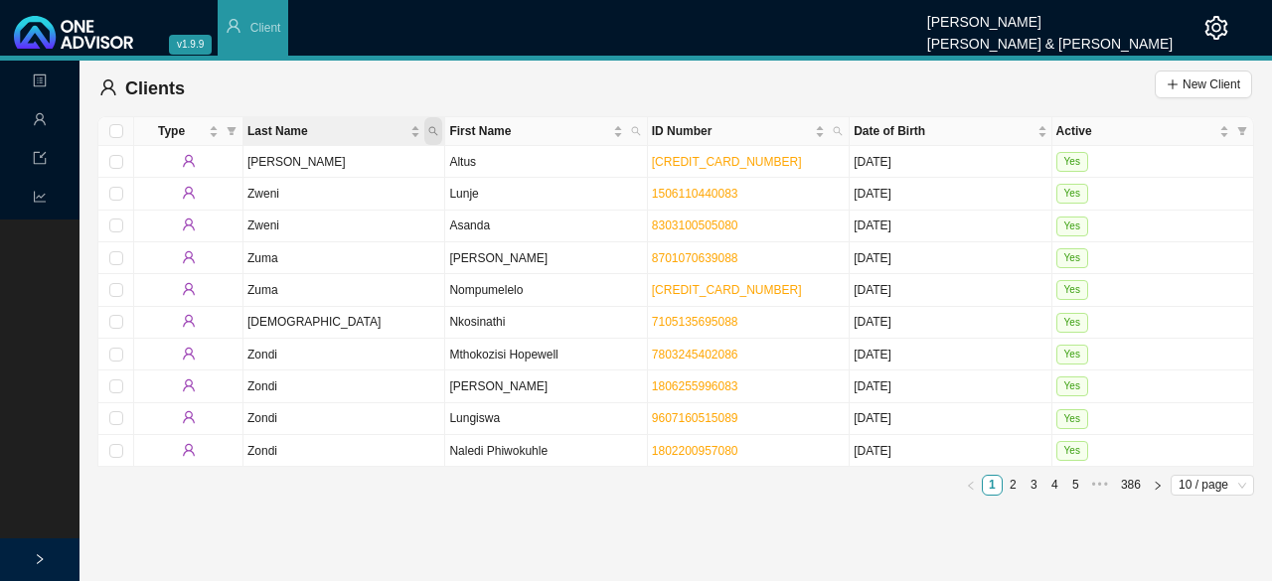
click at [435, 127] on icon "search" at bounding box center [433, 131] width 10 height 10
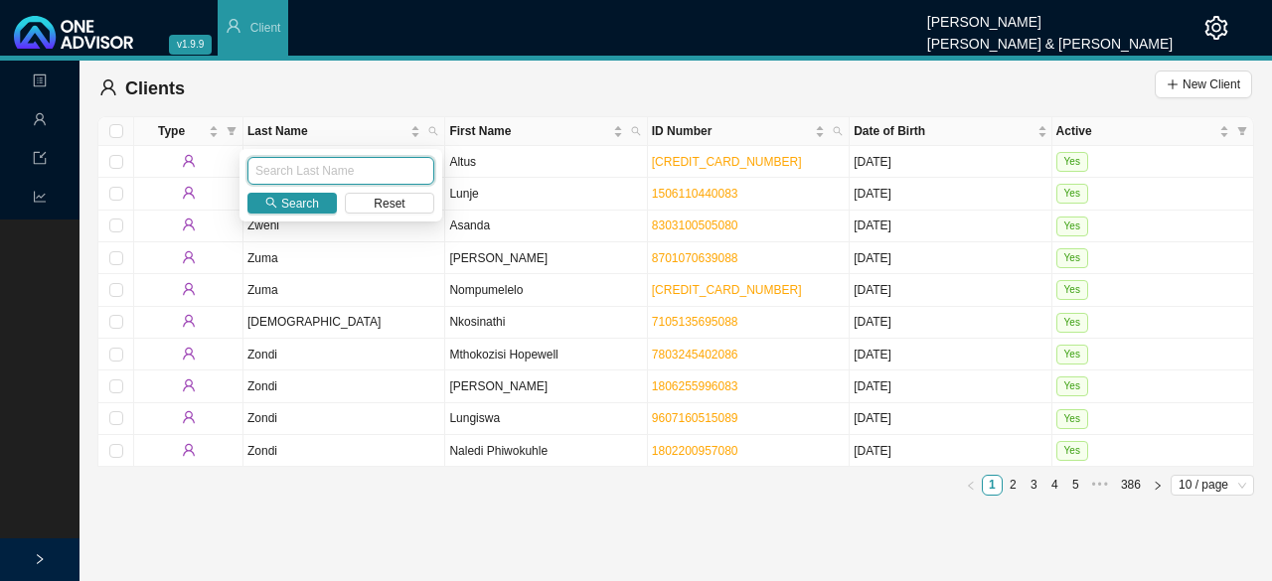
click at [308, 160] on input "text" at bounding box center [340, 171] width 187 height 28
type input "c"
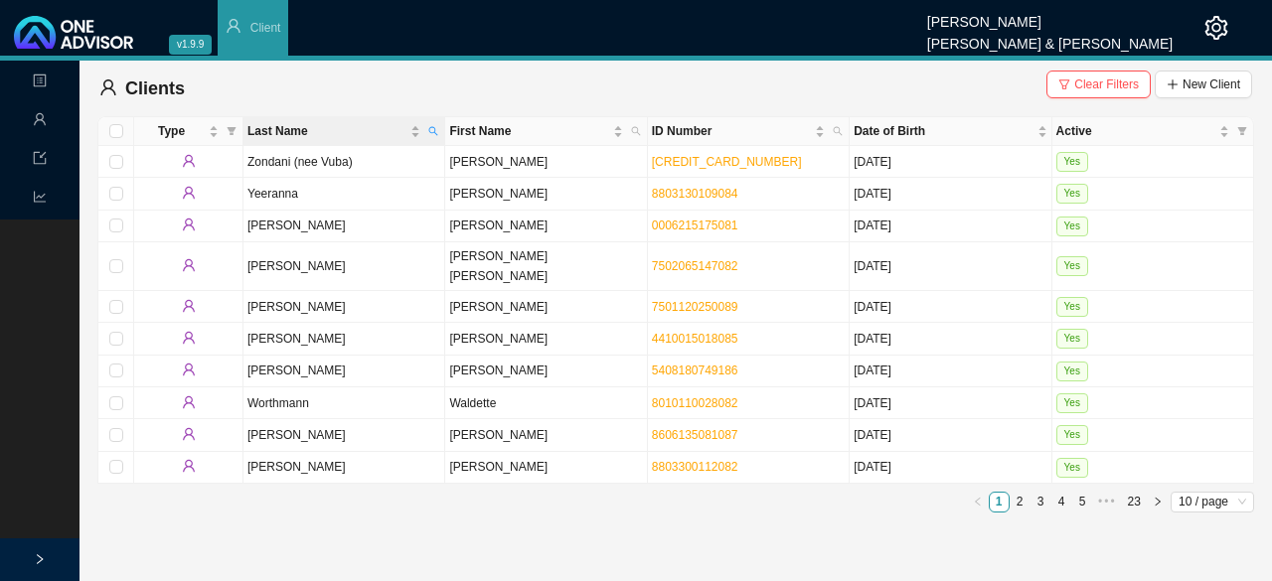
drag, startPoint x: 432, startPoint y: 128, endPoint x: 314, endPoint y: 144, distance: 119.3
click at [431, 128] on icon "search" at bounding box center [433, 131] width 10 height 10
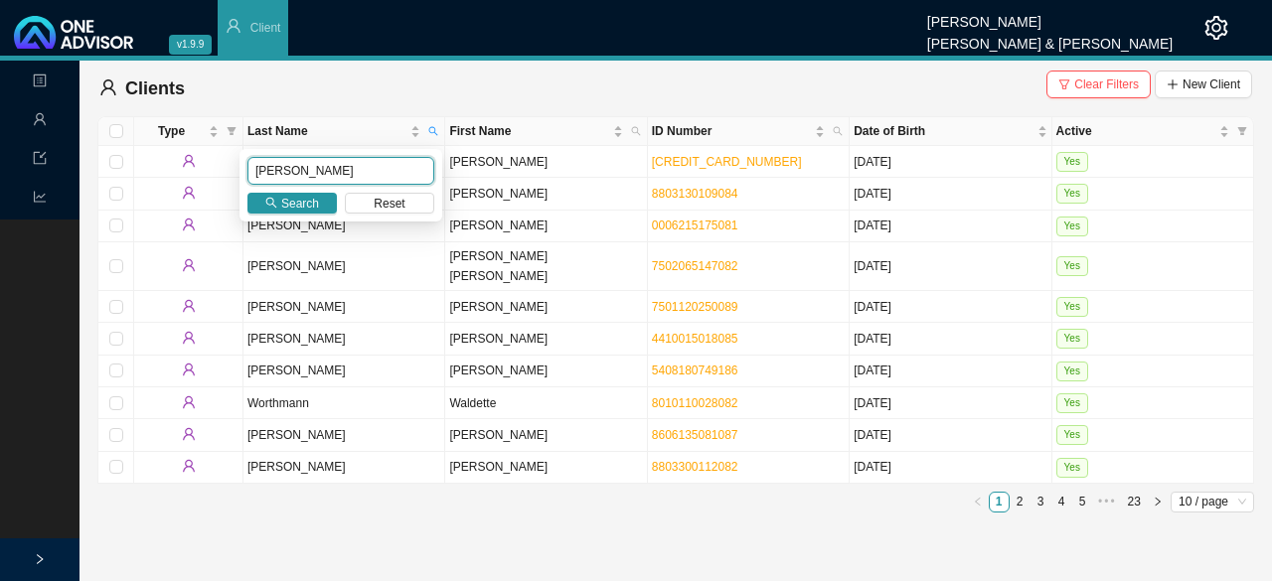
click at [292, 169] on input "ann" at bounding box center [340, 171] width 187 height 28
drag, startPoint x: 283, startPoint y: 164, endPoint x: 170, endPoint y: 155, distance: 113.6
click at [170, 155] on body "v1.9.9 Sarah-Lee Clements Smith & Bormann Client Landing Management Data Report…" at bounding box center [636, 290] width 1272 height 581
type input "corne"
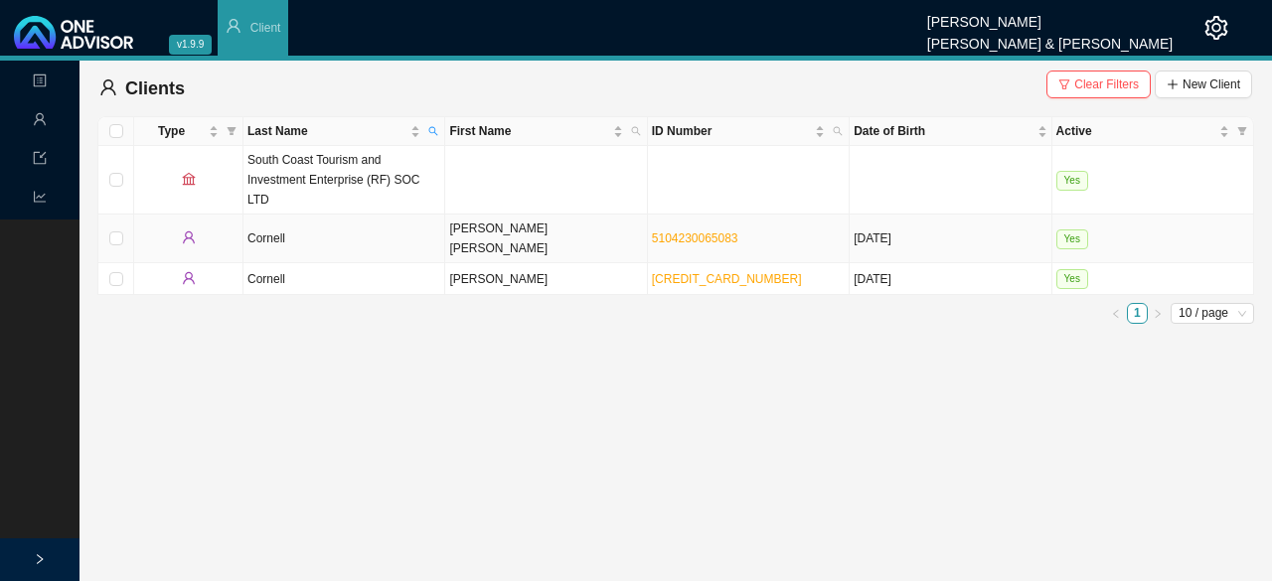
click at [467, 215] on td "Annette Karin" at bounding box center [546, 239] width 202 height 49
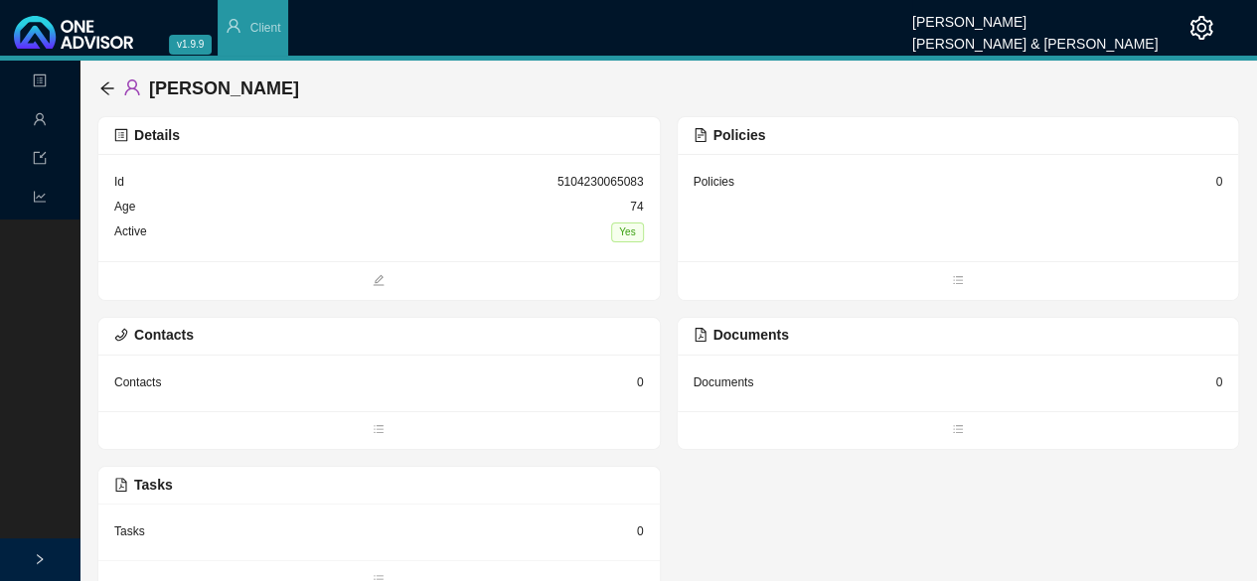
click at [633, 184] on div "Policies" at bounding box center [714, 182] width 41 height 20
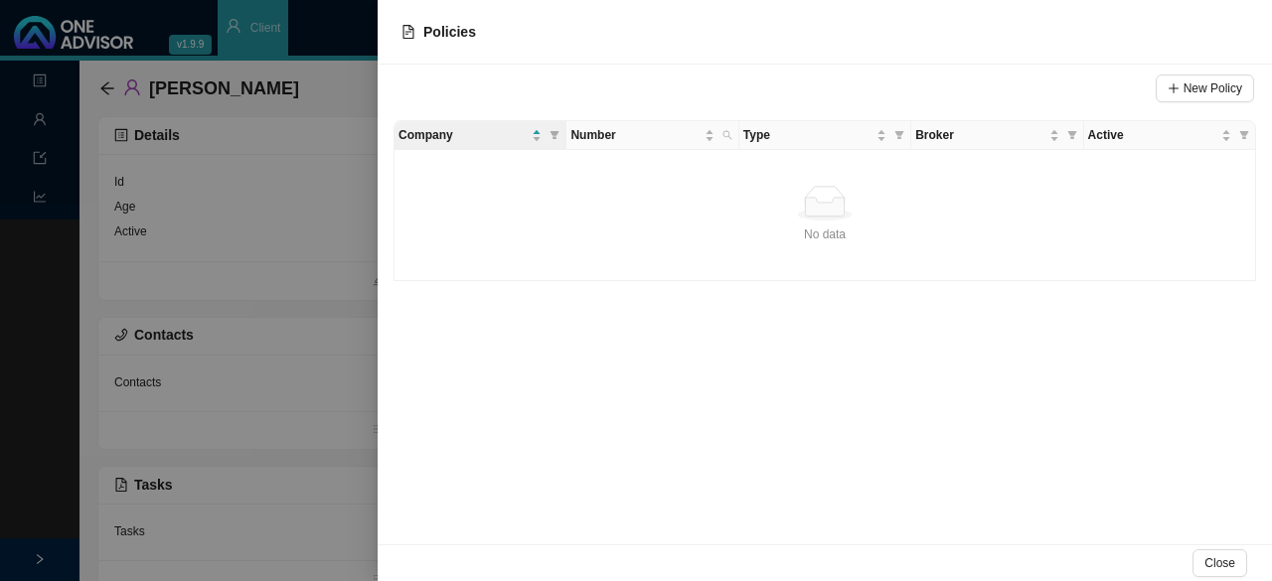
click at [215, 228] on div at bounding box center [636, 290] width 1272 height 581
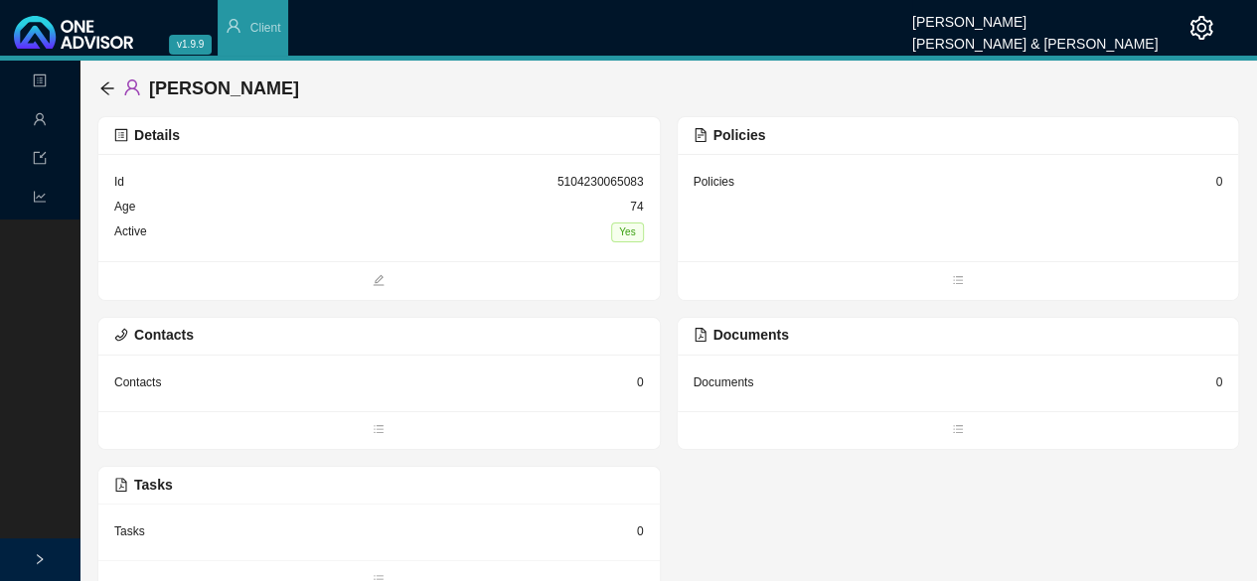
scroll to position [14, 0]
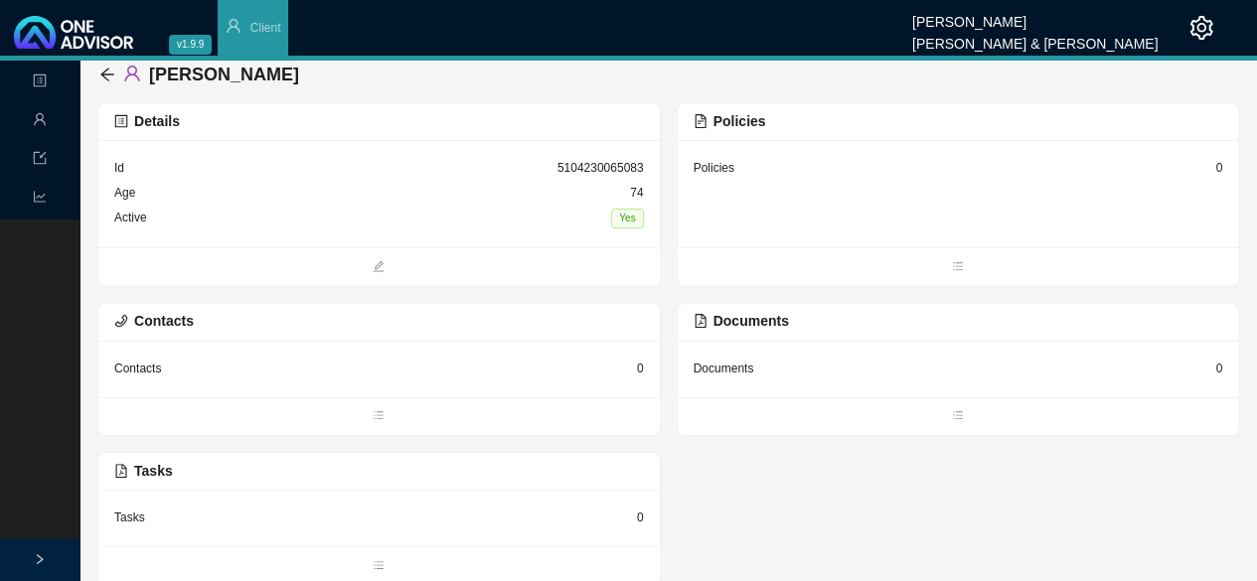
click at [633, 365] on div "Documents 0" at bounding box center [959, 369] width 530 height 25
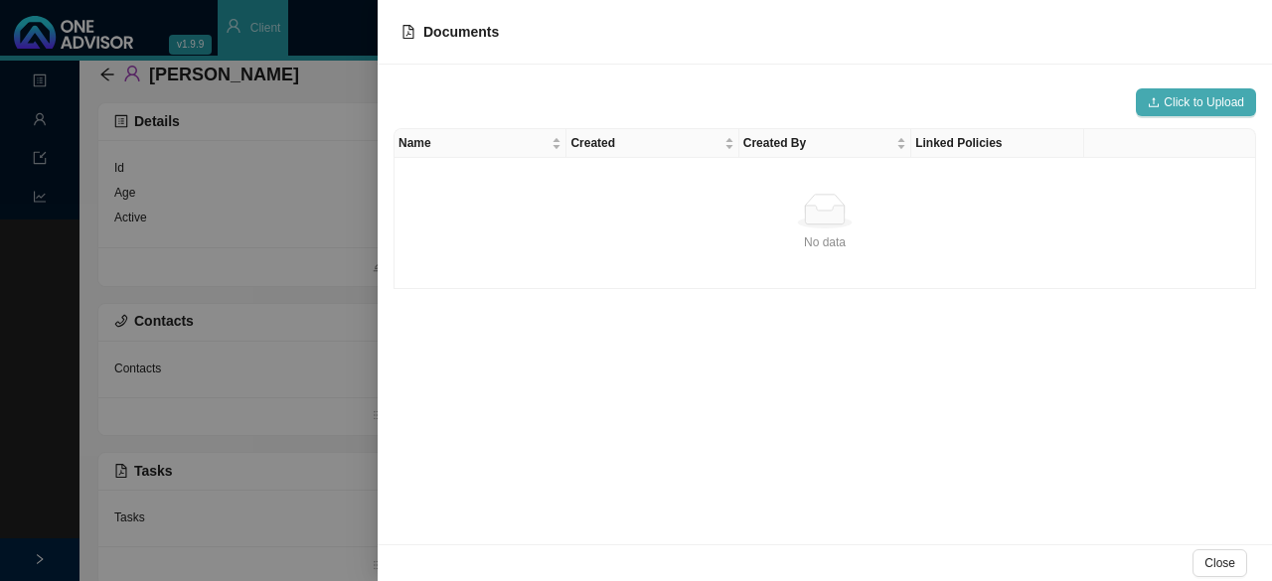
click at [633, 98] on span "Click to Upload" at bounding box center [1204, 102] width 80 height 20
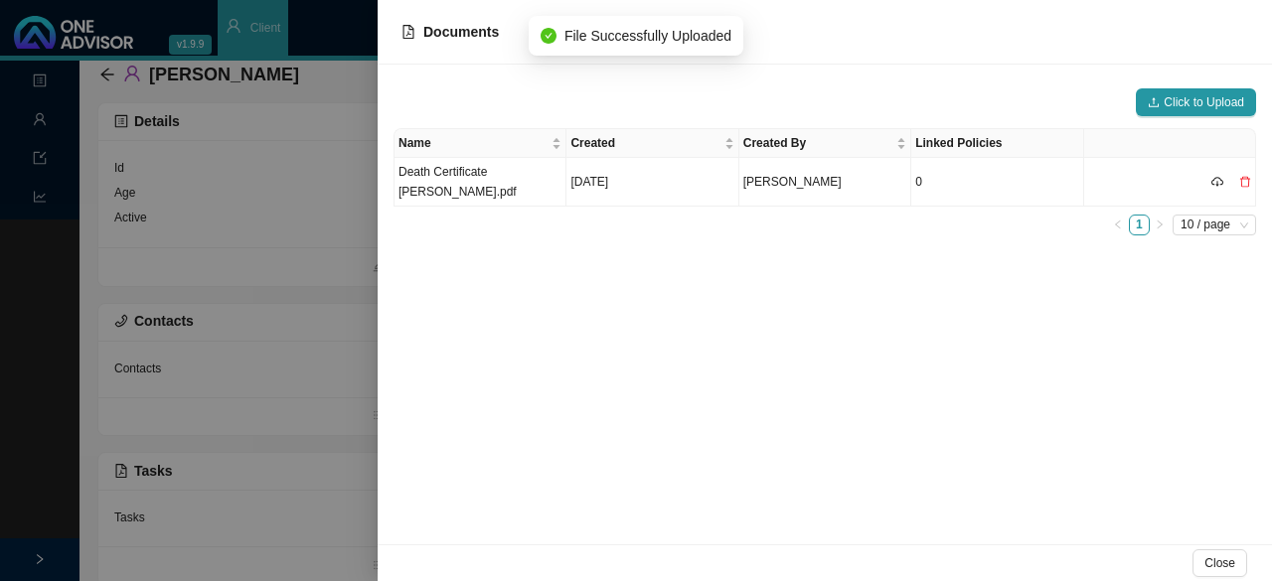
click at [633, 375] on div "Click to Upload Name Created Created By Linked Policies Death Certificate Annet…" at bounding box center [825, 305] width 894 height 480
click at [633, 557] on span "Close" at bounding box center [1219, 563] width 31 height 20
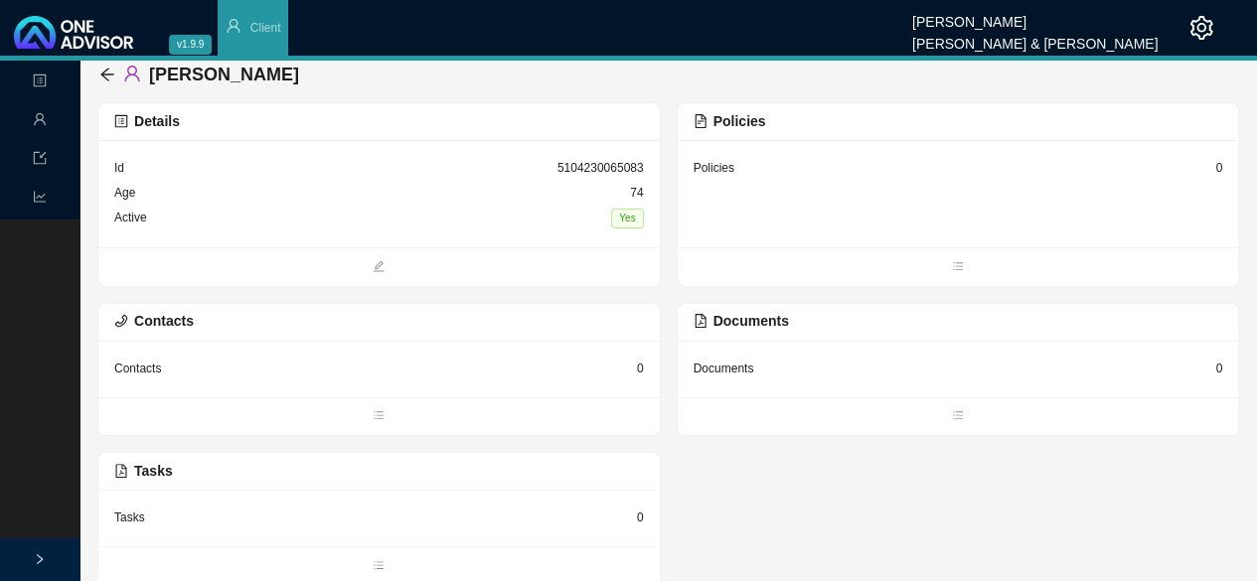
click at [633, 369] on div "Documents" at bounding box center [724, 369] width 61 height 20
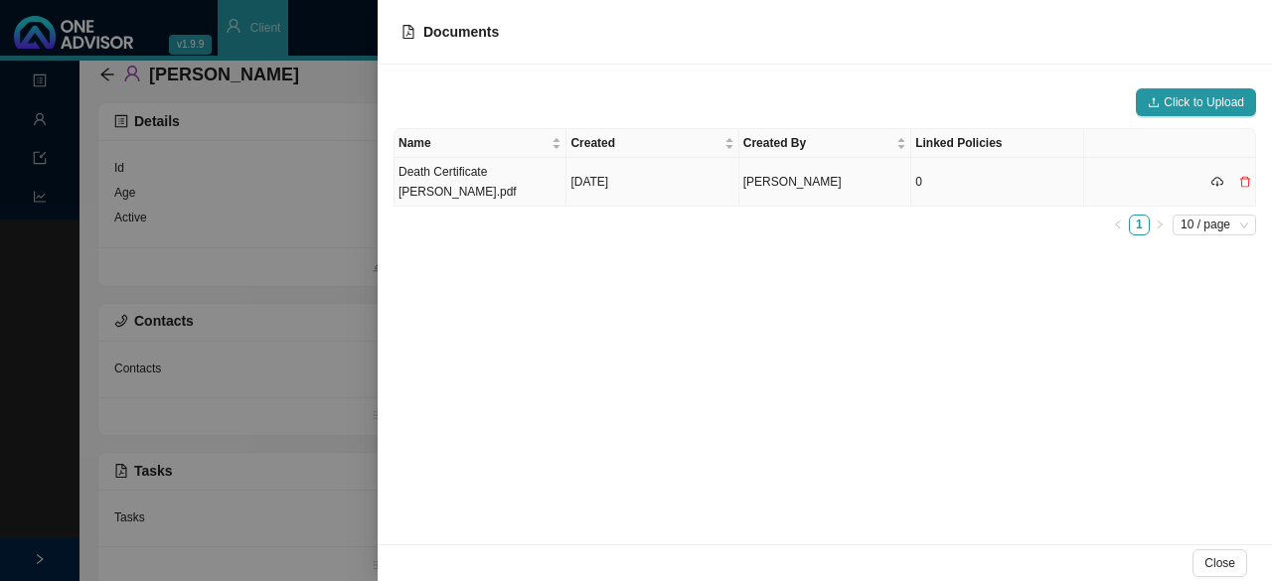
click at [489, 176] on td "Death Certificate [PERSON_NAME].pdf" at bounding box center [480, 182] width 172 height 49
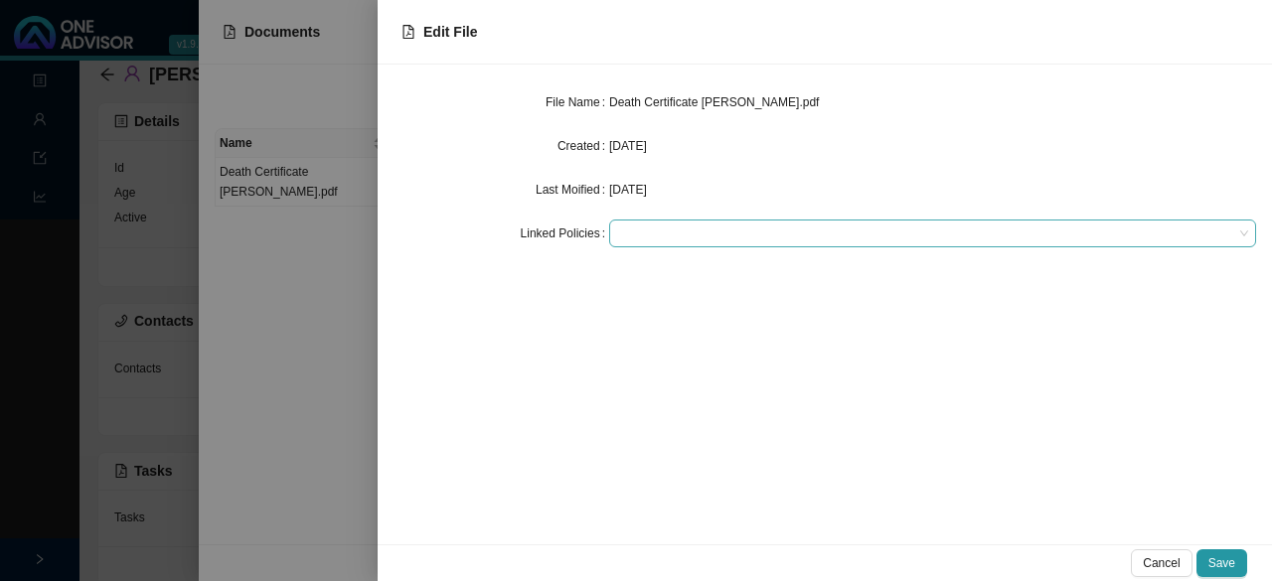
click at [633, 236] on div at bounding box center [923, 234] width 620 height 15
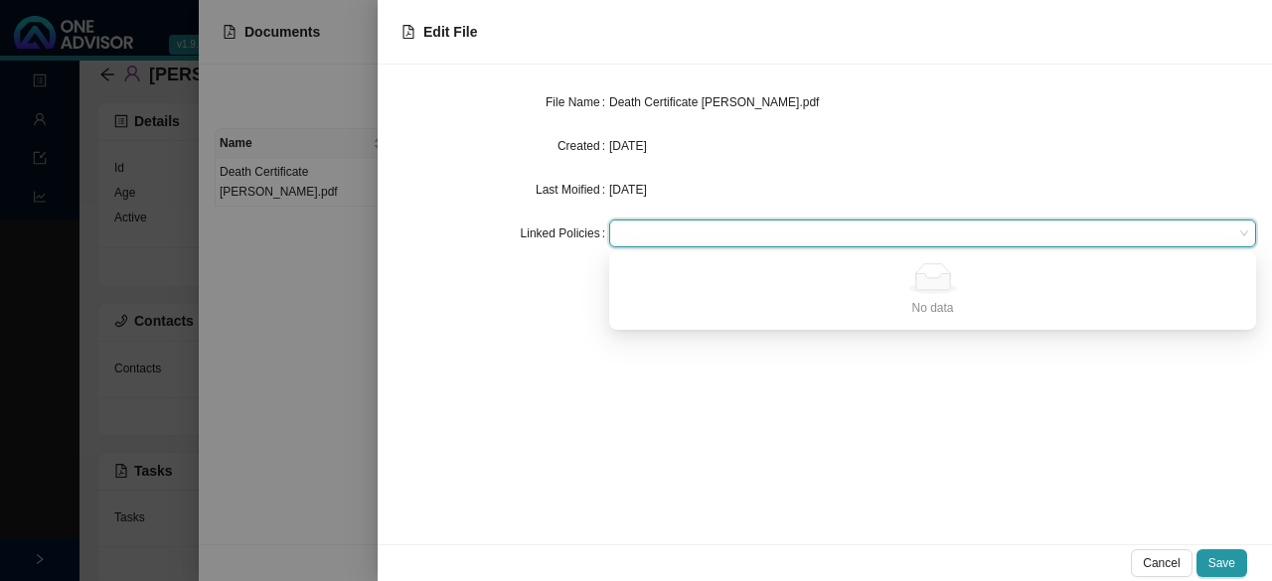
click at [633, 236] on div at bounding box center [923, 234] width 620 height 15
click at [633, 566] on span "Save" at bounding box center [1221, 563] width 27 height 20
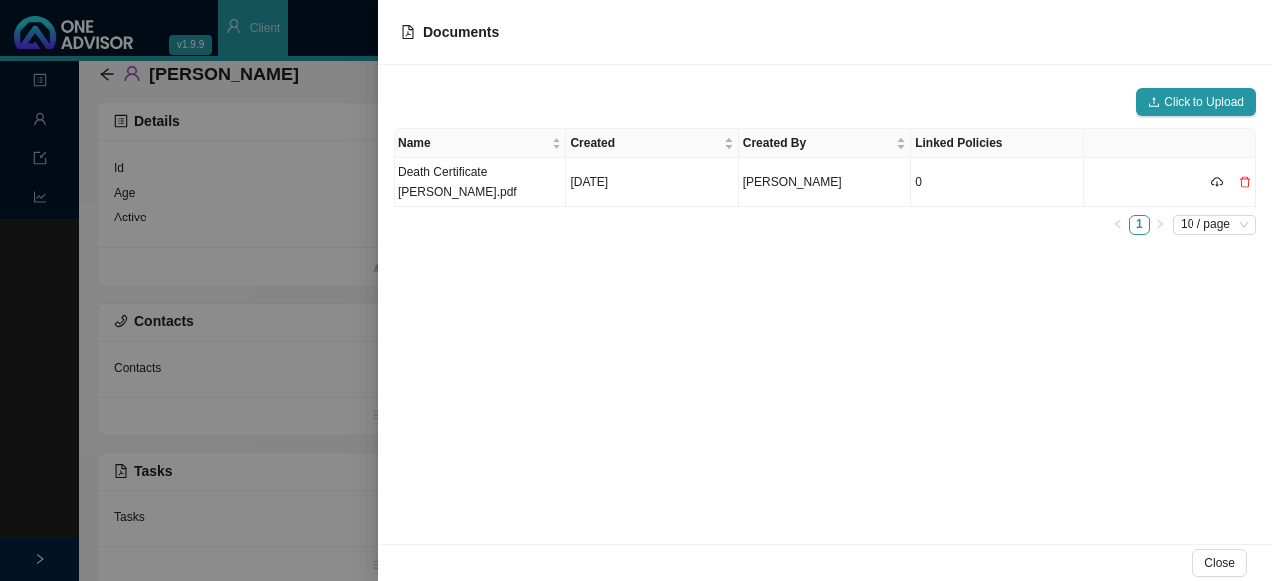
click at [50, 89] on div at bounding box center [636, 290] width 1272 height 581
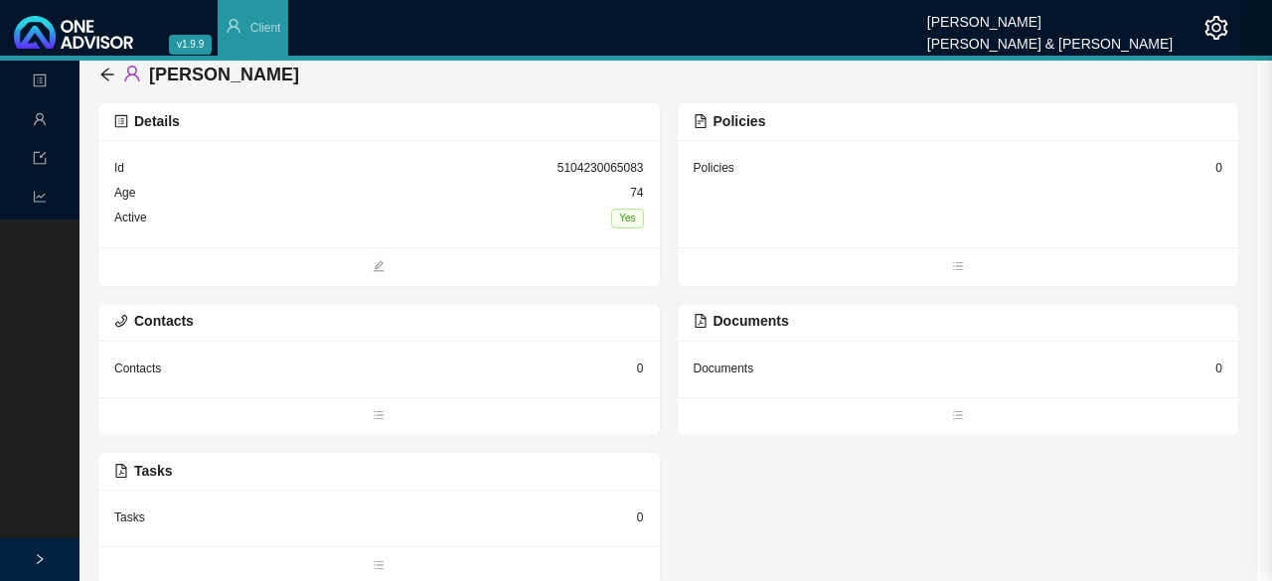
click at [46, 84] on icon "profile" at bounding box center [40, 81] width 13 height 13
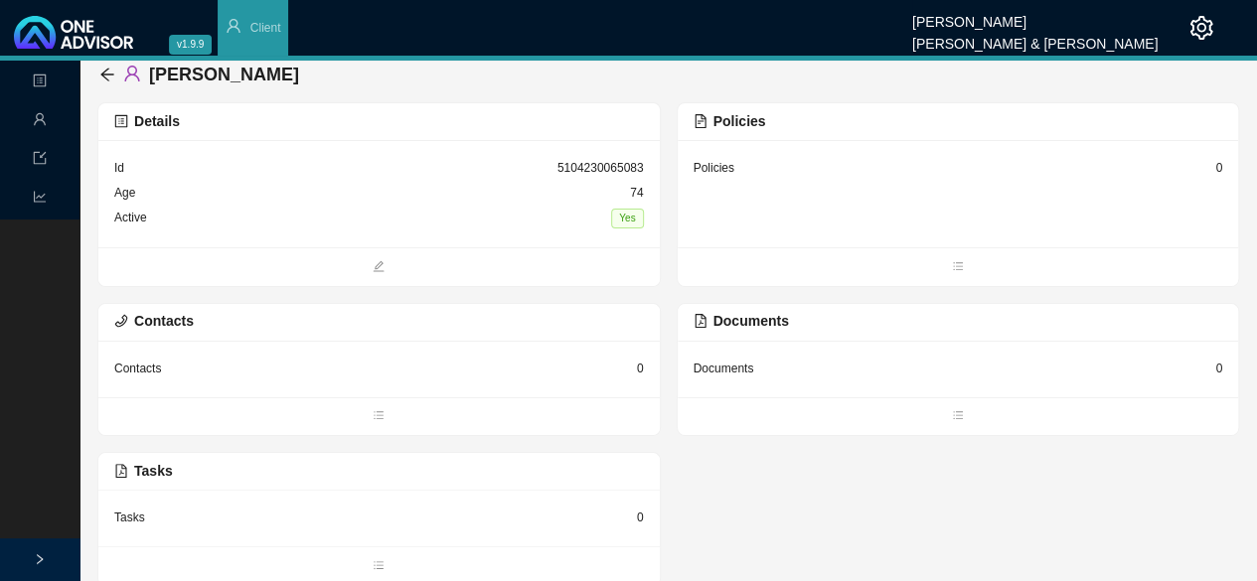
click at [38, 119] on icon "user" at bounding box center [40, 119] width 14 height 14
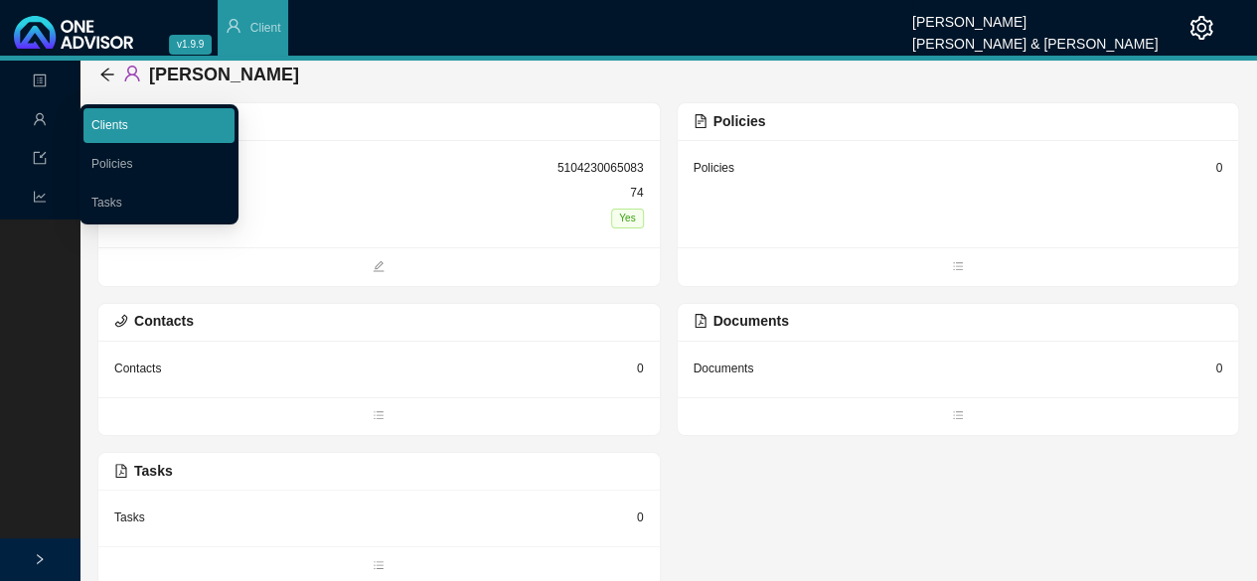
click at [113, 118] on link "Clients" at bounding box center [109, 125] width 37 height 14
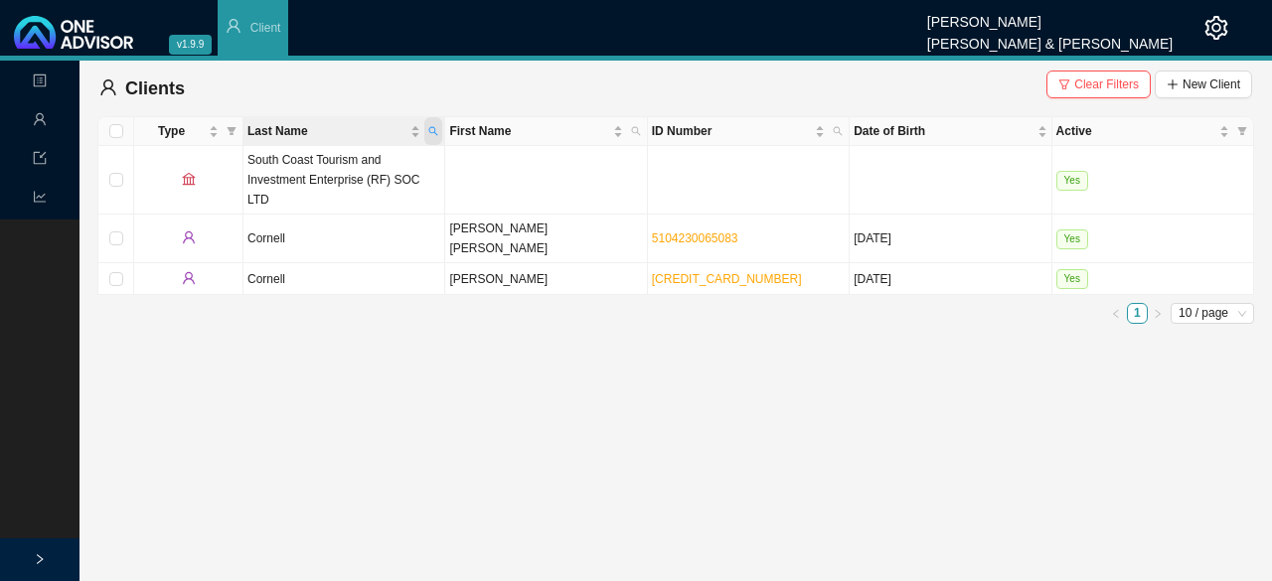
click at [435, 128] on icon "search" at bounding box center [433, 131] width 9 height 9
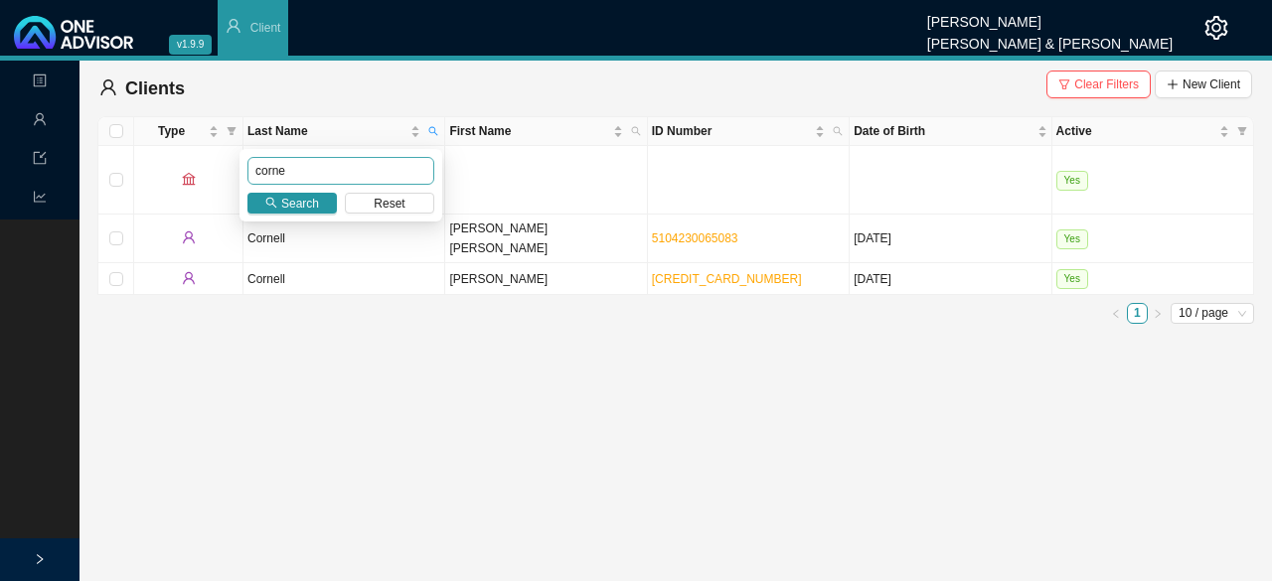
click at [304, 174] on input "corne" at bounding box center [340, 171] width 187 height 28
drag, startPoint x: 300, startPoint y: 174, endPoint x: 215, endPoint y: 148, distance: 89.3
click at [215, 148] on body "v1.9.9 Sarah-Lee Clements Smith & Bormann Client Landing Management Data Report…" at bounding box center [636, 290] width 1272 height 581
click at [293, 202] on span "Search" at bounding box center [300, 204] width 38 height 20
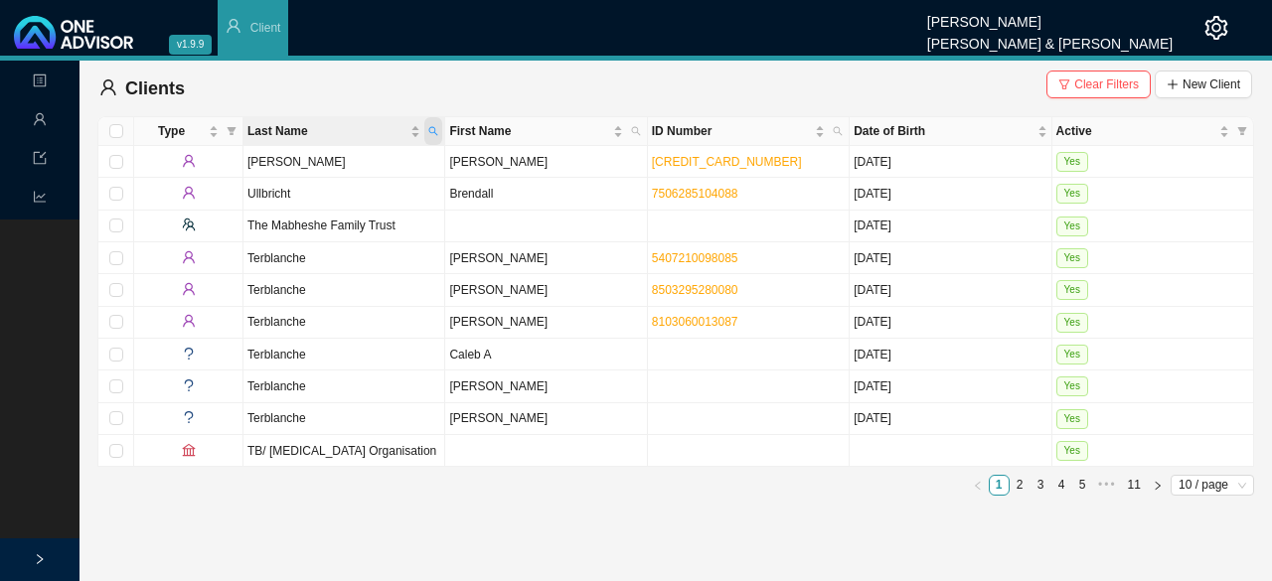
click at [427, 122] on span "Last Name" at bounding box center [433, 131] width 18 height 28
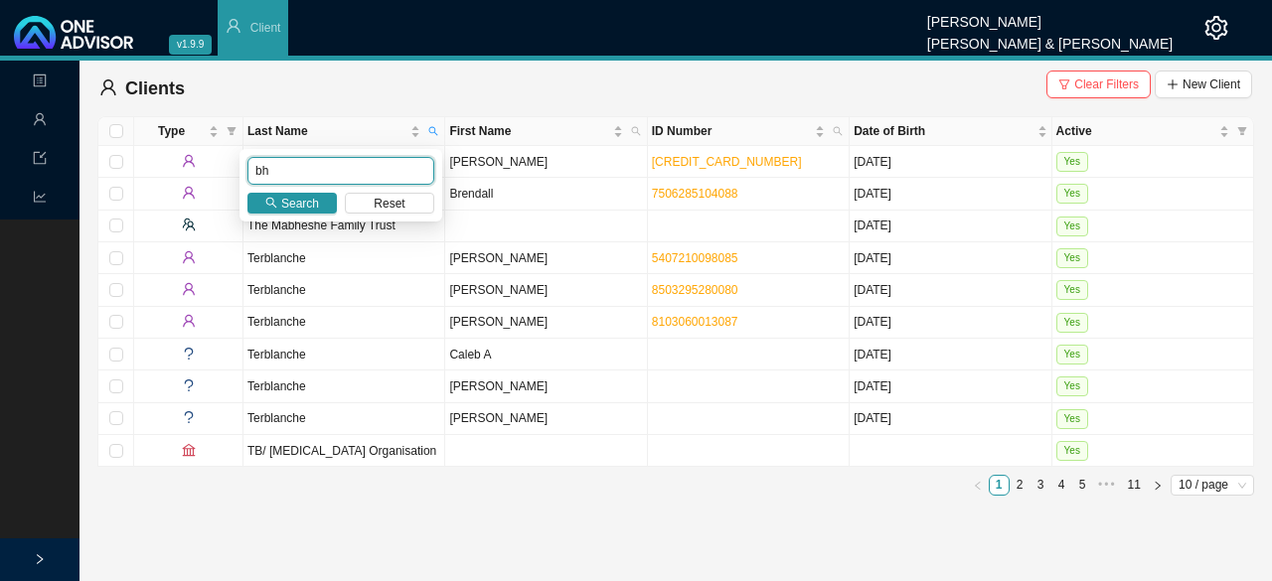
click at [328, 178] on input "bh" at bounding box center [340, 171] width 187 height 28
type input "bheng"
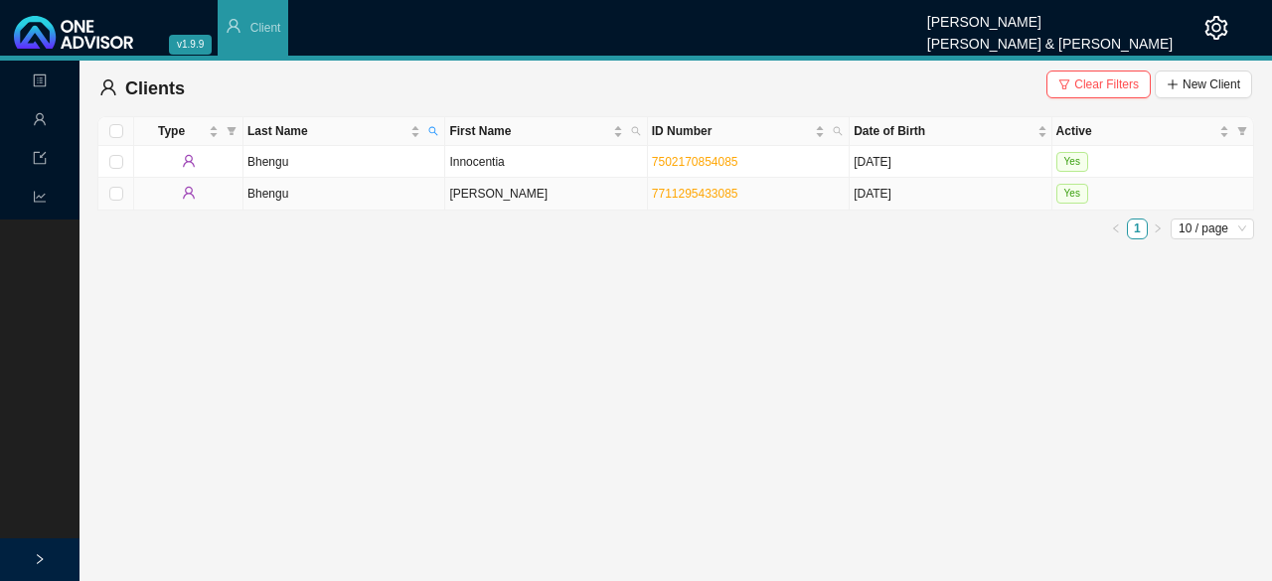
click at [367, 198] on td "Bhengu" at bounding box center [344, 194] width 202 height 32
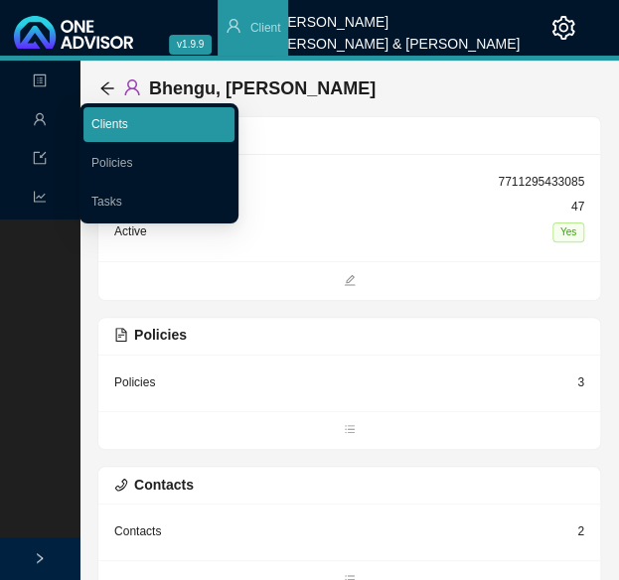
click at [115, 120] on link "Clients" at bounding box center [109, 124] width 37 height 14
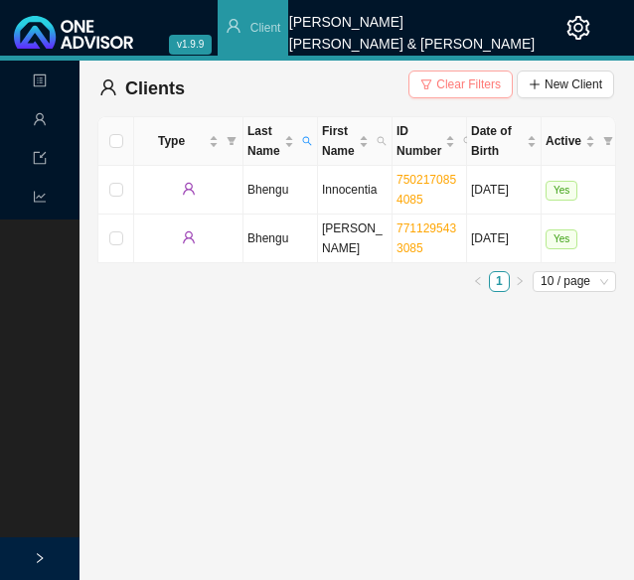
click at [443, 80] on span "Clear Filters" at bounding box center [468, 85] width 65 height 20
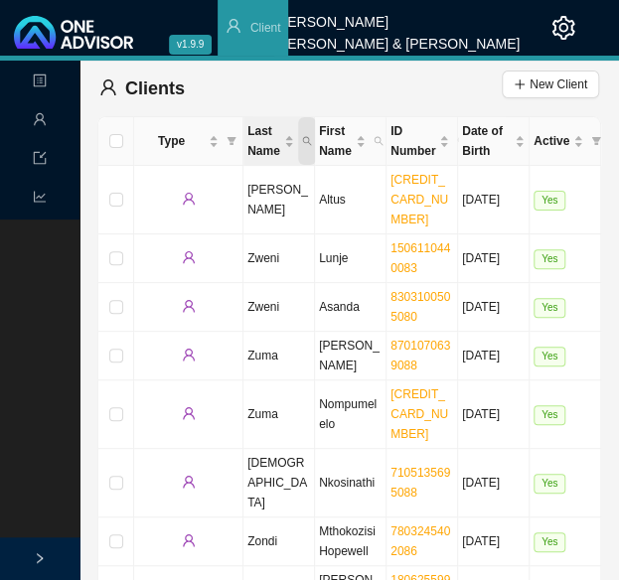
click at [306, 141] on icon "search" at bounding box center [307, 141] width 10 height 10
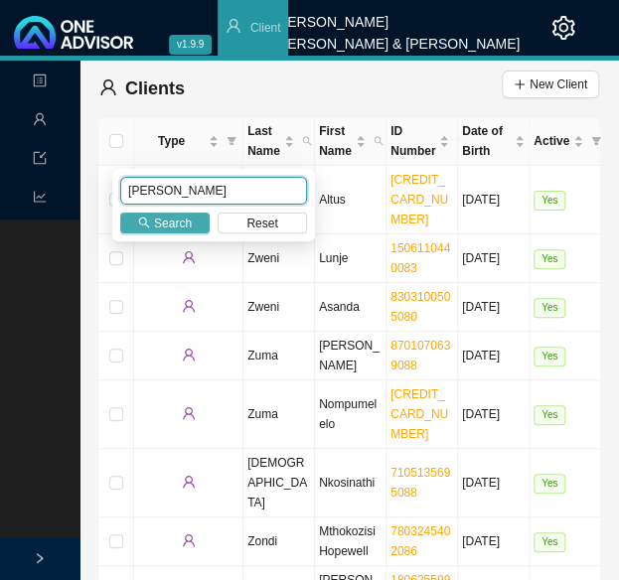
type input "[PERSON_NAME]"
click at [171, 228] on span "Search" at bounding box center [173, 224] width 38 height 20
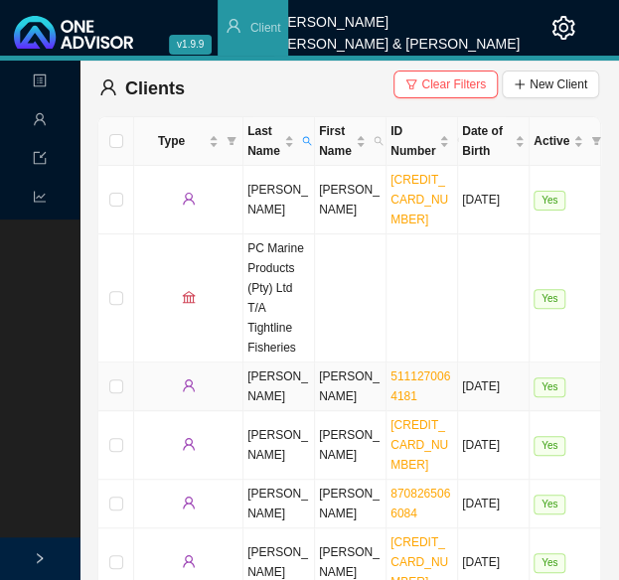
scroll to position [87, 0]
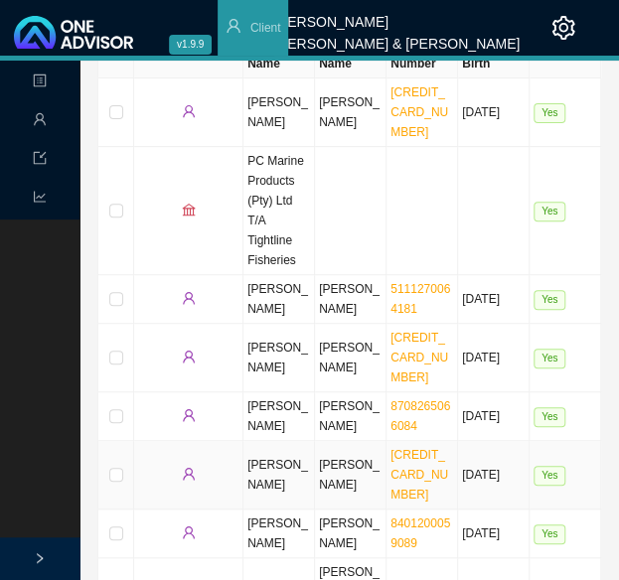
click at [344, 441] on td "[PERSON_NAME]" at bounding box center [351, 475] width 72 height 69
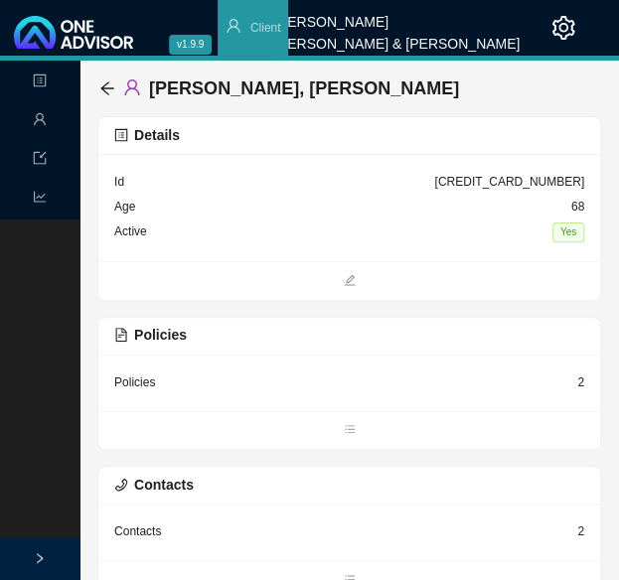
click at [157, 333] on span "Policies" at bounding box center [150, 335] width 73 height 16
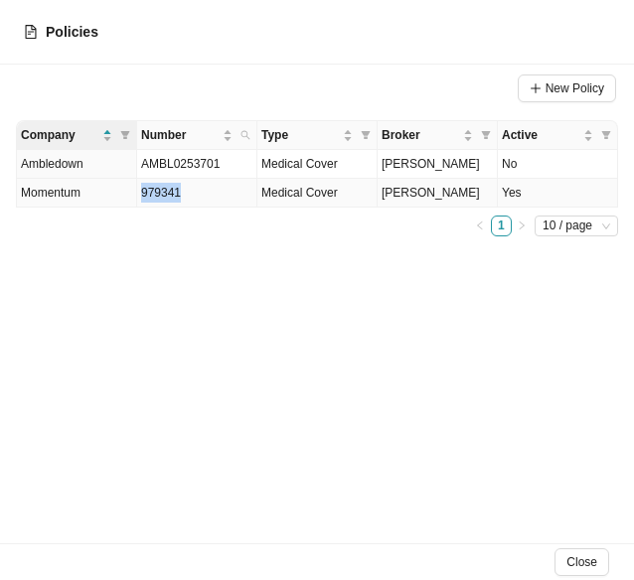
drag, startPoint x: 179, startPoint y: 194, endPoint x: 135, endPoint y: 196, distance: 43.8
click at [135, 196] on tr "Momentum 979341 Medical Cover Joanne Bormann Yes" at bounding box center [317, 193] width 601 height 29
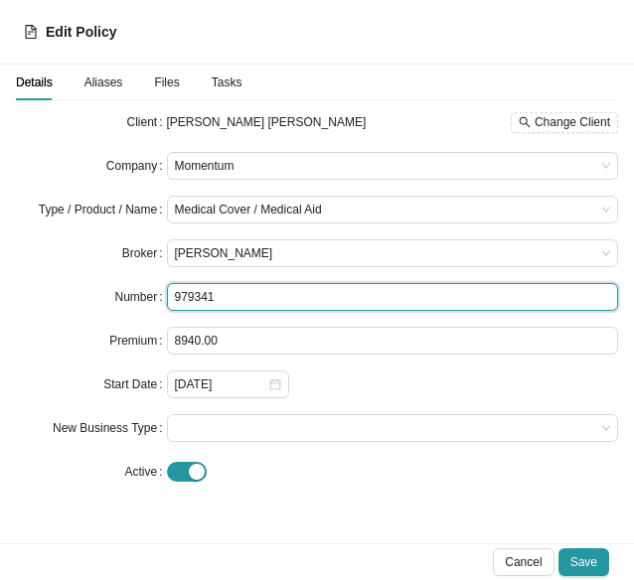
drag, startPoint x: 222, startPoint y: 291, endPoint x: 101, endPoint y: 291, distance: 120.2
click at [101, 291] on div "Number 979341" at bounding box center [317, 297] width 602 height 28
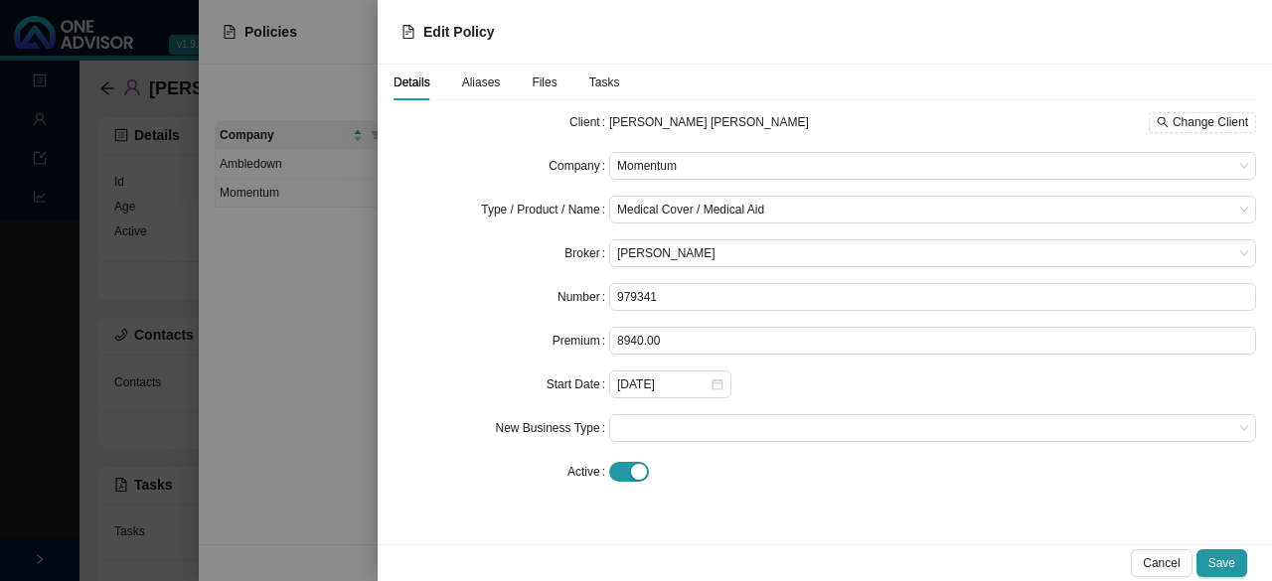
click at [534, 263] on div "Broker" at bounding box center [502, 253] width 216 height 28
click at [604, 82] on span "Tasks" at bounding box center [604, 83] width 31 height 12
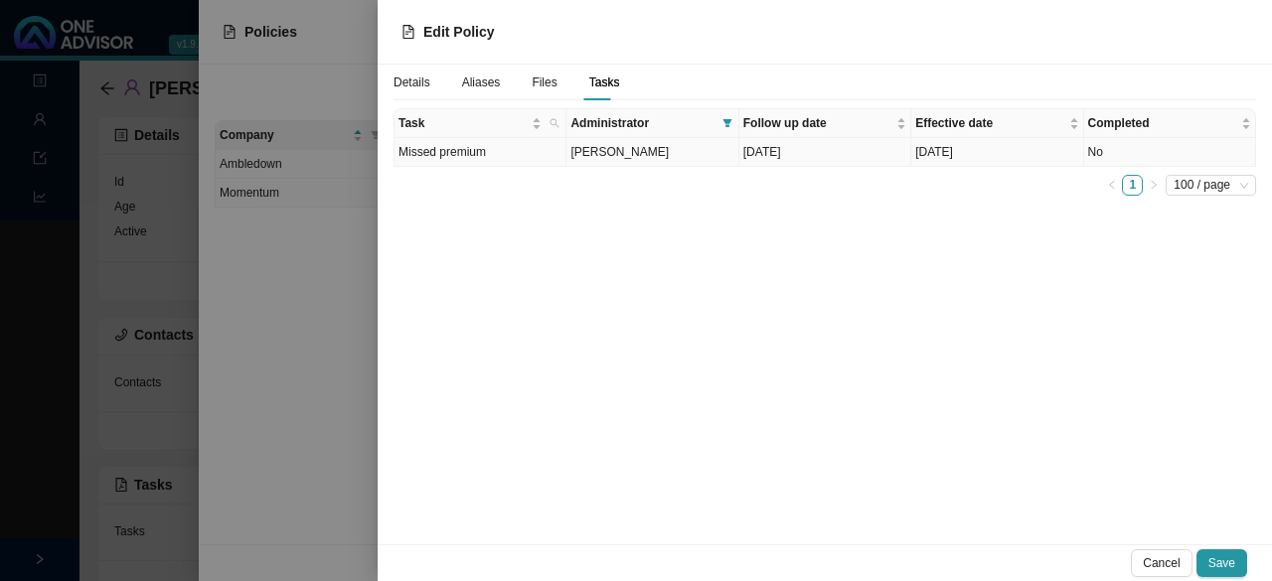
click at [503, 150] on td "Missed premium" at bounding box center [480, 152] width 172 height 29
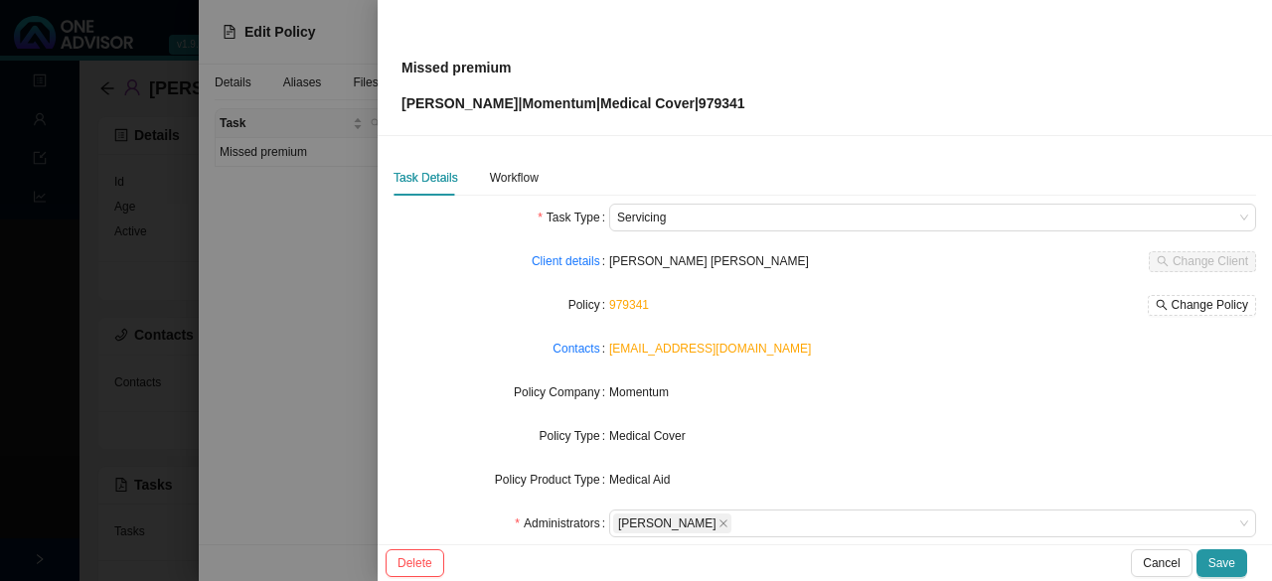
scroll to position [199, 0]
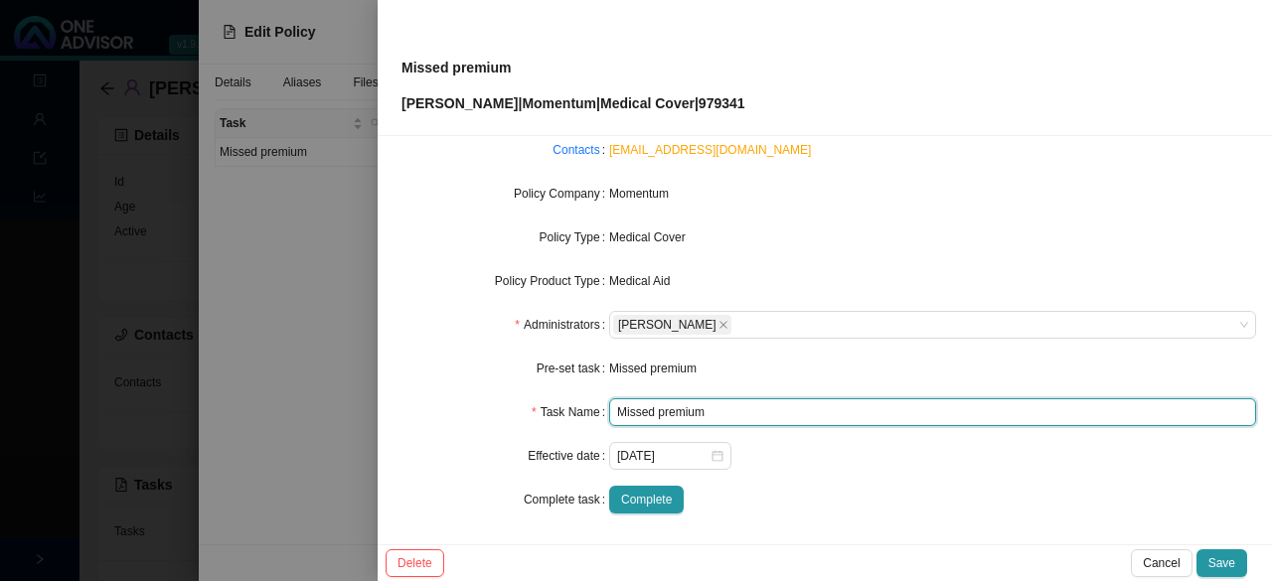
click at [633, 407] on input "Missed premium" at bounding box center [932, 412] width 647 height 28
type input "Missed premium (Sep & Oct)"
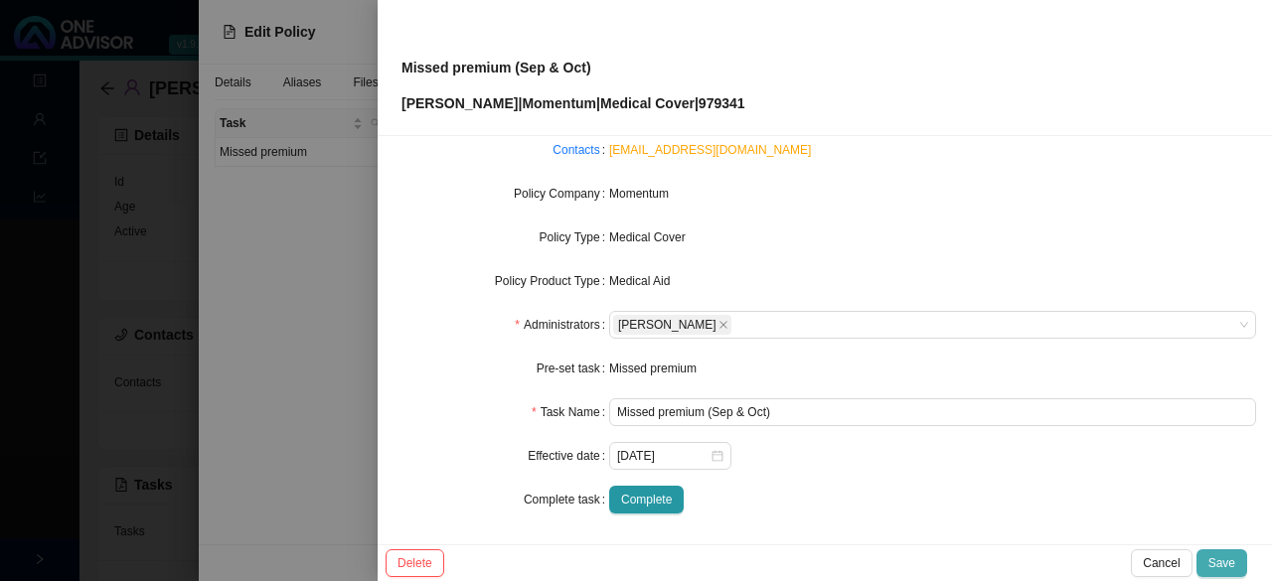
click at [633, 564] on span "Save" at bounding box center [1221, 563] width 27 height 20
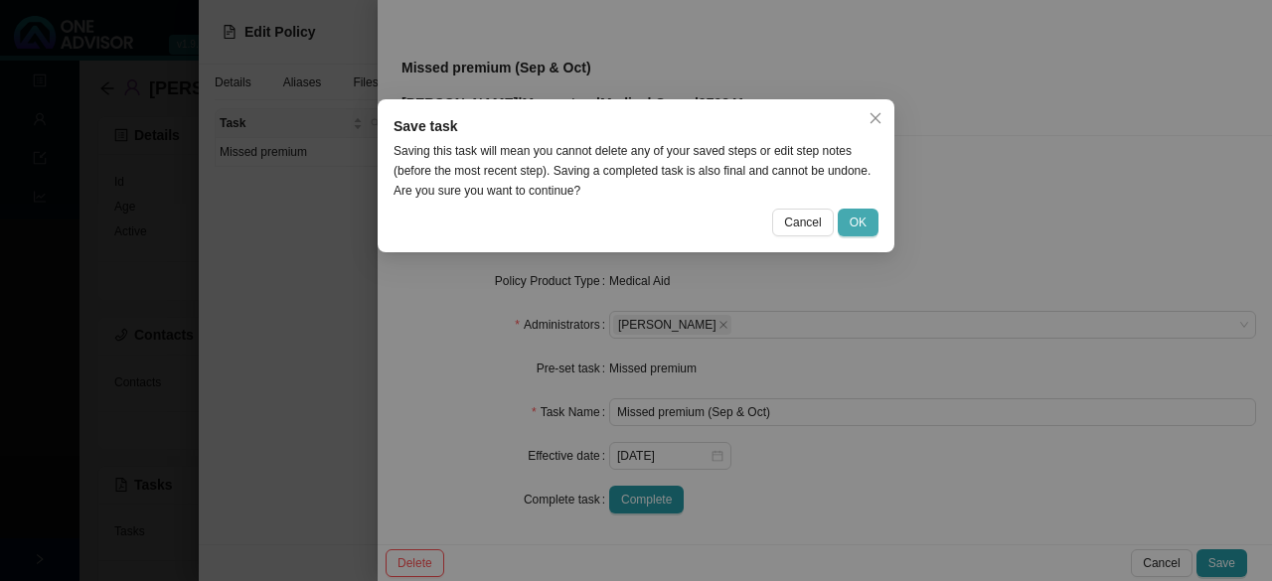
click at [633, 228] on button "OK" at bounding box center [858, 223] width 41 height 28
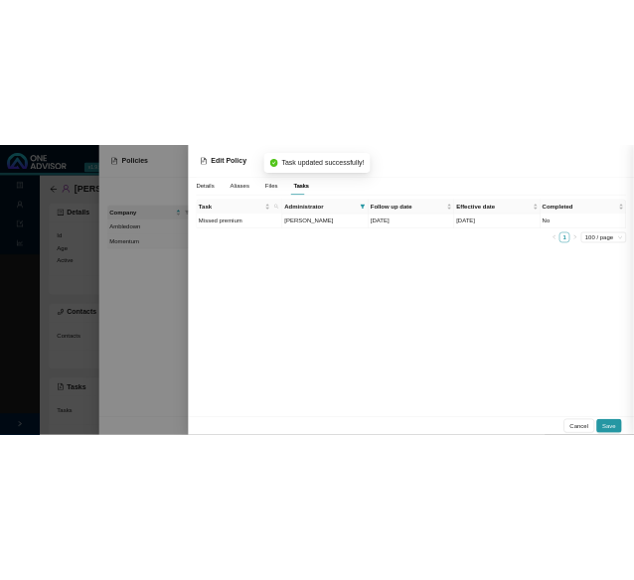
scroll to position [177, 0]
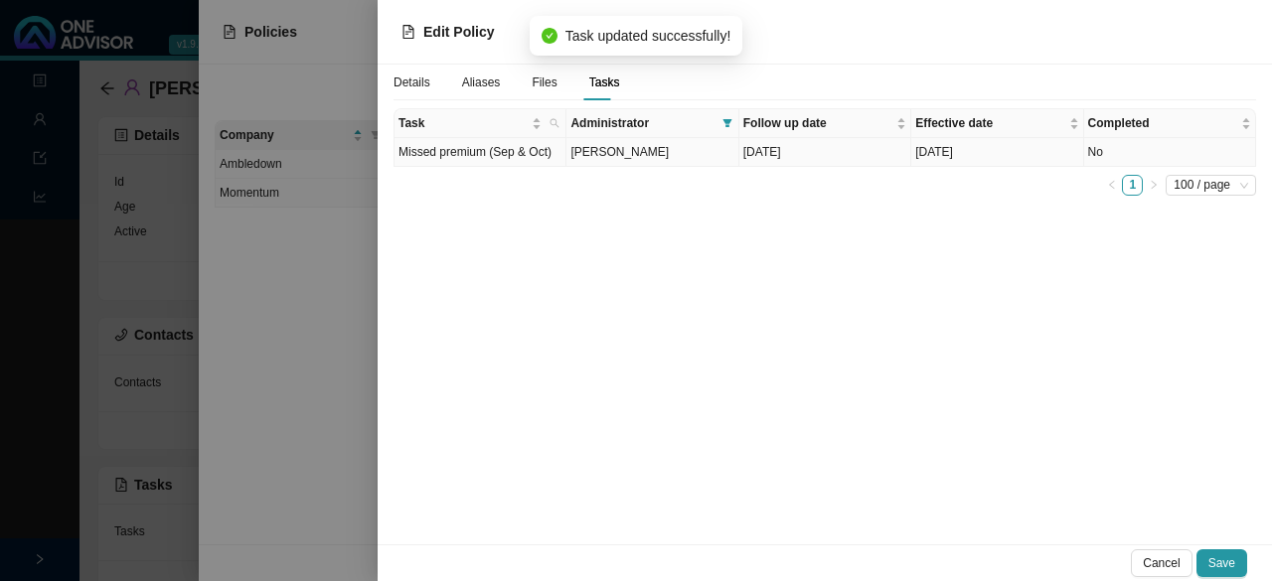
click at [623, 156] on span "[PERSON_NAME]" at bounding box center [619, 152] width 98 height 14
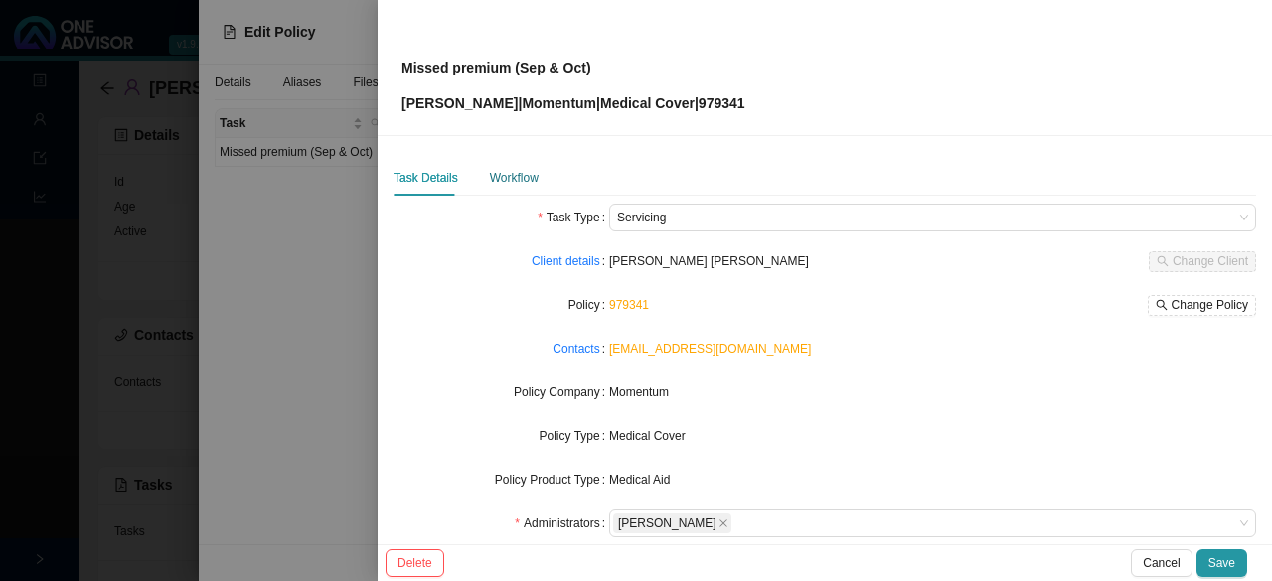
click at [521, 174] on div "Workflow" at bounding box center [514, 178] width 49 height 20
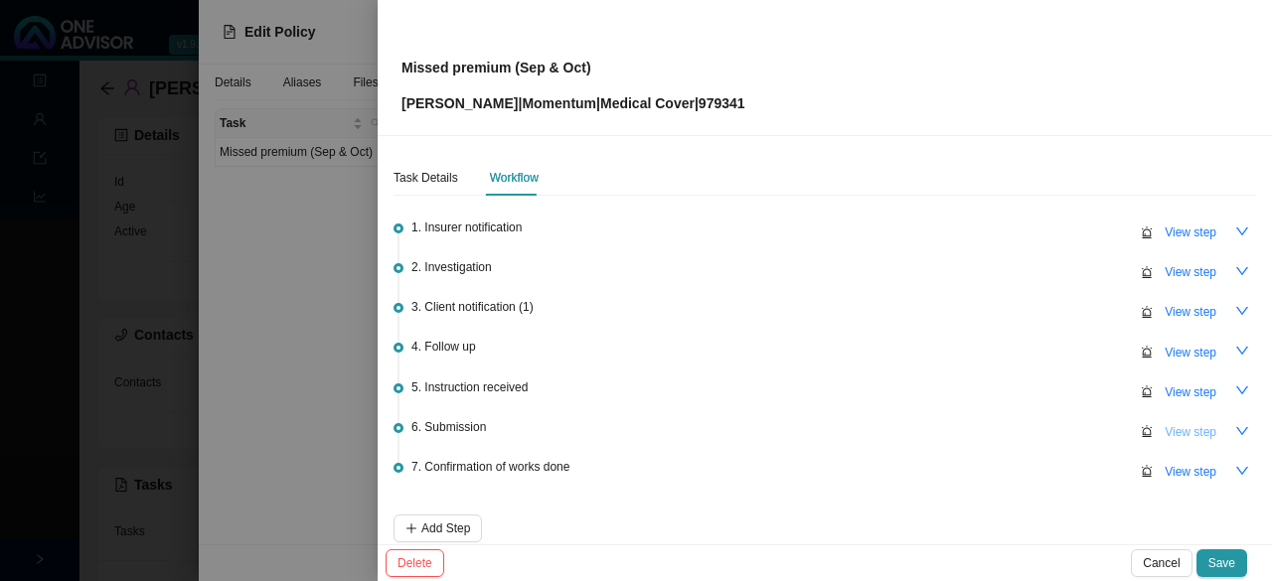
click at [633, 422] on span "View step" at bounding box center [1191, 432] width 52 height 20
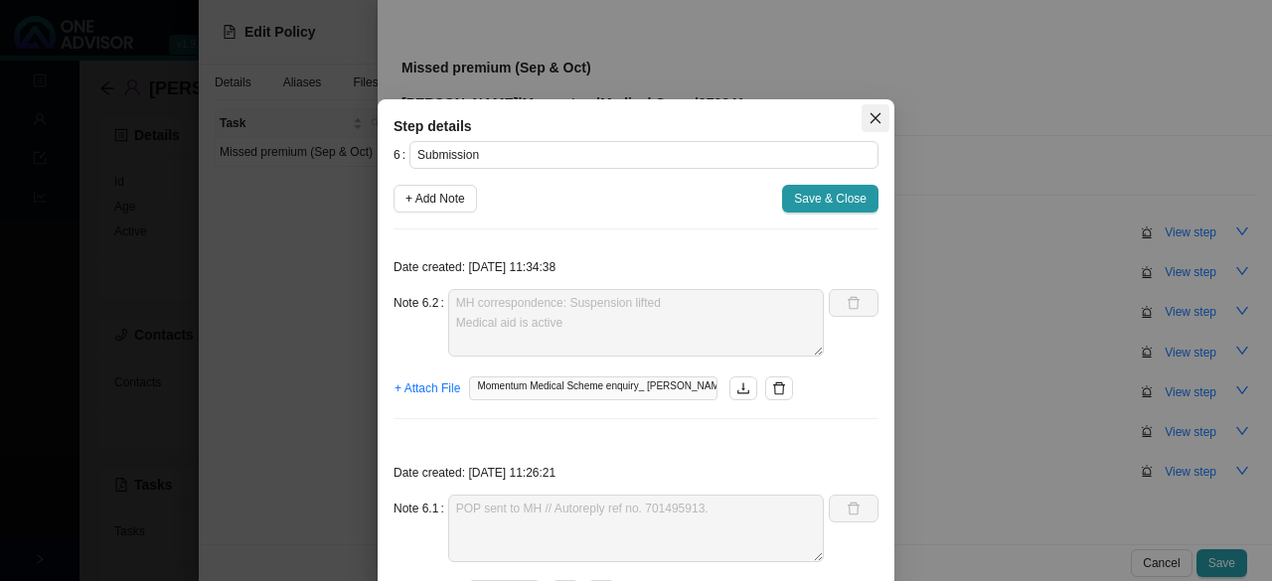
click at [633, 118] on icon "close" at bounding box center [875, 118] width 11 height 11
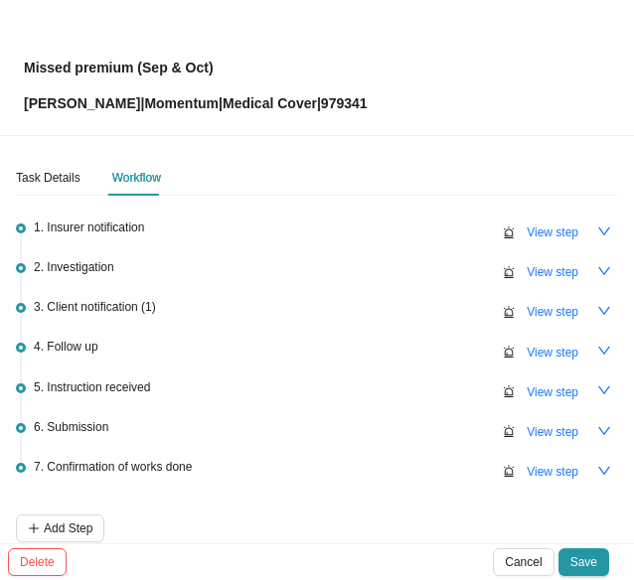
scroll to position [93, 0]
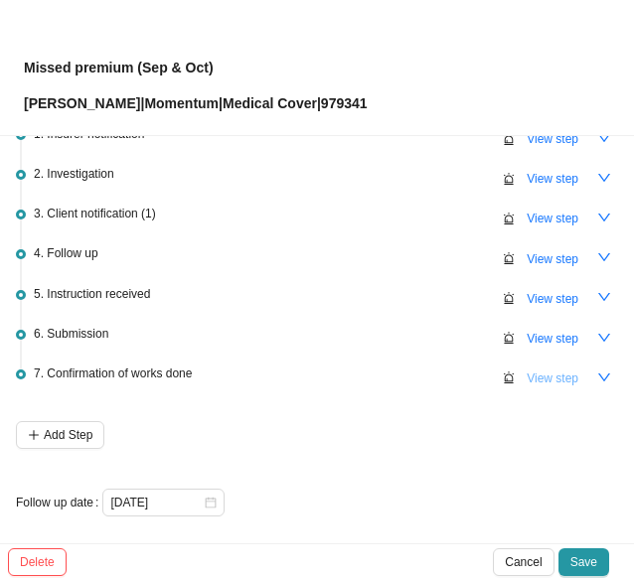
click at [547, 375] on span "View step" at bounding box center [553, 379] width 52 height 20
type input "Confirmation of works done"
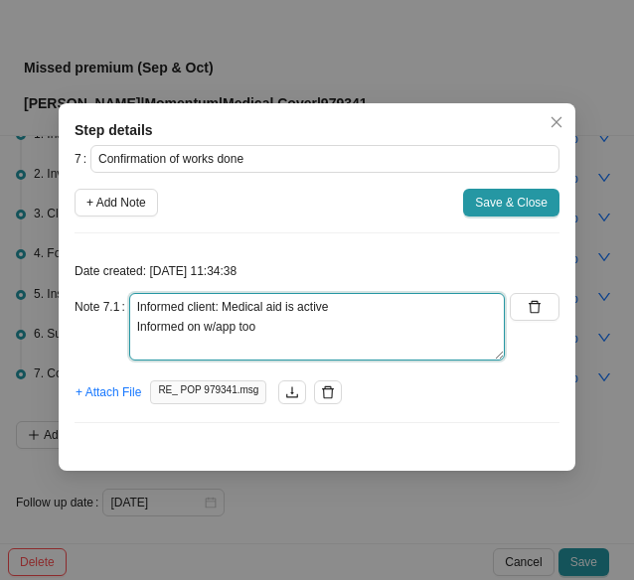
click at [282, 329] on textarea "Informed client: Medical aid is active Informed on w/app too" at bounding box center [317, 327] width 376 height 68
type textarea "Informed client: Medical aid is active Informed on w/app too (screen recording …"
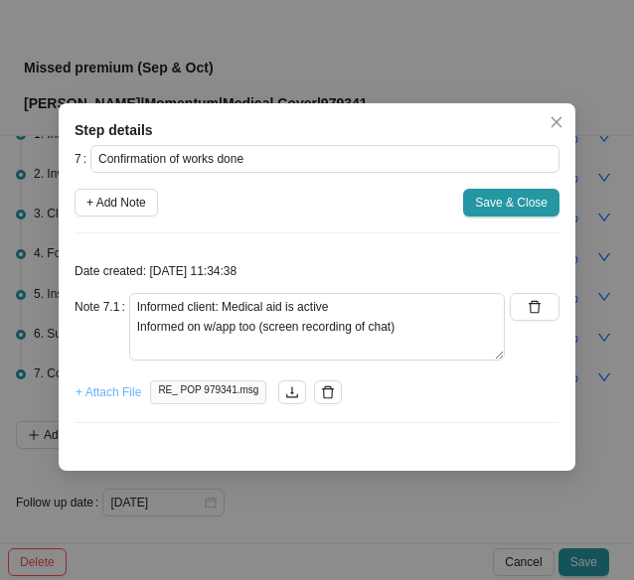
click at [104, 394] on span "+ Attach File" at bounding box center [109, 393] width 66 height 20
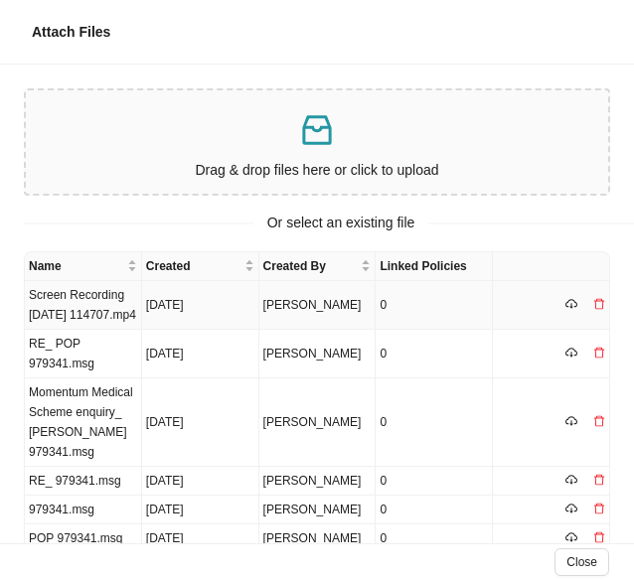
click at [80, 330] on td "Screen Recording 2025-10-08 114707.mp4" at bounding box center [83, 305] width 117 height 49
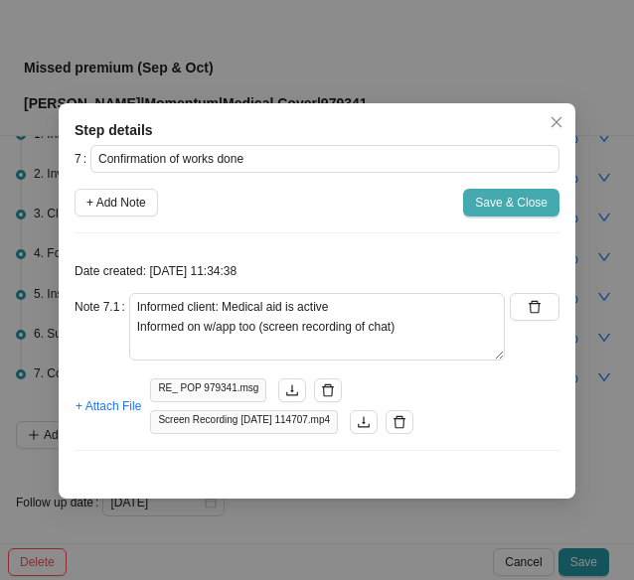
click at [514, 200] on span "Save & Close" at bounding box center [511, 203] width 73 height 20
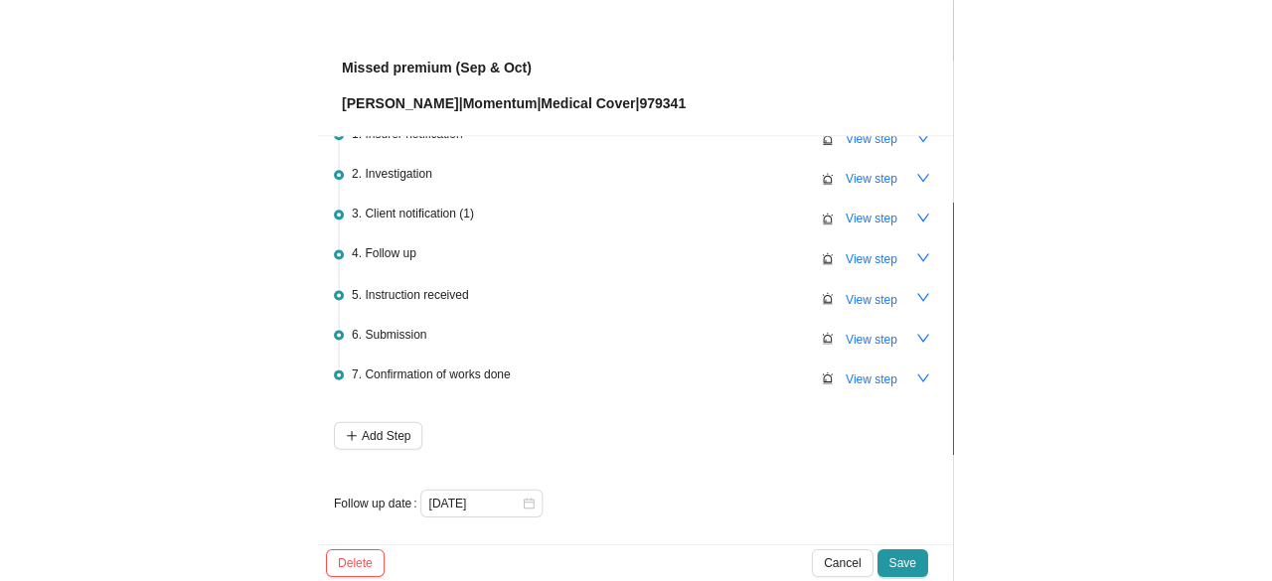
scroll to position [0, 0]
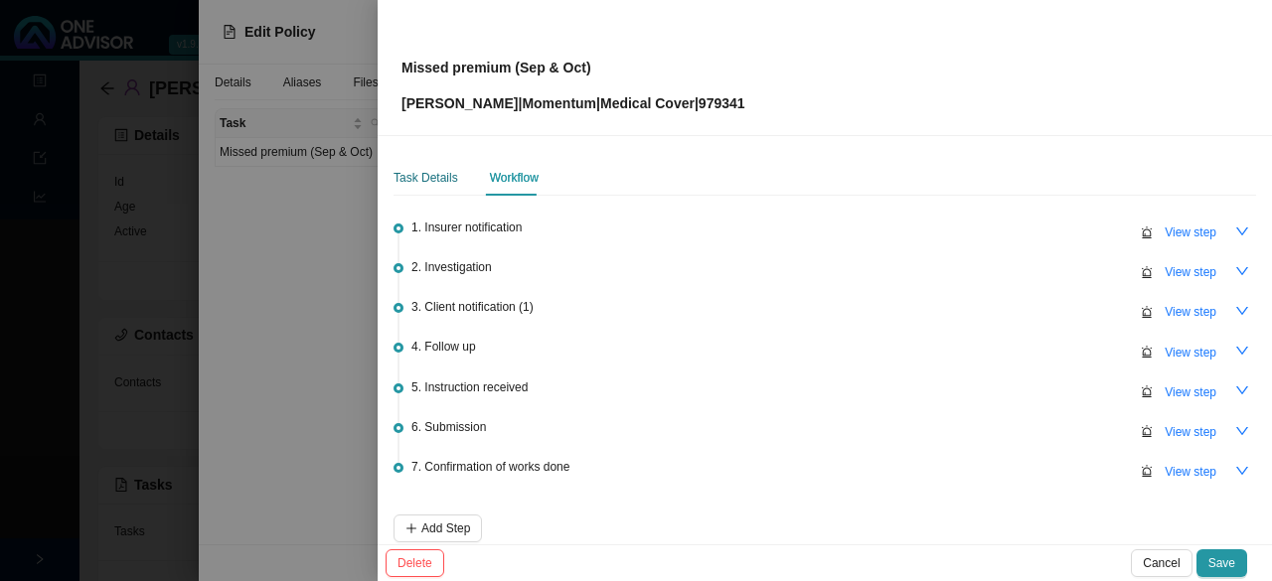
click at [411, 172] on div "Task Details" at bounding box center [426, 178] width 65 height 20
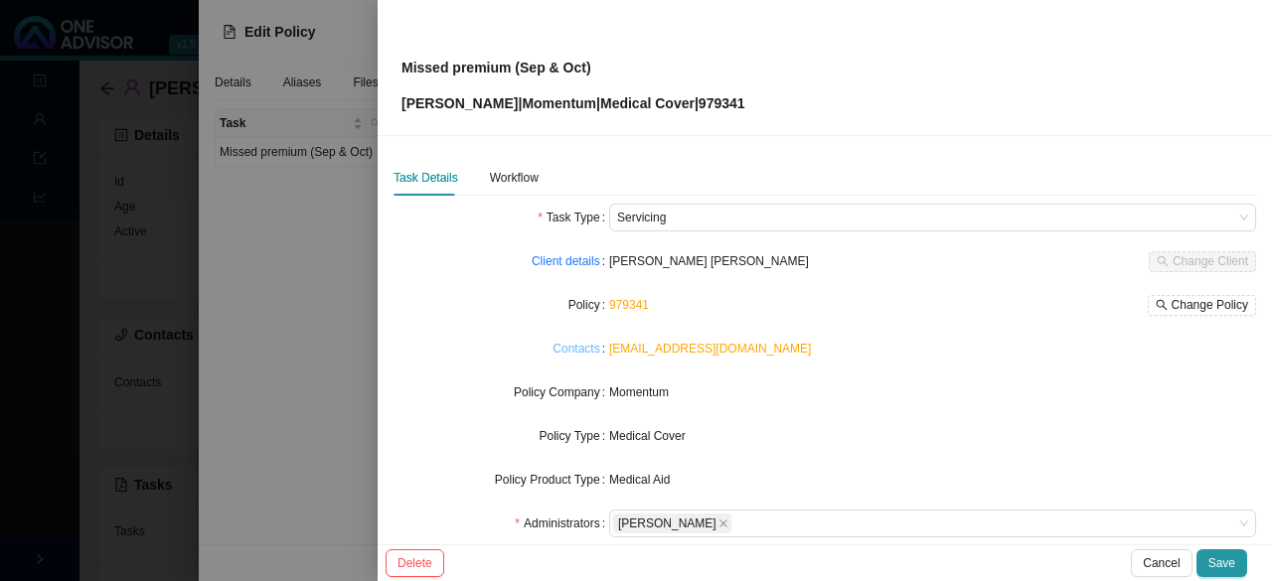
click at [572, 351] on link "Contacts" at bounding box center [575, 349] width 47 height 20
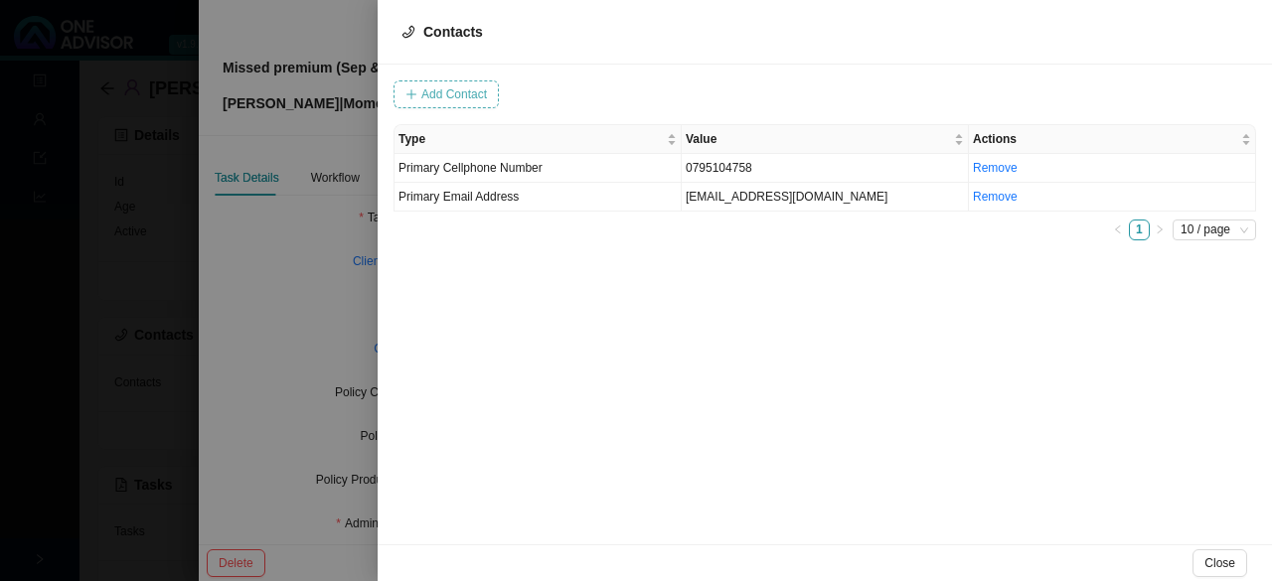
click at [437, 92] on span "Add Contact" at bounding box center [454, 94] width 66 height 20
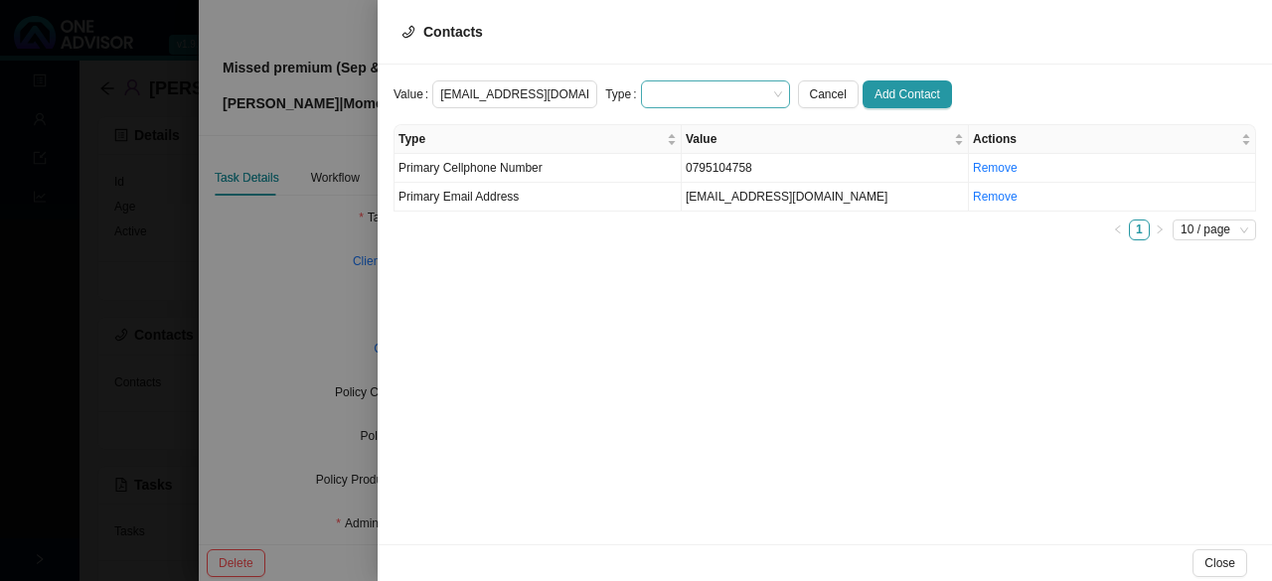
scroll to position [0, 4]
click at [633, 96] on span at bounding box center [715, 94] width 133 height 26
type input "germaineogle@gmail.com"
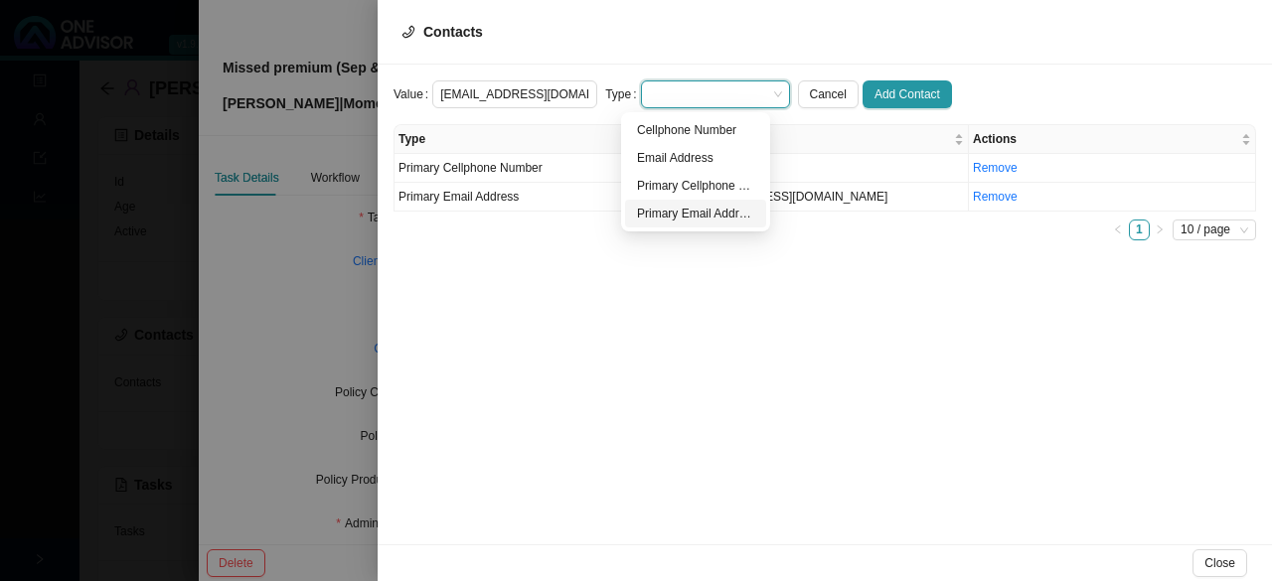
click at [633, 216] on div "Primary Email Address" at bounding box center [695, 214] width 117 height 20
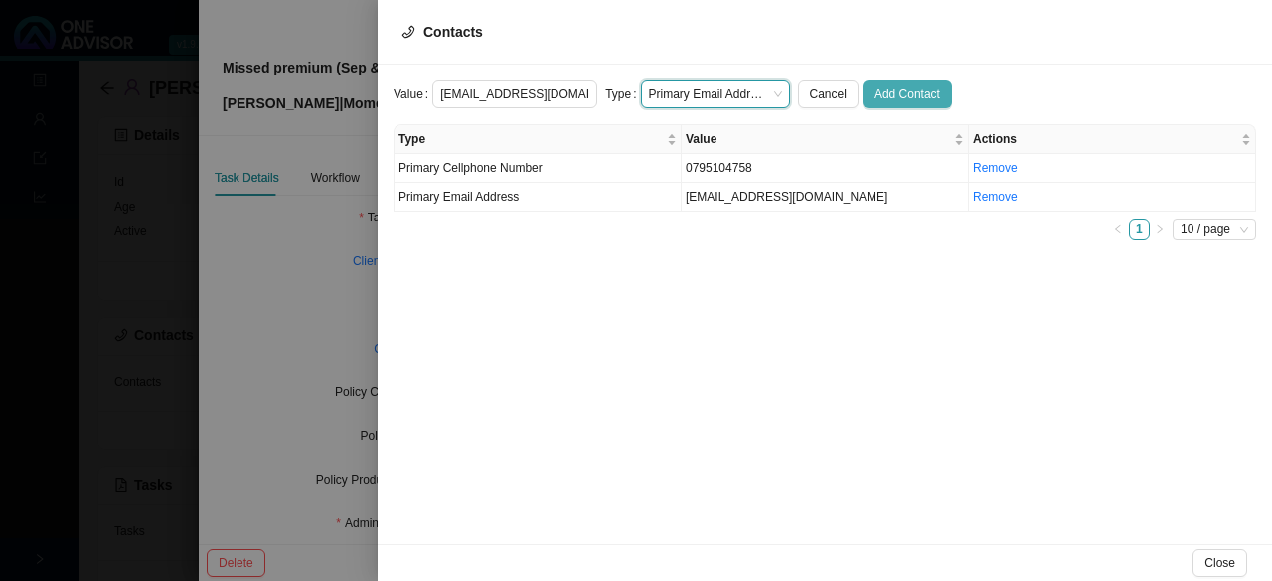
click at [633, 94] on span "Add Contact" at bounding box center [907, 94] width 66 height 20
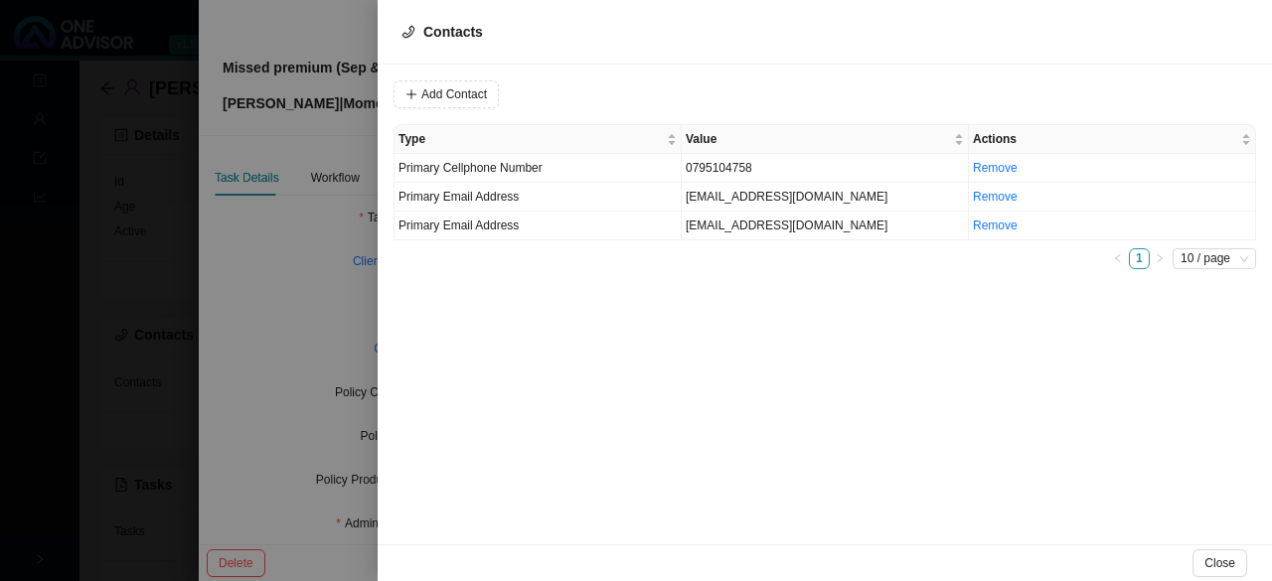
click at [304, 273] on div at bounding box center [636, 290] width 1272 height 581
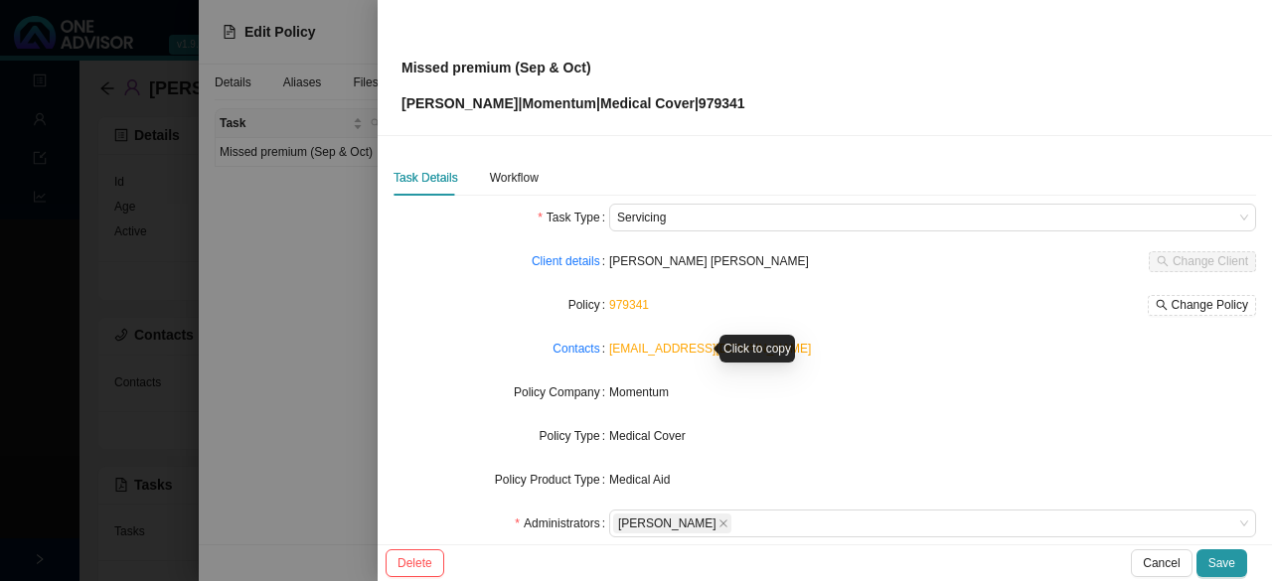
click at [633, 347] on link "admin@khule.co.za" at bounding box center [710, 349] width 202 height 14
click at [570, 345] on link "Contacts" at bounding box center [575, 349] width 47 height 20
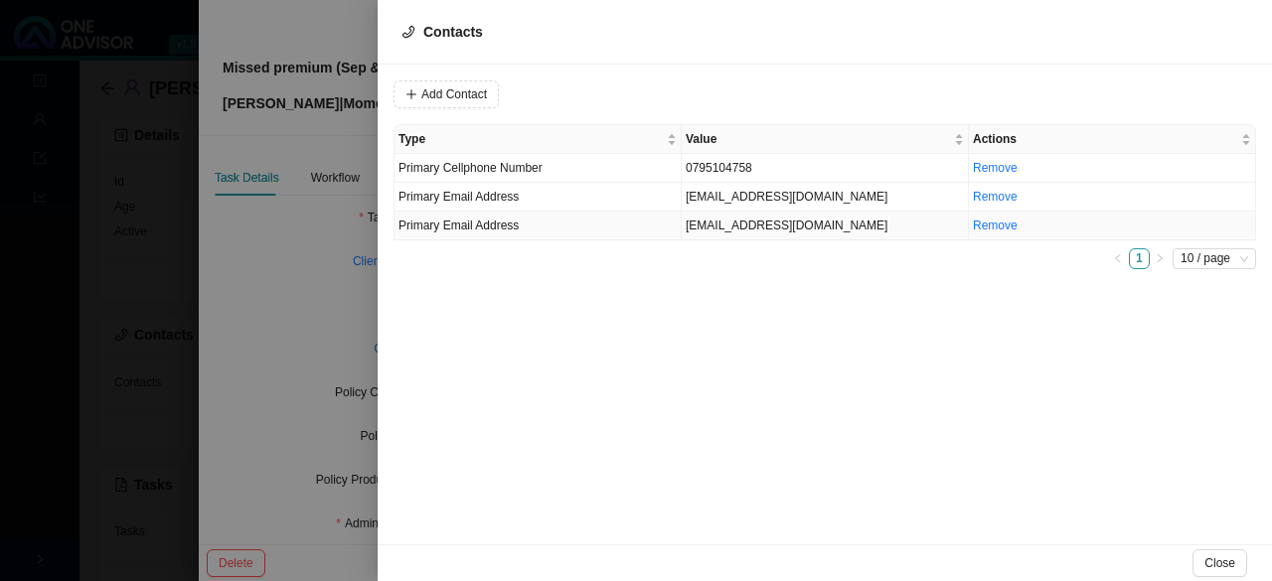
click at [633, 225] on td "germaineogle@gmail.com" at bounding box center [825, 226] width 287 height 29
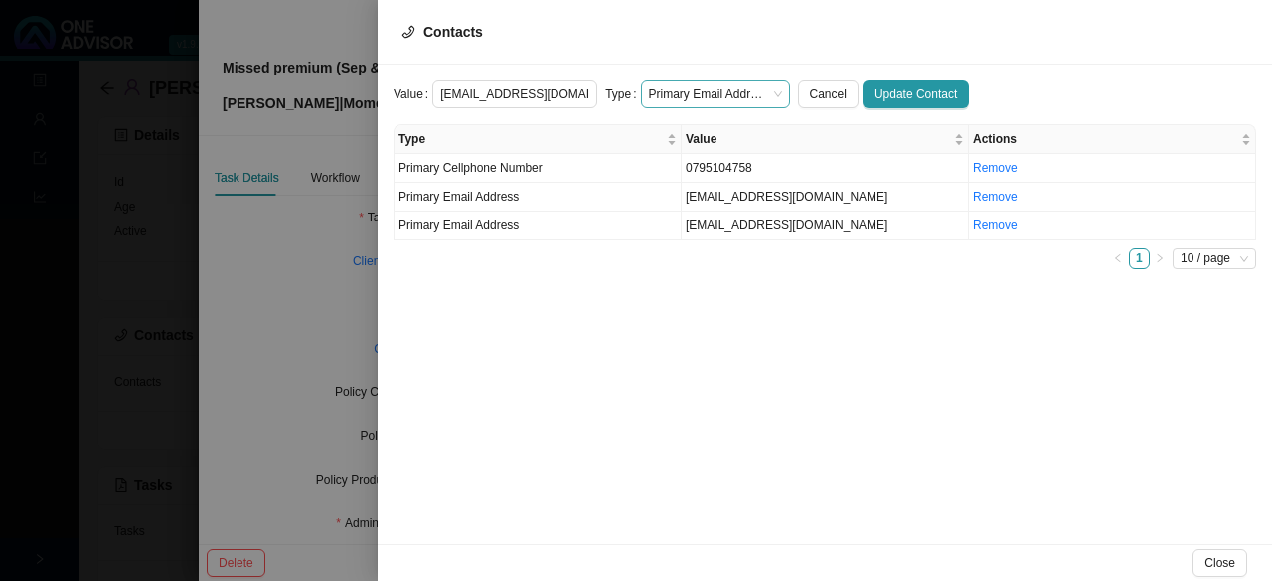
scroll to position [0, 4]
click at [633, 385] on div "Value germaineogle@gmail.com Type Primary Email Address Cancel Update Contact T…" at bounding box center [825, 305] width 894 height 480
click at [633, 97] on span "Update Contact" at bounding box center [915, 94] width 82 height 20
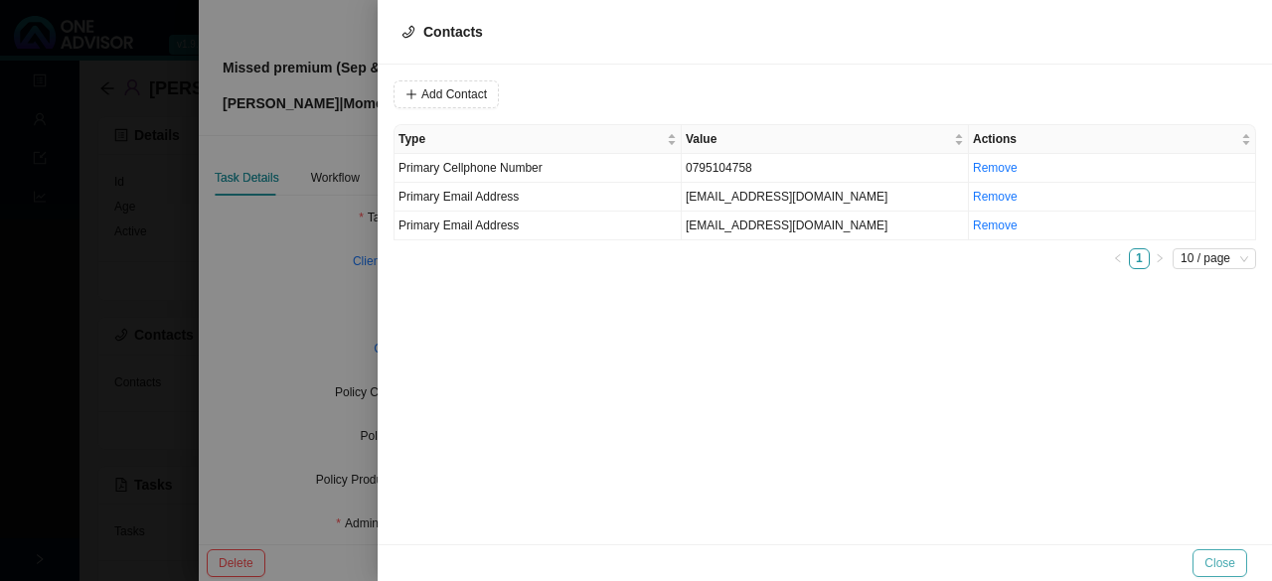
click at [633, 565] on span "Close" at bounding box center [1219, 563] width 31 height 20
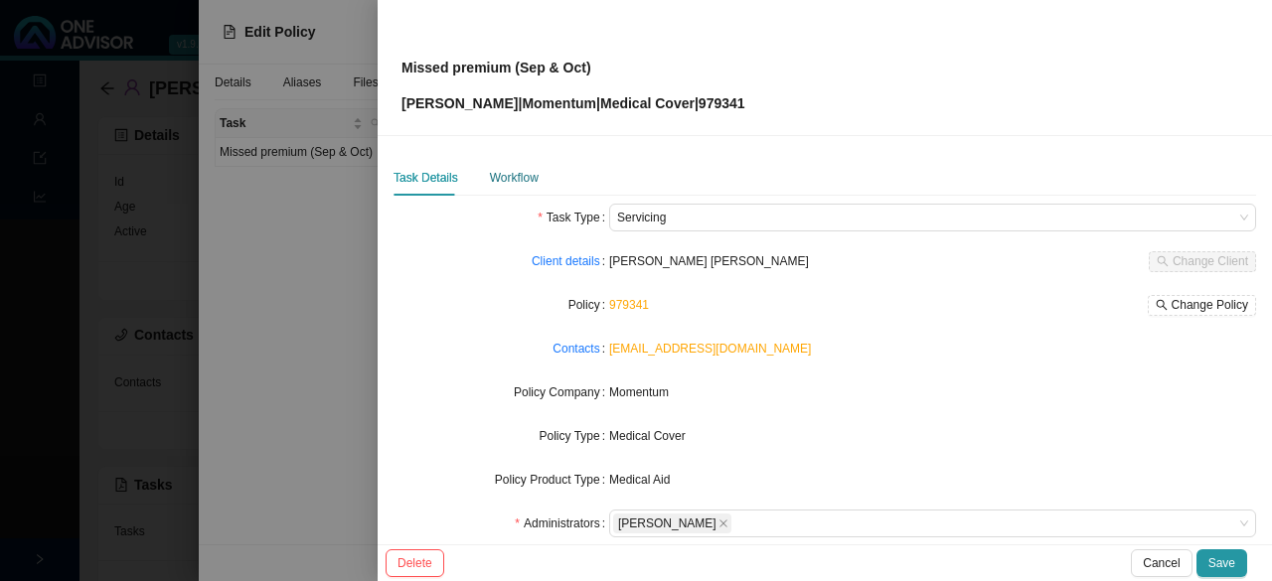
click at [515, 178] on div "Workflow" at bounding box center [514, 178] width 49 height 20
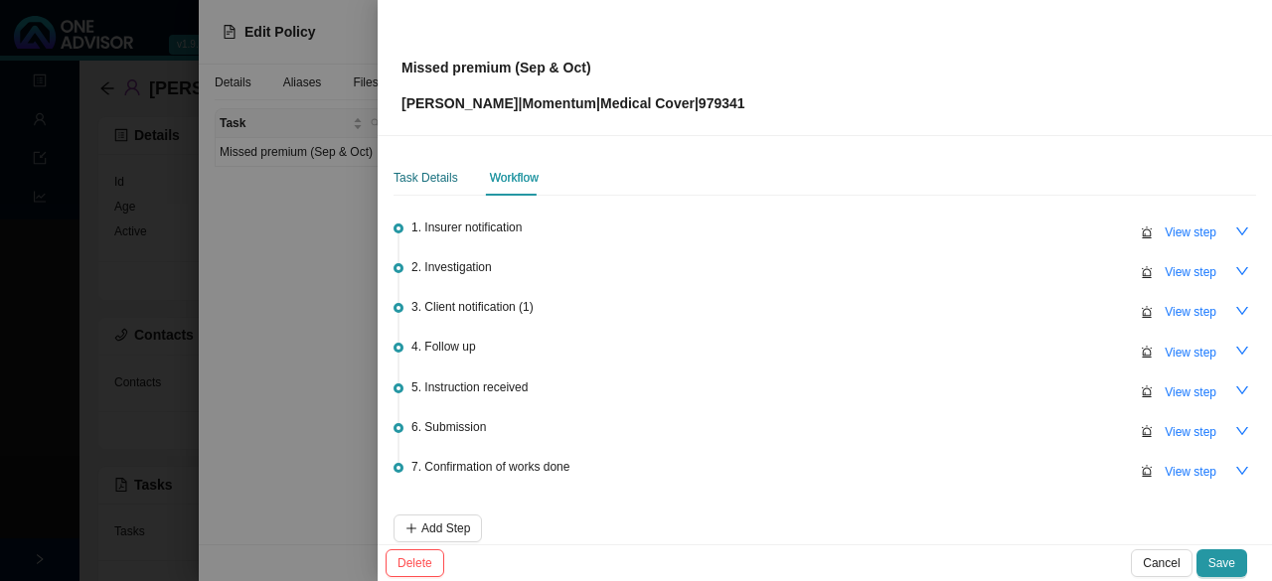
click at [431, 174] on div "Task Details" at bounding box center [426, 178] width 65 height 20
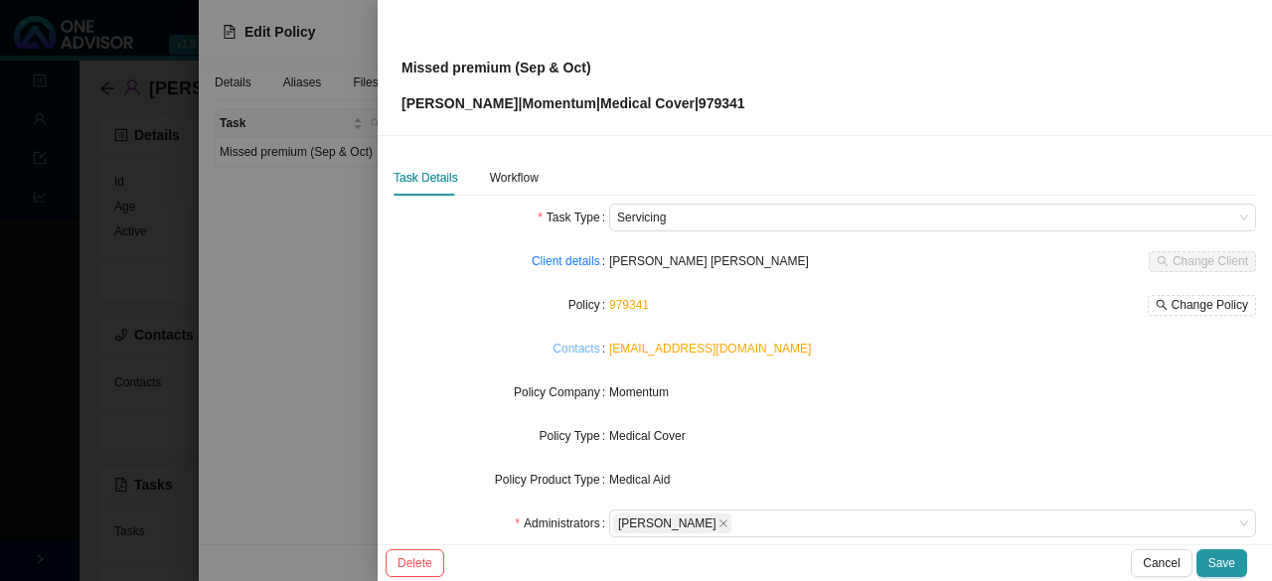
click at [579, 343] on link "Contacts" at bounding box center [575, 349] width 47 height 20
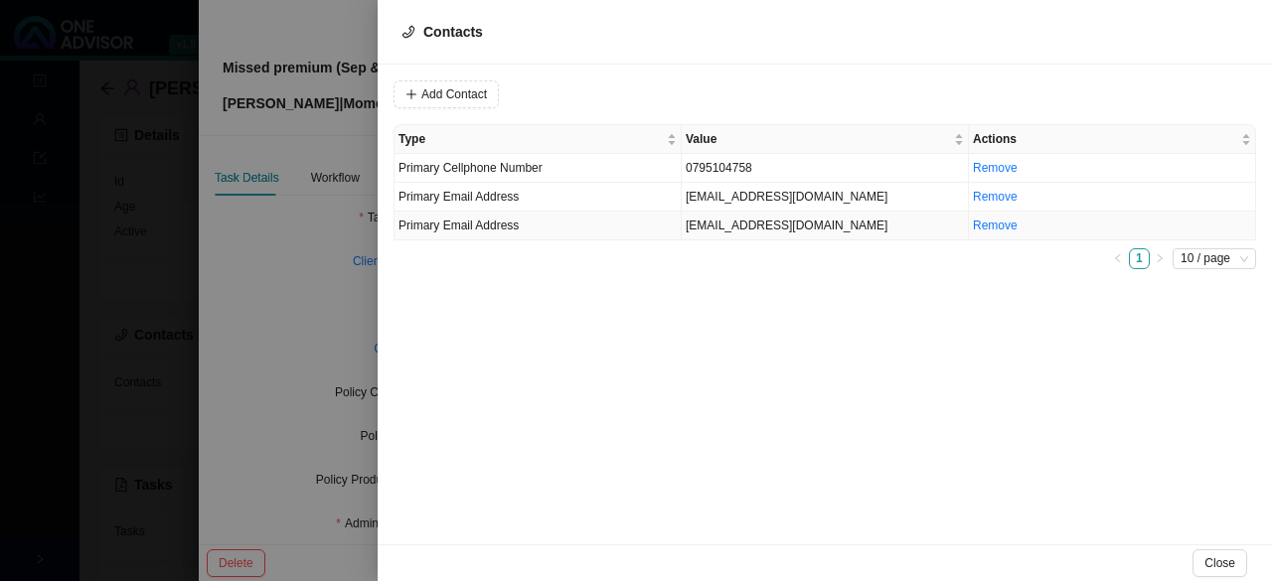
click at [633, 228] on td "germaineogle@gmail.com" at bounding box center [825, 226] width 287 height 29
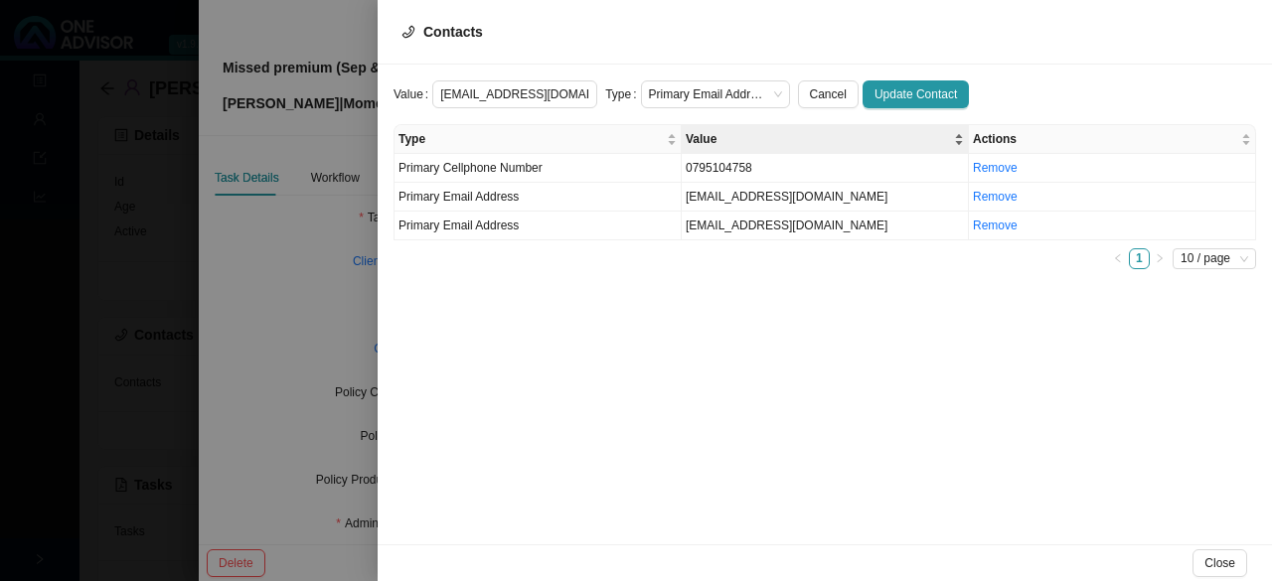
scroll to position [0, 4]
click at [633, 86] on span "Update Contact" at bounding box center [915, 94] width 82 height 20
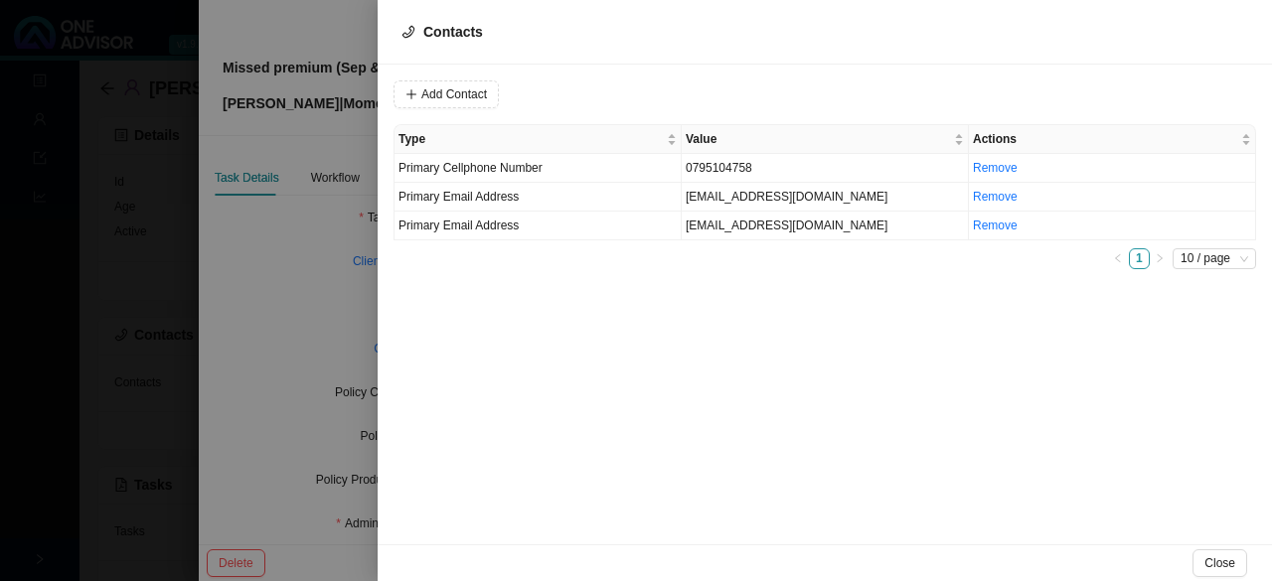
click at [633, 299] on div "Add Contact Type Value Actions Primary Cellphone Number 0795104758 Remove Prima…" at bounding box center [825, 305] width 894 height 480
click at [313, 280] on div at bounding box center [636, 290] width 1272 height 581
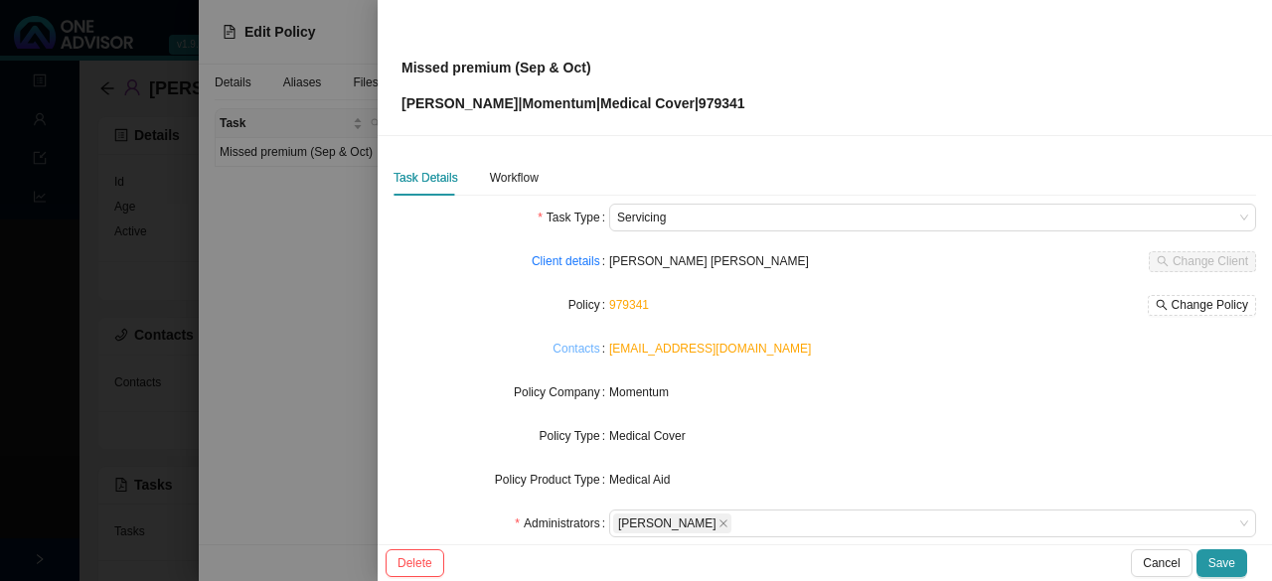
click at [572, 347] on link "Contacts" at bounding box center [575, 349] width 47 height 20
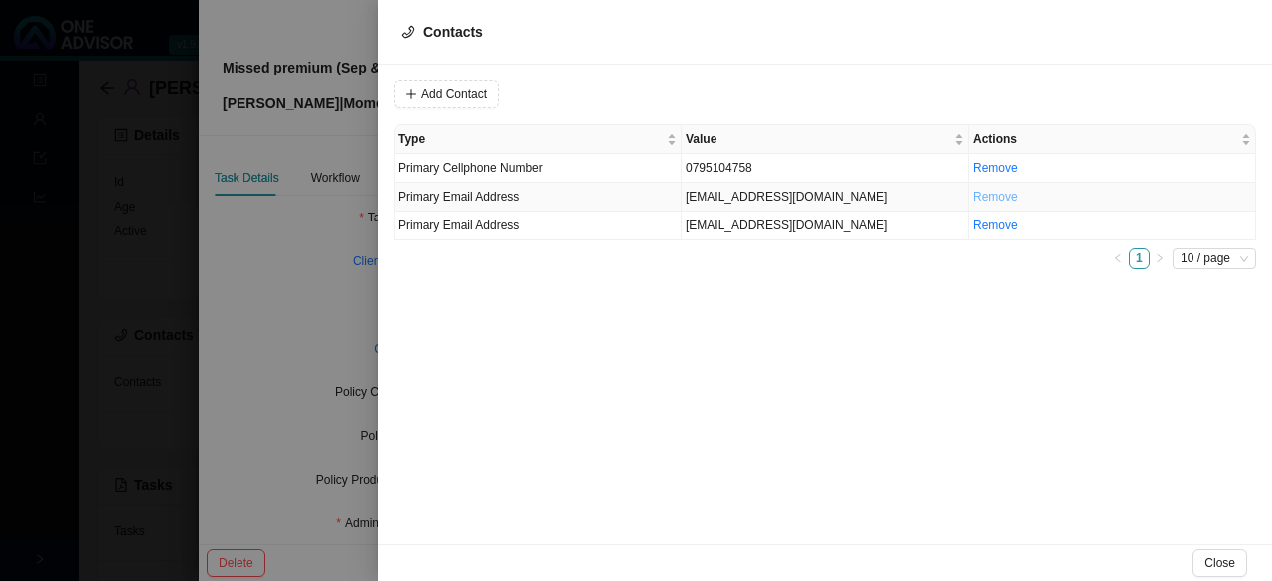
click at [633, 198] on link "Remove" at bounding box center [995, 197] width 45 height 14
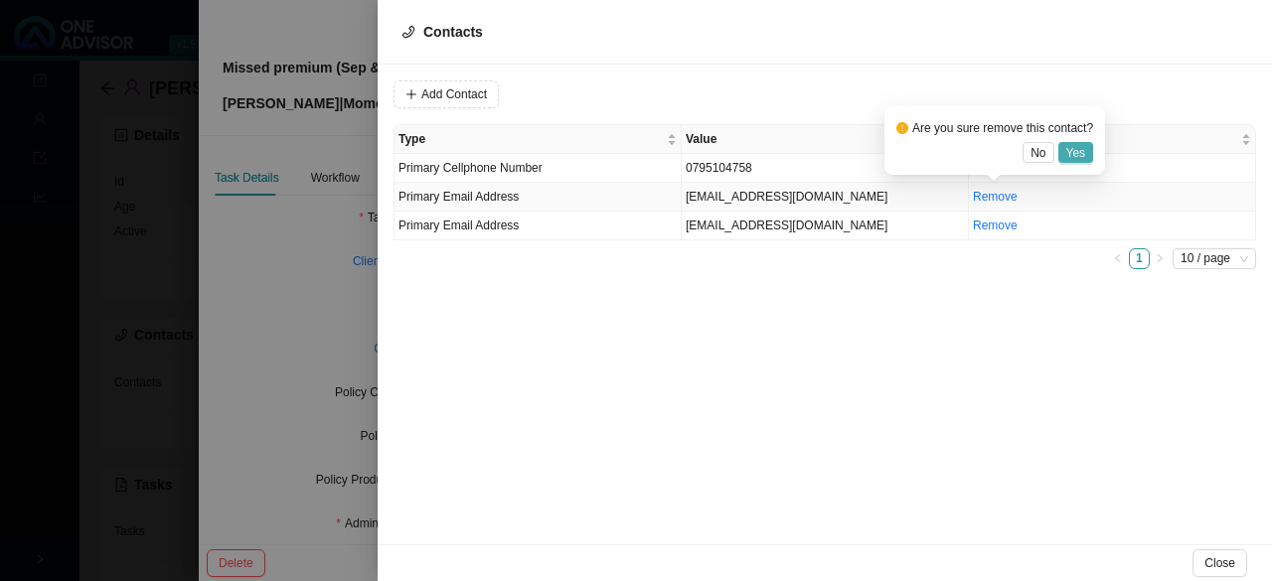
click at [633, 151] on span "Yes" at bounding box center [1076, 153] width 20 height 20
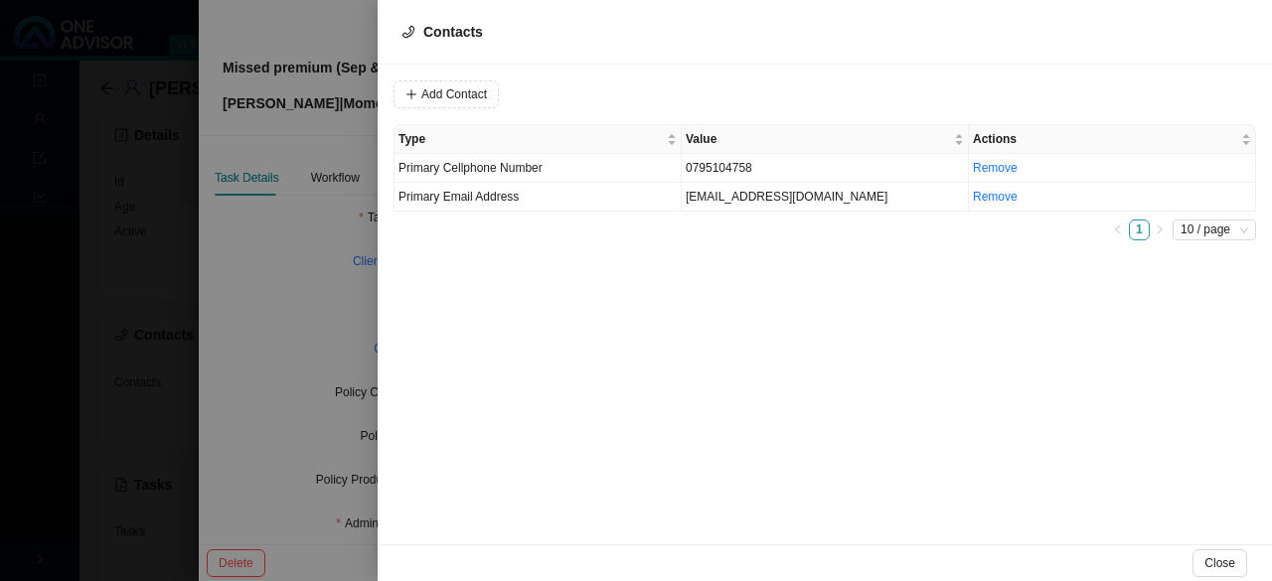
click at [633, 325] on div "Add Contact Type Value Actions Primary Cellphone Number 0795104758 Remove Prima…" at bounding box center [825, 305] width 894 height 480
click at [327, 337] on div at bounding box center [636, 290] width 1272 height 581
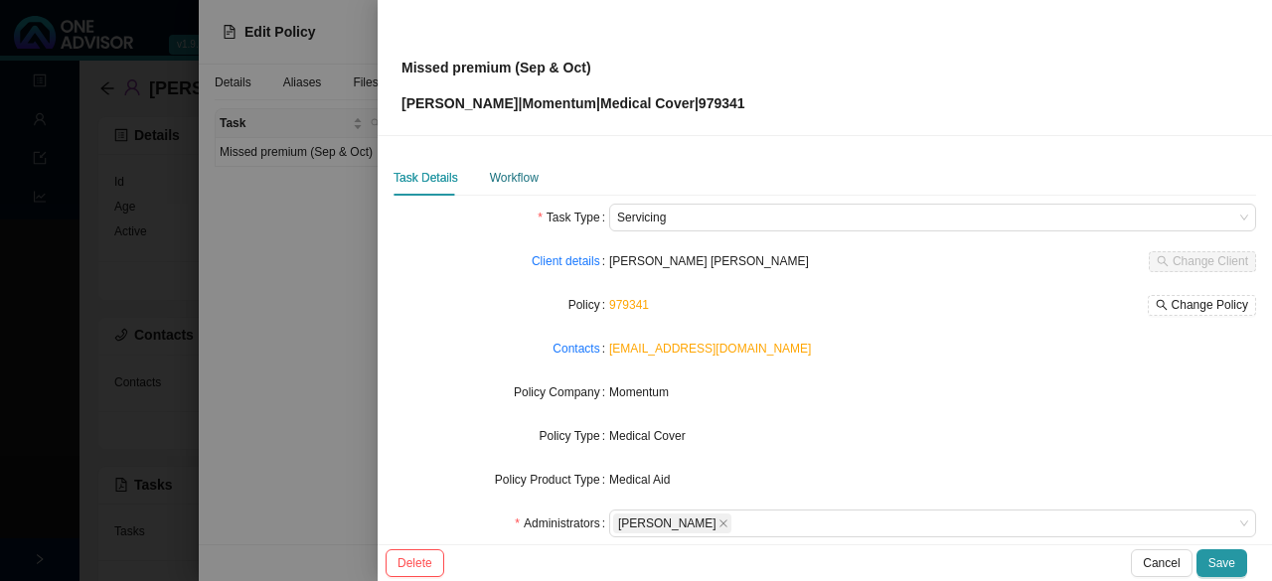
click at [503, 182] on div "Workflow" at bounding box center [514, 178] width 49 height 20
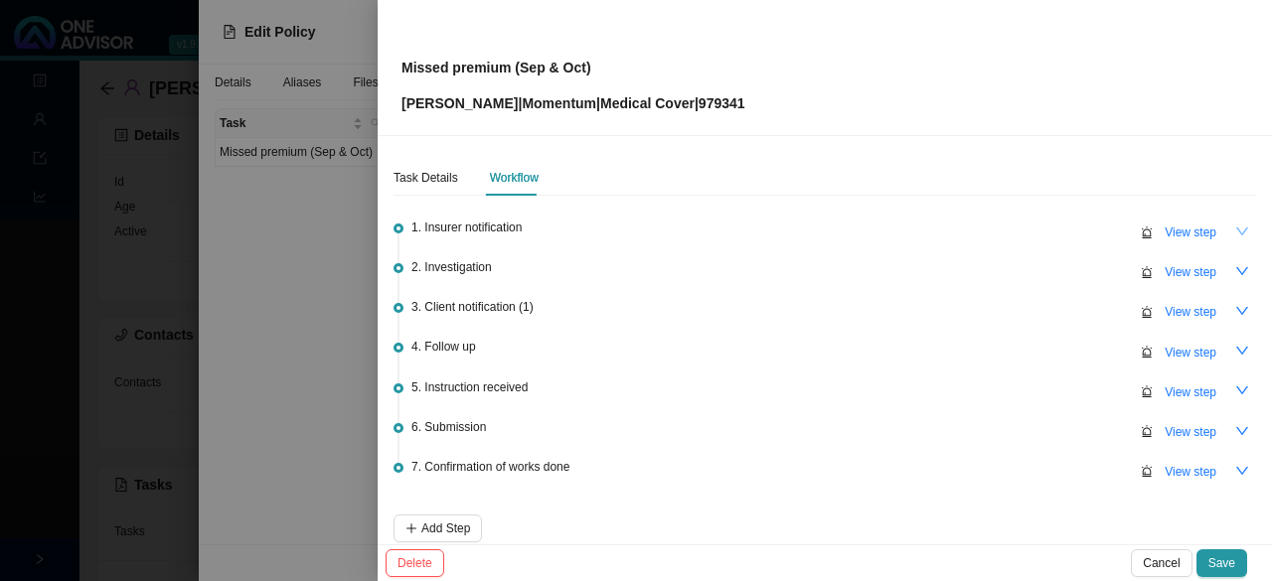
click at [633, 224] on button "button" at bounding box center [1242, 232] width 28 height 28
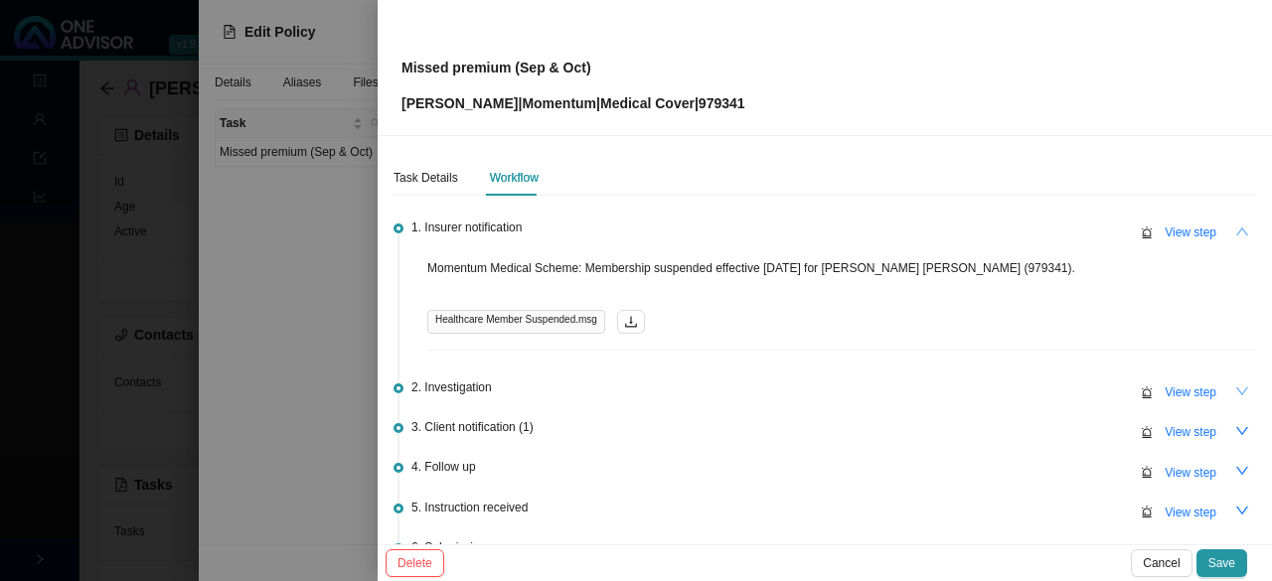
click at [633, 391] on icon "down" at bounding box center [1242, 392] width 12 height 8
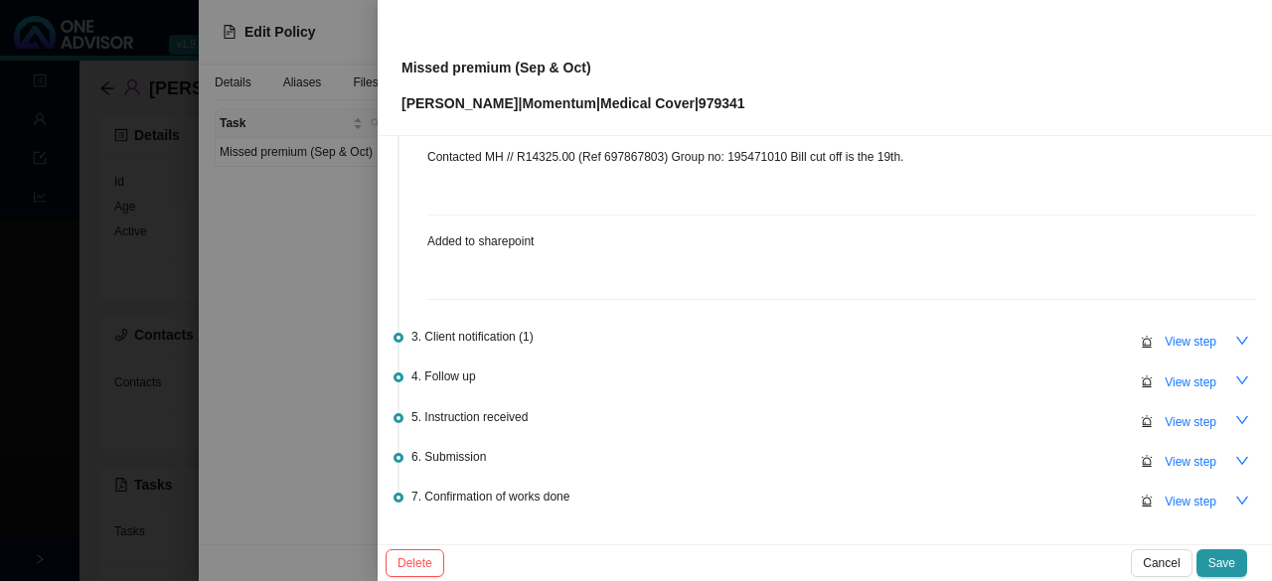
scroll to position [298, 0]
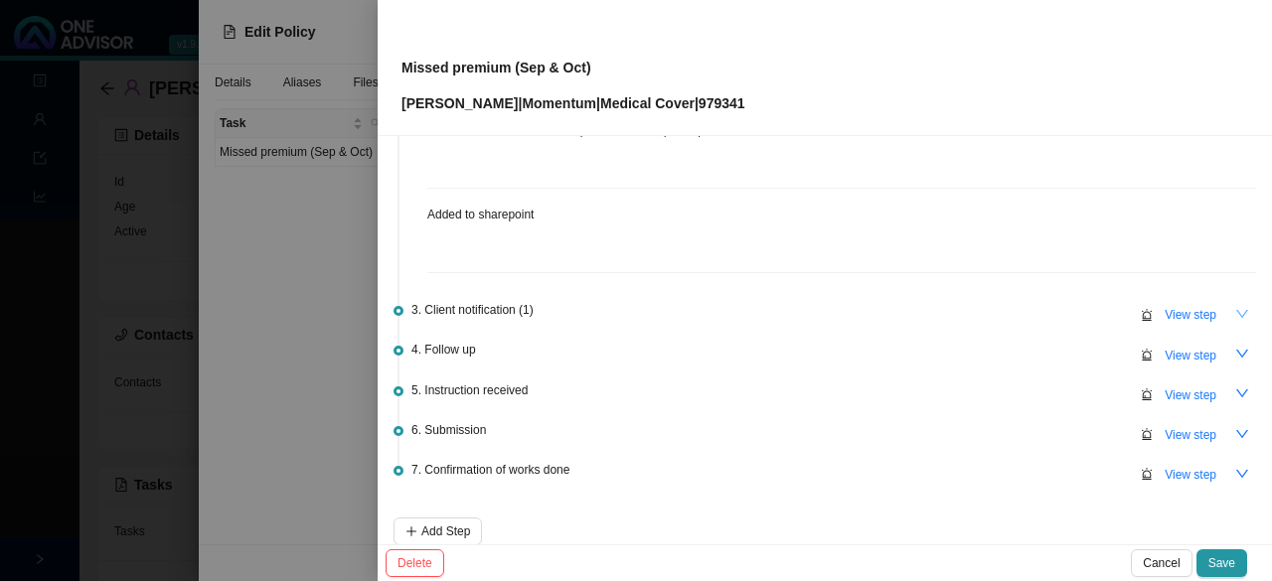
click at [633, 308] on icon "down" at bounding box center [1242, 314] width 14 height 14
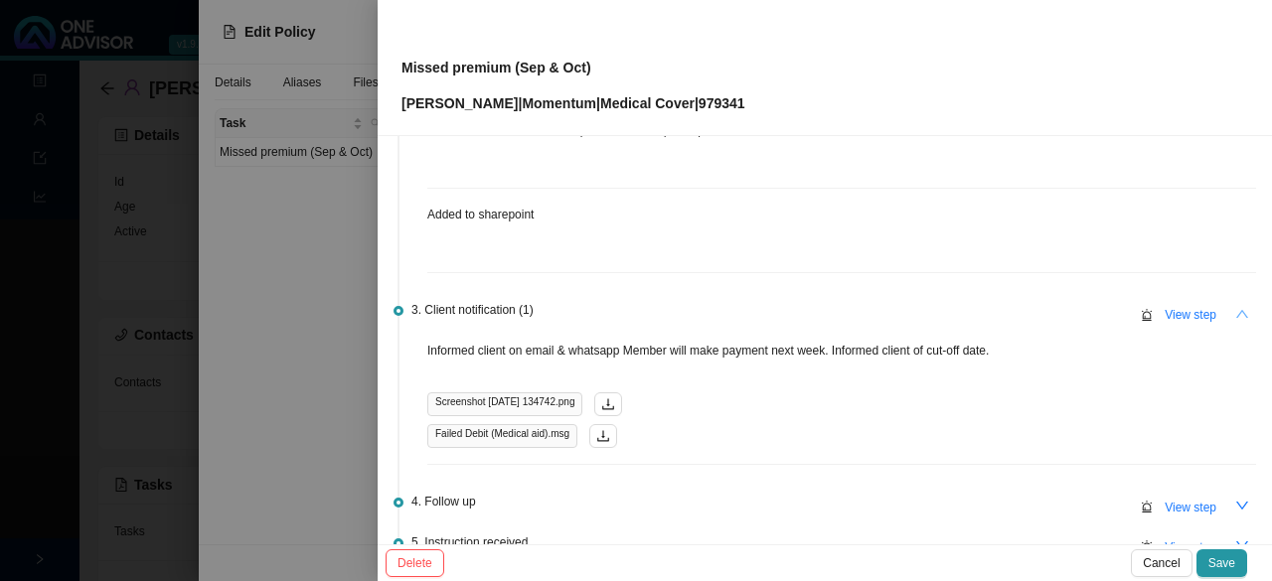
scroll to position [397, 0]
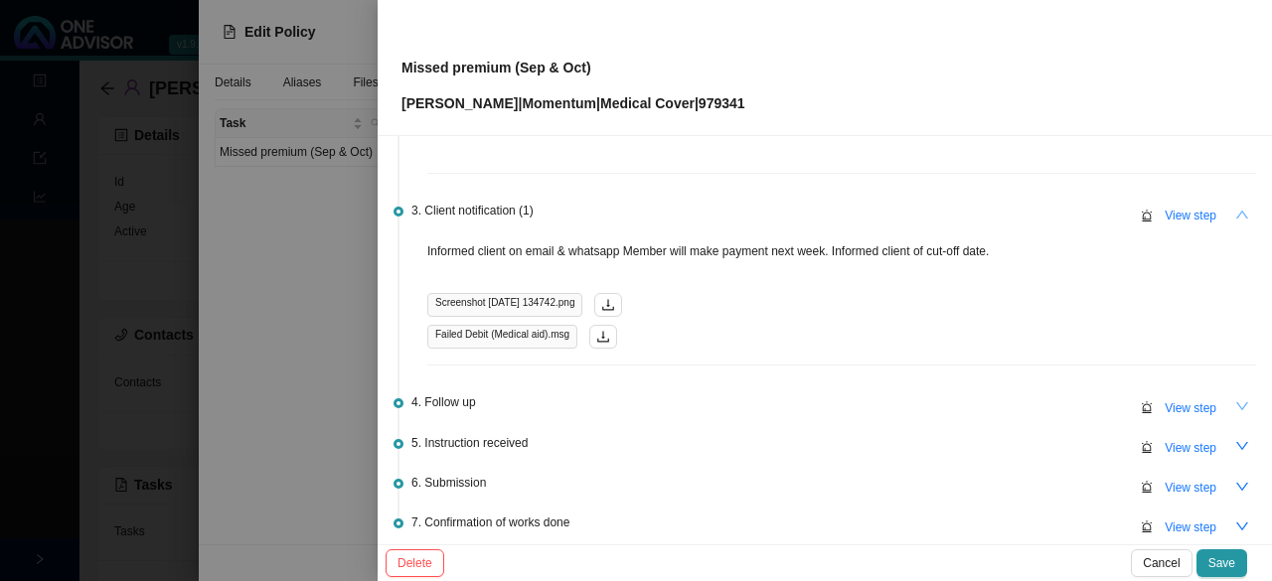
click at [633, 404] on icon "down" at bounding box center [1242, 406] width 14 height 14
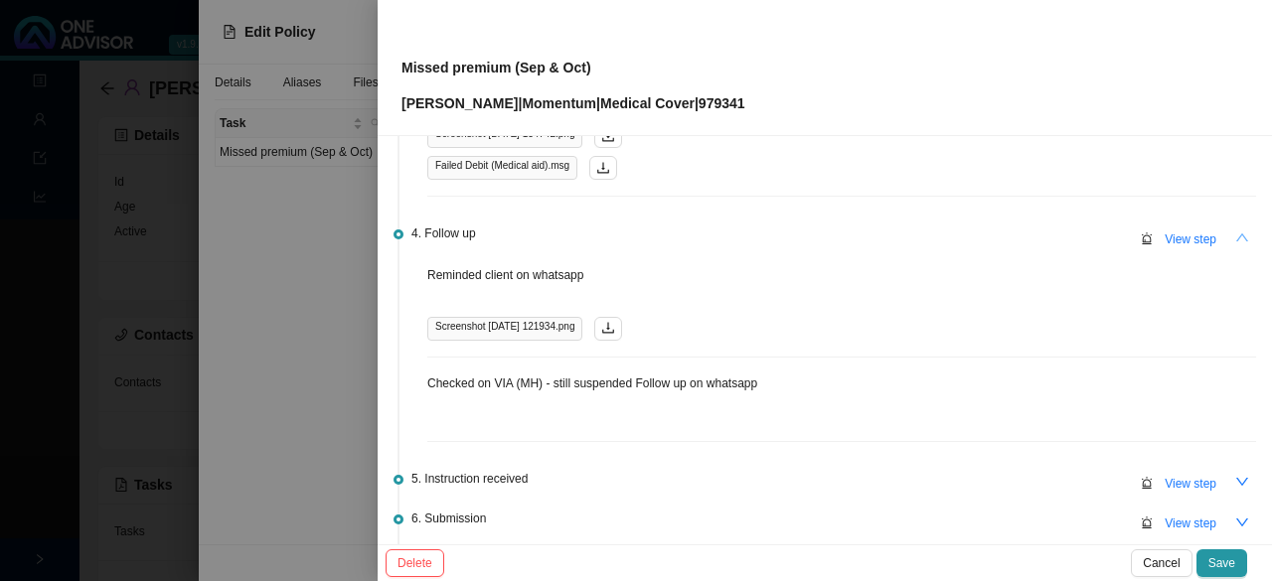
scroll to position [596, 0]
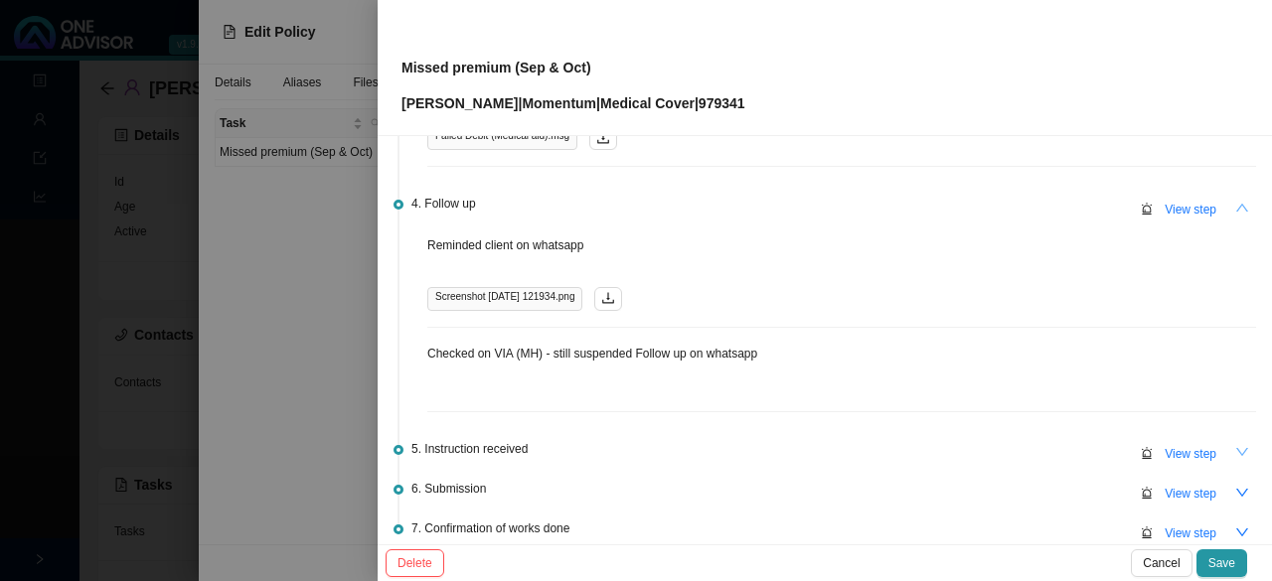
click at [633, 445] on icon "down" at bounding box center [1242, 452] width 14 height 14
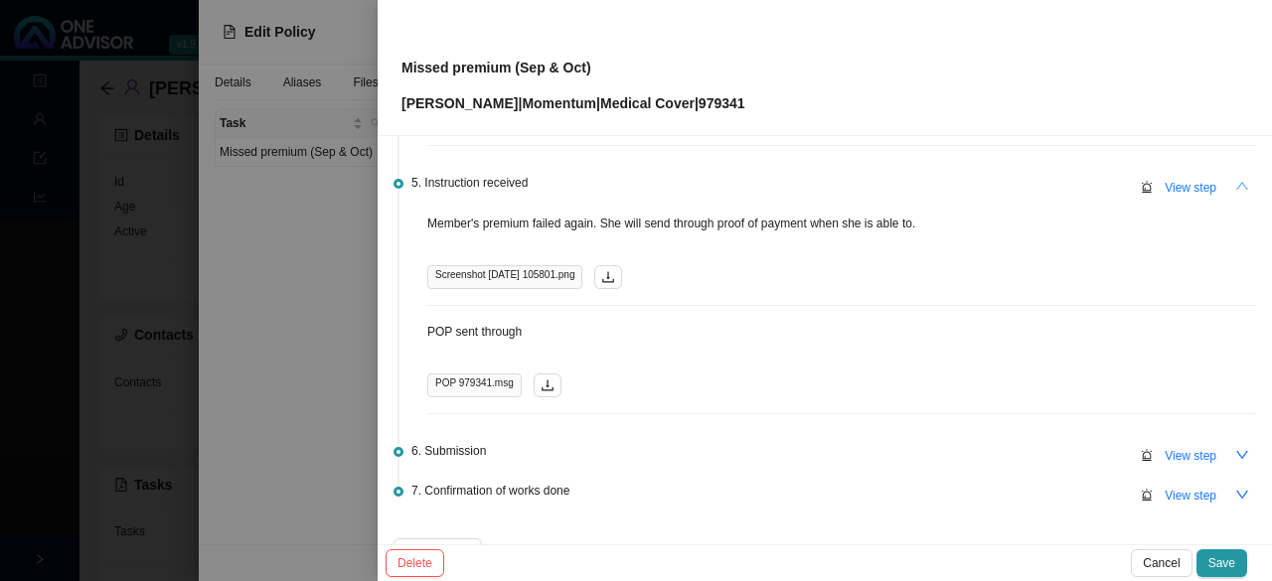
scroll to position [894, 0]
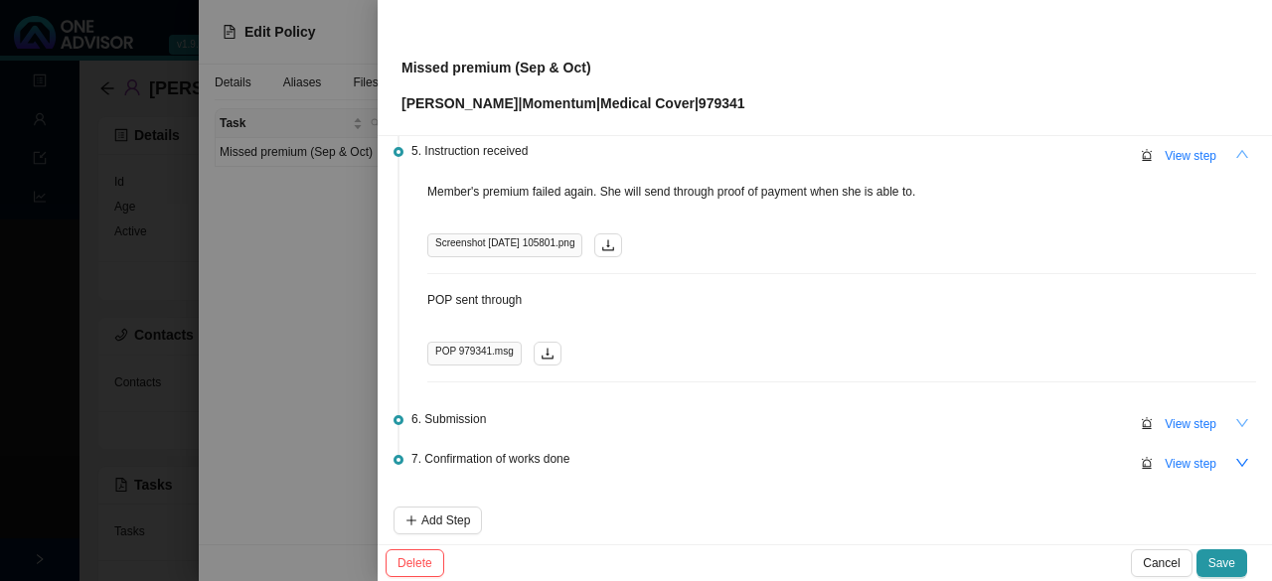
click at [633, 416] on icon "down" at bounding box center [1242, 423] width 14 height 14
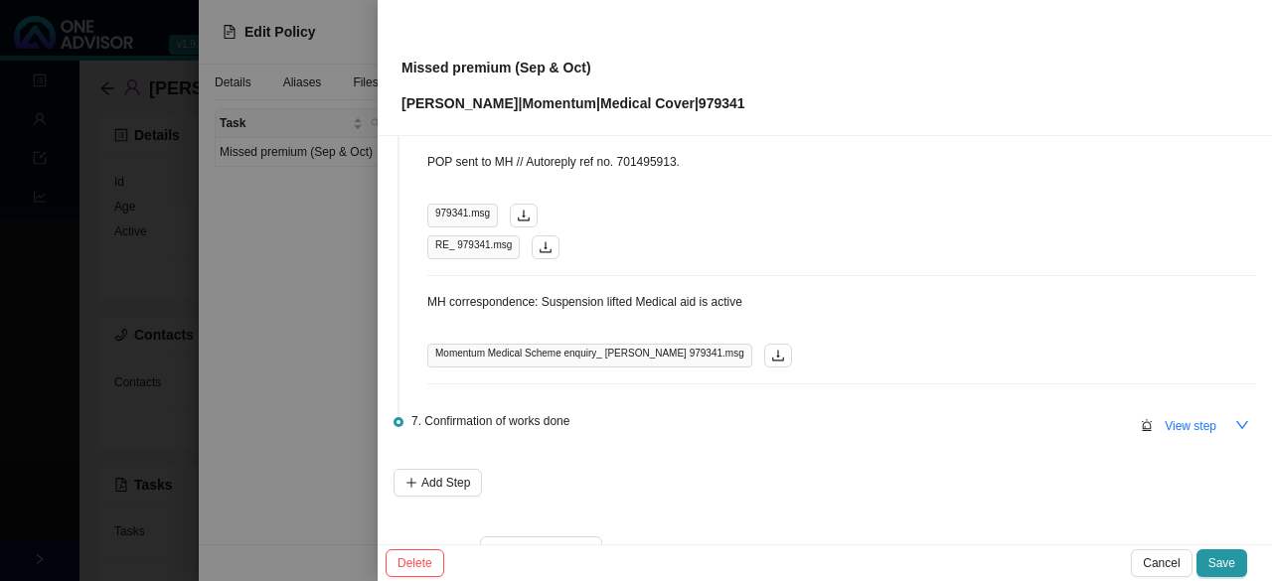
scroll to position [1236, 0]
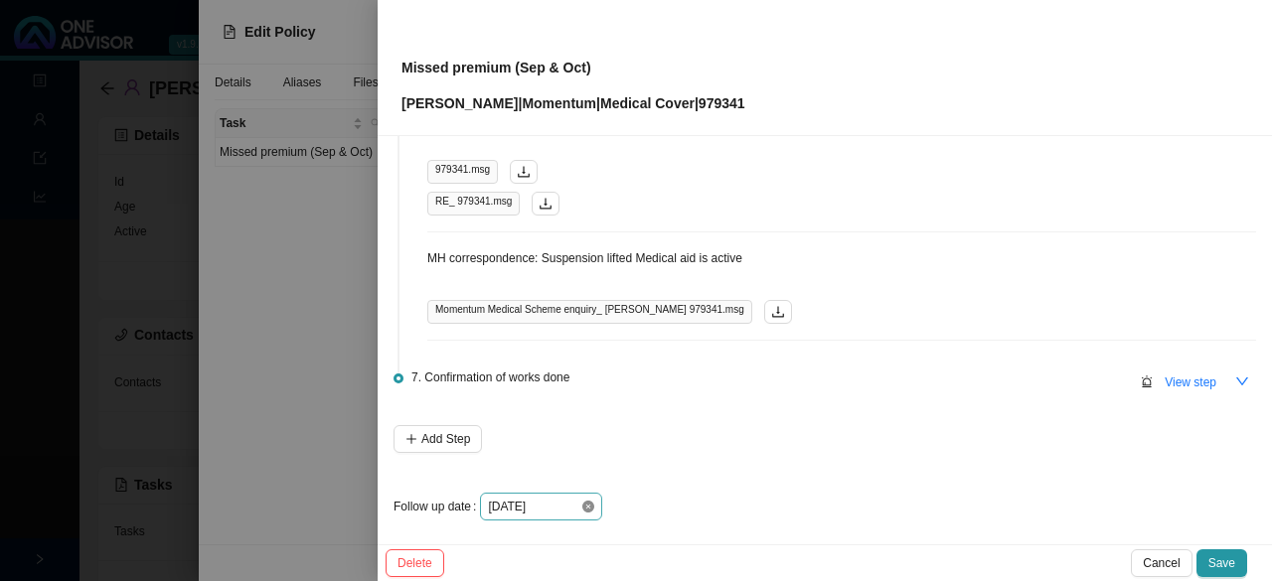
click at [582, 501] on icon "close-circle" at bounding box center [588, 507] width 12 height 12
click at [588, 500] on div at bounding box center [541, 507] width 106 height 20
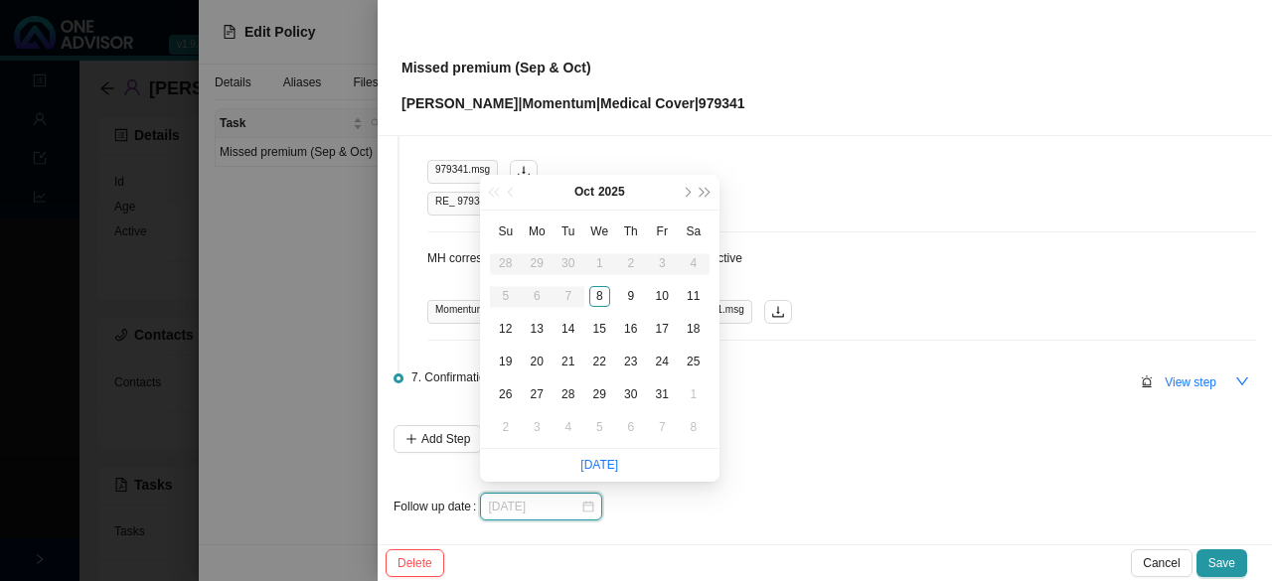
type input "[DATE]"
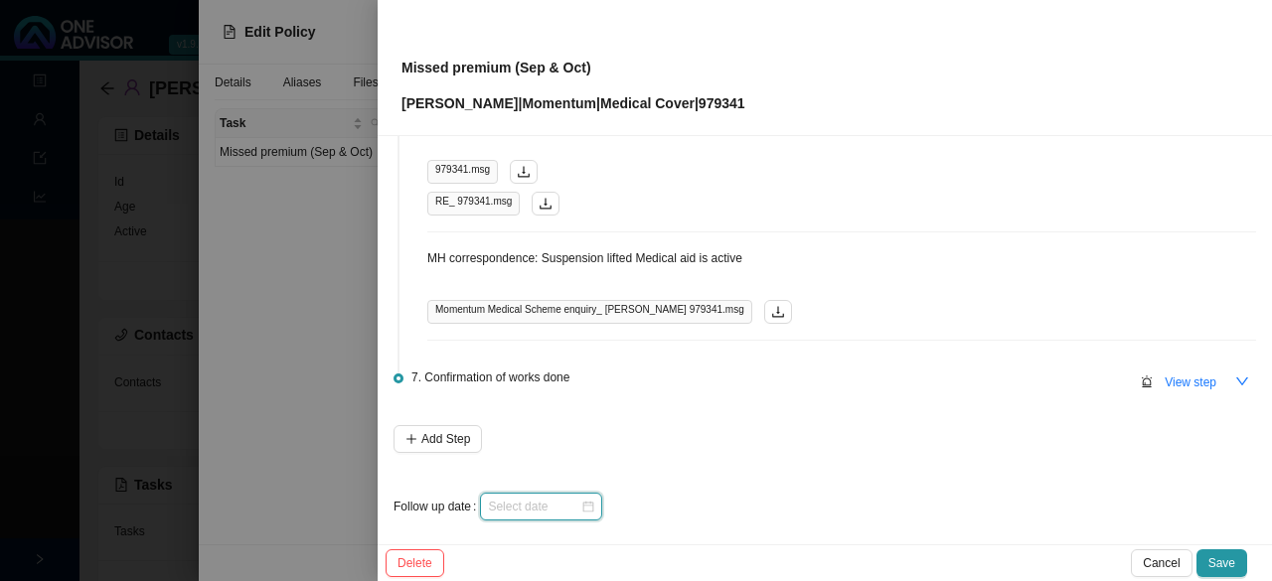
click at [576, 504] on input at bounding box center [534, 507] width 92 height 20
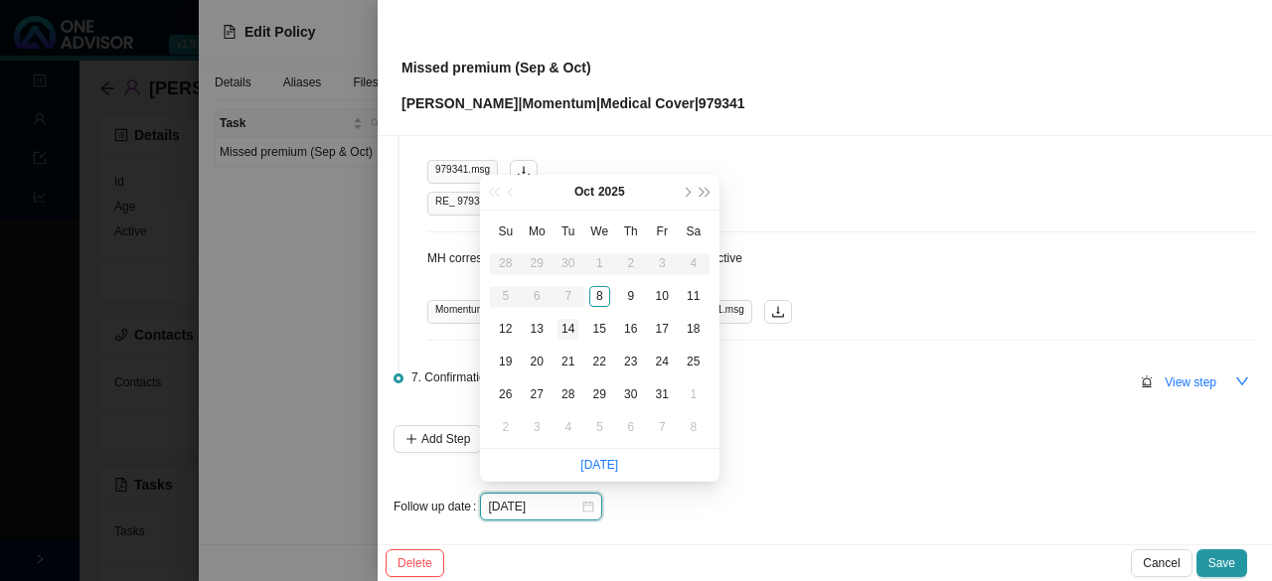
type input "[DATE]"
click at [604, 291] on div "8" at bounding box center [599, 296] width 21 height 21
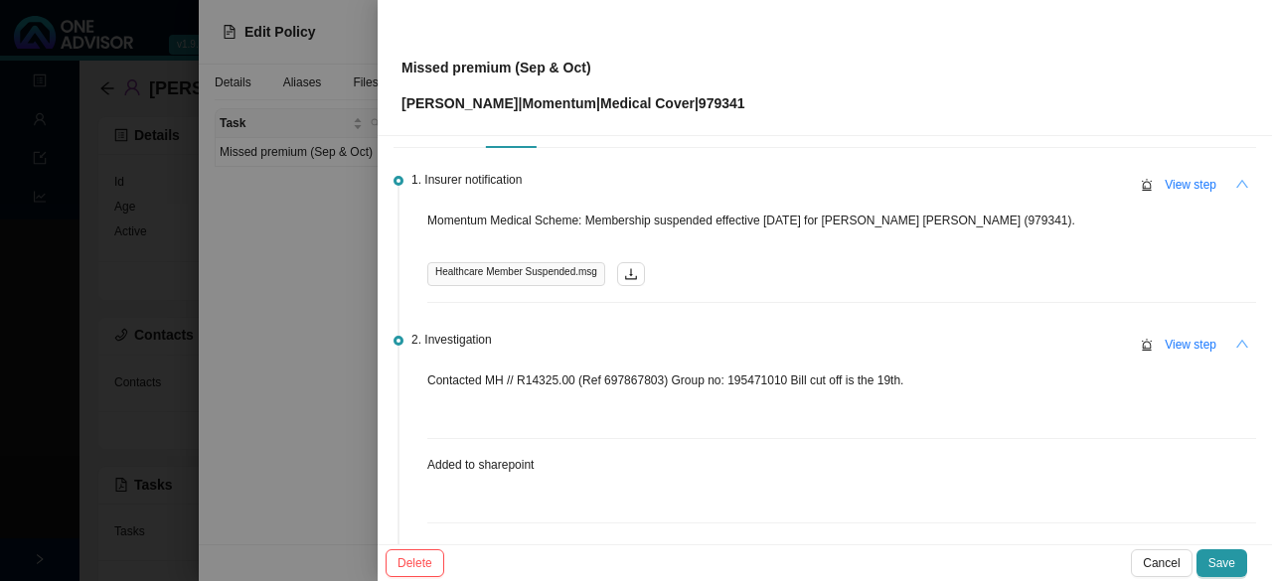
scroll to position [0, 0]
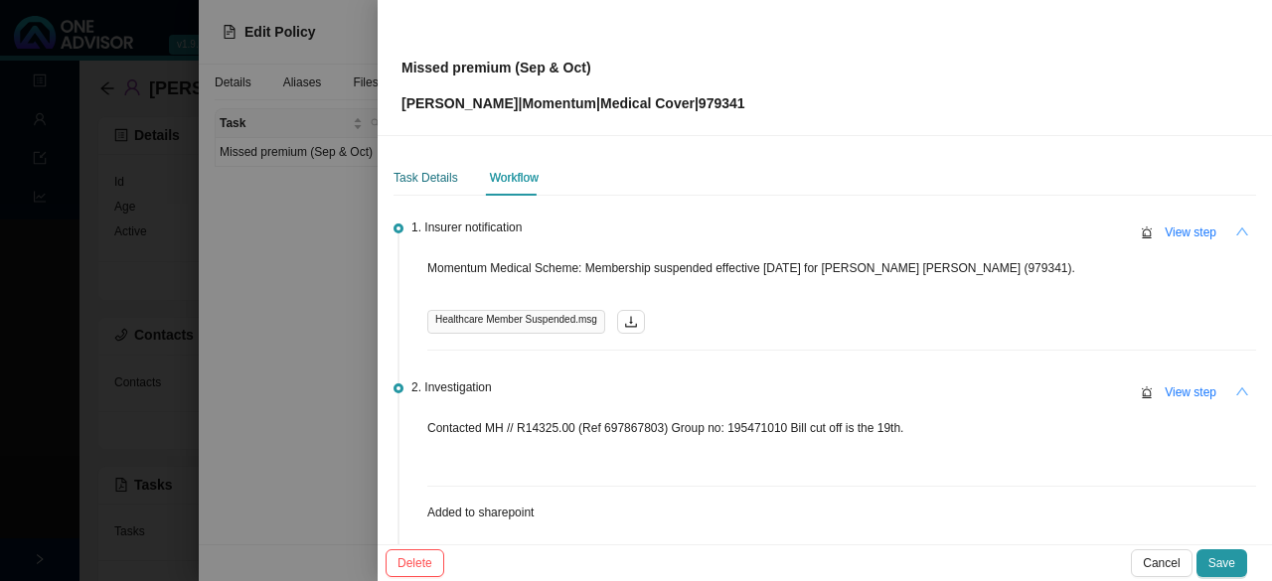
click at [435, 178] on div "Task Details" at bounding box center [426, 178] width 65 height 20
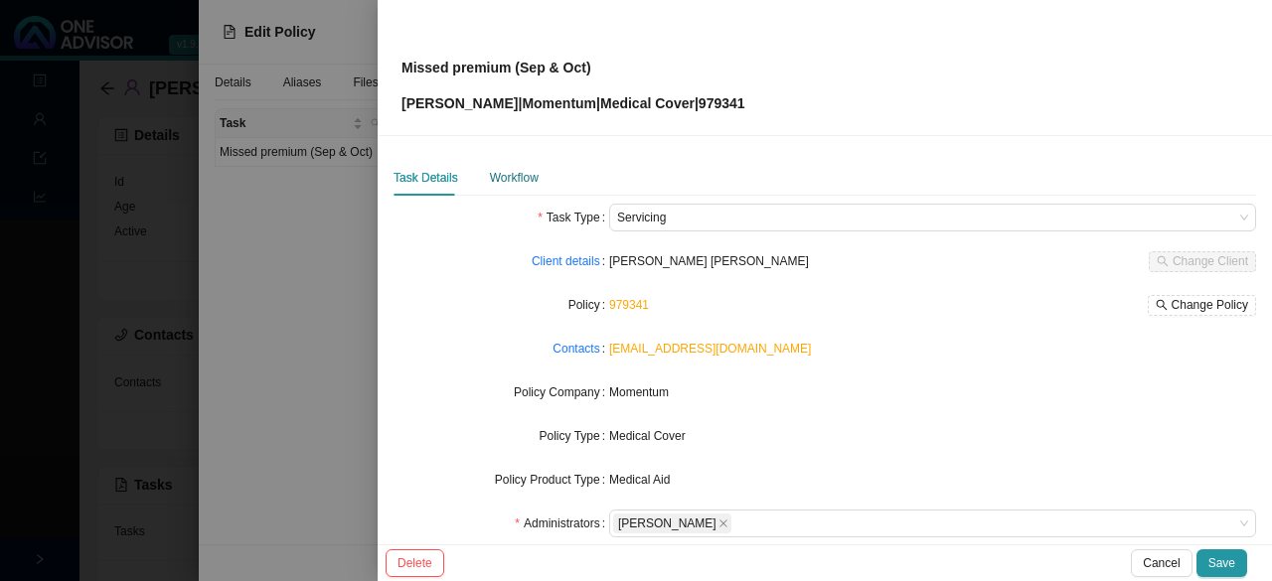
click at [511, 180] on div "Workflow" at bounding box center [514, 178] width 49 height 20
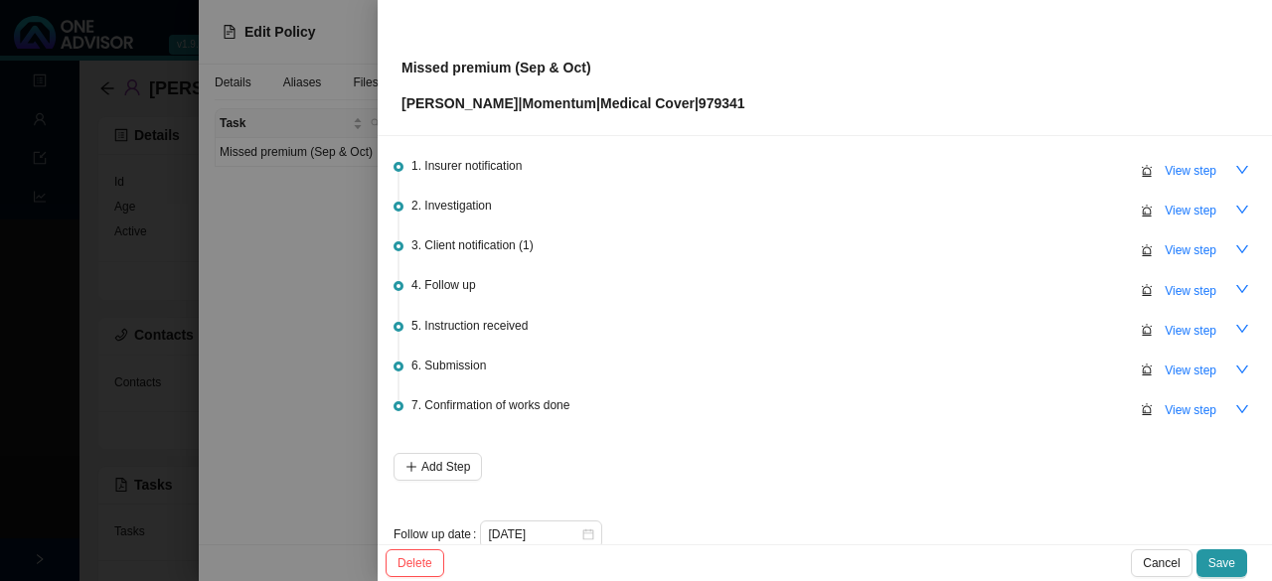
scroll to position [92, 0]
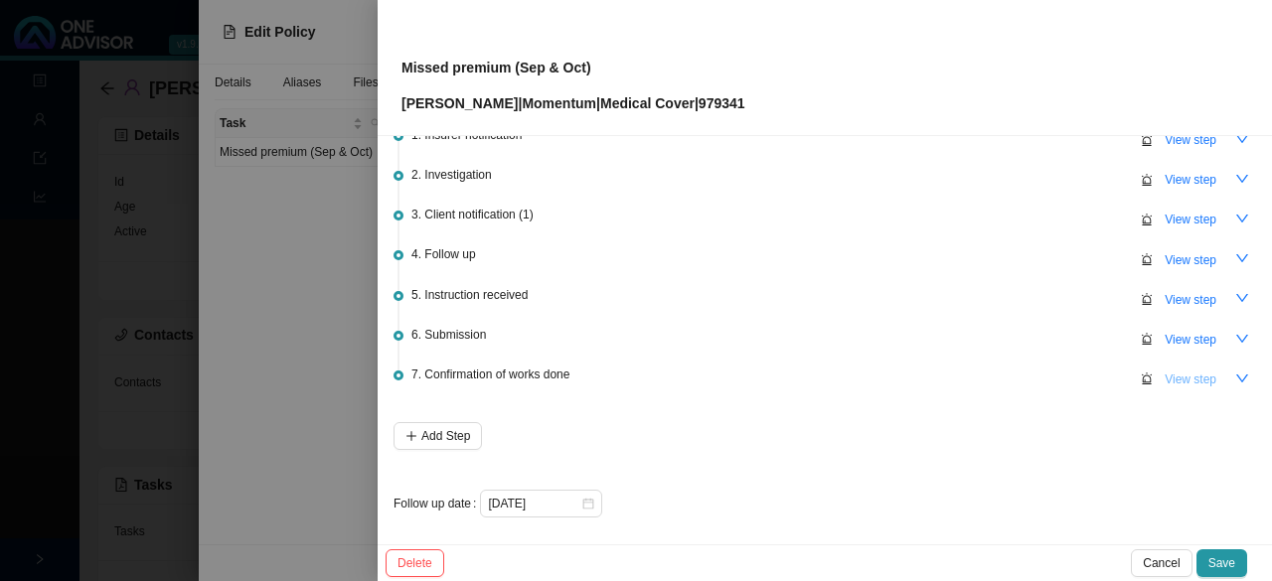
click at [633, 371] on span "View step" at bounding box center [1191, 380] width 52 height 20
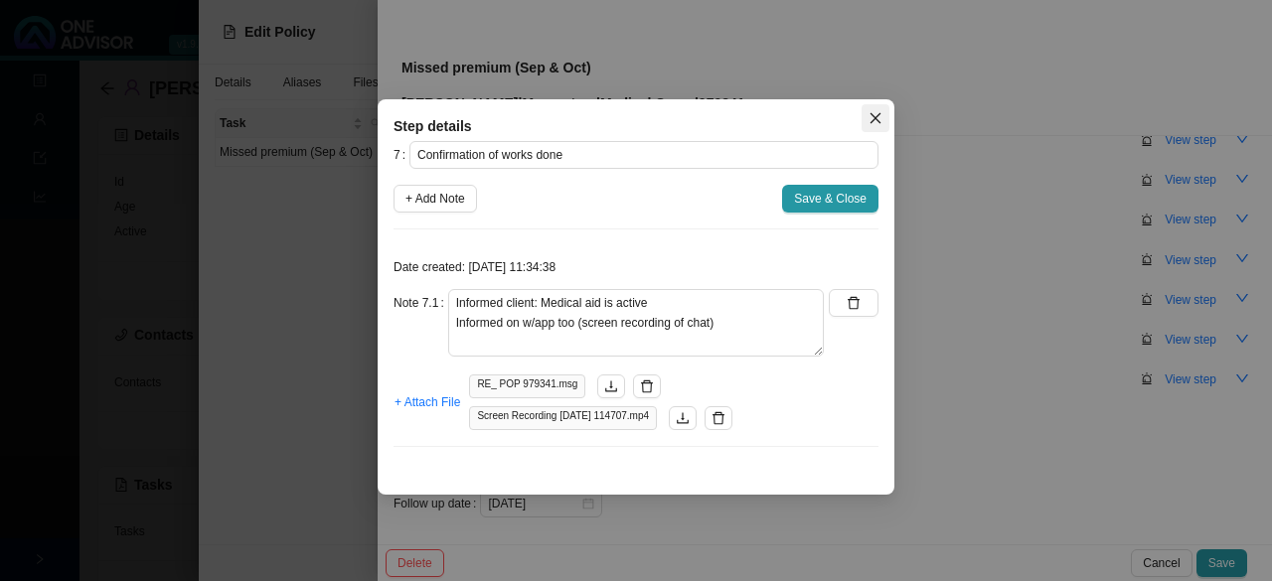
click at [633, 118] on span "Close" at bounding box center [876, 118] width 28 height 14
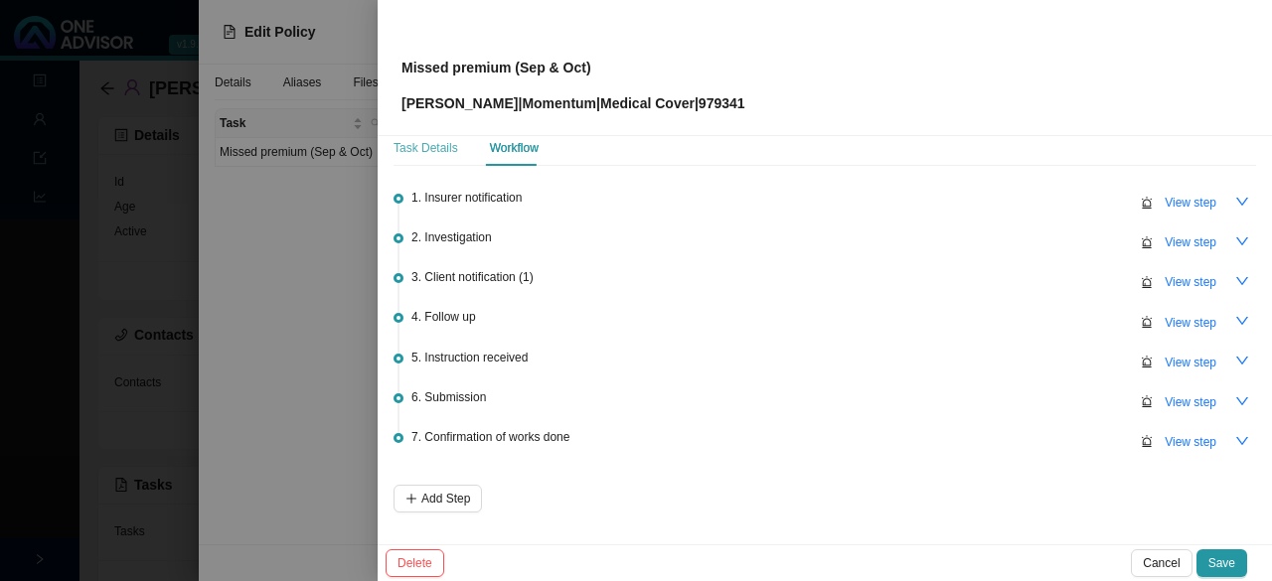
scroll to position [0, 0]
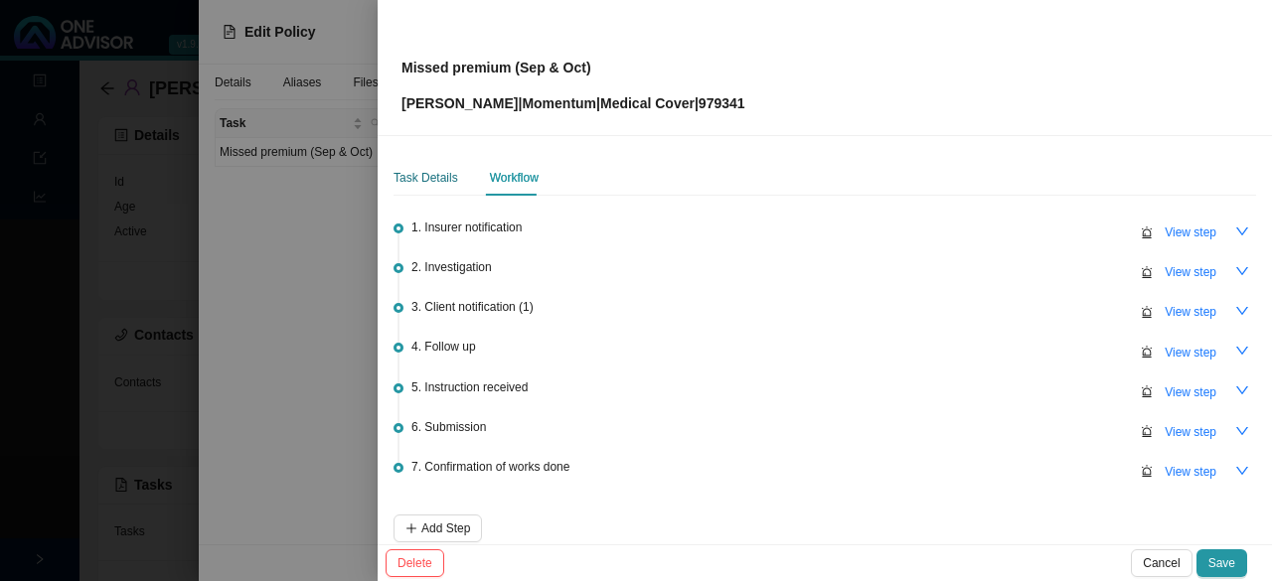
click at [433, 178] on div "Task Details" at bounding box center [426, 178] width 65 height 20
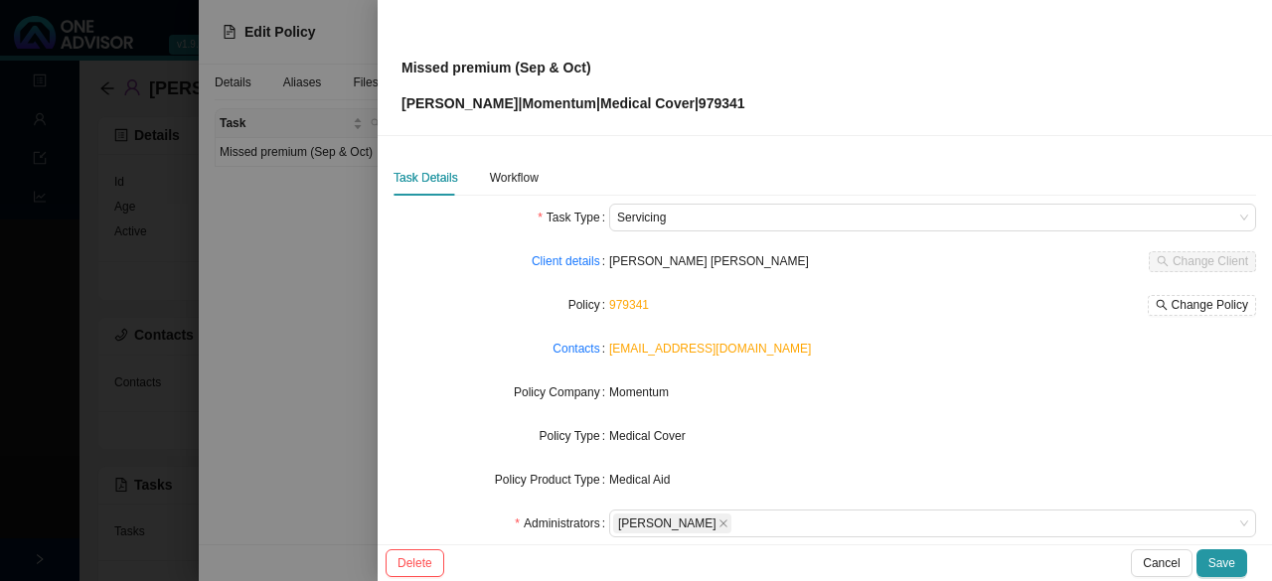
scroll to position [199, 0]
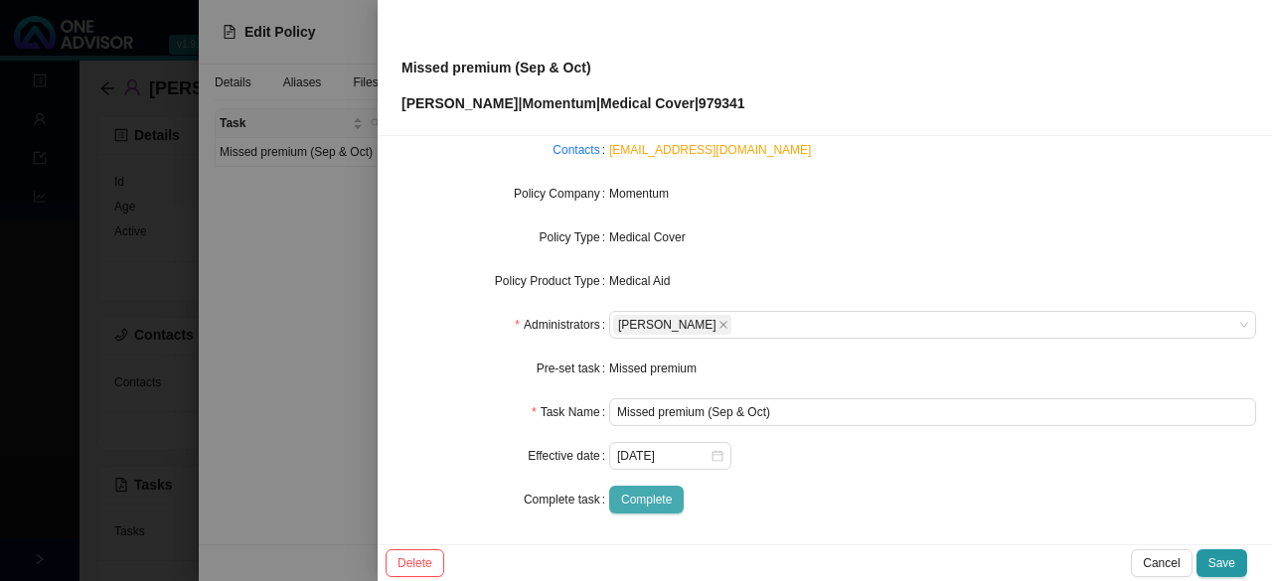
click at [633, 495] on span "Complete" at bounding box center [646, 500] width 51 height 20
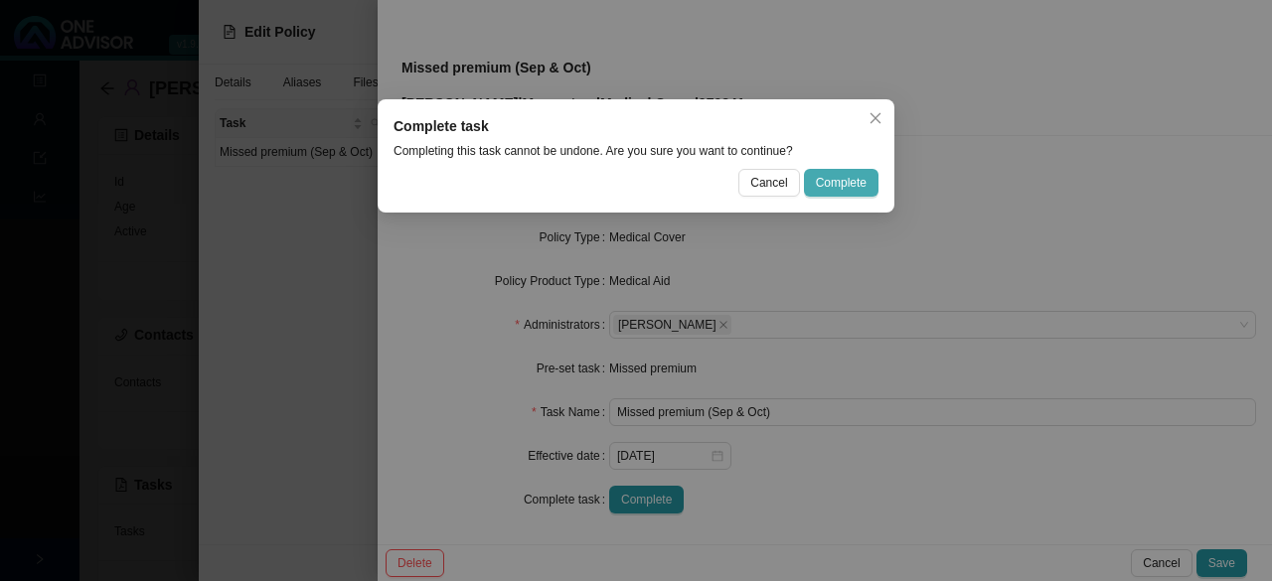
click at [633, 183] on span "Complete" at bounding box center [841, 183] width 51 height 20
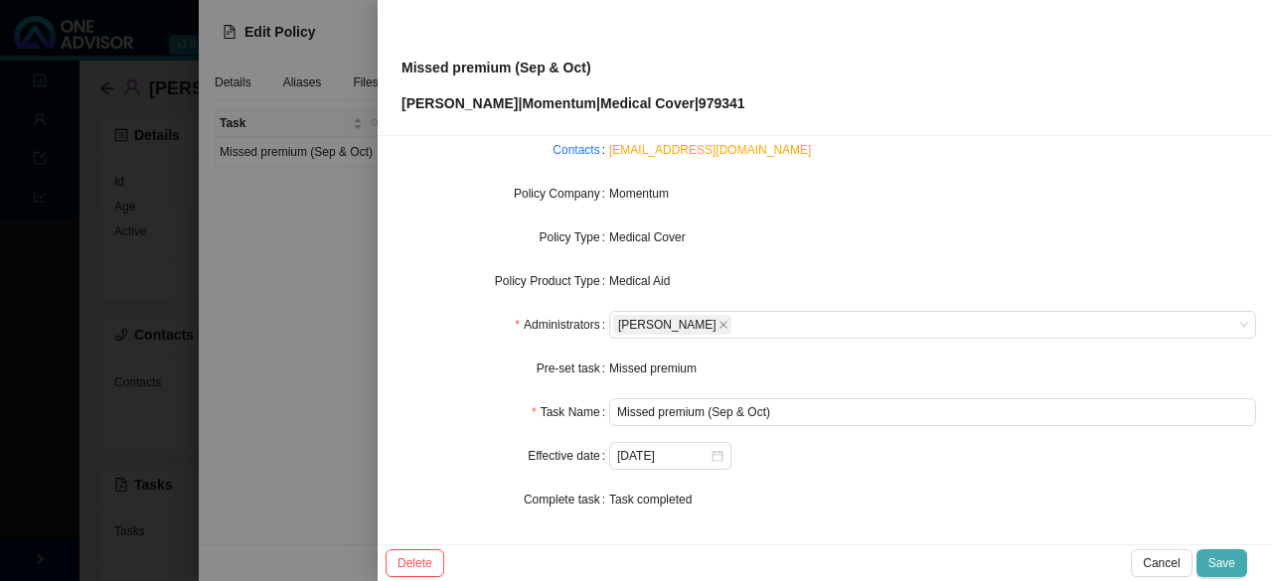
click at [633, 563] on span "Save" at bounding box center [1221, 563] width 27 height 20
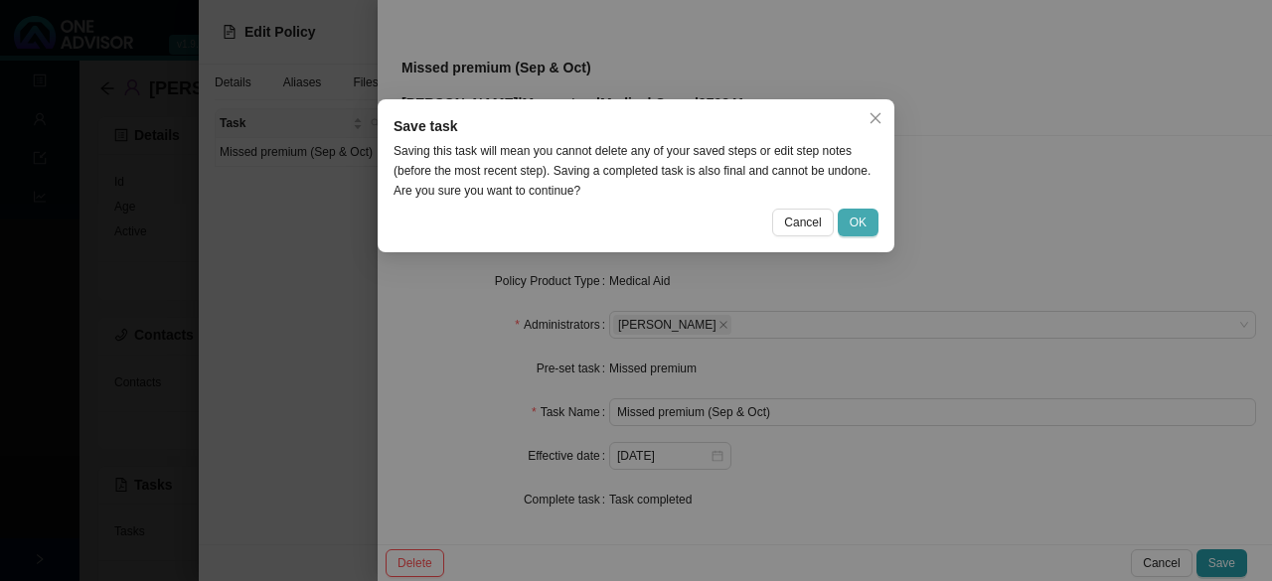
click at [633, 224] on span "OK" at bounding box center [858, 223] width 17 height 20
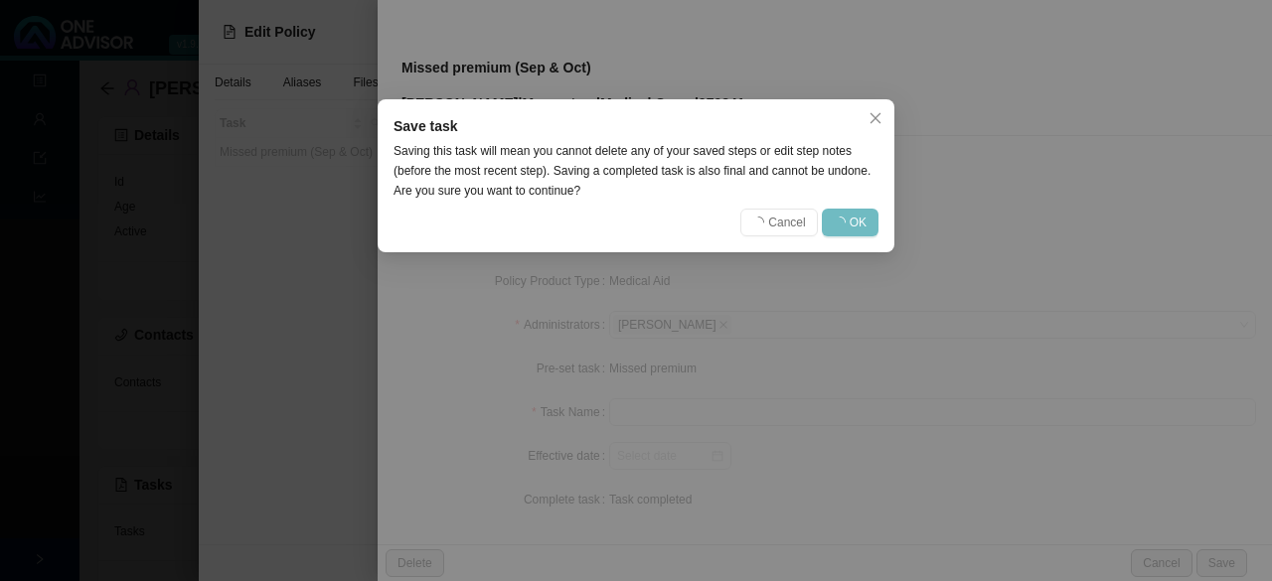
scroll to position [177, 0]
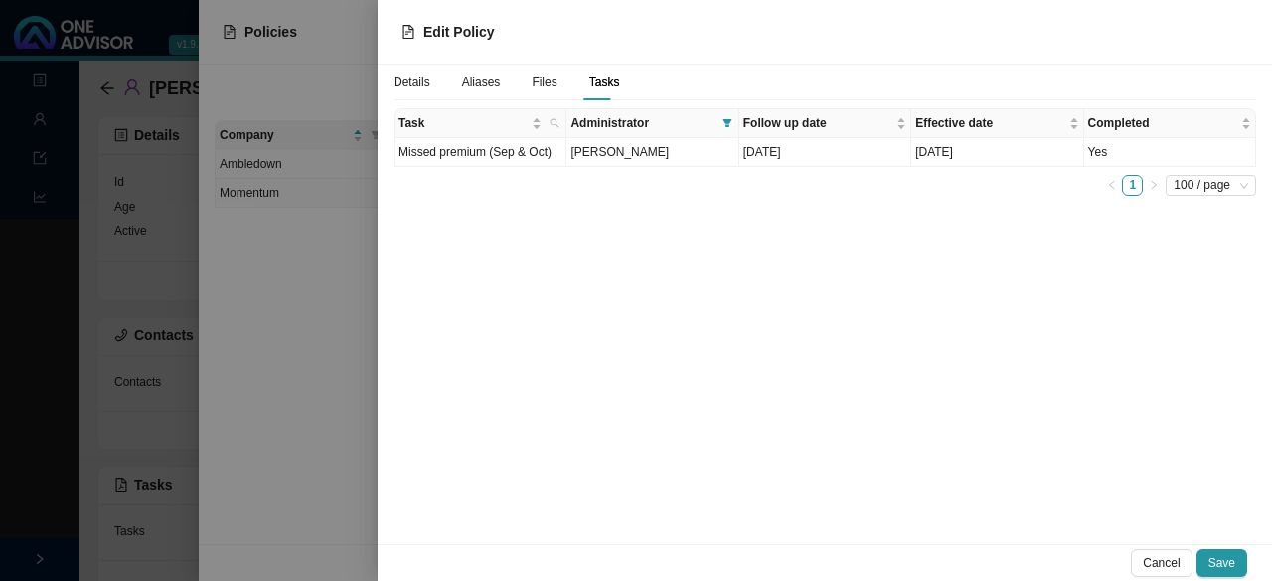
drag, startPoint x: 253, startPoint y: 267, endPoint x: 415, endPoint y: 269, distance: 162.0
click at [252, 269] on div at bounding box center [636, 290] width 1272 height 581
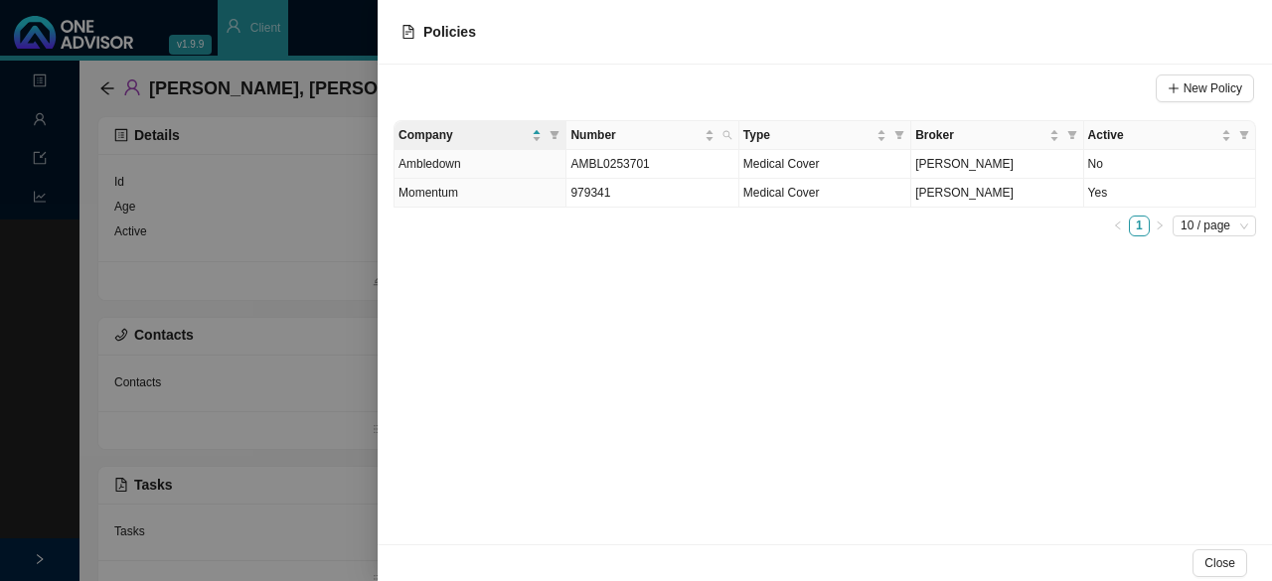
click at [38, 122] on div at bounding box center [636, 290] width 1272 height 581
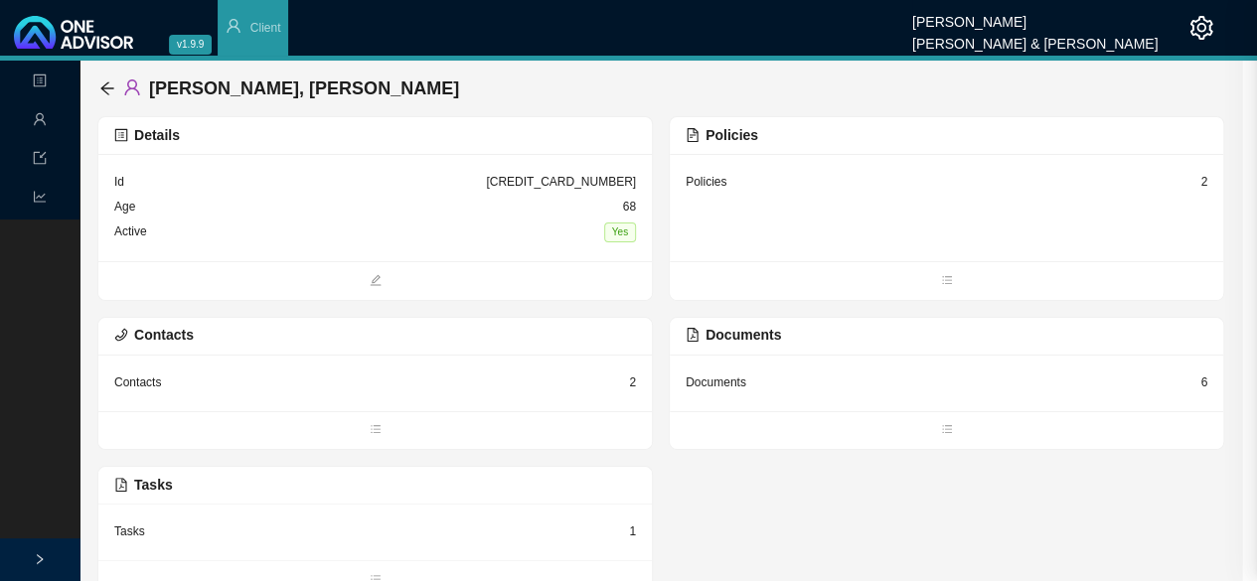
click at [43, 123] on icon "user" at bounding box center [40, 119] width 14 height 14
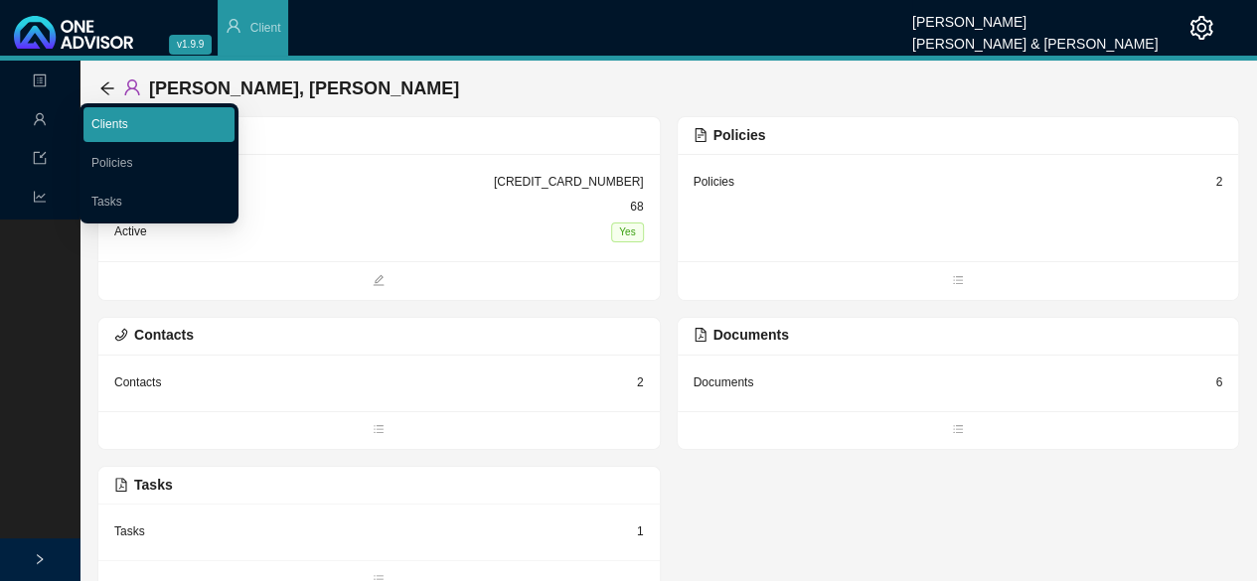
click at [115, 126] on link "Clients" at bounding box center [109, 124] width 37 height 14
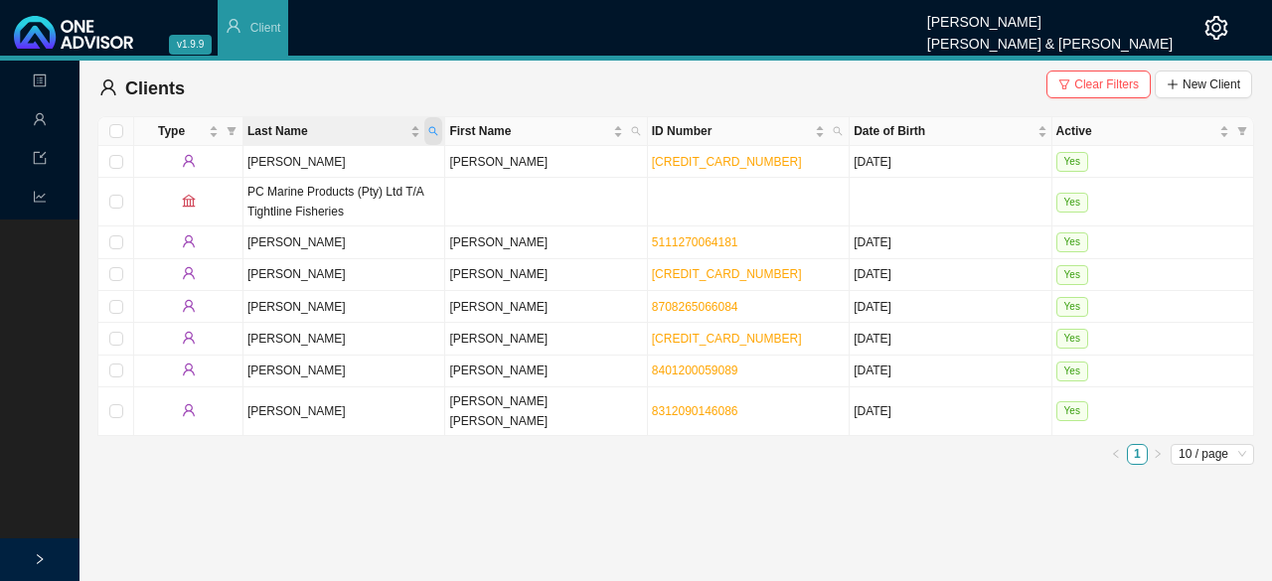
click at [433, 132] on icon "search" at bounding box center [433, 131] width 9 height 9
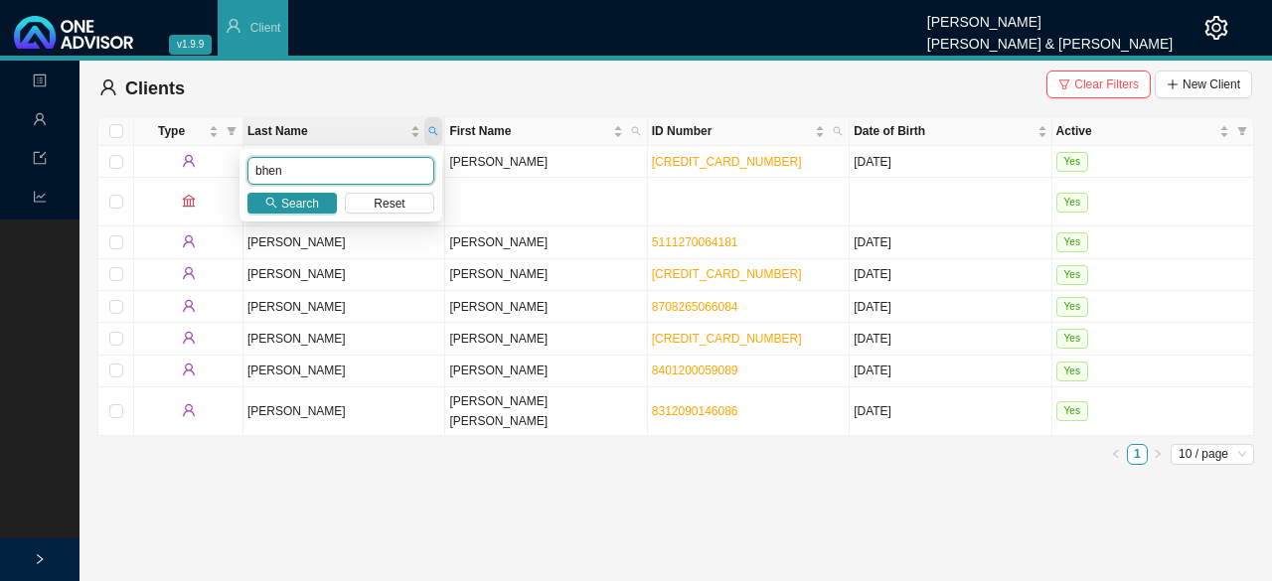
type input "bhen"
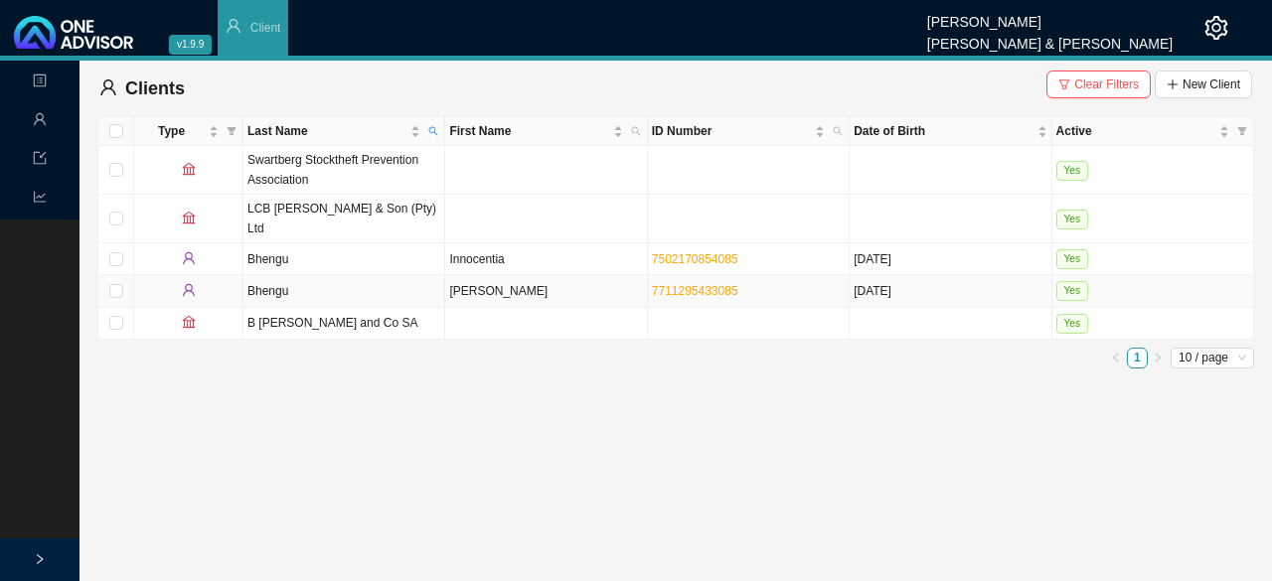
click at [301, 275] on td "Bhengu" at bounding box center [344, 291] width 202 height 32
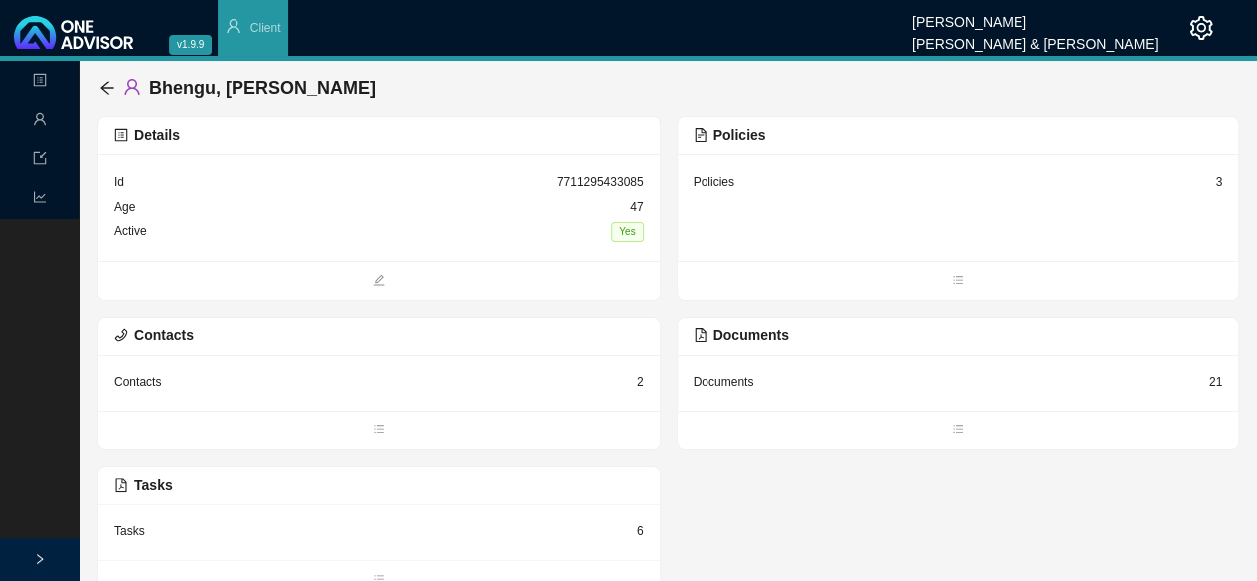
click at [633, 186] on div "Policies 3" at bounding box center [959, 182] width 530 height 25
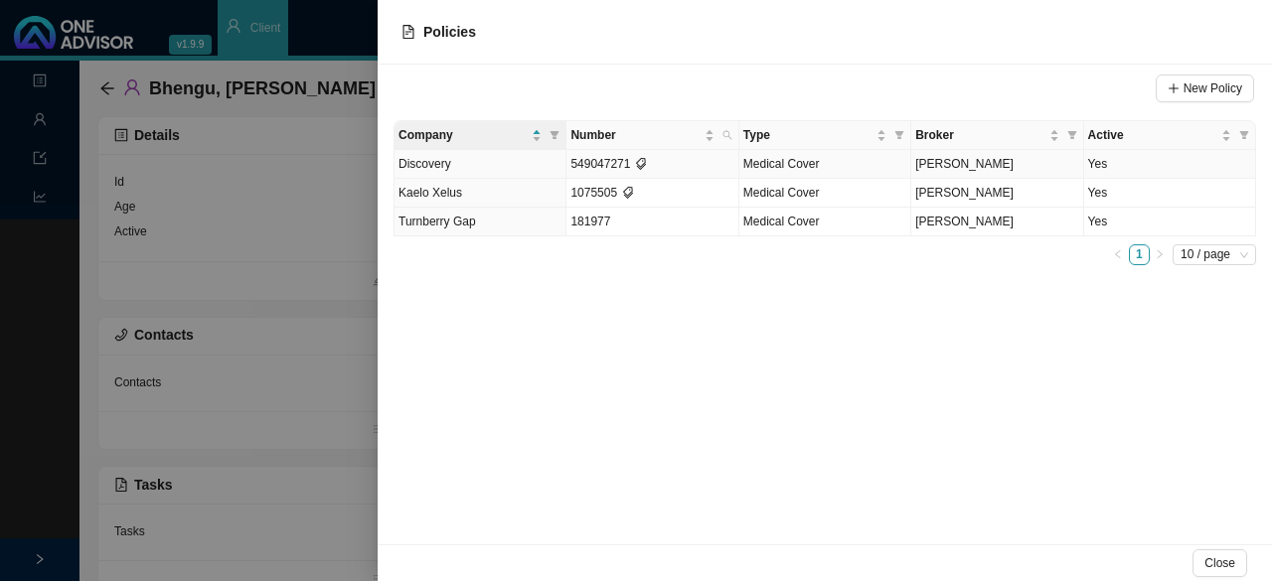
click at [633, 164] on td "Yes" at bounding box center [1170, 164] width 172 height 29
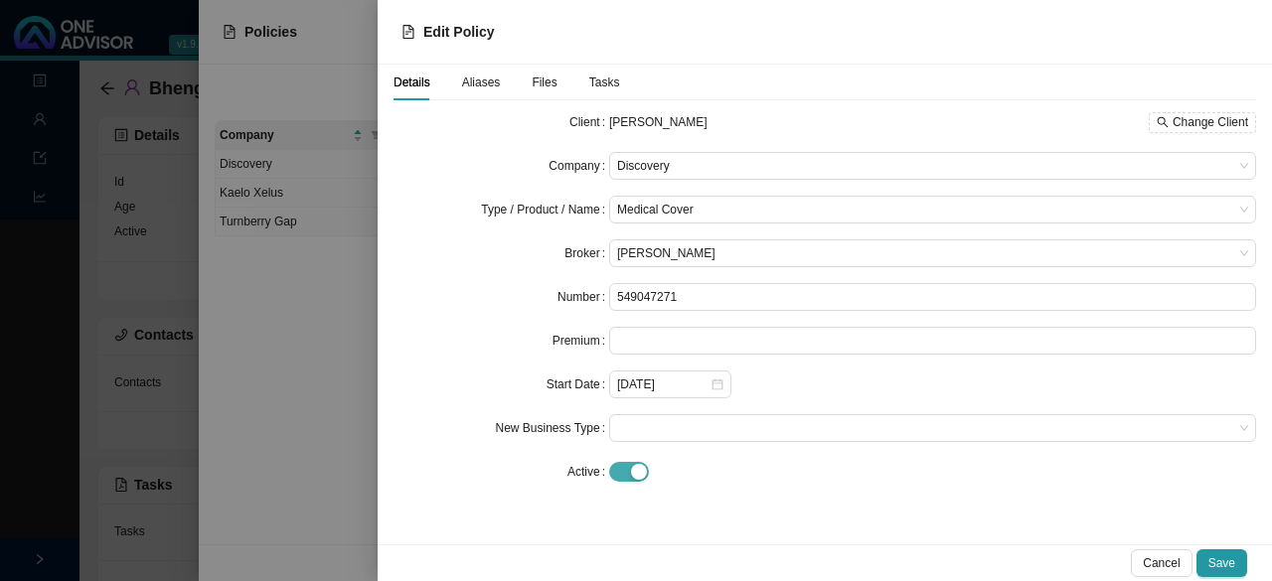
click at [623, 471] on span "button" at bounding box center [629, 472] width 40 height 20
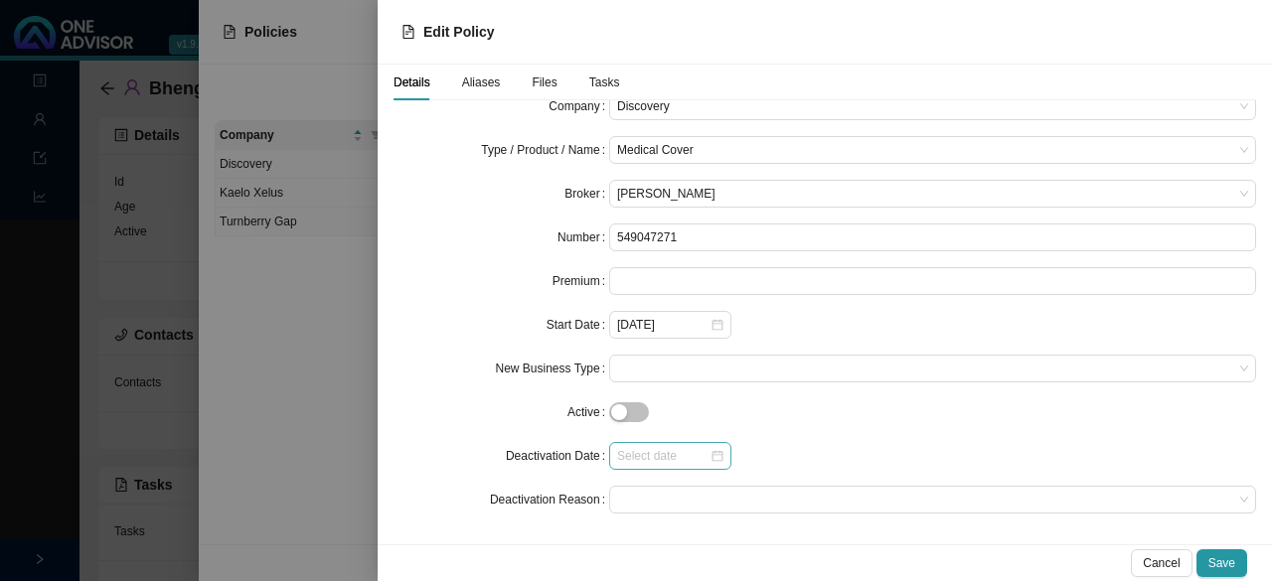
click at [633, 460] on div at bounding box center [670, 456] width 106 height 20
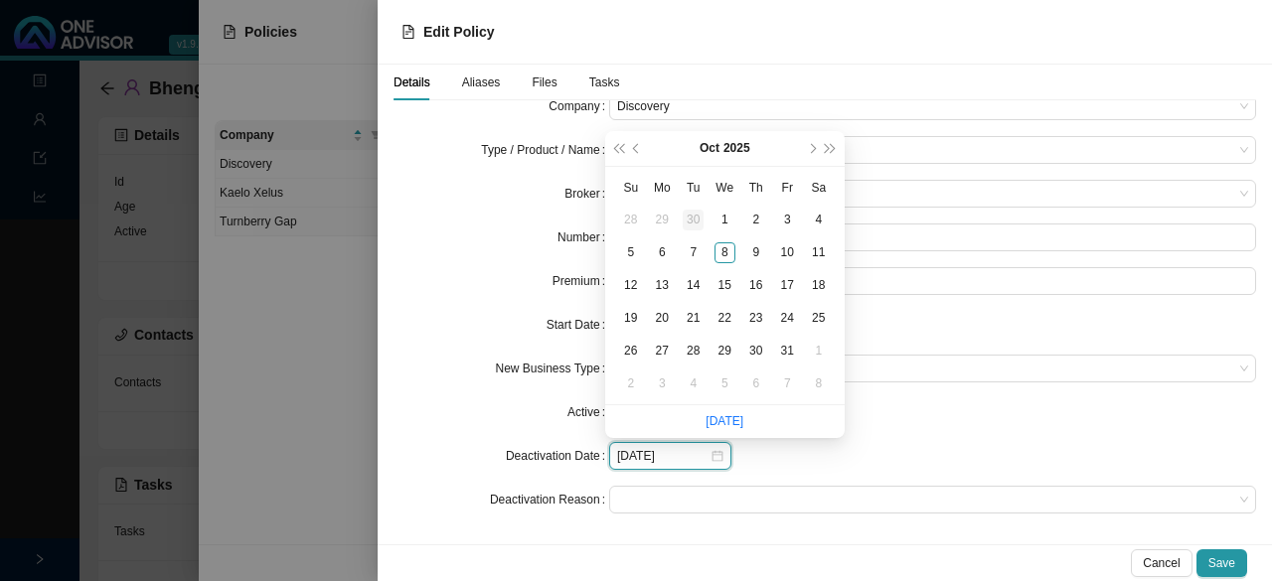
type input "[DATE]"
click at [633, 148] on button "prev-year" at bounding box center [637, 148] width 19 height 35
type input "[DATE]"
click at [633, 224] on div "1" at bounding box center [662, 220] width 21 height 21
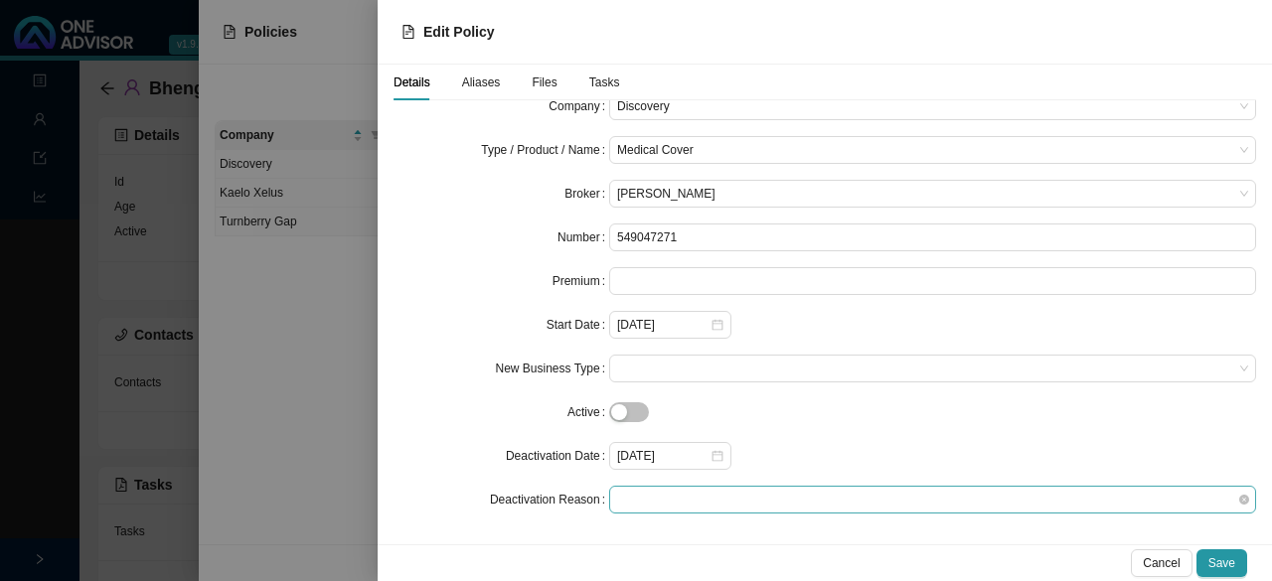
click at [633, 502] on span at bounding box center [932, 500] width 631 height 26
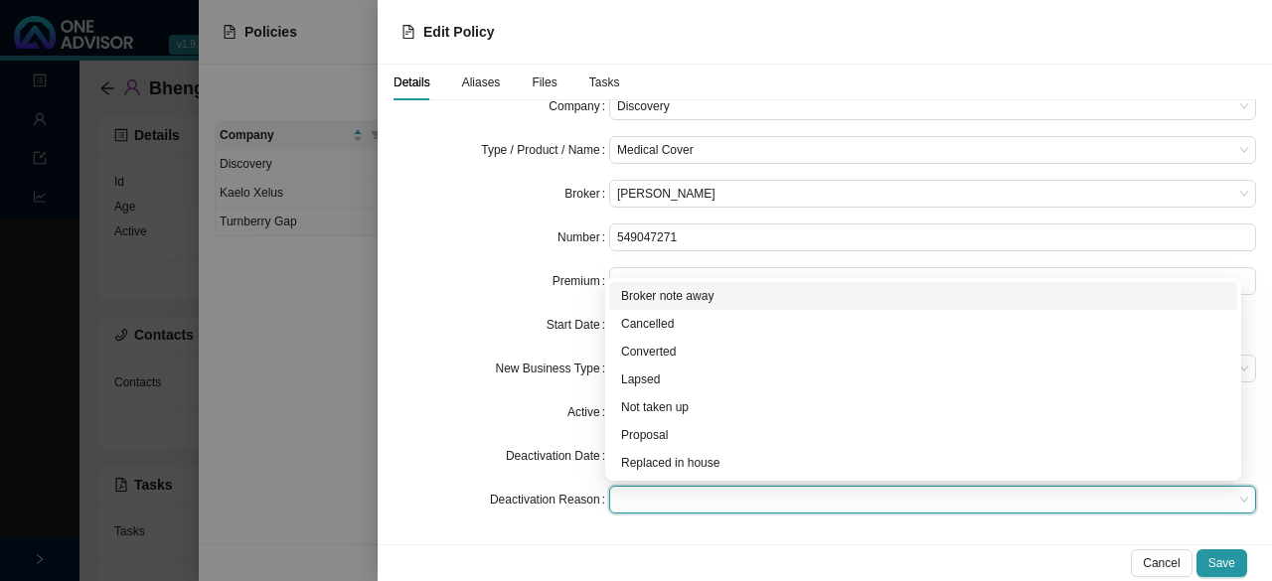
click at [633, 298] on div "Broker note away" at bounding box center [923, 296] width 604 height 20
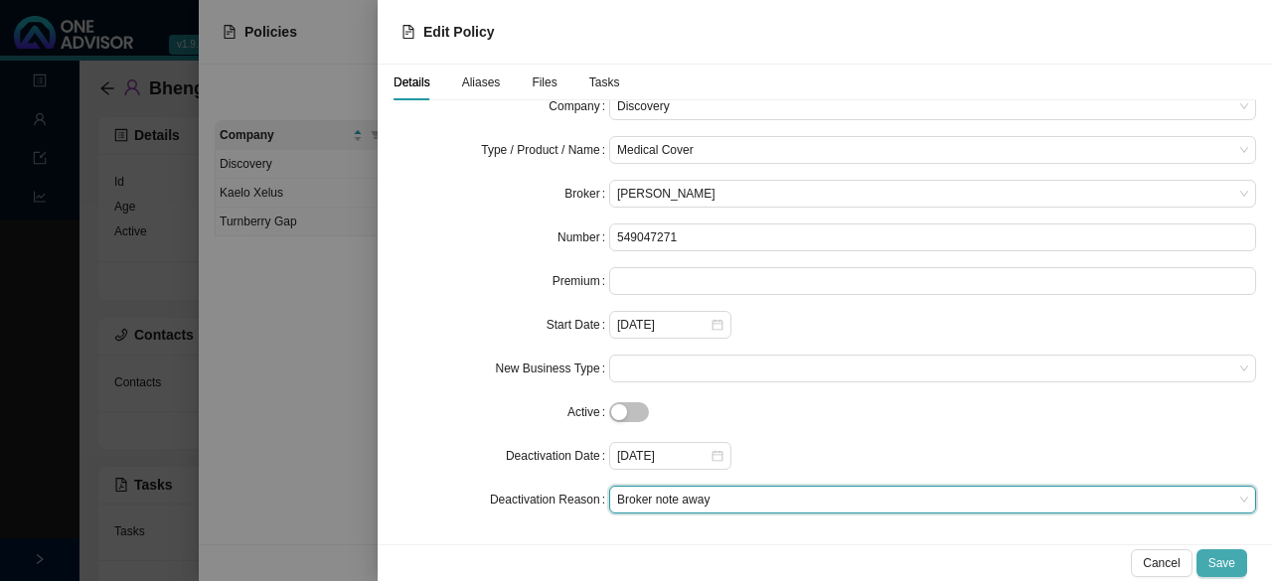
click at [633, 560] on span "Save" at bounding box center [1221, 563] width 27 height 20
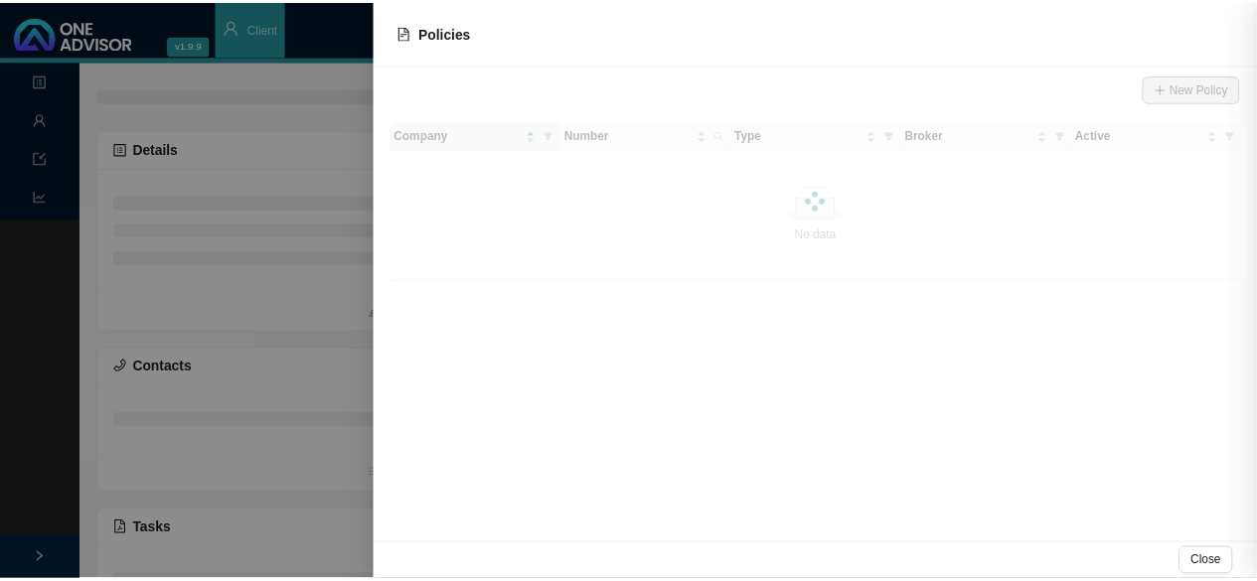
scroll to position [0, 0]
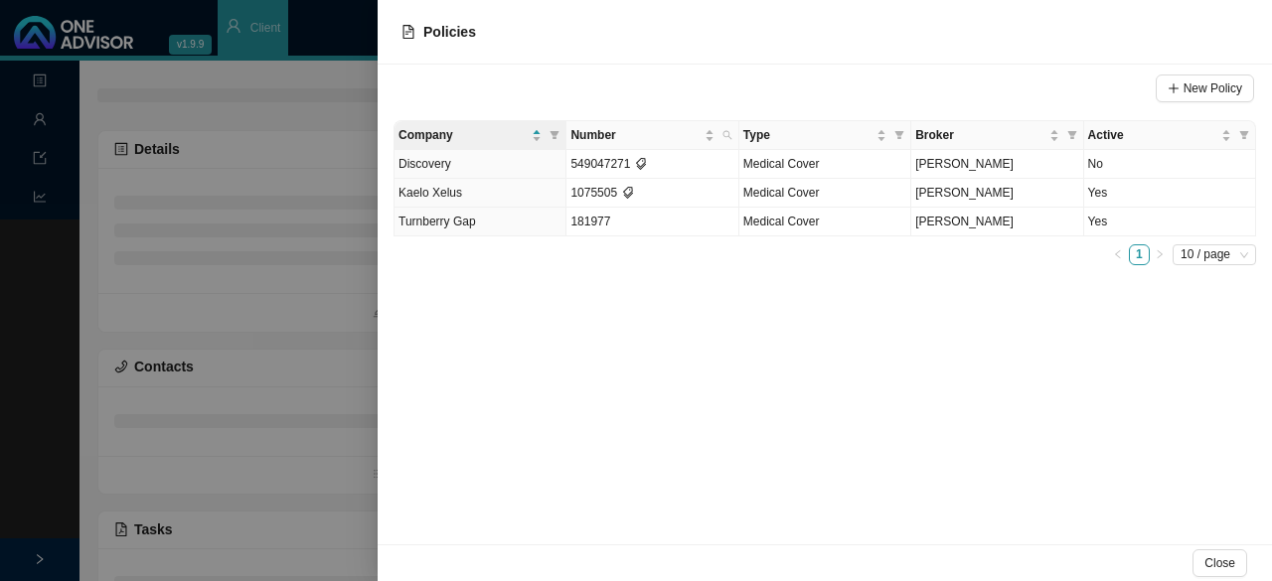
click at [255, 316] on div at bounding box center [636, 290] width 1272 height 581
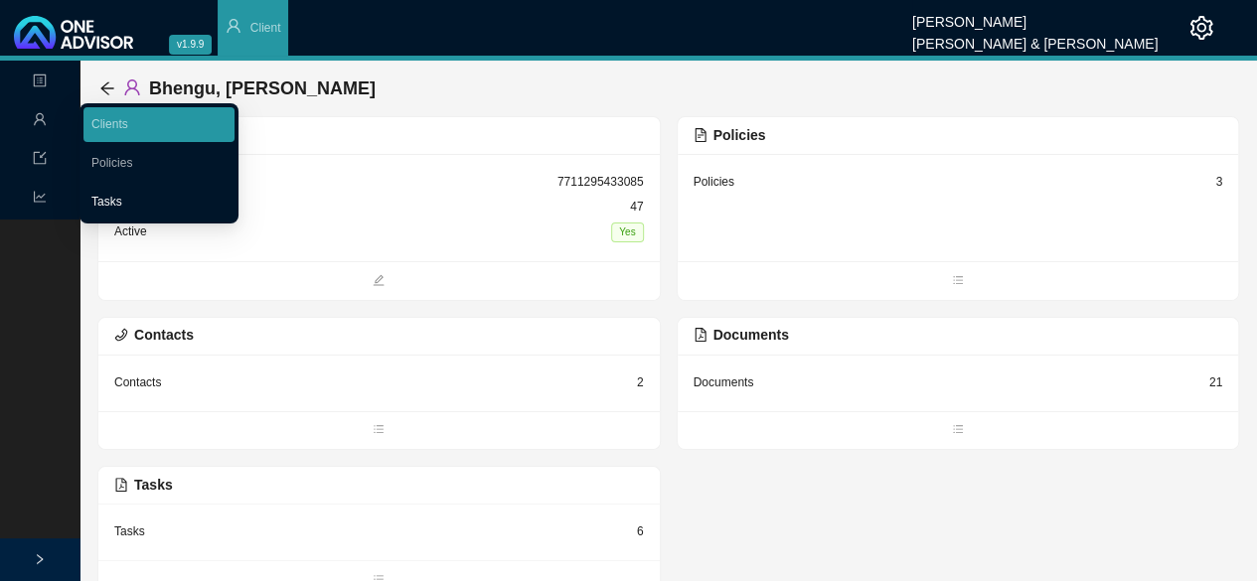
drag, startPoint x: 124, startPoint y: 196, endPoint x: 151, endPoint y: 192, distance: 27.1
click at [122, 195] on link "Tasks" at bounding box center [106, 202] width 31 height 14
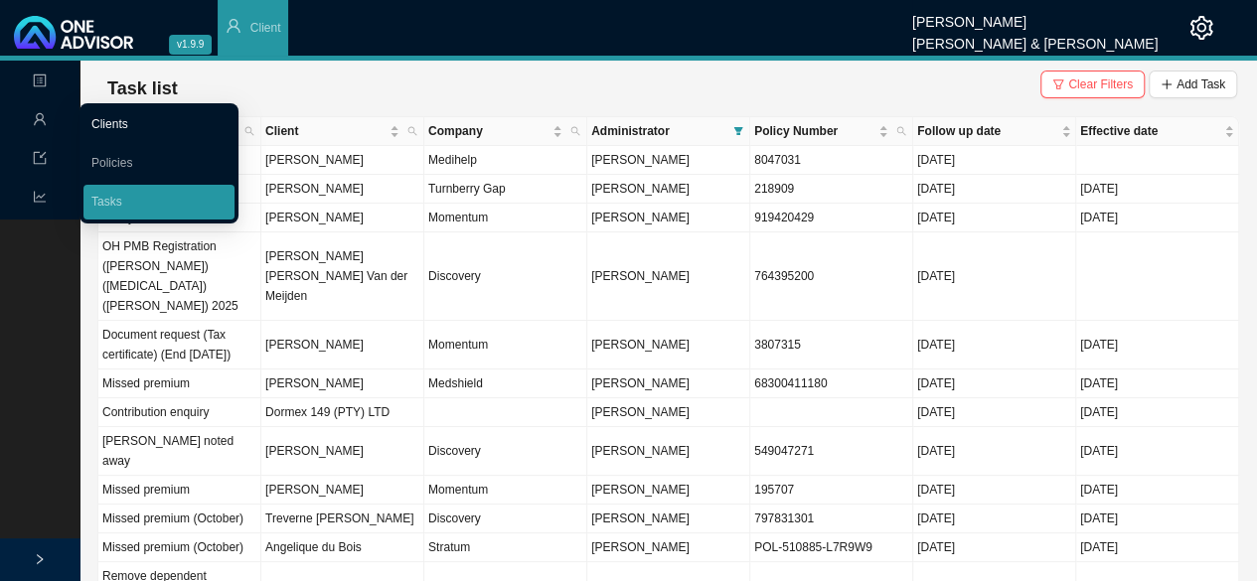
click at [108, 120] on link "Clients" at bounding box center [109, 124] width 37 height 14
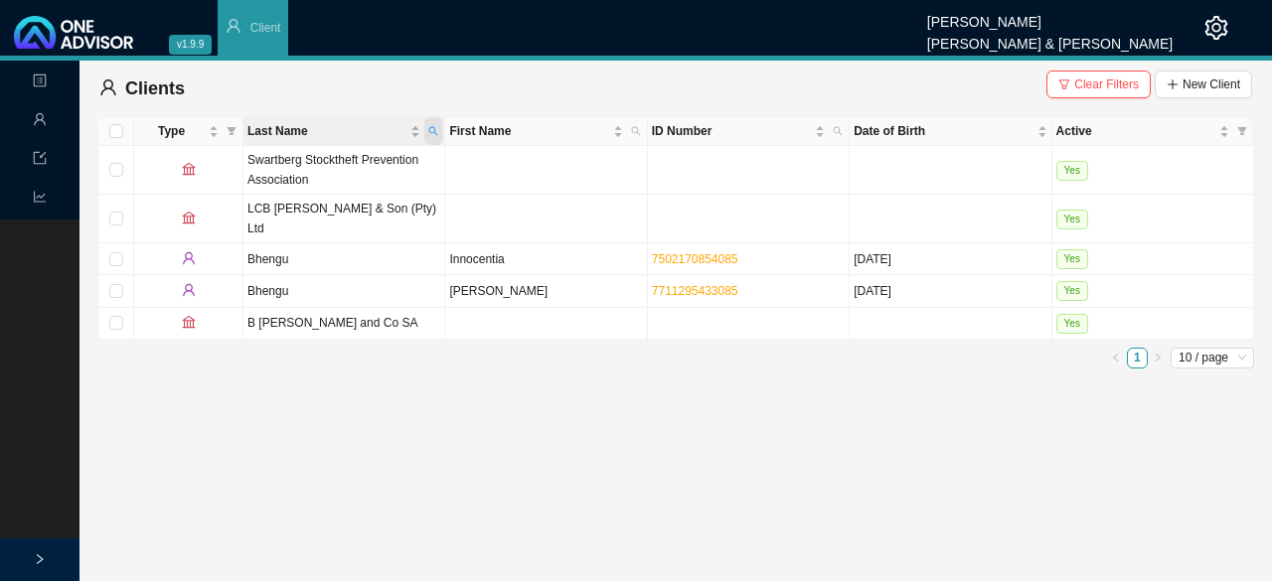
click at [434, 123] on span "Last Name" at bounding box center [433, 131] width 18 height 28
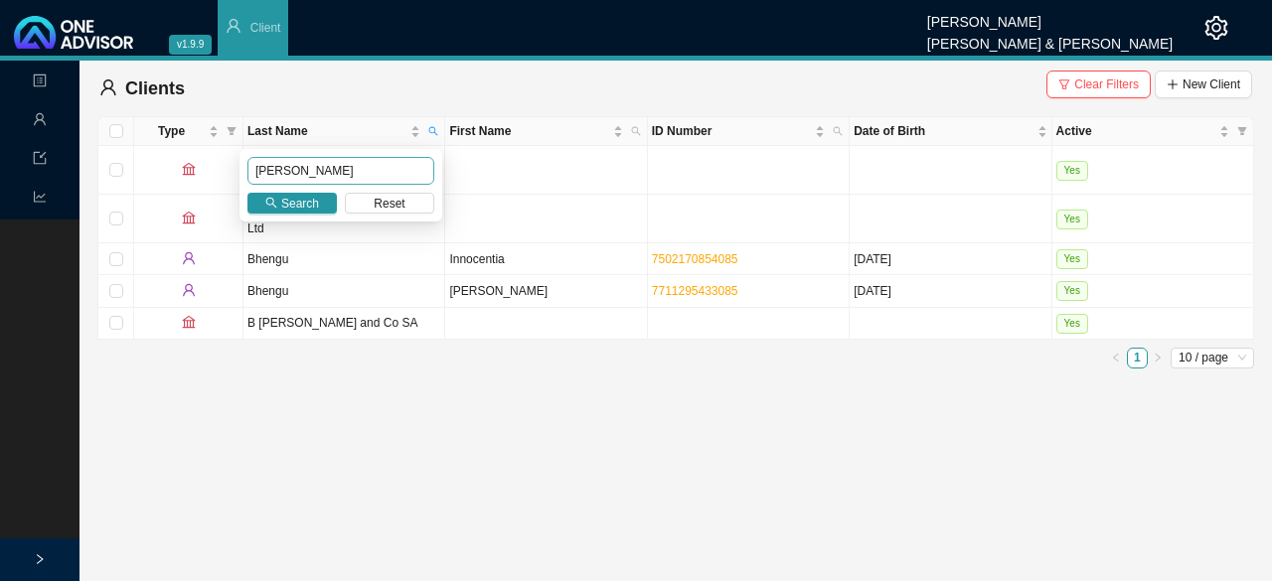
type input "[PERSON_NAME]"
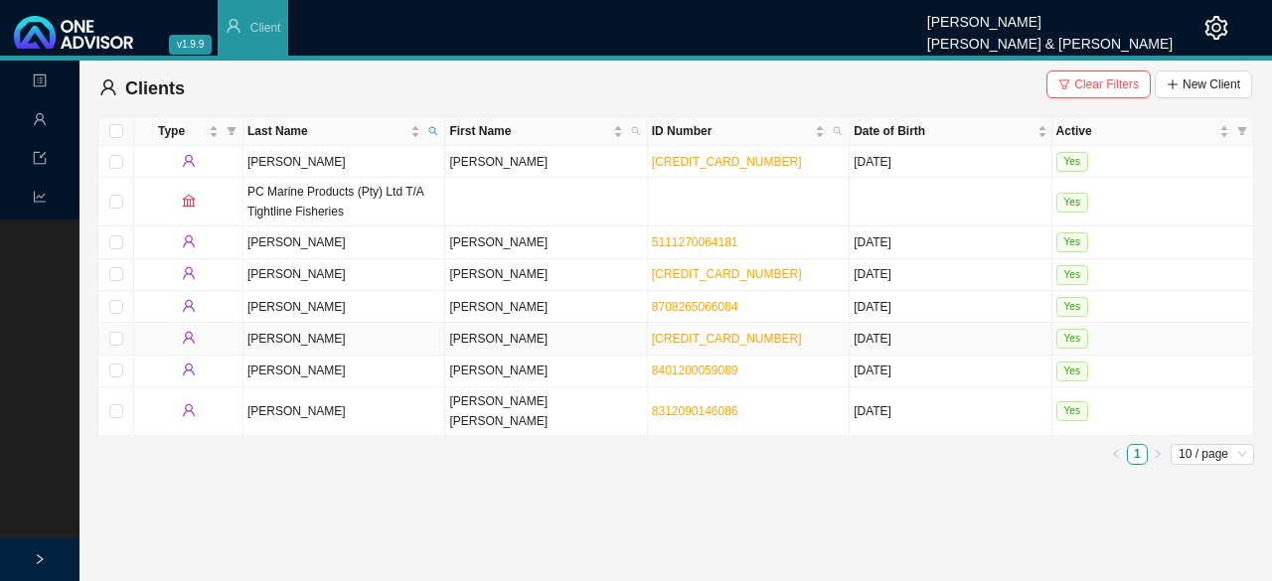
click at [463, 337] on td "[PERSON_NAME]" at bounding box center [546, 339] width 202 height 32
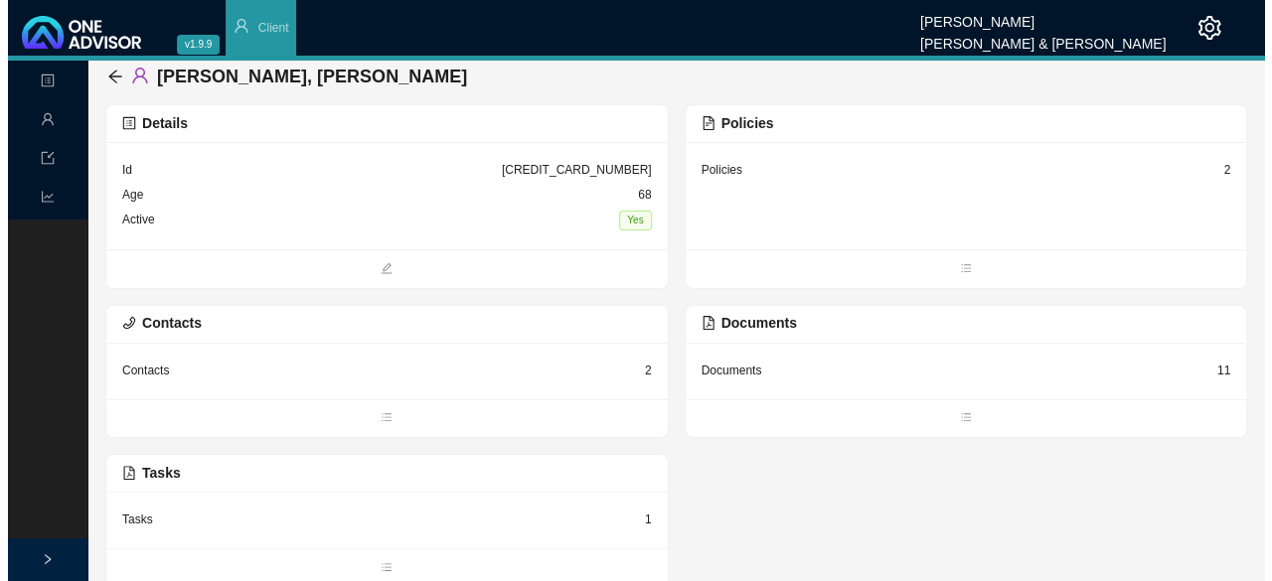
scroll to position [14, 0]
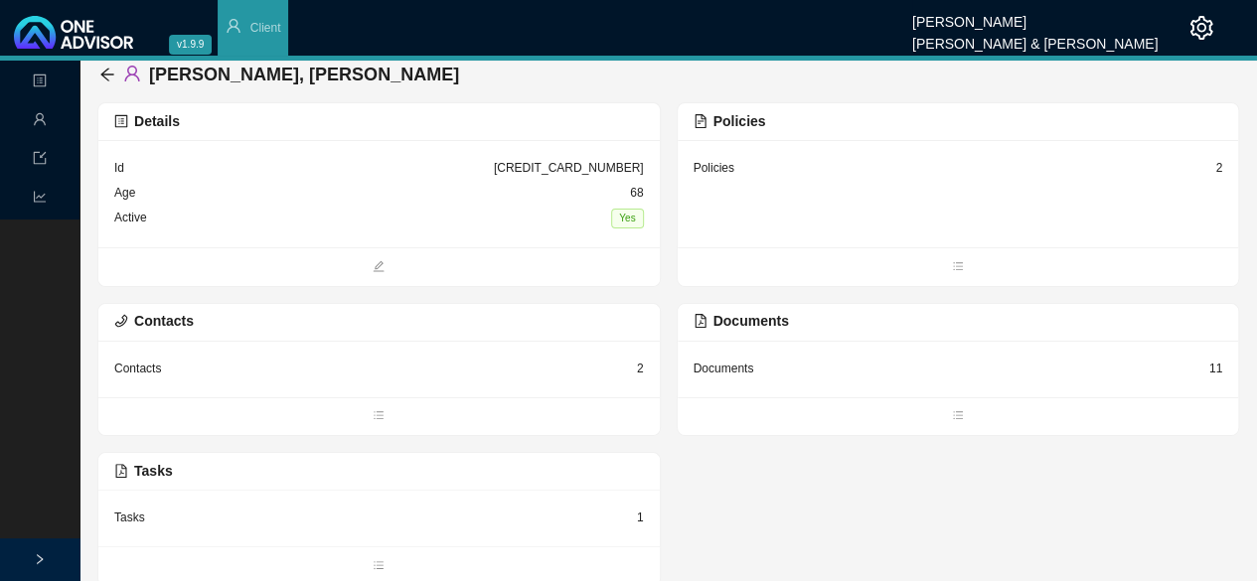
click at [137, 519] on div "Tasks" at bounding box center [129, 518] width 31 height 20
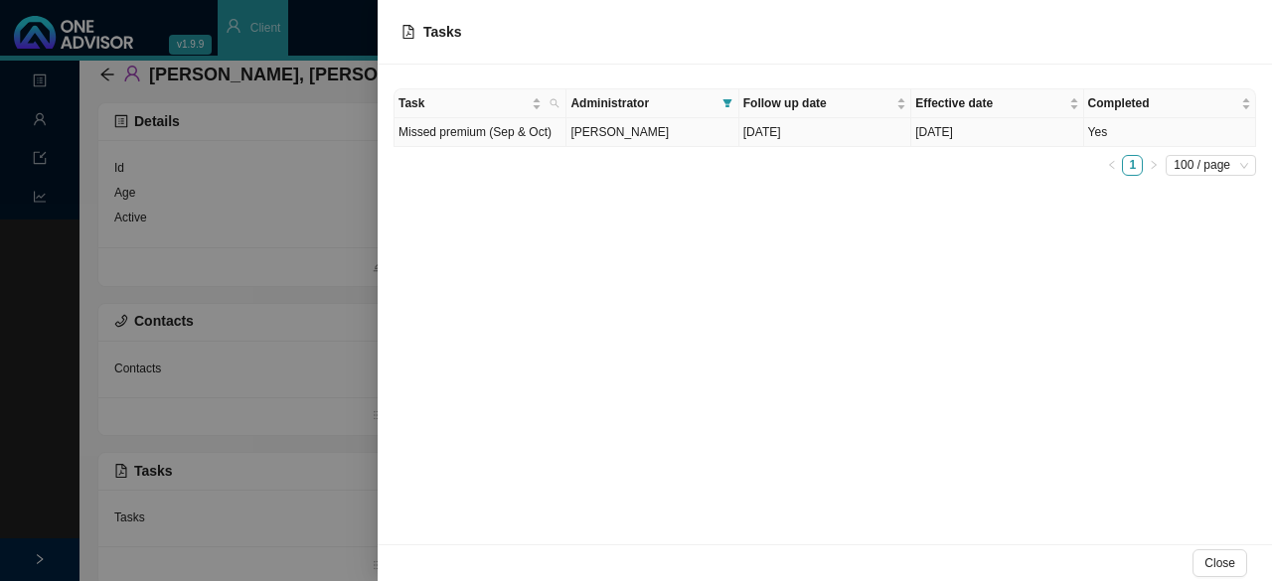
click at [560, 130] on td "Missed premium (Sep & Oct)" at bounding box center [480, 132] width 172 height 29
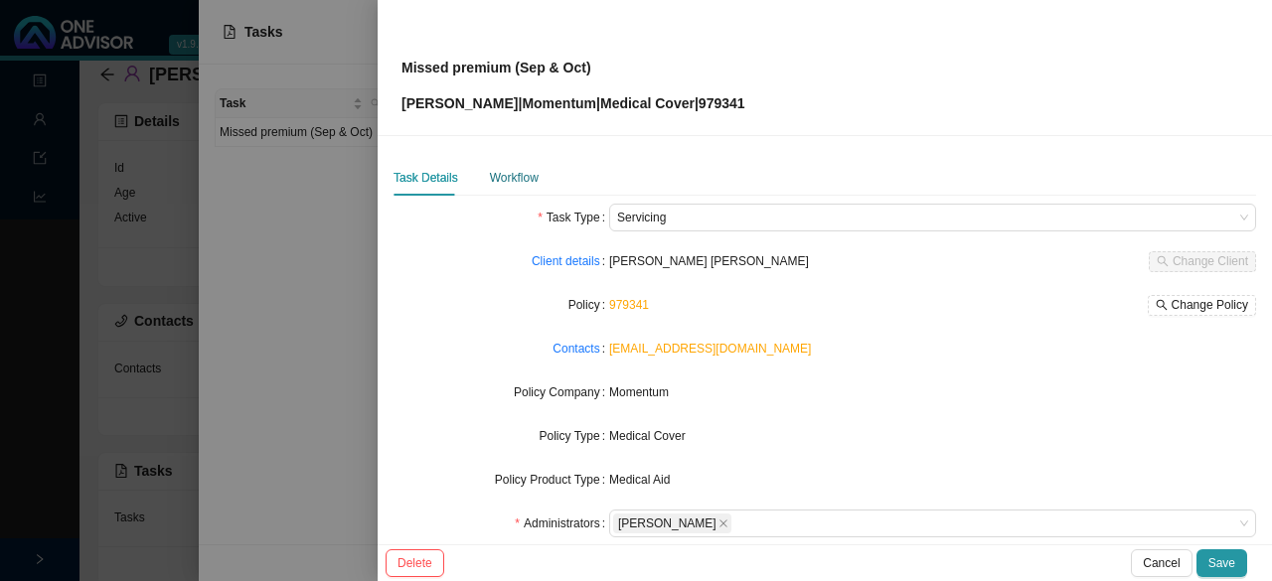
click at [517, 180] on div "Workflow" at bounding box center [514, 178] width 49 height 20
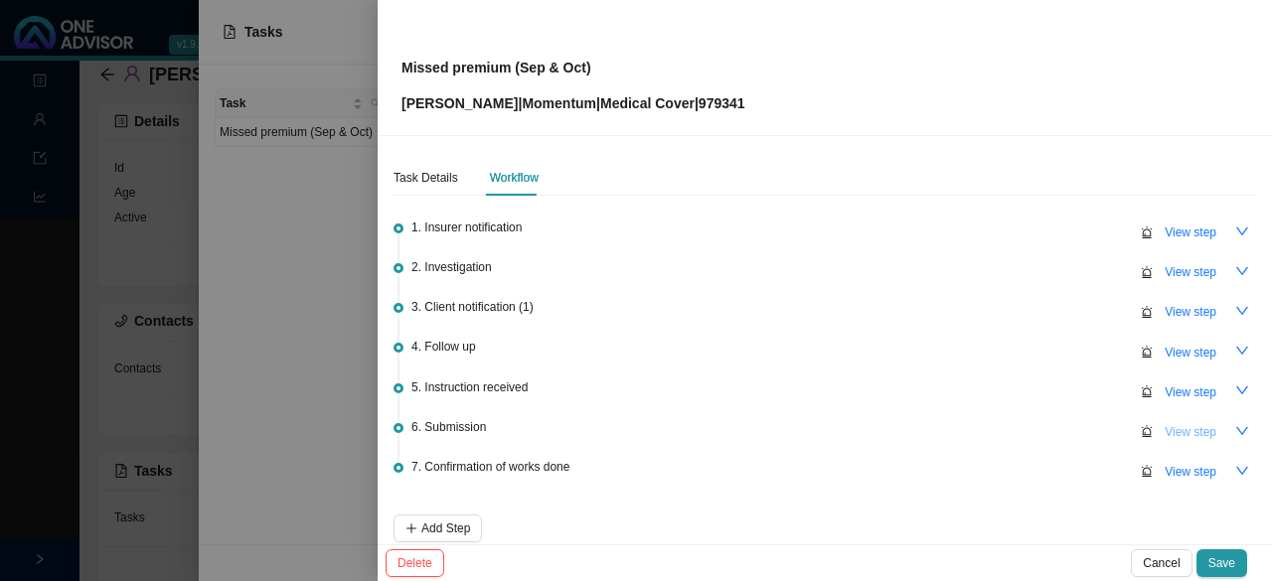
click at [633, 424] on span "View step" at bounding box center [1191, 432] width 52 height 20
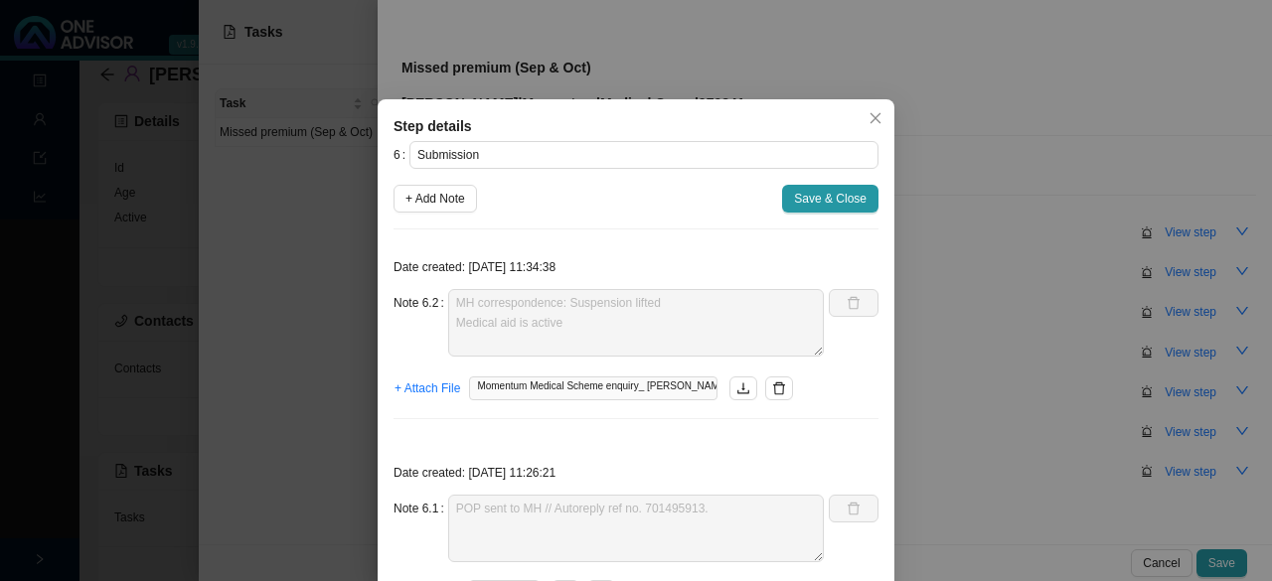
drag, startPoint x: 440, startPoint y: 193, endPoint x: 493, endPoint y: 346, distance: 161.8
click at [439, 193] on span "+ Add Note" at bounding box center [435, 199] width 60 height 20
type textarea "MH correspondence: Suspension lifted Medical aid is active"
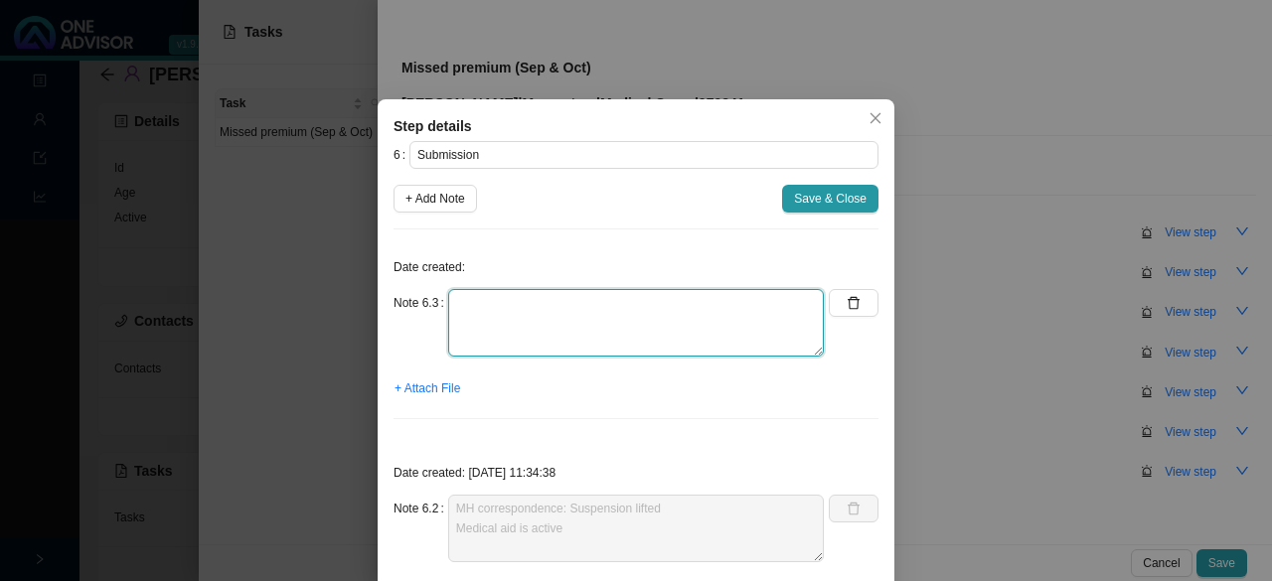
click at [499, 323] on textarea at bounding box center [636, 323] width 376 height 68
click at [599, 297] on textarea "Contacted MH // ref. Medical aid" at bounding box center [636, 323] width 376 height 68
click at [542, 319] on textarea "Contacted MH // ref. Zenzela Medical aid" at bounding box center [636, 323] width 376 height 68
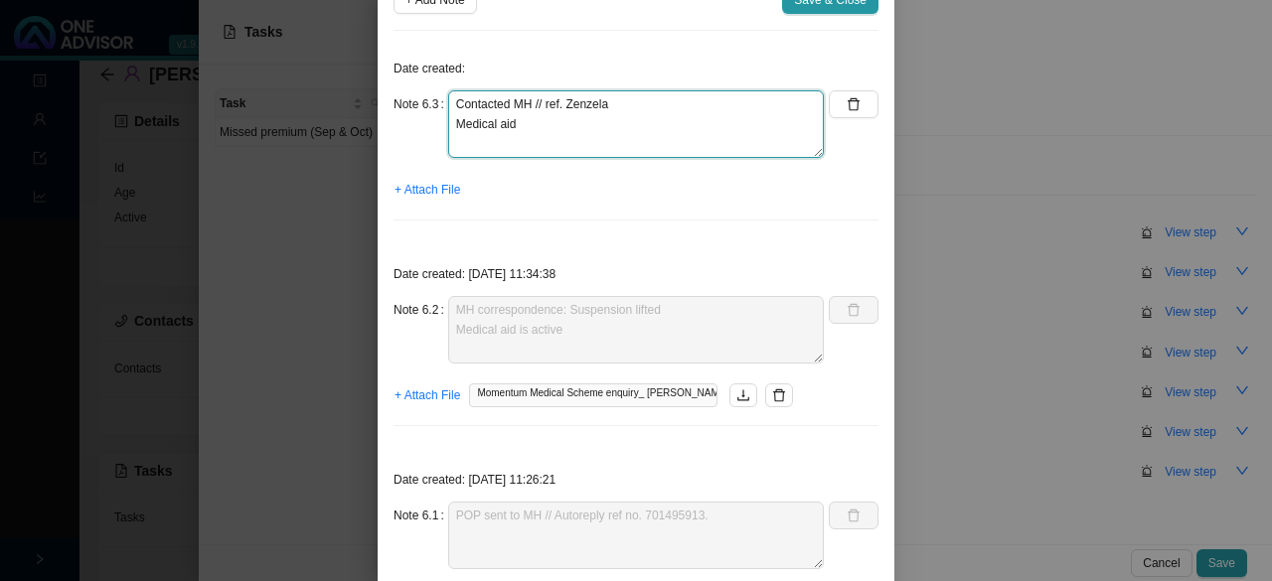
scroll to position [0, 0]
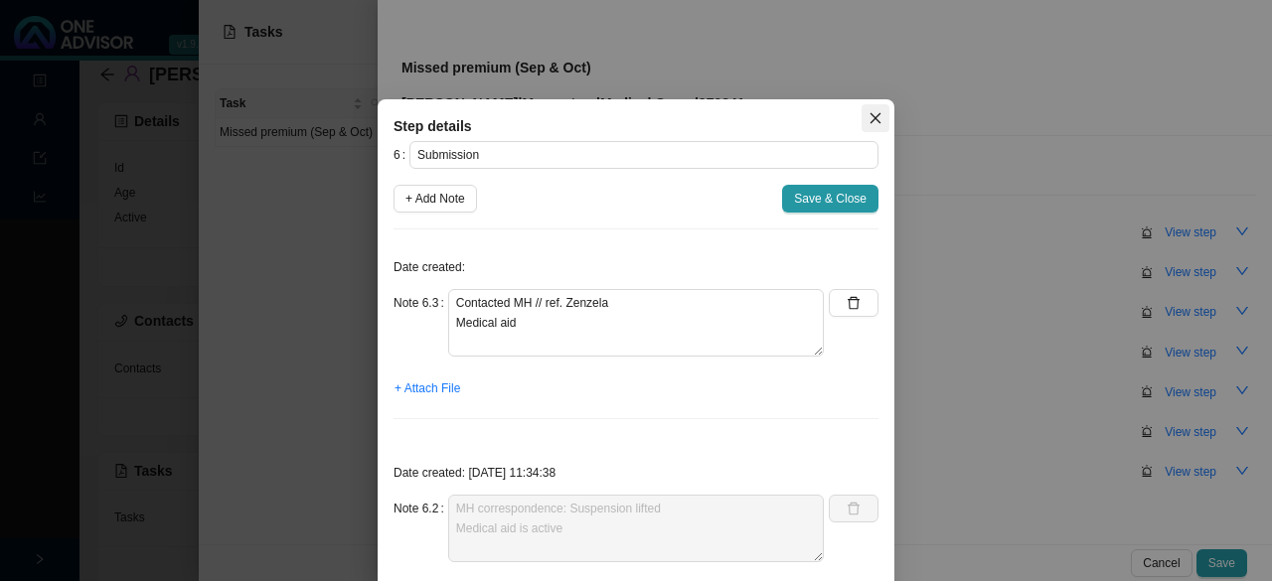
click at [633, 112] on icon "close" at bounding box center [875, 118] width 14 height 14
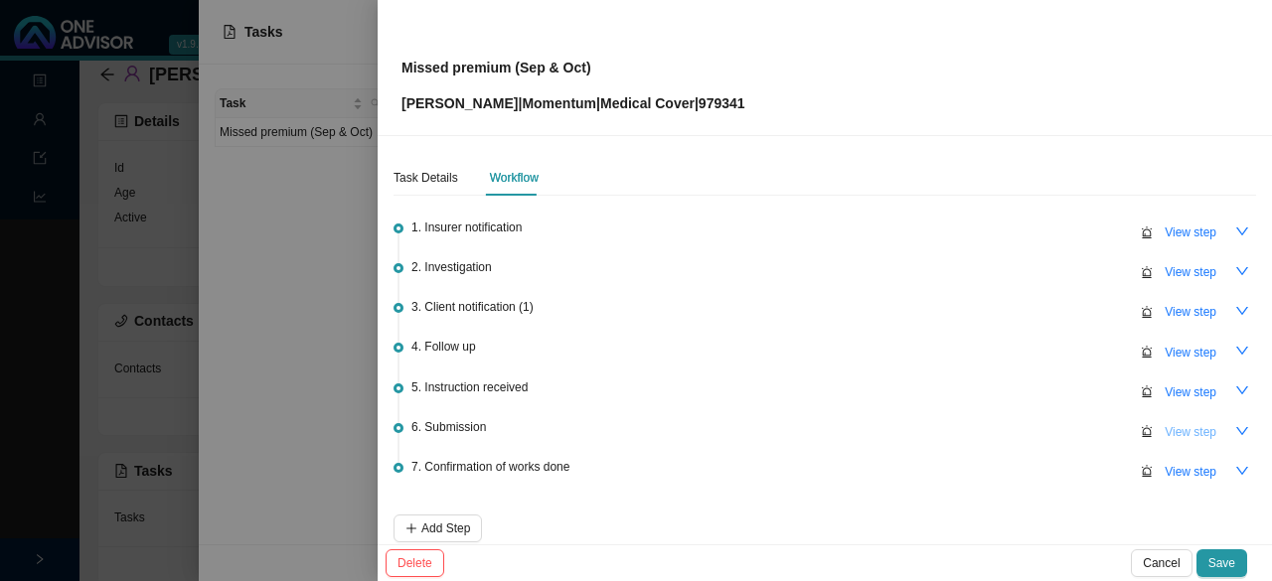
click at [633, 430] on span "View step" at bounding box center [1191, 432] width 52 height 20
type textarea "MH correspondence: Suspension lifted Medical aid is active"
type textarea "POP sent to MH // Autoreply ref no. 701495913."
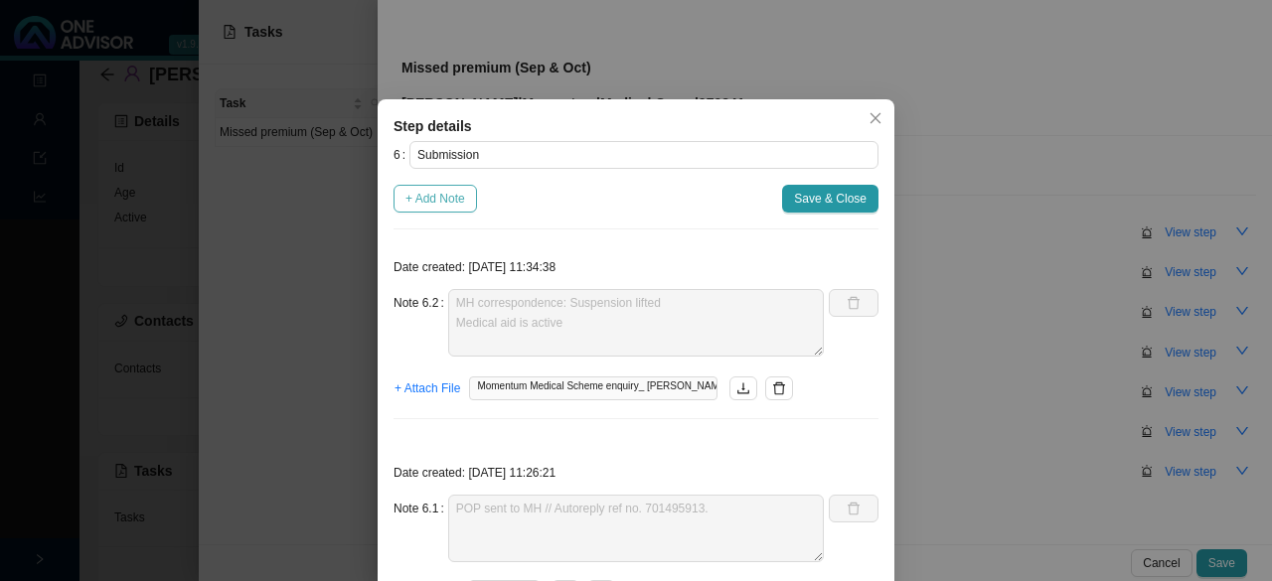
click at [447, 202] on span "+ Add Note" at bounding box center [435, 199] width 60 height 20
type textarea "MH correspondence: Suspension lifted Medical aid is active"
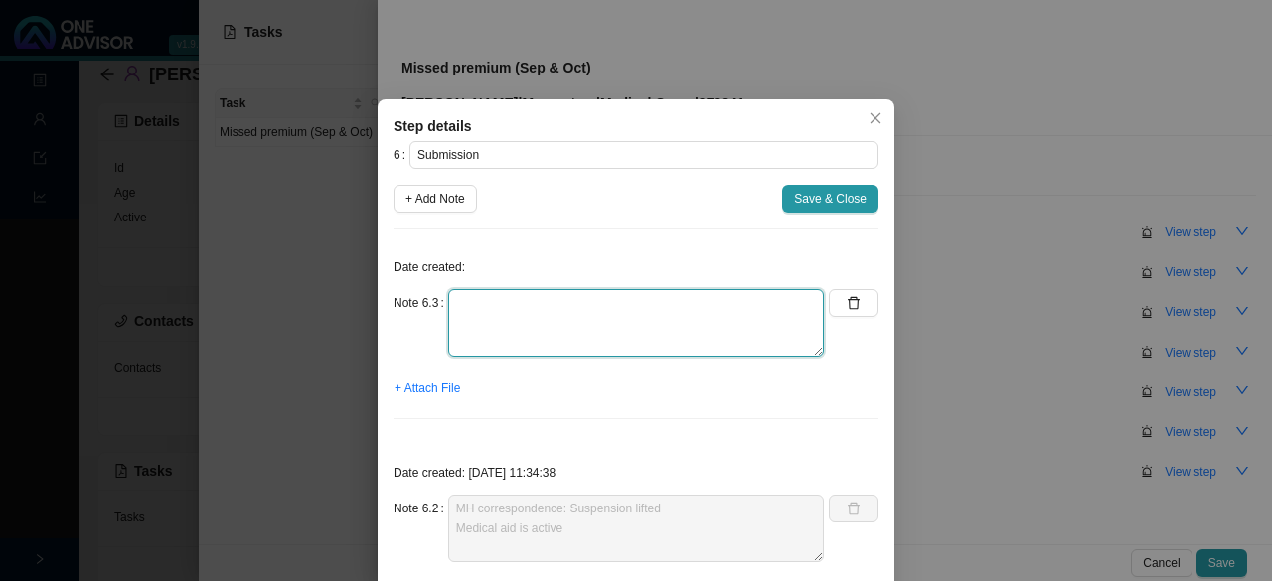
click at [519, 316] on textarea at bounding box center [636, 323] width 376 height 68
type textarea "c"
click at [633, 301] on textarea "Contacted MH // Zenzele Allocated" at bounding box center [636, 323] width 376 height 68
click at [539, 321] on textarea "Contacted MH // Zenzele (Ref. 701502932) Allocated" at bounding box center [636, 323] width 376 height 68
type textarea "Contacted MH // Zenzele (Ref. 701502932) Allocated & up to date"
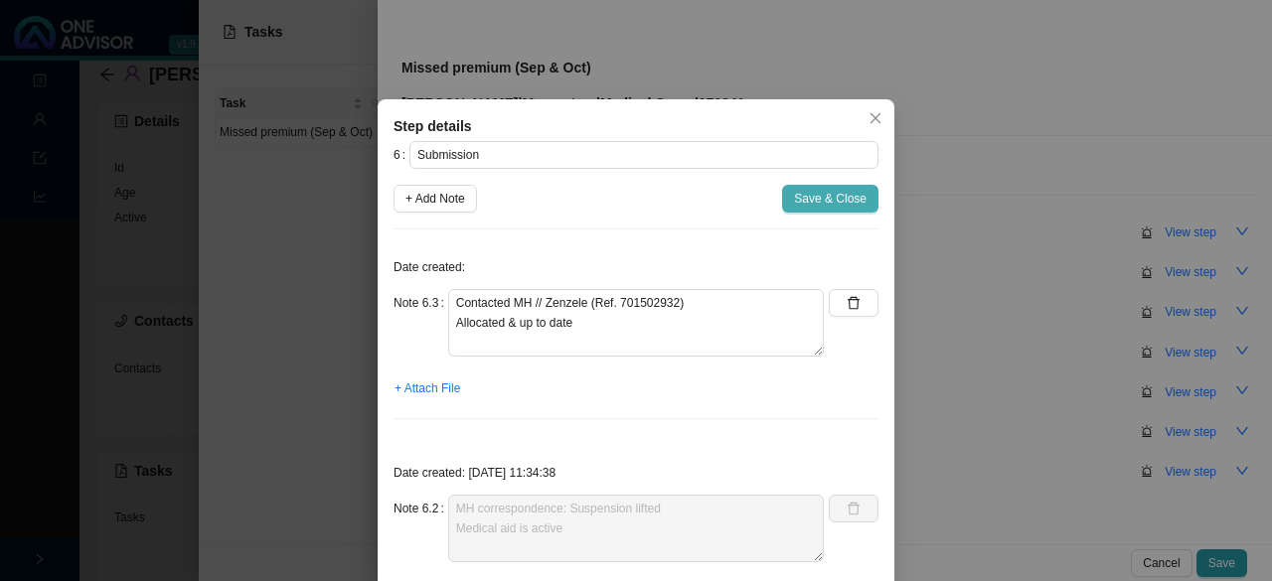
click at [633, 194] on span "Save & Close" at bounding box center [830, 199] width 73 height 20
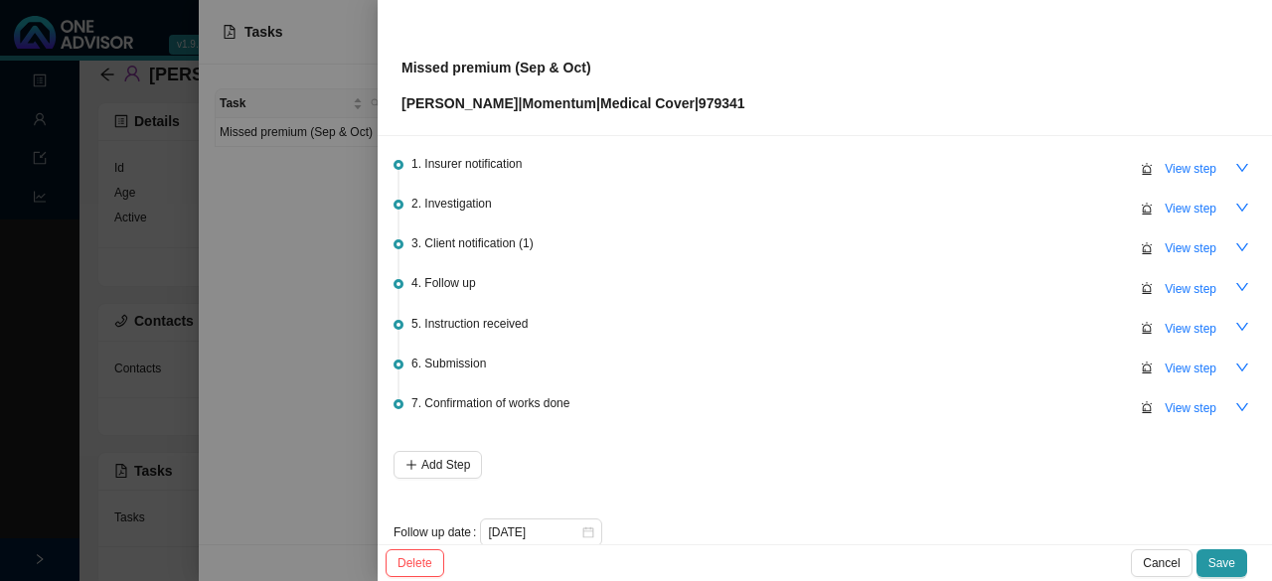
scroll to position [92, 0]
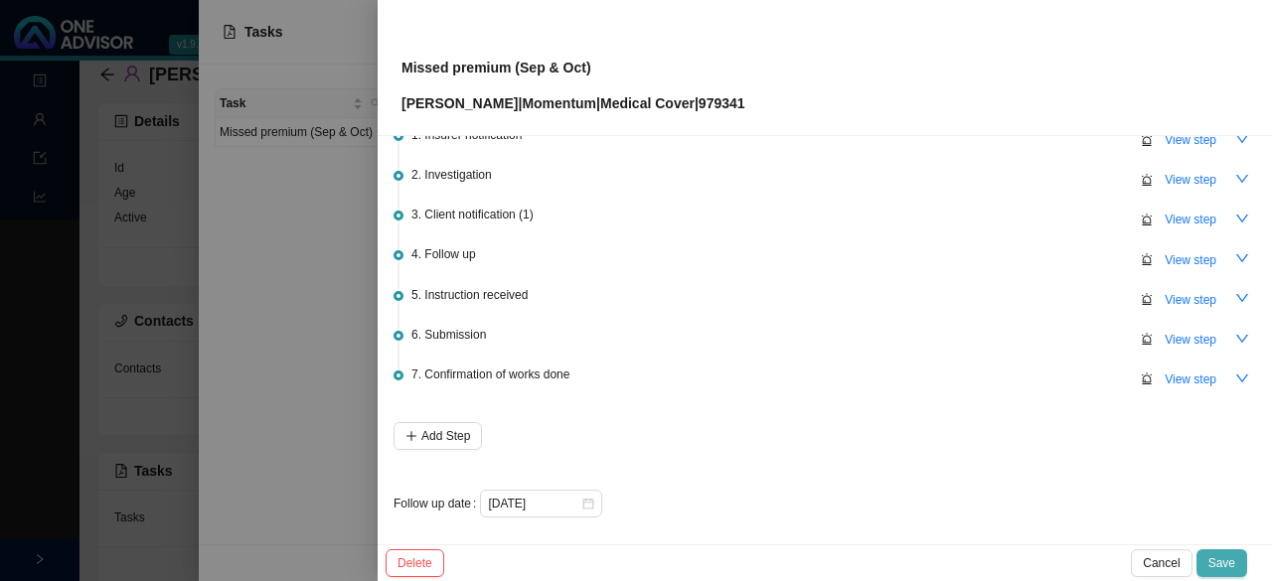
click at [633, 568] on span "Save" at bounding box center [1221, 563] width 27 height 20
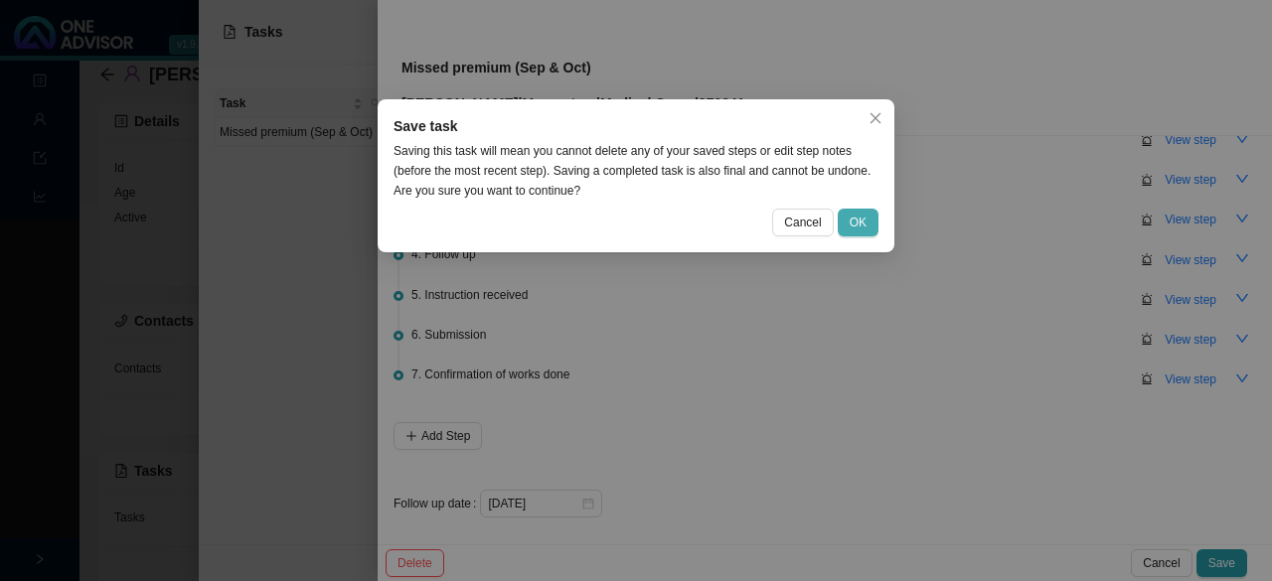
click at [633, 225] on button "OK" at bounding box center [858, 223] width 41 height 28
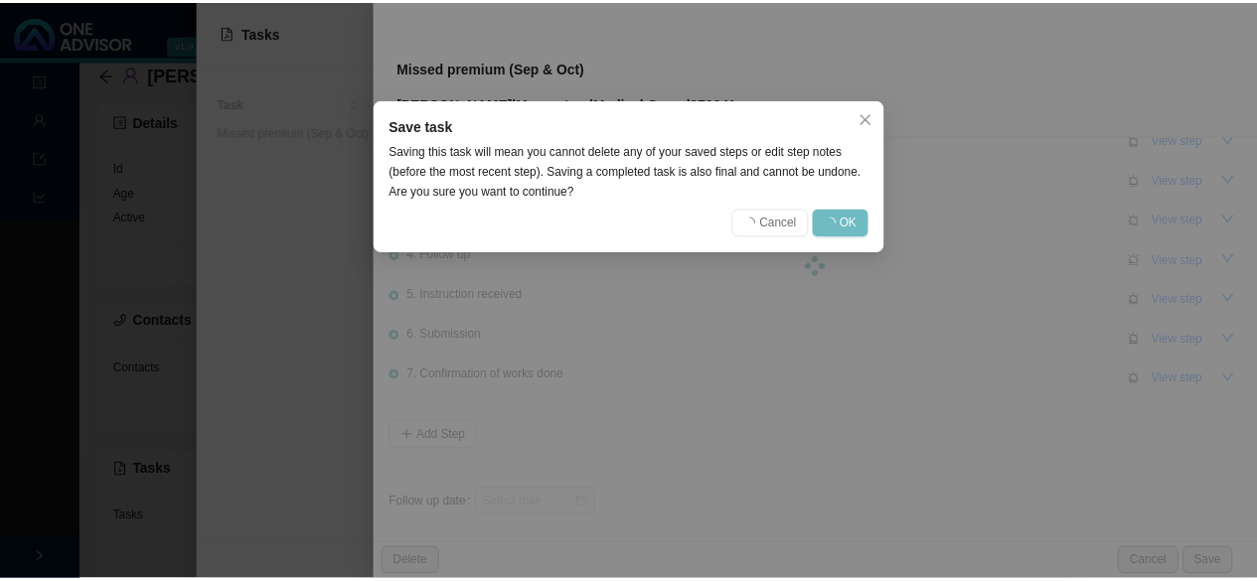
scroll to position [0, 0]
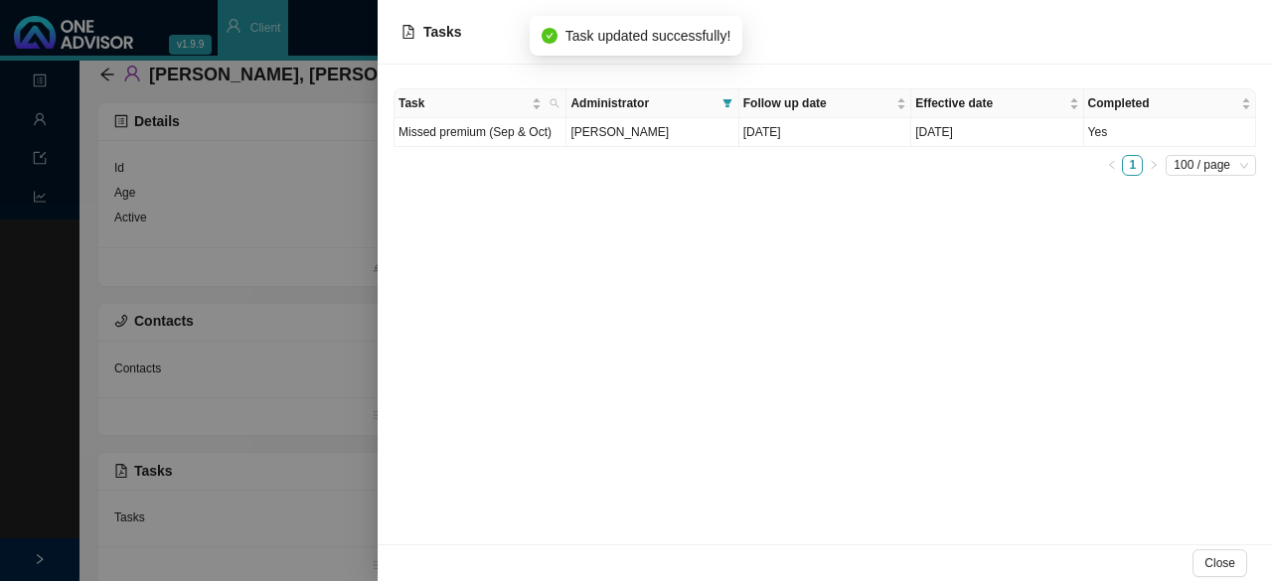
click at [207, 227] on div at bounding box center [636, 290] width 1272 height 581
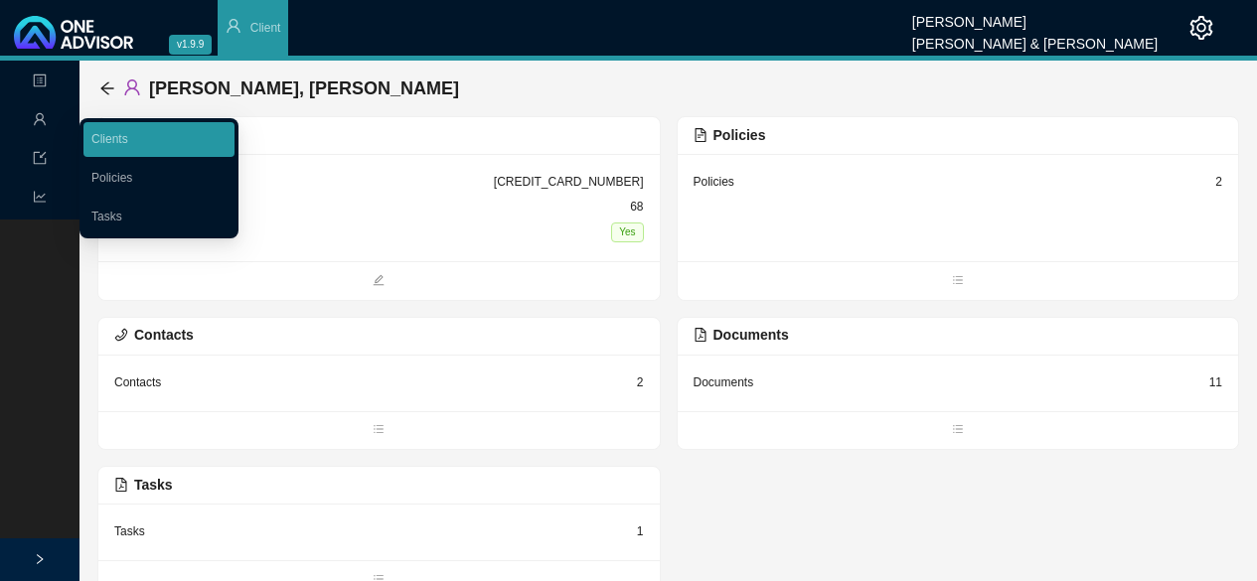
scroll to position [14, 0]
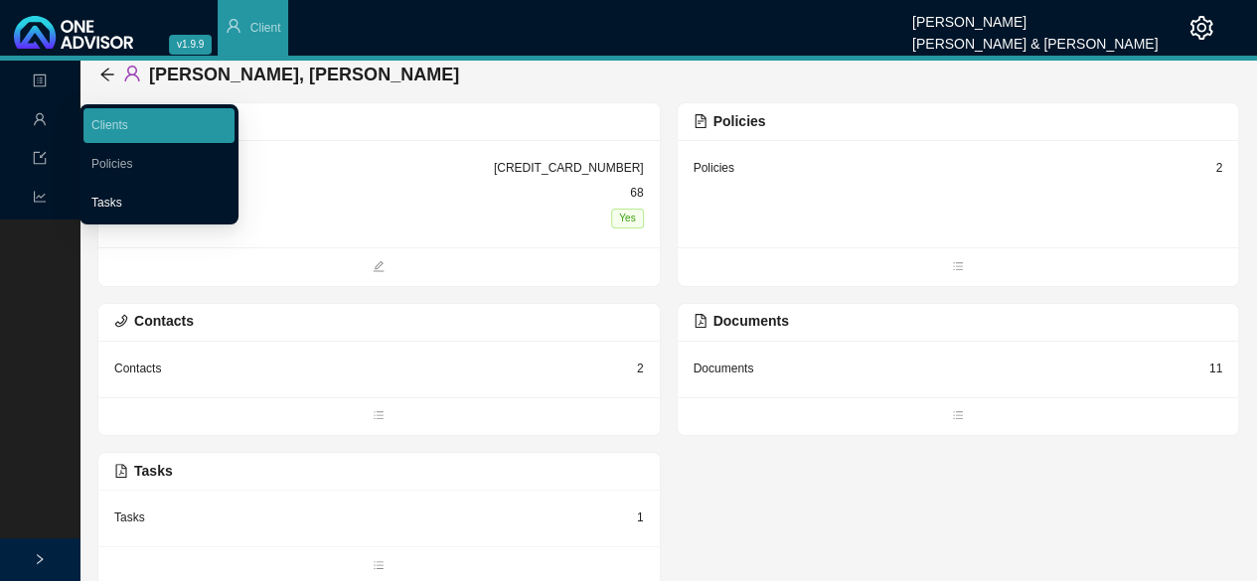
click at [121, 204] on link "Tasks" at bounding box center [106, 203] width 31 height 14
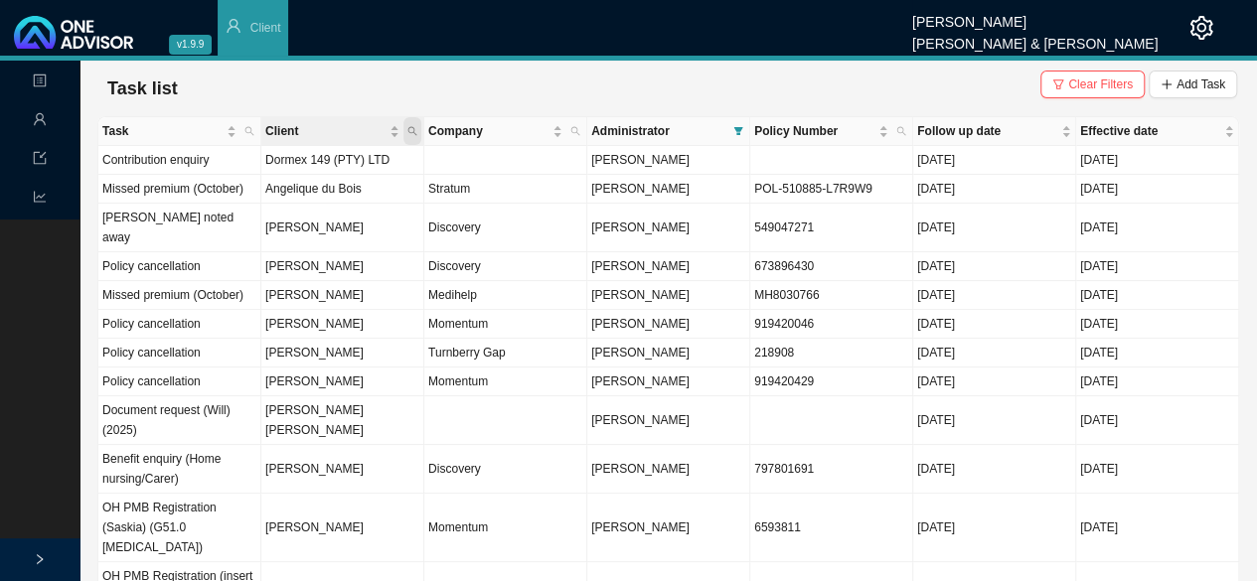
click at [410, 128] on icon "search" at bounding box center [412, 131] width 10 height 10
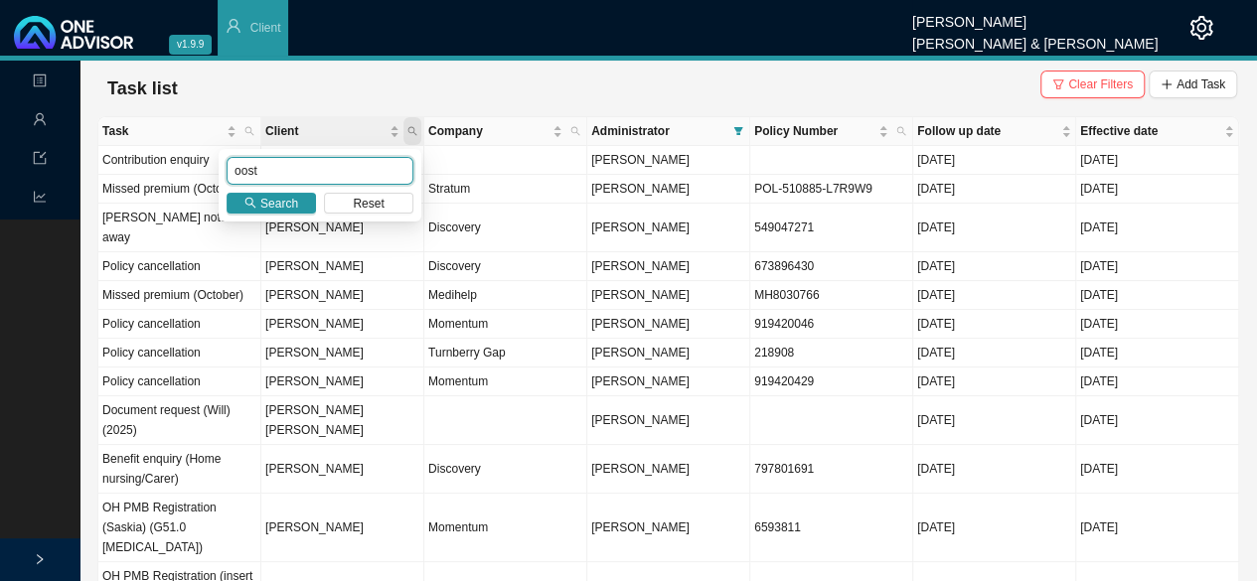
type input "oost"
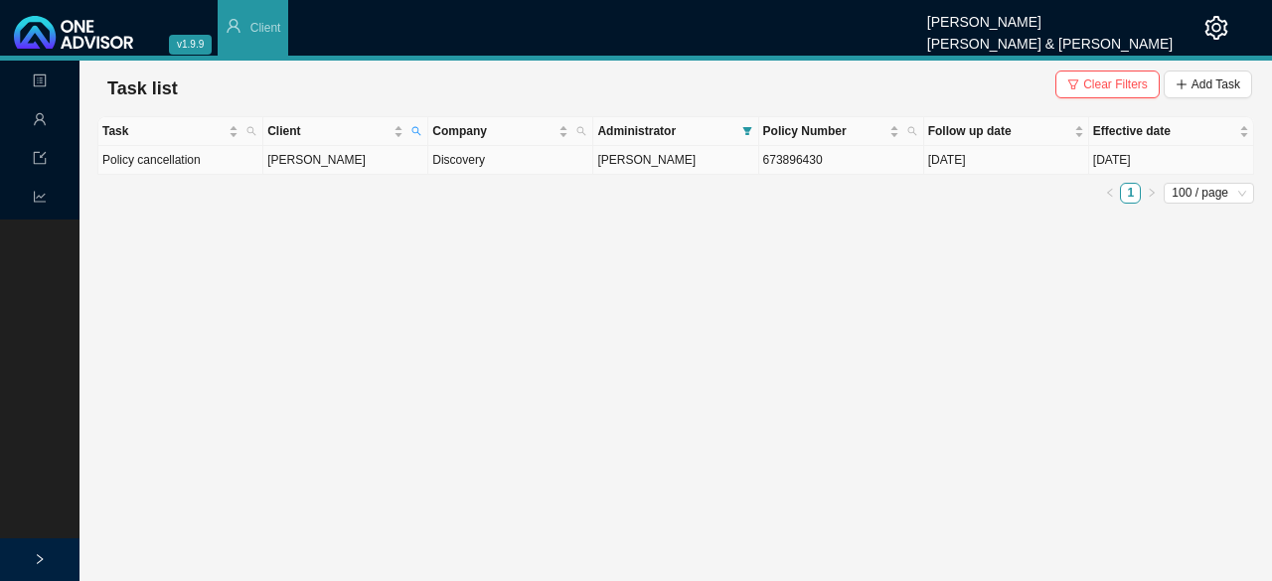
click at [325, 171] on td "[PERSON_NAME]" at bounding box center [345, 160] width 165 height 29
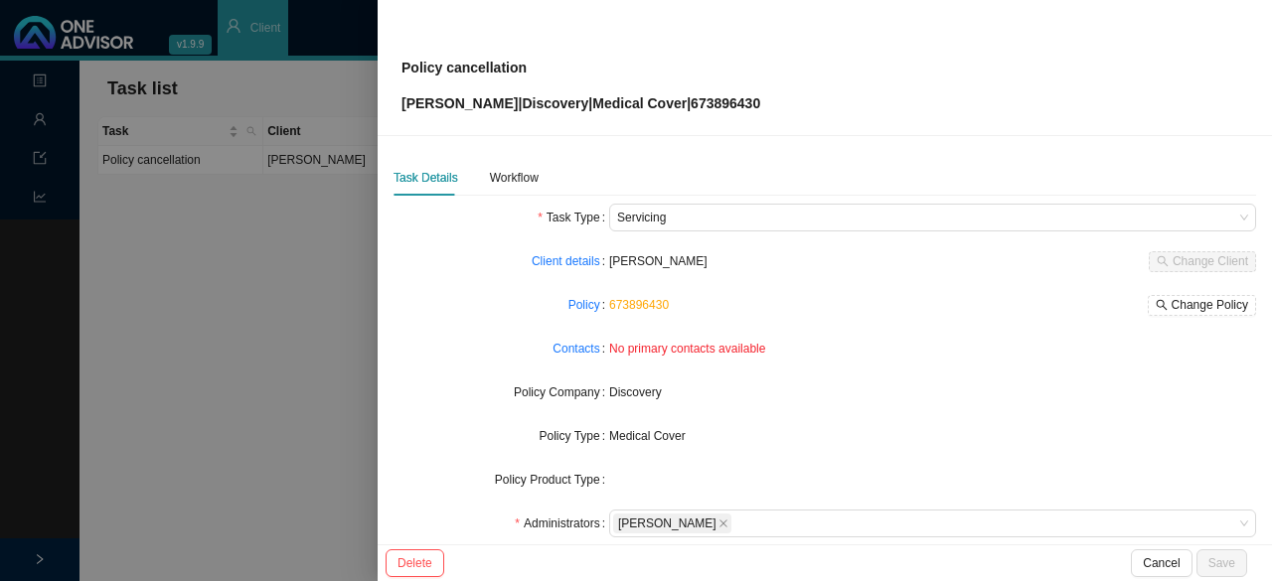
drag, startPoint x: 503, startPoint y: 188, endPoint x: 521, endPoint y: 202, distance: 22.7
click at [504, 188] on div "Workflow" at bounding box center [514, 178] width 49 height 36
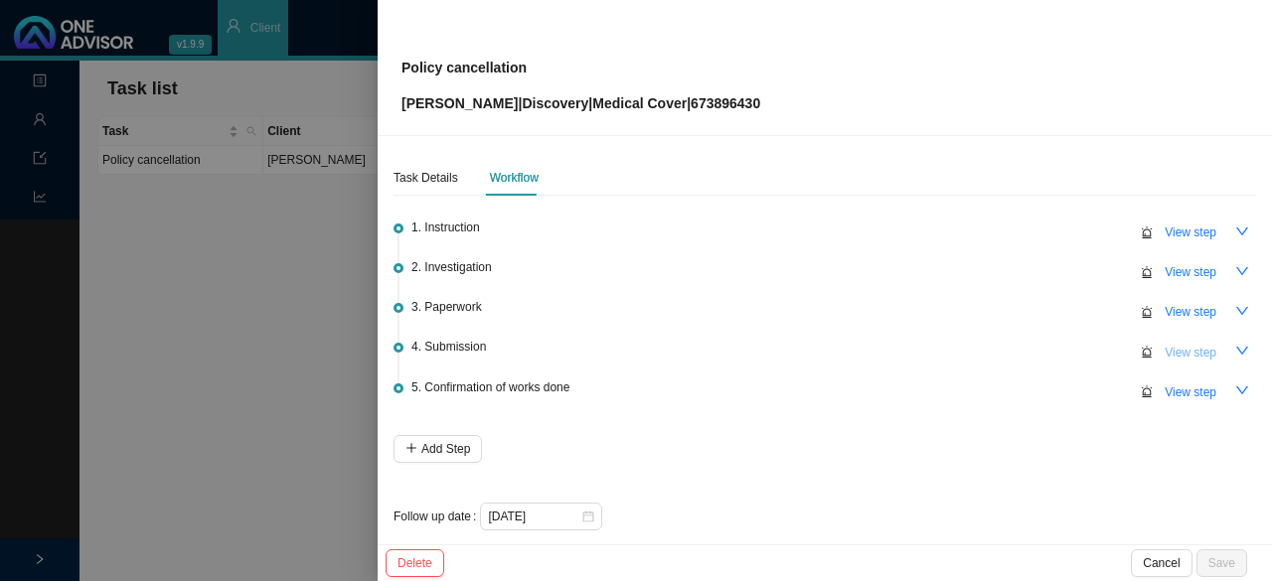
click at [1167, 351] on span "View step" at bounding box center [1191, 353] width 52 height 20
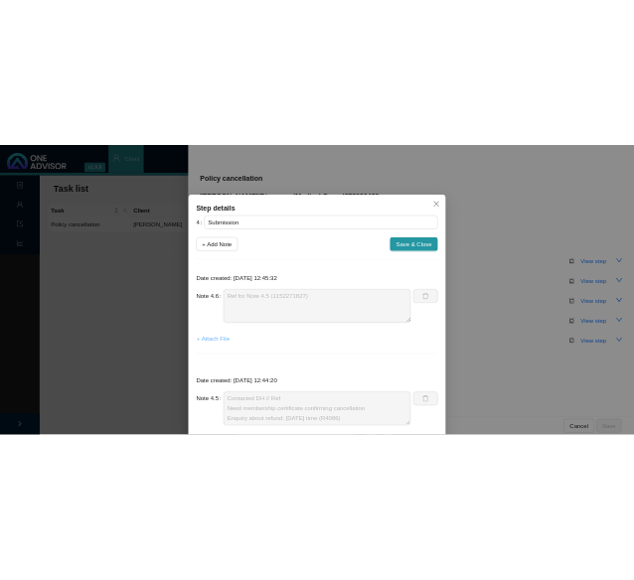
scroll to position [99, 0]
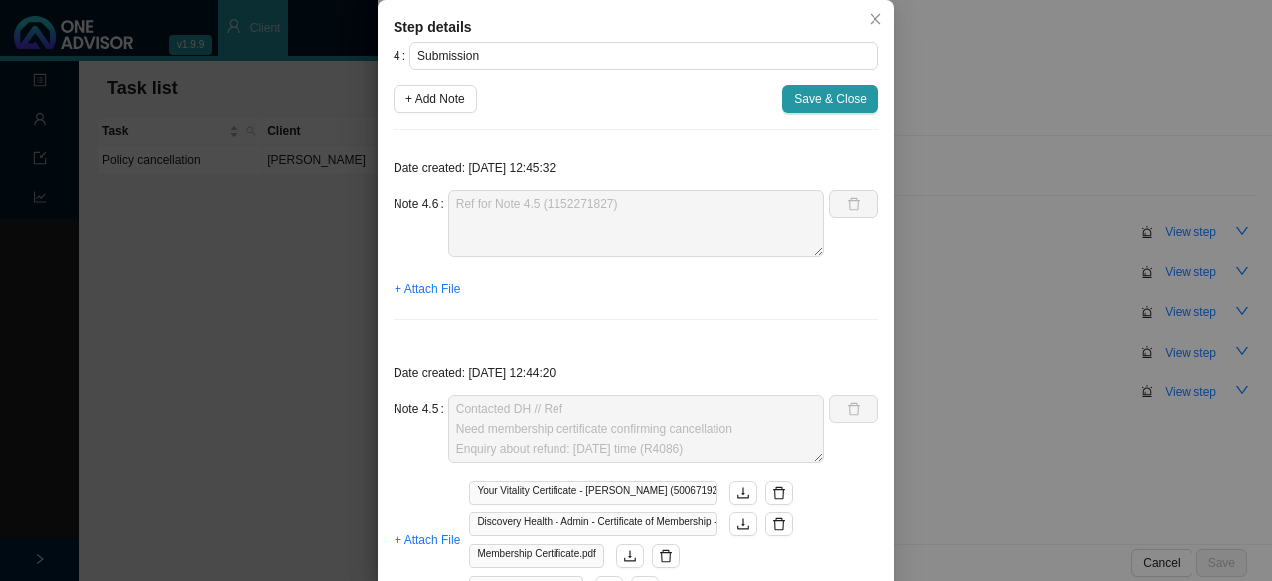
click at [868, 24] on icon "close" at bounding box center [875, 19] width 14 height 14
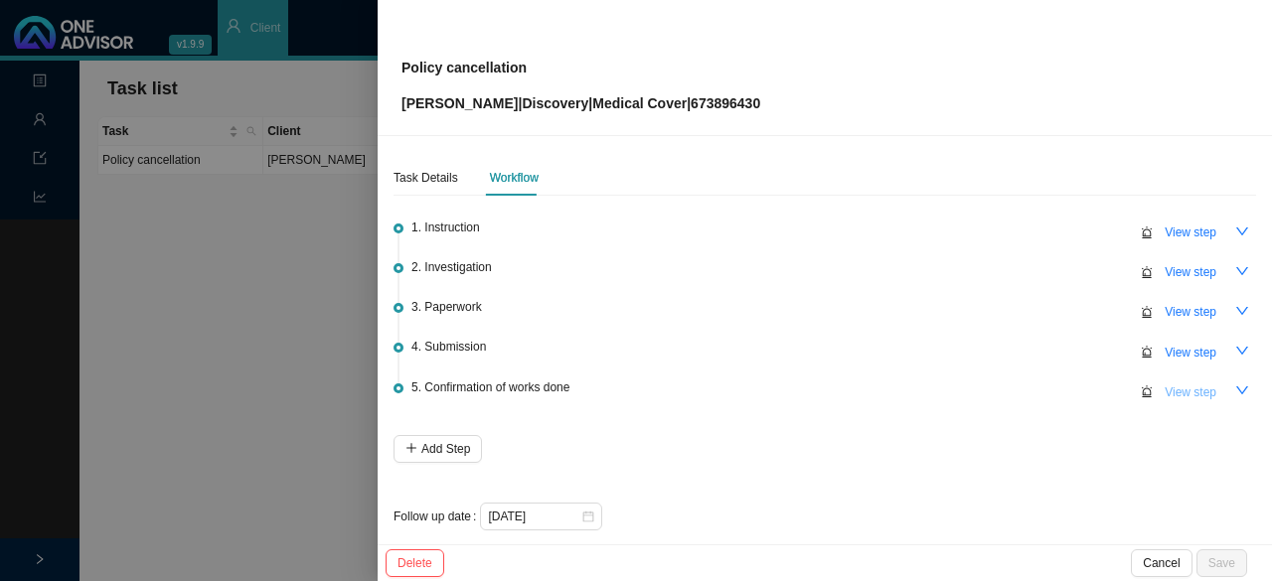
click at [1184, 383] on span "View step" at bounding box center [1191, 393] width 52 height 20
type input "Confirmation of works done"
type textarea "Feedback to [PERSON_NAME] - Refund initiated. Refund amount: R4086."
type textarea "Response from [PERSON_NAME] // Bank details received Contacted DH // 1152457447…"
type textarea "Informed client: - Termination effective [DATE] - Refund due - Backdate request…"
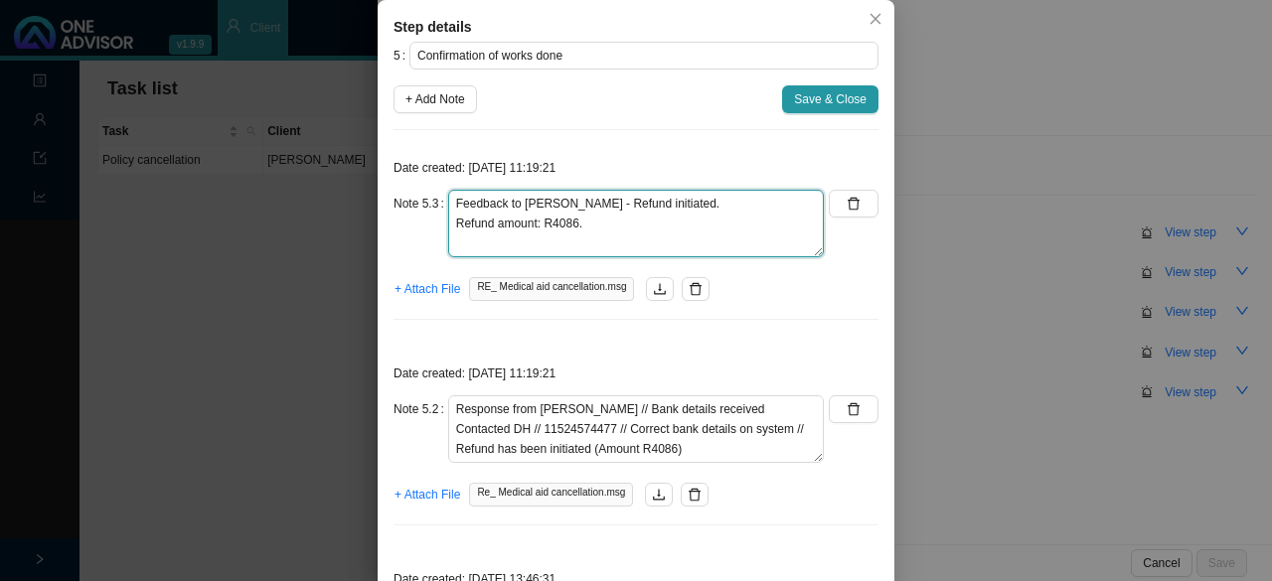
click at [607, 257] on textarea "Feedback to [PERSON_NAME] - Refund initiated. Refund amount: R4086." at bounding box center [636, 224] width 376 height 68
type textarea "Feedback to Natalie - Refund initiated. Refund amount: R4086. Thank you from cl…"
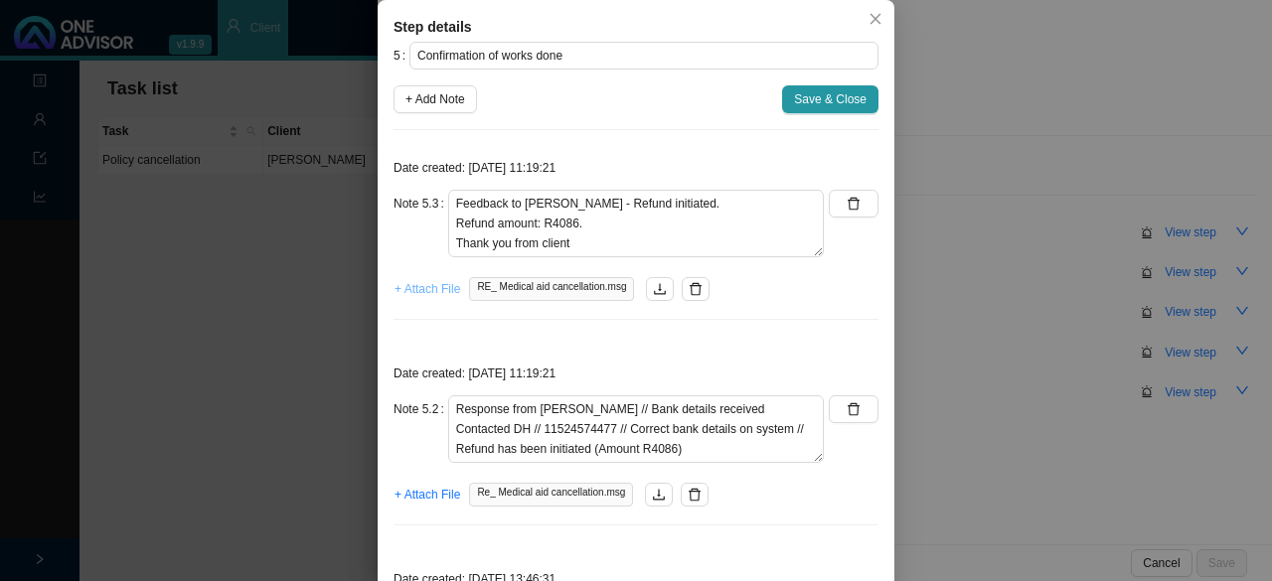
click at [413, 299] on span "+ Attach File" at bounding box center [427, 289] width 66 height 20
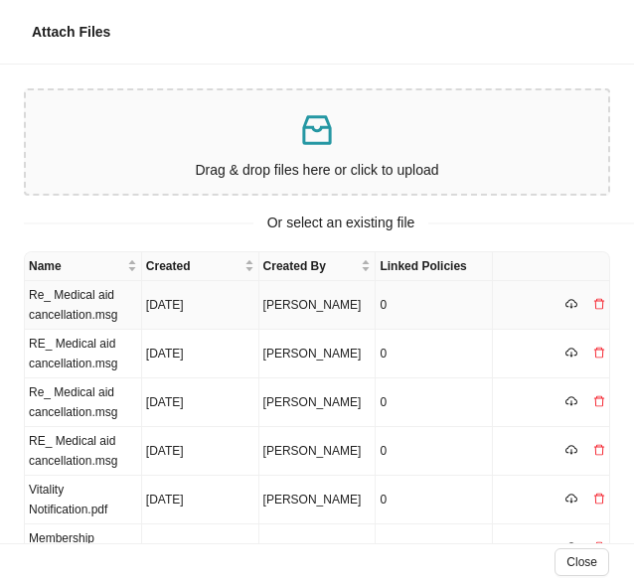
click at [87, 307] on td "Re_ Medical aid cancellation.msg" at bounding box center [83, 305] width 117 height 49
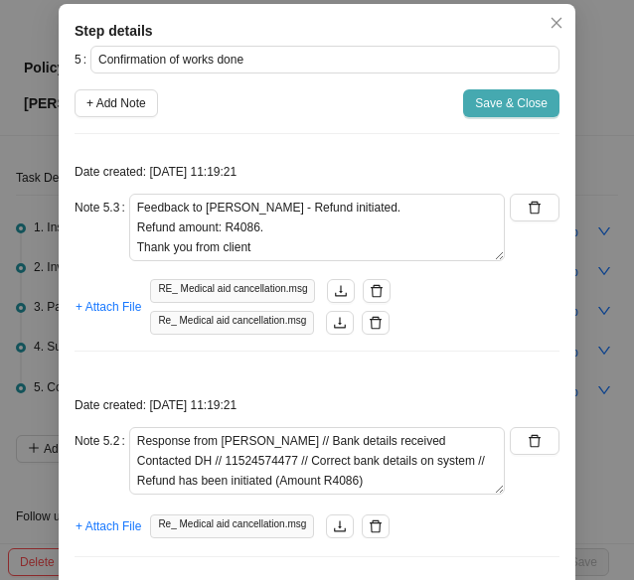
click at [511, 113] on span "Save & Close" at bounding box center [511, 103] width 73 height 20
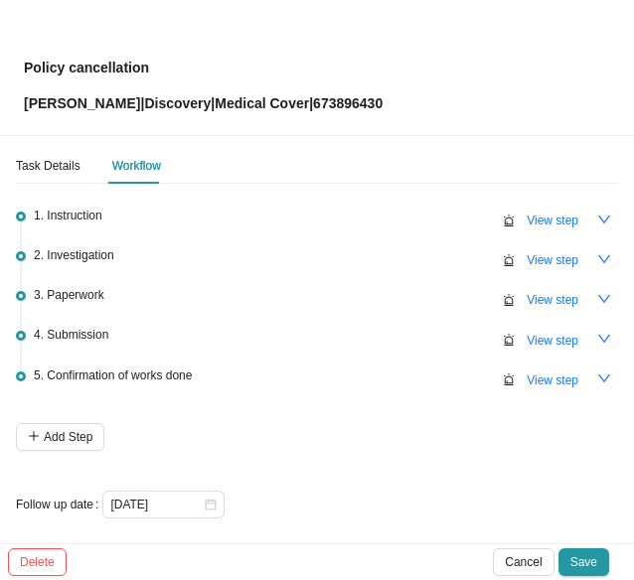
scroll to position [16, 0]
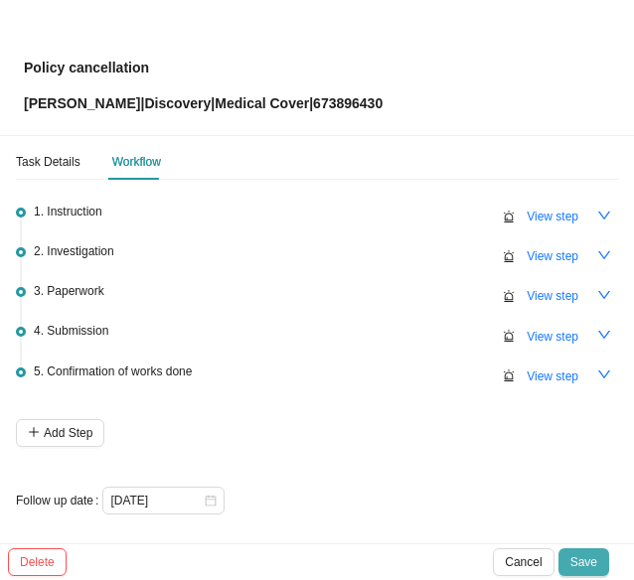
click at [578, 560] on span "Save" at bounding box center [583, 562] width 27 height 20
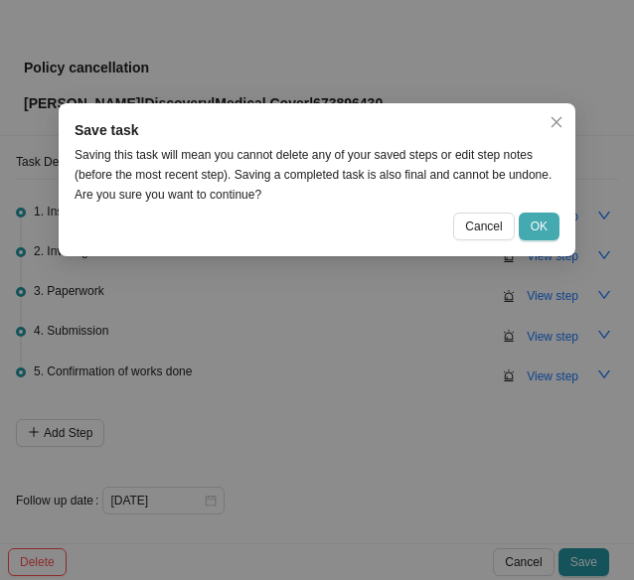
click at [544, 220] on span "OK" at bounding box center [539, 227] width 17 height 20
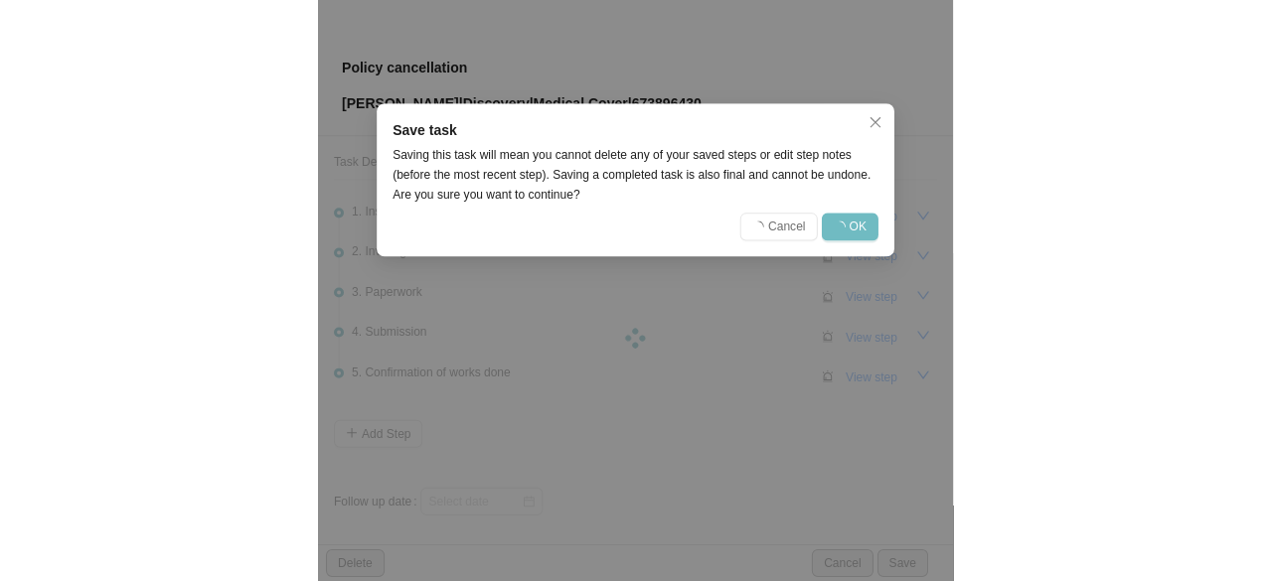
scroll to position [0, 0]
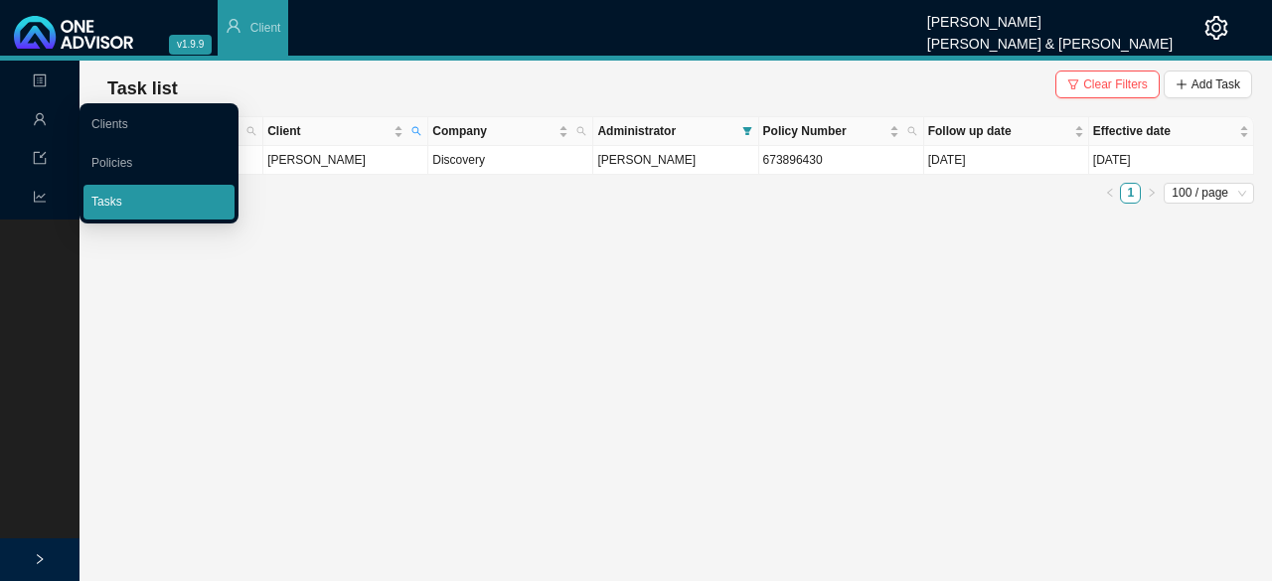
click at [109, 197] on link "Tasks" at bounding box center [106, 202] width 31 height 14
drag, startPoint x: 97, startPoint y: 198, endPoint x: 177, endPoint y: 198, distance: 79.5
click at [98, 198] on link "Tasks" at bounding box center [106, 202] width 31 height 14
drag, startPoint x: 382, startPoint y: 297, endPoint x: 412, endPoint y: 232, distance: 72.5
click at [382, 295] on main "Landing Management Data Reports Task list Clear Filters Add Task Task Client Co…" at bounding box center [636, 321] width 1272 height 521
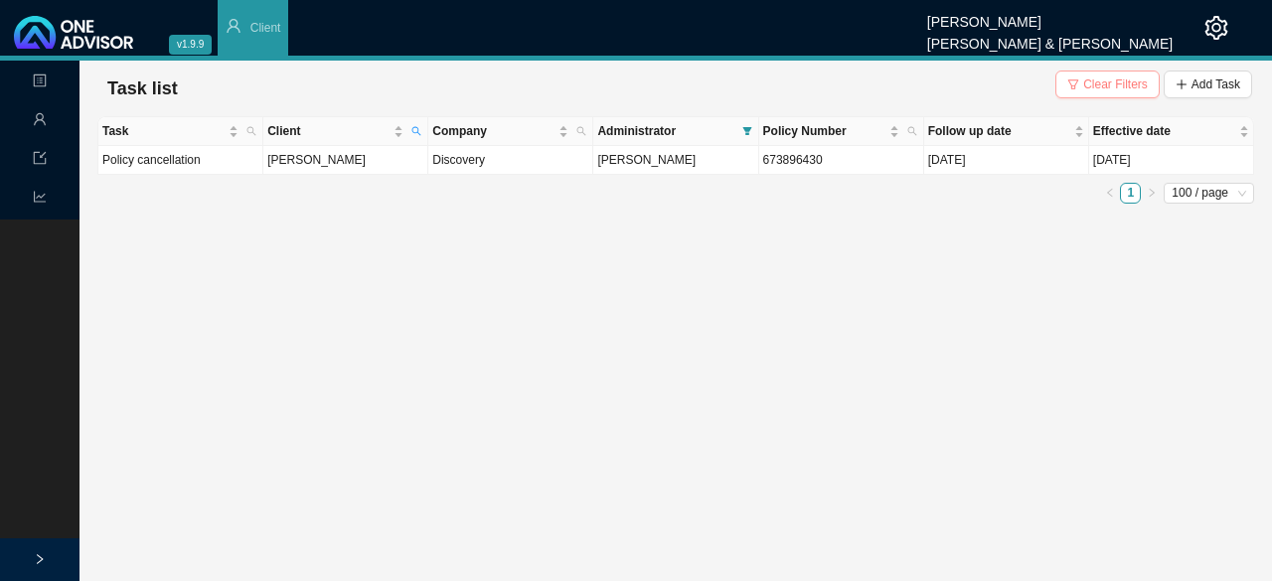
click at [1115, 79] on span "Clear Filters" at bounding box center [1115, 85] width 65 height 20
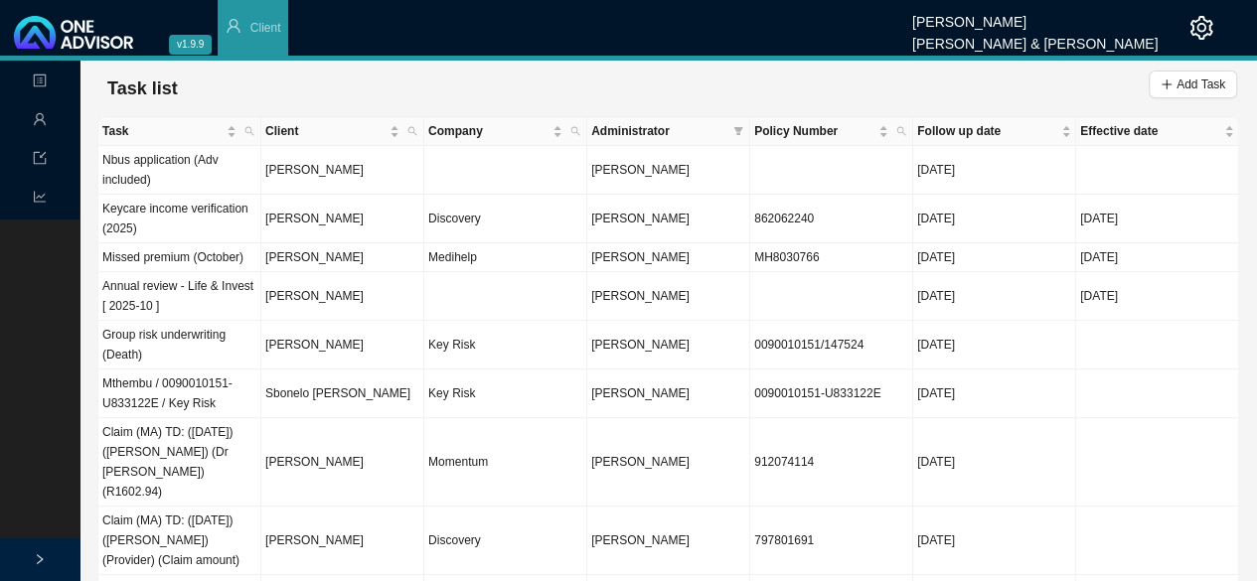
click at [610, 134] on span "Administrator" at bounding box center [658, 131] width 134 height 20
click at [731, 130] on span at bounding box center [738, 131] width 18 height 28
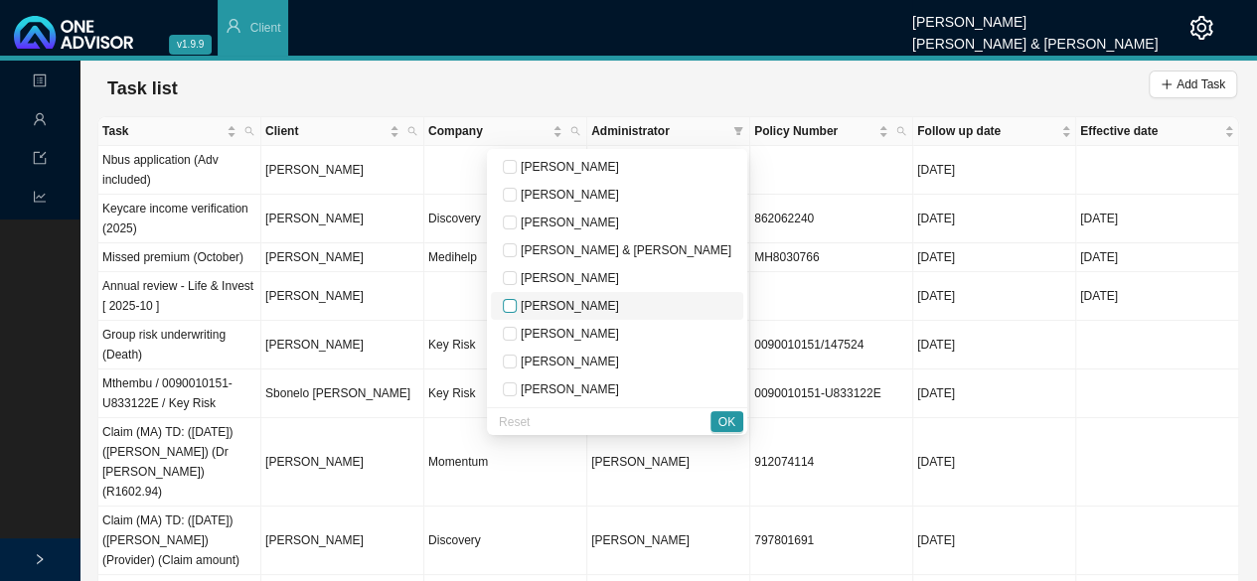
click at [517, 305] on input "checkbox" at bounding box center [510, 306] width 14 height 14
checkbox input "true"
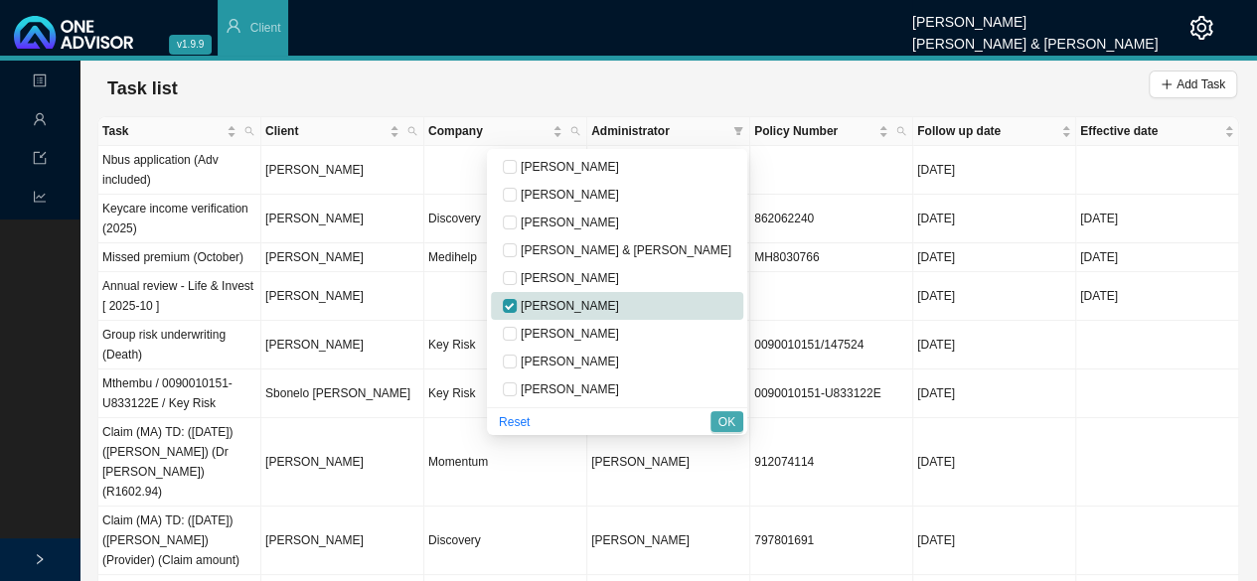
click at [738, 427] on button "OK" at bounding box center [726, 421] width 33 height 21
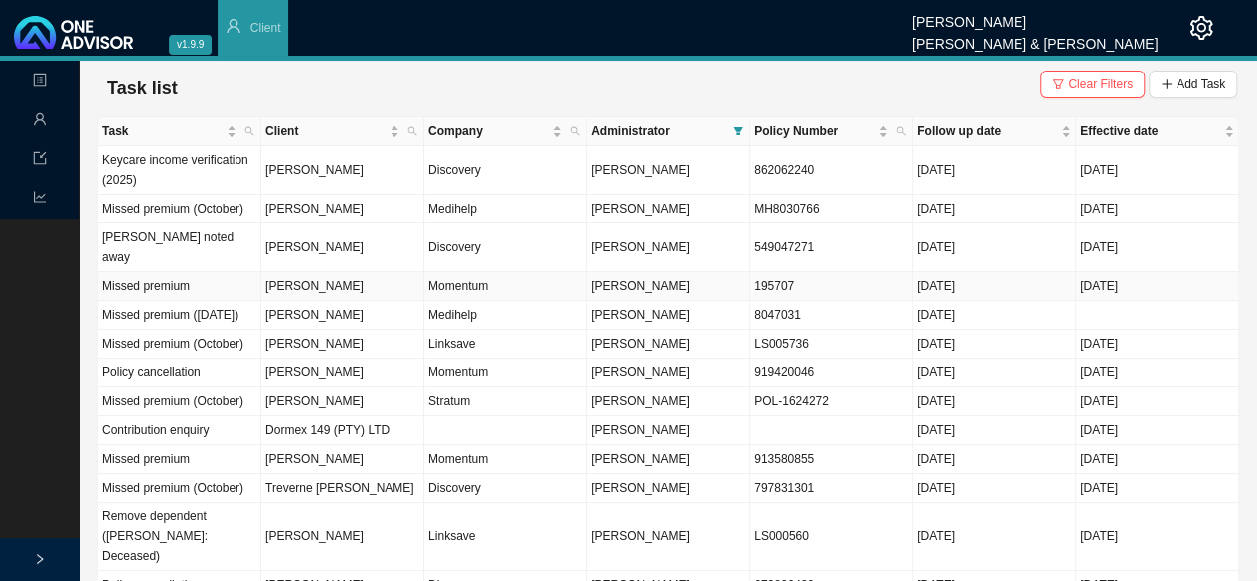
click at [370, 273] on td "[PERSON_NAME]" at bounding box center [342, 286] width 163 height 29
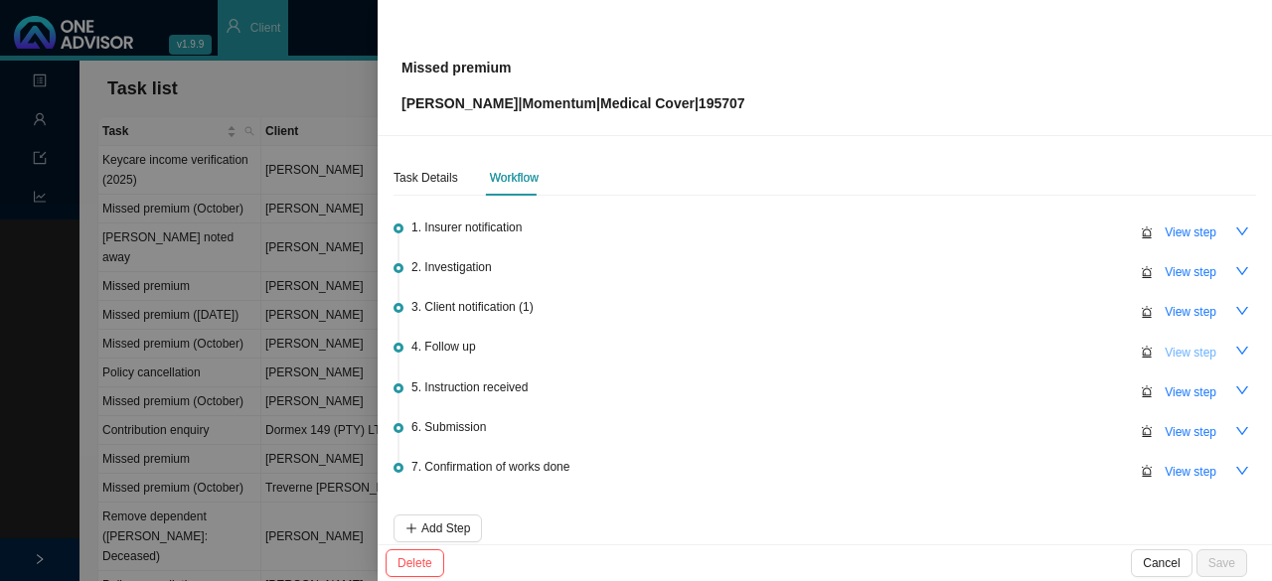
click at [1195, 347] on span "View step" at bounding box center [1191, 353] width 52 height 20
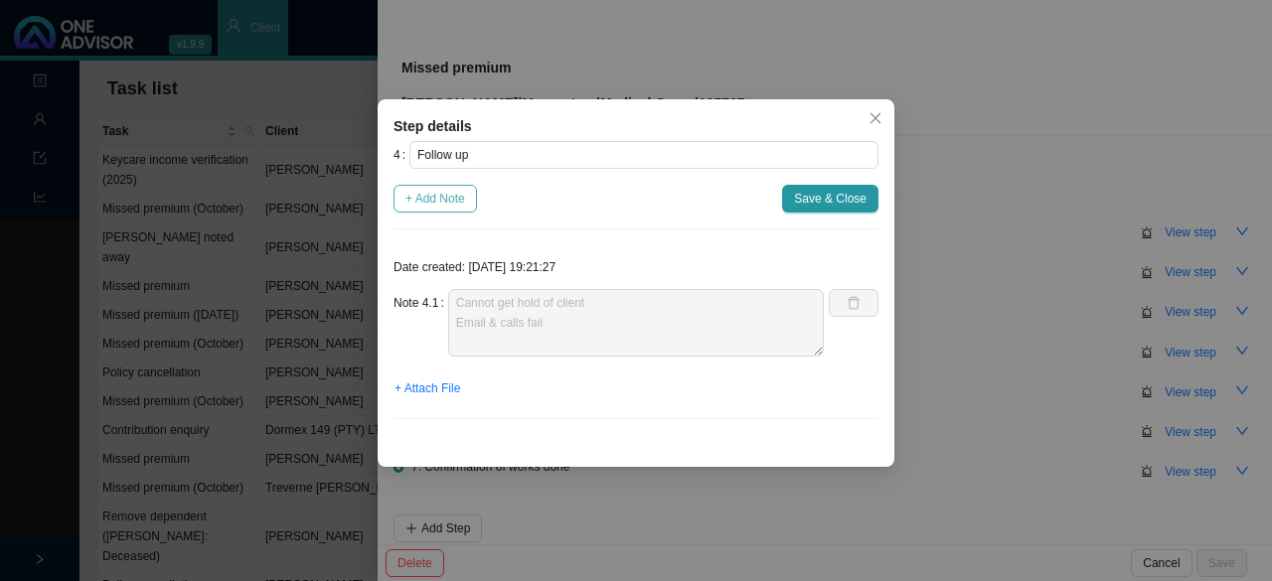
click at [436, 203] on span "+ Add Note" at bounding box center [435, 199] width 60 height 20
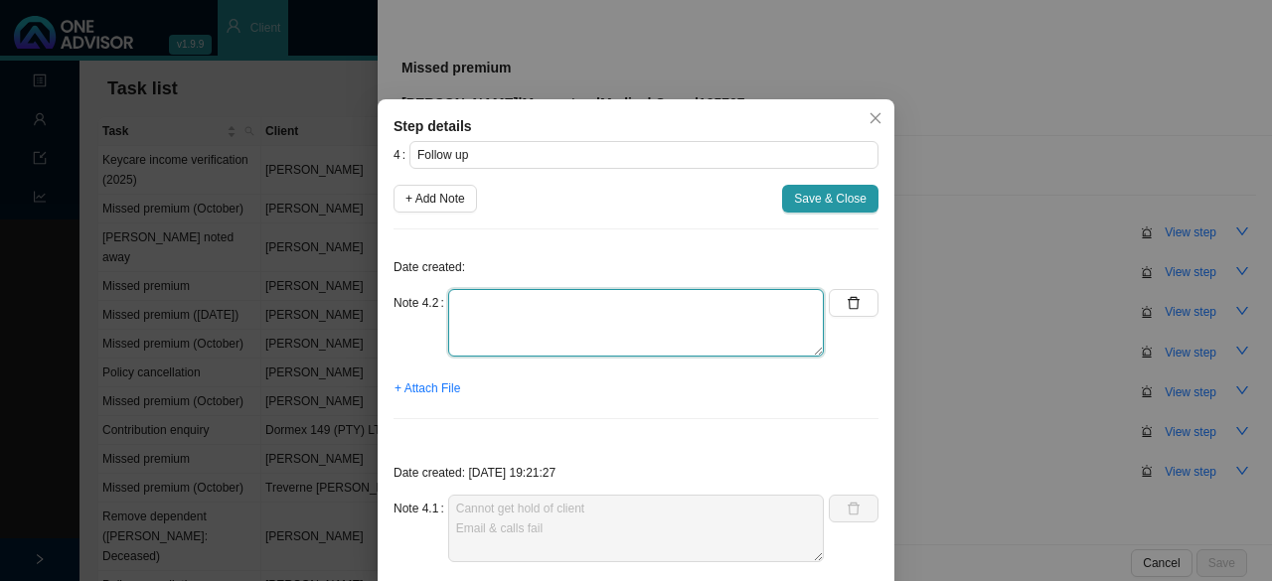
click at [482, 334] on textarea at bounding box center [636, 323] width 376 height 68
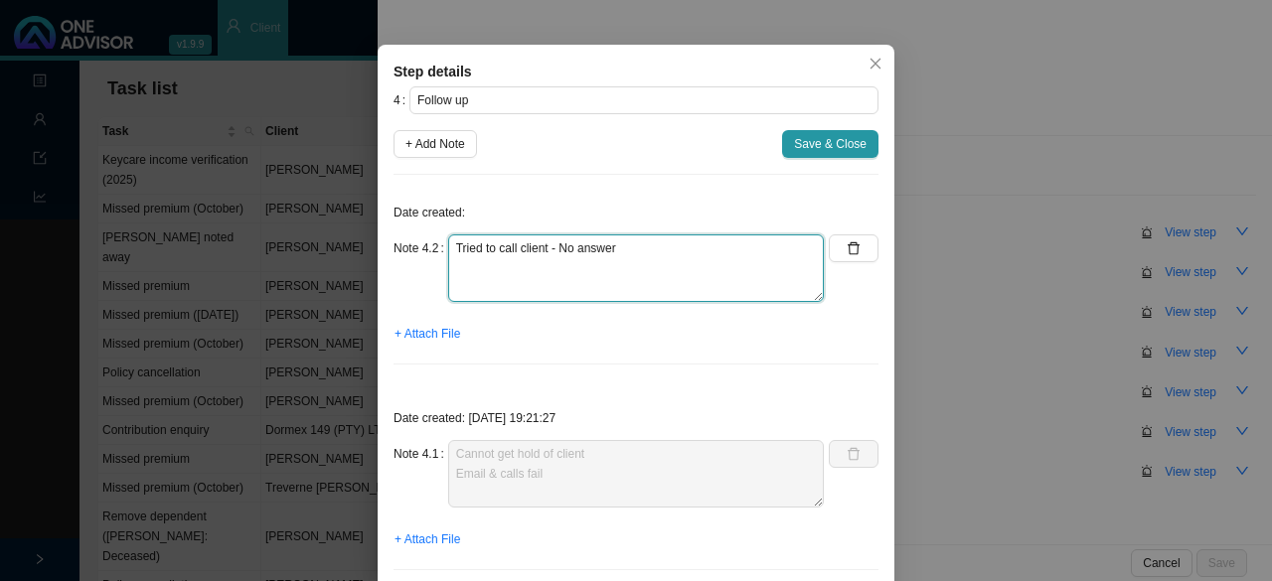
scroll to position [99, 0]
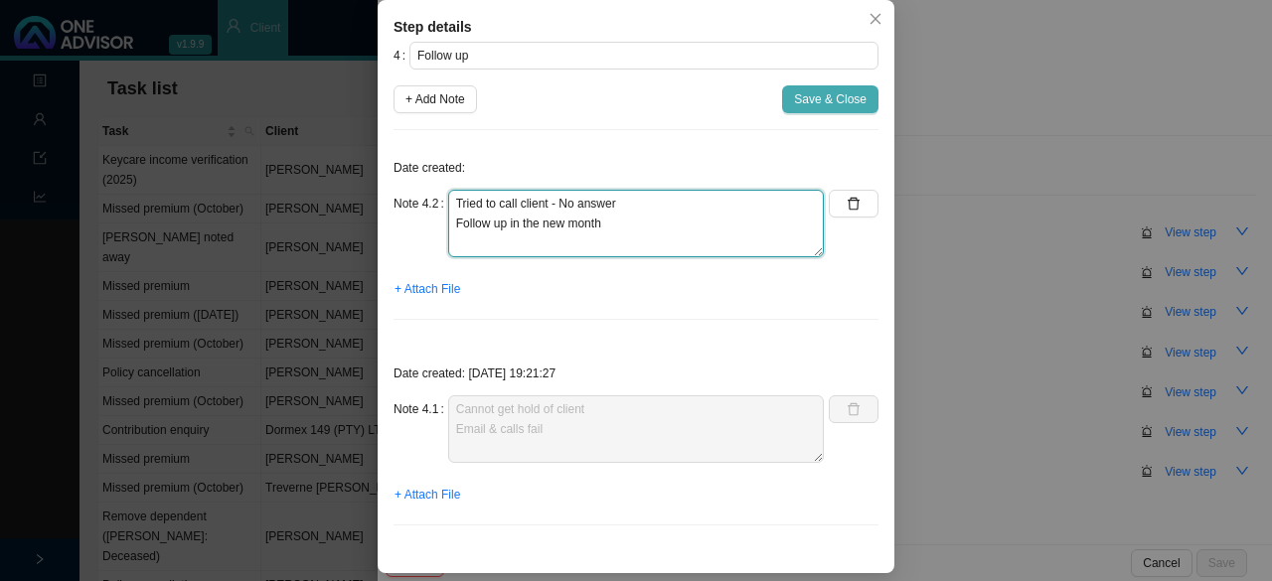
type textarea "Tried to call client - No answer Follow up in the new month"
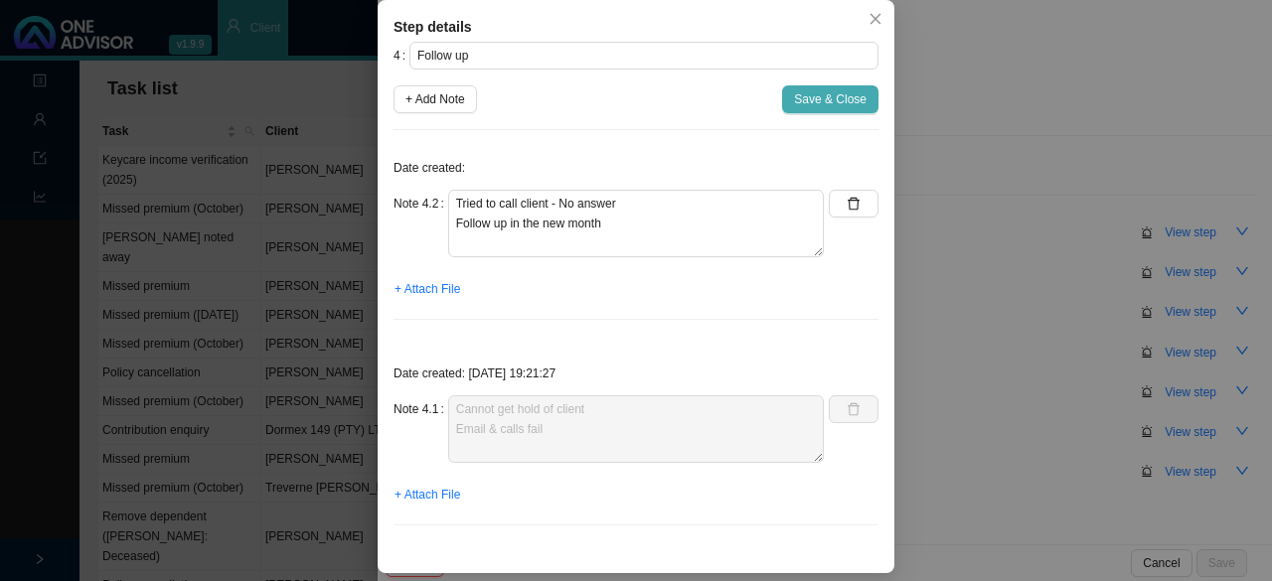
click at [825, 96] on span "Save & Close" at bounding box center [830, 99] width 73 height 20
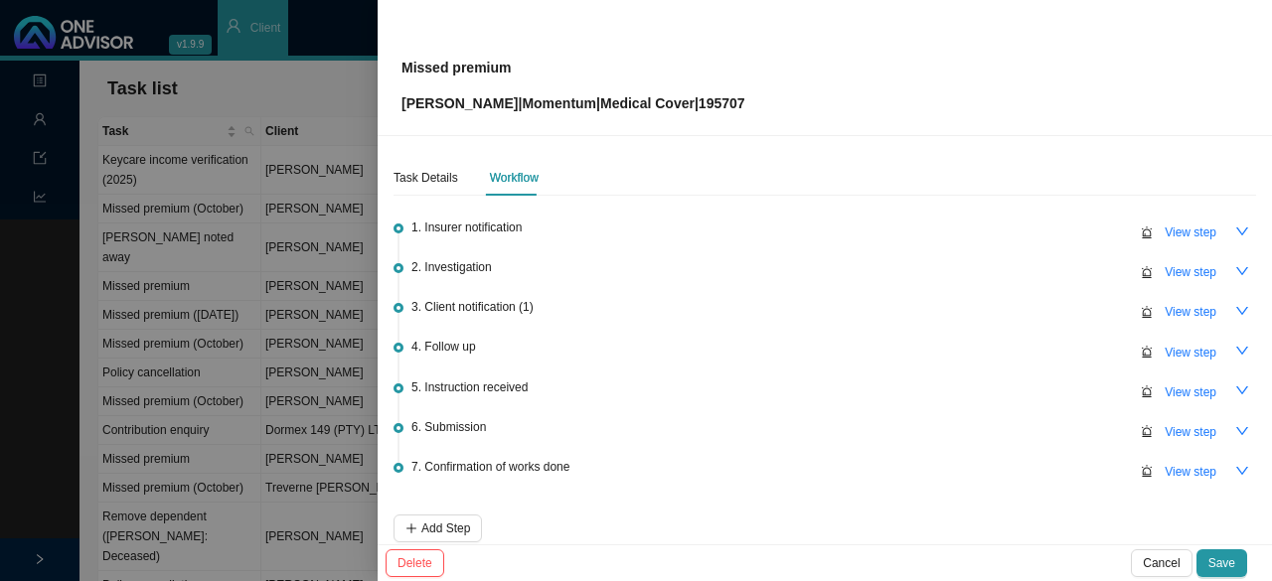
scroll to position [92, 0]
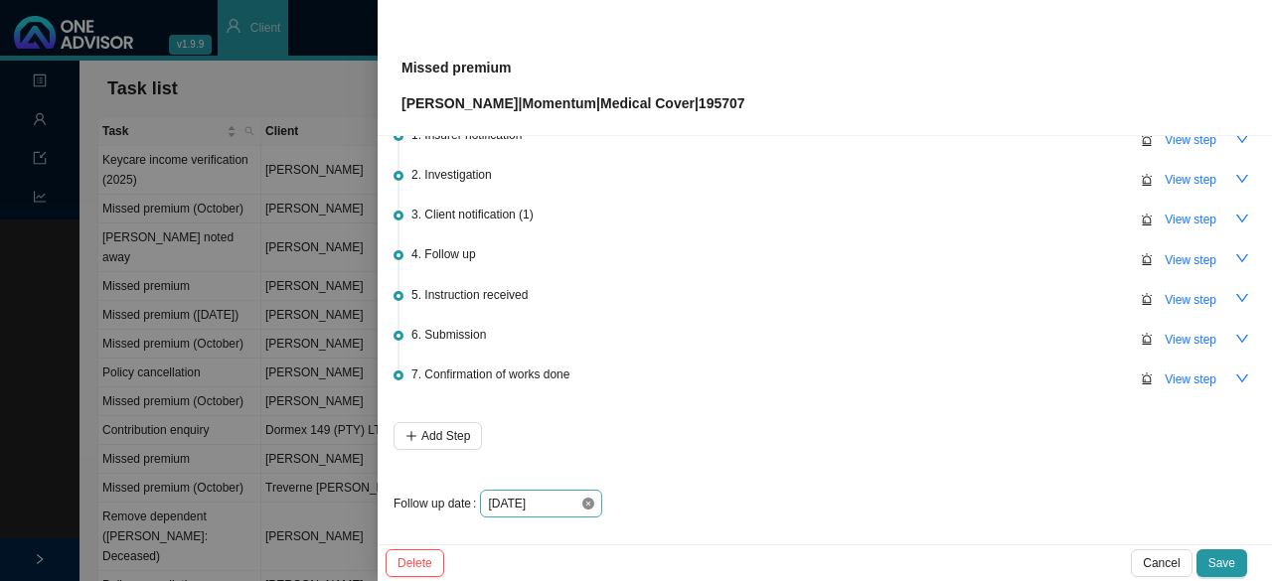
click at [585, 504] on icon "close-circle" at bounding box center [588, 504] width 12 height 12
click at [560, 498] on input at bounding box center [534, 504] width 92 height 20
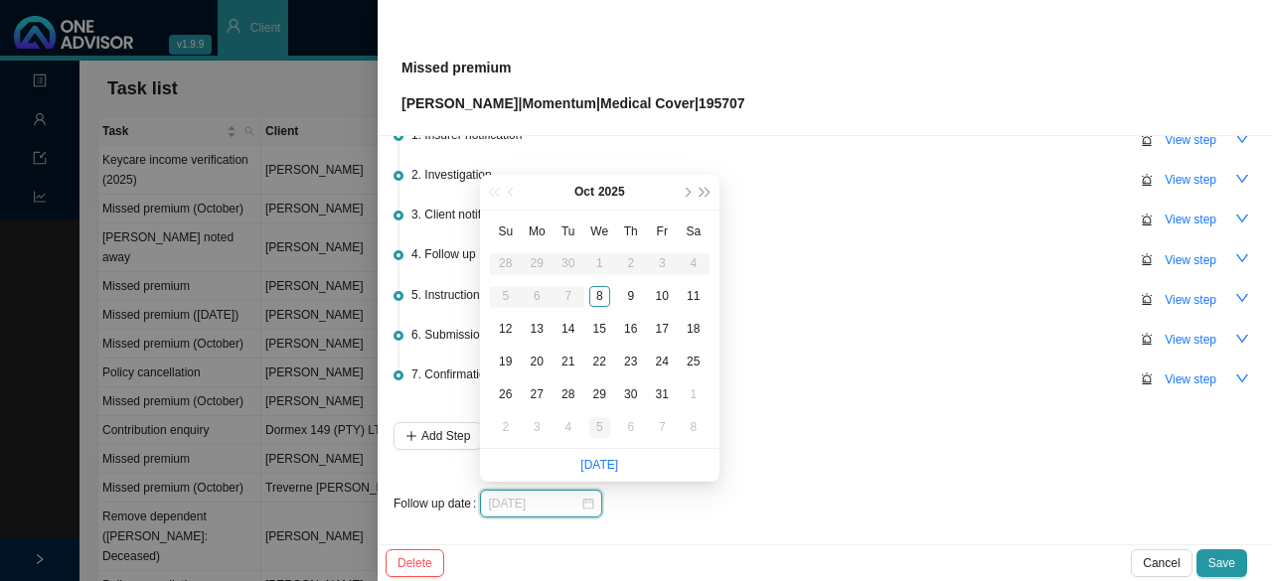
type input "[DATE]"
drag, startPoint x: 604, startPoint y: 426, endPoint x: 609, endPoint y: 415, distance: 12.0
click at [604, 426] on div "5" at bounding box center [599, 427] width 21 height 21
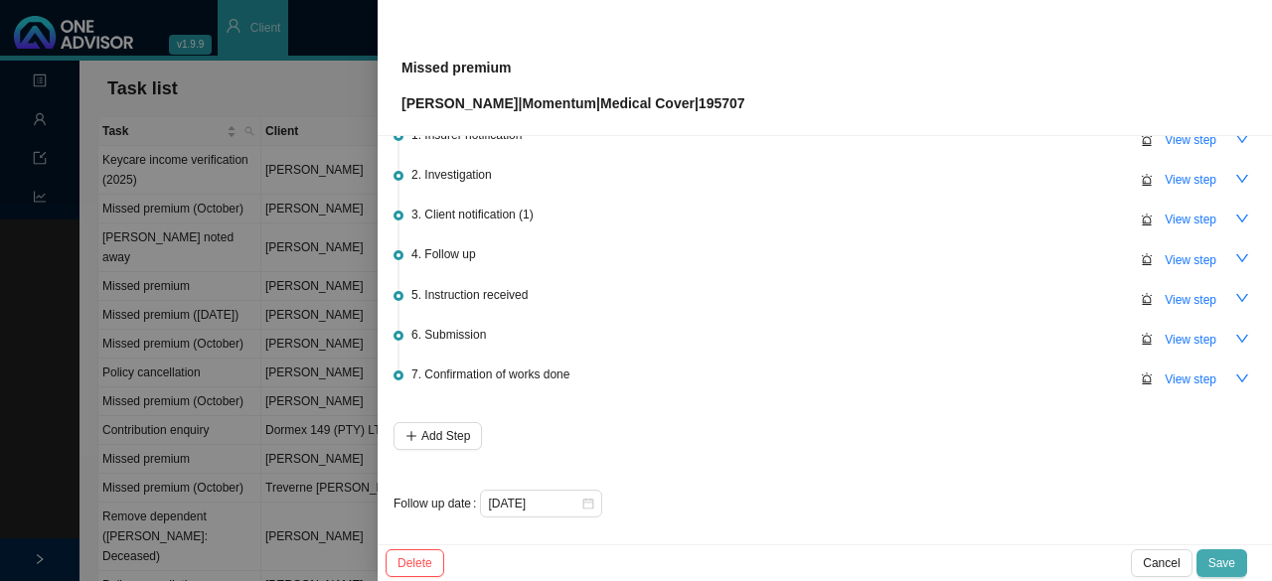
click at [1232, 555] on span "Save" at bounding box center [1221, 563] width 27 height 20
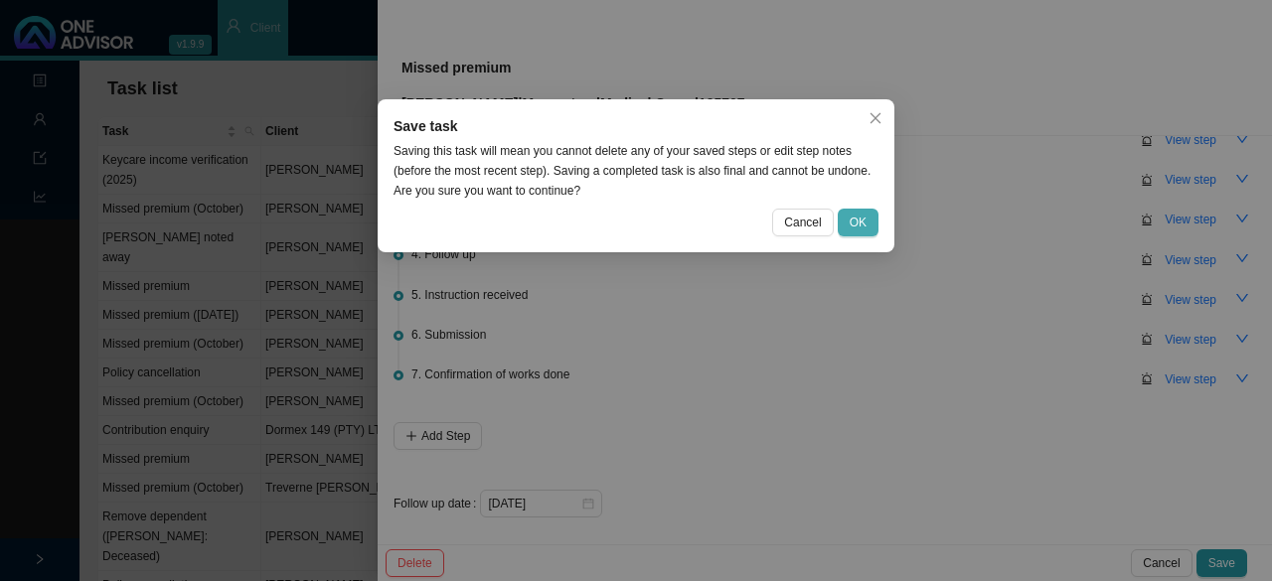
click at [855, 218] on span "OK" at bounding box center [858, 223] width 17 height 20
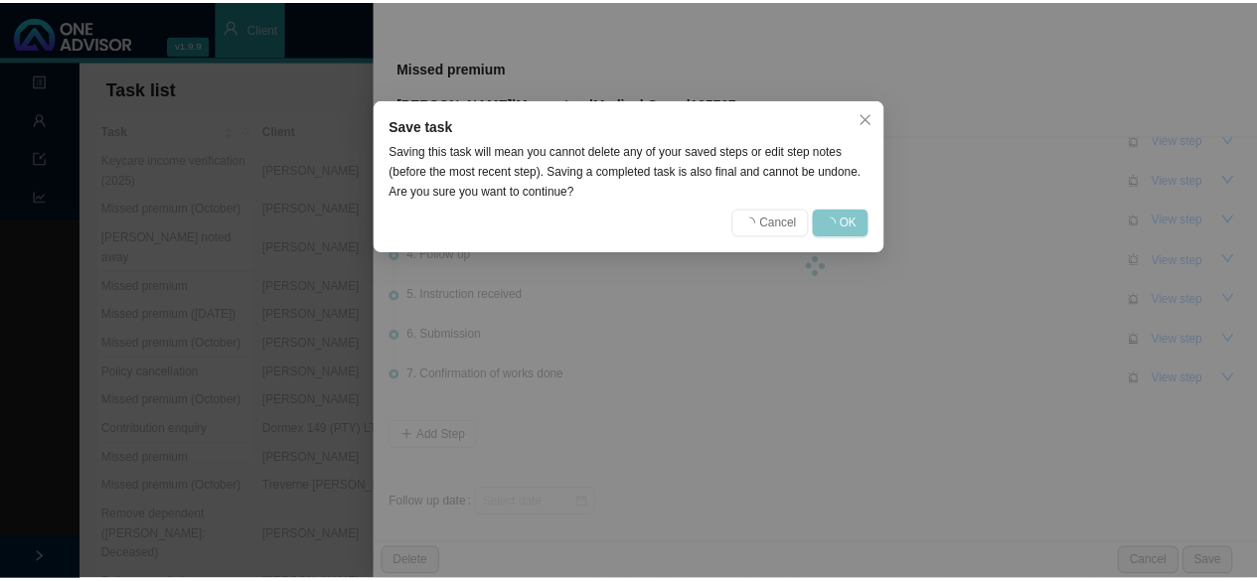
scroll to position [0, 0]
